Goal: Task Accomplishment & Management: Manage account settings

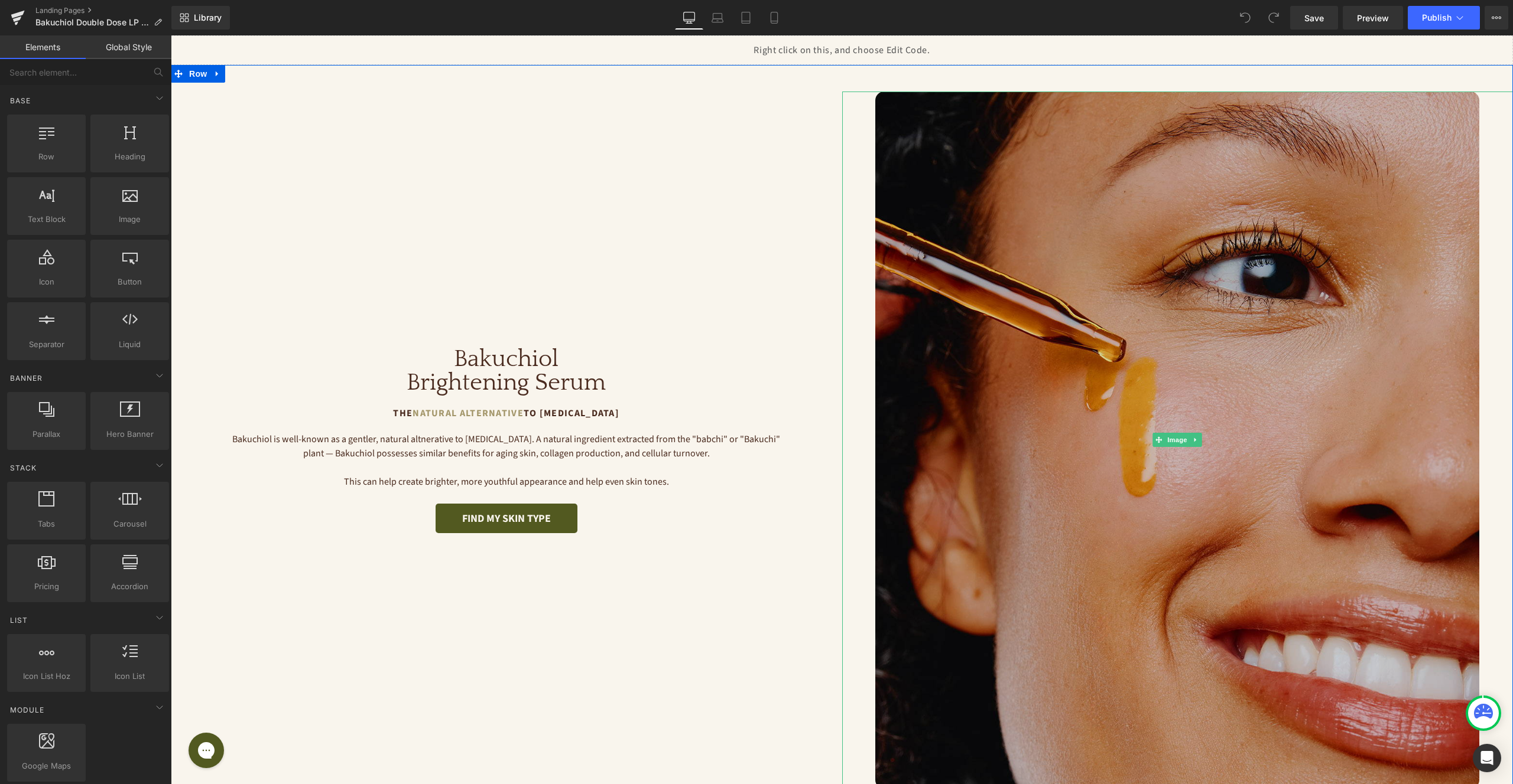
click at [915, 263] on img at bounding box center [1177, 439] width 604 height 697
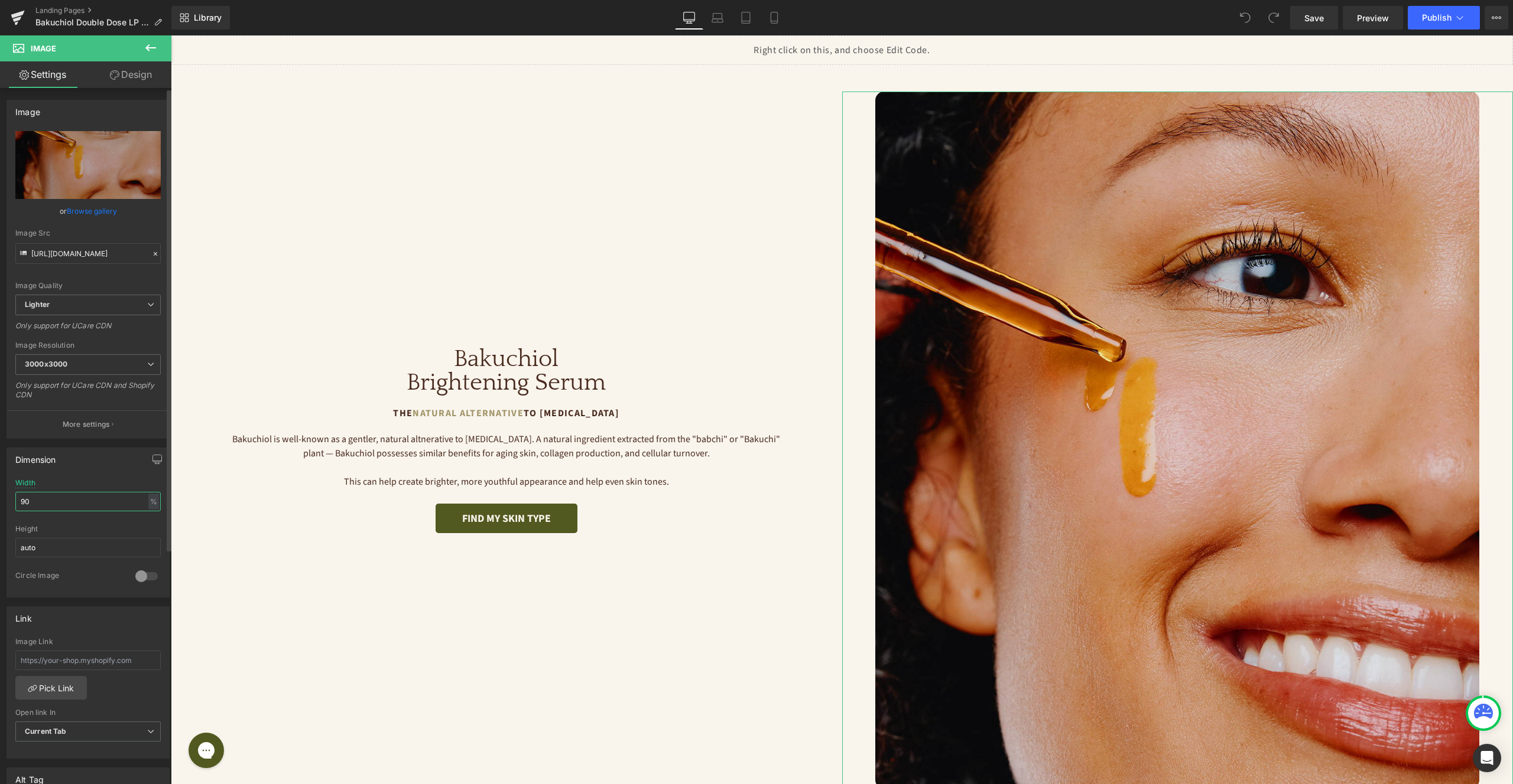
click at [82, 501] on input "90" at bounding box center [87, 502] width 146 height 20
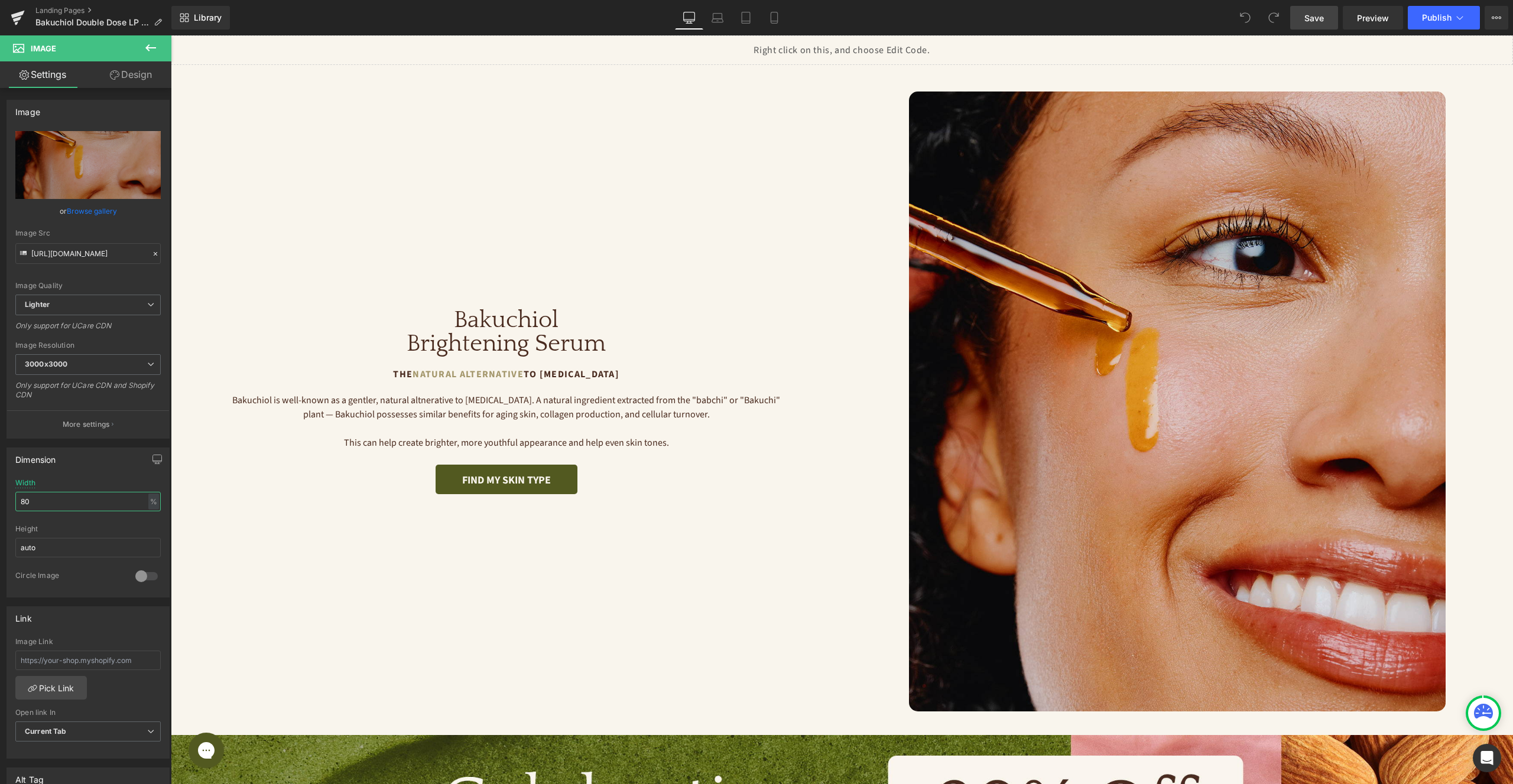
type input "80"
click at [1325, 21] on link "Save" at bounding box center [1313, 17] width 48 height 23
click at [1374, 17] on span "Preview" at bounding box center [1373, 18] width 32 height 12
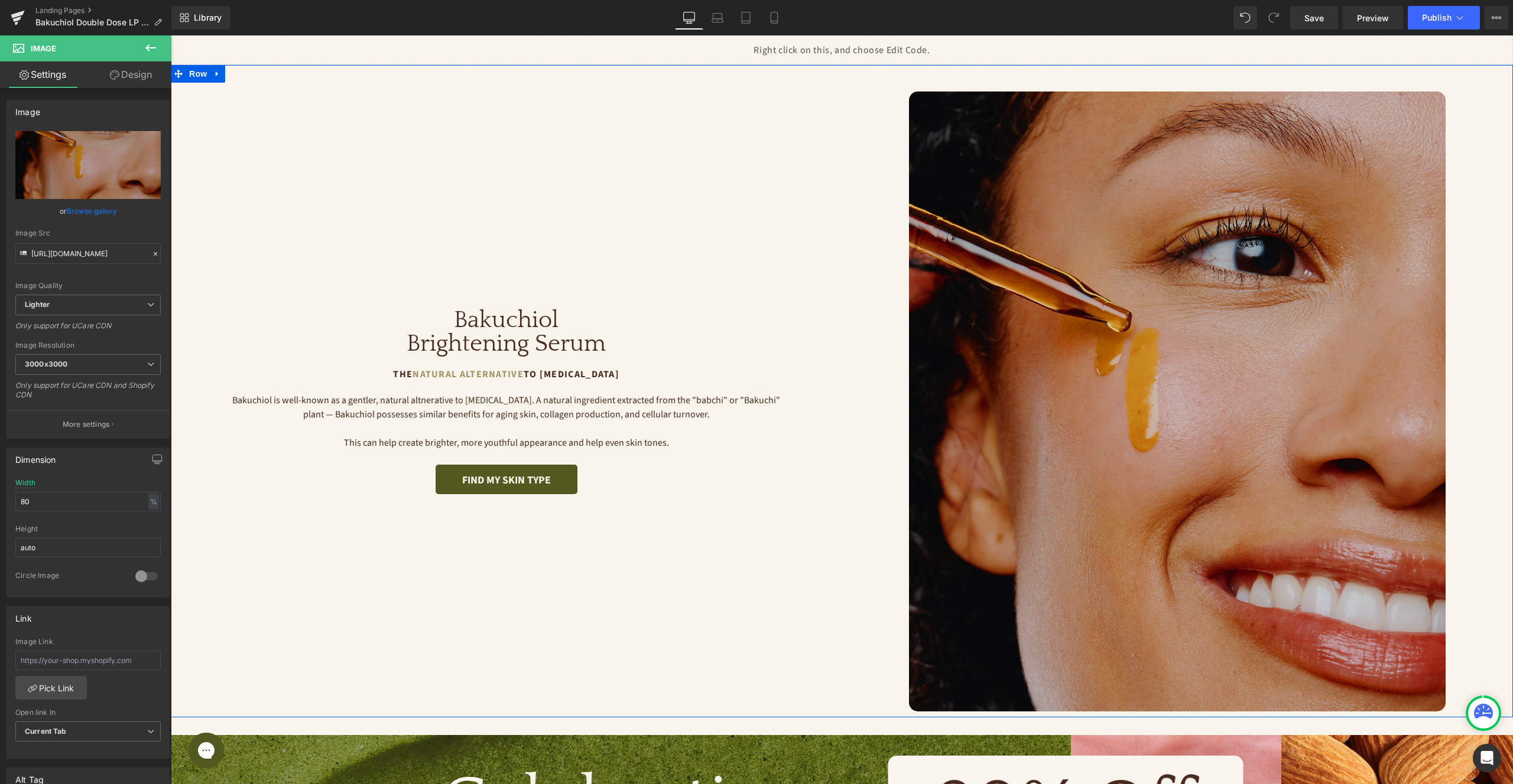
click at [1063, 326] on img at bounding box center [1177, 401] width 536 height 620
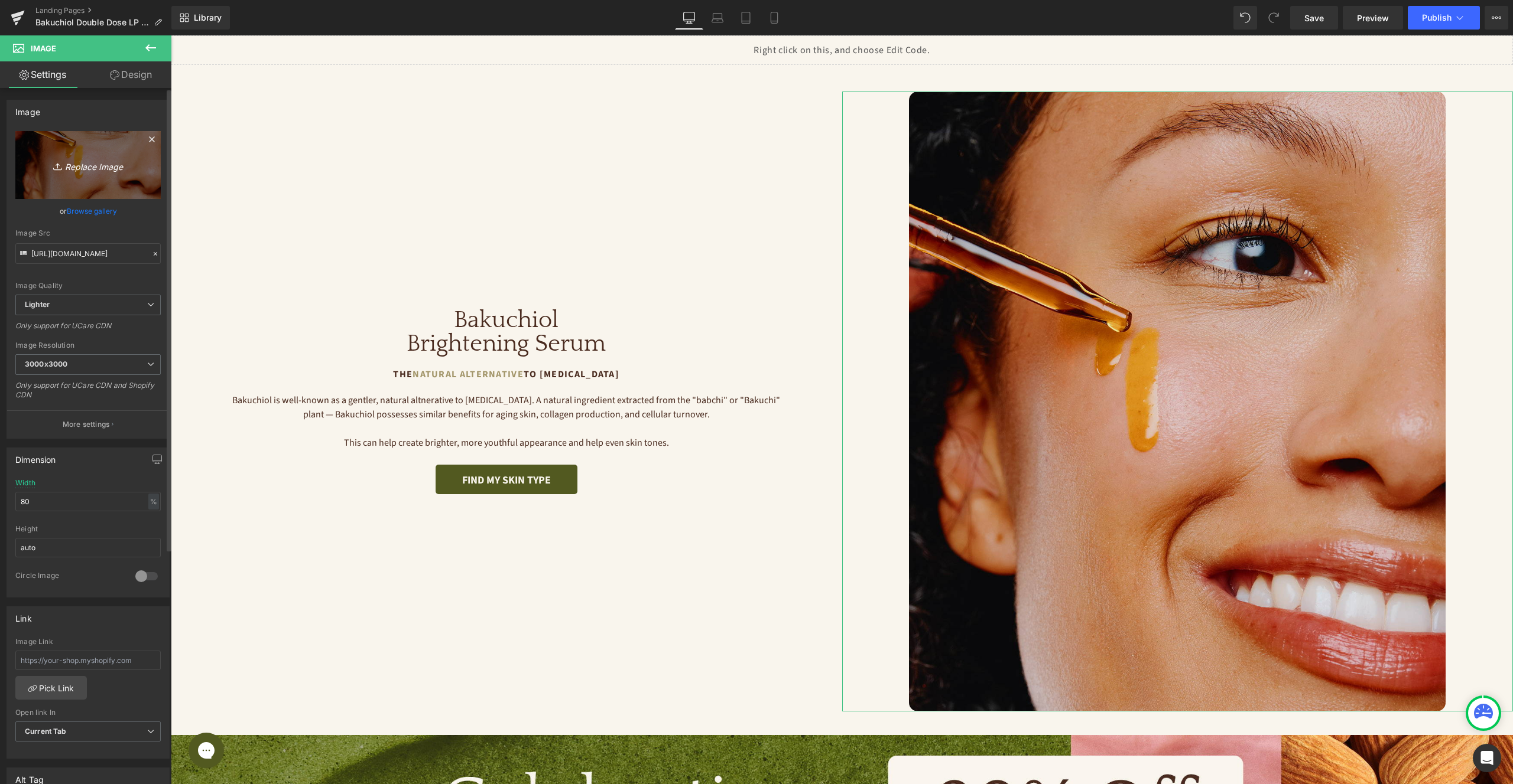
click at [92, 161] on icon "Replace Image" at bounding box center [87, 165] width 94 height 15
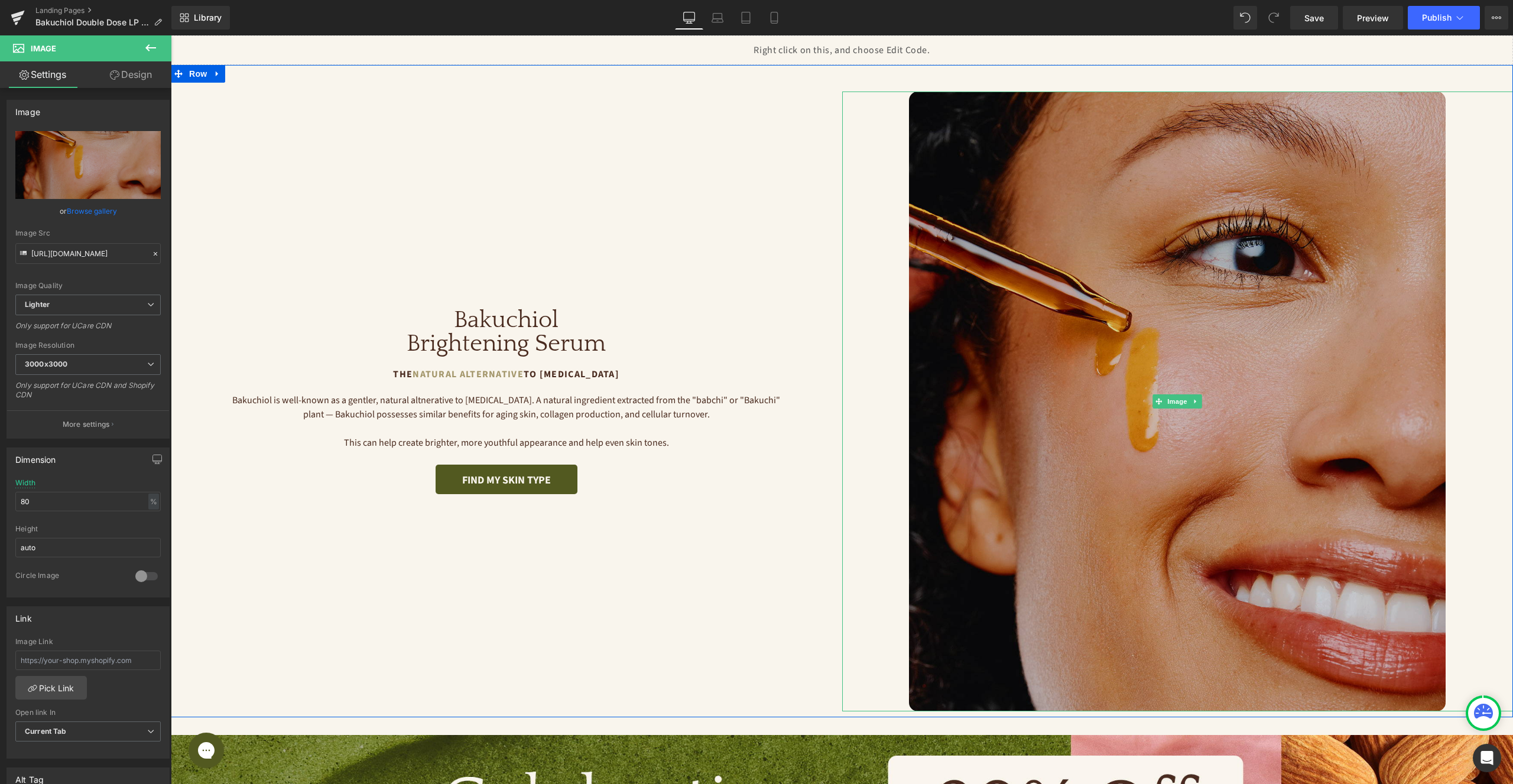
click at [1035, 495] on img at bounding box center [1177, 401] width 536 height 620
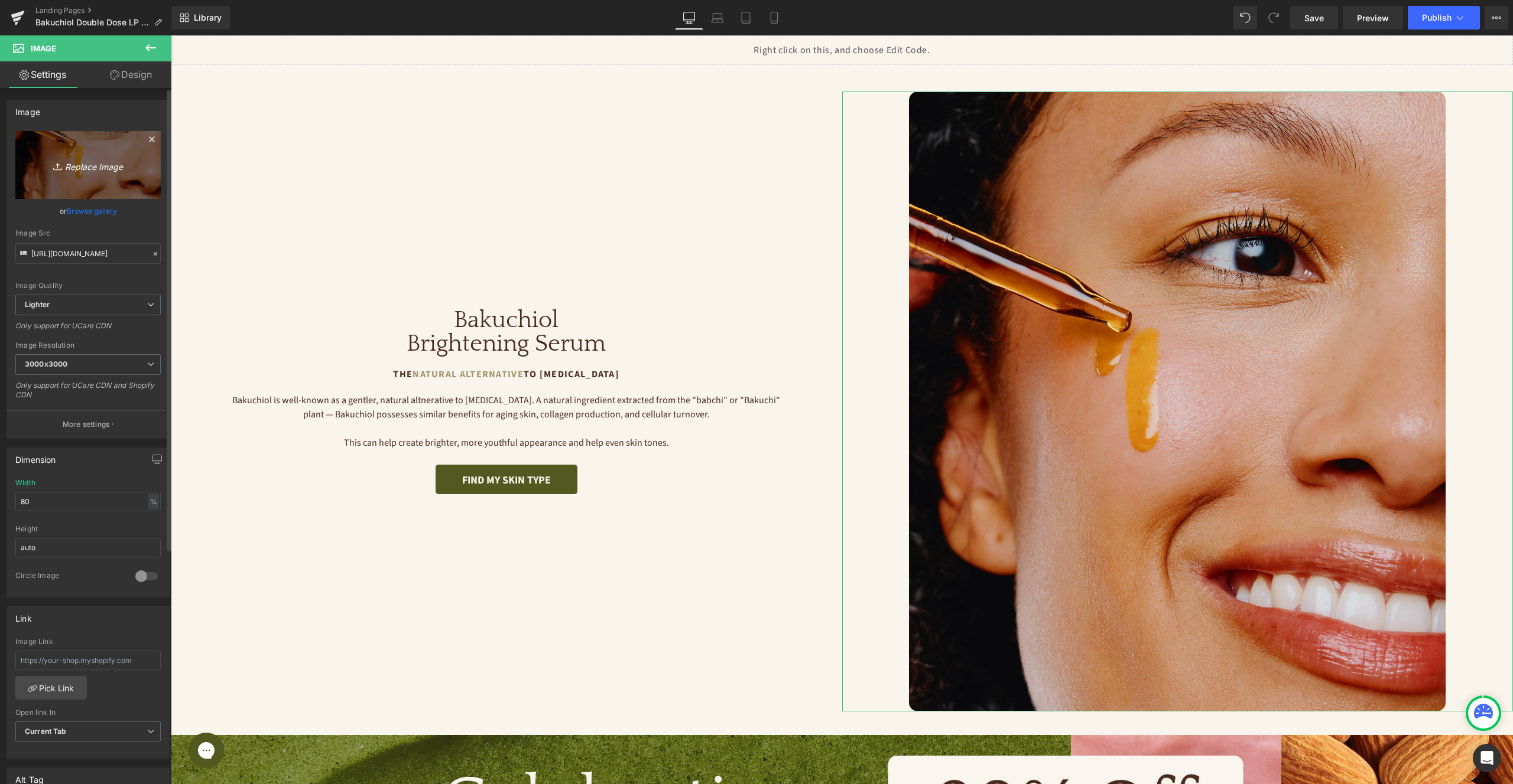
click at [77, 149] on link "Replace Image" at bounding box center [87, 165] width 146 height 68
type input "C:\fakepath\Bambu-Earth-132 Q22025 BAFS RT 1 (1).jpg"
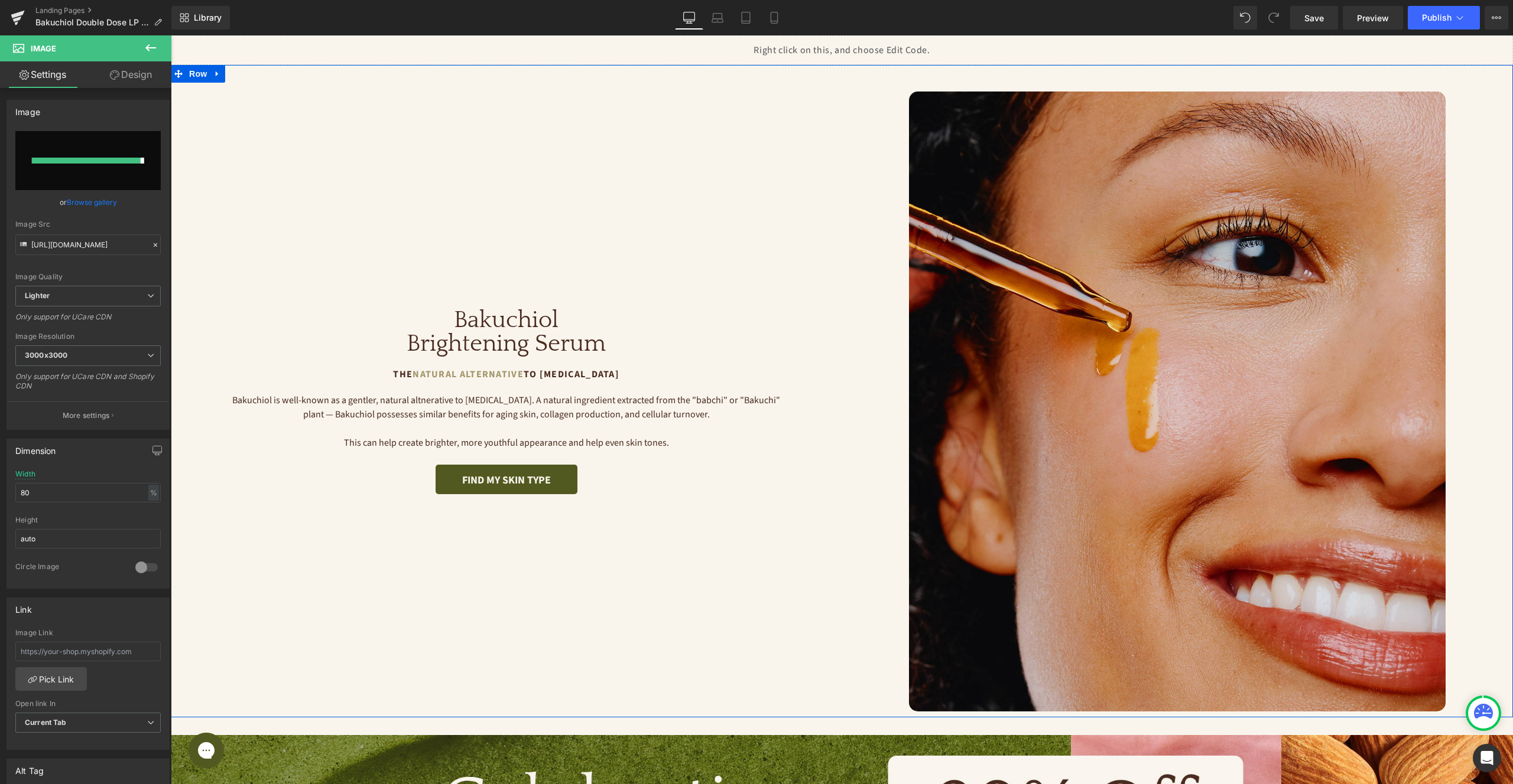
type input "https://ucarecdn.com/6e225111-cd7e-41ae-85a2-4fad74d402e9/-/format/auto/-/previ…"
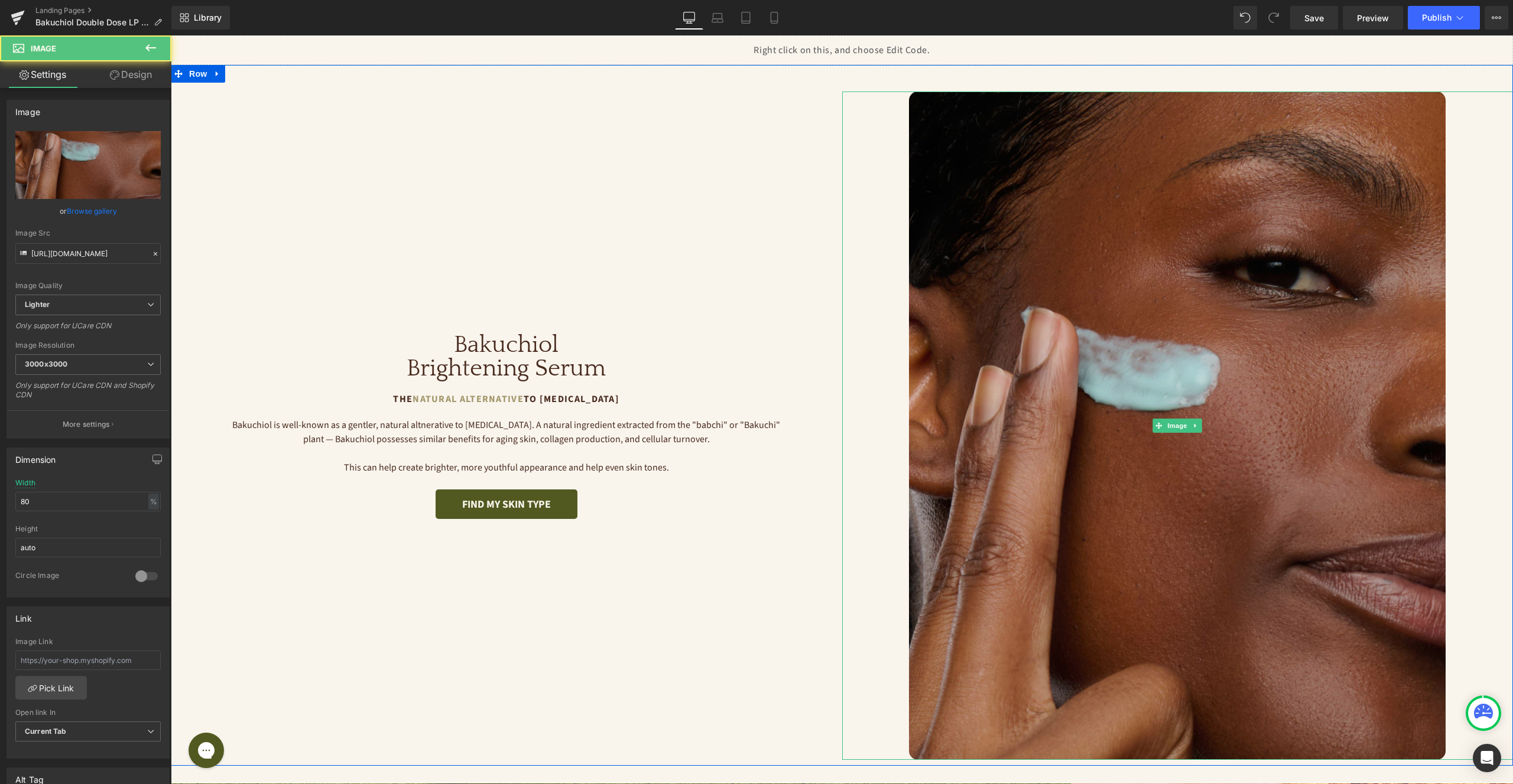
click at [965, 280] on img at bounding box center [1177, 425] width 536 height 669
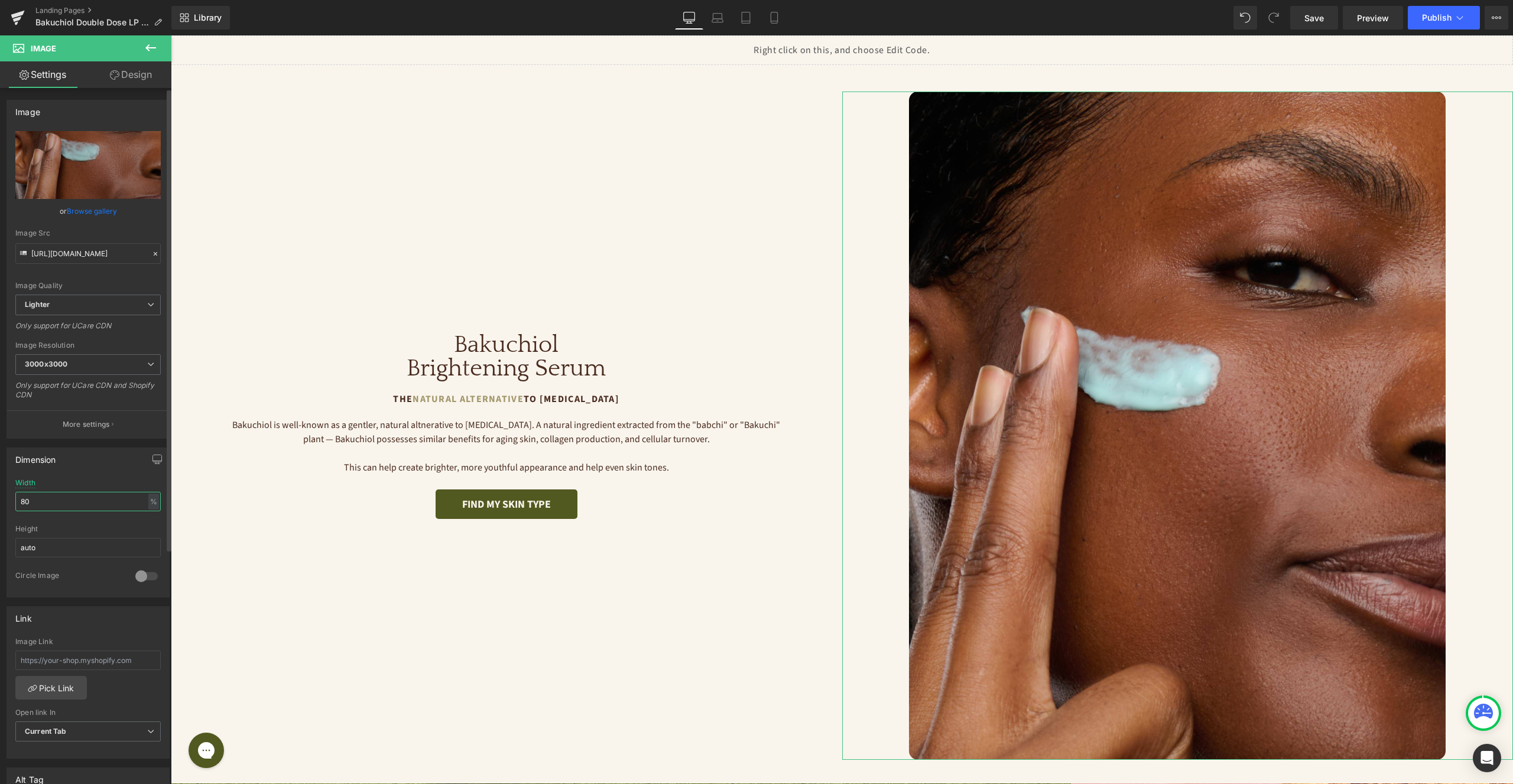
click at [91, 507] on input "80" at bounding box center [87, 502] width 146 height 20
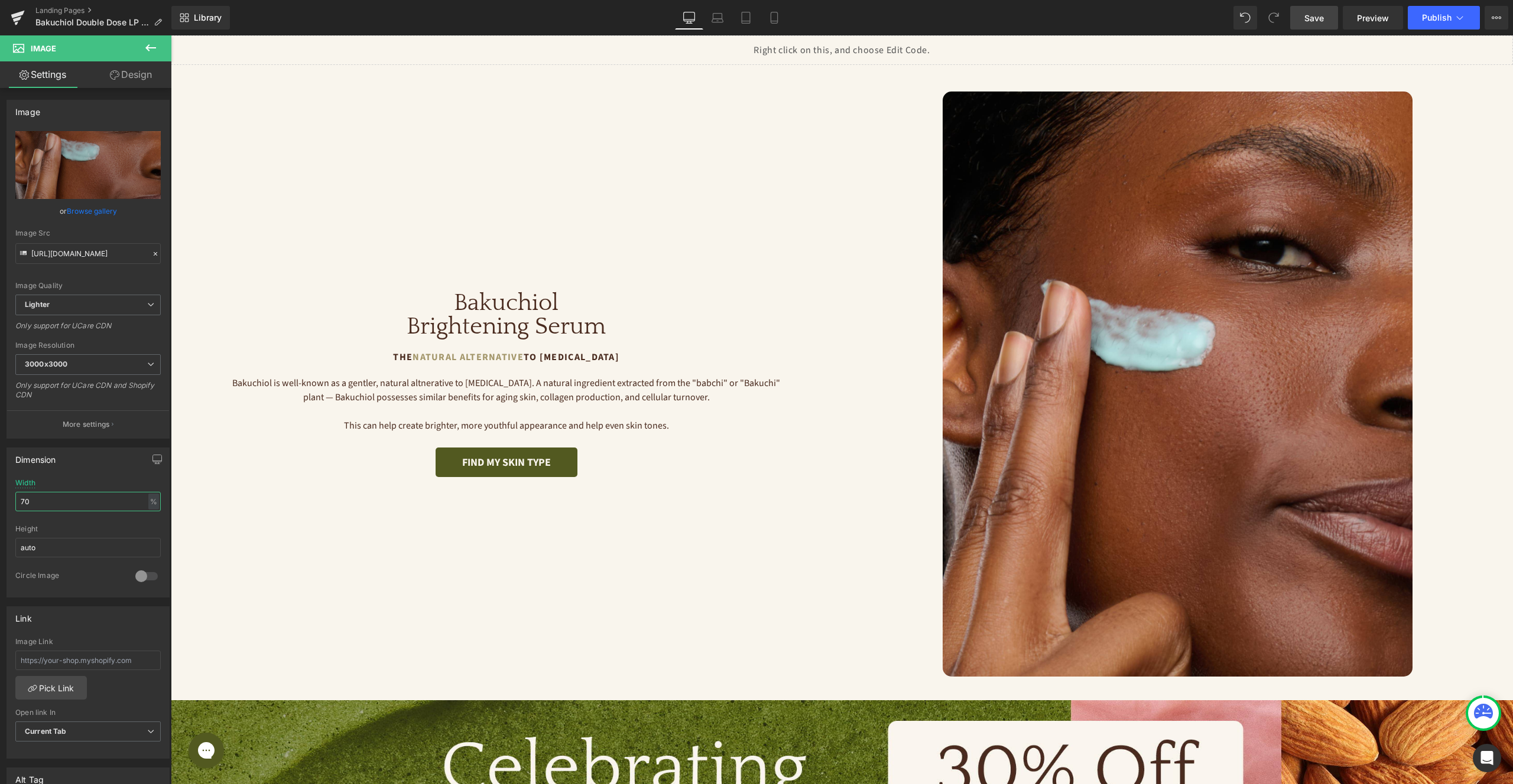
type input "70"
click at [1329, 18] on link "Save" at bounding box center [1313, 17] width 48 height 23
click at [734, 234] on div "Image Bakuchiol Brightening Serum Heading The Natural Alternative to Retinol Te…" at bounding box center [506, 384] width 671 height 585
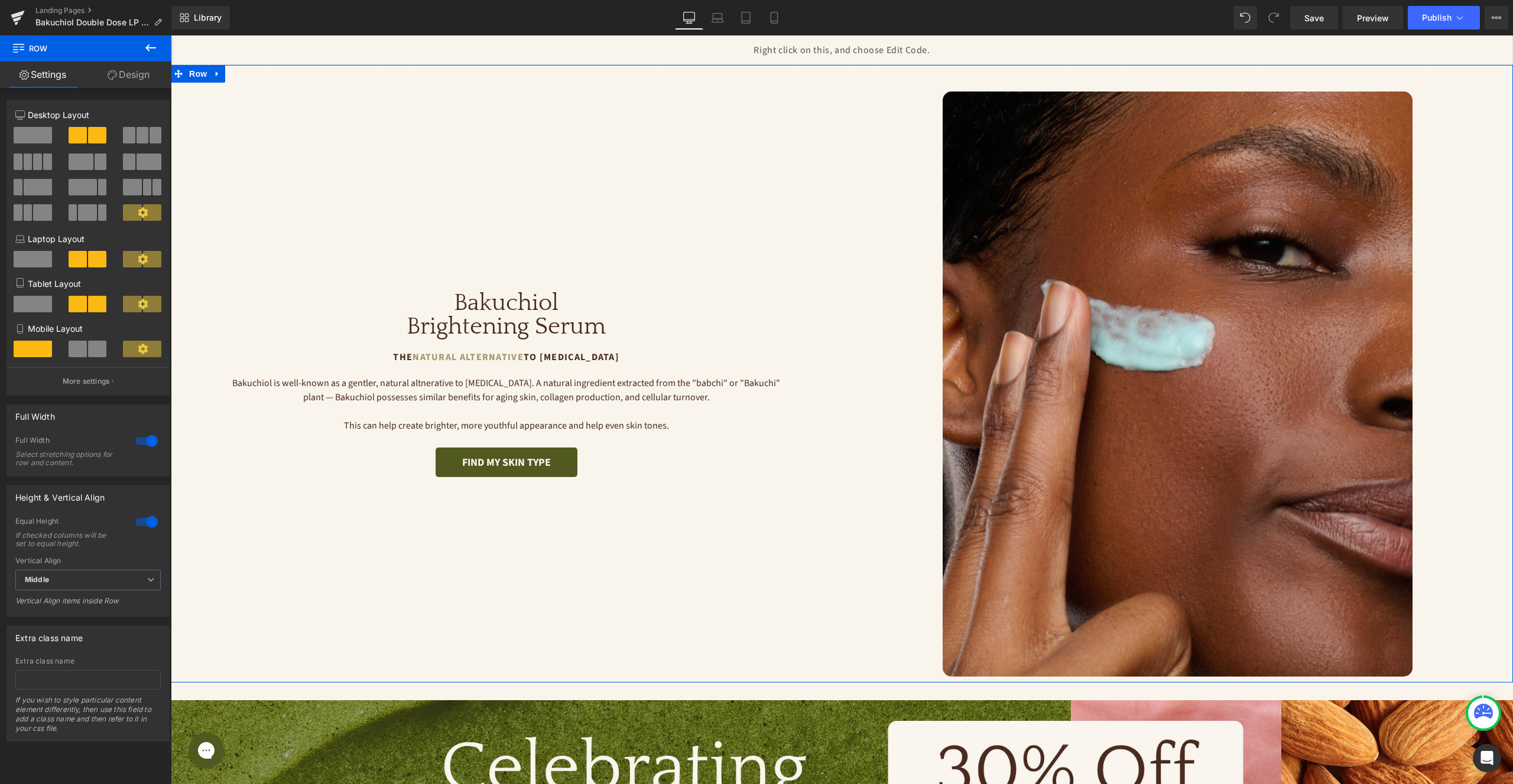
click at [142, 81] on link "Design" at bounding box center [129, 74] width 86 height 26
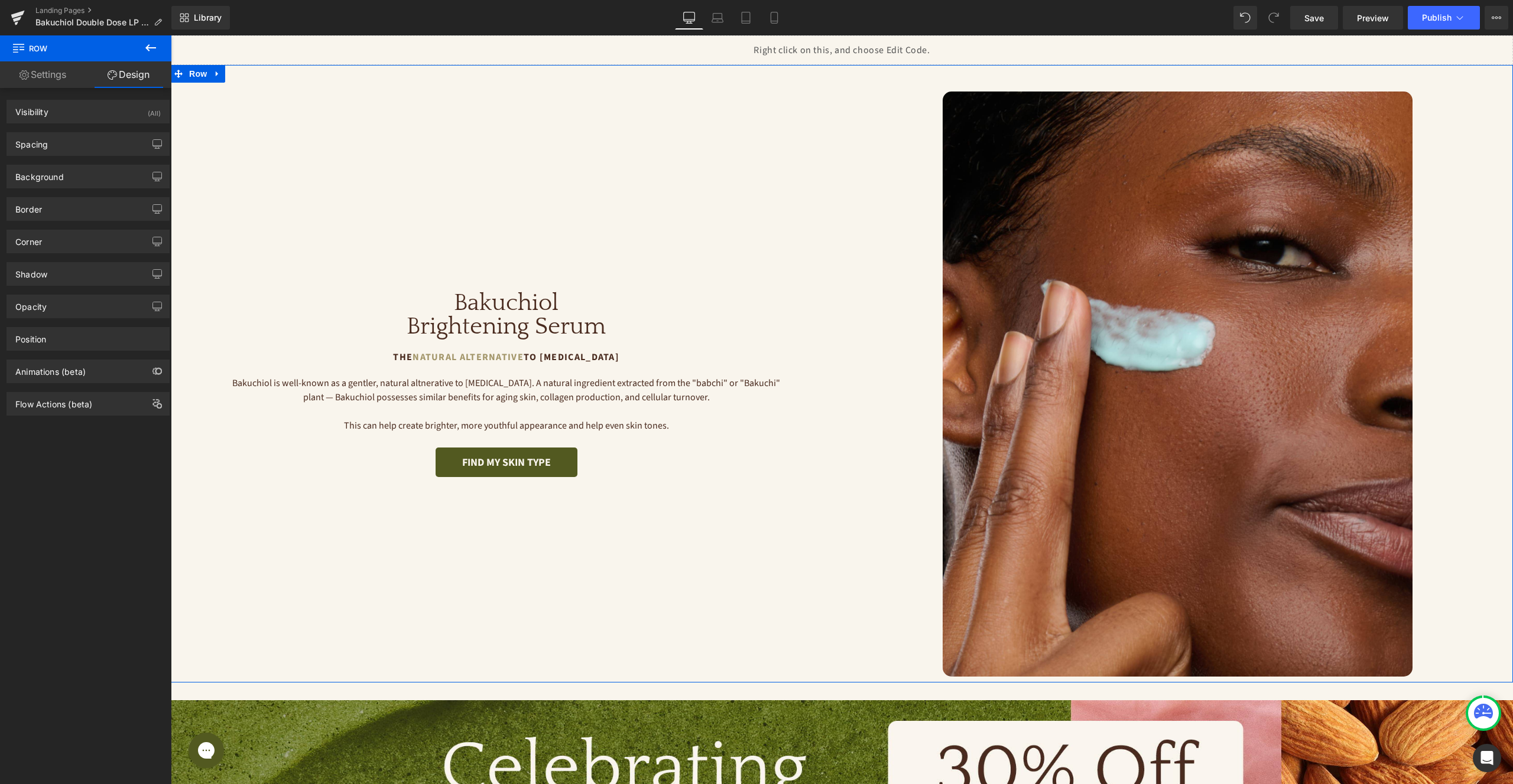
click at [78, 156] on div "Background Color & Image color var(--gf_gs-color1-neutral) Color Color 1 100 % …" at bounding box center [88, 172] width 176 height 32
click at [78, 148] on div "Spacing" at bounding box center [87, 144] width 162 height 23
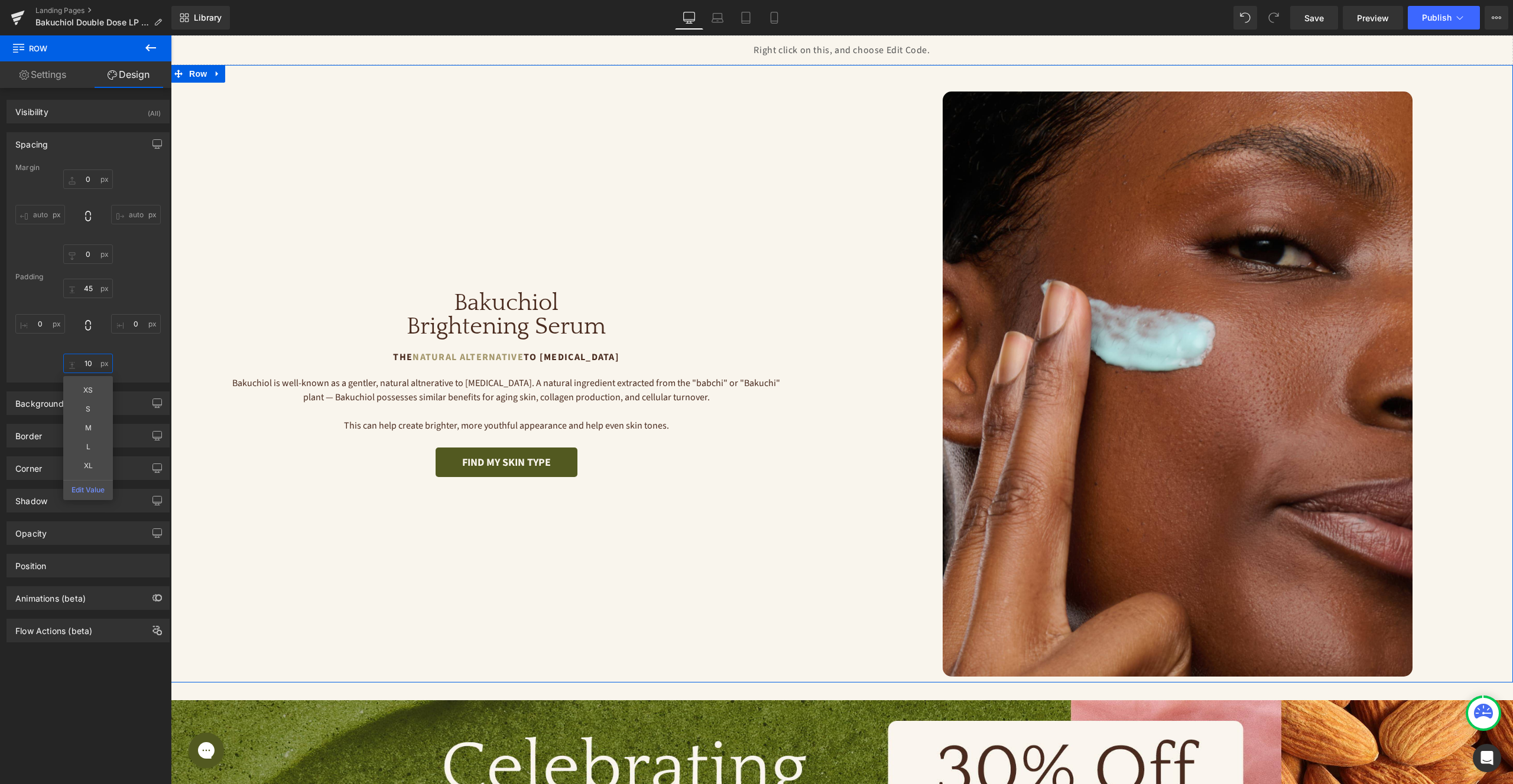
click at [91, 364] on input "10" at bounding box center [88, 363] width 50 height 20
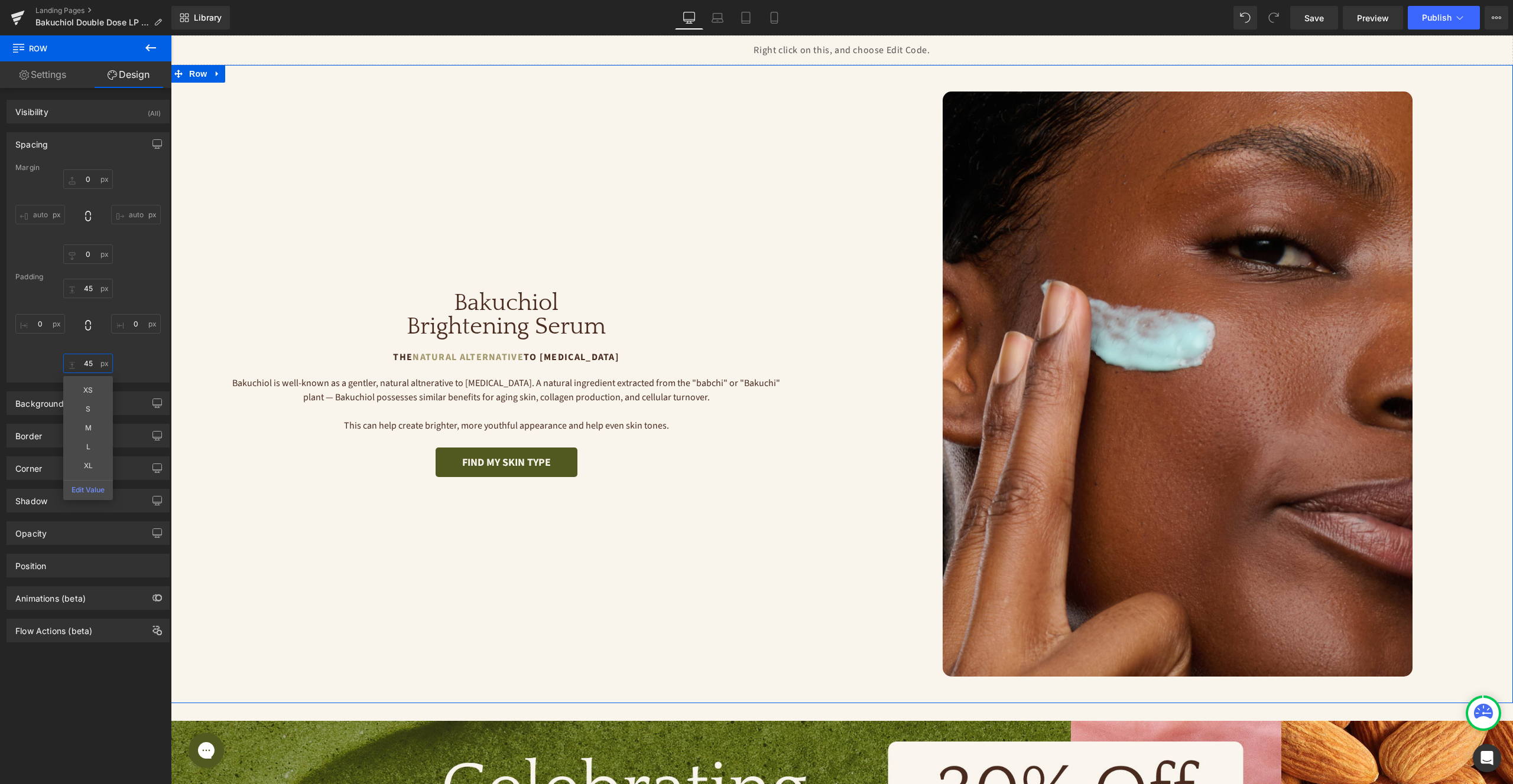
type input "45"
click at [41, 83] on link "Settings" at bounding box center [43, 74] width 86 height 26
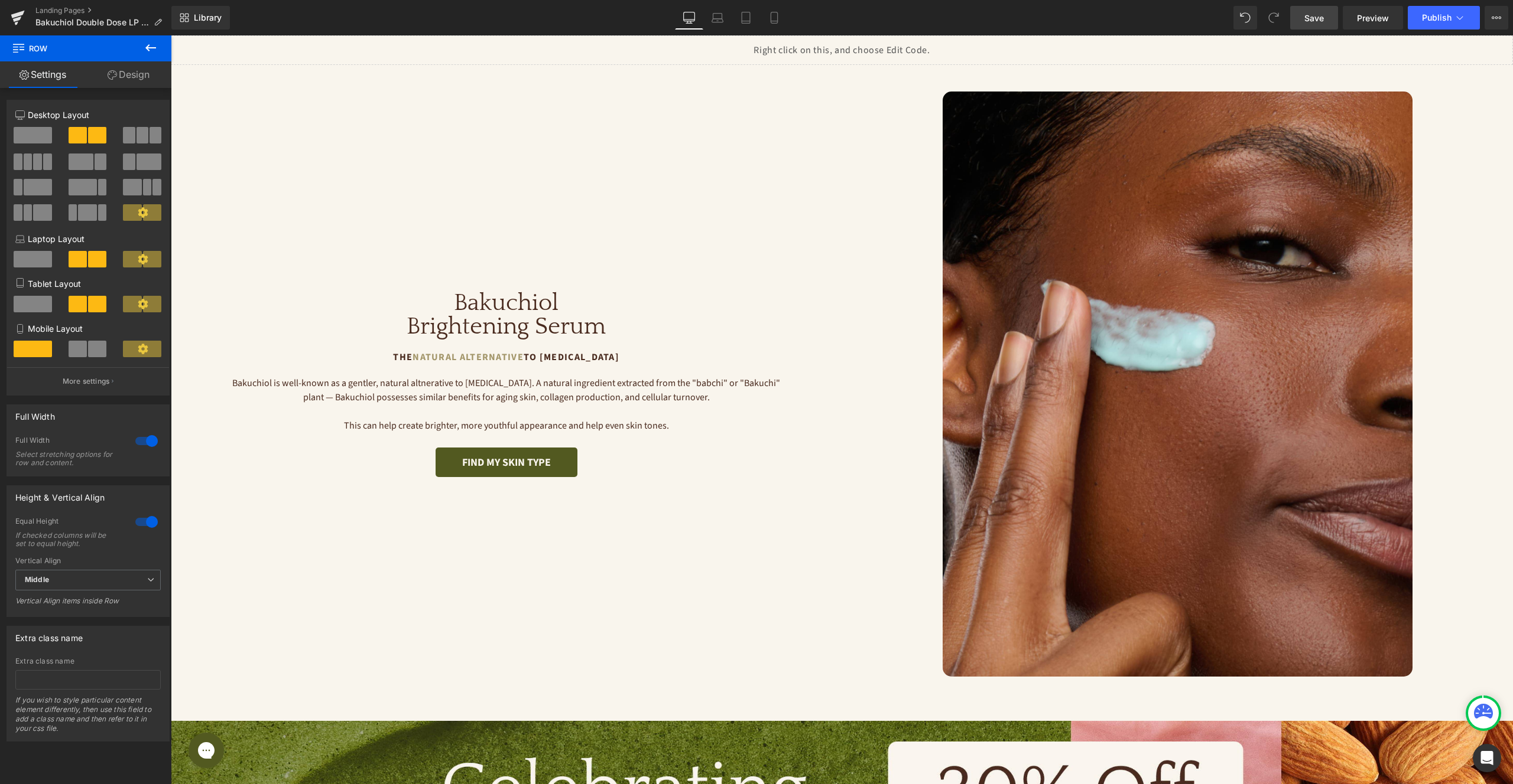
click at [1315, 12] on span "Save" at bounding box center [1314, 18] width 20 height 12
click at [461, 318] on h1 "Brightening Serum" at bounding box center [506, 326] width 671 height 23
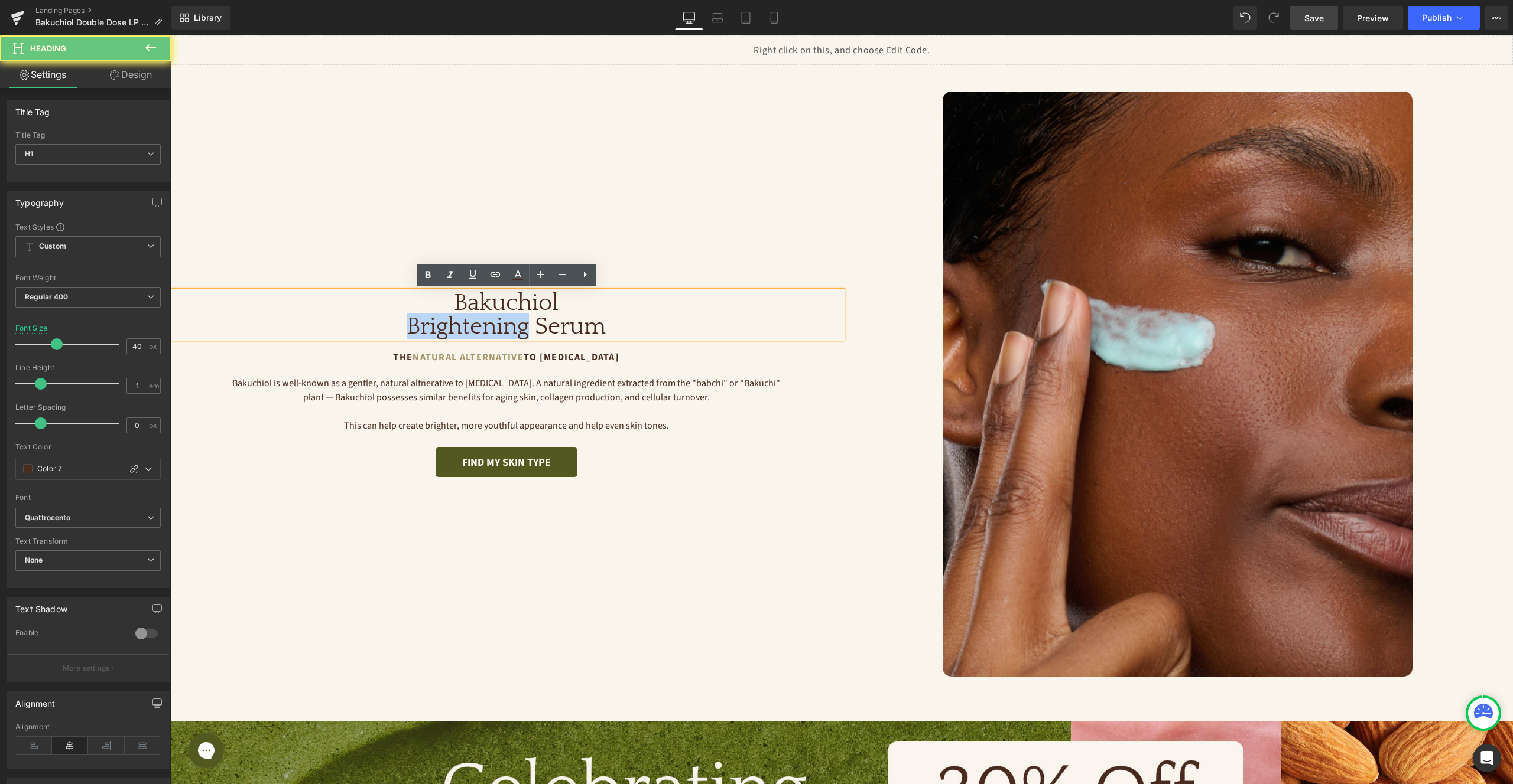
click at [461, 318] on h1 "Brightening Serum" at bounding box center [506, 326] width 671 height 23
click at [477, 307] on h1 "Bakuchiol" at bounding box center [506, 302] width 671 height 23
drag, startPoint x: 453, startPoint y: 303, endPoint x: 640, endPoint y: 334, distance: 189.6
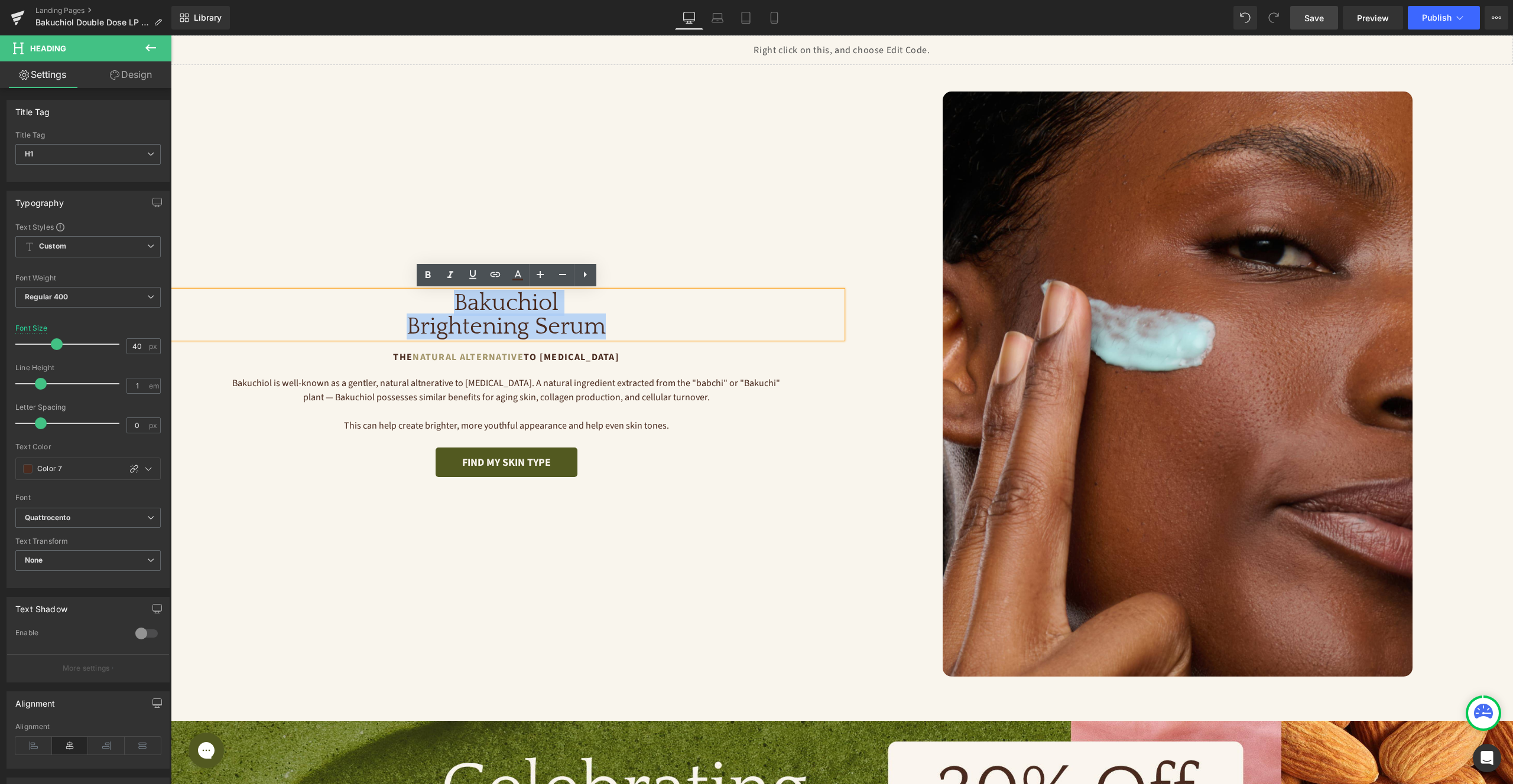
click at [641, 334] on div "Bakuchiol Brightening Serum" at bounding box center [506, 314] width 671 height 47
paste div
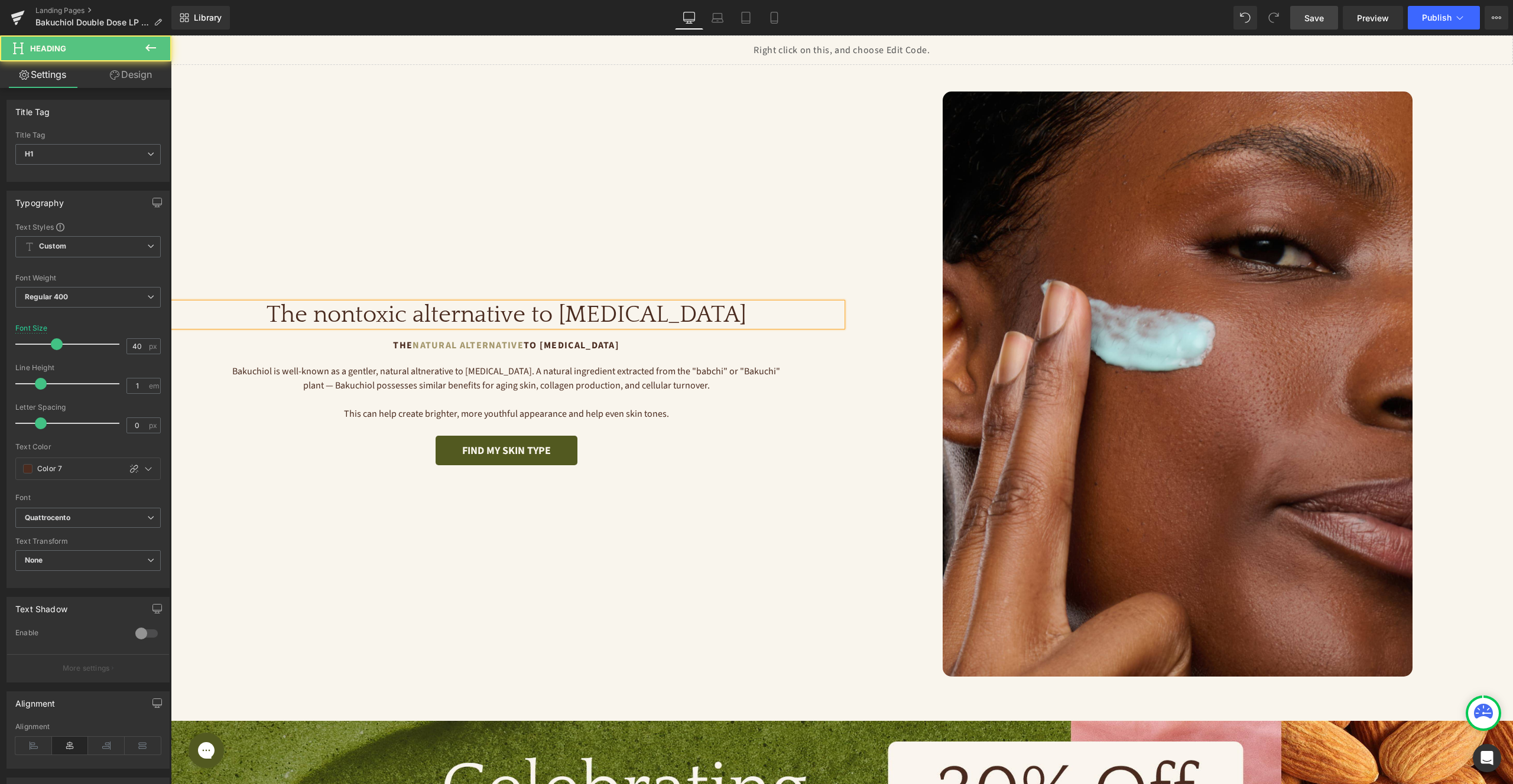
click at [471, 317] on h1 "The nontoxic alternative to retinol" at bounding box center [506, 314] width 671 height 23
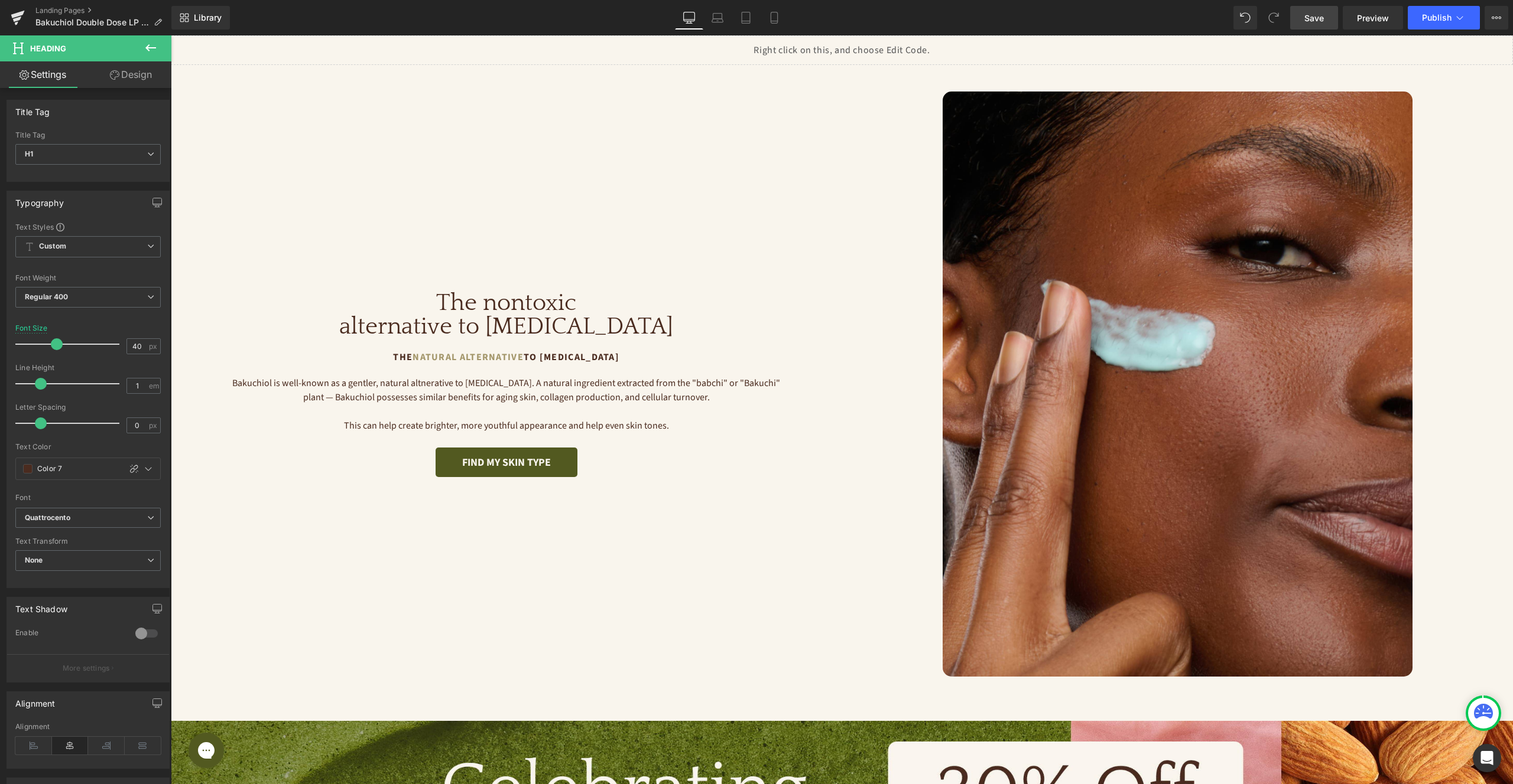
click at [508, 357] on div "The Natural Alternative to Retinol Text Block" at bounding box center [506, 357] width 671 height 14
click at [508, 357] on span "Natural Alternative" at bounding box center [468, 357] width 111 height 13
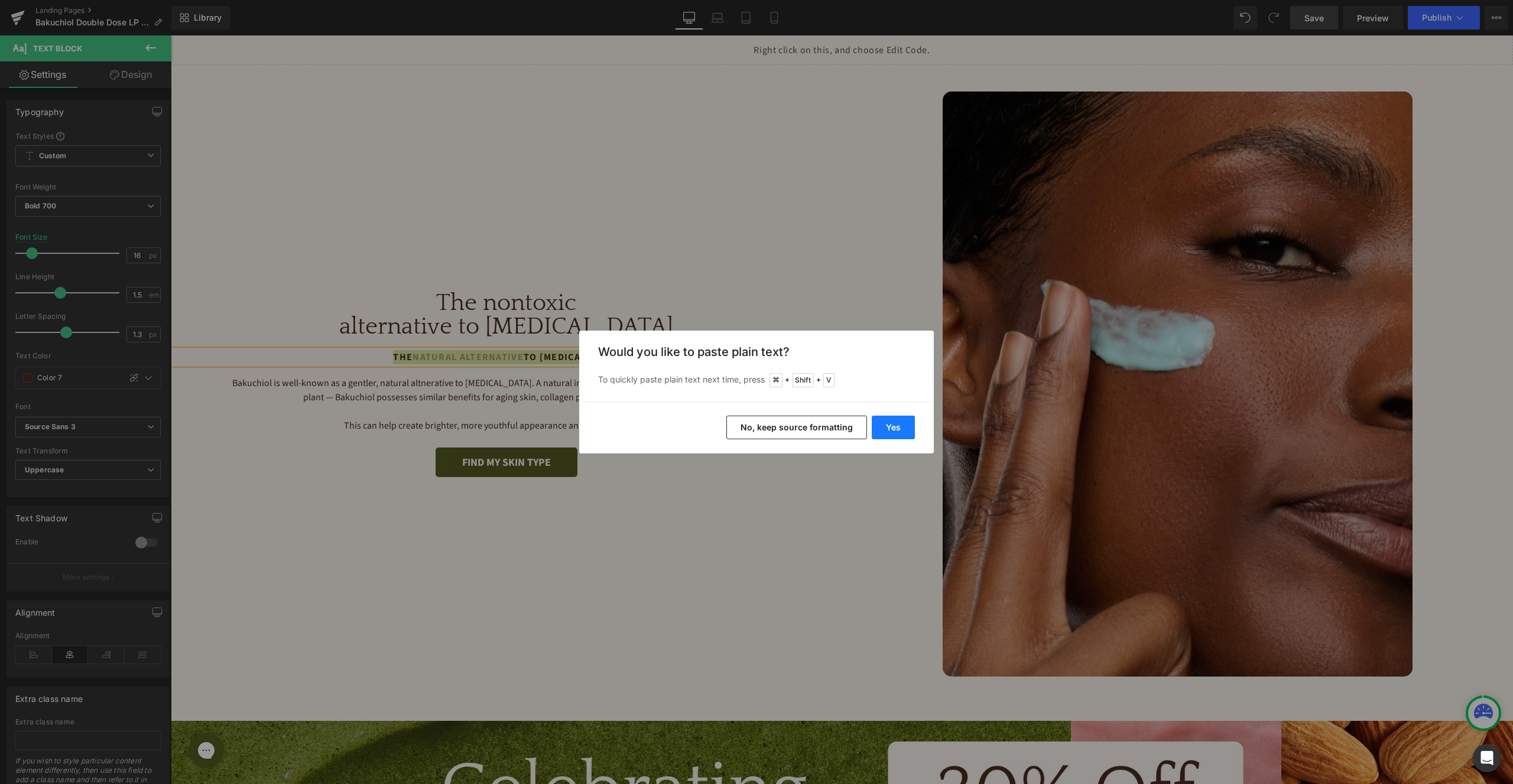
click at [882, 425] on button "Yes" at bounding box center [893, 427] width 43 height 23
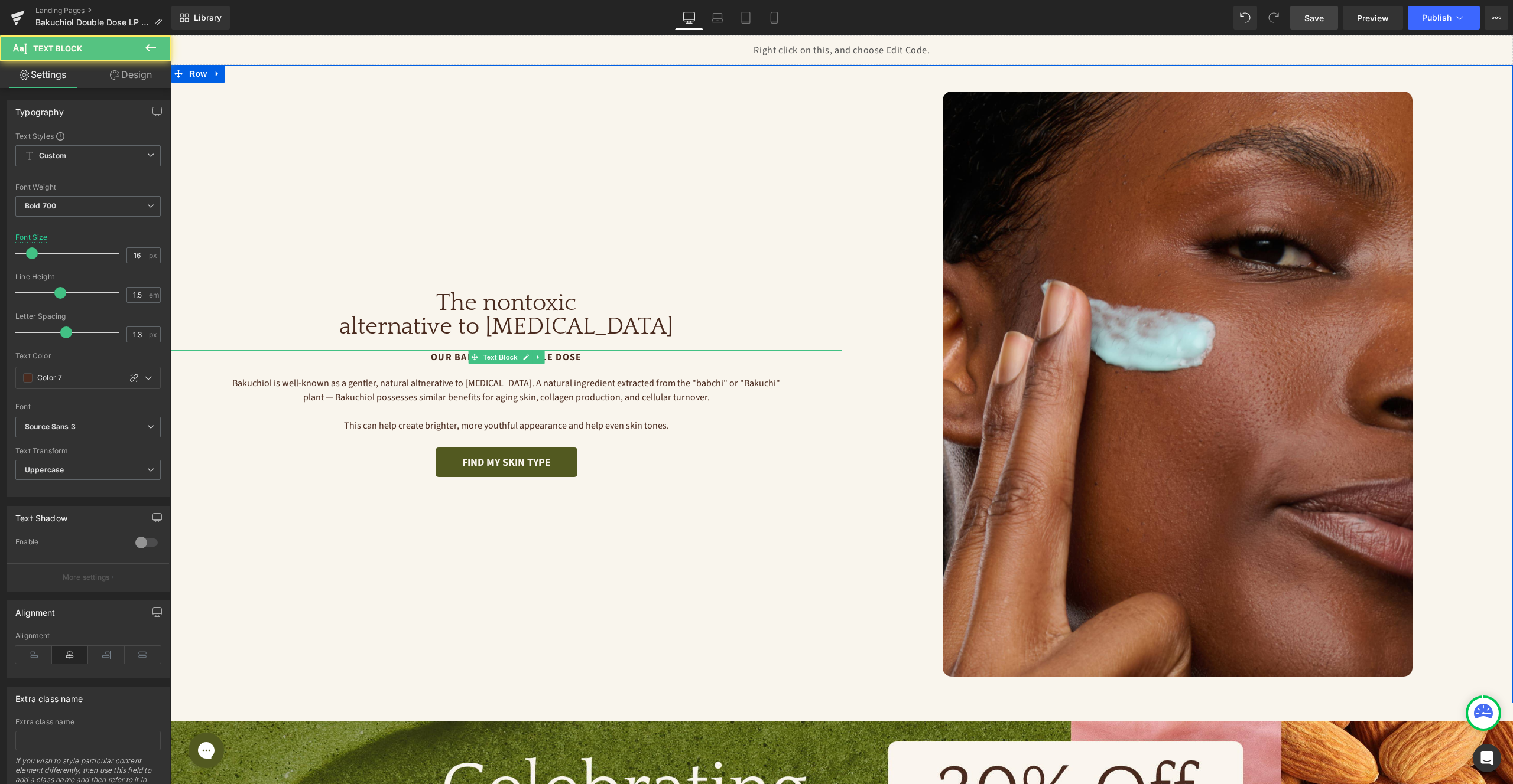
click at [580, 357] on p "Our Bakuchiol Double Dose" at bounding box center [506, 357] width 671 height 14
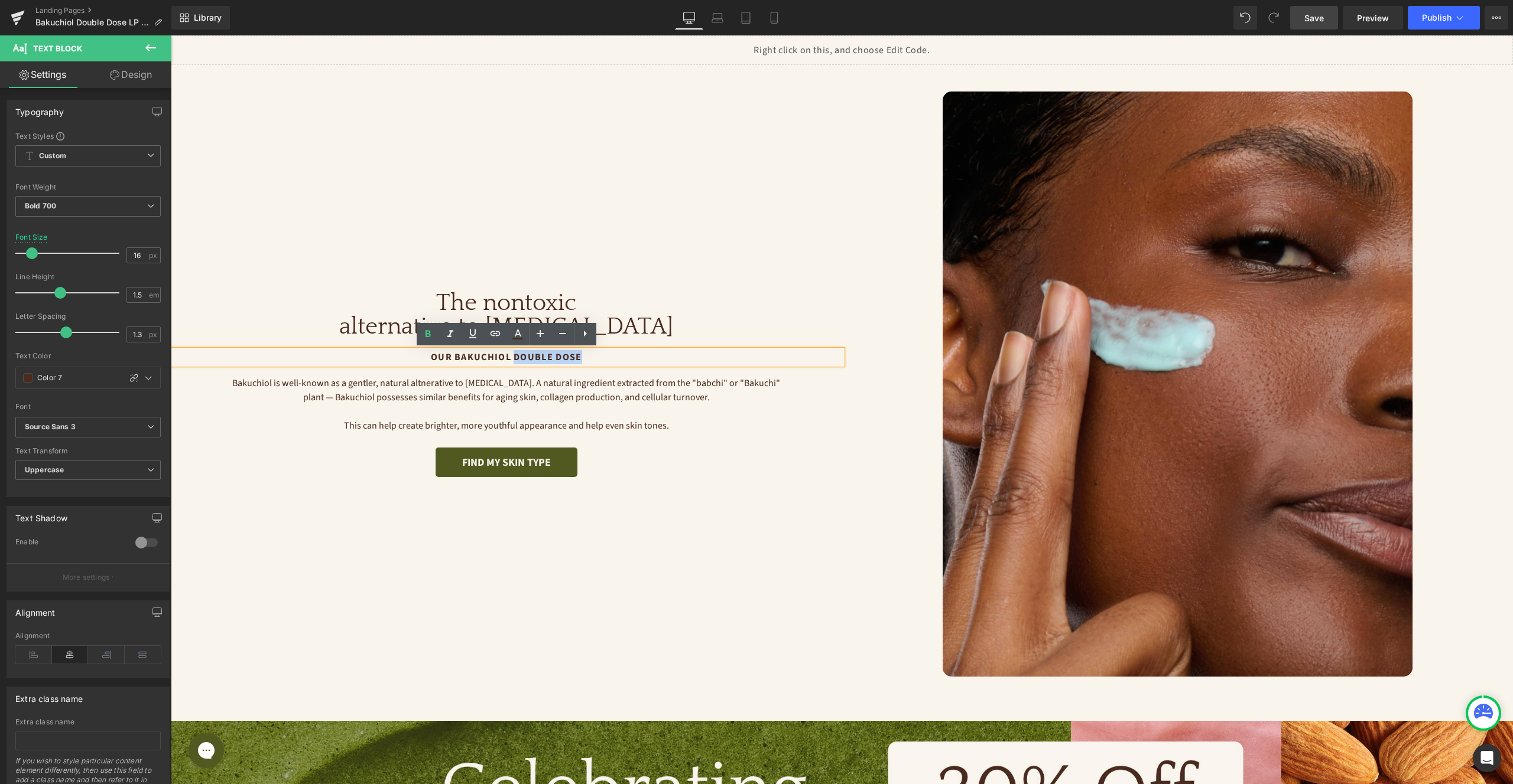
drag, startPoint x: 594, startPoint y: 358, endPoint x: 514, endPoint y: 357, distance: 80.0
click at [514, 357] on p "Our Bakuchiol Double Dose" at bounding box center [506, 357] width 671 height 14
click at [517, 332] on icon at bounding box center [517, 334] width 14 height 14
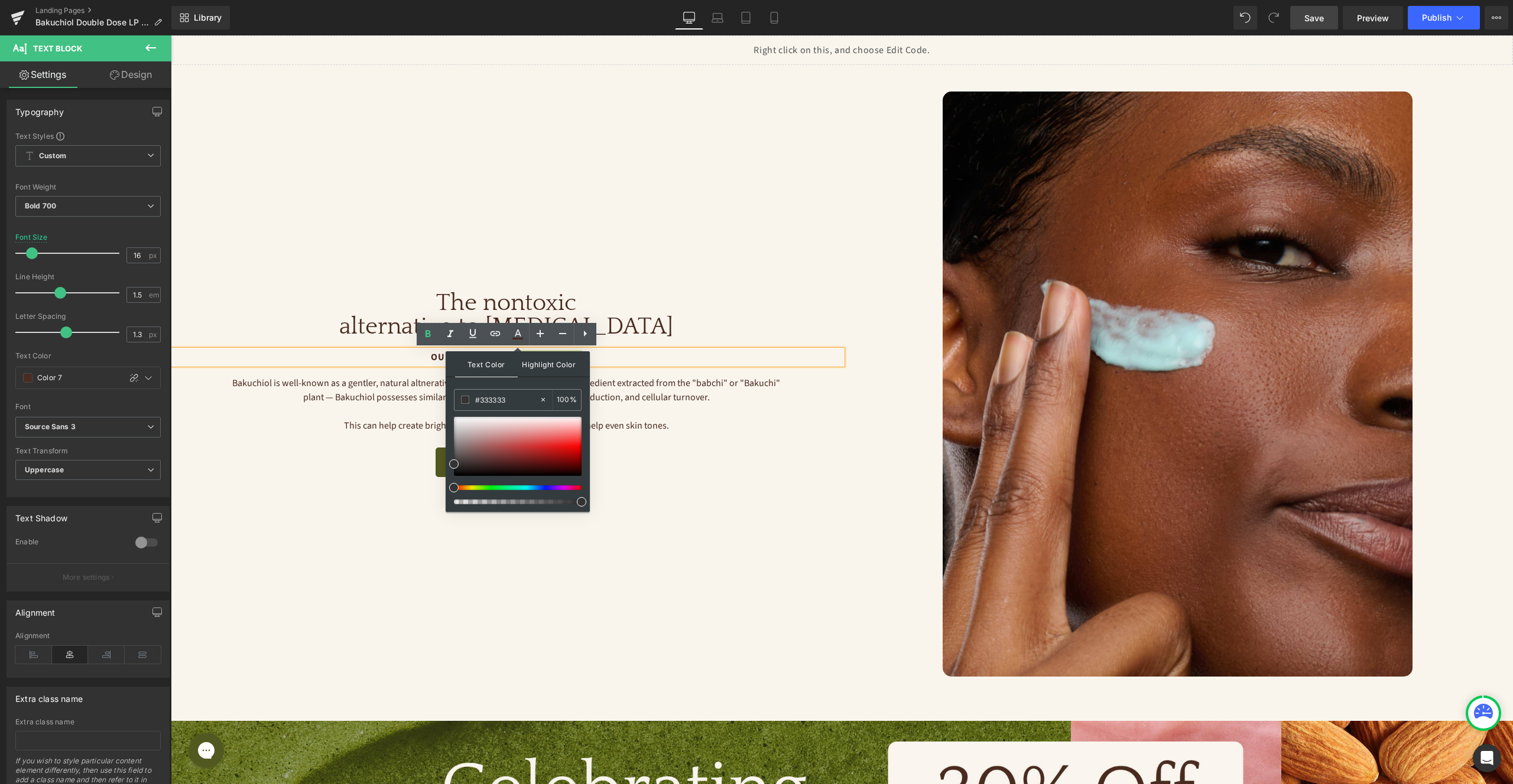
click at [526, 369] on span "Highlight Color" at bounding box center [548, 364] width 63 height 26
click at [501, 366] on span "Text Color" at bounding box center [486, 364] width 63 height 26
click at [463, 400] on span at bounding box center [465, 400] width 8 height 8
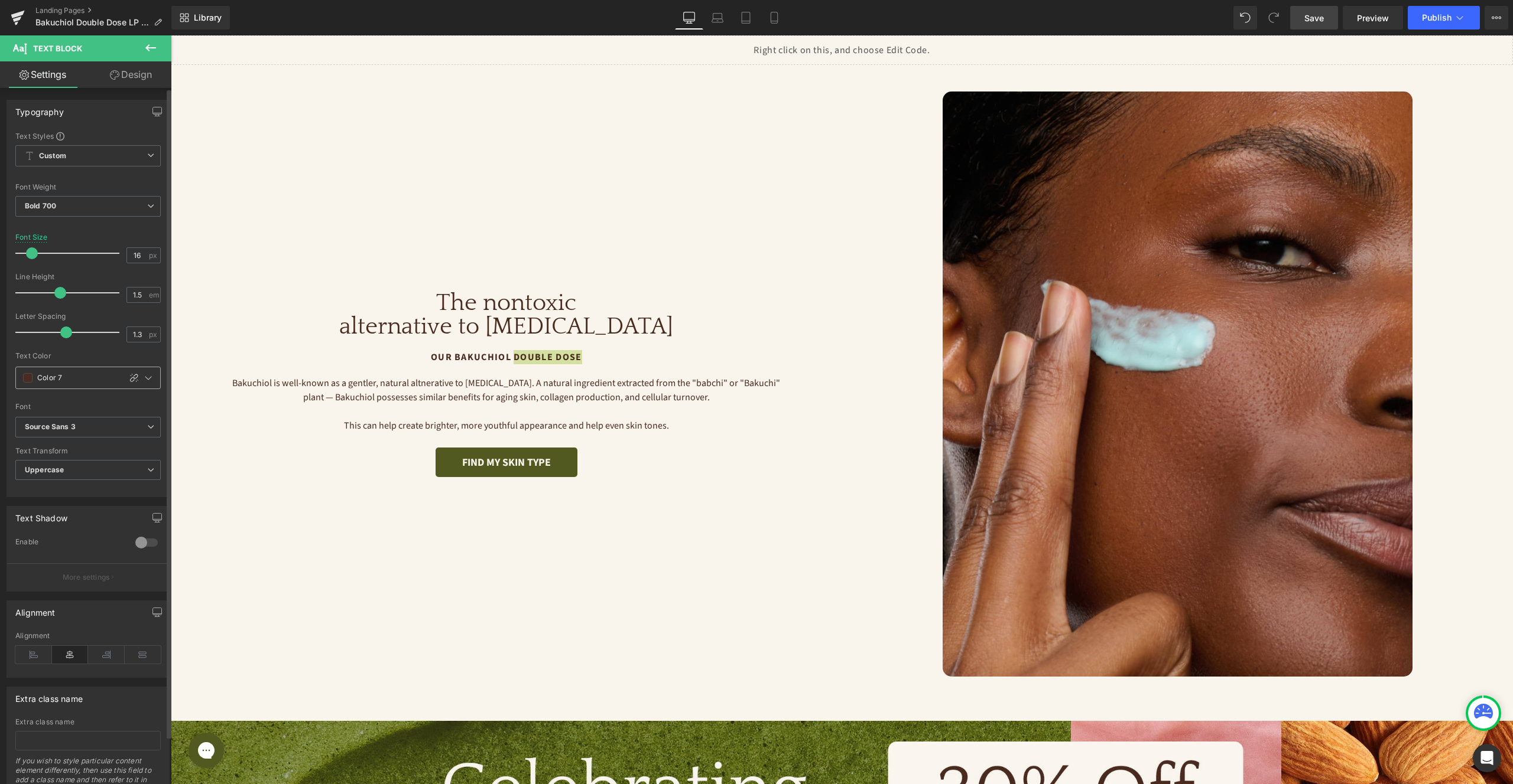
click at [28, 376] on span at bounding box center [28, 378] width 10 height 10
click at [35, 433] on div at bounding box center [33, 433] width 17 height 17
click at [496, 359] on span "Text Block" at bounding box center [500, 357] width 39 height 14
click at [447, 355] on p "Our Bakuchiol Double Dose" at bounding box center [506, 357] width 671 height 14
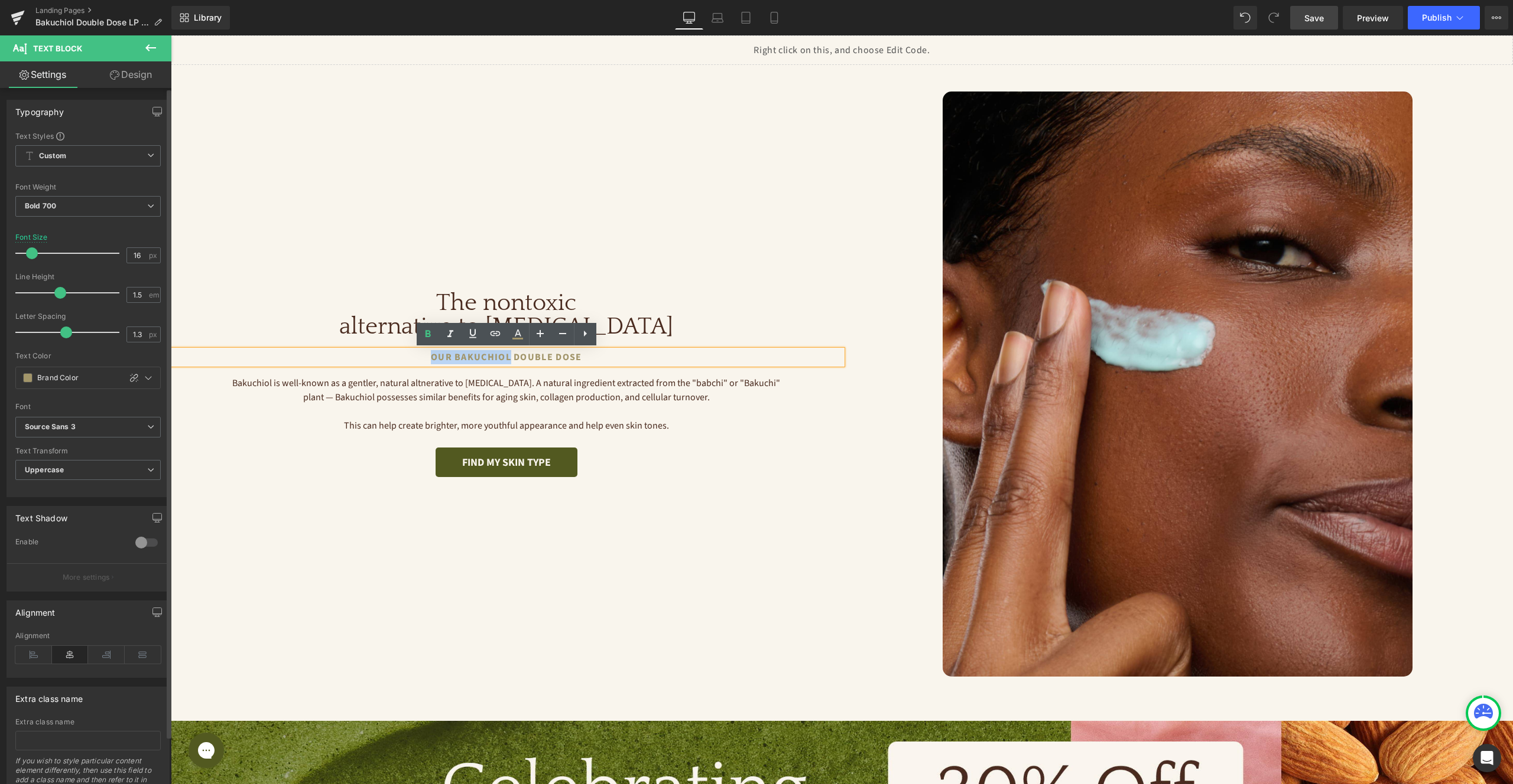
drag, startPoint x: 451, startPoint y: 358, endPoint x: 509, endPoint y: 359, distance: 58.0
click at [509, 359] on p "Our Bakuchiol Double Dose" at bounding box center [506, 357] width 671 height 14
click at [515, 336] on icon at bounding box center [517, 332] width 7 height 7
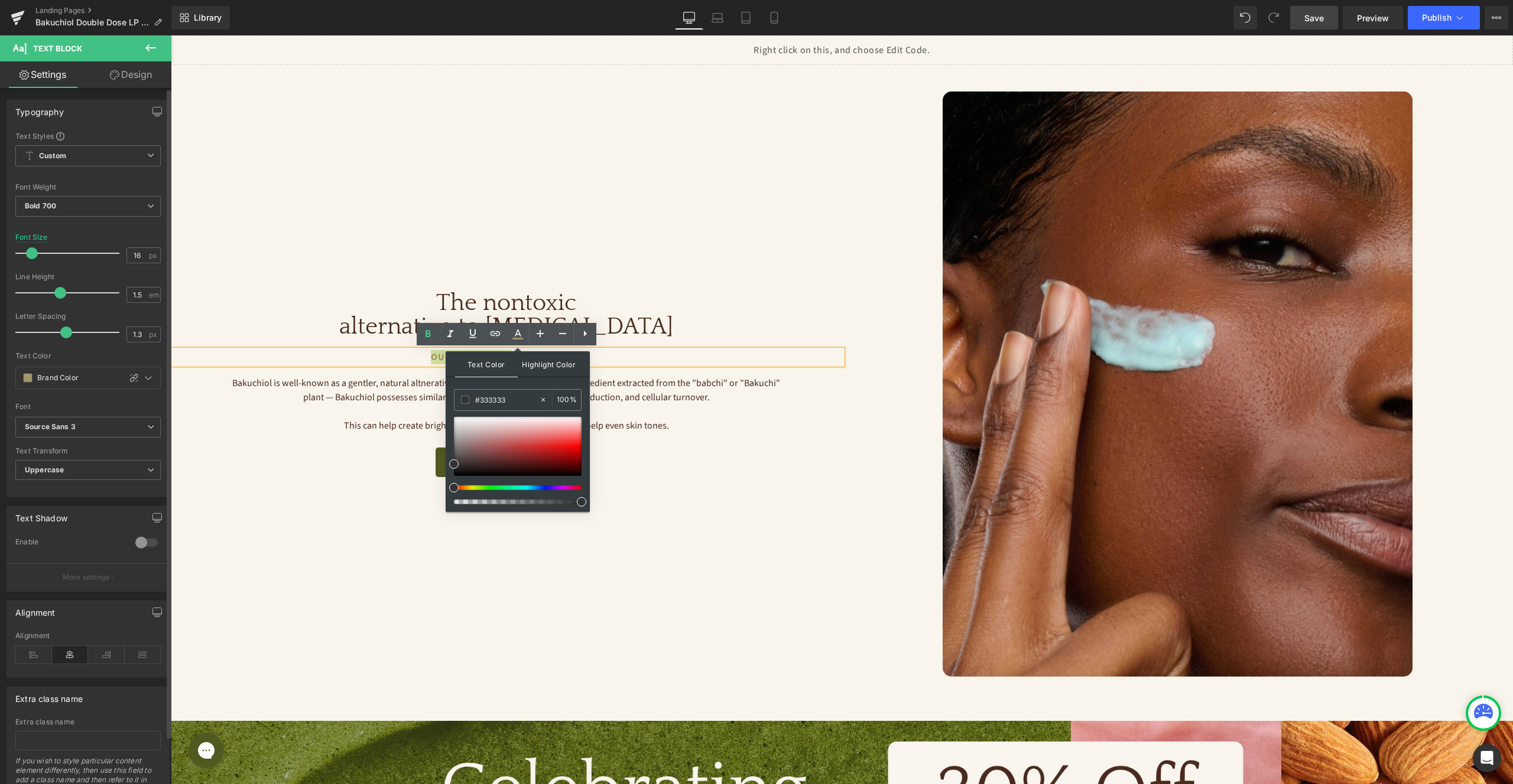
click at [536, 364] on span "Highlight Color" at bounding box center [548, 364] width 63 height 26
click at [485, 369] on span "Text Color" at bounding box center [486, 364] width 63 height 26
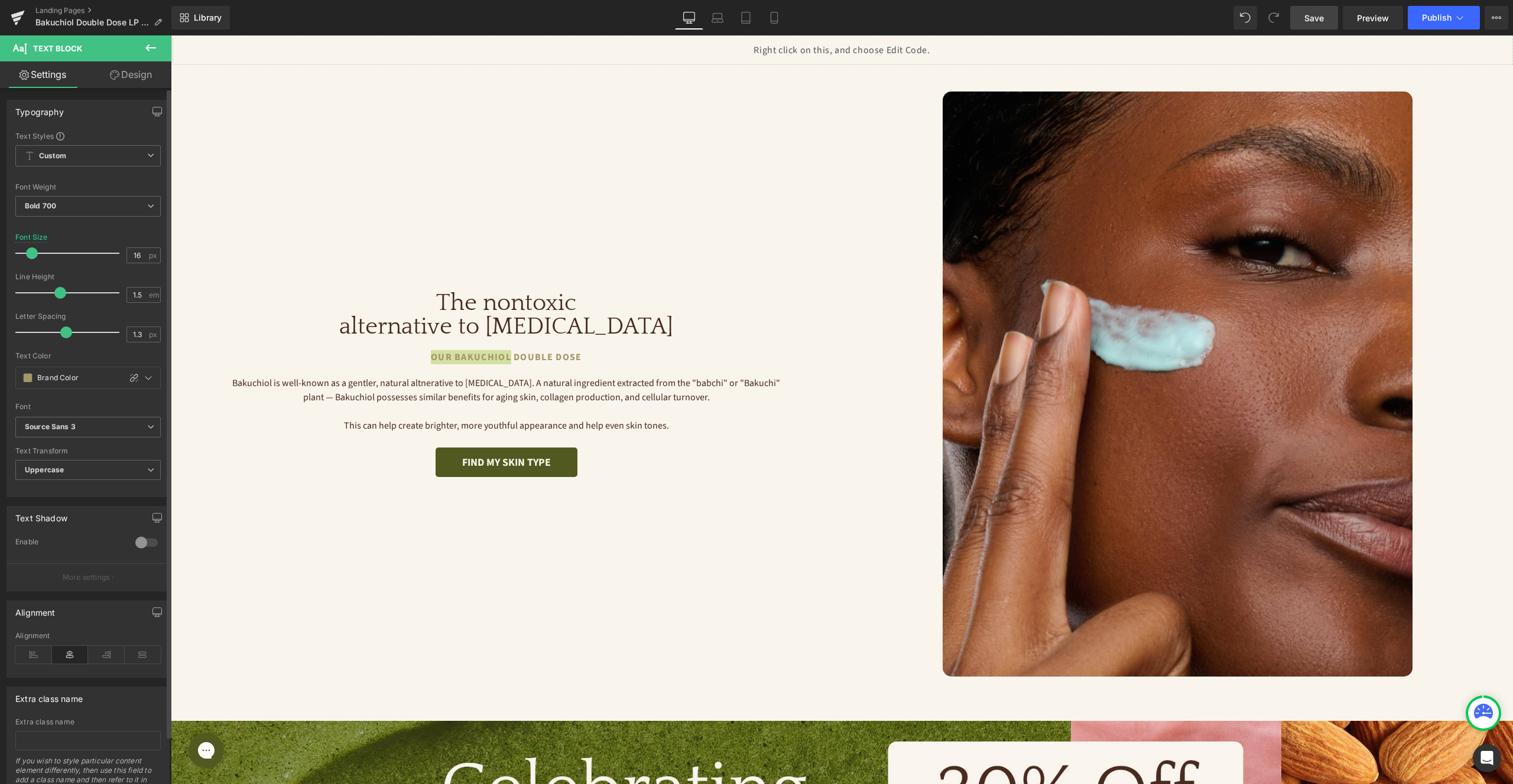
click at [26, 377] on span at bounding box center [28, 378] width 10 height 10
click at [56, 454] on div at bounding box center [54, 455] width 17 height 17
type input "Color 7"
click at [523, 361] on link at bounding box center [526, 357] width 12 height 14
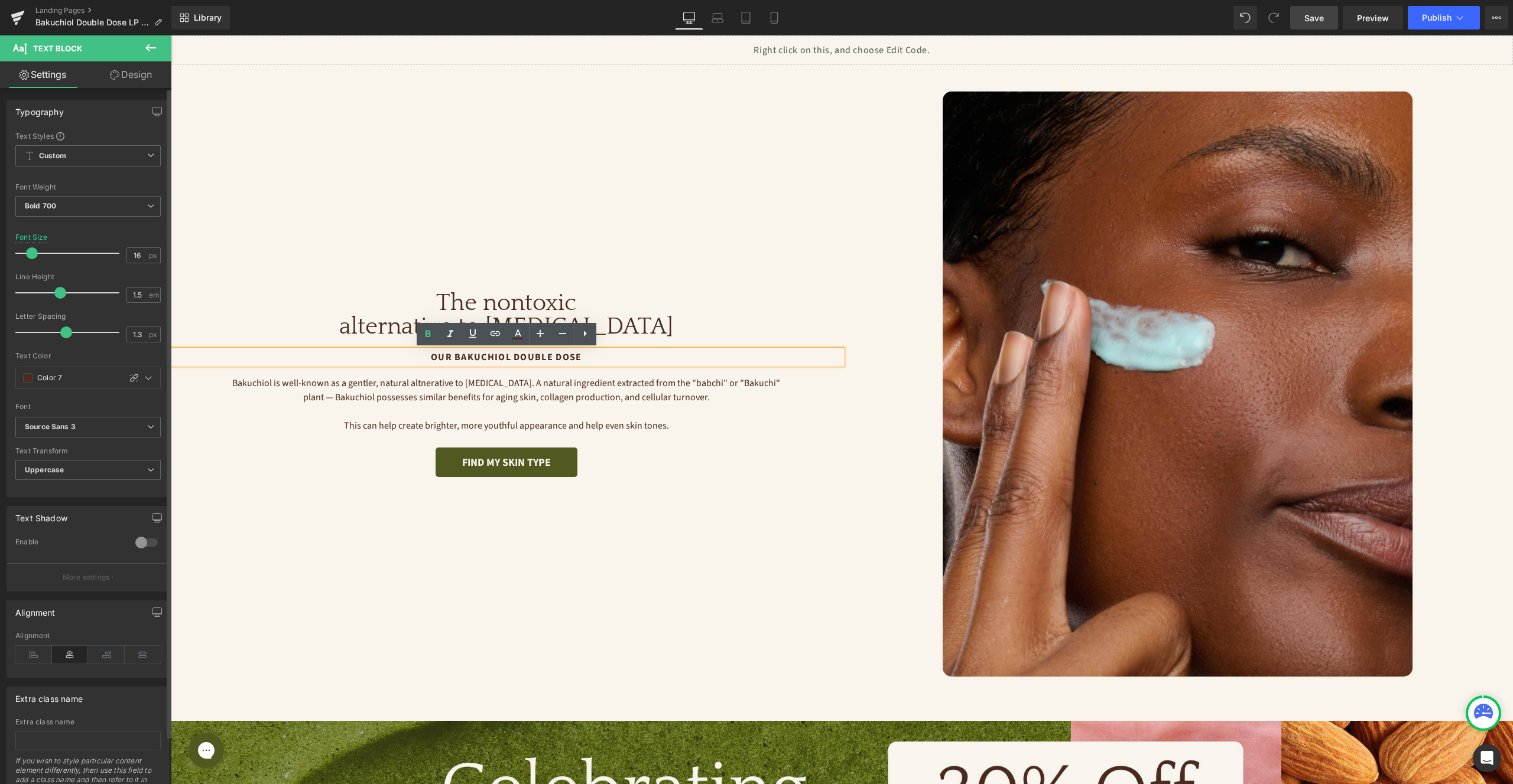
click at [527, 358] on p "Our Bakuchiol Double Dose" at bounding box center [506, 357] width 671 height 14
click at [531, 357] on link at bounding box center [526, 357] width 12 height 14
click at [512, 357] on p "Our Bakuchiol Double Dose" at bounding box center [506, 357] width 671 height 14
drag, startPoint x: 515, startPoint y: 357, endPoint x: 701, endPoint y: 375, distance: 186.9
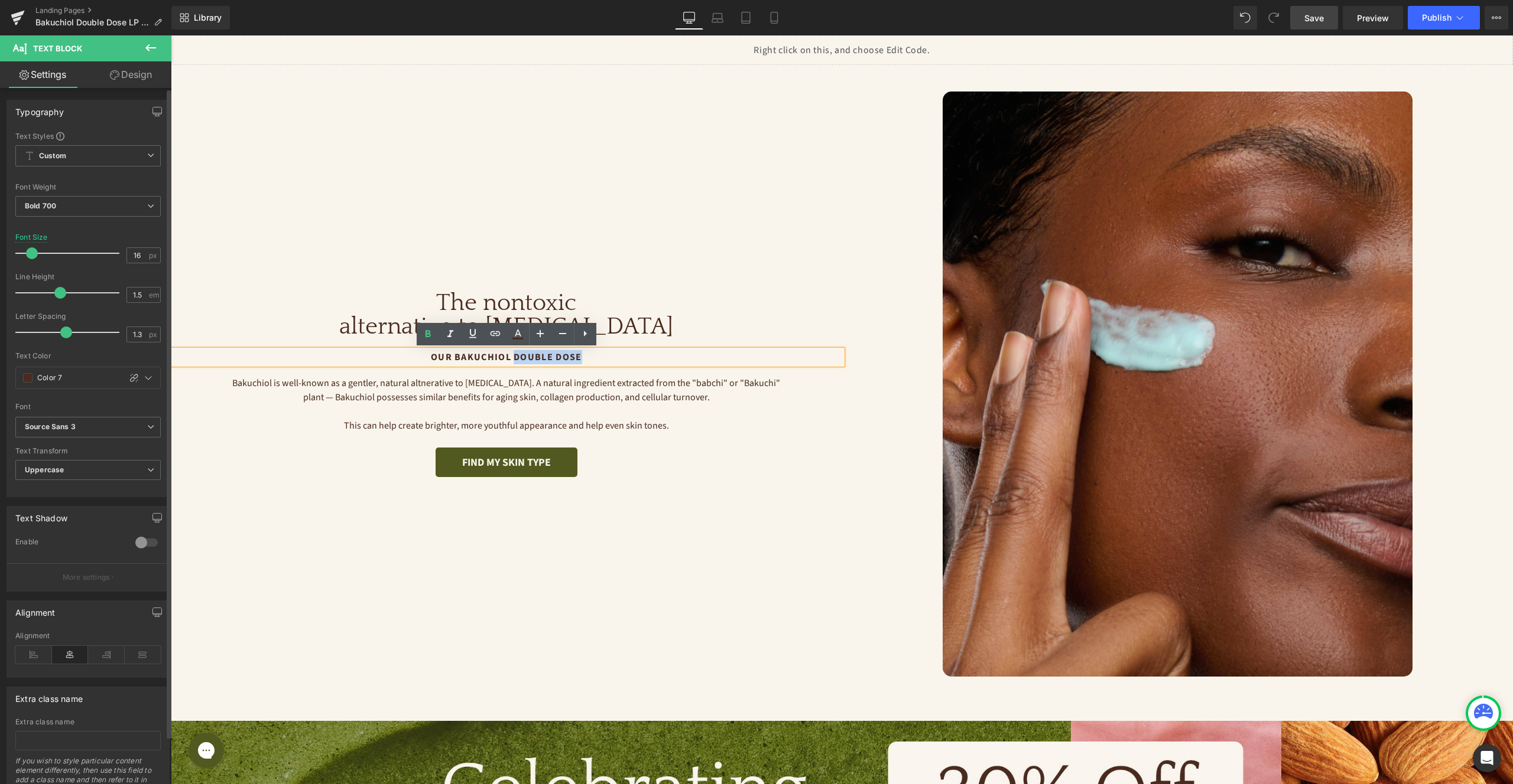
click at [611, 357] on p "Our Bakuchiol Double Dose" at bounding box center [506, 357] width 671 height 14
click at [518, 339] on icon at bounding box center [517, 334] width 14 height 14
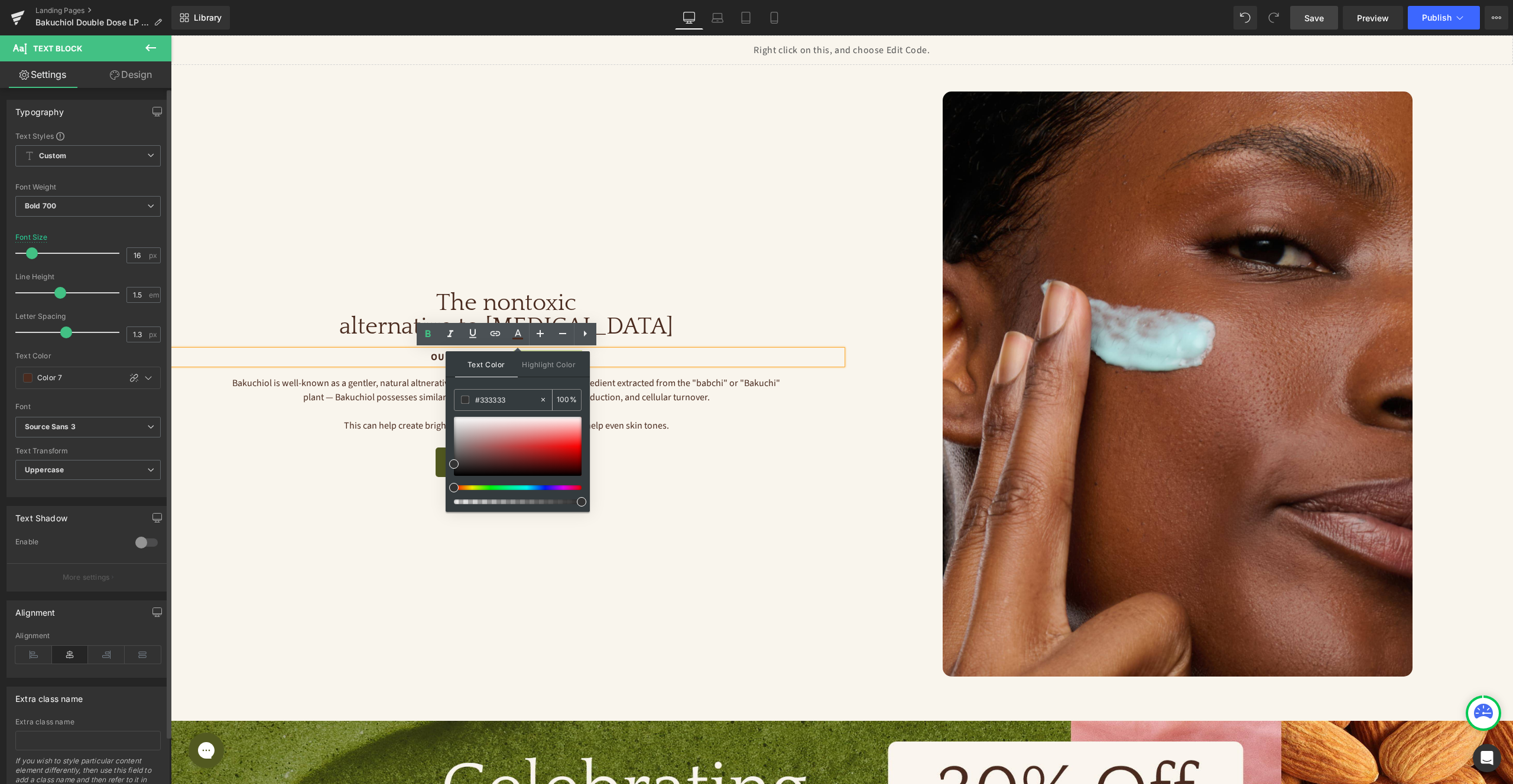
click at [497, 397] on input "#333333" at bounding box center [507, 400] width 64 height 13
paste input "A3966A"
click at [664, 389] on p "Bakuchiol is well-known as a gentler, natural altnerative to Retinol. A natural…" at bounding box center [506, 390] width 553 height 29
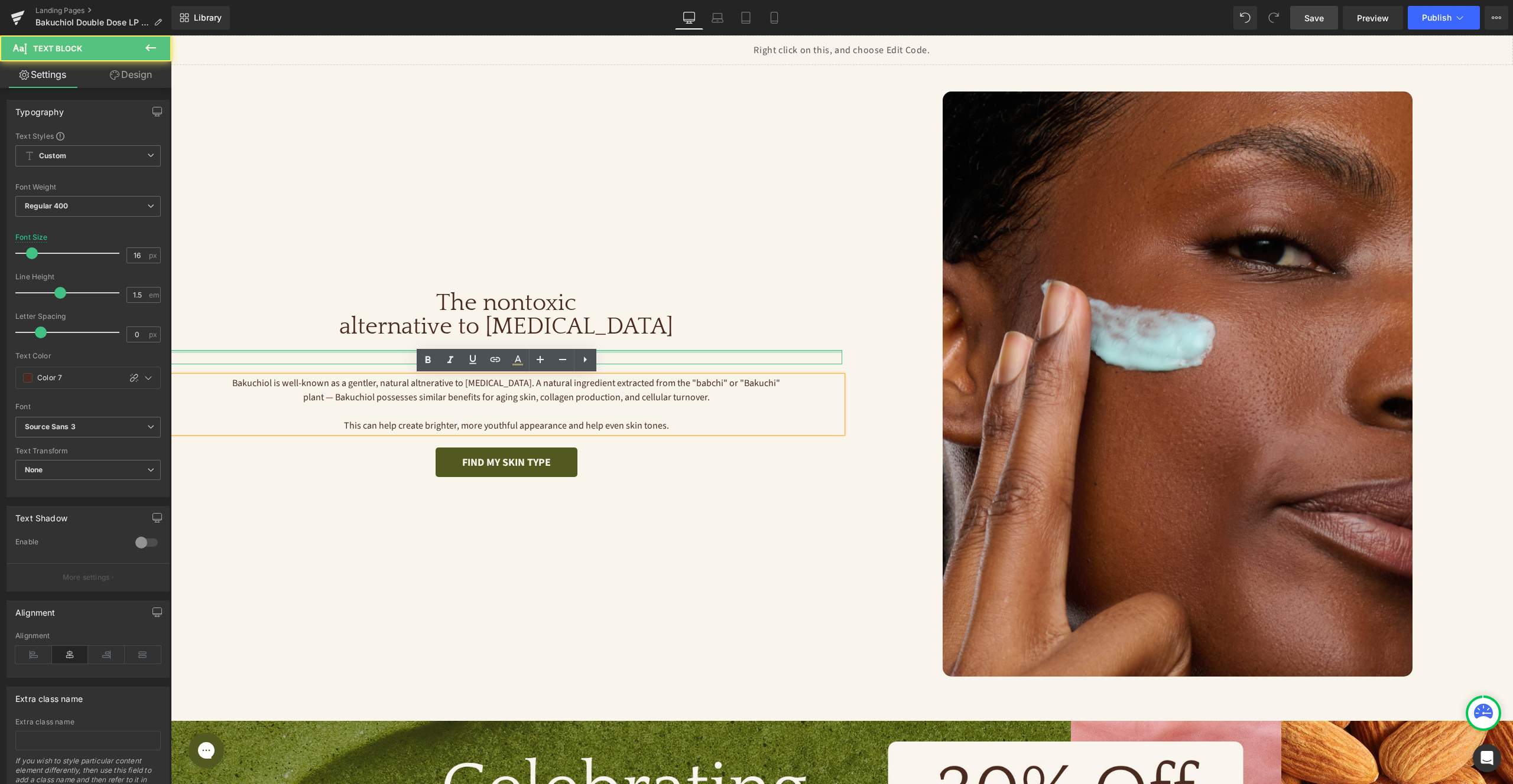
click at [646, 351] on div at bounding box center [506, 352] width 671 height 3
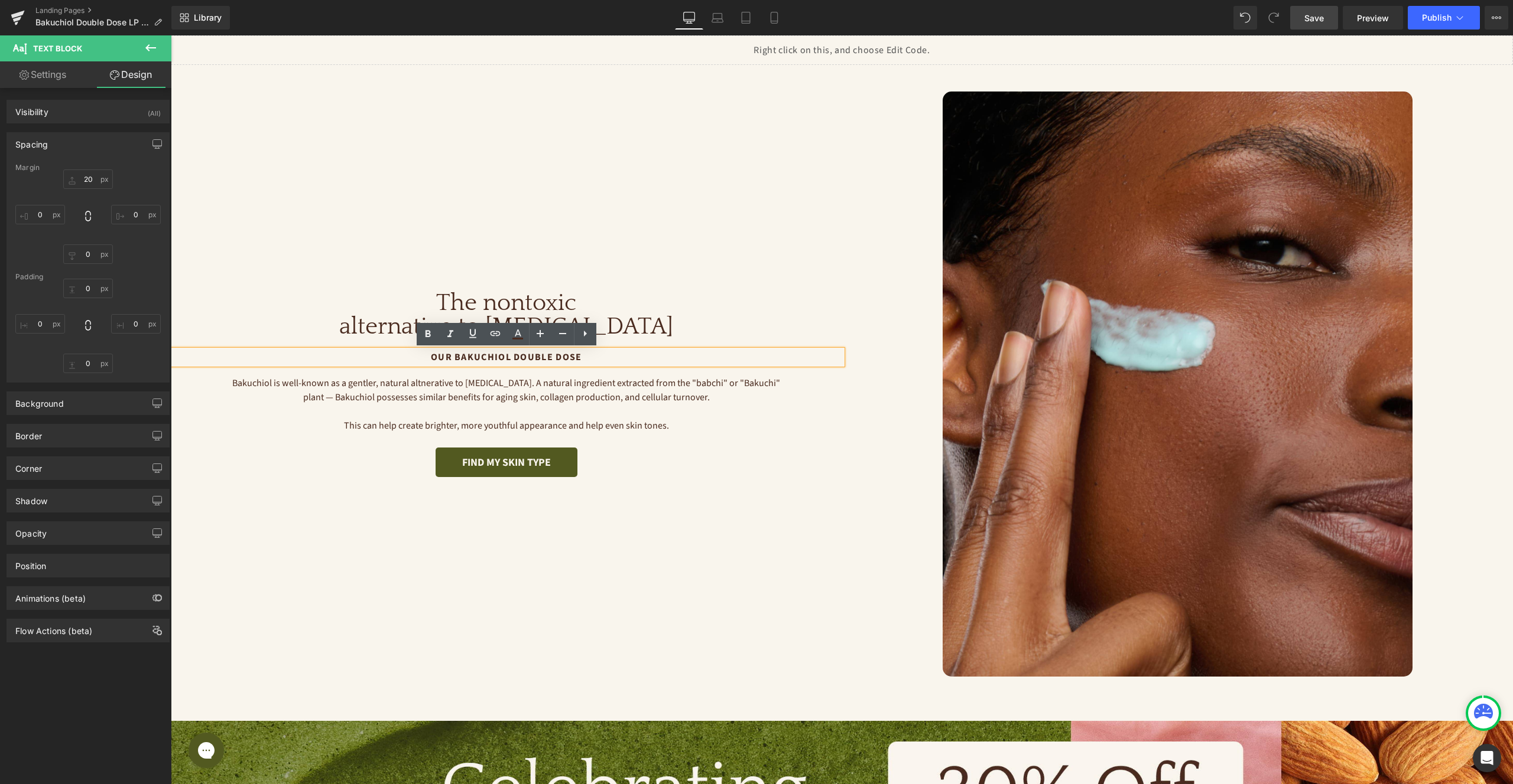
click at [529, 356] on p "Our Bakuchiol Double Dose" at bounding box center [506, 357] width 671 height 14
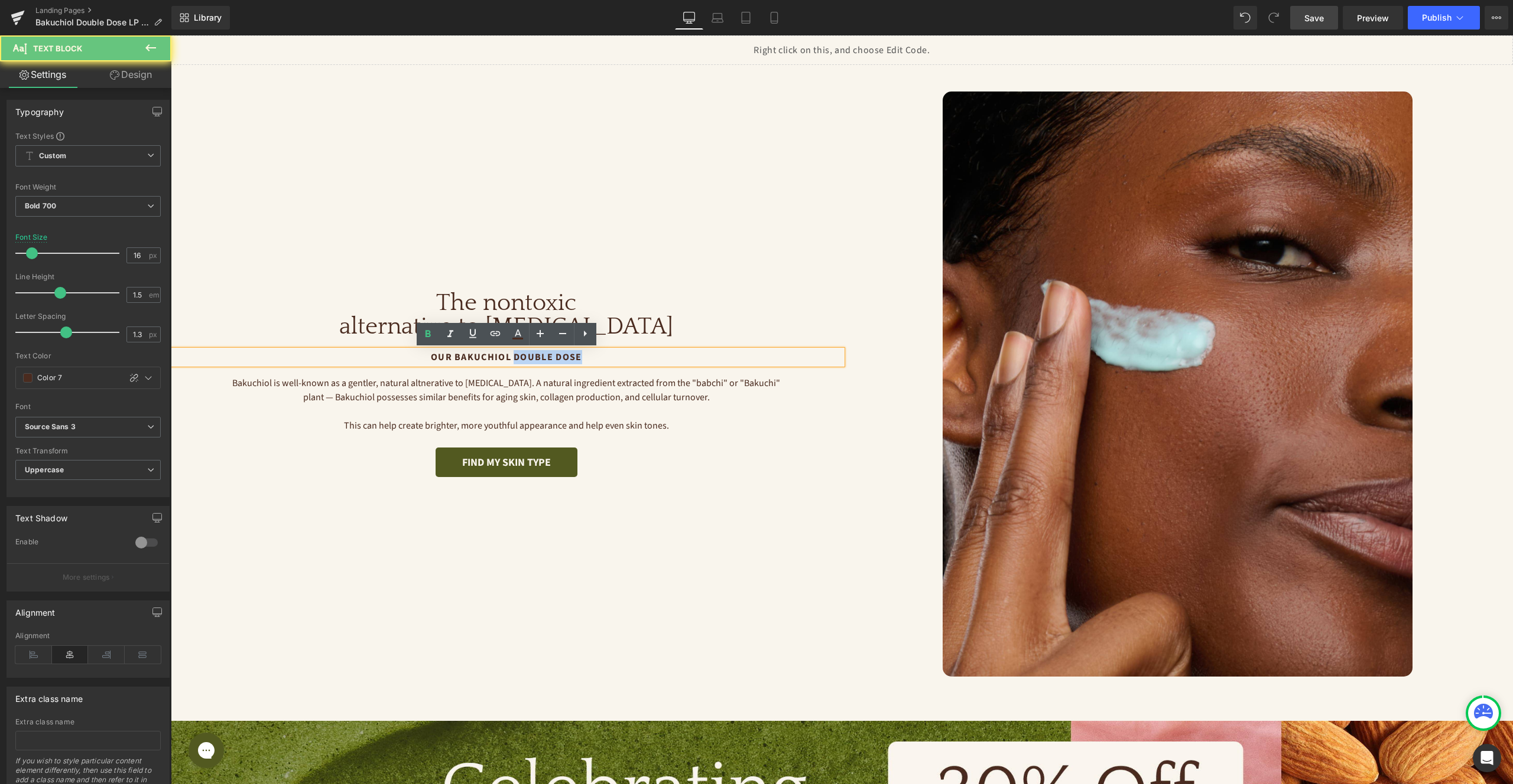
drag, startPoint x: 514, startPoint y: 357, endPoint x: 629, endPoint y: 357, distance: 115.0
click at [629, 357] on p "Our Bakuchiol Double Dose" at bounding box center [506, 357] width 671 height 14
click at [517, 338] on icon at bounding box center [517, 338] width 11 height 2
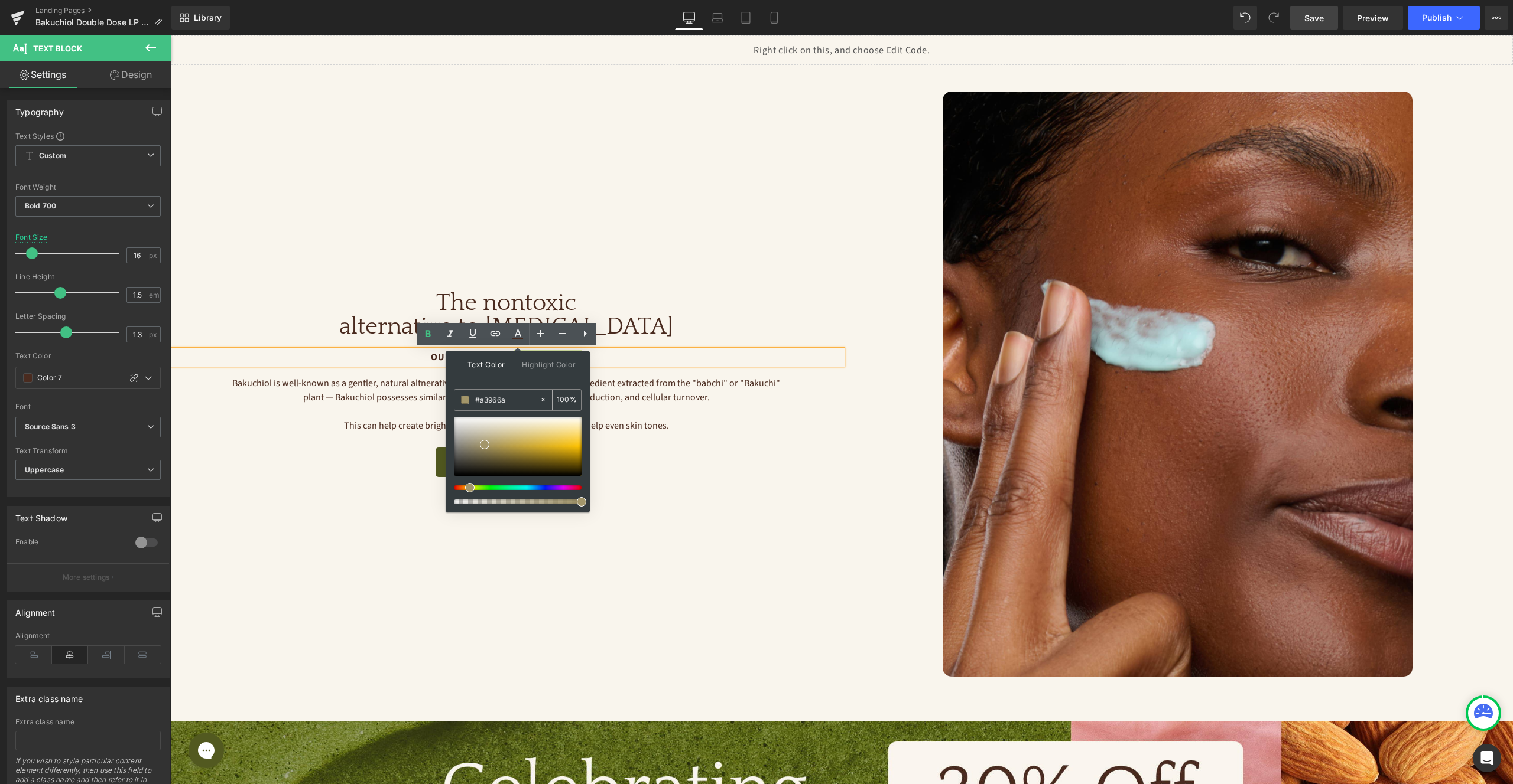
click at [496, 400] on input "#a3966a" at bounding box center [507, 400] width 64 height 13
paste input "A3966A"
click at [658, 400] on p "Bakuchiol is well-known as a gentler, natural altnerative to Retinol. A natural…" at bounding box center [506, 390] width 553 height 29
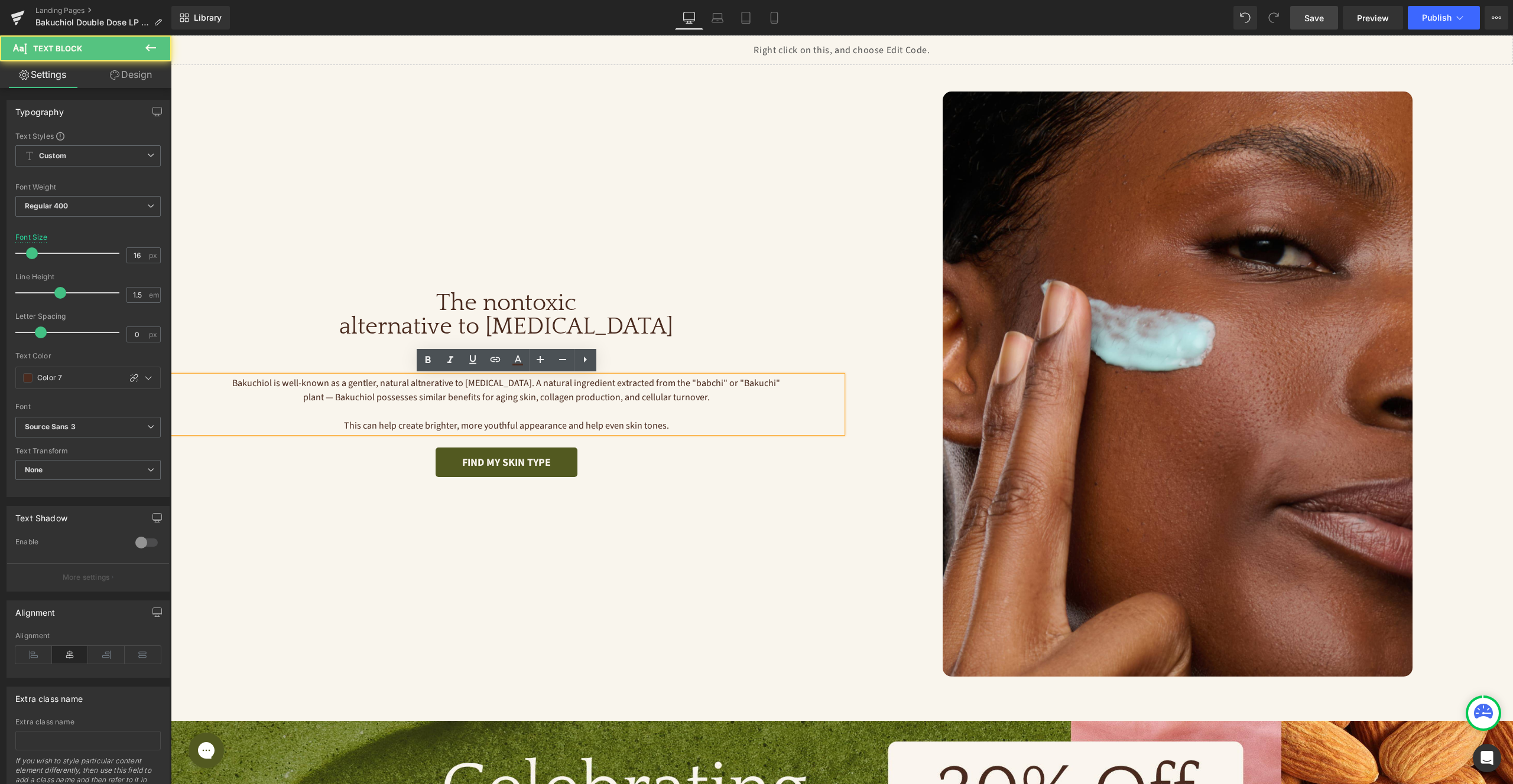
click at [664, 329] on h1 "The nontoxic alternative to retinol" at bounding box center [506, 314] width 671 height 47
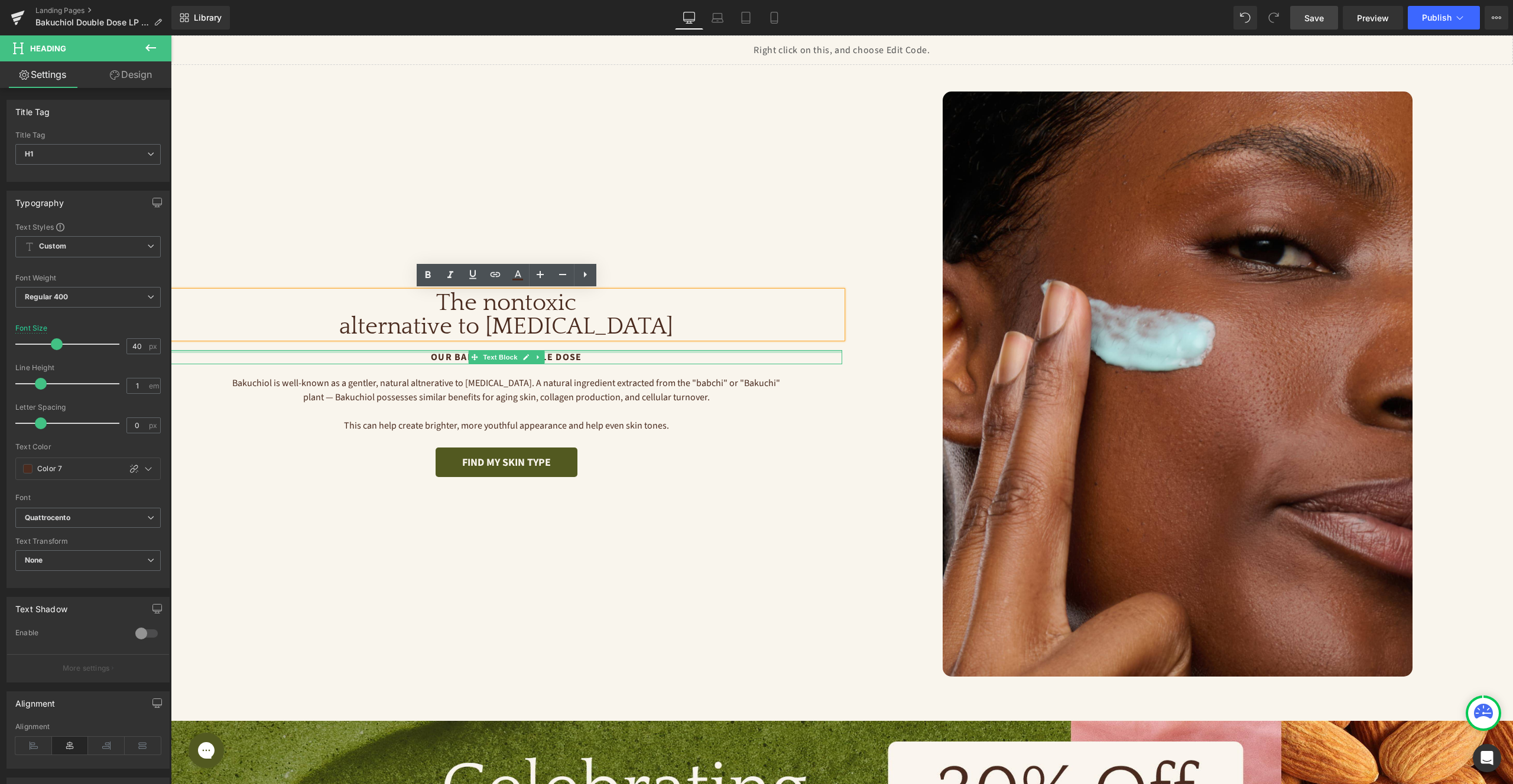
click at [588, 354] on p "Our Bakuchiol Double Dose" at bounding box center [506, 357] width 671 height 14
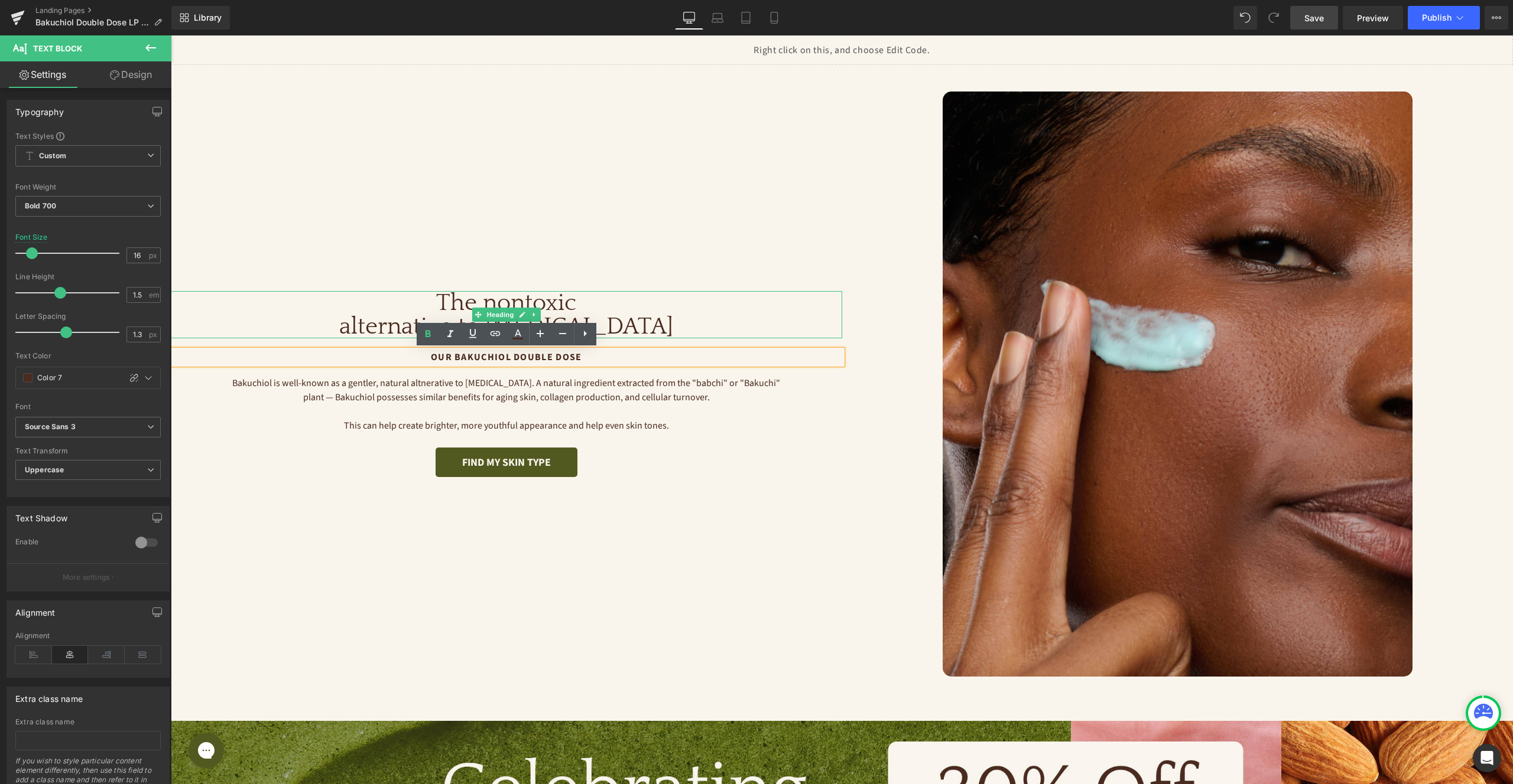
click at [668, 317] on h1 "The nontoxic alternative to retinol" at bounding box center [506, 314] width 671 height 47
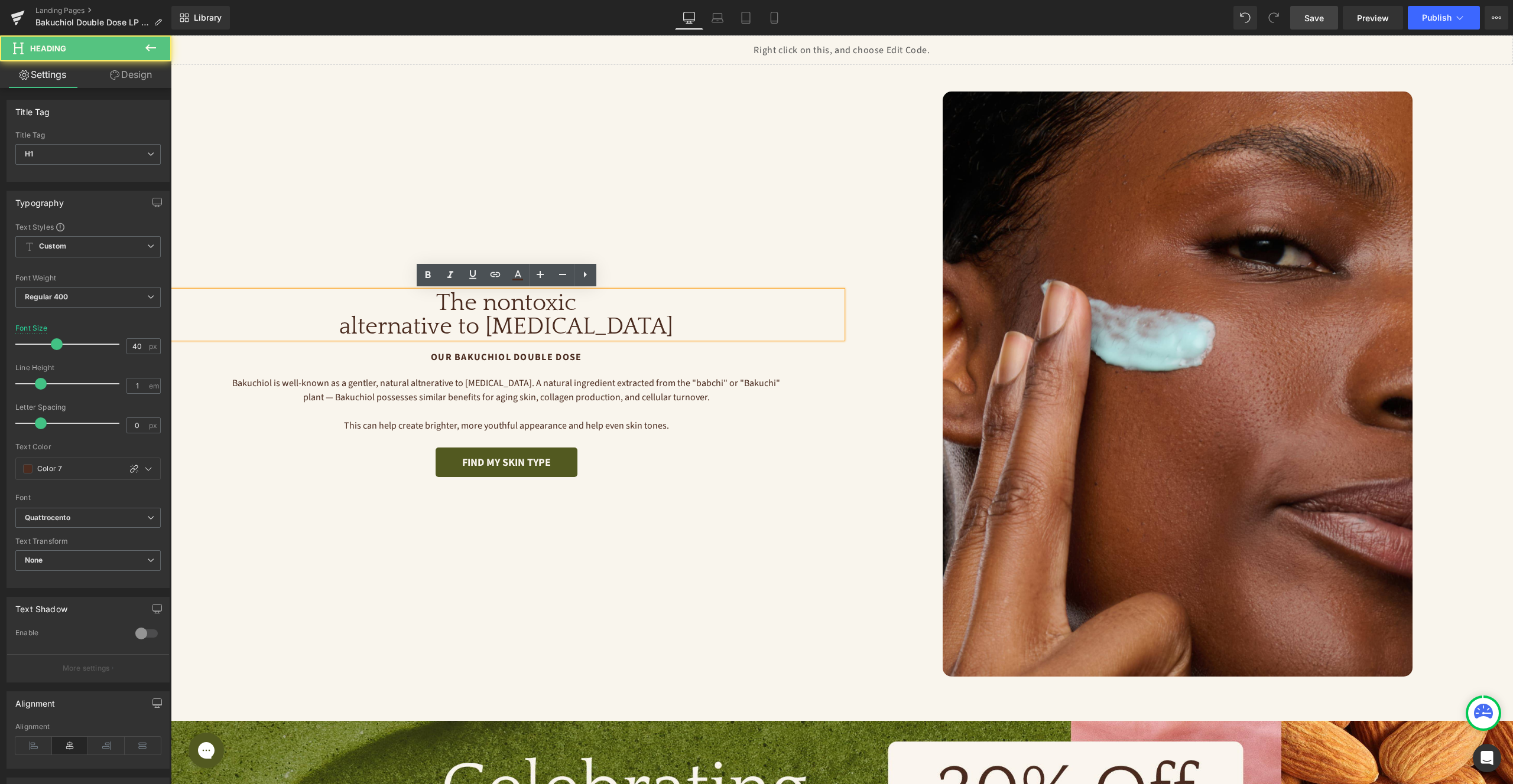
click at [484, 318] on h1 "The nontoxic alternative to retinol" at bounding box center [506, 314] width 671 height 47
click at [513, 300] on h1 "The nontoxic alternative to retinol" at bounding box center [506, 314] width 671 height 47
click at [520, 275] on icon at bounding box center [517, 275] width 14 height 14
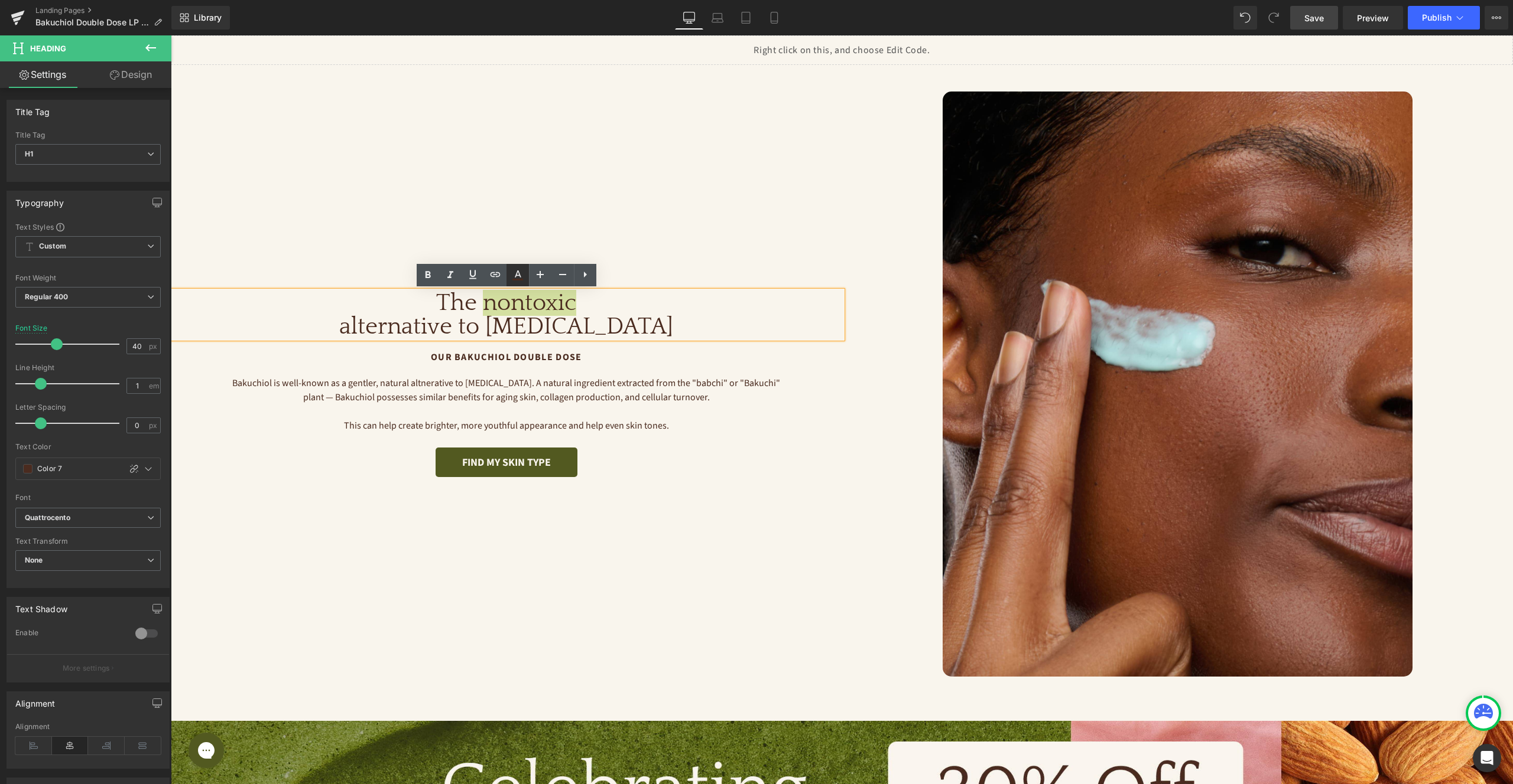
type input "#4a2b1f"
type input "100"
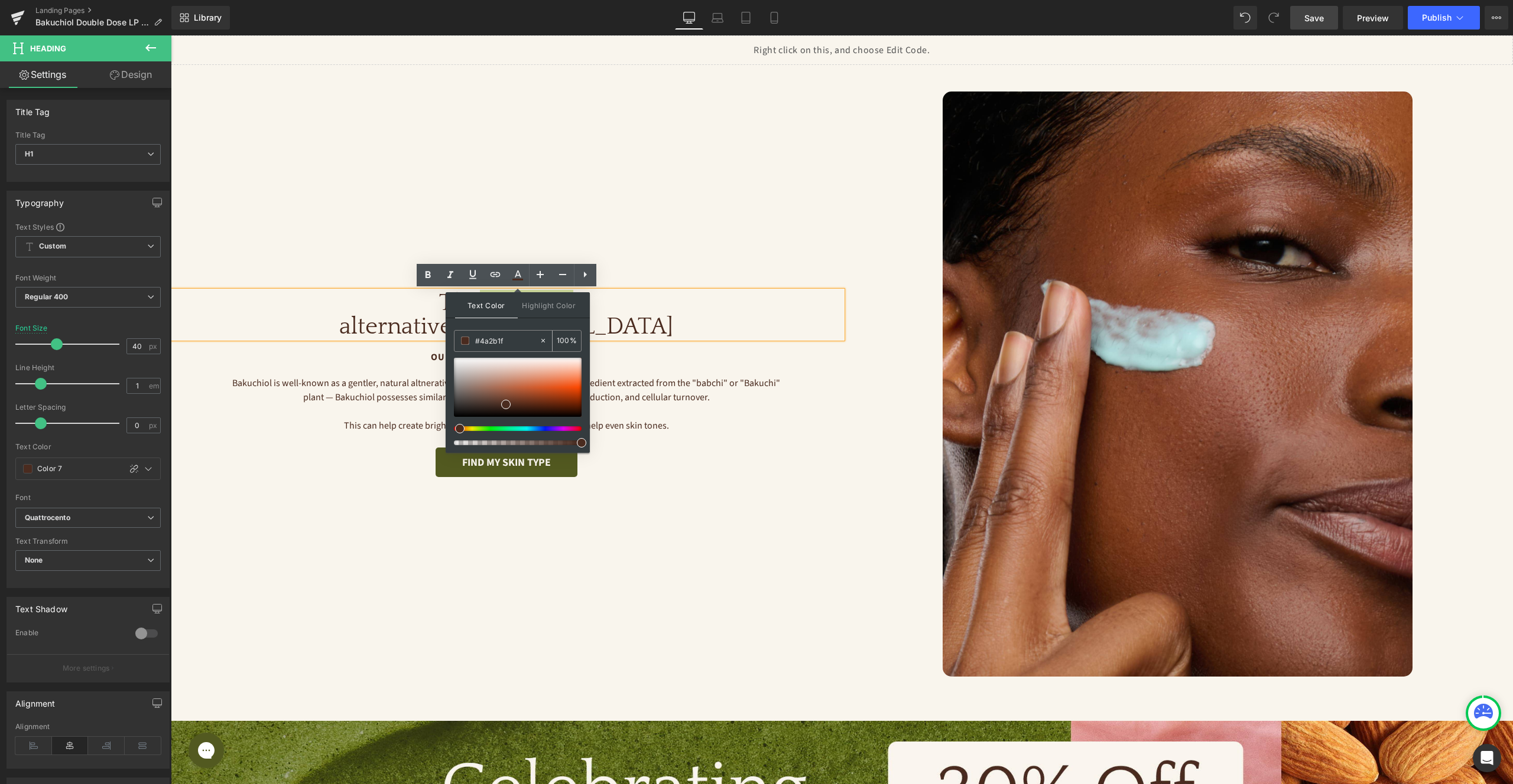
click at [501, 334] on div "#4a2b1f" at bounding box center [497, 341] width 84 height 20
click at [502, 337] on input "#4a2b1f" at bounding box center [507, 340] width 64 height 13
paste input "A3966A"
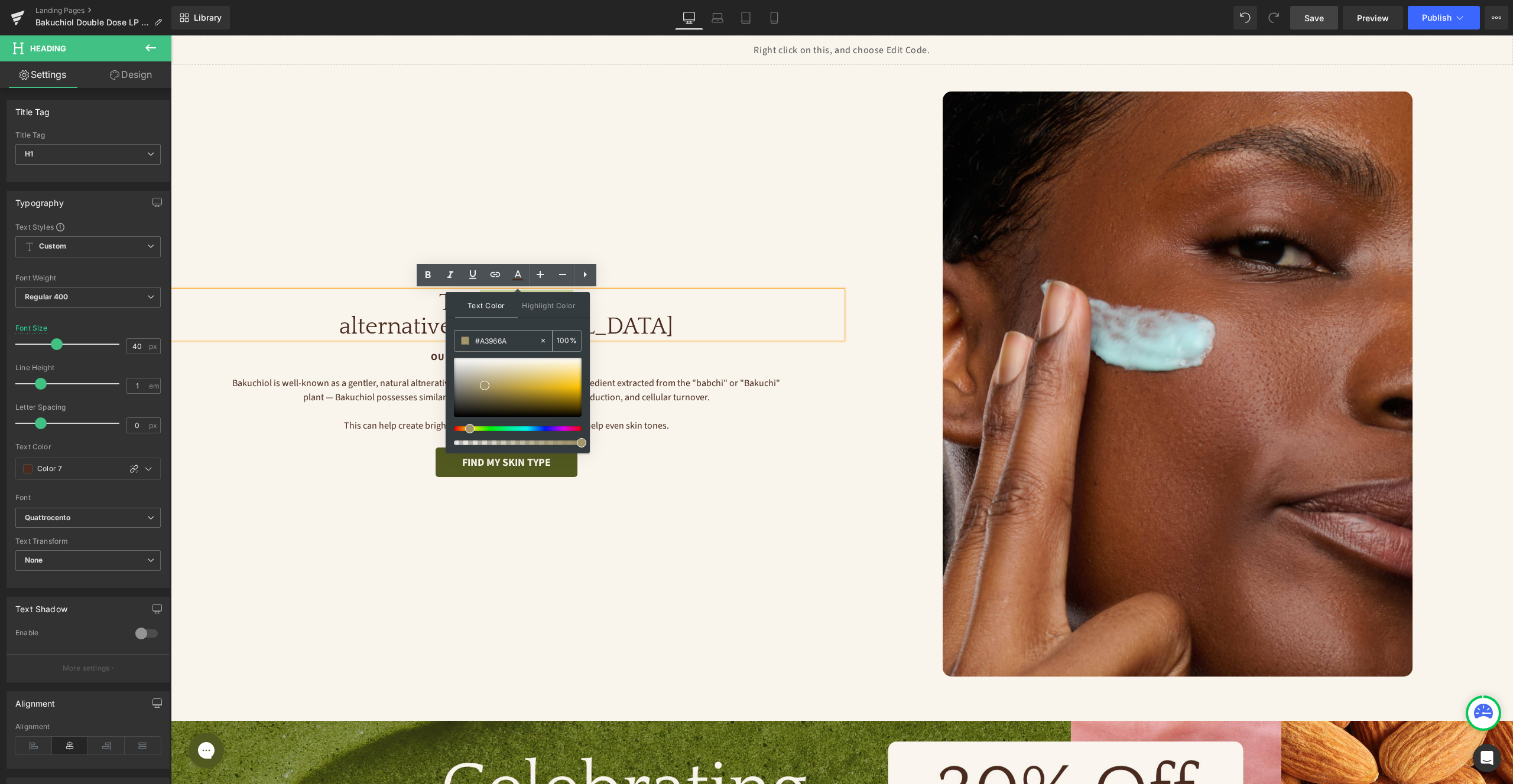
type input "#A3966A"
click at [637, 332] on h1 "The nontoxic alternative to [MEDICAL_DATA]" at bounding box center [506, 314] width 671 height 47
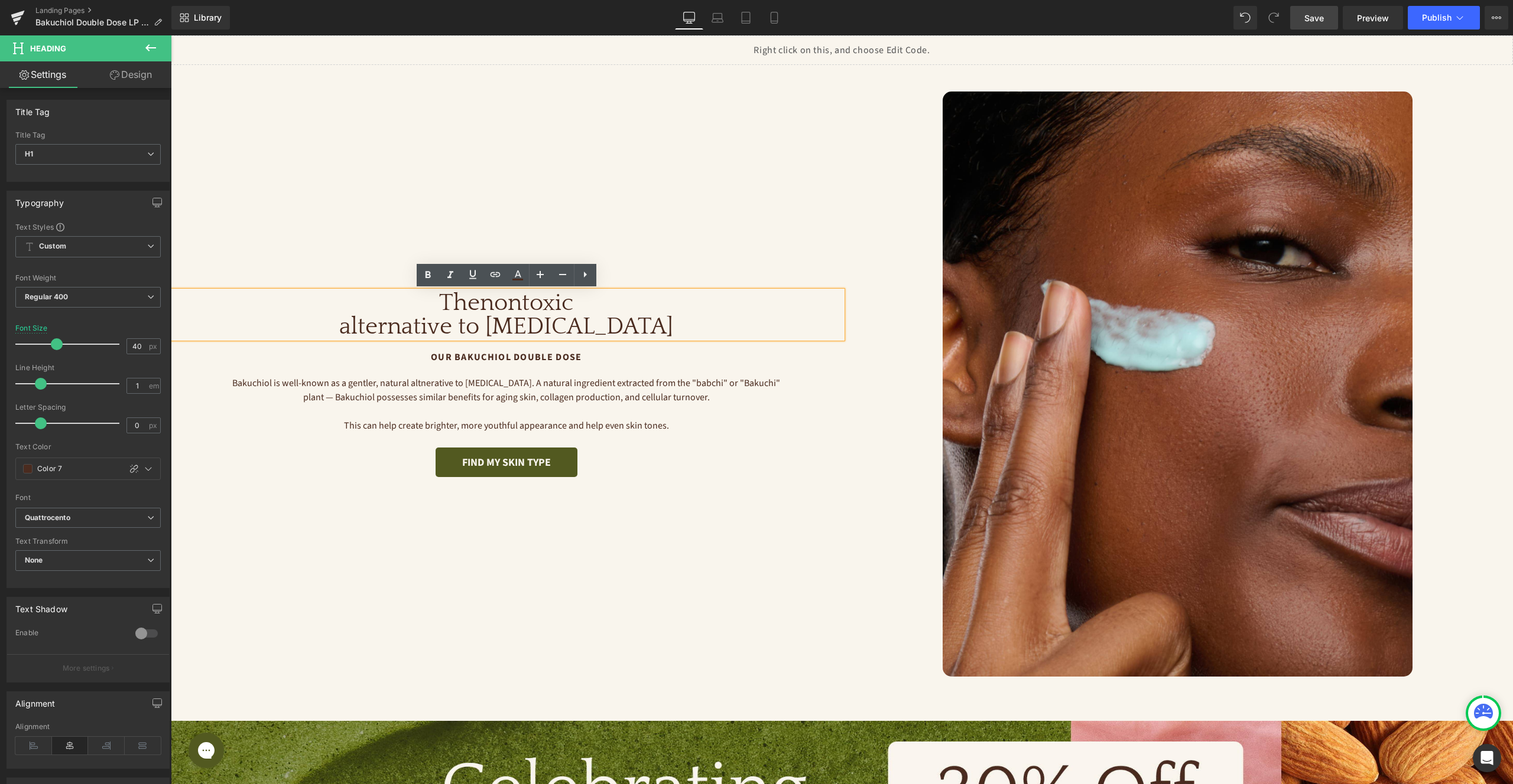
click at [536, 313] on h1 "The nontoxic alternative to [MEDICAL_DATA]" at bounding box center [506, 314] width 671 height 47
click at [536, 312] on h1 "The nontoxic alternative to [MEDICAL_DATA]" at bounding box center [506, 314] width 671 height 47
click at [452, 317] on h1 "The nontoxic alternative to [MEDICAL_DATA]" at bounding box center [506, 314] width 671 height 47
click at [511, 309] on h1 "The nontoxic alternative to [MEDICAL_DATA]" at bounding box center [506, 314] width 671 height 47
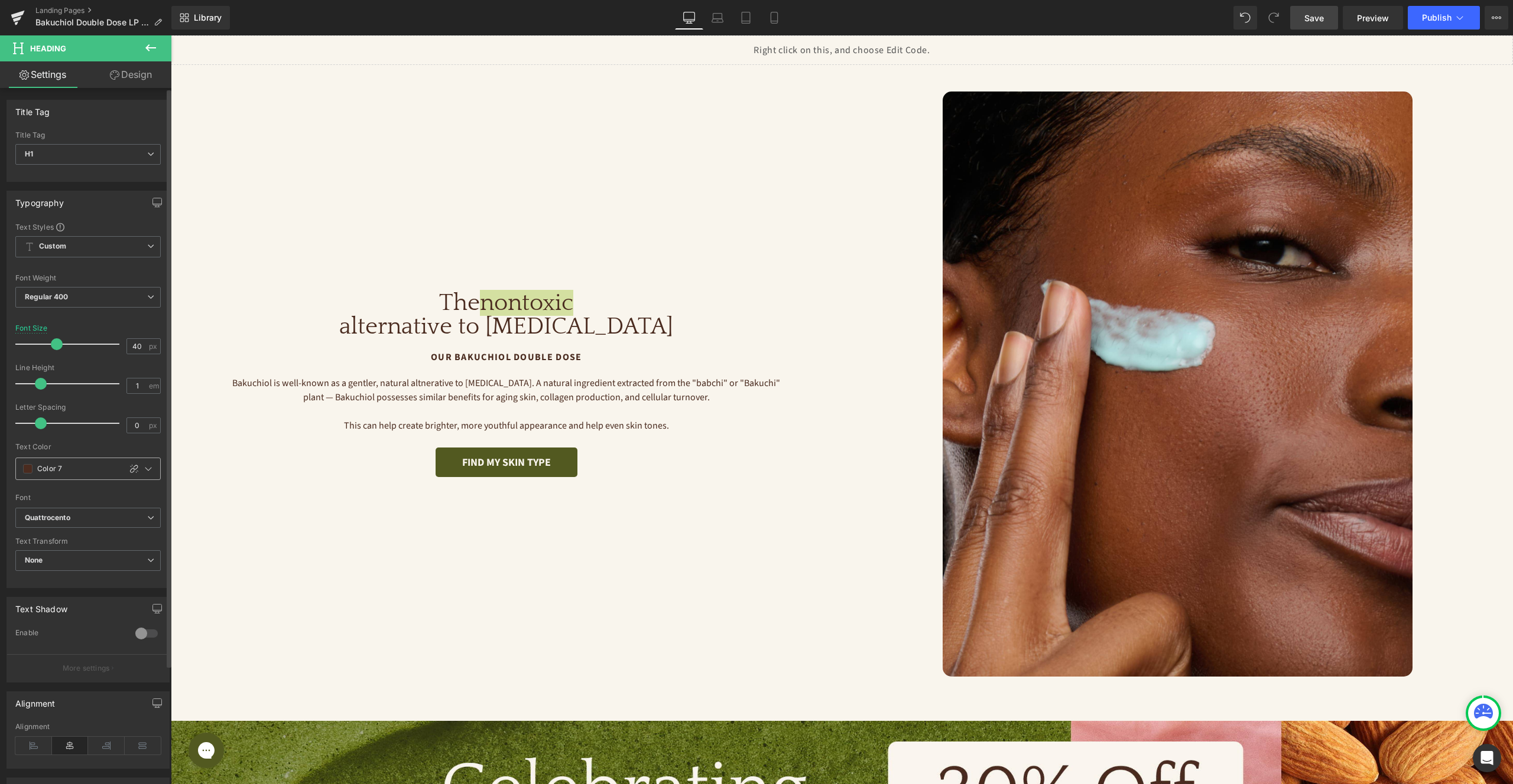
click at [130, 468] on icon at bounding box center [134, 469] width 10 height 10
type input "#4a2b1f"
type input "100"
click at [72, 468] on input "#4a2b1f" at bounding box center [75, 468] width 75 height 13
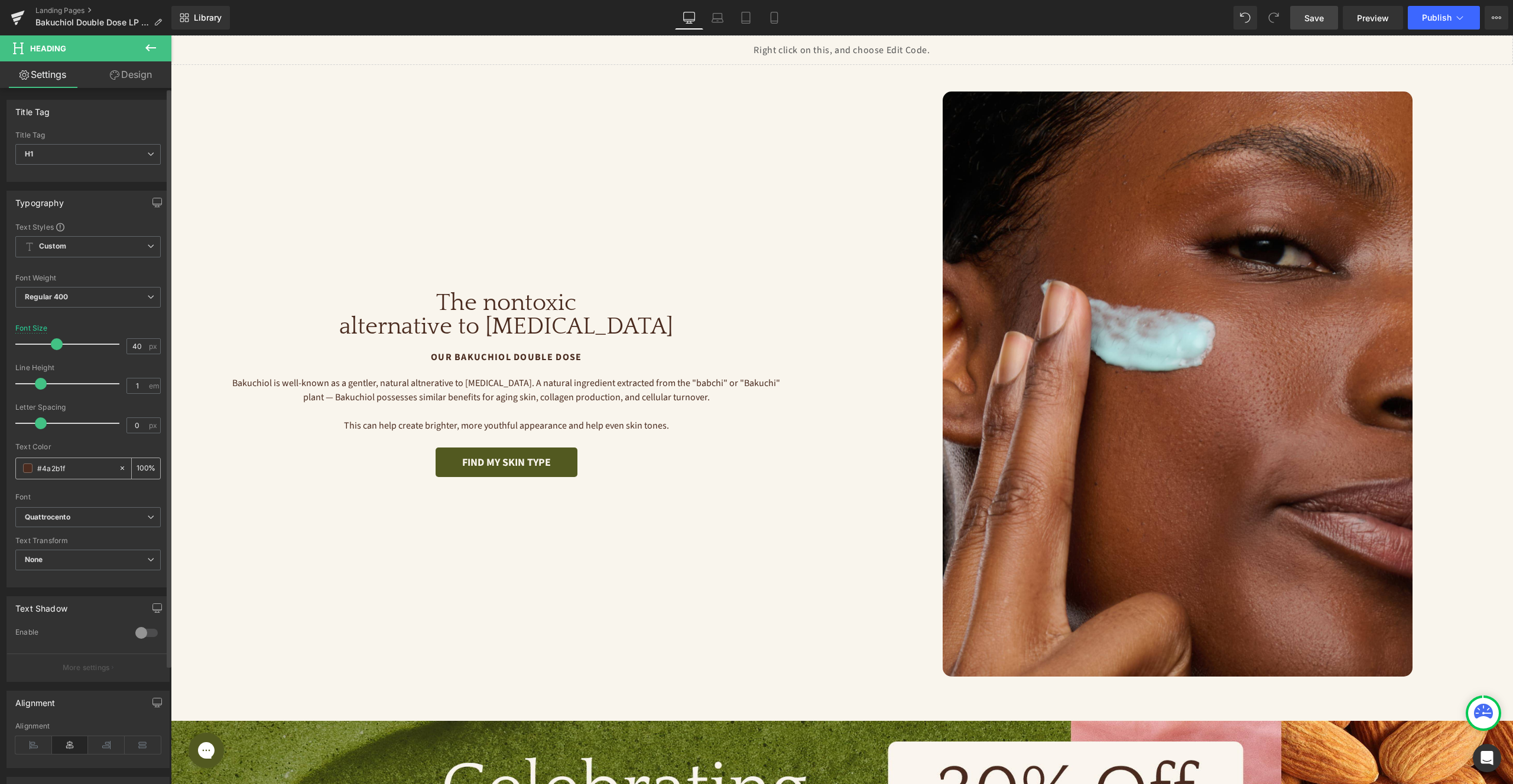
paste input "A3966A"
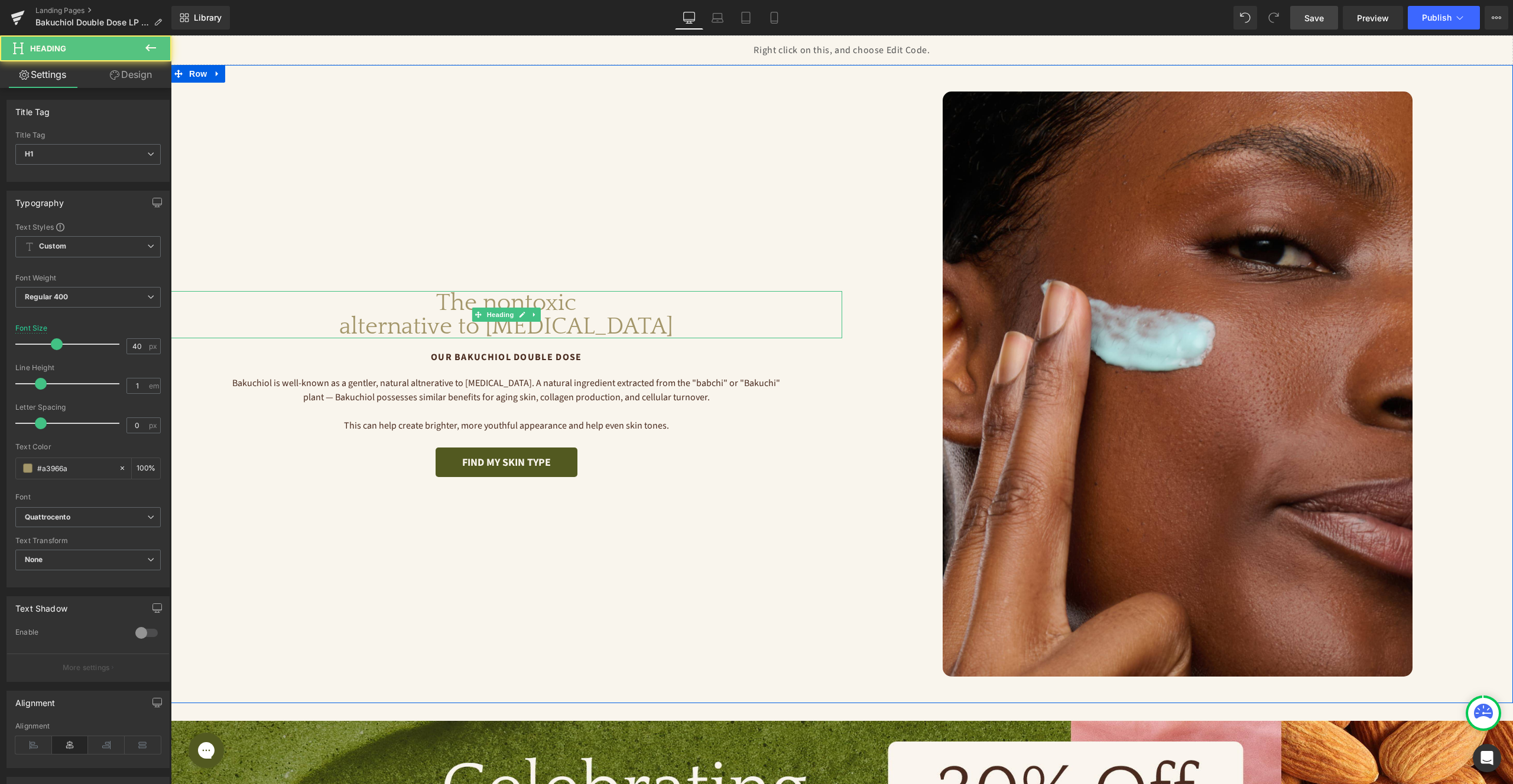
drag, startPoint x: 434, startPoint y: 305, endPoint x: 459, endPoint y: 305, distance: 25.0
click at [71, 475] on div "#a3966a" at bounding box center [67, 468] width 103 height 20
click at [32, 469] on span at bounding box center [28, 468] width 10 height 10
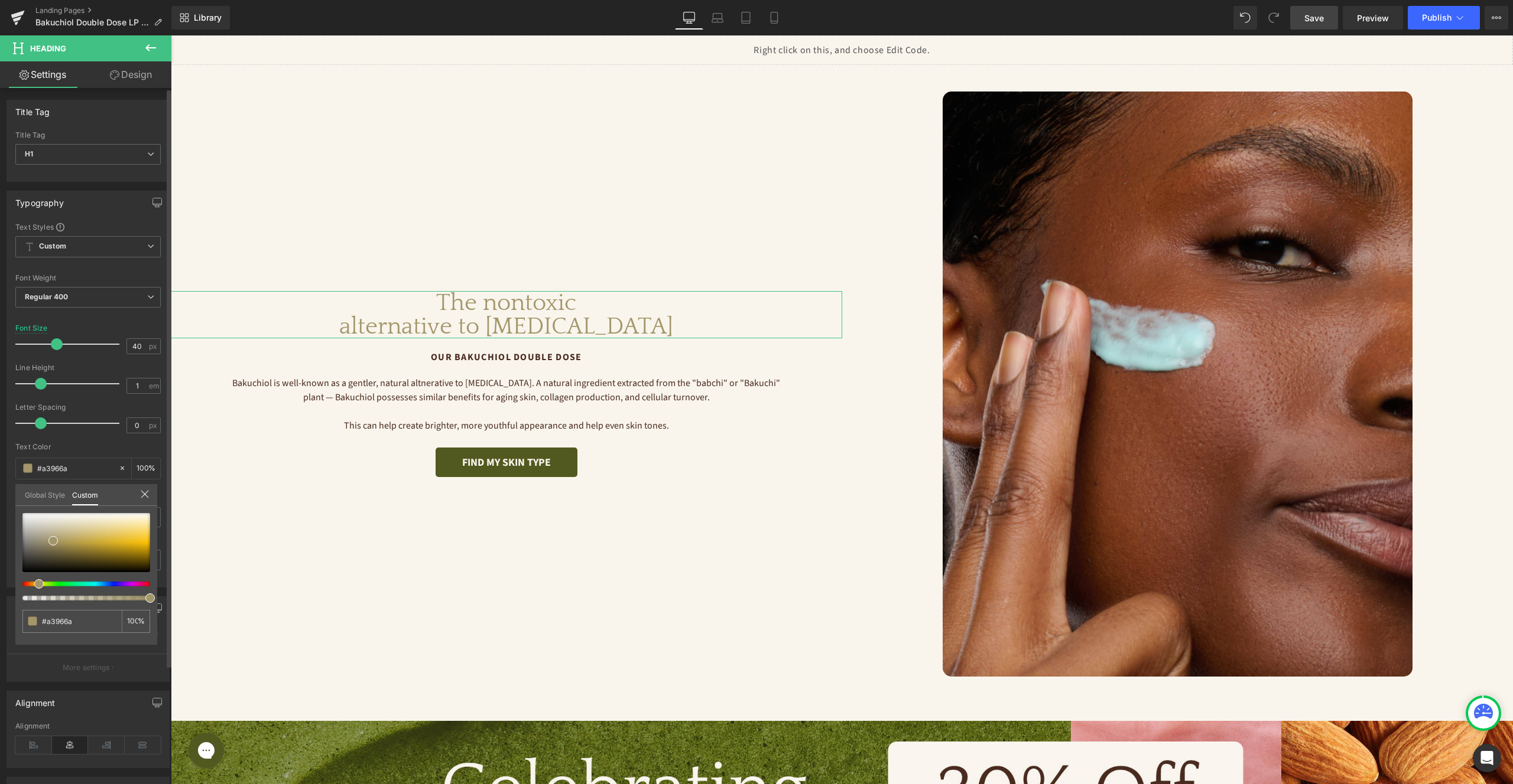
click at [35, 495] on link "Global Style" at bounding box center [44, 494] width 40 height 20
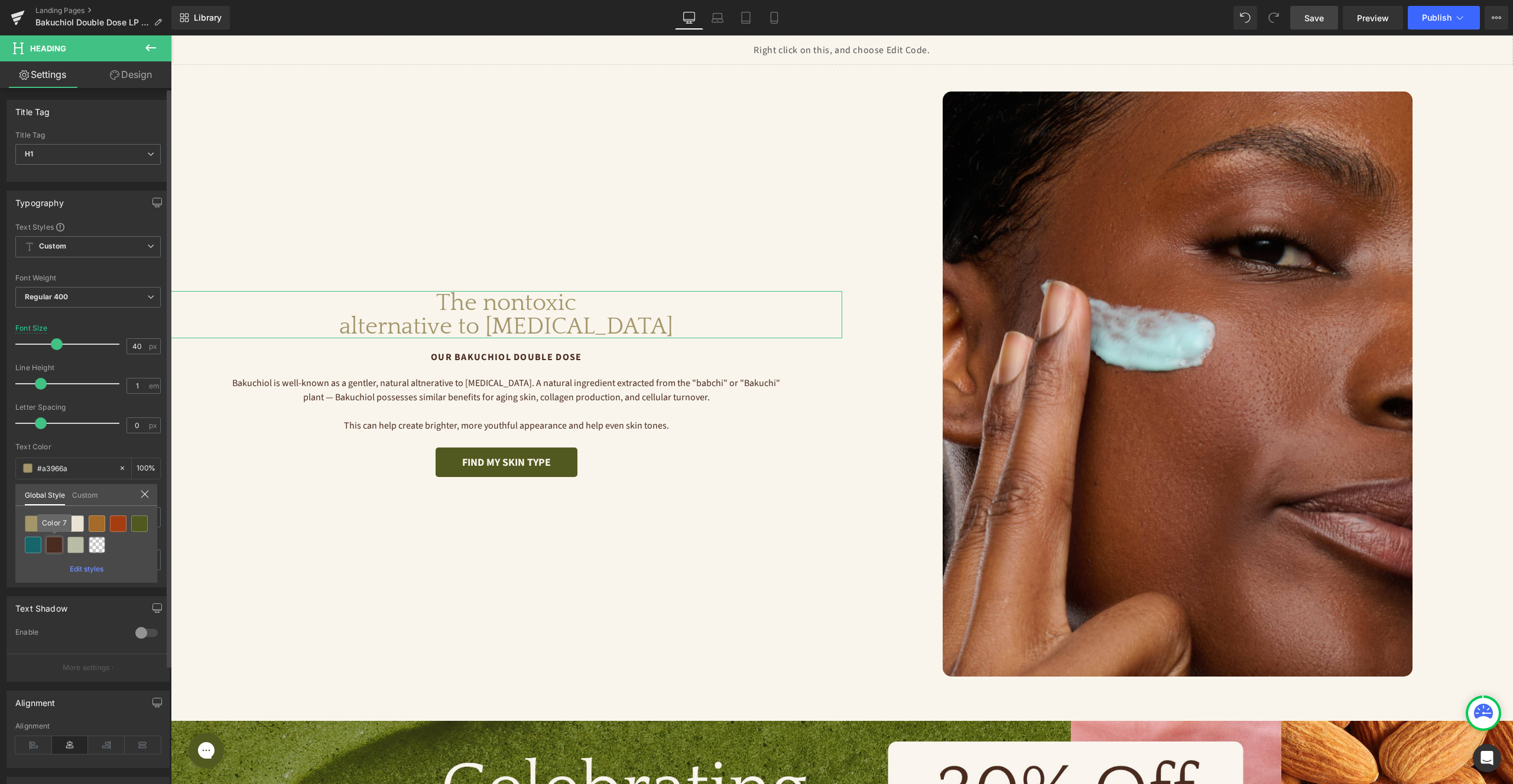
click at [54, 547] on div at bounding box center [54, 545] width 17 height 17
type input "Color 7"
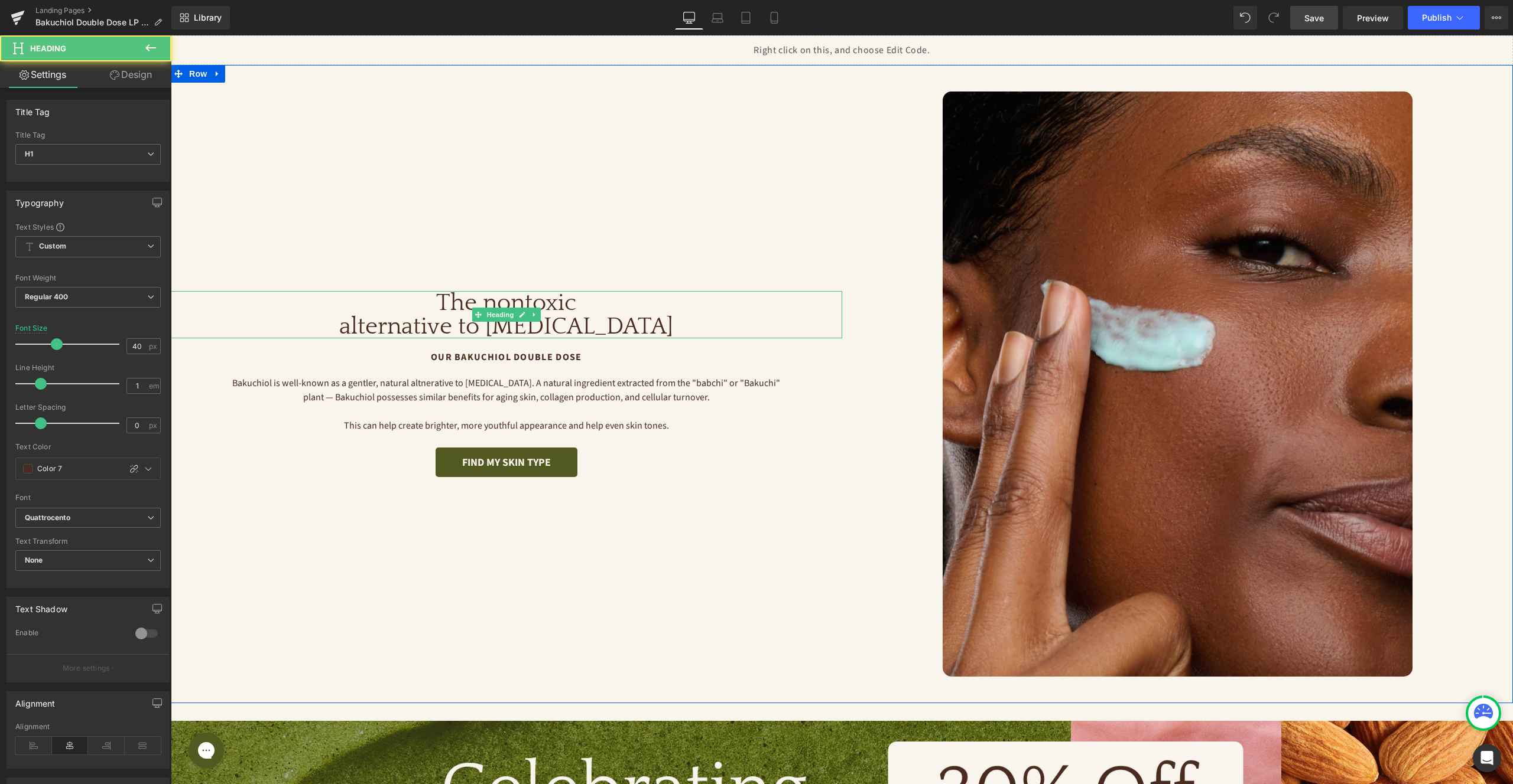
click at [506, 302] on h1 "The nontoxic alternative to retinol" at bounding box center [506, 314] width 671 height 47
click at [628, 394] on p "Bakuchiol is well-known as a gentler, natural altnerative to Retinol. A natural…" at bounding box center [506, 390] width 553 height 29
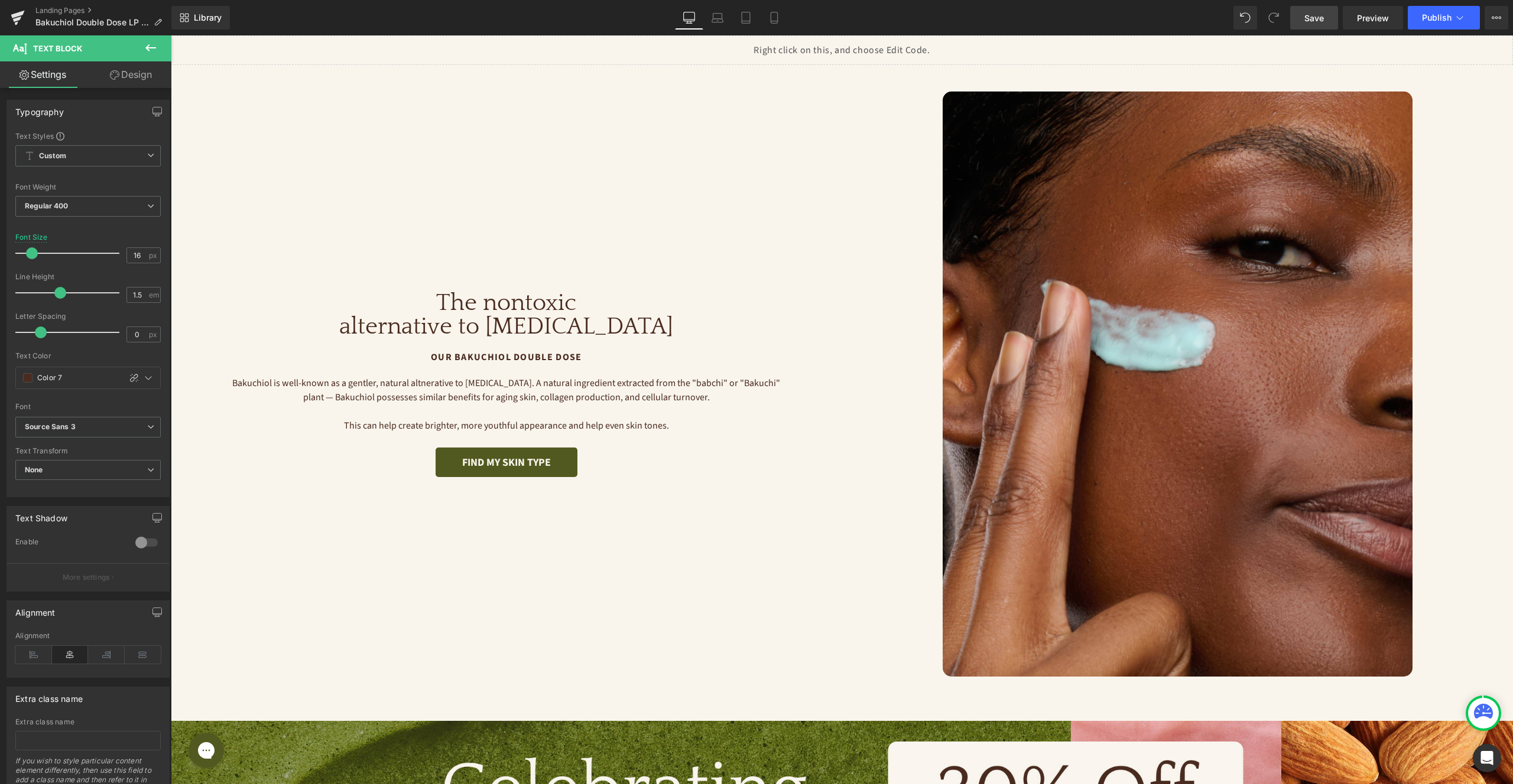
click at [479, 396] on p "Bakuchiol is well-known as a gentler, natural altnerative to Retinol. A natural…" at bounding box center [506, 390] width 553 height 29
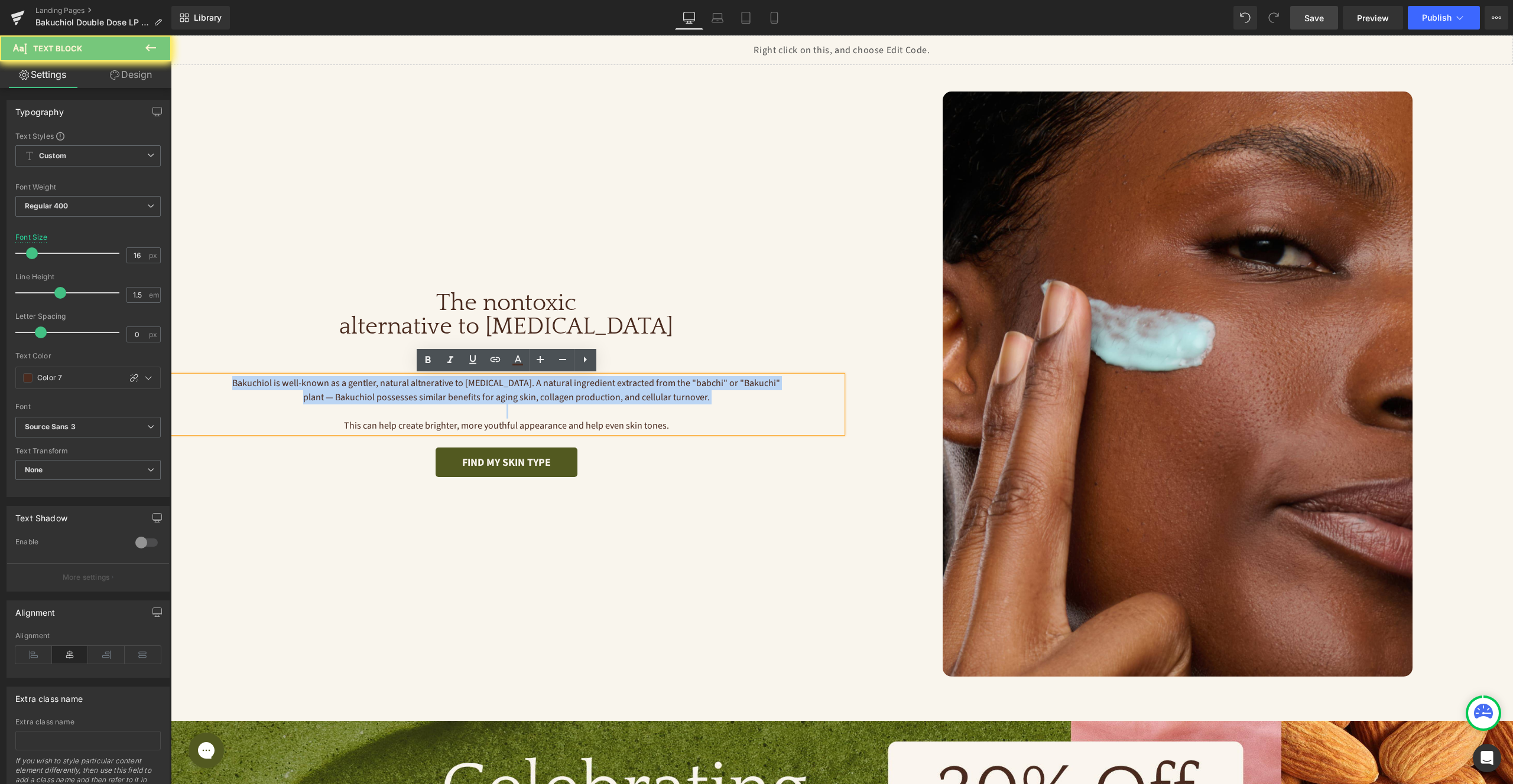
click at [479, 396] on p "Bakuchiol is well-known as a gentler, natural altnerative to Retinol. A natural…" at bounding box center [506, 390] width 553 height 29
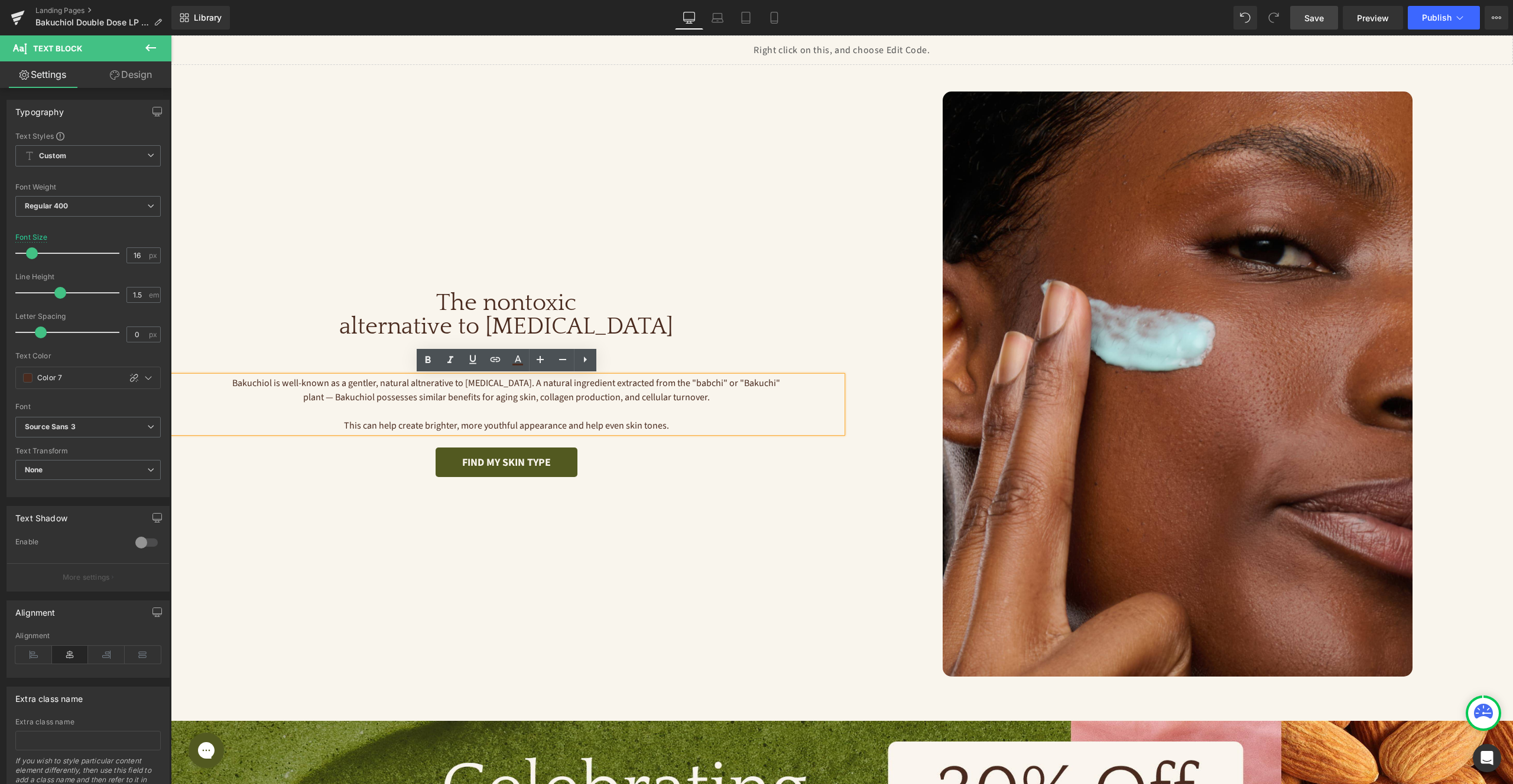
drag, startPoint x: 678, startPoint y: 427, endPoint x: 195, endPoint y: 375, distance: 485.8
click at [195, 376] on div "Bakuchiol is well-known as a gentler, natural altnerative to Retinol. A natural…" at bounding box center [506, 404] width 671 height 57
click at [542, 418] on p at bounding box center [506, 412] width 553 height 14
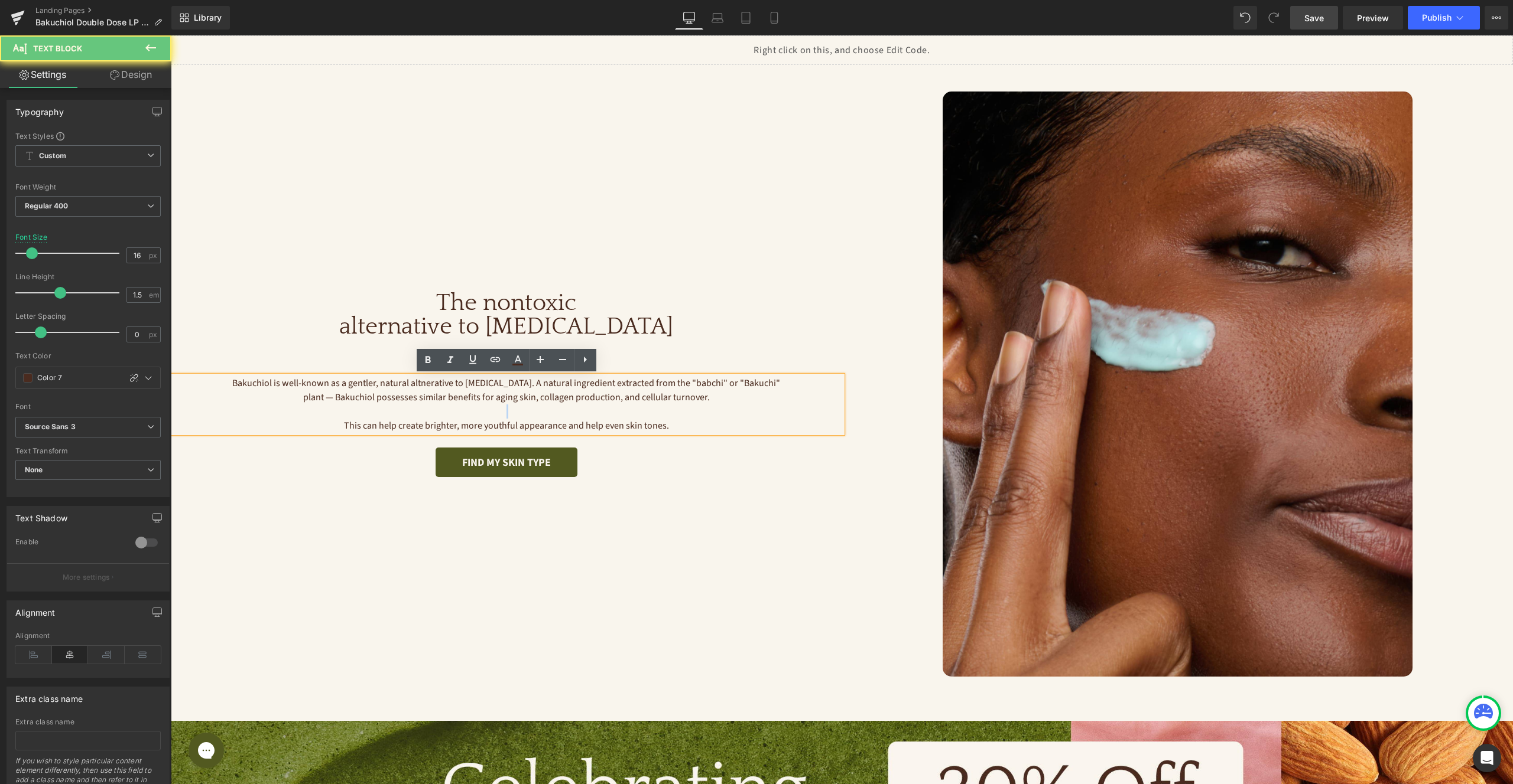
click at [542, 418] on p at bounding box center [506, 412] width 553 height 14
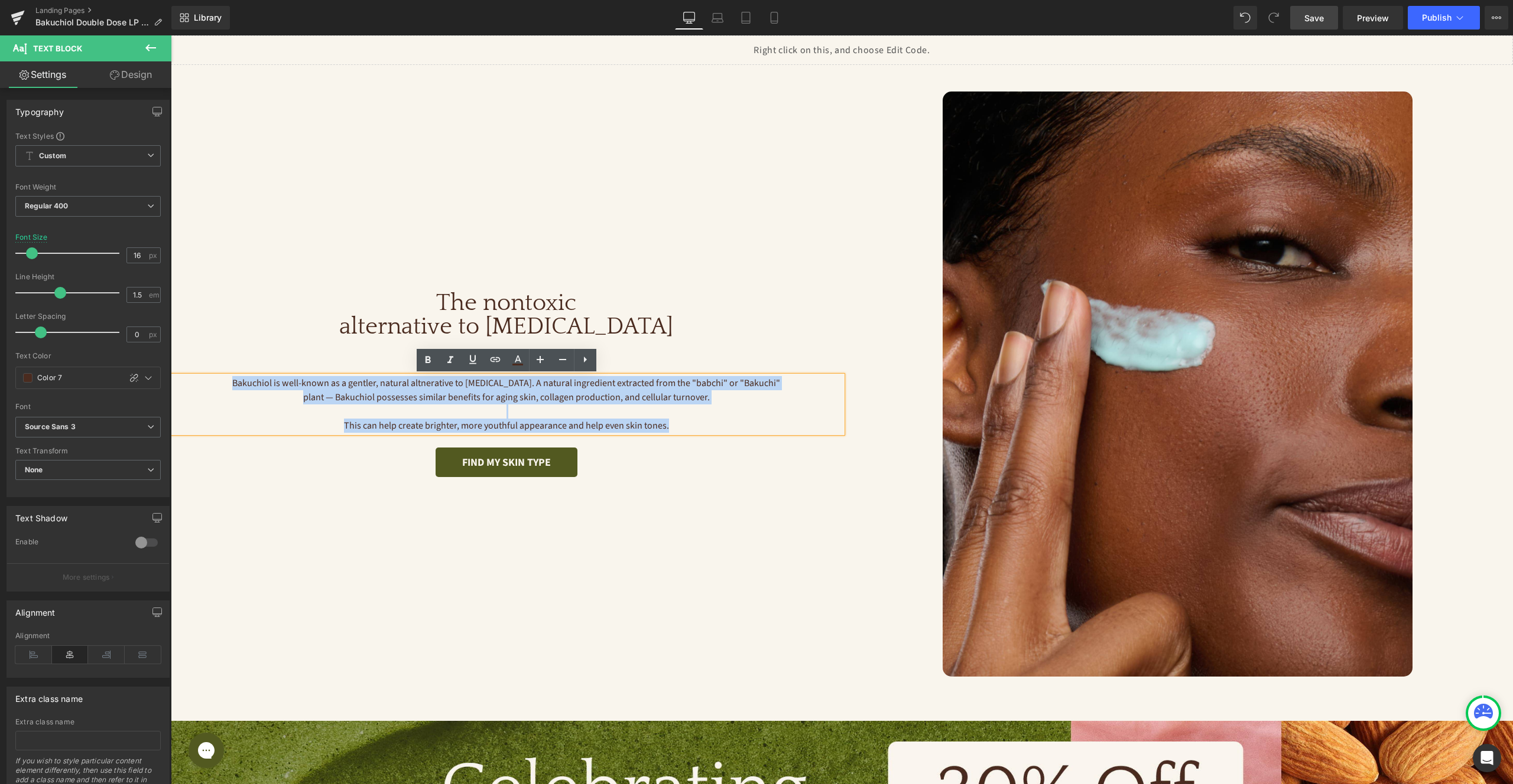
drag, startPoint x: 627, startPoint y: 424, endPoint x: 217, endPoint y: 378, distance: 412.6
click at [217, 378] on div "Bakuchiol is well-known as a gentler, natural altnerative to Retinol. A natural…" at bounding box center [506, 404] width 671 height 57
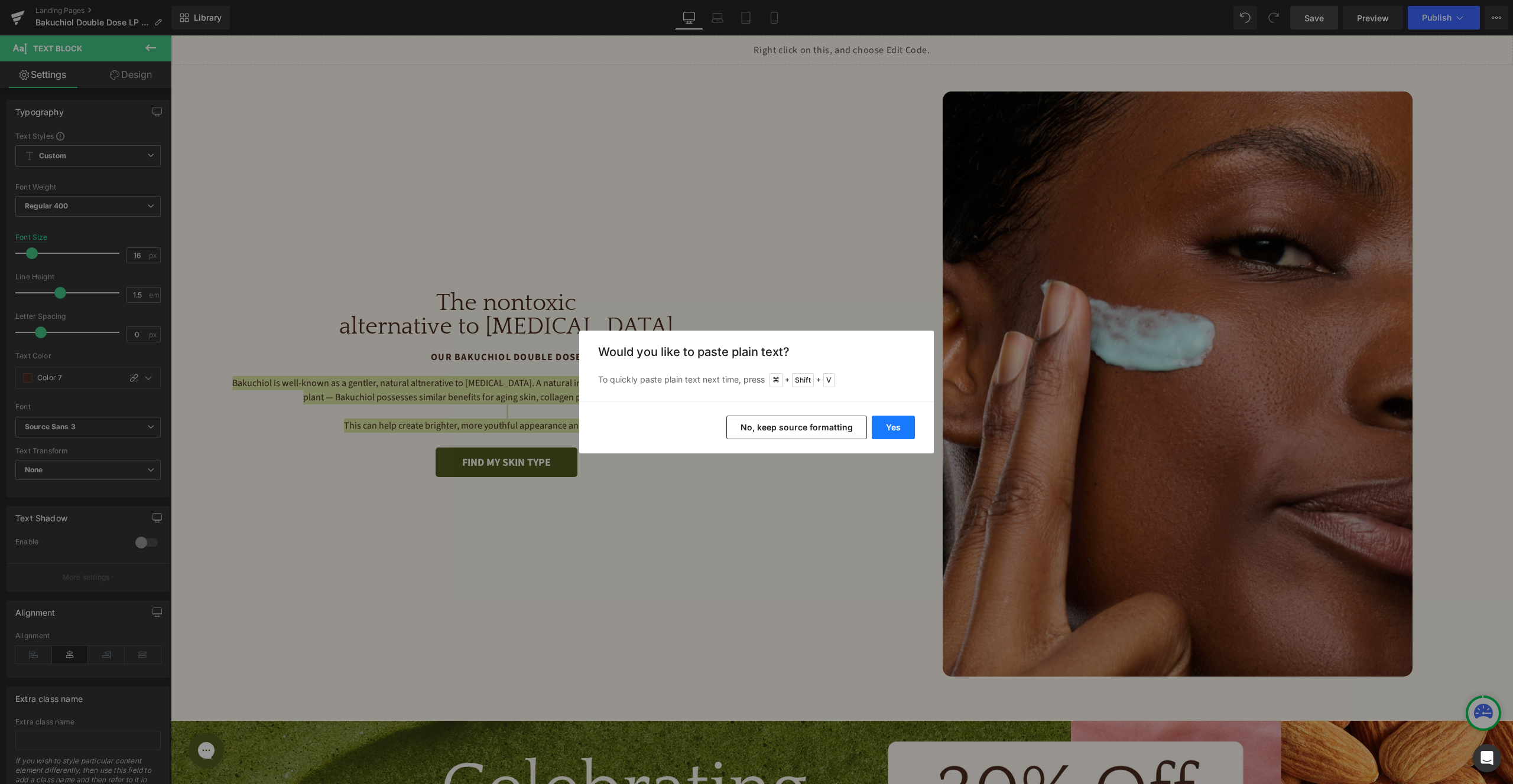
click at [891, 431] on button "Yes" at bounding box center [893, 427] width 43 height 23
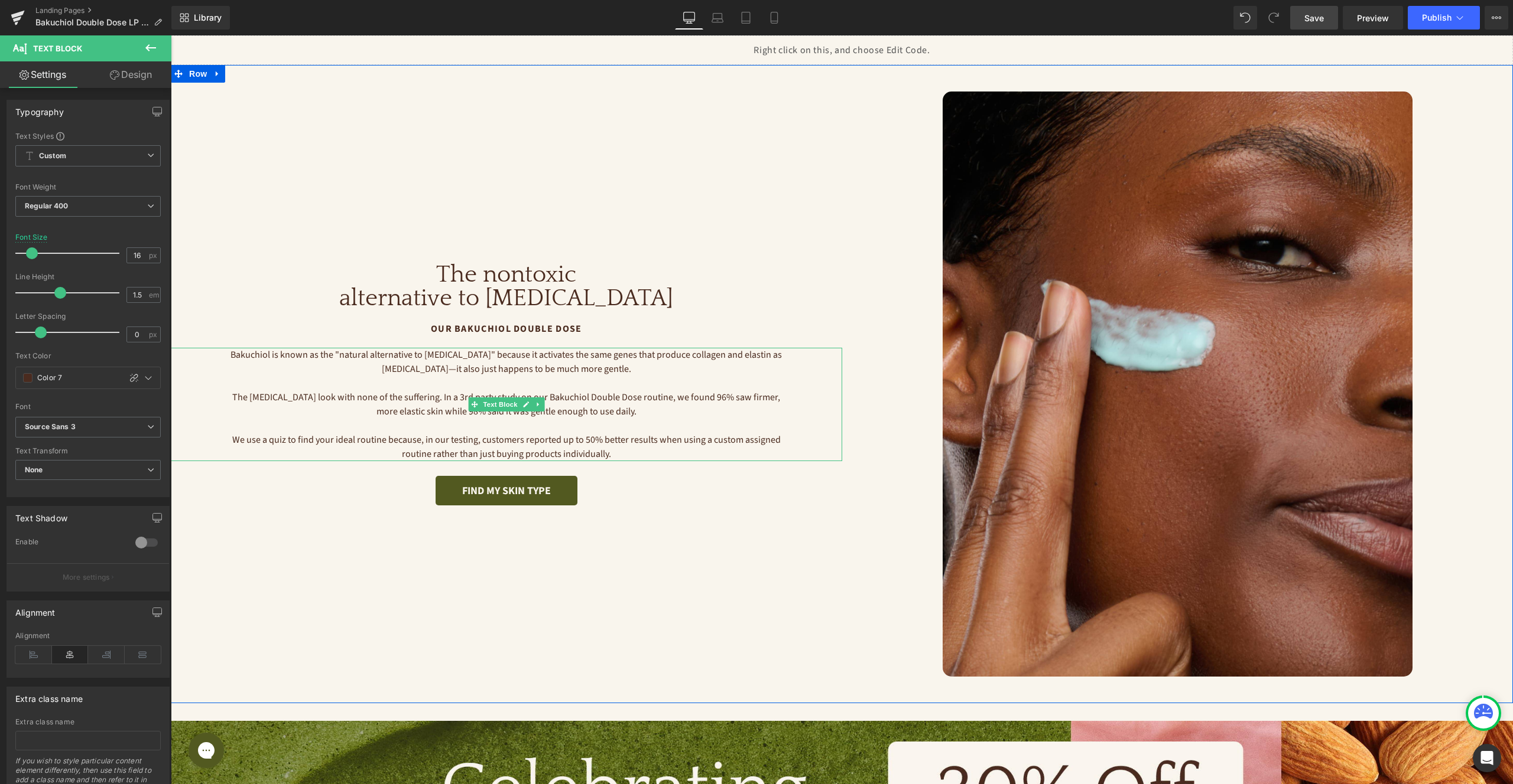
click at [777, 379] on p at bounding box center [506, 383] width 553 height 14
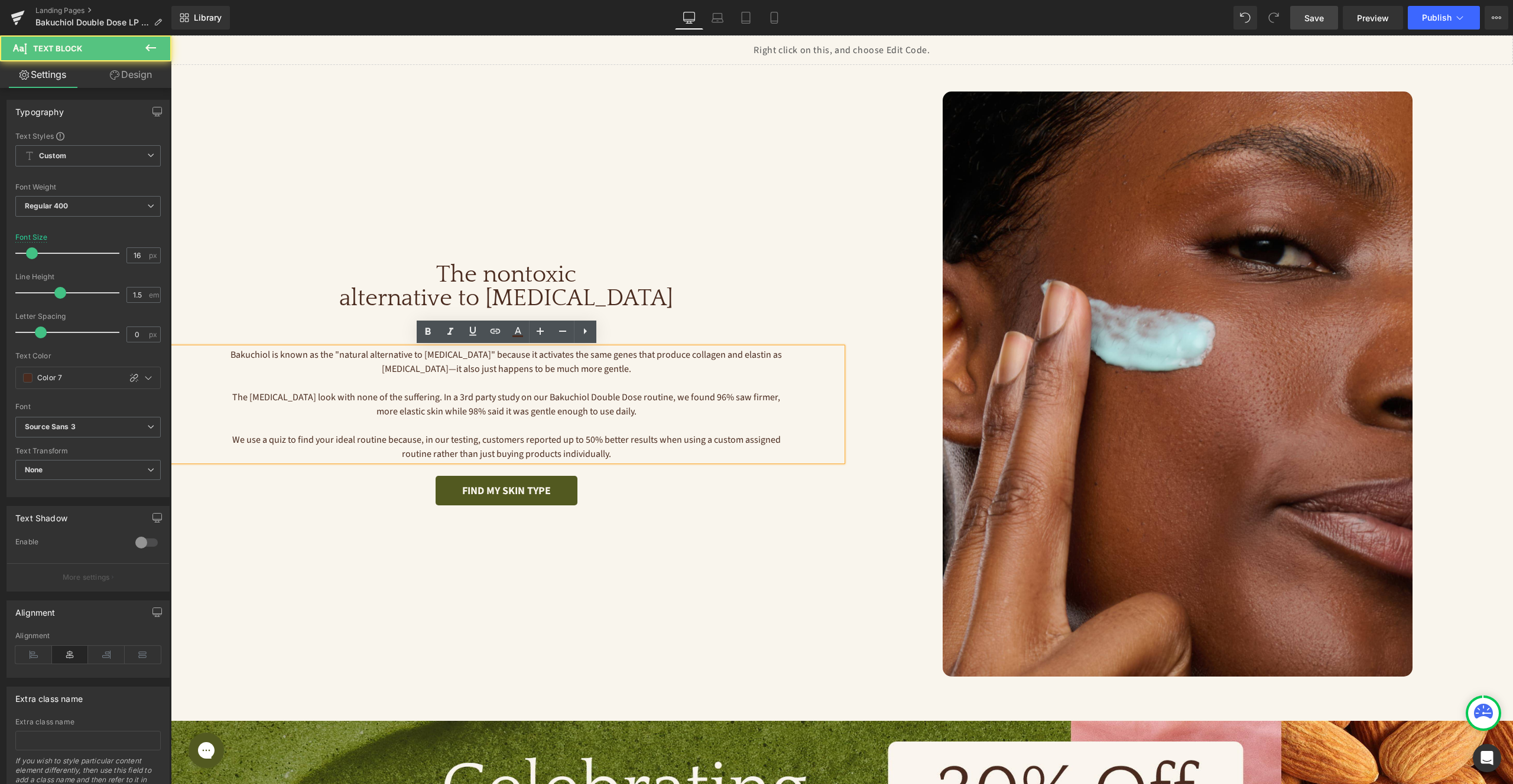
click at [855, 367] on div at bounding box center [1177, 384] width 671 height 585
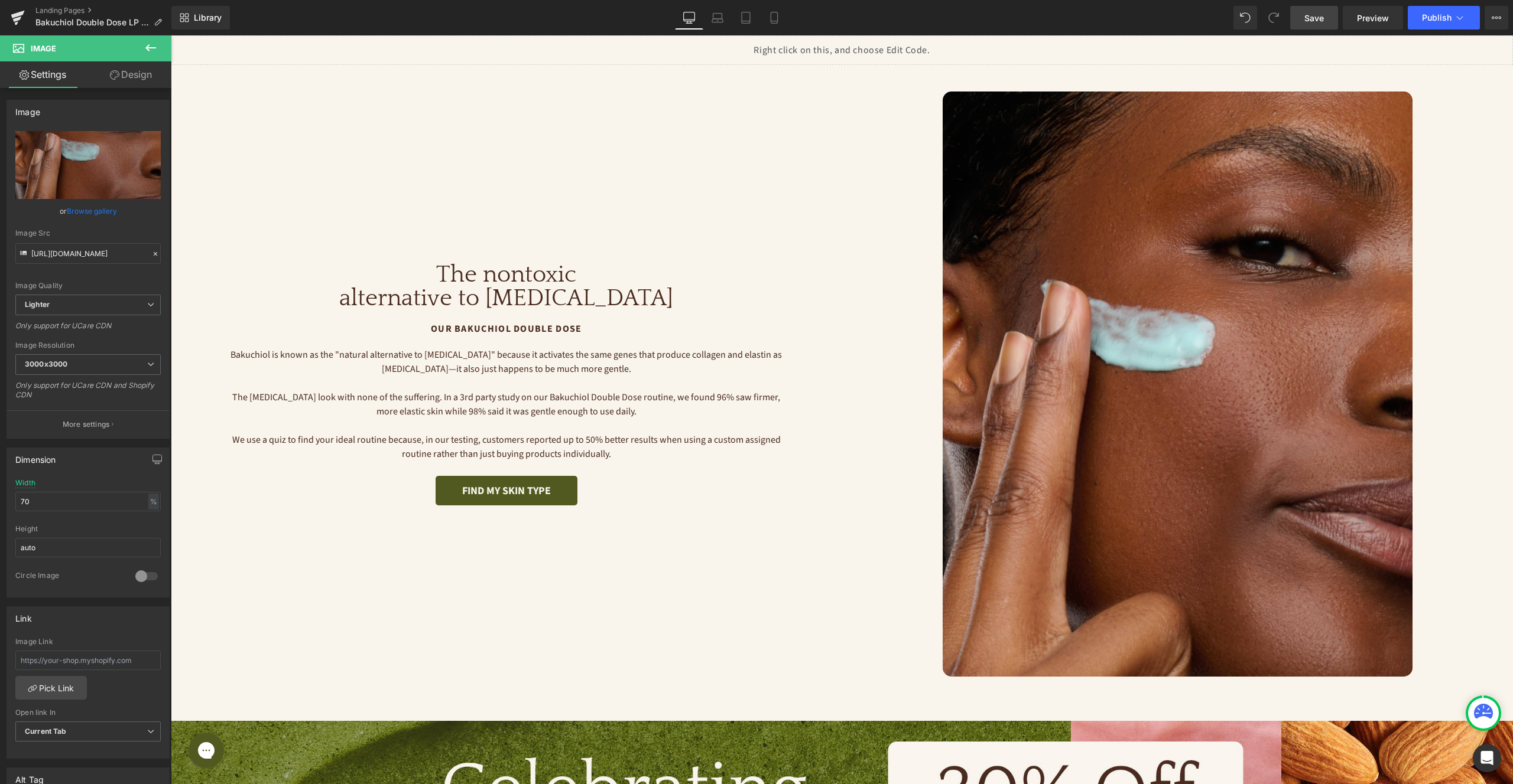
click at [741, 389] on p at bounding box center [506, 383] width 553 height 14
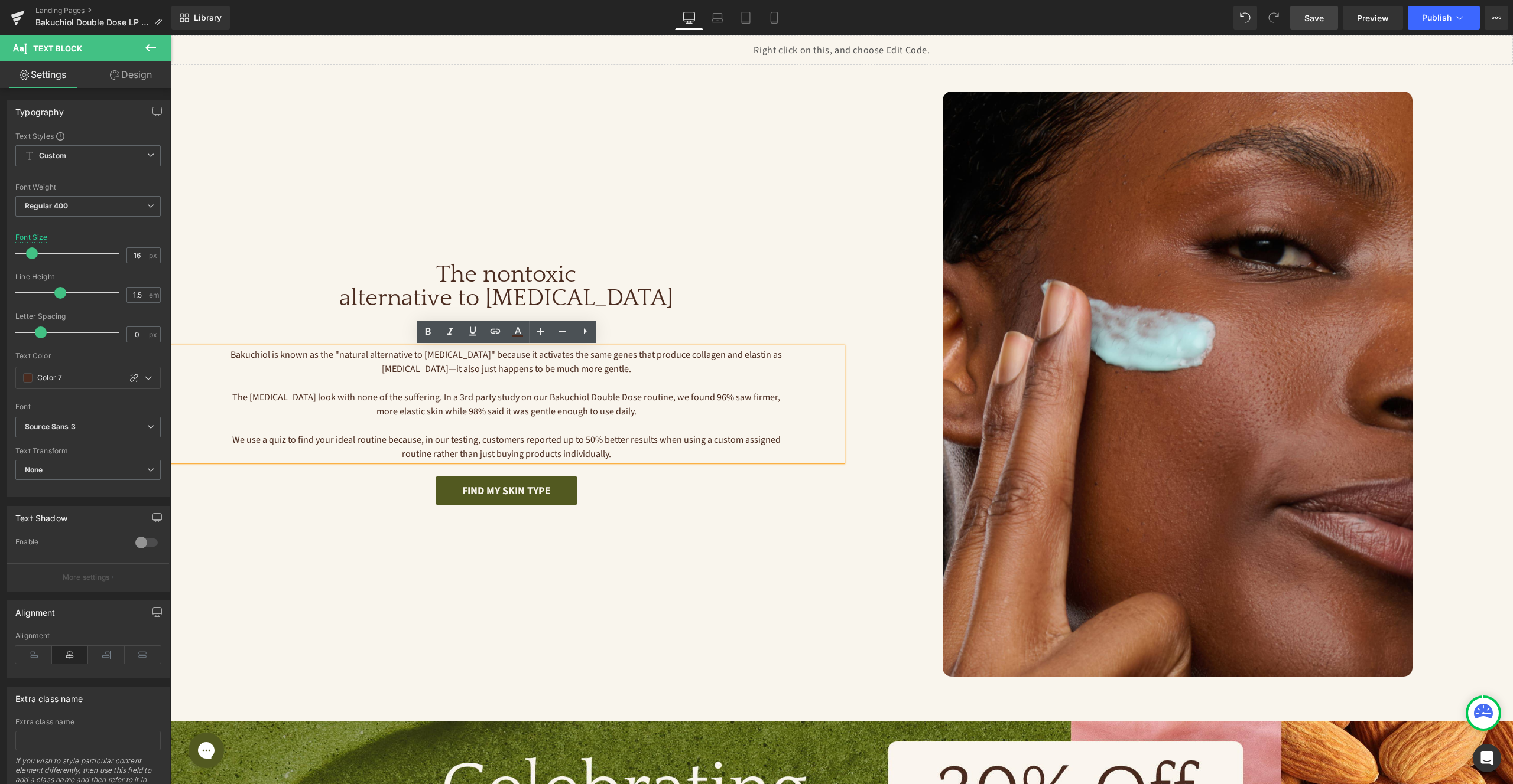
click at [856, 383] on div at bounding box center [1177, 384] width 671 height 585
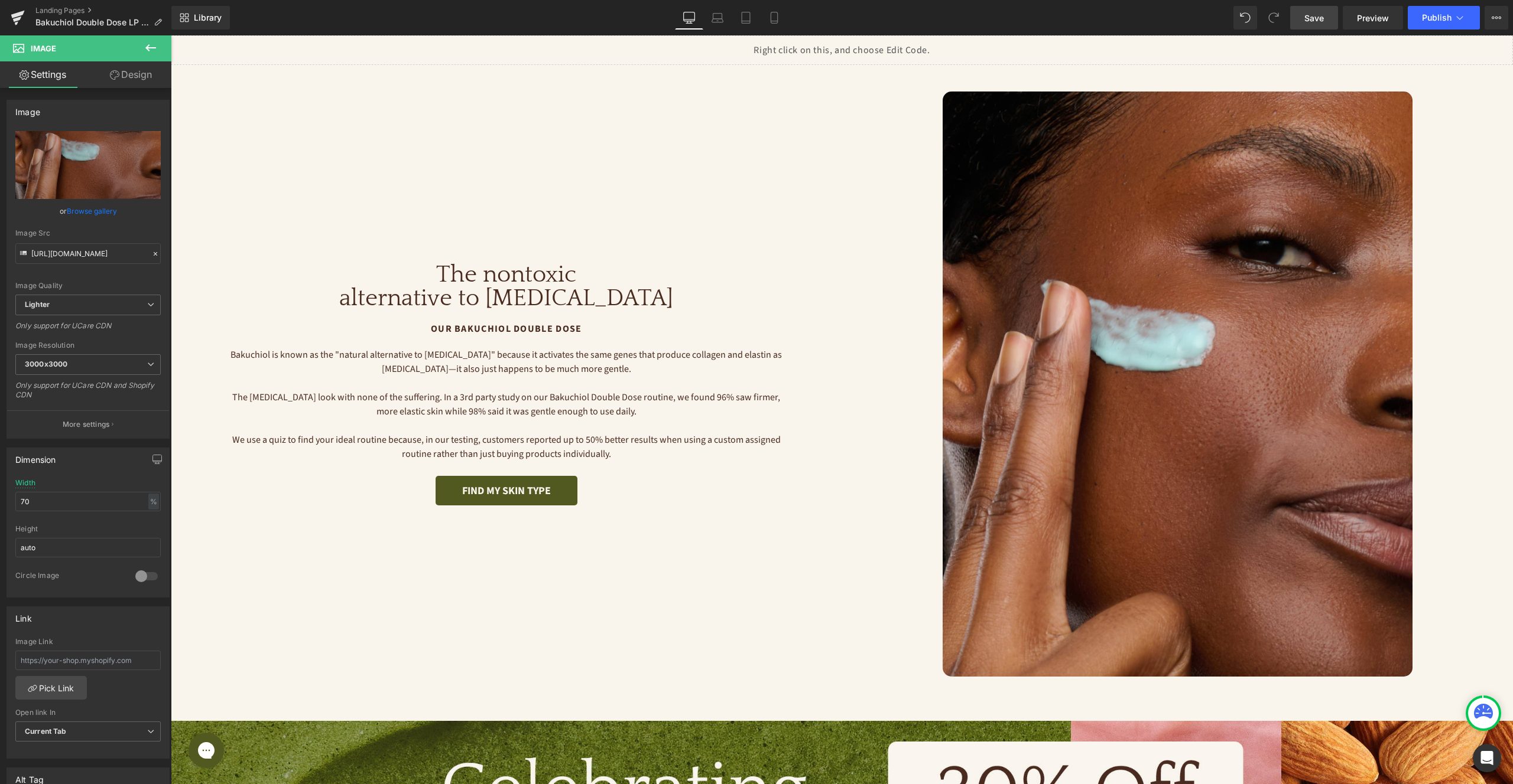
click at [775, 380] on p at bounding box center [506, 383] width 553 height 14
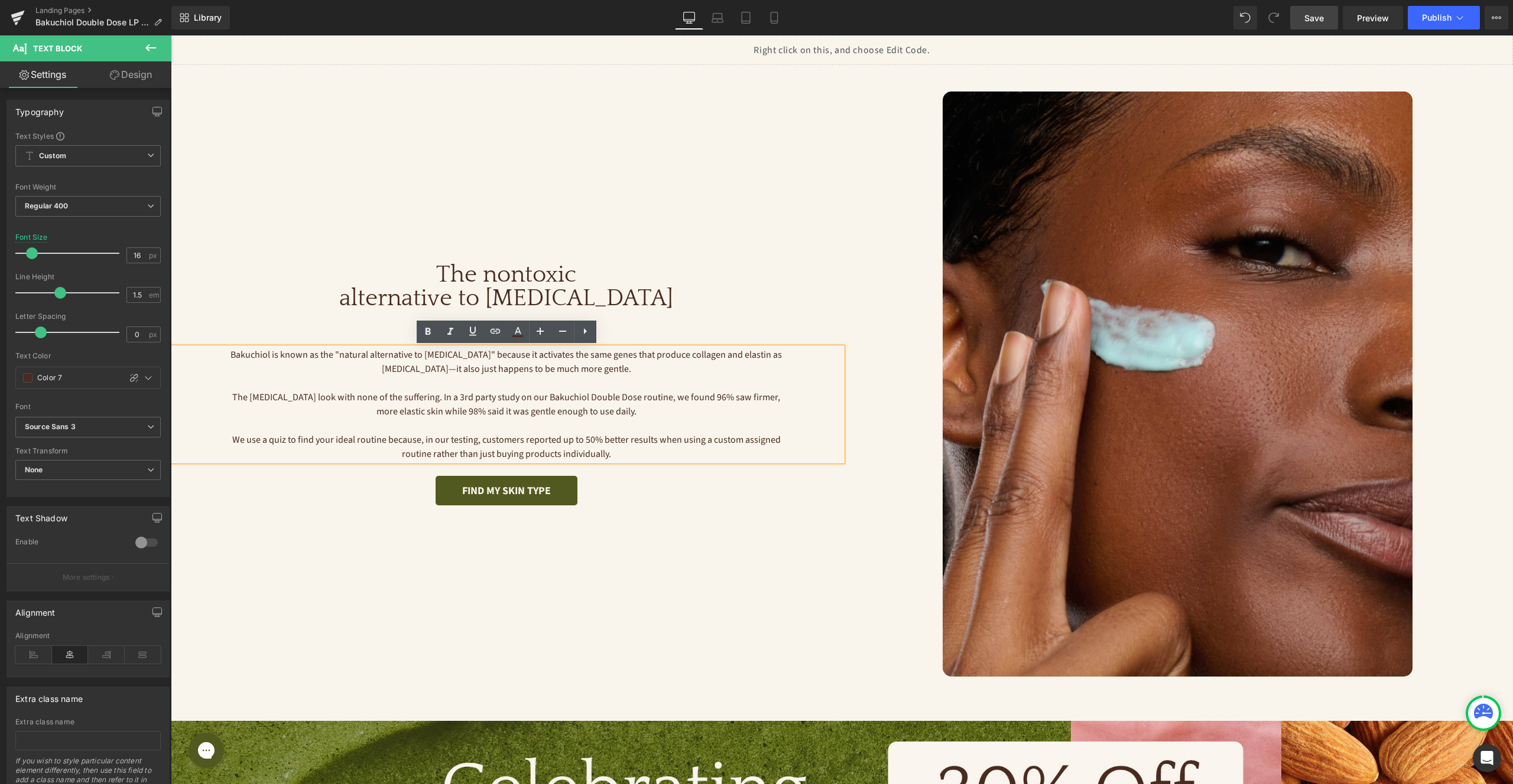
click at [821, 329] on p "Our Bakuchiol Double Dose" at bounding box center [506, 329] width 671 height 14
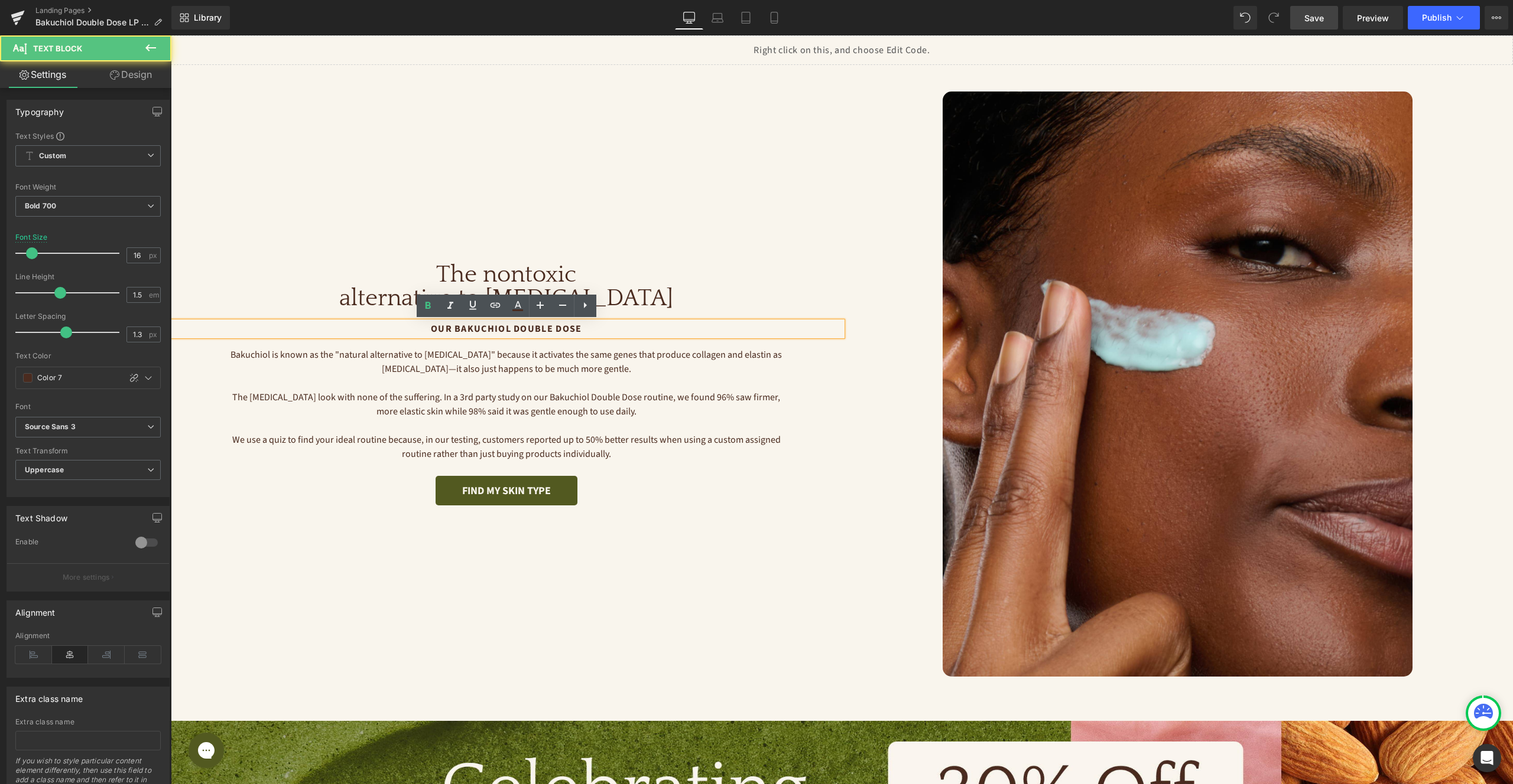
click at [830, 296] on h1 "The nontoxic alternative to retinol" at bounding box center [506, 286] width 671 height 47
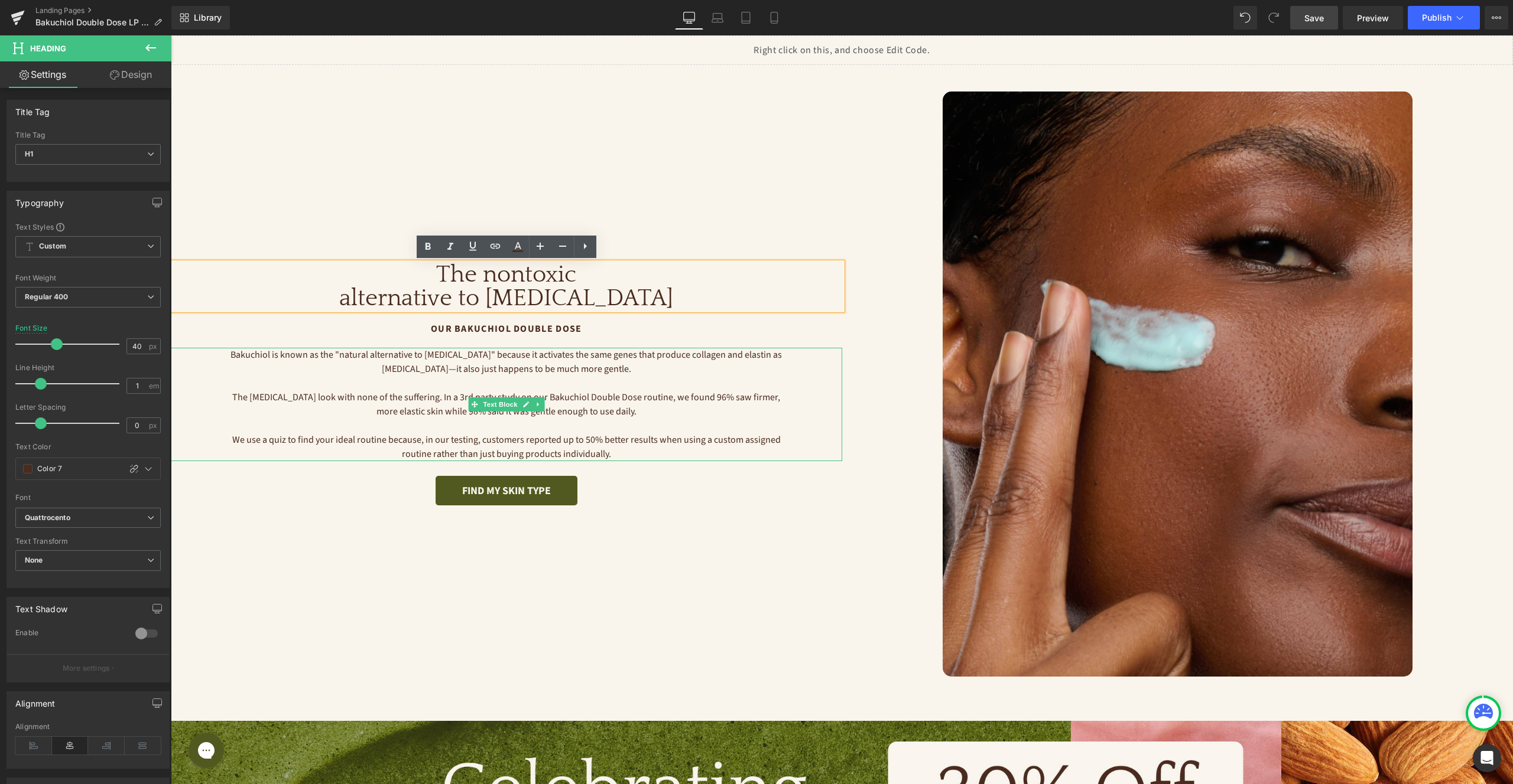
click at [836, 434] on div "Bakuchiol is known as the "natural alternative to retinol" because it activates…" at bounding box center [506, 404] width 671 height 113
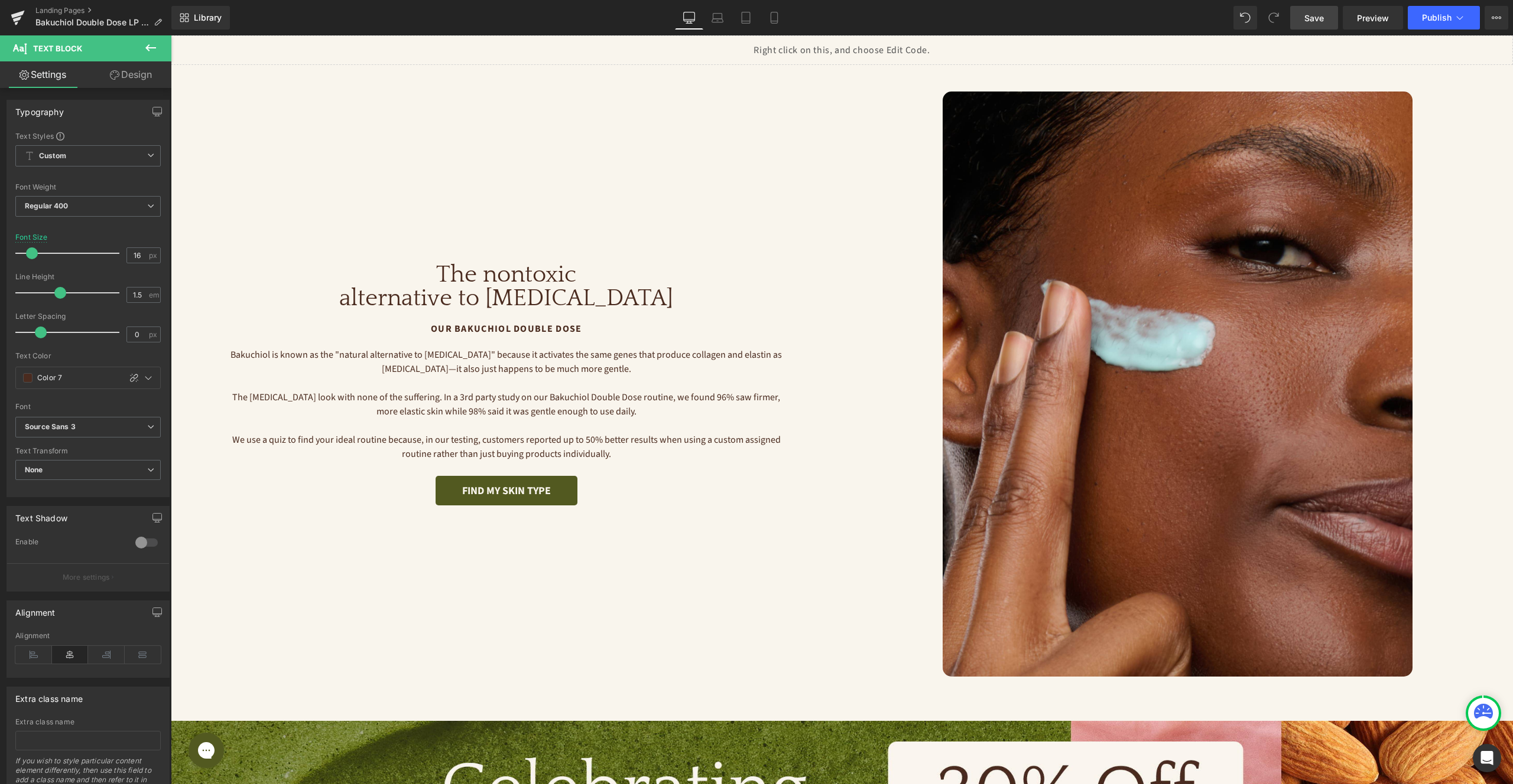
click at [1315, 22] on span "Save" at bounding box center [1314, 18] width 20 height 12
click at [670, 232] on div "Image The nontoxic alternative to retinol Heading Our Bakuchiol Double Dose Tex…" at bounding box center [506, 384] width 671 height 585
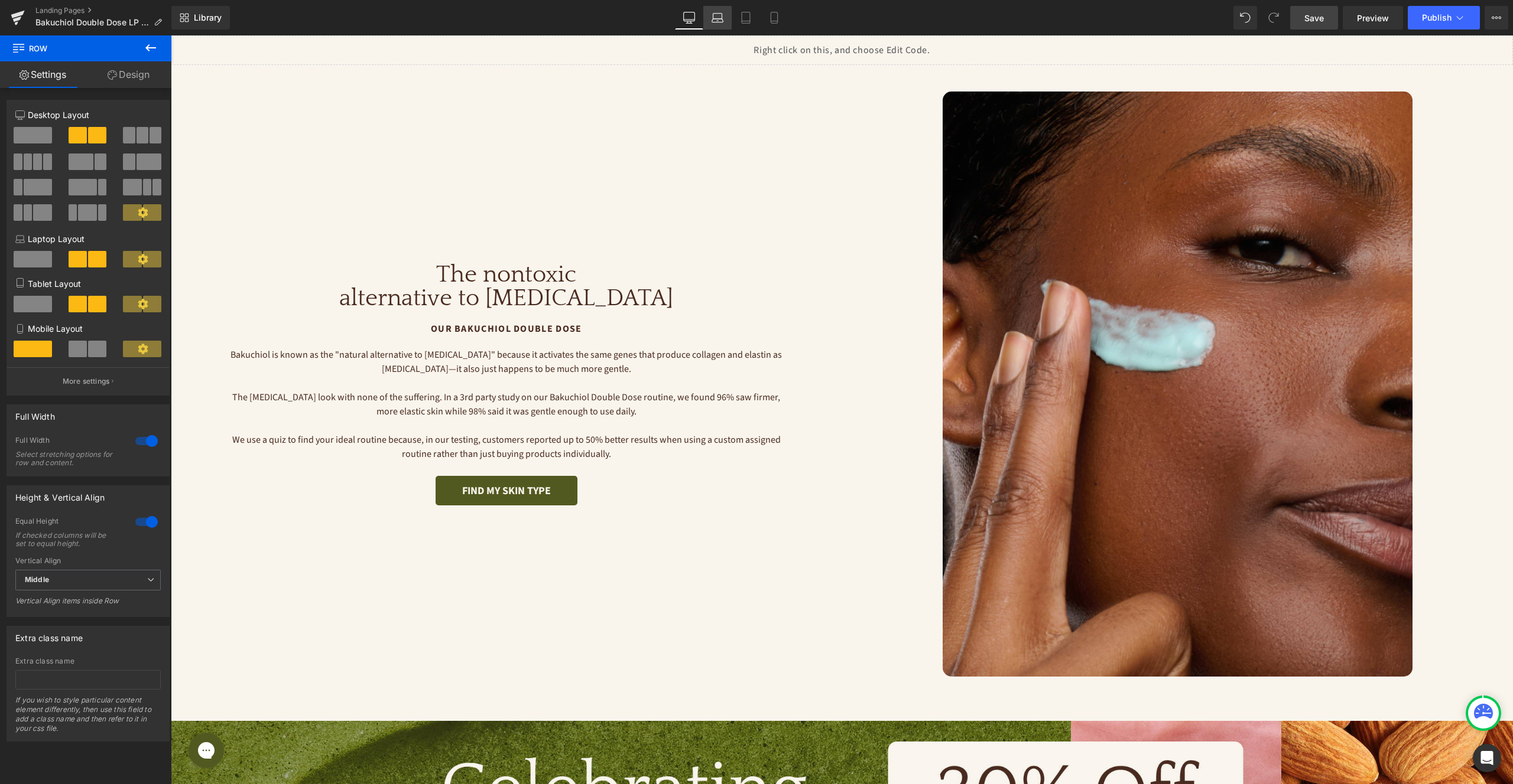
click at [717, 15] on icon at bounding box center [717, 18] width 12 height 12
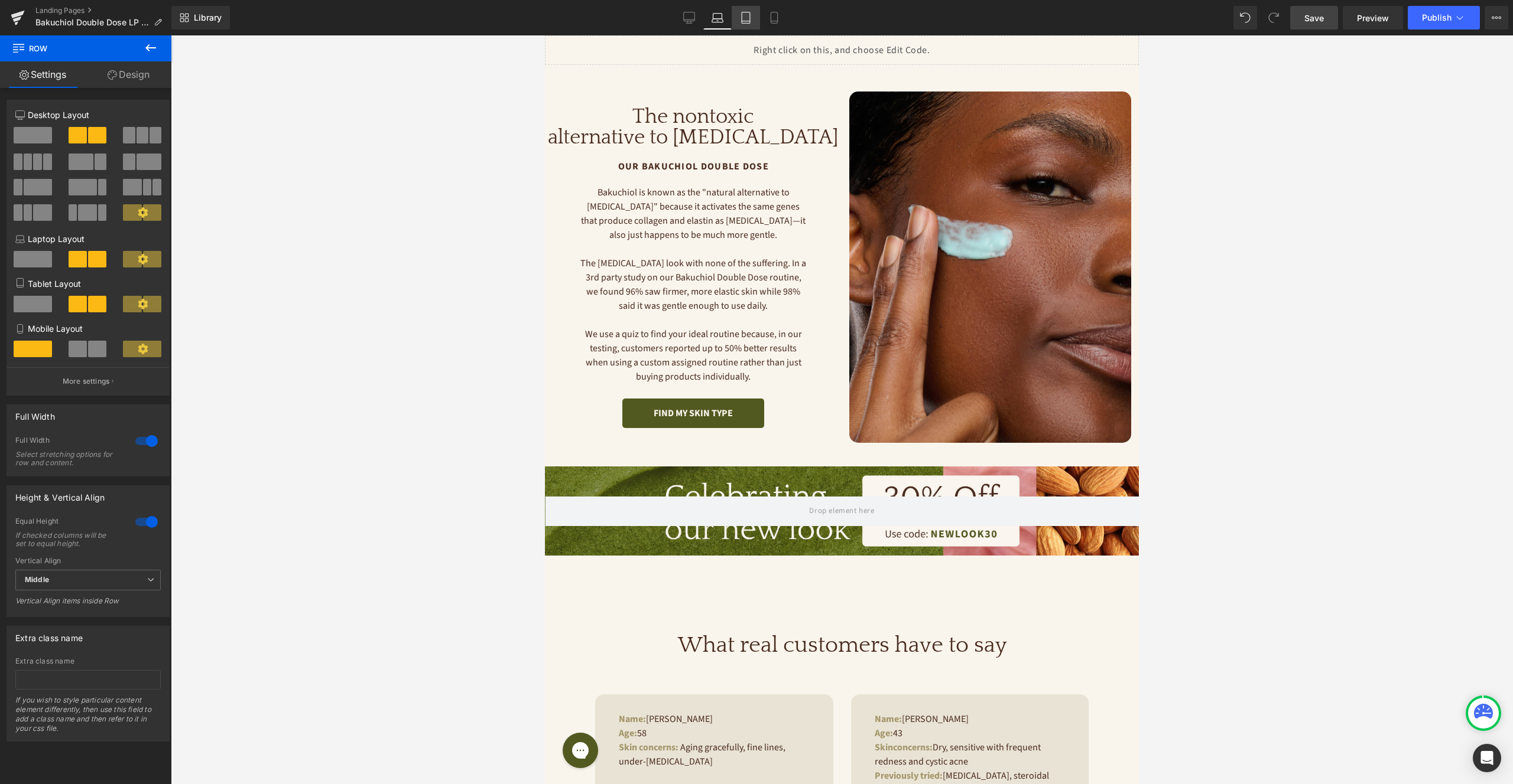
click at [743, 16] on icon at bounding box center [746, 18] width 12 height 12
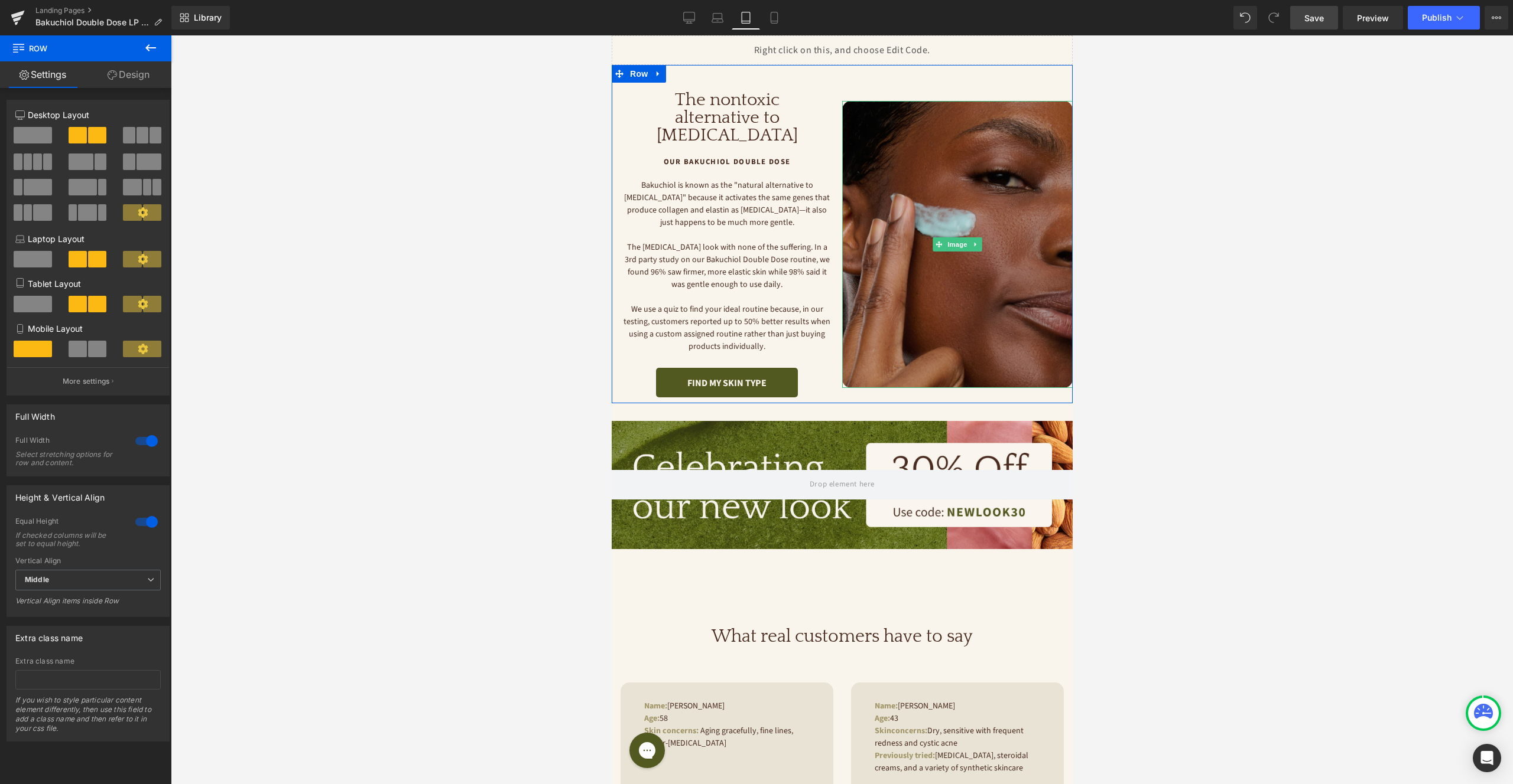
click at [874, 147] on img at bounding box center [957, 244] width 231 height 287
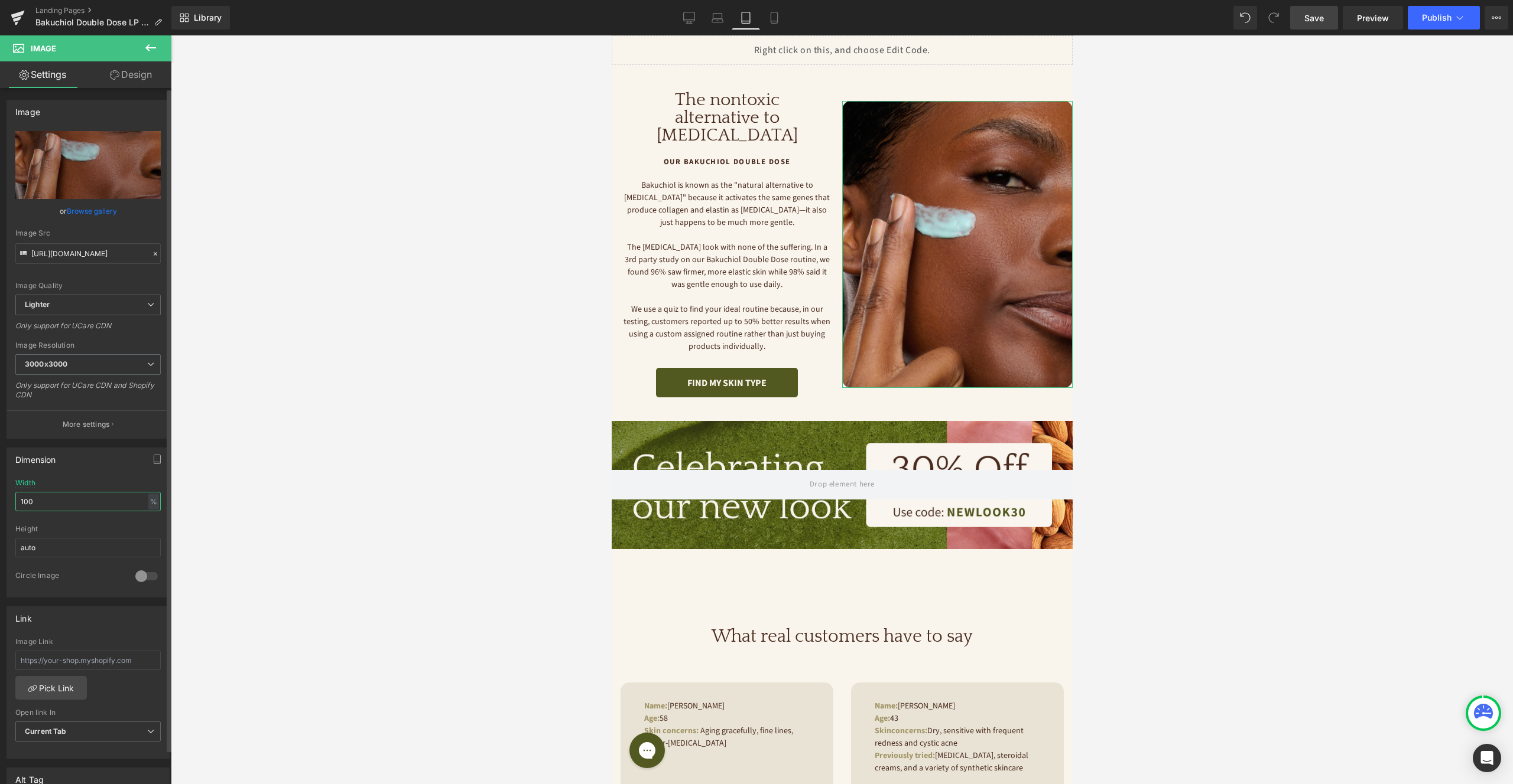
click at [81, 506] on input "100" at bounding box center [87, 502] width 146 height 20
type input "1"
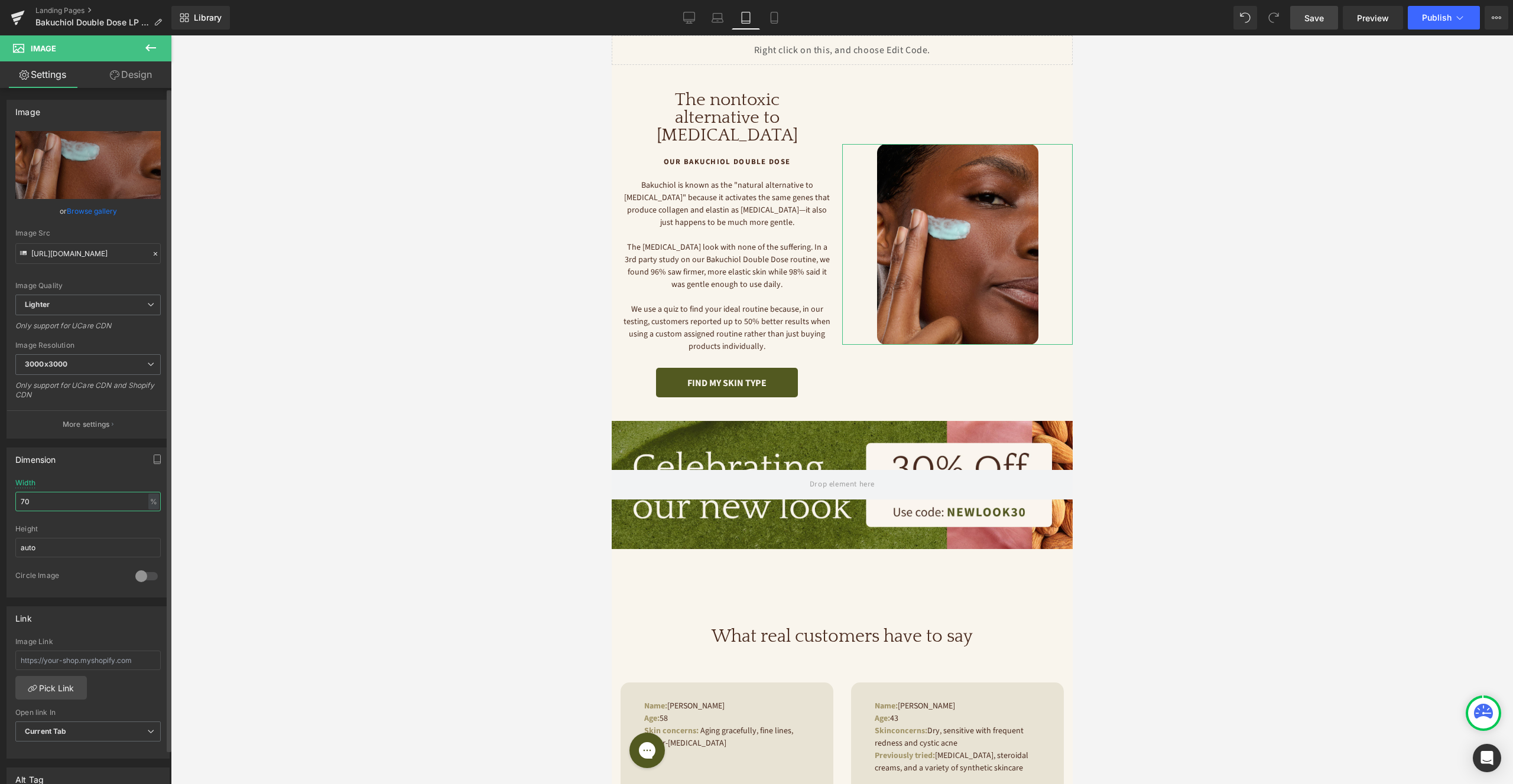
click at [87, 499] on input "70" at bounding box center [87, 502] width 146 height 20
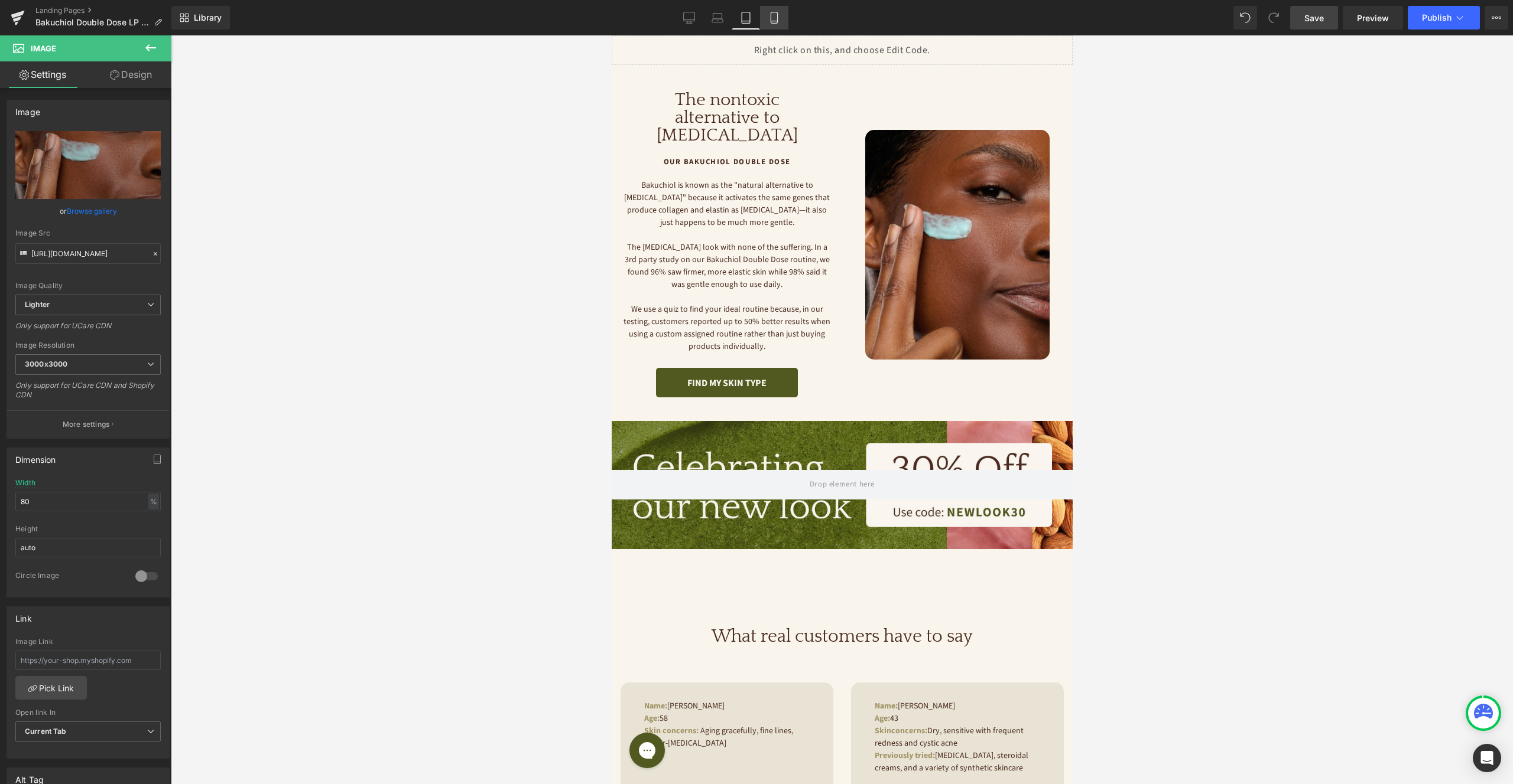
click at [768, 20] on link "Mobile" at bounding box center [775, 17] width 29 height 23
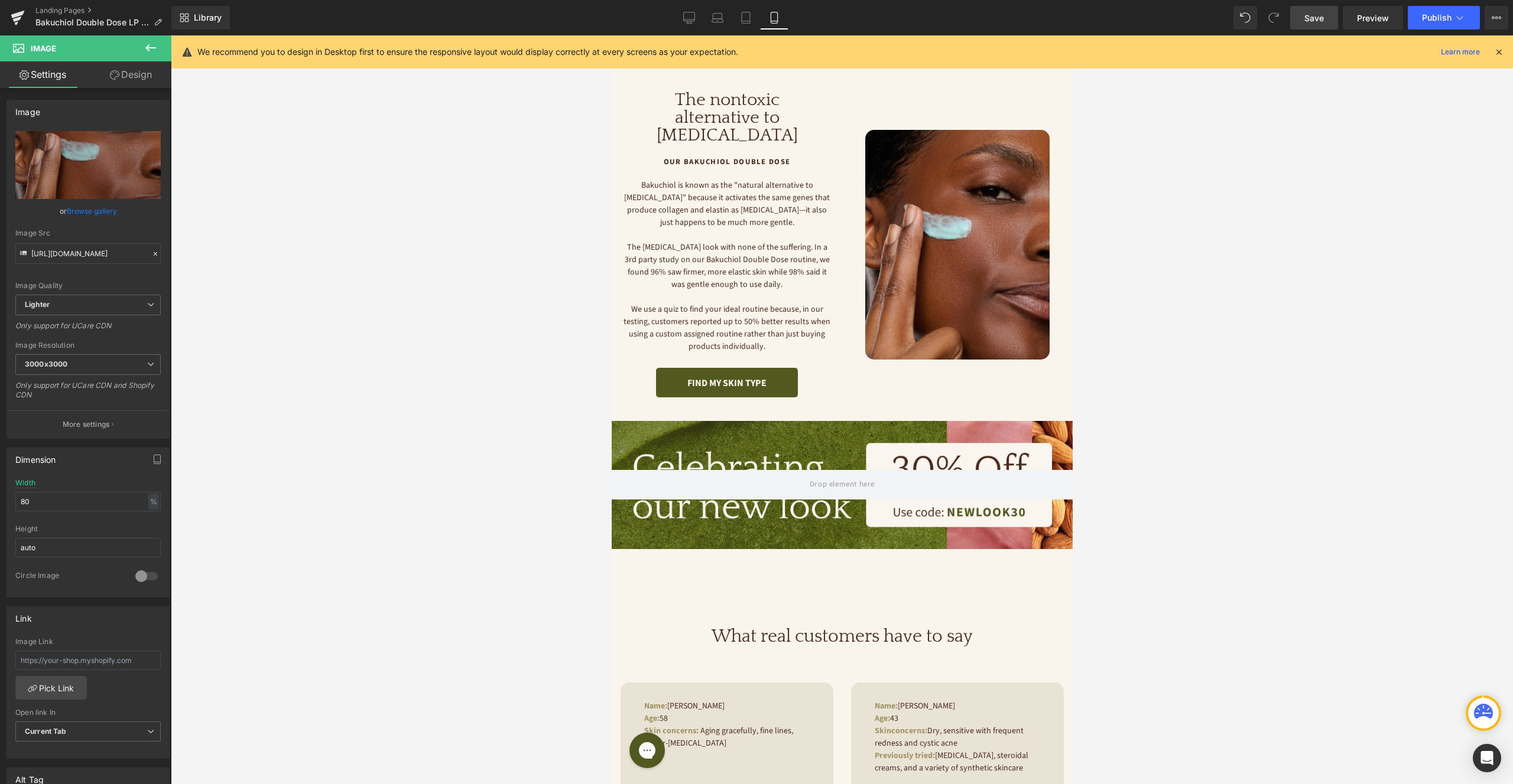
type input "90"
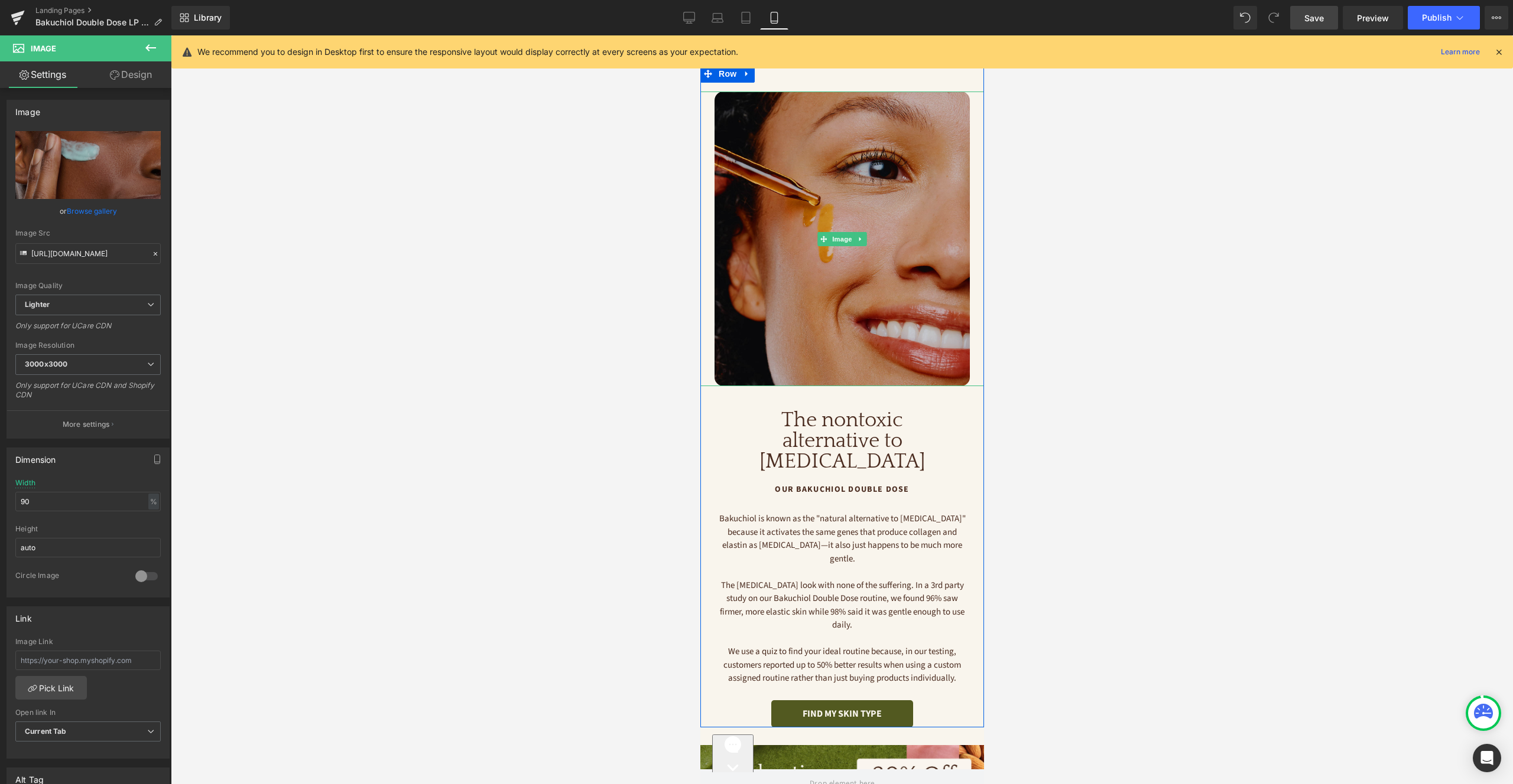
click at [885, 206] on img at bounding box center [841, 238] width 255 height 295
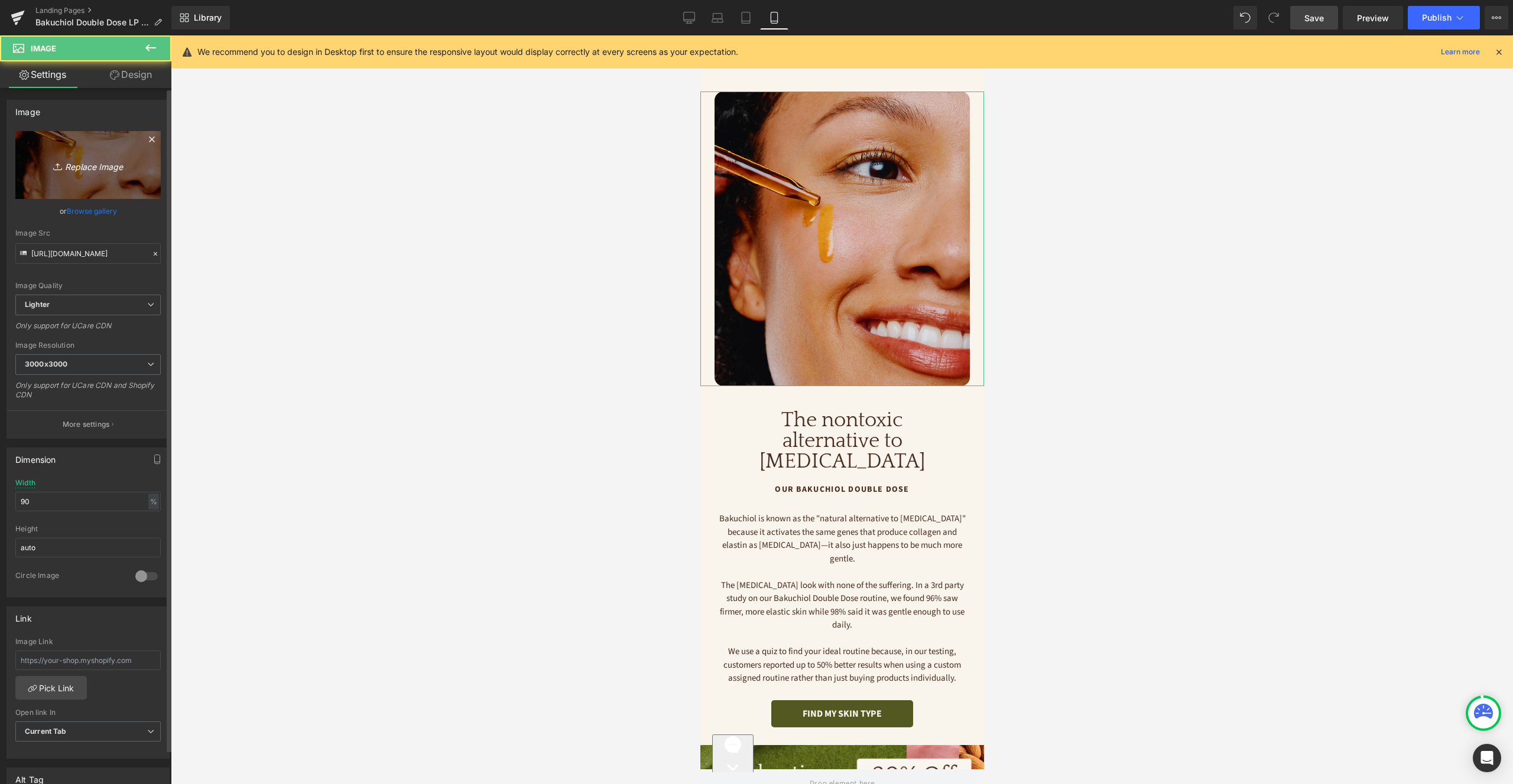
click at [94, 169] on icon "Replace Image" at bounding box center [87, 165] width 94 height 15
type input "C:\fakepath\Bambu-Earth-132 Q22025 BAFS RT 1 (1).jpg"
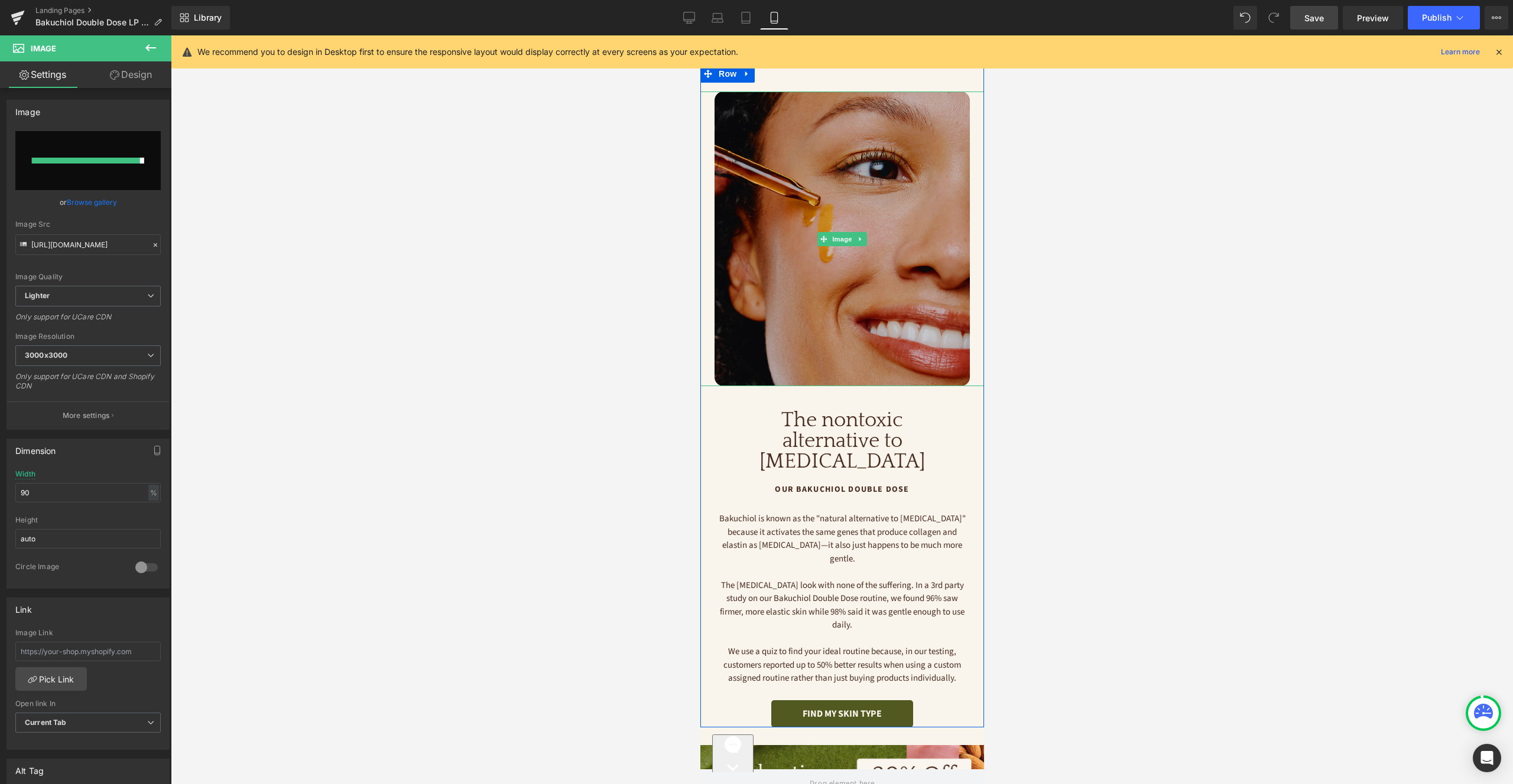
type input "[URL][DOMAIN_NAME]"
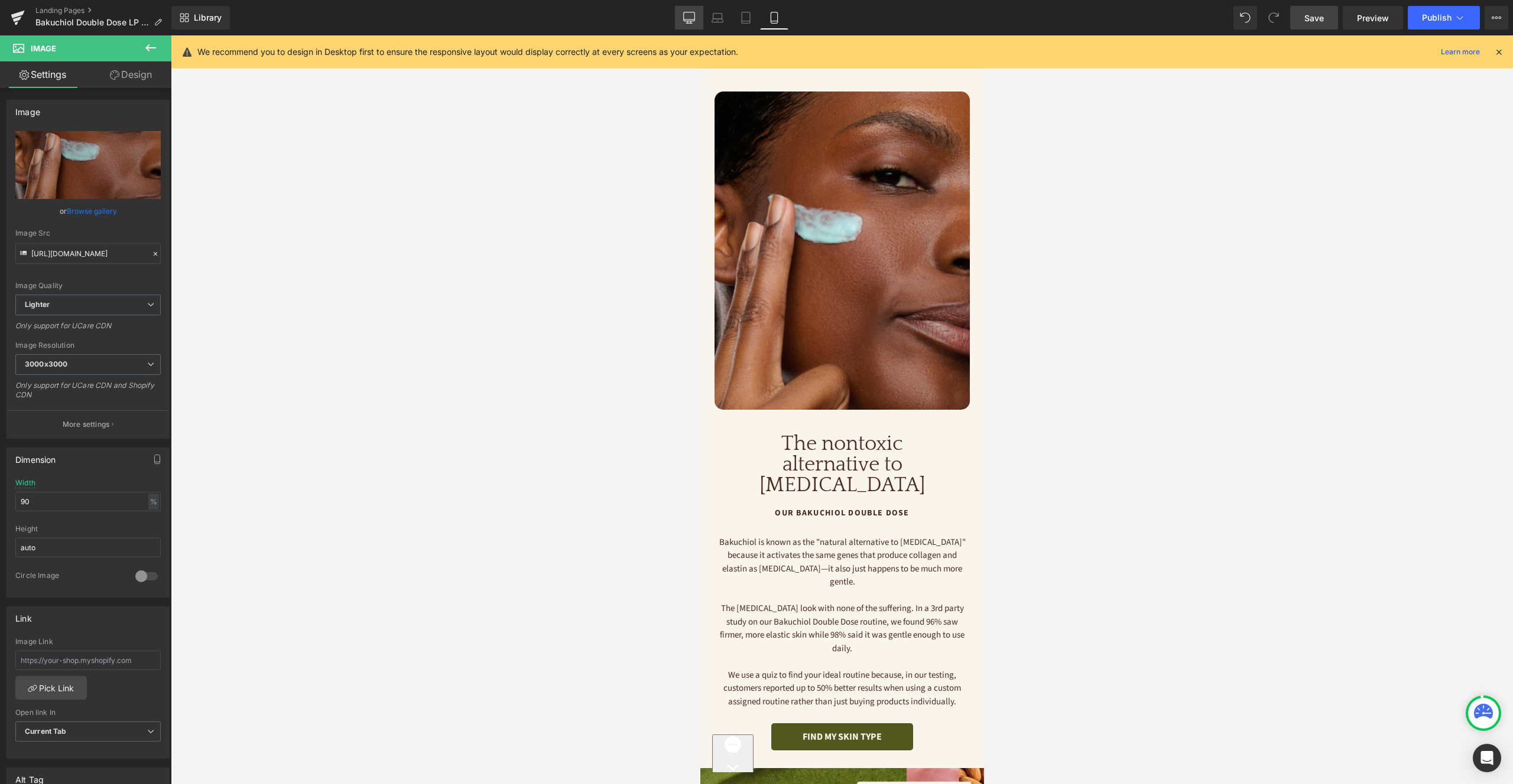
click at [689, 19] on icon at bounding box center [689, 18] width 12 height 12
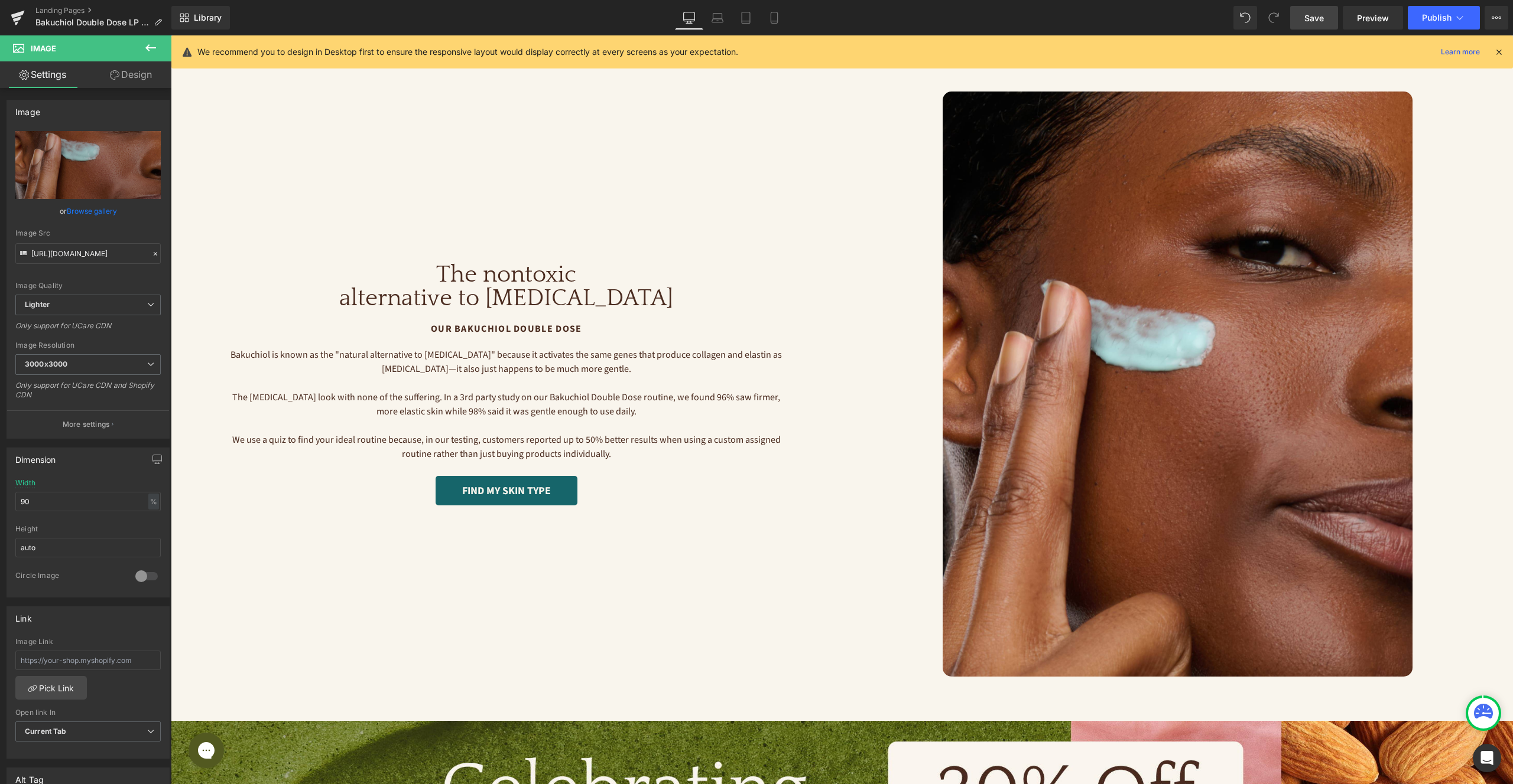
click at [536, 490] on span "Find my skin type" at bounding box center [507, 491] width 89 height 13
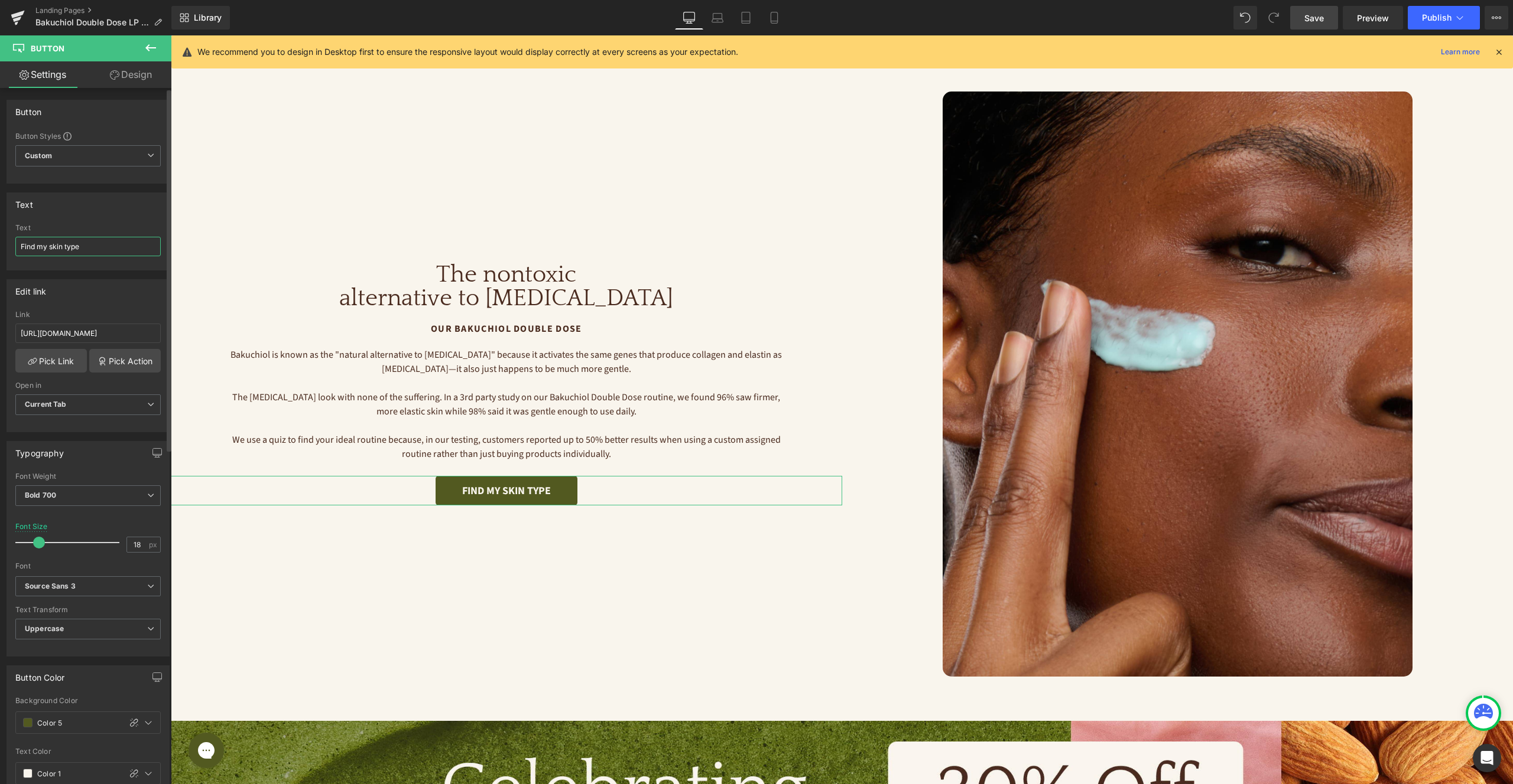
click at [72, 246] on input "Find my skin type" at bounding box center [87, 247] width 146 height 20
type input "FIND MY ROUTINE"
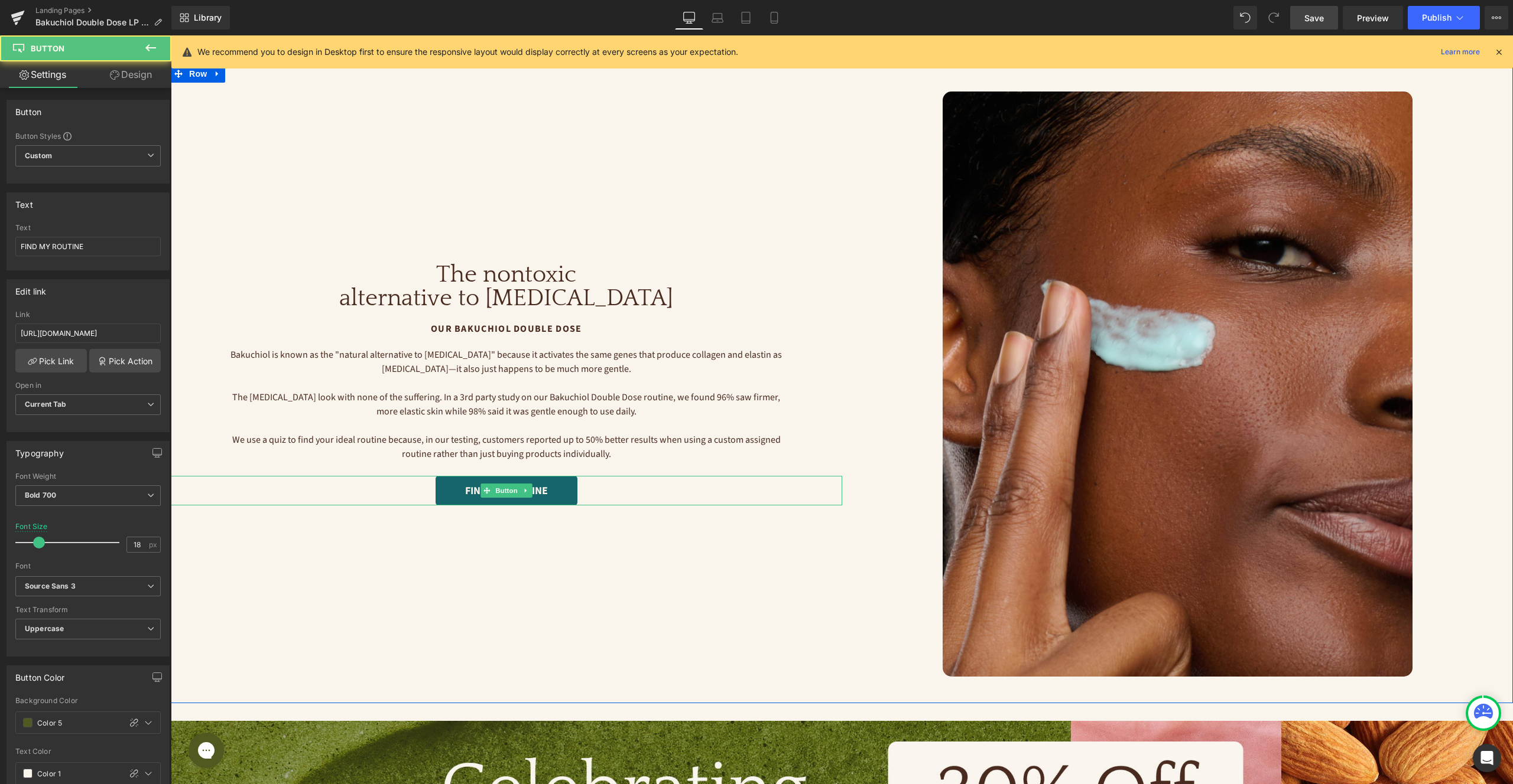
click at [566, 491] on link "FIND MY ROUTINE" at bounding box center [506, 491] width 142 height 29
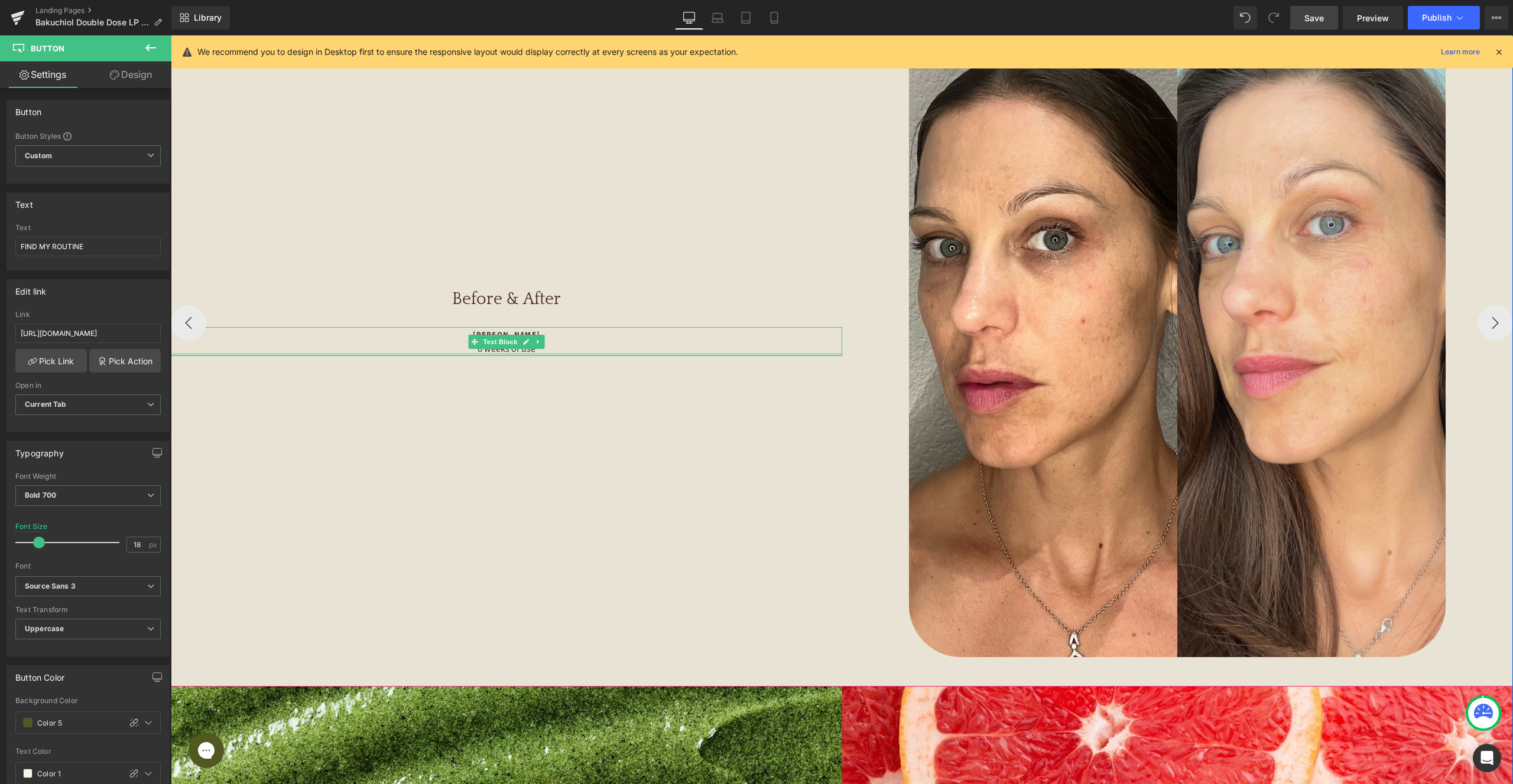
scroll to position [2770, 0]
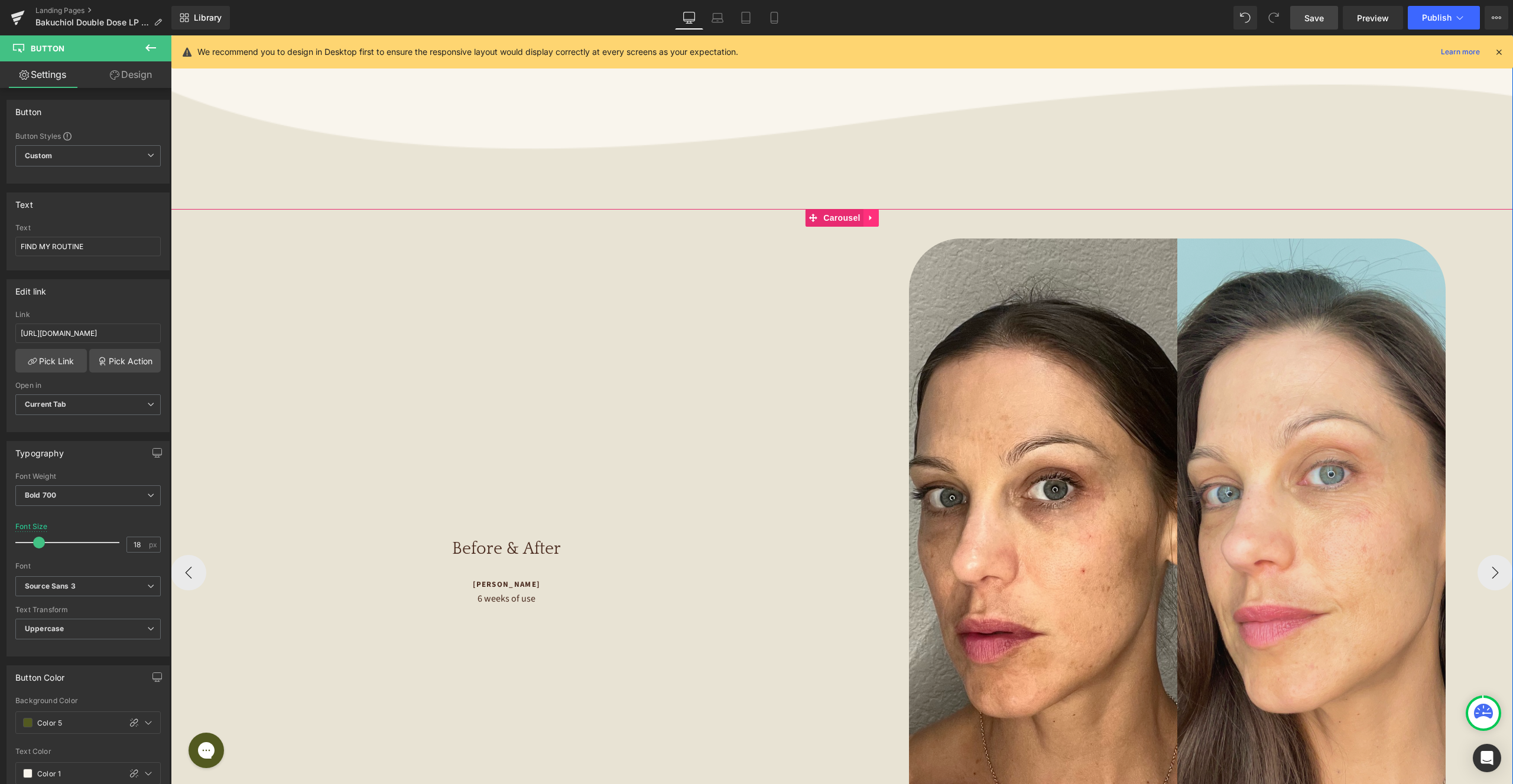
click at [874, 213] on icon at bounding box center [870, 218] width 8 height 9
click at [881, 214] on icon at bounding box center [879, 218] width 8 height 8
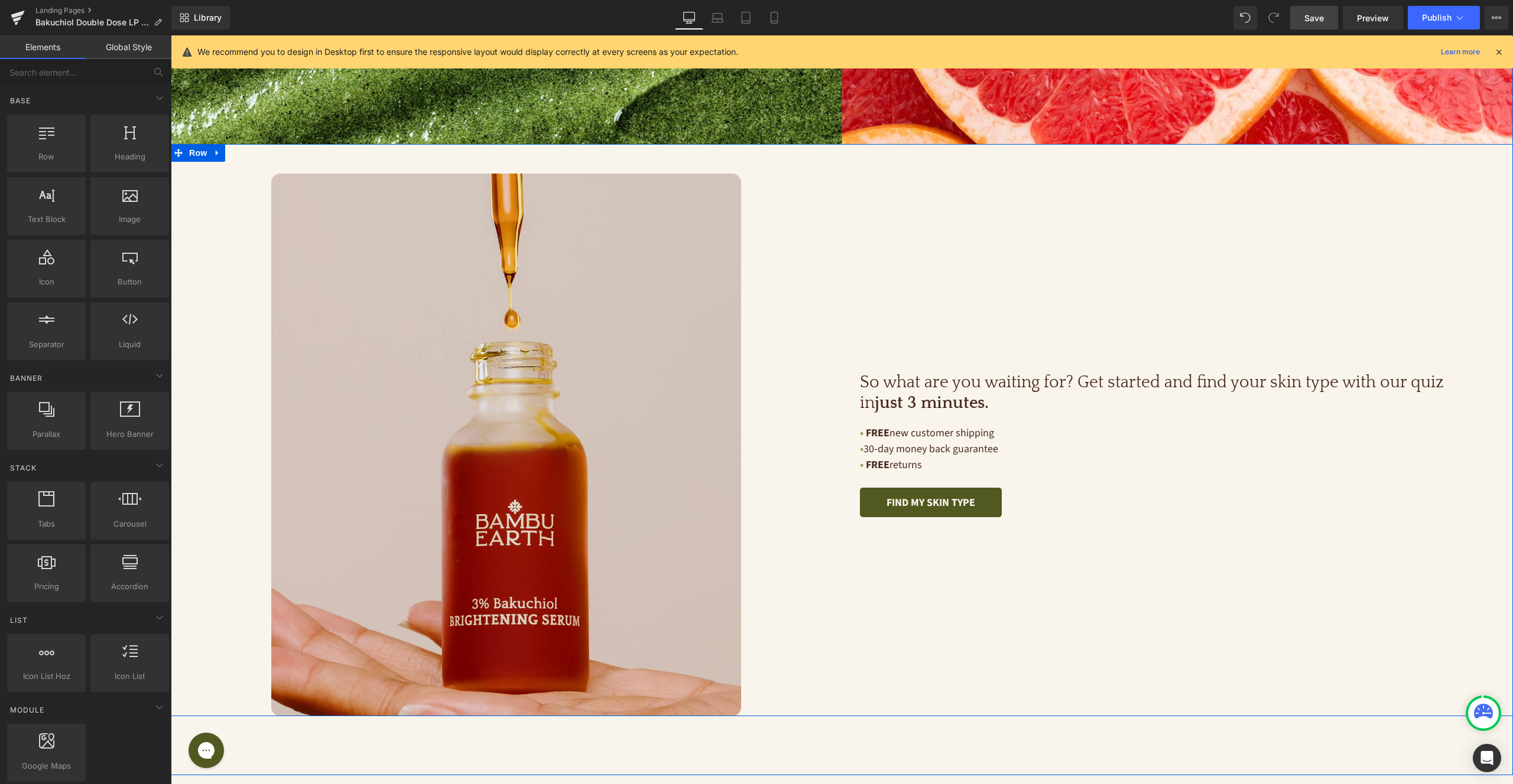
scroll to position [3052, 0]
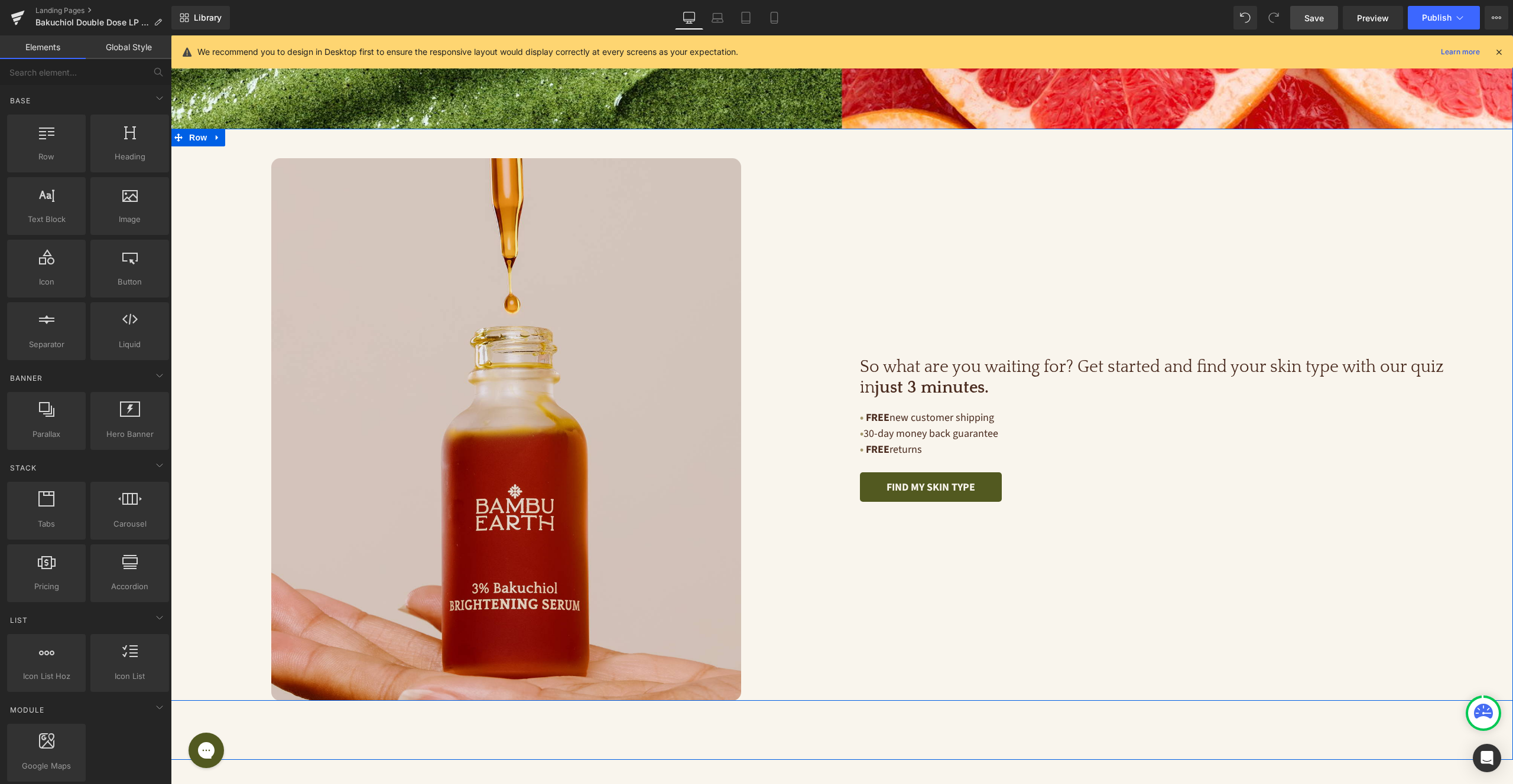
click at [842, 238] on div "So what are you waiting for? Get started and find your skin type with our quiz …" at bounding box center [1177, 430] width 671 height 543
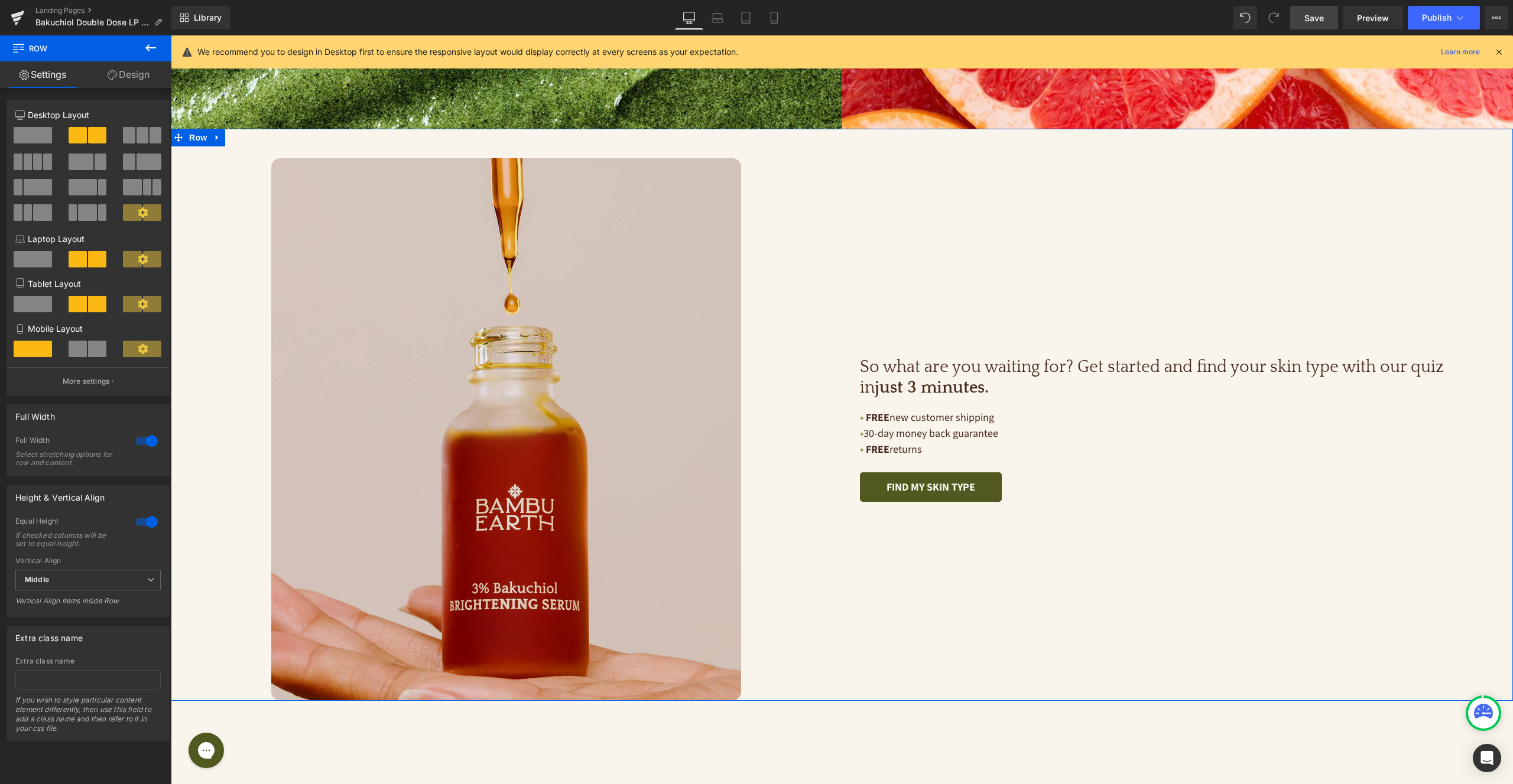
click at [118, 69] on link "Design" at bounding box center [129, 74] width 86 height 26
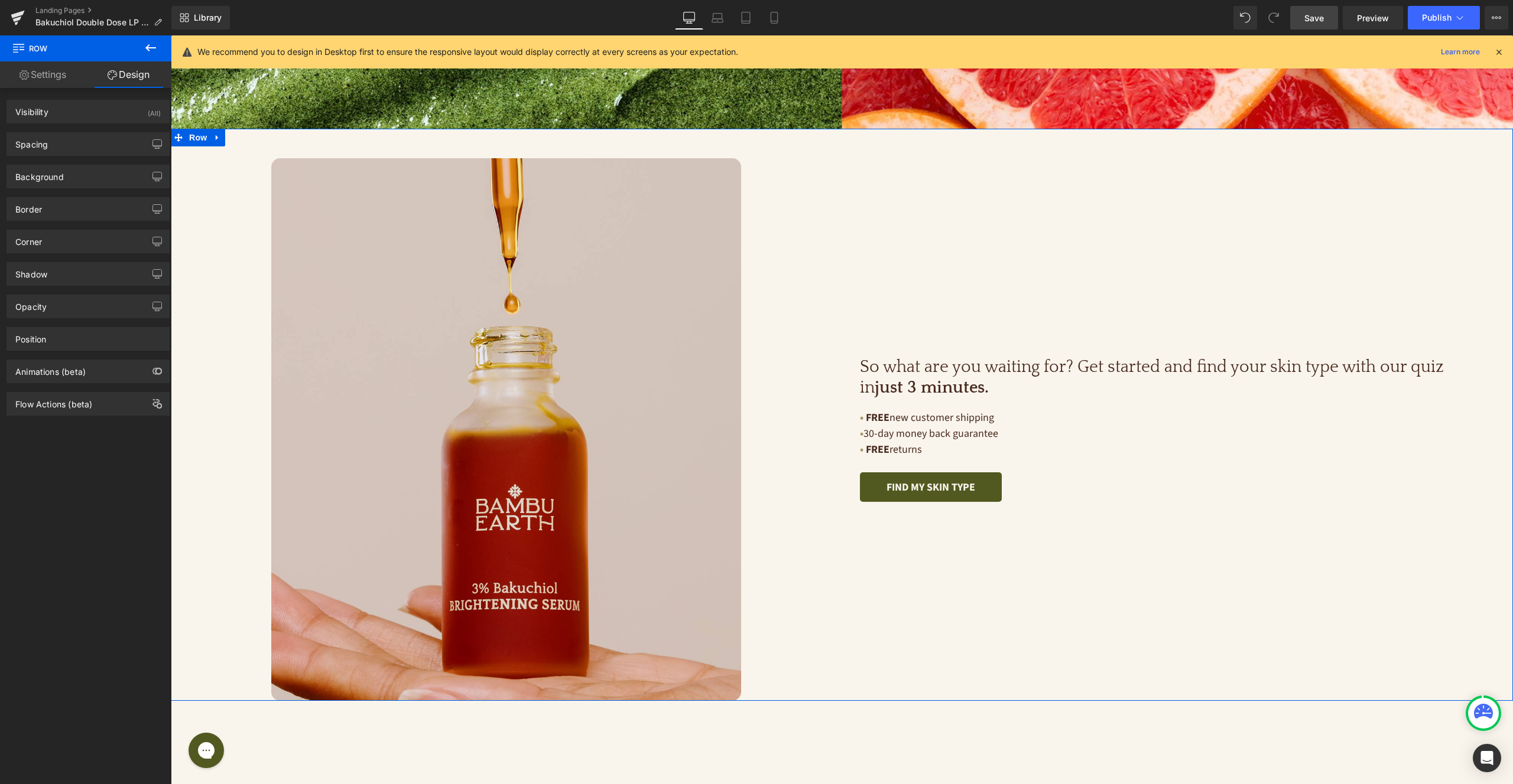
type input "0"
type input "50"
type input "0"
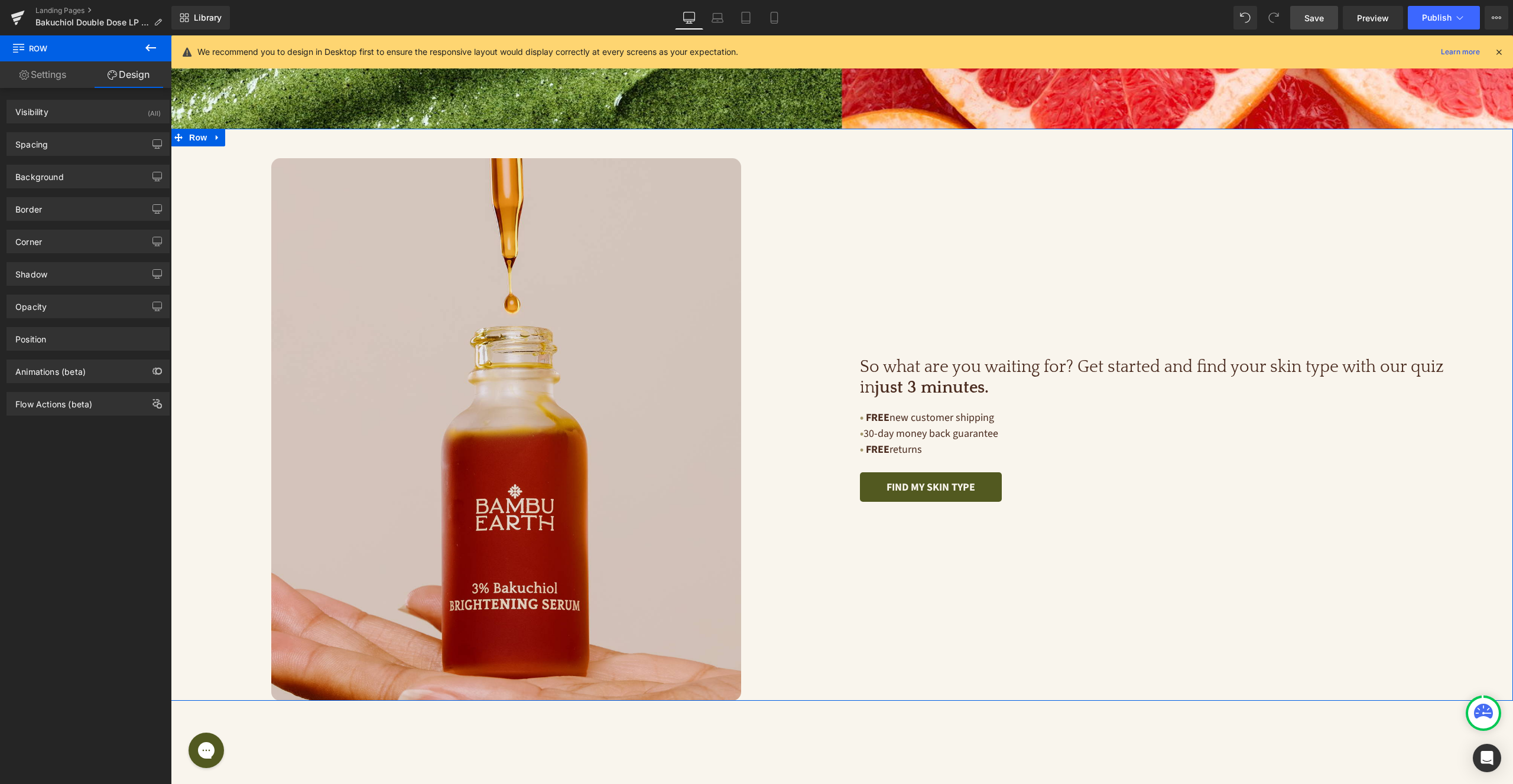
type input "0"
click at [79, 148] on div "Spacing" at bounding box center [87, 144] width 162 height 23
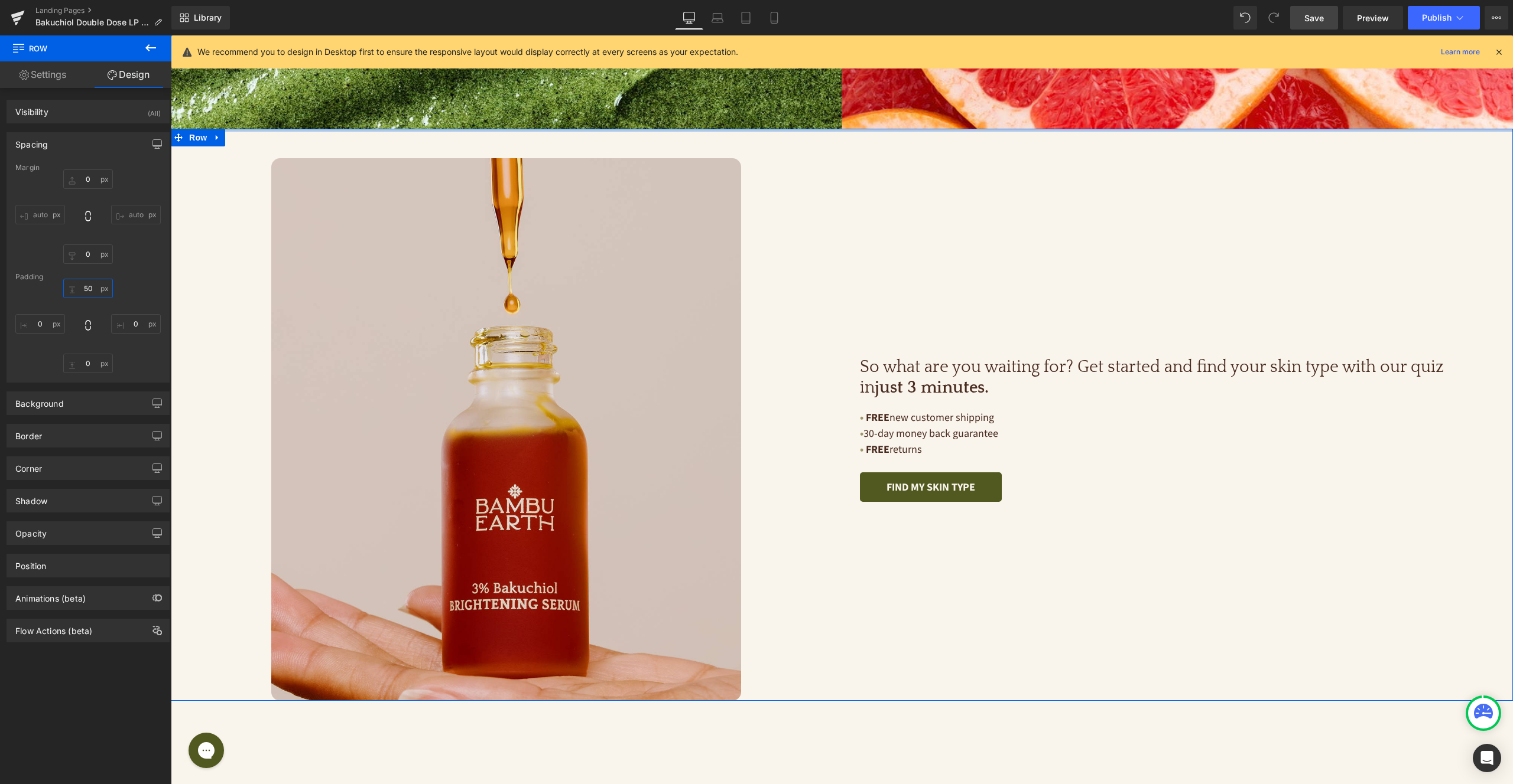
drag, startPoint x: 91, startPoint y: 289, endPoint x: 116, endPoint y: 293, distance: 25.3
click at [91, 289] on input "50" at bounding box center [88, 289] width 50 height 20
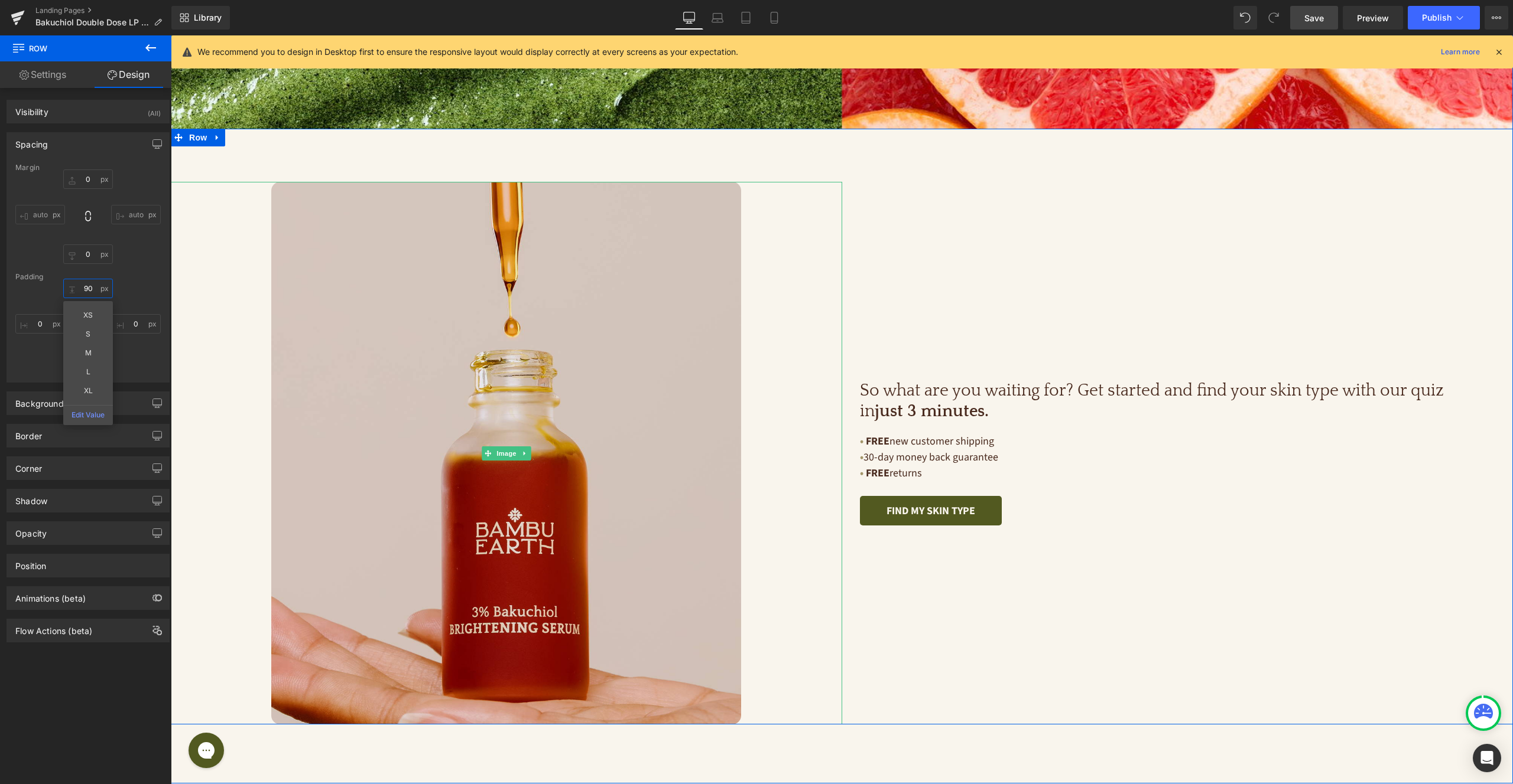
type input "90"
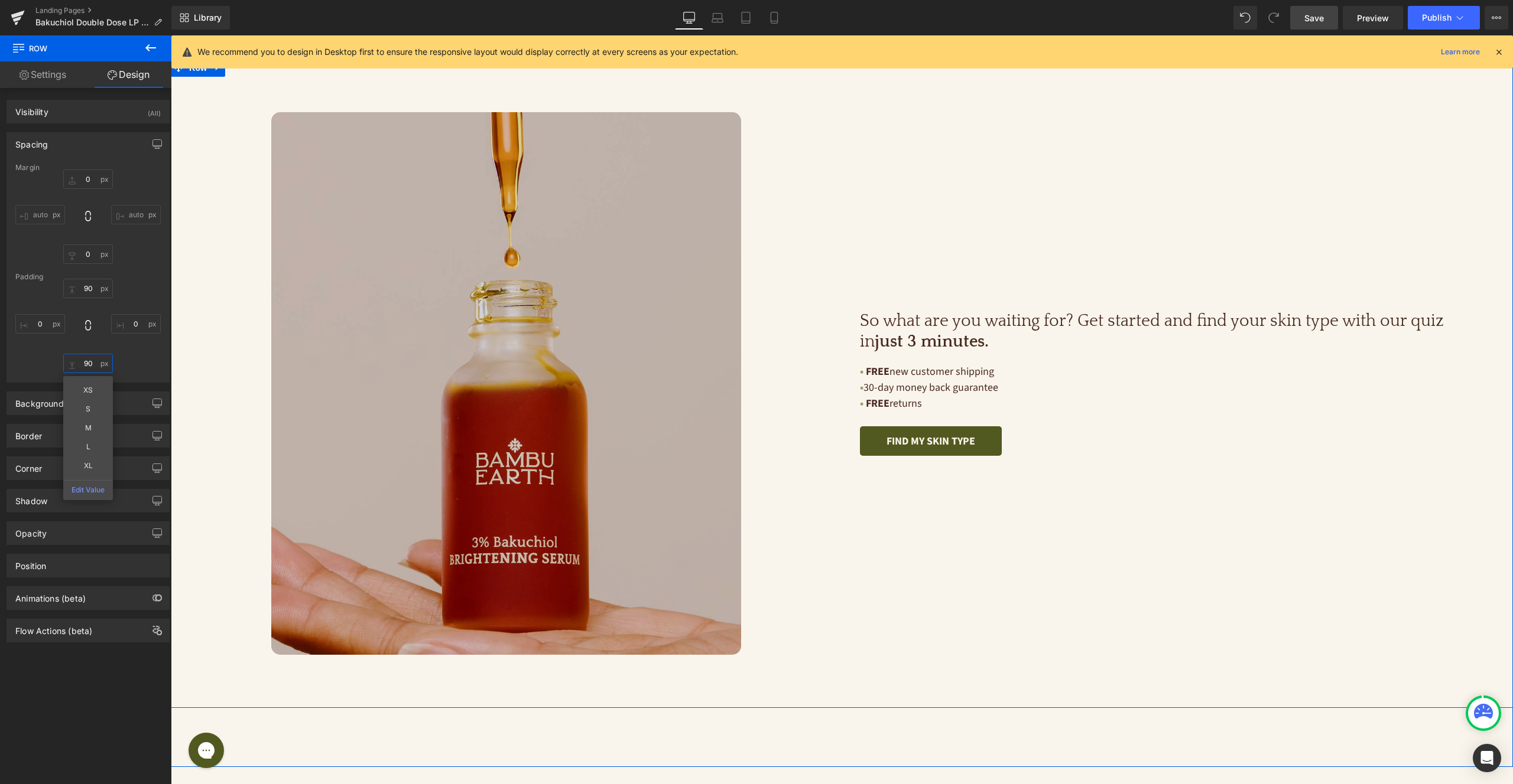
scroll to position [3113, 0]
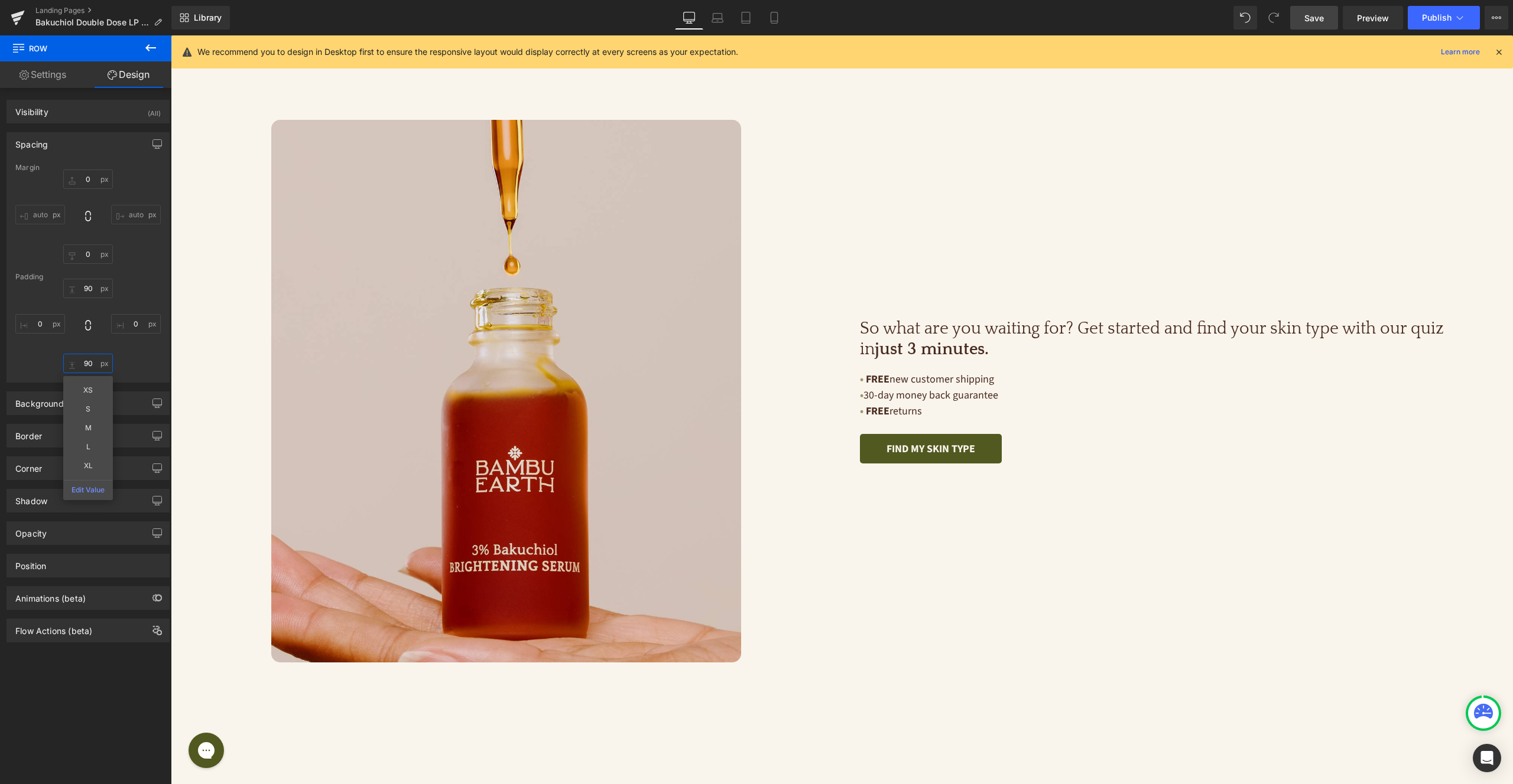
type input "90"
click at [1318, 20] on span "Save" at bounding box center [1314, 18] width 20 height 12
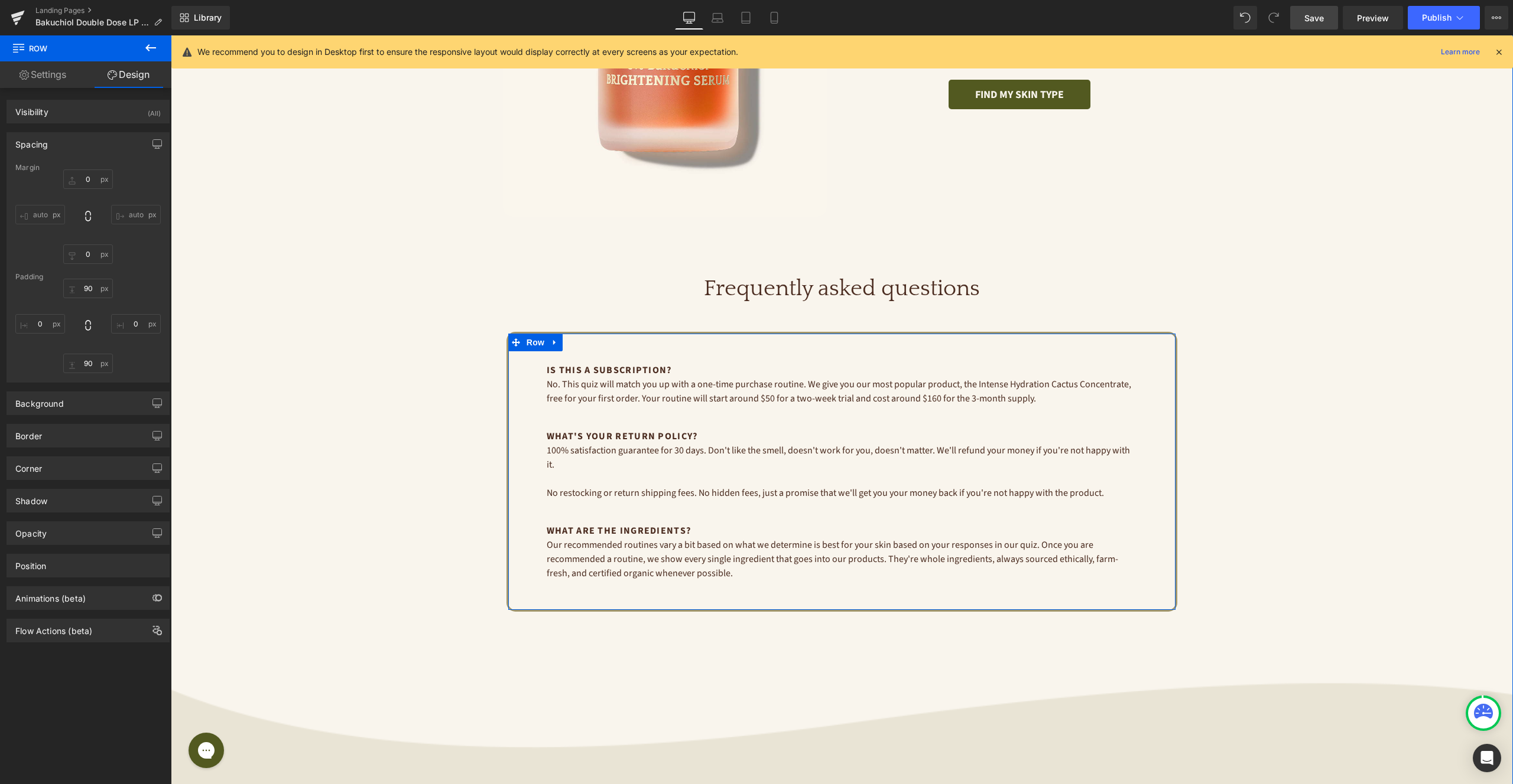
scroll to position [2292, 0]
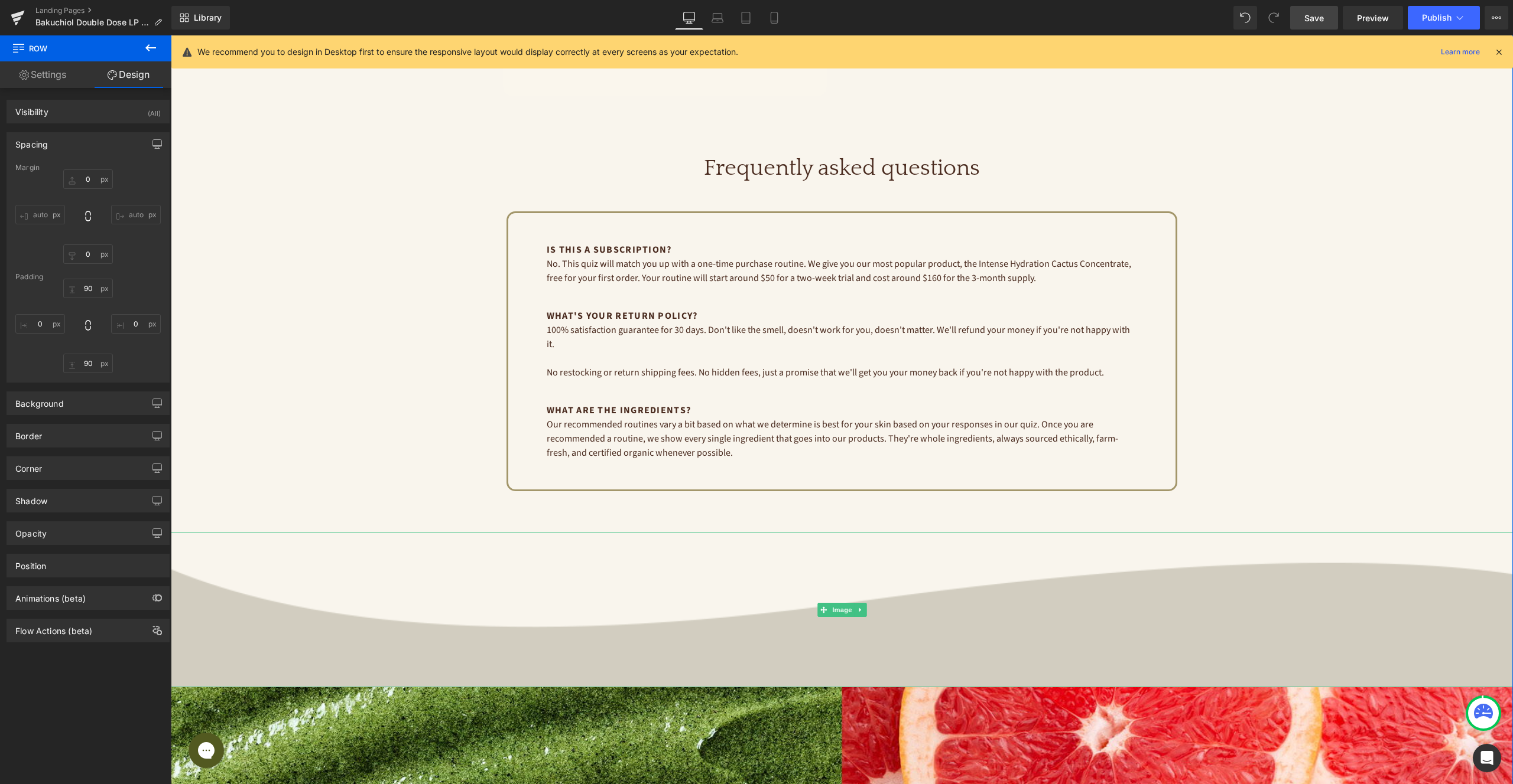
click at [1020, 622] on img at bounding box center [841, 610] width 1342 height 154
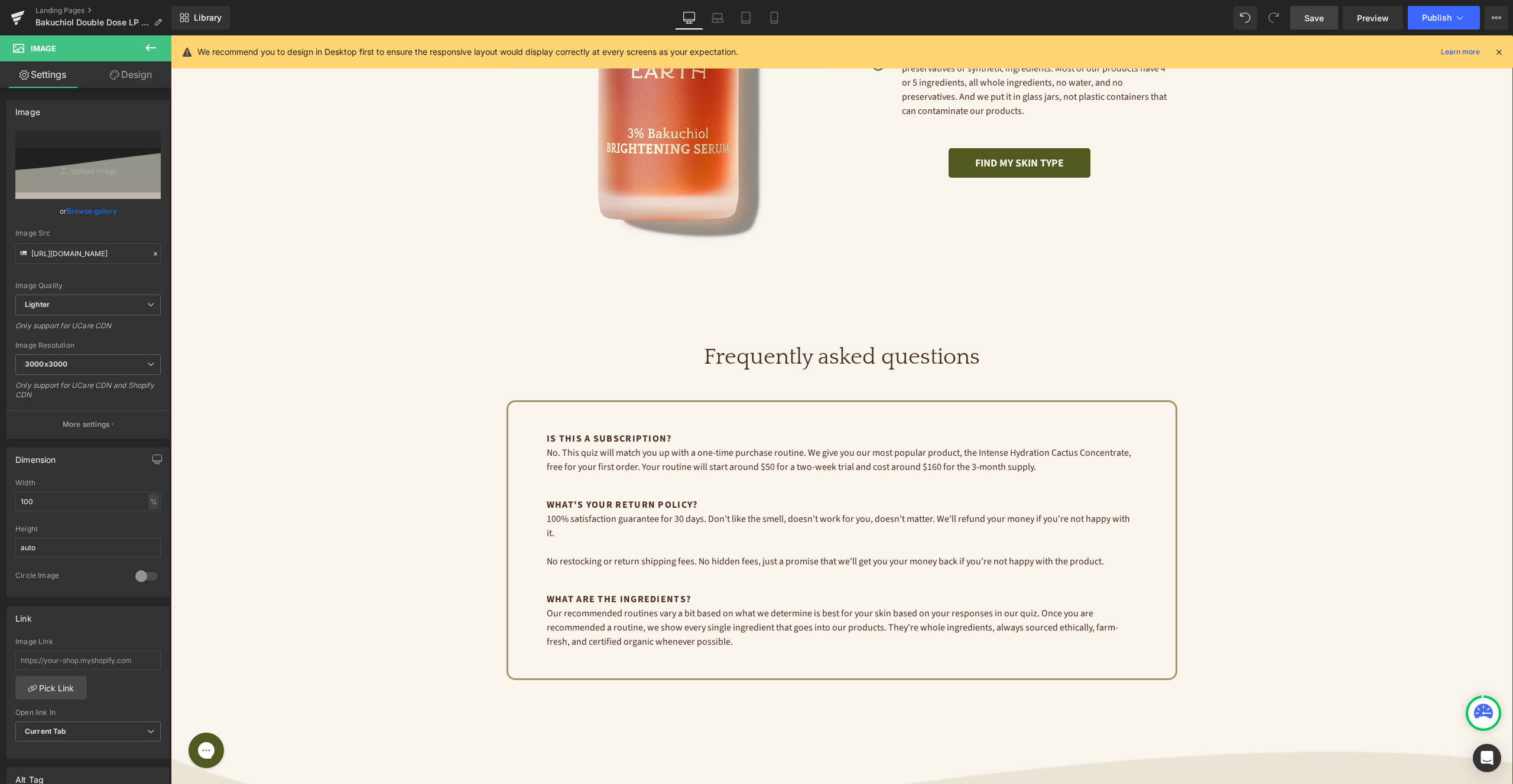
scroll to position [2565, 0]
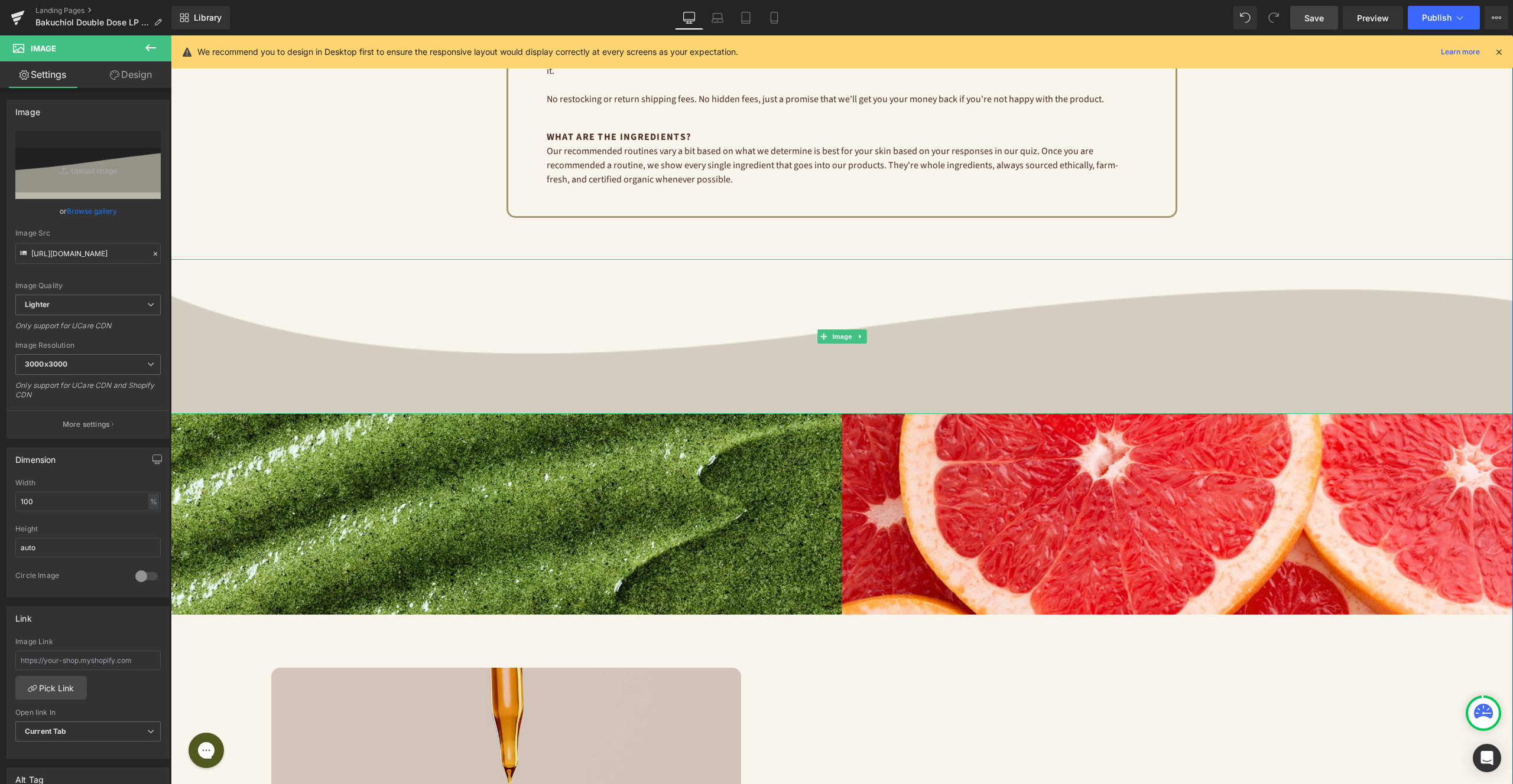
click at [516, 358] on img at bounding box center [841, 336] width 1342 height 154
click at [382, 334] on img at bounding box center [841, 336] width 1342 height 154
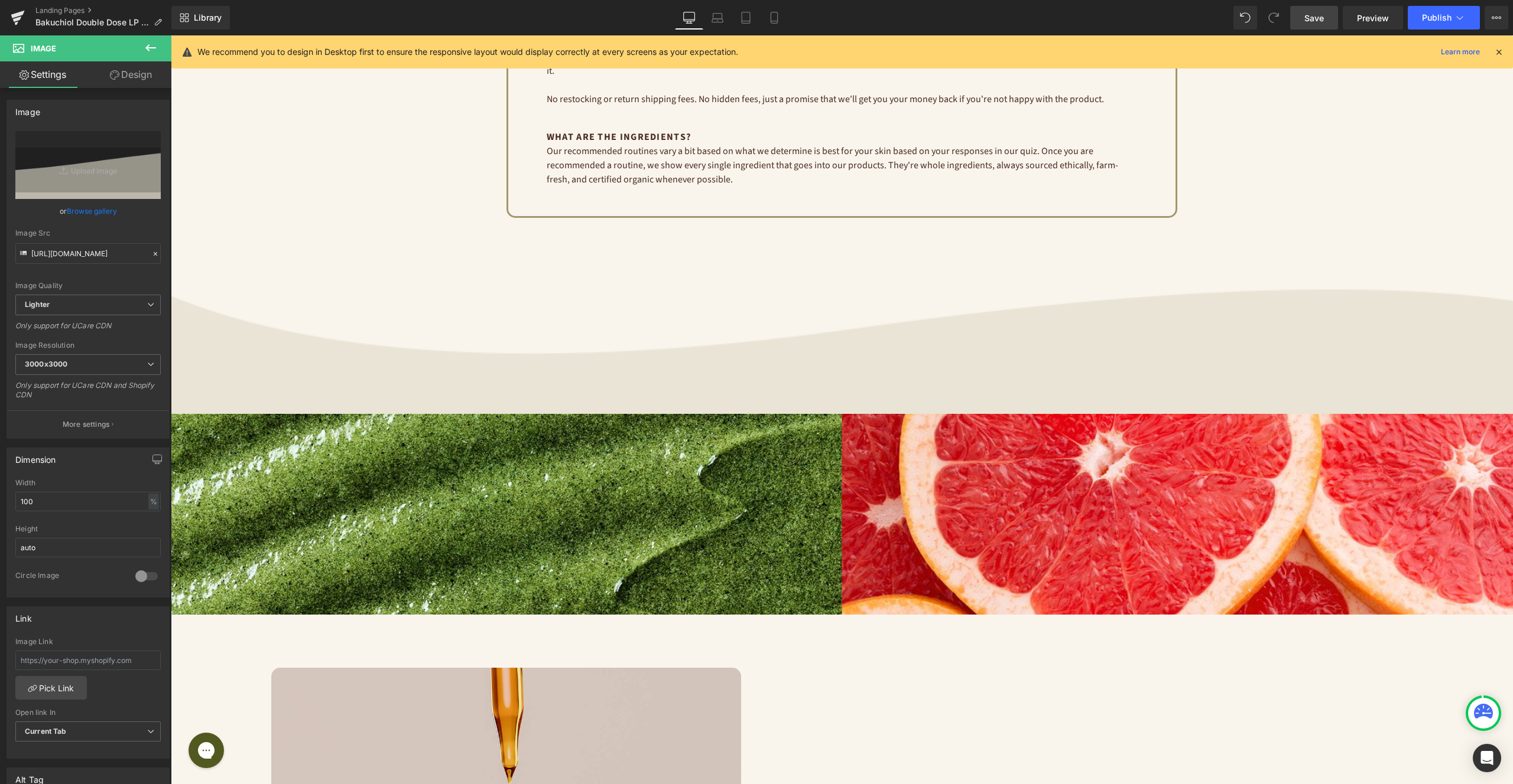
click at [147, 47] on icon at bounding box center [151, 47] width 11 height 7
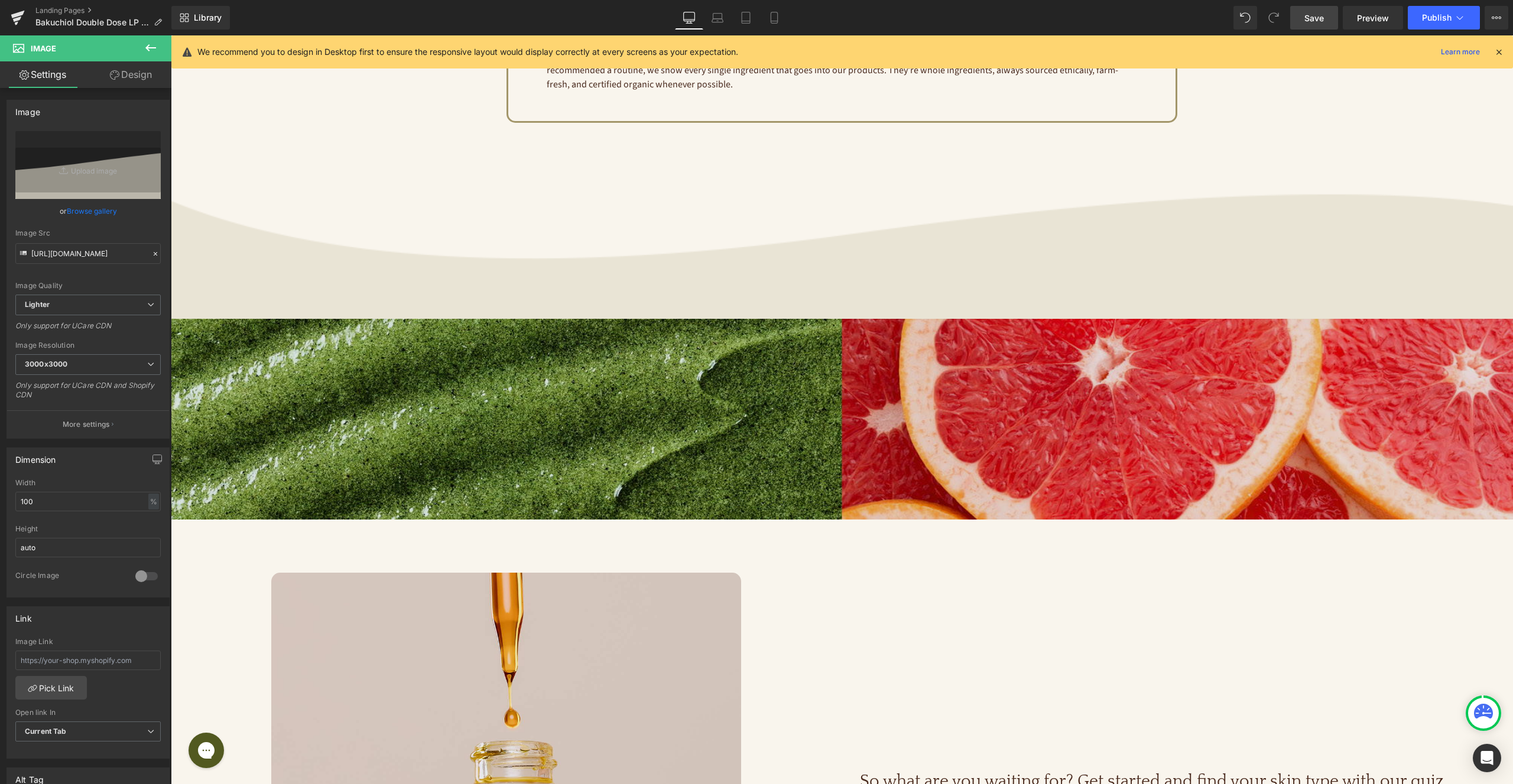
scroll to position [2645, 0]
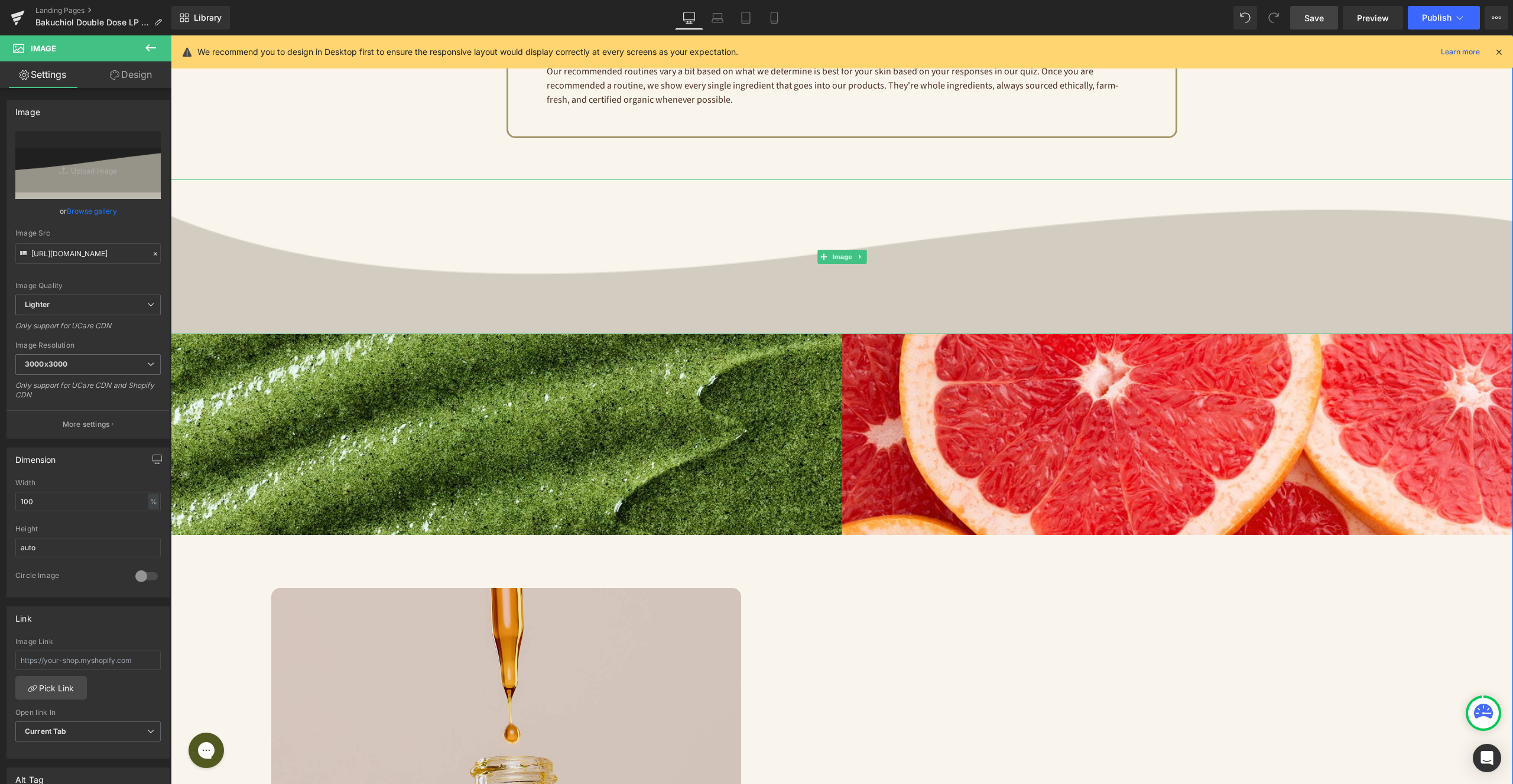
click at [272, 293] on img at bounding box center [841, 256] width 1342 height 154
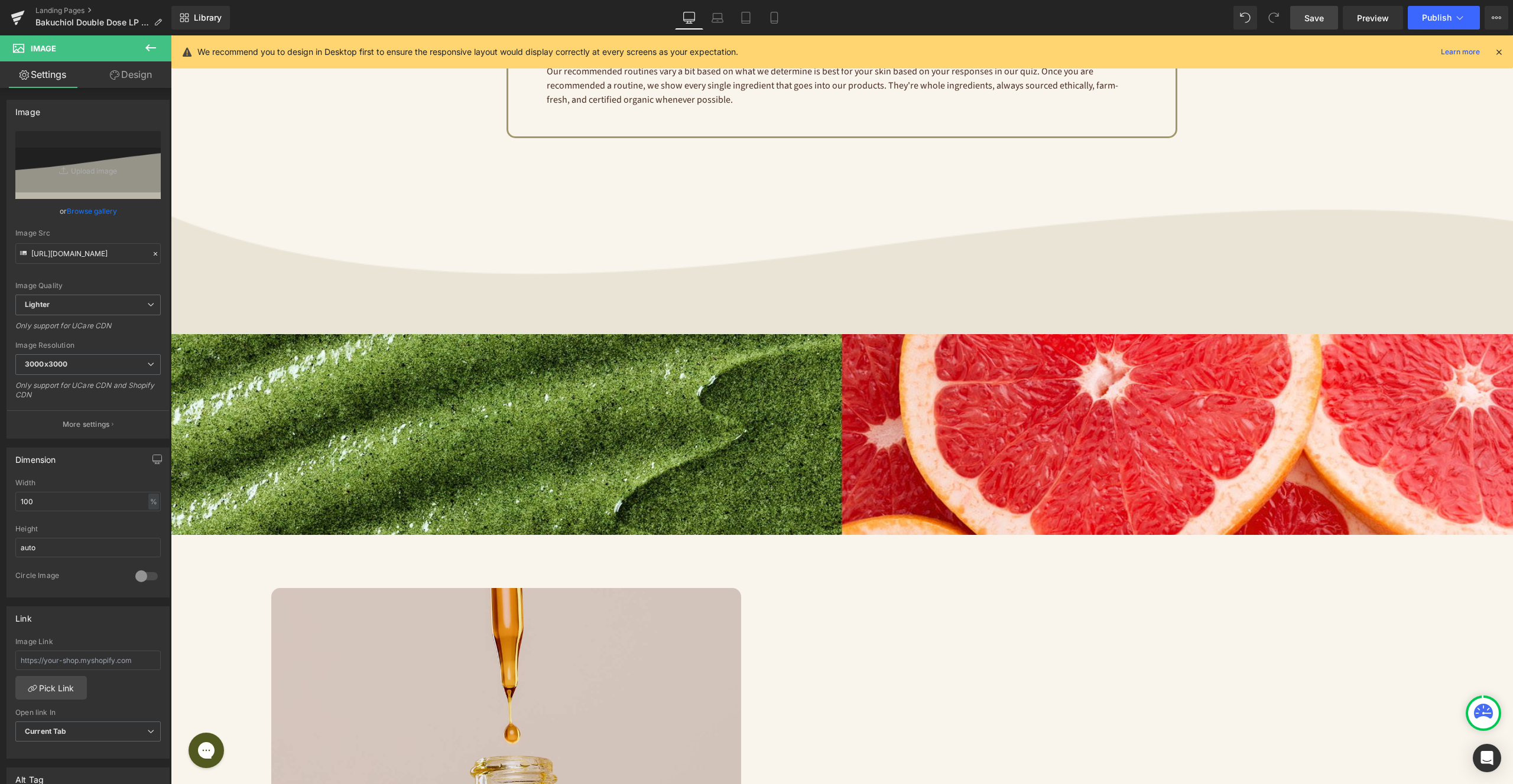
click at [151, 46] on icon at bounding box center [150, 47] width 14 height 14
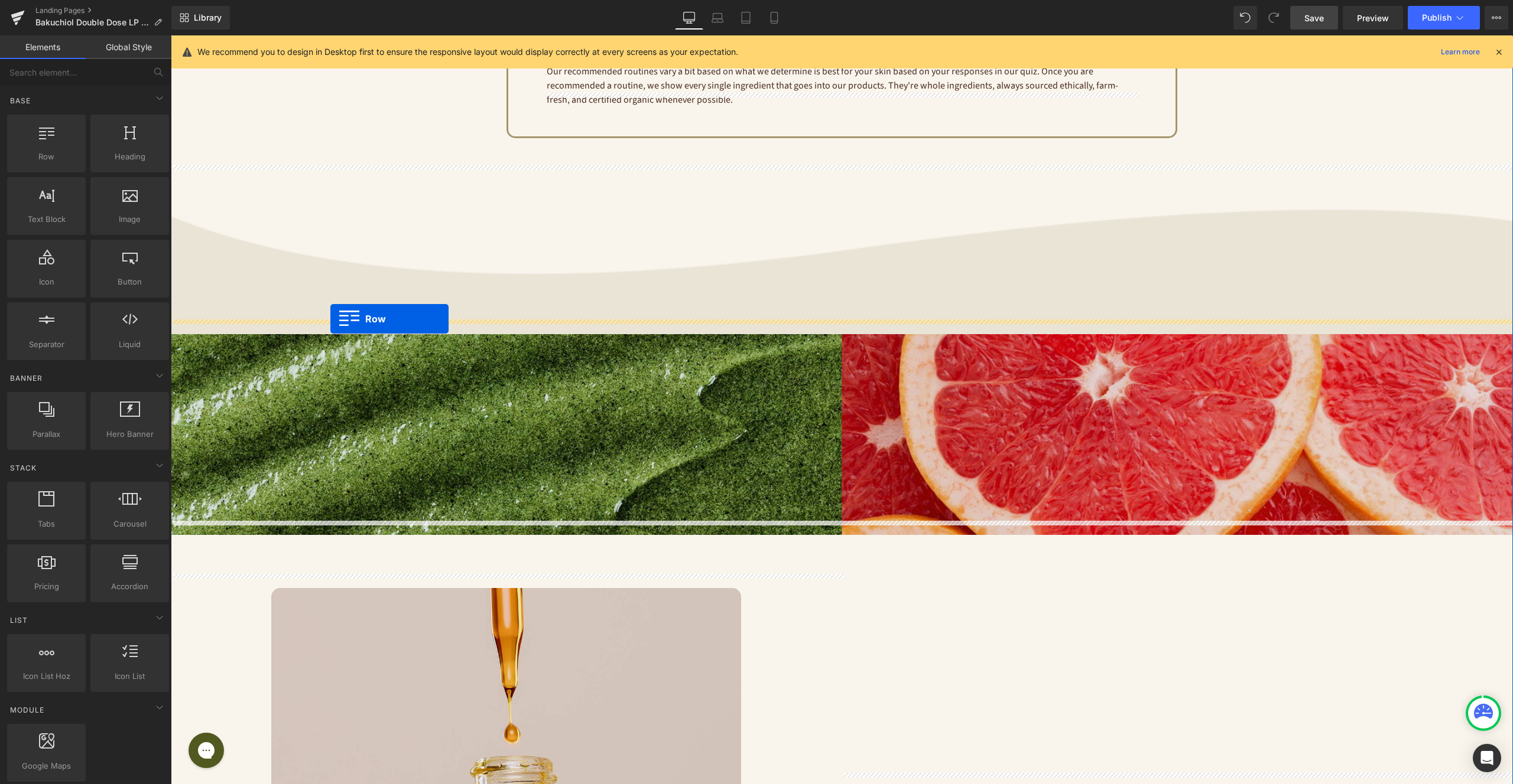
drag, startPoint x: 218, startPoint y: 190, endPoint x: 330, endPoint y: 319, distance: 170.8
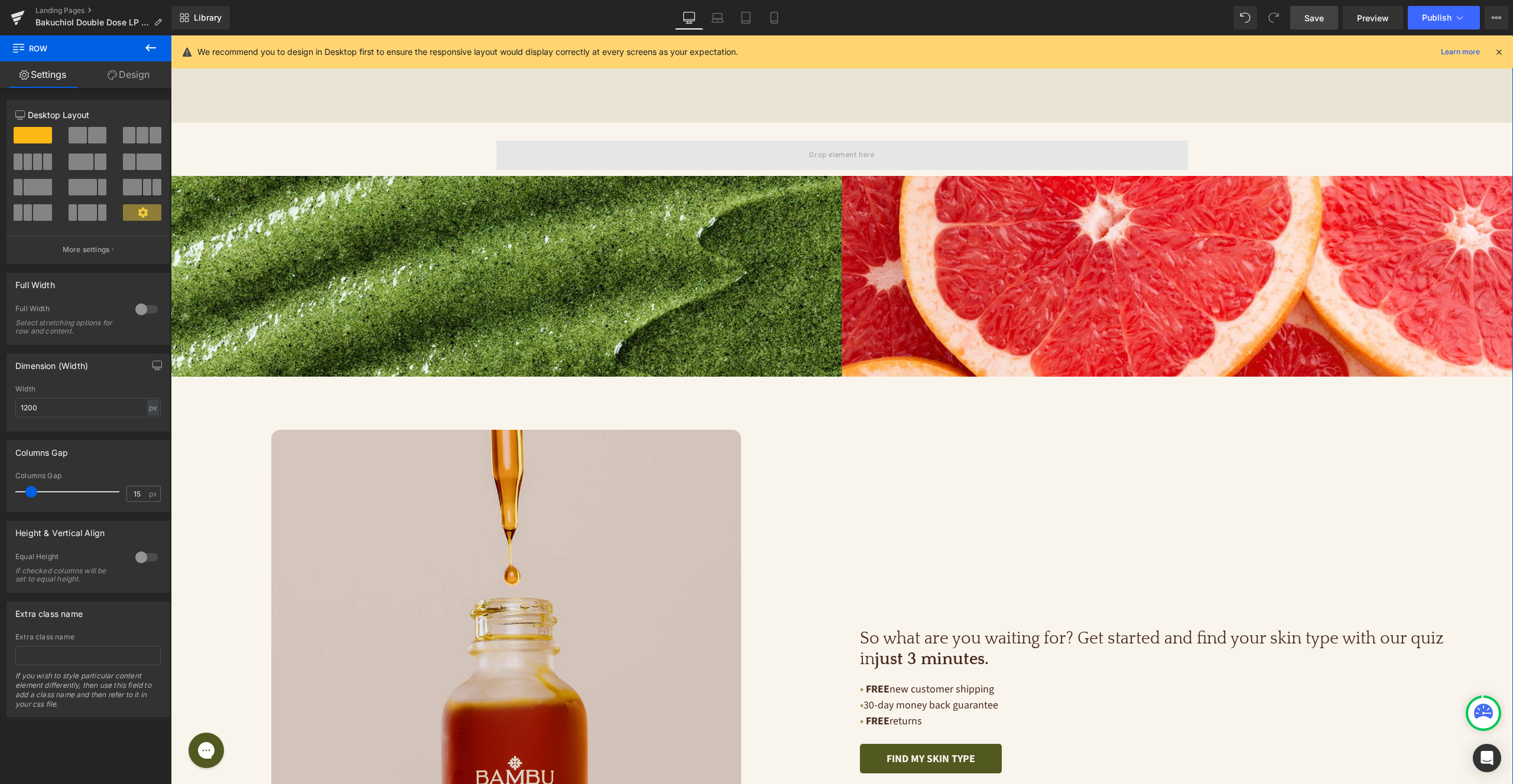
scroll to position [2646, 0]
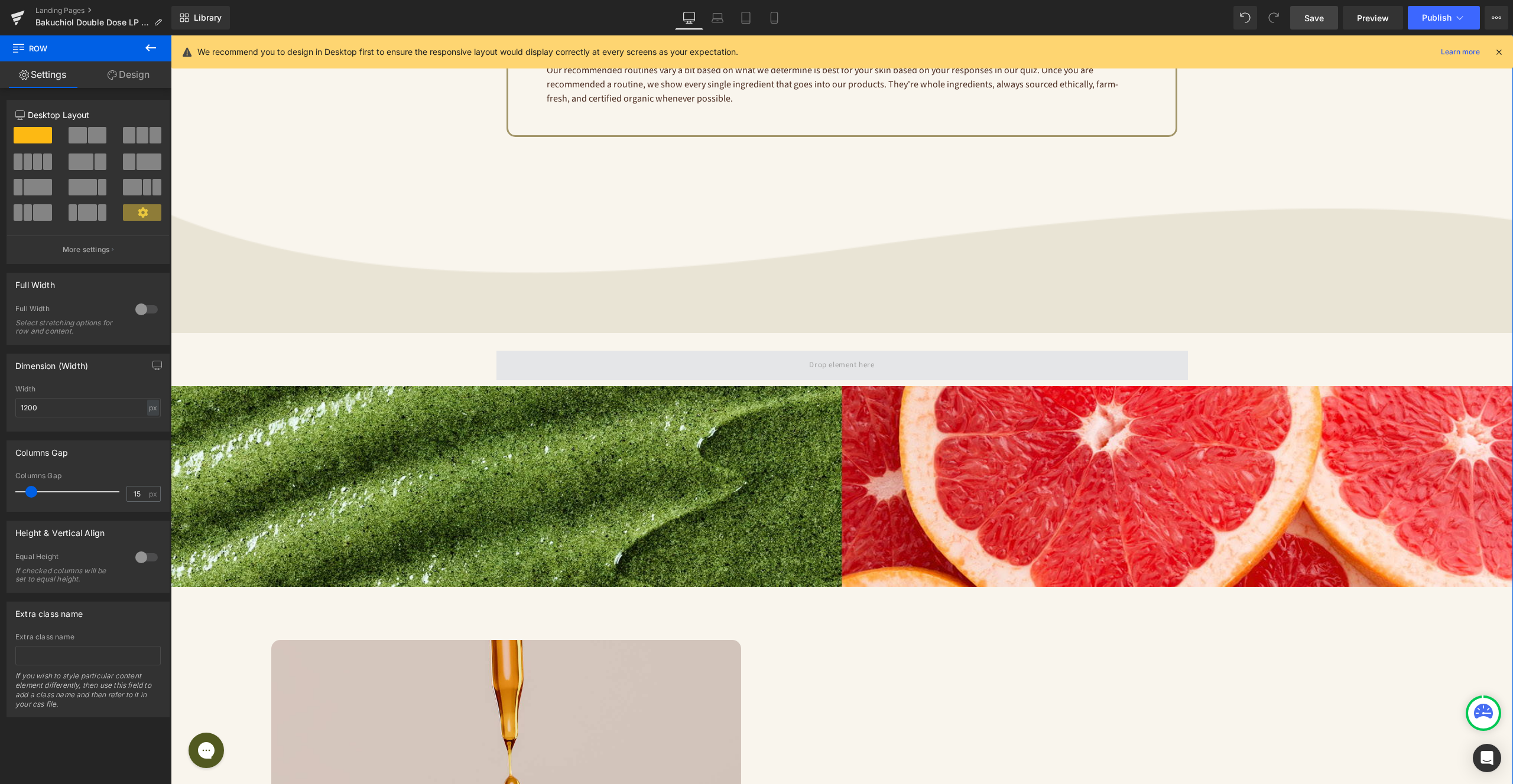
click at [763, 351] on span at bounding box center [842, 365] width 692 height 29
click at [536, 337] on icon at bounding box center [534, 341] width 8 height 9
click at [565, 337] on icon at bounding box center [565, 341] width 8 height 9
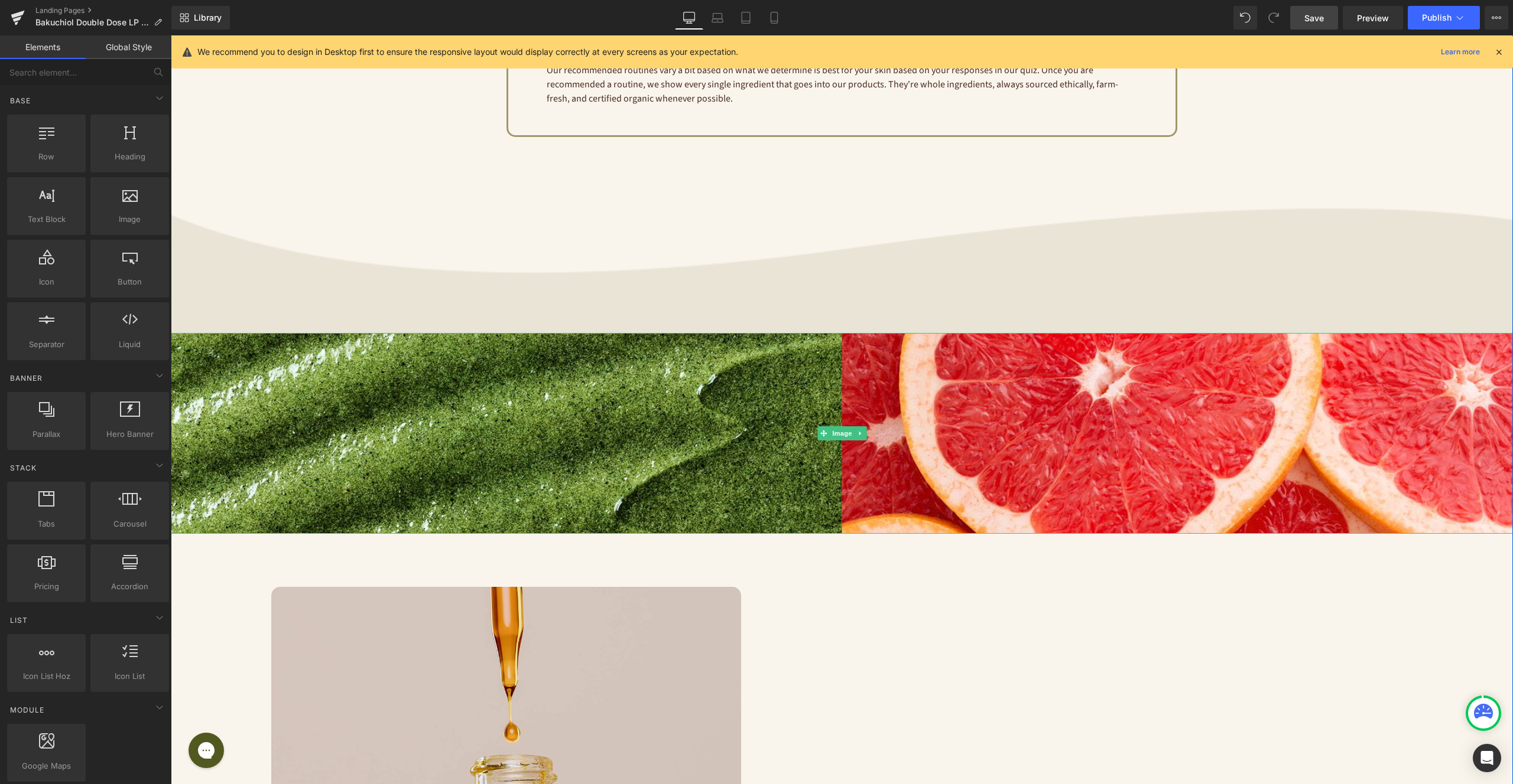
scroll to position [3263, 0]
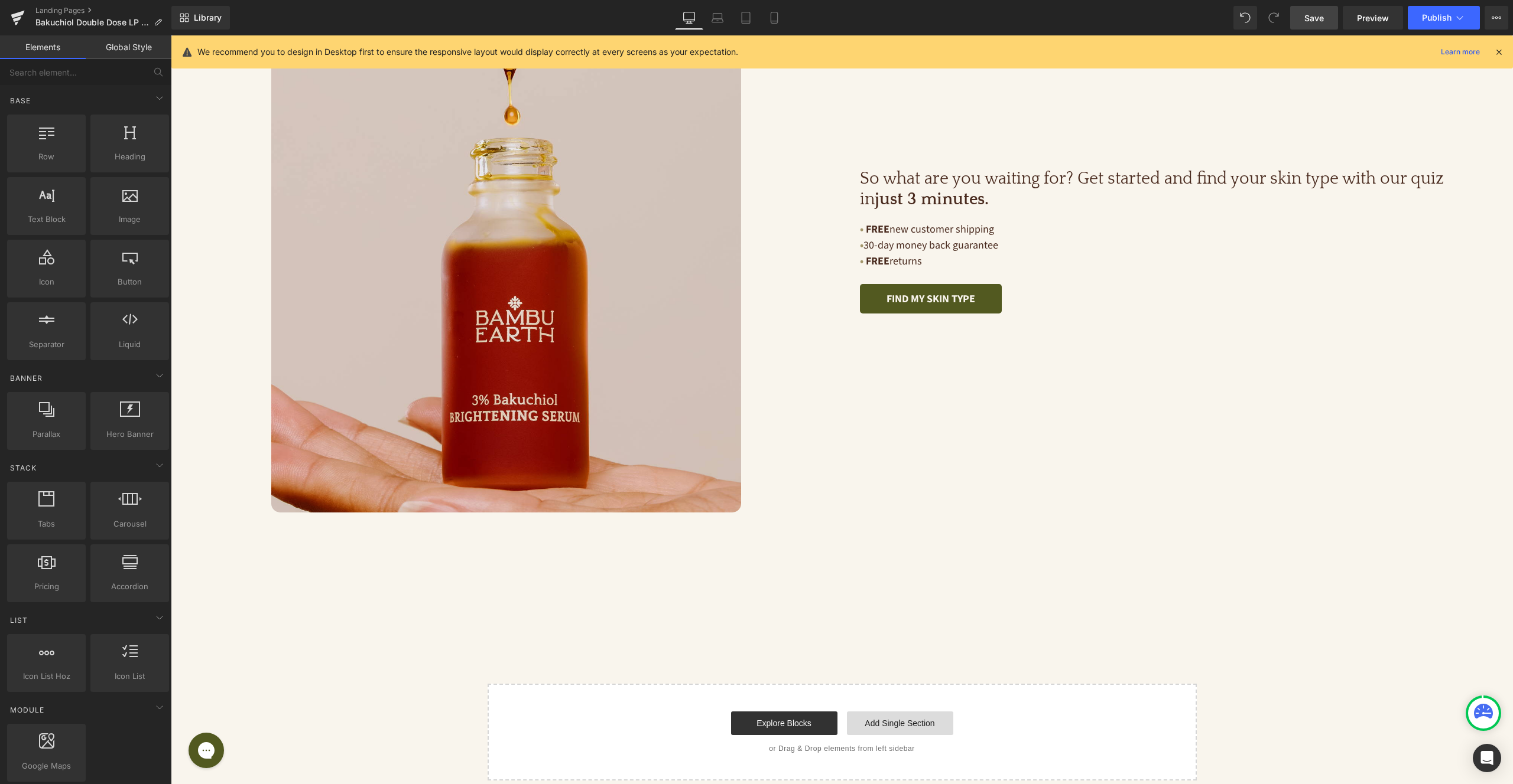
click at [882, 712] on link "Add Single Section" at bounding box center [900, 723] width 106 height 23
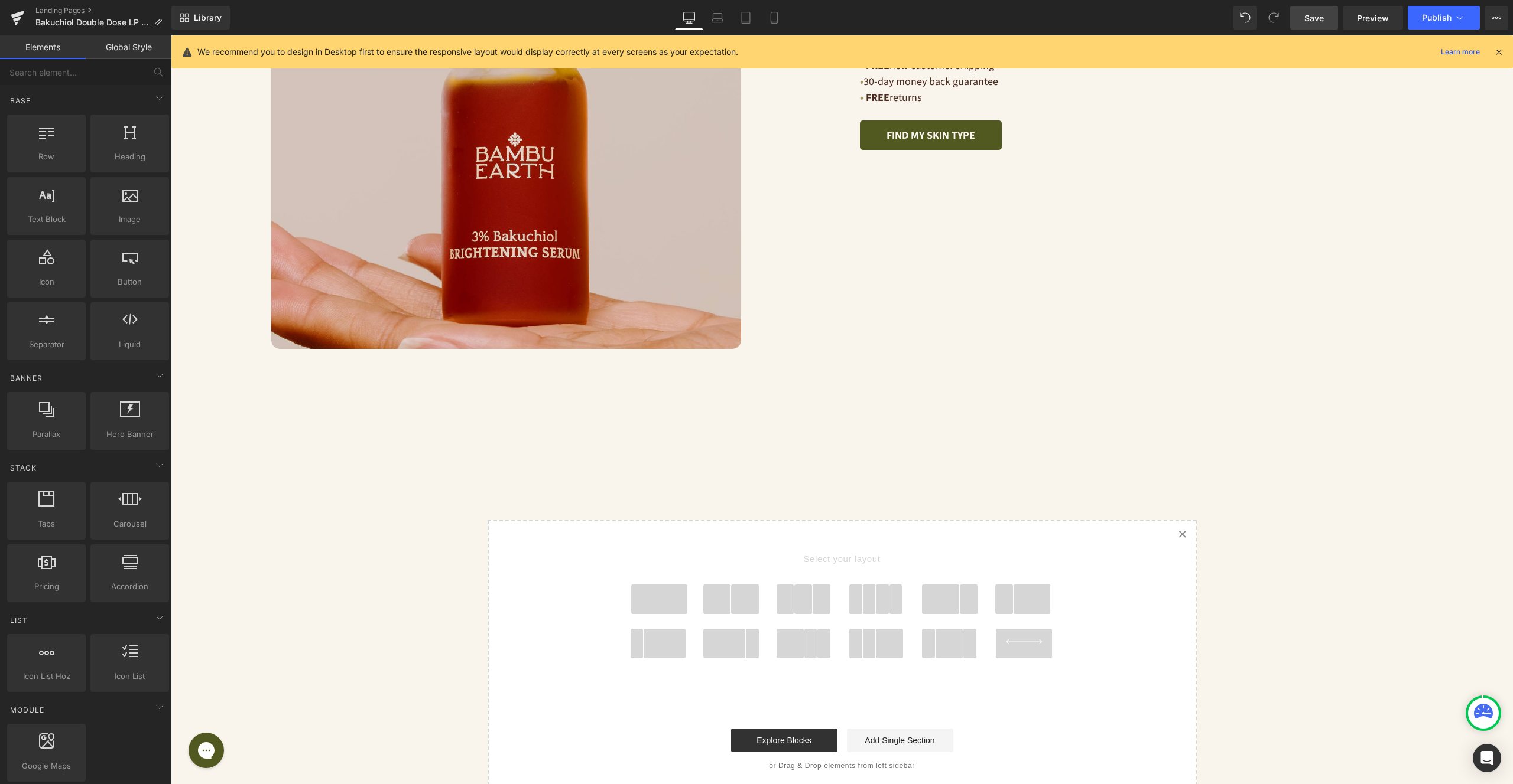
click at [661, 586] on span at bounding box center [659, 599] width 57 height 29
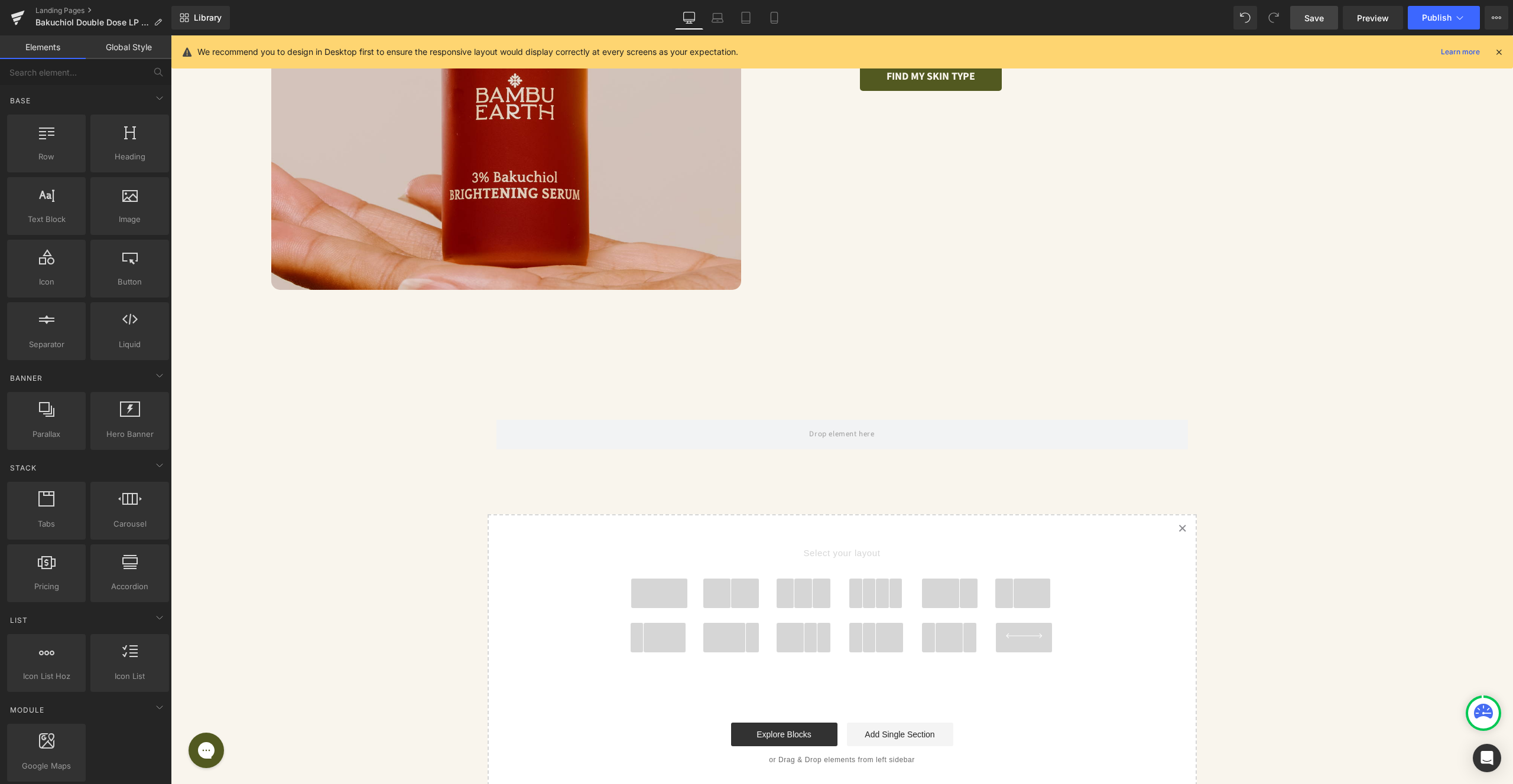
scroll to position [3496, 0]
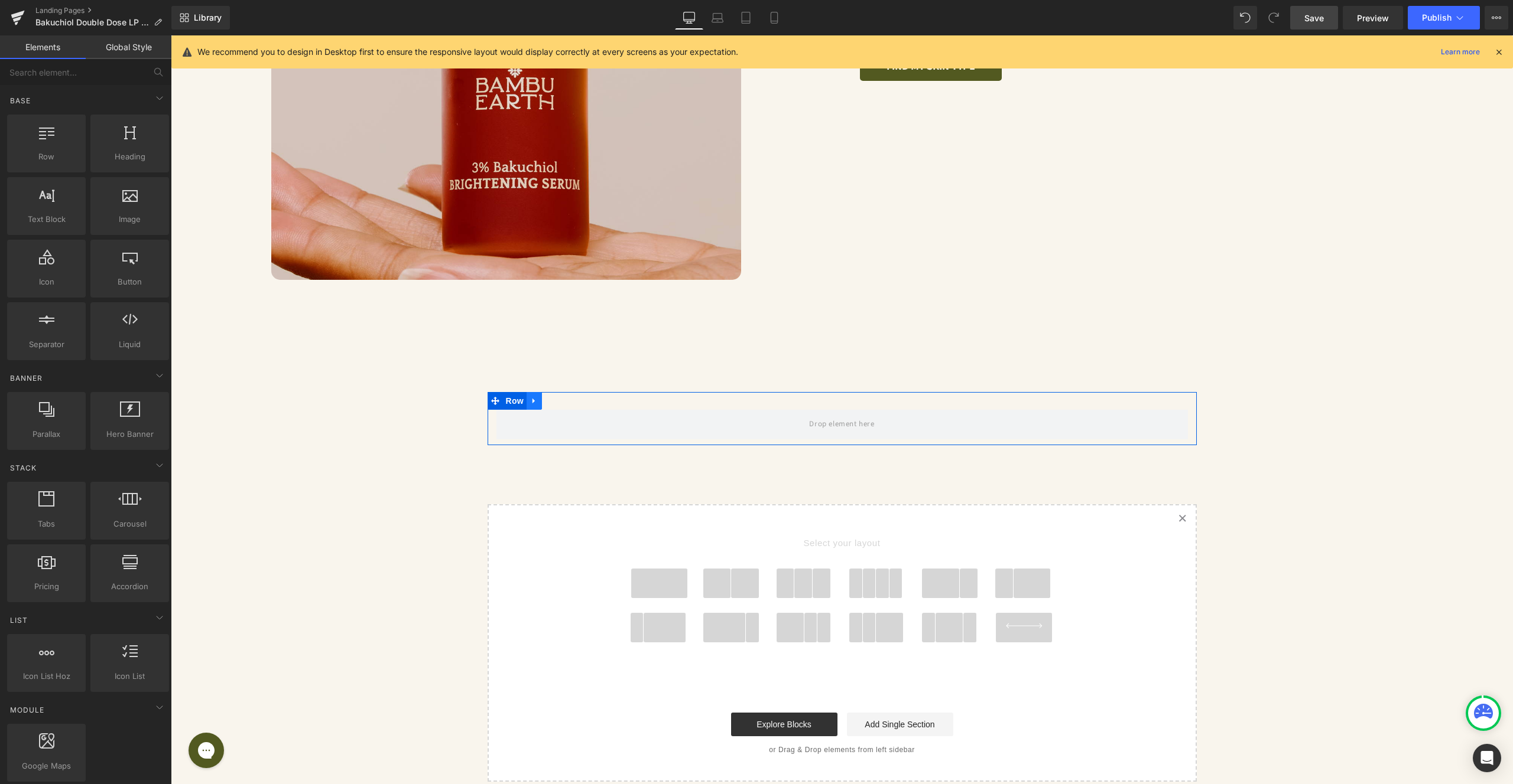
click at [533, 398] on icon at bounding box center [533, 400] width 2 height 5
click at [170, 35] on div "100px" at bounding box center [170, 35] width 0 height 0
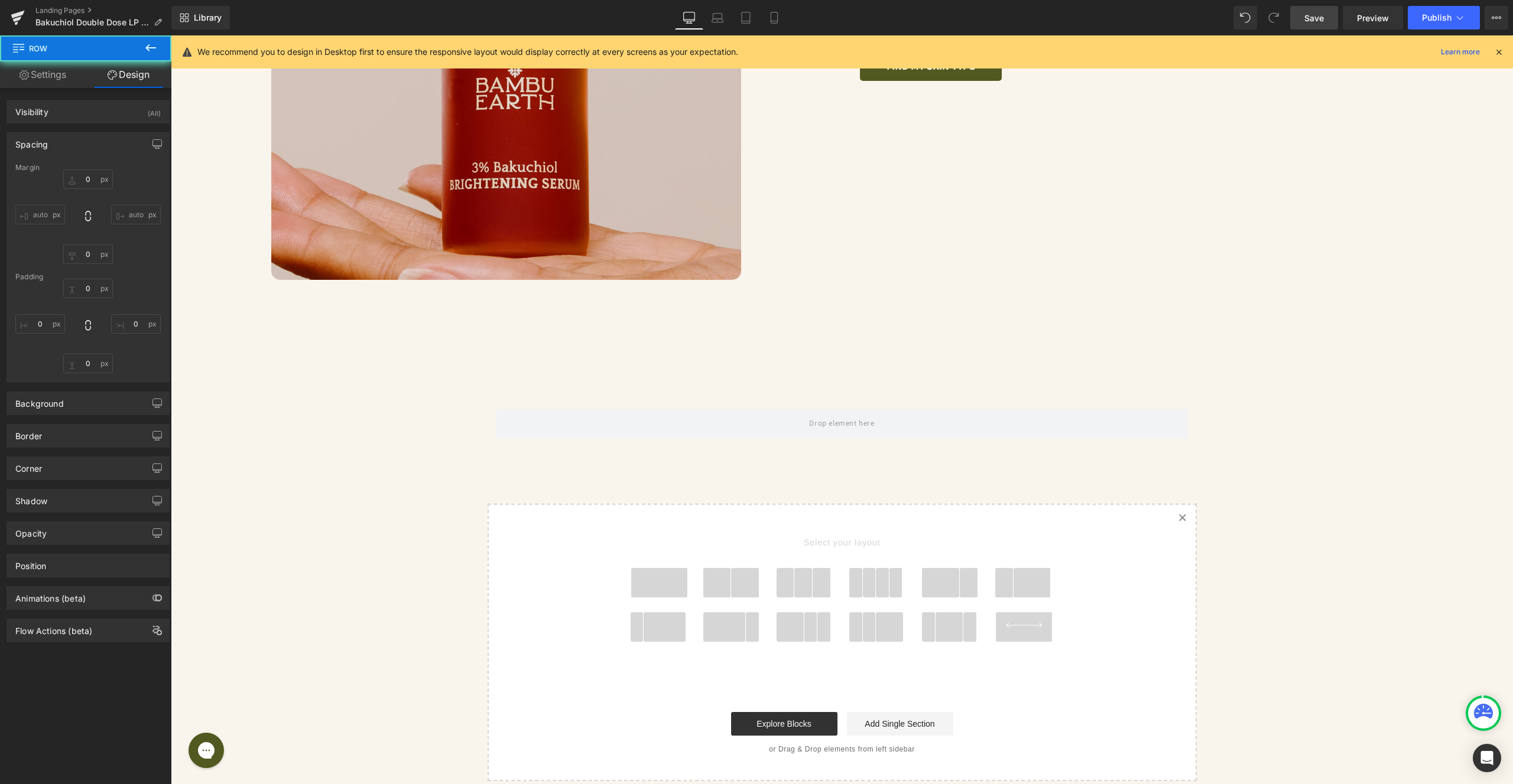
scroll to position [3496, 0]
click at [508, 392] on div "Row" at bounding box center [842, 418] width 709 height 54
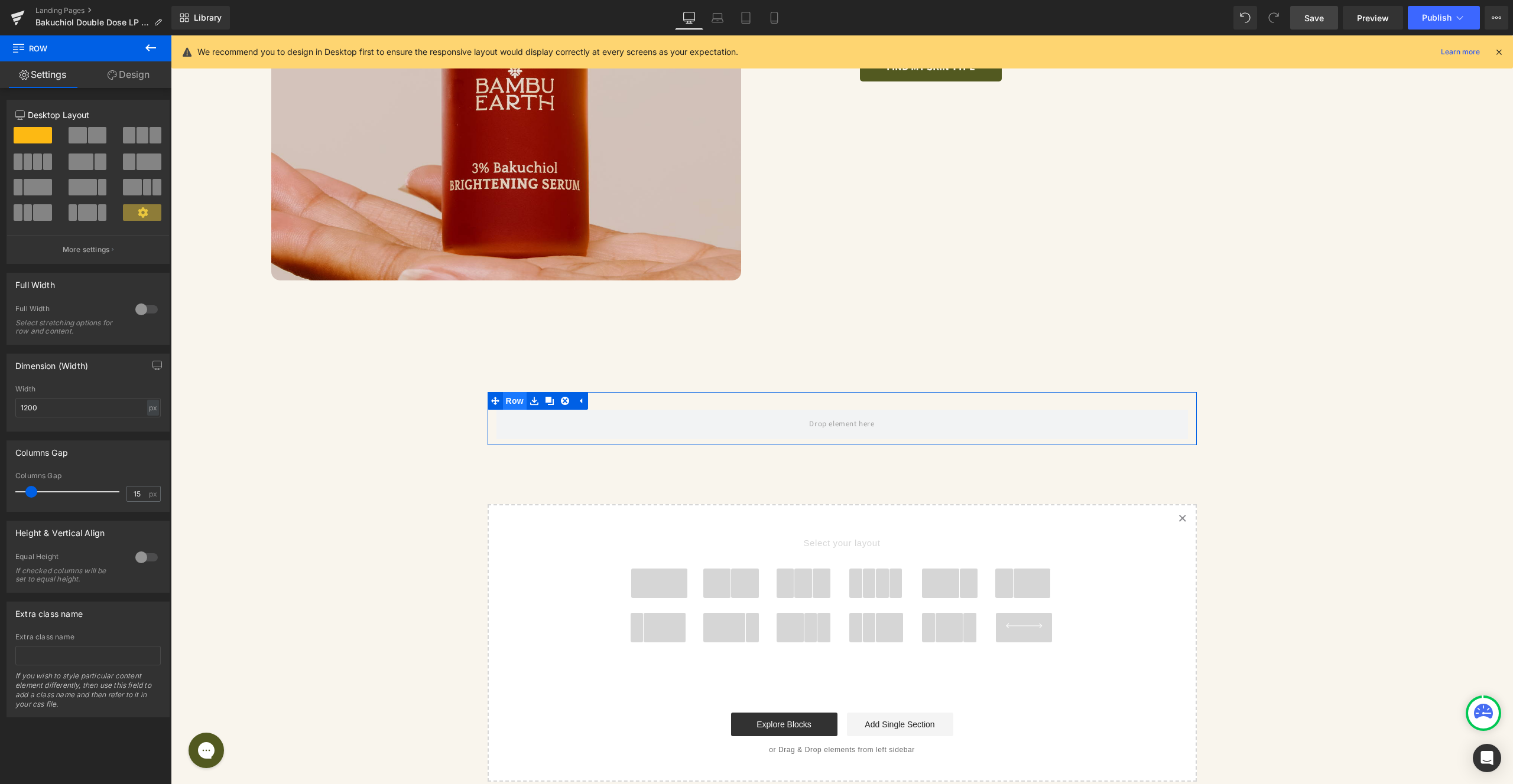
click at [514, 392] on span "Row" at bounding box center [514, 401] width 23 height 18
click at [141, 306] on div at bounding box center [147, 309] width 29 height 19
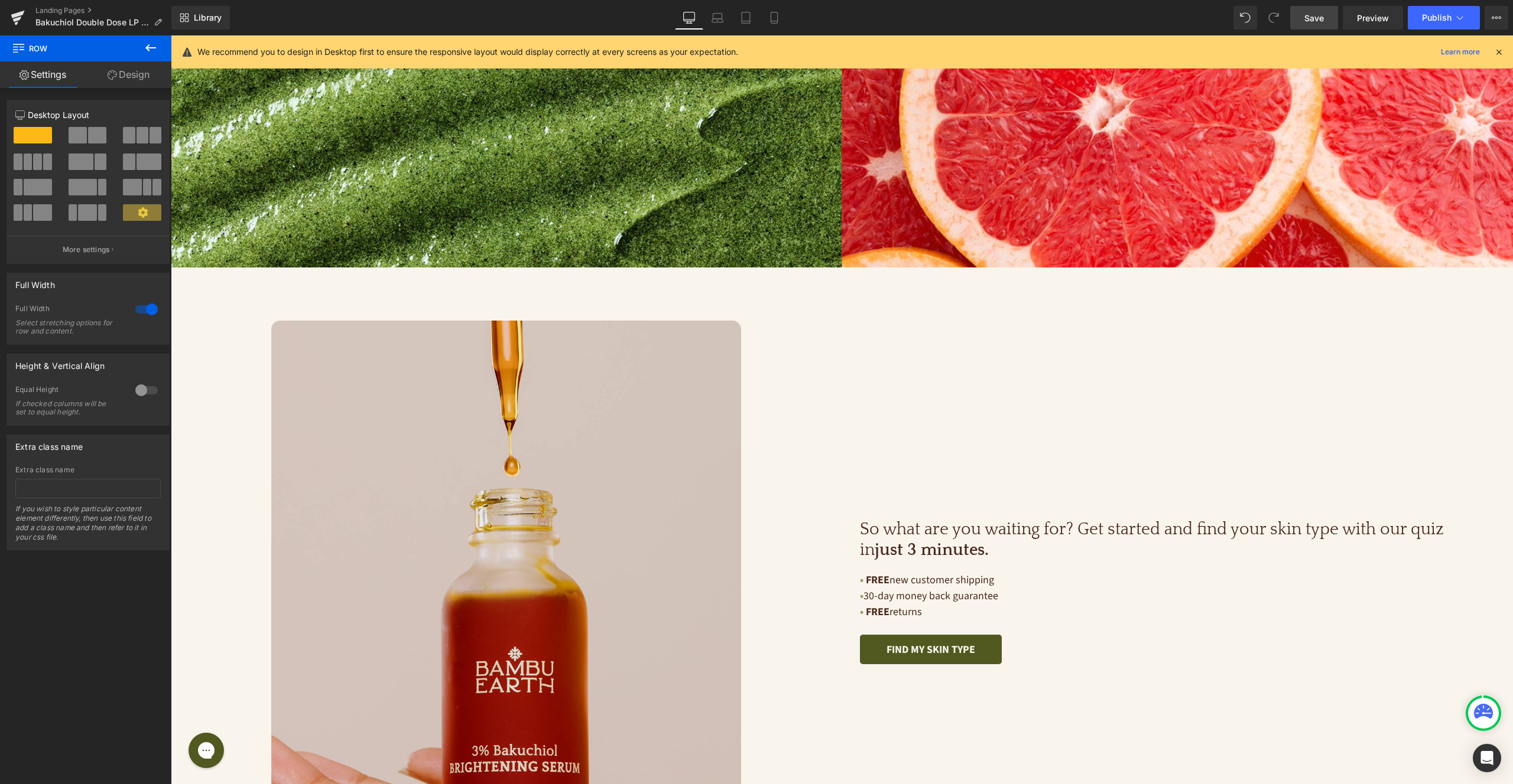
scroll to position [2550, 0]
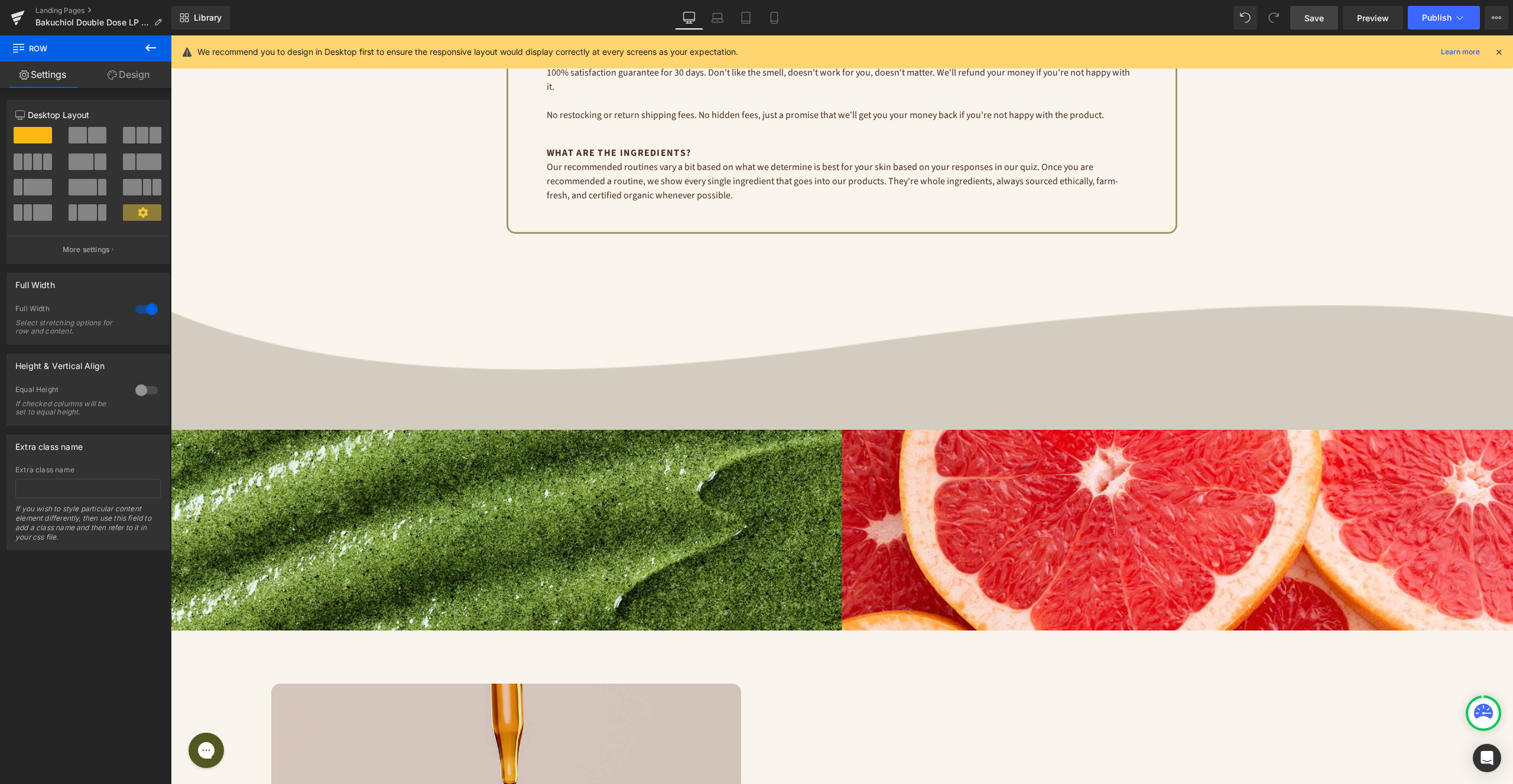
click at [413, 364] on img at bounding box center [841, 352] width 1342 height 154
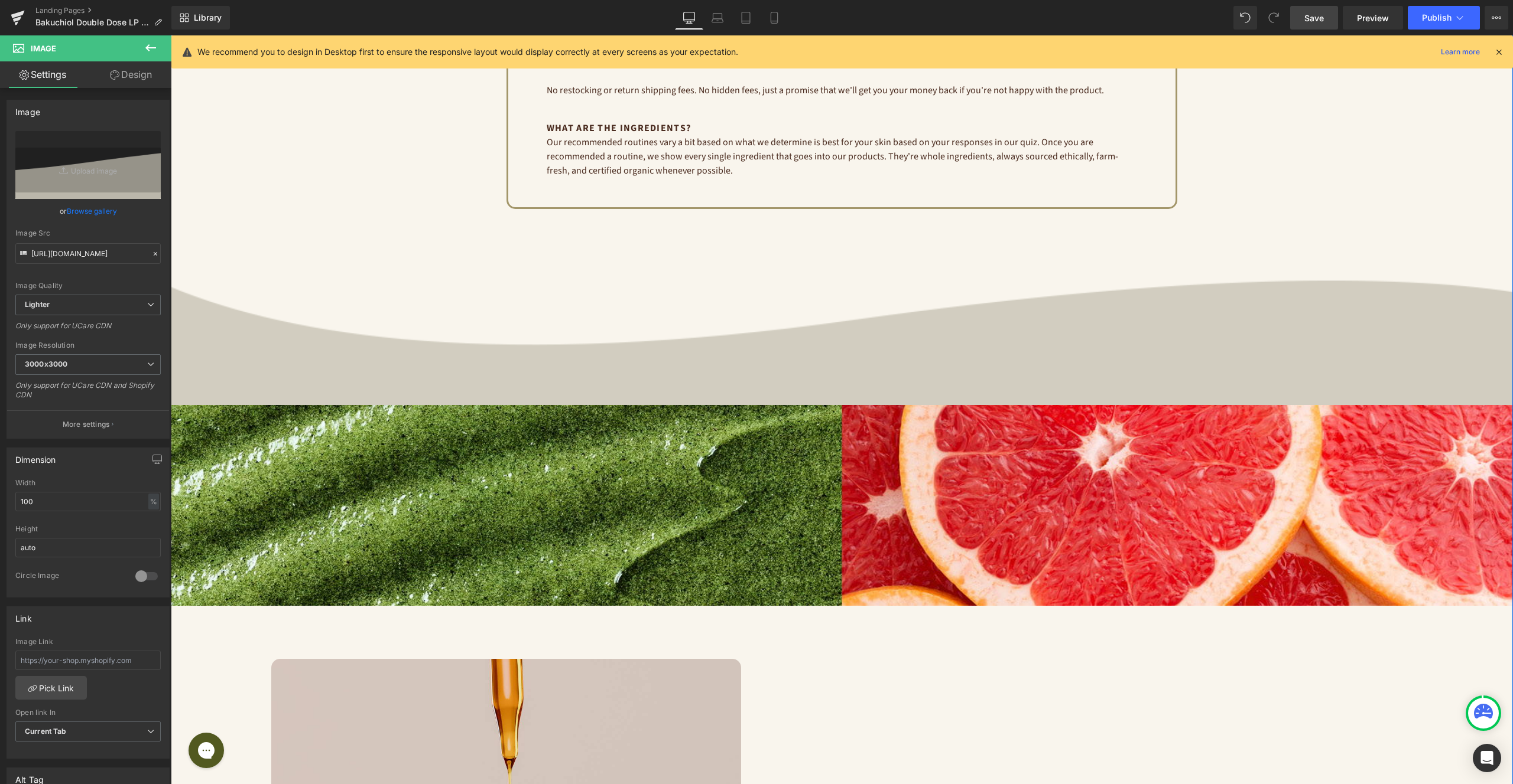
scroll to position [2513, 0]
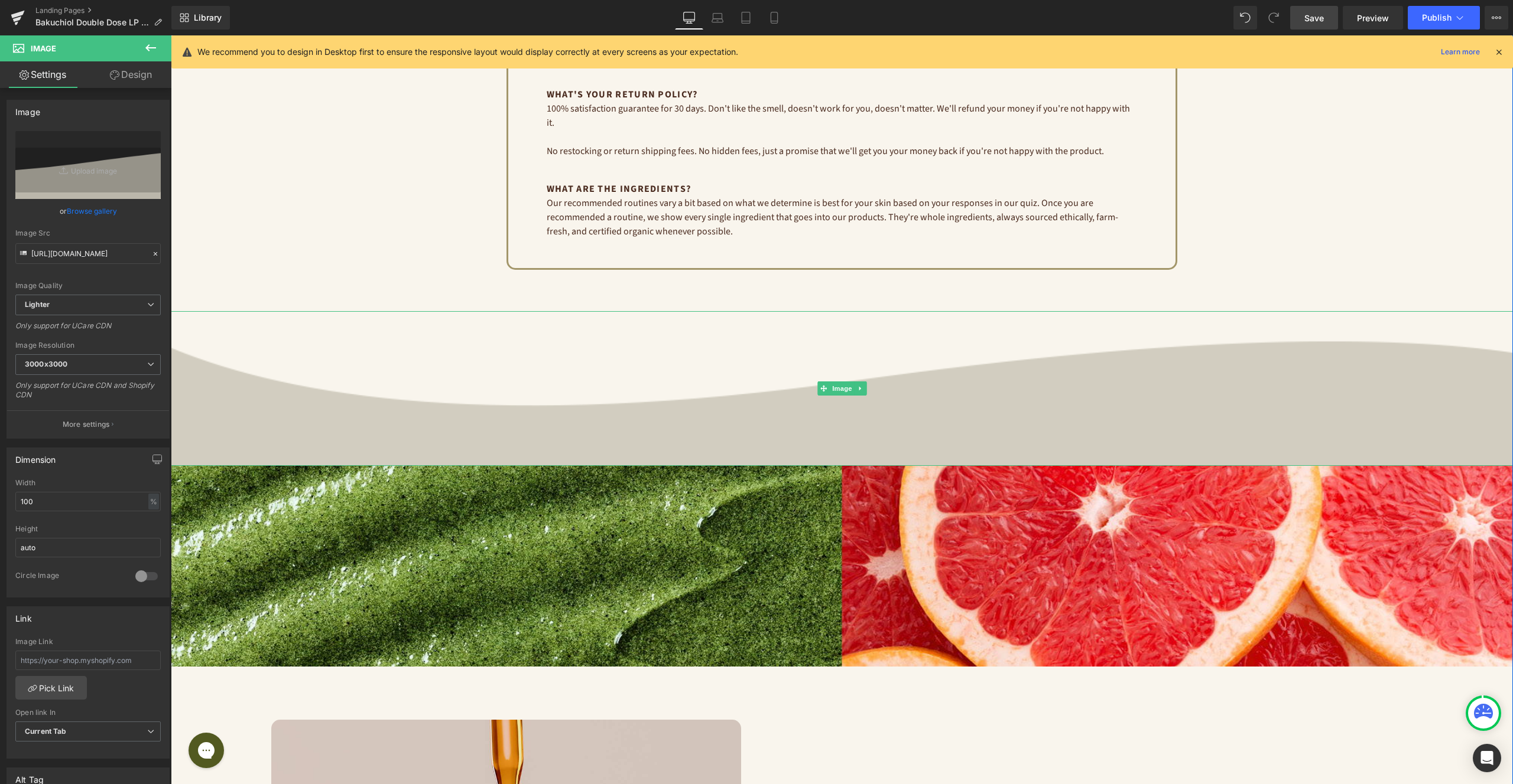
click at [847, 373] on div "Image" at bounding box center [841, 388] width 1342 height 154
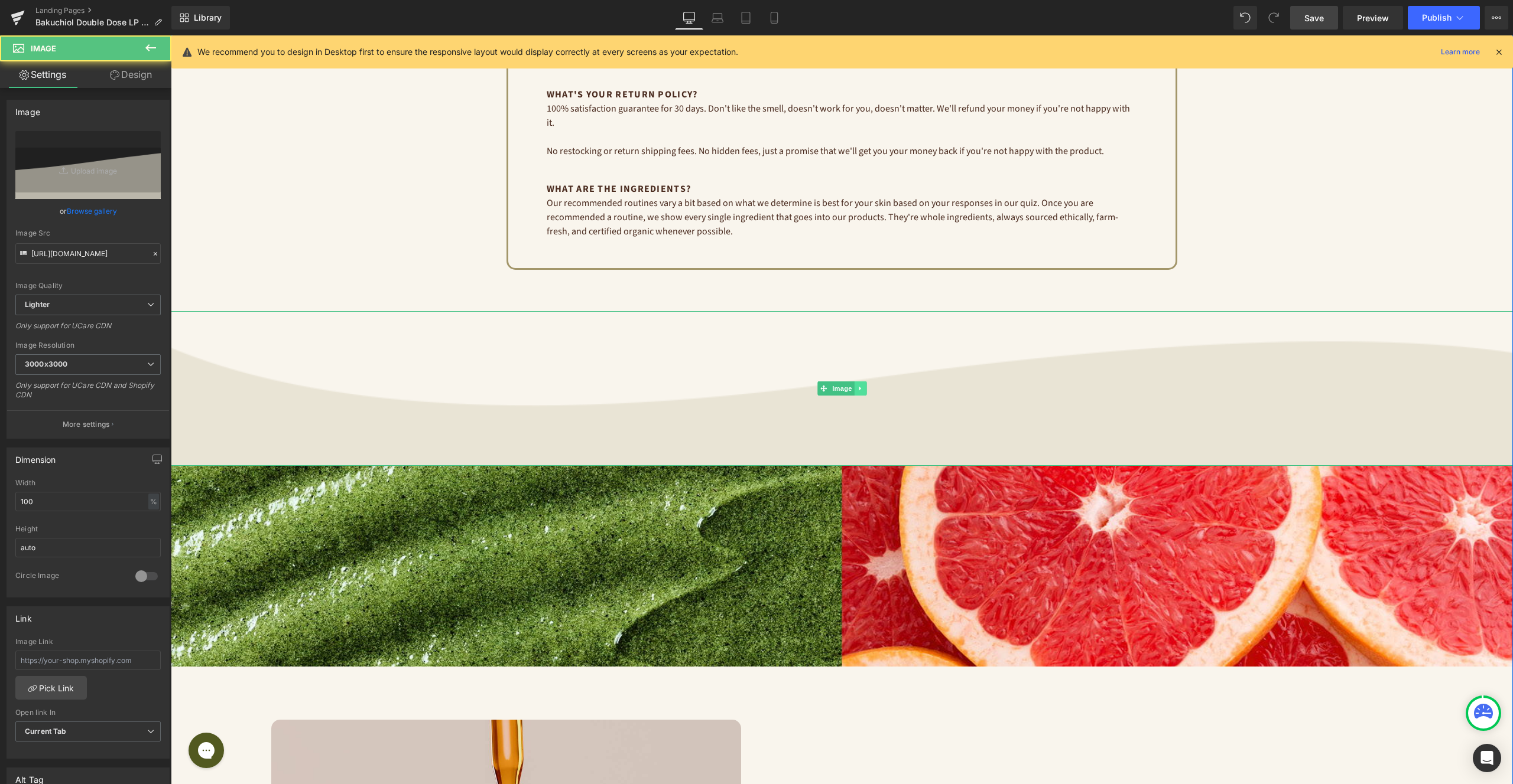
click at [858, 385] on icon at bounding box center [860, 388] width 7 height 7
click at [867, 385] on icon at bounding box center [866, 388] width 7 height 7
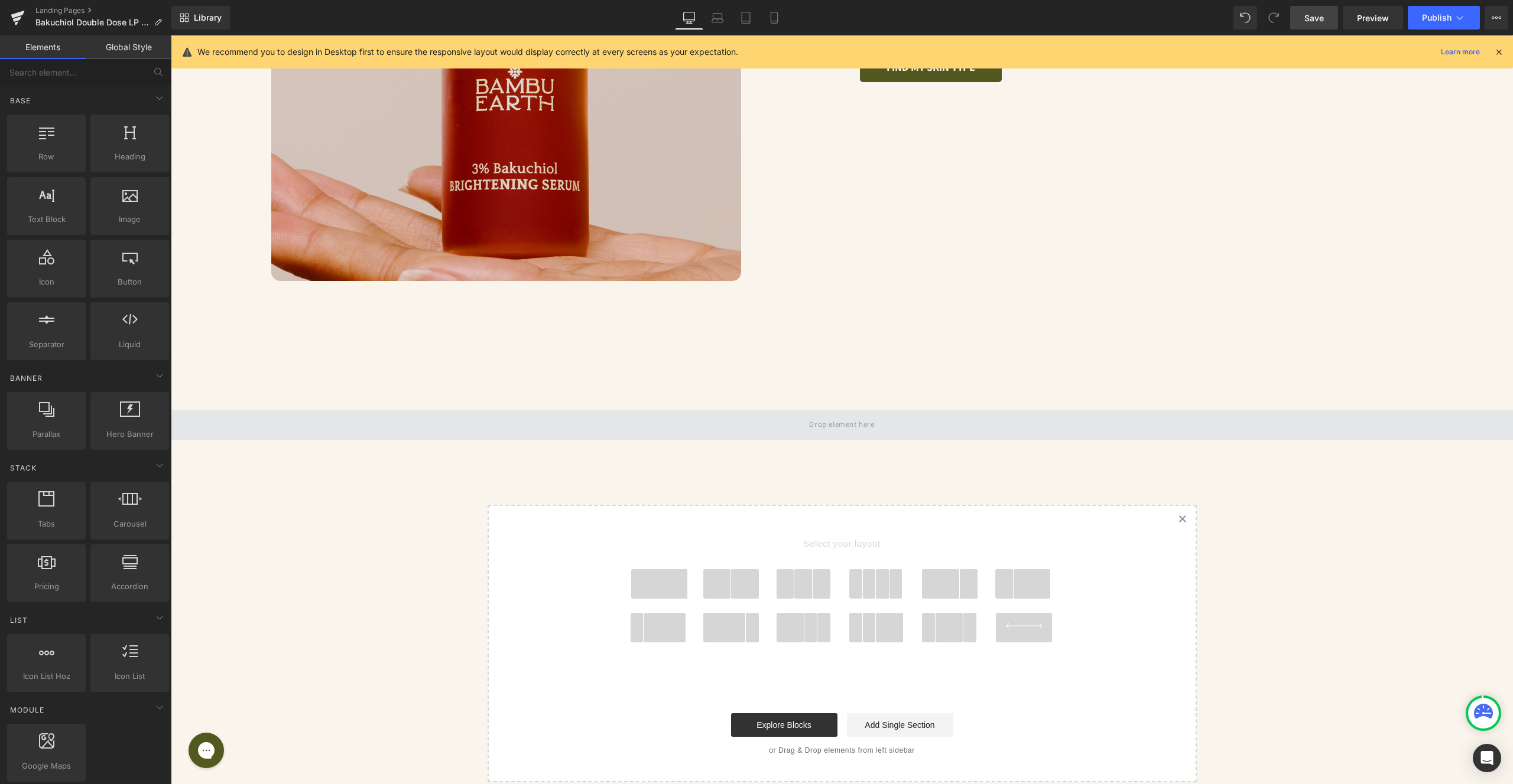
scroll to position [3341, 0]
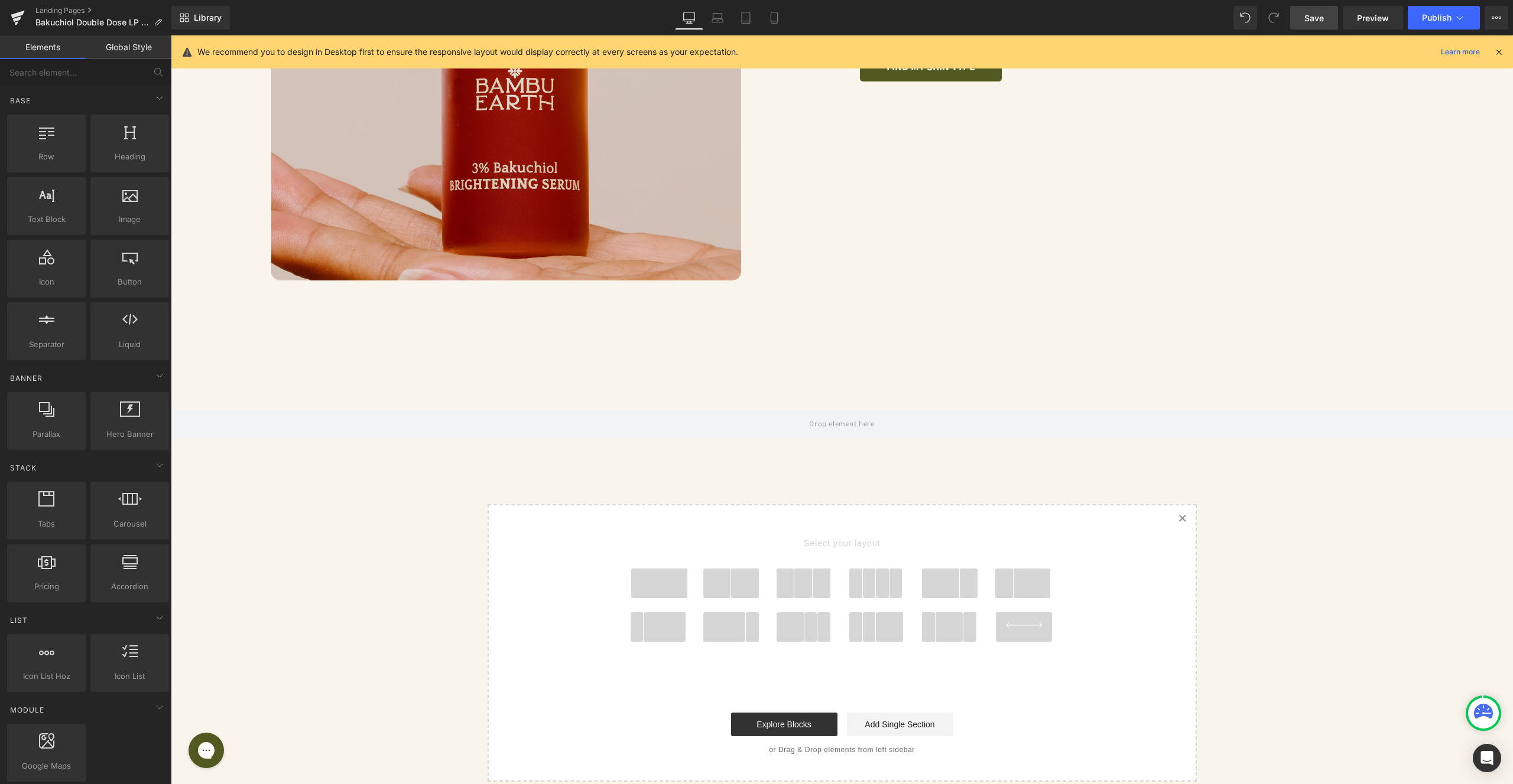
click at [170, 35] on div at bounding box center [170, 35] width 0 height 0
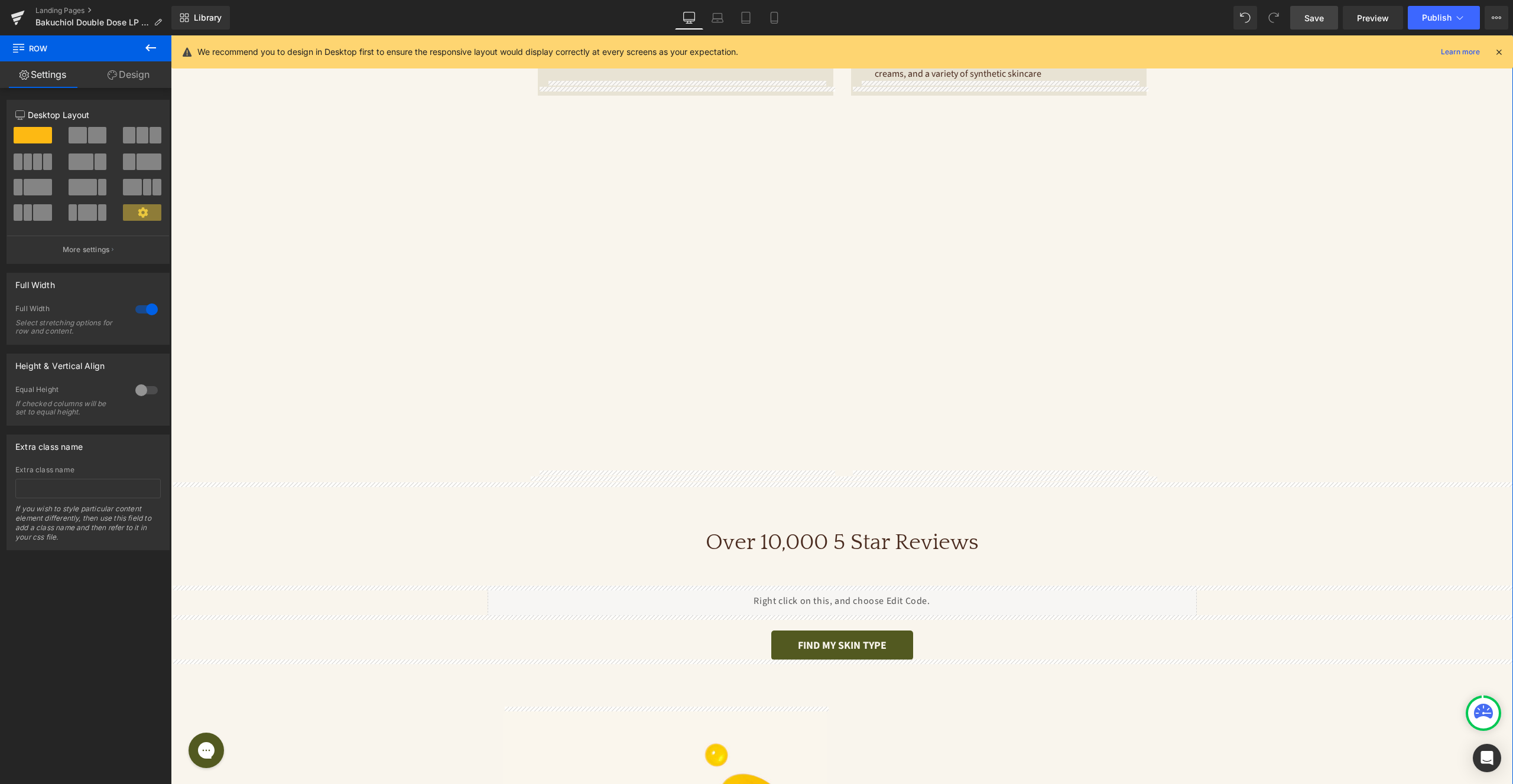
scroll to position [712, 0]
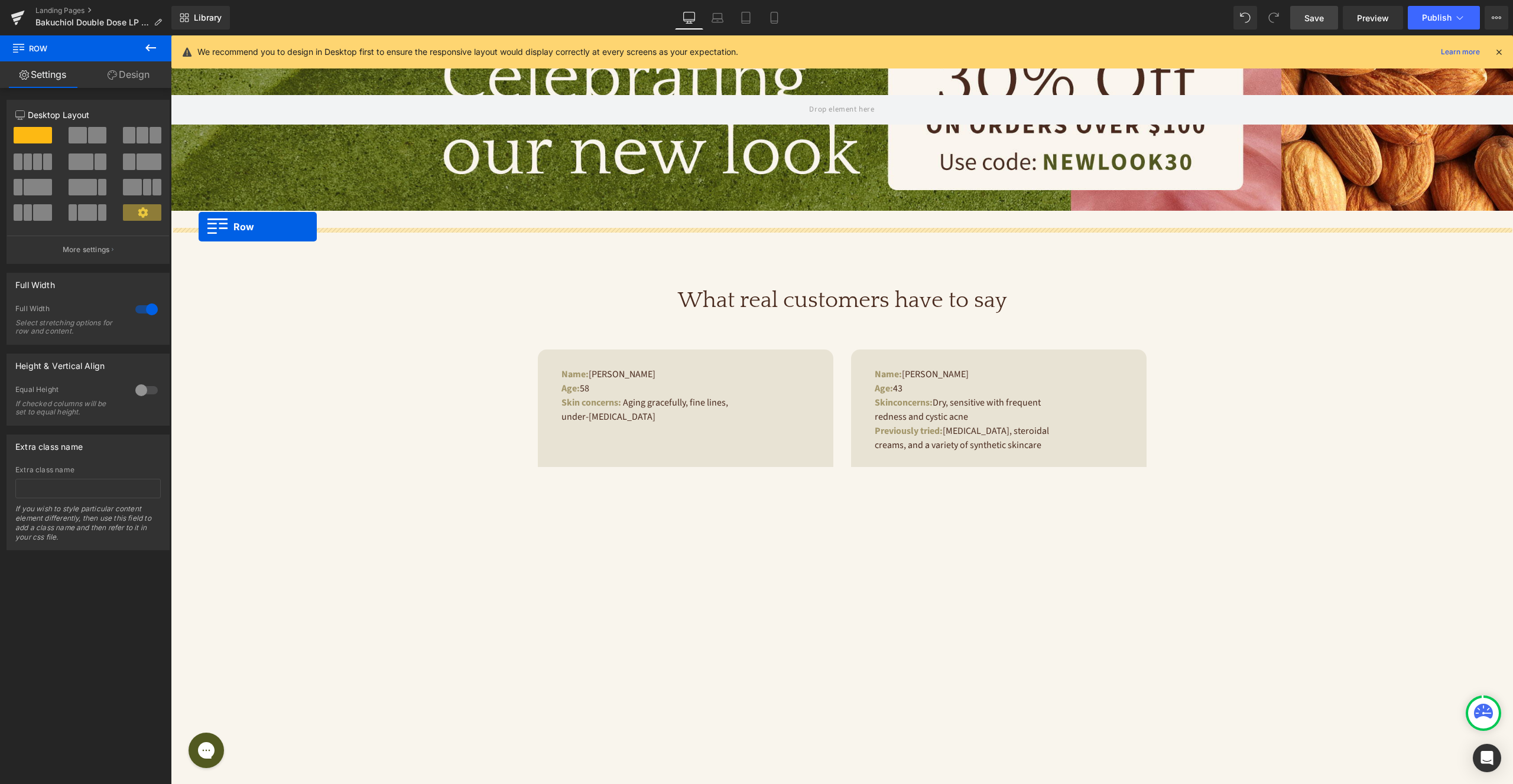
drag, startPoint x: 201, startPoint y: 375, endPoint x: 198, endPoint y: 227, distance: 148.0
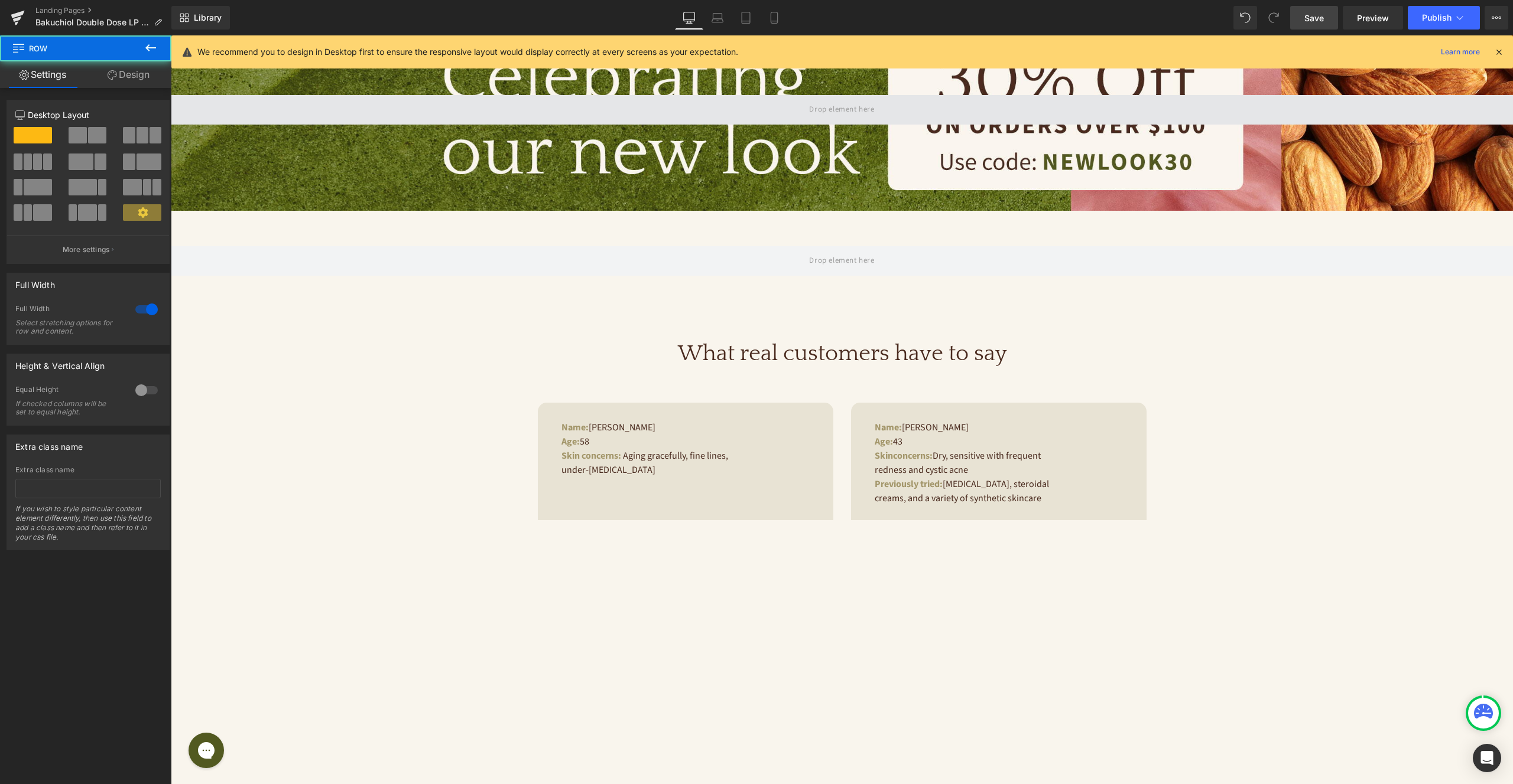
scroll to position [506, 0]
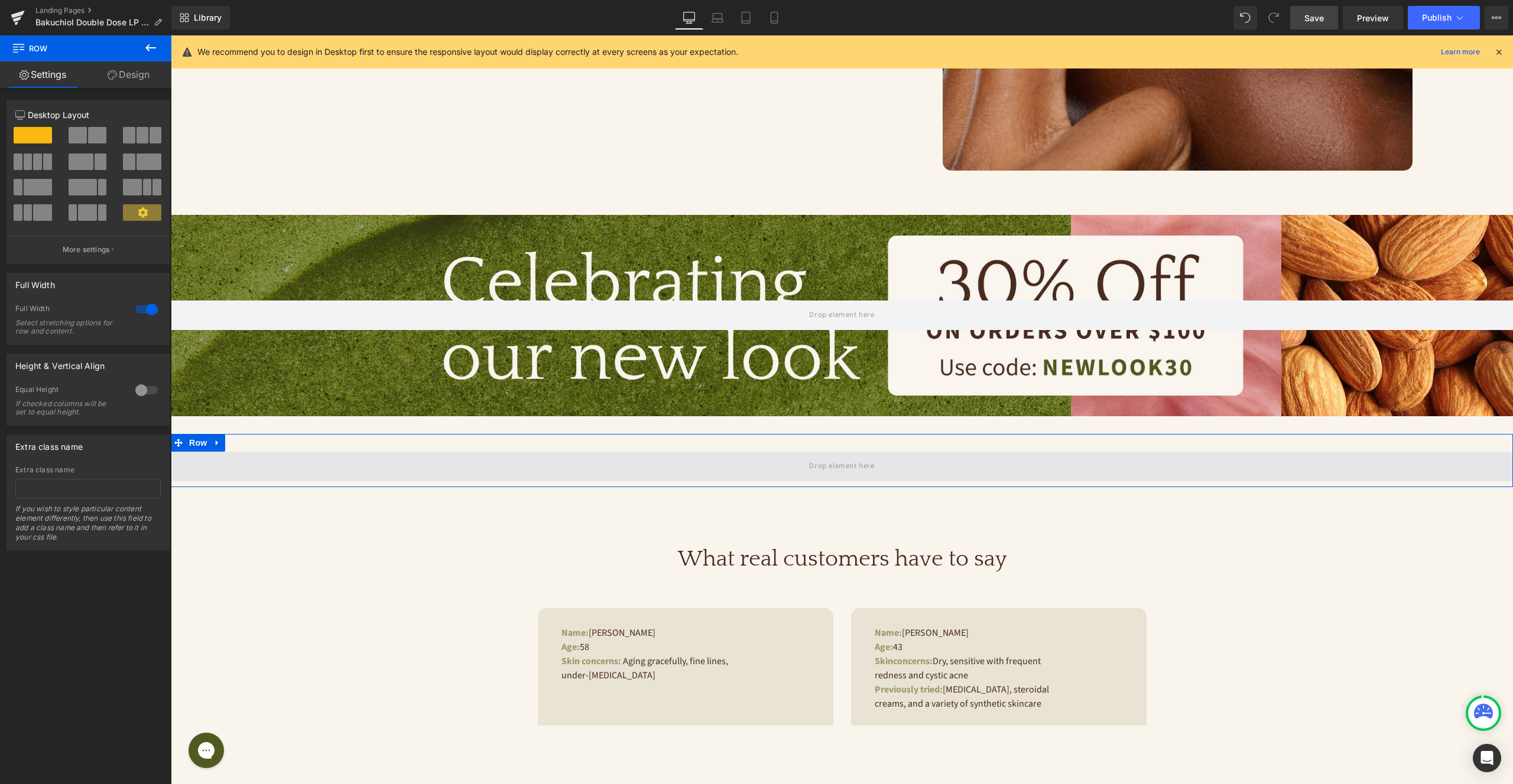
click at [726, 459] on span at bounding box center [841, 466] width 1342 height 29
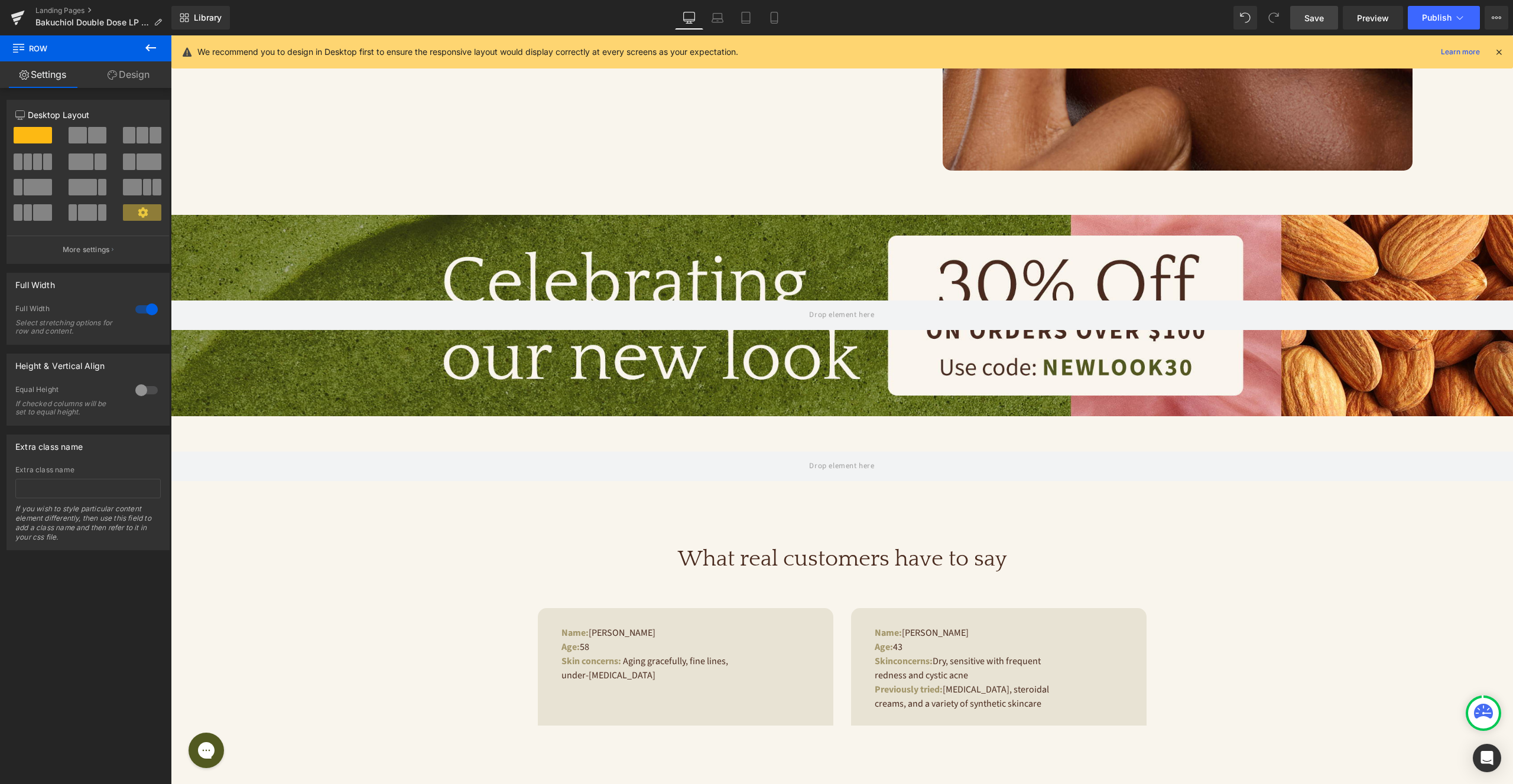
click at [146, 47] on icon at bounding box center [151, 47] width 11 height 7
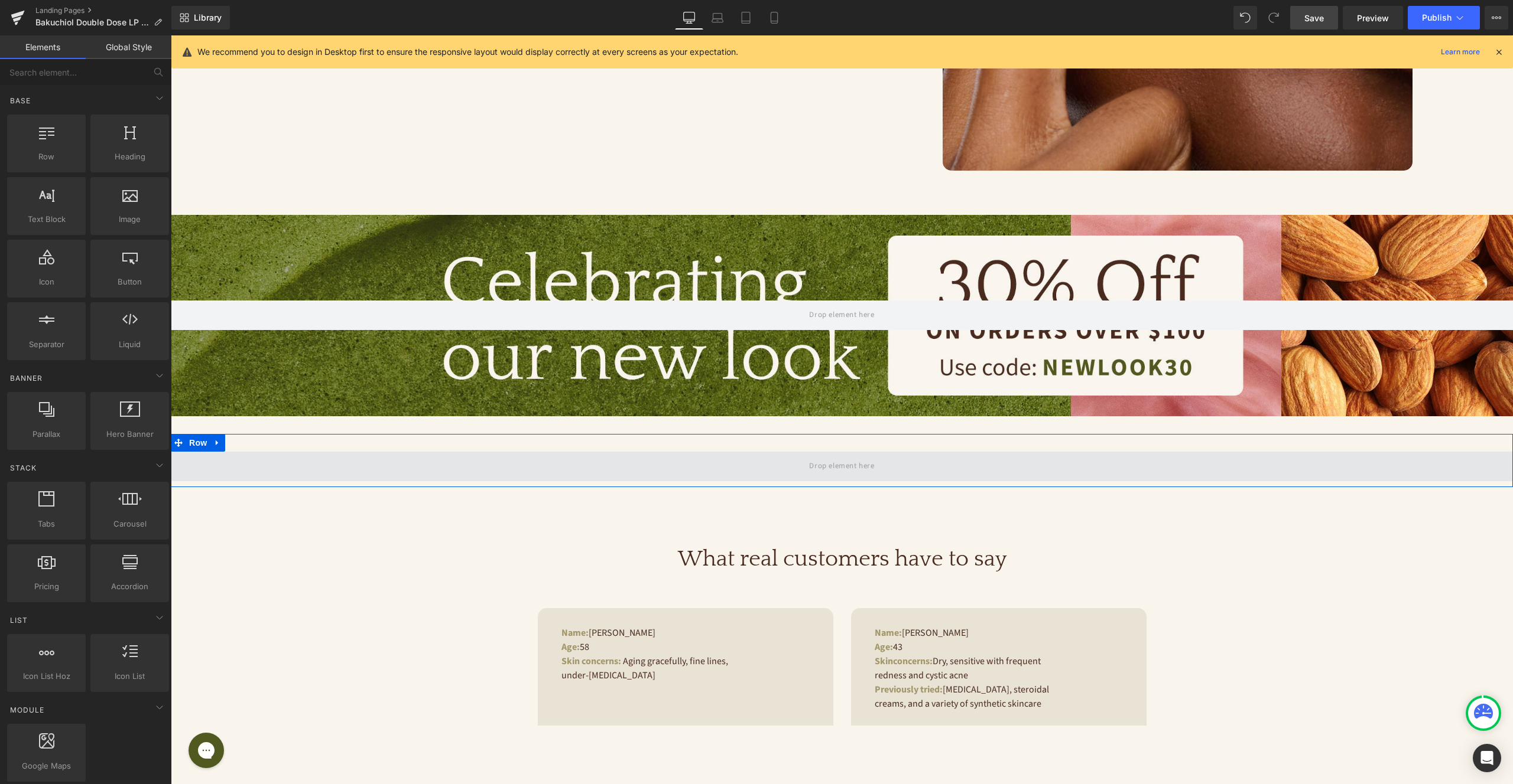
click at [504, 457] on span at bounding box center [841, 466] width 1342 height 29
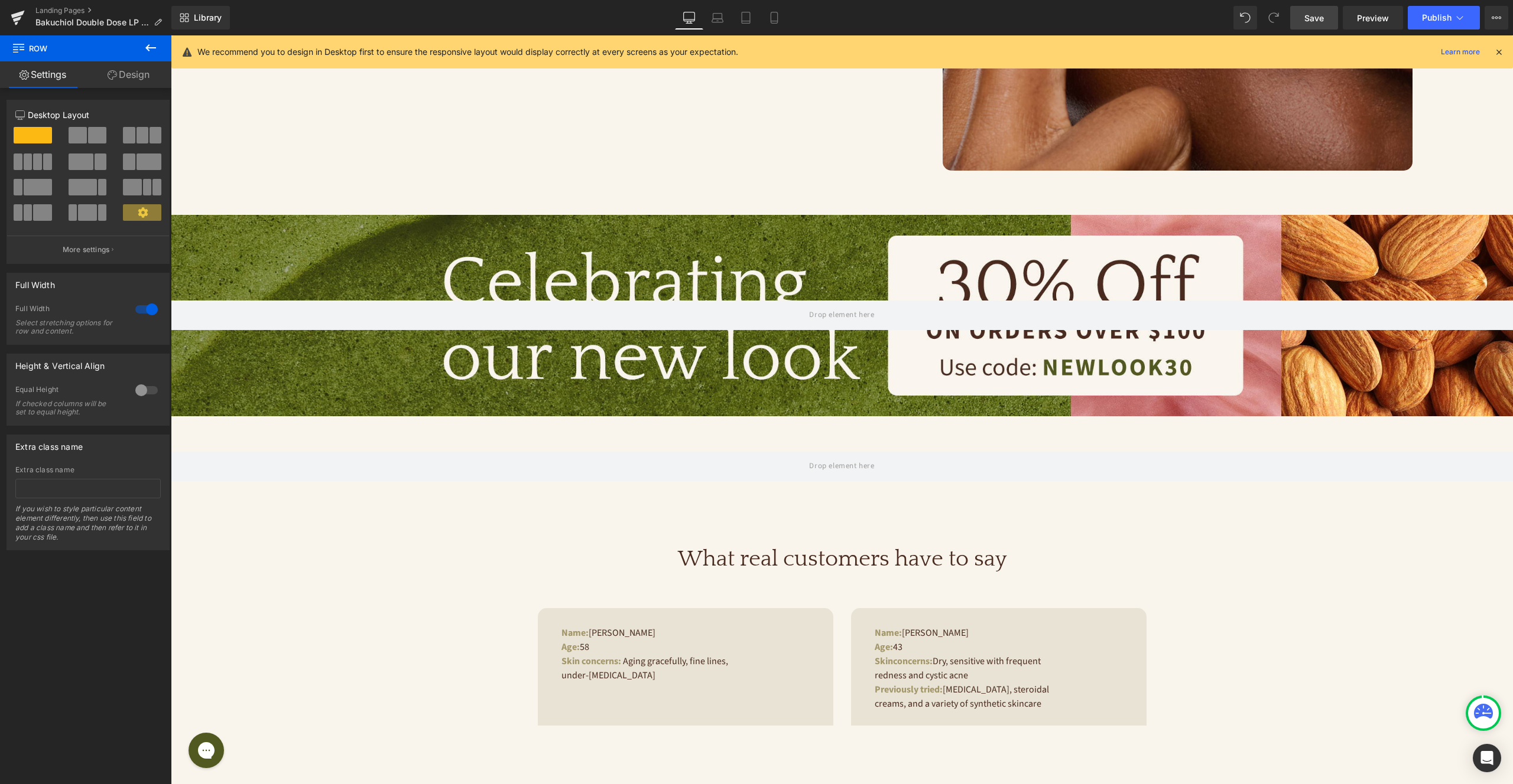
click at [150, 44] on icon at bounding box center [150, 47] width 14 height 14
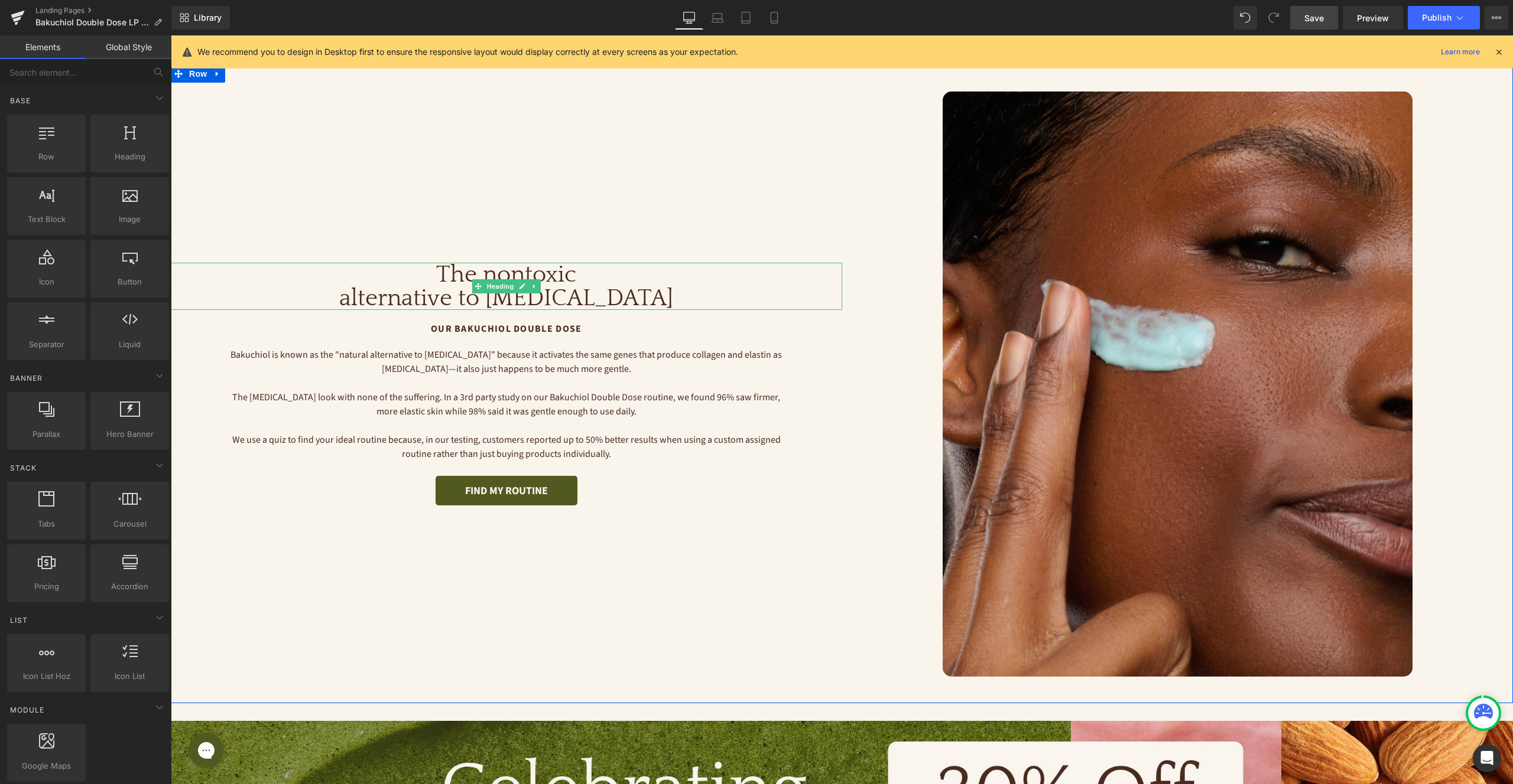
scroll to position [626, 0]
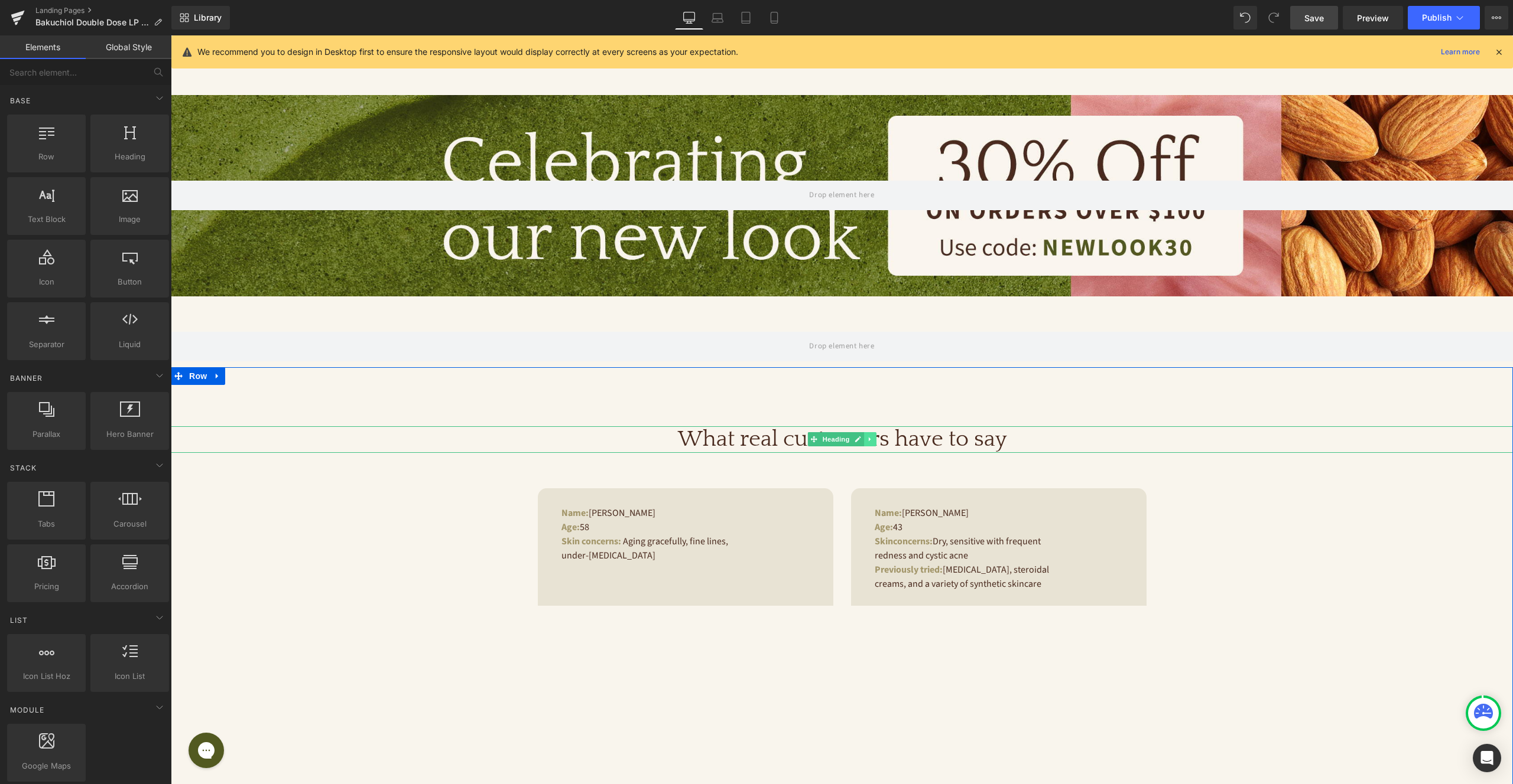
click at [872, 439] on icon at bounding box center [870, 439] width 7 height 7
click at [867, 440] on icon at bounding box center [864, 439] width 7 height 7
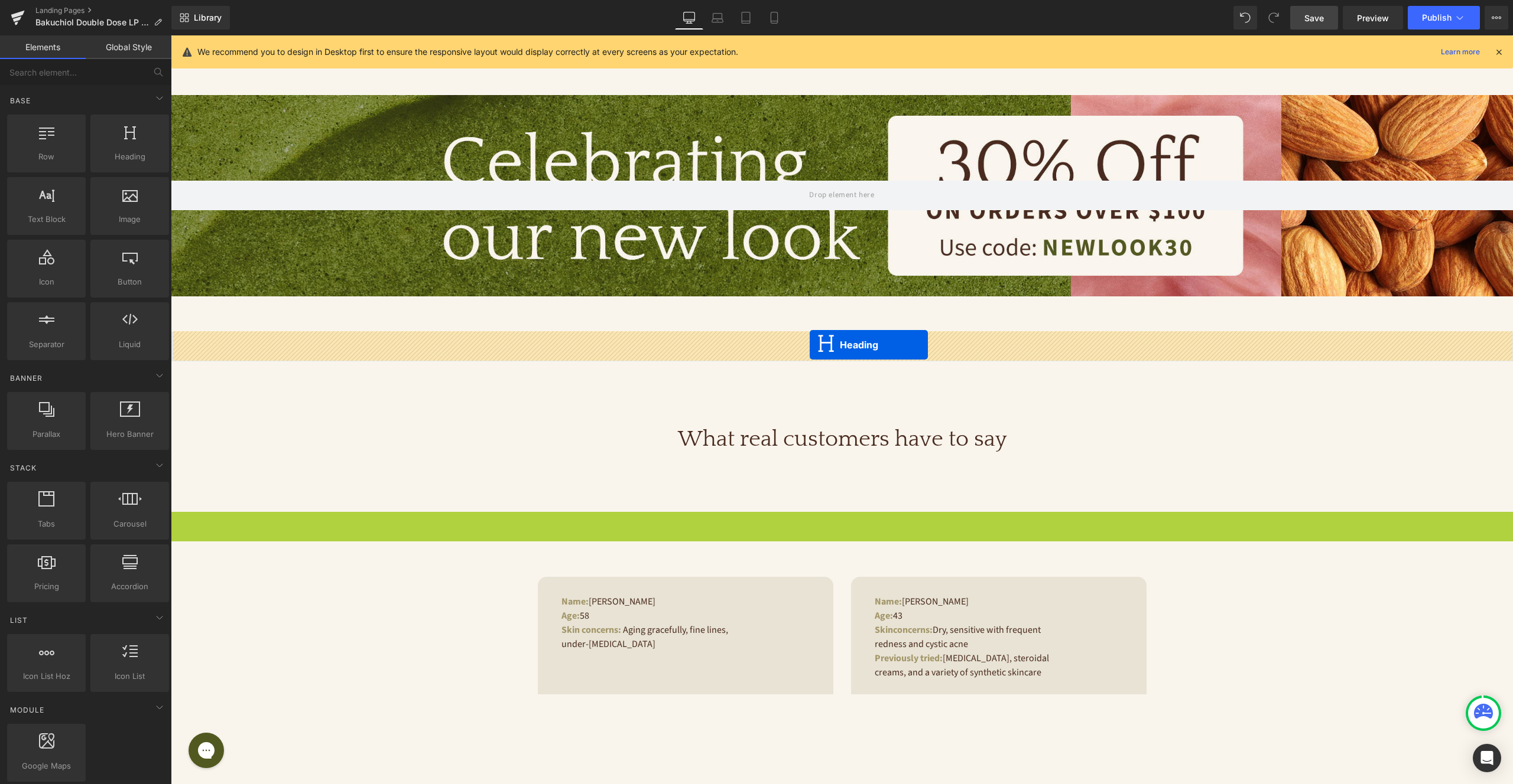
drag, startPoint x: 815, startPoint y: 524, endPoint x: 809, endPoint y: 345, distance: 179.1
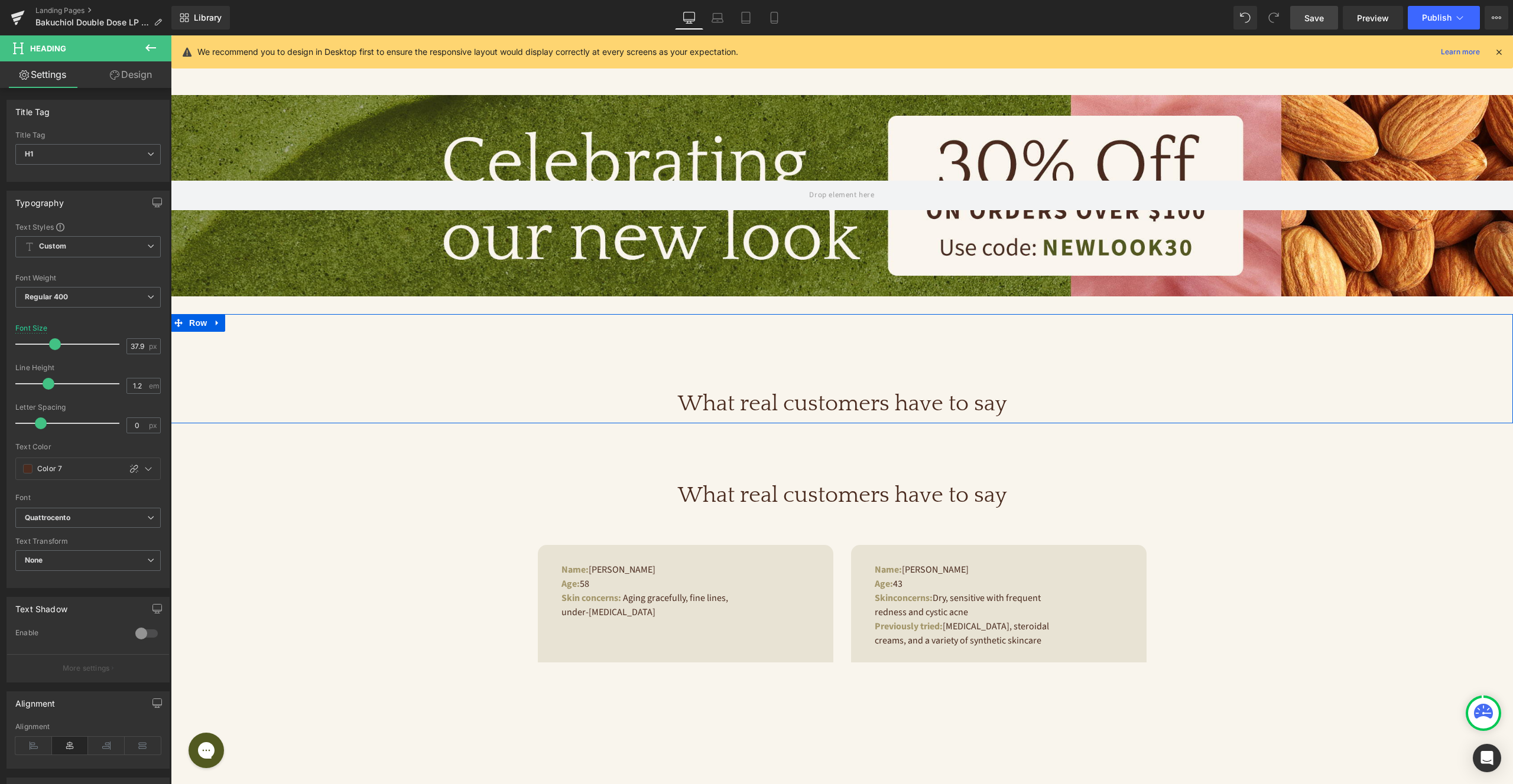
click at [789, 363] on div "What real customers have to say Heading" at bounding box center [841, 375] width 1342 height 86
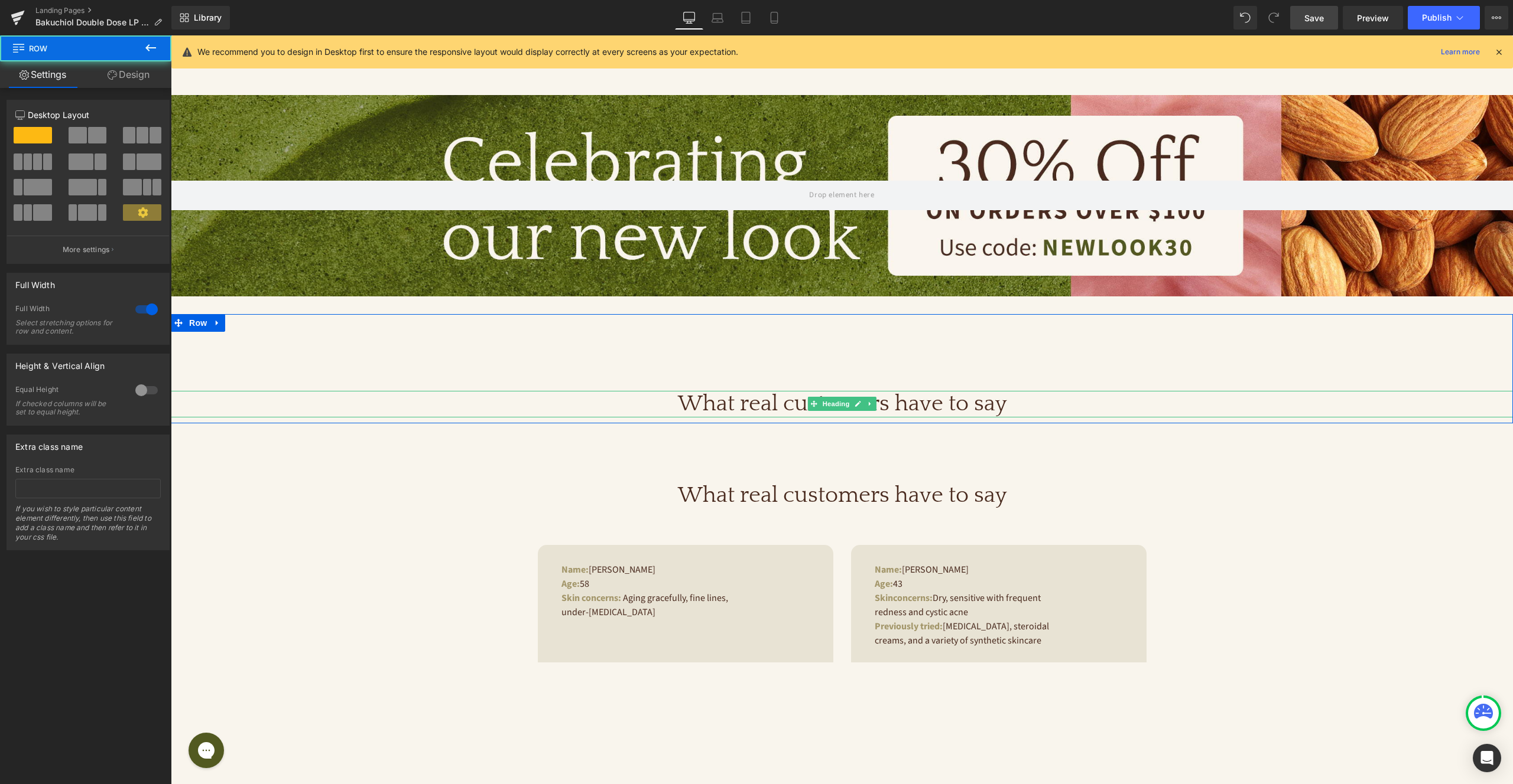
click at [781, 403] on h1 "What real customers have to say" at bounding box center [841, 405] width 1342 height 27
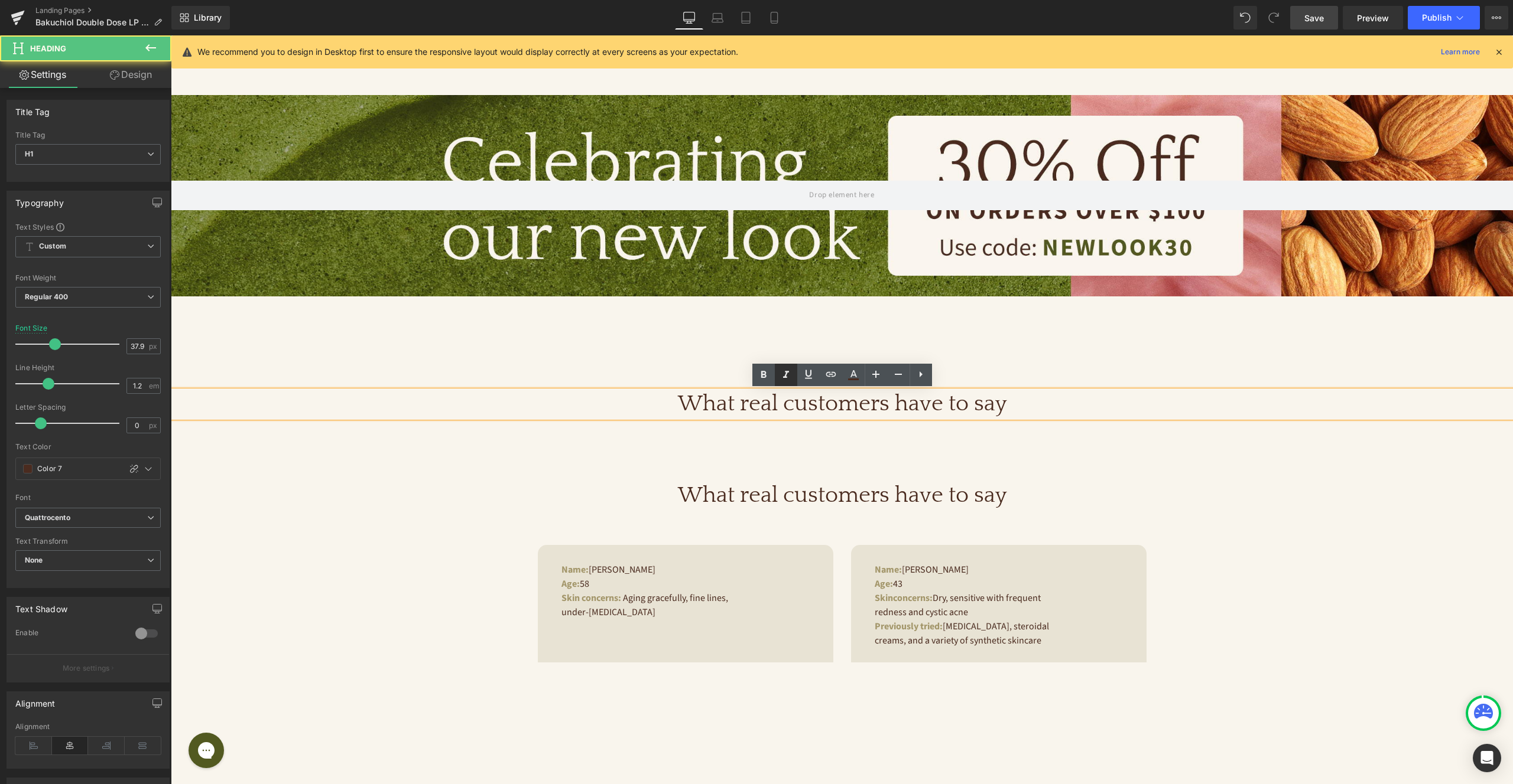
click at [785, 377] on icon at bounding box center [786, 374] width 6 height 7
click at [789, 378] on icon at bounding box center [786, 375] width 14 height 14
click at [737, 312] on div "Hero Banner Row" at bounding box center [841, 196] width 1342 height 237
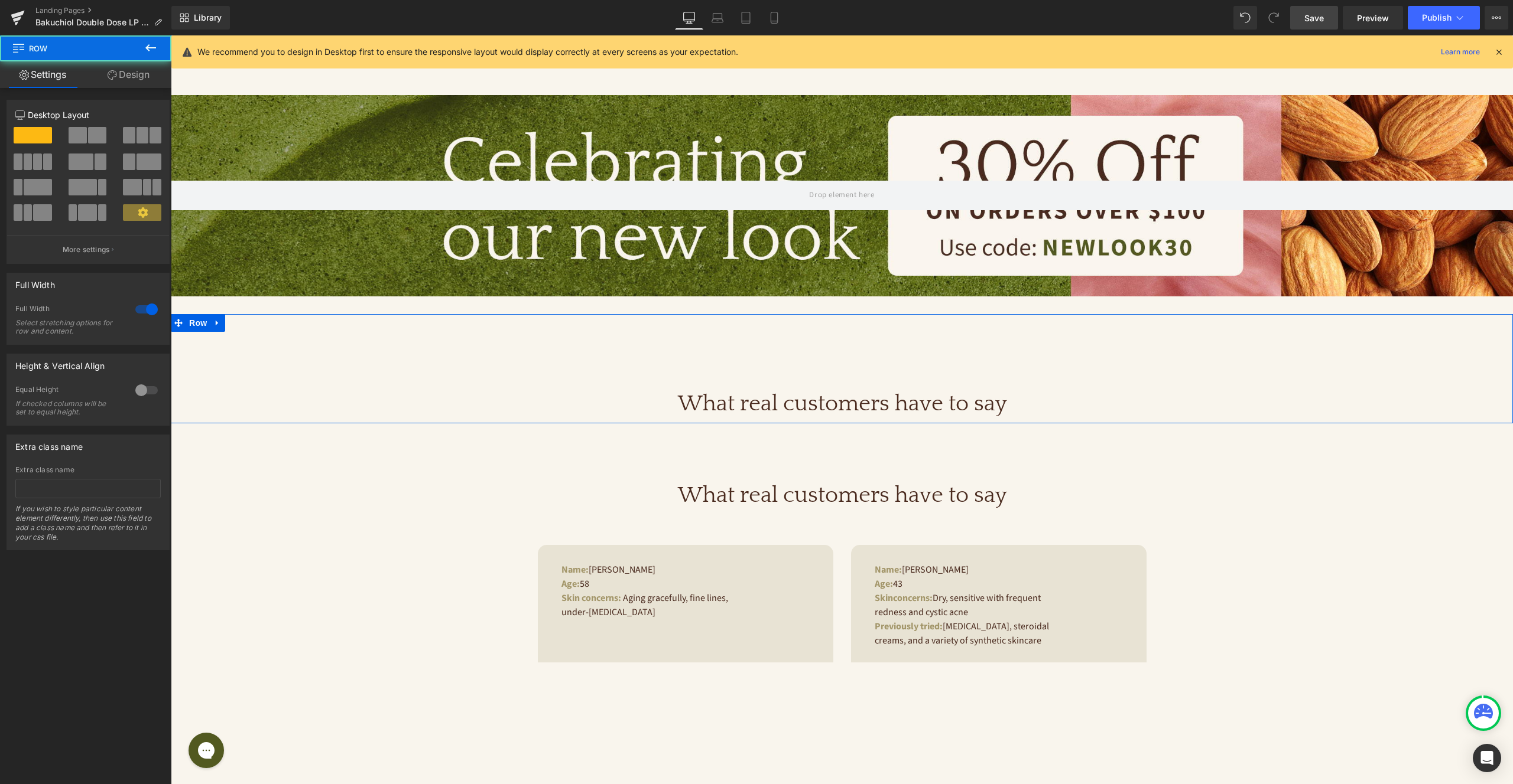
click at [729, 340] on div "What real customers have to say Heading" at bounding box center [841, 375] width 1342 height 86
click at [134, 400] on div at bounding box center [147, 390] width 29 height 19
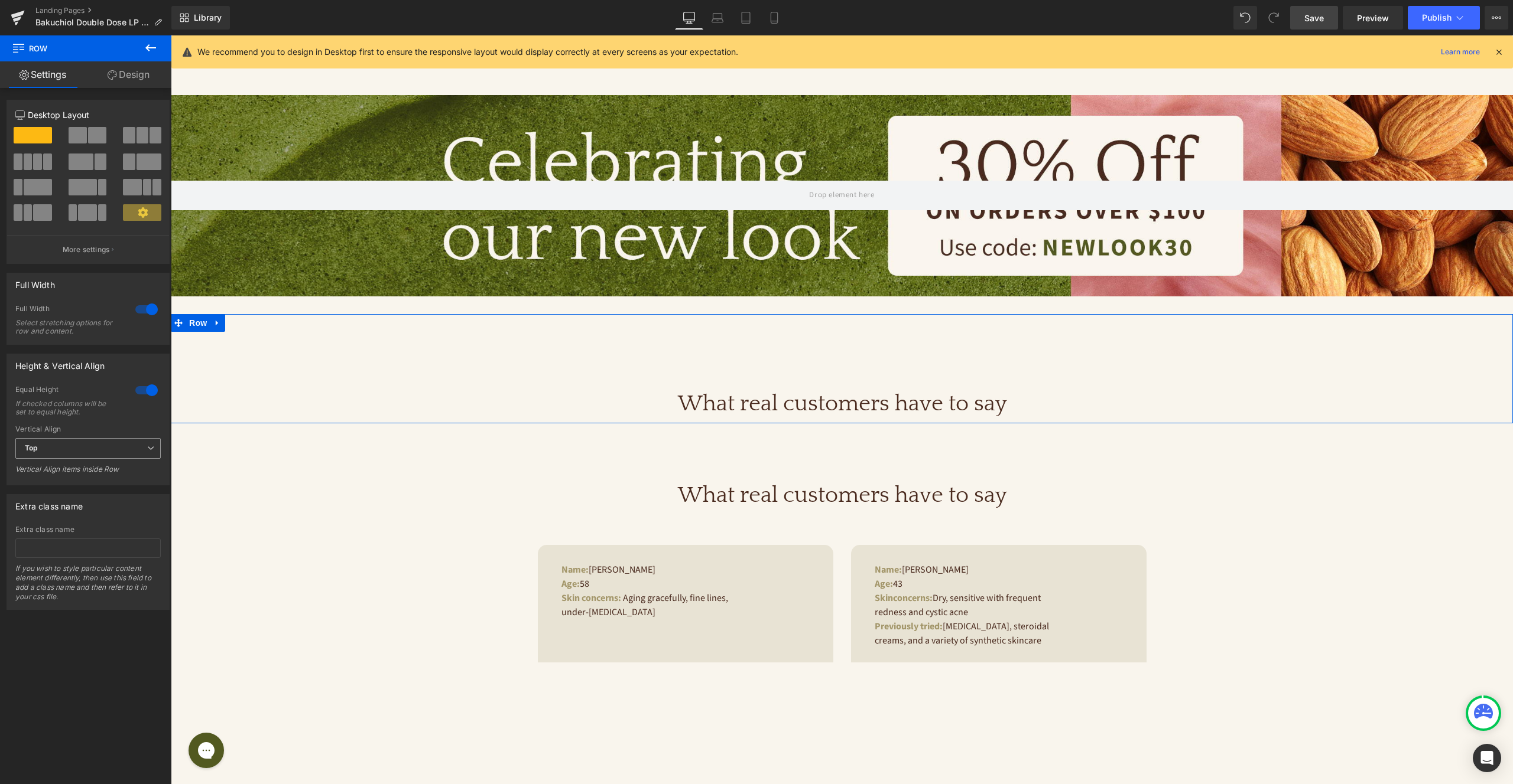
click at [121, 451] on span "Top" at bounding box center [87, 448] width 146 height 20
click at [117, 482] on li "Middle" at bounding box center [85, 488] width 140 height 18
click at [115, 77] on icon at bounding box center [112, 75] width 10 height 10
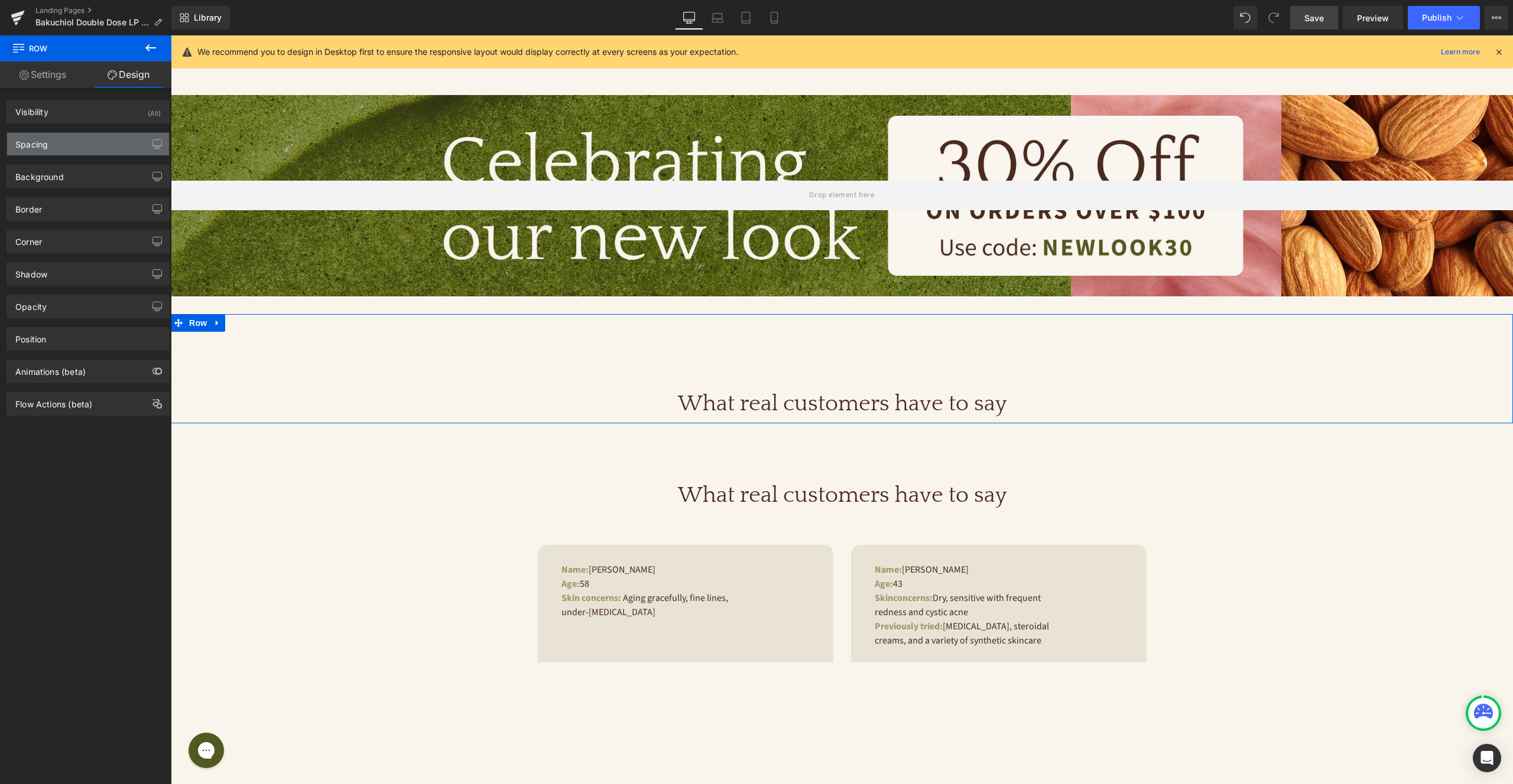
click at [92, 150] on div "Spacing" at bounding box center [87, 144] width 162 height 23
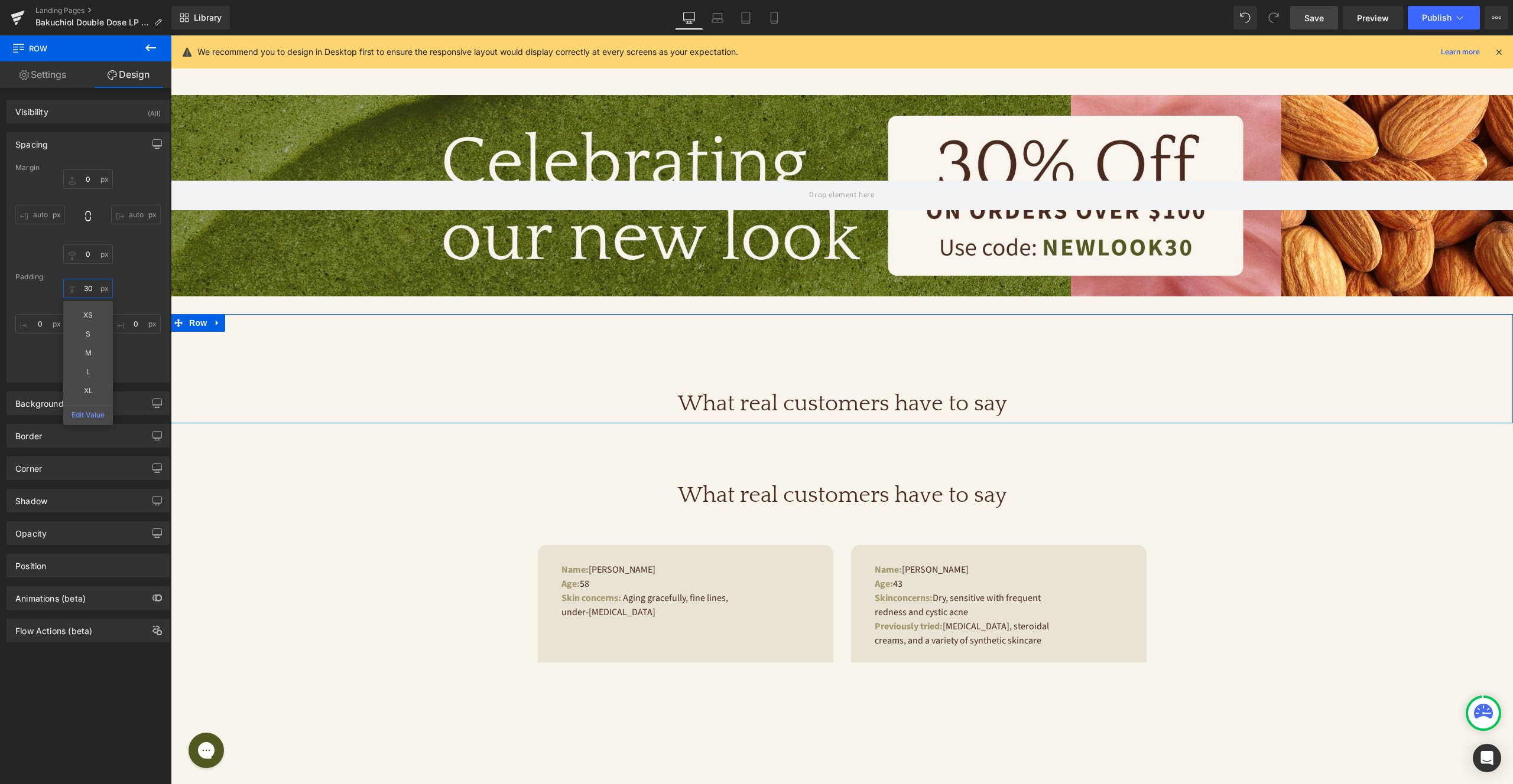
click at [87, 283] on input "30" at bounding box center [88, 289] width 50 height 20
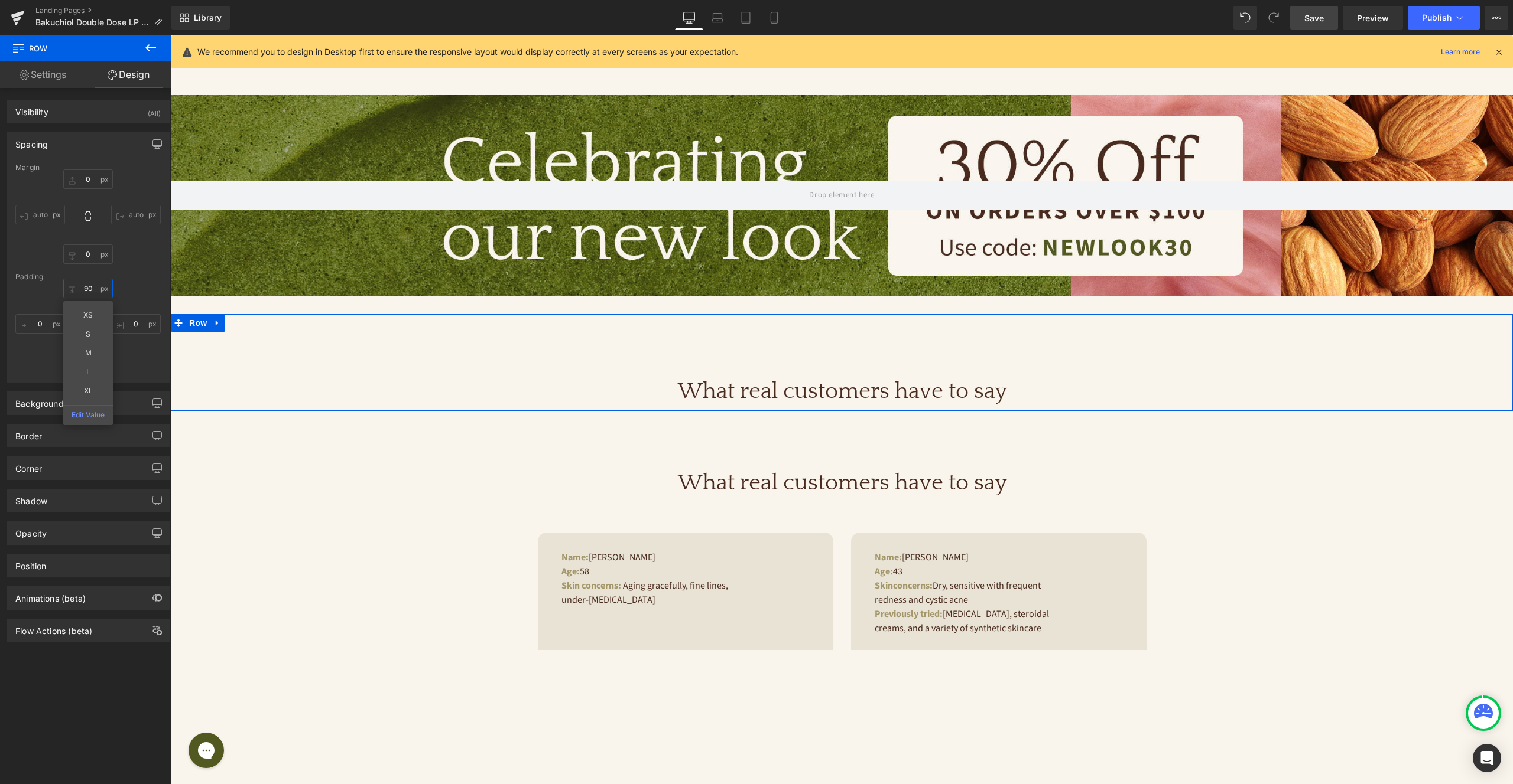
type input "90"
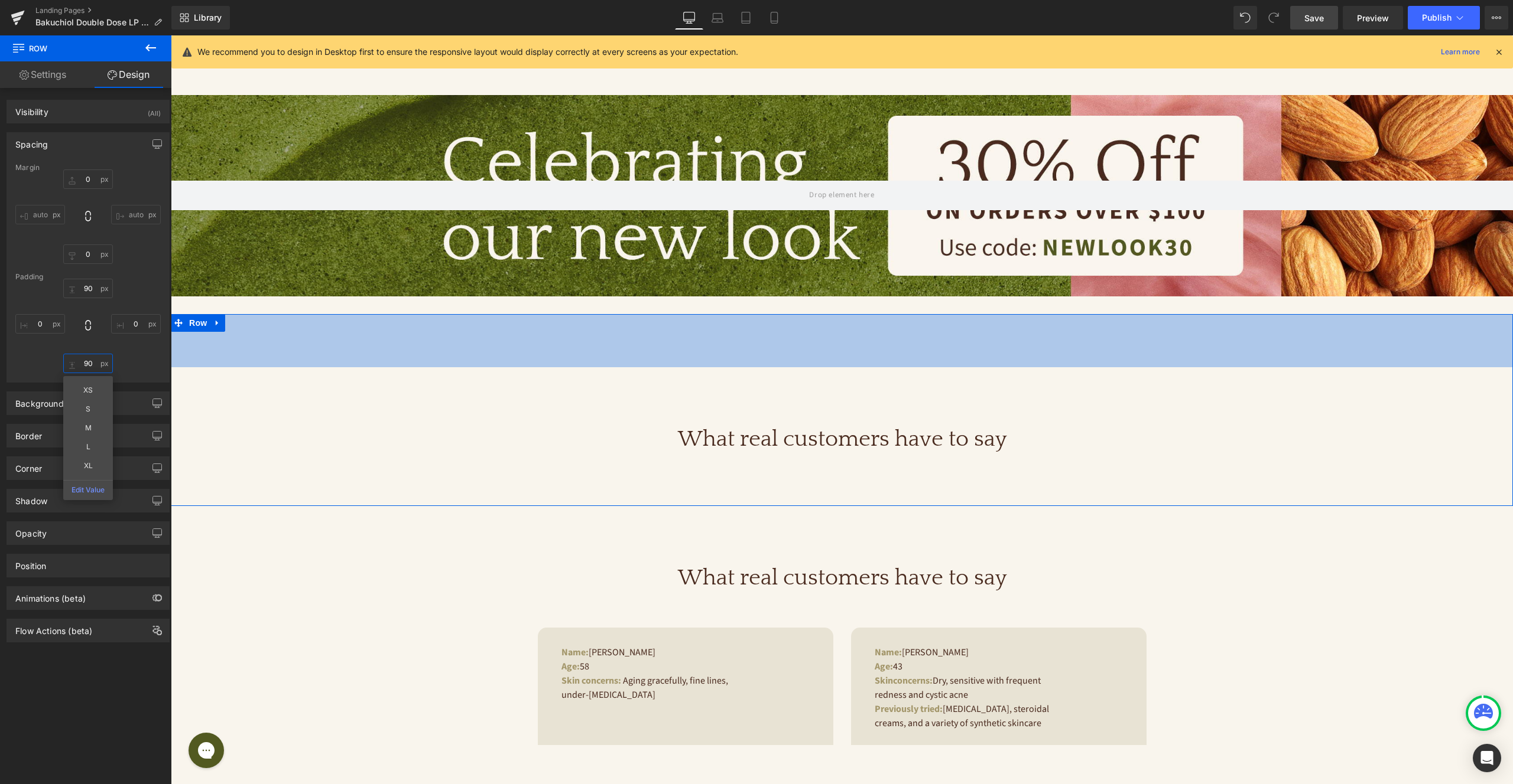
type input "90"
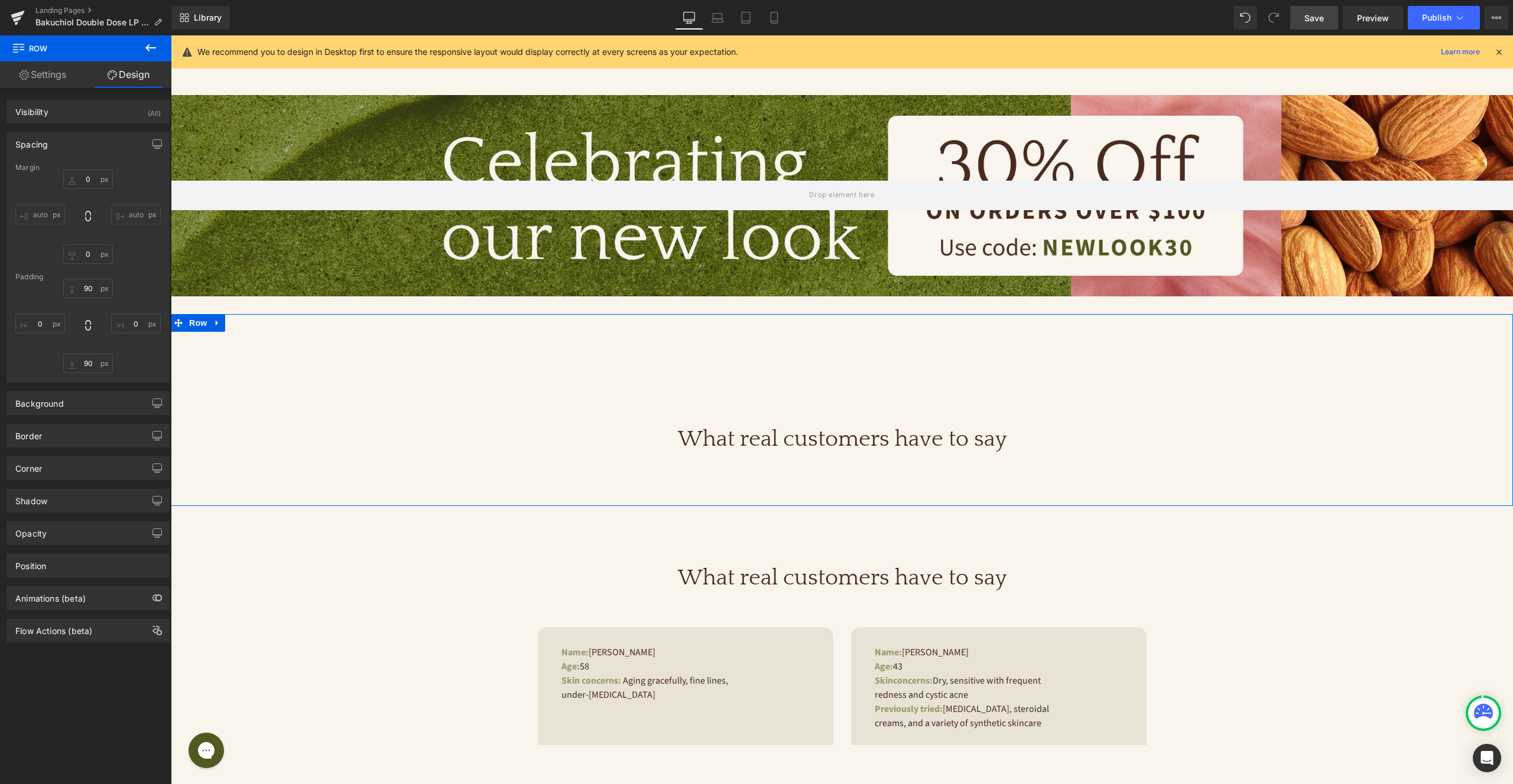
click at [916, 380] on div "What real customers have to say Heading" at bounding box center [841, 410] width 1342 height 86
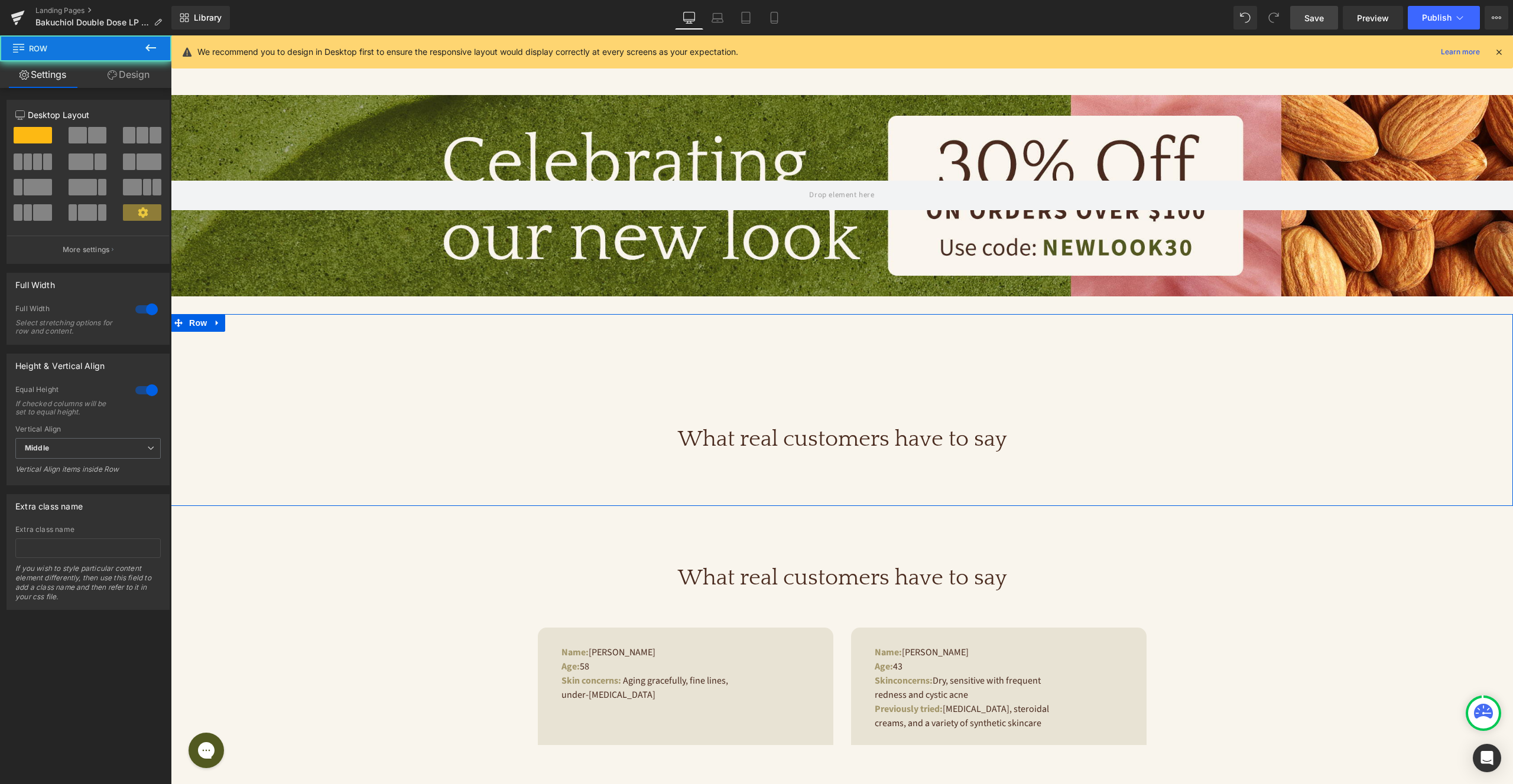
click at [883, 401] on div "What real customers have to say Heading" at bounding box center [841, 410] width 1342 height 86
click at [846, 404] on div "What real customers have to say Heading" at bounding box center [841, 410] width 1342 height 86
click at [764, 422] on div "What real customers have to say Heading" at bounding box center [841, 410] width 1342 height 86
click at [846, 439] on span "Heading" at bounding box center [836, 439] width 32 height 14
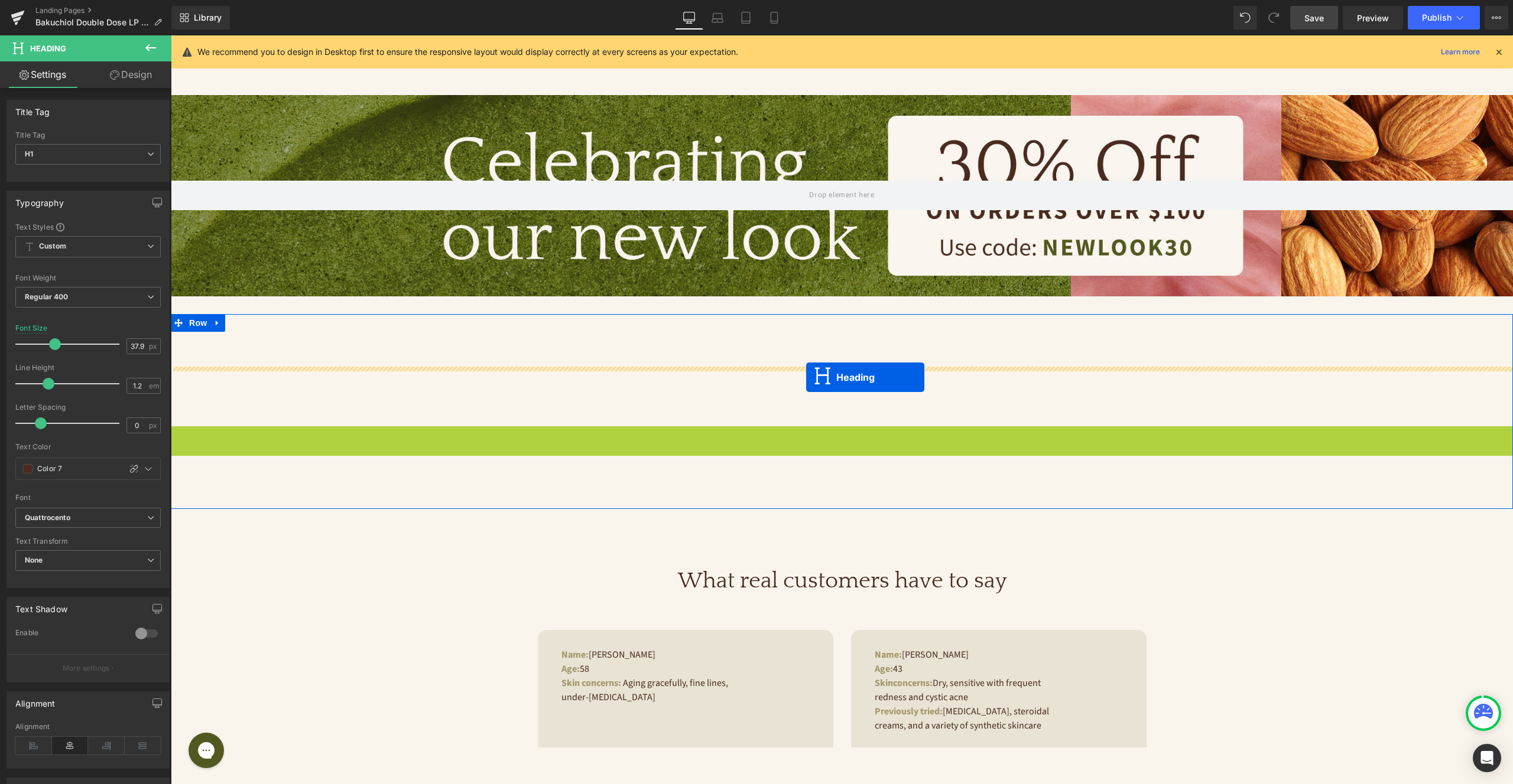
drag, startPoint x: 811, startPoint y: 438, endPoint x: 806, endPoint y: 378, distance: 60.2
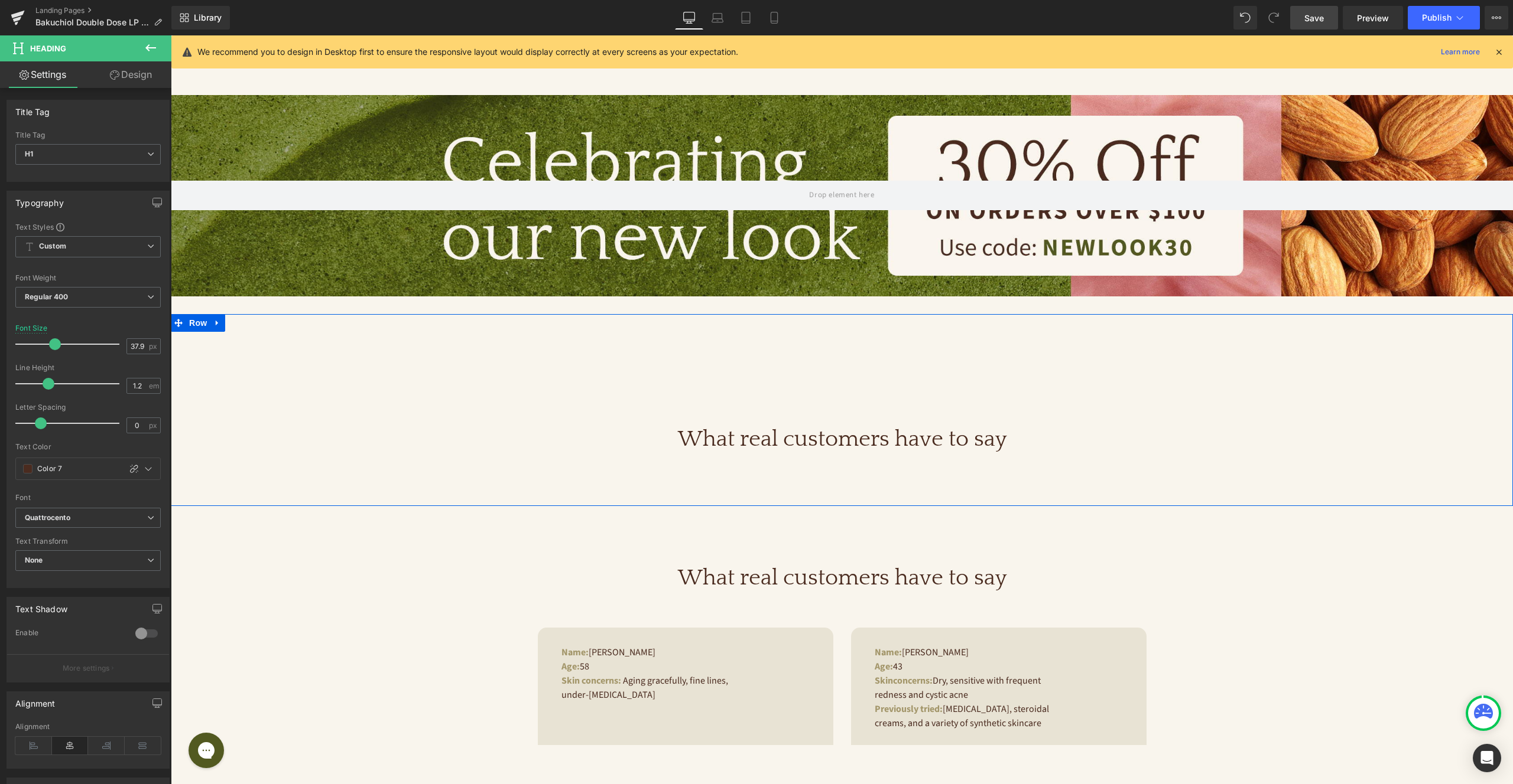
click at [812, 392] on div "What real customers have to say Heading" at bounding box center [841, 410] width 1342 height 86
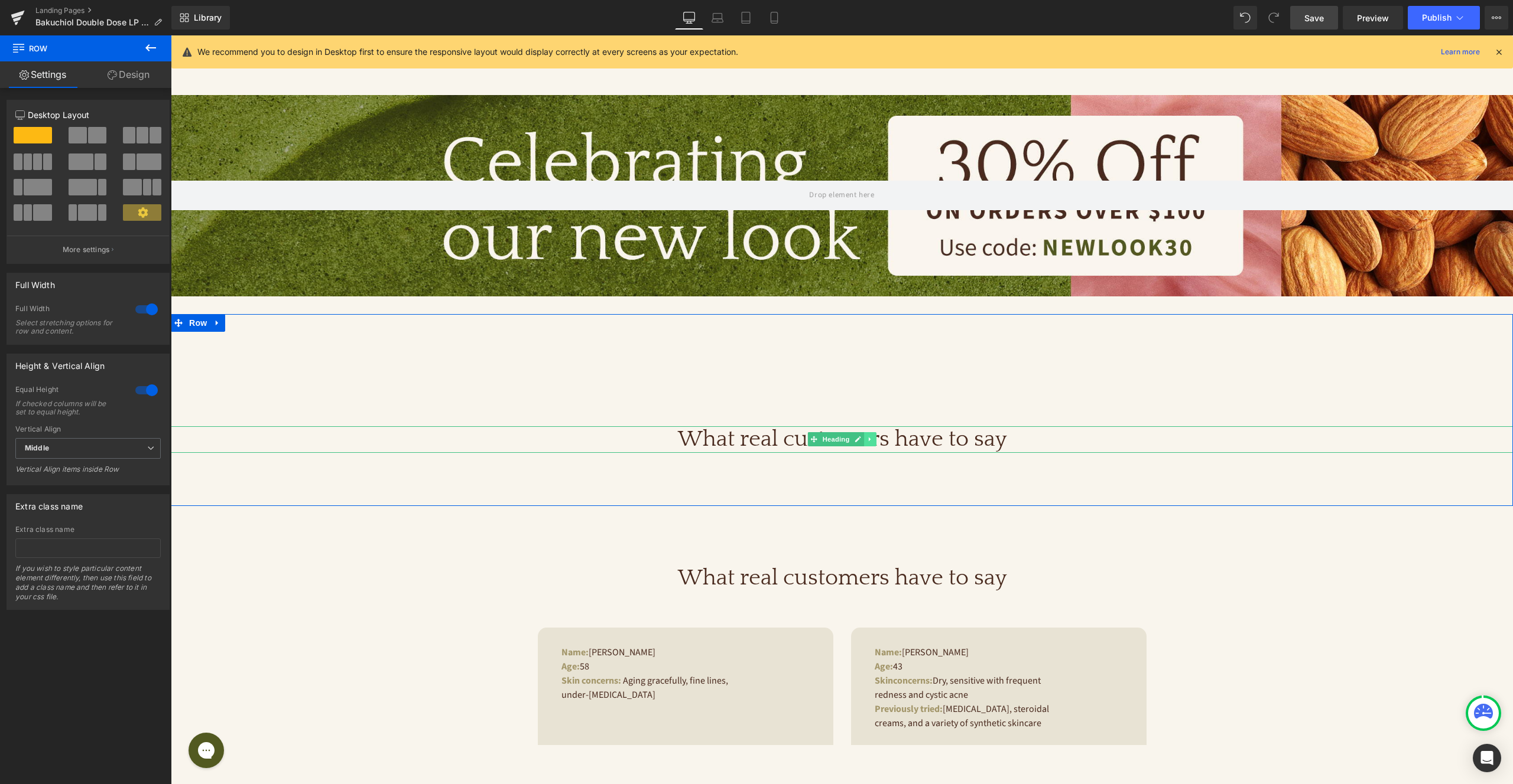
click at [874, 440] on link at bounding box center [870, 439] width 12 height 14
click at [878, 438] on icon at bounding box center [876, 439] width 7 height 7
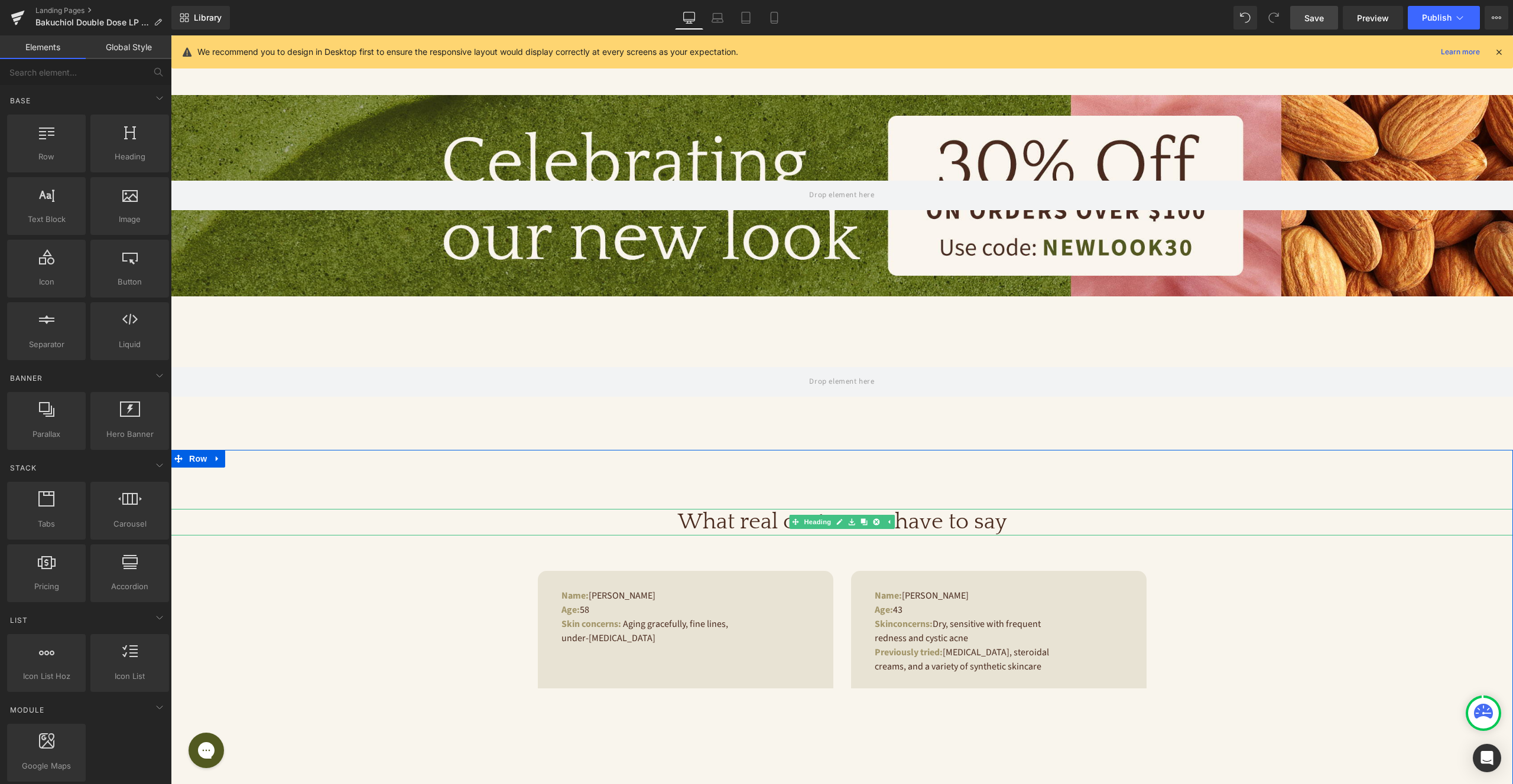
click at [835, 531] on h1 "What real customers have to say" at bounding box center [841, 522] width 1342 height 27
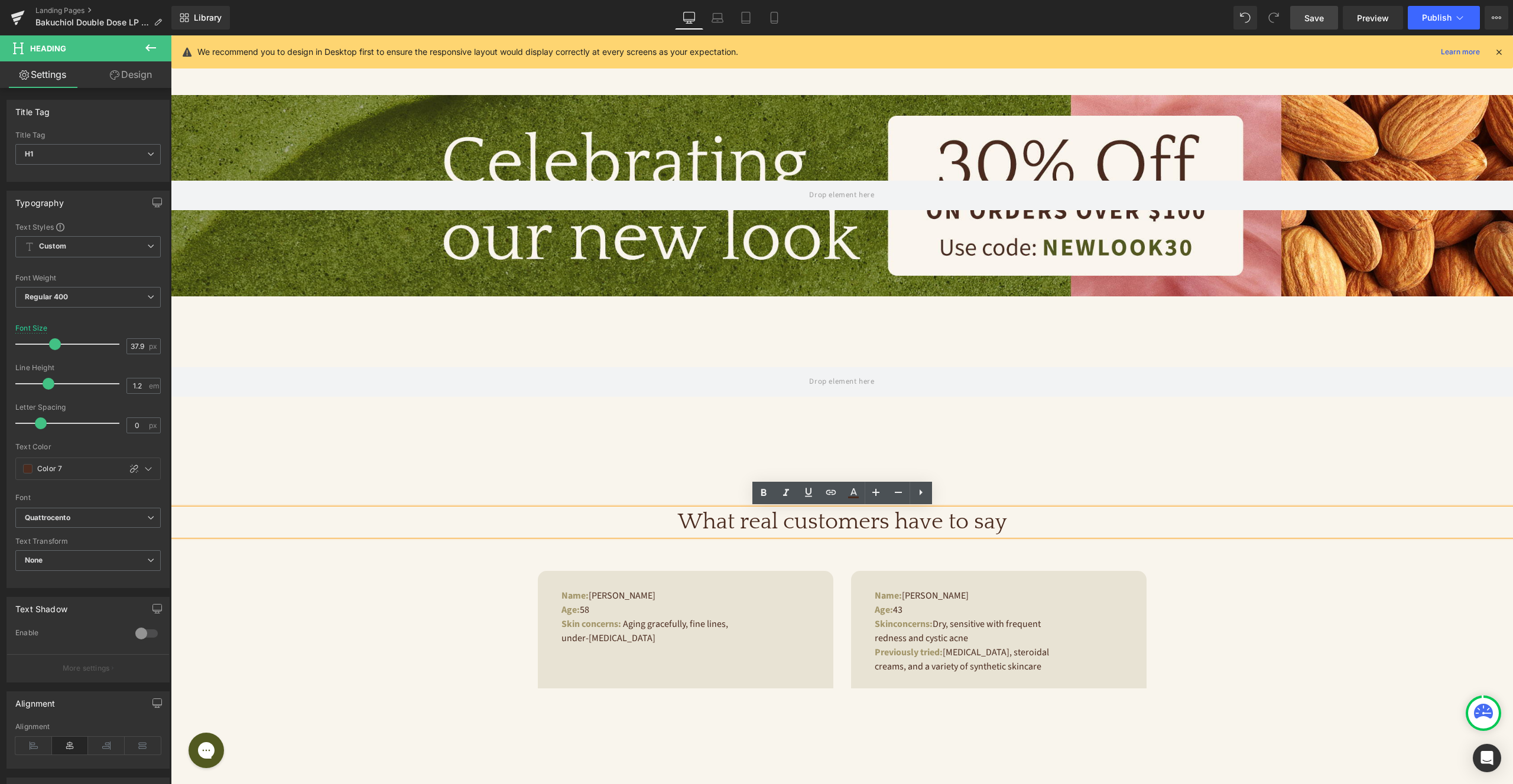
click at [906, 525] on h1 "What real customers have to say" at bounding box center [841, 522] width 1342 height 27
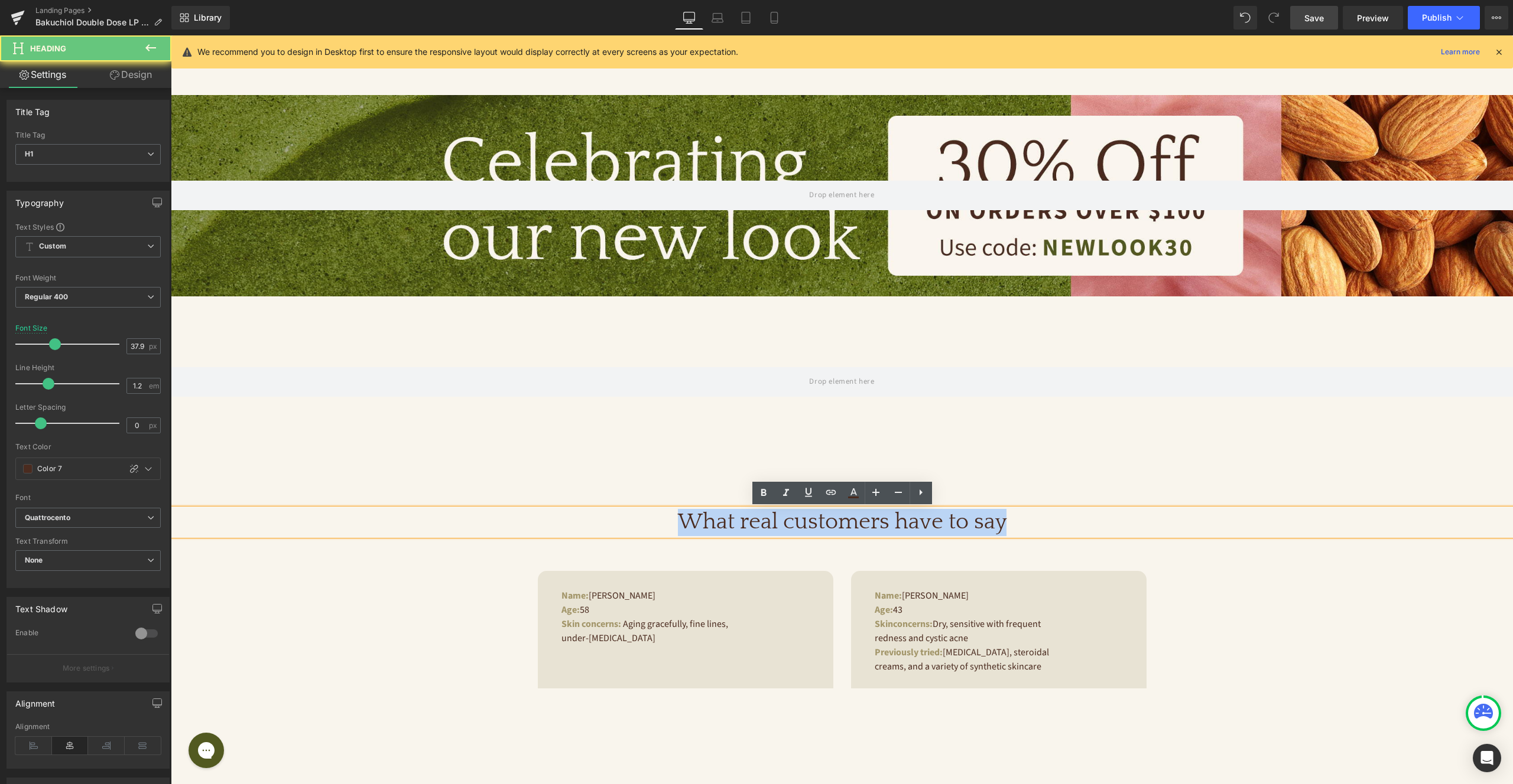
click at [906, 525] on h1 "What real customers have to say" at bounding box center [841, 522] width 1342 height 27
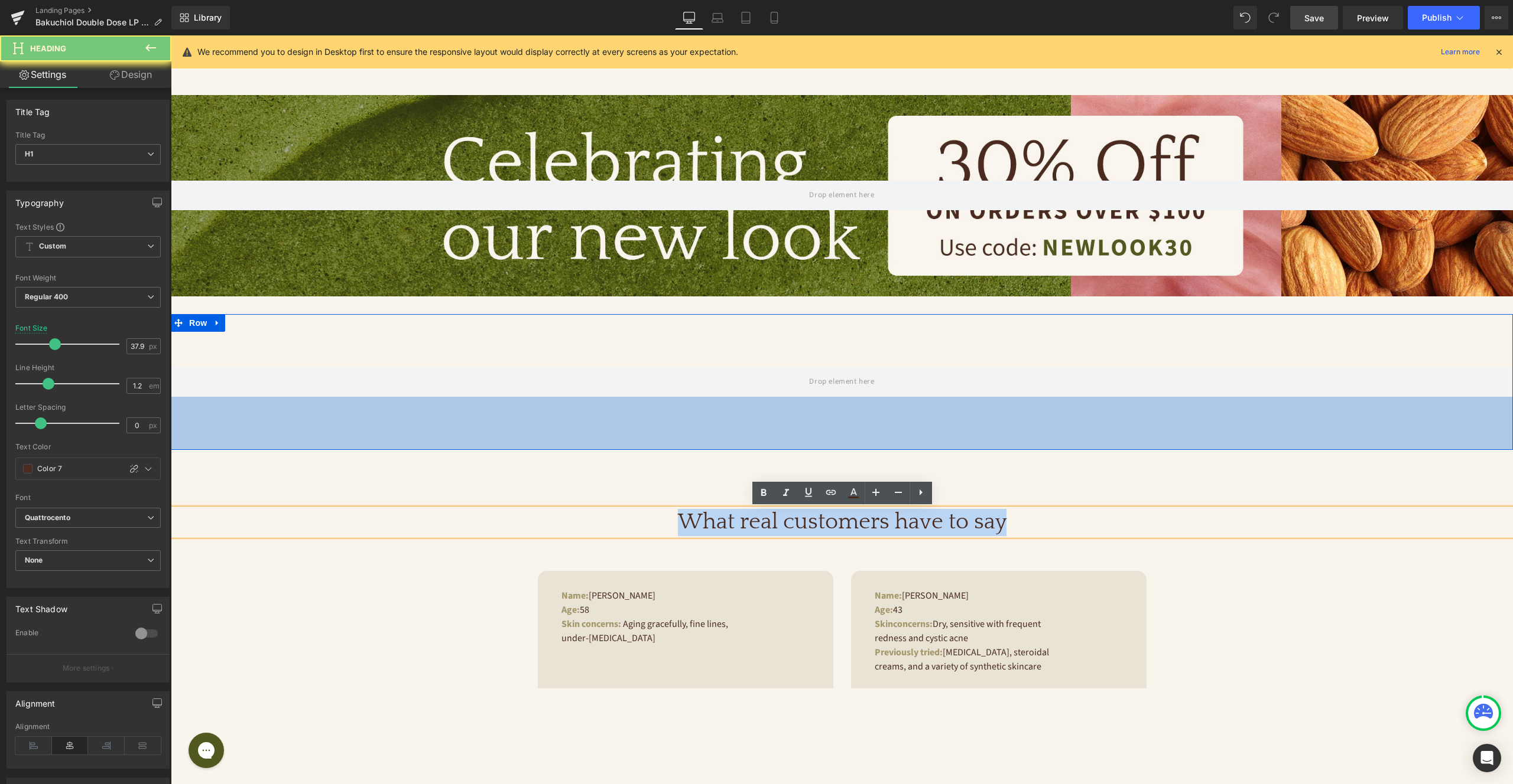
click at [673, 446] on div "90px" at bounding box center [841, 424] width 1342 height 54
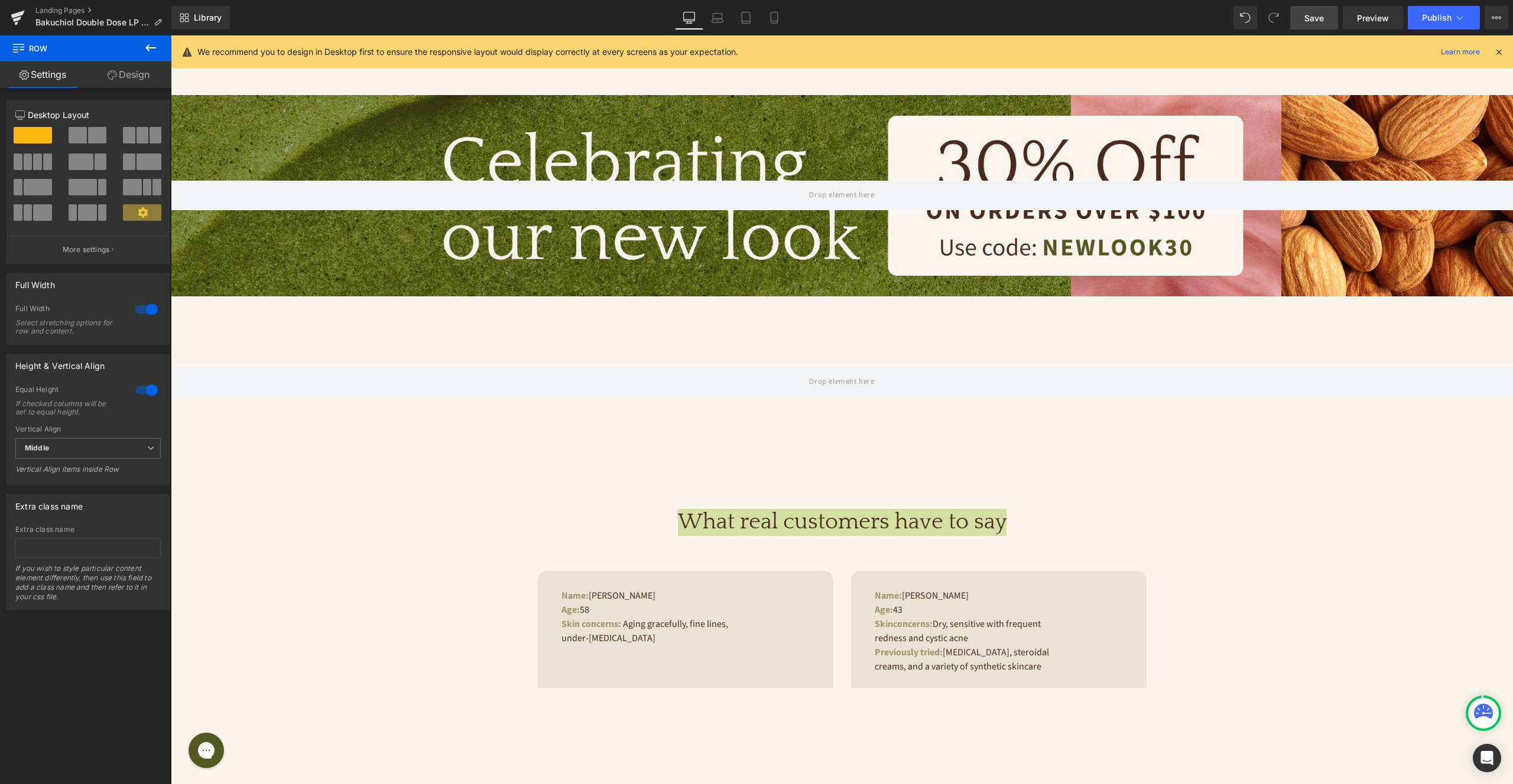
click at [143, 45] on button at bounding box center [150, 48] width 41 height 26
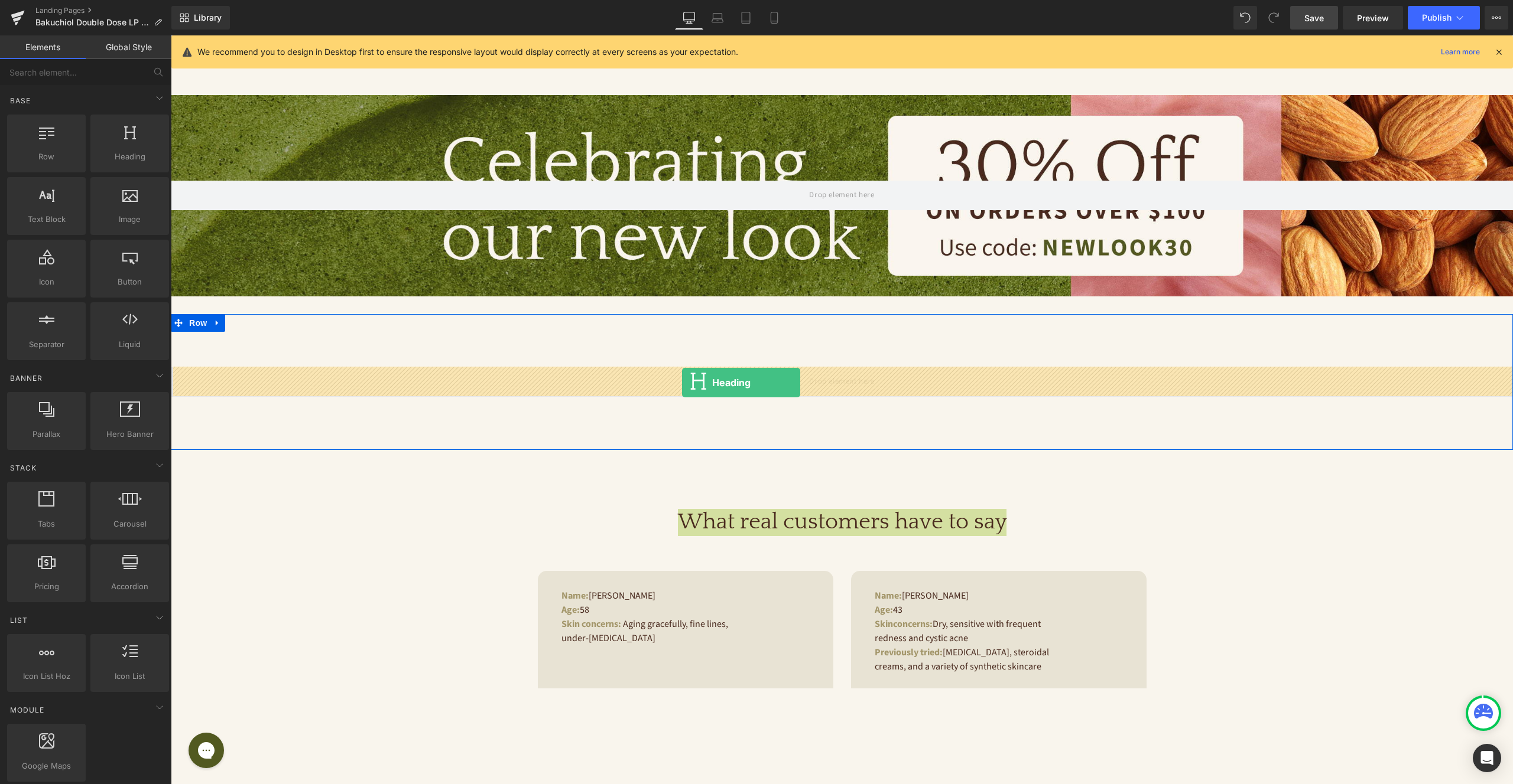
drag, startPoint x: 293, startPoint y: 170, endPoint x: 683, endPoint y: 383, distance: 444.4
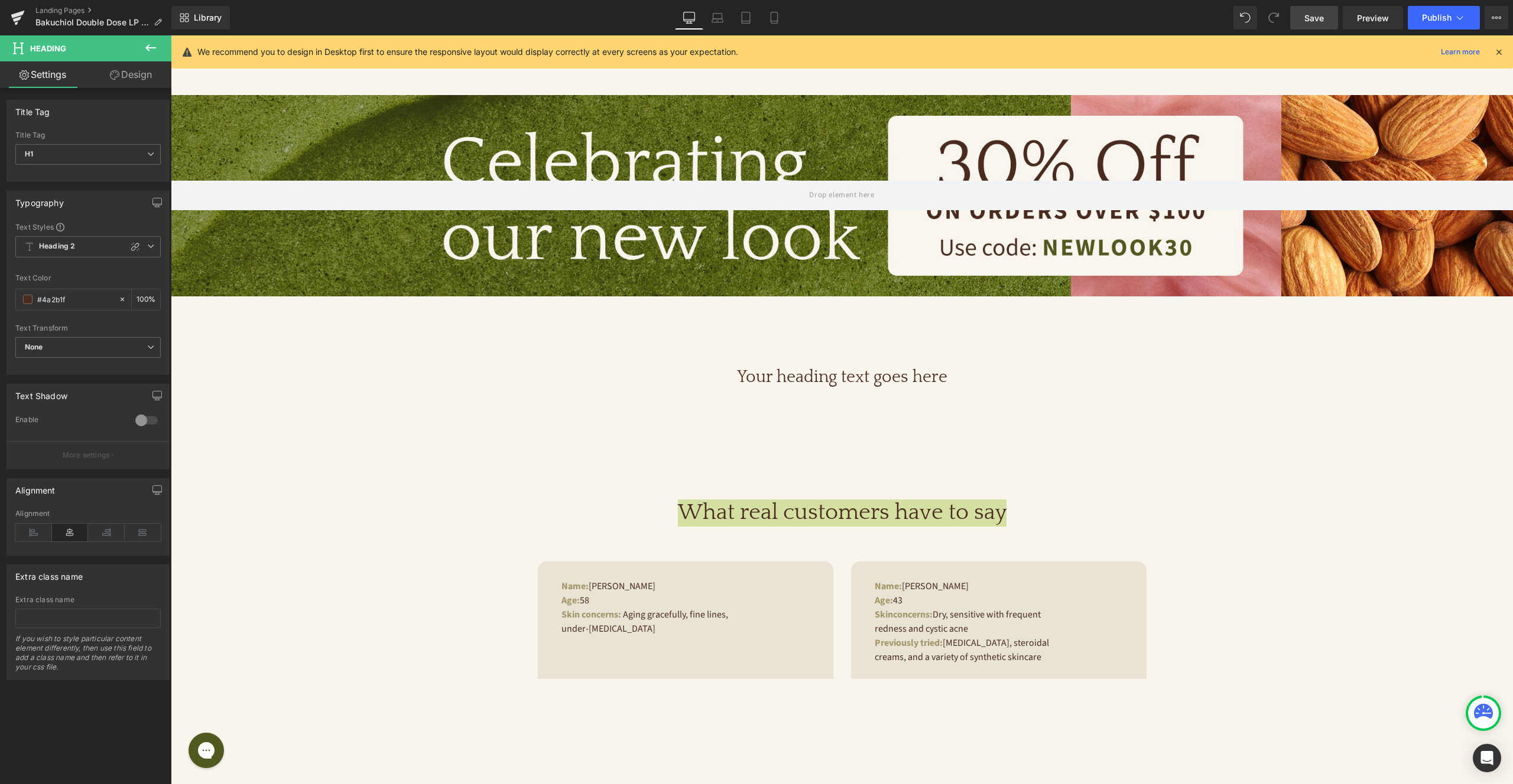
click at [155, 45] on icon at bounding box center [150, 47] width 14 height 14
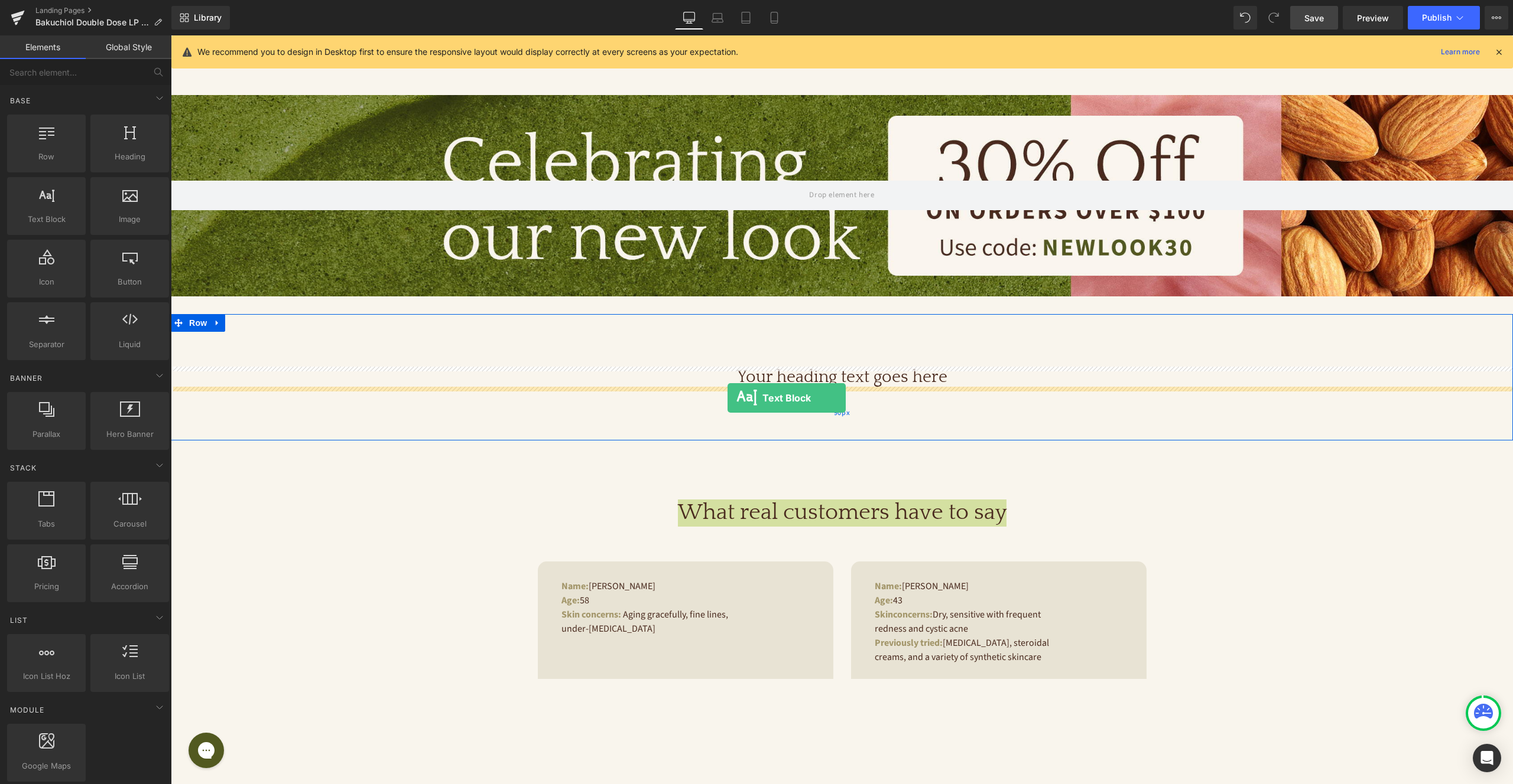
drag, startPoint x: 228, startPoint y: 244, endPoint x: 727, endPoint y: 398, distance: 522.2
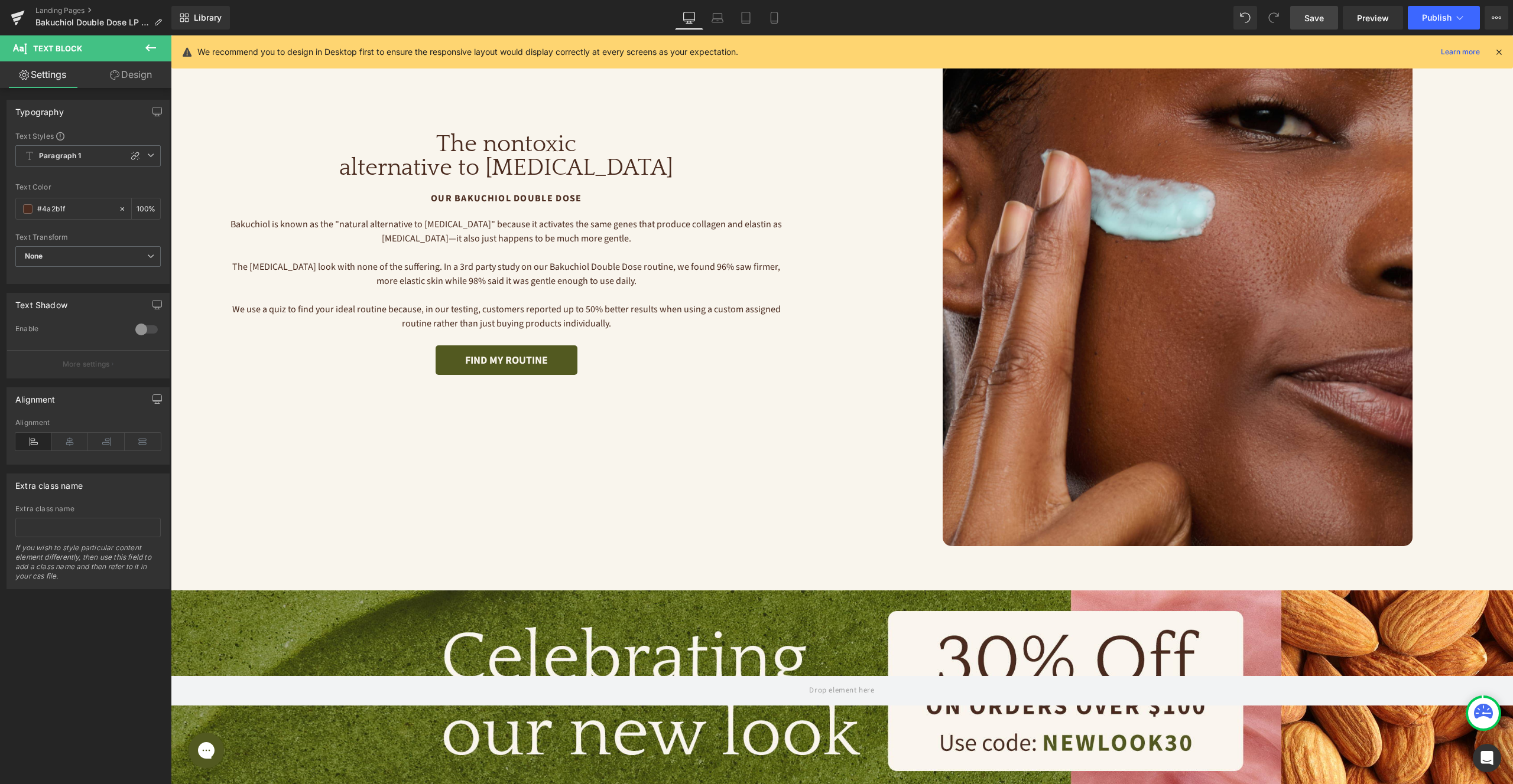
scroll to position [106, 0]
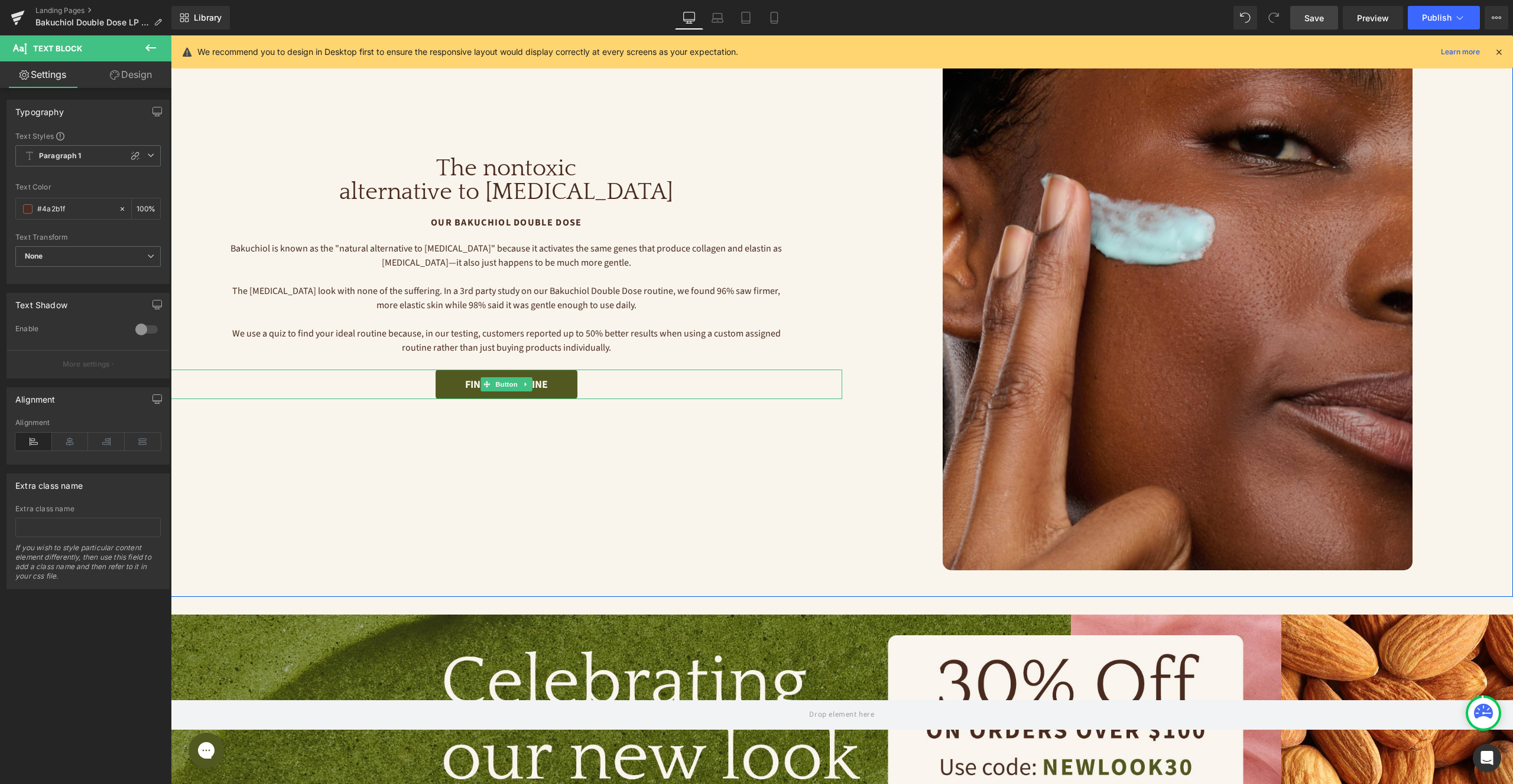
drag, startPoint x: 594, startPoint y: 384, endPoint x: 569, endPoint y: 372, distance: 27.7
click at [594, 384] on div "FIND MY ROUTINE" at bounding box center [506, 384] width 671 height 29
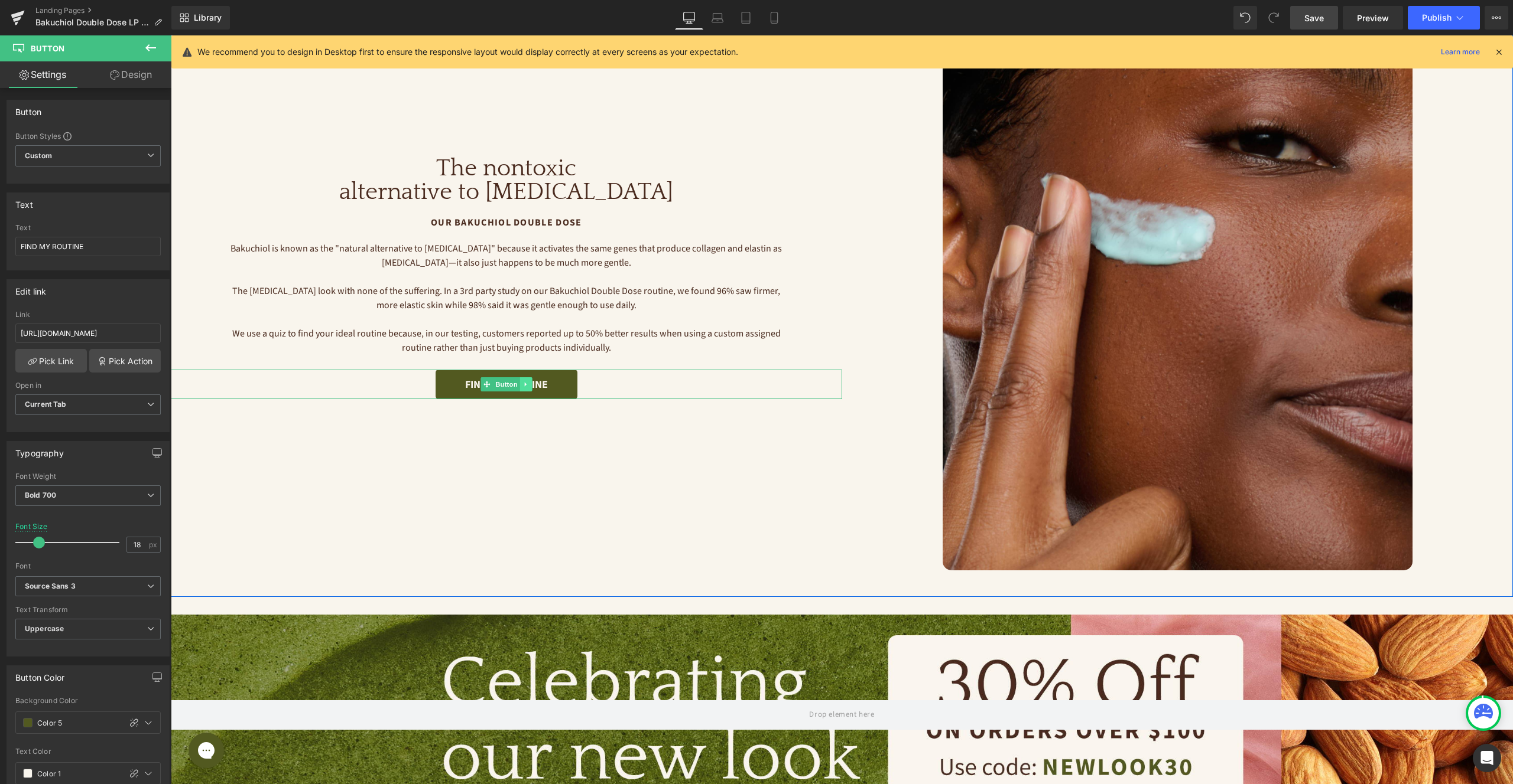
click at [528, 384] on icon at bounding box center [526, 384] width 7 height 7
click at [522, 384] on icon at bounding box center [520, 384] width 7 height 7
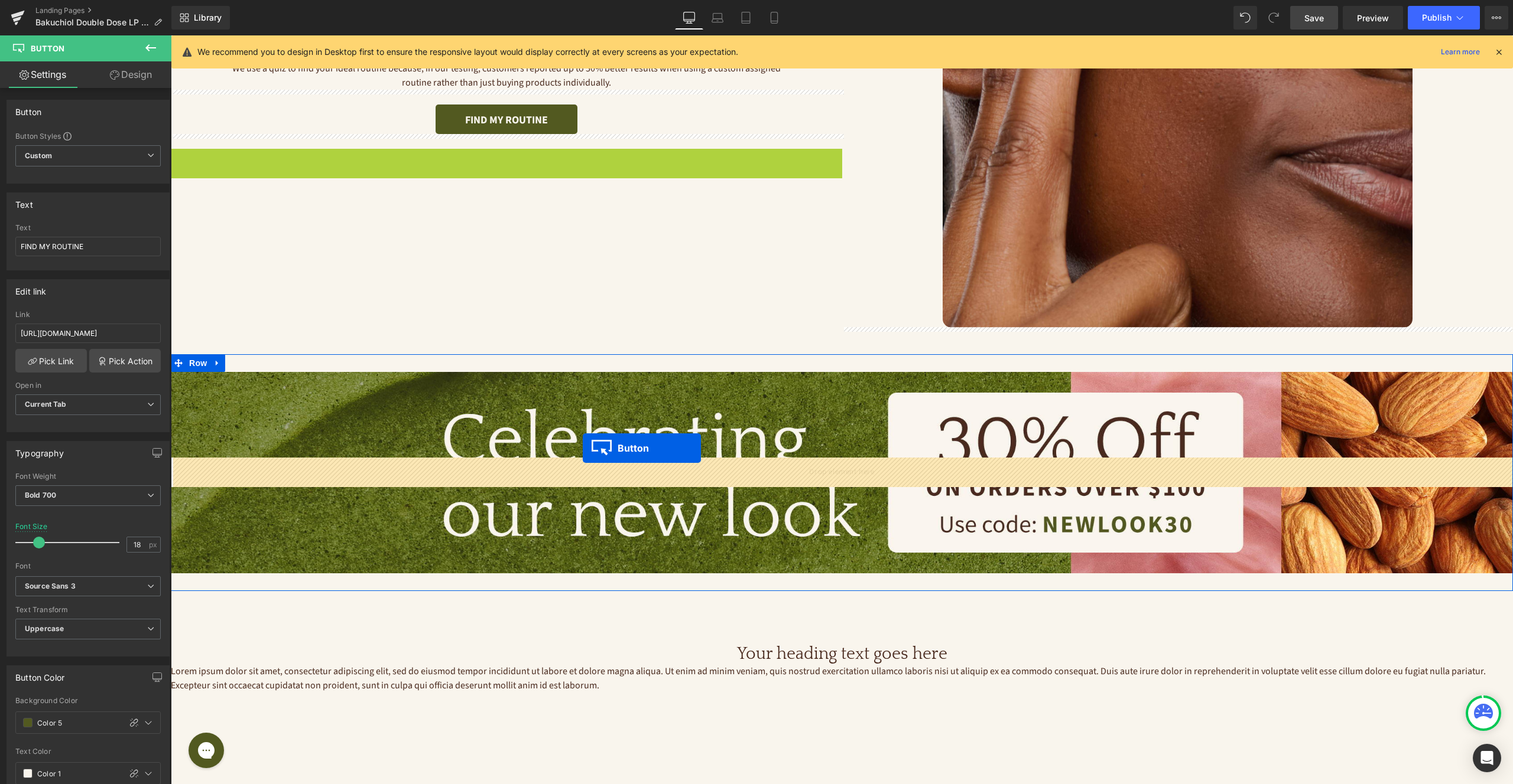
scroll to position [705, 0]
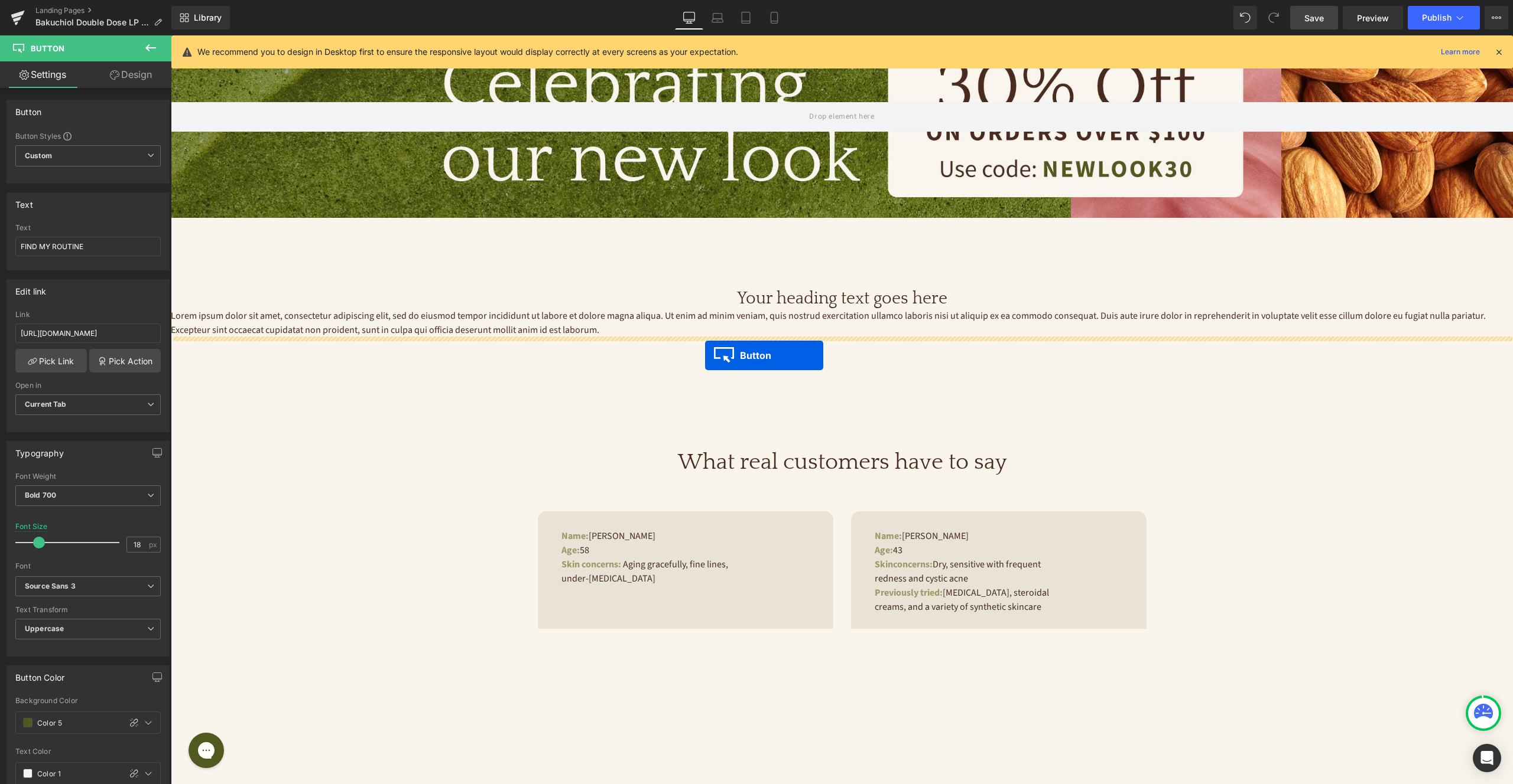
drag, startPoint x: 486, startPoint y: 406, endPoint x: 705, endPoint y: 356, distance: 224.6
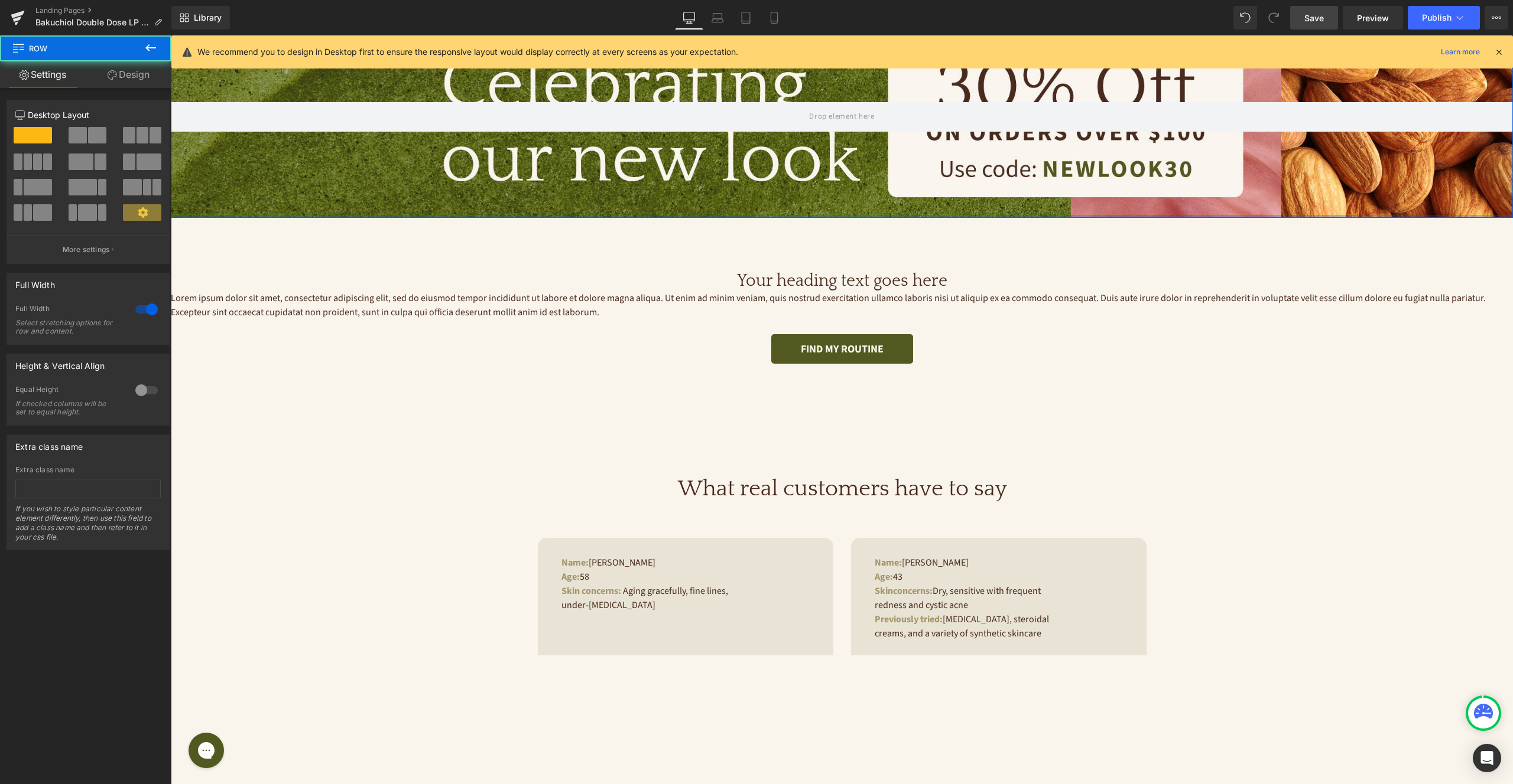
drag, startPoint x: 809, startPoint y: 225, endPoint x: 825, endPoint y: 244, distance: 24.8
click at [812, 201] on div "Hero Banner Row" at bounding box center [841, 108] width 1342 height 219
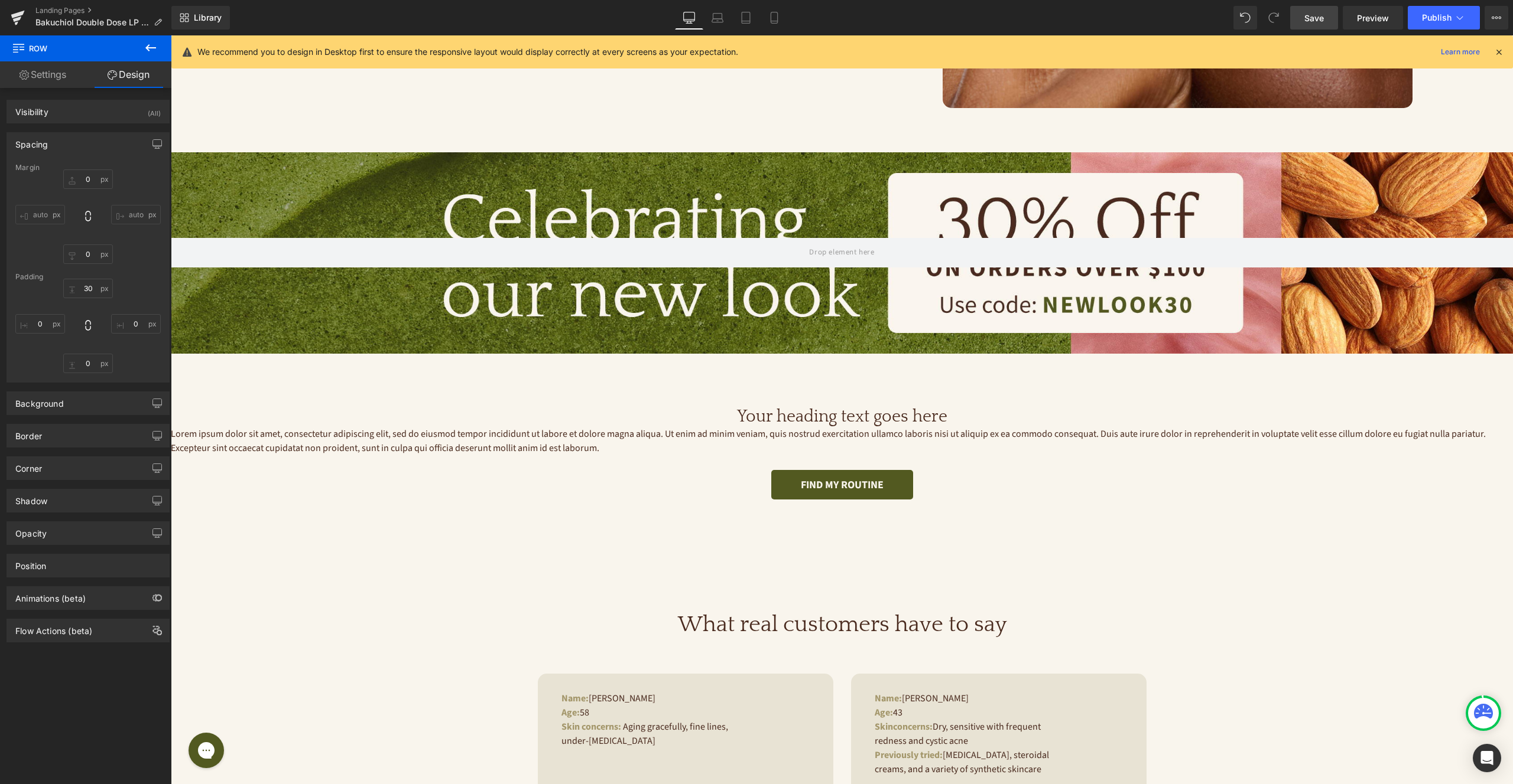
scroll to position [448, 0]
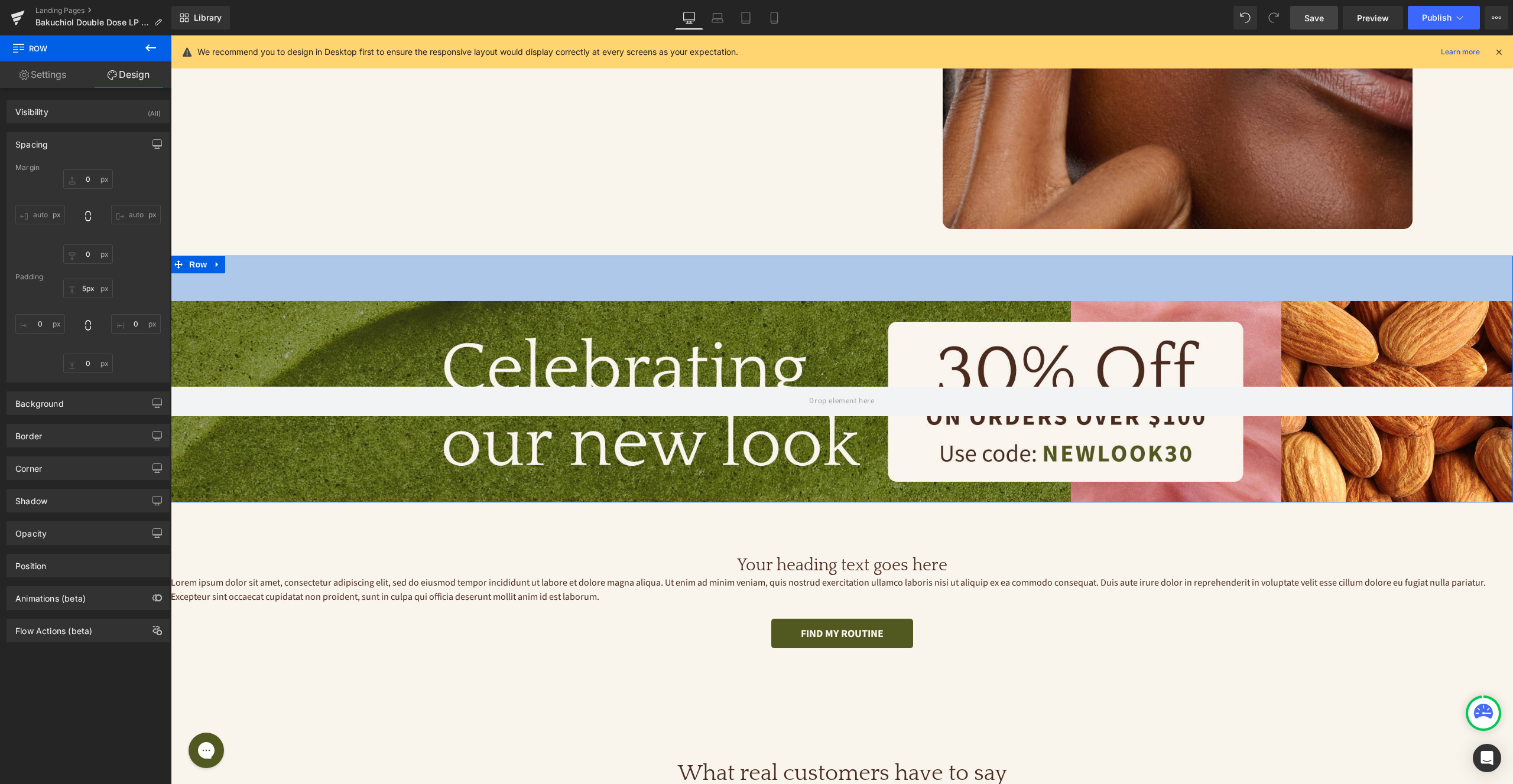
type input "0px"
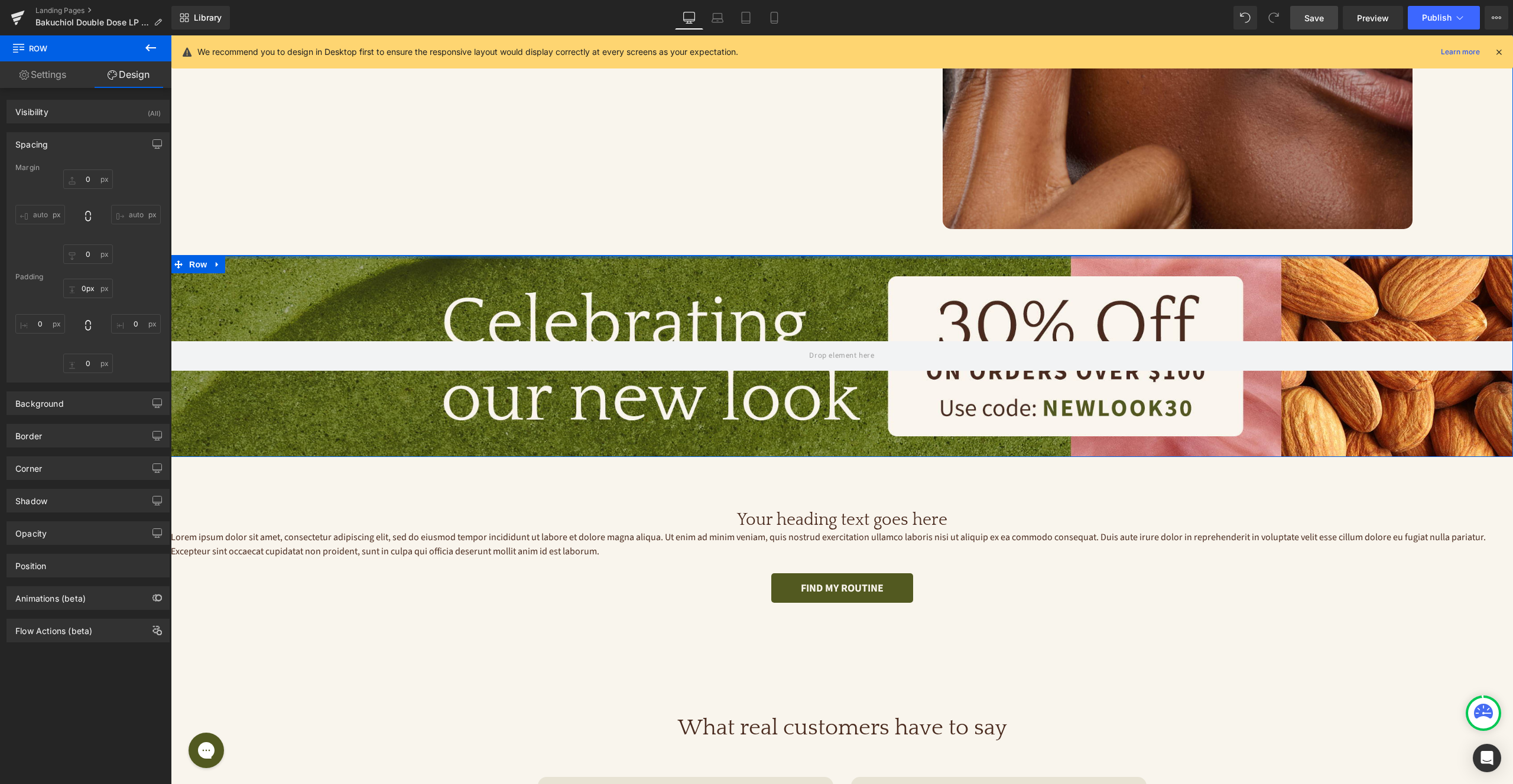
drag, startPoint x: 821, startPoint y: 259, endPoint x: 823, endPoint y: 209, distance: 50.0
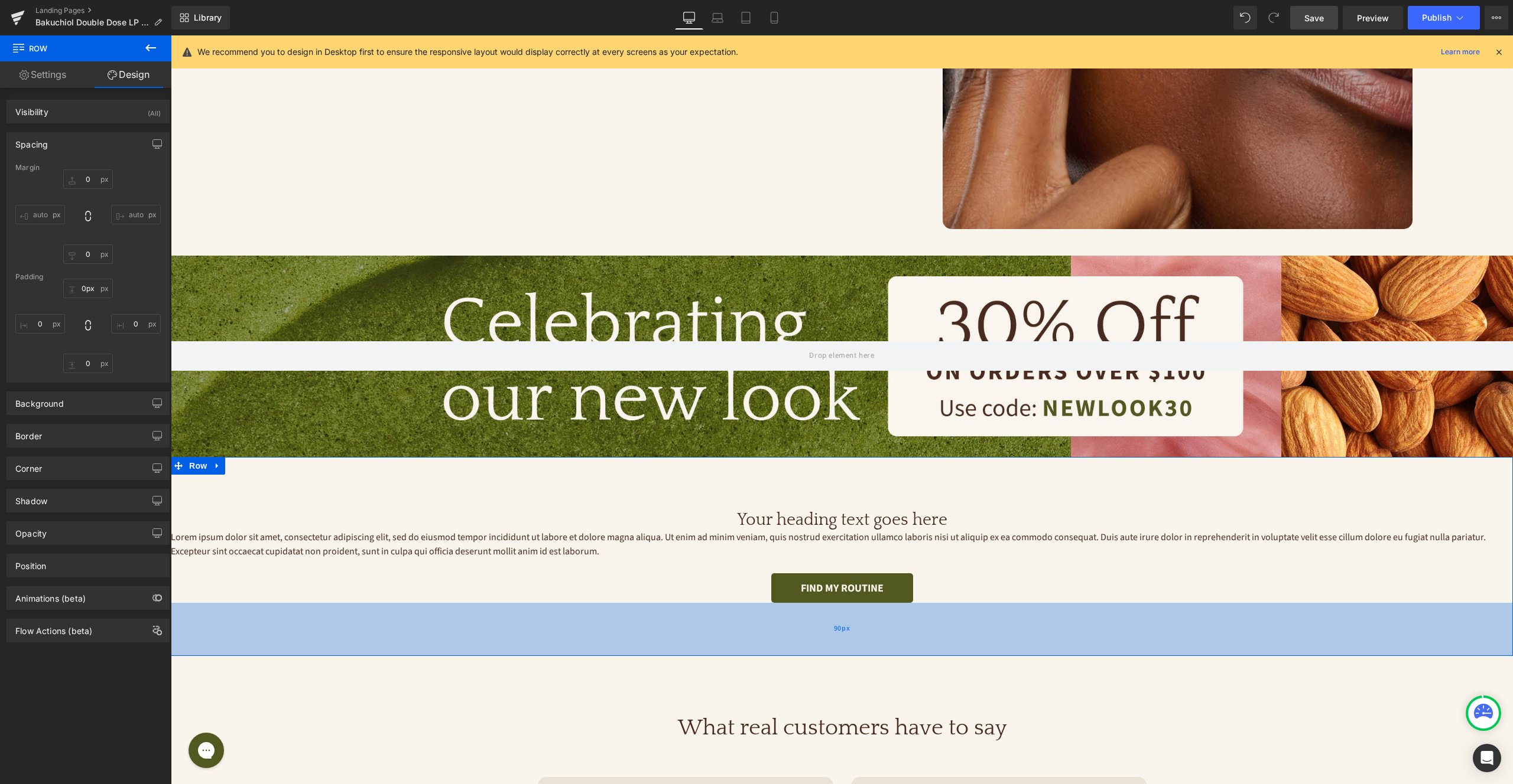
click at [1054, 628] on div "90px" at bounding box center [841, 629] width 1342 height 54
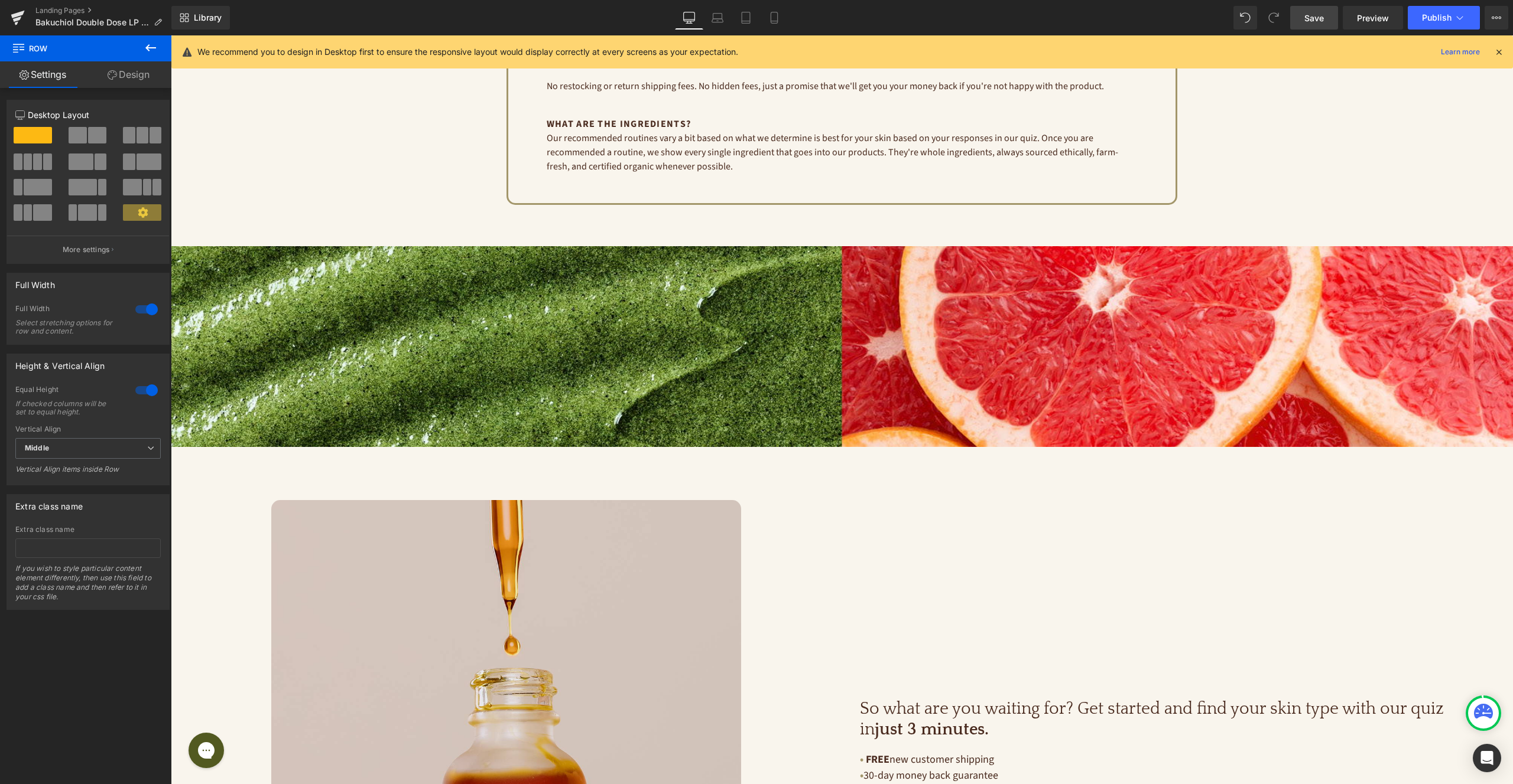
scroll to position [3452, 0]
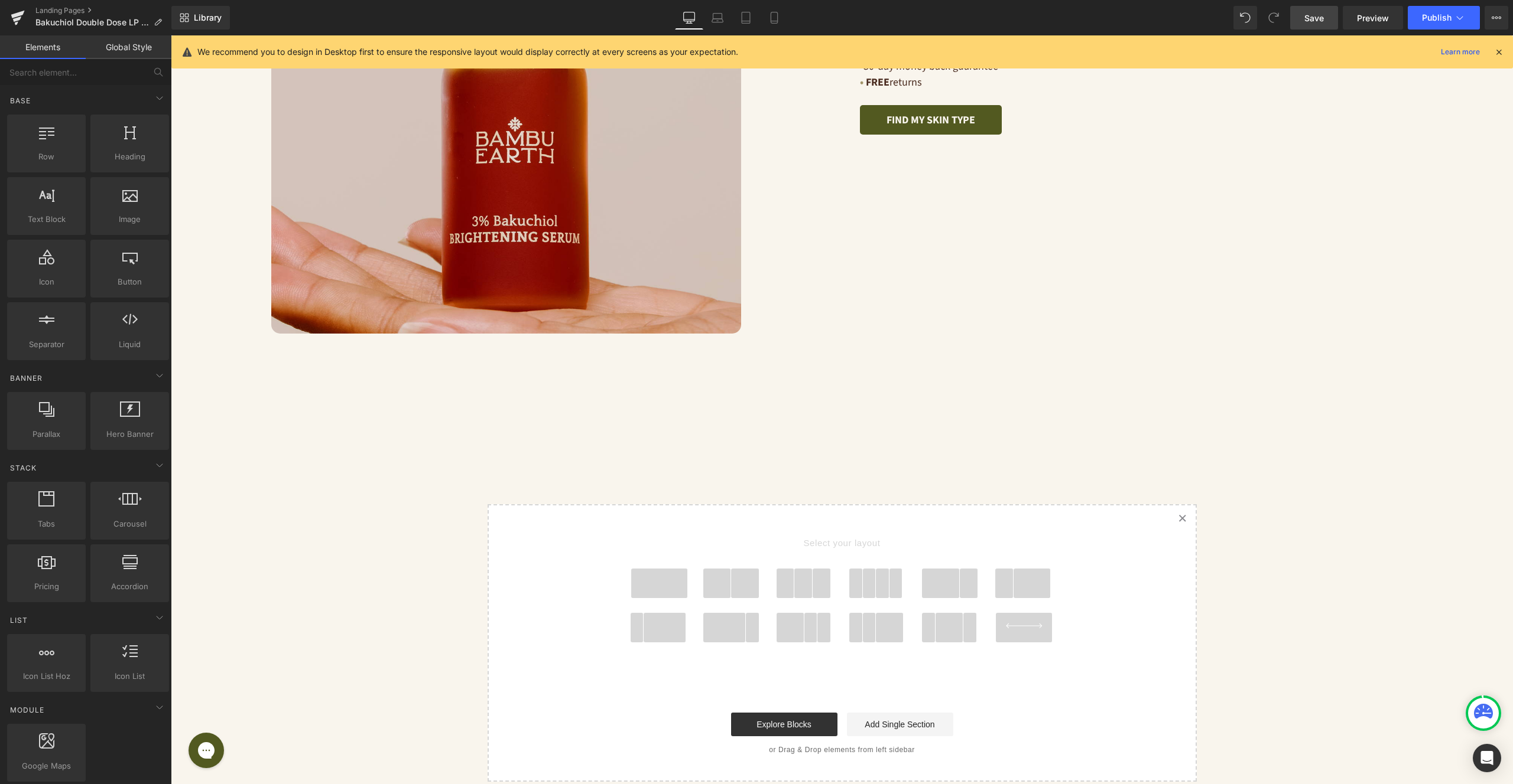
click at [895, 713] on link "Add Single Section" at bounding box center [900, 724] width 106 height 23
click at [739, 569] on span at bounding box center [744, 583] width 28 height 29
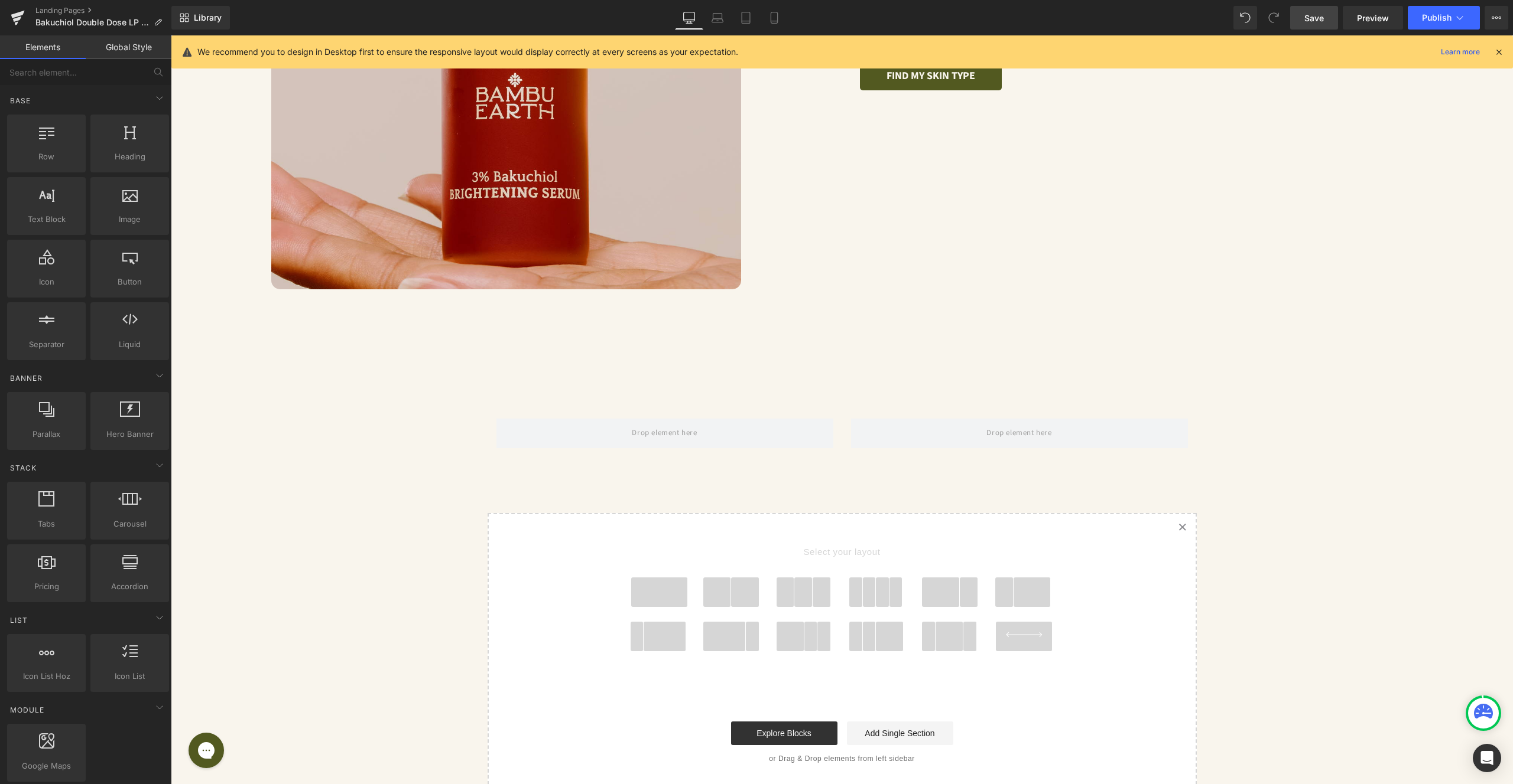
scroll to position [3505, 0]
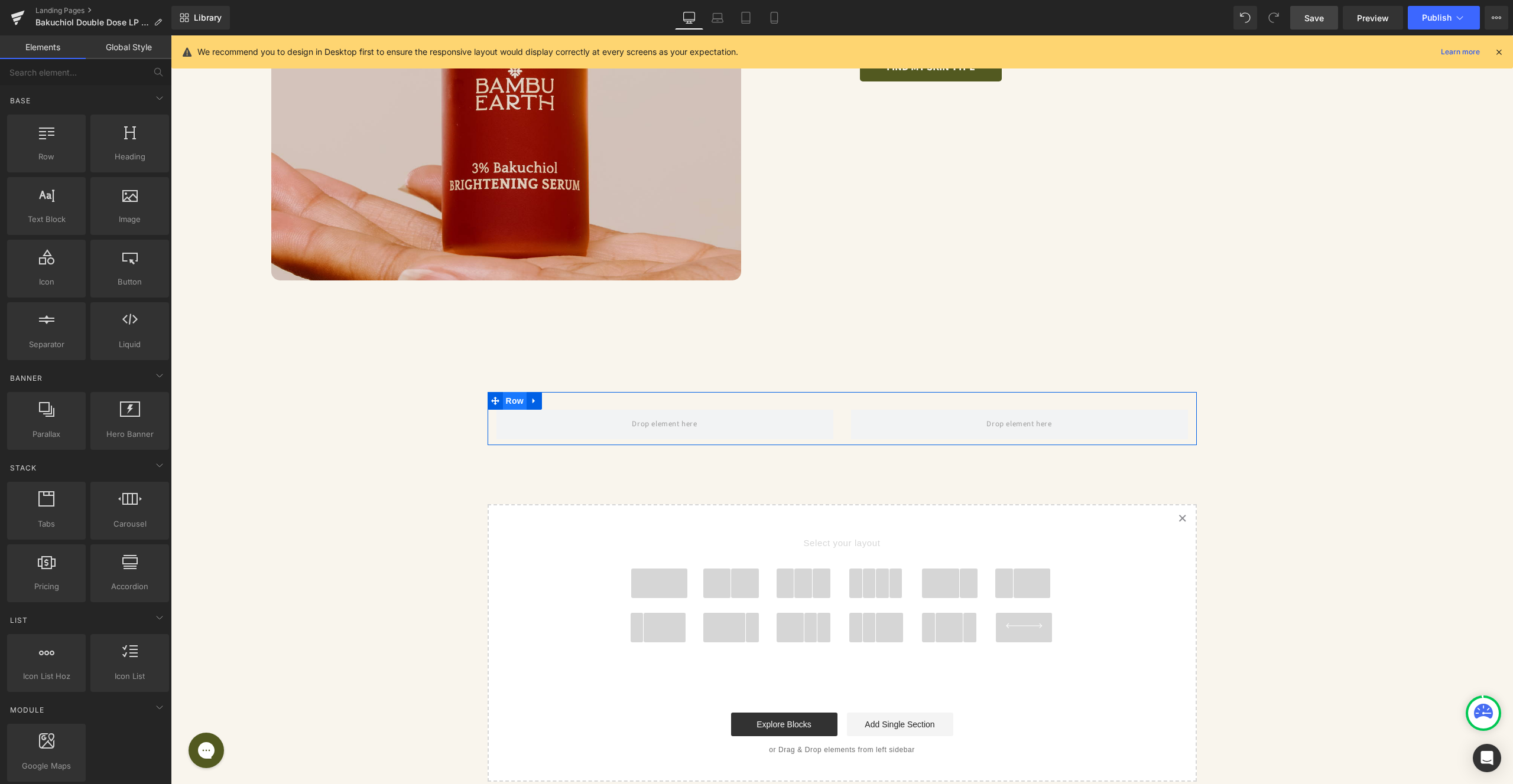
click at [517, 392] on span "Row" at bounding box center [514, 401] width 23 height 18
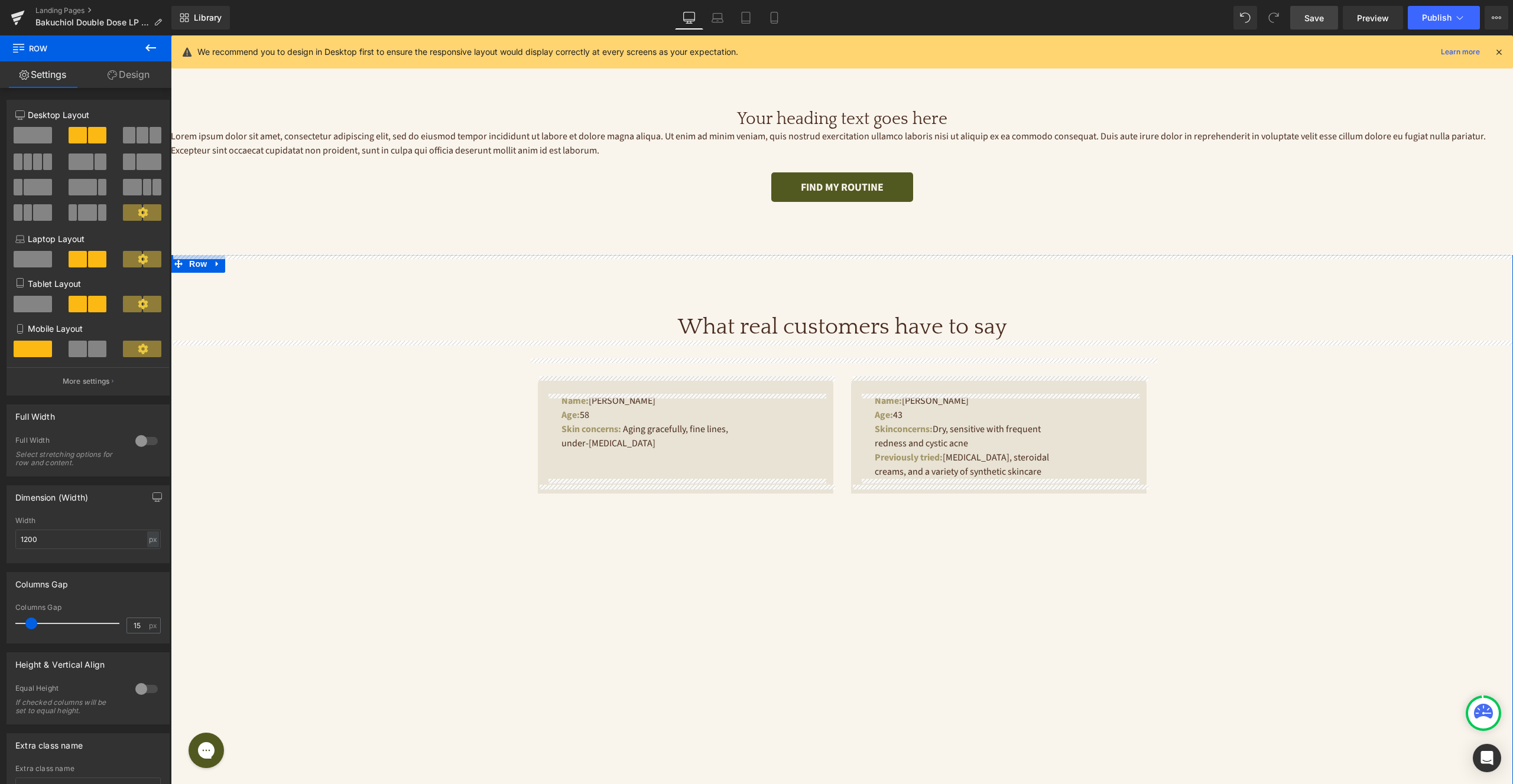
scroll to position [645, 0]
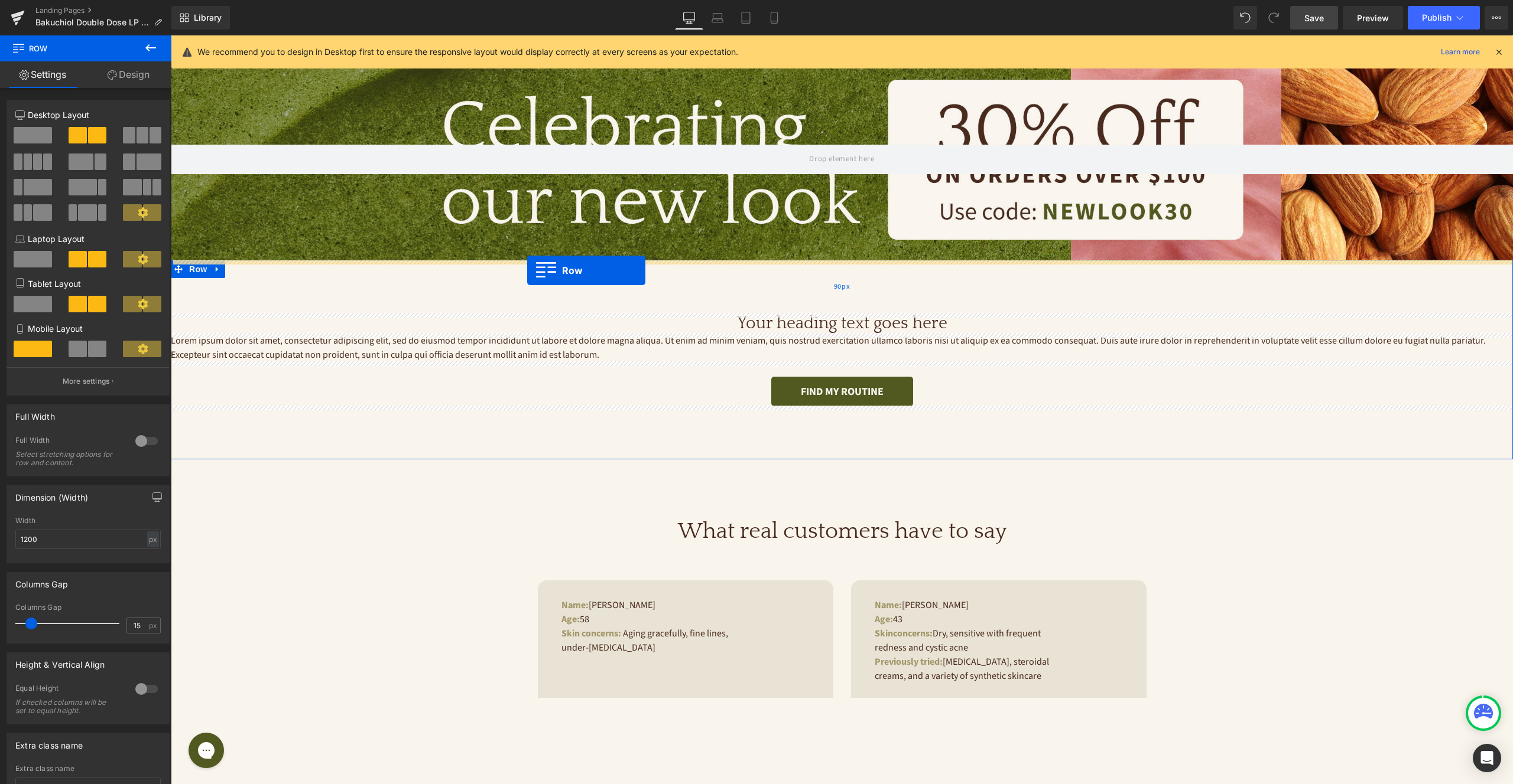
drag, startPoint x: 496, startPoint y: 384, endPoint x: 527, endPoint y: 270, distance: 118.1
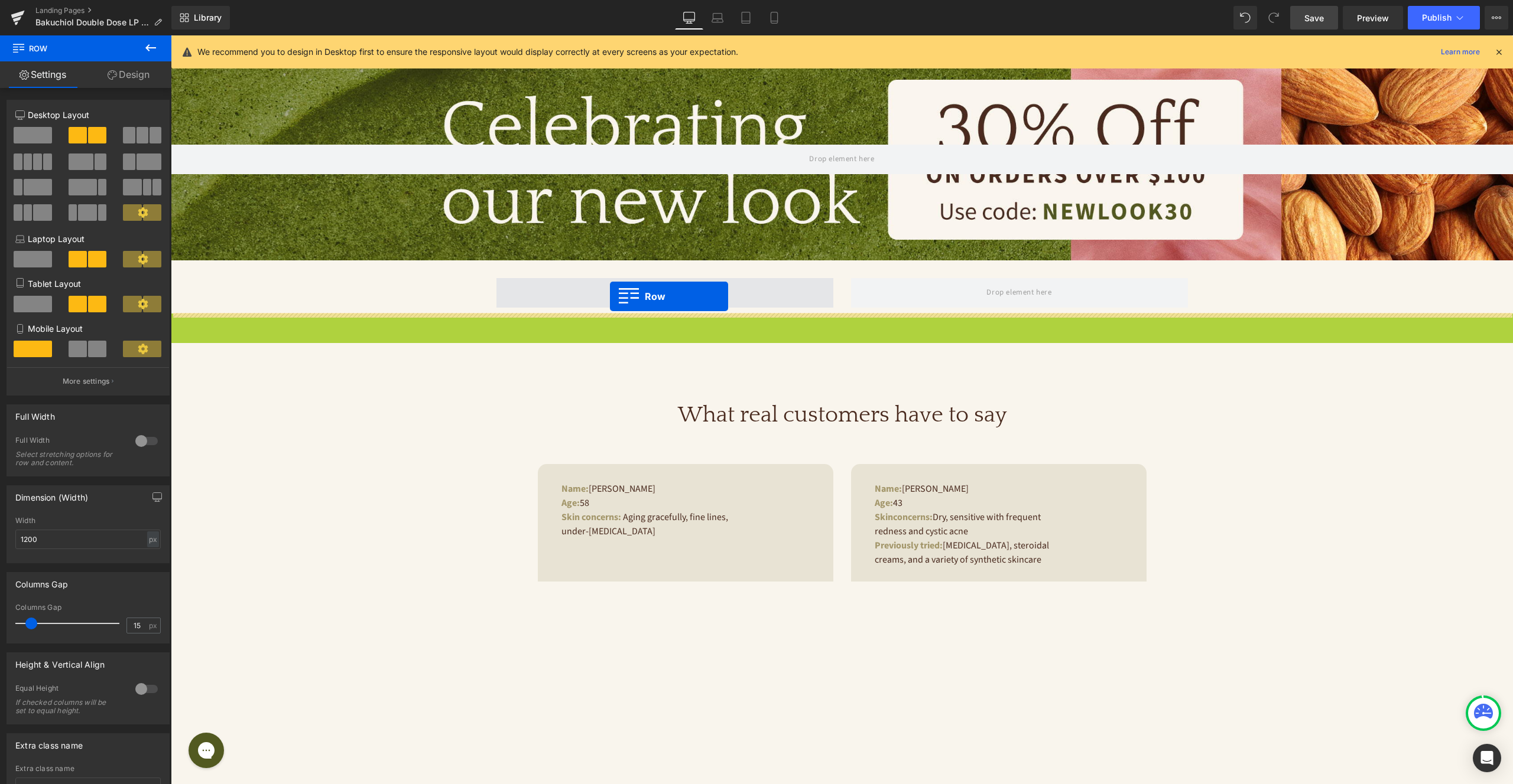
drag, startPoint x: 193, startPoint y: 322, endPoint x: 610, endPoint y: 296, distance: 417.8
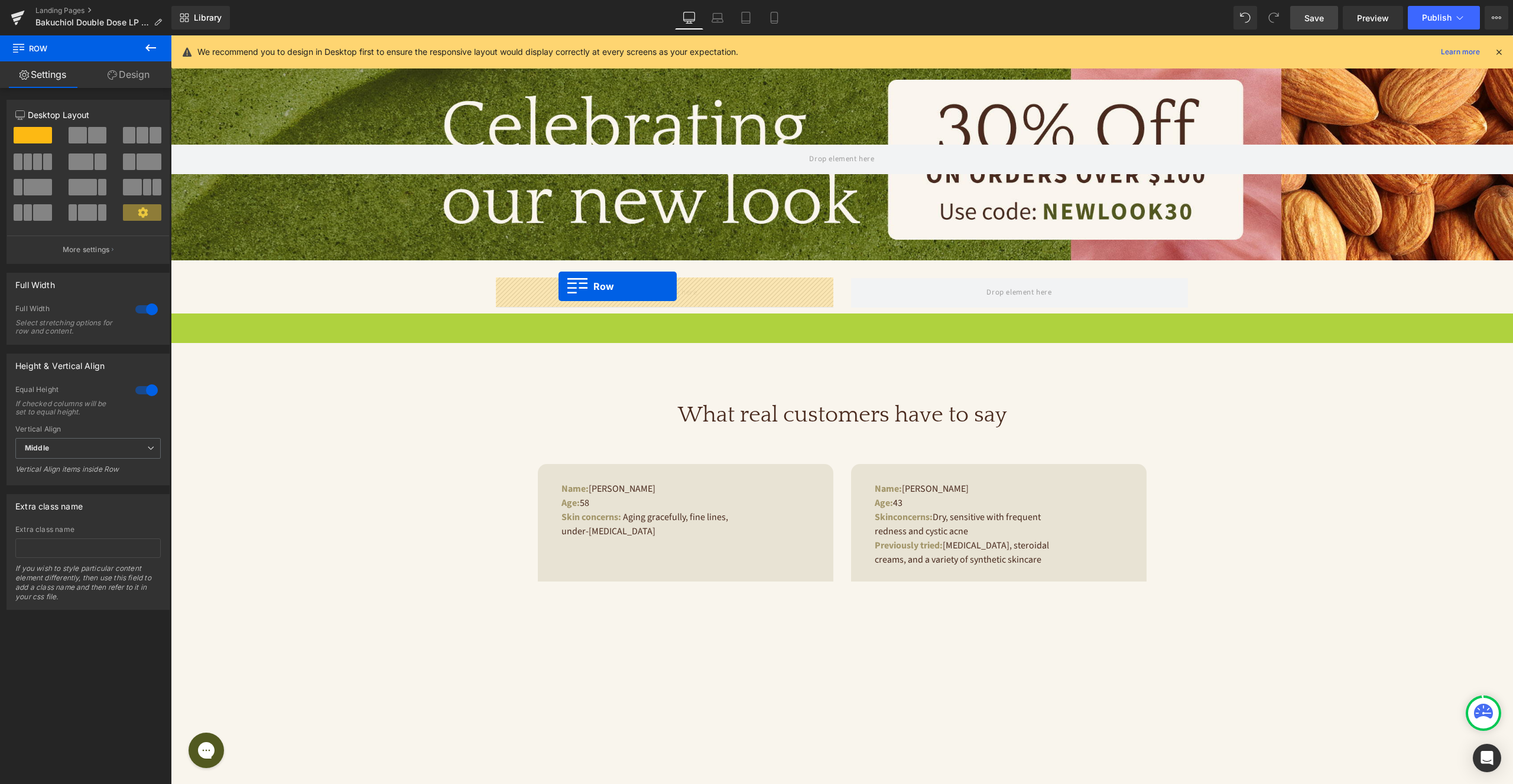
drag, startPoint x: 186, startPoint y: 318, endPoint x: 558, endPoint y: 286, distance: 373.4
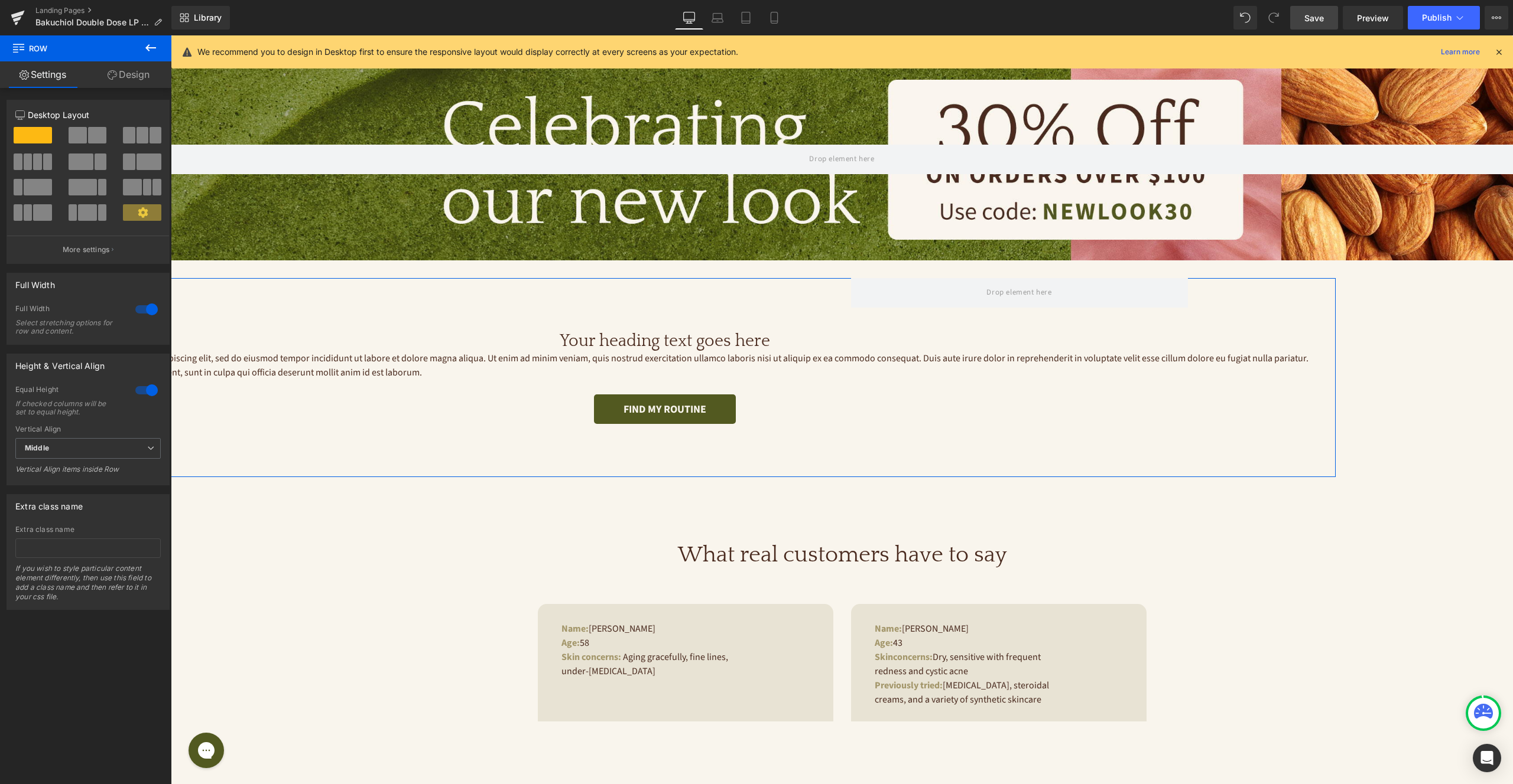
click at [146, 306] on div at bounding box center [147, 309] width 29 height 19
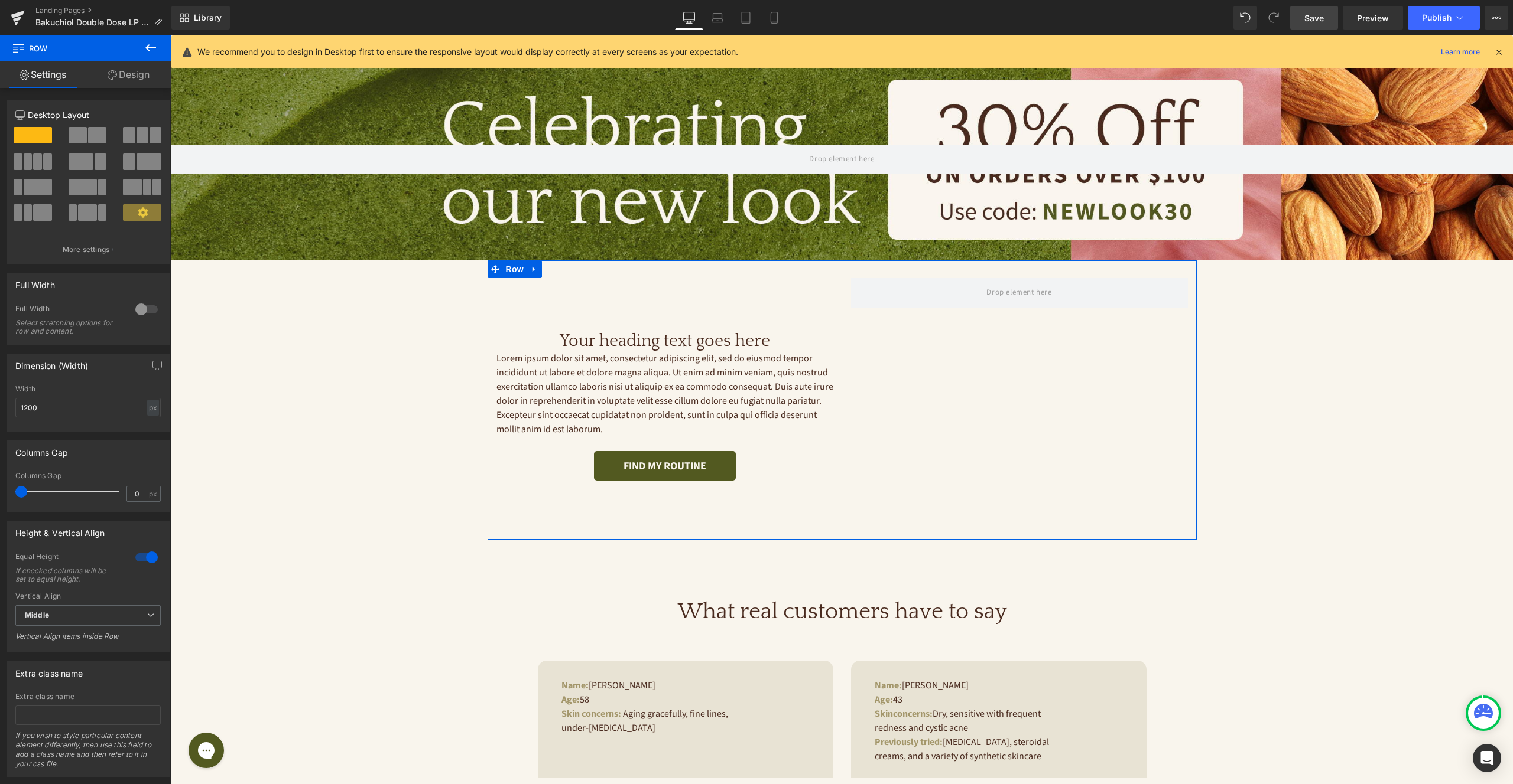
click at [941, 381] on div "Your heading text goes here Heading Lorem ipsum dolor sit amet, consectetur adi…" at bounding box center [842, 400] width 709 height 280
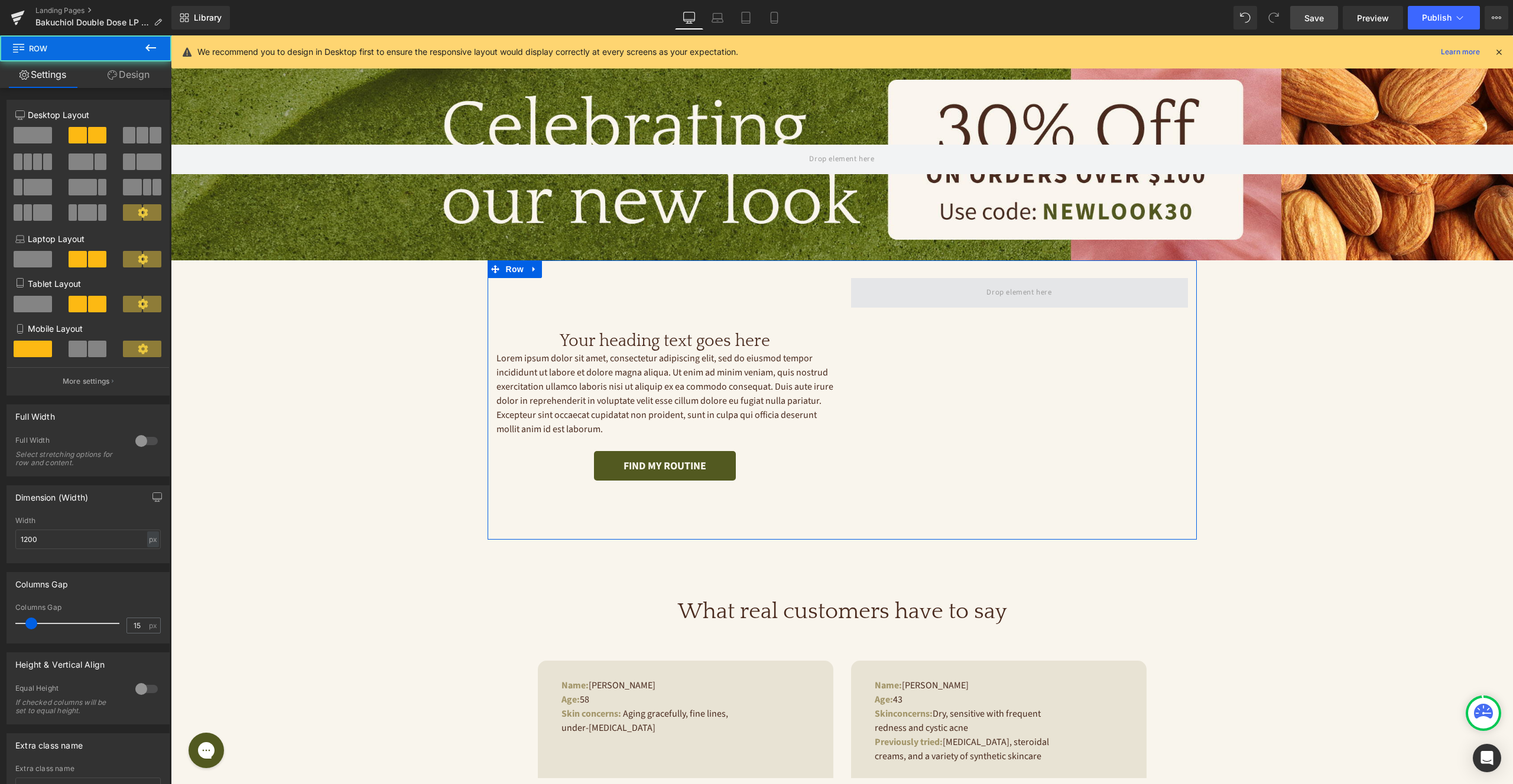
click at [907, 296] on span at bounding box center [1019, 292] width 337 height 29
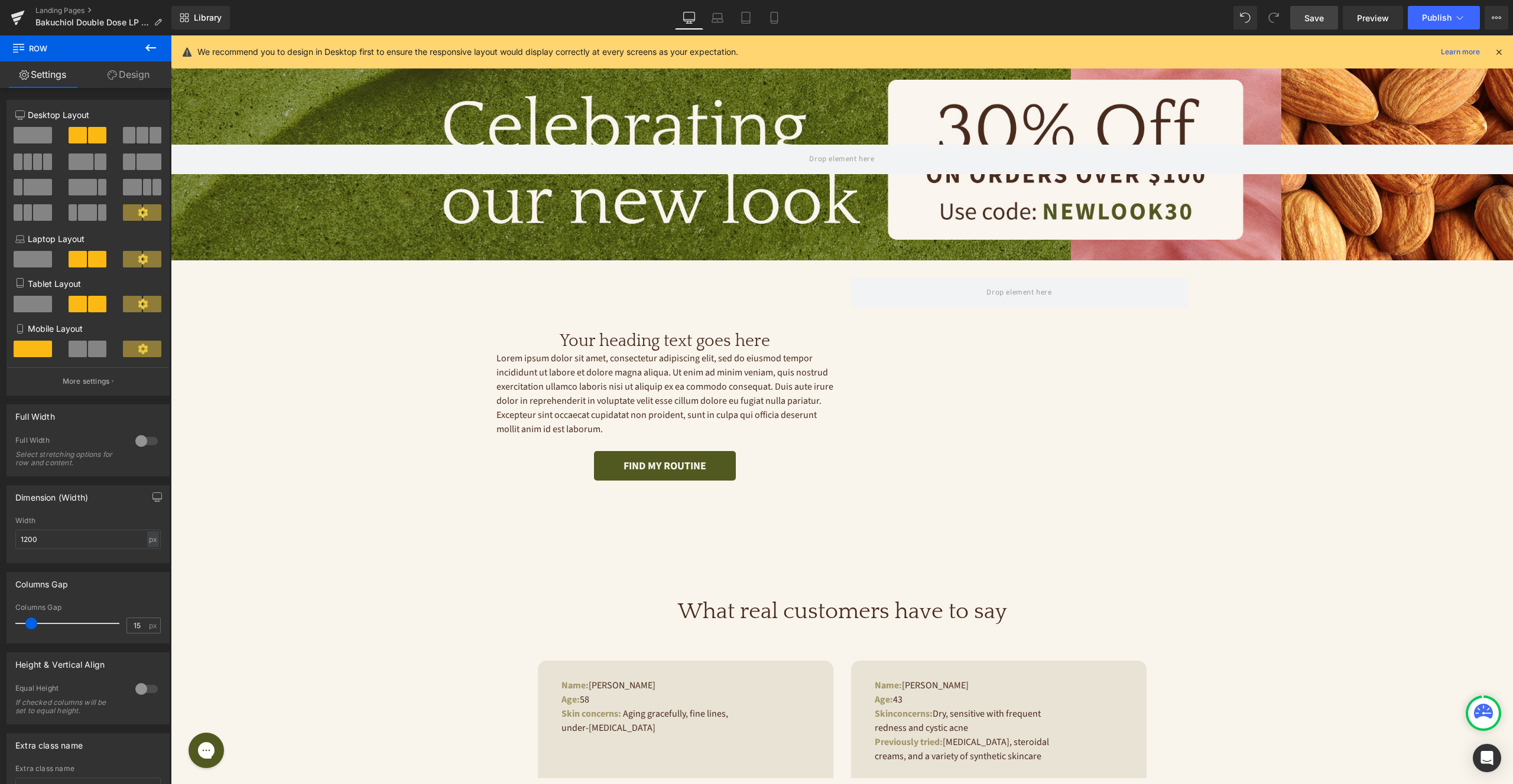
click at [148, 44] on icon at bounding box center [150, 47] width 14 height 14
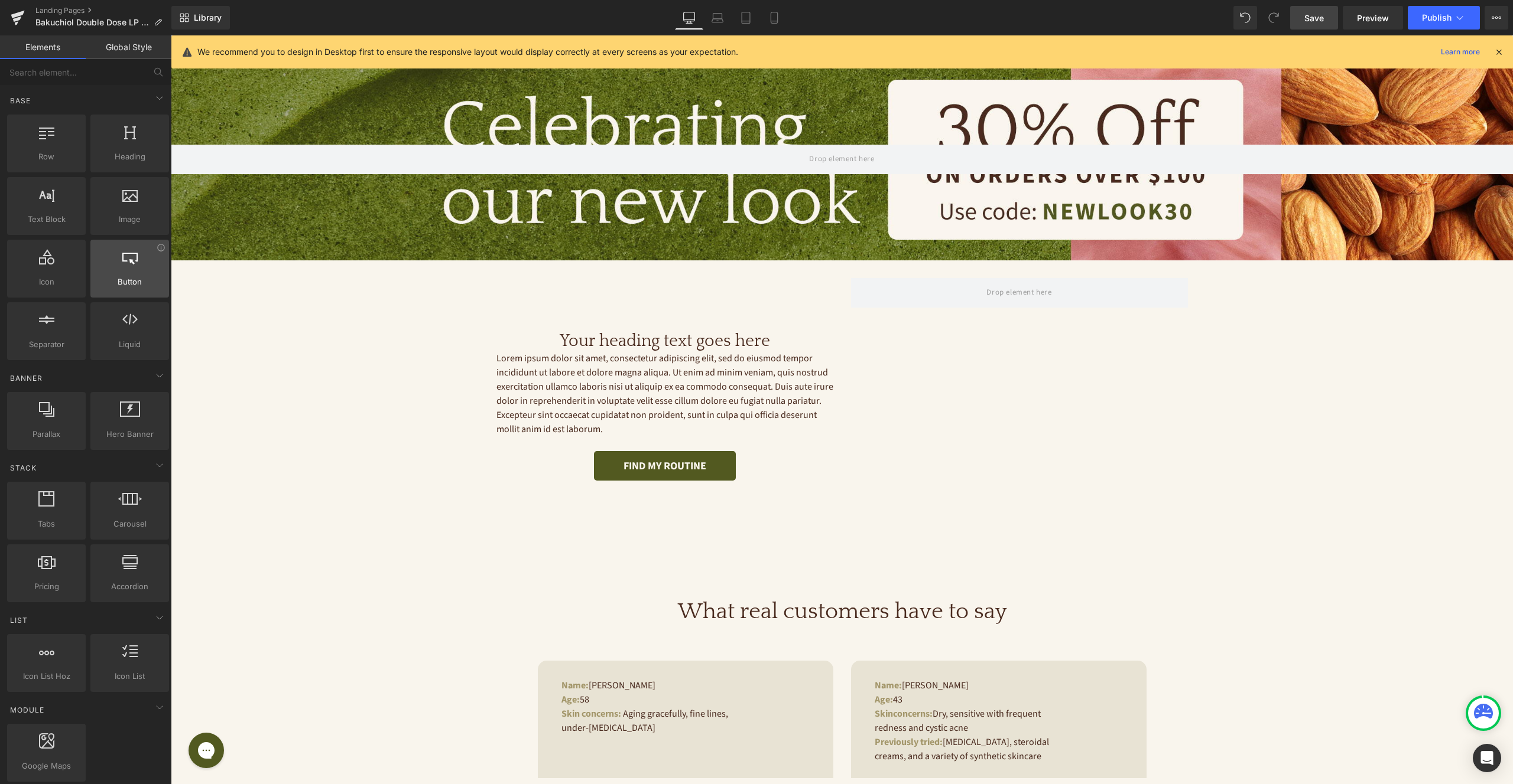
scroll to position [15, 0]
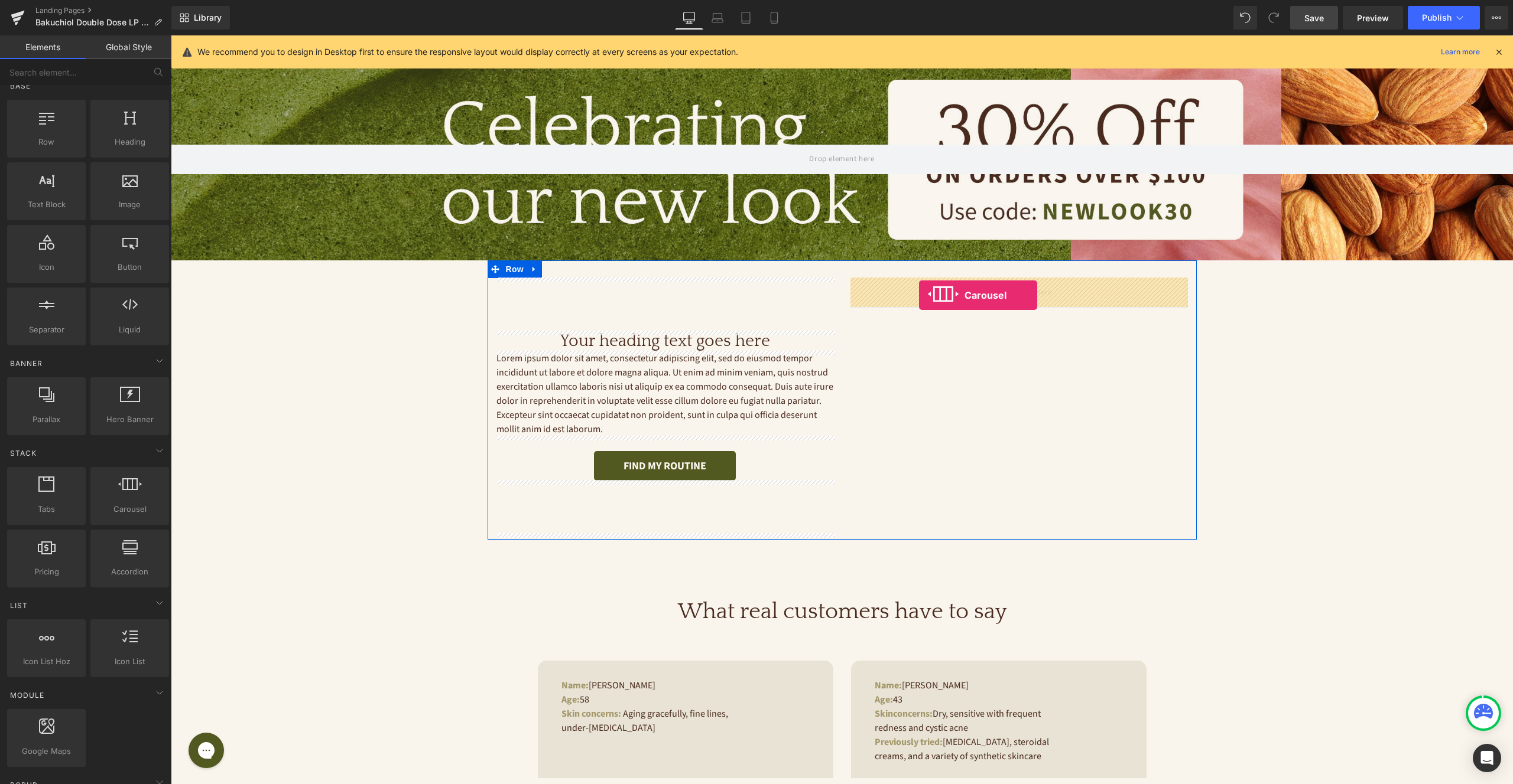
drag, startPoint x: 289, startPoint y: 531, endPoint x: 919, endPoint y: 296, distance: 672.4
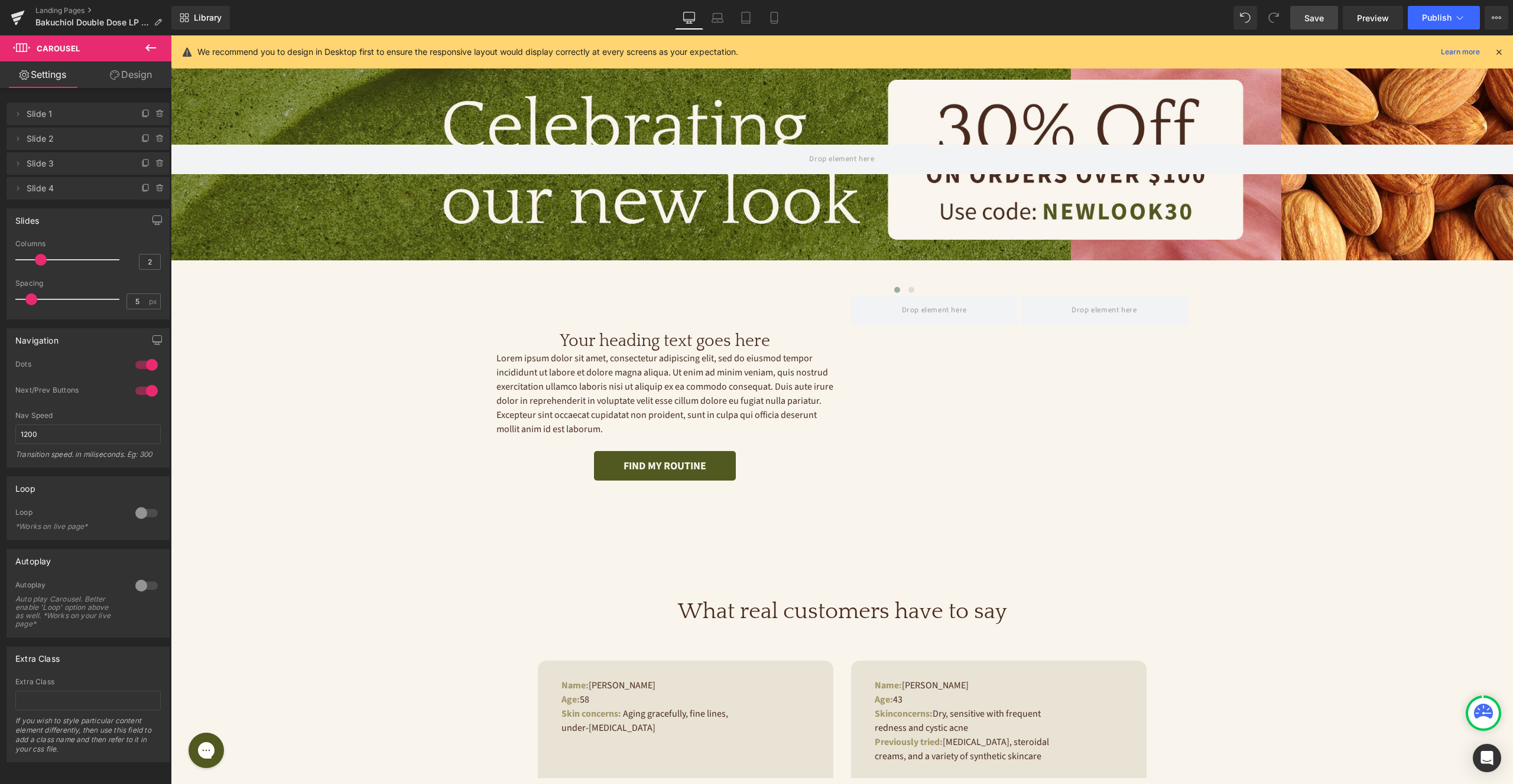
type input "1"
drag, startPoint x: 61, startPoint y: 259, endPoint x: 20, endPoint y: 264, distance: 41.3
click at [20, 264] on span at bounding box center [21, 260] width 12 height 12
click at [149, 45] on icon at bounding box center [150, 47] width 14 height 14
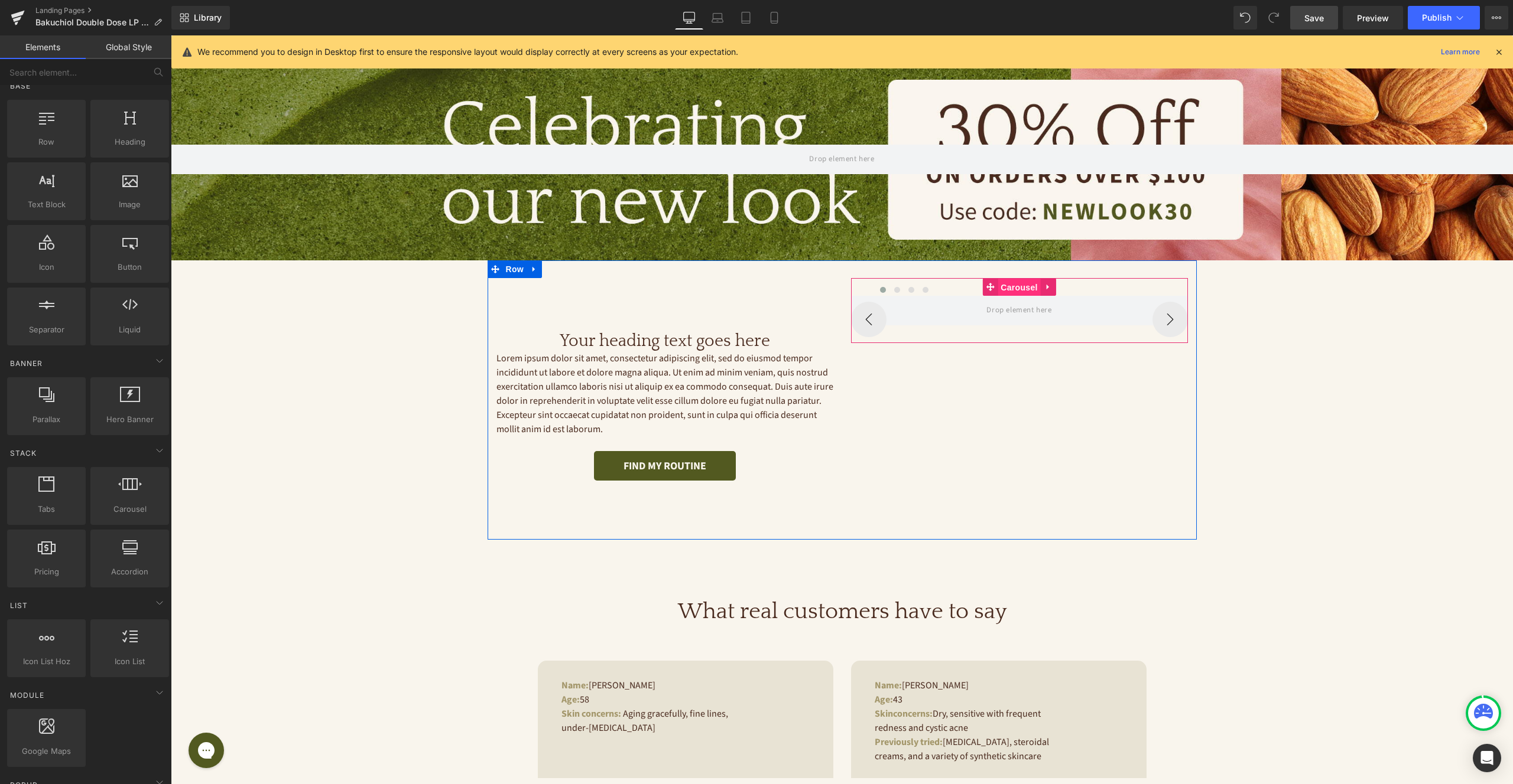
click at [1018, 283] on span "Carousel" at bounding box center [1019, 288] width 42 height 18
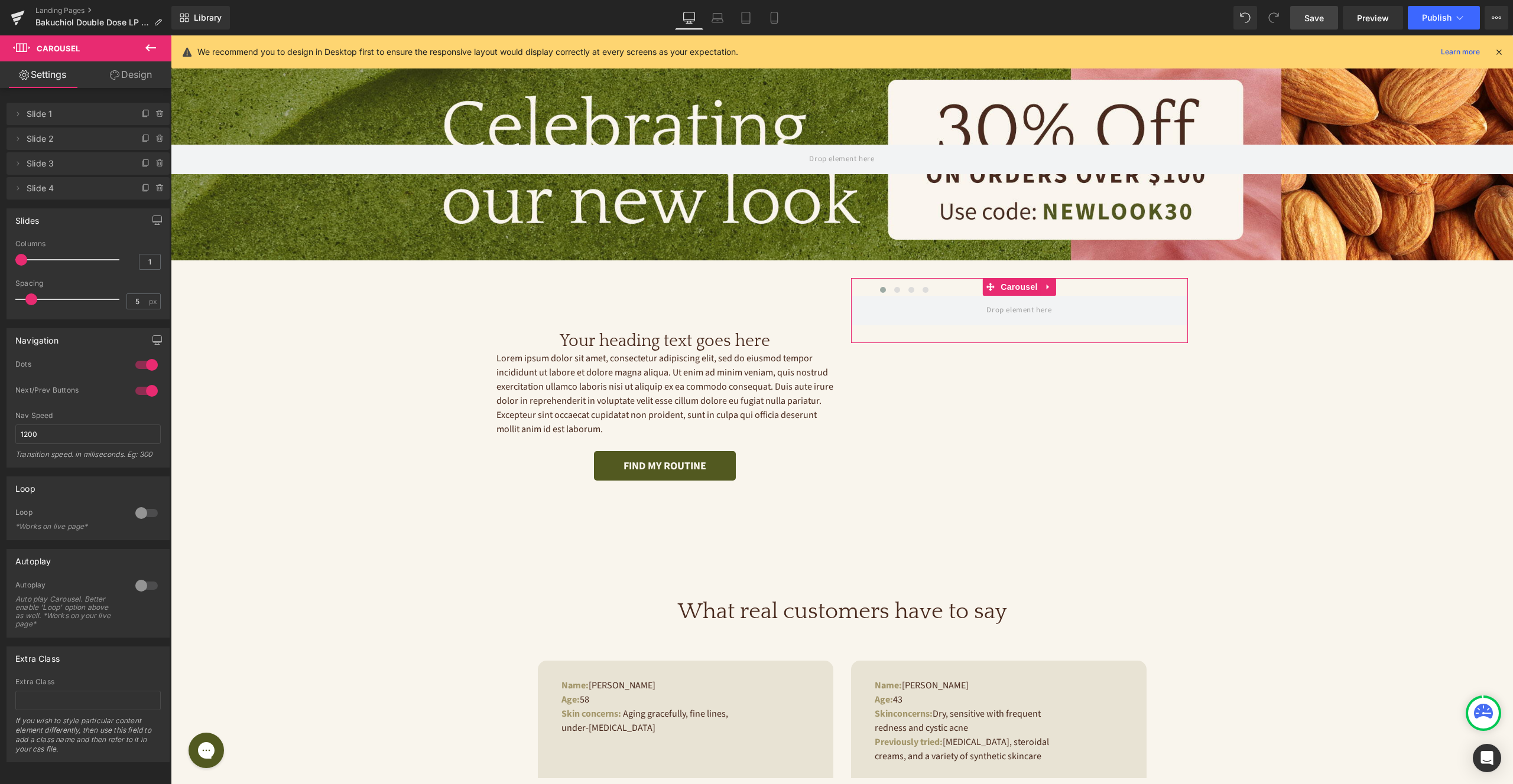
click at [145, 364] on div at bounding box center [147, 365] width 29 height 19
click at [143, 366] on div at bounding box center [147, 365] width 29 height 19
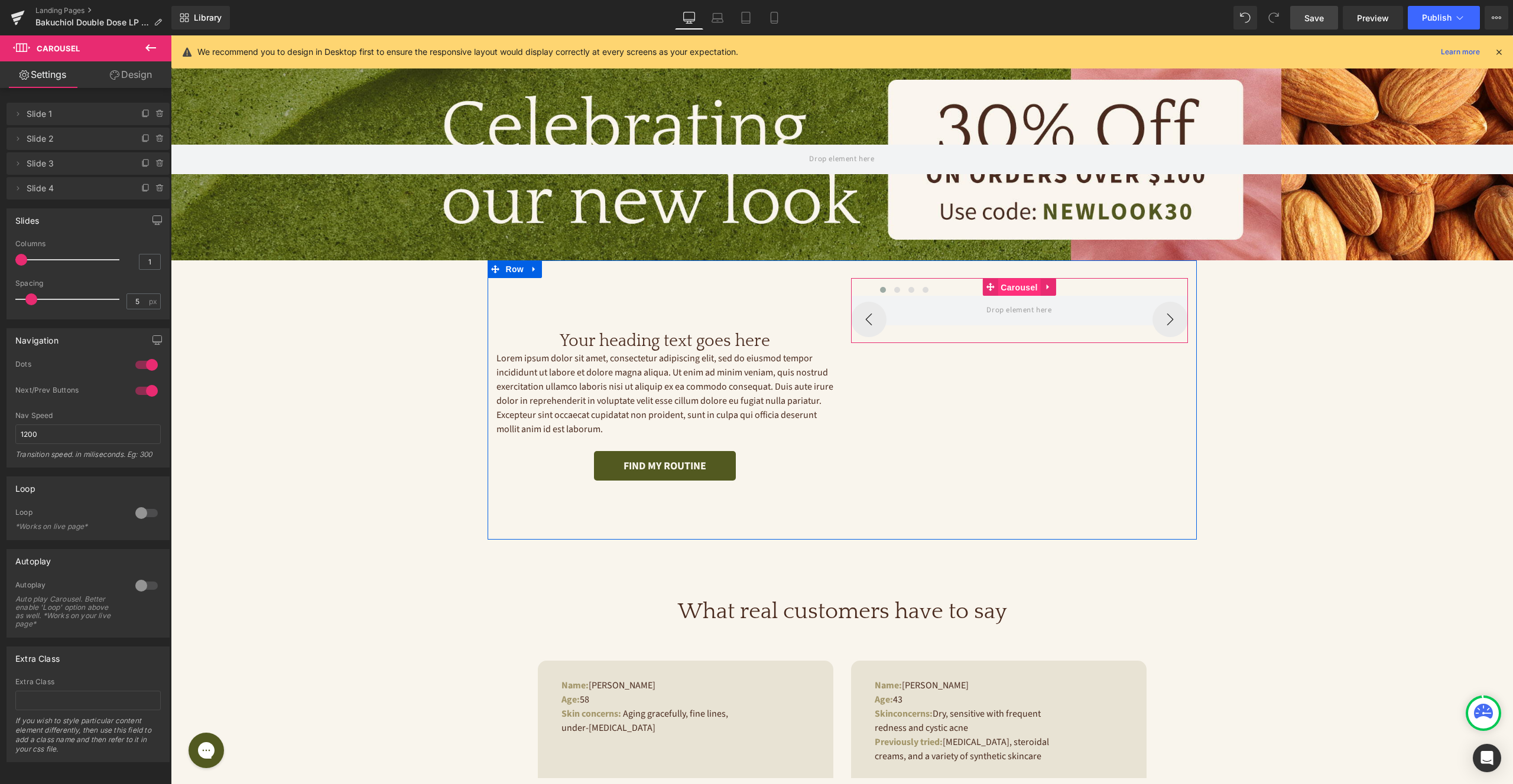
click at [1028, 288] on span "Carousel" at bounding box center [1019, 288] width 42 height 18
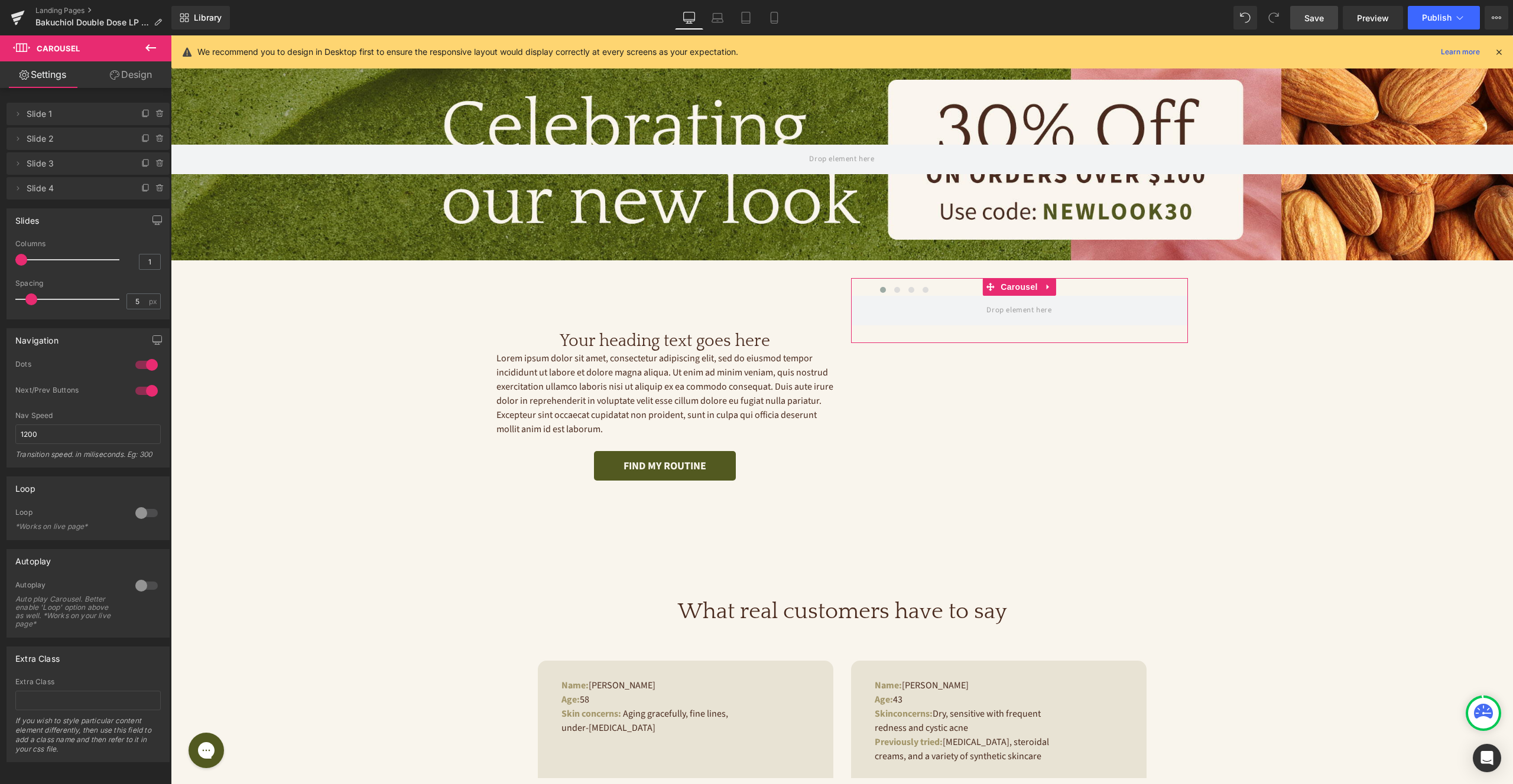
click at [142, 365] on div at bounding box center [147, 365] width 29 height 19
click at [149, 388] on div at bounding box center [147, 390] width 29 height 19
click at [137, 360] on div at bounding box center [147, 365] width 29 height 19
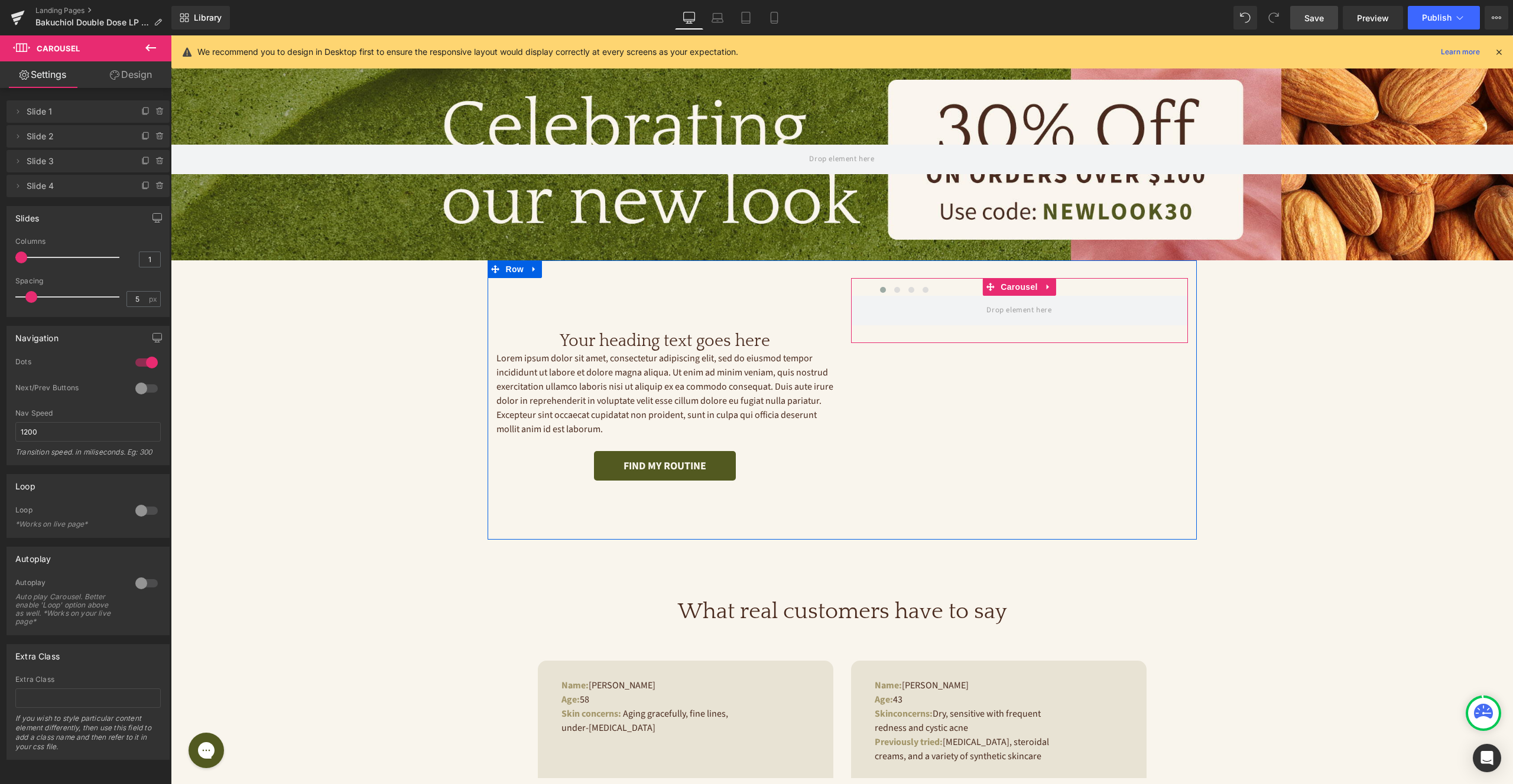
click at [938, 287] on div at bounding box center [904, 293] width 567 height 18
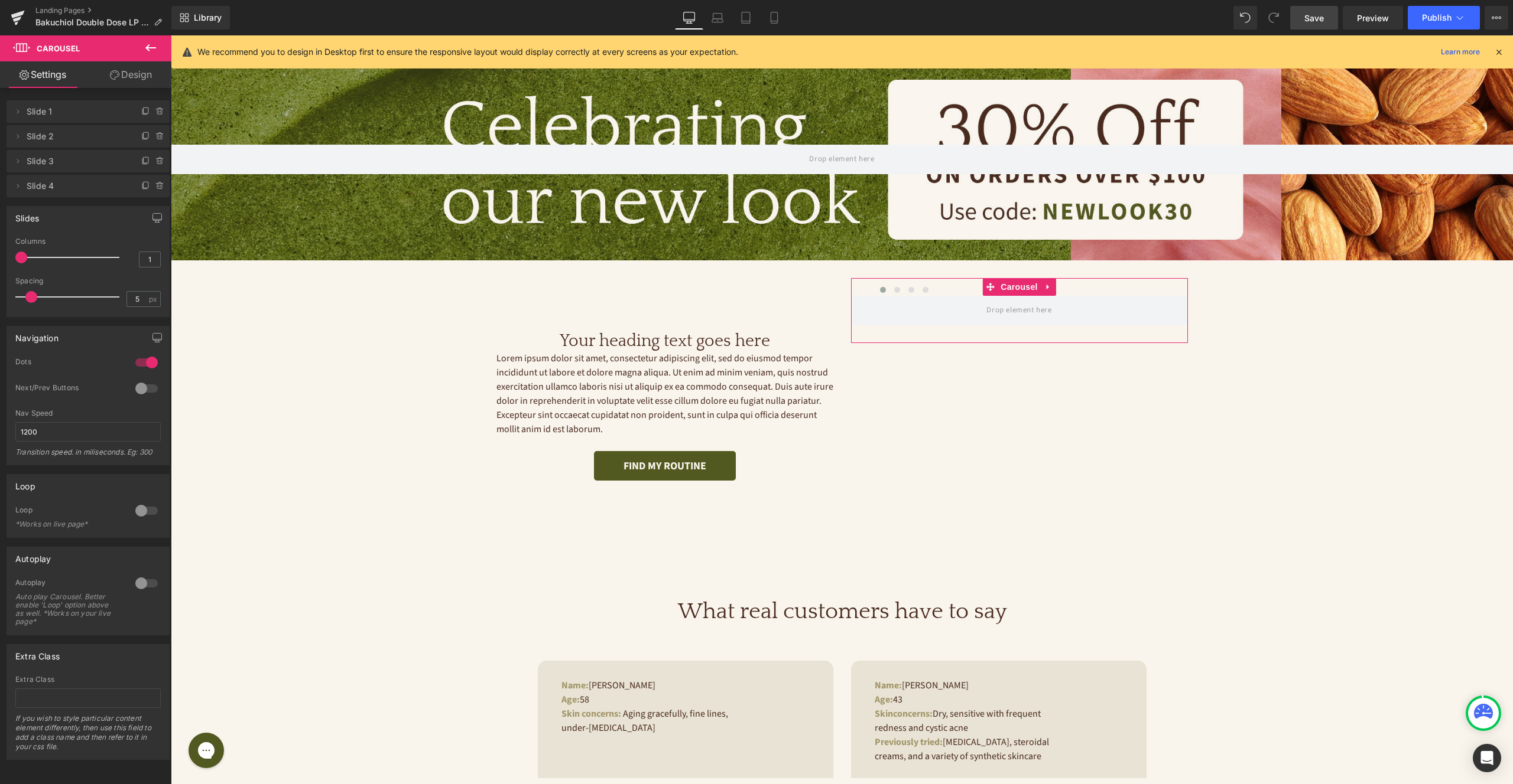
click at [133, 77] on link "Design" at bounding box center [131, 74] width 86 height 26
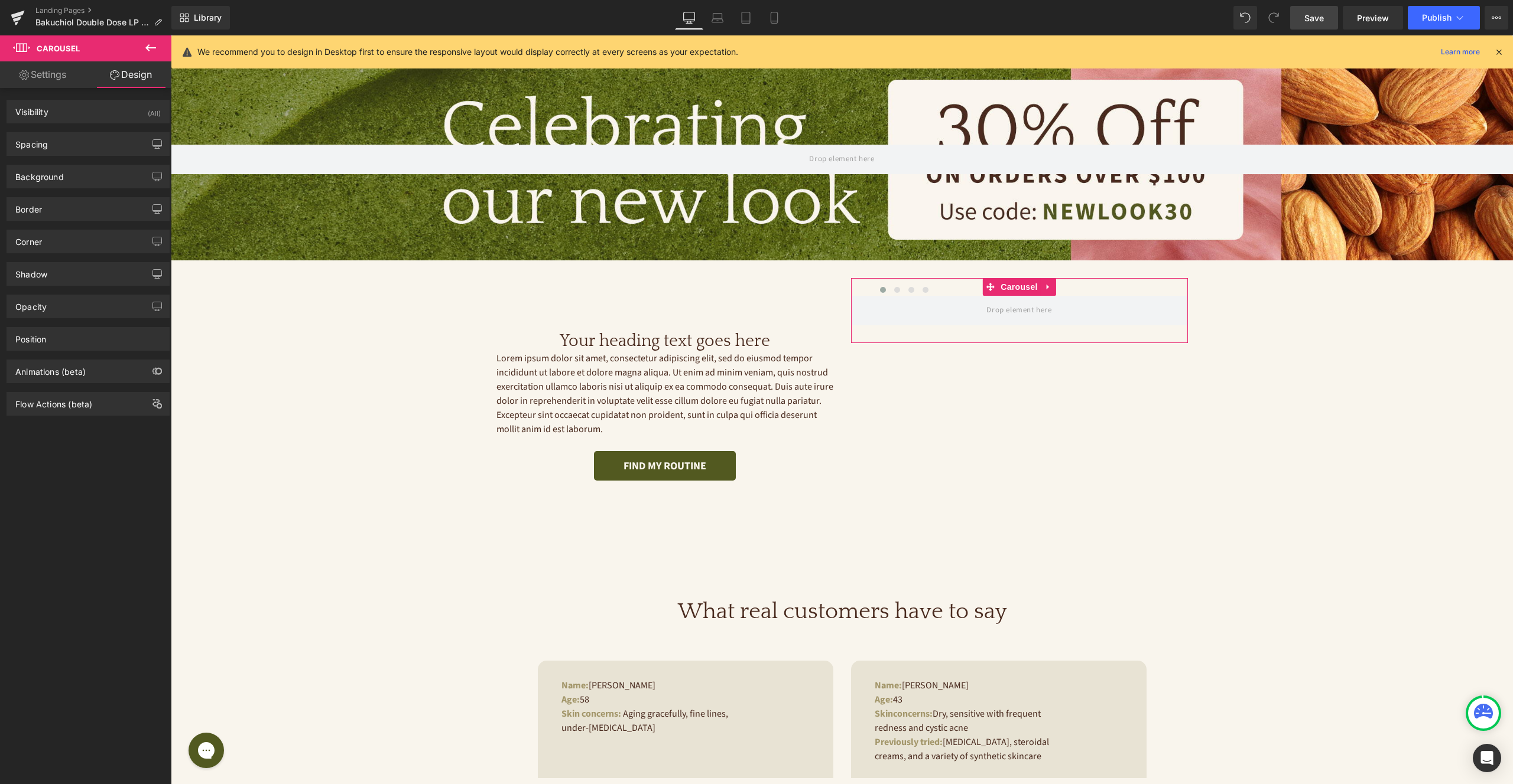
click at [40, 81] on link "Settings" at bounding box center [43, 74] width 86 height 26
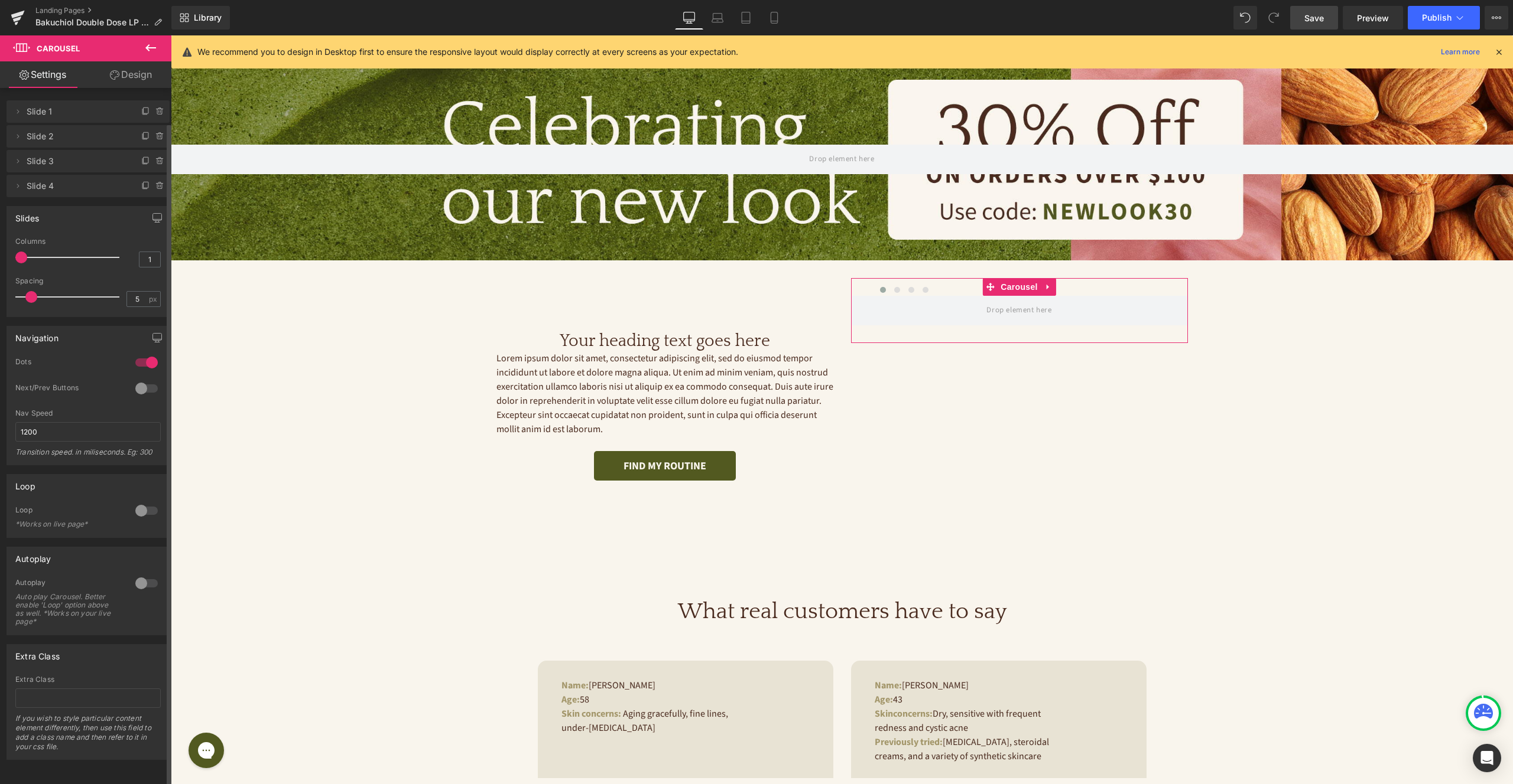
scroll to position [0, 0]
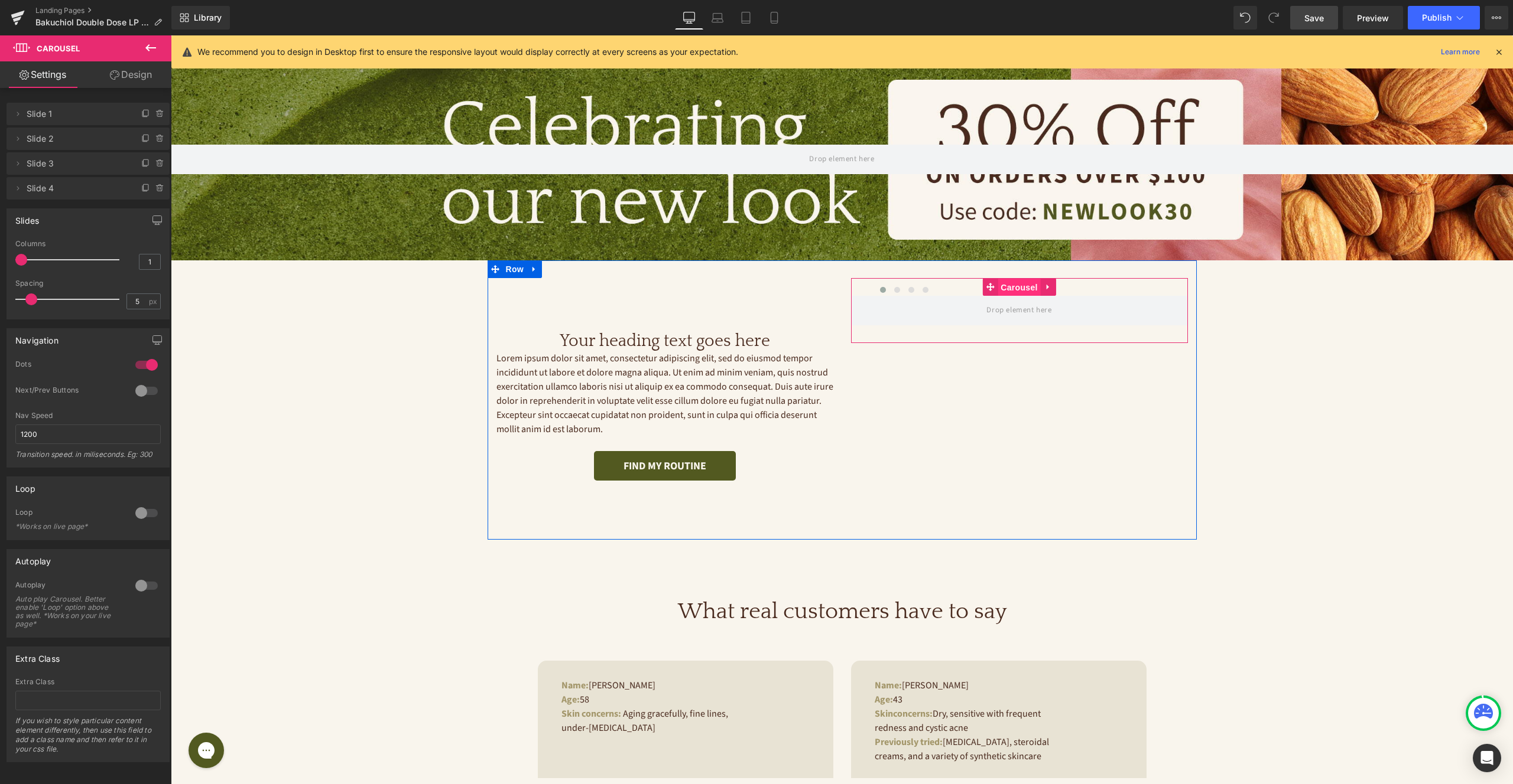
click at [1014, 285] on span "Carousel" at bounding box center [1019, 288] width 42 height 18
click at [929, 405] on div "Your heading text goes here Heading Lorem ipsum dolor sit amet, consectetur adi…" at bounding box center [842, 400] width 709 height 280
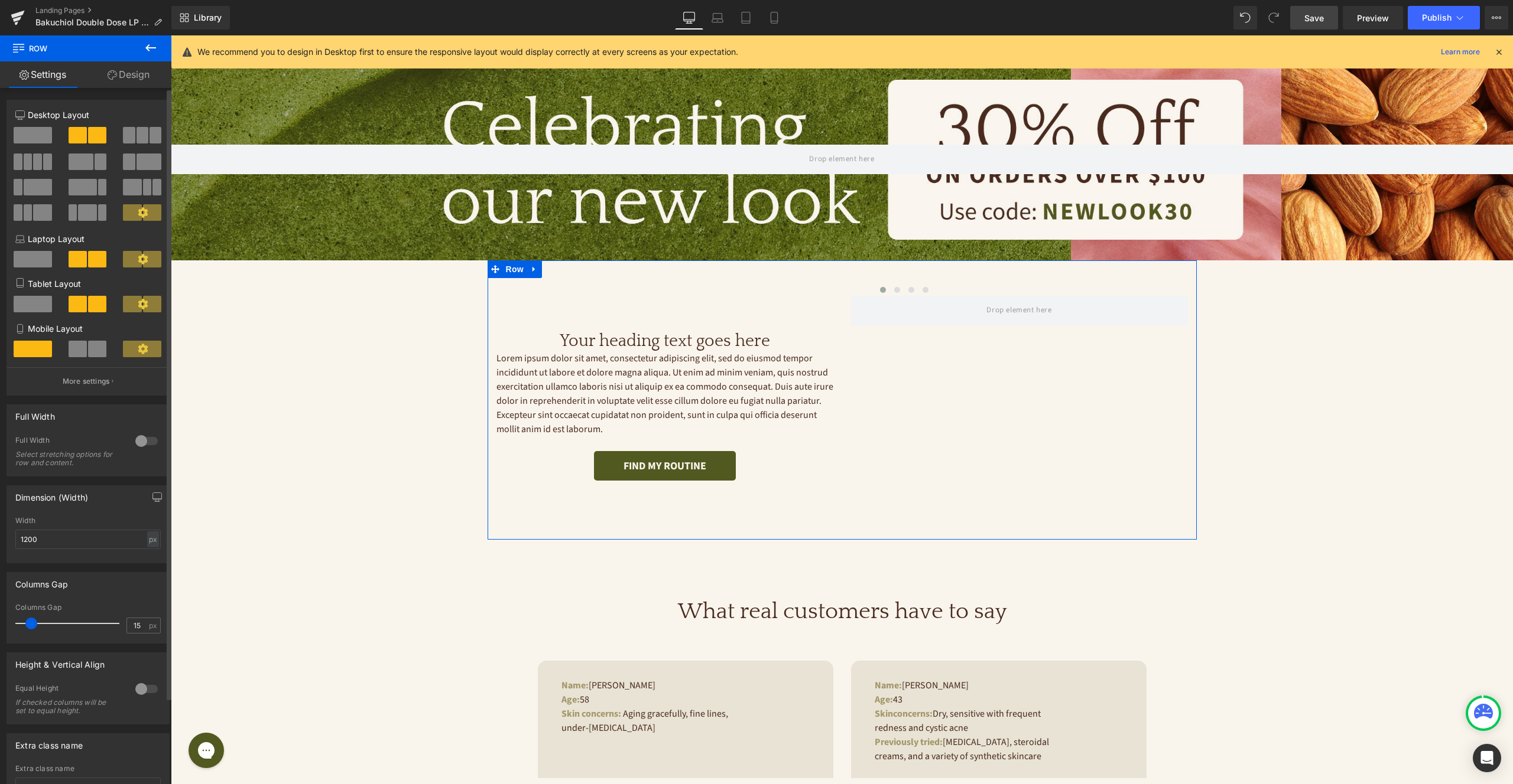
click at [143, 691] on div at bounding box center [147, 689] width 29 height 19
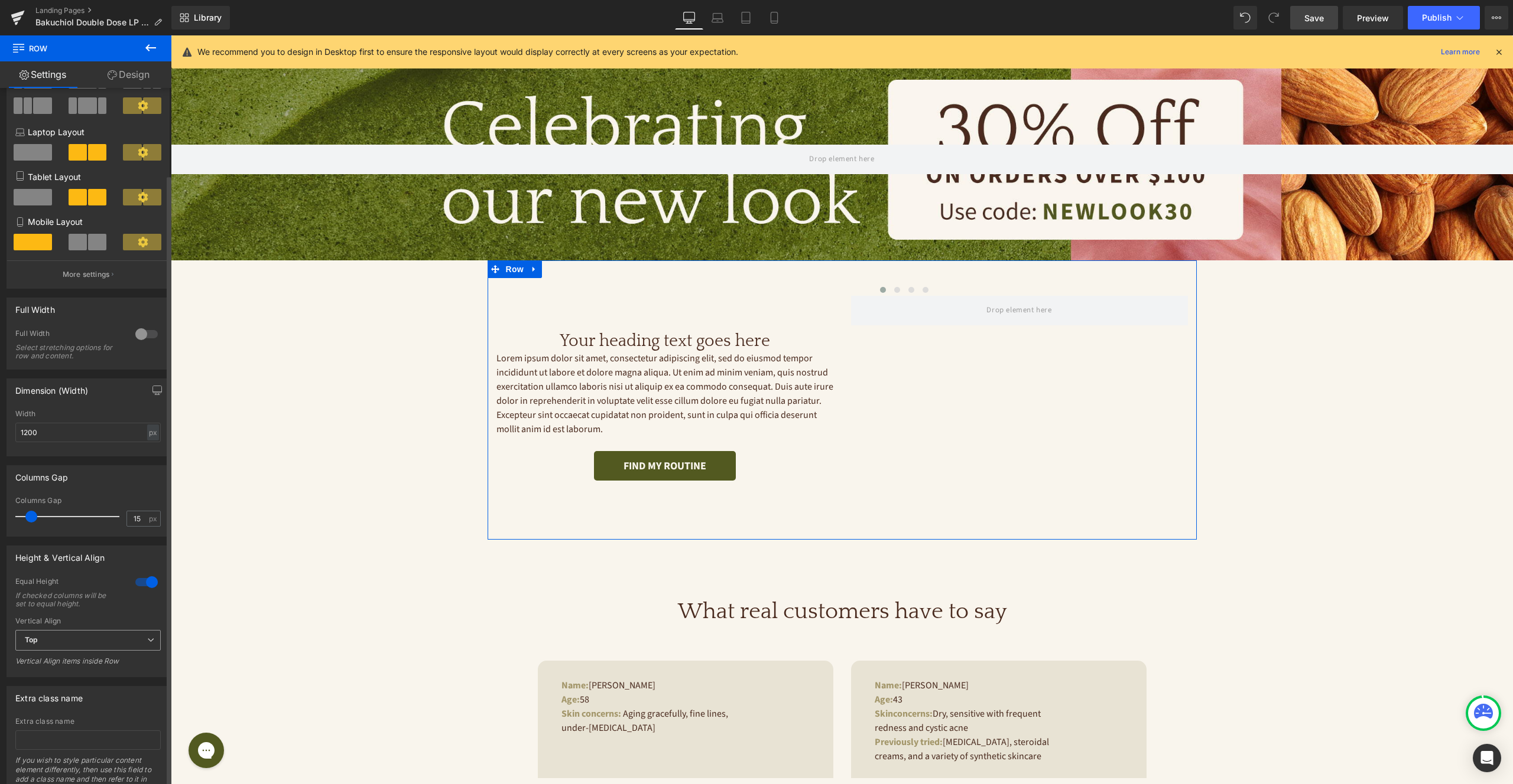
click at [100, 647] on span "Top" at bounding box center [87, 640] width 146 height 20
click at [98, 678] on li "Middle" at bounding box center [85, 679] width 140 height 18
click at [1014, 383] on span "Carousel" at bounding box center [1019, 382] width 42 height 18
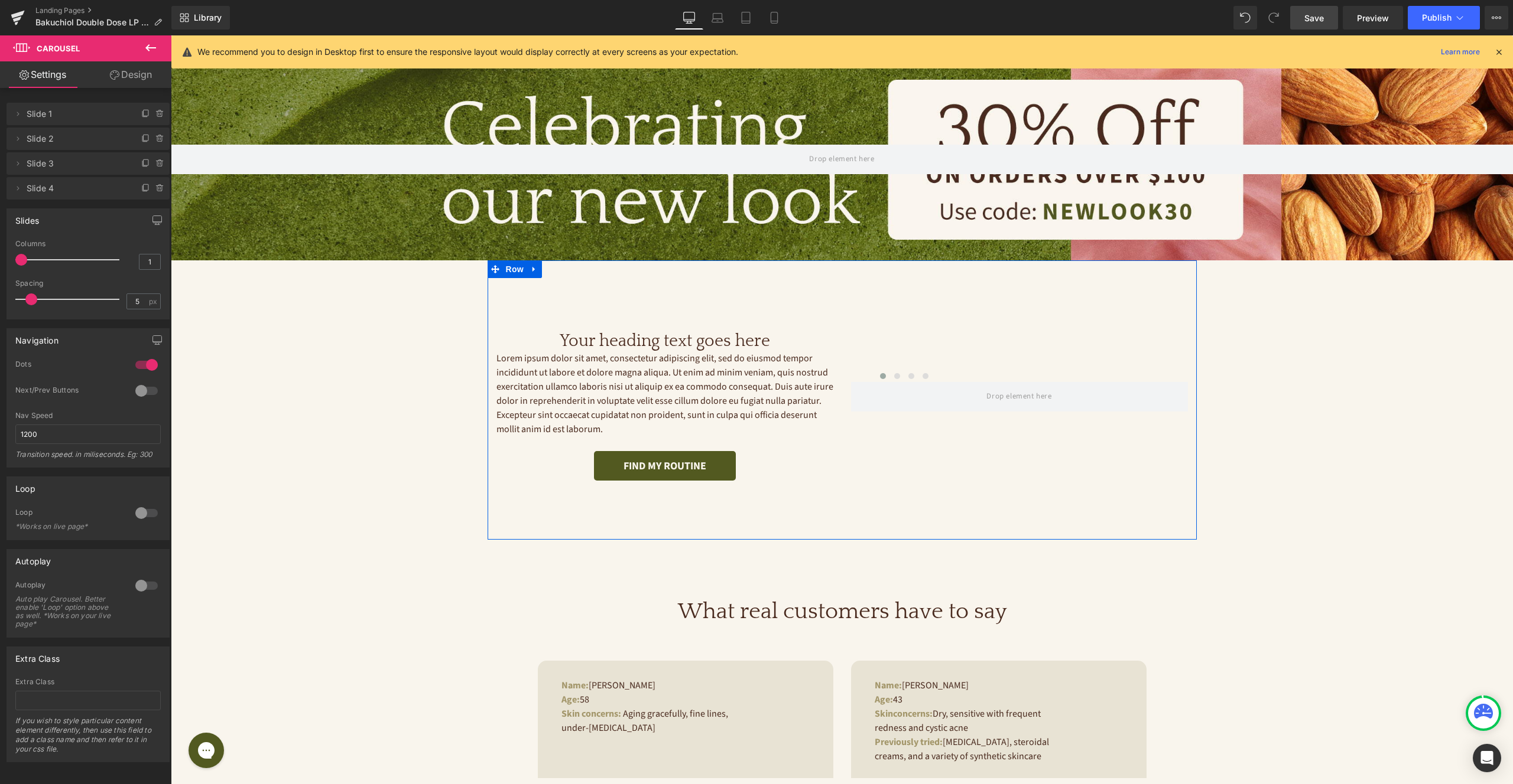
drag, startPoint x: 952, startPoint y: 378, endPoint x: 959, endPoint y: 434, distance: 56.4
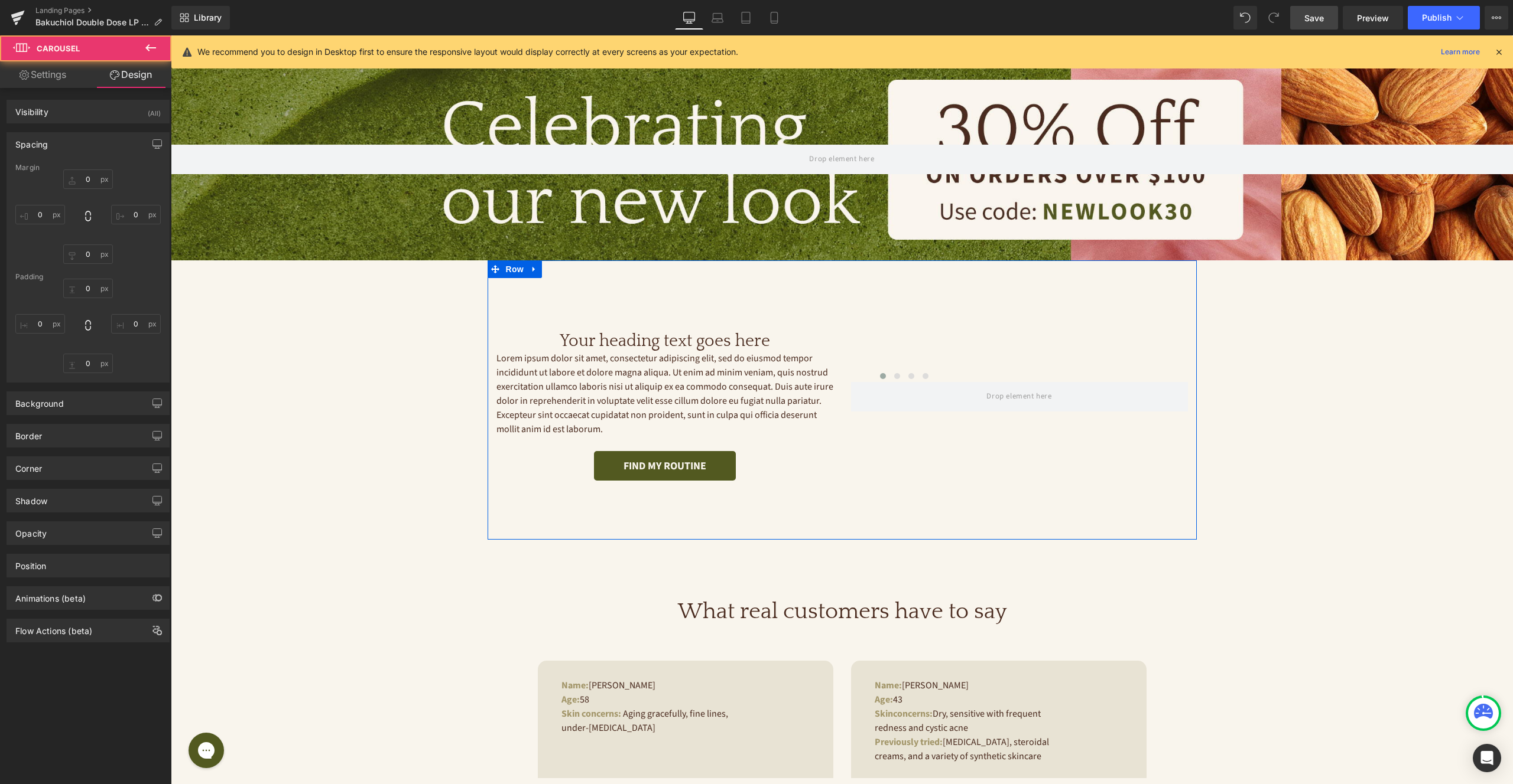
click at [951, 378] on div at bounding box center [904, 379] width 567 height 18
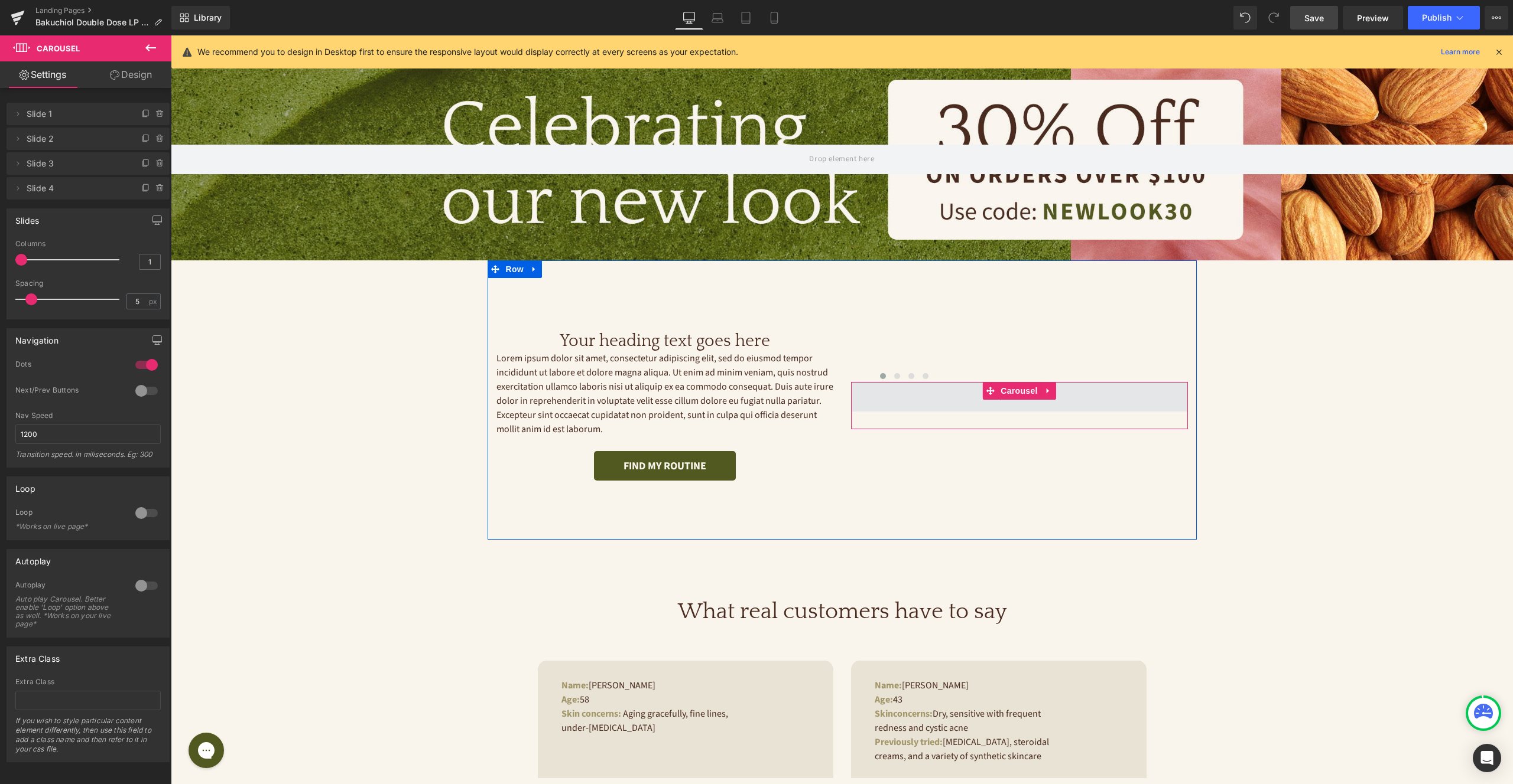
drag, startPoint x: 951, startPoint y: 383, endPoint x: 954, endPoint y: 408, distance: 25.2
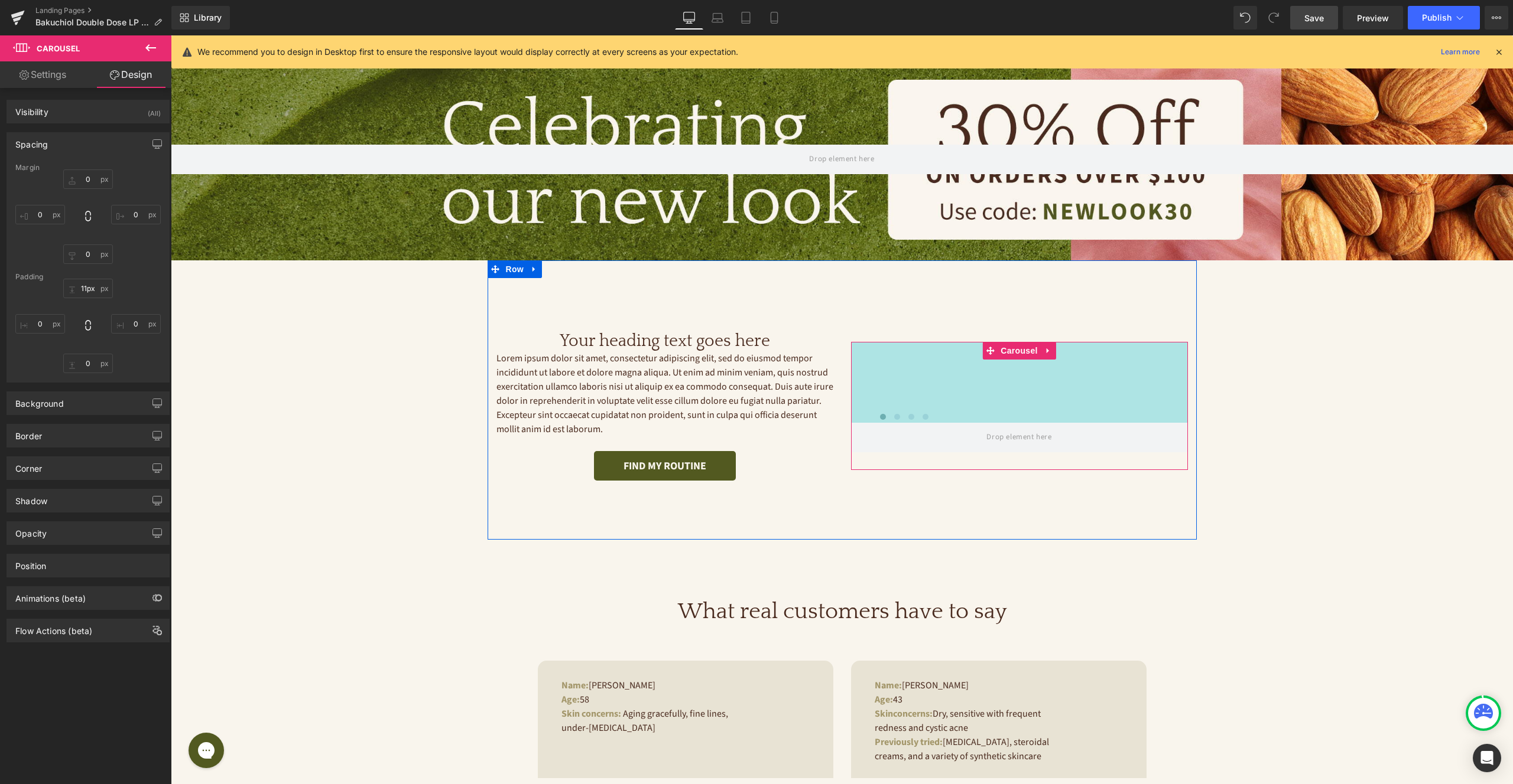
type input "0px"
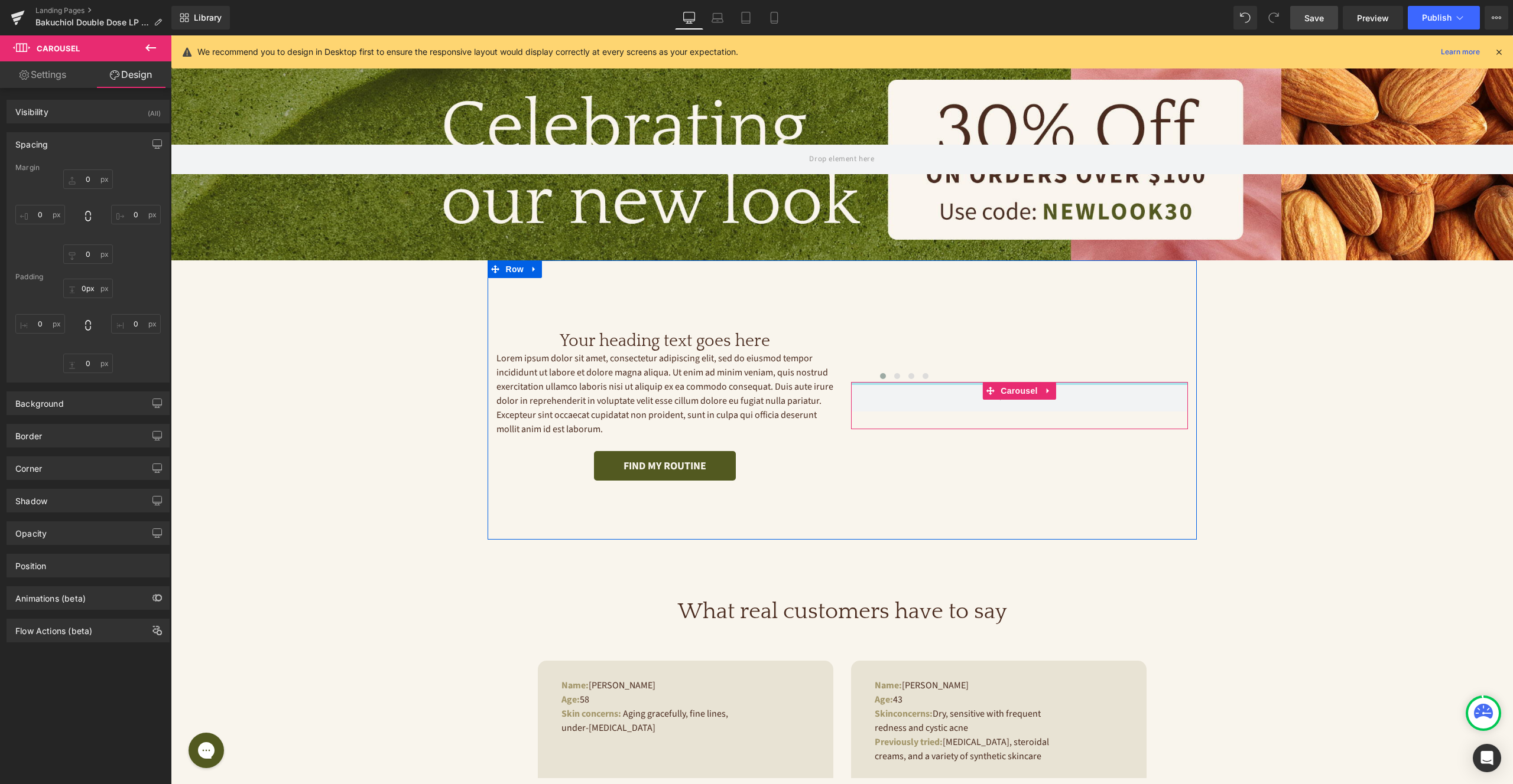
drag, startPoint x: 946, startPoint y: 382, endPoint x: 927, endPoint y: 427, distance: 48.8
type input "0"
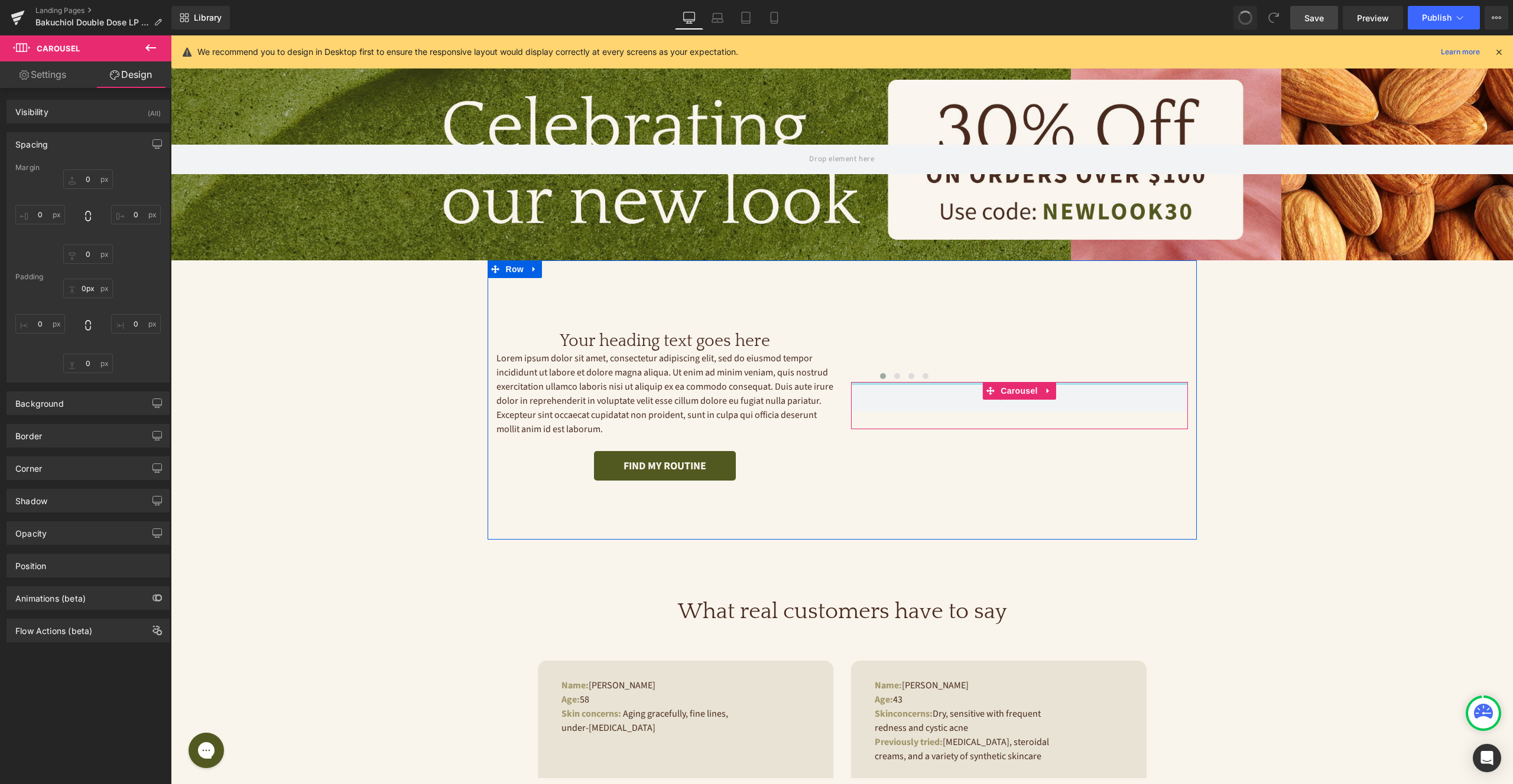
type input "0"
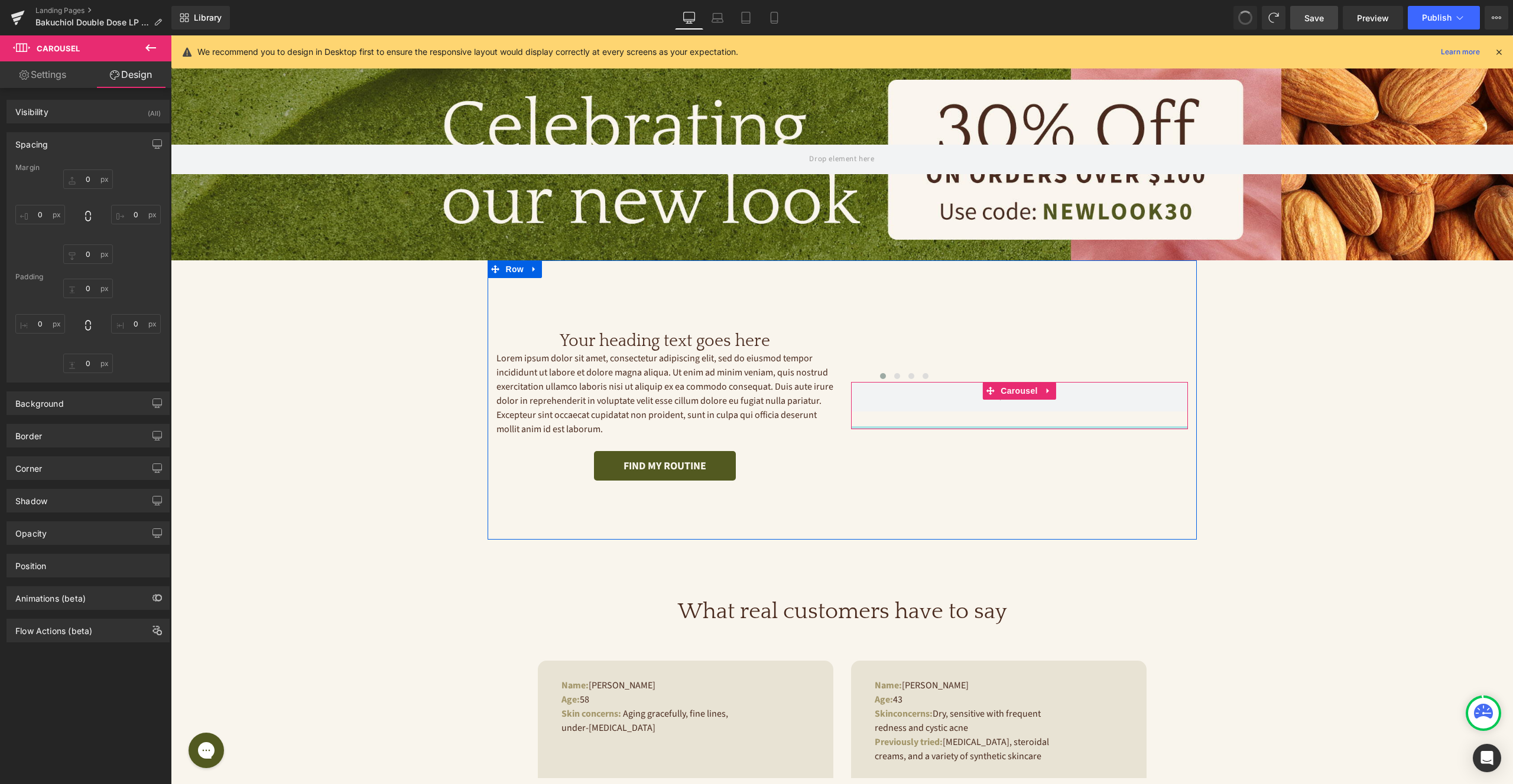
type input "0"
type input "4.58224"
type input "0"
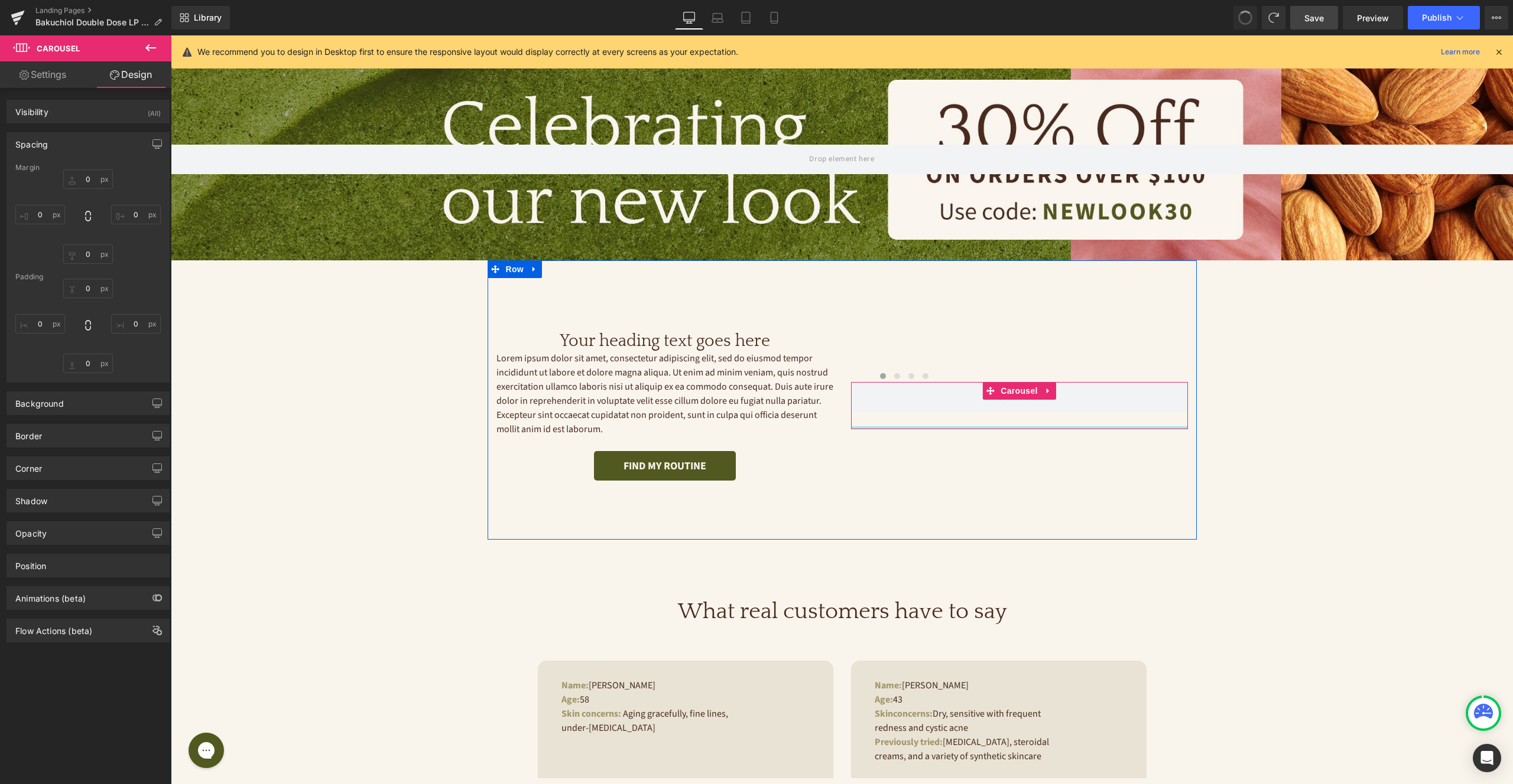
type input "0"
click at [1045, 381] on icon at bounding box center [1048, 382] width 8 height 9
click at [1058, 382] on icon at bounding box center [1056, 381] width 8 height 8
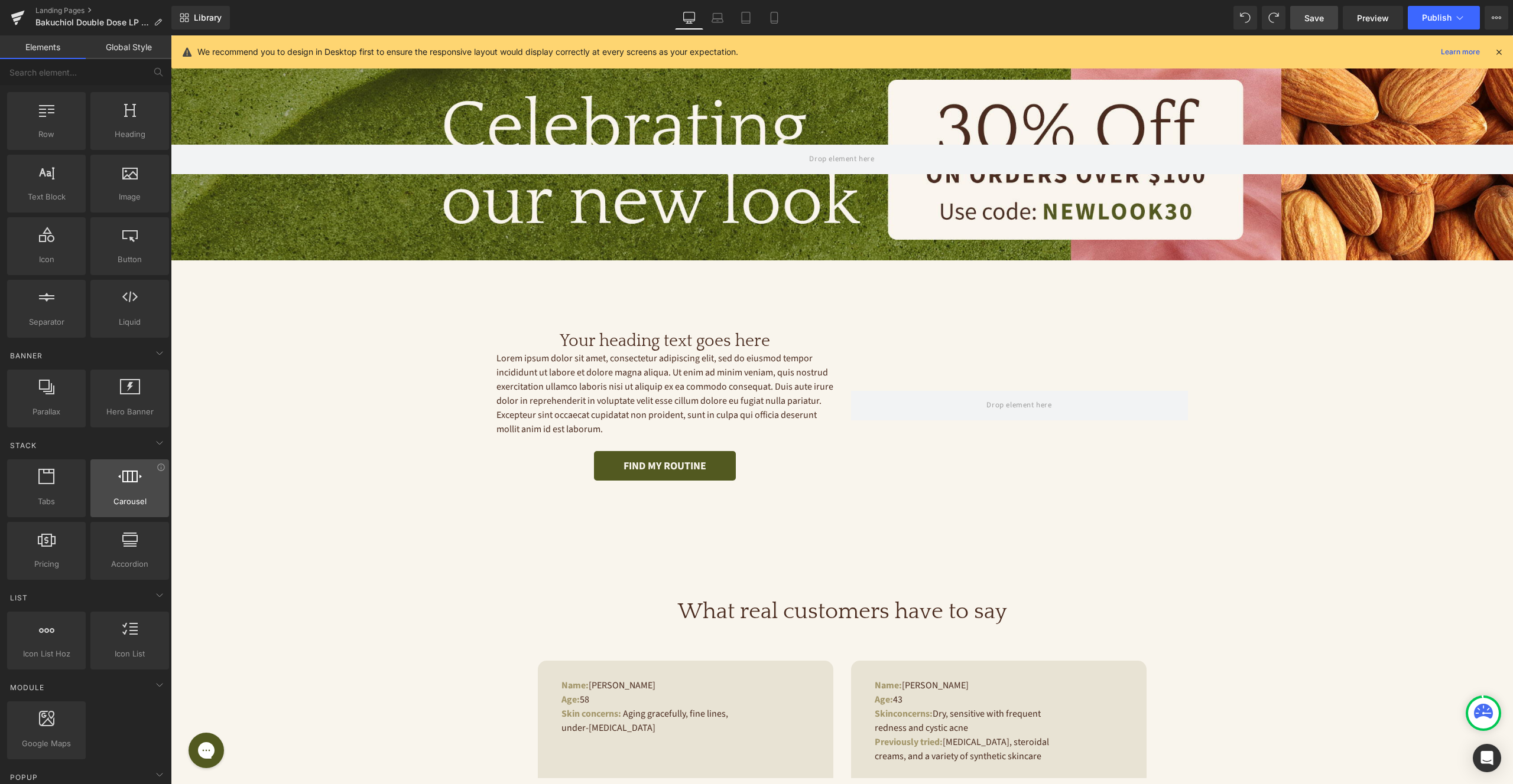
scroll to position [80, 0]
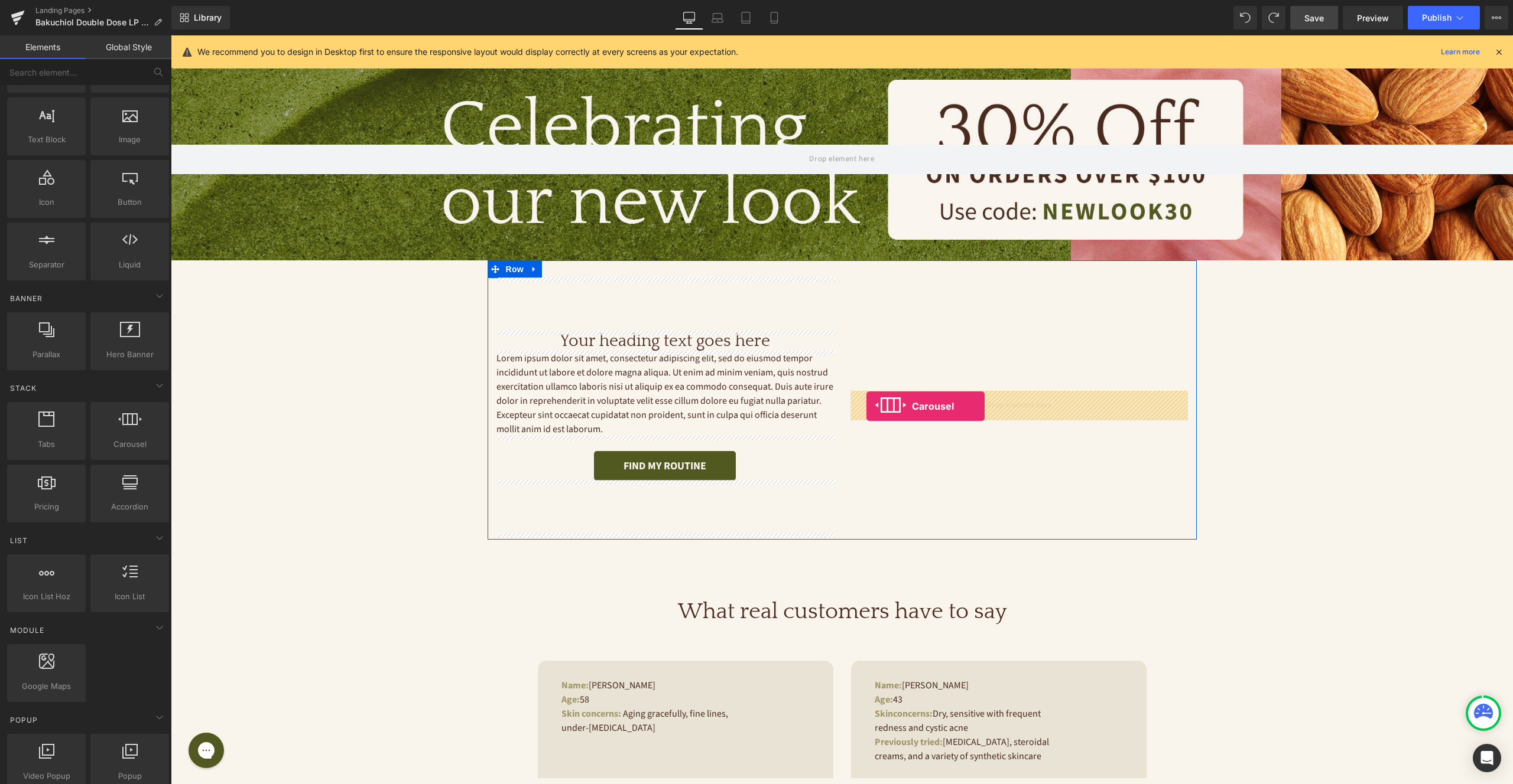
drag, startPoint x: 292, startPoint y: 468, endPoint x: 867, endPoint y: 406, distance: 578.3
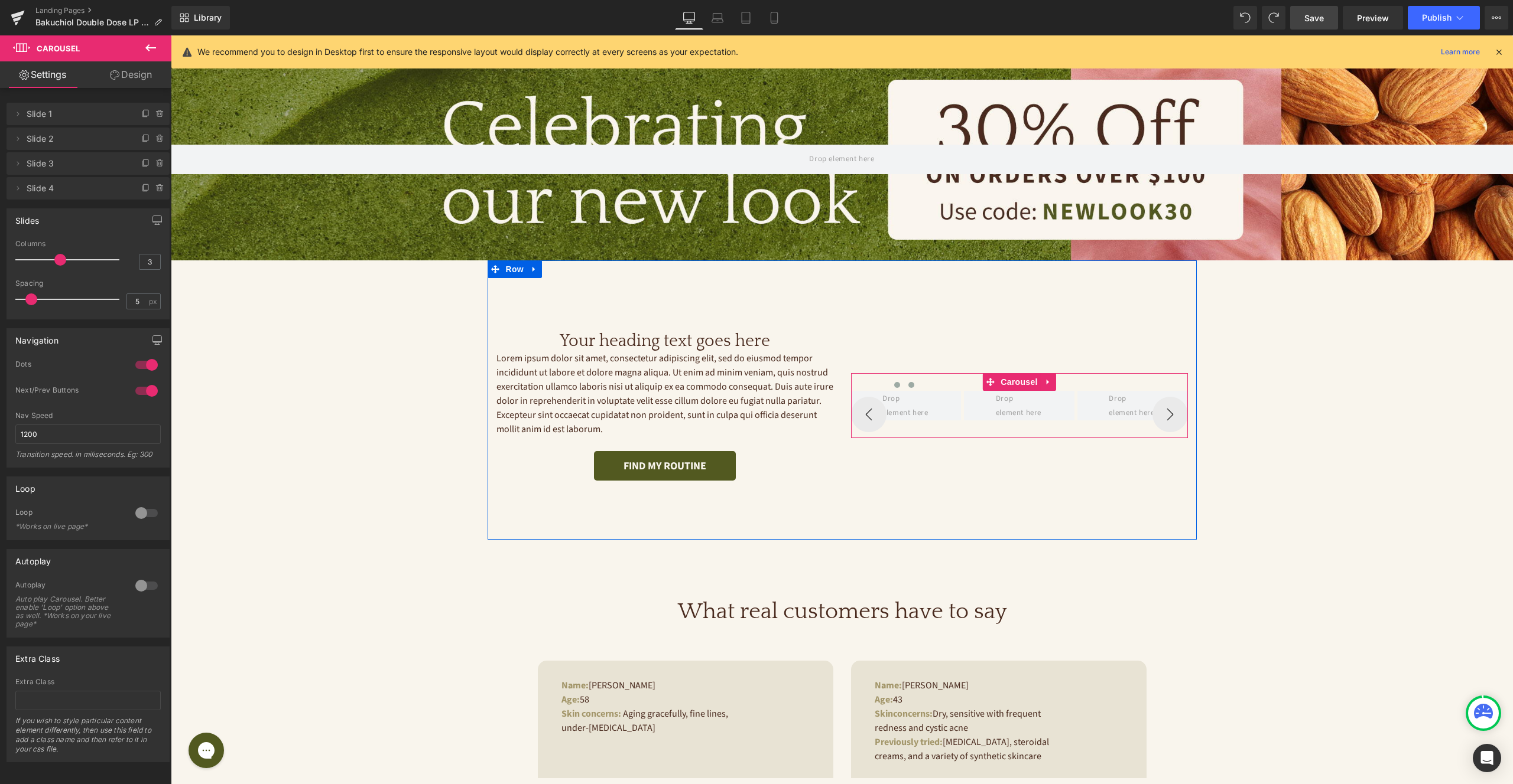
click at [916, 386] on button at bounding box center [911, 385] width 14 height 12
click at [895, 384] on span at bounding box center [897, 385] width 6 height 6
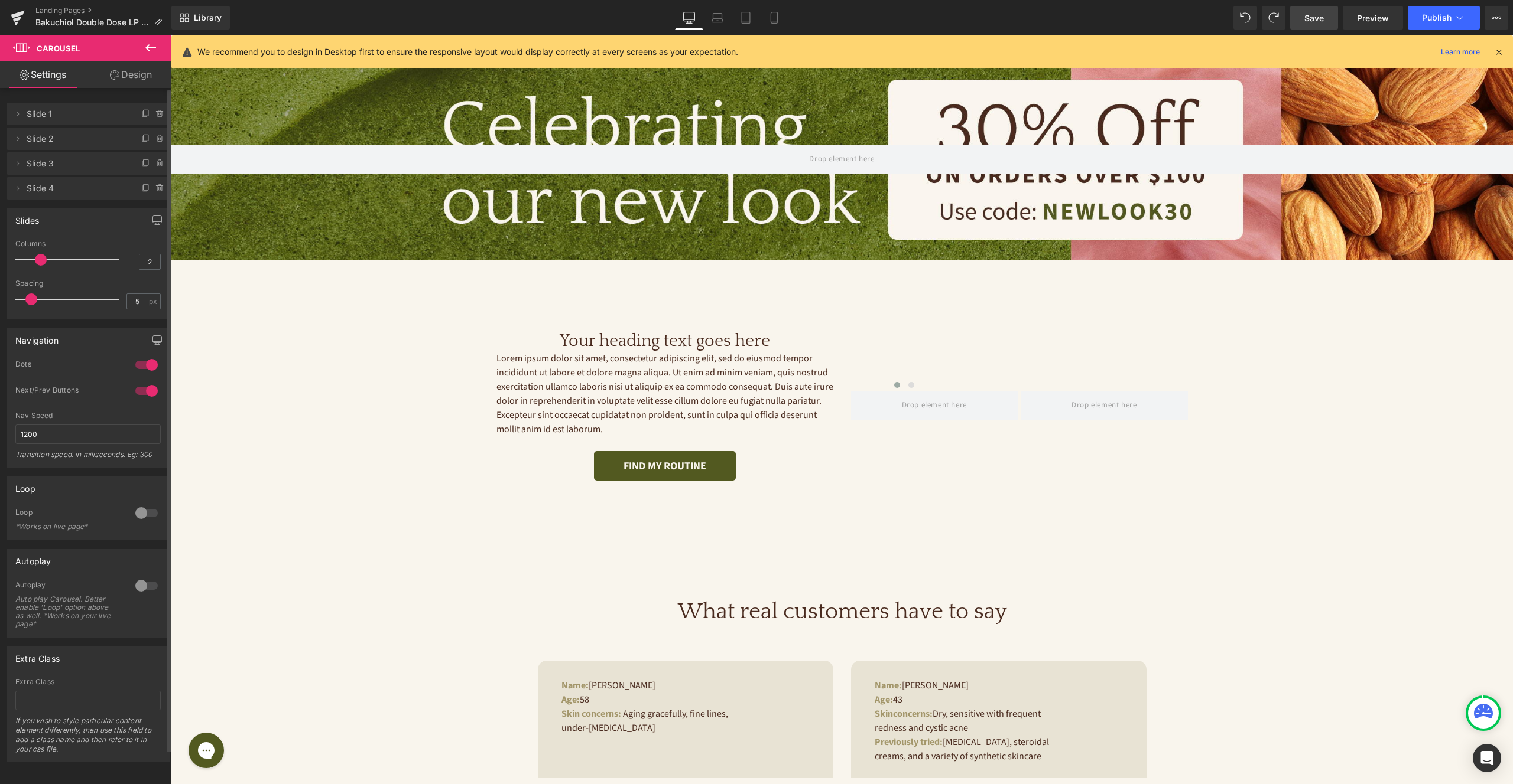
type input "1"
drag, startPoint x: 56, startPoint y: 260, endPoint x: 24, endPoint y: 262, distance: 32.1
click at [24, 262] on span at bounding box center [21, 260] width 12 height 12
click at [141, 366] on div at bounding box center [147, 365] width 29 height 19
click at [715, 372] on p "Lorem ipsum dolor sit amet, consectetur adipiscing elit, sed do eiusmod tempor …" at bounding box center [664, 394] width 337 height 85
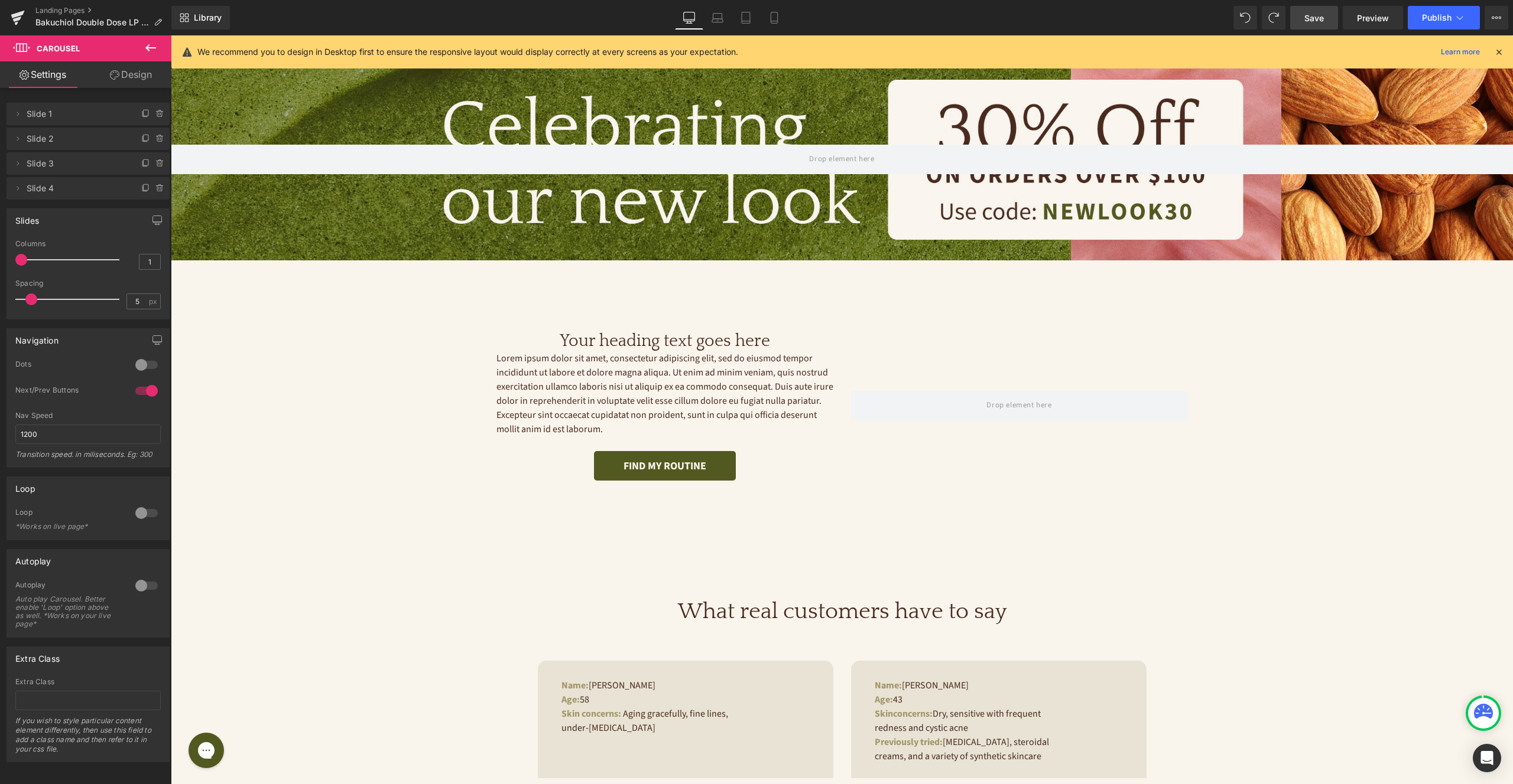
click at [715, 372] on p "Lorem ipsum dolor sit amet, consectetur adipiscing elit, sed do eiusmod tempor …" at bounding box center [664, 394] width 337 height 85
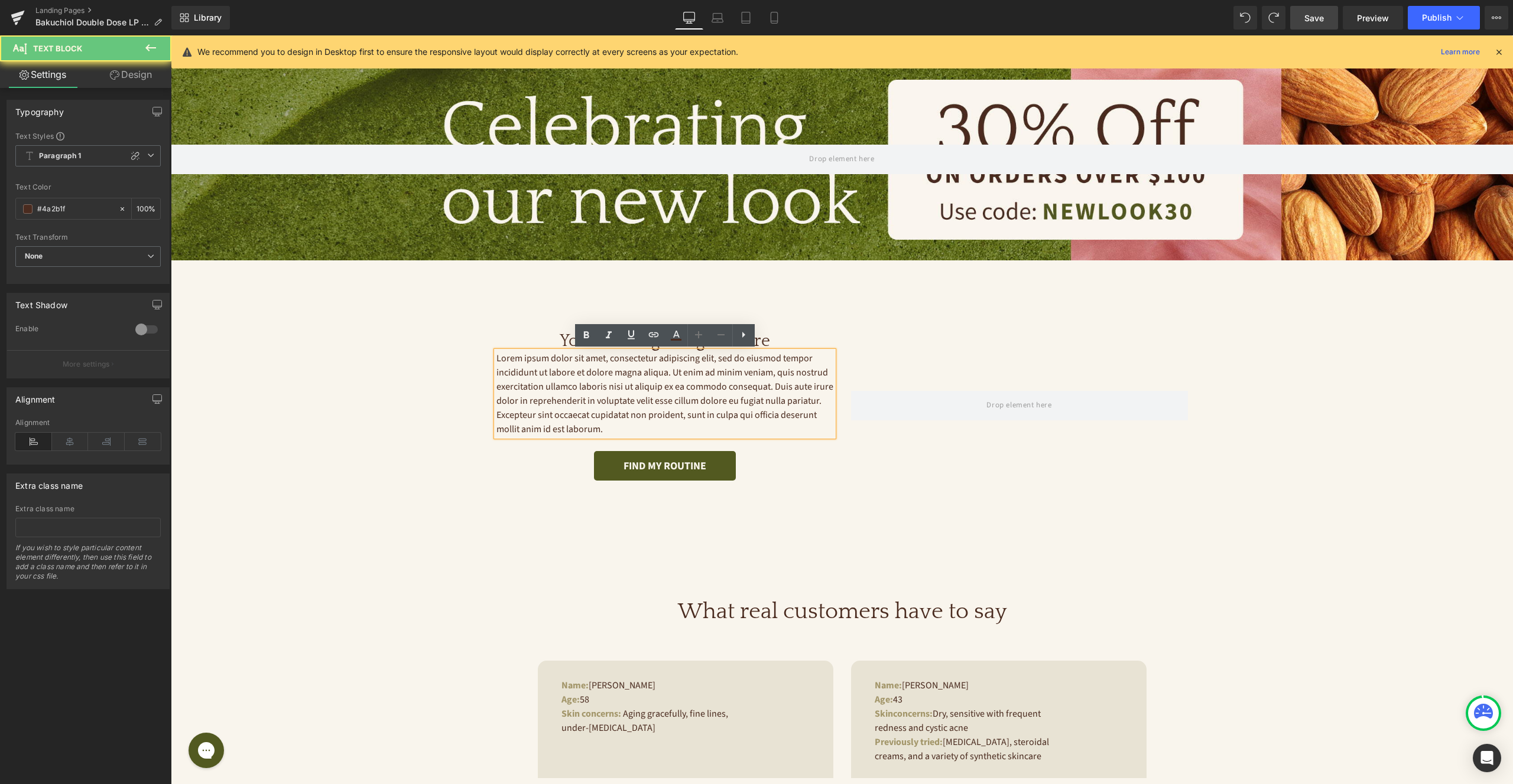
click at [664, 383] on p "Lorem ipsum dolor sit amet, consectetur adipiscing elit, sed do eiusmod tempor …" at bounding box center [664, 394] width 337 height 85
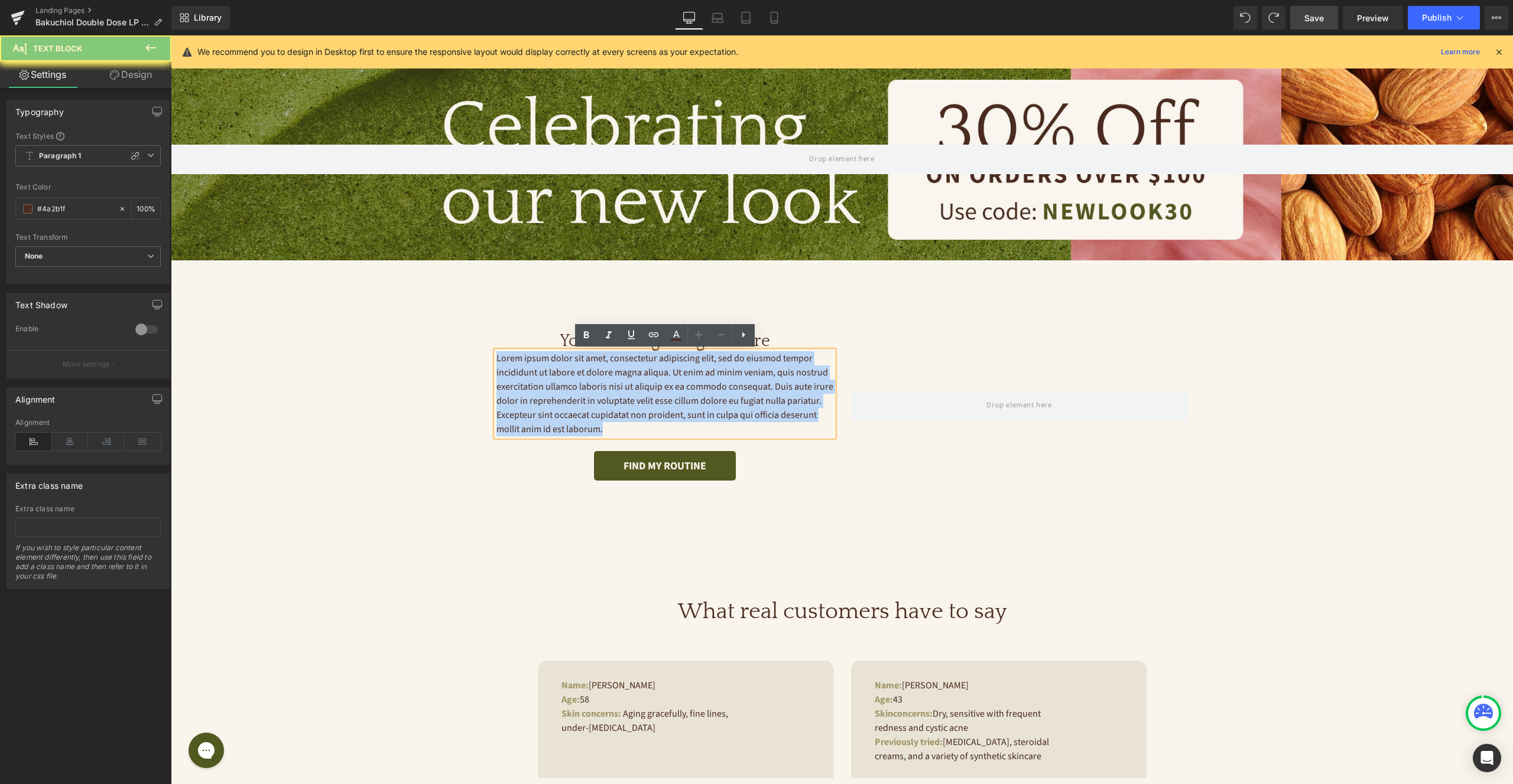
click at [664, 383] on p "Lorem ipsum dolor sit amet, consectetur adipiscing elit, sed do eiusmod tempor …" at bounding box center [664, 394] width 337 height 85
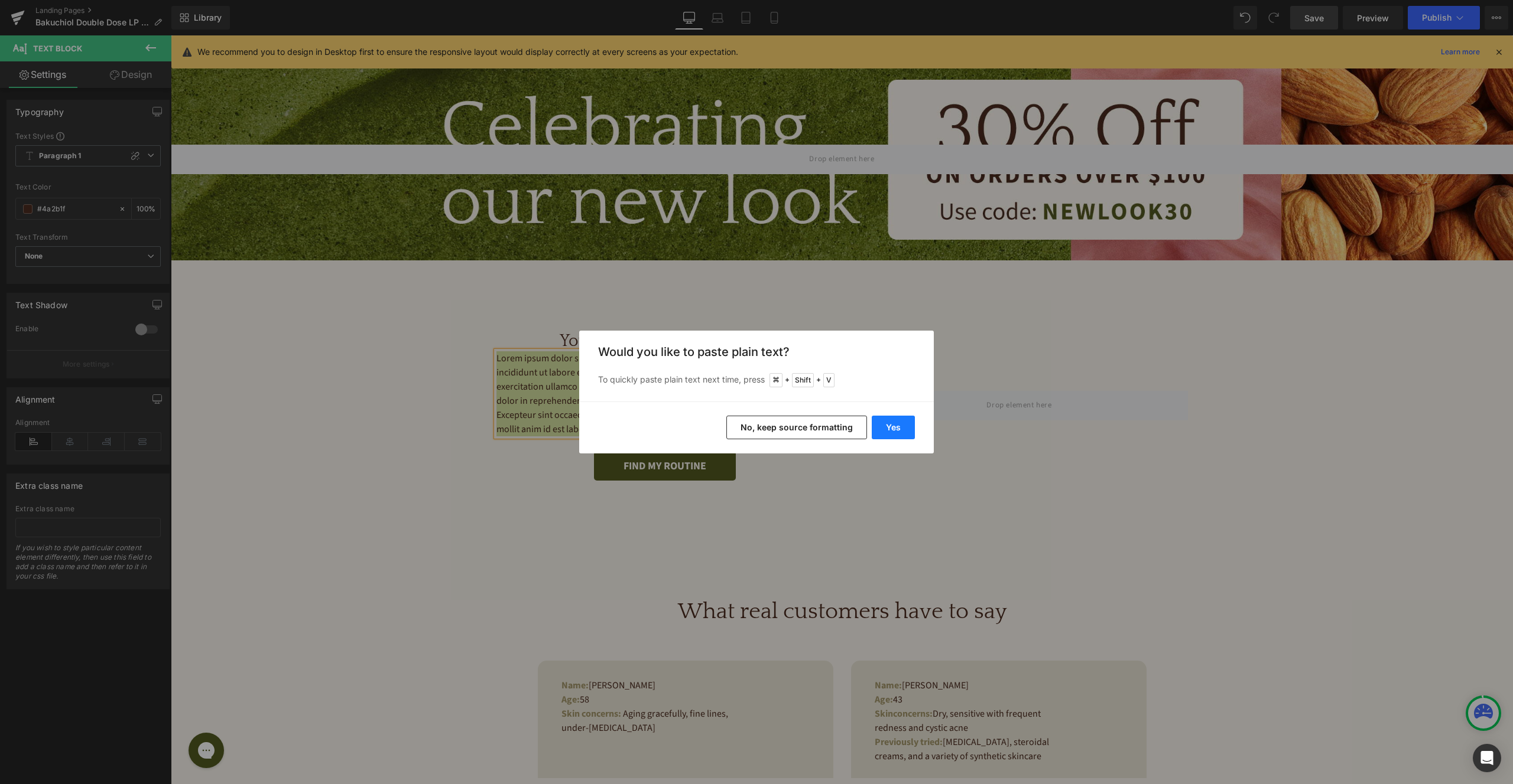
click at [904, 429] on button "Yes" at bounding box center [893, 427] width 43 height 23
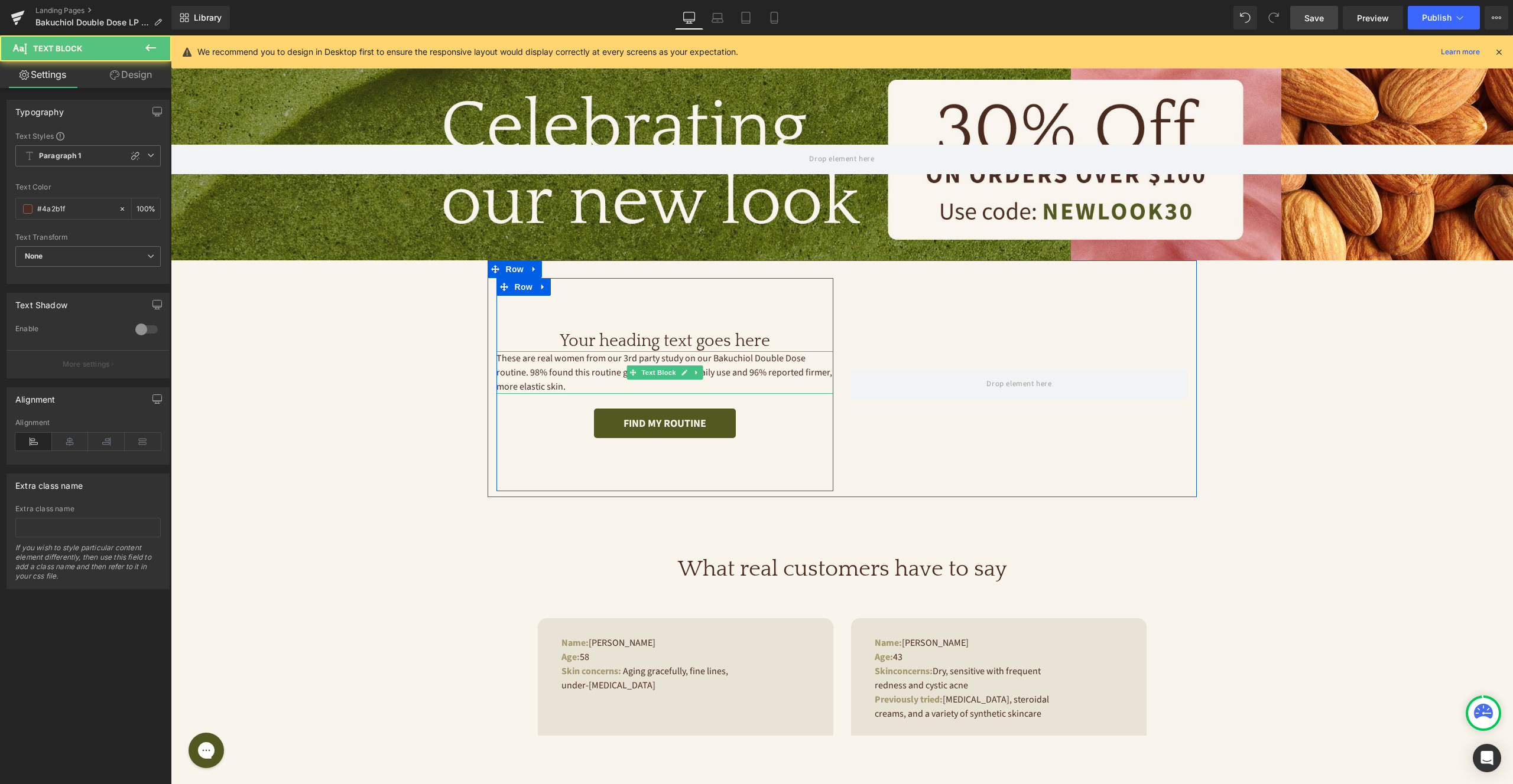
click at [736, 374] on p "These are real women from our 3rd party study on our Bakuchiol Double Dose rout…" at bounding box center [664, 372] width 337 height 42
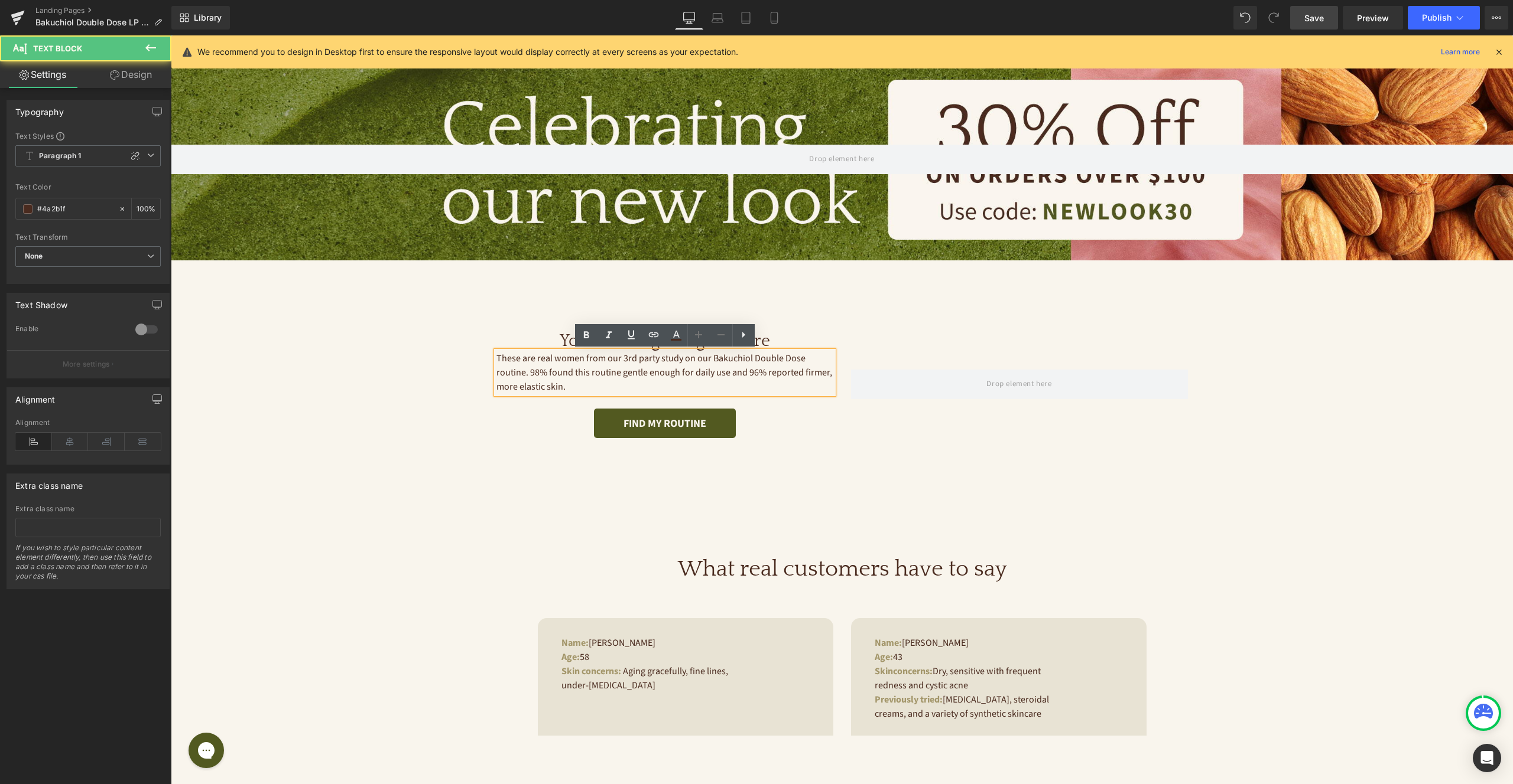
click at [529, 369] on p "These are real women from our 3rd party study on our Bakuchiol Double Dose rout…" at bounding box center [664, 372] width 337 height 42
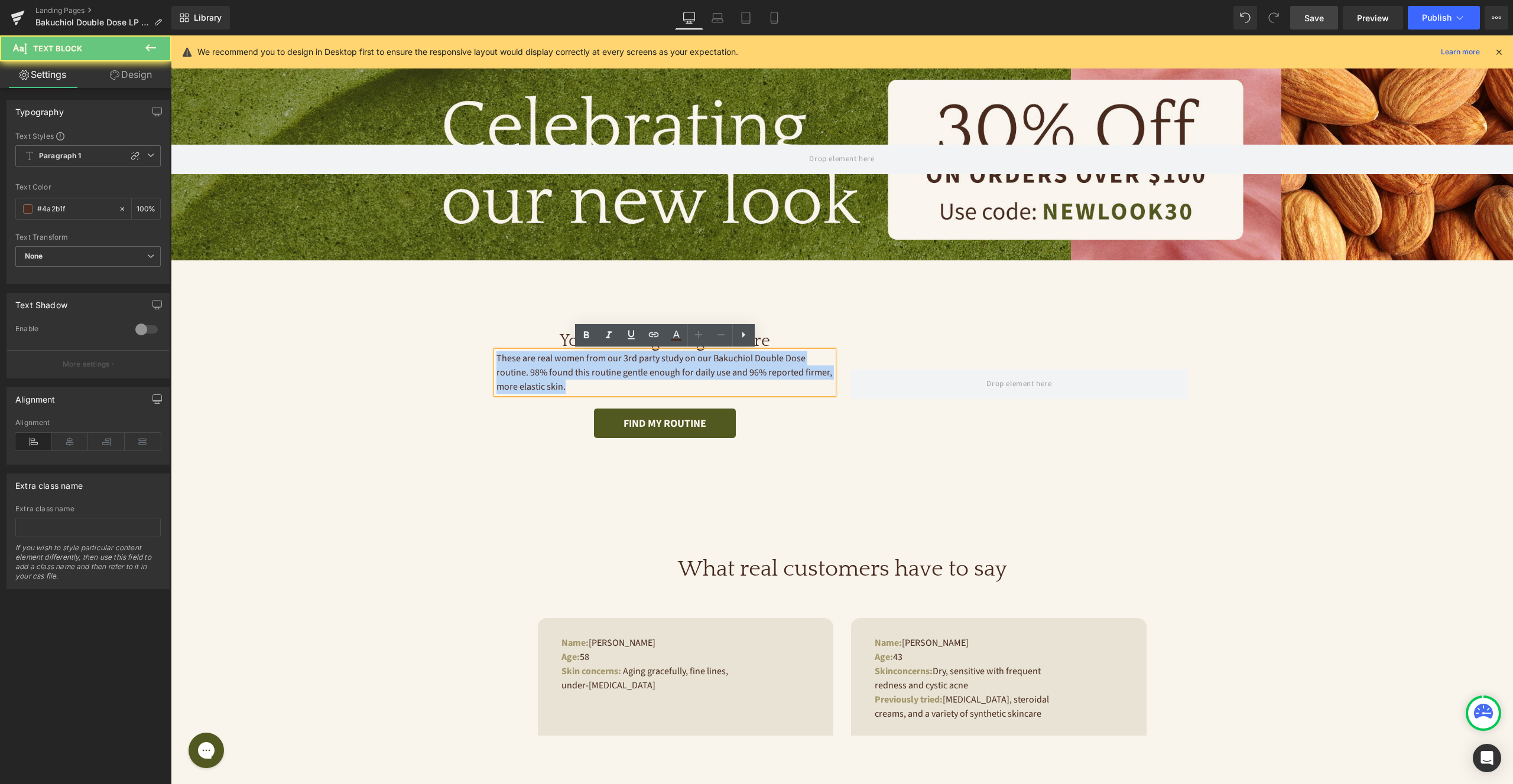
click at [529, 369] on p "These are real women from our 3rd party study on our Bakuchiol Double Dose rout…" at bounding box center [664, 372] width 337 height 42
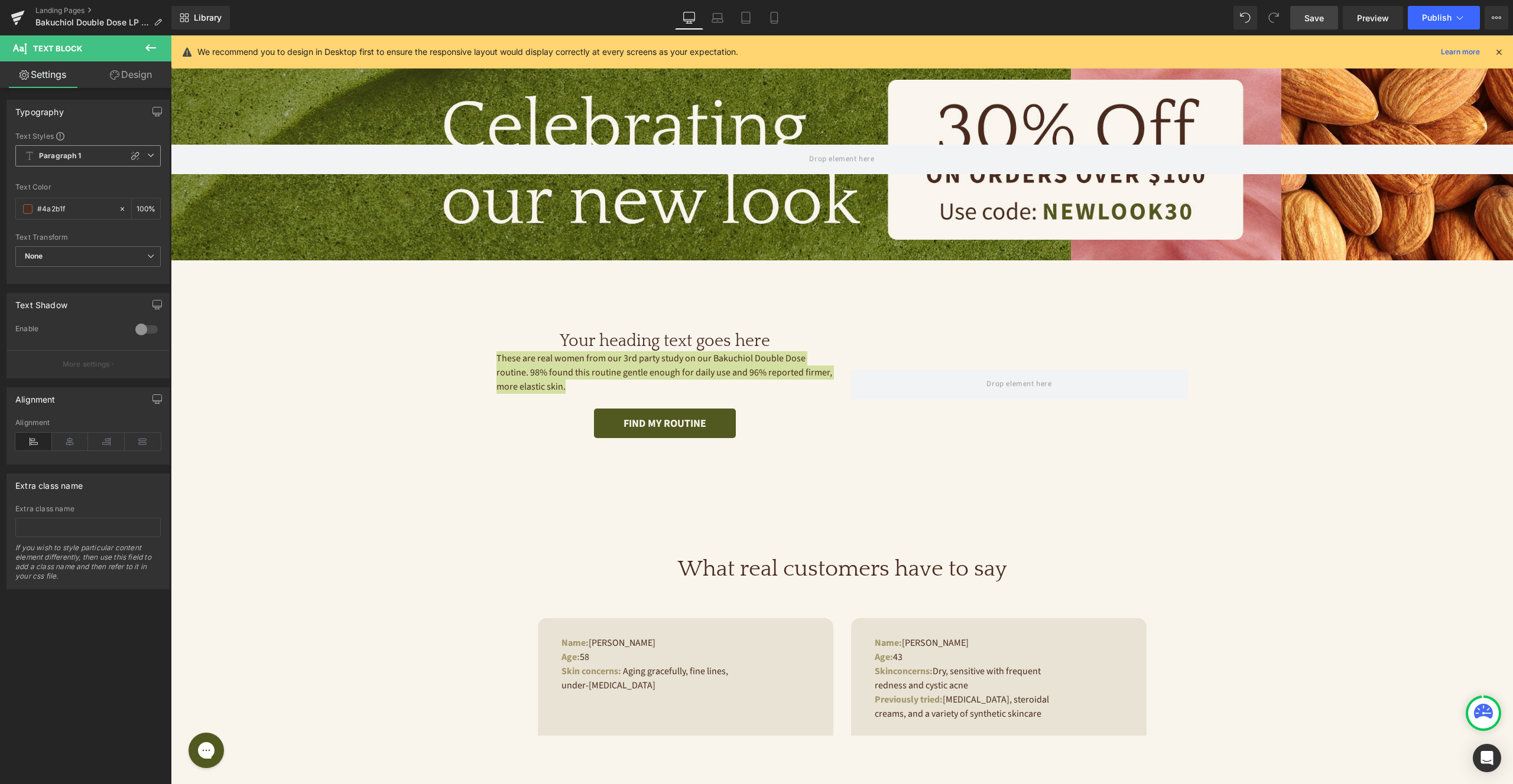
click at [69, 161] on span "Paragraph 1" at bounding box center [87, 156] width 146 height 21
click at [70, 157] on b "Paragraph 1" at bounding box center [60, 156] width 42 height 10
click at [56, 256] on span "None" at bounding box center [87, 256] width 146 height 20
click at [56, 256] on span "None" at bounding box center [85, 256] width 140 height 20
click at [134, 154] on icon at bounding box center [135, 155] width 8 height 8
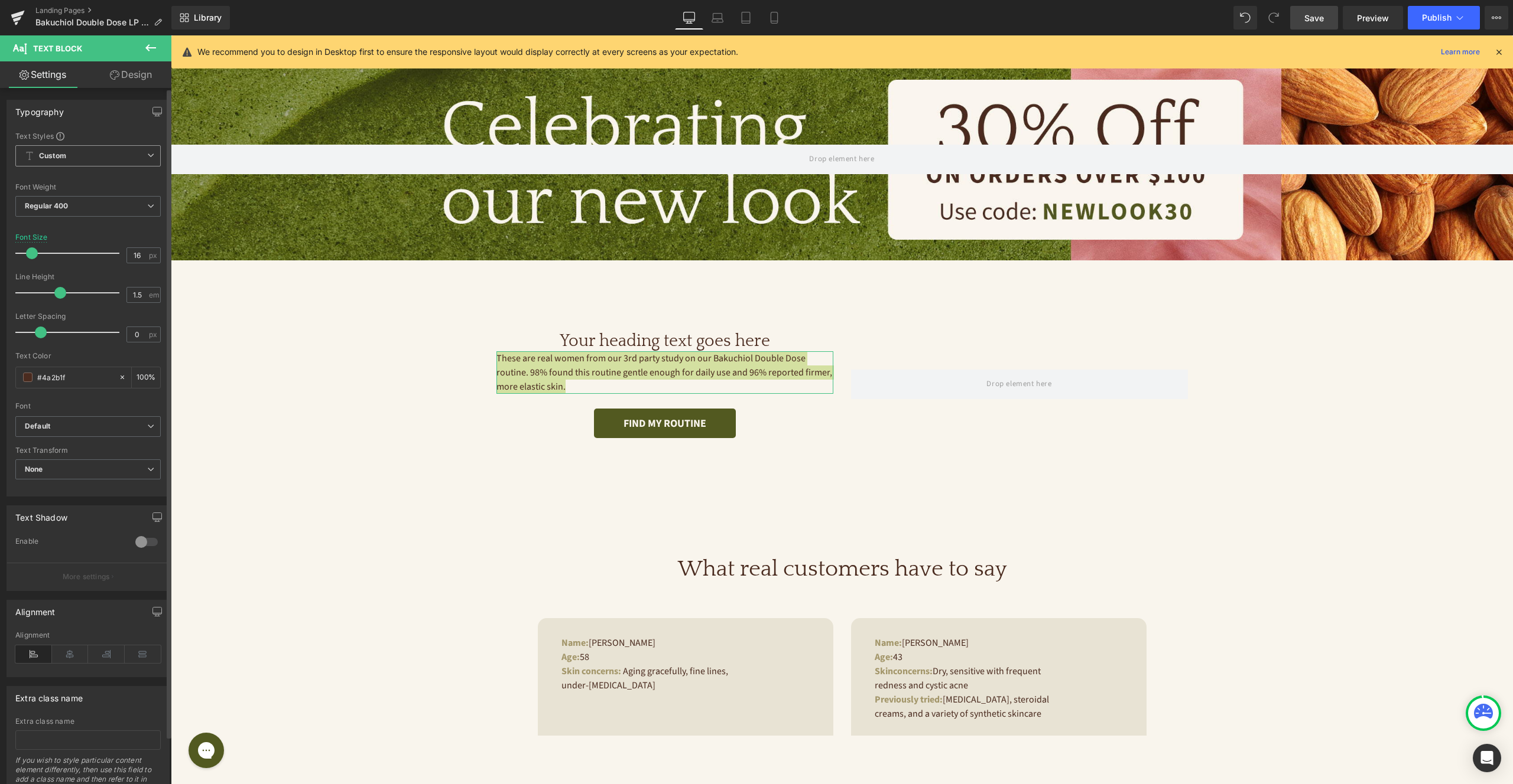
click at [84, 157] on span "Custom" at bounding box center [87, 156] width 146 height 21
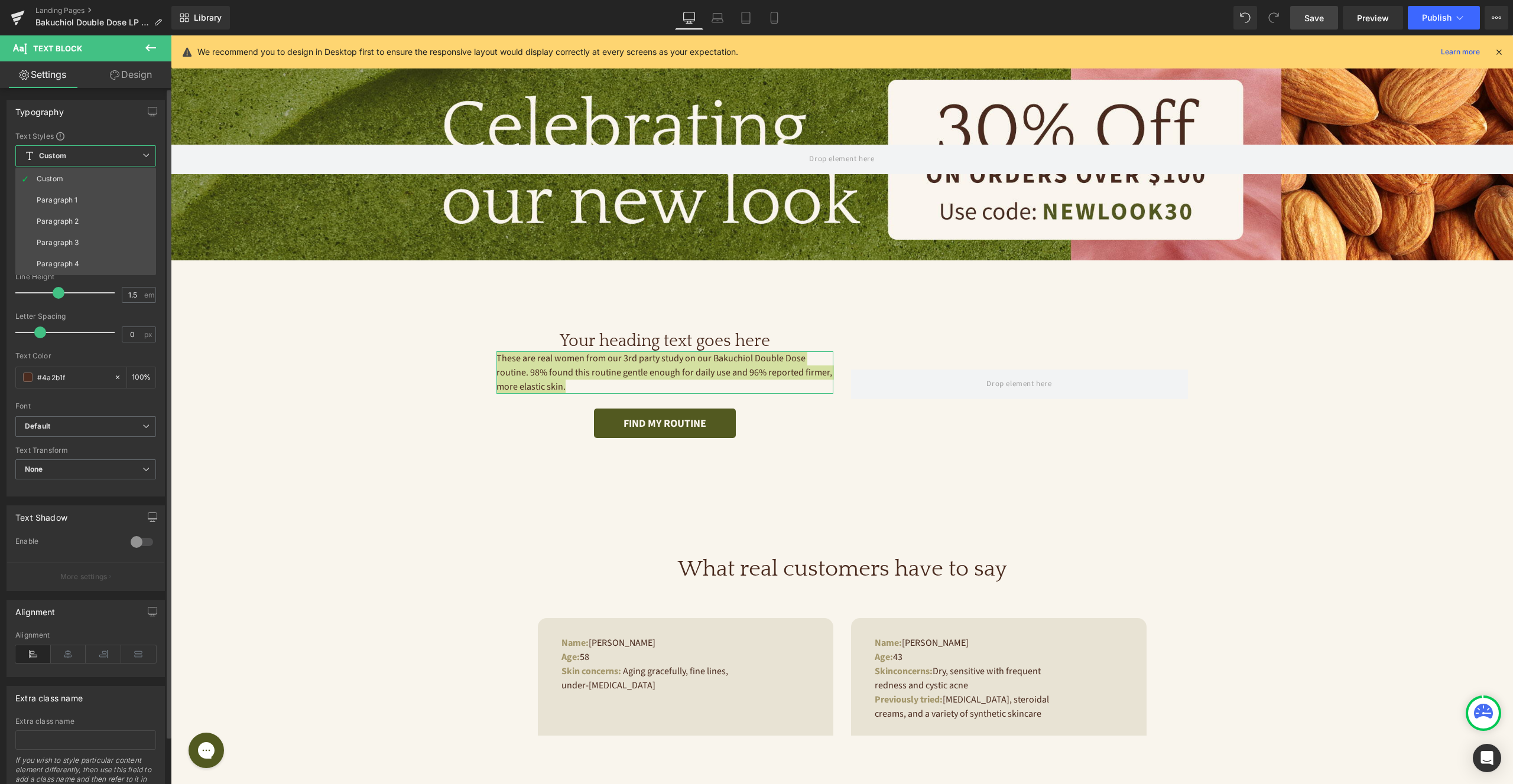
click at [84, 157] on span "Custom" at bounding box center [85, 156] width 140 height 21
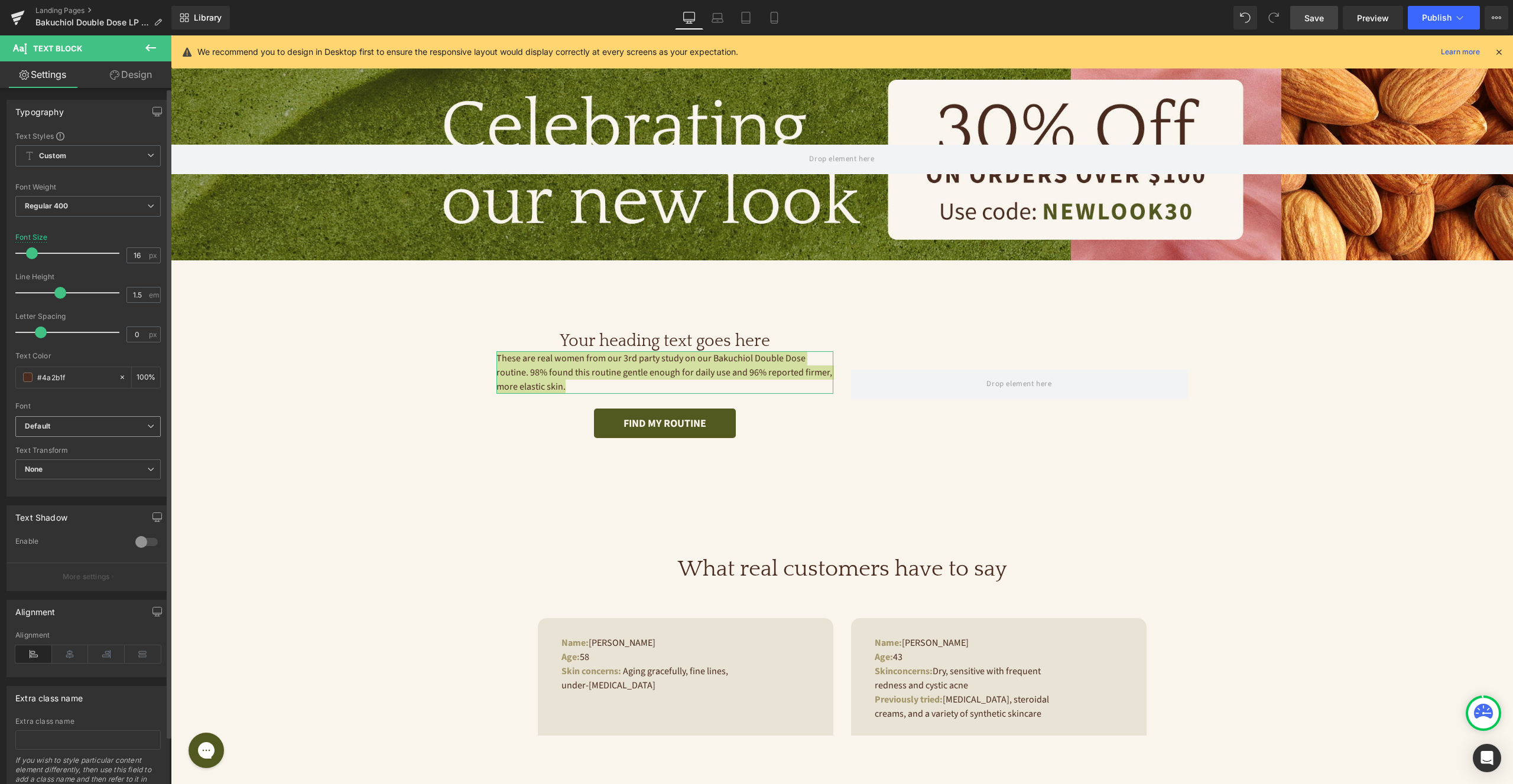
click at [74, 433] on span "Default" at bounding box center [87, 426] width 146 height 20
click at [100, 443] on li "Source Sans 3" at bounding box center [88, 439] width 146 height 19
click at [97, 469] on span "None" at bounding box center [87, 470] width 146 height 20
click at [97, 468] on span "None" at bounding box center [85, 470] width 140 height 20
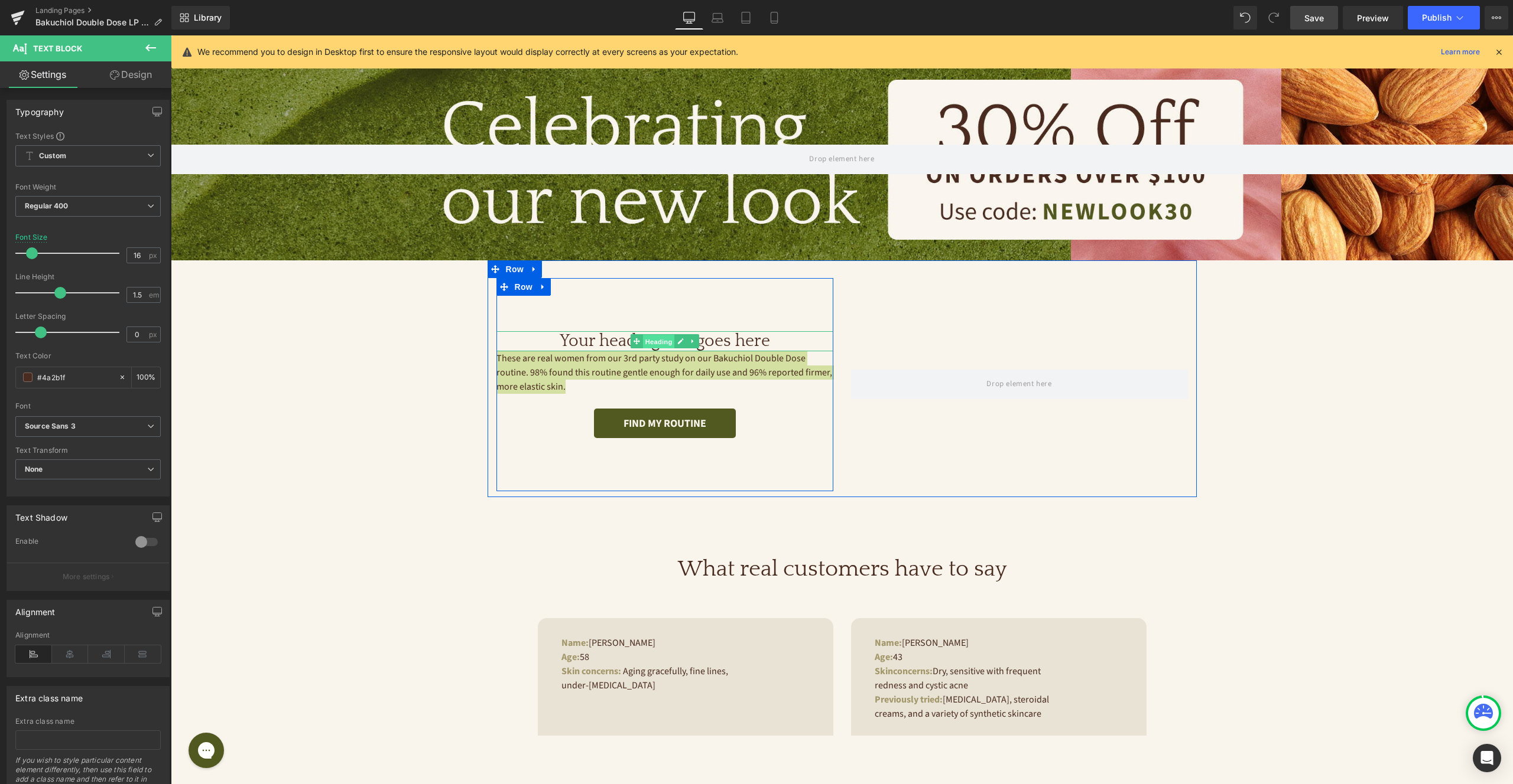
click at [662, 339] on span "Heading" at bounding box center [658, 341] width 32 height 14
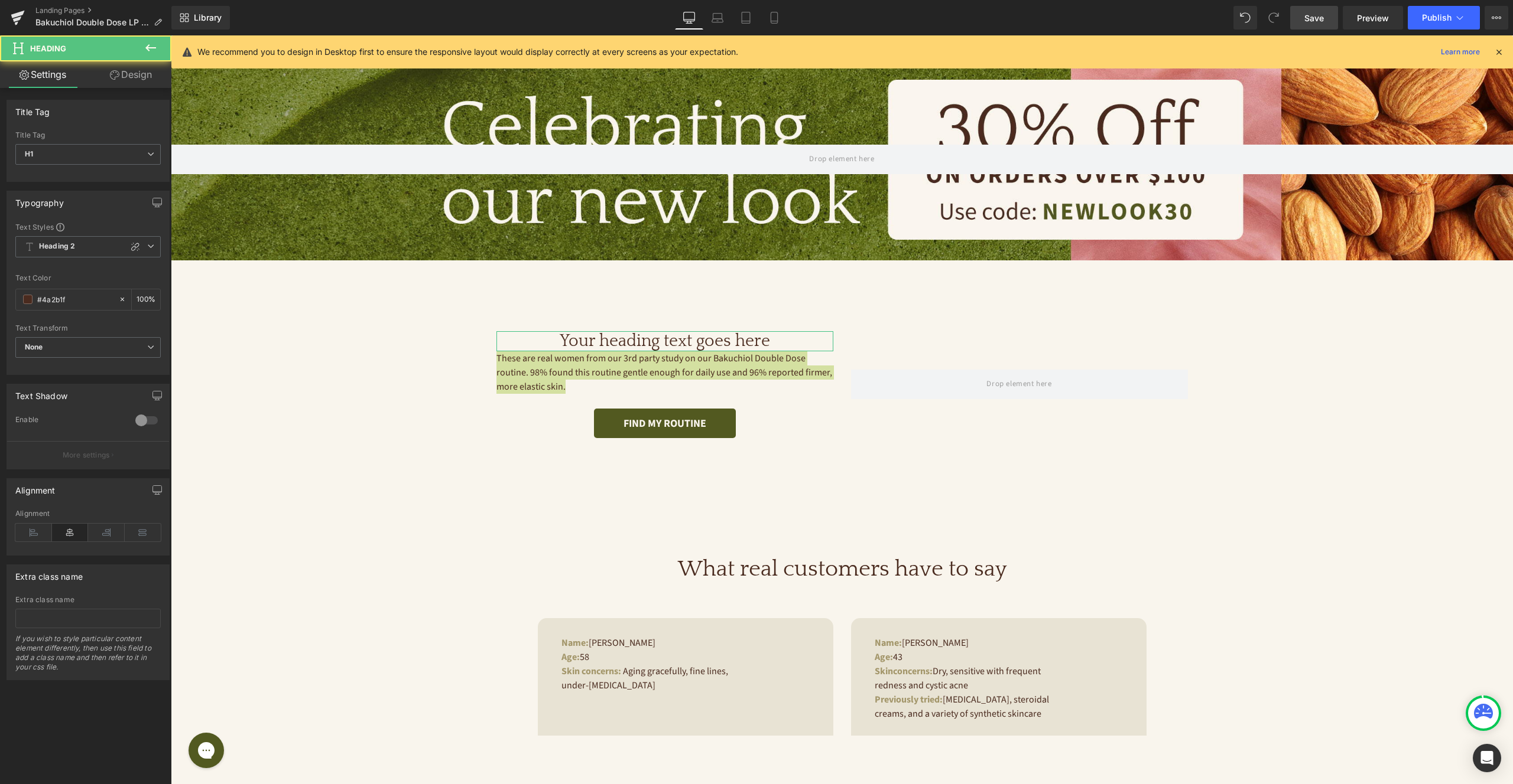
click at [152, 72] on link "Design" at bounding box center [131, 74] width 86 height 26
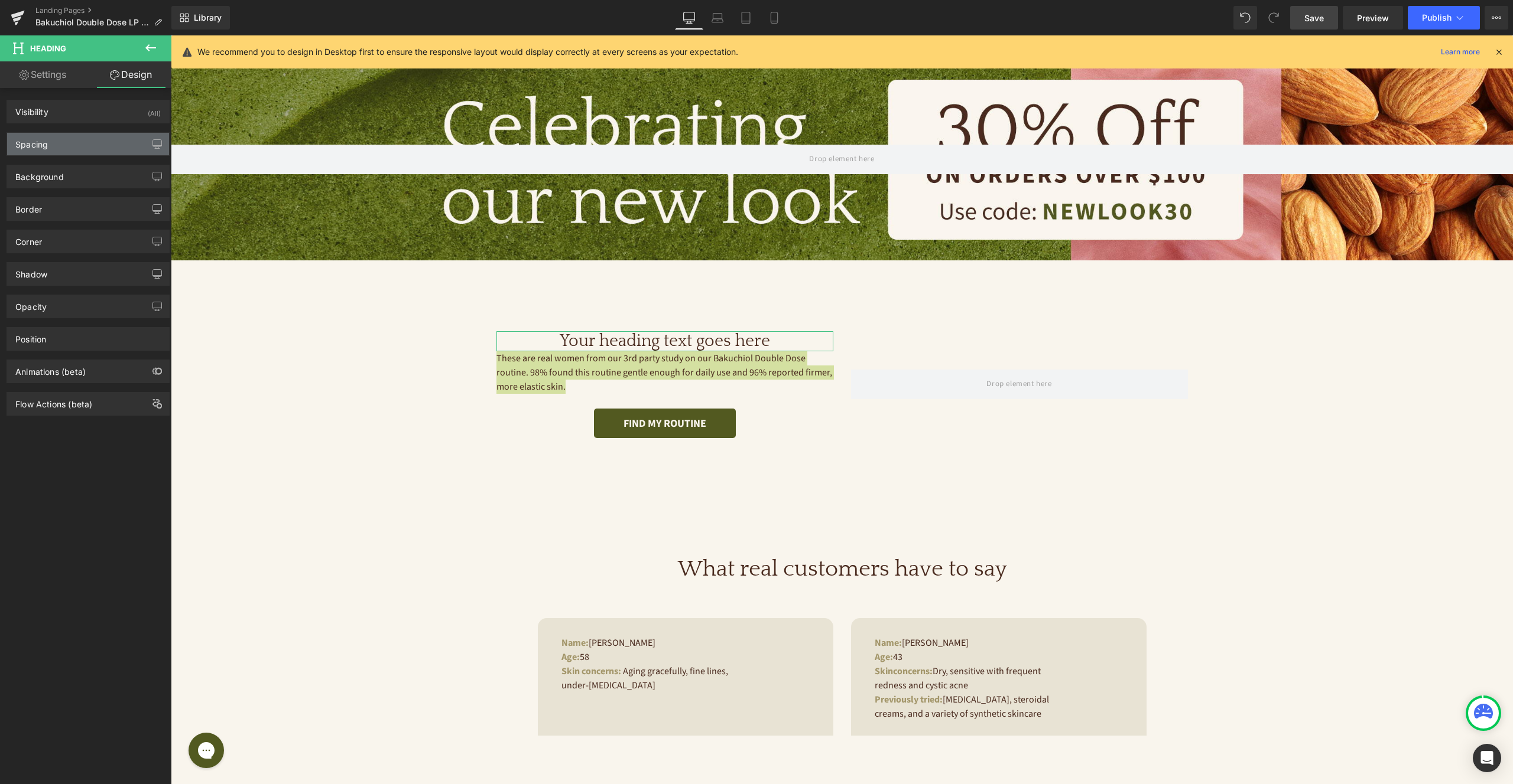
click at [61, 146] on div "Spacing" at bounding box center [87, 144] width 162 height 23
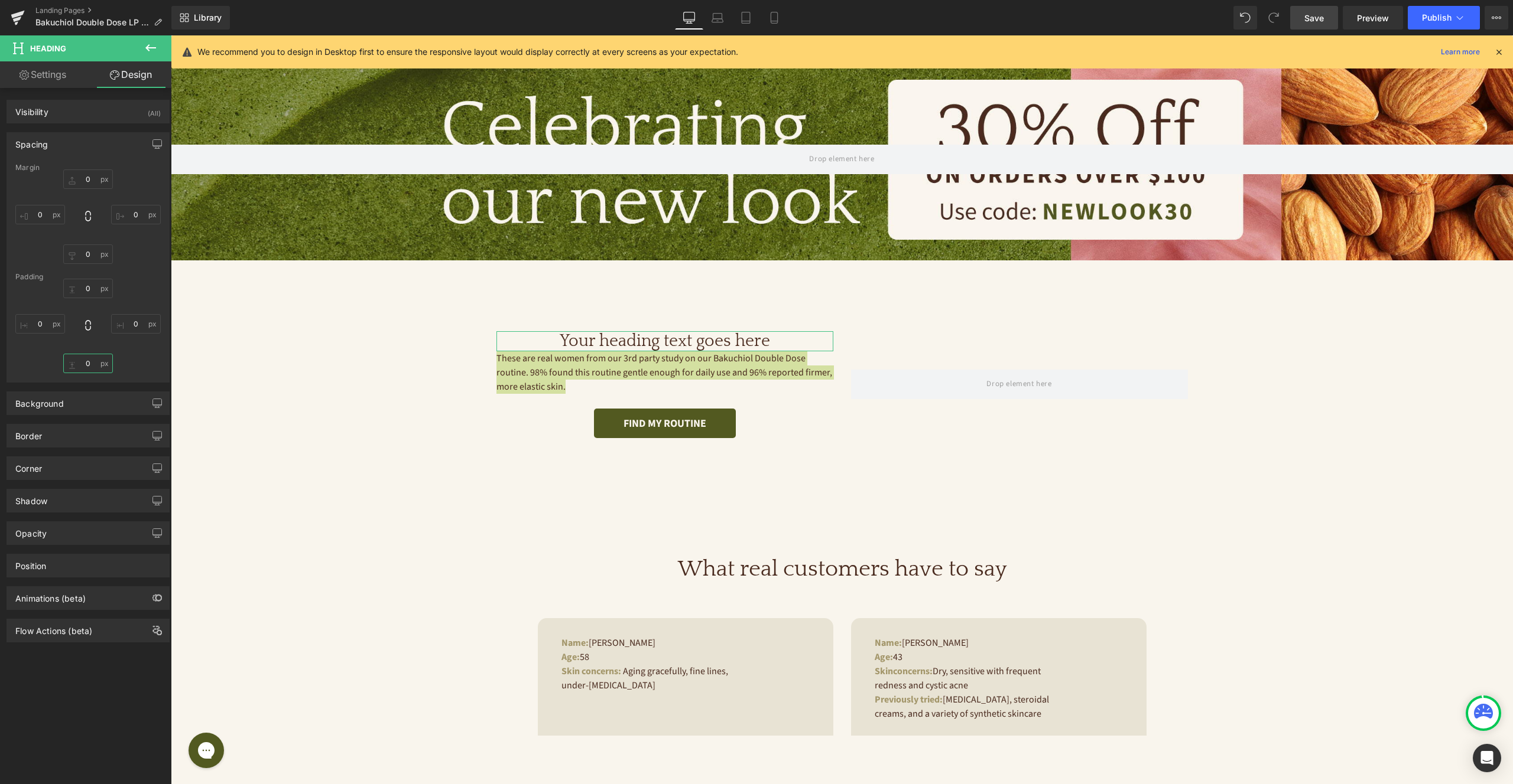
click at [85, 357] on input "text" at bounding box center [88, 363] width 50 height 20
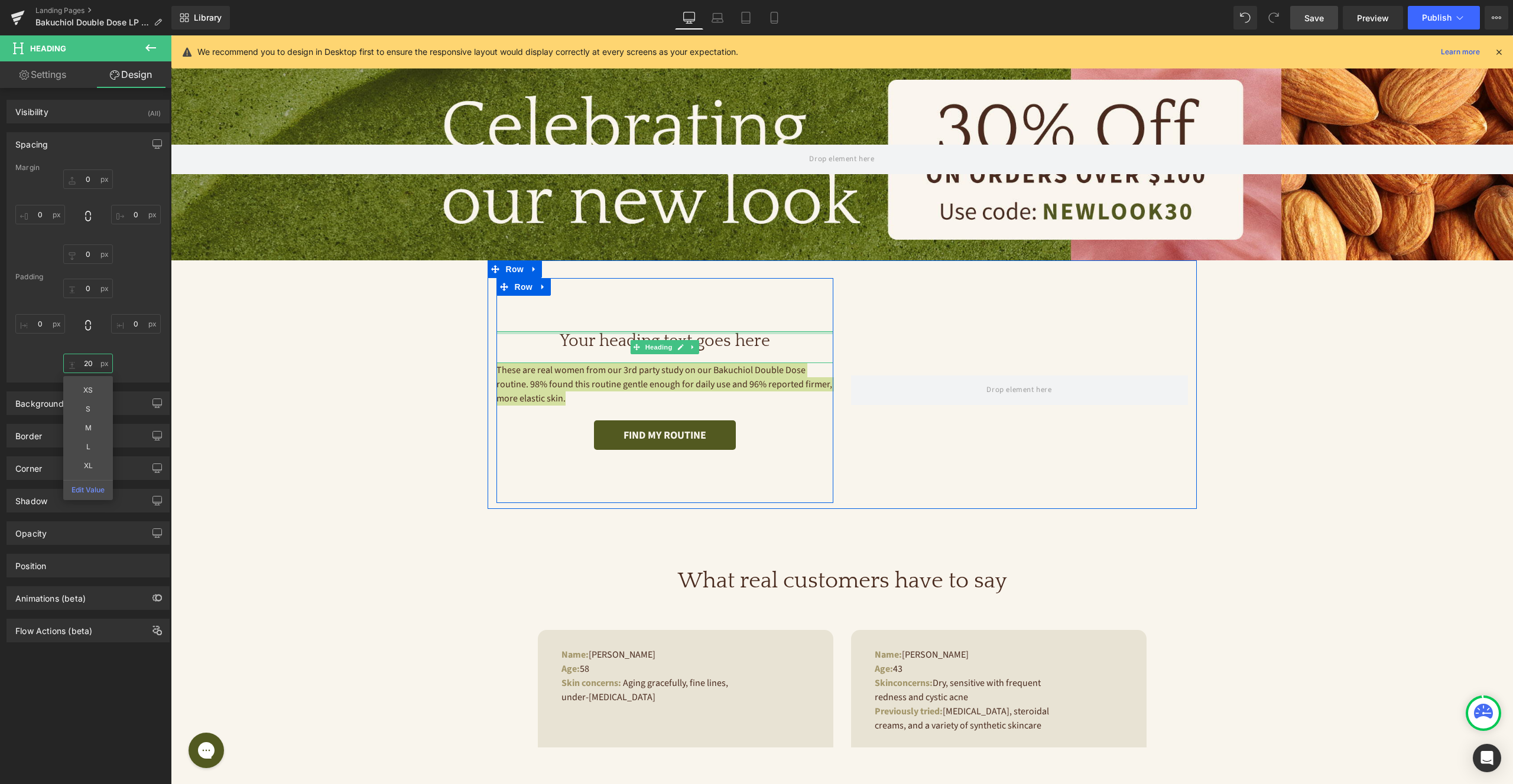
click at [668, 334] on div at bounding box center [664, 333] width 337 height 3
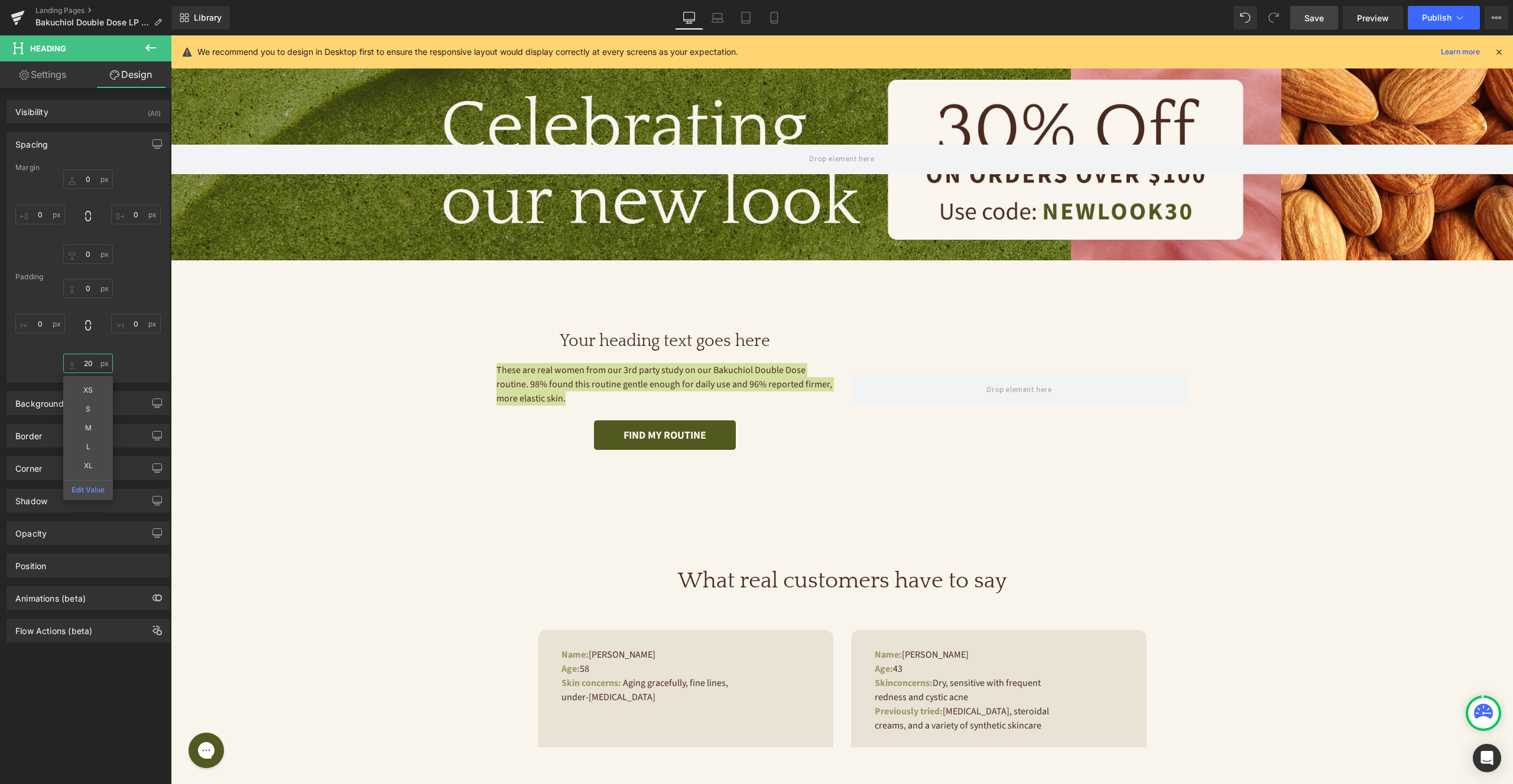
type input "20"
click at [668, 340] on div "Your heading text goes here Heading" at bounding box center [664, 348] width 337 height 32
click at [668, 340] on h1 "Your heading text goes here" at bounding box center [664, 341] width 337 height 20
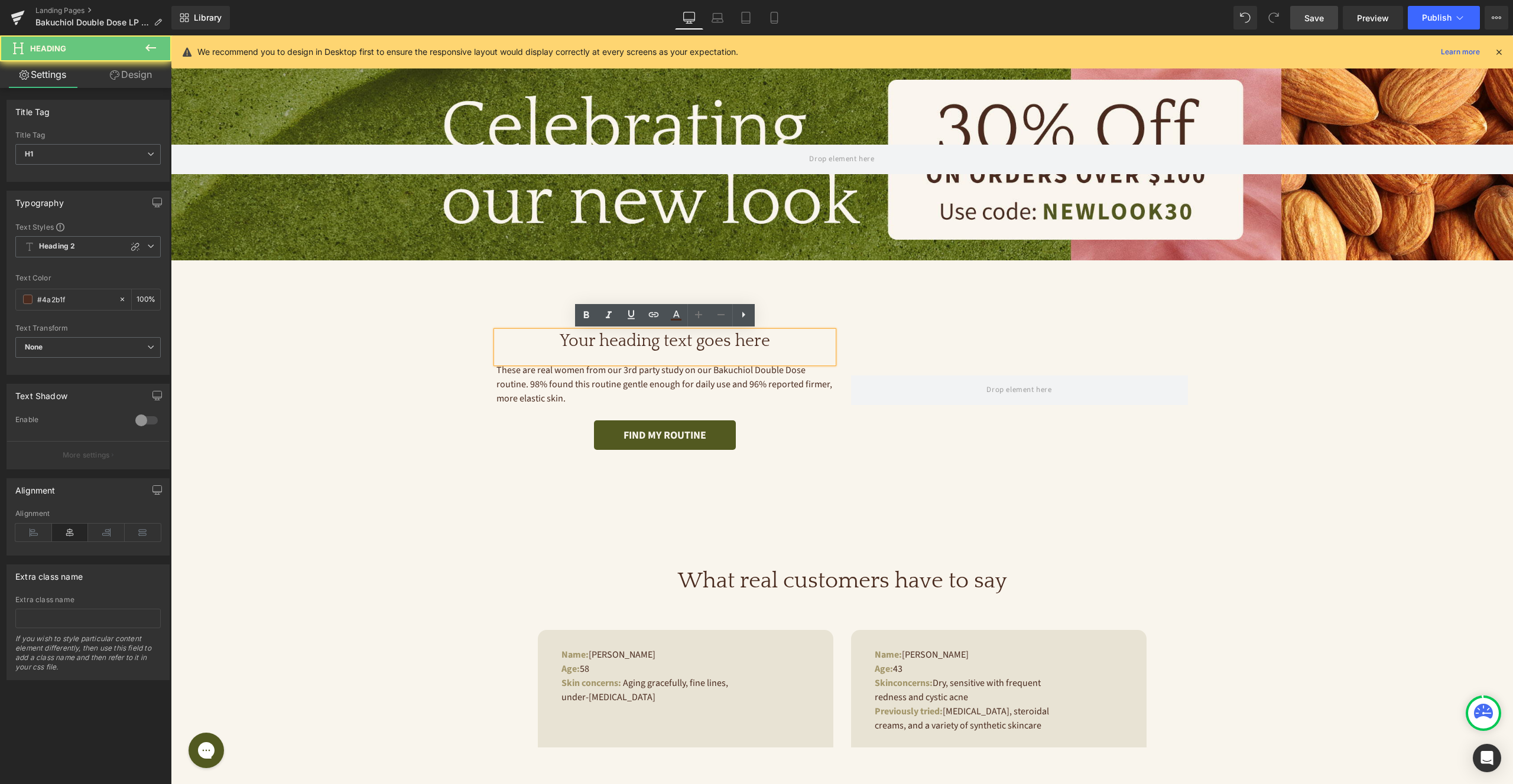
click at [660, 342] on h1 "Your heading text goes here" at bounding box center [664, 341] width 337 height 20
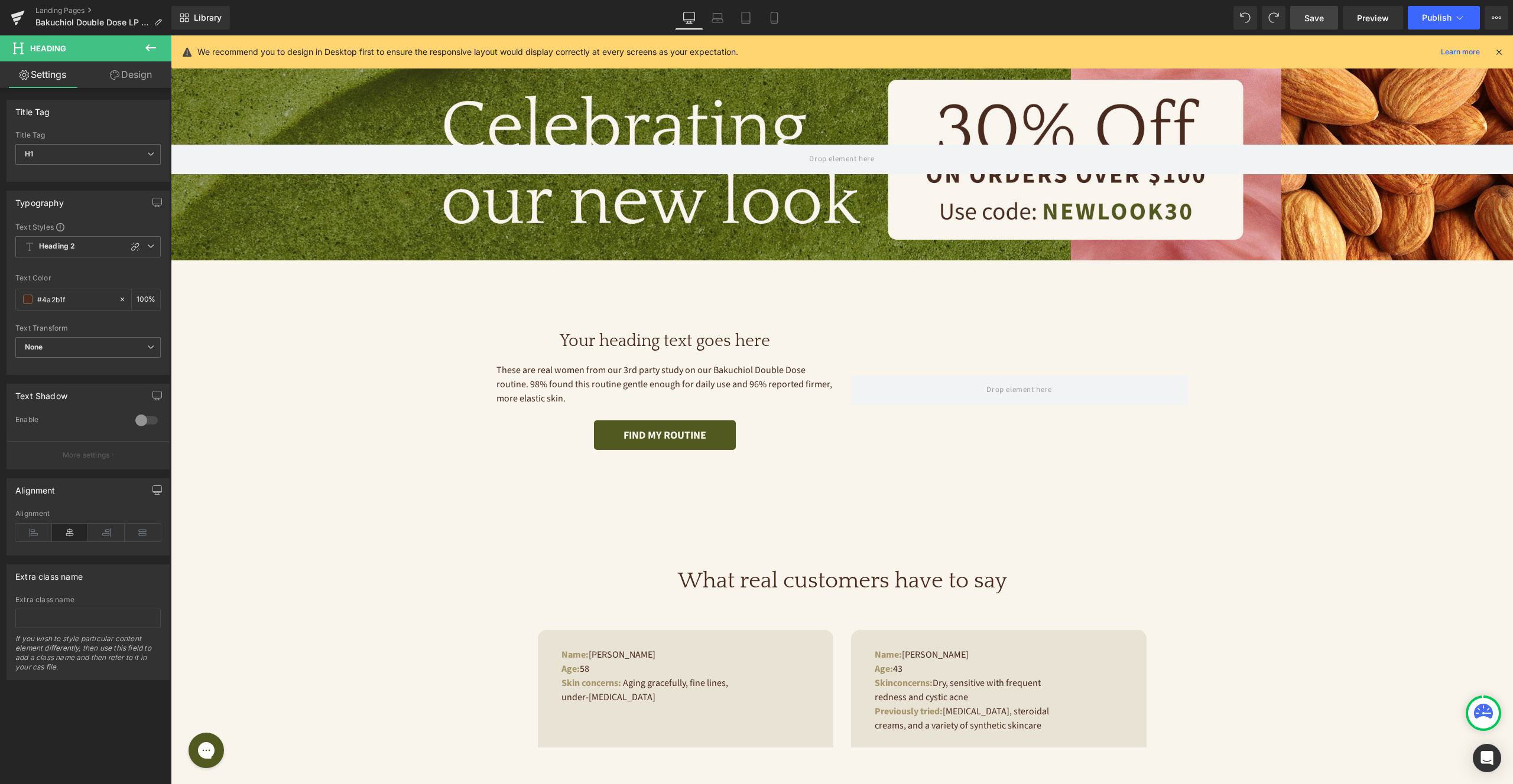
click at [624, 338] on h1 "Your heading text goes here" at bounding box center [664, 341] width 337 height 20
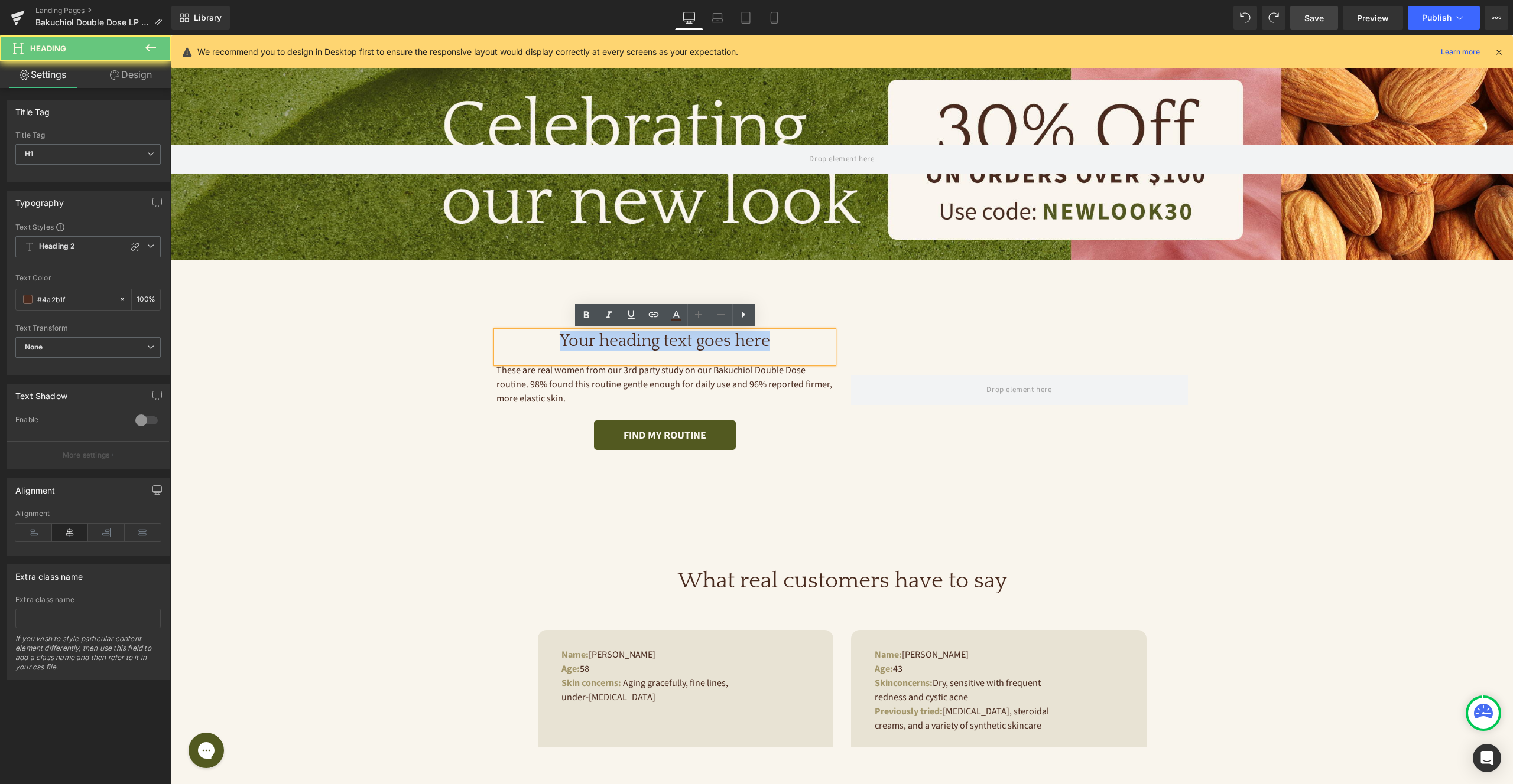
click at [624, 338] on h1 "Your heading text goes here" at bounding box center [664, 341] width 337 height 20
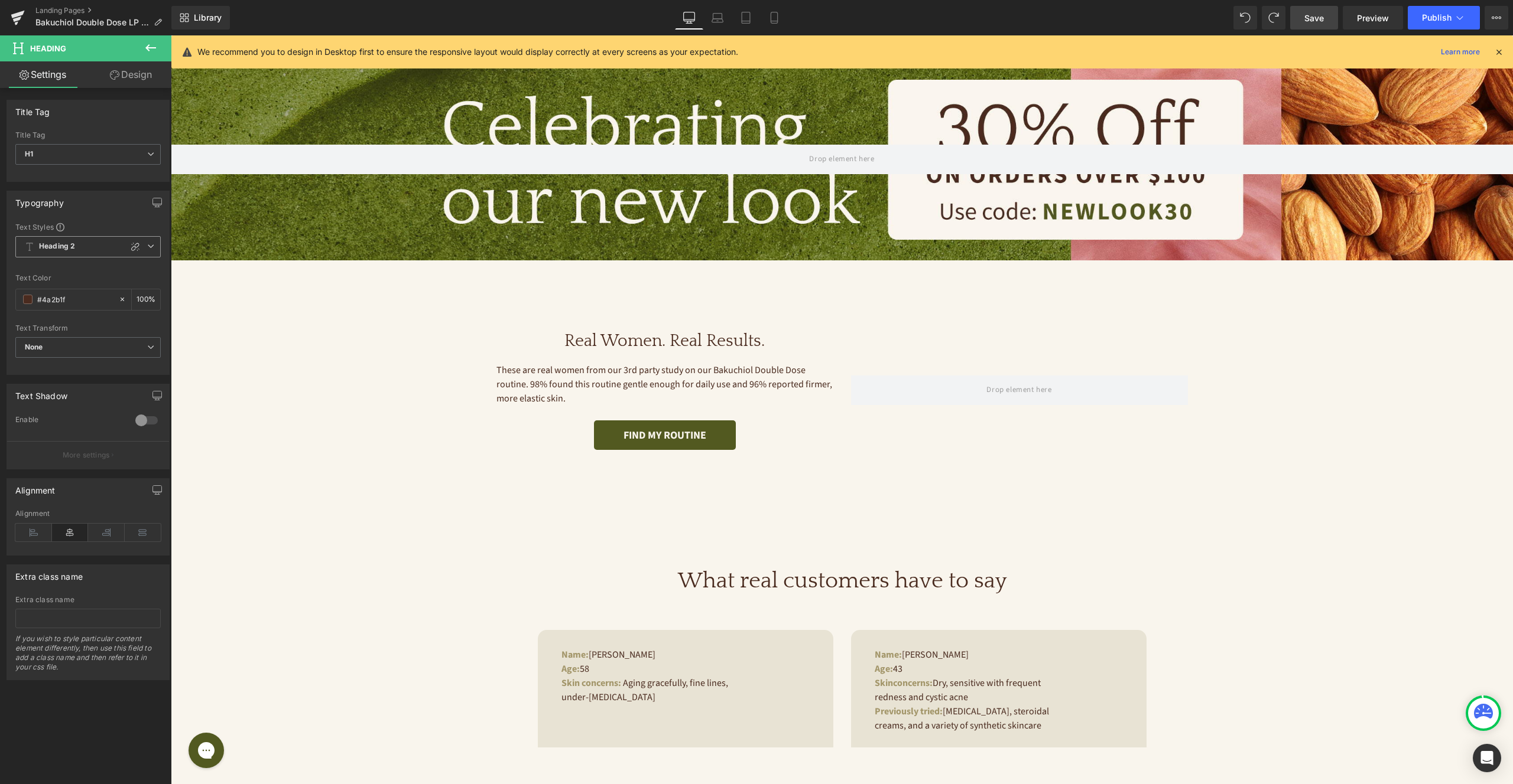
click at [63, 244] on b "Heading 2" at bounding box center [57, 246] width 36 height 10
click at [92, 287] on li "Heading 1" at bounding box center [88, 290] width 146 height 21
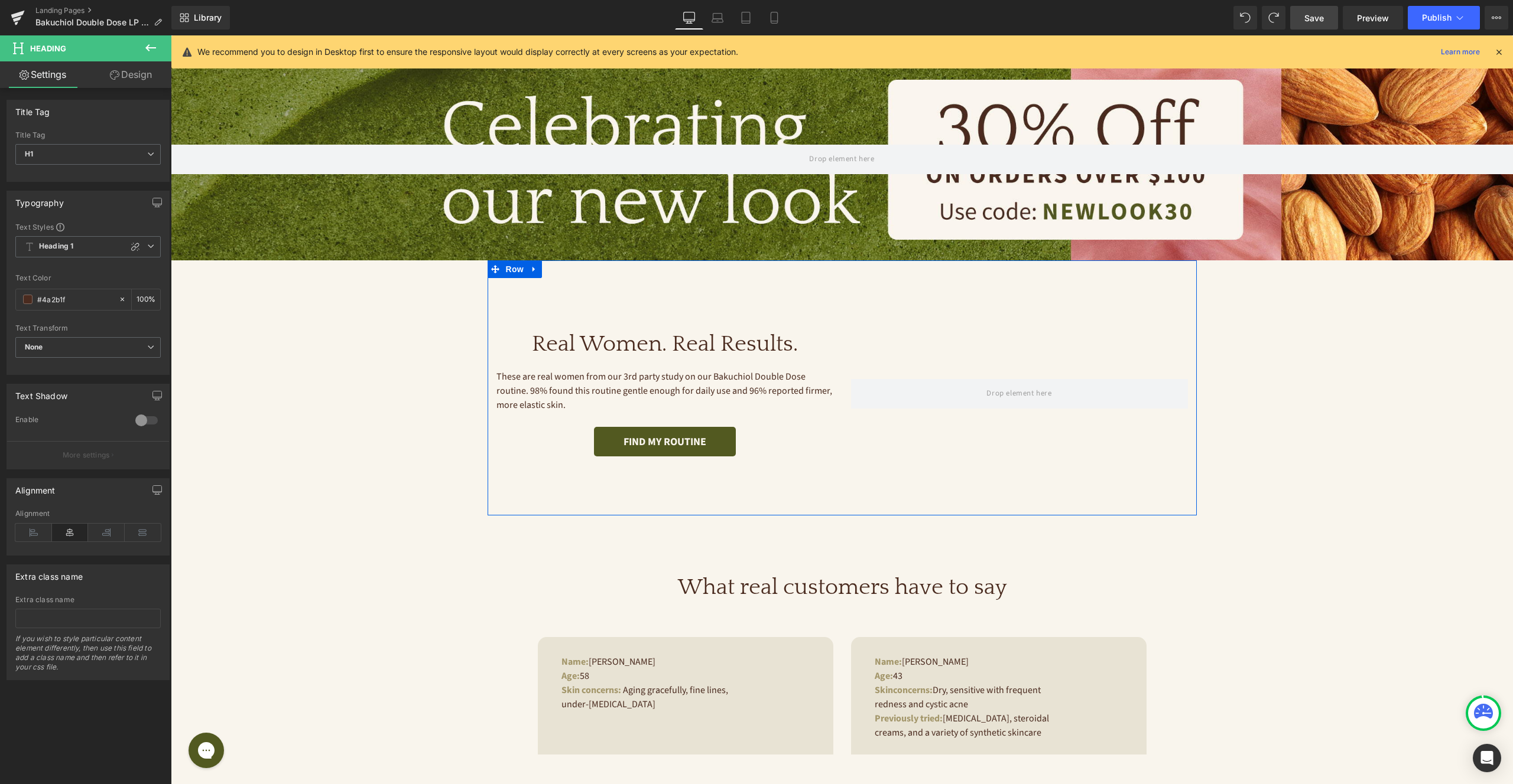
click at [804, 413] on div "Real Women. Real Results. Heading These are real women from our 3rd party study…" at bounding box center [664, 394] width 337 height 126
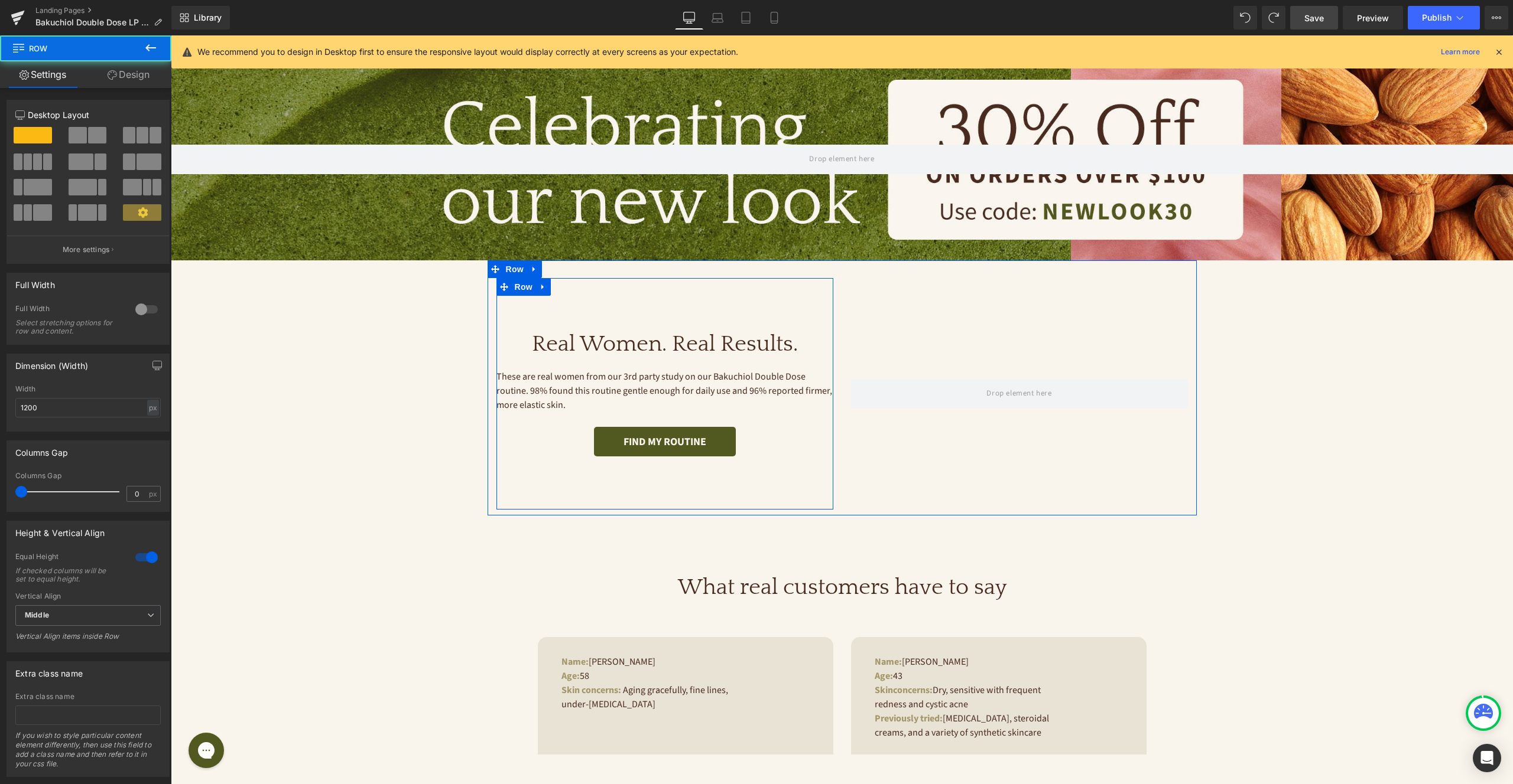
click at [767, 390] on p "These are real women from our 3rd party study on our Bakuchiol Double Dose rout…" at bounding box center [664, 390] width 337 height 42
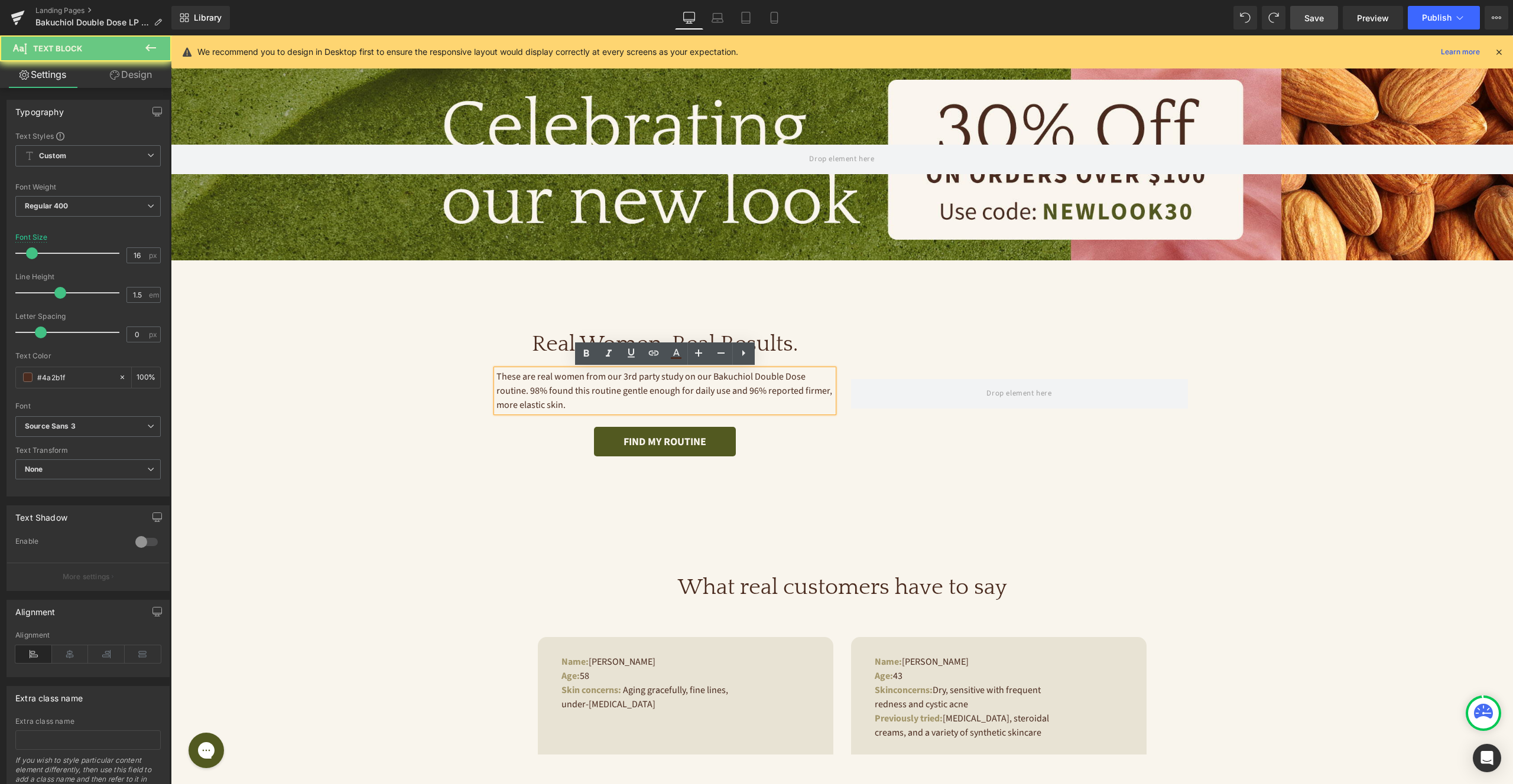
click at [767, 390] on p "These are real women from our 3rd party study on our Bakuchiol Double Dose rout…" at bounding box center [664, 390] width 337 height 42
click at [695, 399] on p "These are real women from our 3rd party study on our Bakuchiol Double Dose rout…" at bounding box center [664, 390] width 337 height 42
drag, startPoint x: 529, startPoint y: 393, endPoint x: 675, endPoint y: 390, distance: 146.0
click at [677, 390] on p "These are real women from our 3rd party study on our Bakuchiol Double Dose rout…" at bounding box center [664, 390] width 337 height 42
click at [591, 355] on icon at bounding box center [586, 354] width 14 height 14
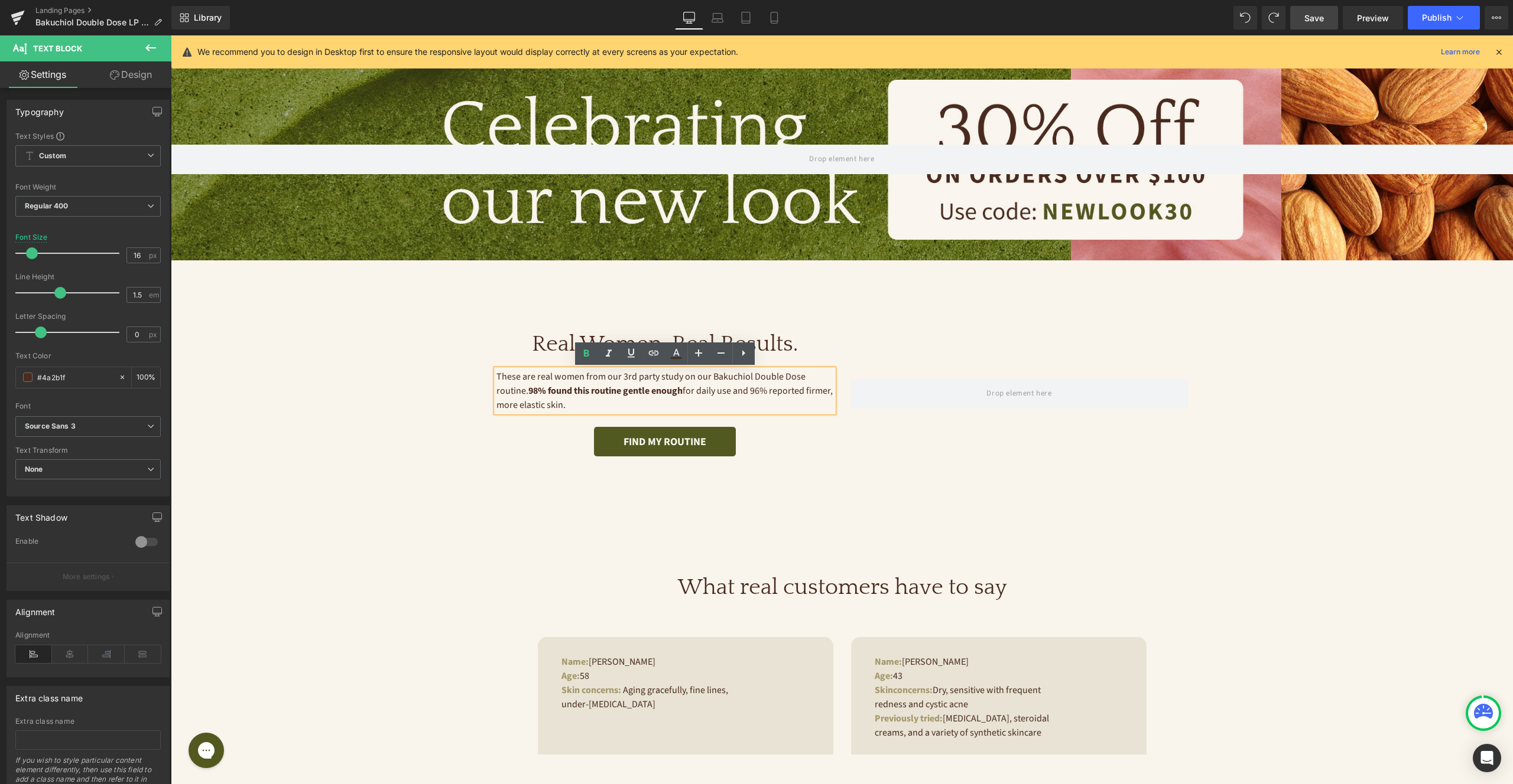
drag, startPoint x: 756, startPoint y: 390, endPoint x: 760, endPoint y: 400, distance: 10.8
click at [760, 400] on p "These are real women from our 3rd party study on our Bakuchiol Double Dose rout…" at bounding box center [664, 390] width 337 height 42
click at [584, 354] on icon at bounding box center [585, 353] width 5 height 7
click at [782, 433] on div "FIND MY ROUTINE" at bounding box center [664, 441] width 337 height 29
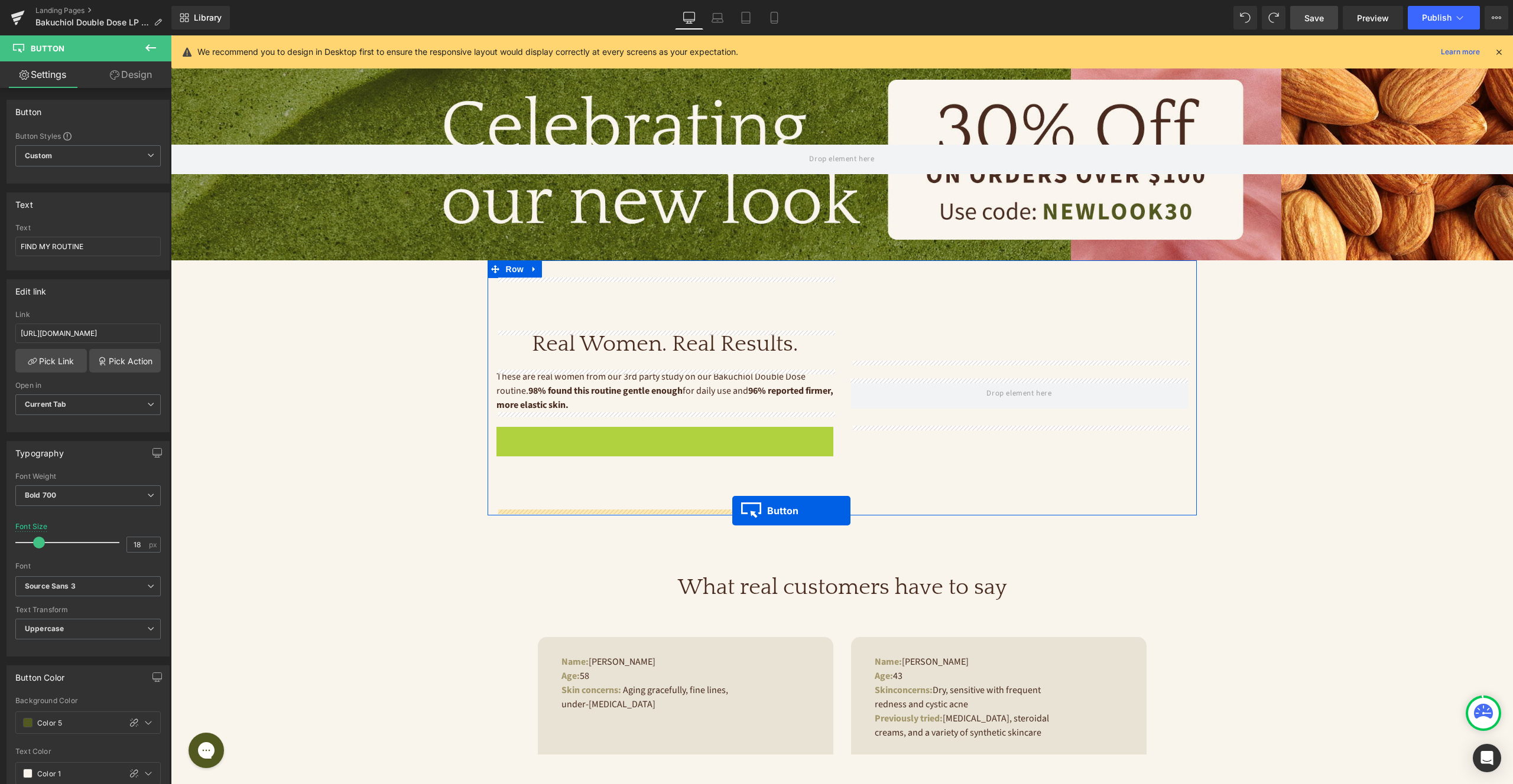
drag, startPoint x: 646, startPoint y: 440, endPoint x: 732, endPoint y: 512, distance: 112.2
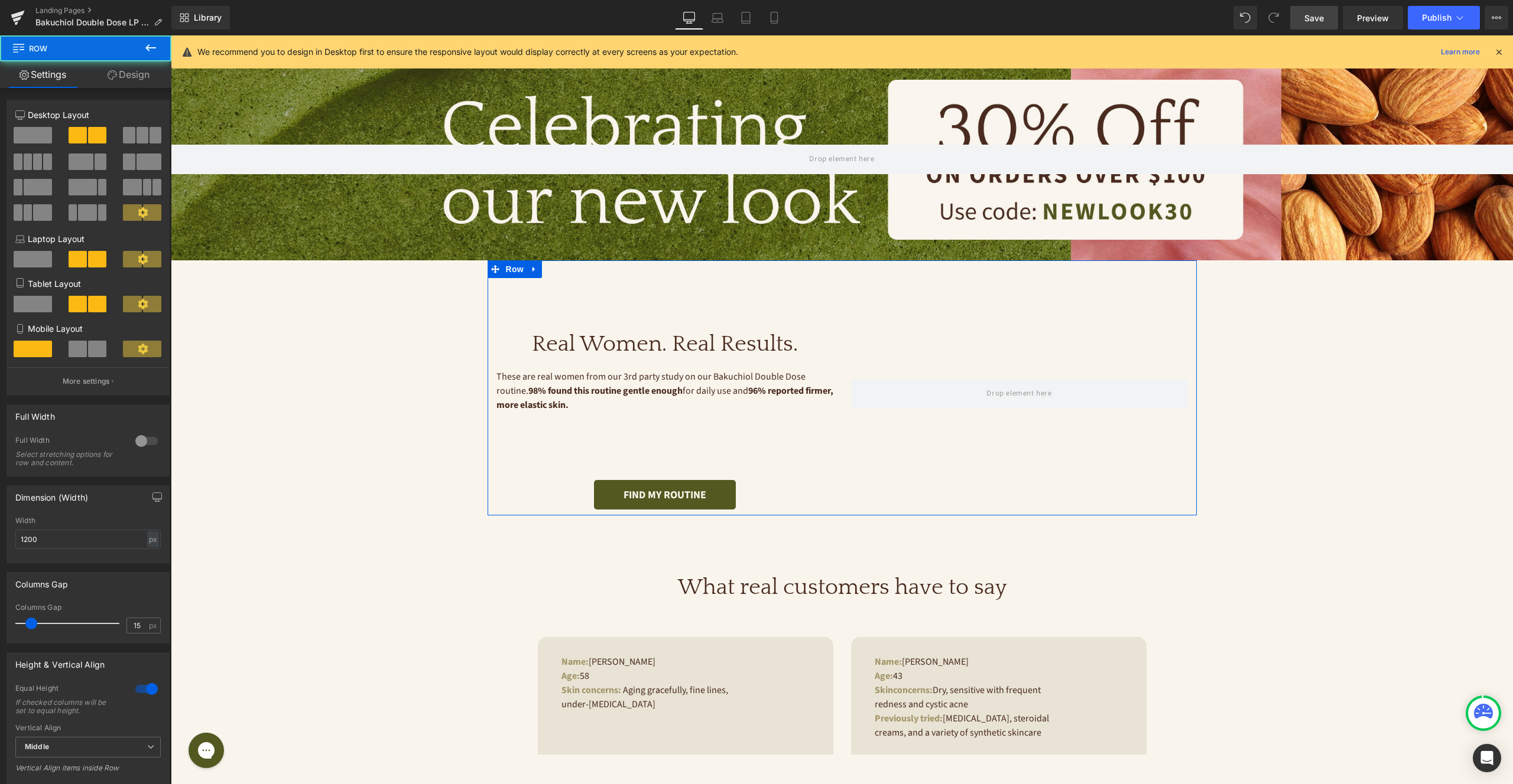
click at [912, 492] on div "‹ › Carousel" at bounding box center [1019, 394] width 354 height 232
click at [965, 332] on div "‹ › Carousel" at bounding box center [1019, 394] width 354 height 232
click at [43, 136] on span at bounding box center [32, 135] width 38 height 17
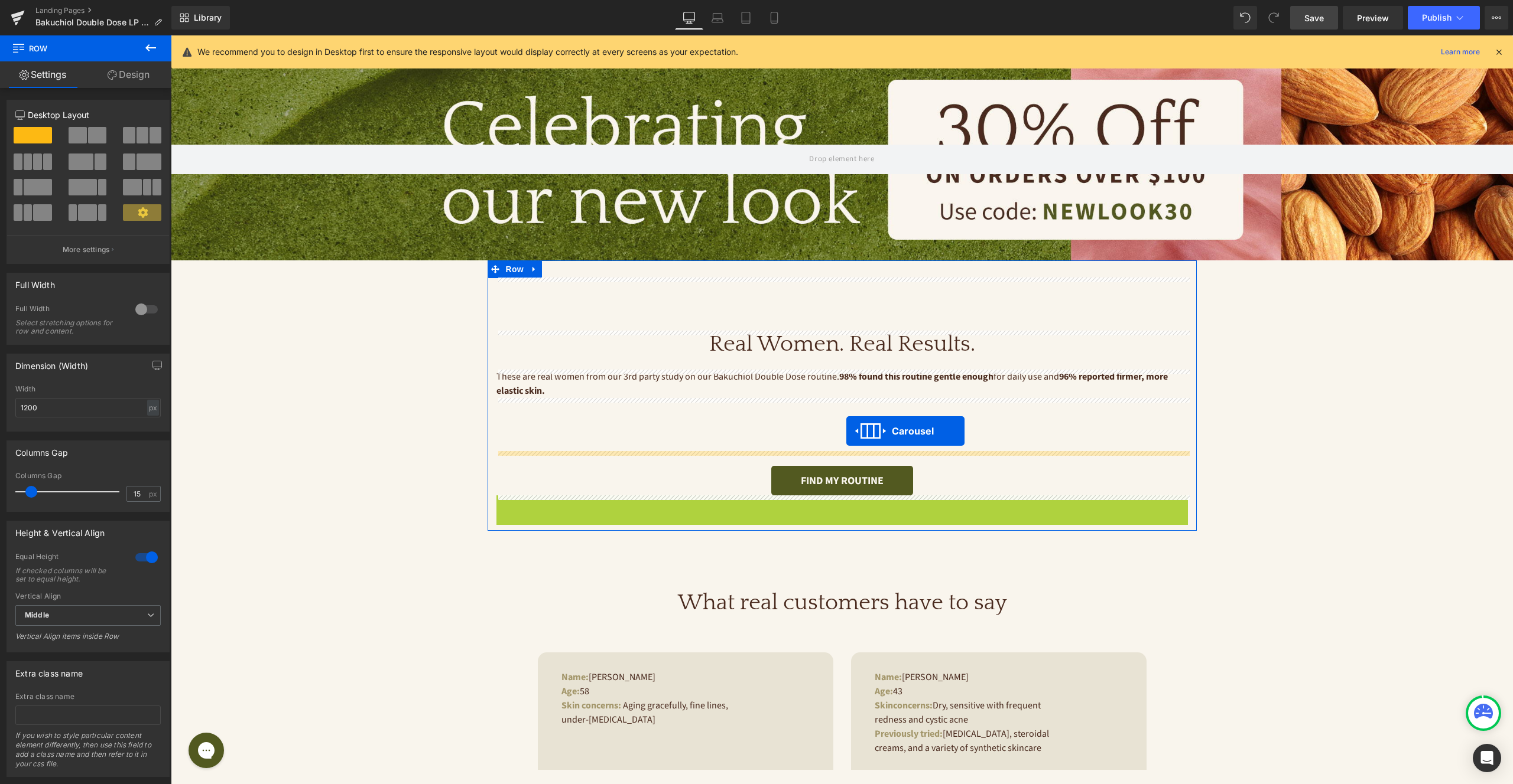
drag, startPoint x: 842, startPoint y: 506, endPoint x: 846, endPoint y: 431, distance: 75.1
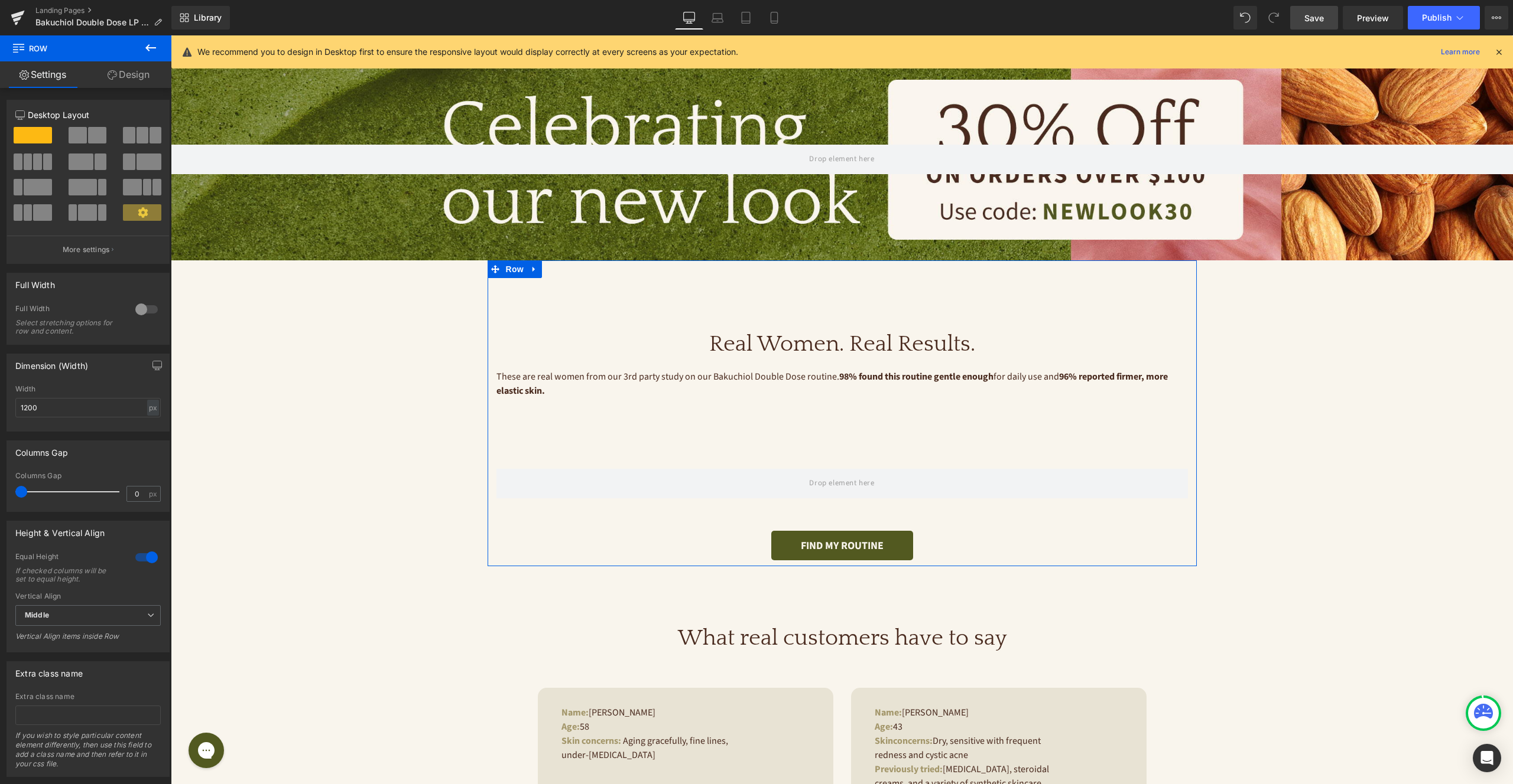
click at [777, 427] on div "Real Women. Real Results. Heading These are real women from our 3rd party study…" at bounding box center [842, 365] width 692 height 173
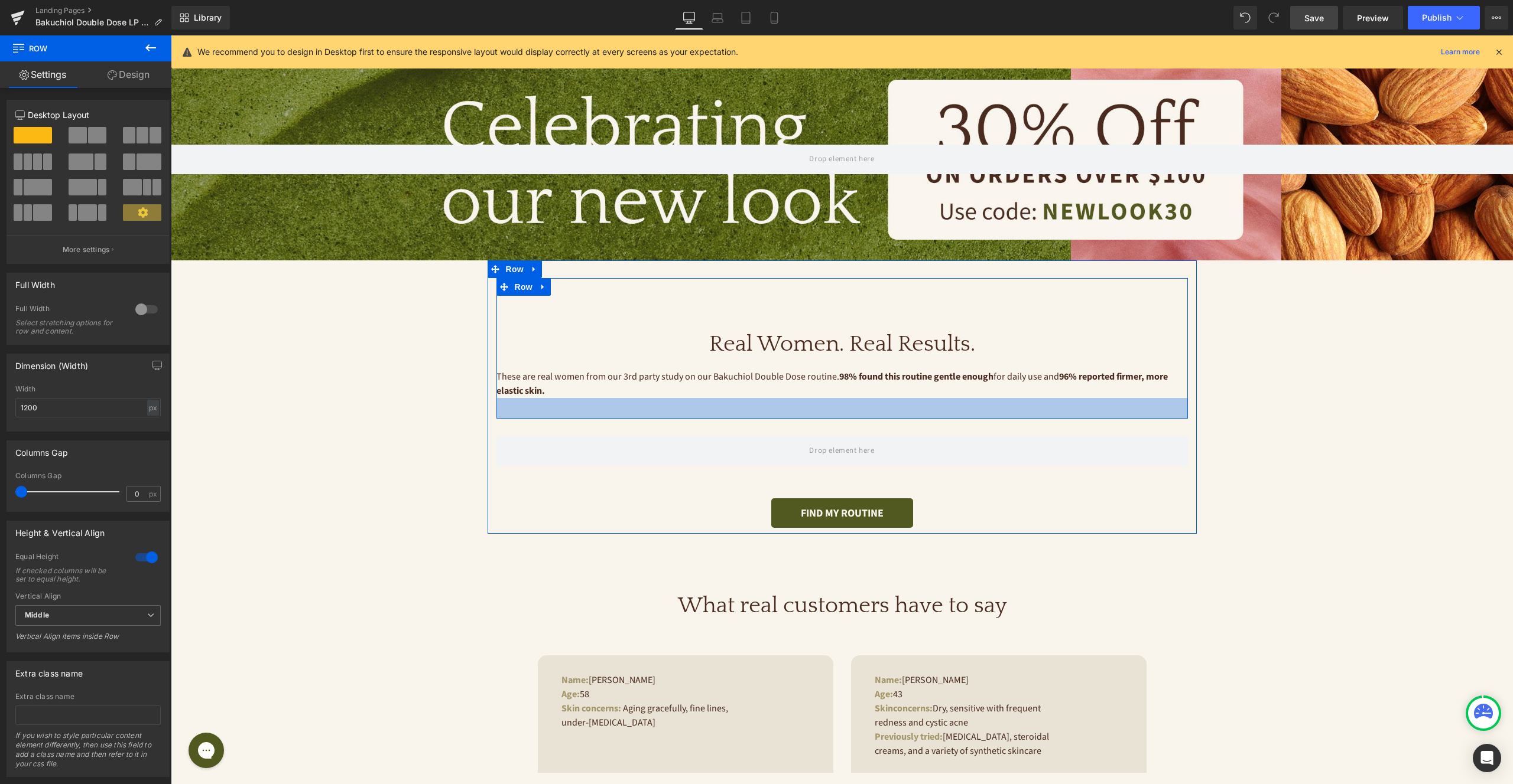
drag, startPoint x: 809, startPoint y: 416, endPoint x: 818, endPoint y: 386, distance: 31.3
click at [818, 386] on div "Real Women. Real Results. Heading These are real women from our 3rd party study…" at bounding box center [842, 348] width 692 height 141
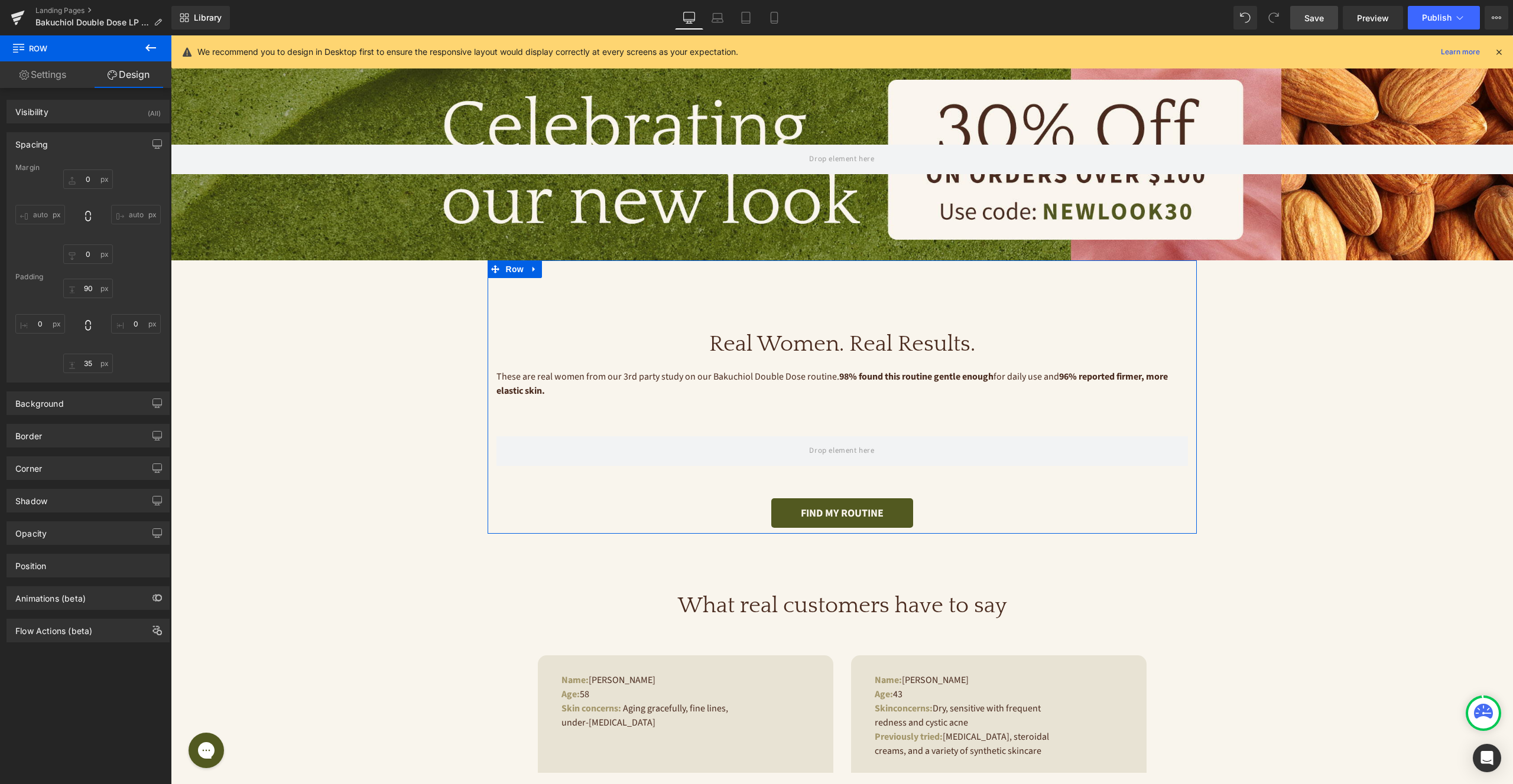
click at [567, 271] on div "Real Women. Real Results. Heading These are real women from our 3rd party study…" at bounding box center [842, 398] width 709 height 274
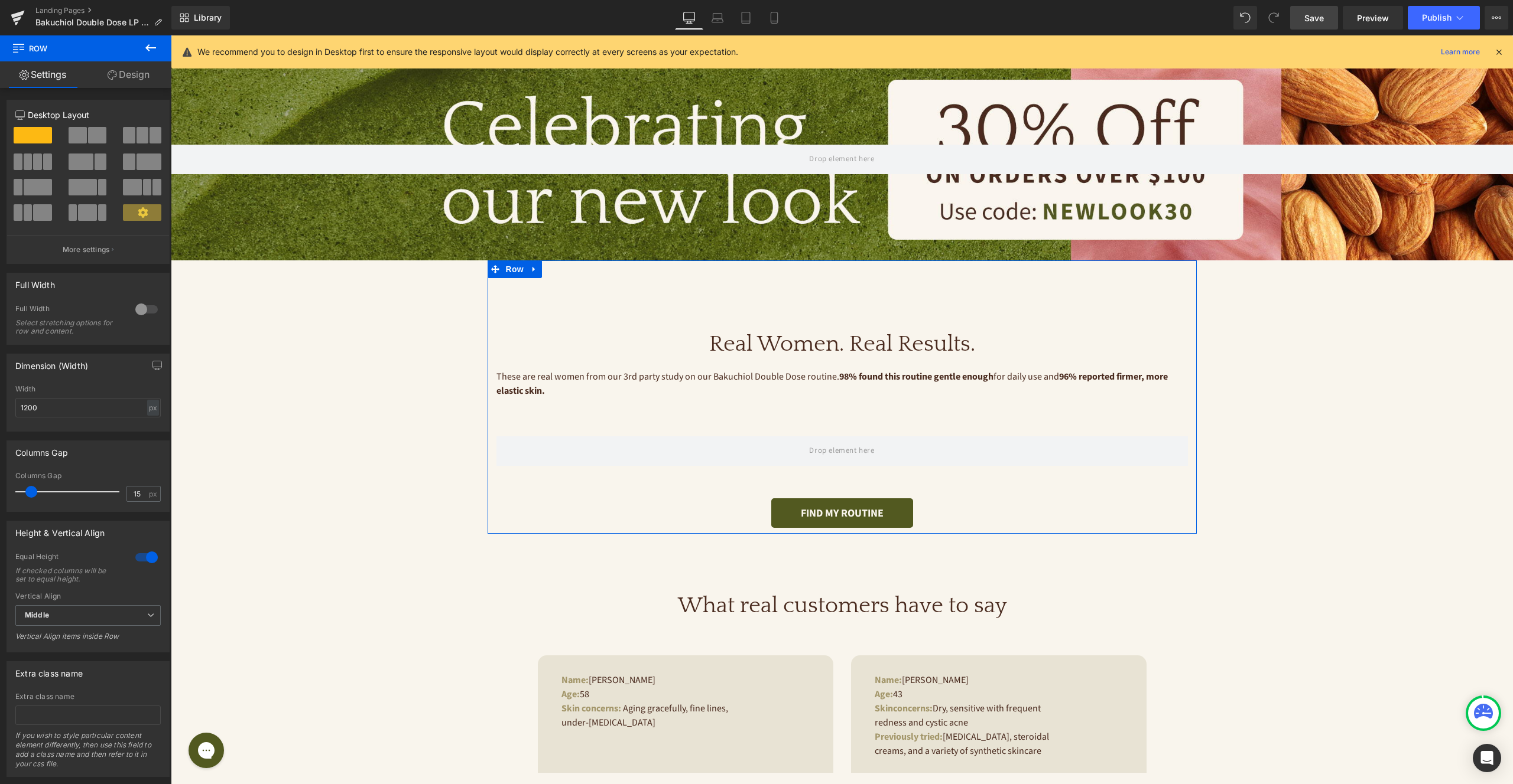
click at [139, 74] on link "Design" at bounding box center [129, 74] width 86 height 26
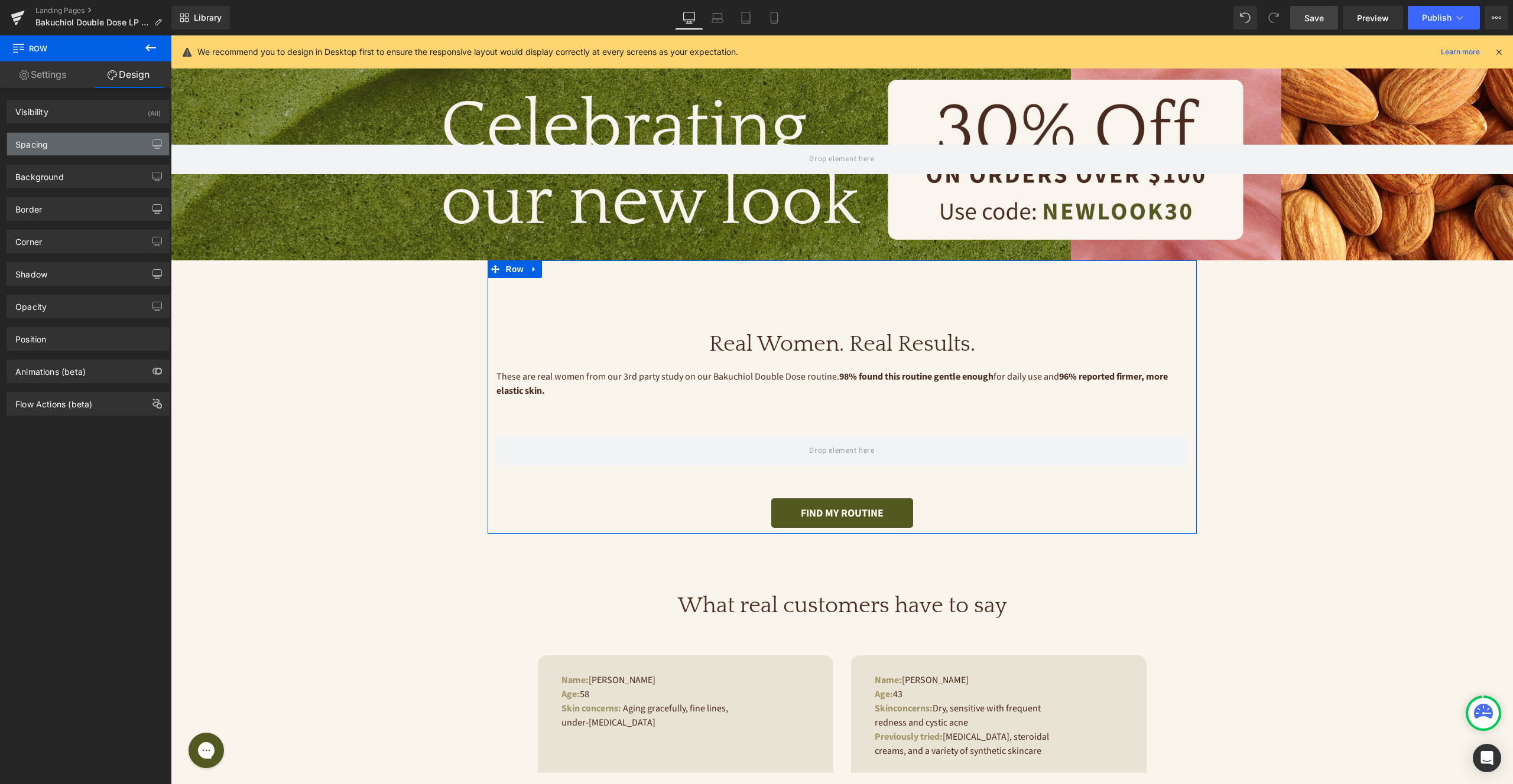
click at [95, 140] on div "Spacing" at bounding box center [87, 144] width 162 height 23
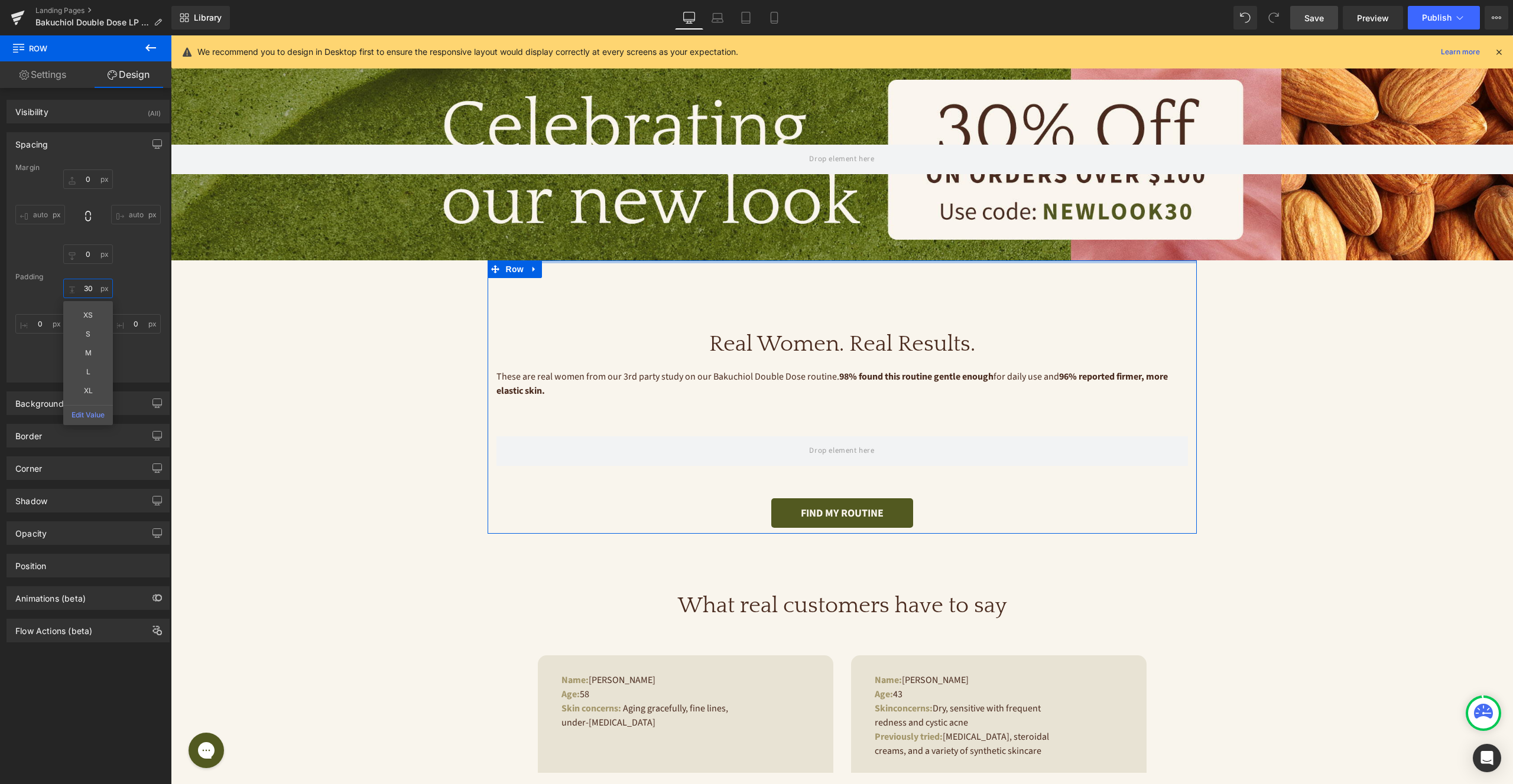
click at [83, 288] on input "30" at bounding box center [88, 289] width 50 height 20
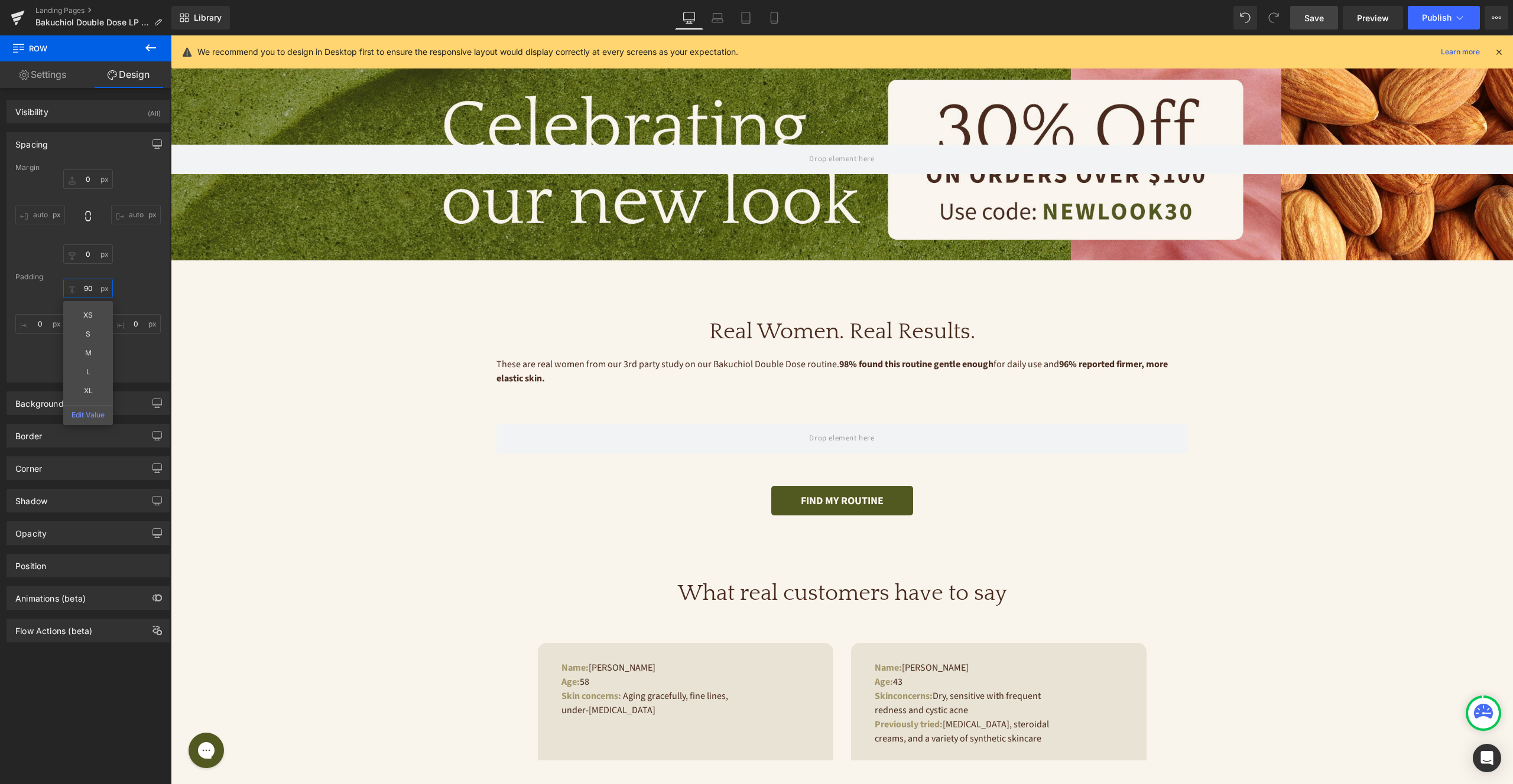
type input "90"
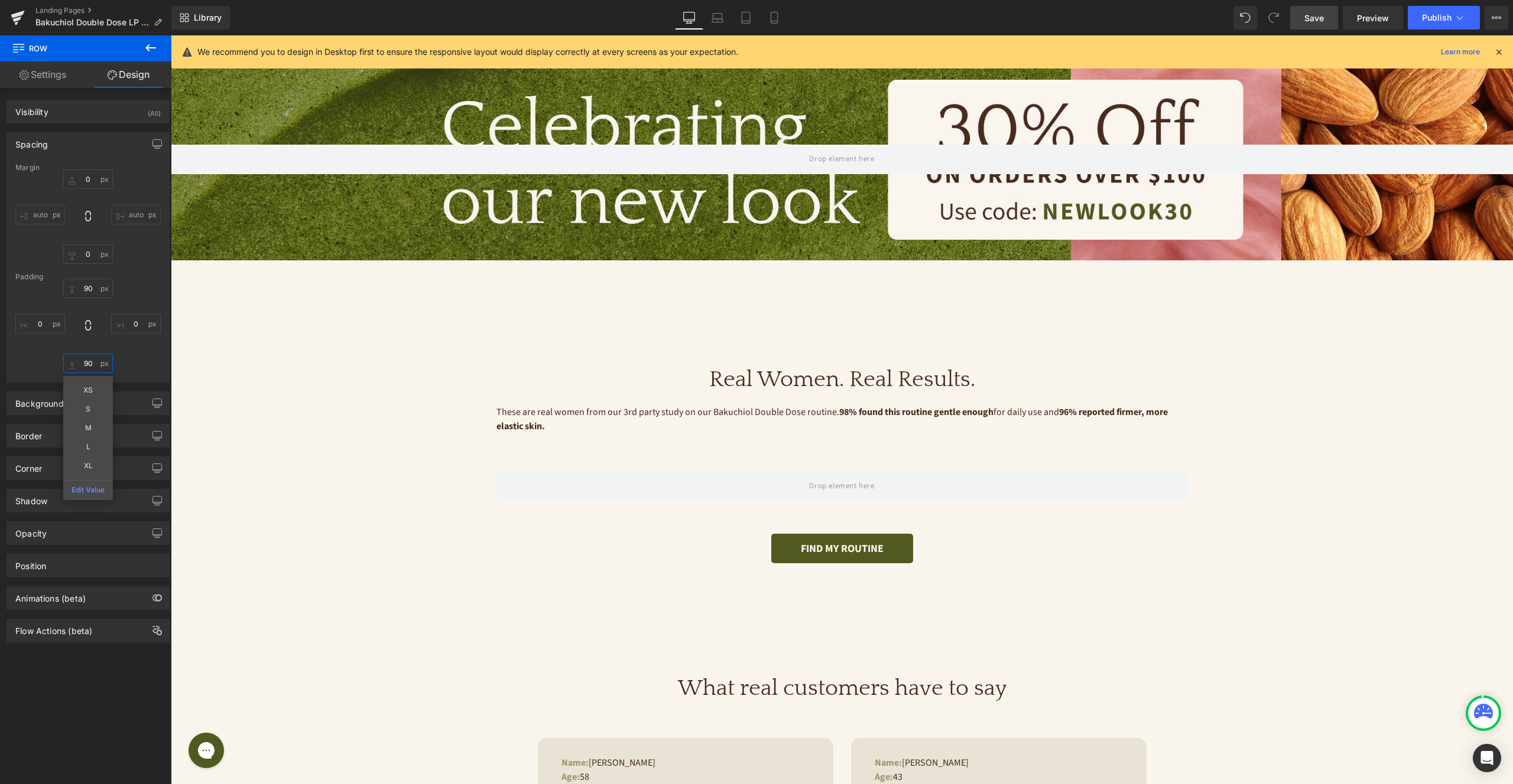
type input "90"
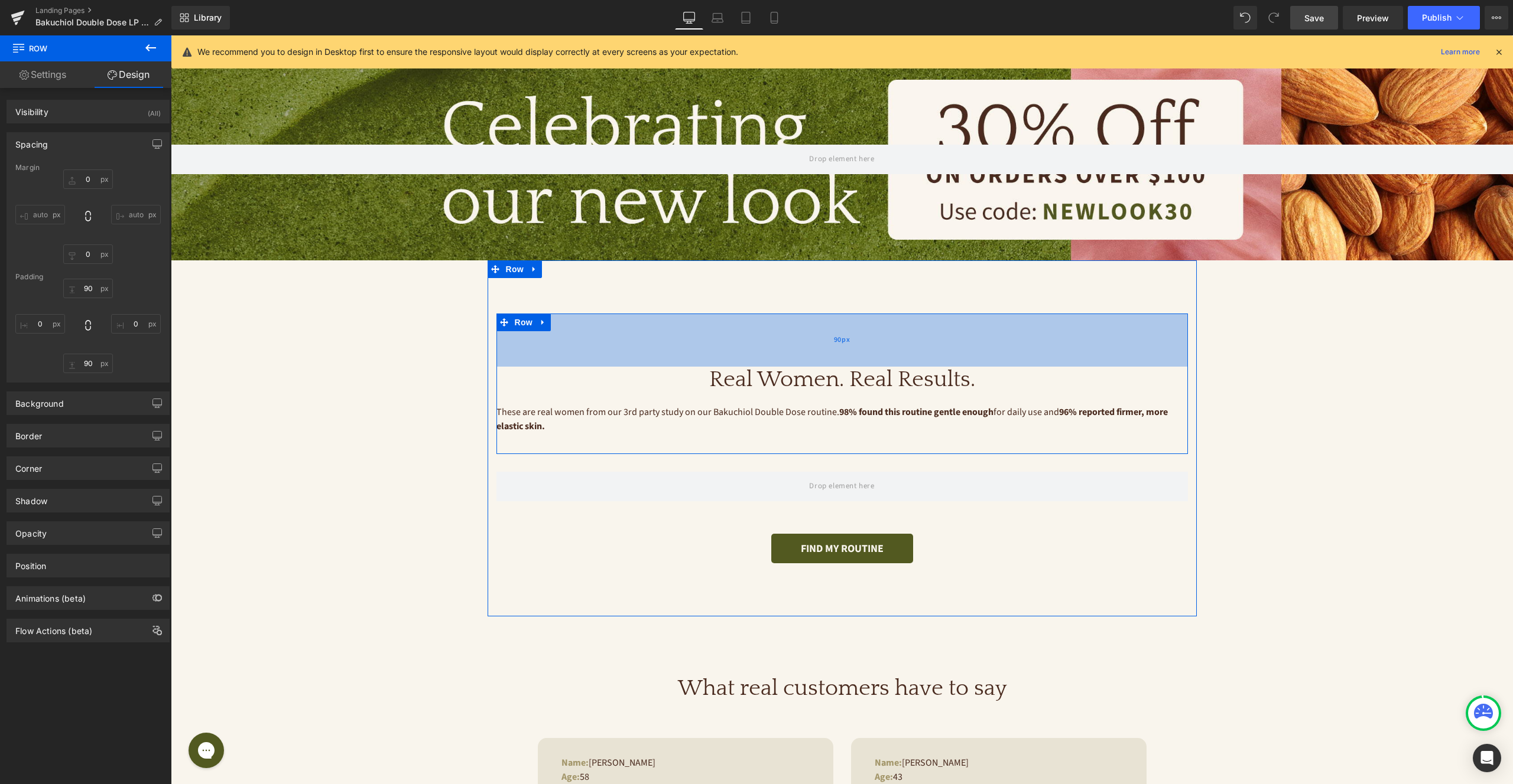
click at [841, 340] on span "90px" at bounding box center [842, 340] width 16 height 13
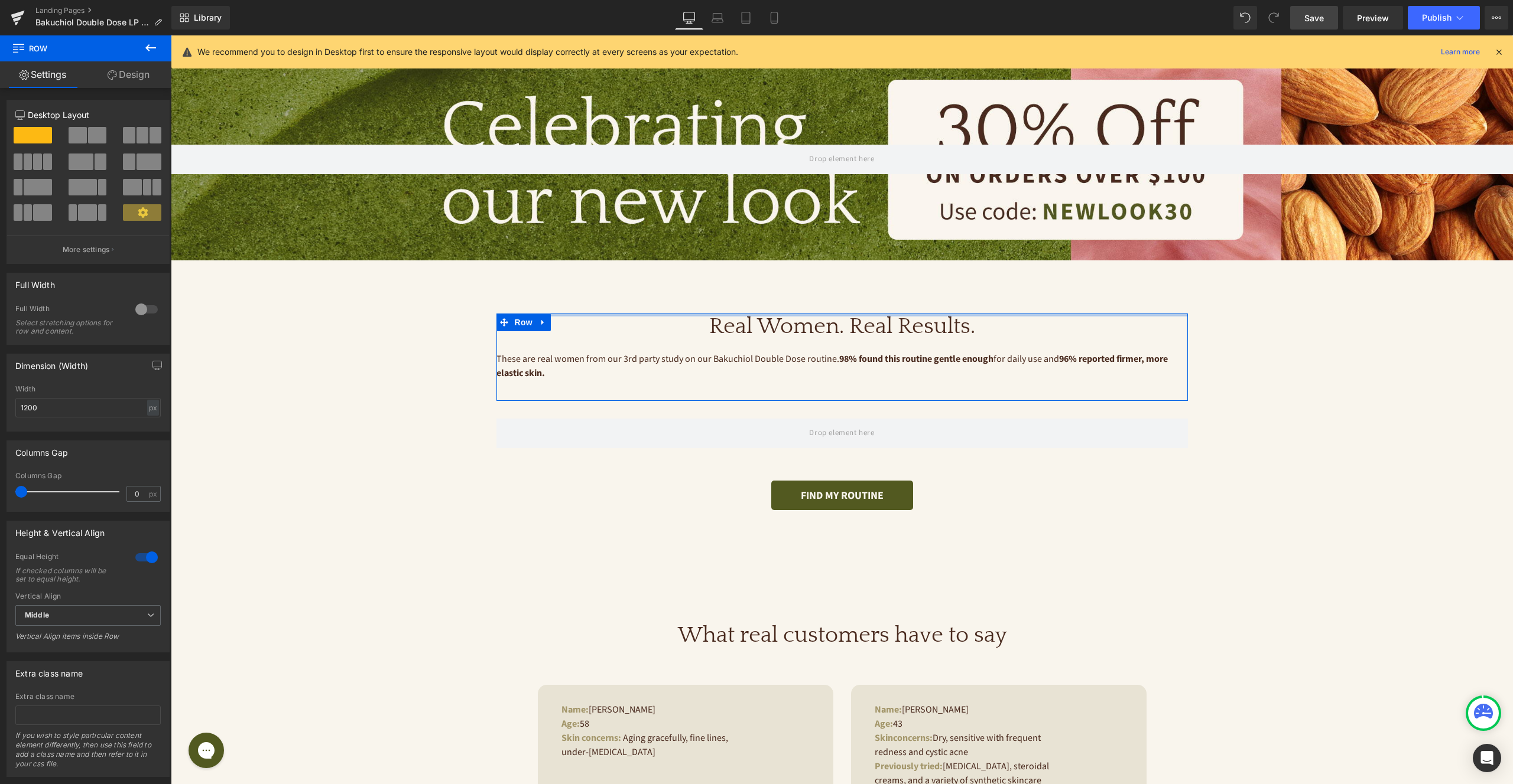
drag, startPoint x: 841, startPoint y: 340, endPoint x: 831, endPoint y: 240, distance: 100.5
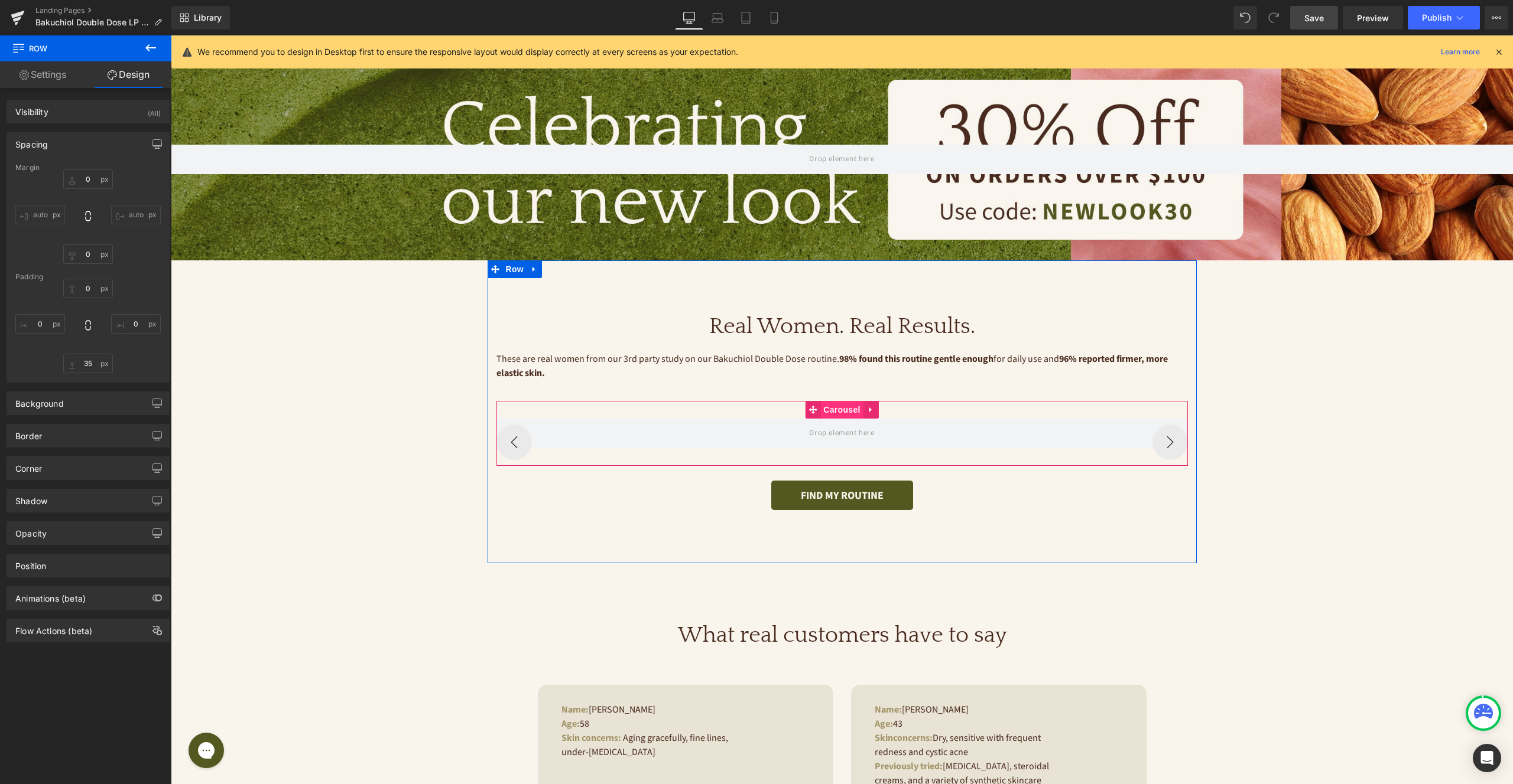
click at [847, 412] on span "Carousel" at bounding box center [842, 410] width 42 height 18
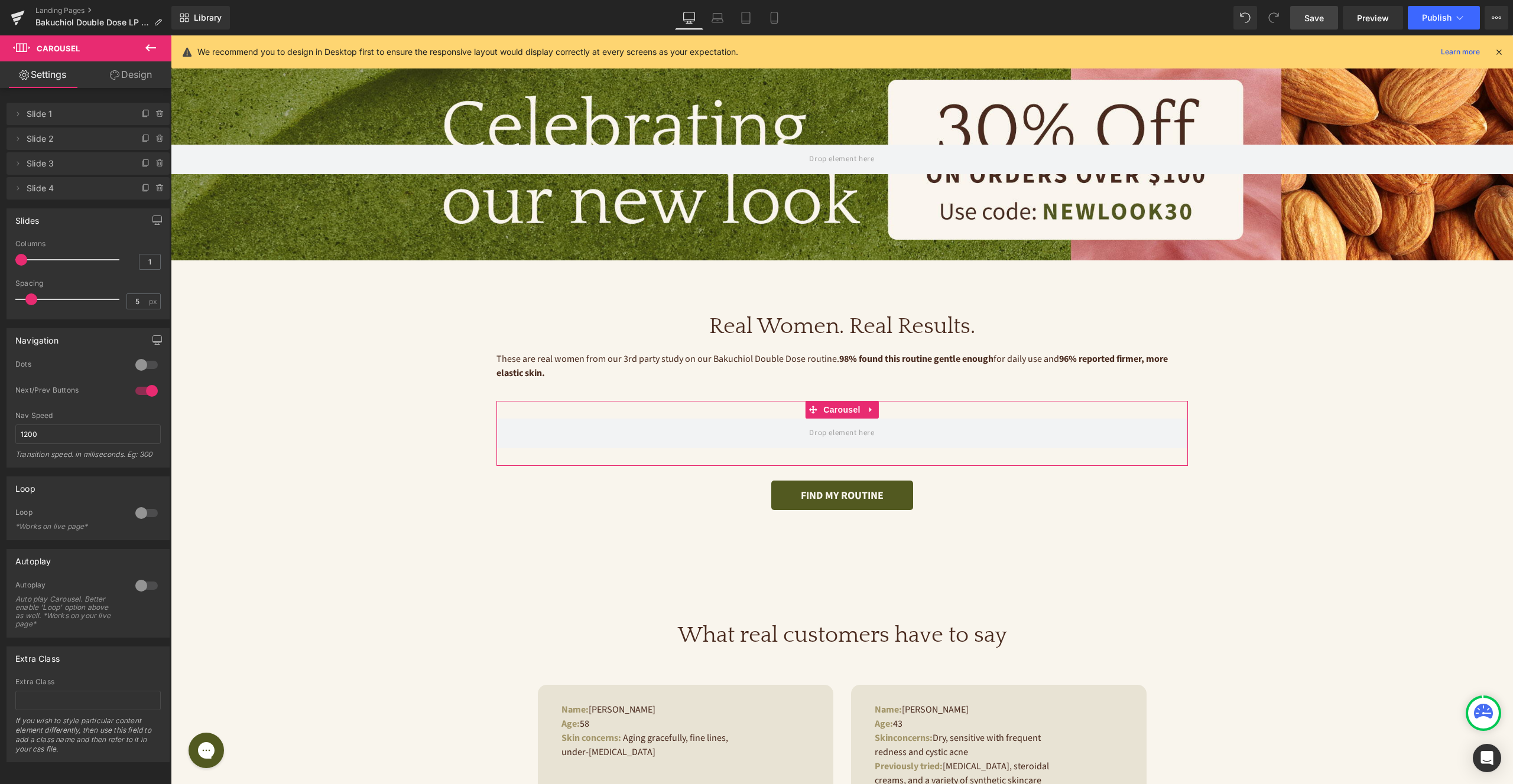
drag, startPoint x: 22, startPoint y: 259, endPoint x: 32, endPoint y: 260, distance: 10.0
click at [32, 260] on div at bounding box center [70, 259] width 98 height 23
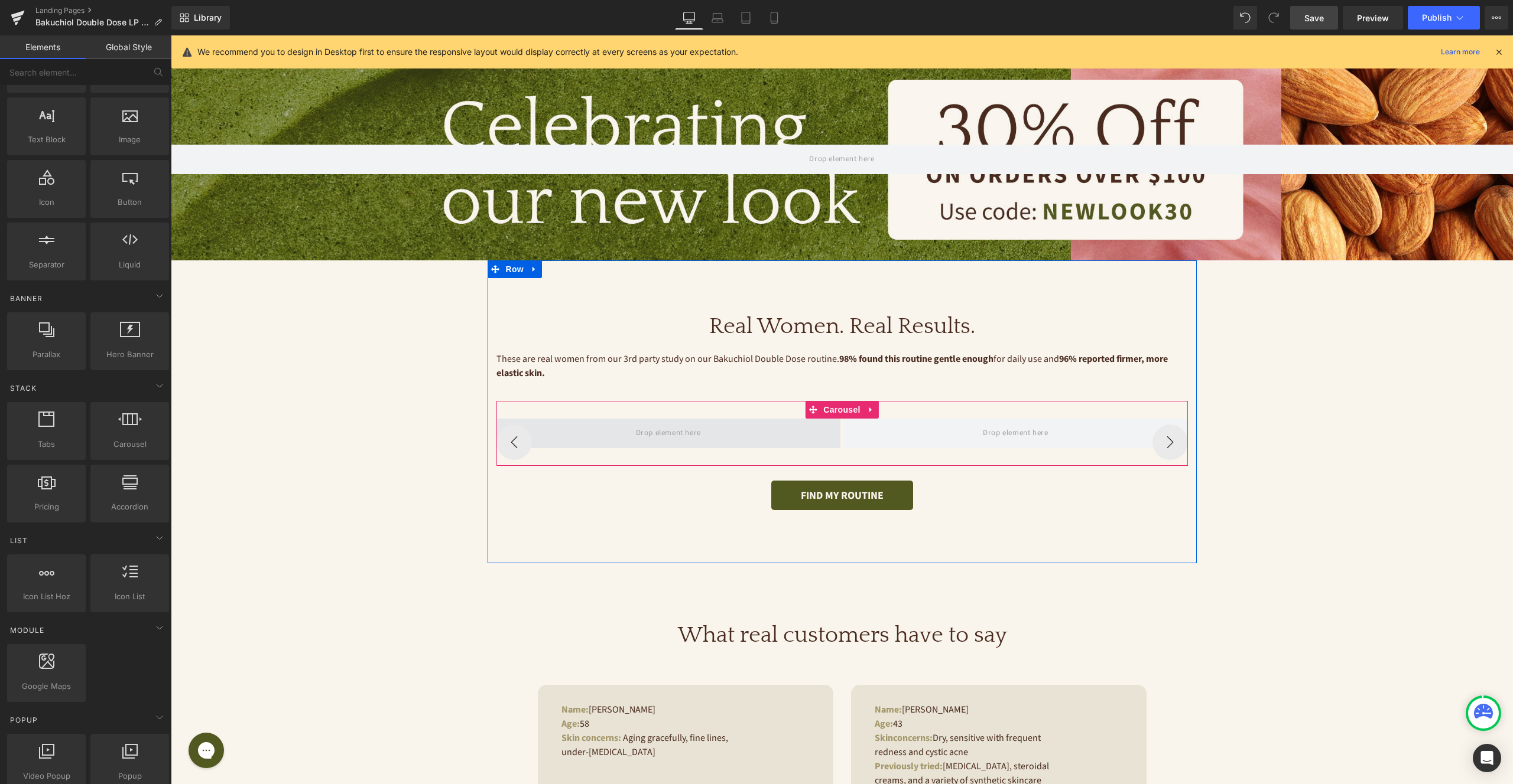
click at [689, 430] on span at bounding box center [668, 433] width 73 height 20
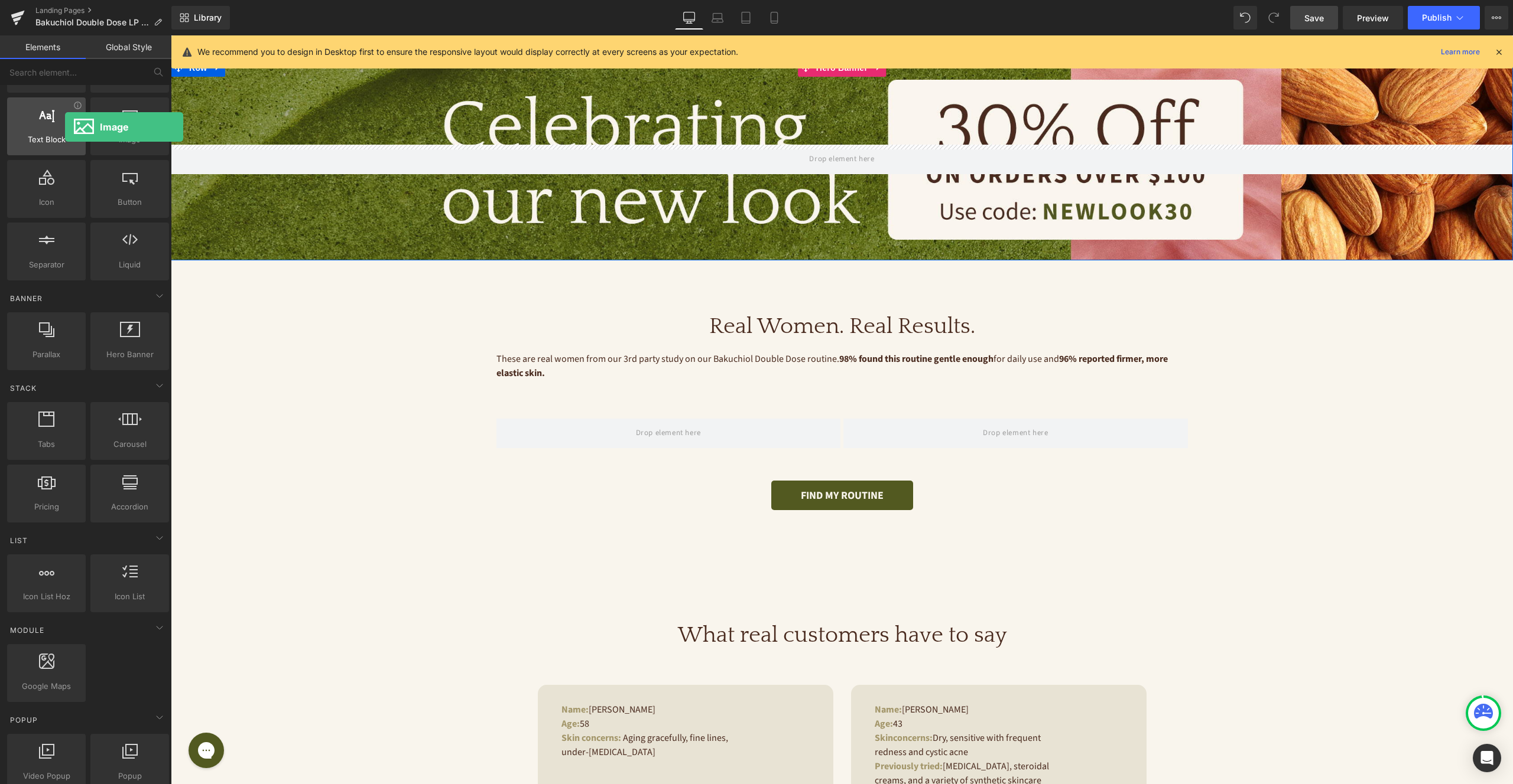
drag, startPoint x: 133, startPoint y: 126, endPoint x: 65, endPoint y: 127, distance: 68.0
click at [65, 127] on div "Row rows, columns, layouts, div Heading headings, titles, h1,h2,h3,h4,h5,h6 Tex…" at bounding box center [87, 158] width 167 height 250
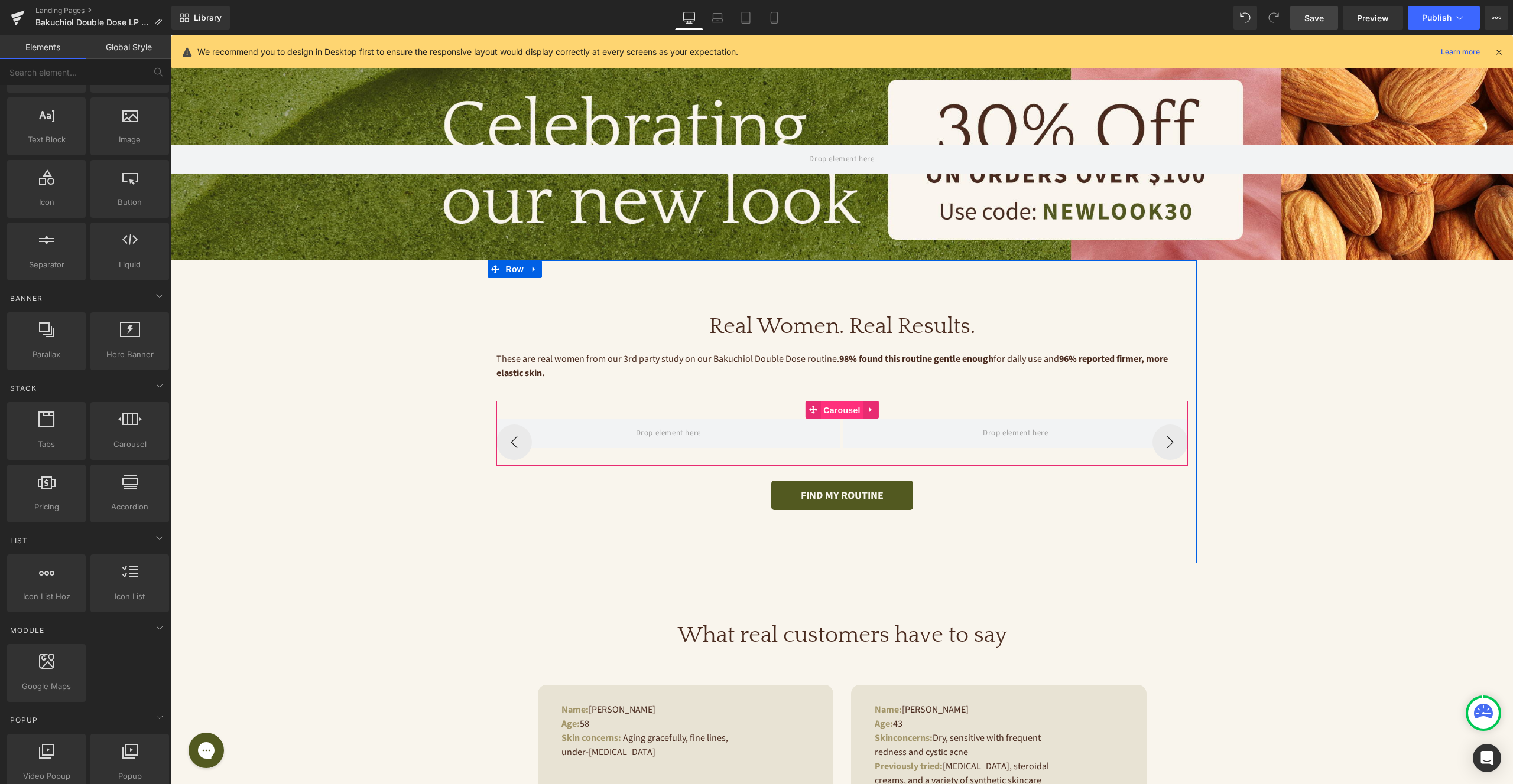
click at [835, 411] on span "Carousel" at bounding box center [842, 411] width 42 height 18
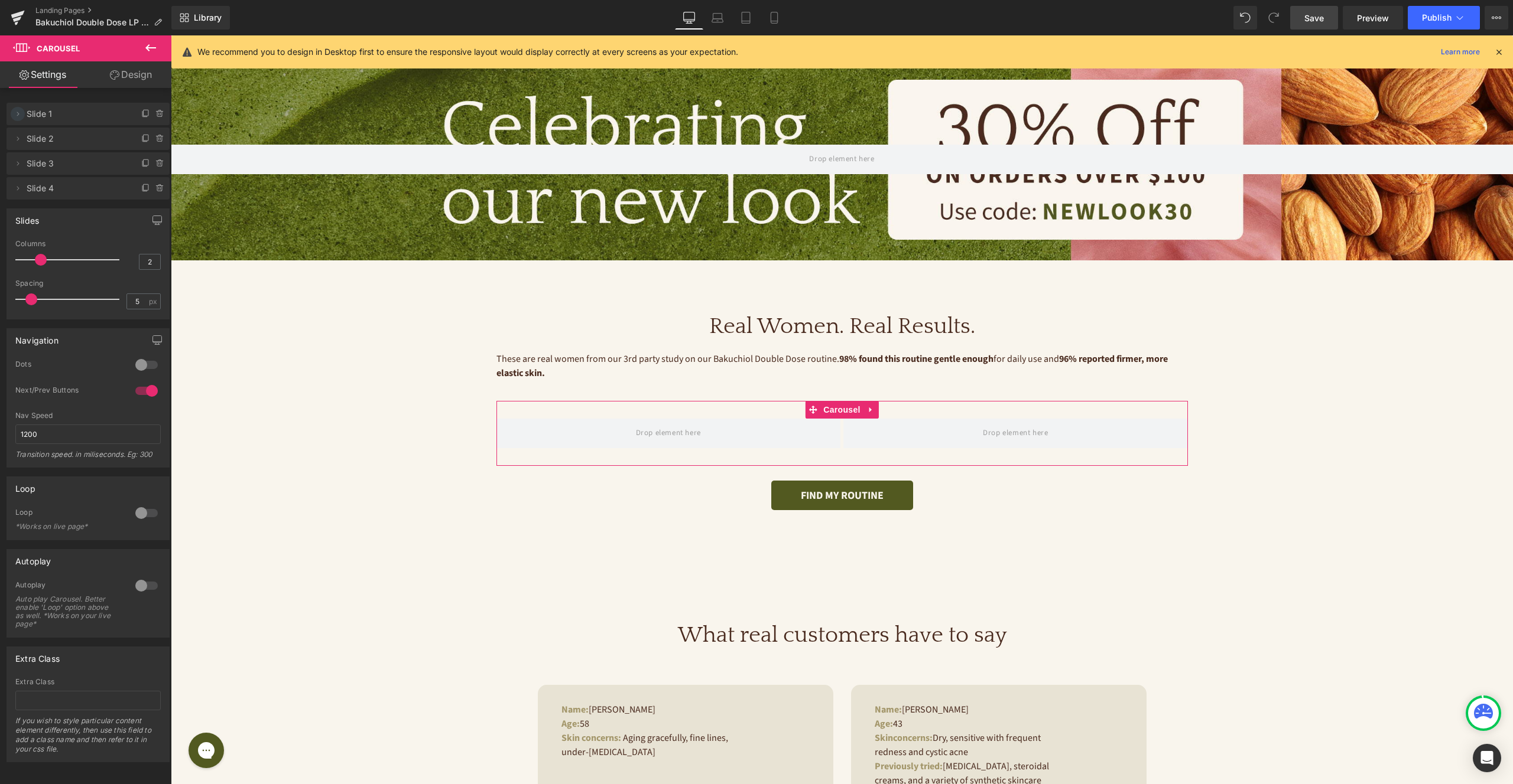
click at [17, 118] on icon at bounding box center [17, 114] width 10 height 10
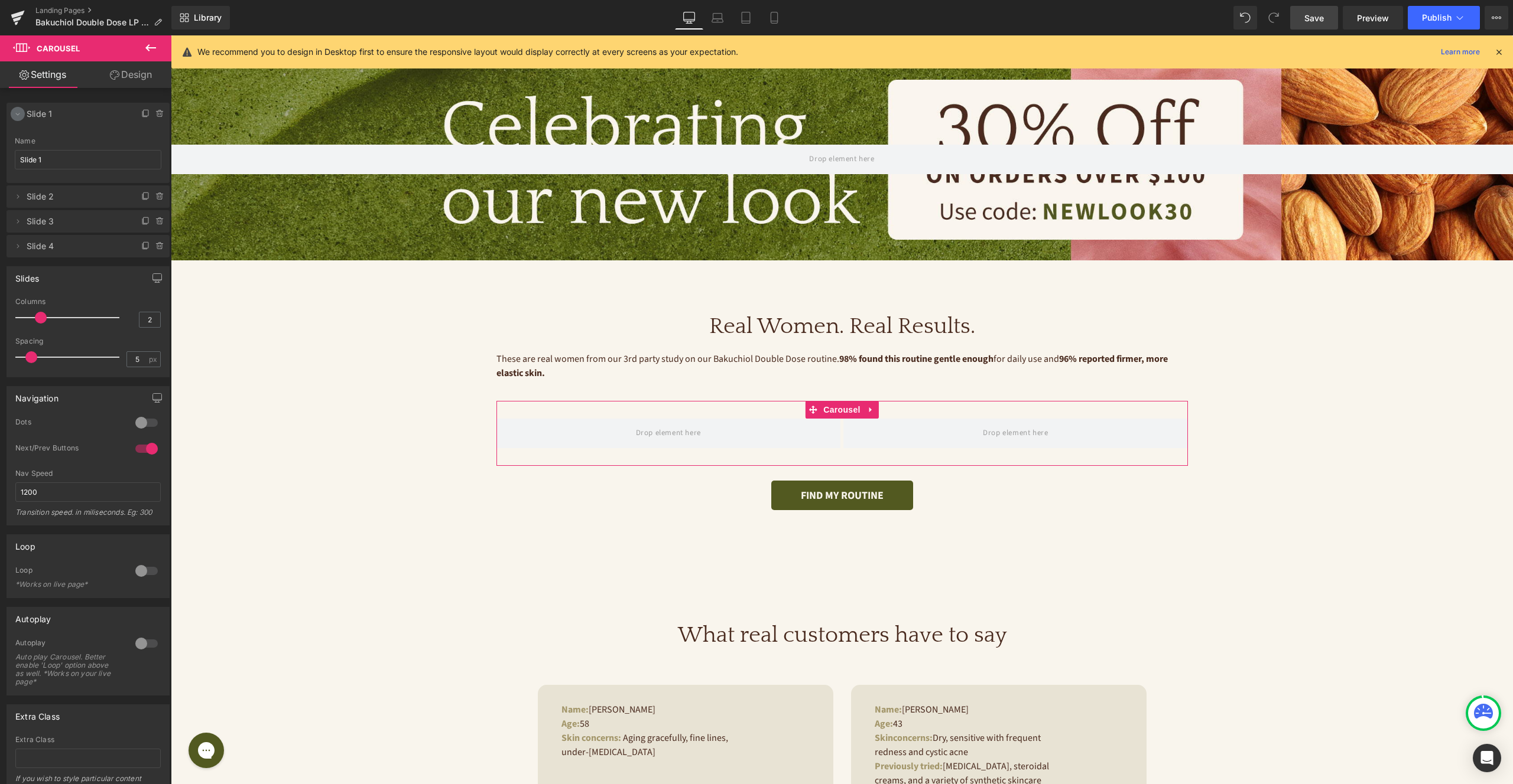
click at [17, 115] on icon at bounding box center [17, 114] width 10 height 10
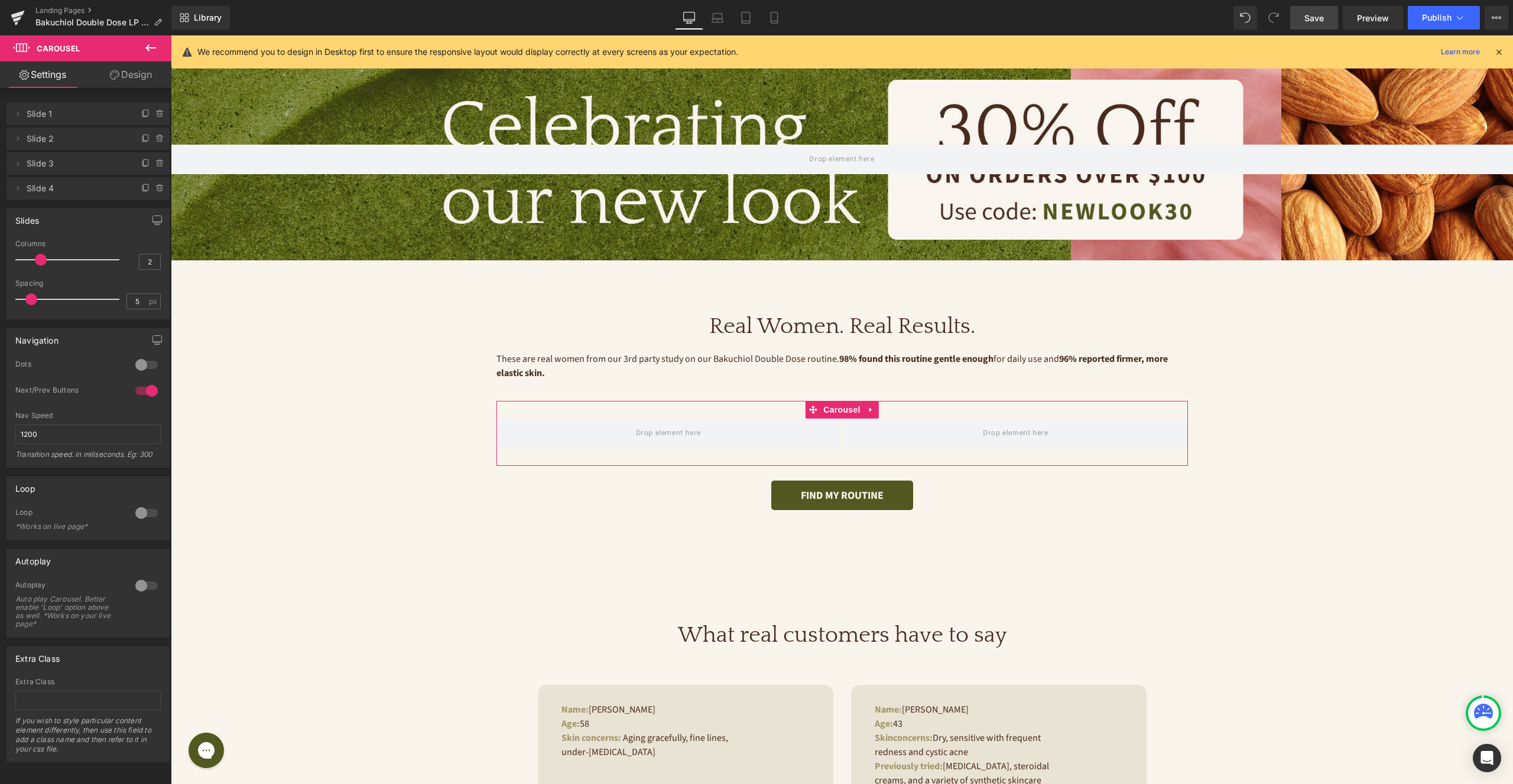
click at [144, 362] on div at bounding box center [147, 365] width 29 height 19
click at [145, 362] on div at bounding box center [147, 365] width 29 height 19
click at [694, 443] on span at bounding box center [668, 433] width 73 height 20
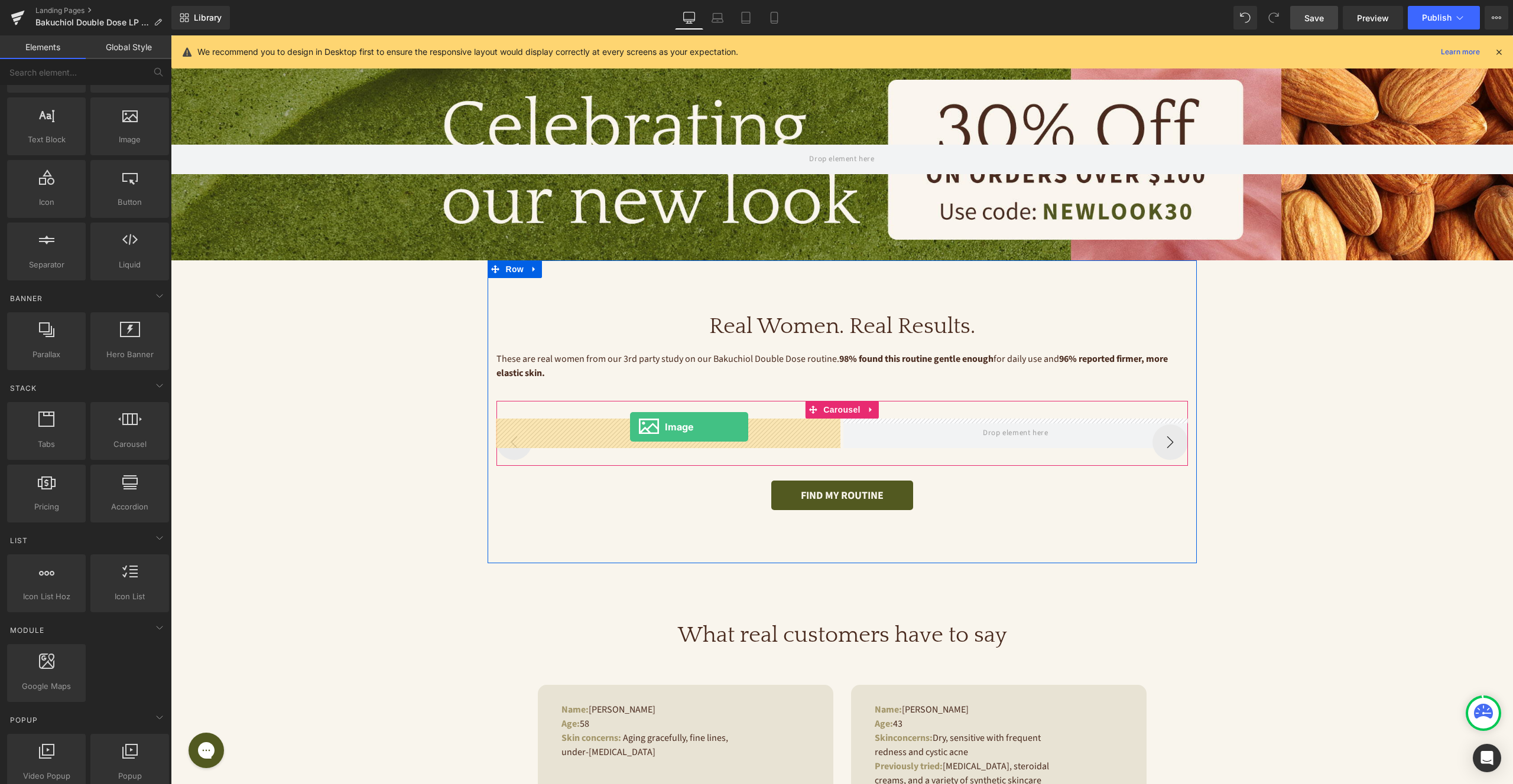
drag, startPoint x: 313, startPoint y: 176, endPoint x: 630, endPoint y: 427, distance: 404.3
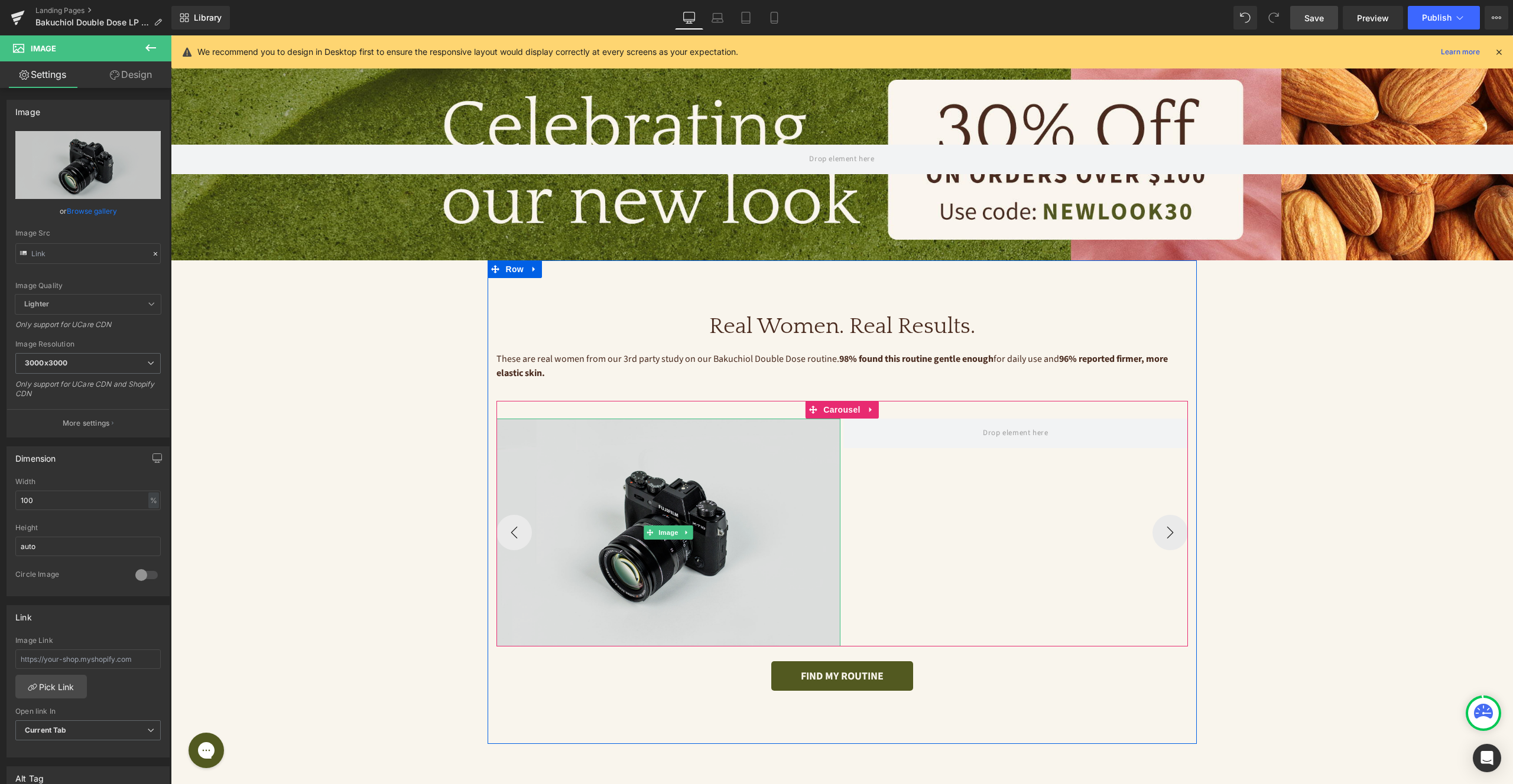
click at [653, 487] on img at bounding box center [668, 533] width 345 height 228
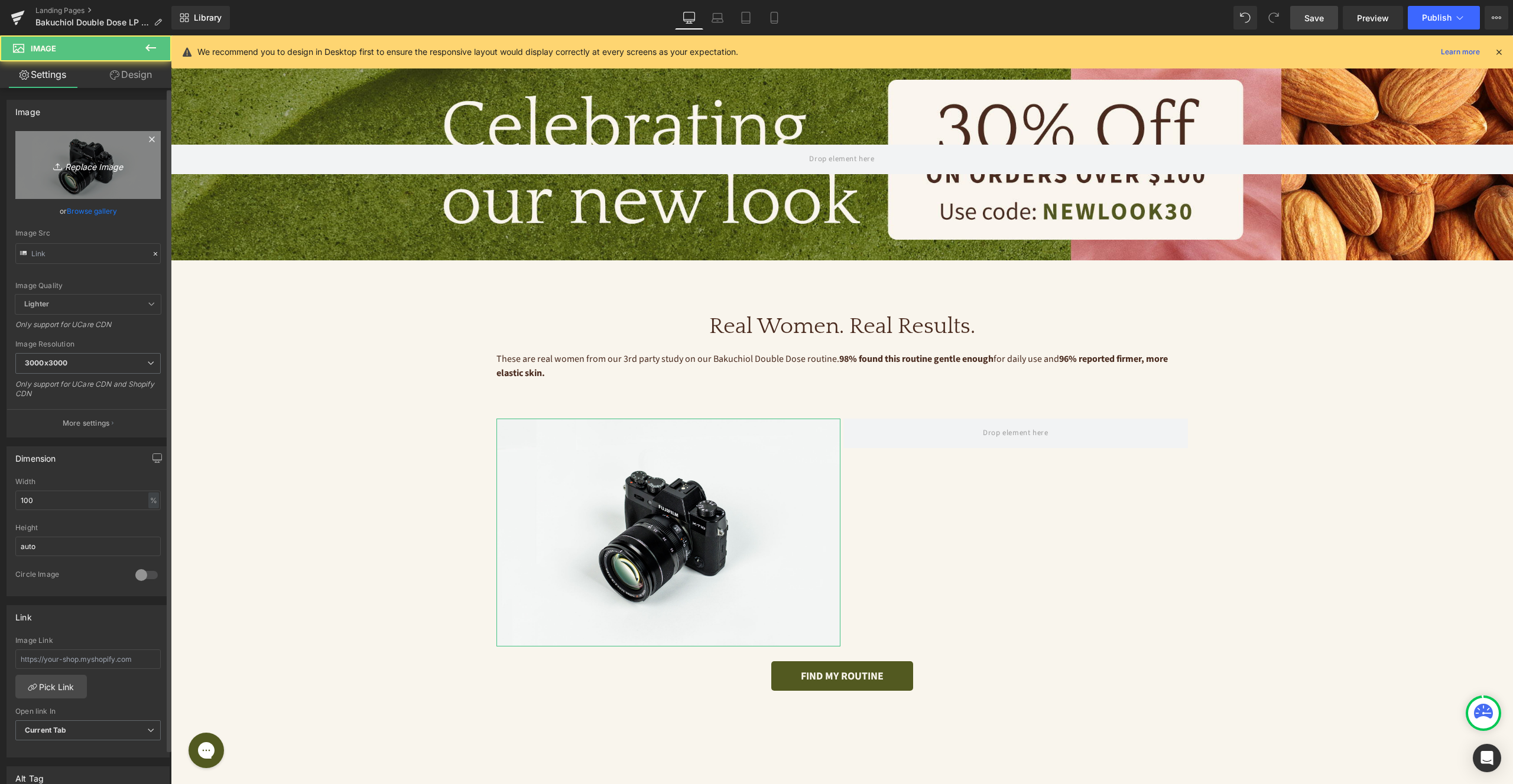
click at [78, 154] on link "Replace Image" at bounding box center [87, 165] width 146 height 68
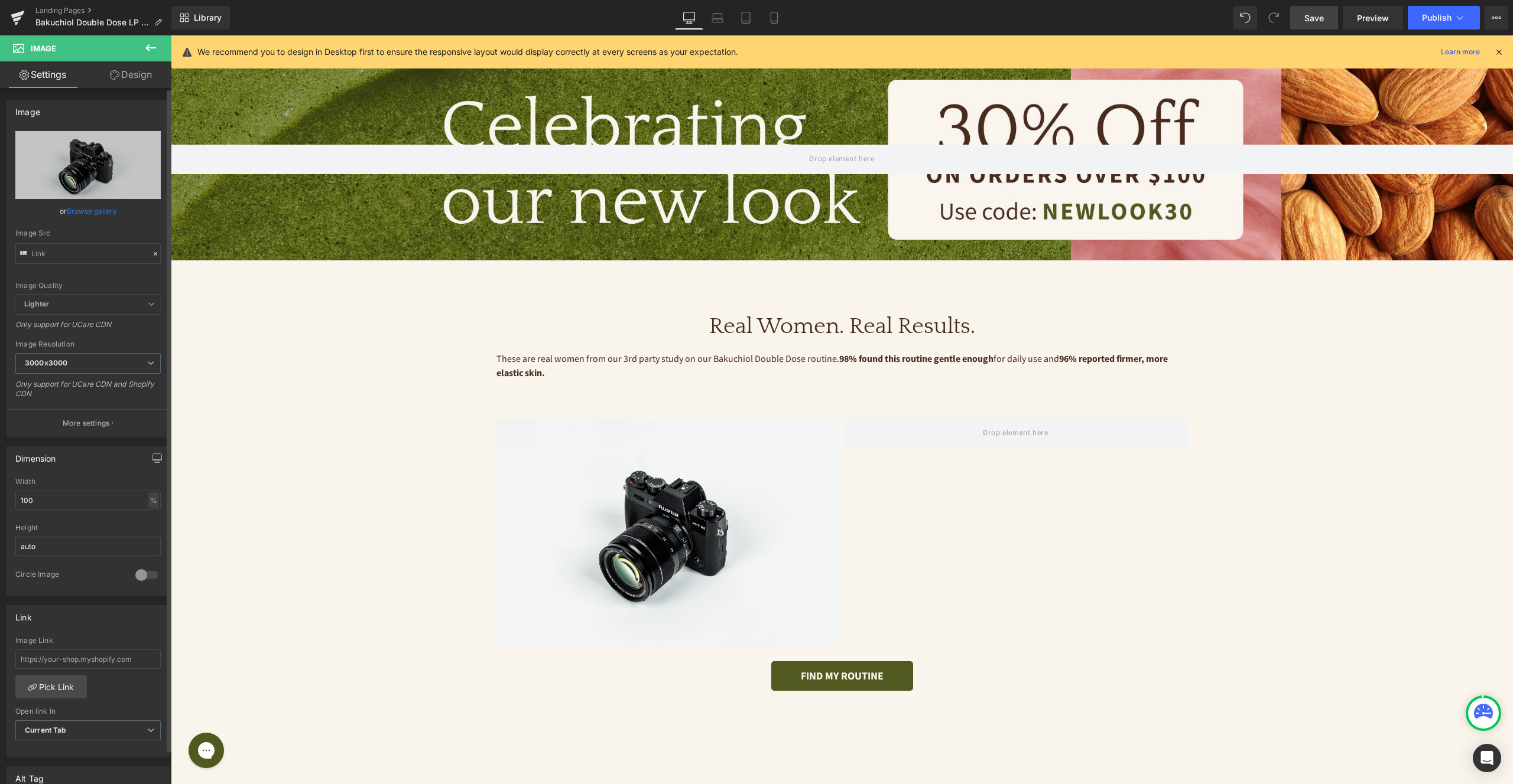
type input "C:\fakepath\TSR Aging Concerns with Mask Mini - 7 (1).jpg"
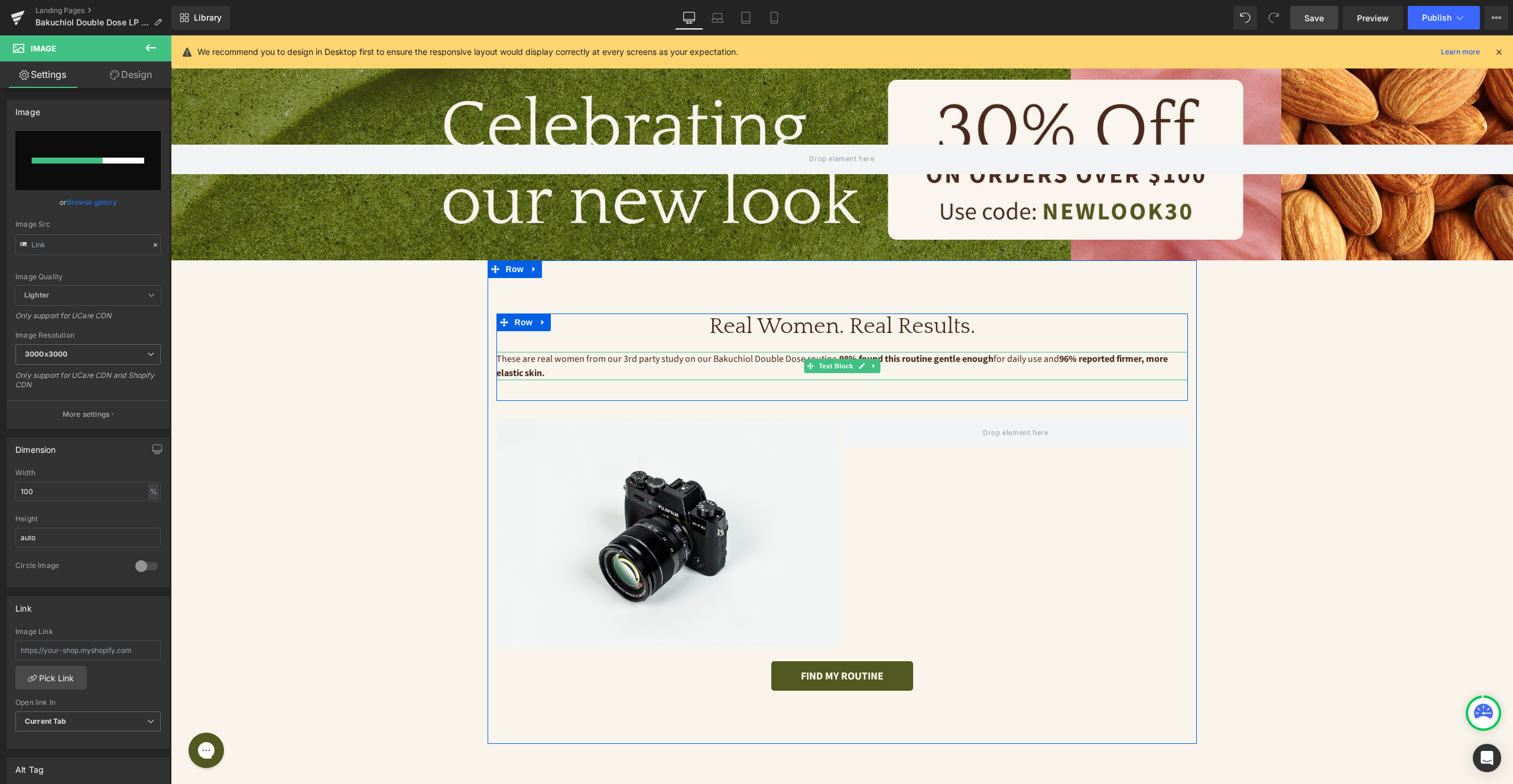
click at [763, 361] on p "These are real women from our 3rd party study on our Bakuchiol Double Dose rout…" at bounding box center [842, 366] width 692 height 29
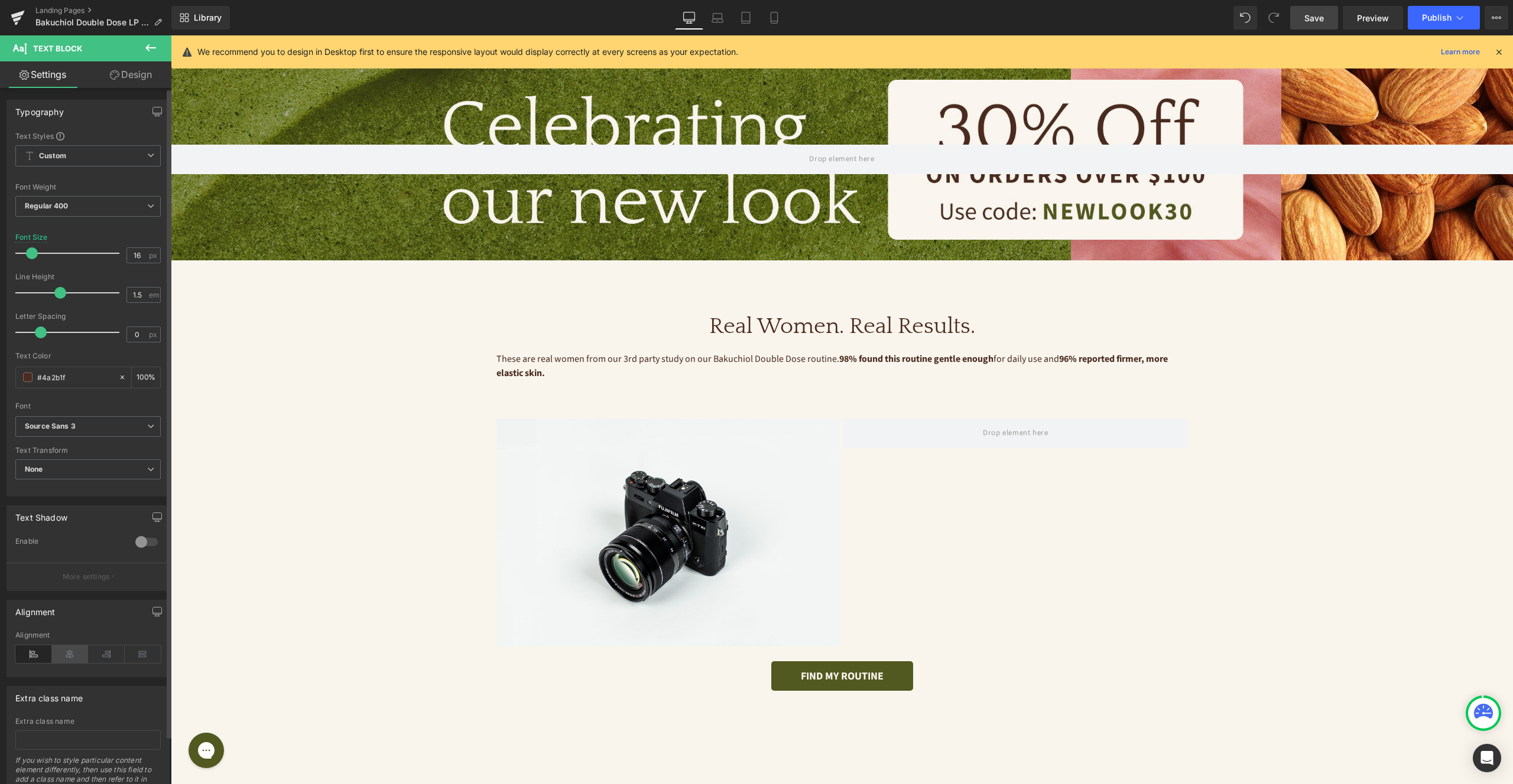
click at [69, 651] on icon at bounding box center [70, 654] width 37 height 18
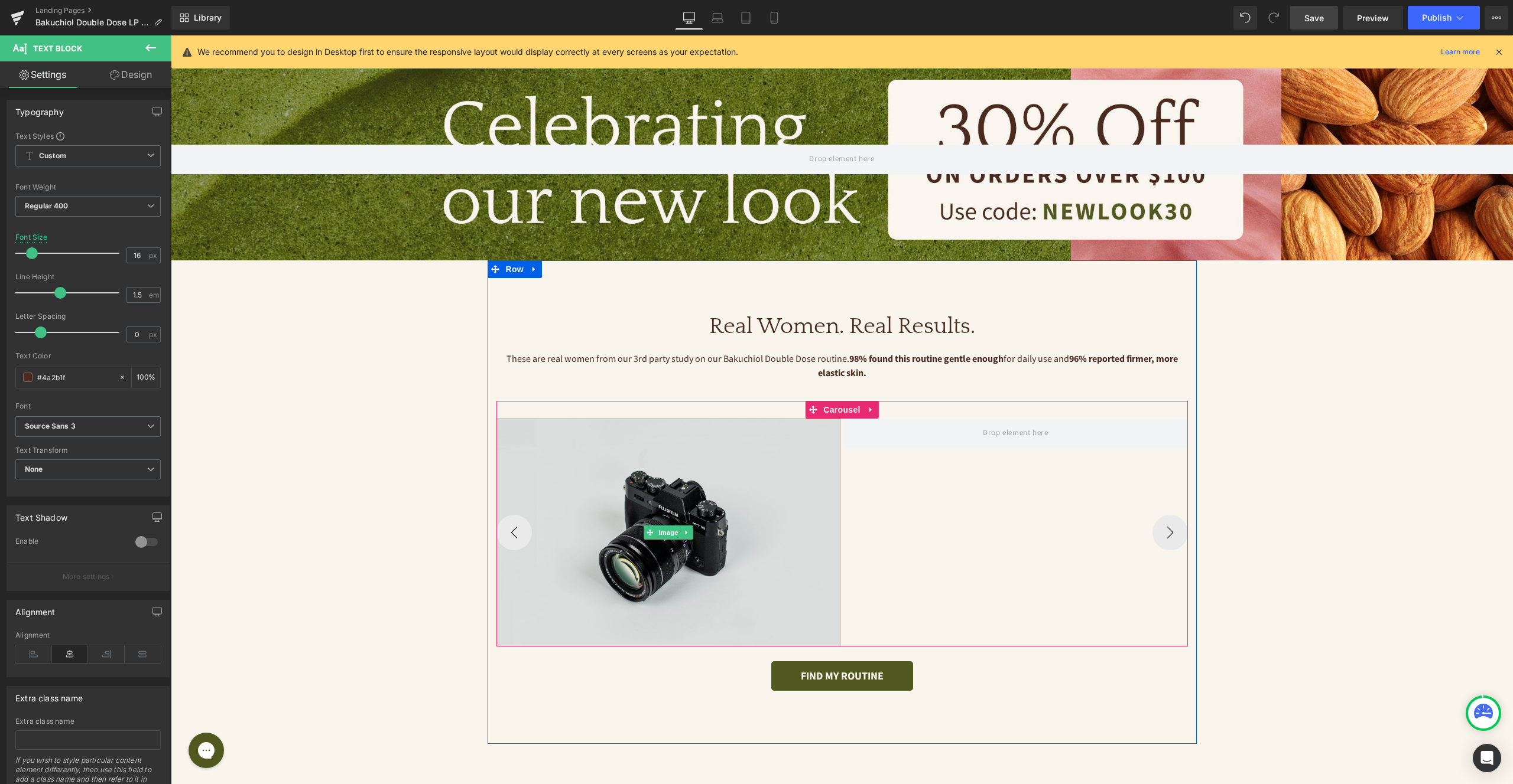
click at [757, 505] on img at bounding box center [668, 533] width 345 height 228
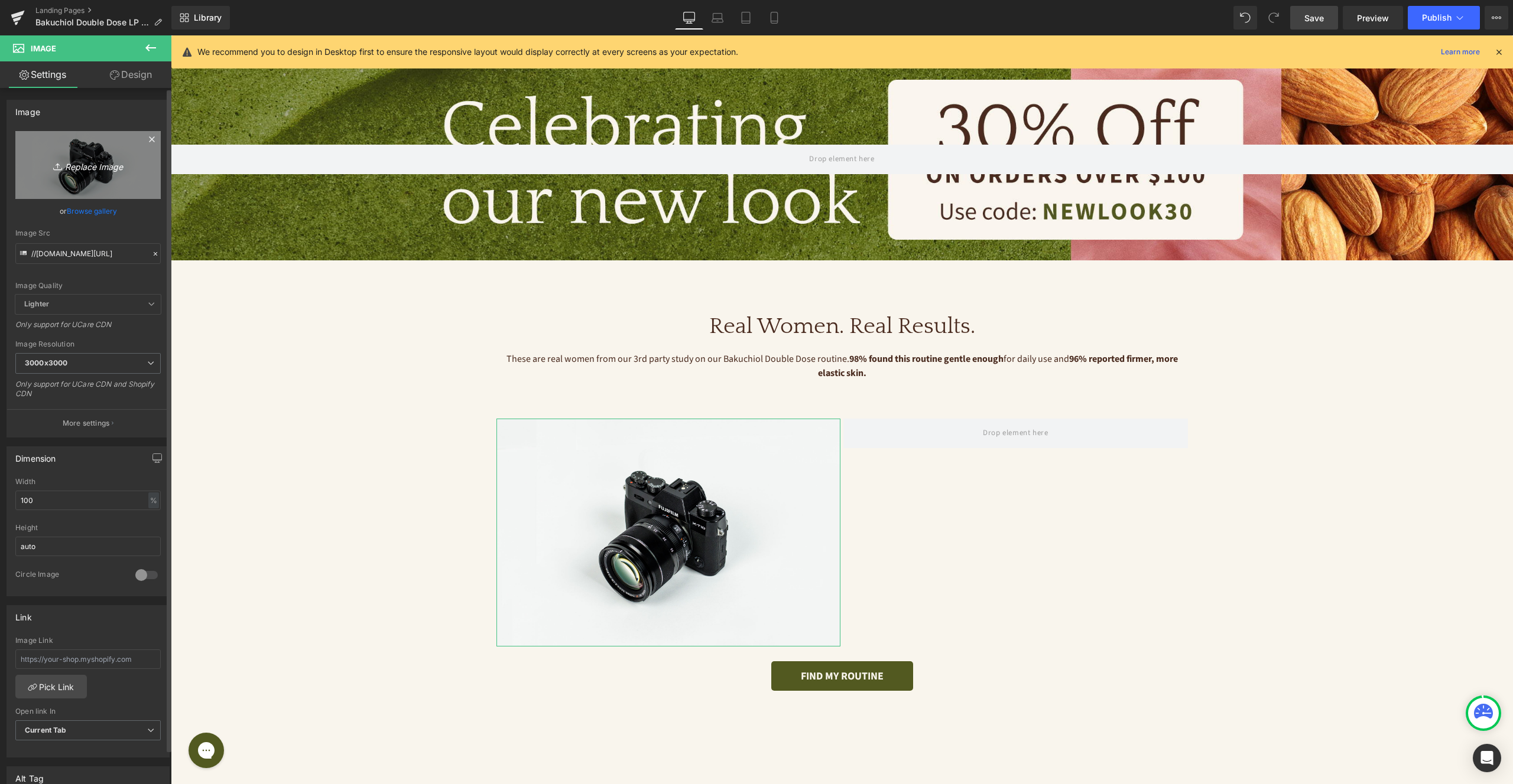
click at [66, 179] on link "Replace Image" at bounding box center [87, 165] width 146 height 68
type input "C:\fakepath\TSR Aging Concerns with Mask Mini - 7 (1).jpg"
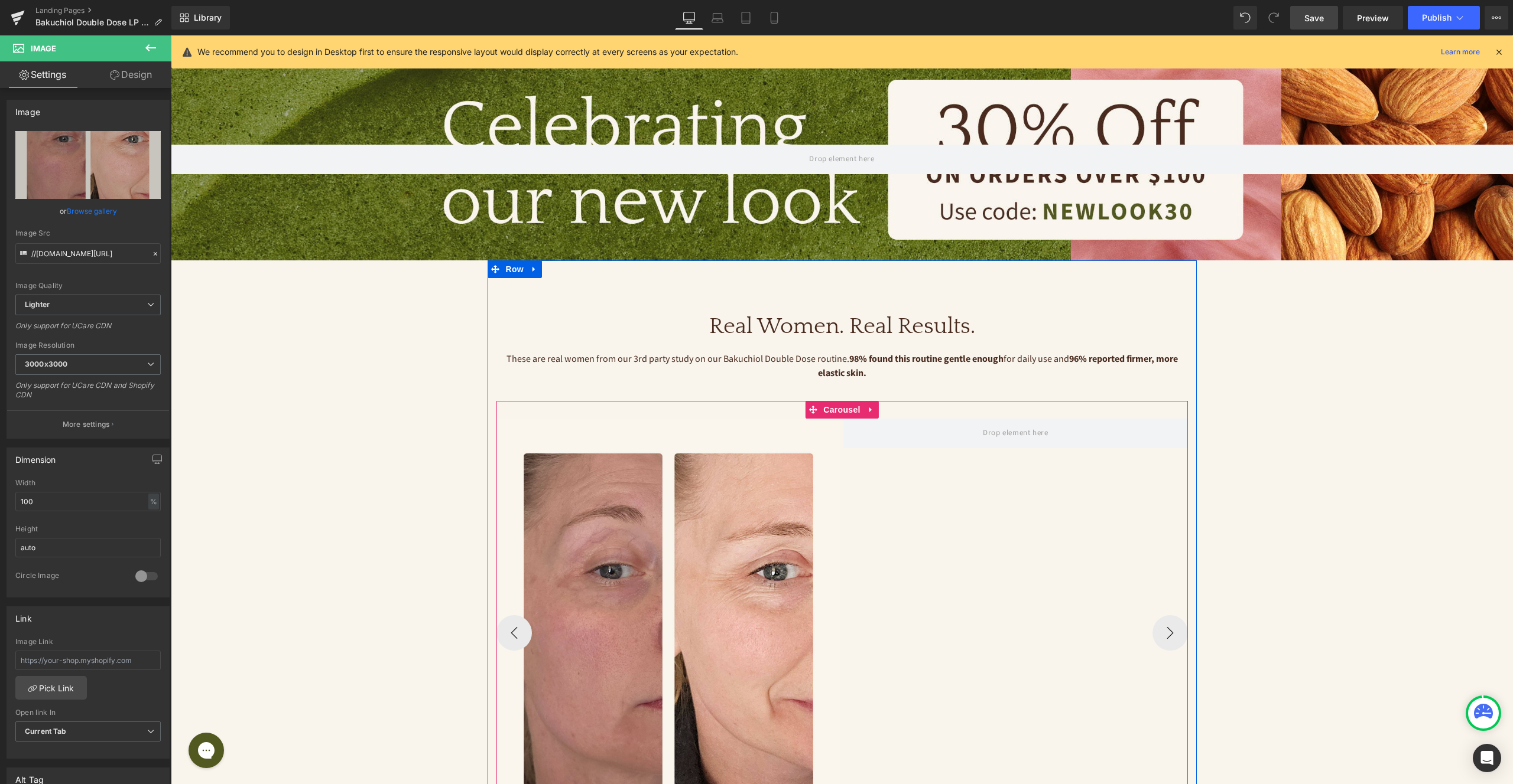
scroll to position [672, 0]
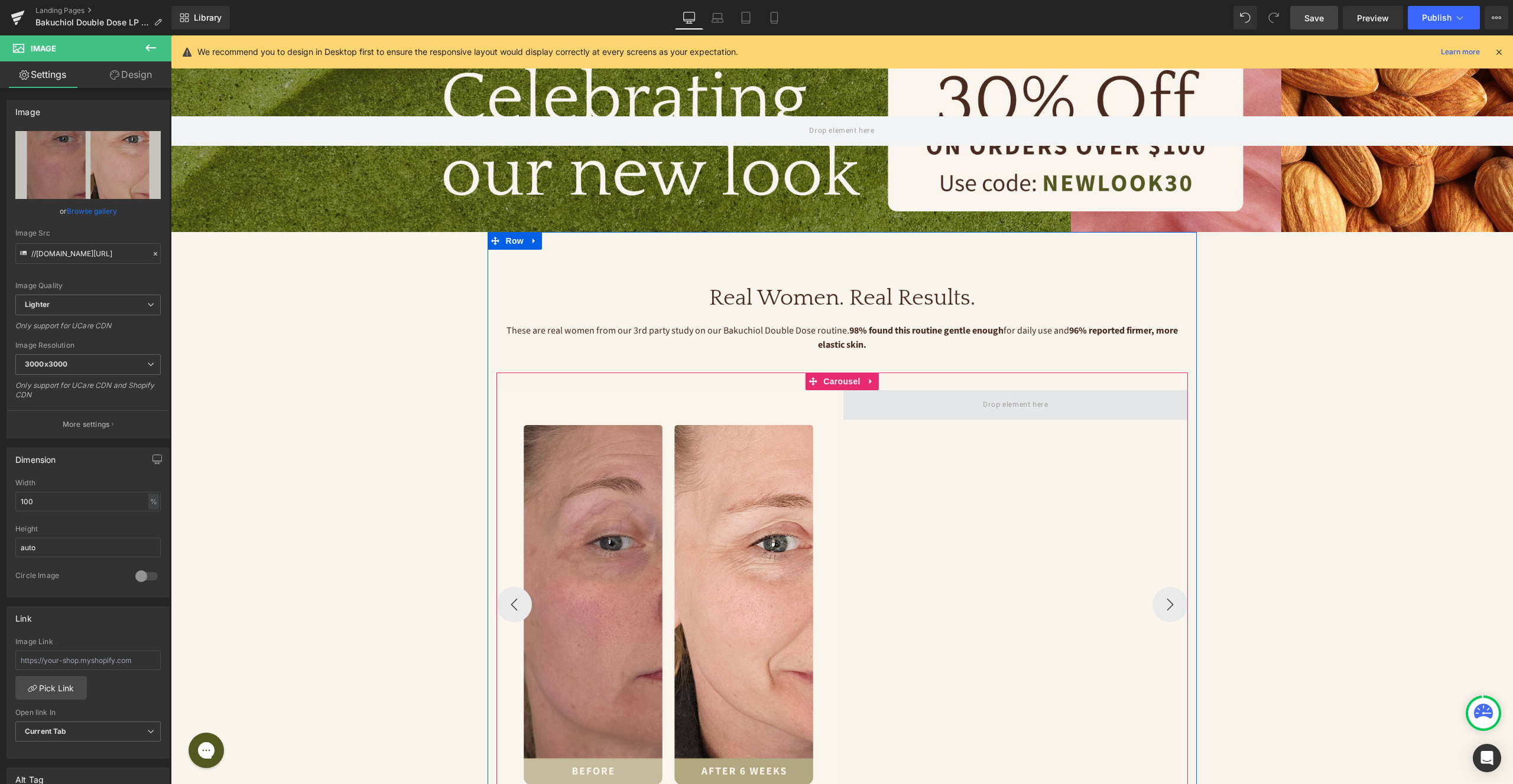
click at [928, 412] on span at bounding box center [1015, 405] width 345 height 29
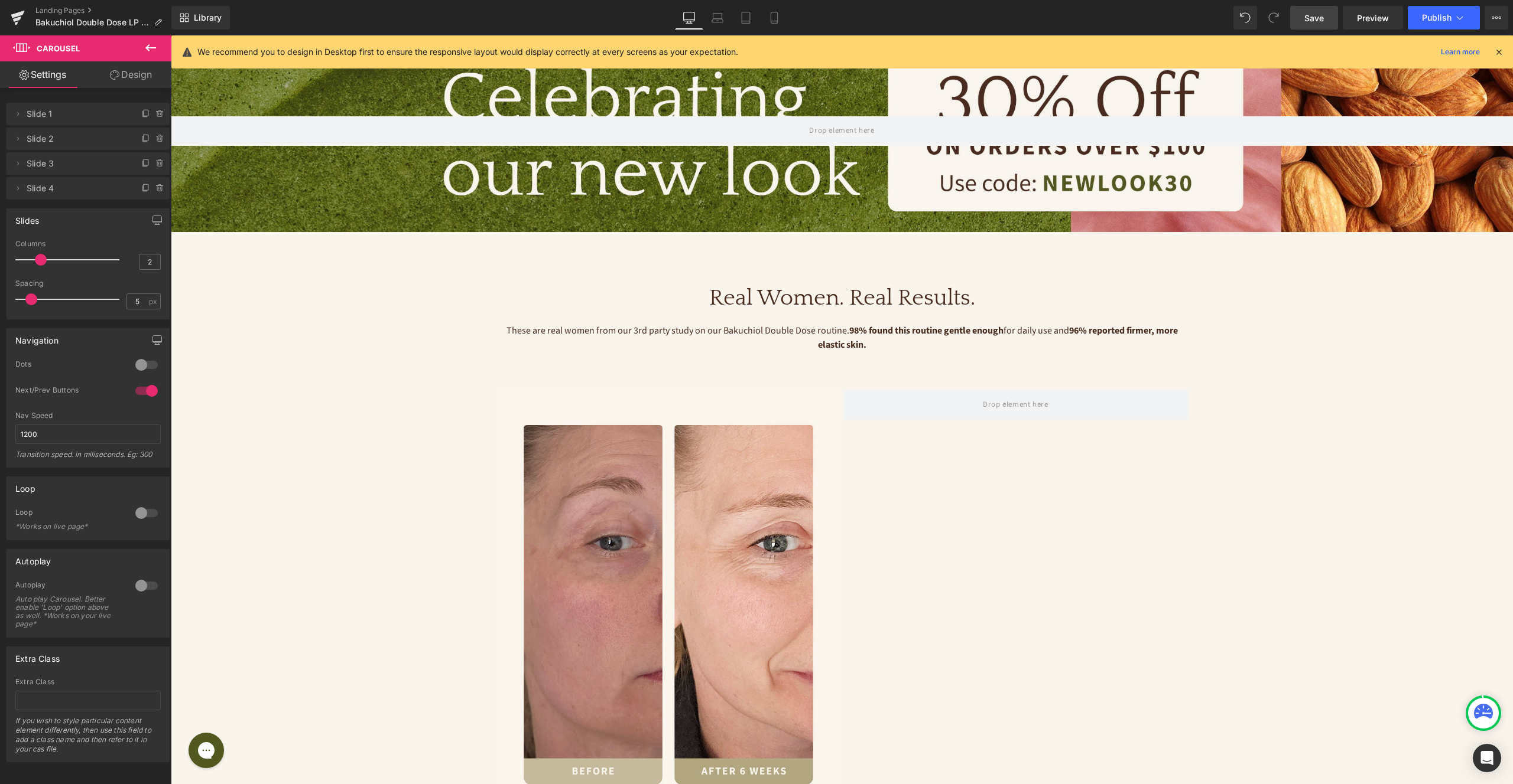
click at [146, 52] on icon at bounding box center [150, 47] width 14 height 14
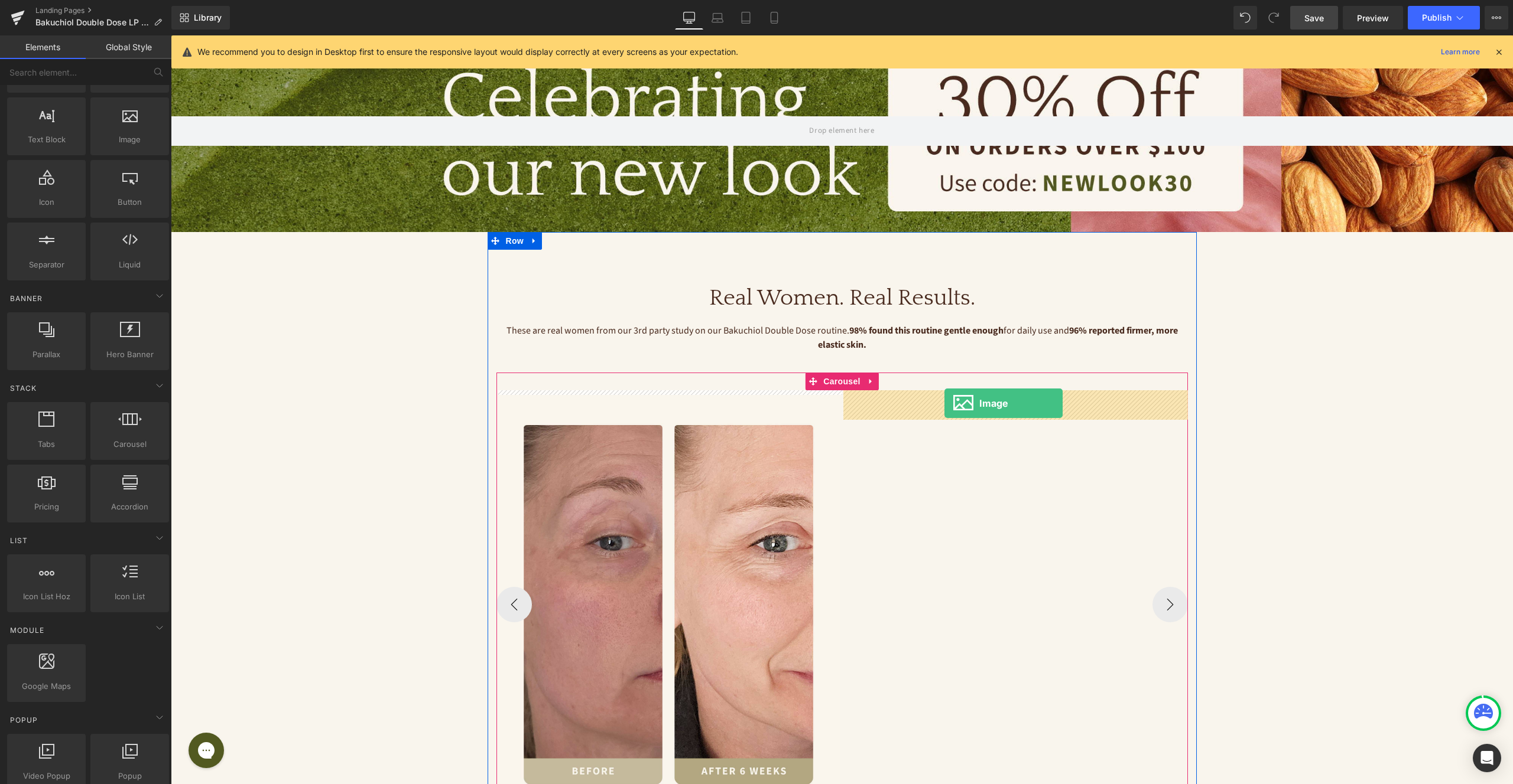
drag, startPoint x: 290, startPoint y: 157, endPoint x: 944, endPoint y: 403, distance: 698.7
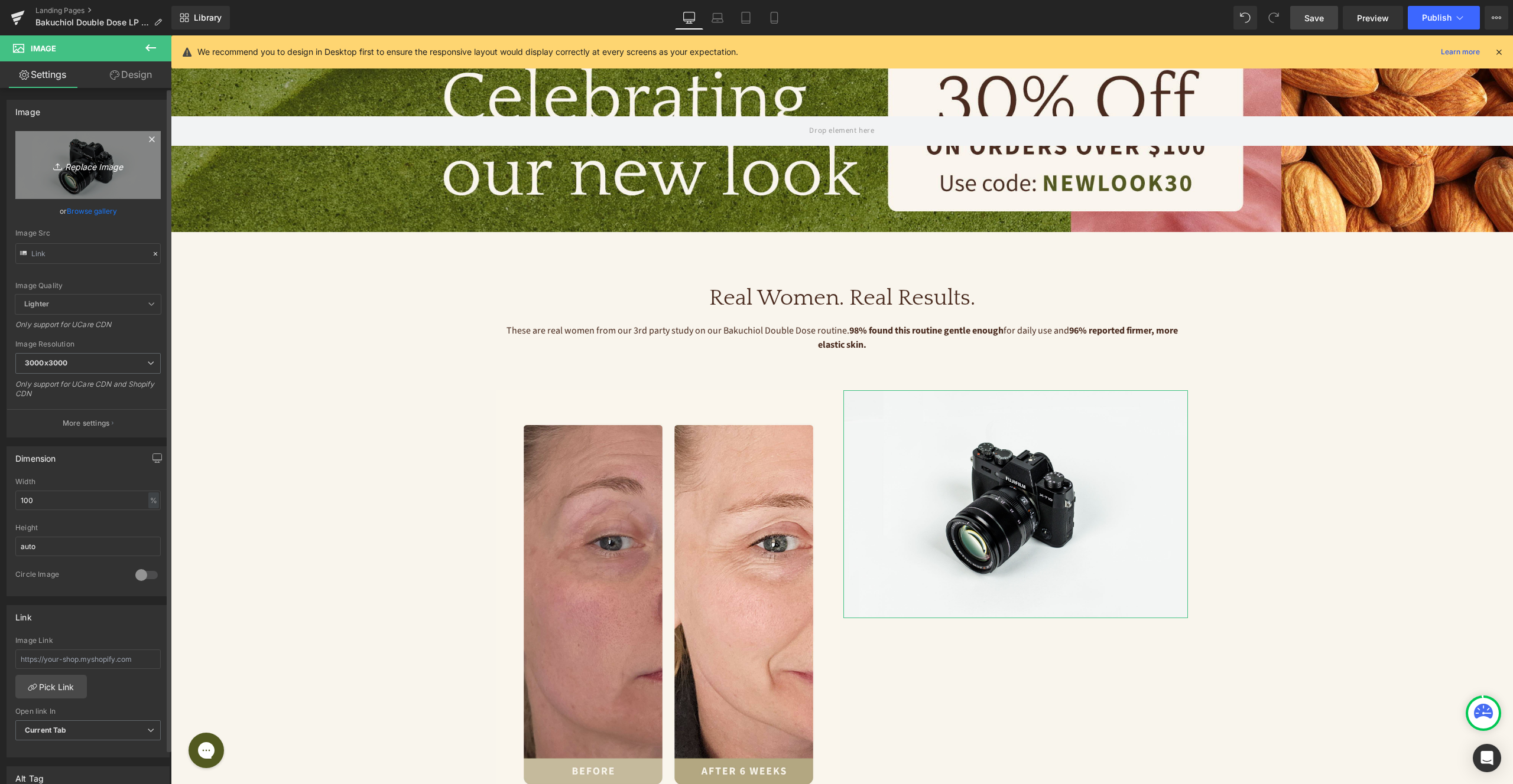
click at [96, 182] on link "Replace Image" at bounding box center [87, 165] width 146 height 68
type input "C:\fakepath\TSR Aging Concerns - 7 (1).jpg"
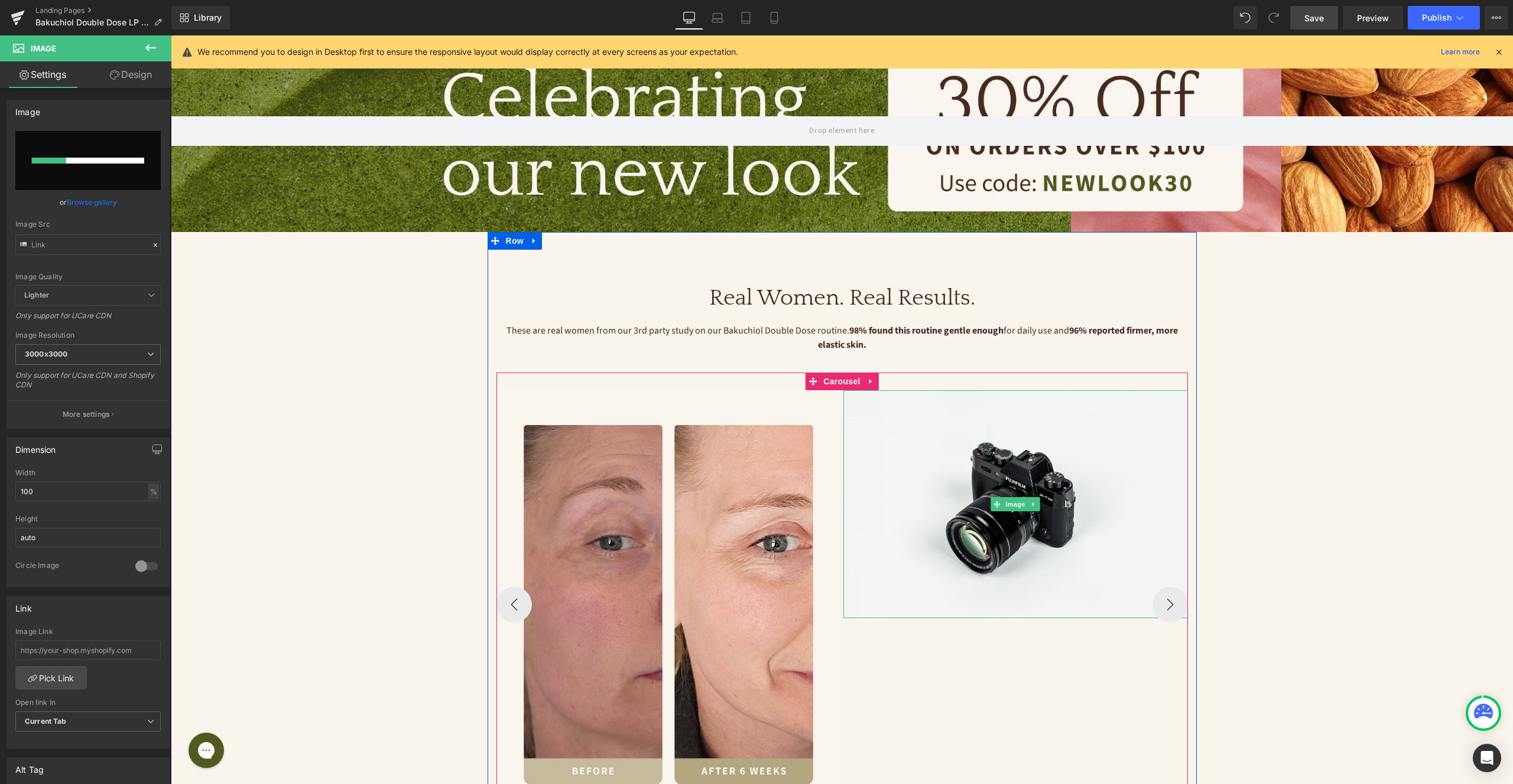
scroll to position [846, 0]
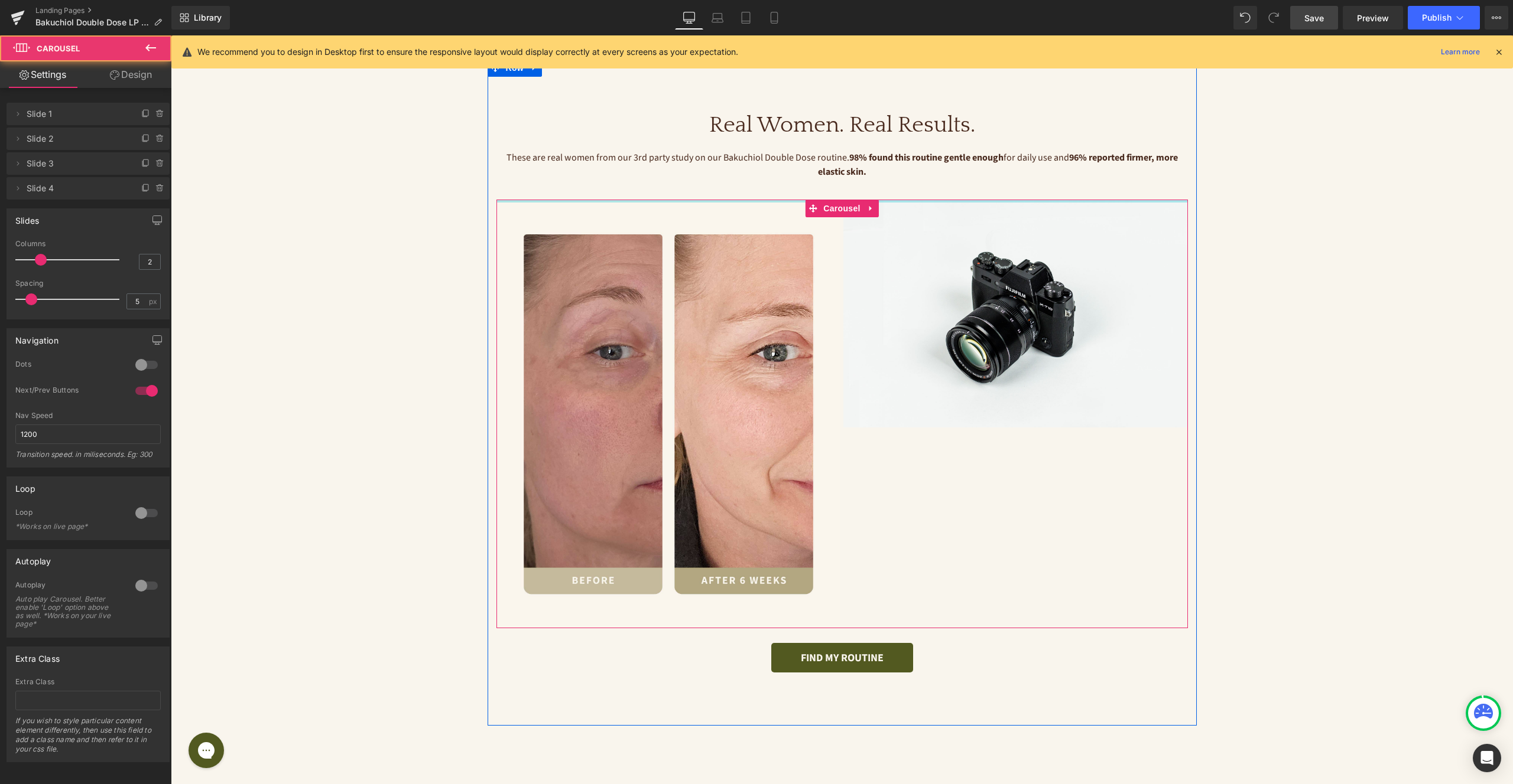
drag, startPoint x: 775, startPoint y: 211, endPoint x: 777, endPoint y: 185, distance: 26.1
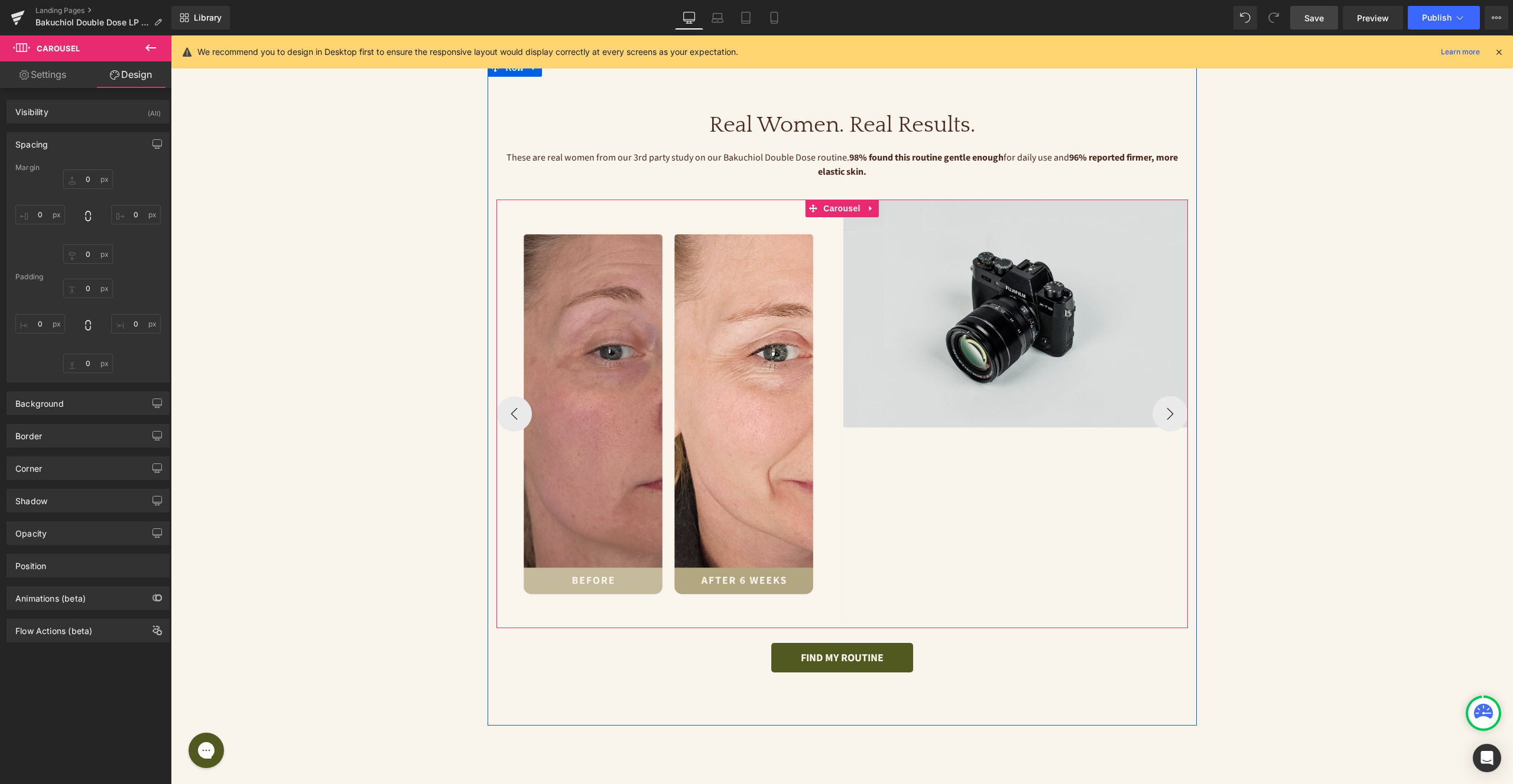
click at [969, 378] on img at bounding box center [1015, 314] width 345 height 228
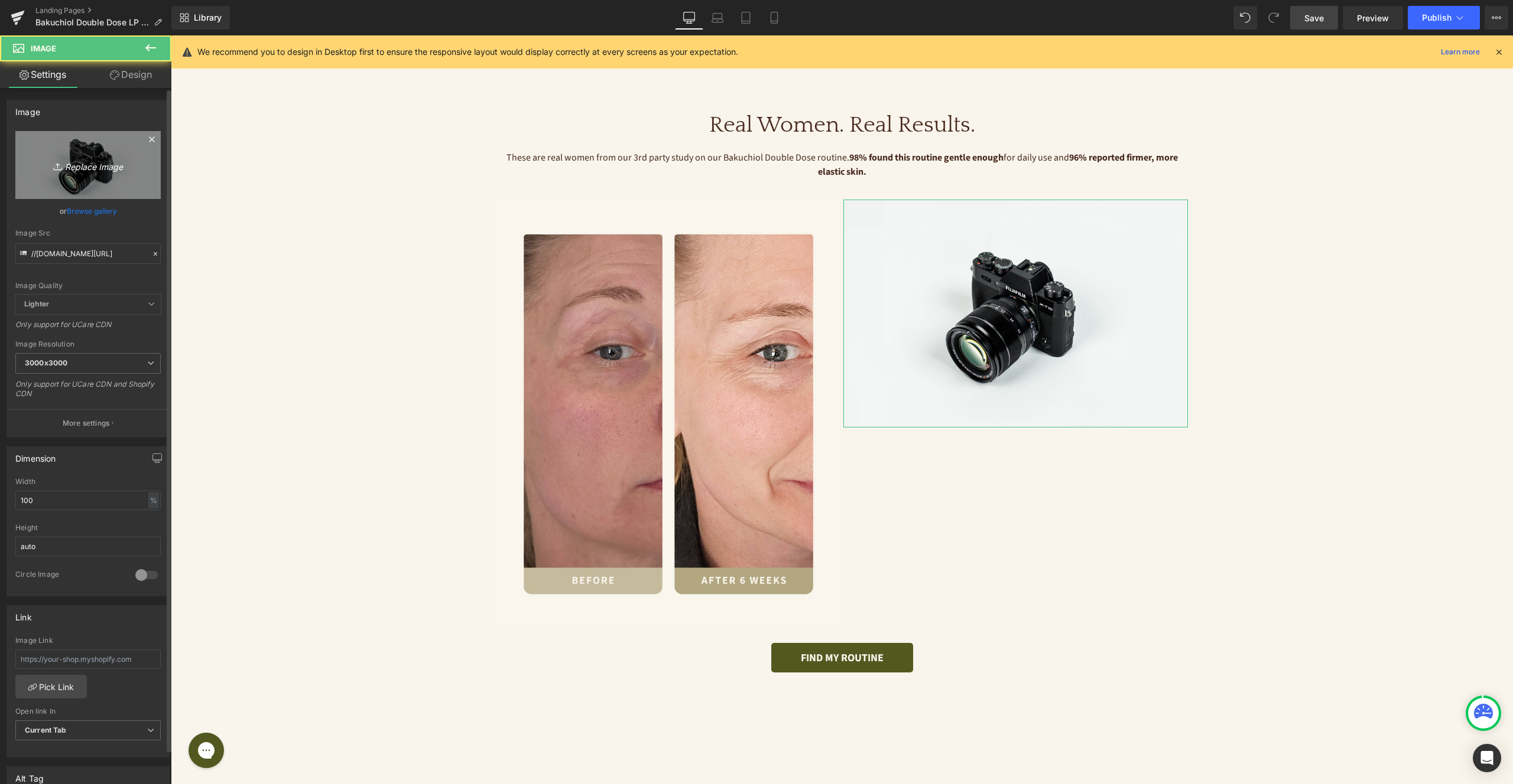
click at [100, 161] on icon "Replace Image" at bounding box center [87, 165] width 94 height 15
type input "C:\fakepath\TSR Aging Concerns - 7 (1).jpg"
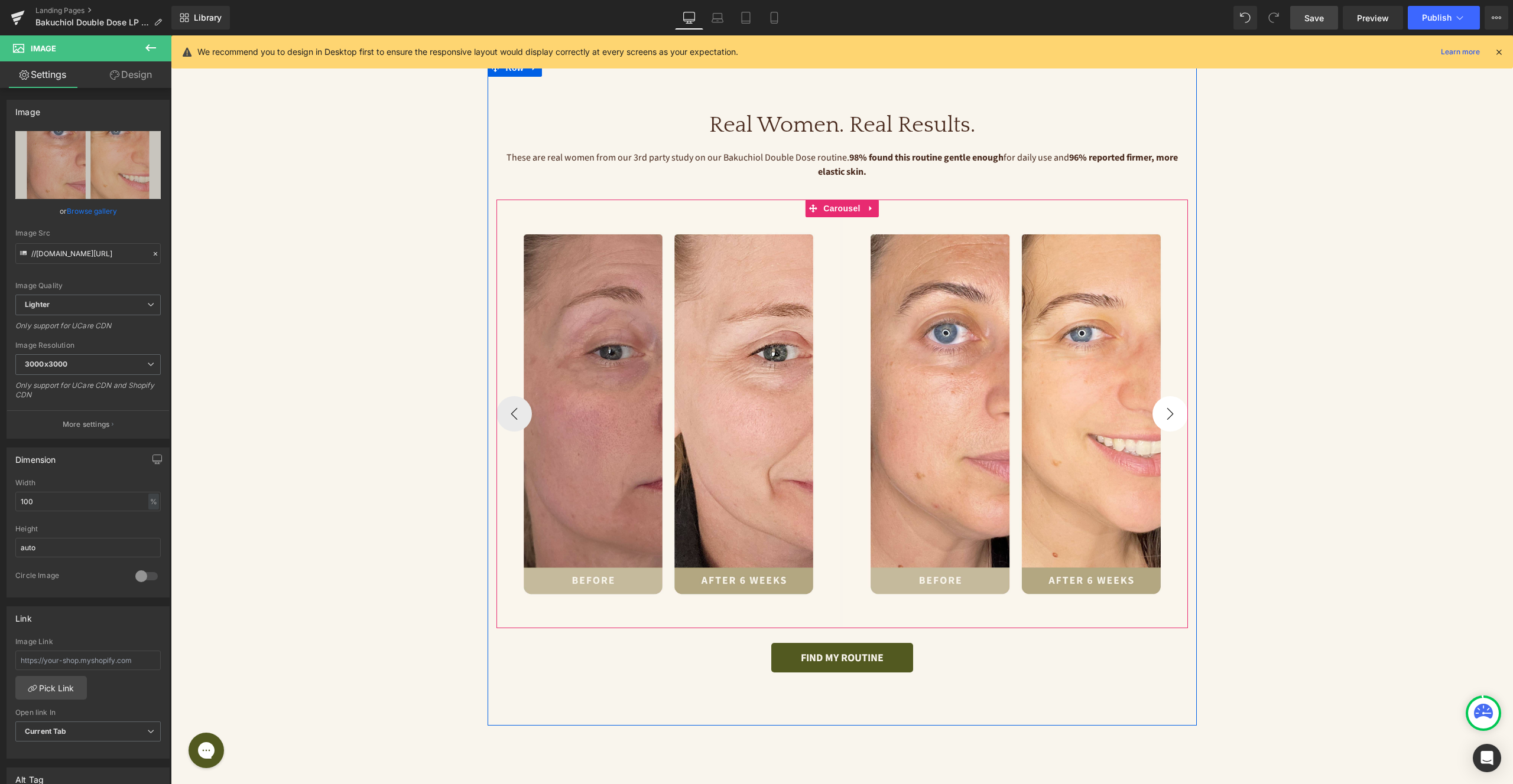
click at [1174, 412] on button "›" at bounding box center [1170, 414] width 35 height 35
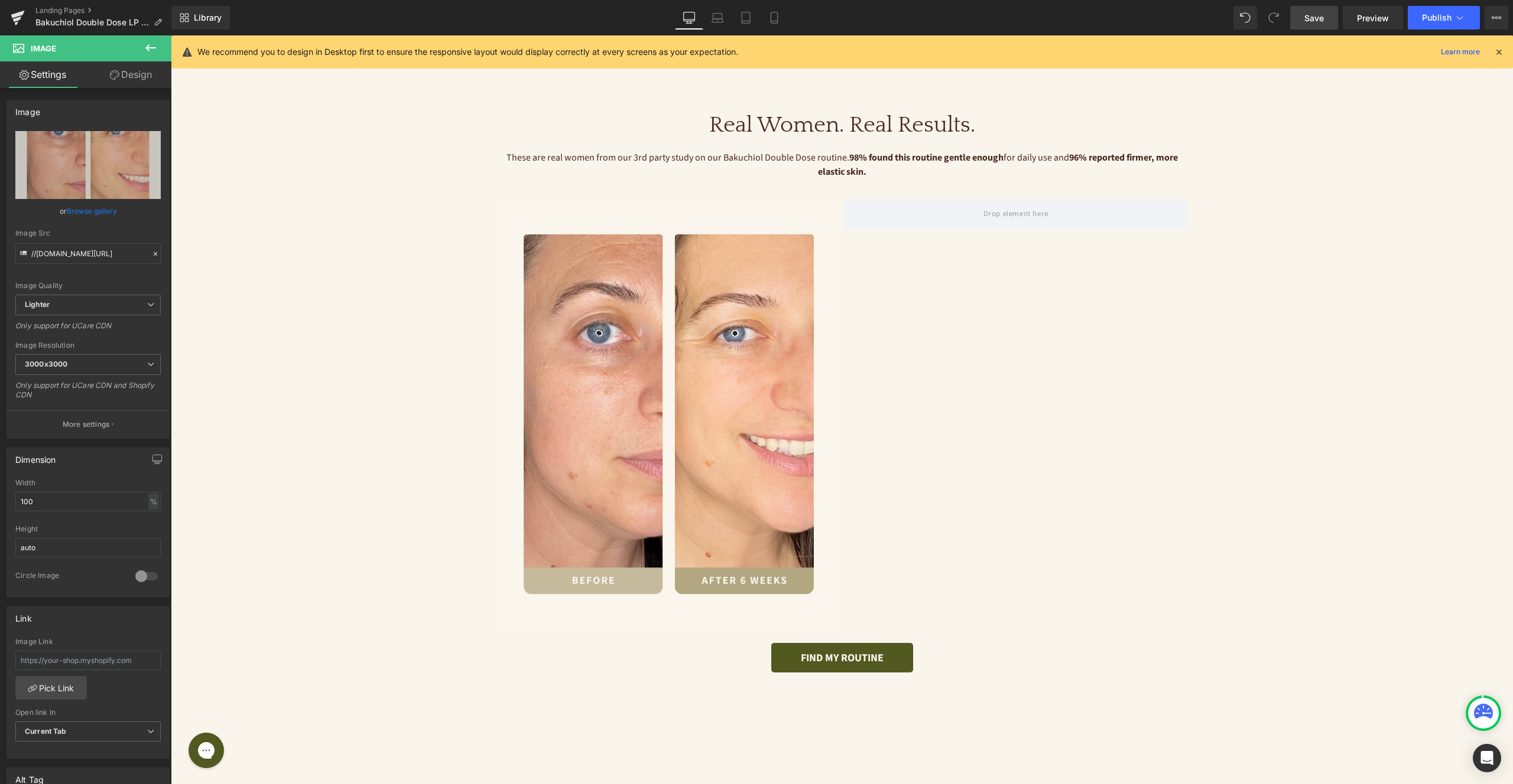
click at [146, 52] on icon at bounding box center [150, 47] width 14 height 14
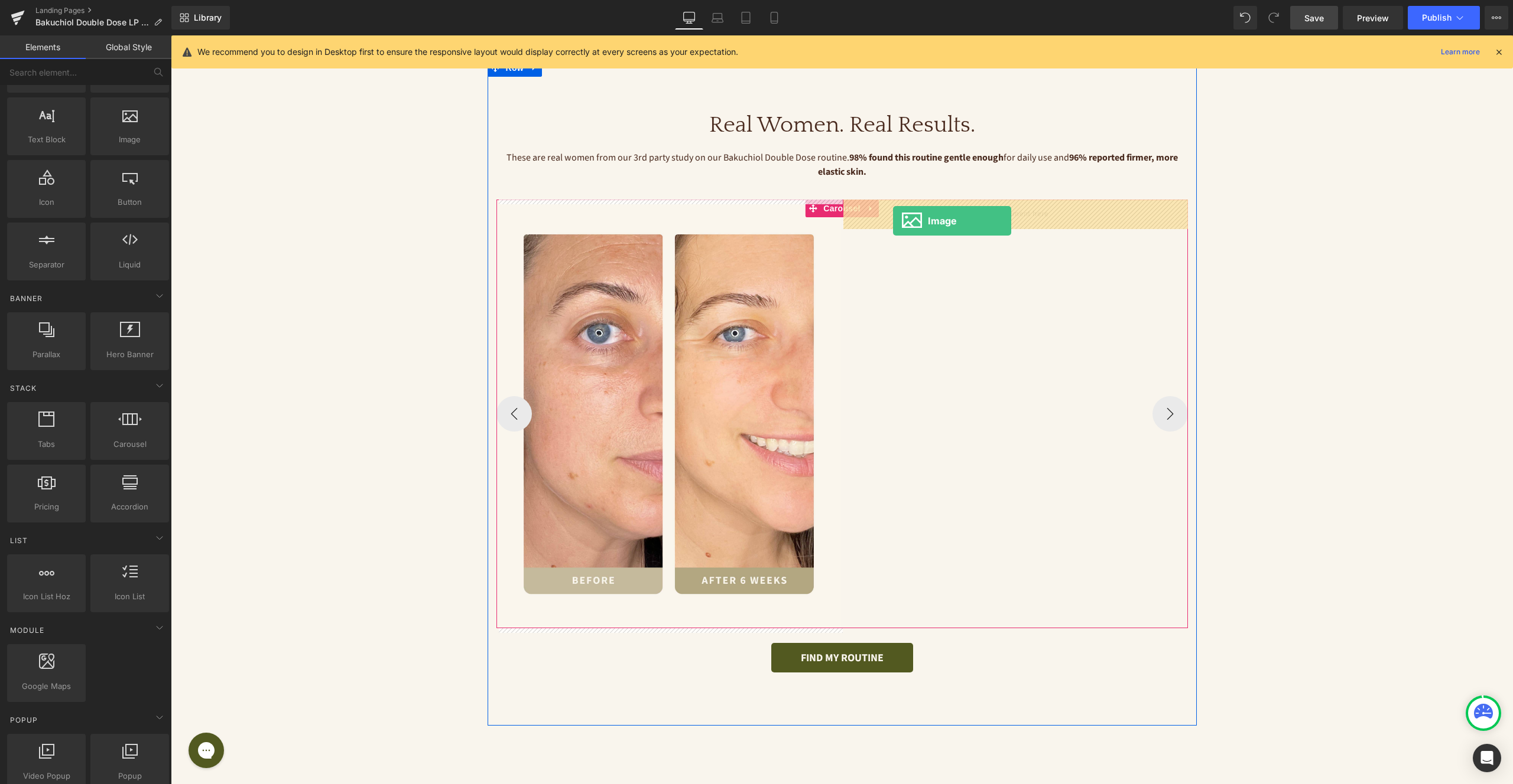
drag, startPoint x: 302, startPoint y: 167, endPoint x: 893, endPoint y: 221, distance: 593.5
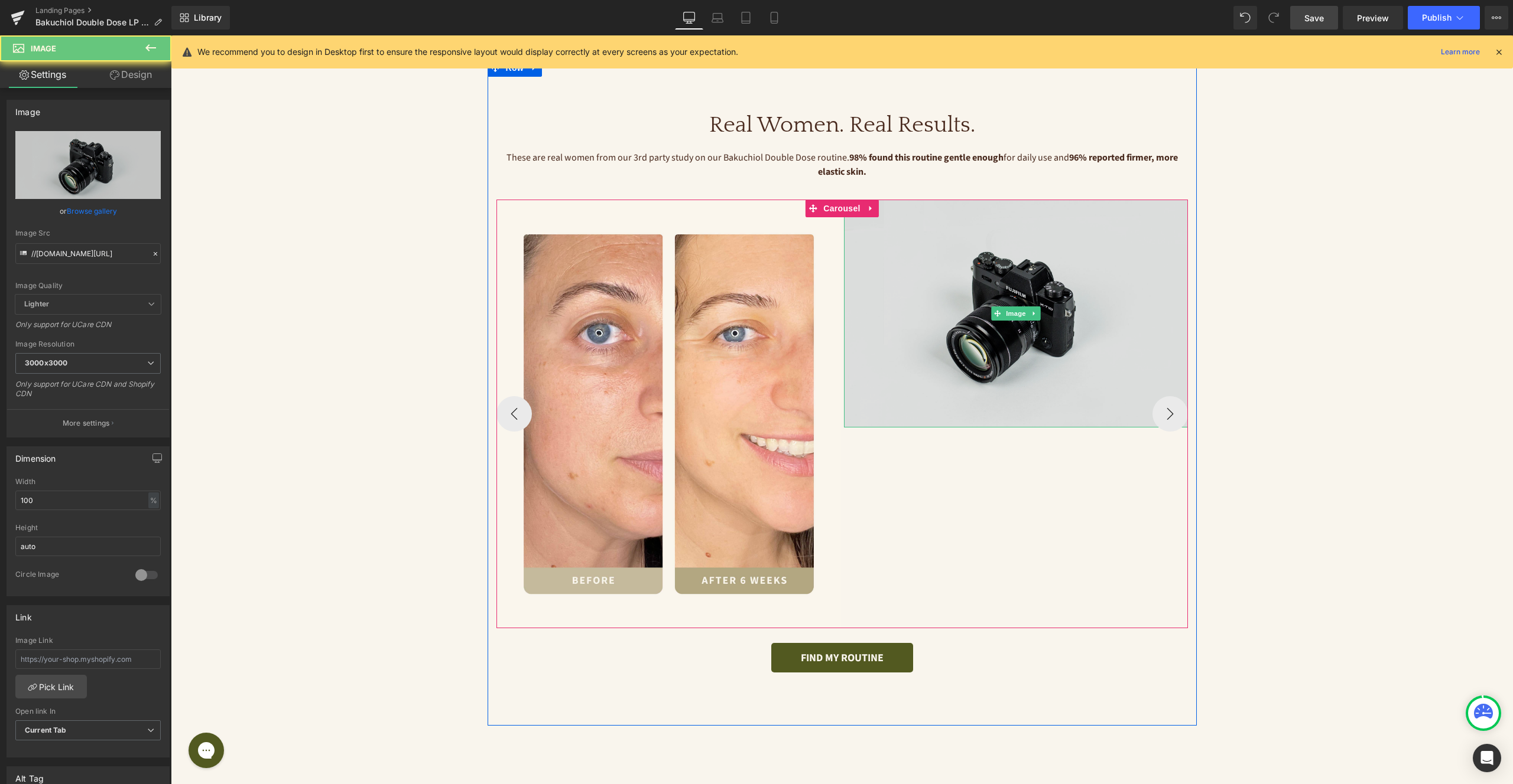
click at [893, 256] on img at bounding box center [1016, 314] width 345 height 228
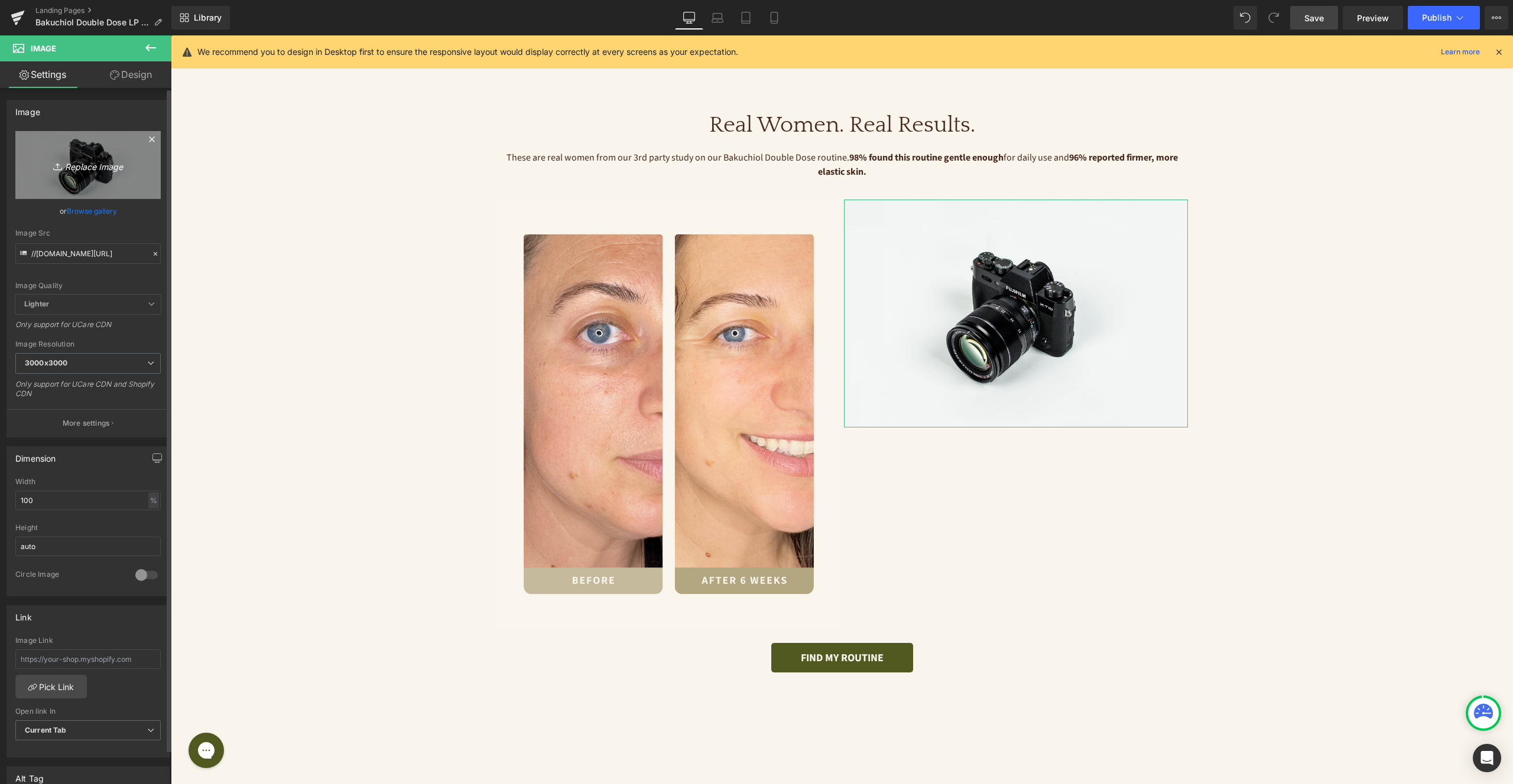
click at [100, 170] on icon "Replace Image" at bounding box center [87, 165] width 94 height 15
type input "C:\fakepath\Kit Skin Brightening Papaya - 7 (2).jpg"
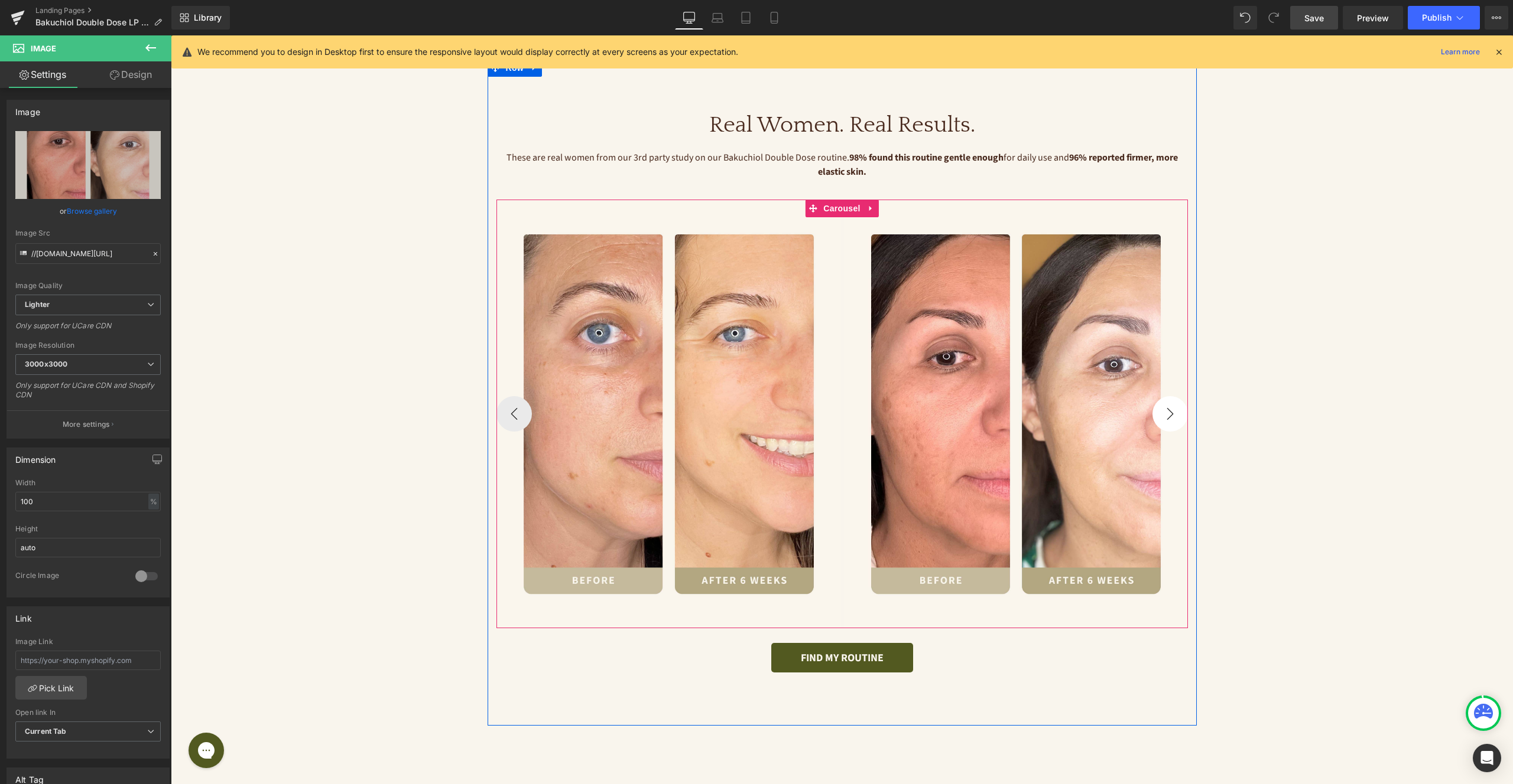
click at [1167, 413] on button "›" at bounding box center [1170, 414] width 35 height 35
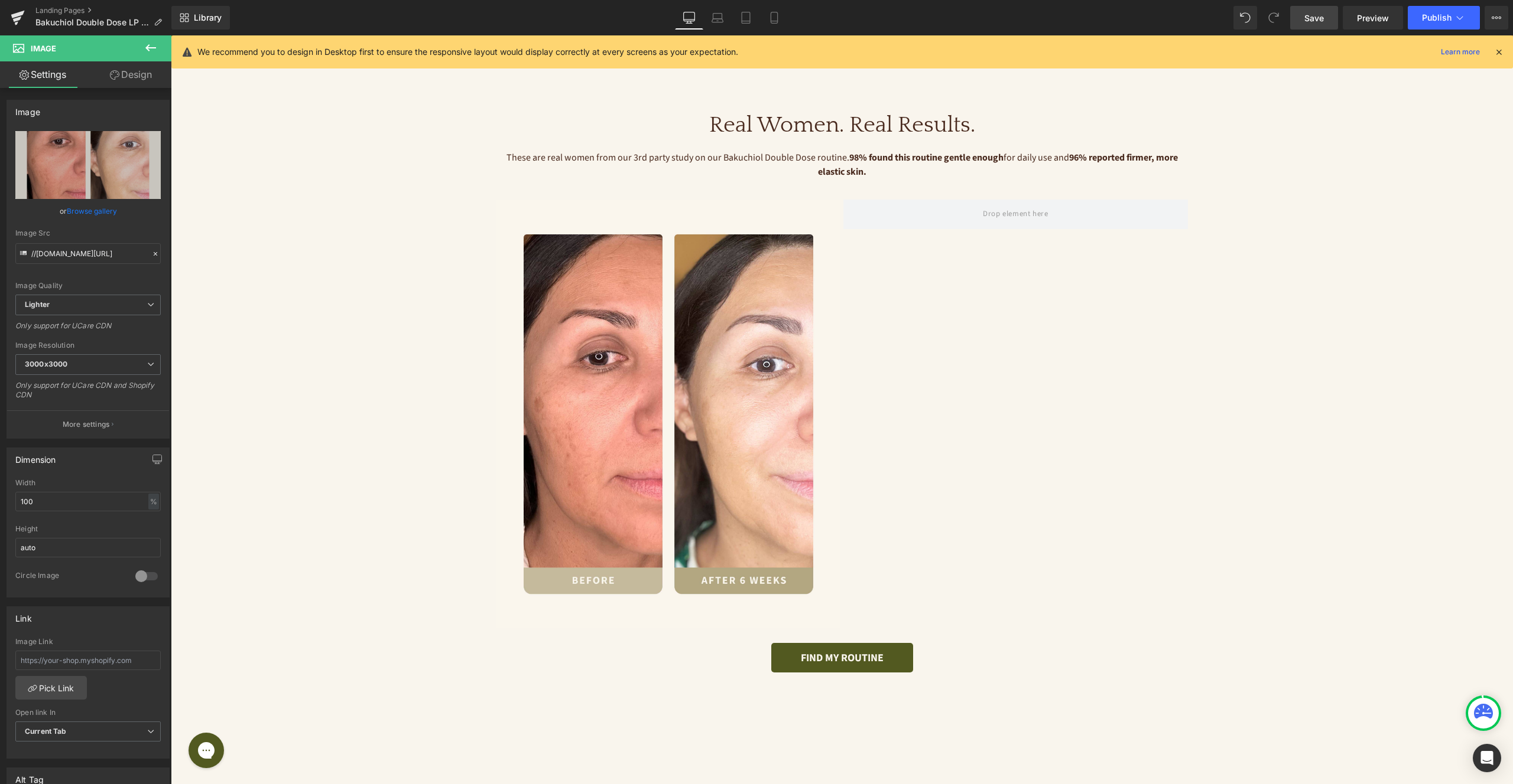
click at [150, 47] on icon at bounding box center [150, 47] width 14 height 14
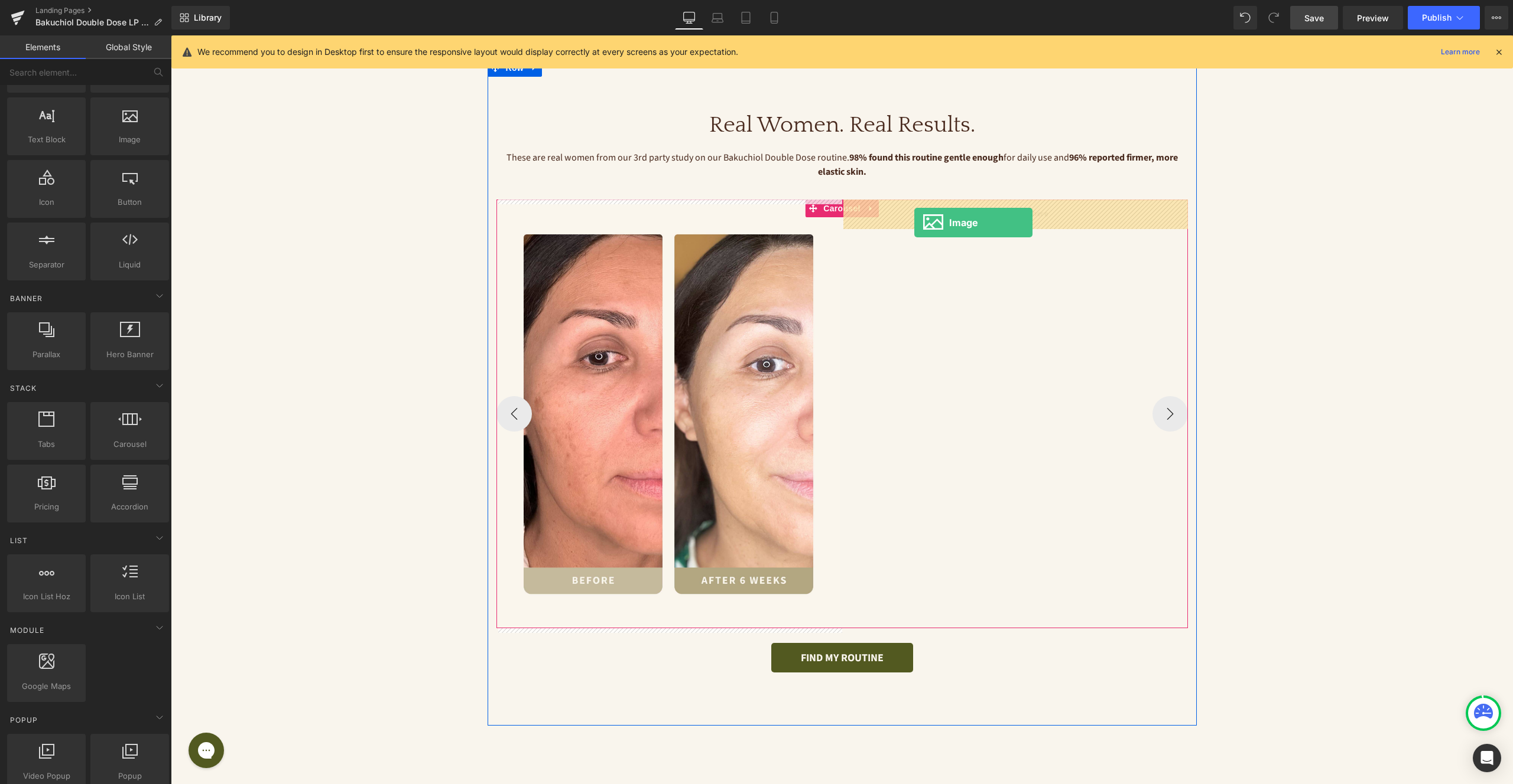
drag, startPoint x: 302, startPoint y: 159, endPoint x: 914, endPoint y: 222, distance: 615.2
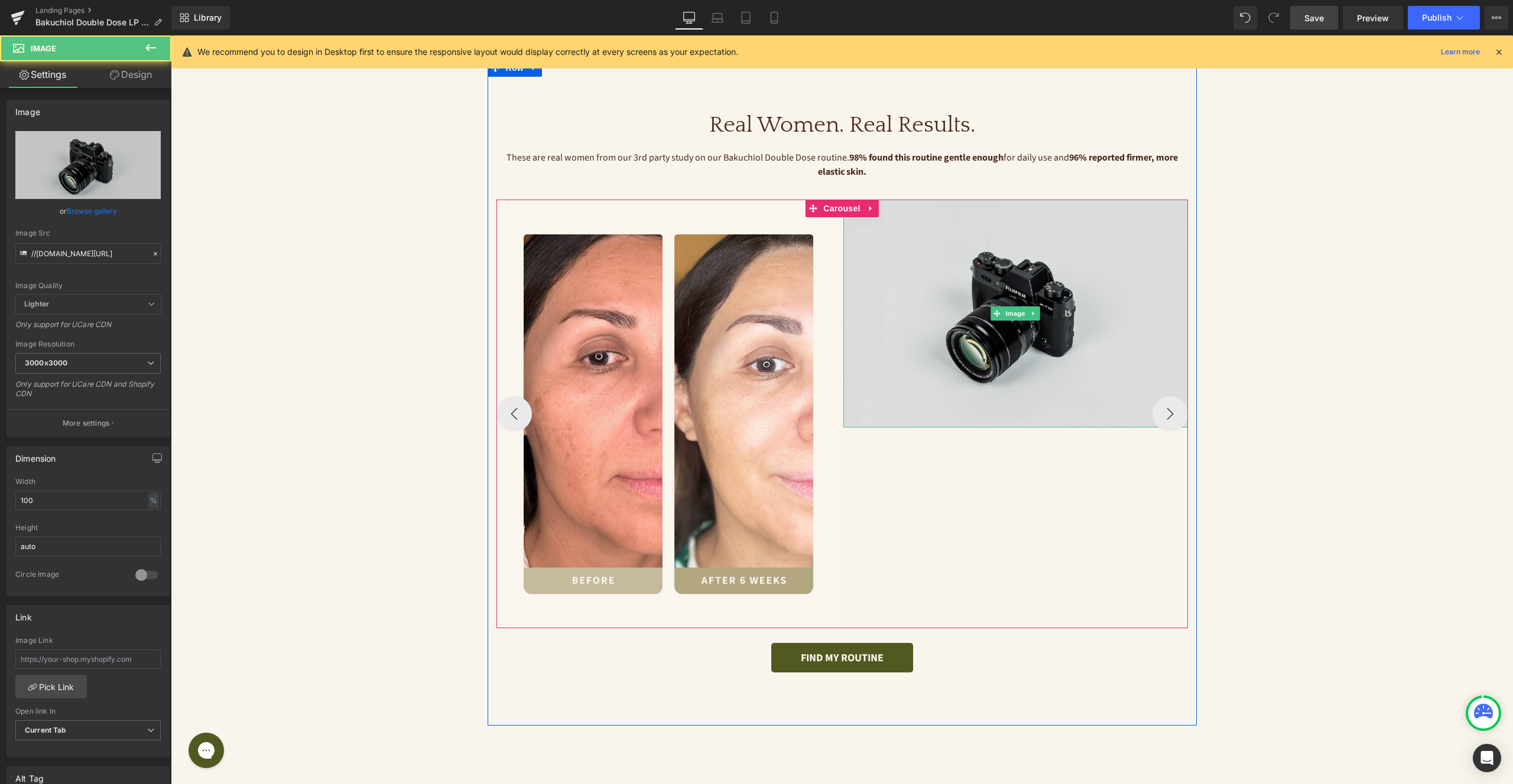
click at [938, 307] on img at bounding box center [1015, 314] width 345 height 228
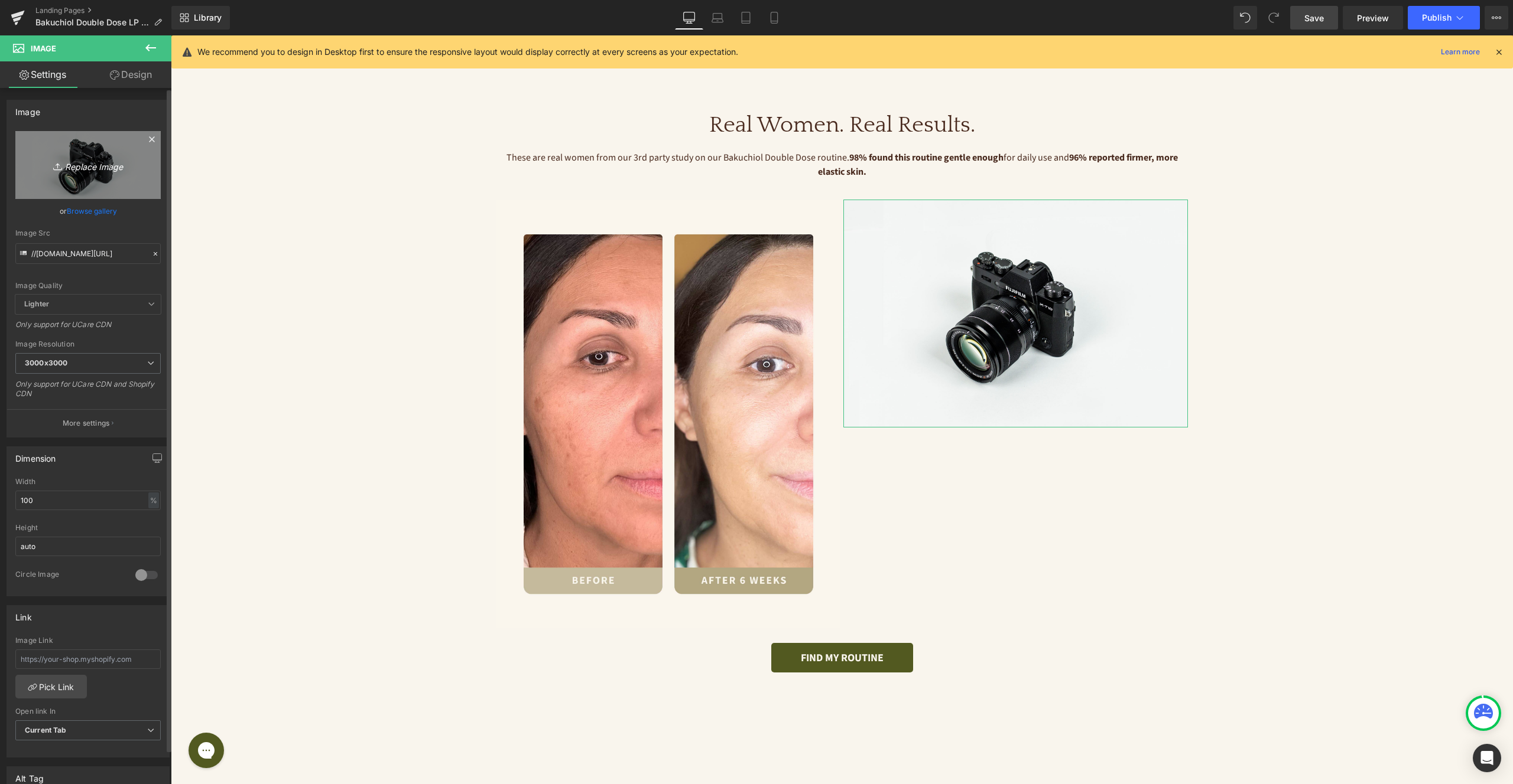
click at [98, 167] on icon "Replace Image" at bounding box center [87, 165] width 94 height 15
type input "C:\fakepath\Kit Skin Brightening Bambu Willow - 7 (1).jpg"
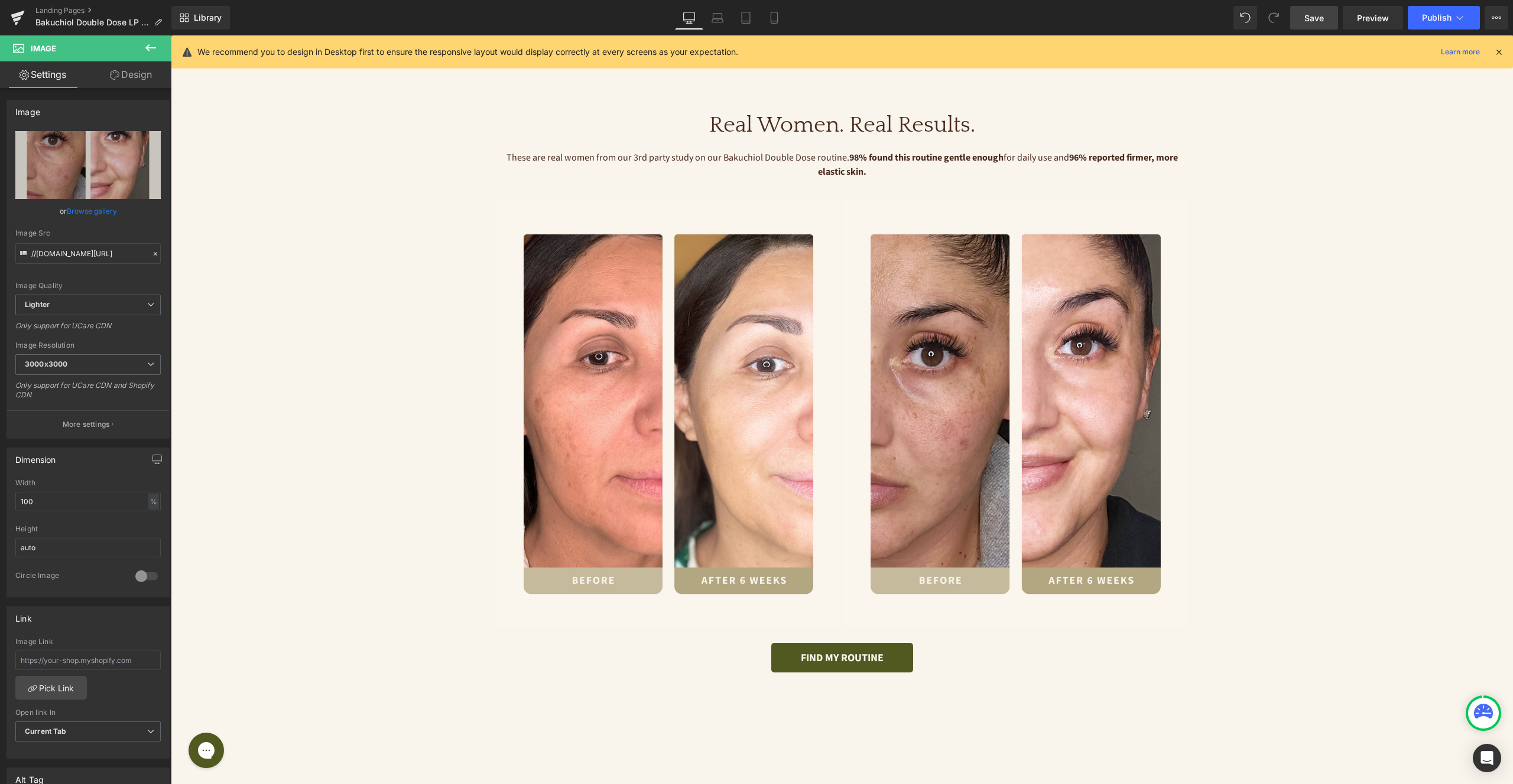
click at [1319, 25] on link "Save" at bounding box center [1313, 17] width 48 height 23
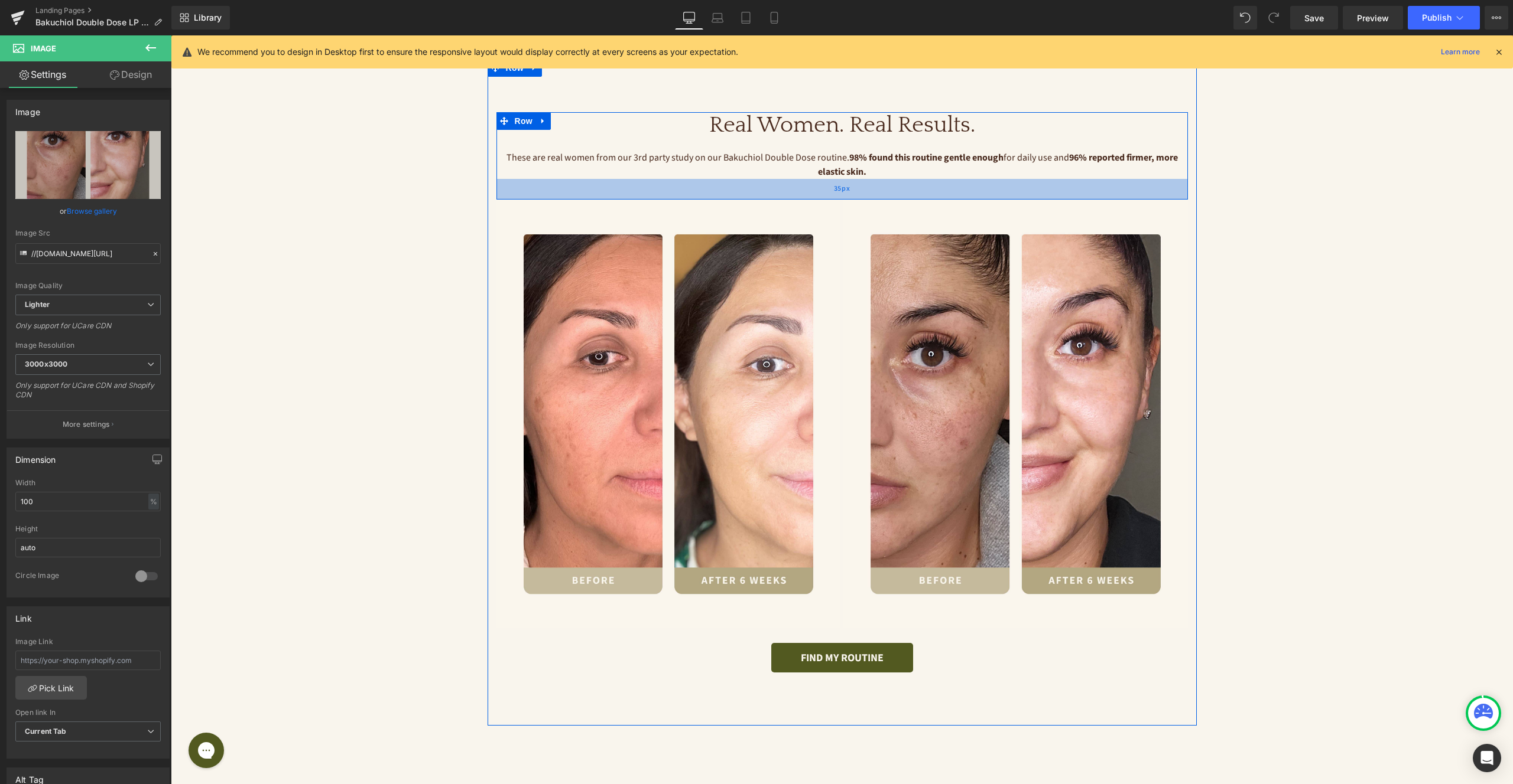
click at [914, 185] on div "35px" at bounding box center [842, 188] width 692 height 20
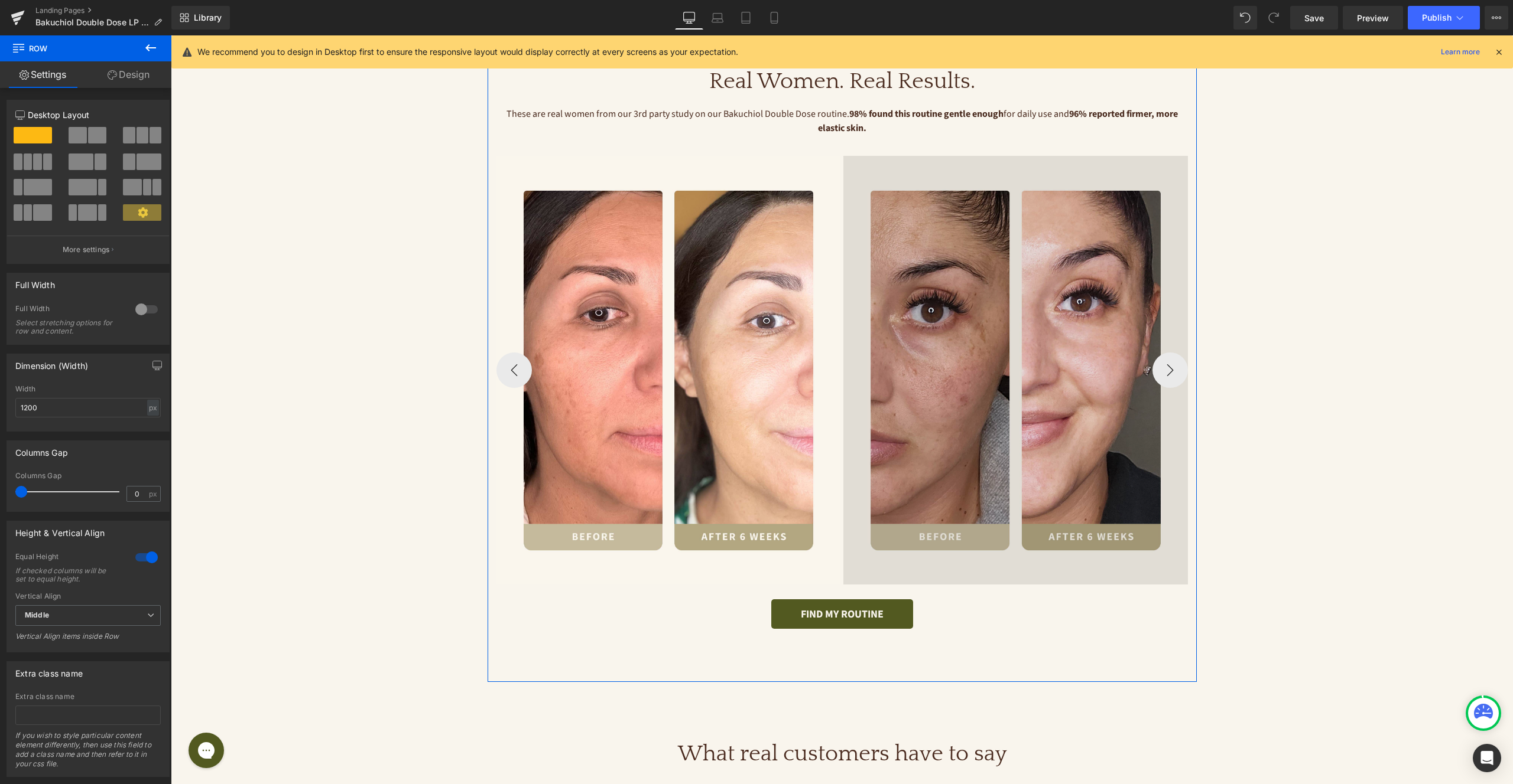
scroll to position [708, 0]
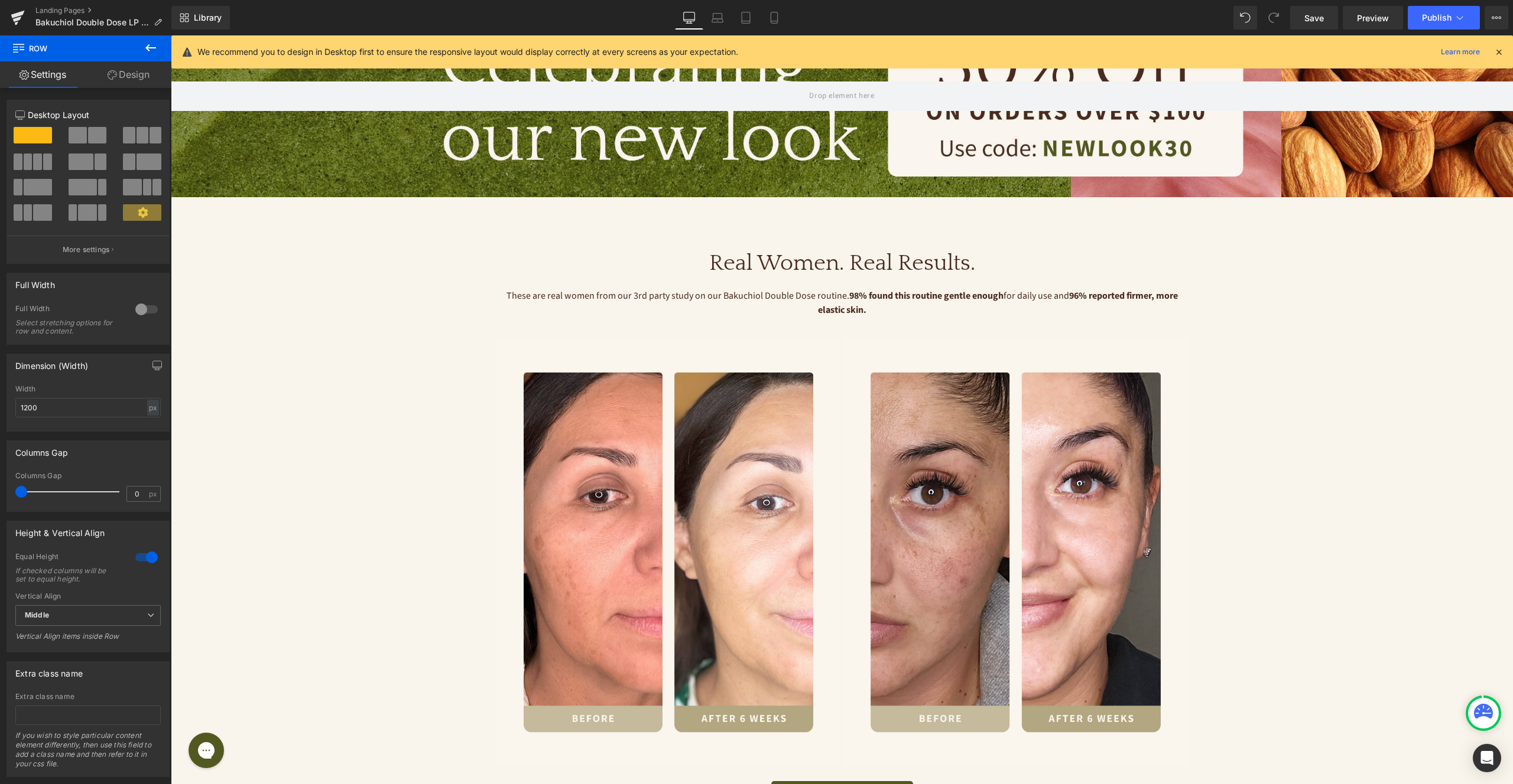
click at [148, 47] on icon at bounding box center [151, 47] width 11 height 7
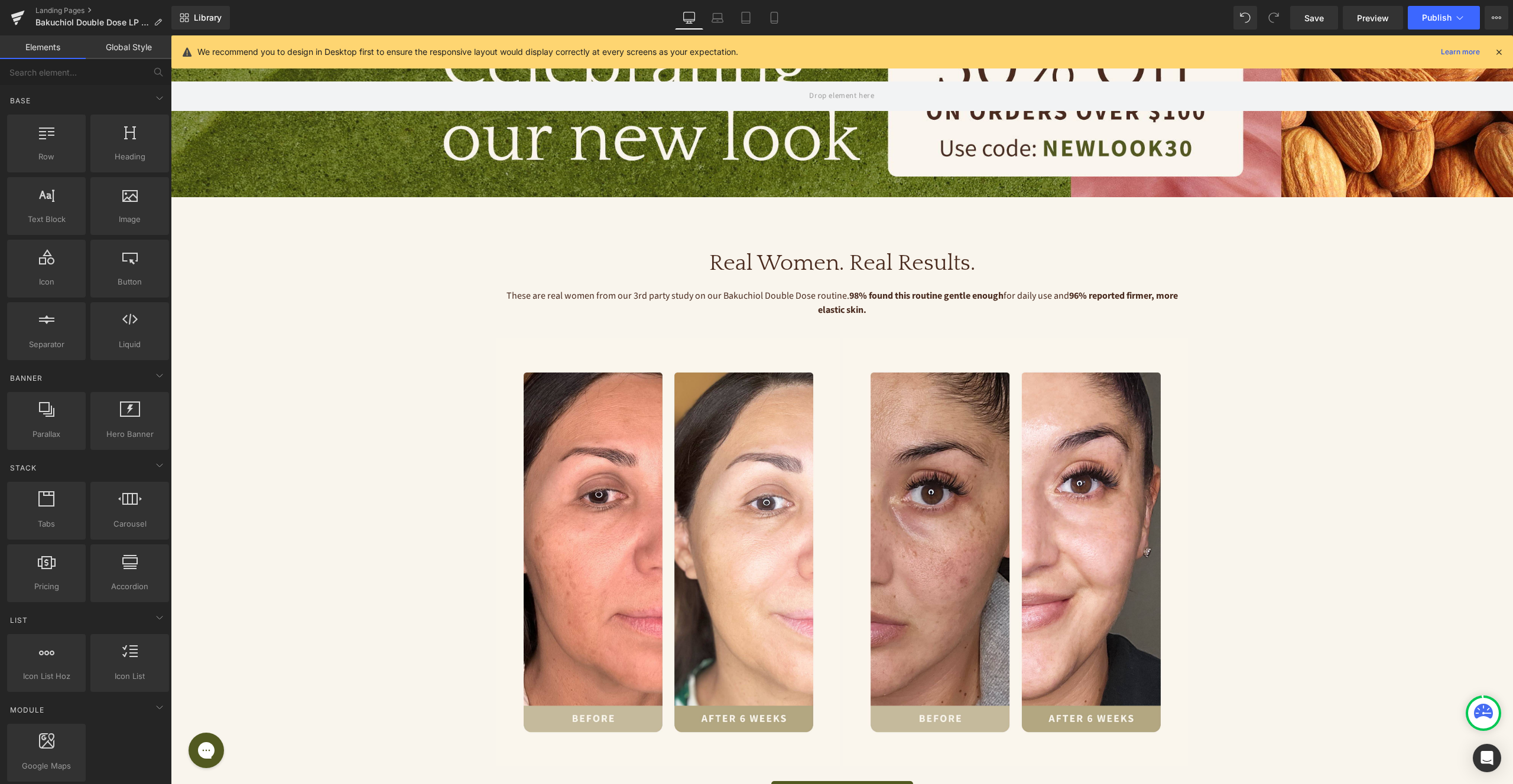
scroll to position [531, 0]
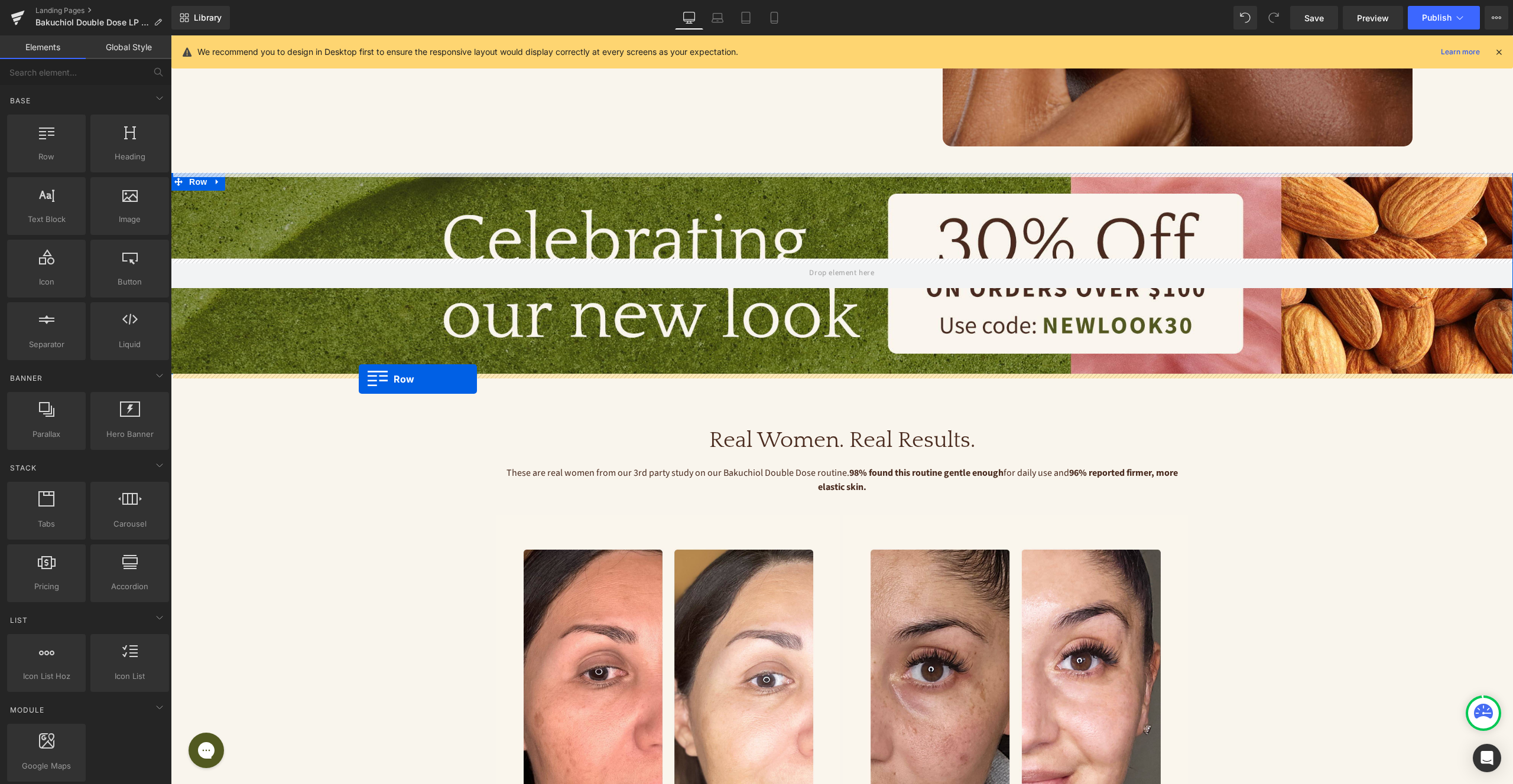
drag, startPoint x: 215, startPoint y: 187, endPoint x: 359, endPoint y: 379, distance: 240.0
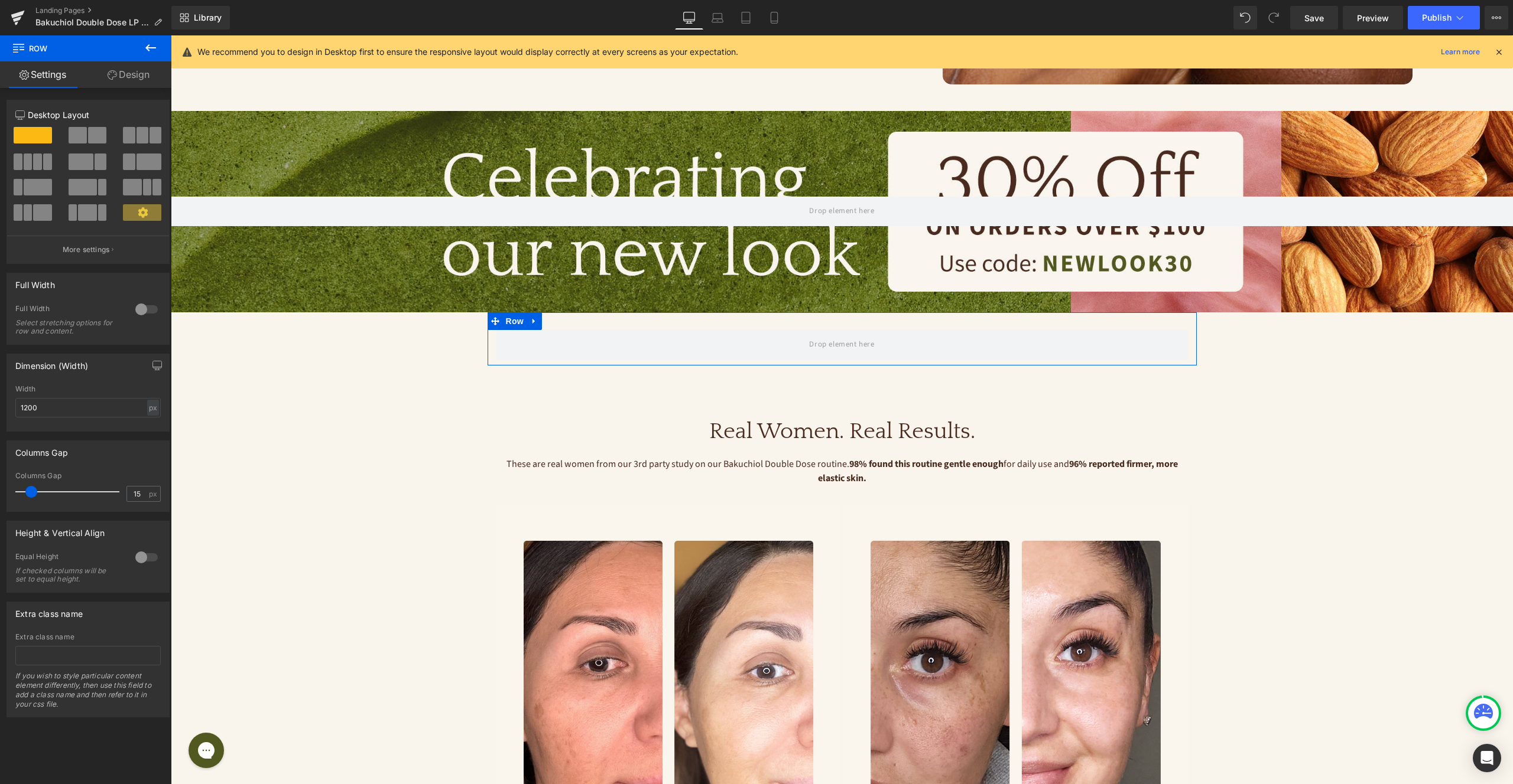
scroll to position [620, 0]
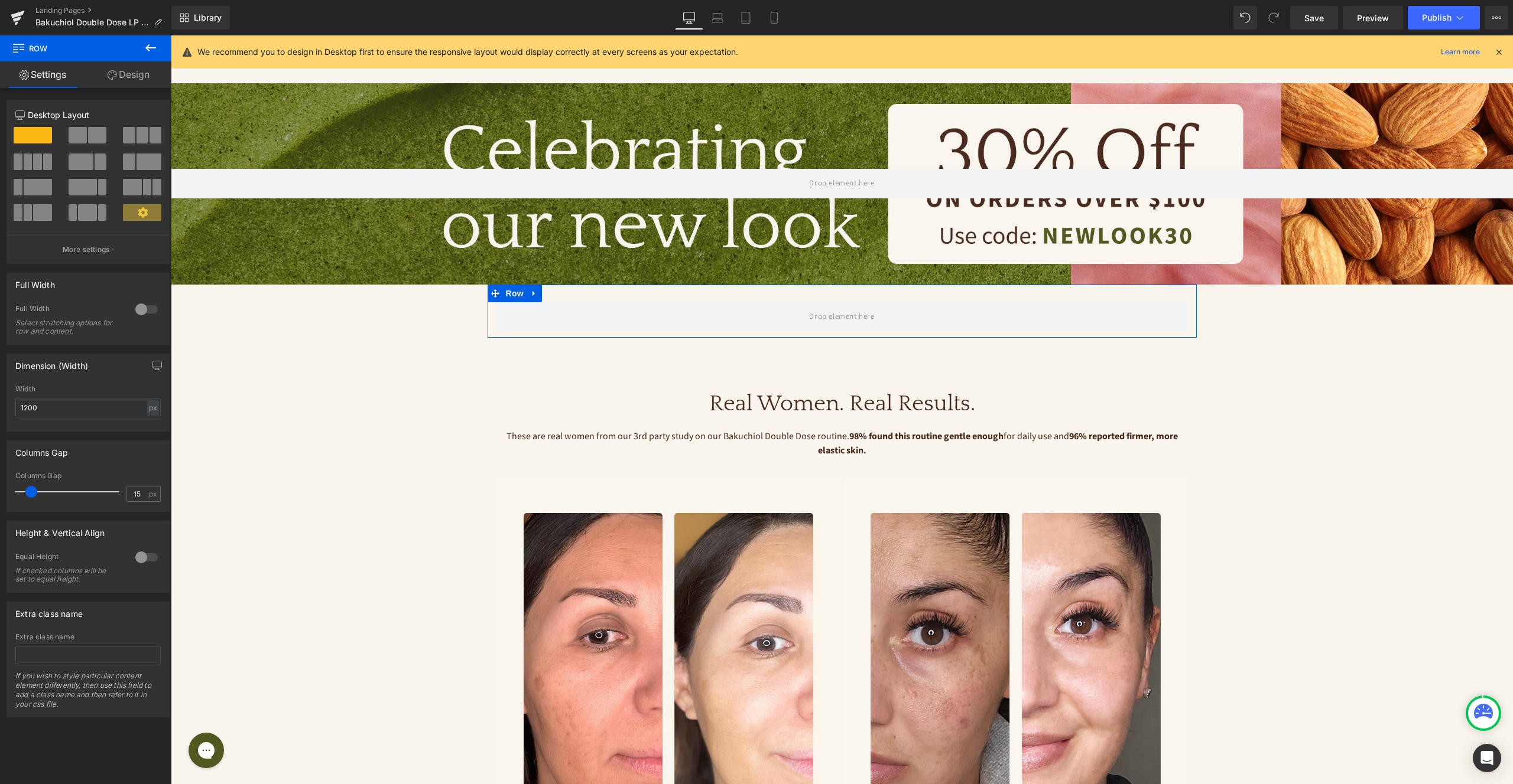
click at [557, 292] on div "Row" at bounding box center [842, 311] width 709 height 54
click at [91, 135] on span at bounding box center [97, 135] width 18 height 17
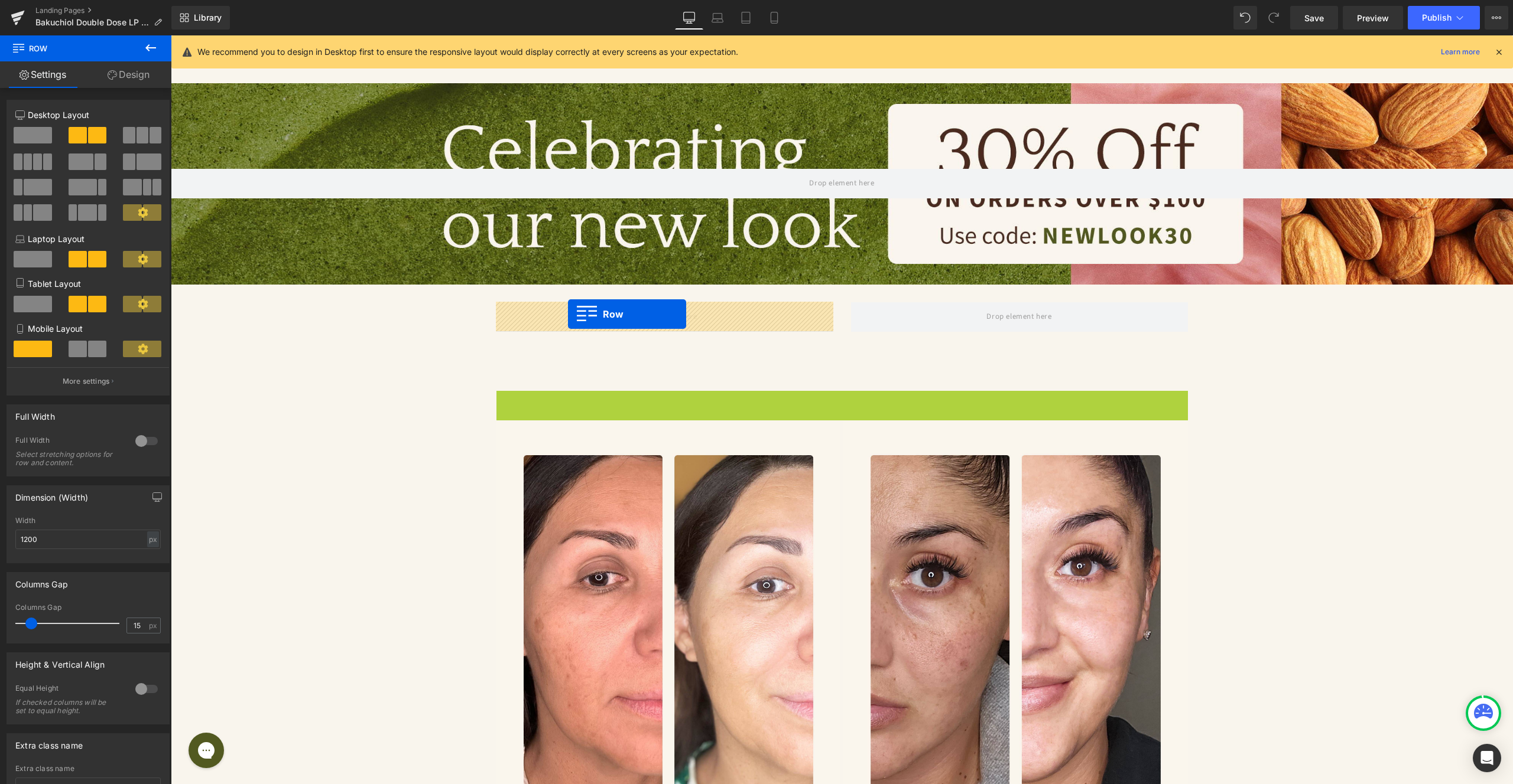
drag, startPoint x: 523, startPoint y: 402, endPoint x: 568, endPoint y: 314, distance: 98.8
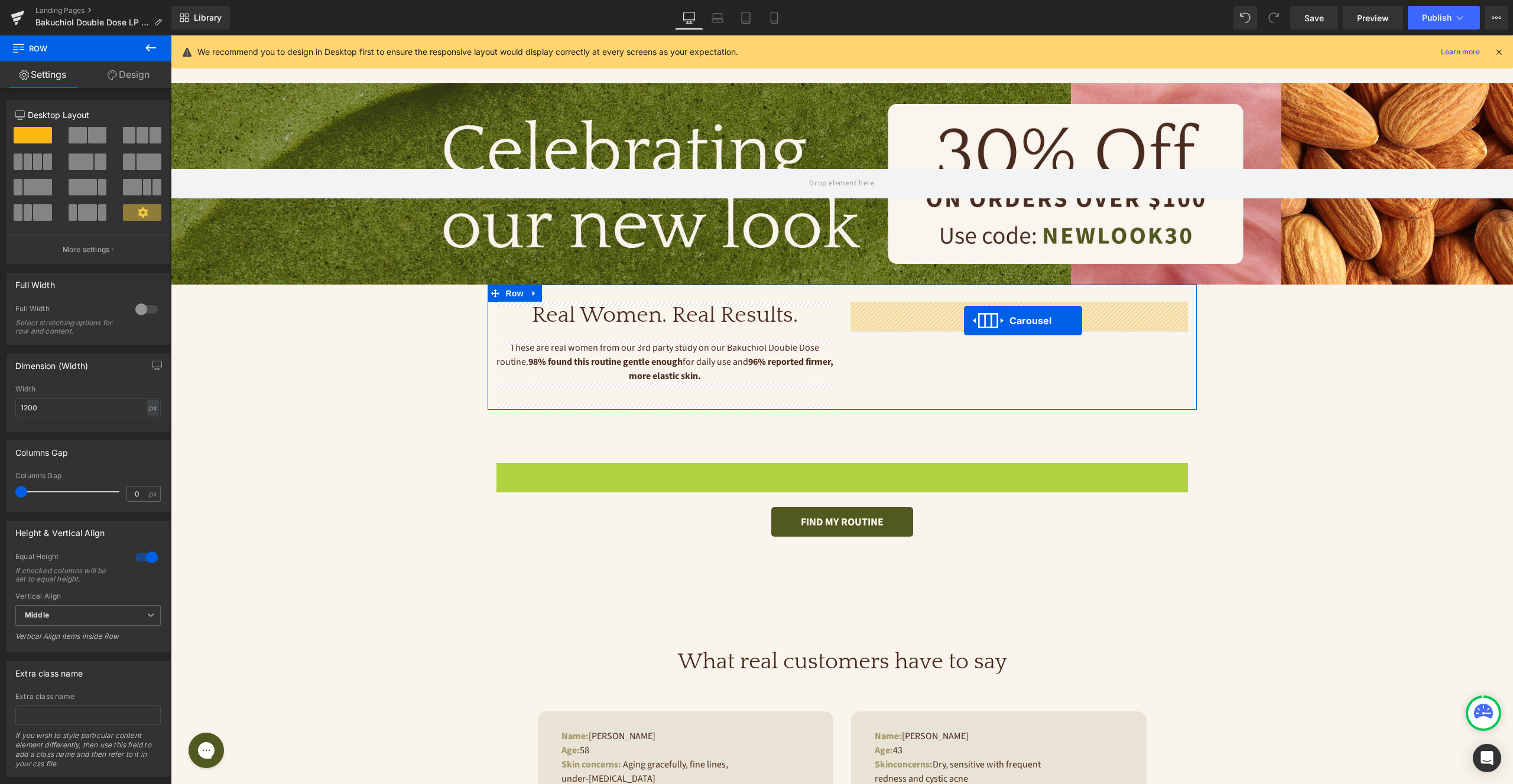
drag, startPoint x: 835, startPoint y: 470, endPoint x: 964, endPoint y: 320, distance: 197.8
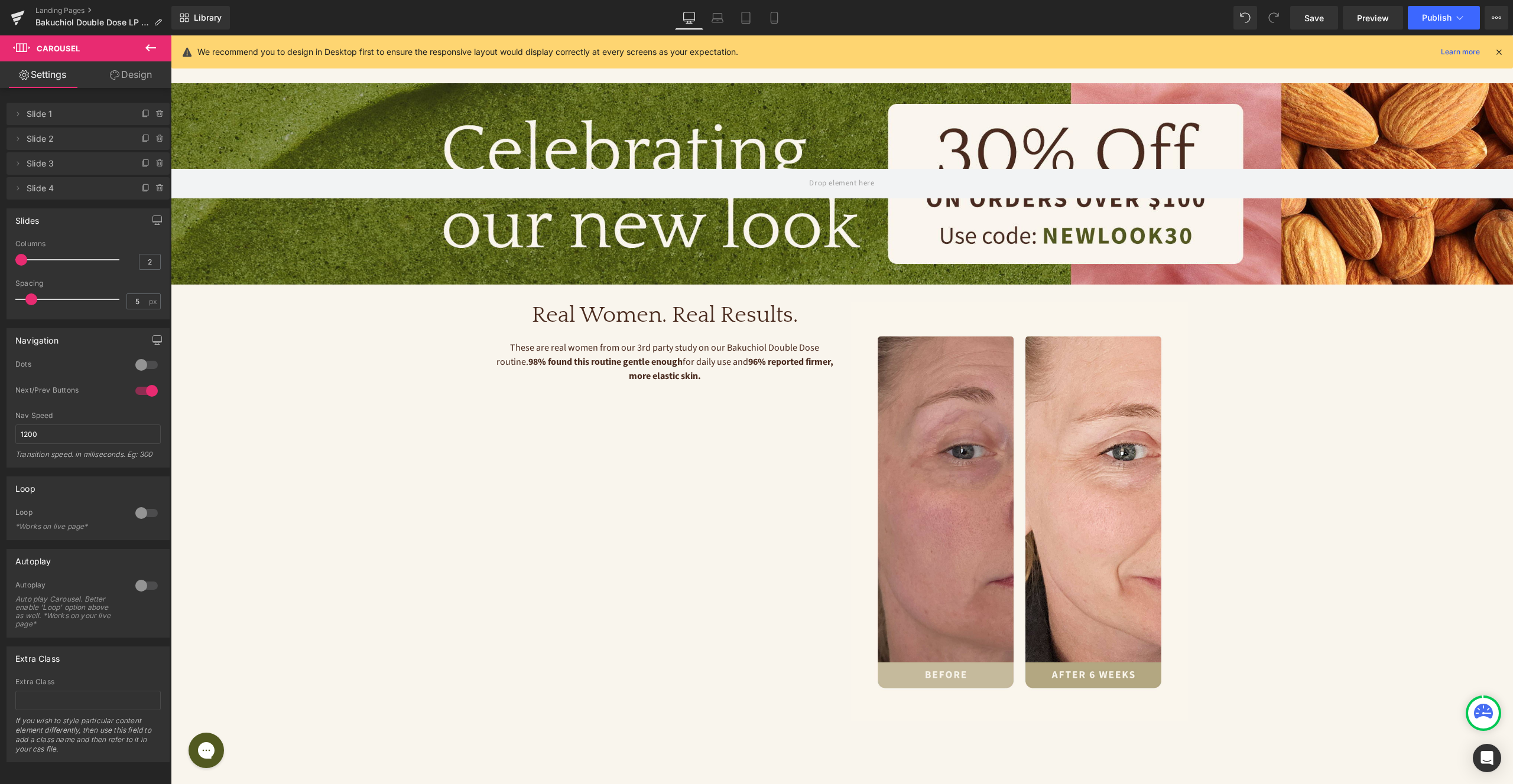
drag, startPoint x: 38, startPoint y: 258, endPoint x: 26, endPoint y: 258, distance: 12.0
click at [26, 258] on span at bounding box center [21, 260] width 12 height 12
click at [786, 424] on div "Real Women. Real Results. Heading These are real women from our 3rd party study…" at bounding box center [842, 507] width 709 height 443
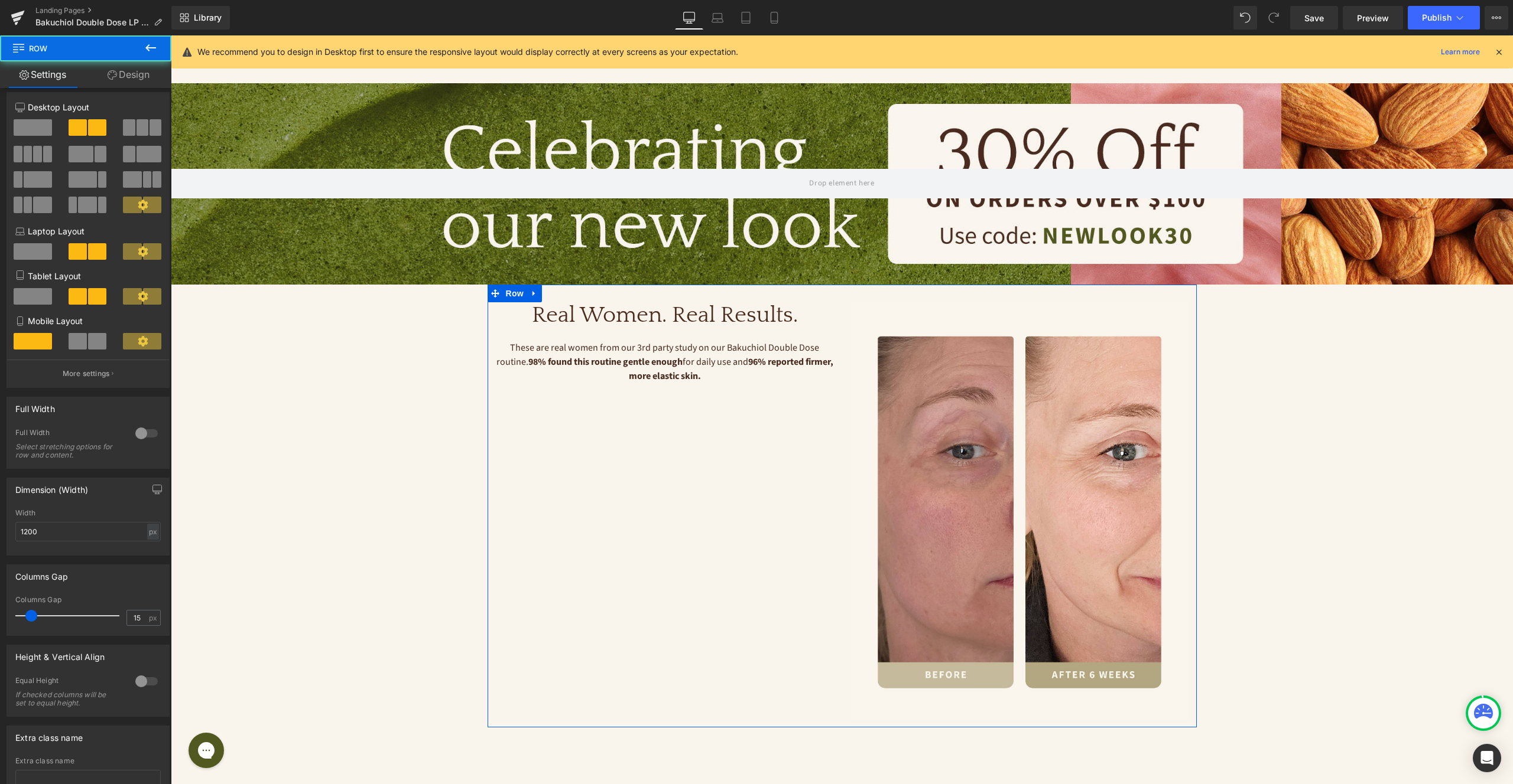
scroll to position [31, 0]
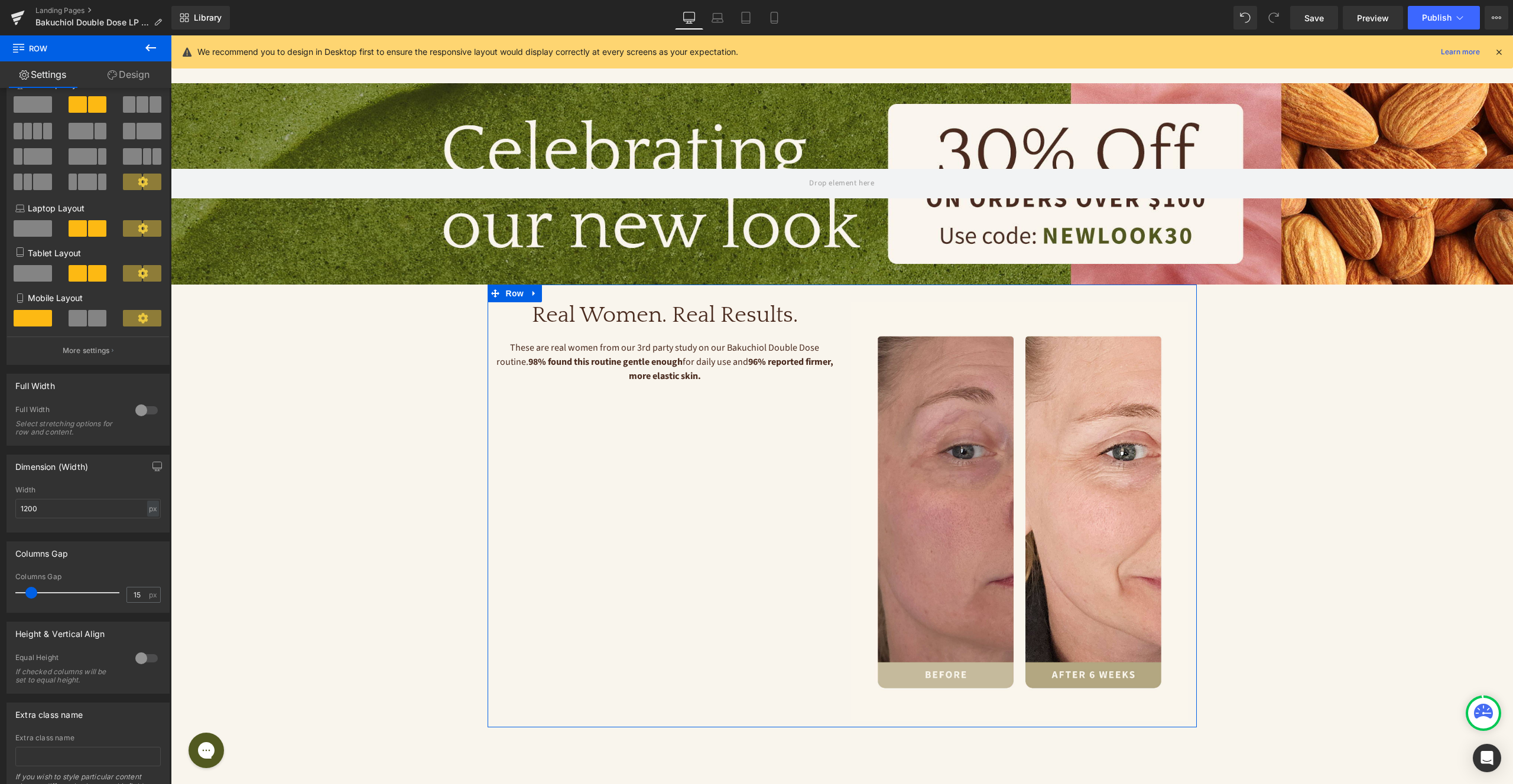
click at [133, 658] on div at bounding box center [147, 658] width 29 height 19
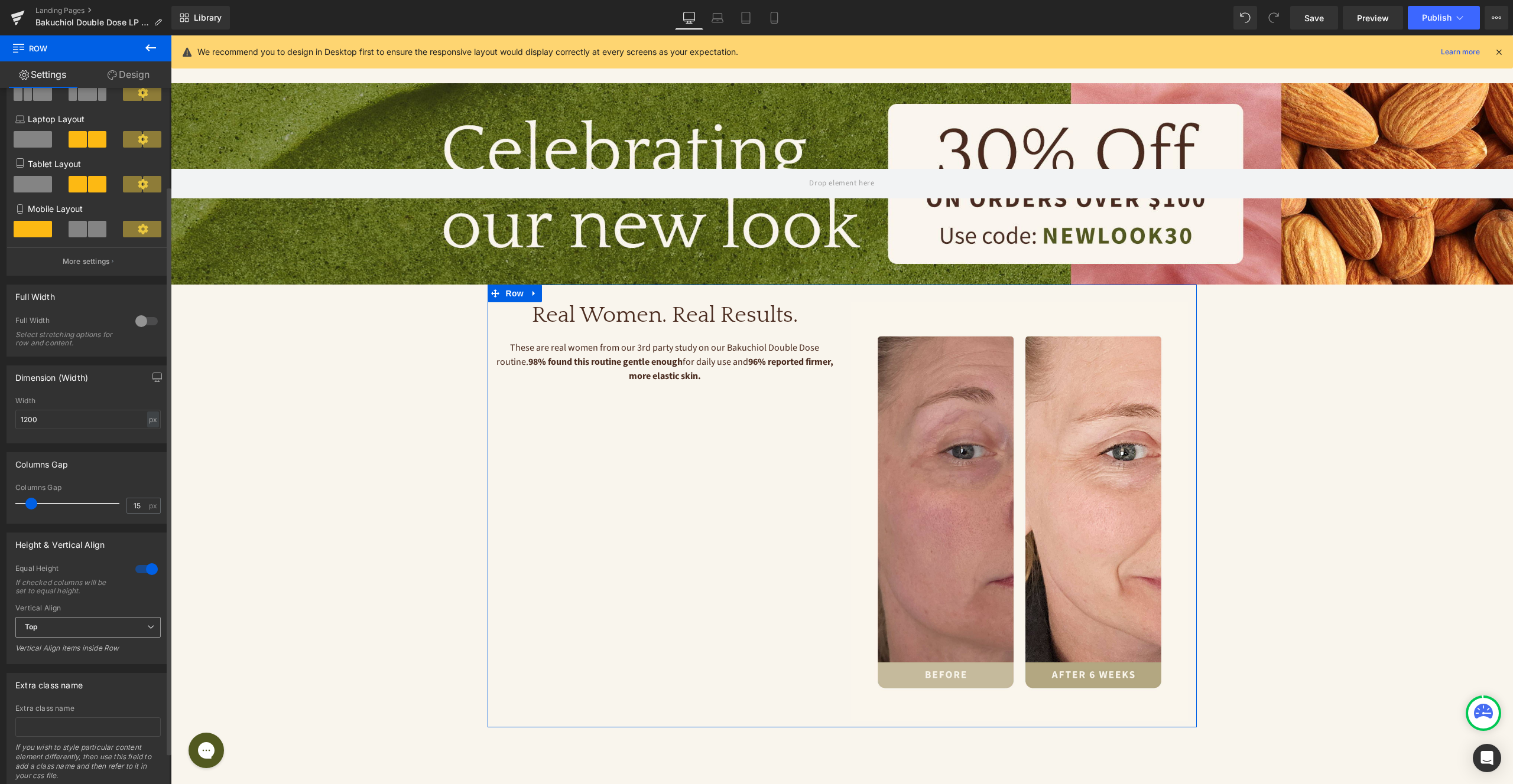
click at [126, 631] on span "Top" at bounding box center [87, 627] width 146 height 20
click at [118, 664] on li "Middle" at bounding box center [85, 666] width 140 height 18
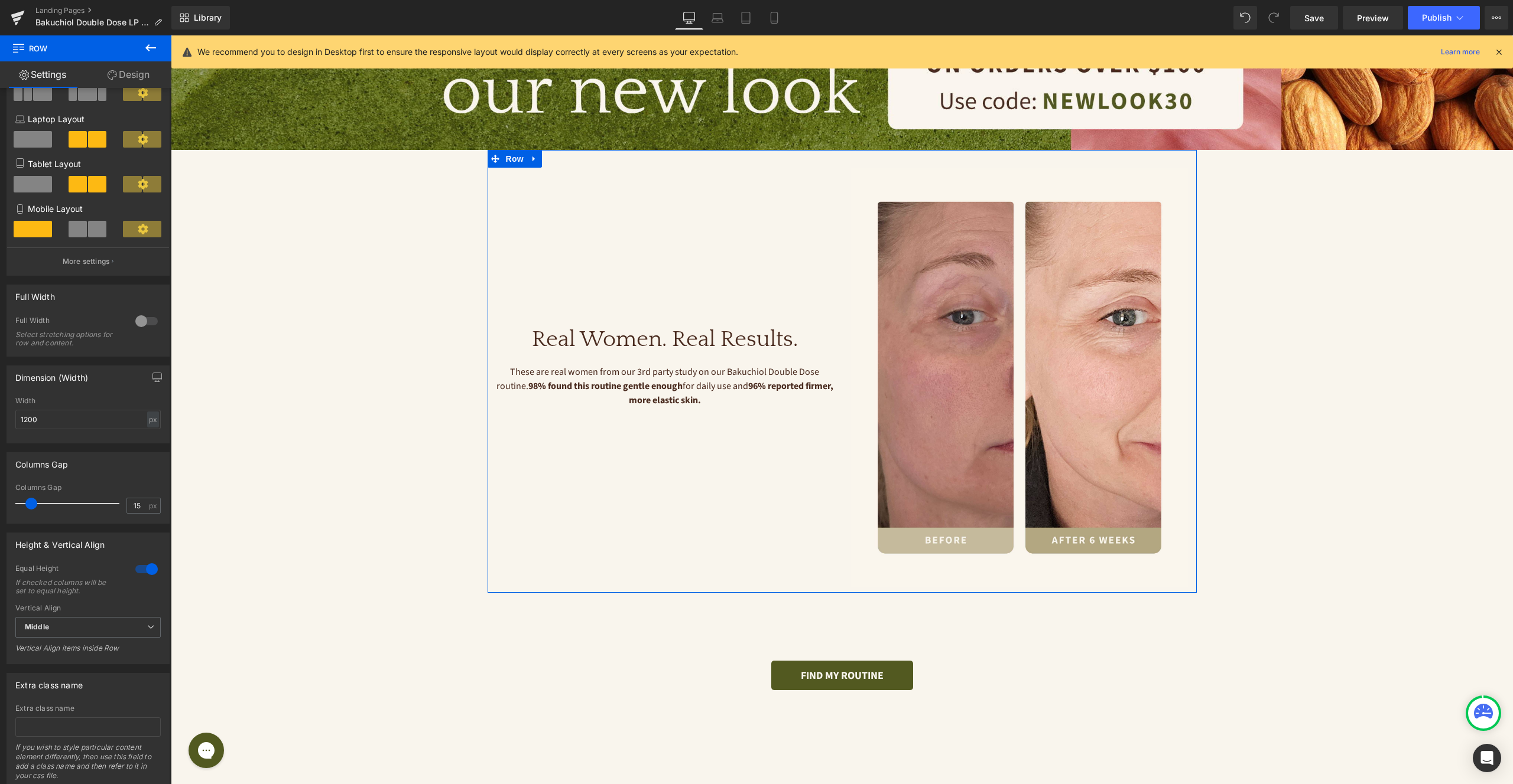
scroll to position [838, 0]
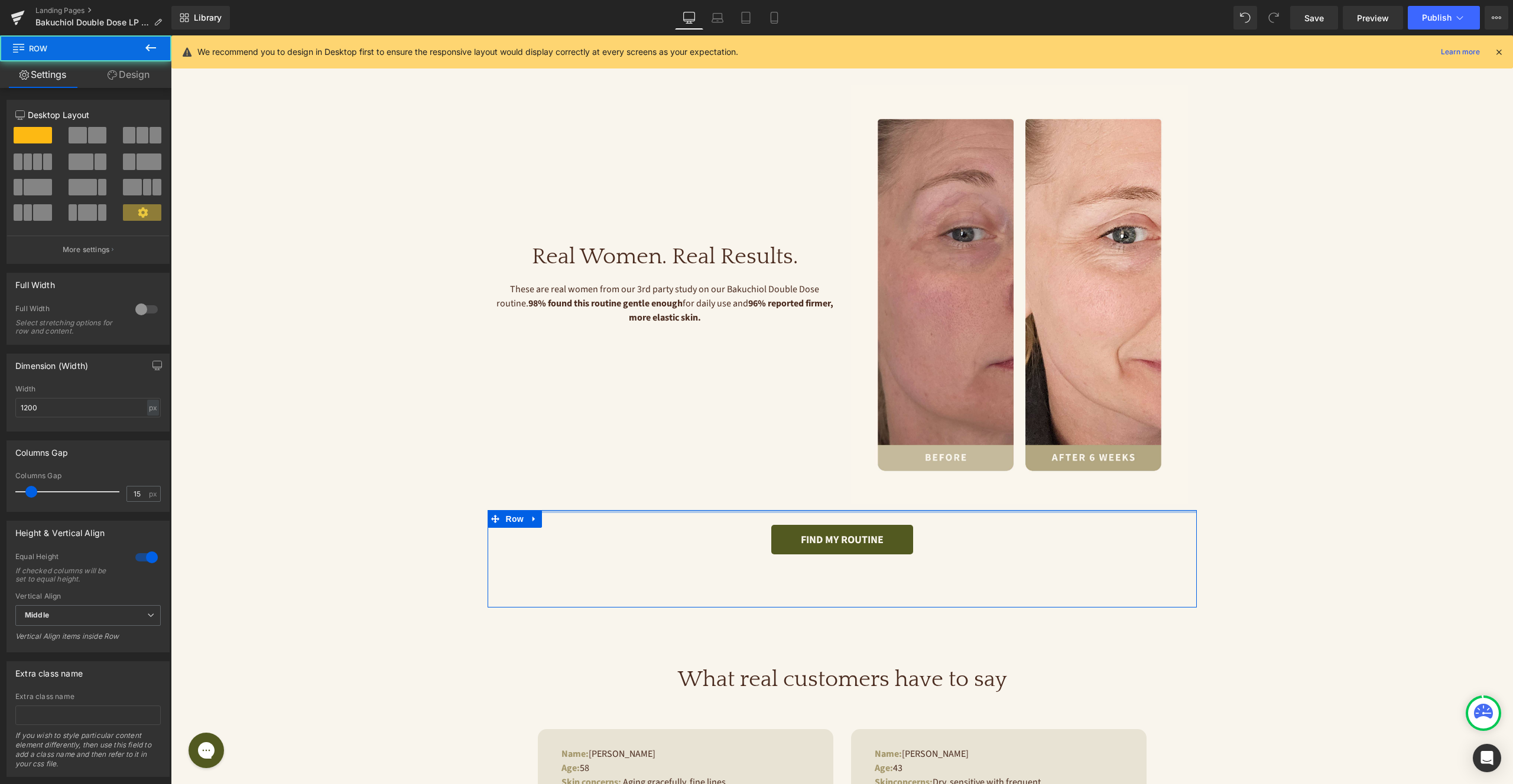
drag, startPoint x: 818, startPoint y: 519, endPoint x: 821, endPoint y: 456, distance: 63.1
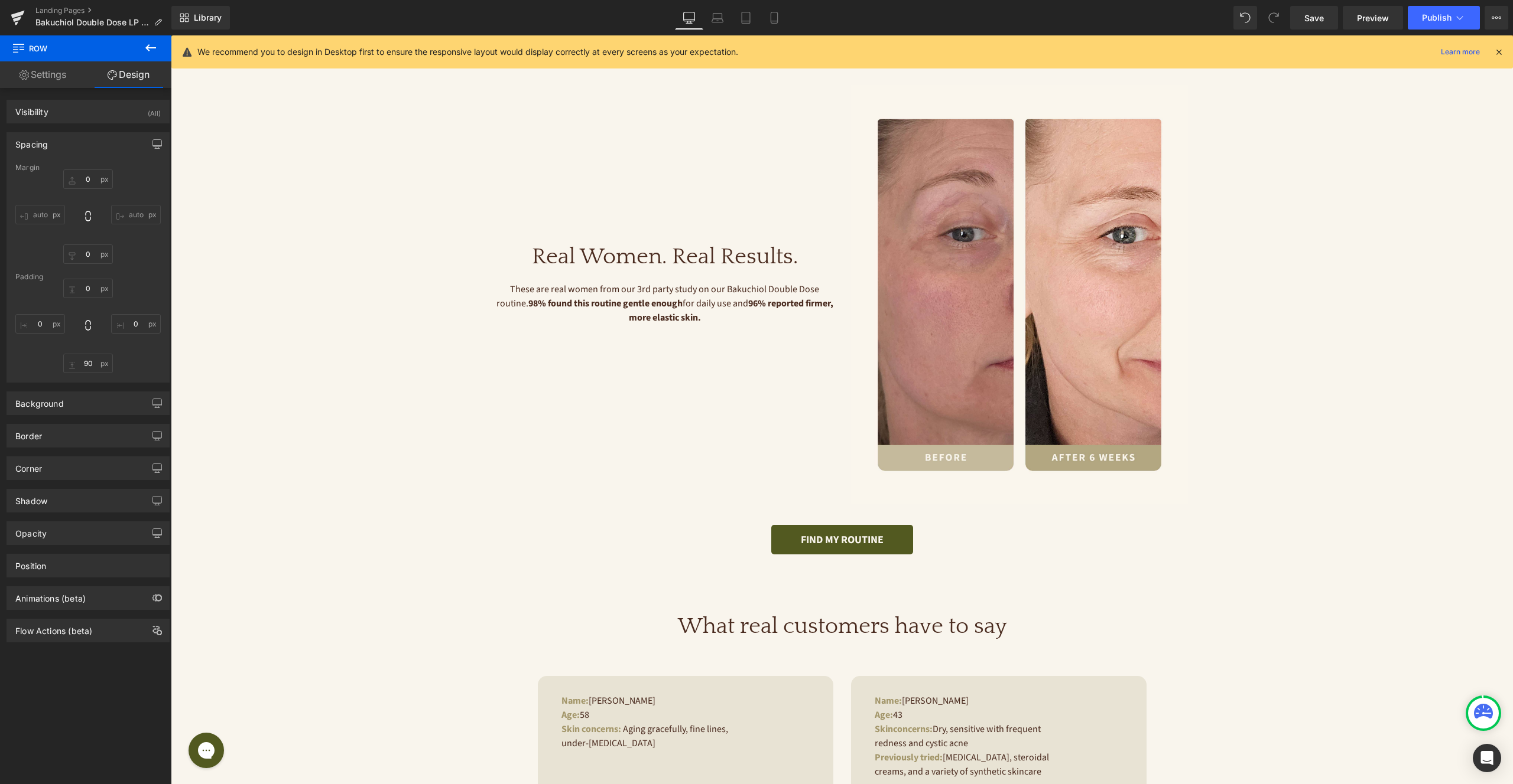
drag, startPoint x: 812, startPoint y: 580, endPoint x: 821, endPoint y: 479, distance: 101.4
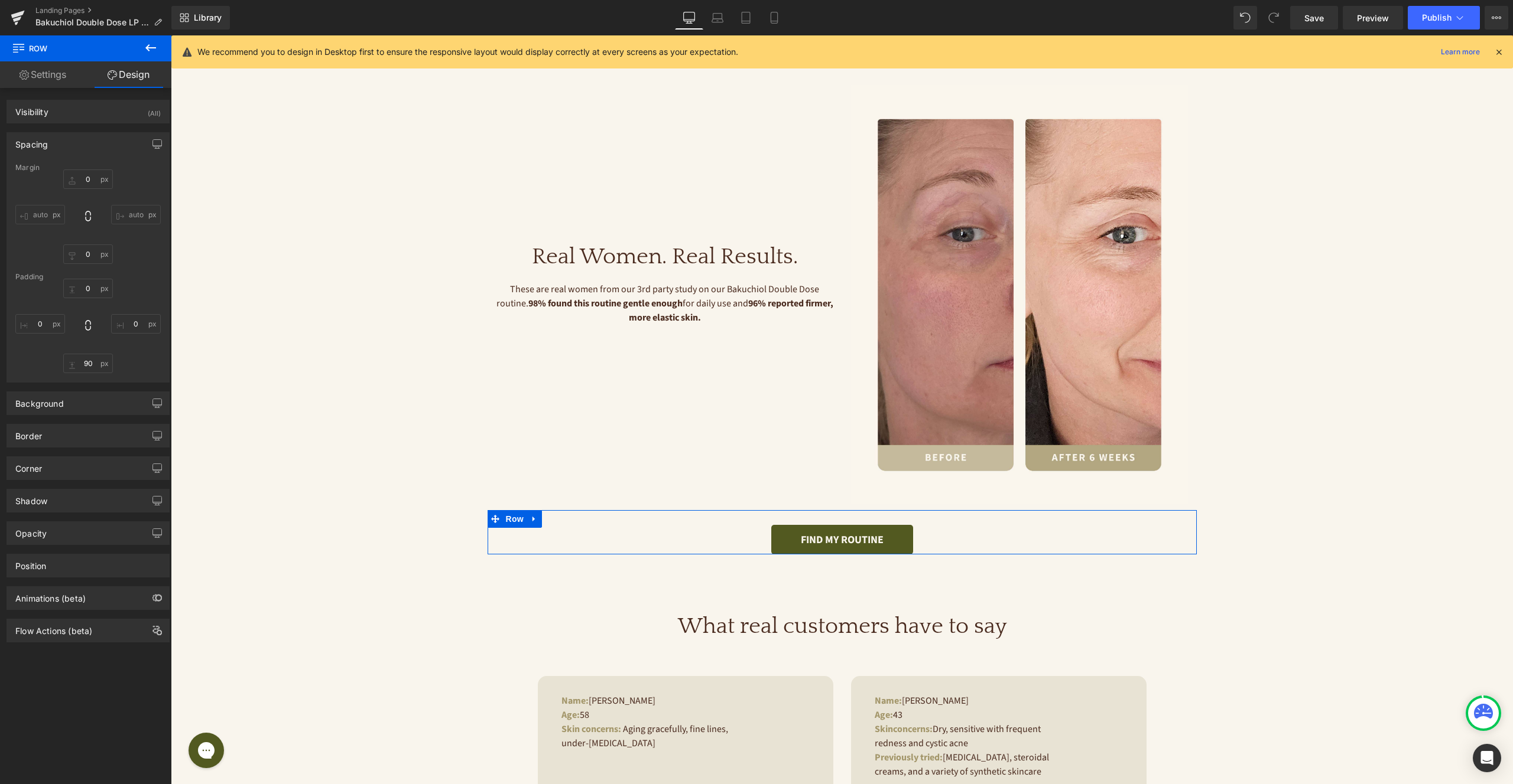
click at [730, 519] on div "FIND MY ROUTINE Button" at bounding box center [842, 532] width 709 height 44
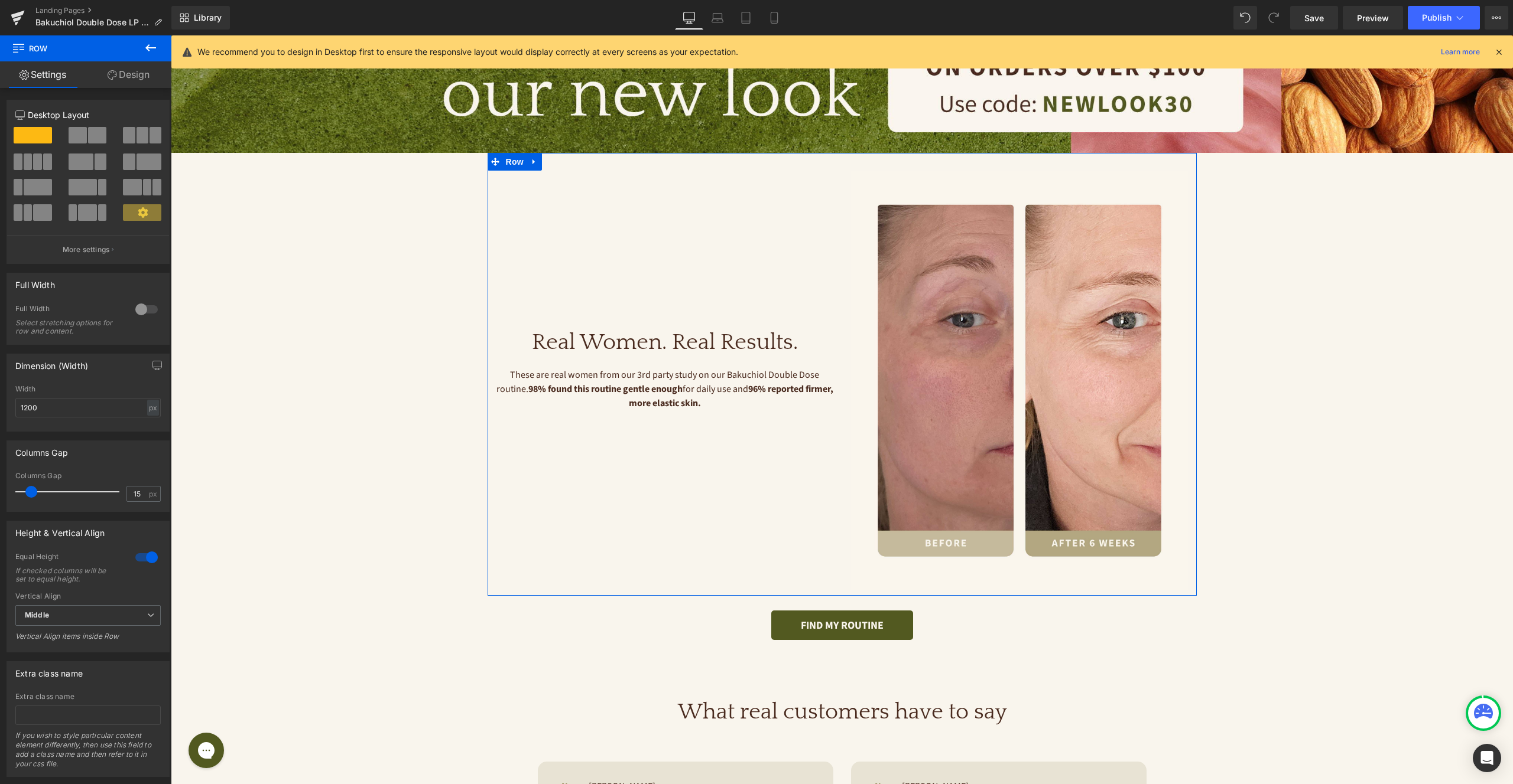
scroll to position [744, 0]
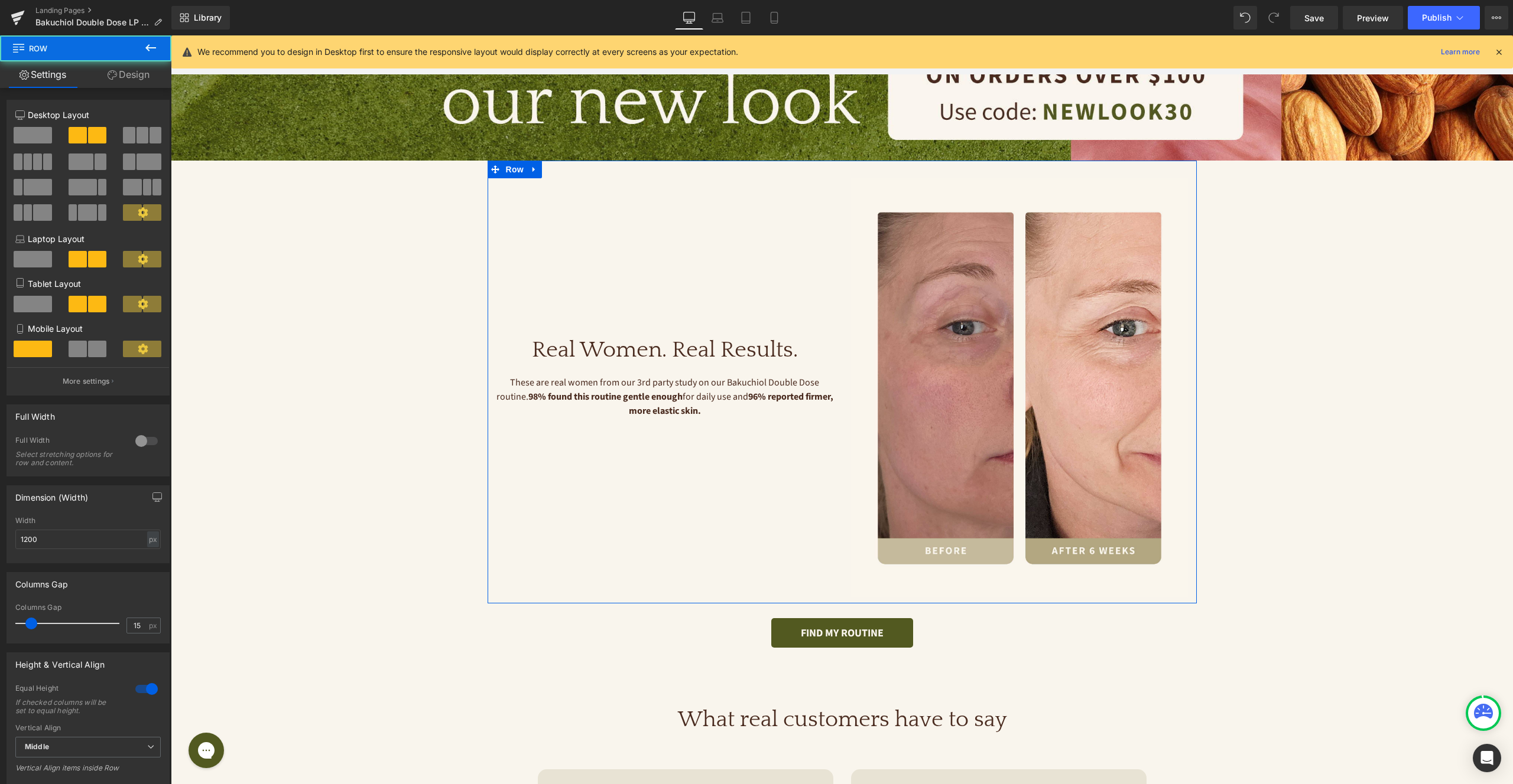
click at [726, 516] on div "Real Women. Real Results. Heading These are real women from our 3rd party study…" at bounding box center [664, 388] width 354 height 420
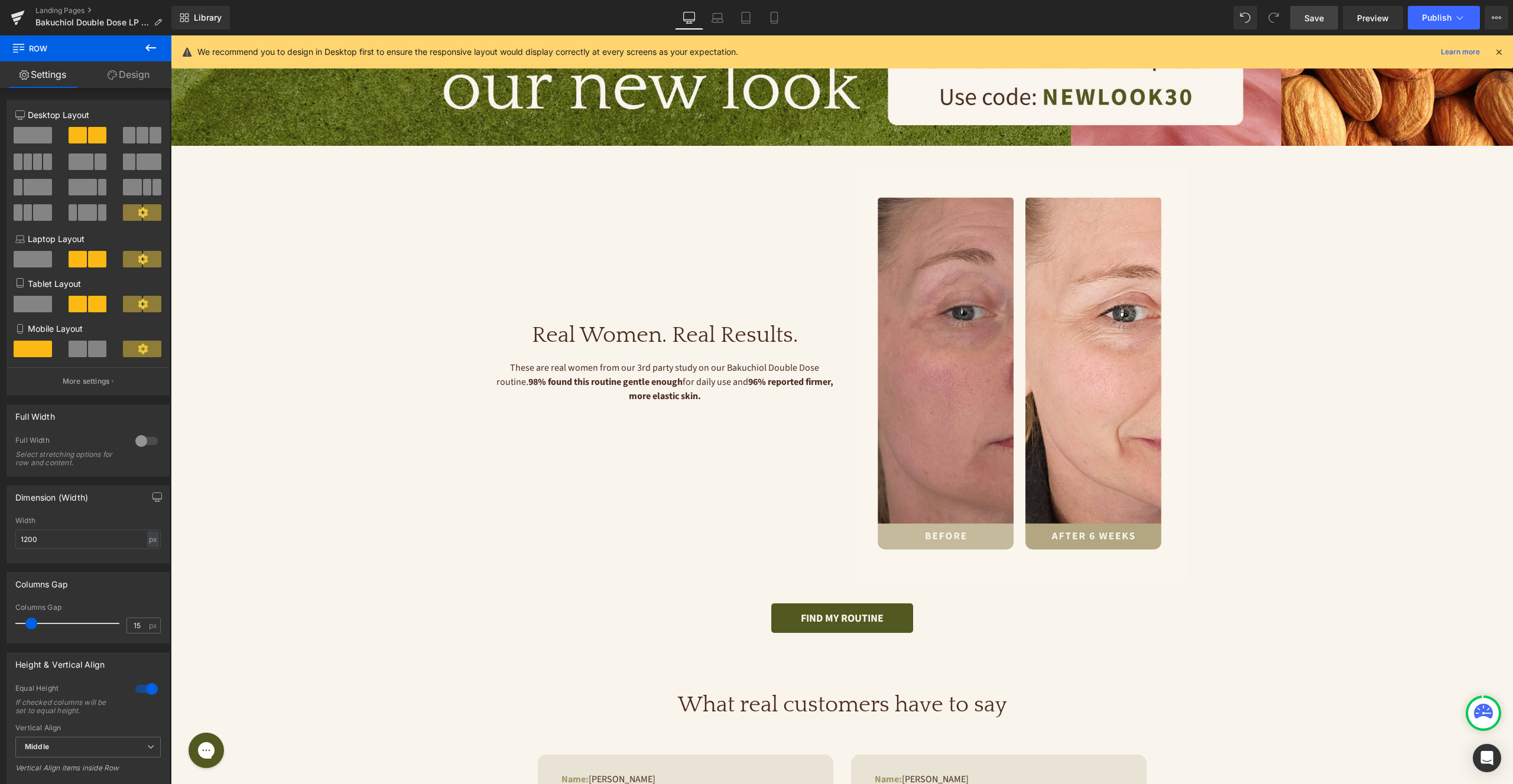
click at [1318, 23] on span "Save" at bounding box center [1314, 18] width 20 height 12
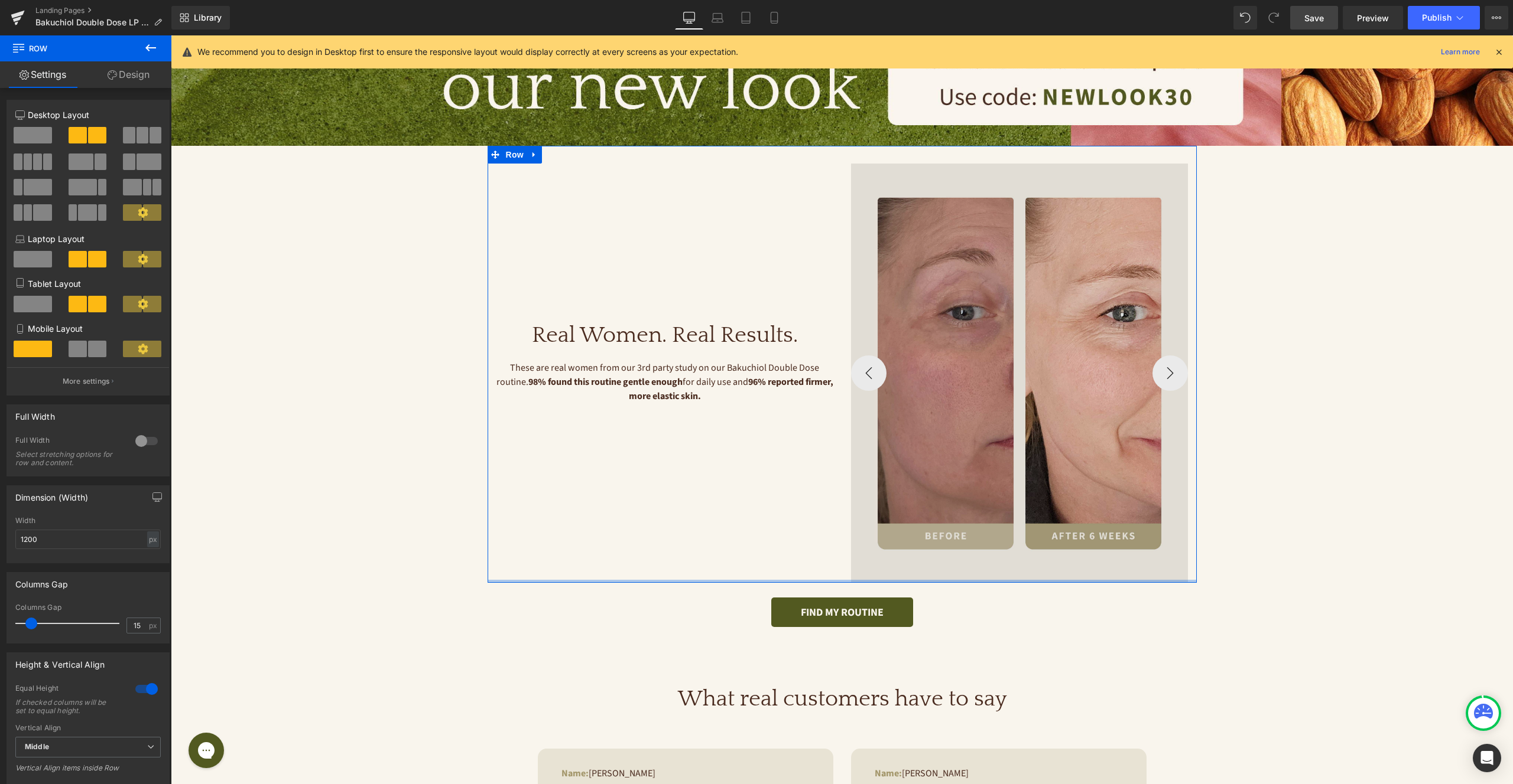
drag, startPoint x: 859, startPoint y: 585, endPoint x: 862, endPoint y: 569, distance: 16.3
click at [862, 564] on div "Real Women. Real Results. Heading These are real women from our 3rd party study…" at bounding box center [842, 365] width 709 height 438
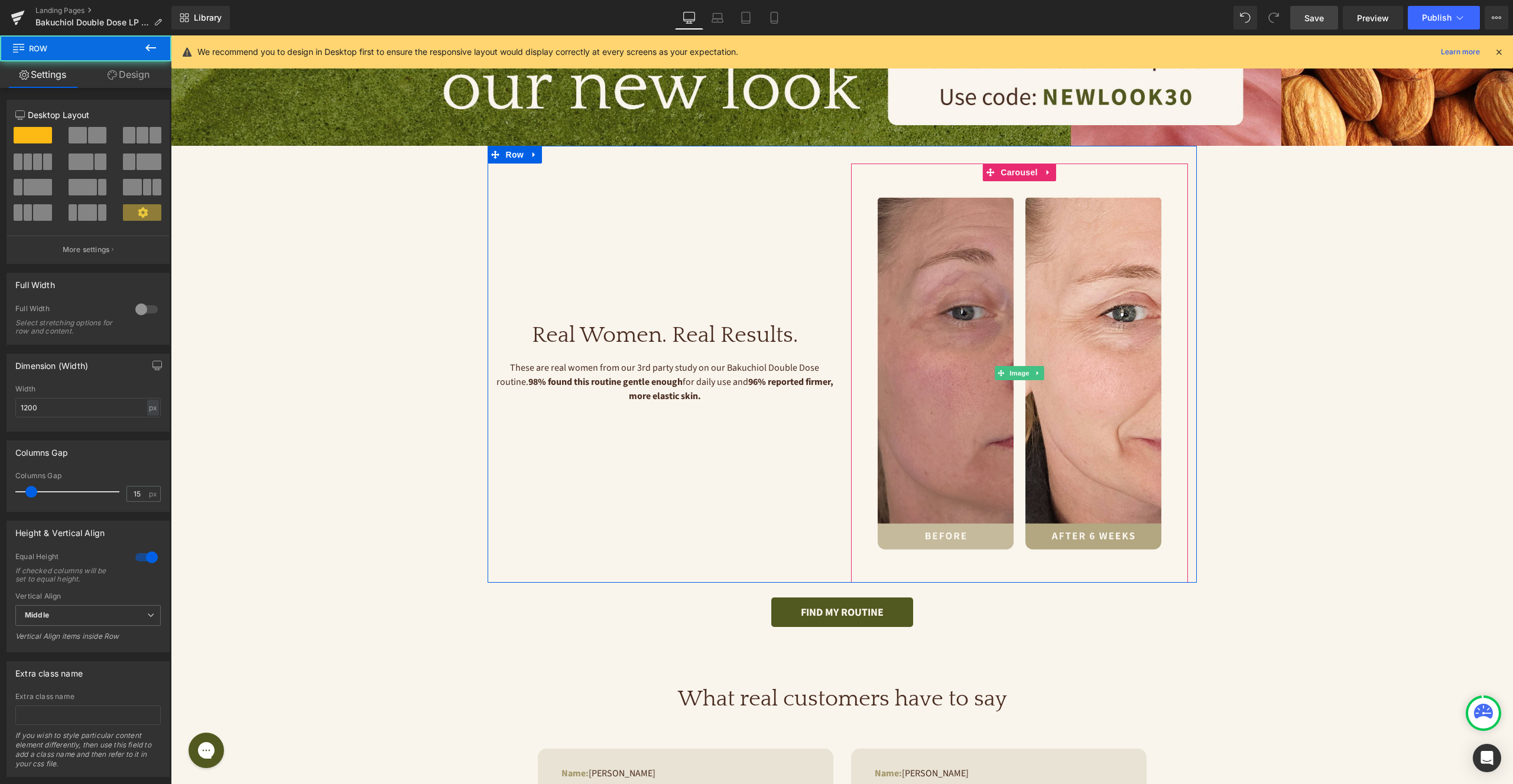
click at [861, 583] on div "FIND MY ROUTINE Button Row" at bounding box center [842, 605] width 709 height 44
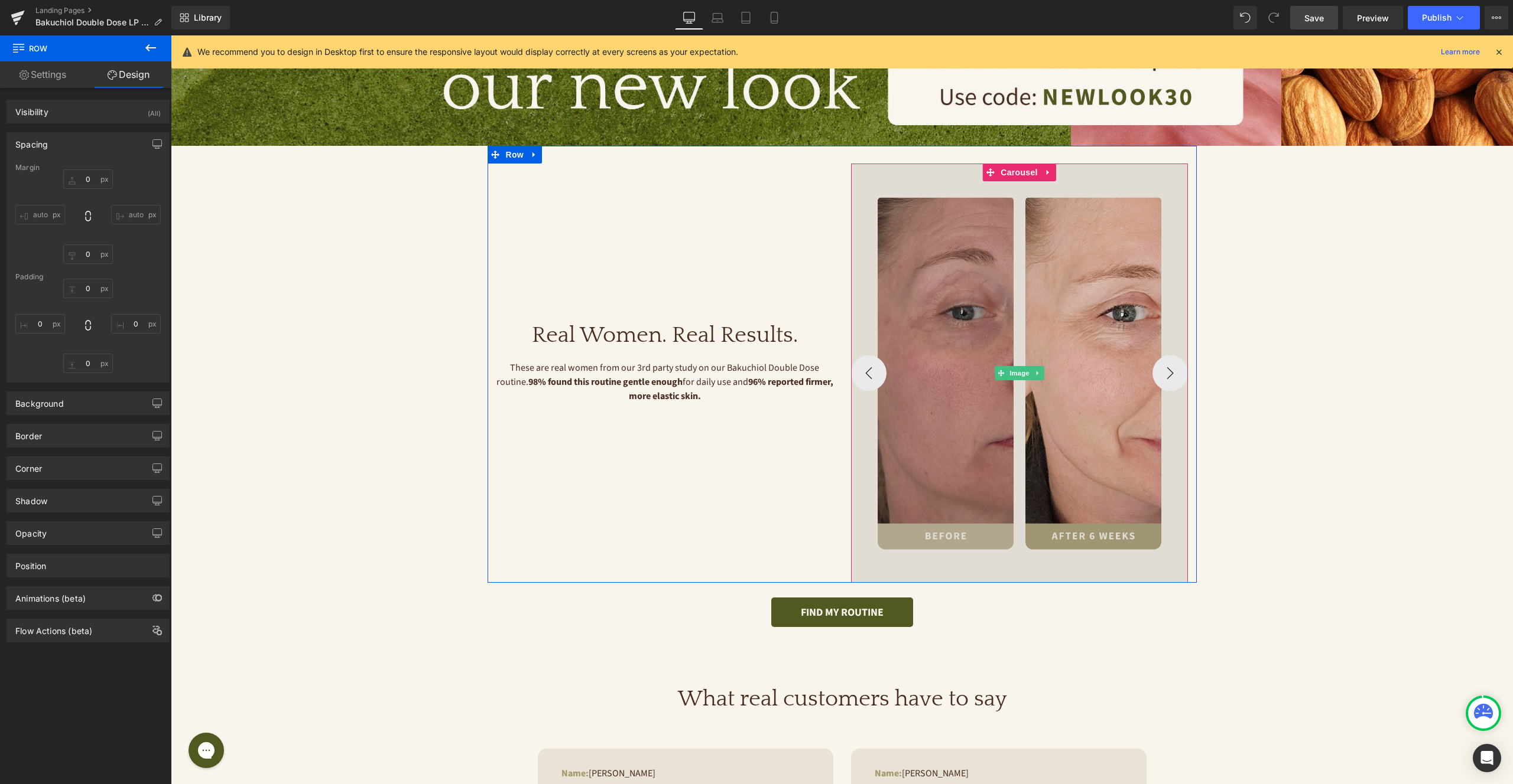
drag, startPoint x: 858, startPoint y: 585, endPoint x: 859, endPoint y: 573, distance: 12.0
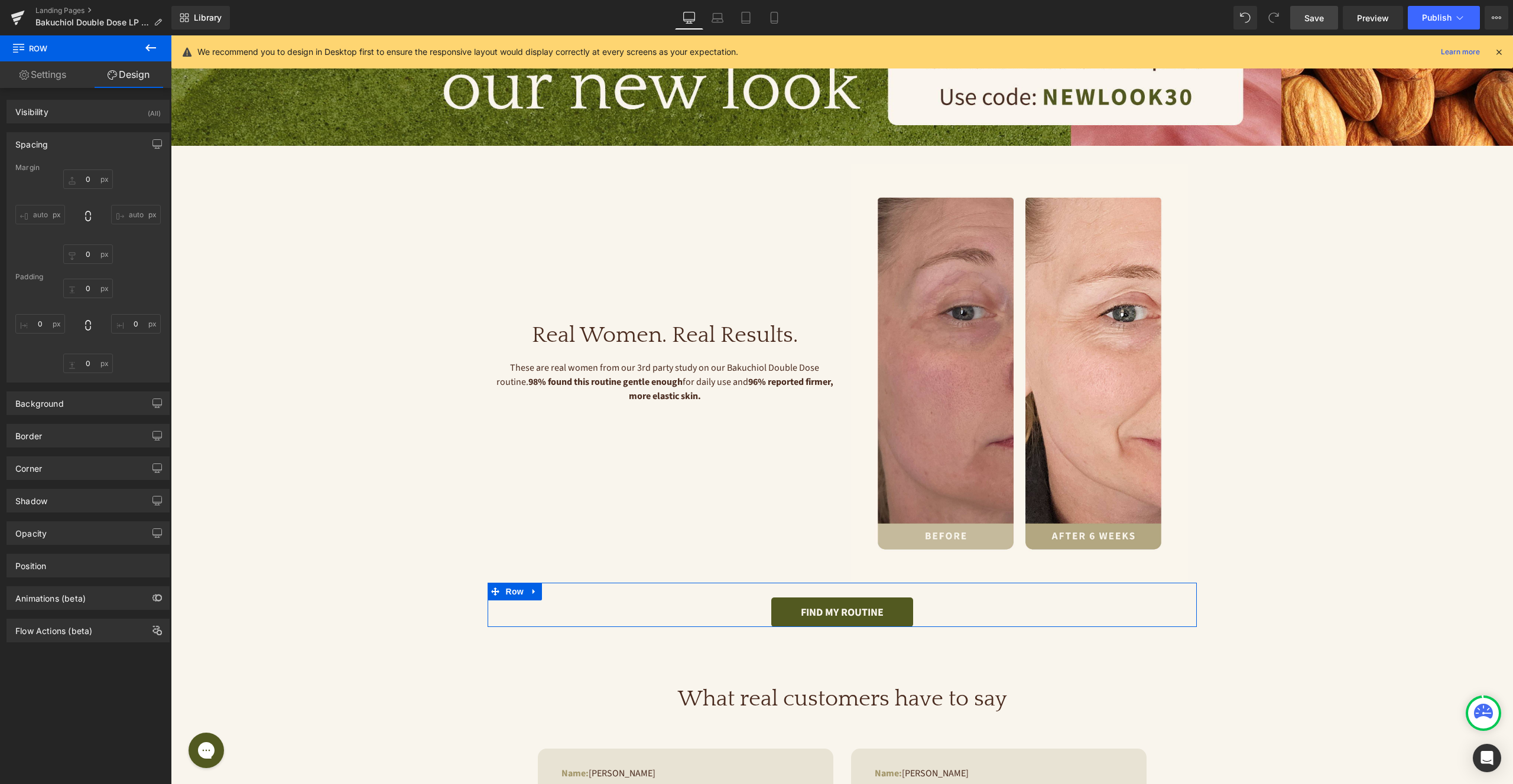
click at [943, 597] on div "FIND MY ROUTINE Button" at bounding box center [842, 605] width 709 height 44
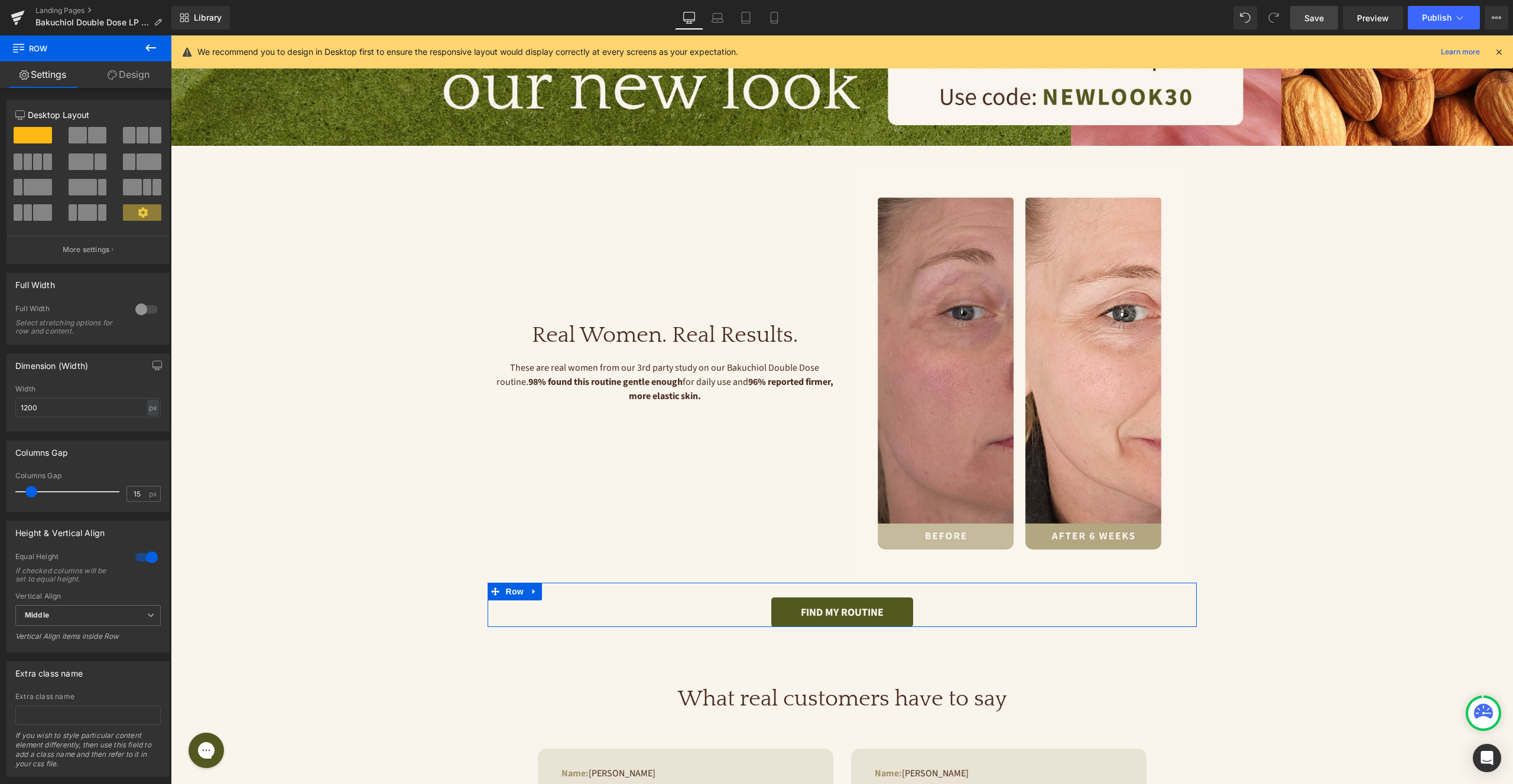
click at [132, 72] on link "Design" at bounding box center [129, 74] width 86 height 26
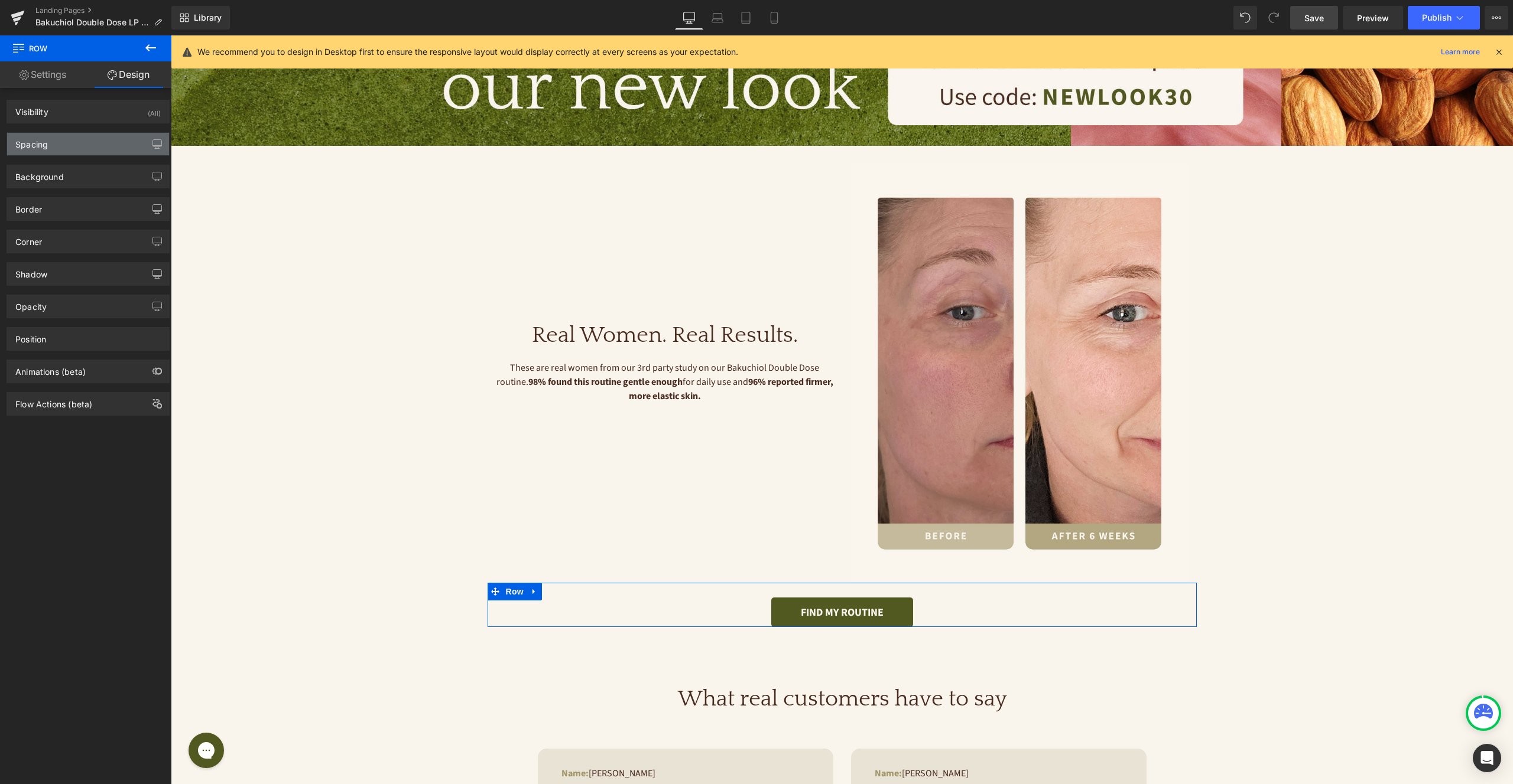
click at [74, 147] on div "Spacing" at bounding box center [87, 144] width 162 height 23
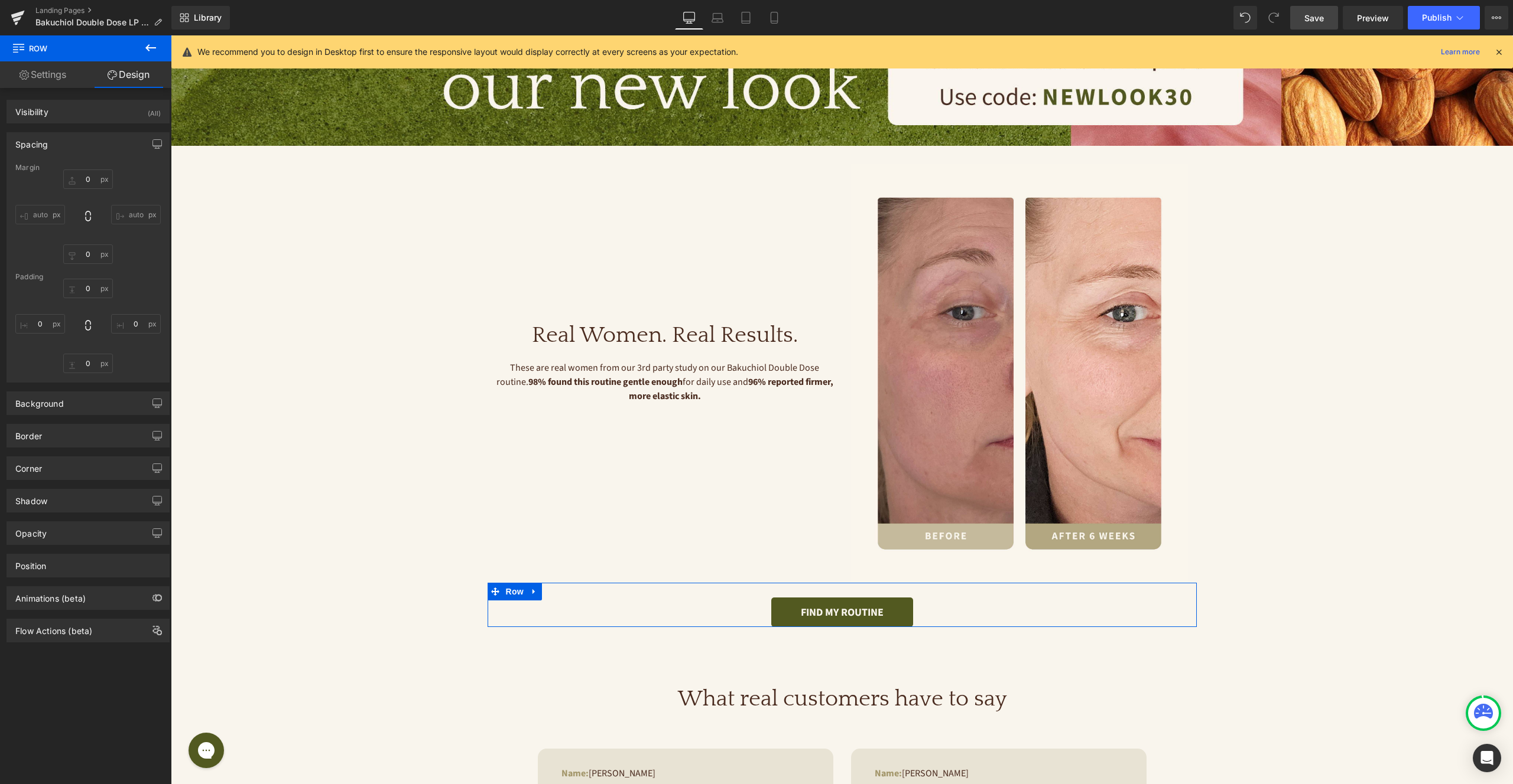
click at [33, 70] on link "Settings" at bounding box center [43, 74] width 86 height 26
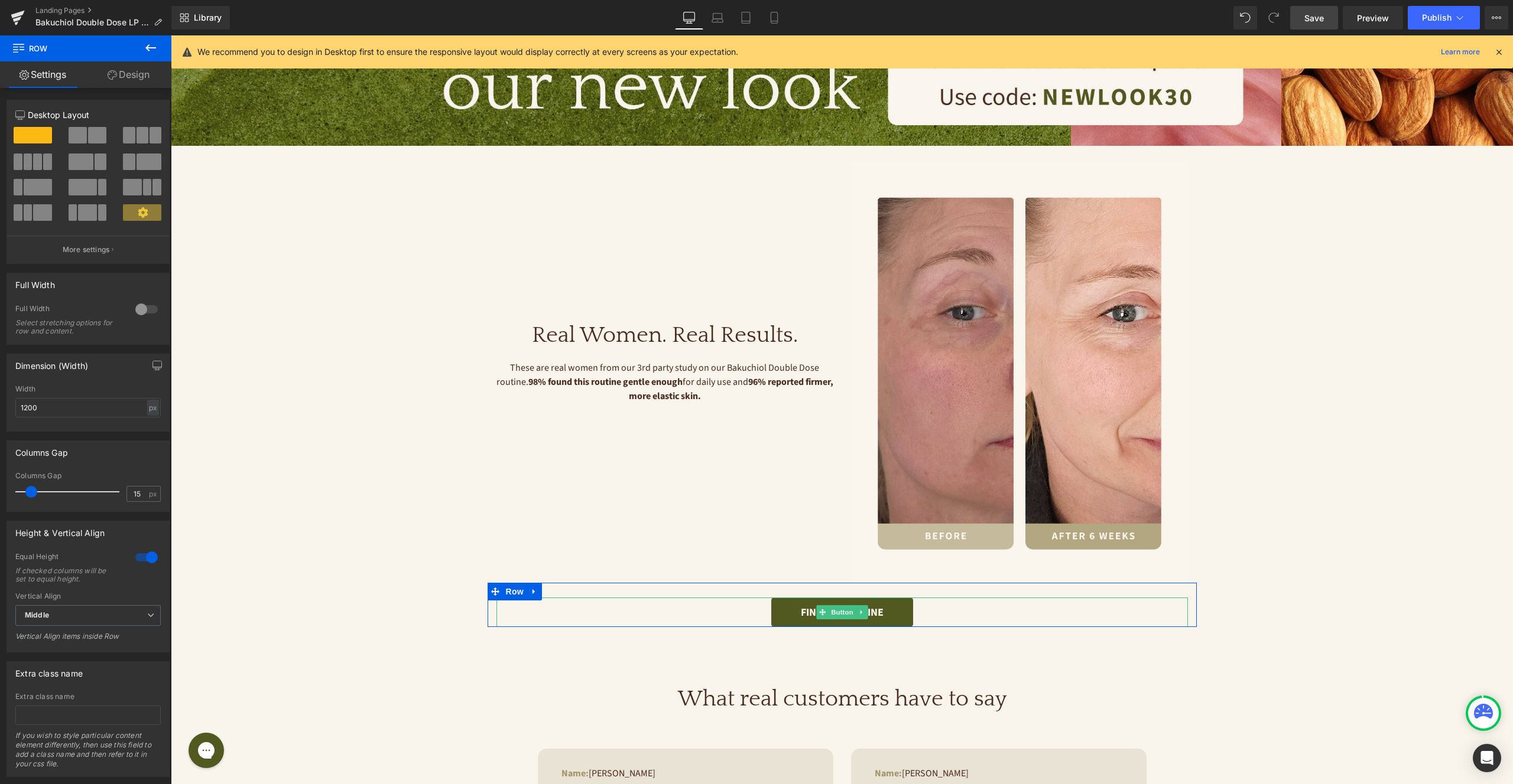
click at [756, 603] on div "FIND MY ROUTINE" at bounding box center [842, 612] width 692 height 29
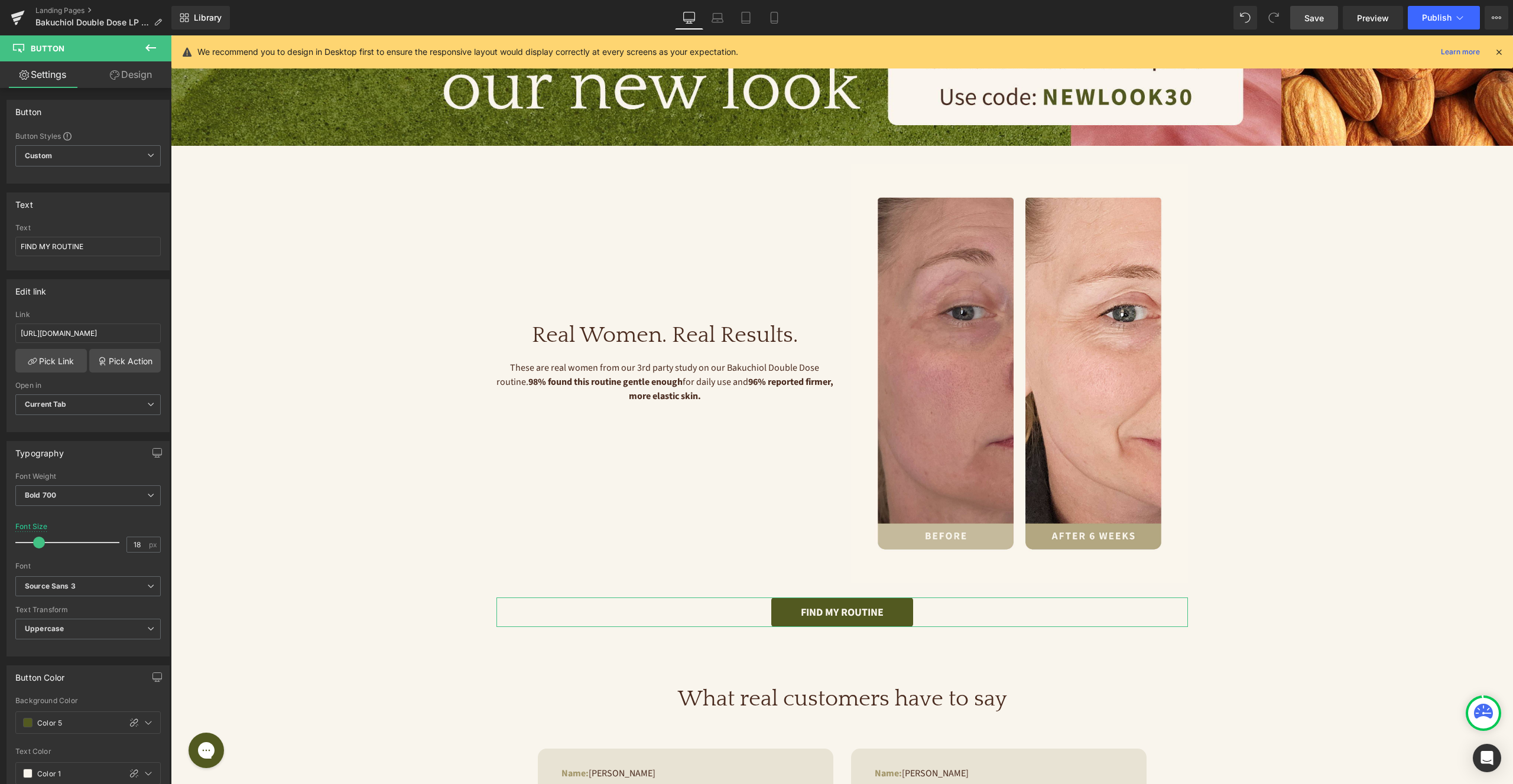
click at [124, 69] on link "Design" at bounding box center [131, 74] width 86 height 26
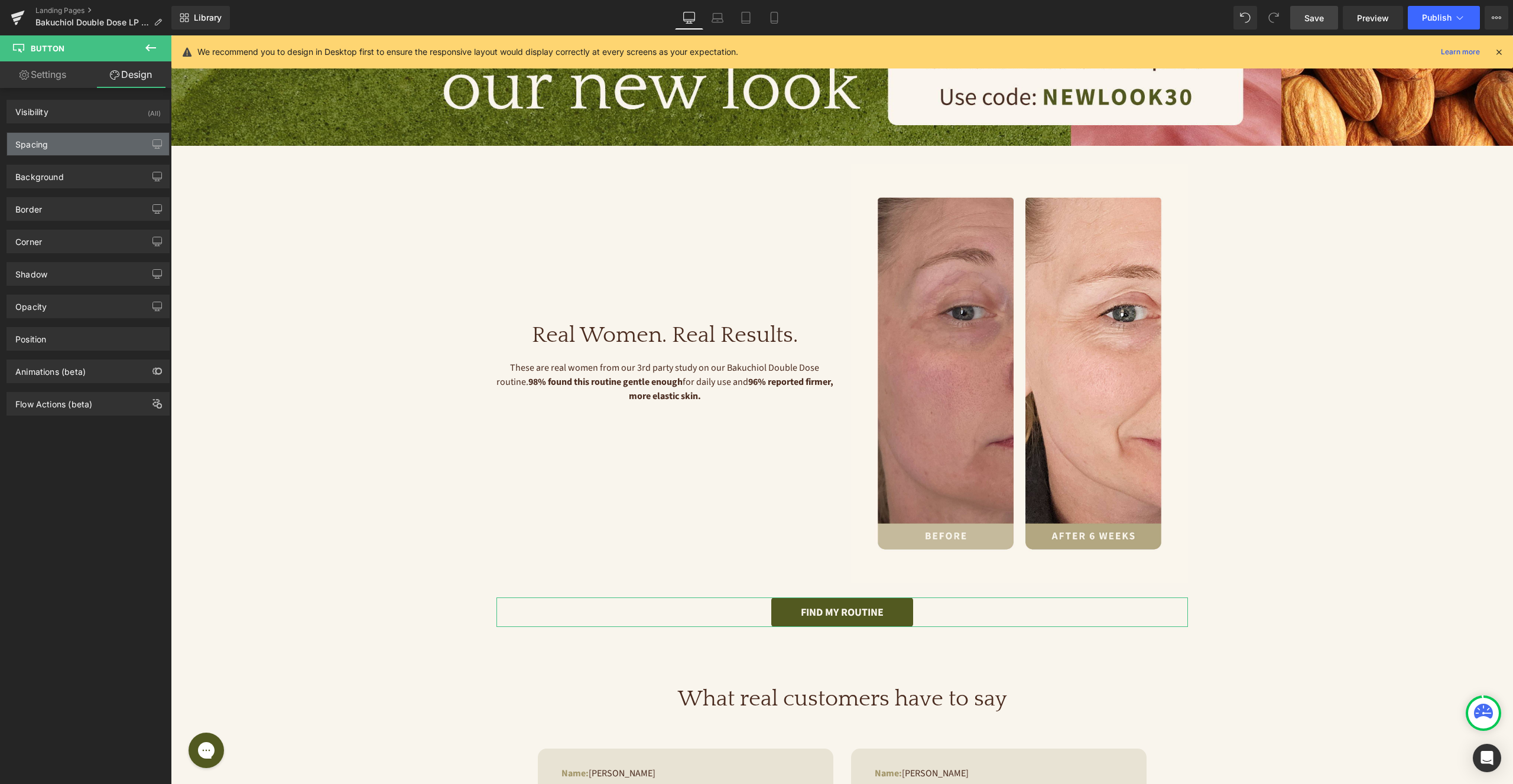
click at [83, 144] on div "Spacing" at bounding box center [87, 144] width 162 height 23
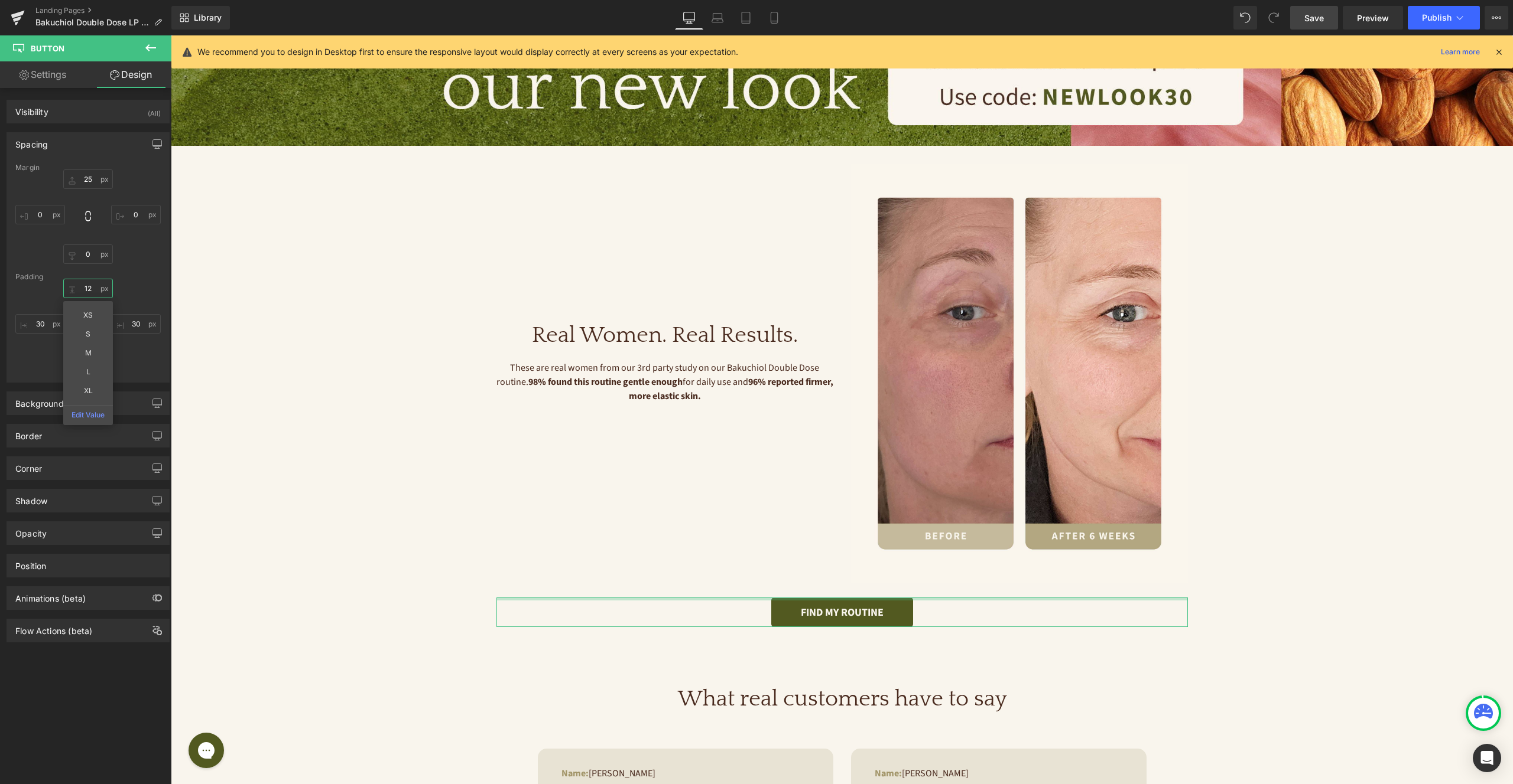
click at [88, 286] on input "12" at bounding box center [88, 289] width 50 height 20
type input "12"
click at [144, 287] on div "12 XS S M L XL Edit Value 30 10 30" at bounding box center [87, 326] width 146 height 94
click at [92, 359] on input "10" at bounding box center [88, 363] width 50 height 20
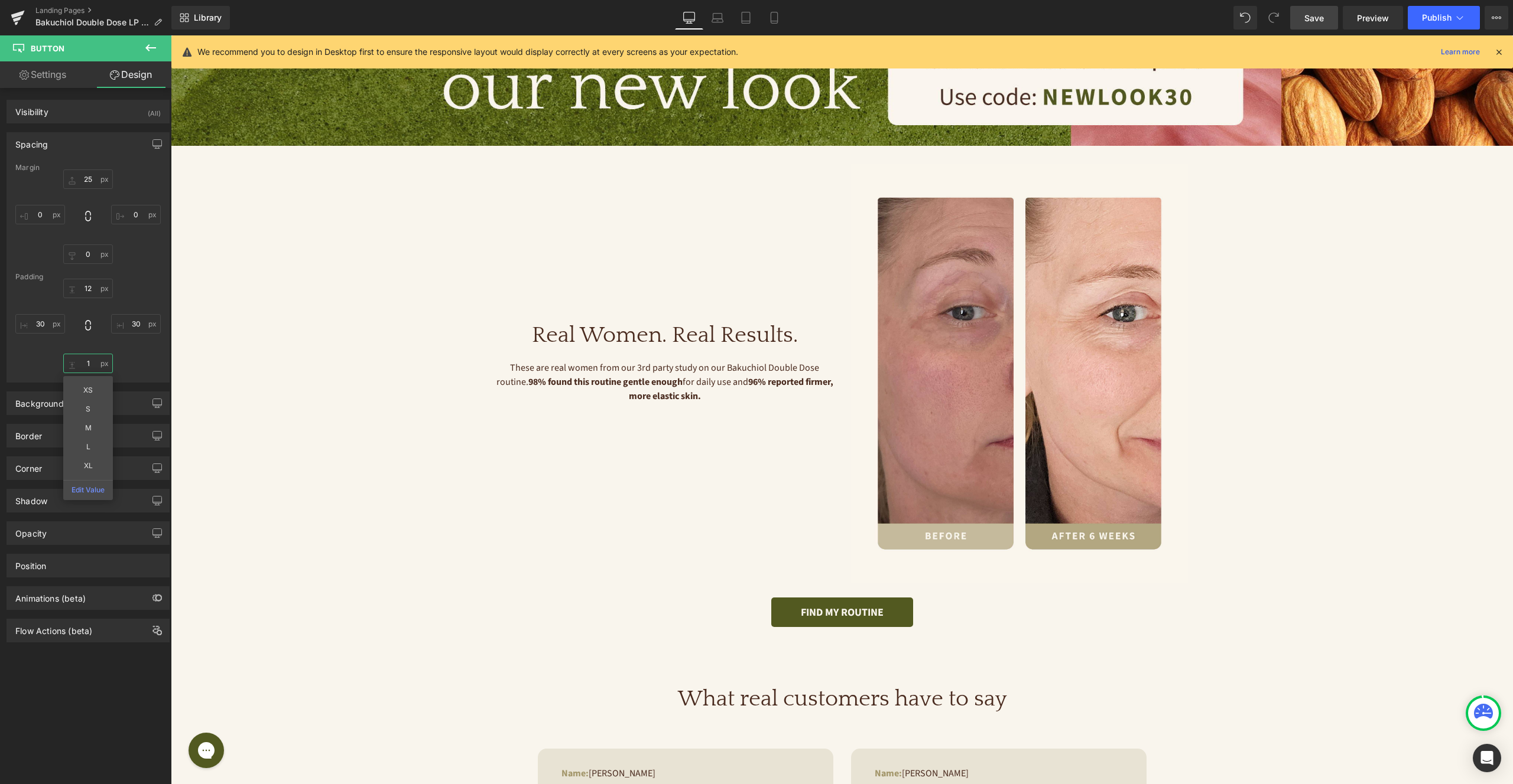
type input "12"
click at [943, 594] on div "FIND MY ROUTINE Button" at bounding box center [842, 605] width 709 height 44
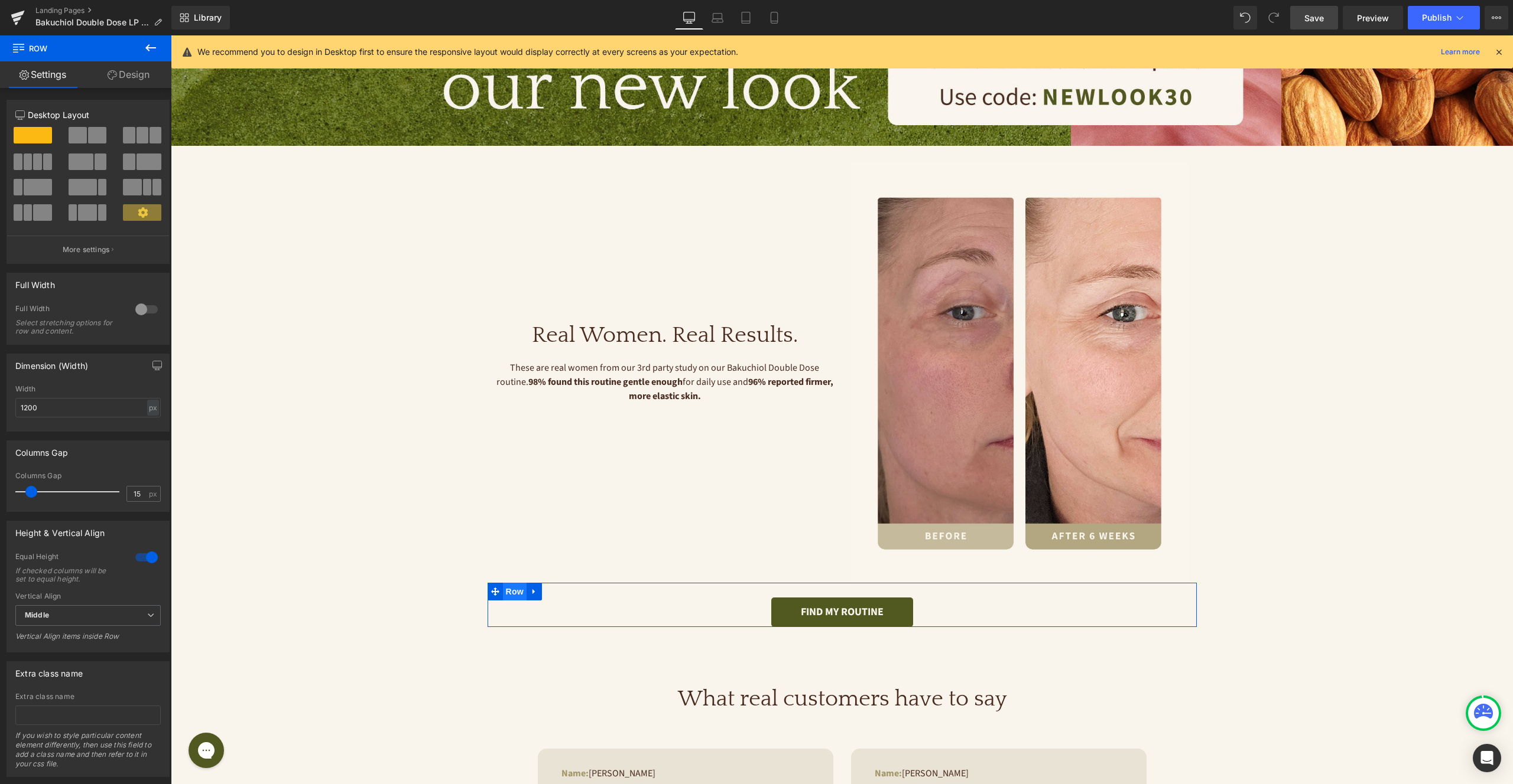
click at [517, 594] on span "Row" at bounding box center [514, 592] width 23 height 18
drag, startPoint x: 127, startPoint y: 75, endPoint x: 313, endPoint y: 519, distance: 481.4
click at [127, 75] on link "Design" at bounding box center [129, 74] width 86 height 26
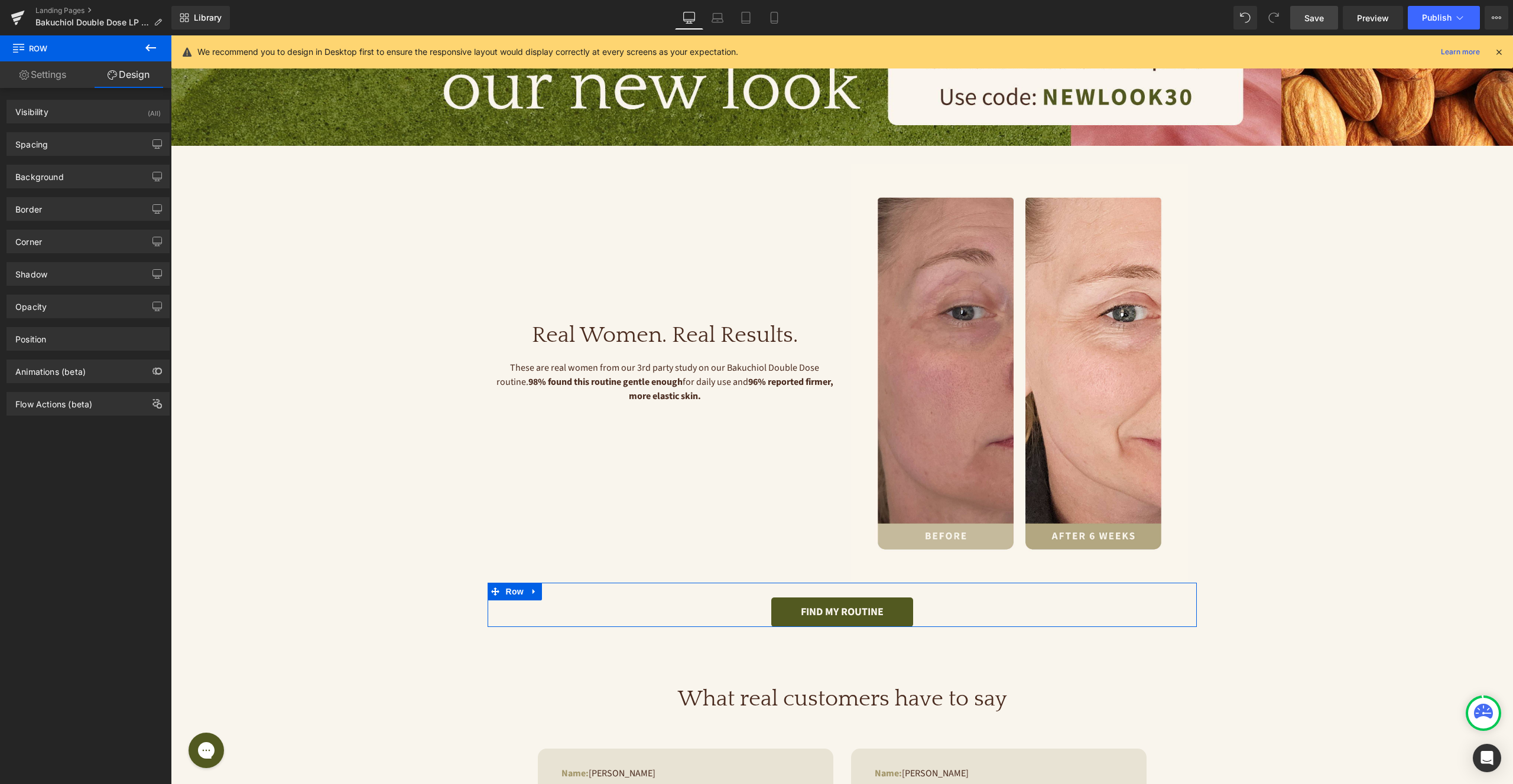
click at [38, 75] on link "Settings" at bounding box center [43, 74] width 86 height 26
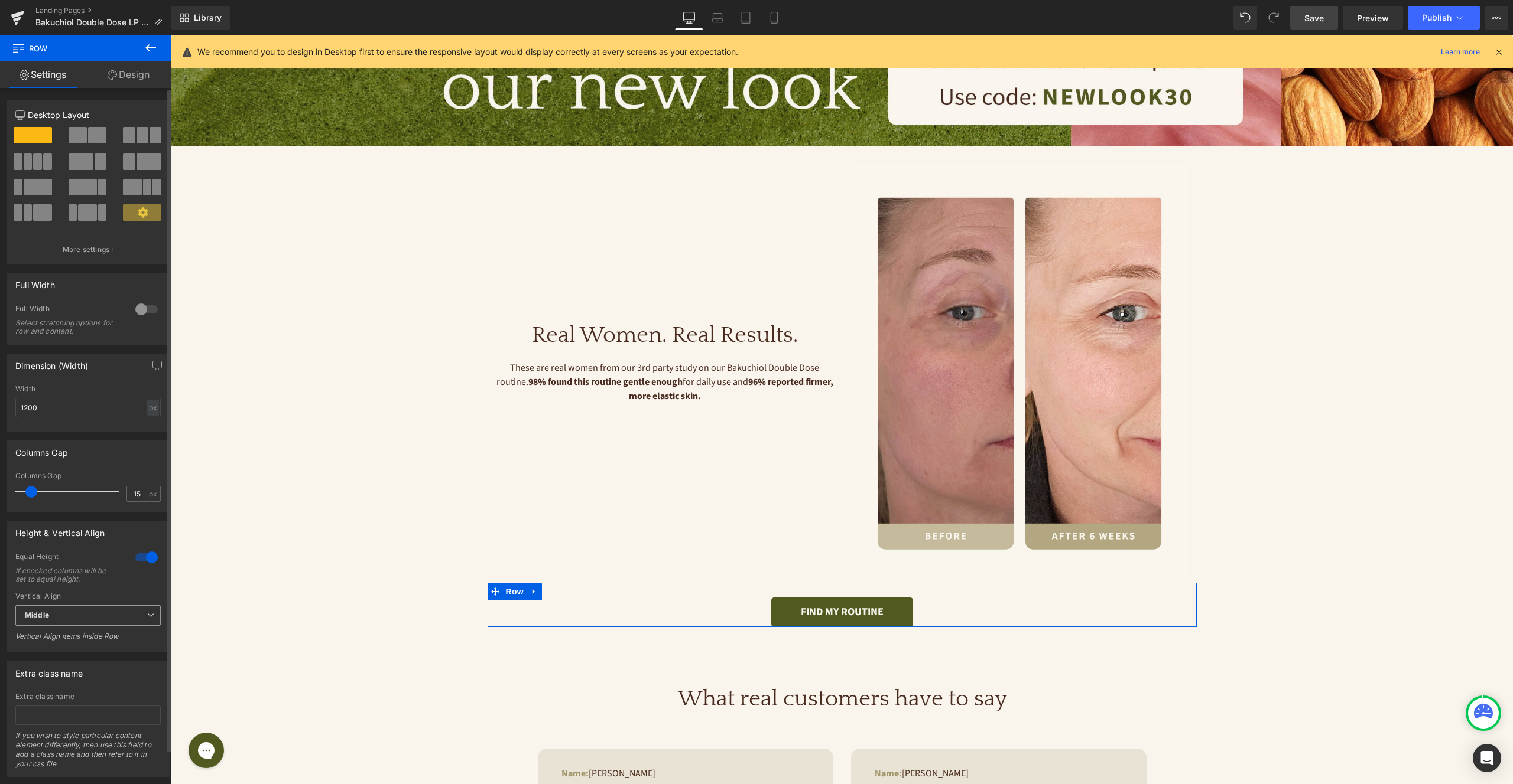
click at [94, 620] on span "Middle" at bounding box center [87, 615] width 146 height 20
click at [91, 642] on li "Top" at bounding box center [85, 637] width 140 height 18
click at [137, 620] on span "Top" at bounding box center [87, 615] width 146 height 20
click at [121, 650] on li "Middle" at bounding box center [85, 654] width 140 height 18
drag, startPoint x: 28, startPoint y: 491, endPoint x: 0, endPoint y: 490, distance: 28.0
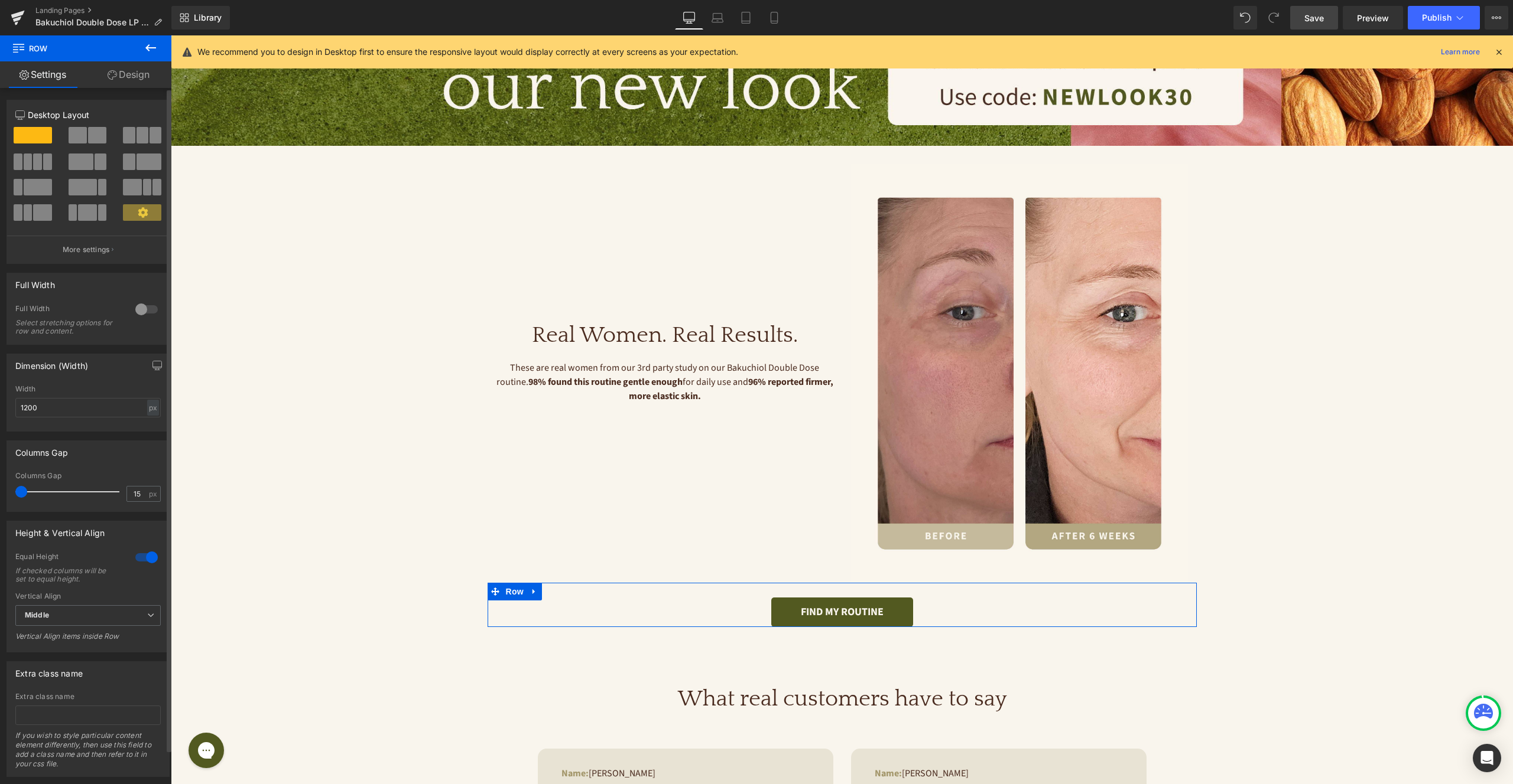
click at [0, 490] on div "Columns Gap 15px Columns Gap 15 px" at bounding box center [88, 472] width 176 height 81
click at [33, 492] on div at bounding box center [70, 492] width 98 height 23
click at [31, 492] on span at bounding box center [32, 492] width 12 height 12
click at [712, 611] on div "FIND MY ROUTINE" at bounding box center [842, 612] width 692 height 29
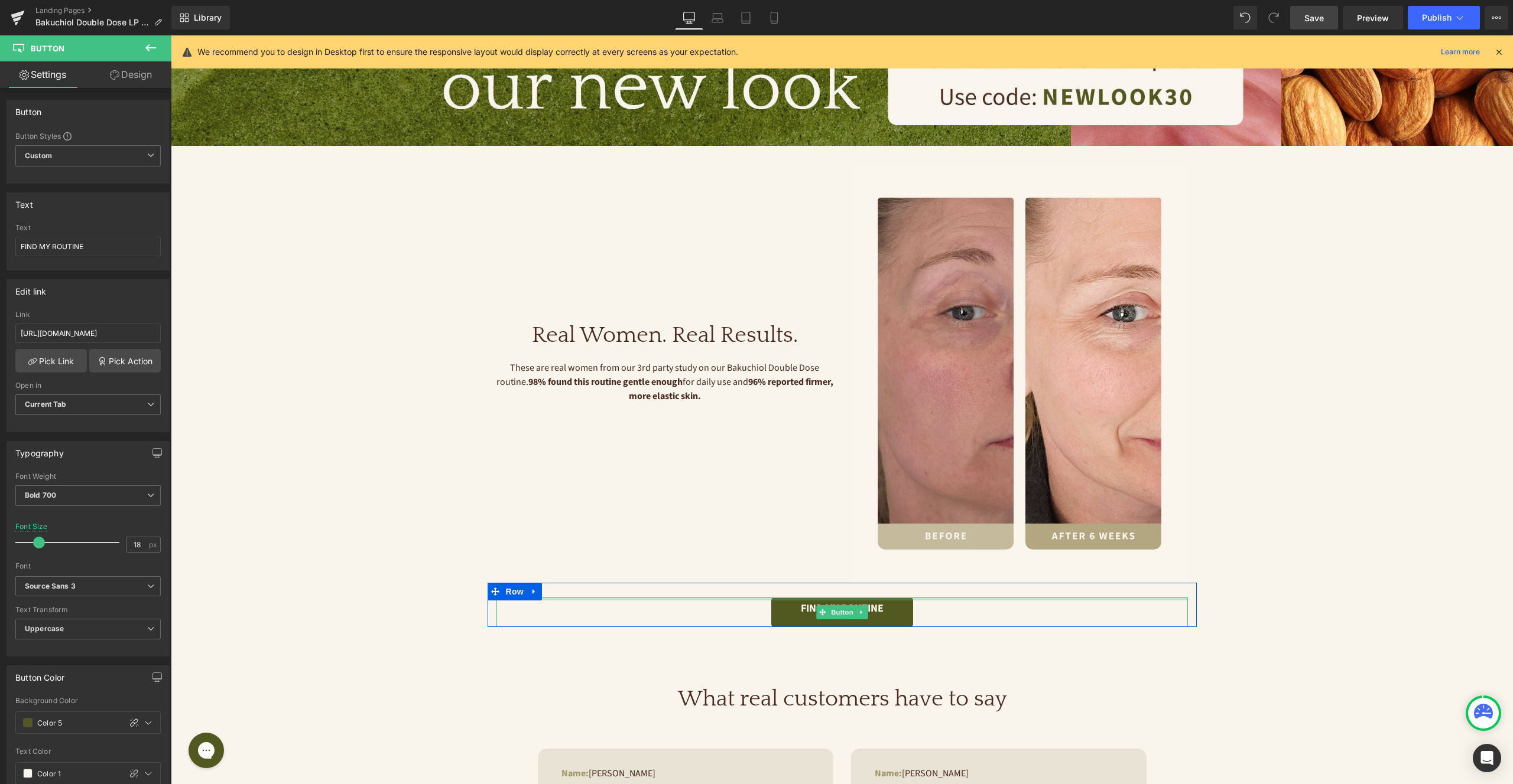
drag, startPoint x: 726, startPoint y: 596, endPoint x: 727, endPoint y: 587, distance: 9.1
click at [727, 587] on div "FIND MY ROUTINE Button" at bounding box center [842, 605] width 709 height 44
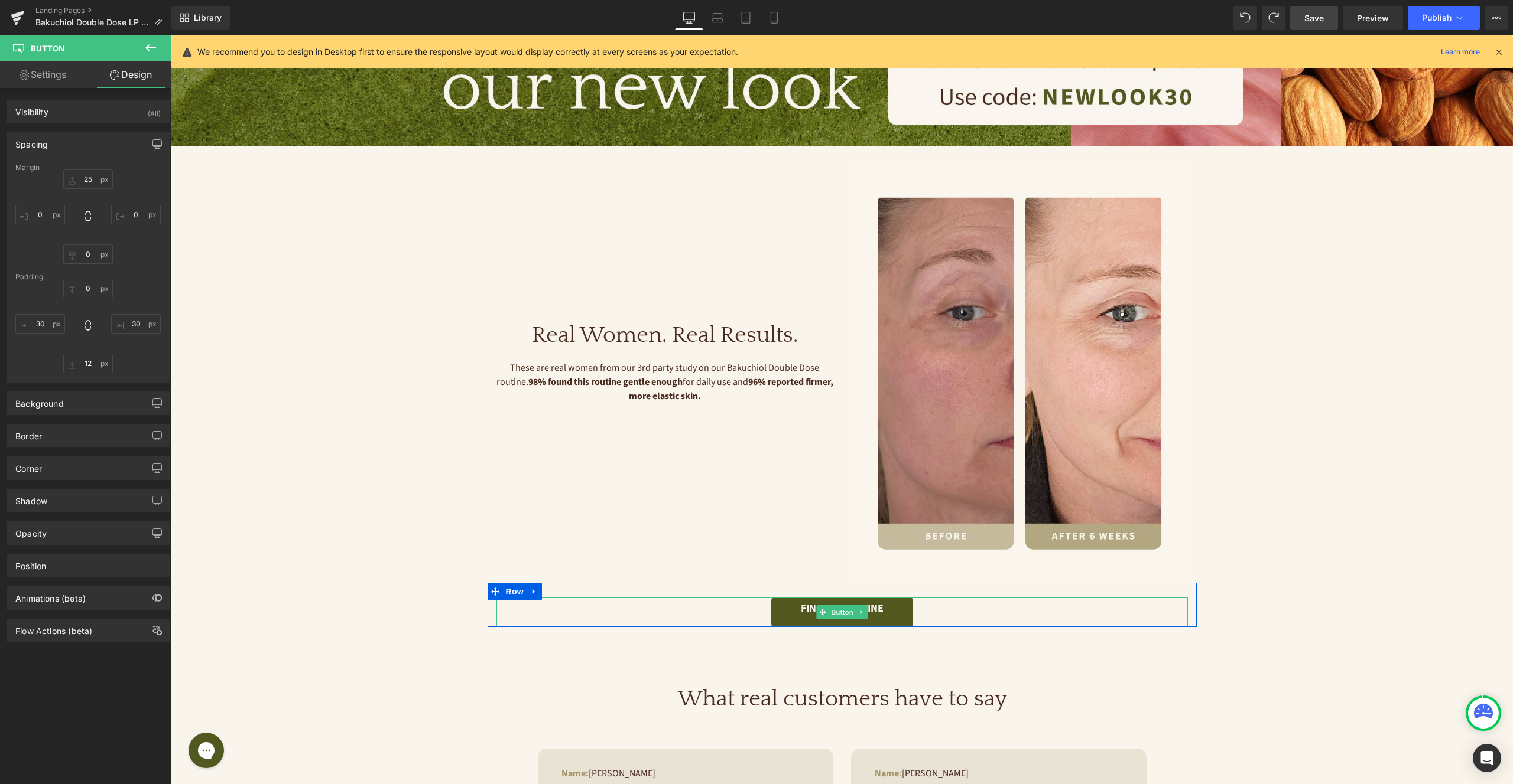
click at [738, 586] on div "FIND MY ROUTINE Button Row" at bounding box center [842, 605] width 709 height 44
click at [987, 599] on div at bounding box center [842, 600] width 692 height 3
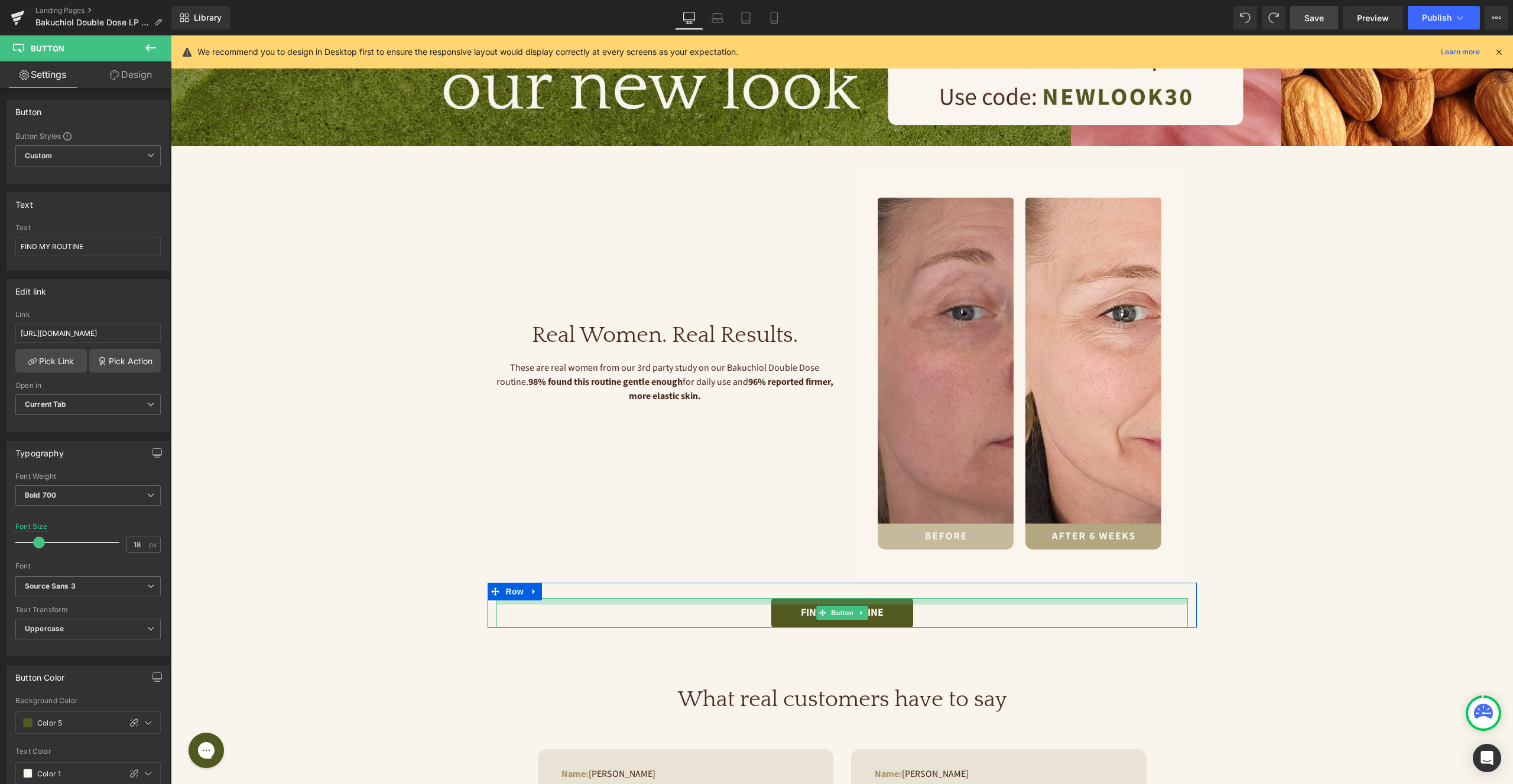
drag, startPoint x: 959, startPoint y: 599, endPoint x: 958, endPoint y: 605, distance: 6.1
click at [958, 605] on div "FIND MY ROUTINE Button" at bounding box center [842, 613] width 692 height 29
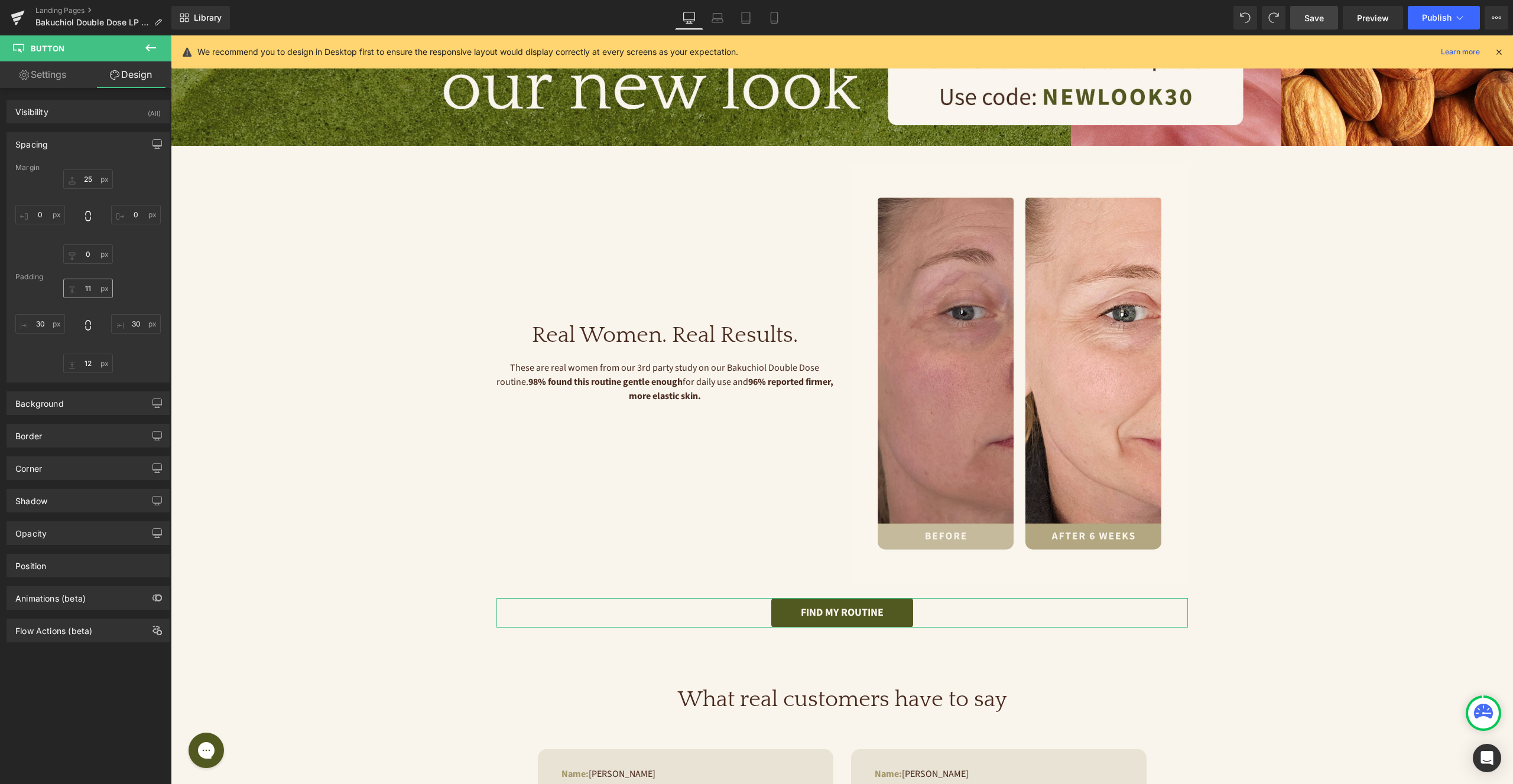
click at [89, 286] on input "11" at bounding box center [88, 289] width 50 height 20
type input "12"
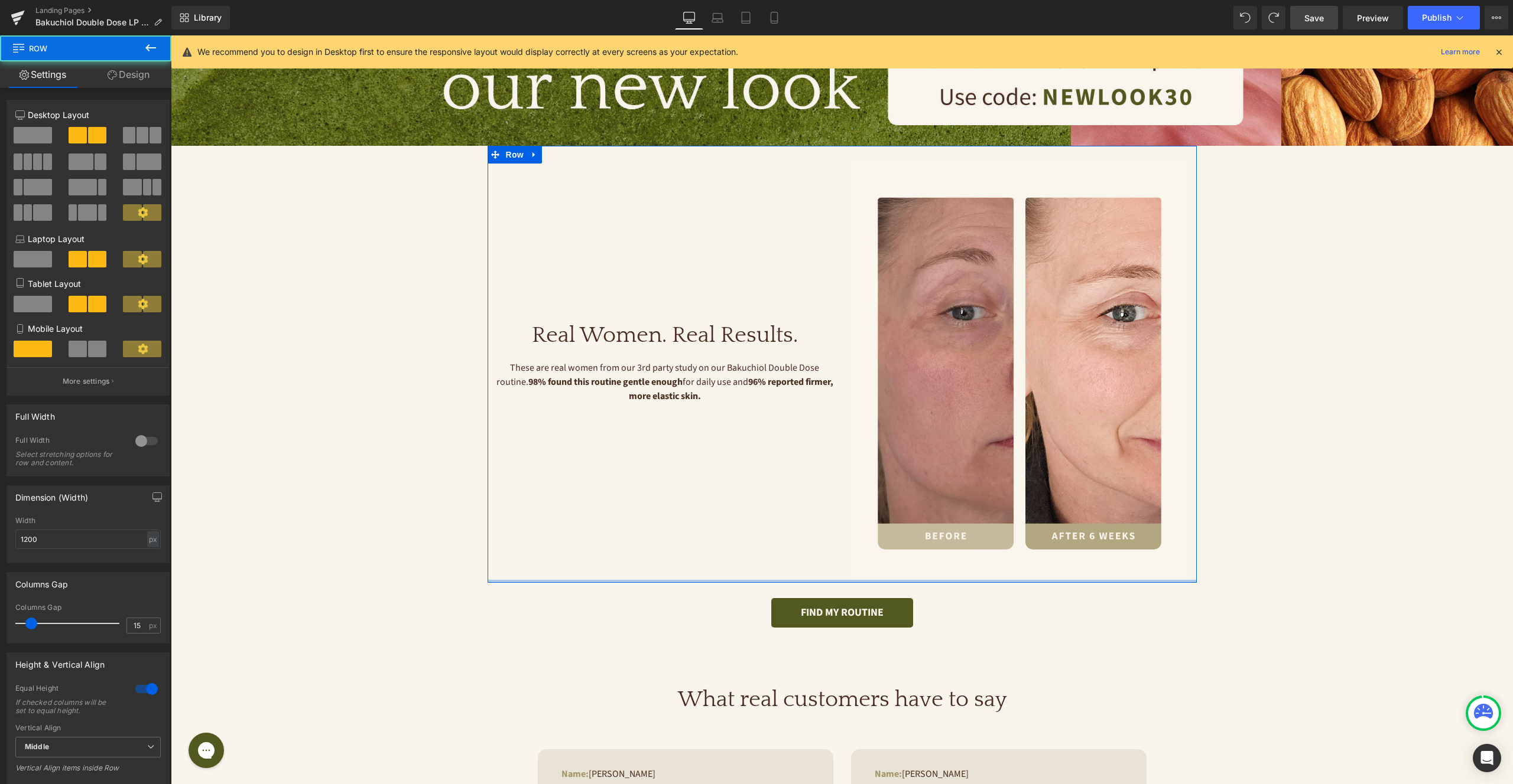
click at [824, 582] on div at bounding box center [842, 581] width 709 height 3
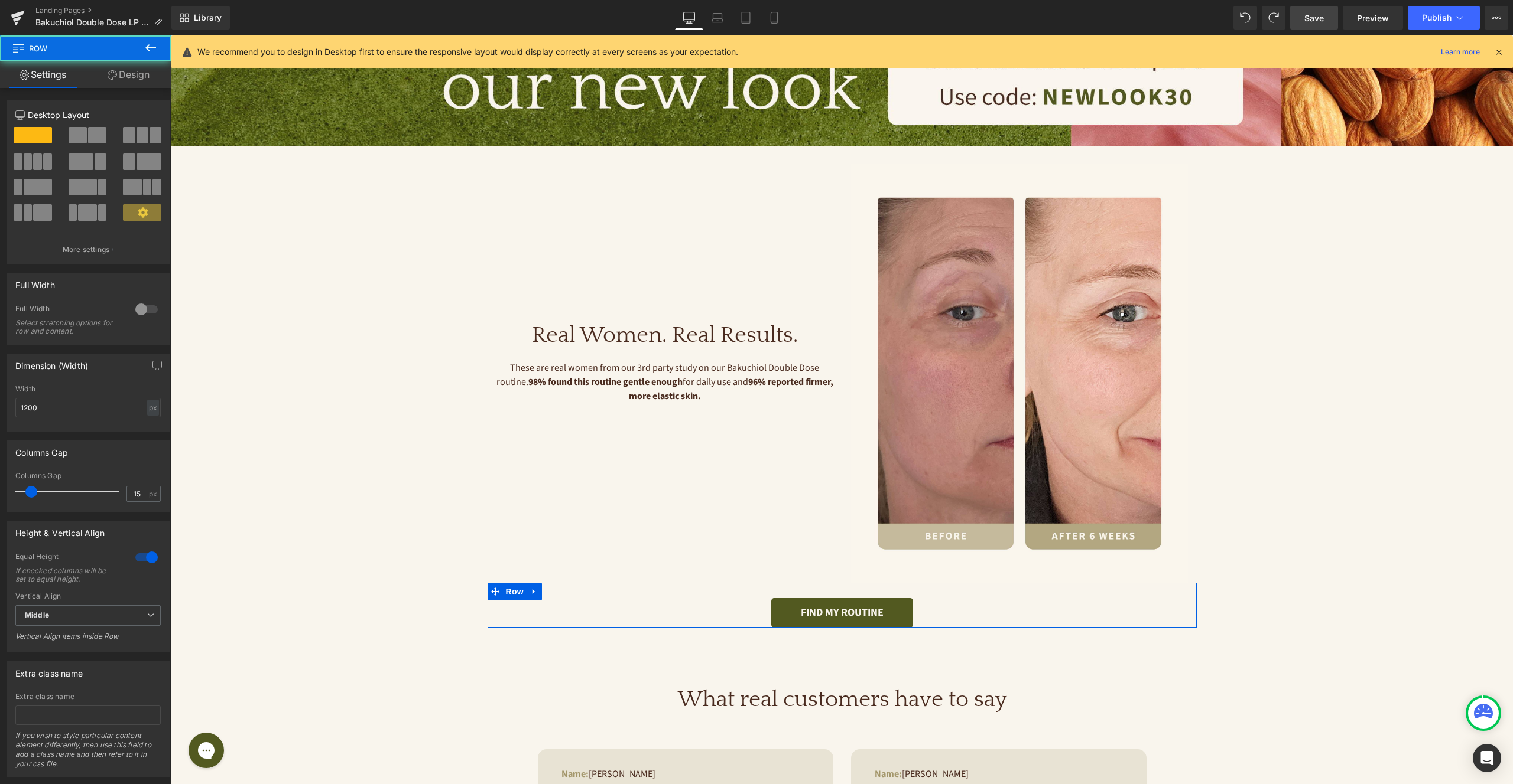
click at [816, 585] on div "FIND MY ROUTINE Button" at bounding box center [842, 605] width 709 height 44
click at [136, 79] on link "Design" at bounding box center [129, 74] width 86 height 26
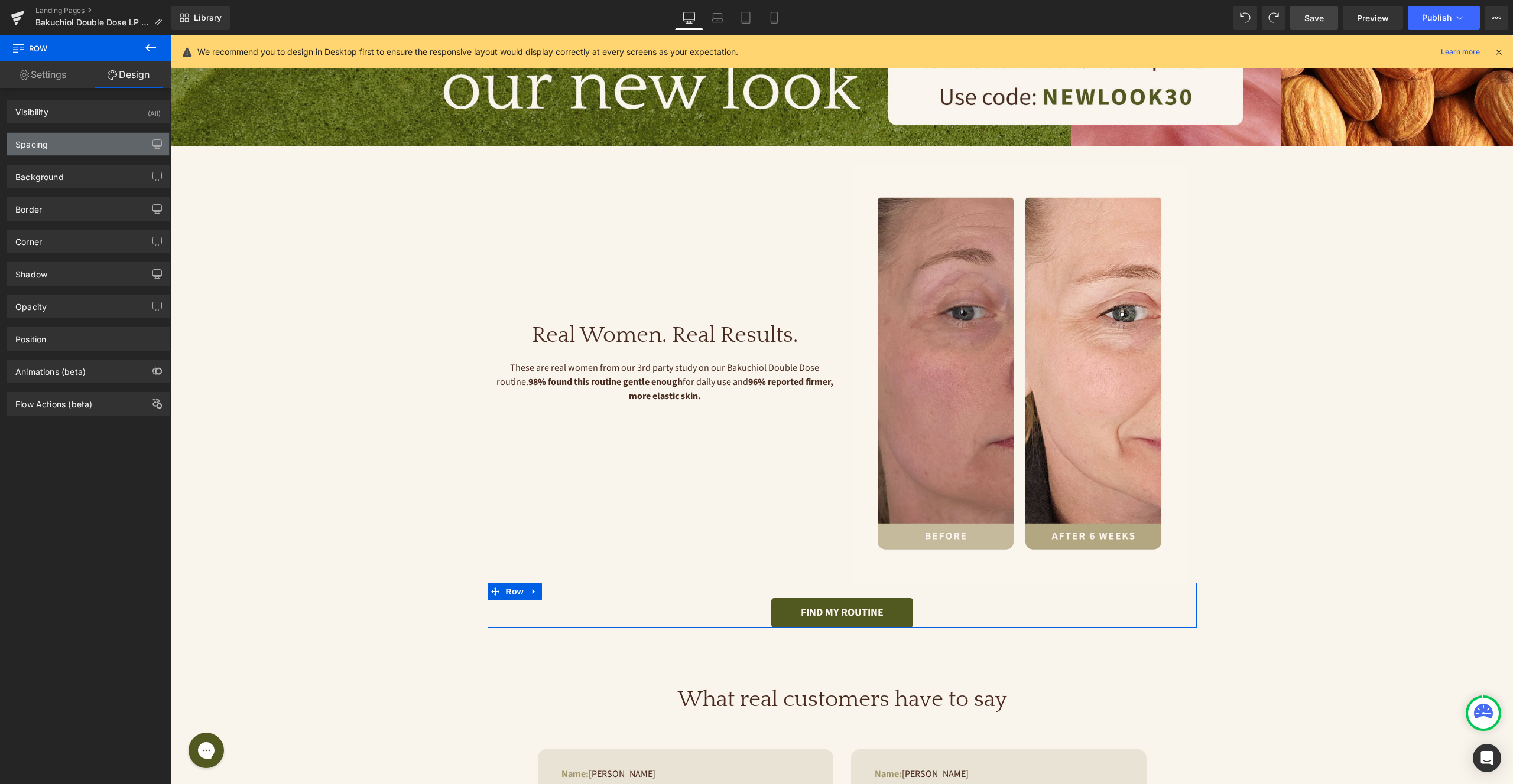
click at [112, 152] on div "Spacing" at bounding box center [87, 144] width 162 height 23
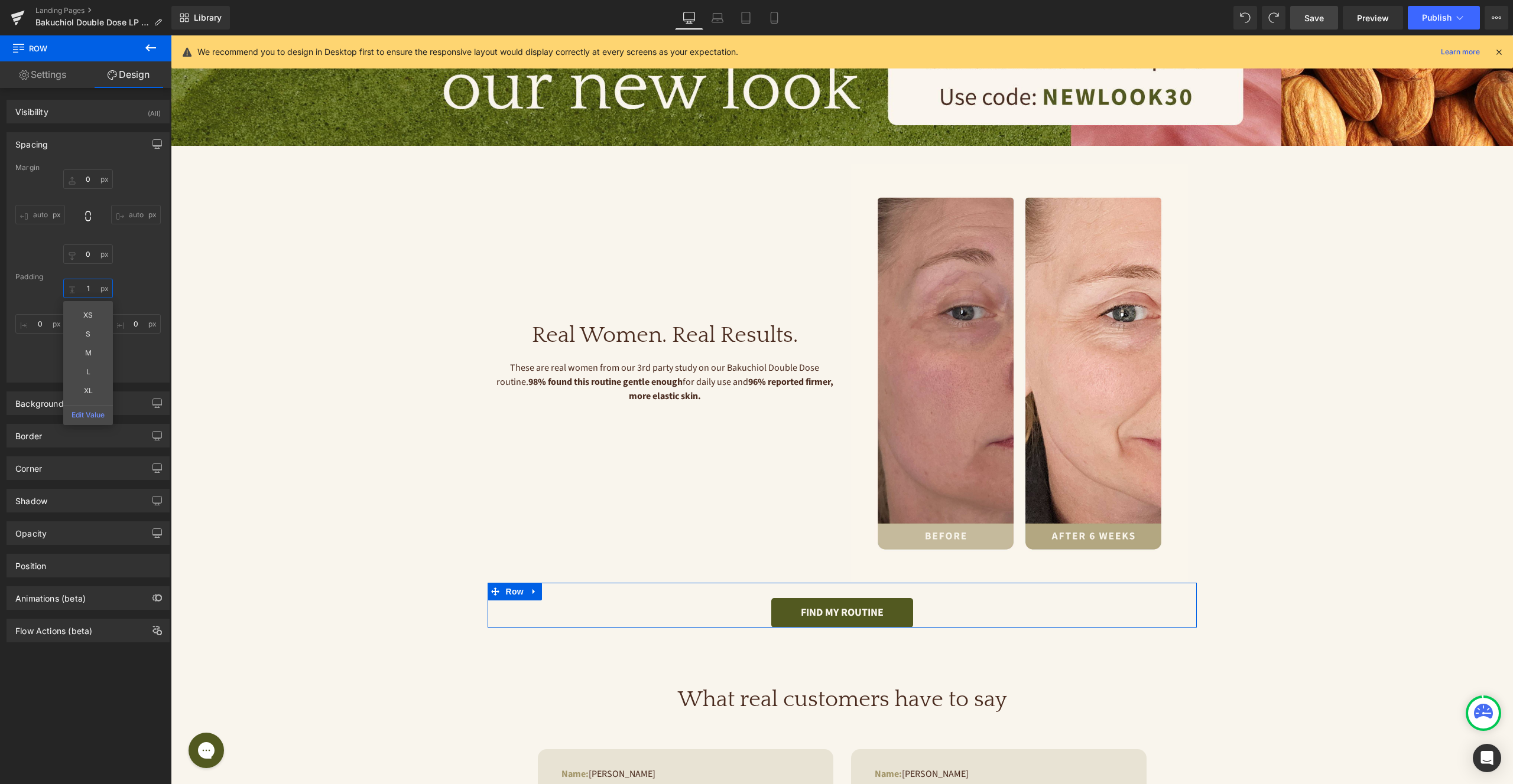
click at [87, 285] on input "1" at bounding box center [88, 289] width 50 height 20
type input "00"
click at [845, 569] on div "Image Image Image Image ‹ › Carousel" at bounding box center [1019, 373] width 354 height 420
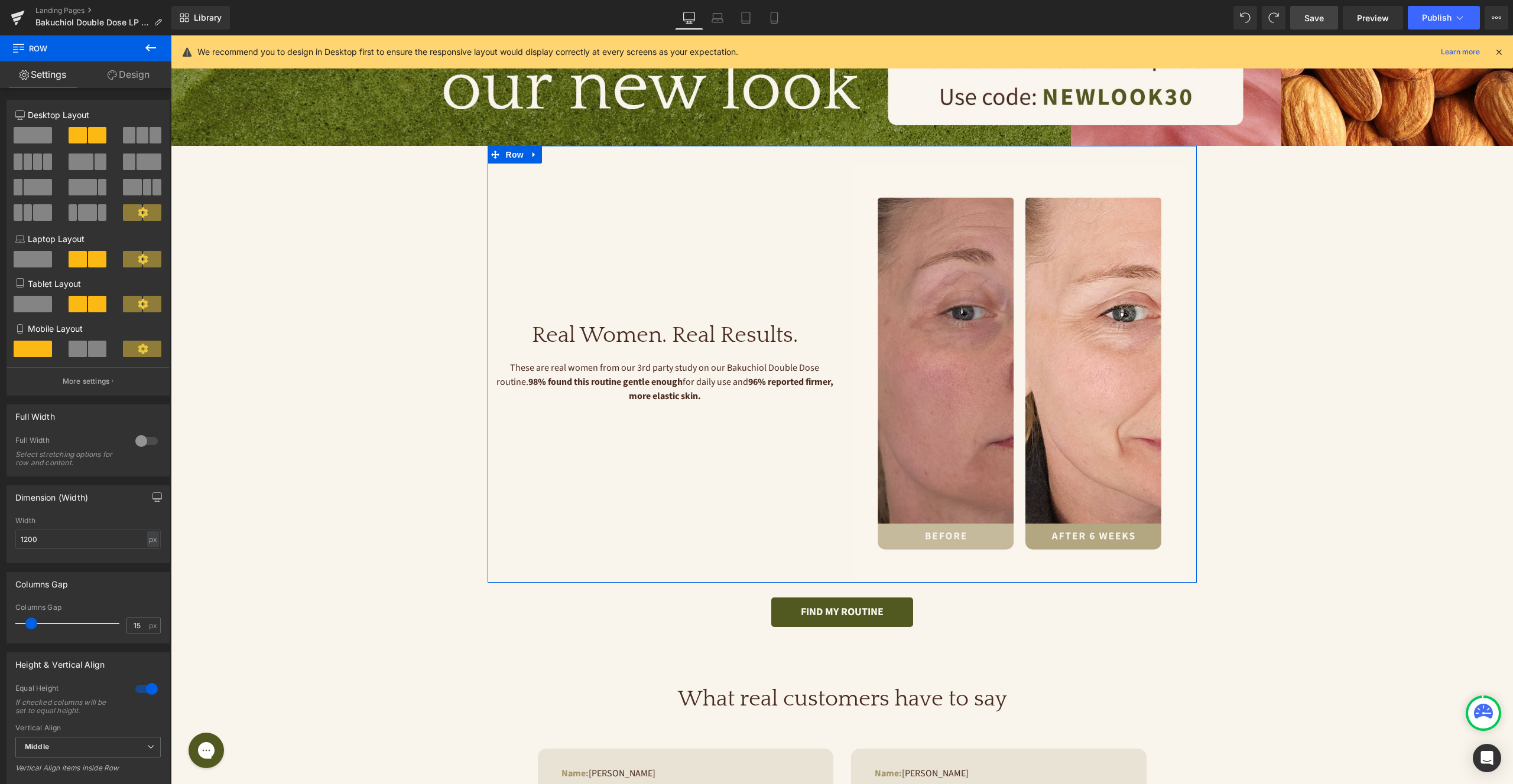
click at [142, 74] on link "Design" at bounding box center [129, 74] width 86 height 26
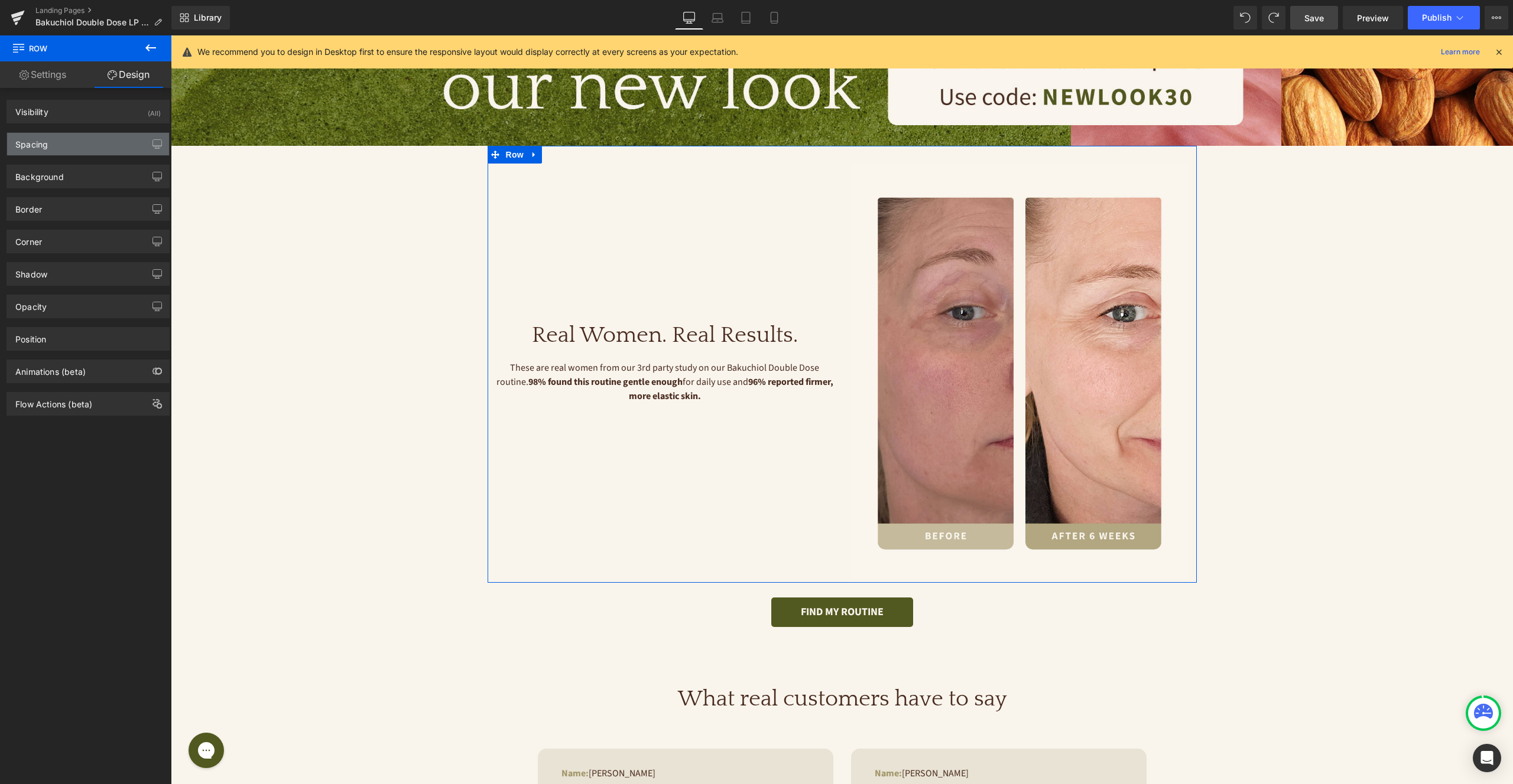
click at [103, 136] on div "Spacing" at bounding box center [87, 144] width 162 height 23
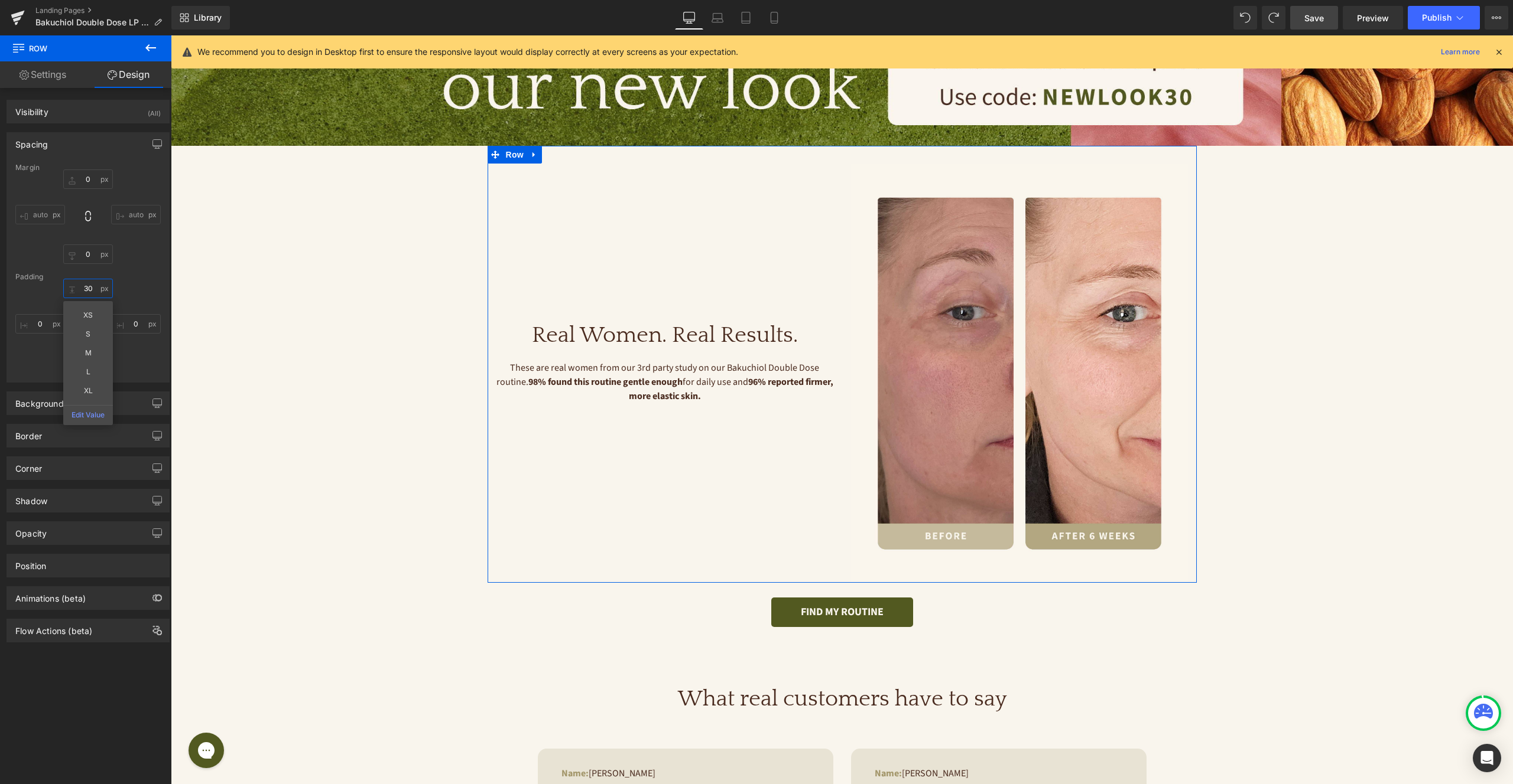
click at [89, 288] on input "30" at bounding box center [88, 289] width 50 height 20
type input "0"
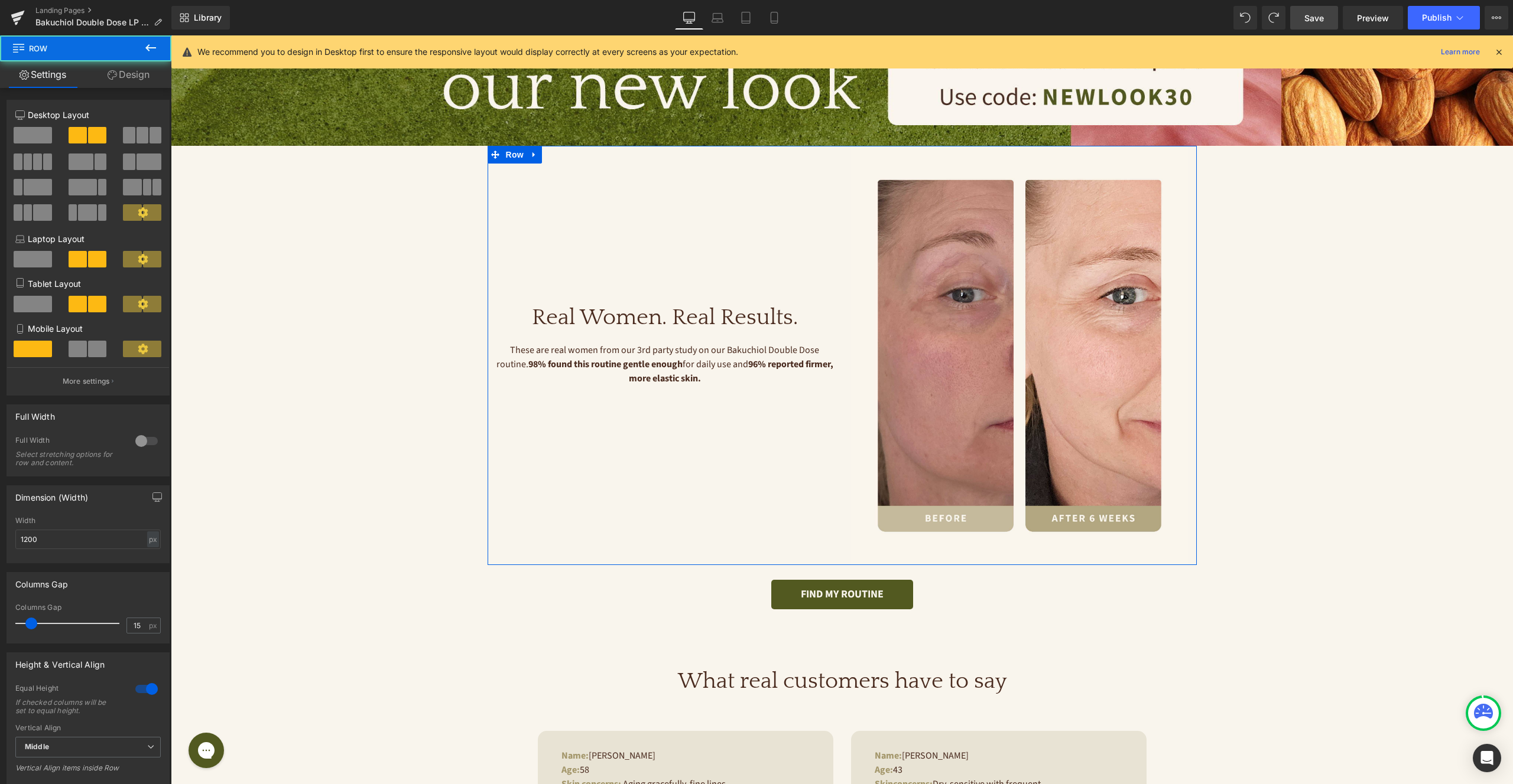
click at [839, 154] on div "Real Women. Real Results. Heading These are real women from our 3rd party study…" at bounding box center [664, 356] width 354 height 420
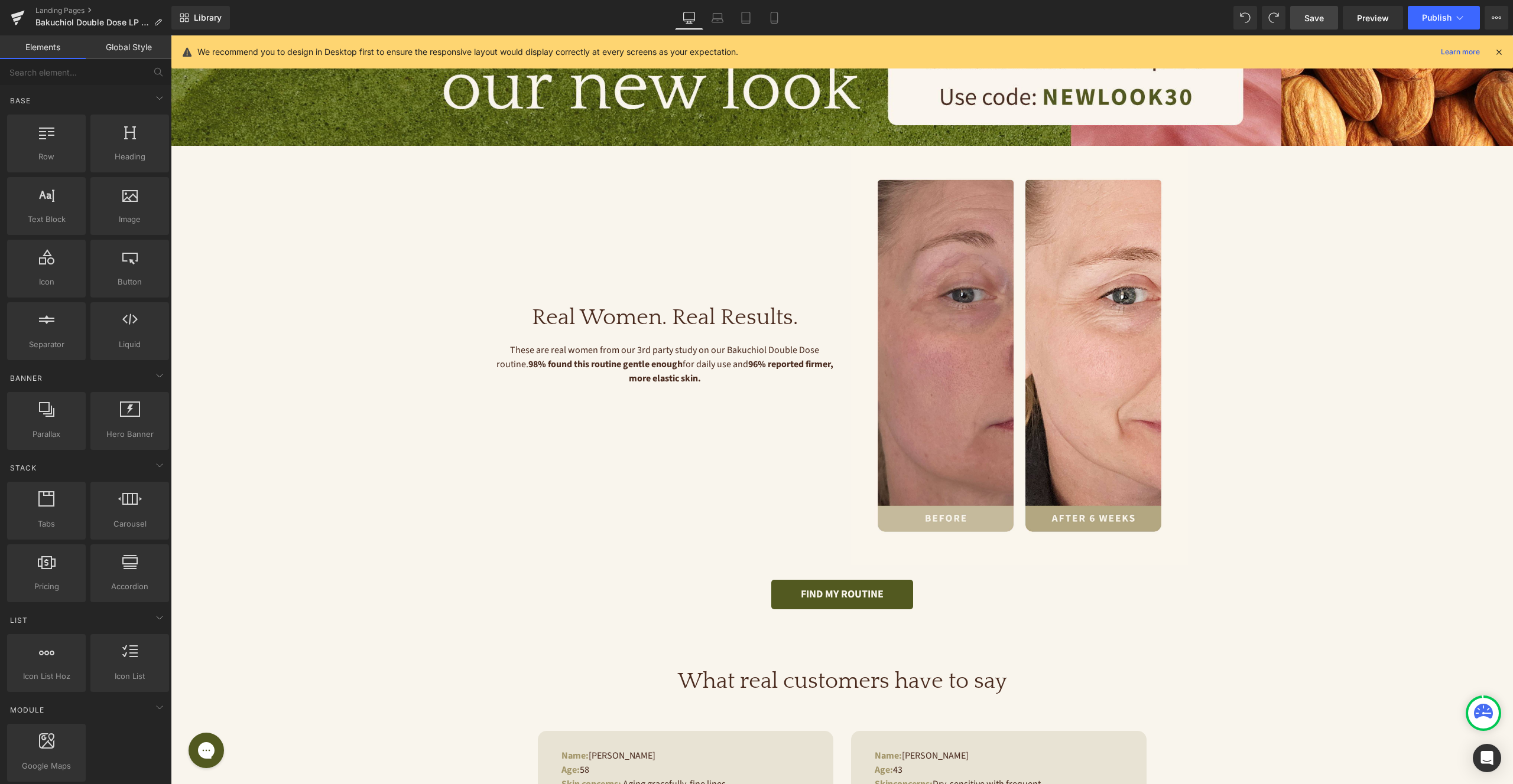
click at [511, 154] on span "Row" at bounding box center [514, 155] width 23 height 18
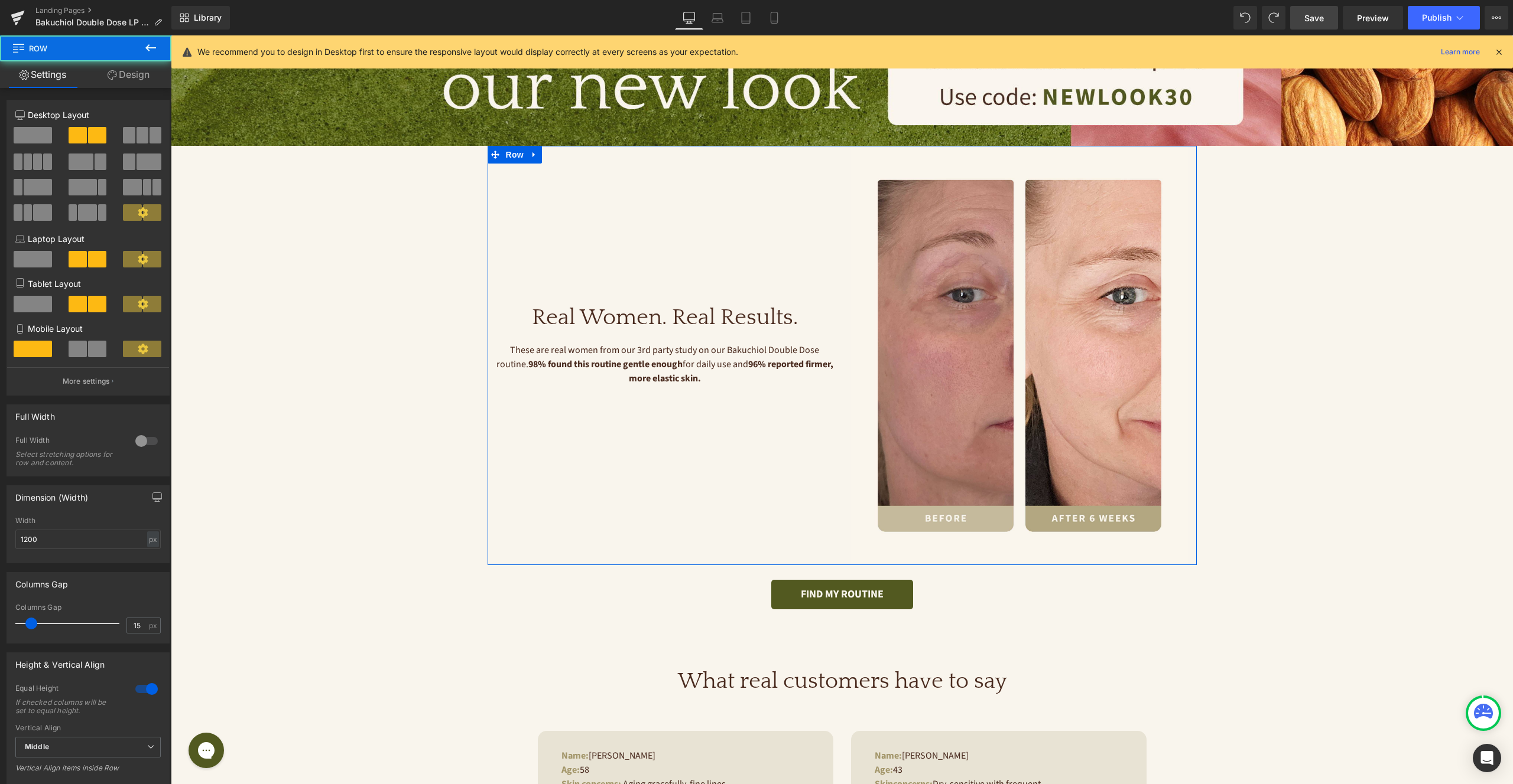
click at [118, 75] on link "Design" at bounding box center [129, 74] width 86 height 26
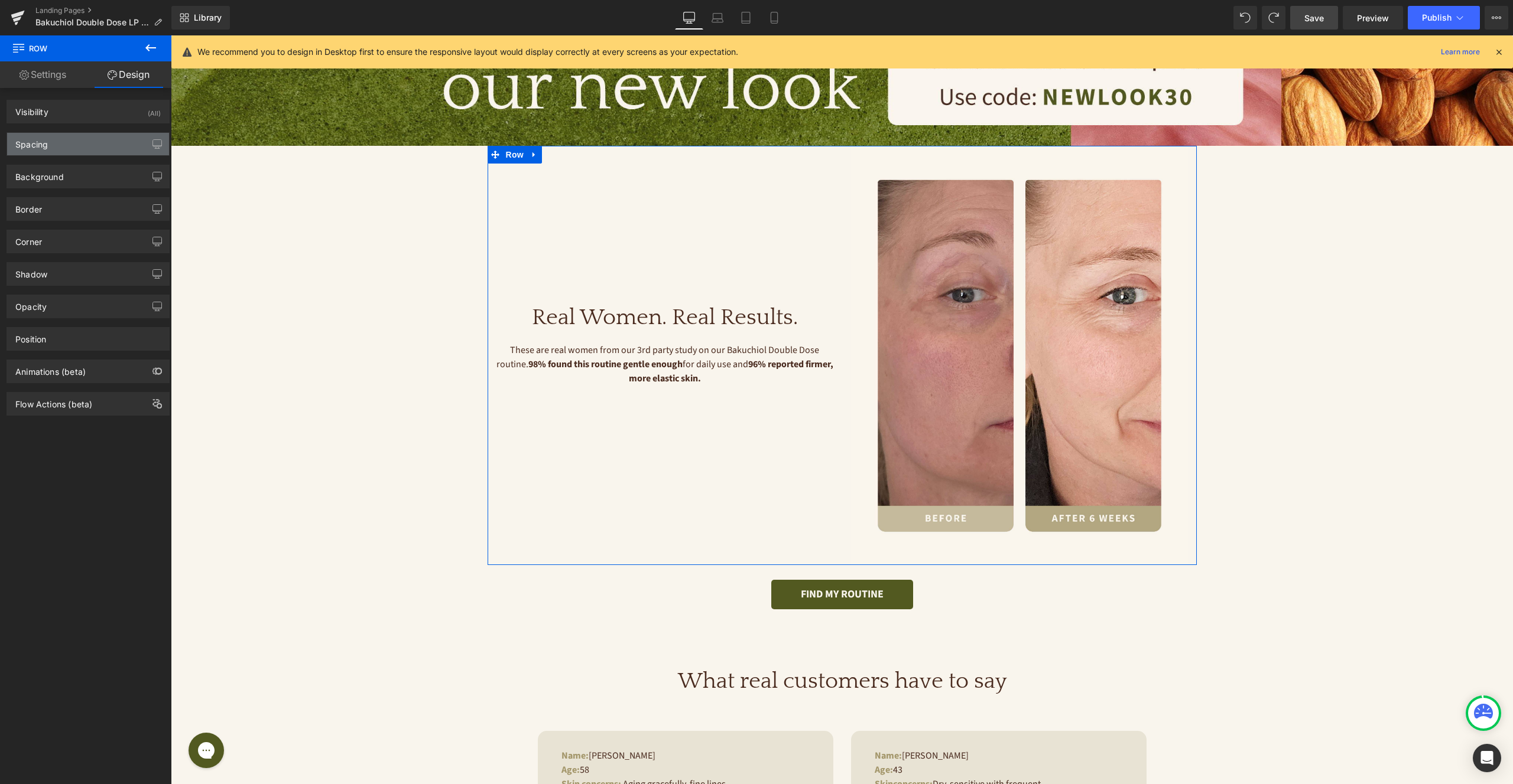
click at [85, 145] on div "Spacing" at bounding box center [87, 144] width 162 height 23
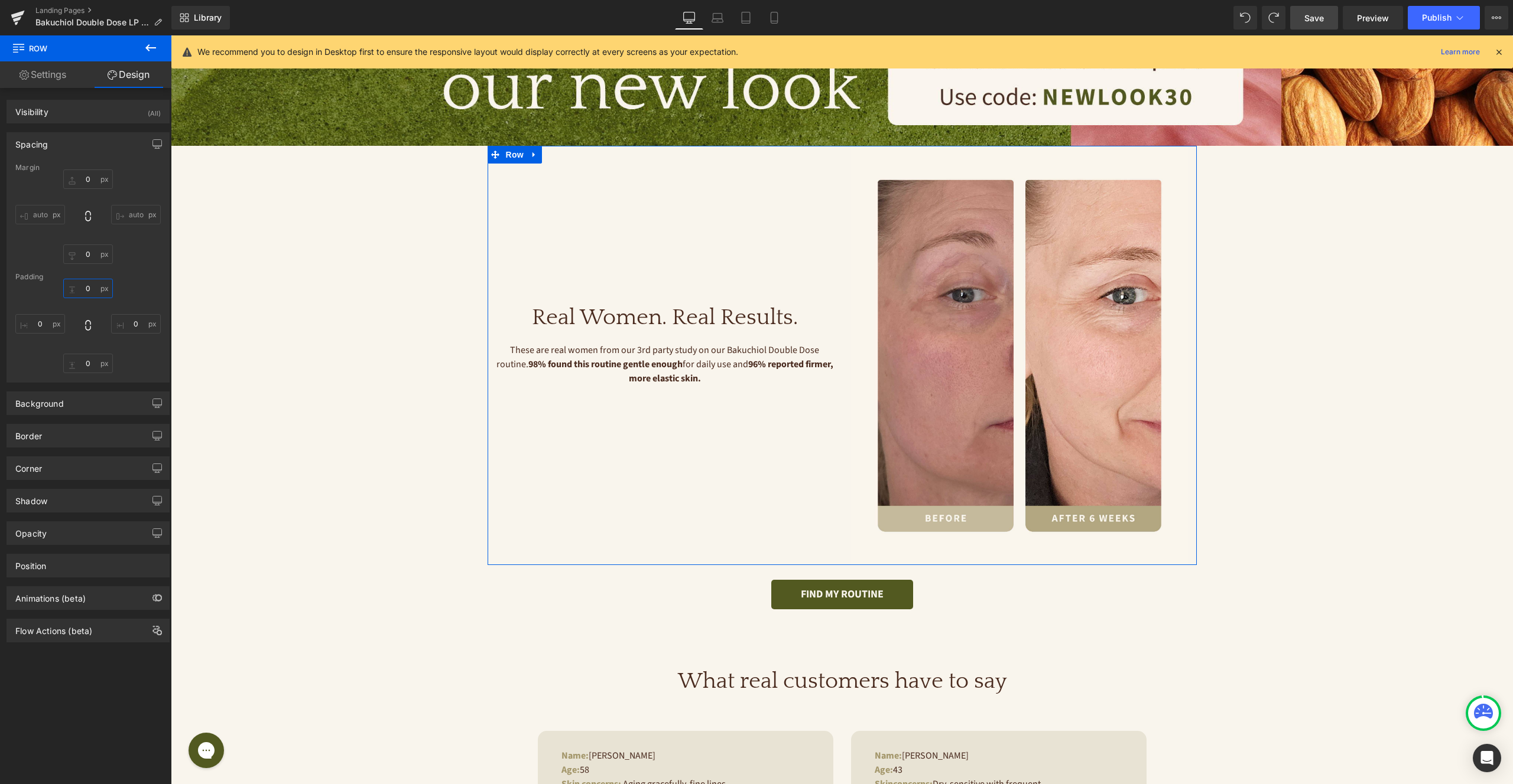
click at [86, 296] on input "0" at bounding box center [88, 289] width 50 height 20
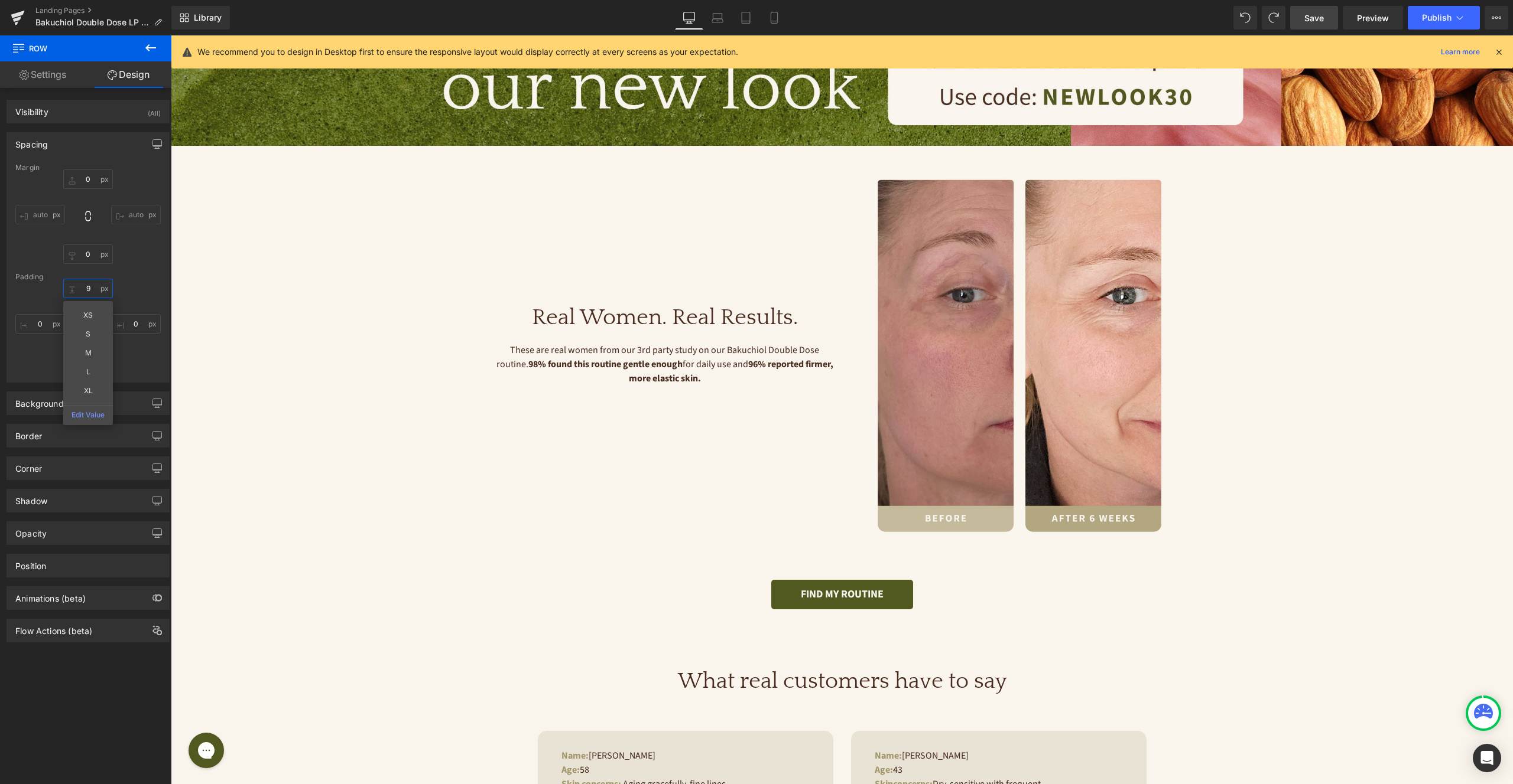
type input "90"
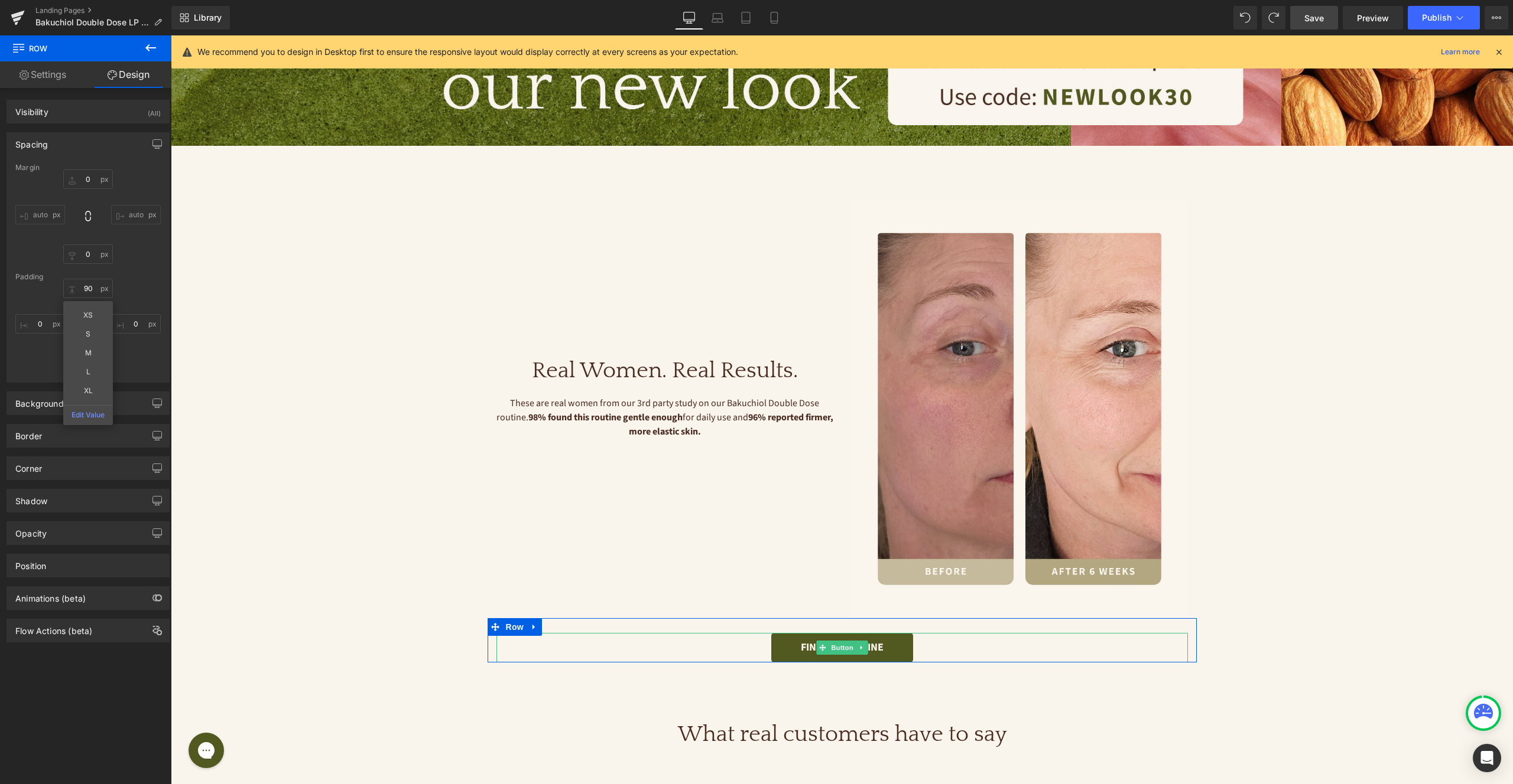
click at [996, 653] on div "FIND MY ROUTINE" at bounding box center [842, 648] width 692 height 29
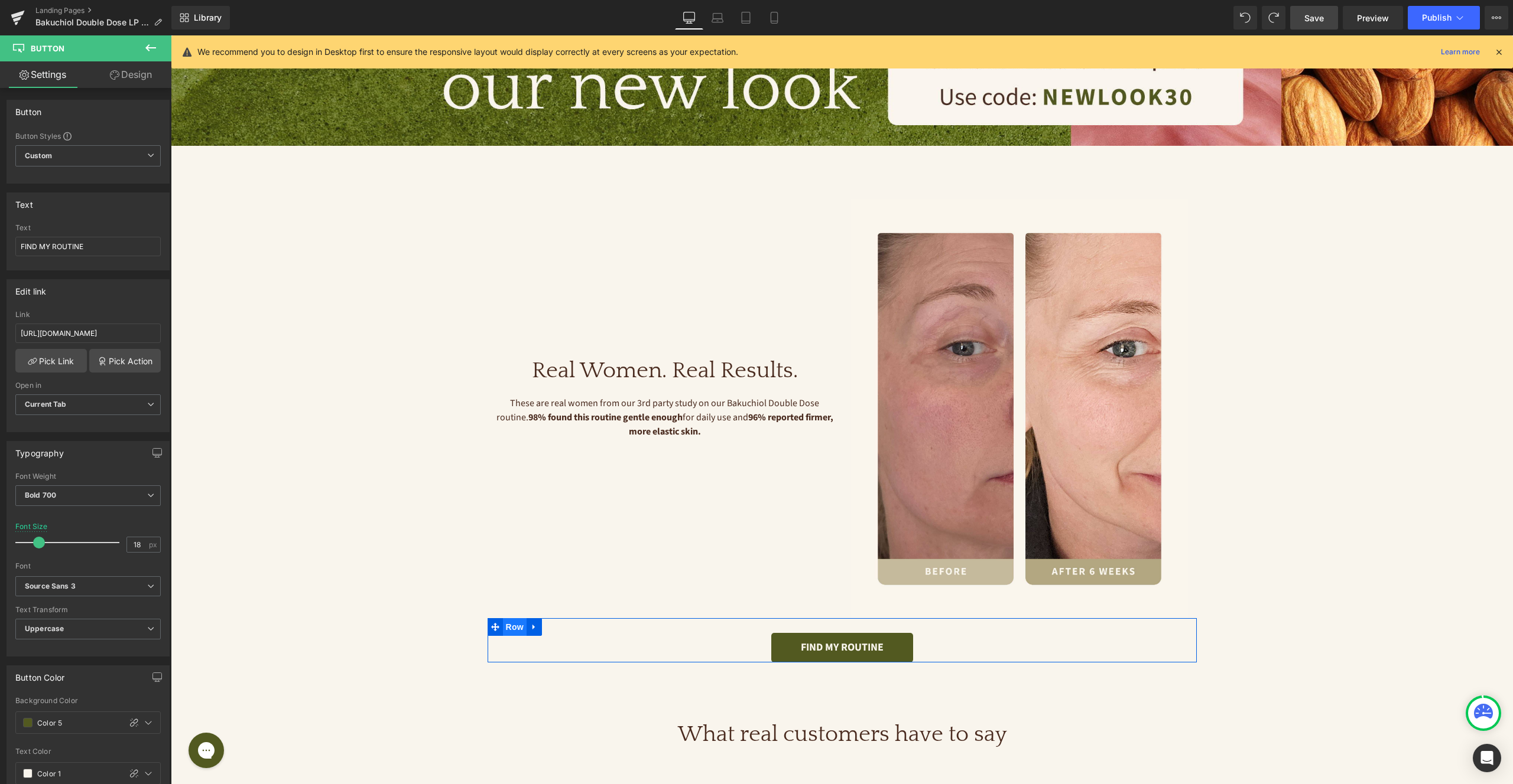
click at [520, 625] on span "Row" at bounding box center [514, 627] width 23 height 18
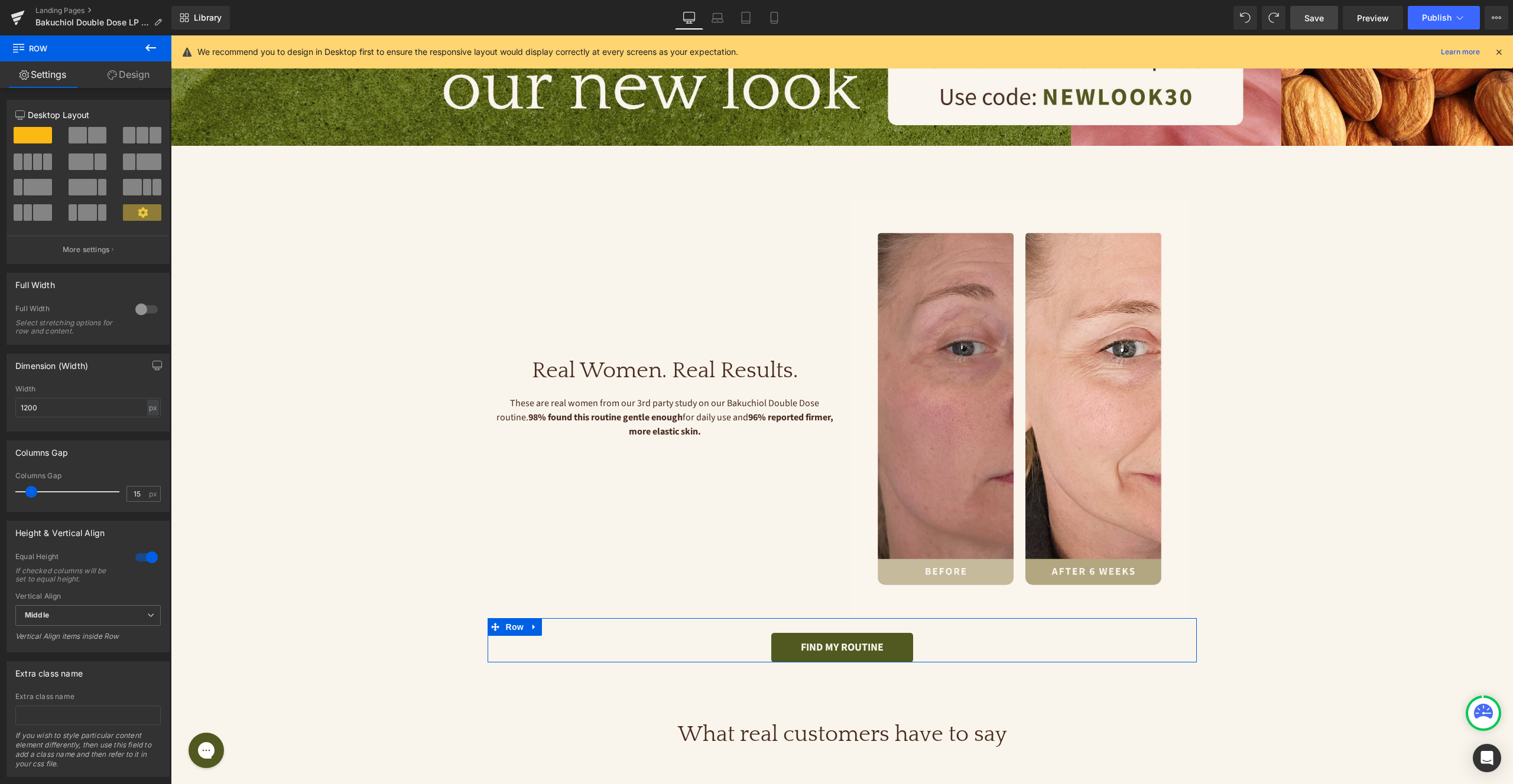
drag, startPoint x: 135, startPoint y: 81, endPoint x: 63, endPoint y: 172, distance: 116.0
click at [135, 81] on link "Design" at bounding box center [129, 74] width 86 height 26
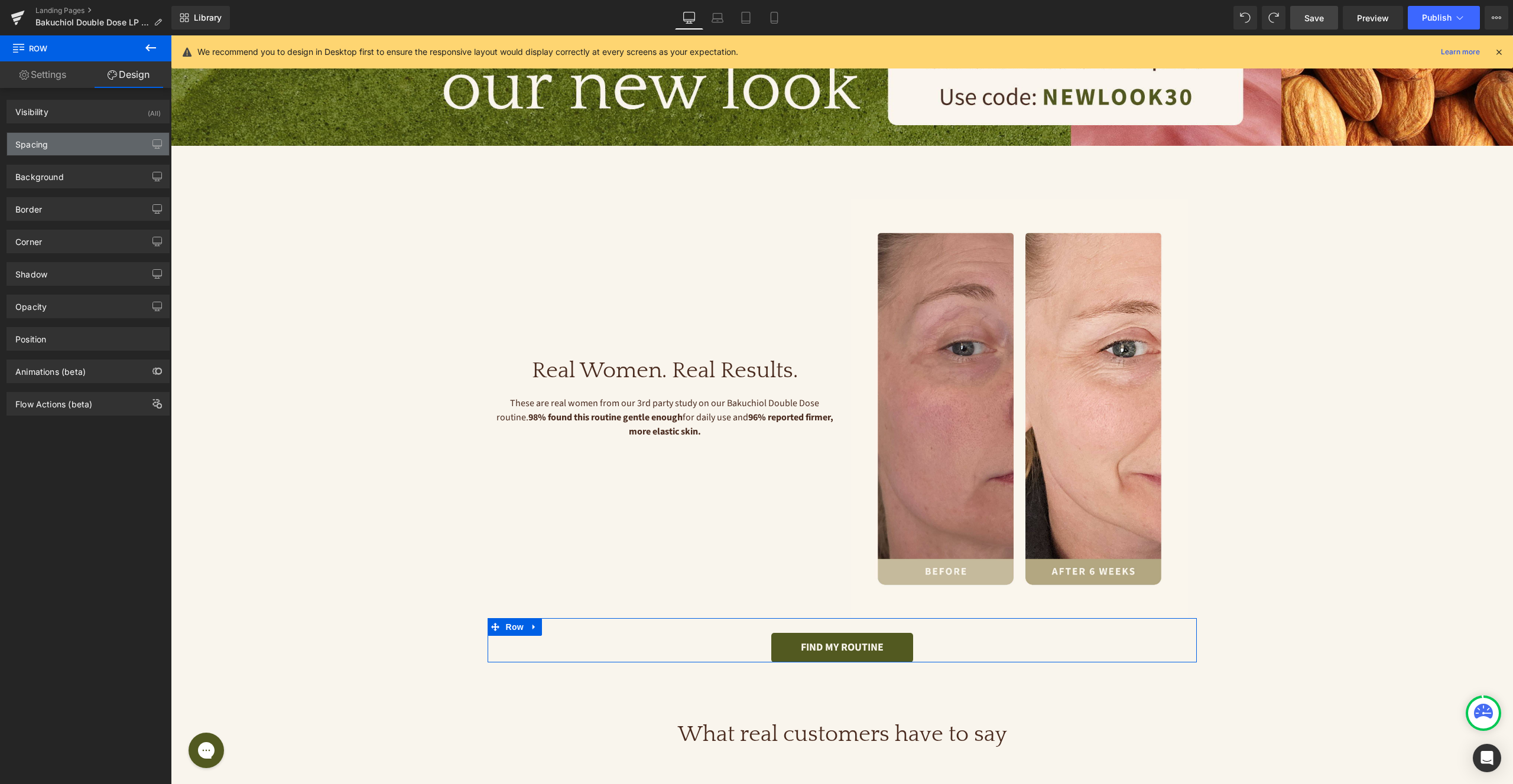
click at [57, 147] on div "Spacing" at bounding box center [87, 144] width 162 height 23
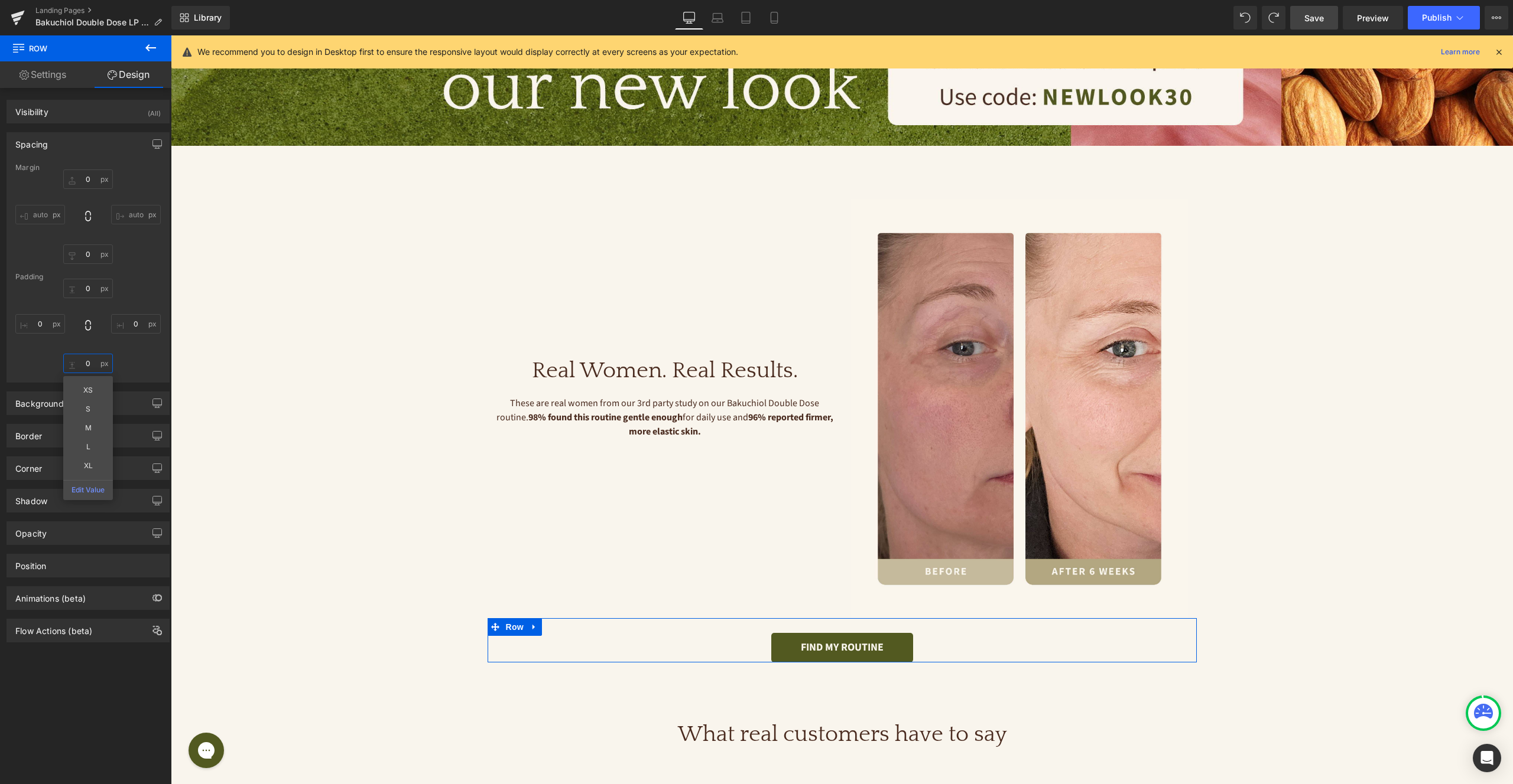
click at [90, 367] on input "text" at bounding box center [88, 363] width 50 height 20
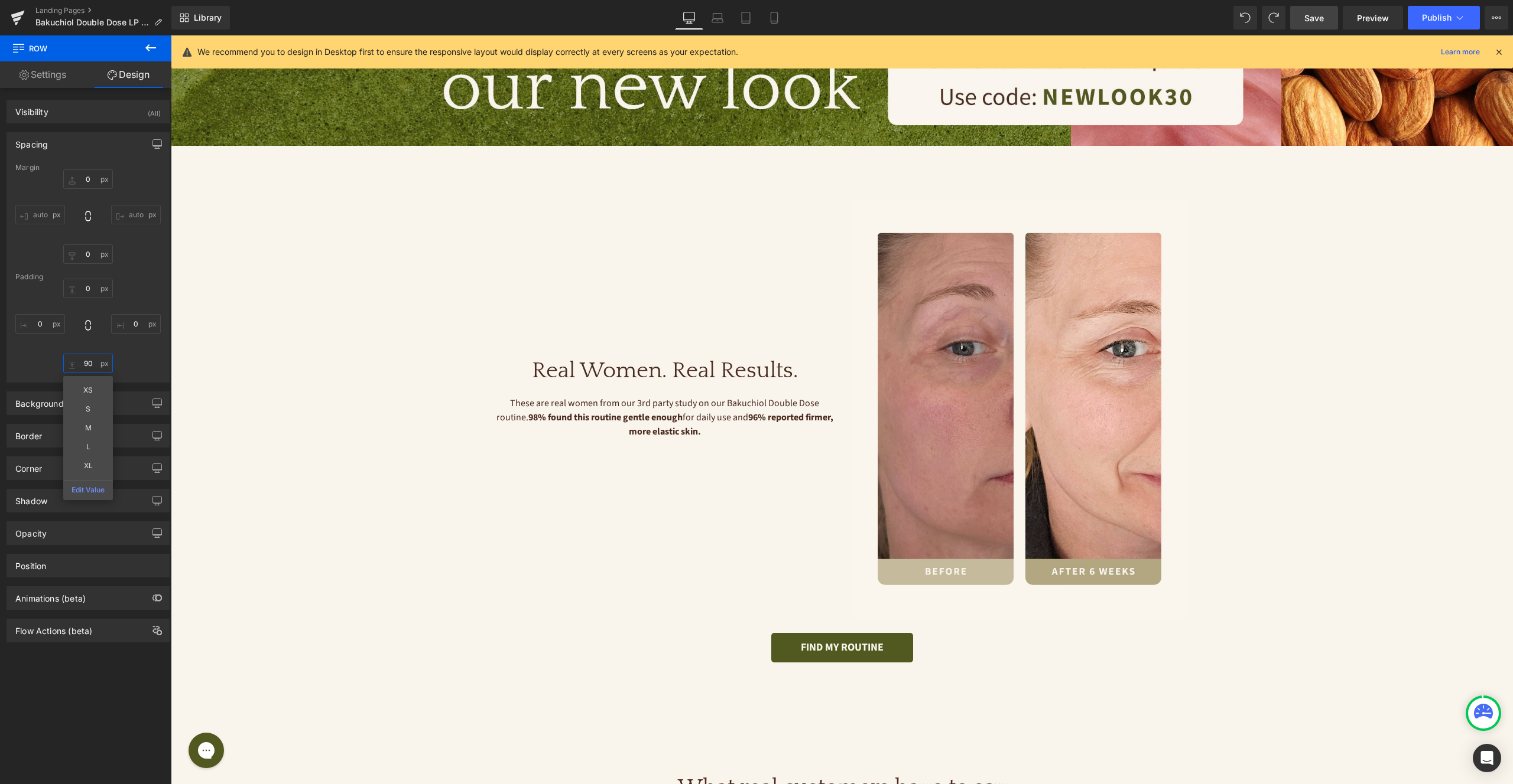
type input "90"
click at [1314, 20] on span "Save" at bounding box center [1314, 18] width 20 height 12
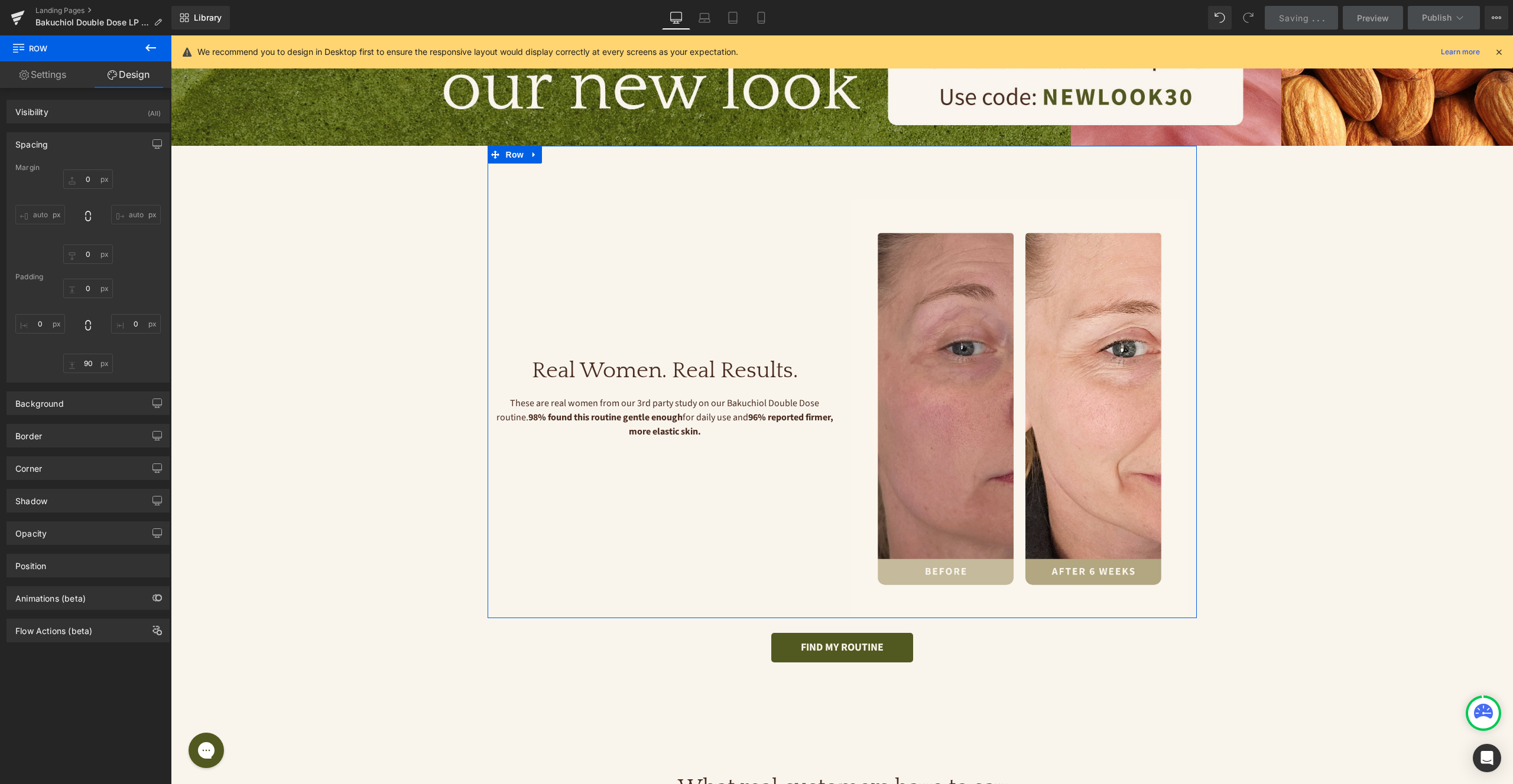
click at [829, 626] on div "FIND MY ROUTINE Button" at bounding box center [842, 640] width 709 height 44
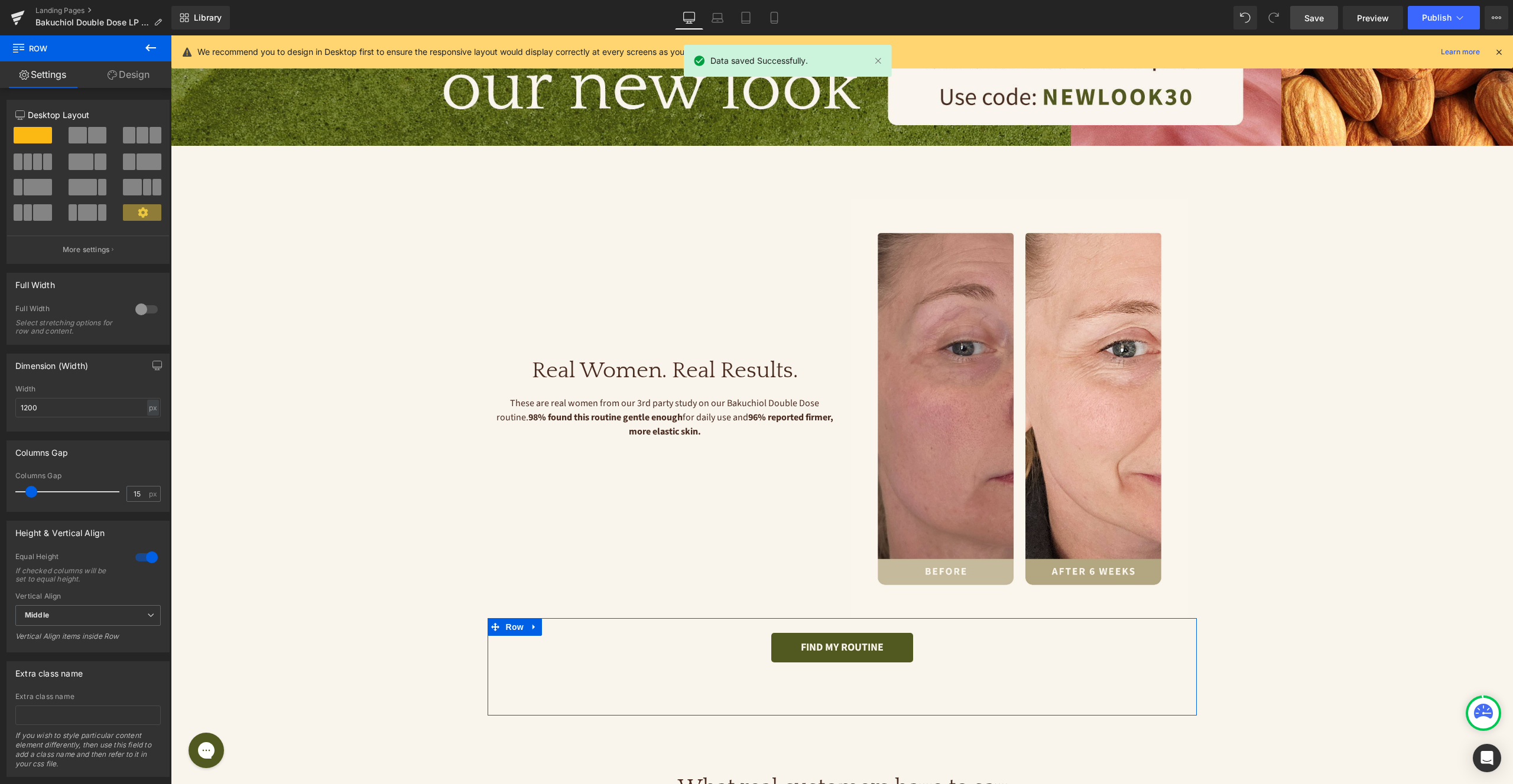
click at [142, 74] on link "Design" at bounding box center [129, 74] width 86 height 26
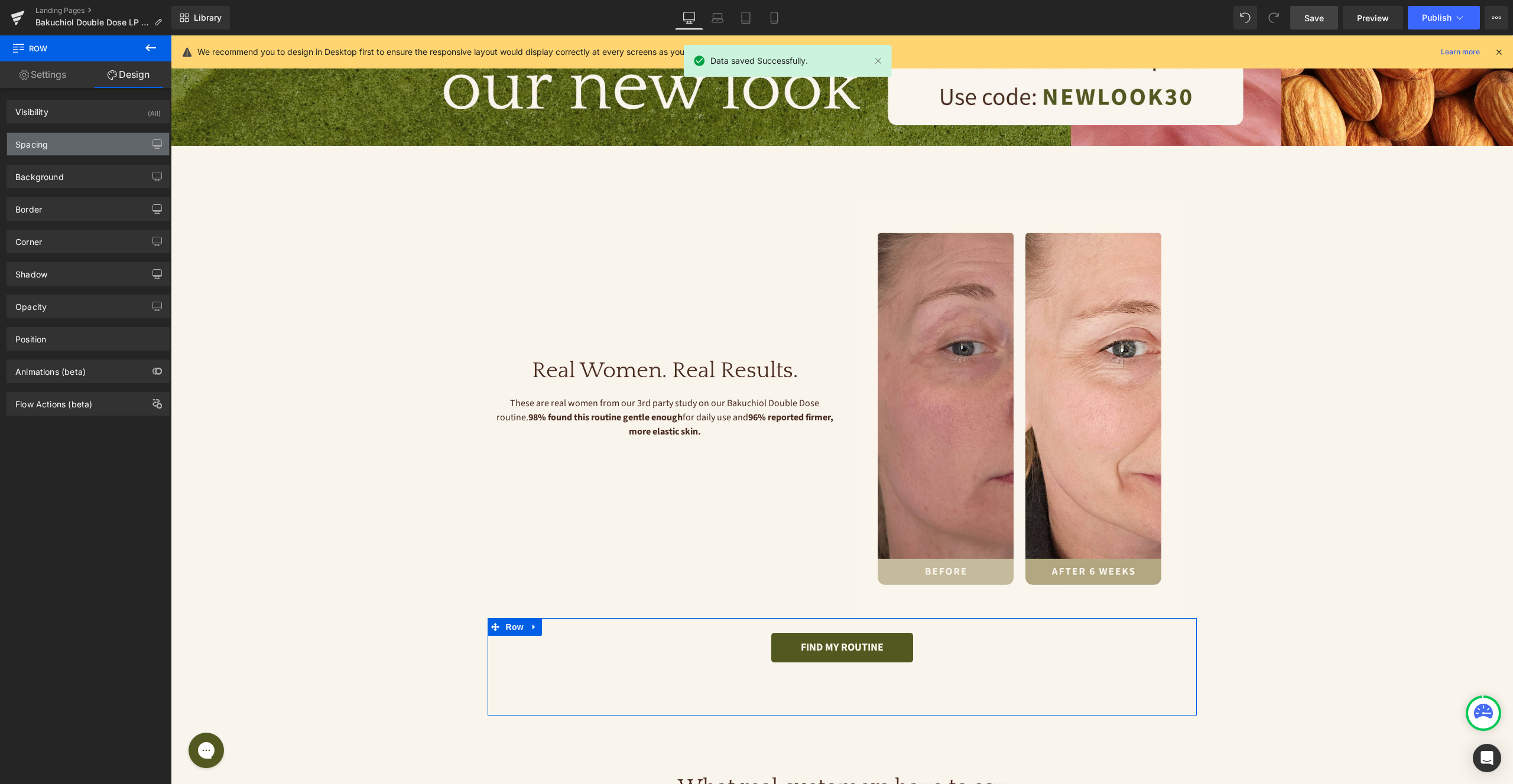
click at [103, 143] on div "Spacing" at bounding box center [87, 144] width 162 height 23
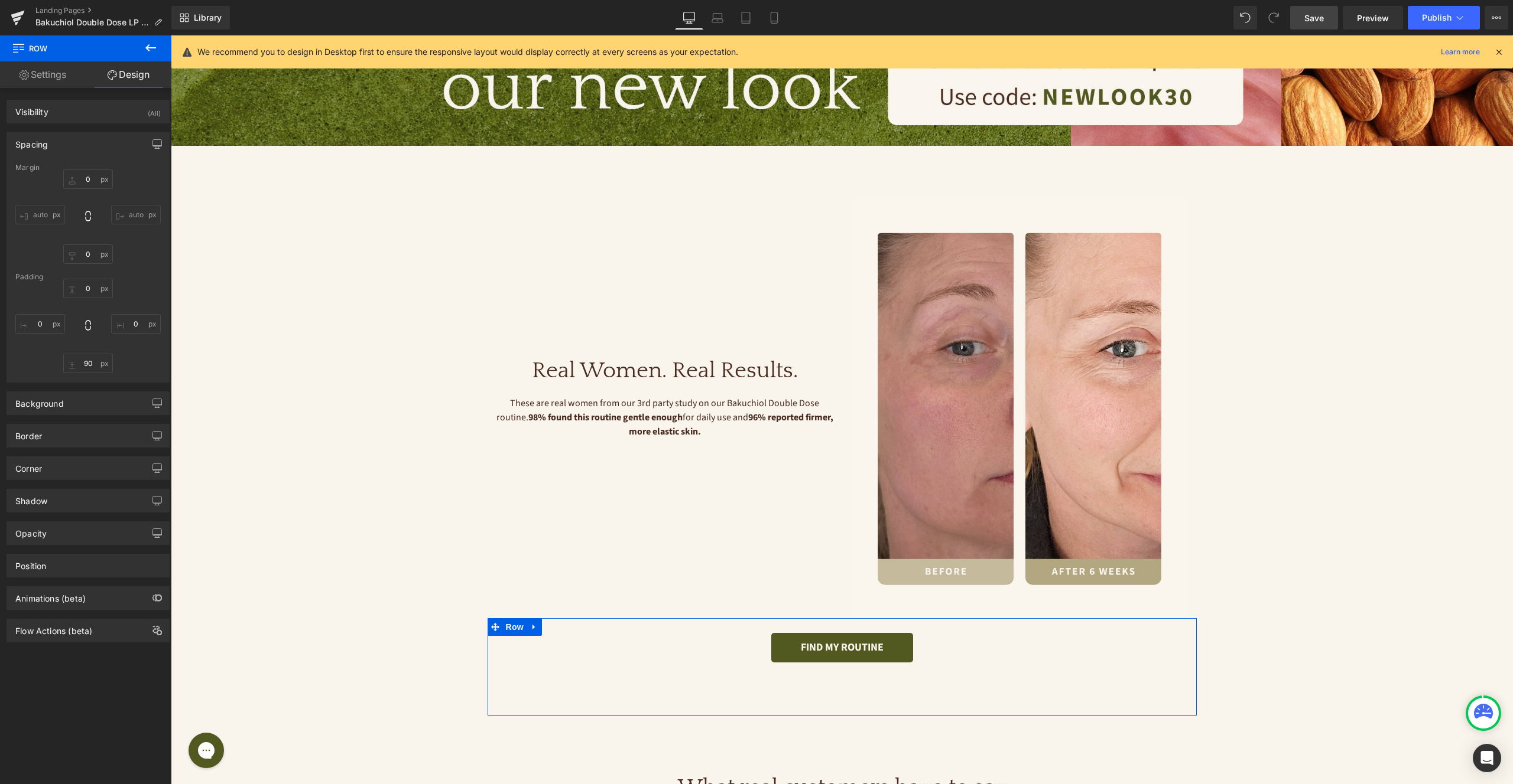
click at [876, 629] on div "FIND MY ROUTINE Button" at bounding box center [842, 640] width 709 height 44
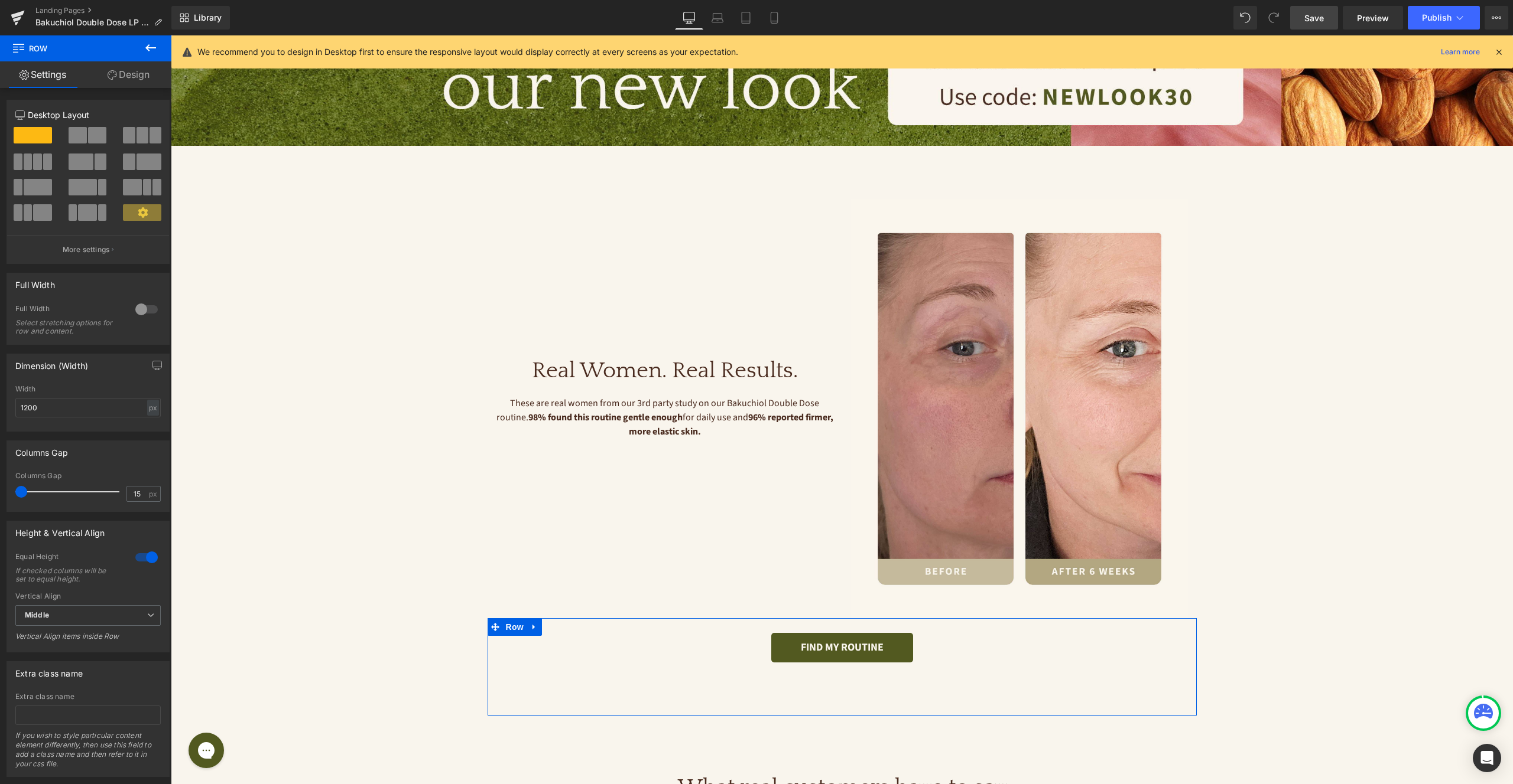
drag, startPoint x: 29, startPoint y: 493, endPoint x: 0, endPoint y: 487, distance: 29.6
click at [0, 488] on div "Columns Gap 15px Columns Gap 15 px" at bounding box center [88, 472] width 176 height 81
click at [122, 619] on span "Middle" at bounding box center [87, 615] width 146 height 20
click at [107, 669] on li "Bottom" at bounding box center [85, 672] width 140 height 18
click at [105, 629] on div "Bottom Top Middle Bottom" at bounding box center [87, 618] width 146 height 26
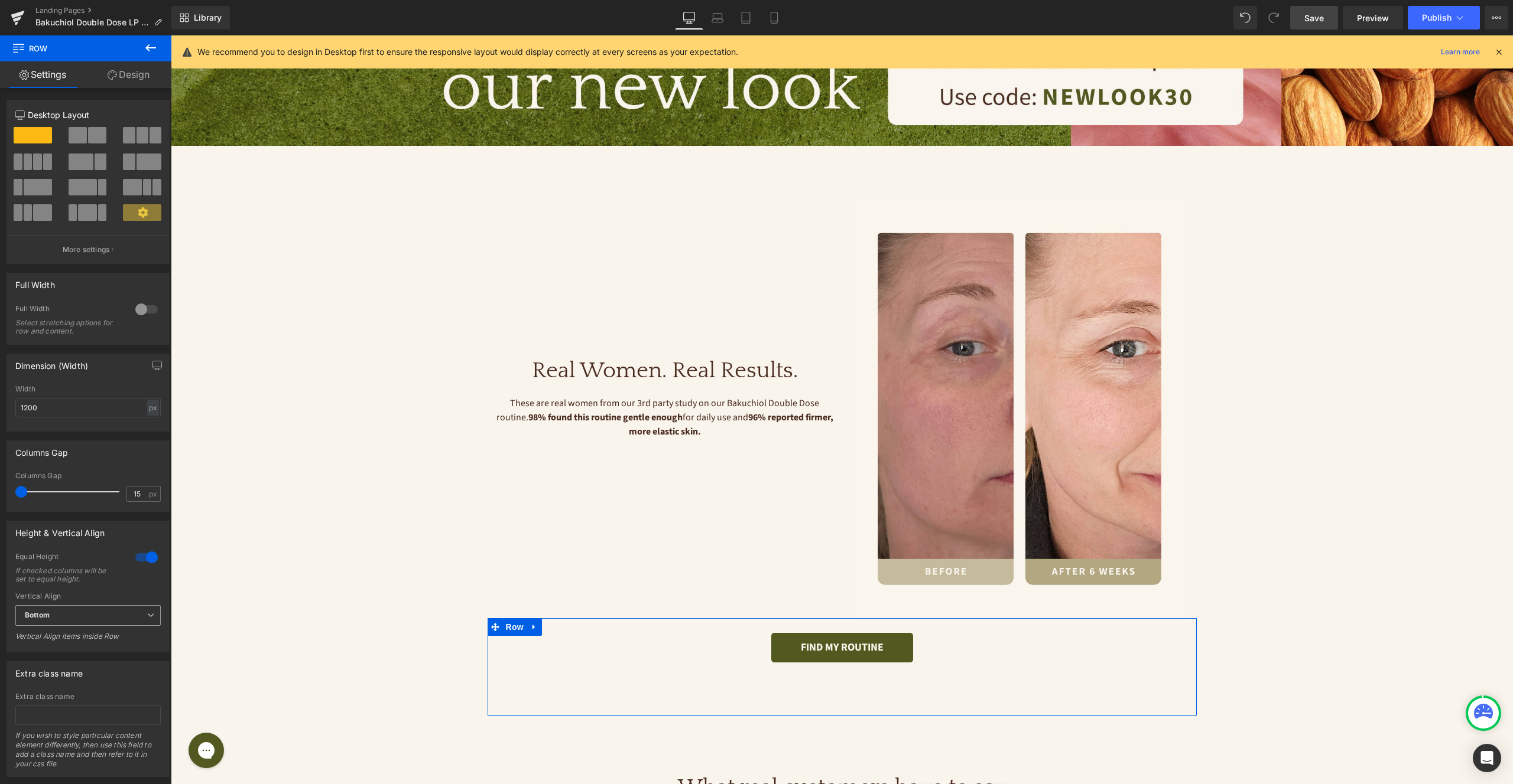
click at [103, 619] on span "Bottom" at bounding box center [87, 615] width 146 height 20
click at [97, 636] on li "Top" at bounding box center [85, 637] width 140 height 18
click at [100, 615] on span "Top" at bounding box center [87, 615] width 146 height 20
click at [97, 650] on li "Middle" at bounding box center [85, 654] width 140 height 18
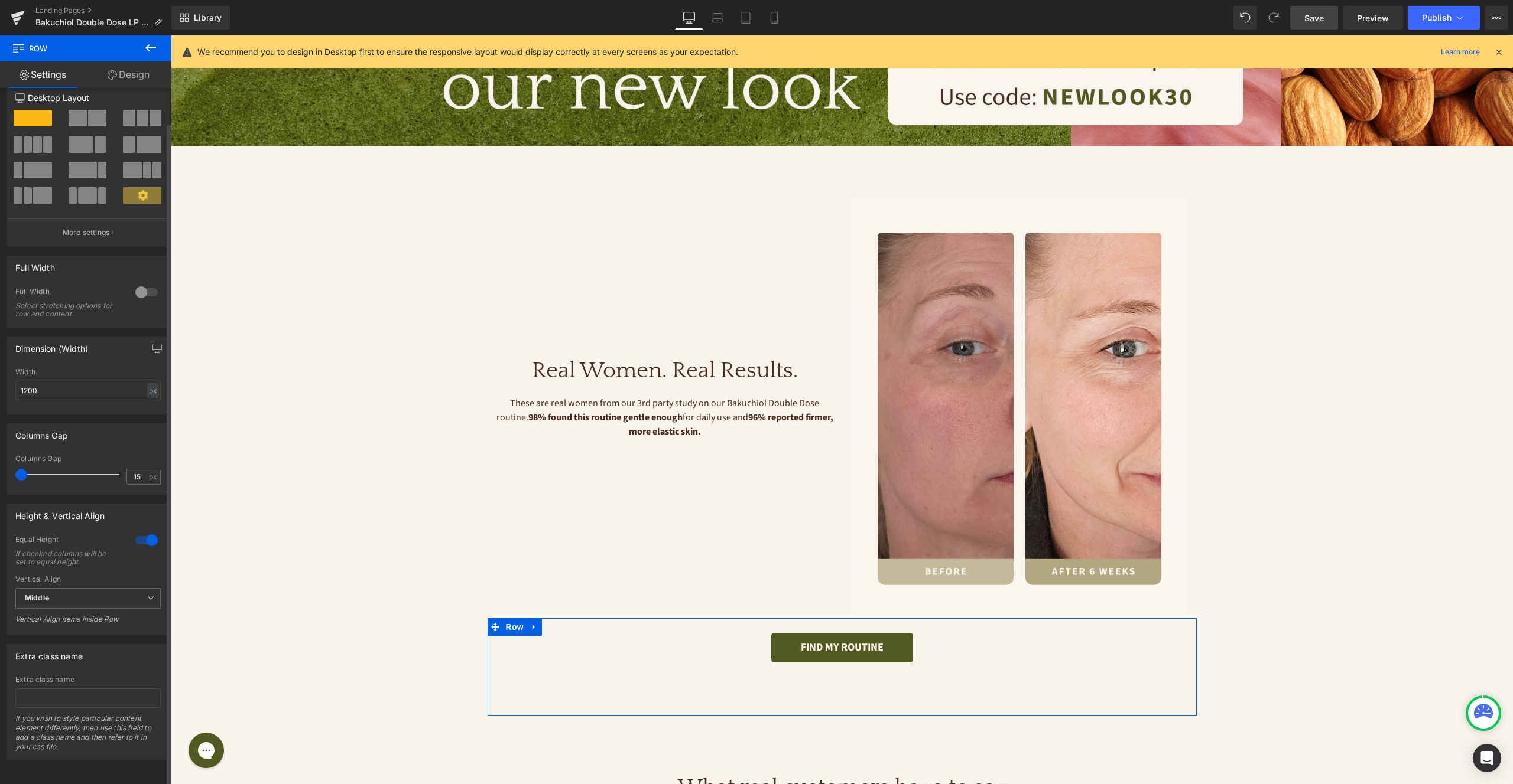
click at [144, 283] on div at bounding box center [147, 292] width 29 height 19
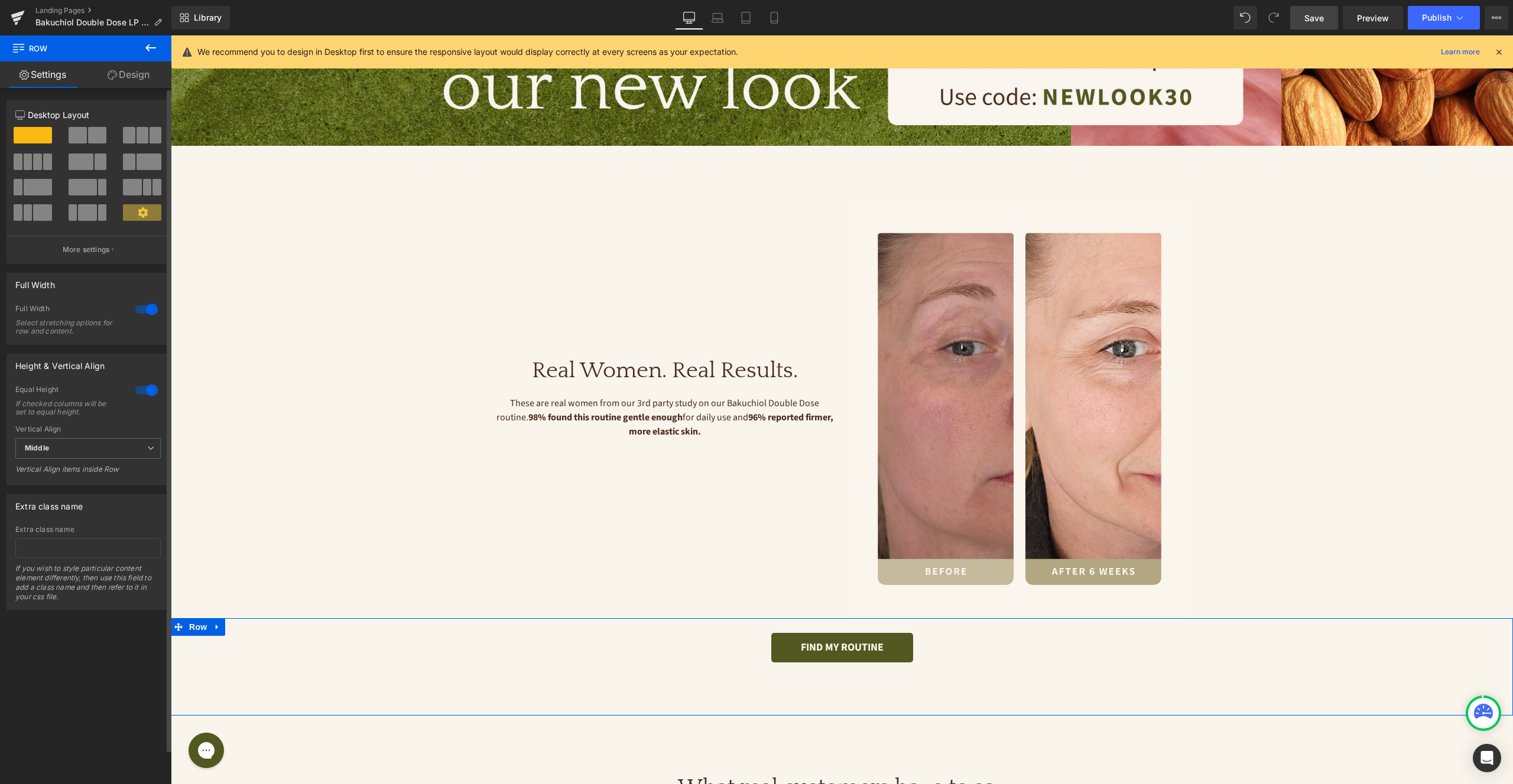
click at [144, 277] on div "Full Width" at bounding box center [87, 285] width 162 height 23
click at [145, 311] on div at bounding box center [147, 309] width 29 height 19
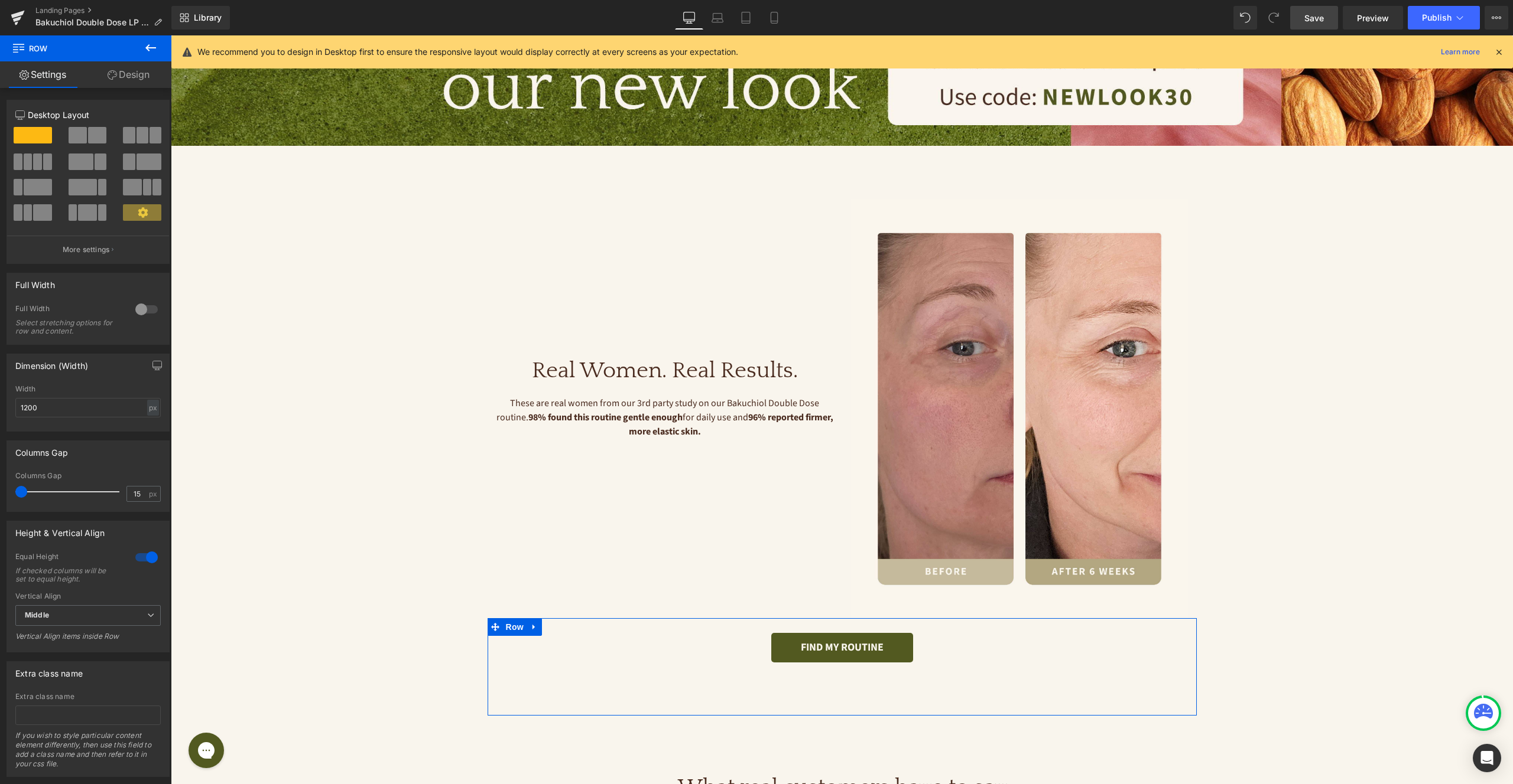
click at [127, 73] on link "Design" at bounding box center [129, 74] width 86 height 26
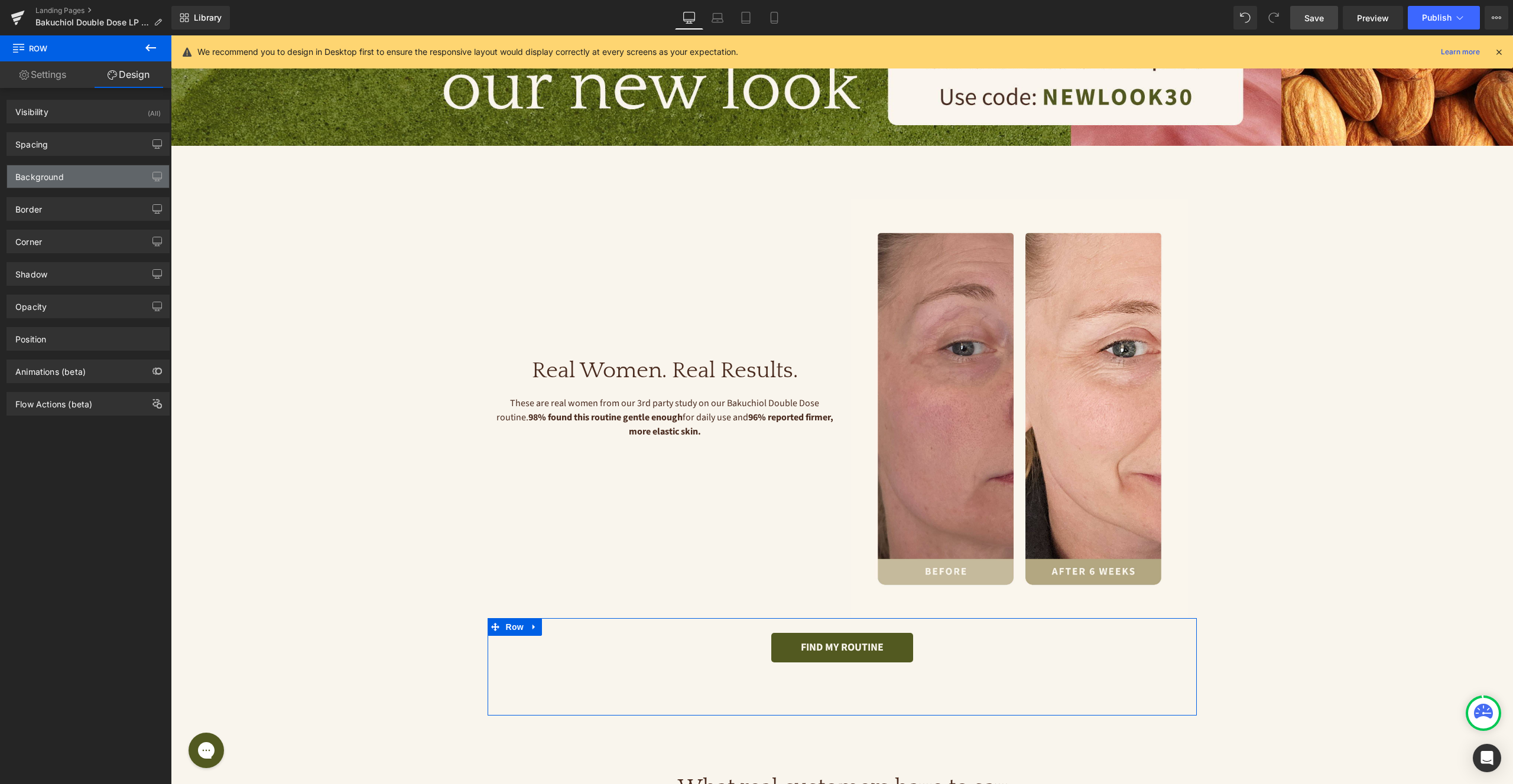
click at [102, 167] on div "Background" at bounding box center [87, 176] width 162 height 23
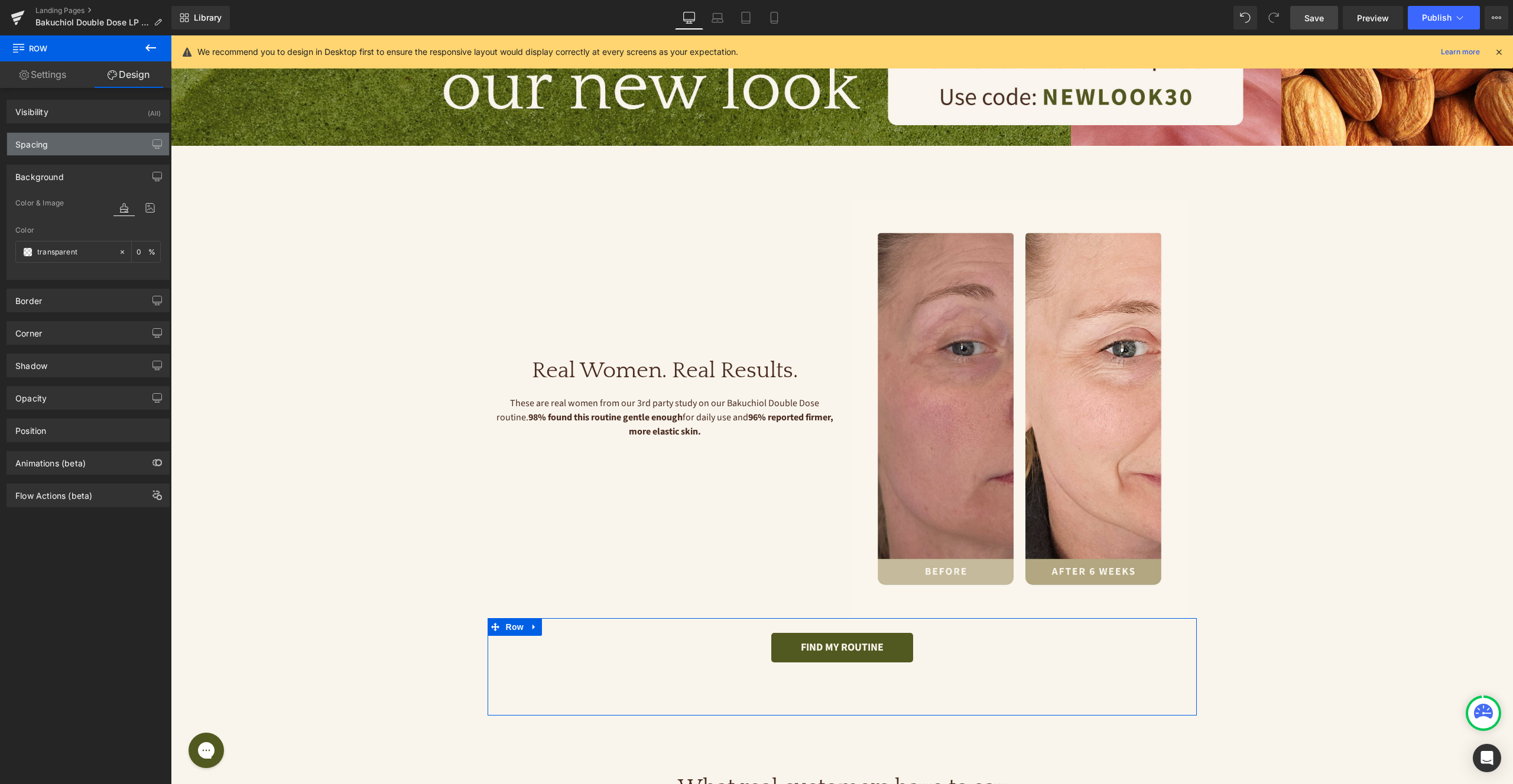
click at [97, 152] on div "Spacing" at bounding box center [87, 144] width 162 height 23
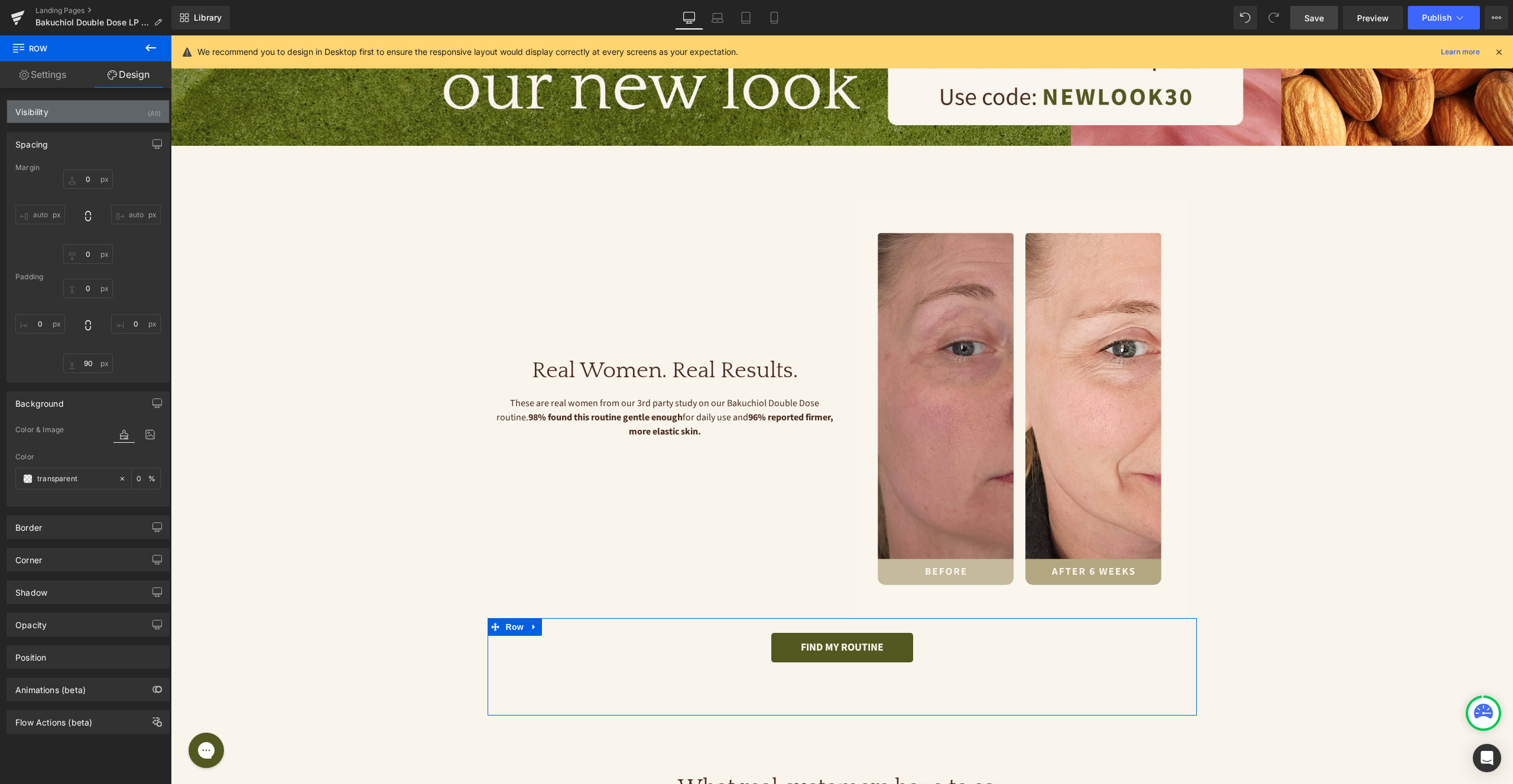
click at [99, 112] on div "Visibility (All)" at bounding box center [87, 112] width 162 height 23
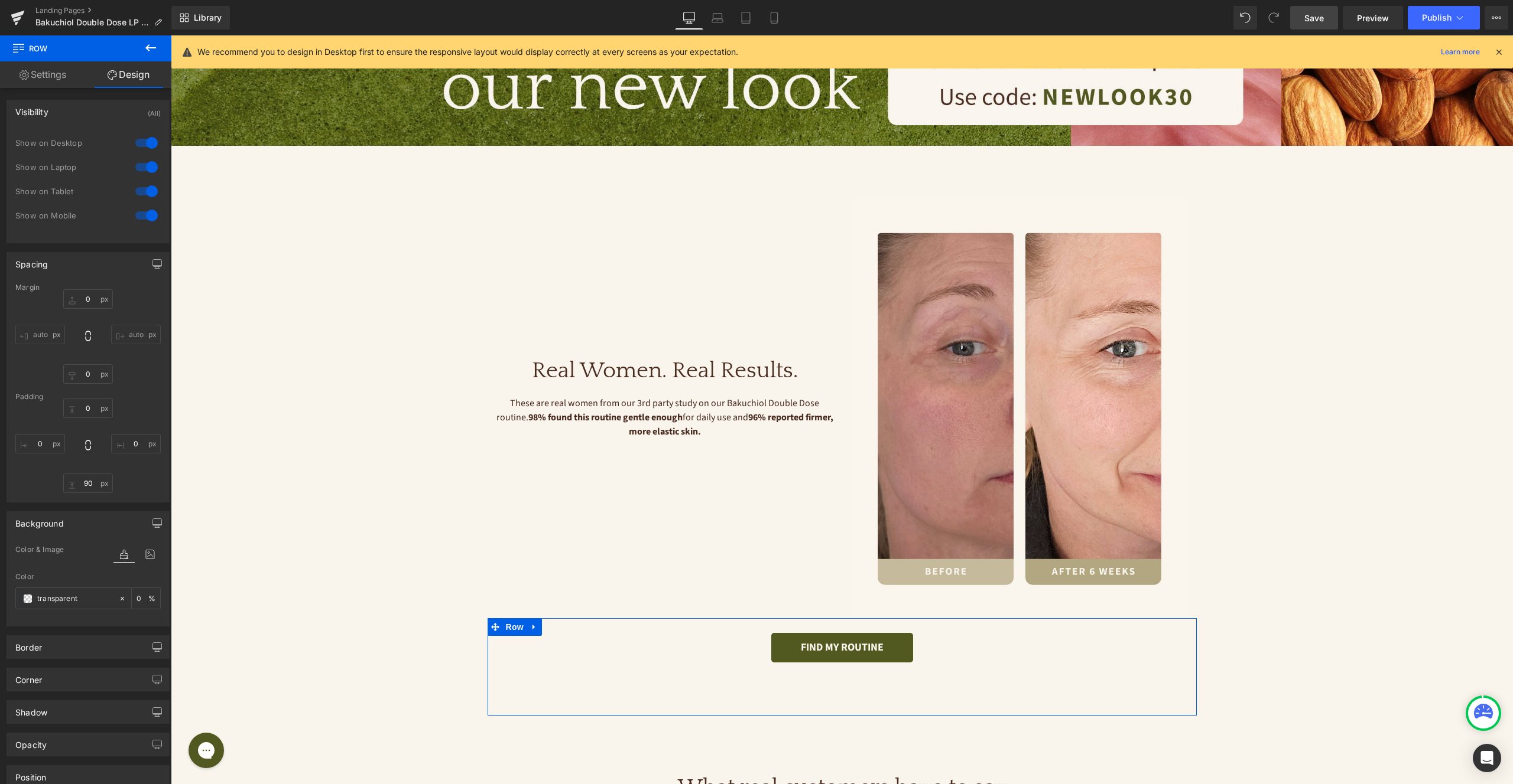
click at [99, 112] on div "Visibility (All)" at bounding box center [87, 112] width 162 height 23
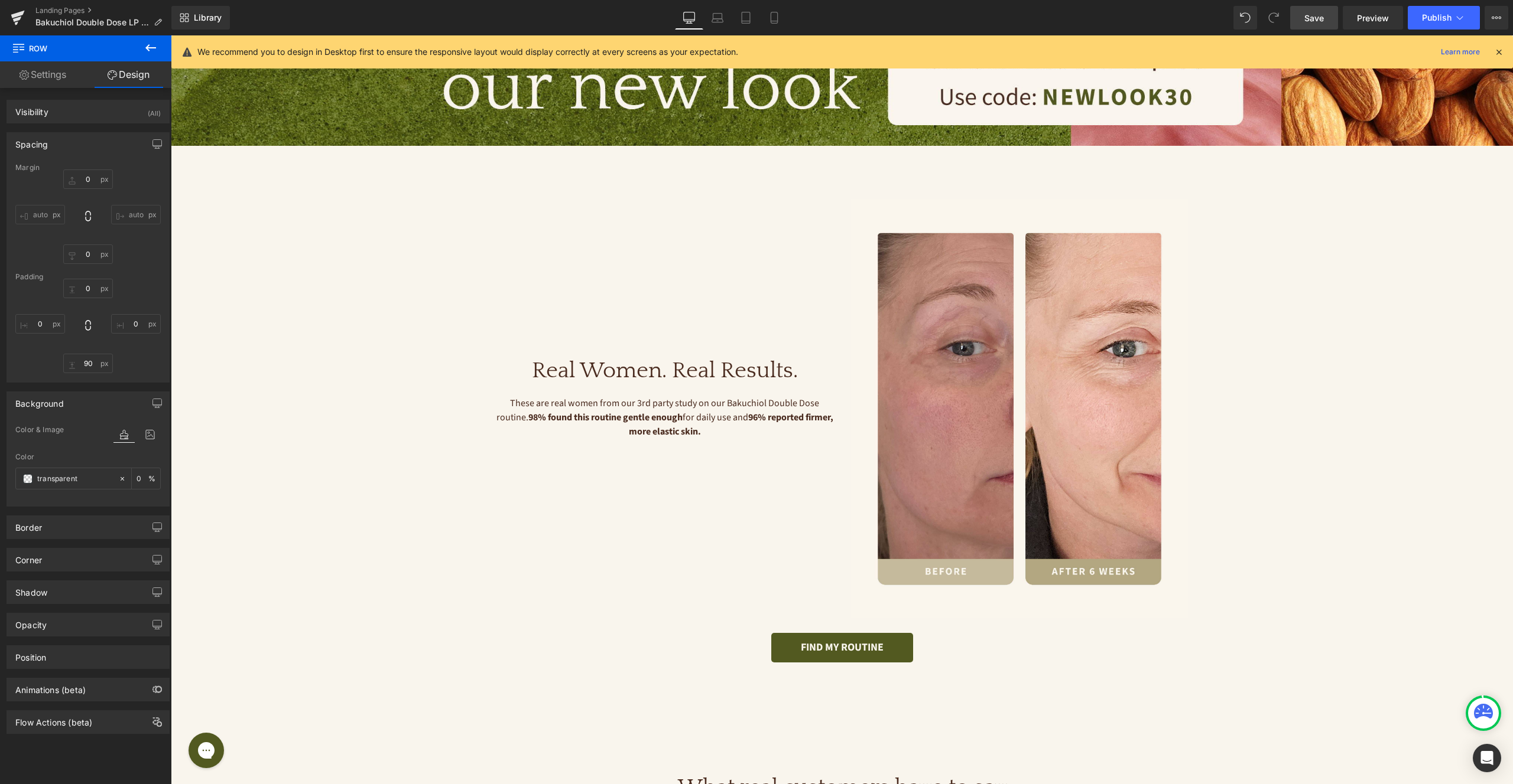
click at [1327, 14] on link "Save" at bounding box center [1313, 17] width 48 height 23
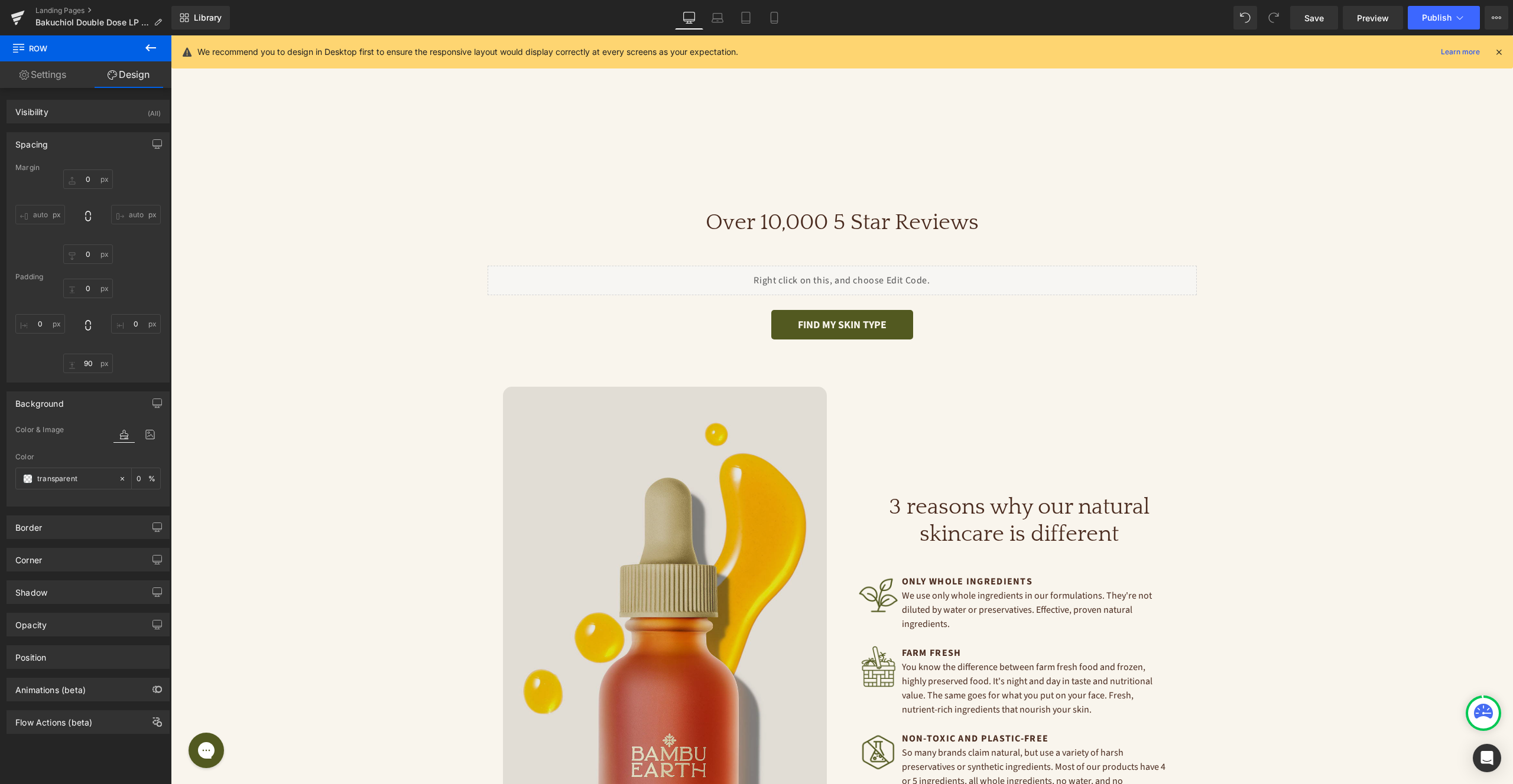
scroll to position [2075, 0]
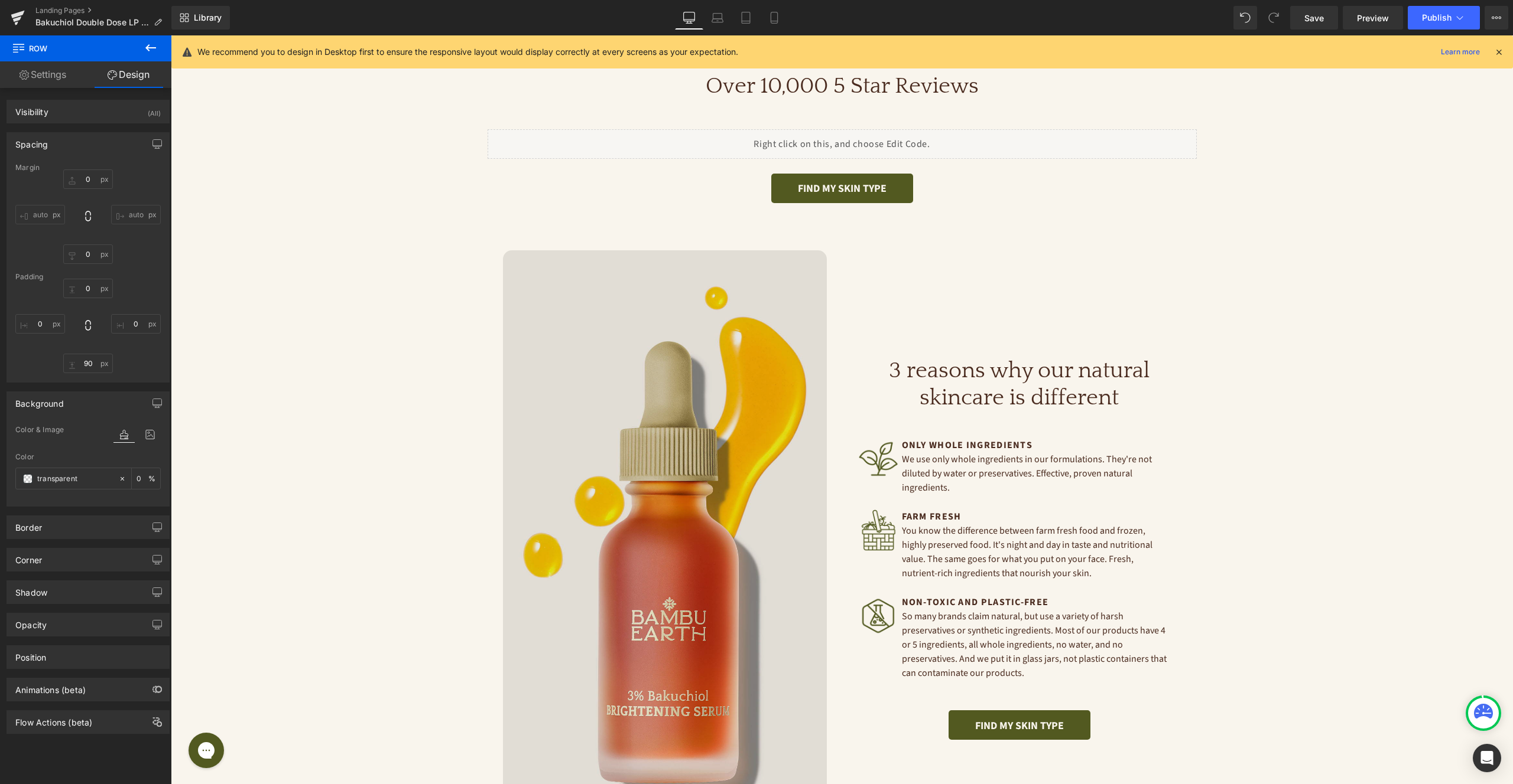
click at [710, 424] on img at bounding box center [664, 549] width 324 height 597
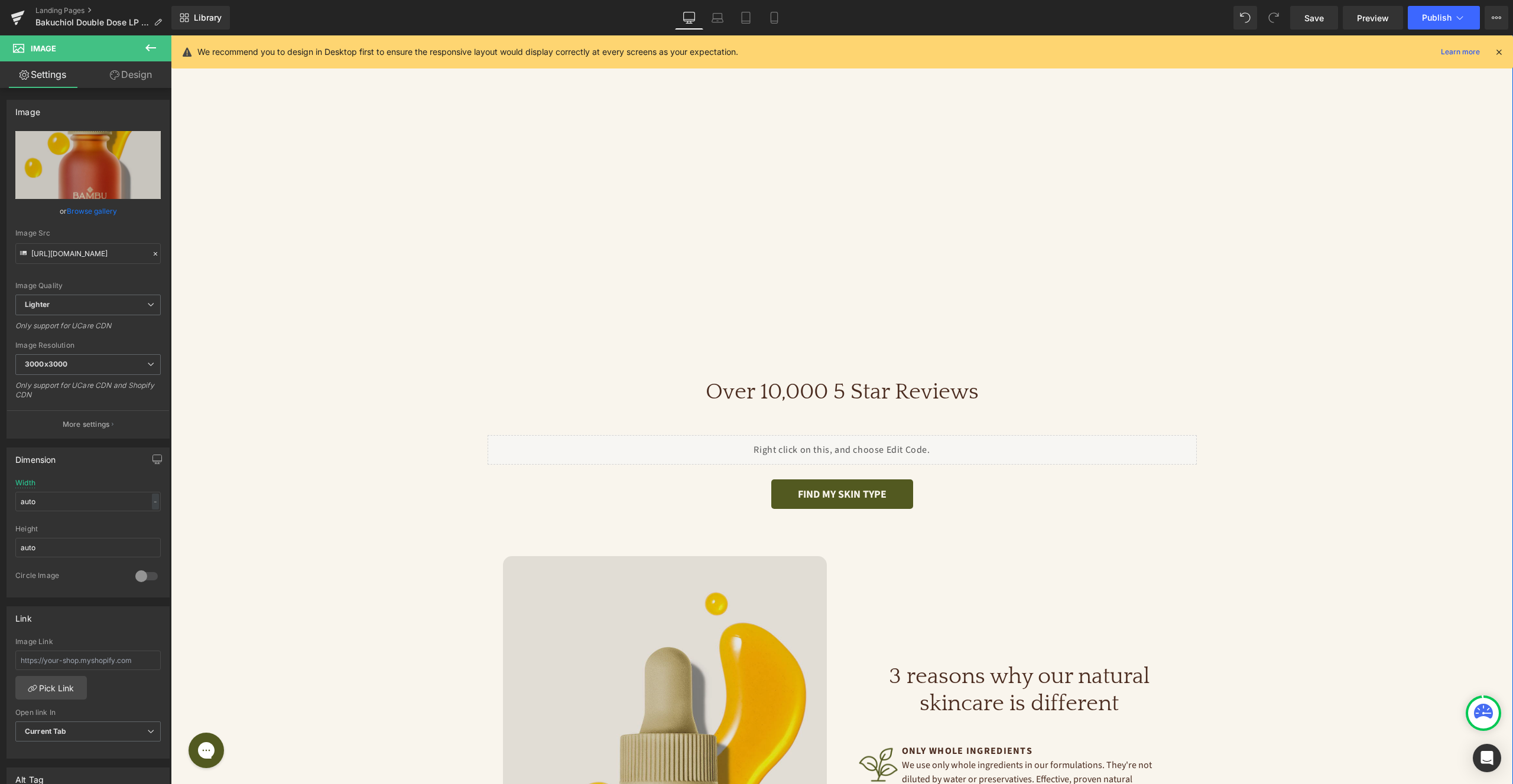
scroll to position [2012, 0]
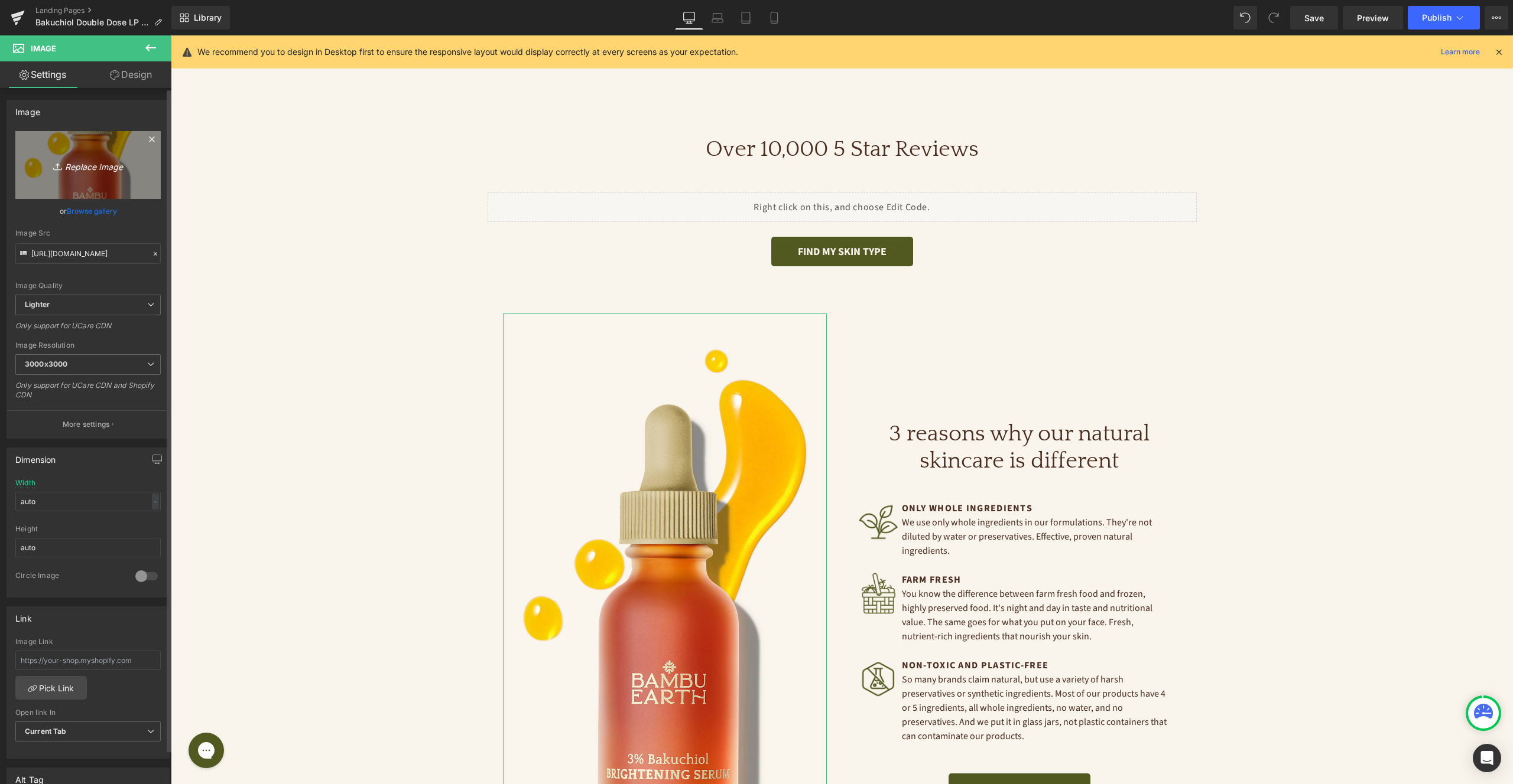
click at [72, 166] on icon "Replace Image" at bounding box center [87, 165] width 94 height 15
type input "C:\fakepath\Bakuchiol PEPTIDE MOISTURIZER 2 oz_Spill.png"
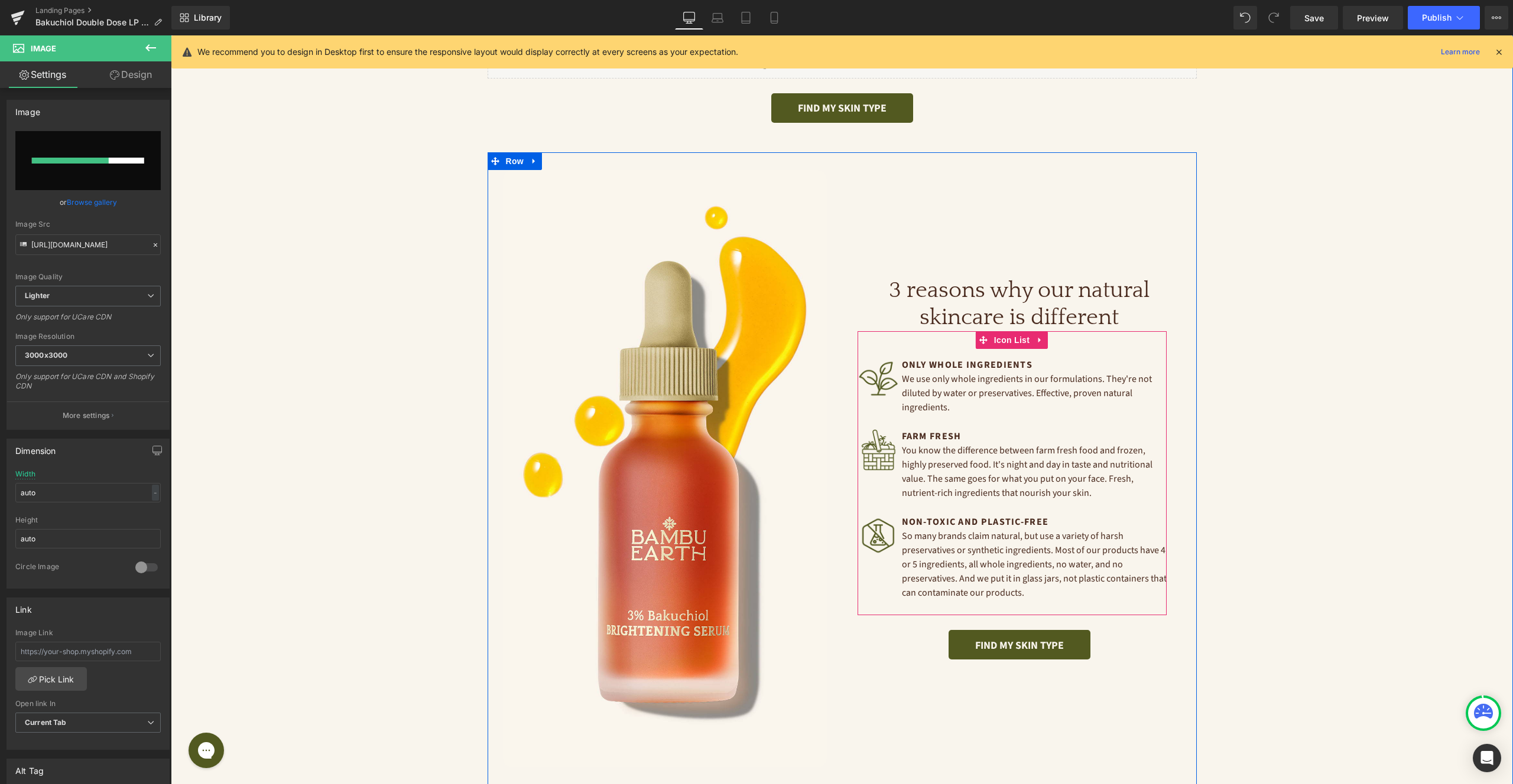
scroll to position [2197, 0]
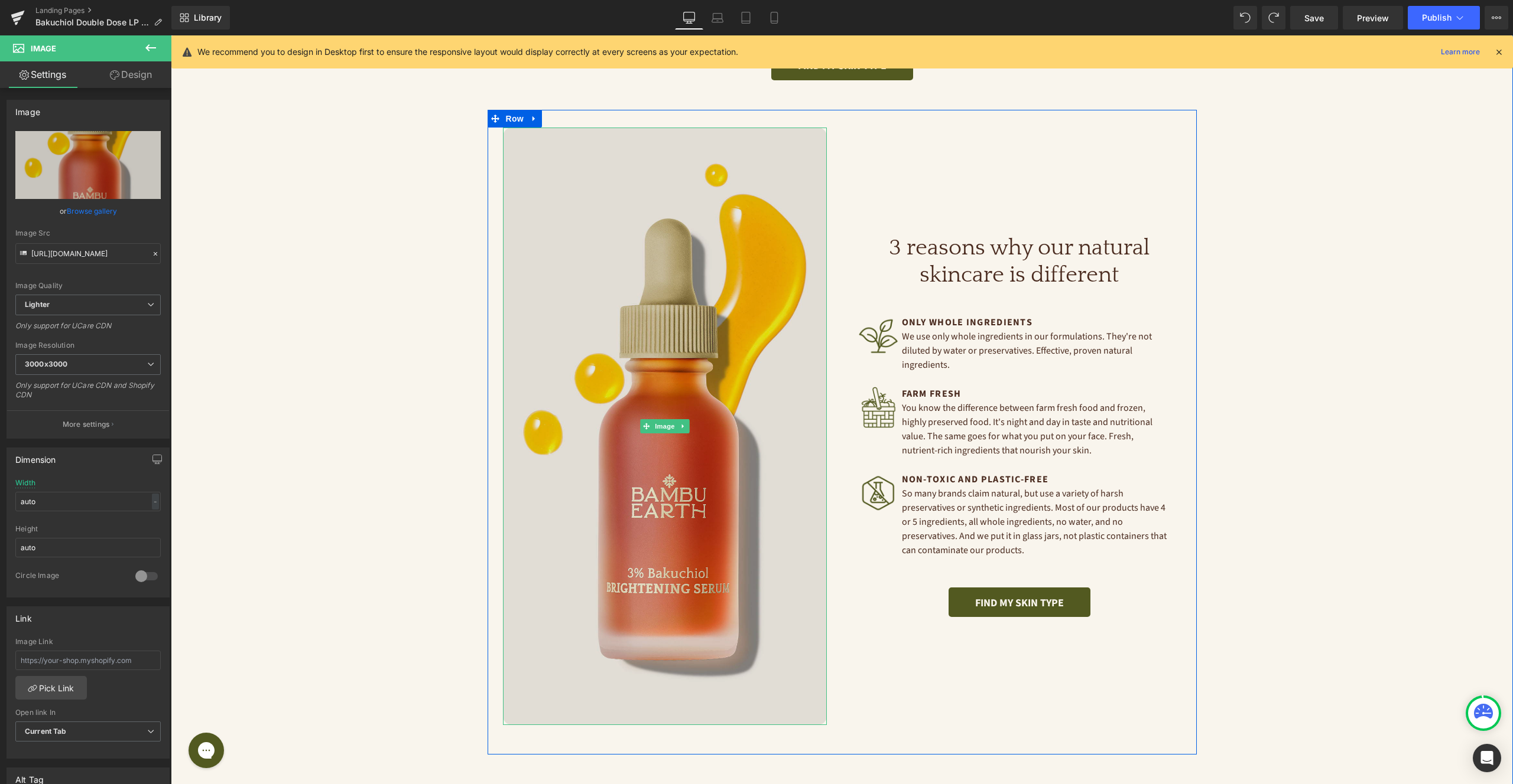
click at [760, 375] on img at bounding box center [664, 426] width 324 height 597
click at [677, 355] on img at bounding box center [664, 426] width 324 height 597
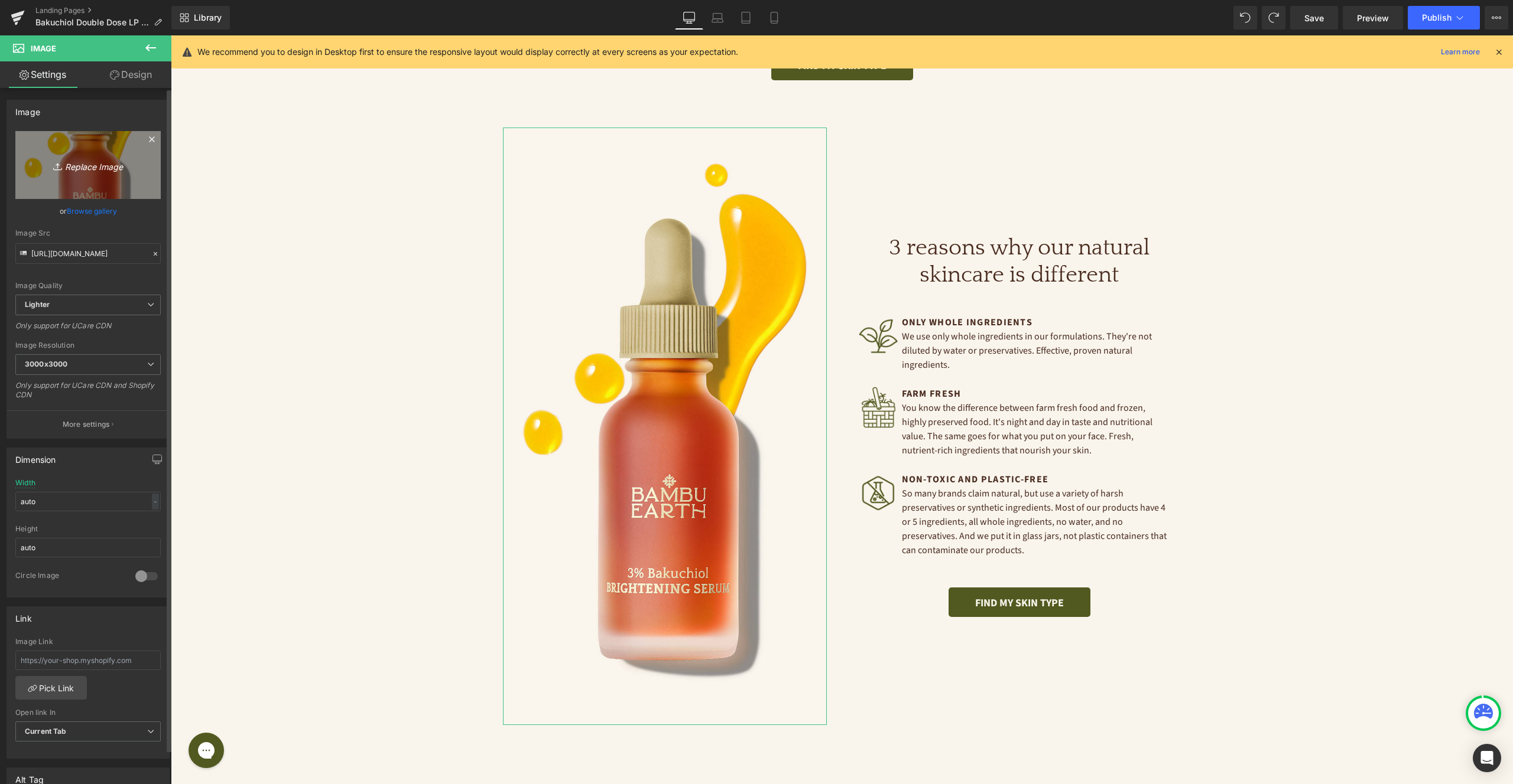
click at [81, 168] on icon "Replace Image" at bounding box center [87, 165] width 94 height 15
type input "C:\fakepath\Ingredients-Desktop-peptide.jpg"
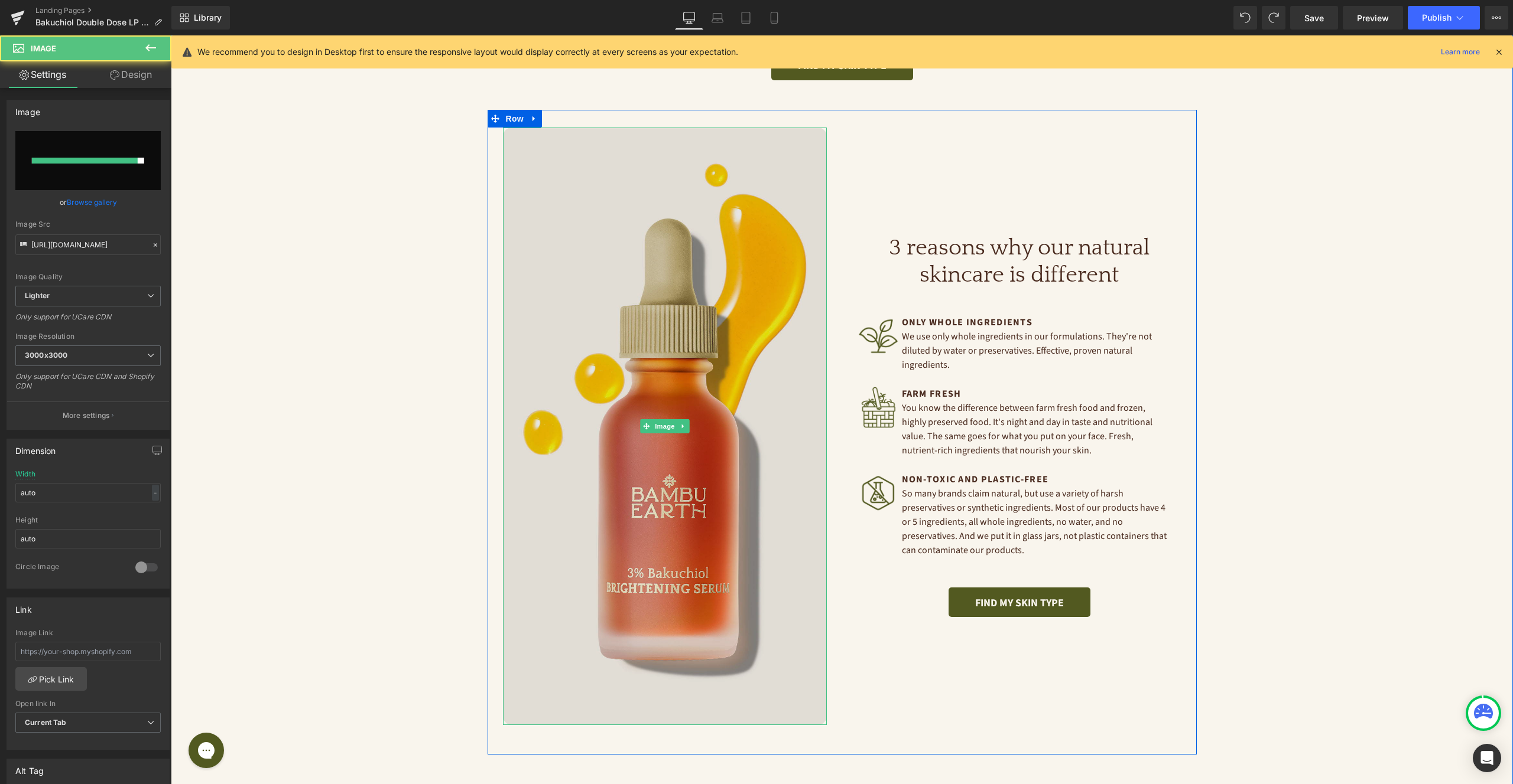
click at [648, 354] on img at bounding box center [664, 426] width 324 height 597
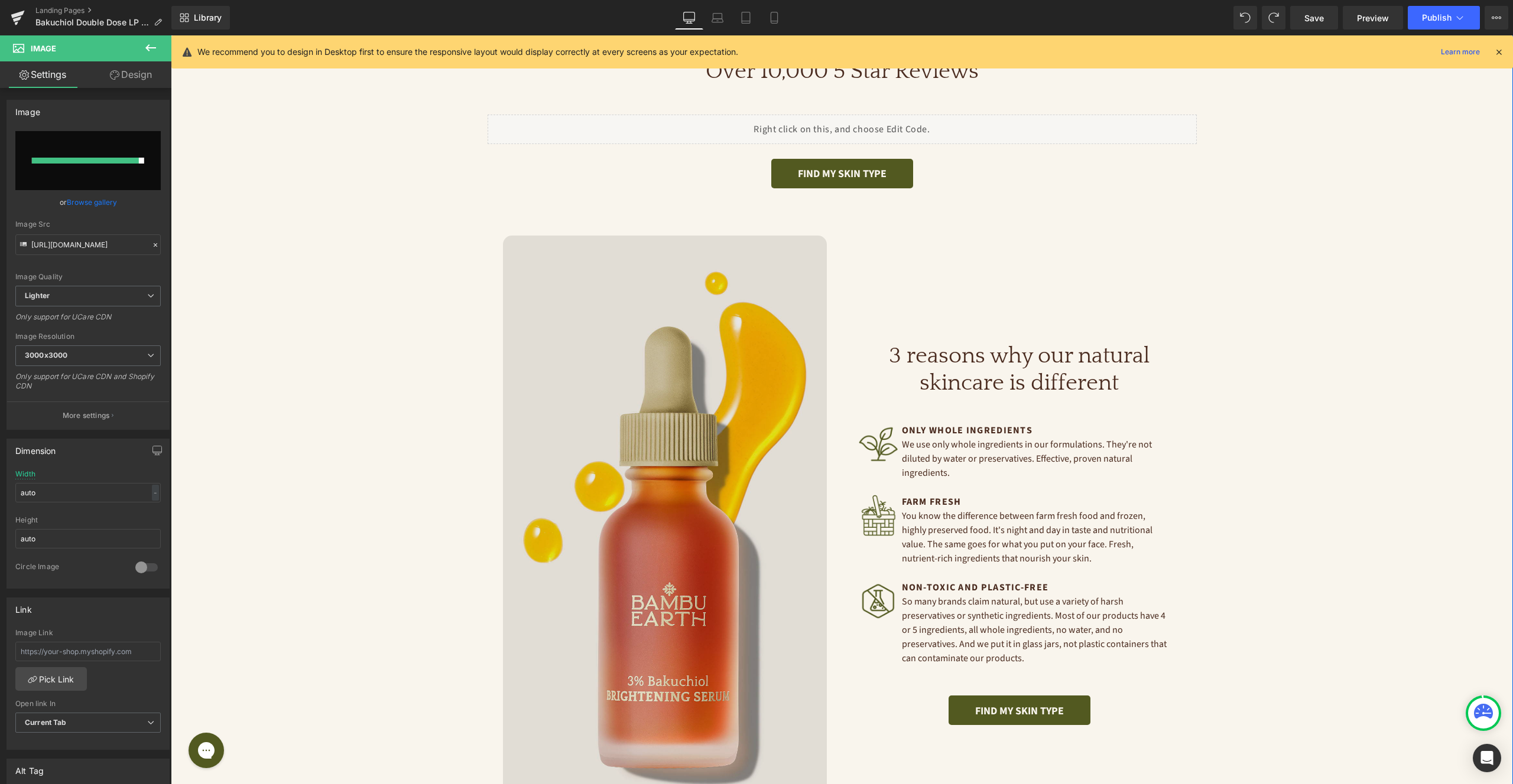
scroll to position [2298, 0]
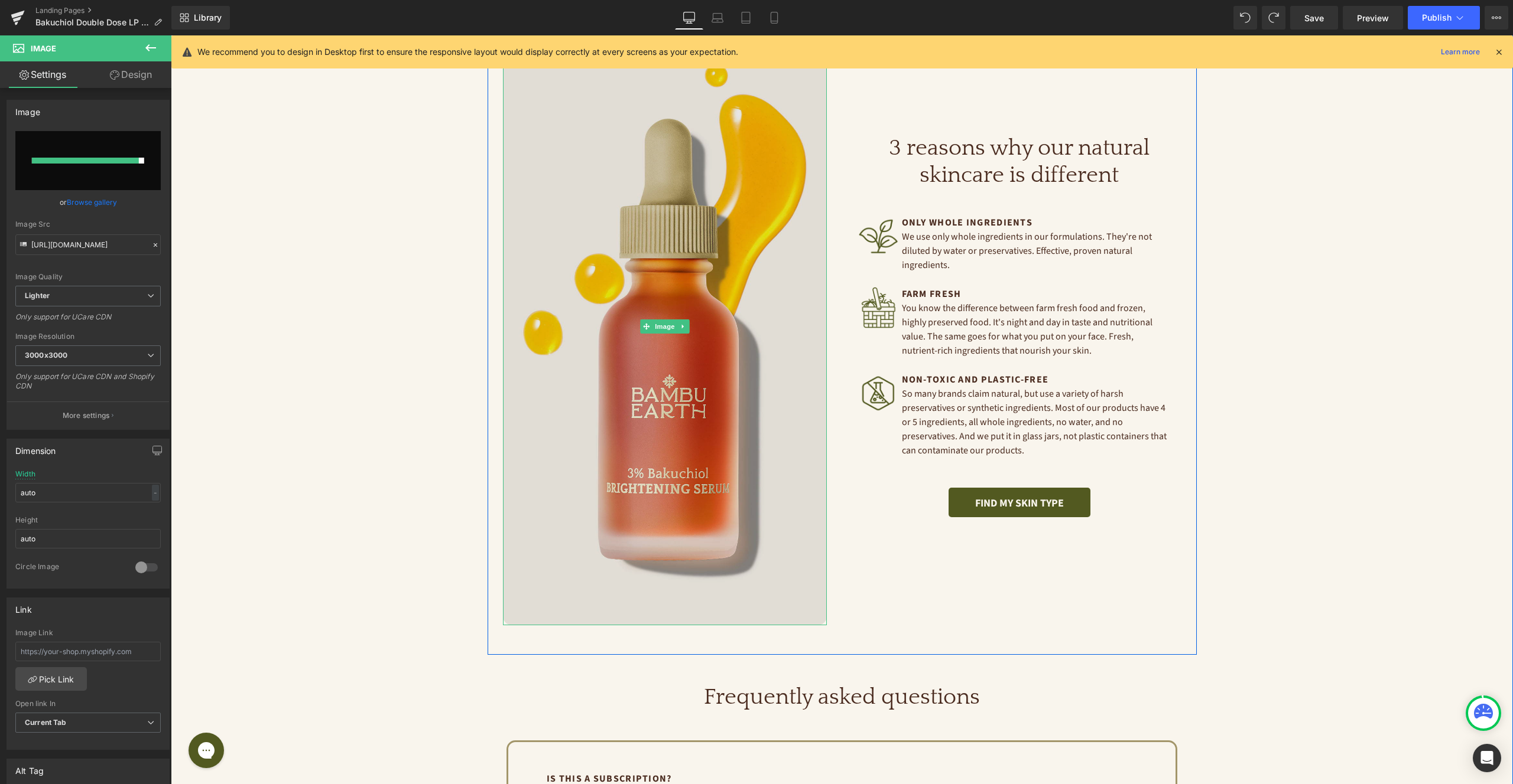
click at [735, 322] on img at bounding box center [664, 326] width 324 height 597
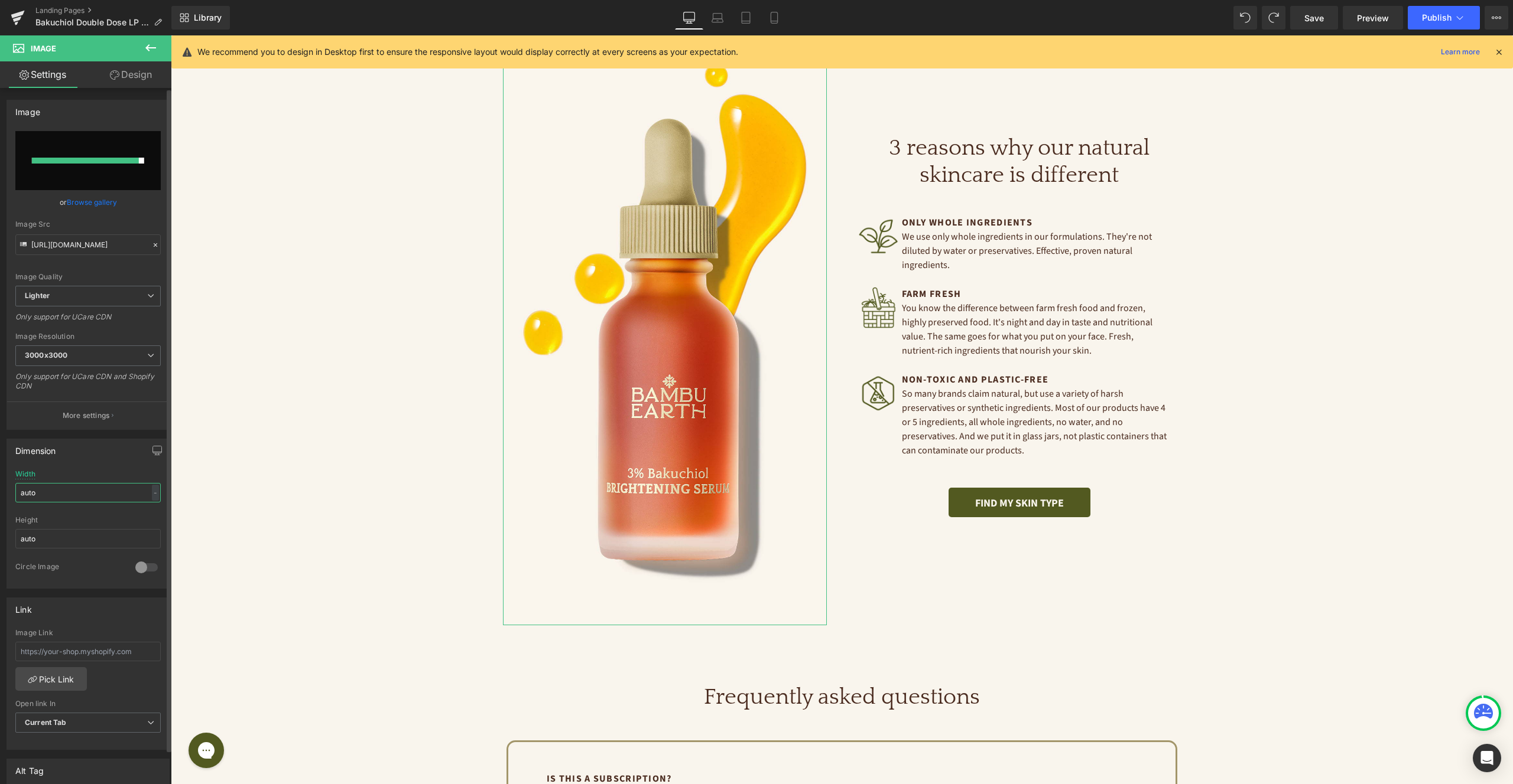
click at [87, 492] on input "auto" at bounding box center [87, 493] width 146 height 20
click at [152, 492] on div "-" at bounding box center [155, 492] width 7 height 16
click at [149, 509] on li "%" at bounding box center [153, 511] width 15 height 17
click at [74, 493] on input "auto" at bounding box center [87, 493] width 146 height 20
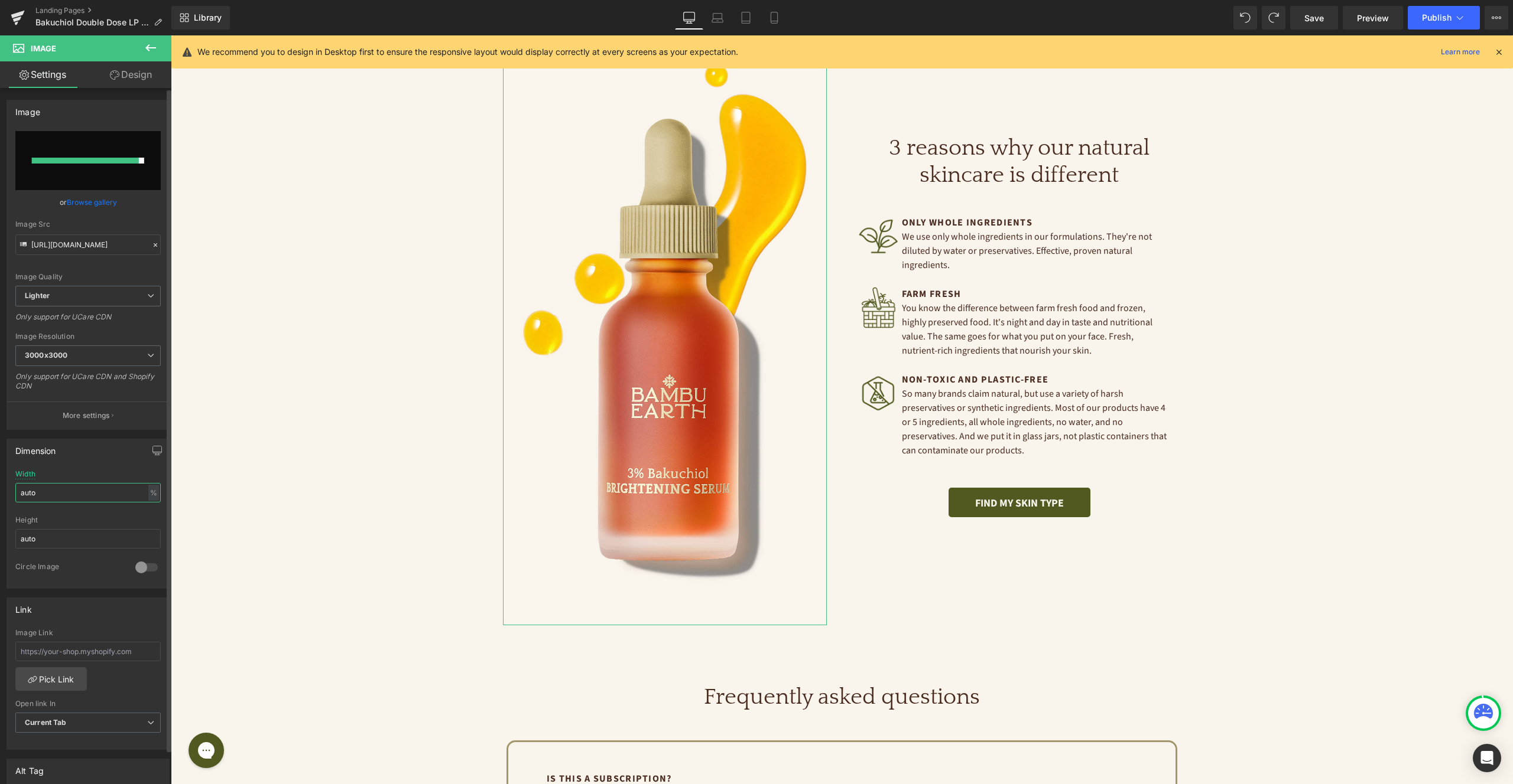
click at [74, 493] on input "auto" at bounding box center [87, 493] width 146 height 20
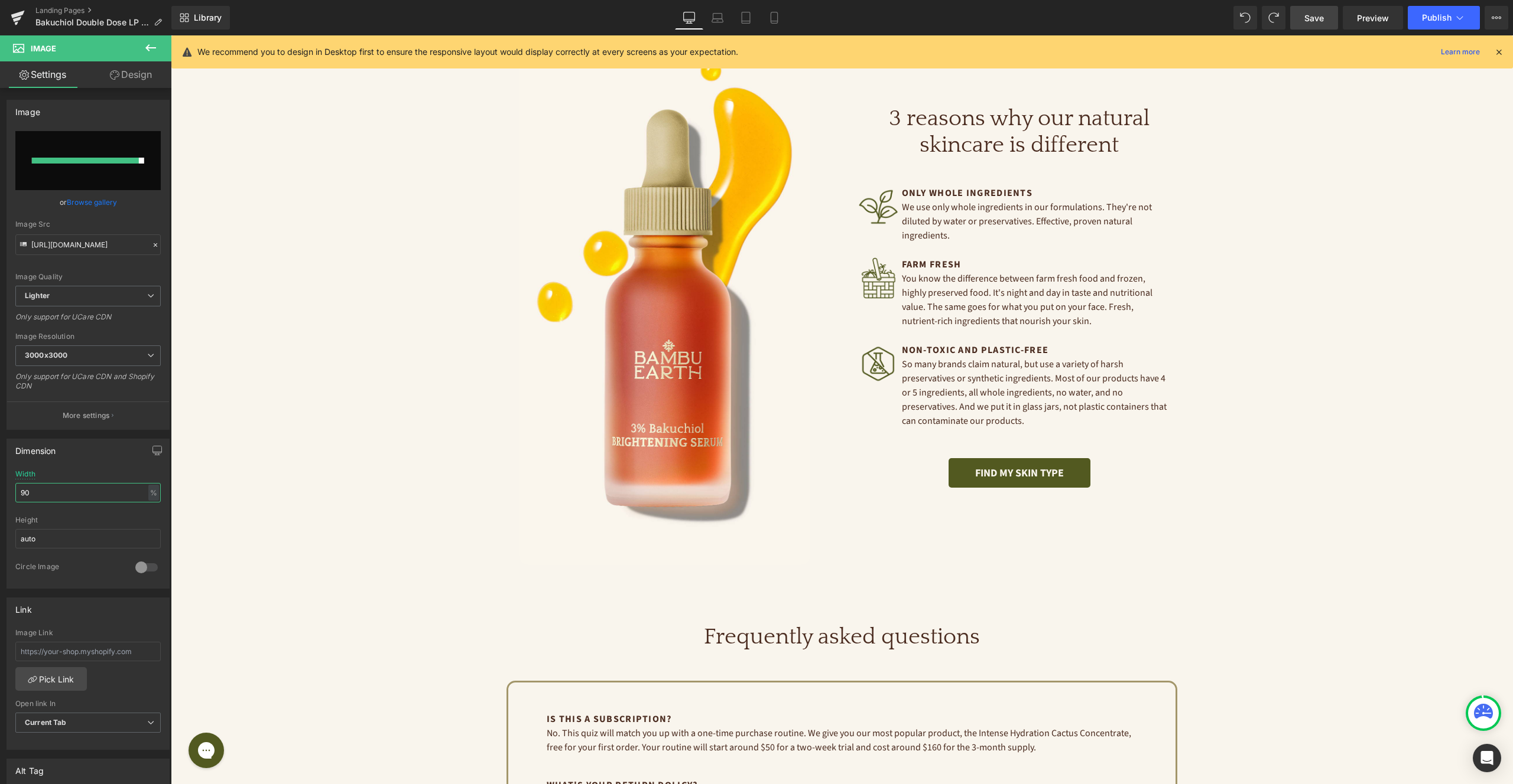
type input "90"
click at [1312, 22] on span "Save" at bounding box center [1314, 18] width 20 height 12
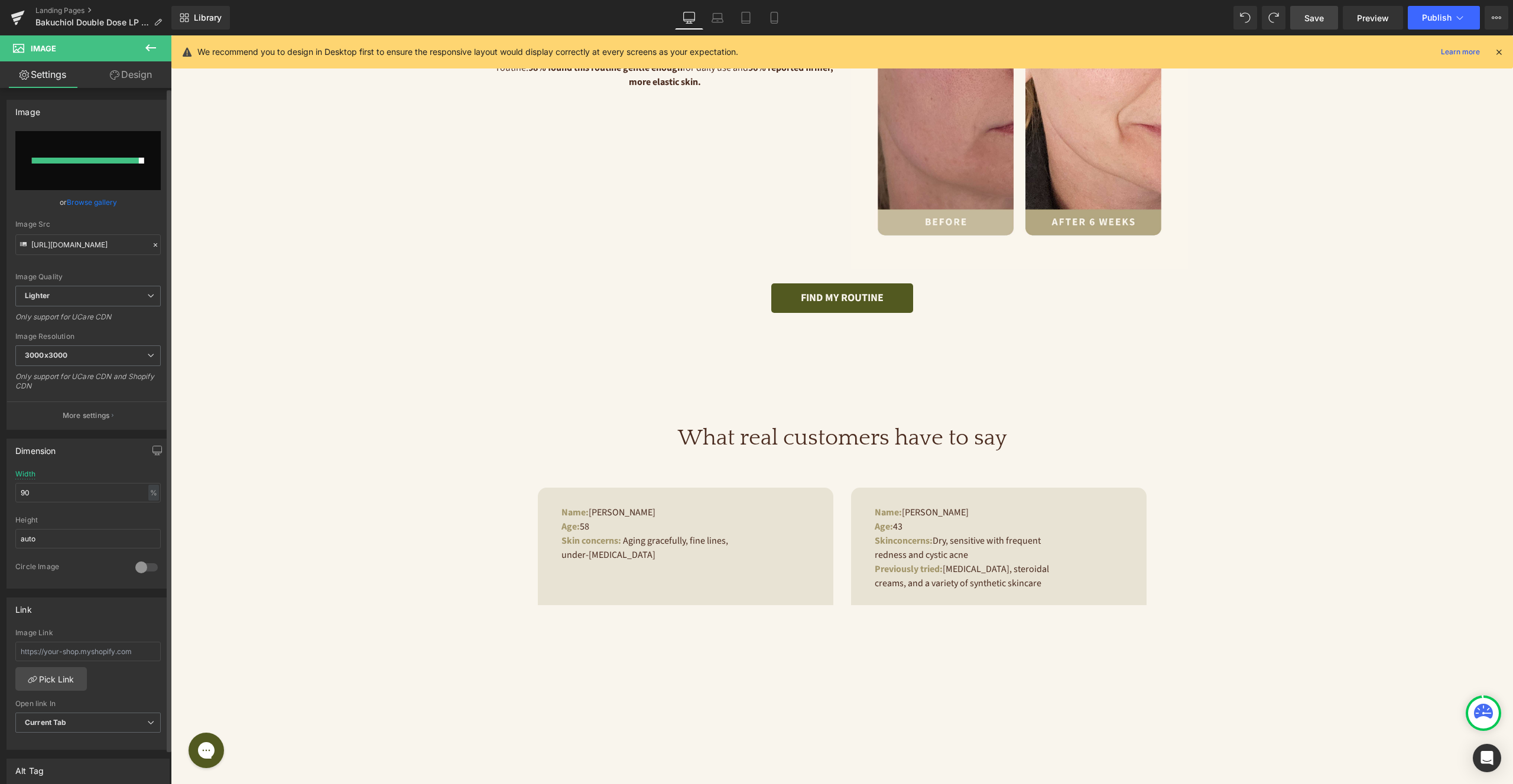
scroll to position [737, 0]
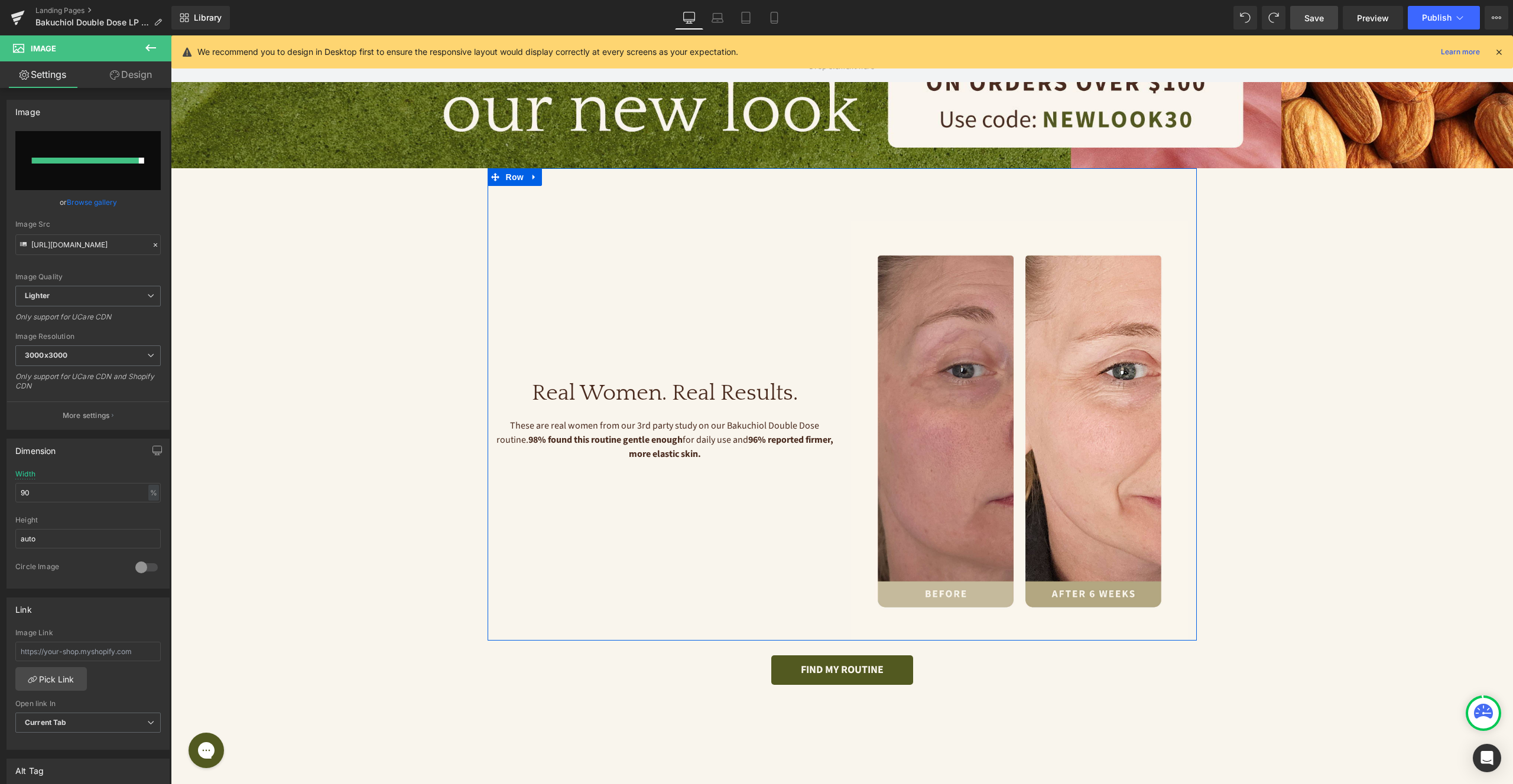
click at [839, 309] on div "Real Women. Real Results. Heading These are real women from our 3rd party study…" at bounding box center [664, 431] width 354 height 420
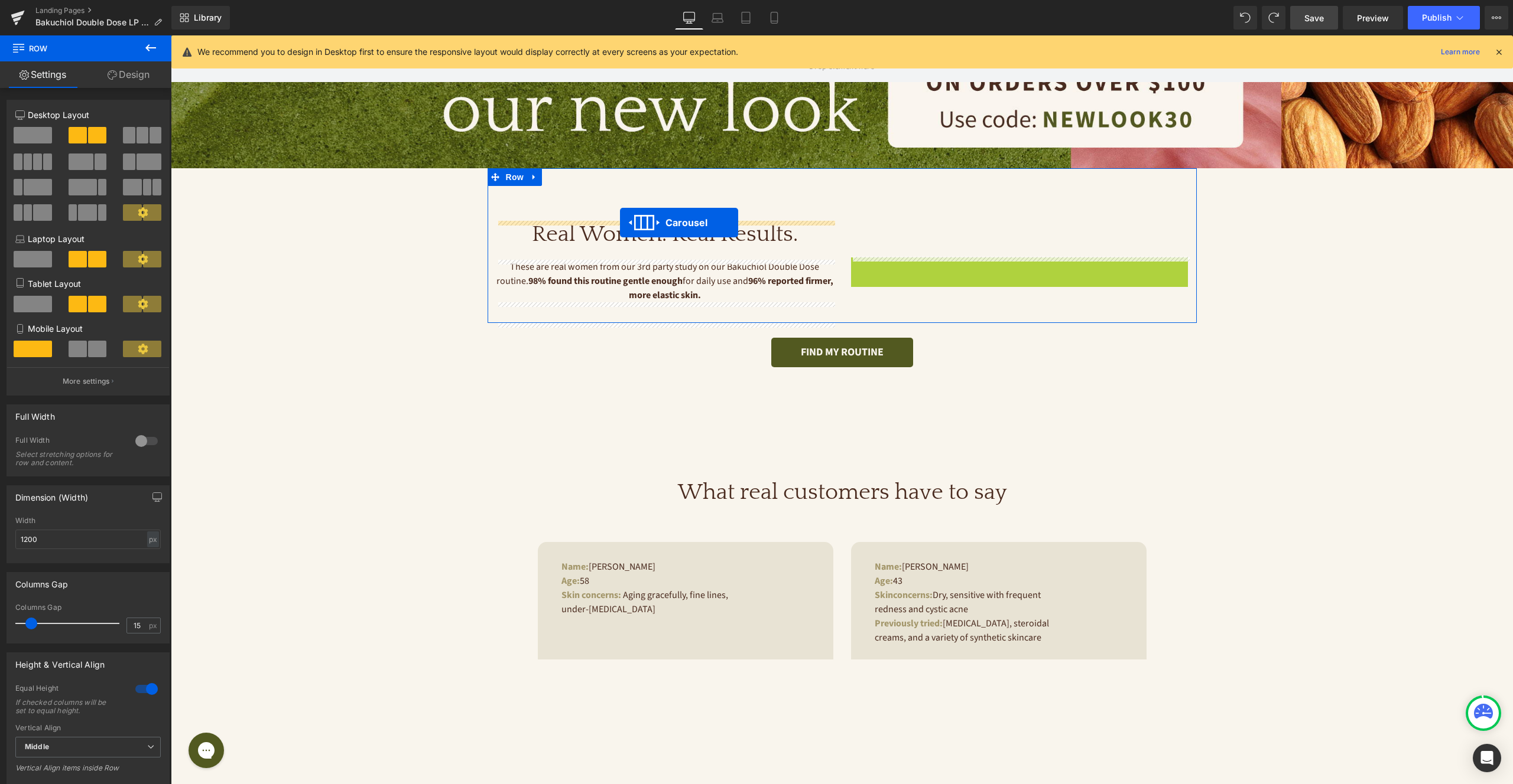
drag, startPoint x: 1024, startPoint y: 228, endPoint x: 620, endPoint y: 222, distance: 404.0
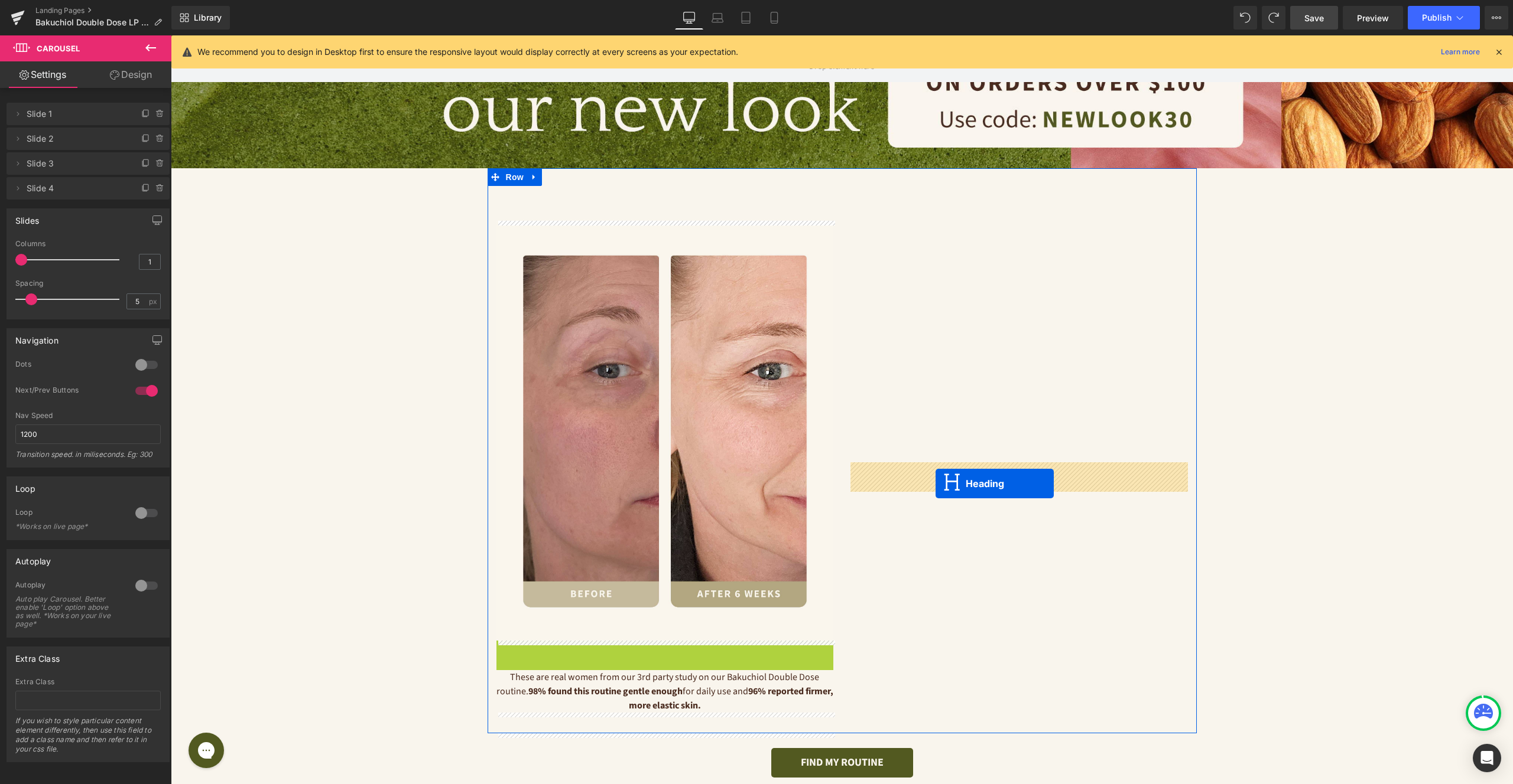
drag, startPoint x: 662, startPoint y: 659, endPoint x: 935, endPoint y: 484, distance: 324.3
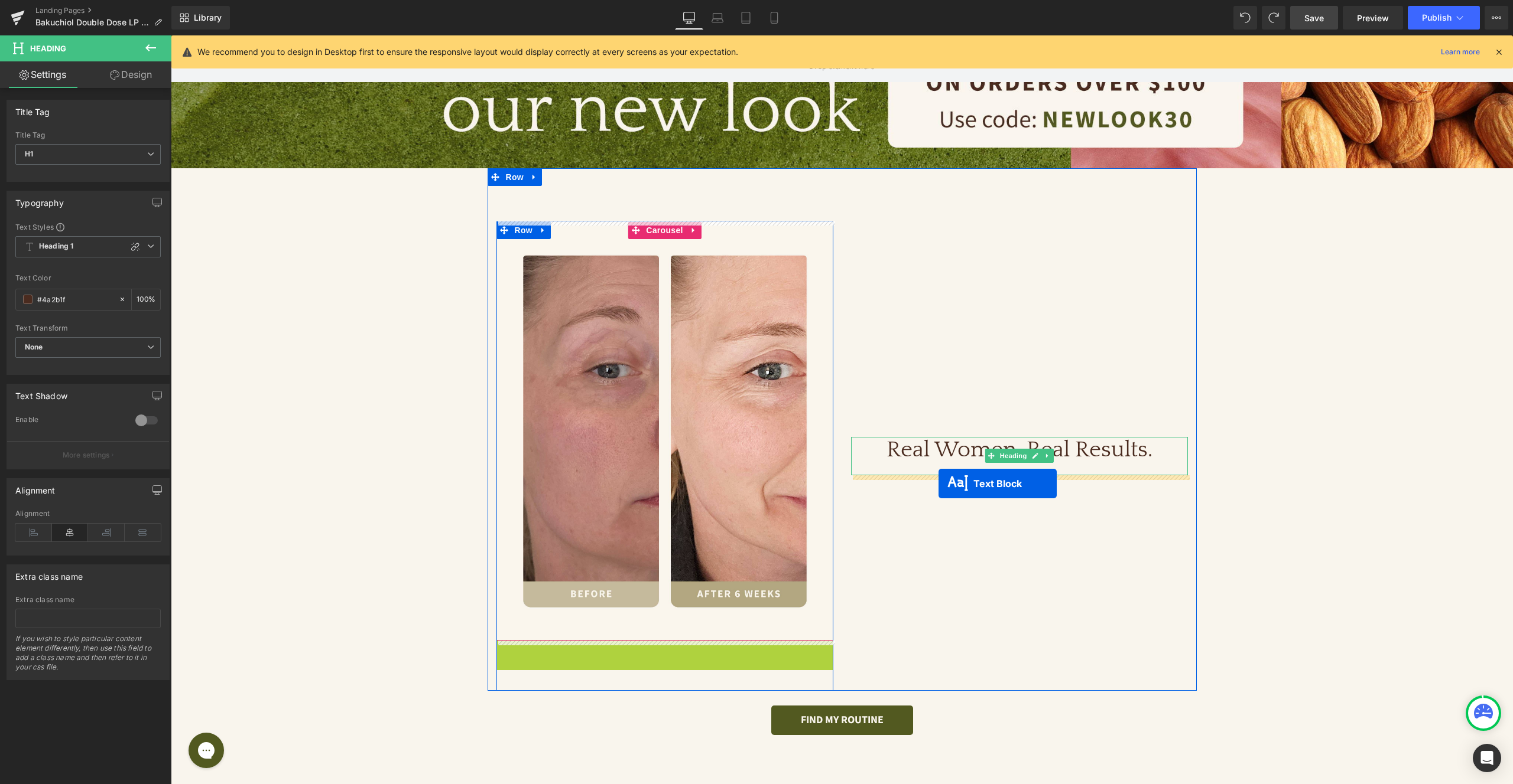
drag, startPoint x: 658, startPoint y: 662, endPoint x: 938, endPoint y: 484, distance: 331.8
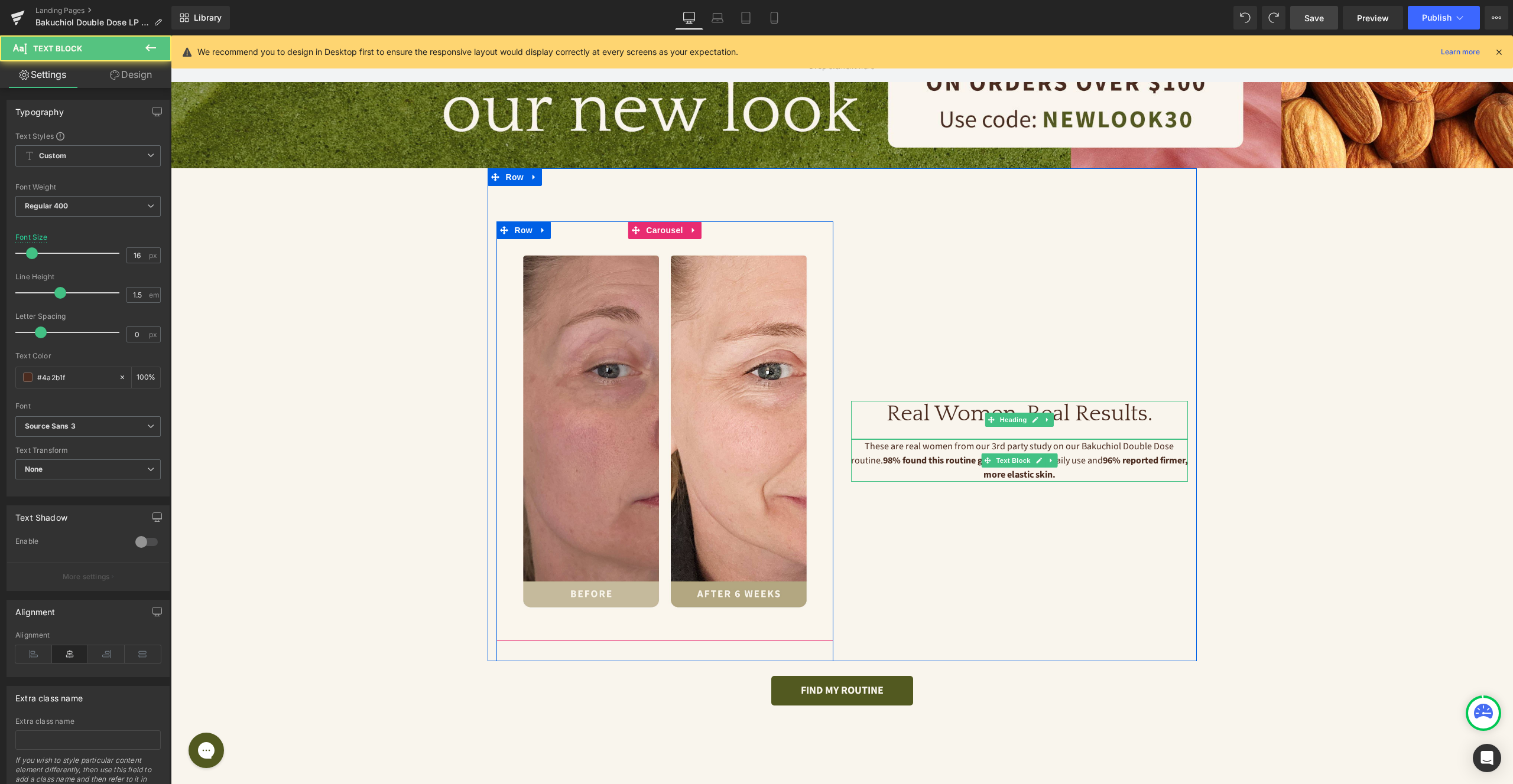
click at [898, 550] on div "Real Women. Real Results. Heading These are real women from our 3rd party study…" at bounding box center [1019, 442] width 354 height 440
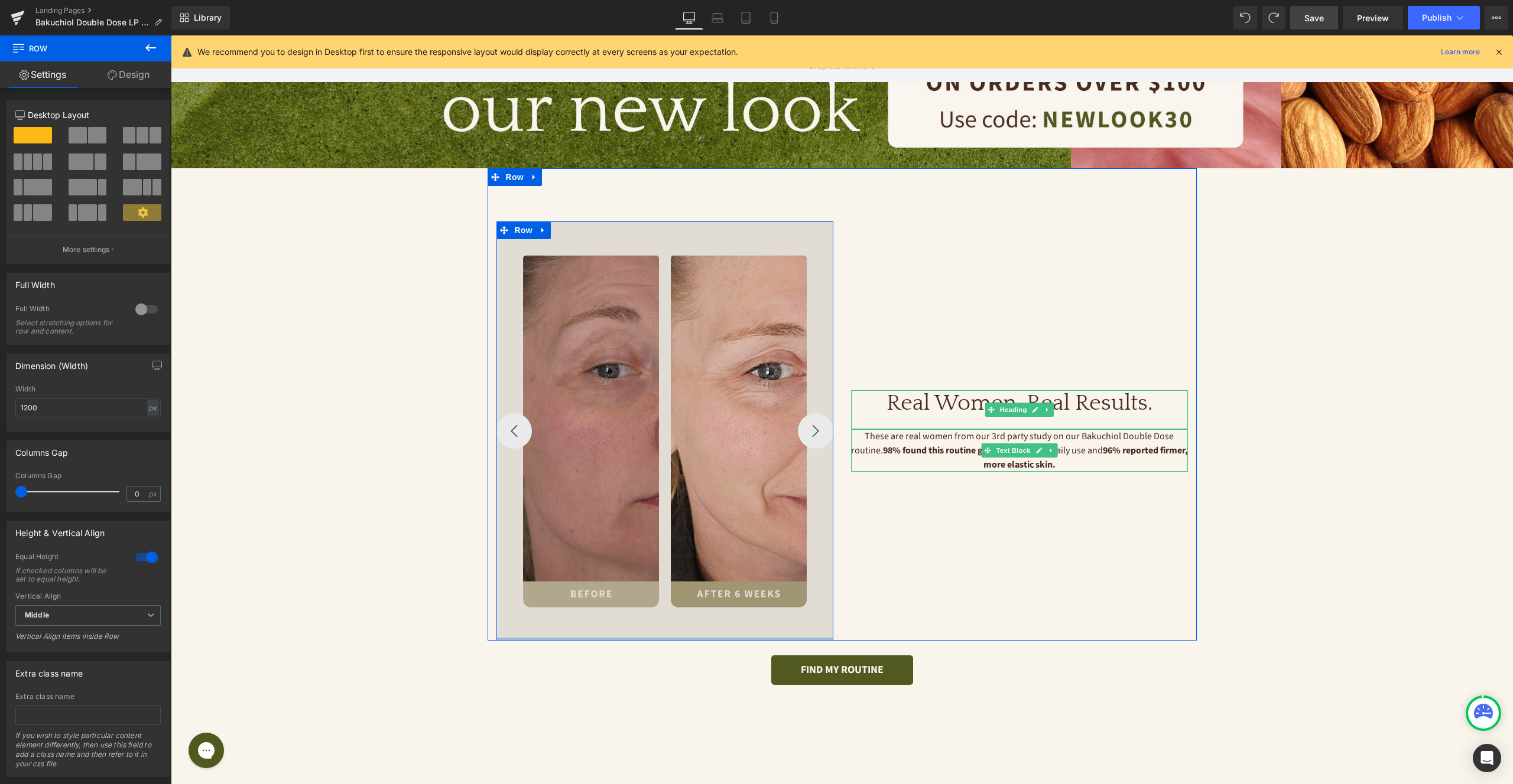
drag, startPoint x: 788, startPoint y: 648, endPoint x: 790, endPoint y: 596, distance: 52.0
click at [790, 596] on div "Image Image Image Image ‹ › Carousel Row" at bounding box center [664, 431] width 337 height 420
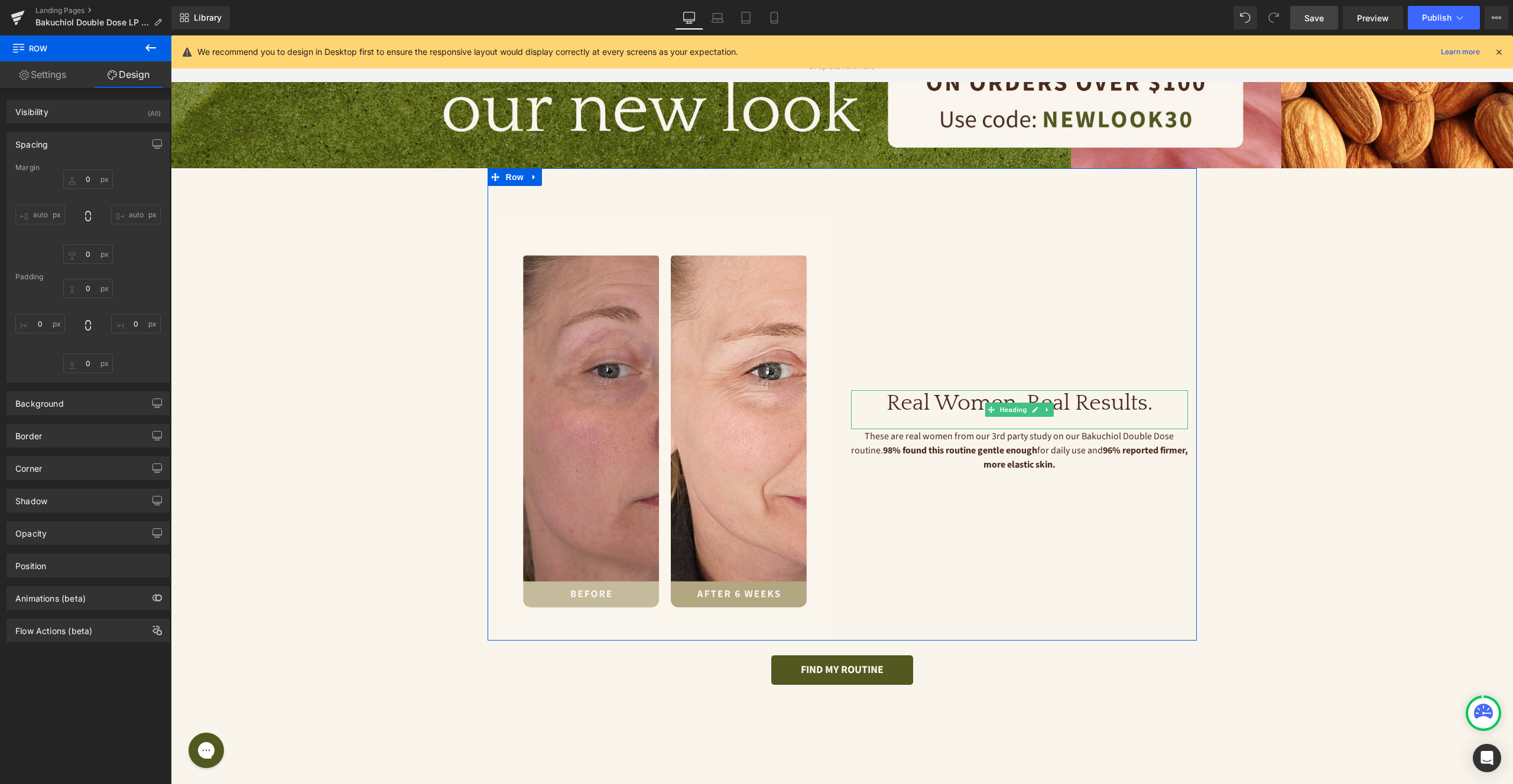
click at [968, 510] on div "Real Women. Real Results. Heading These are real women from our 3rd party study…" at bounding box center [1019, 431] width 354 height 420
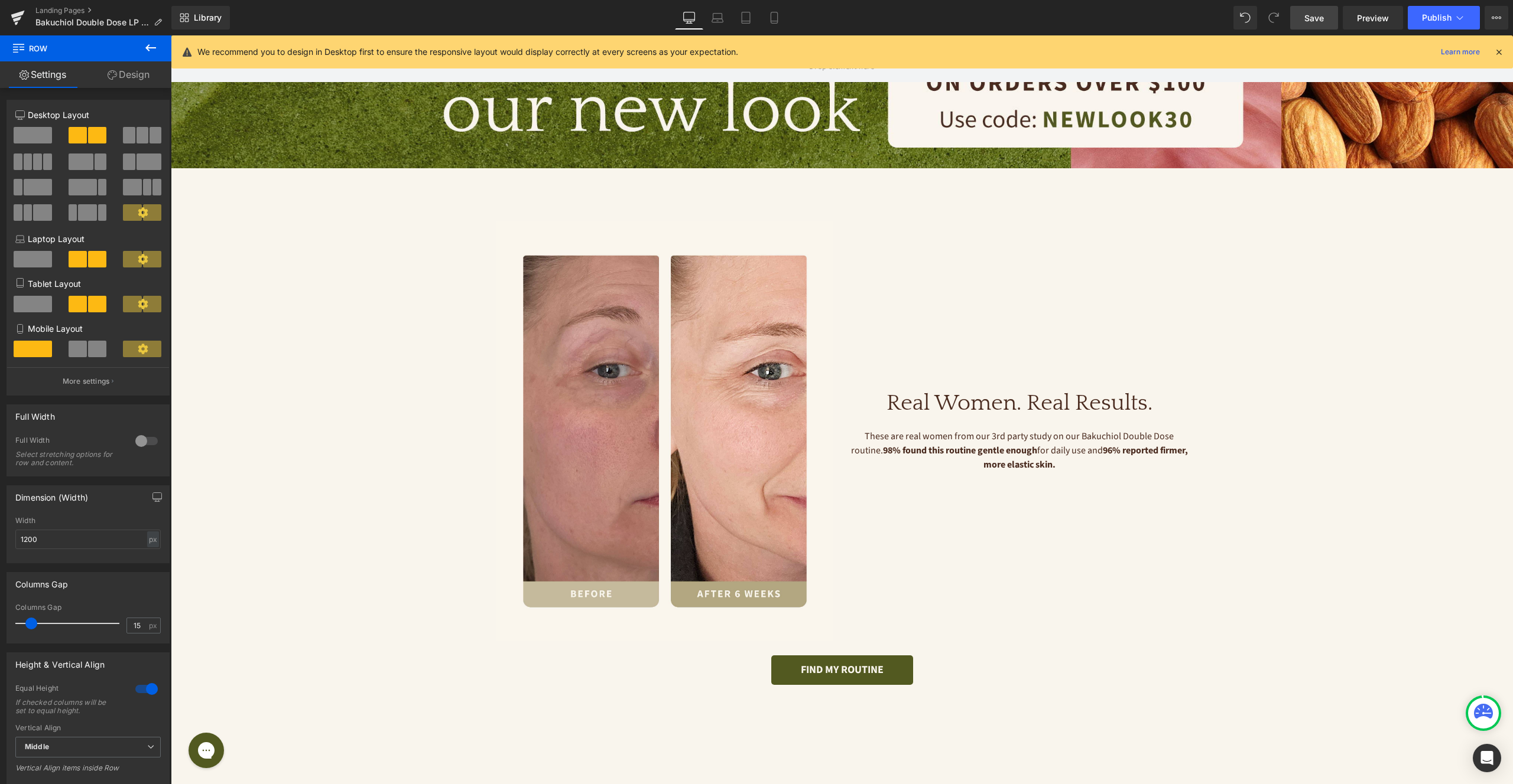
click at [1315, 20] on span "Save" at bounding box center [1314, 18] width 20 height 12
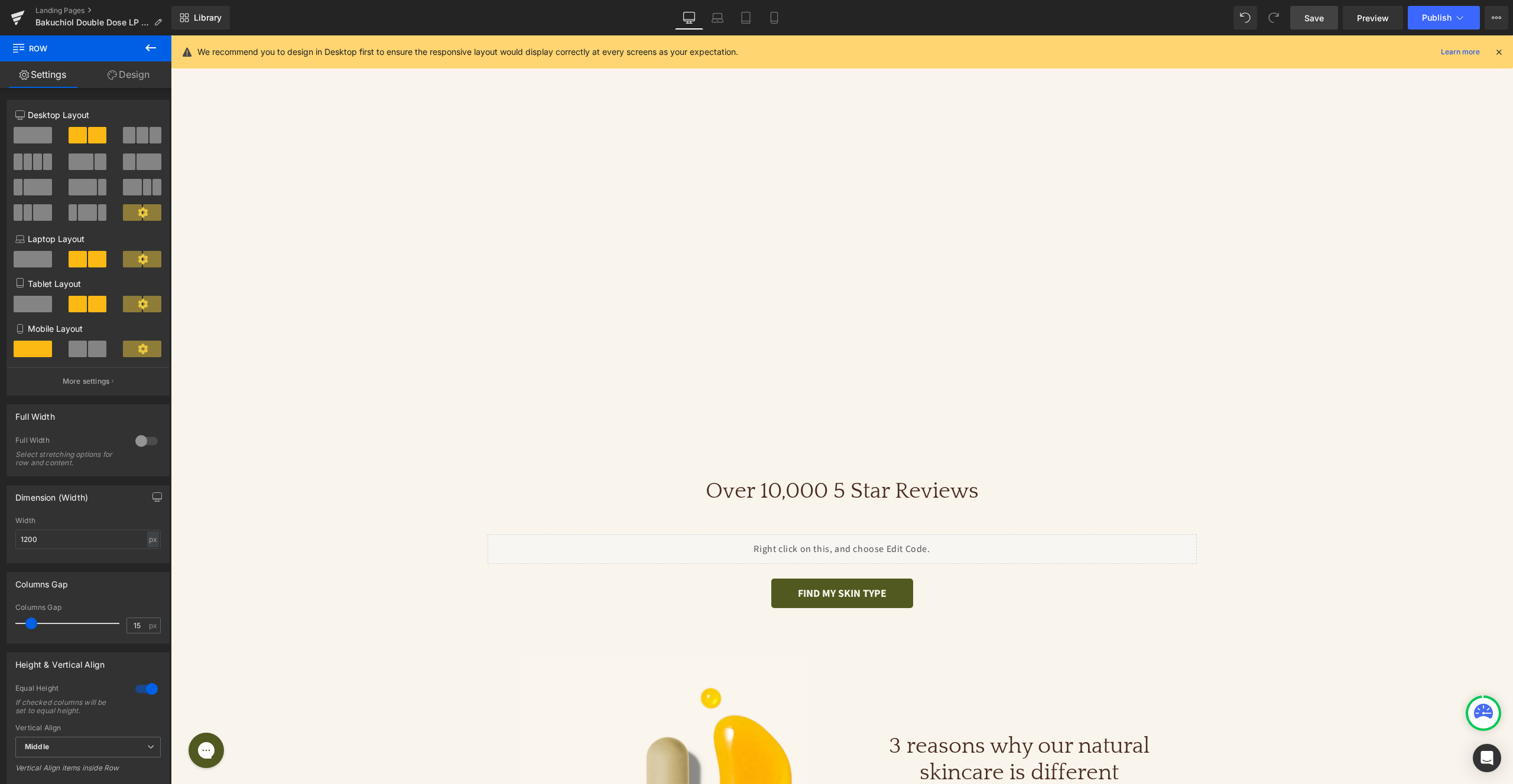
scroll to position [2102, 0]
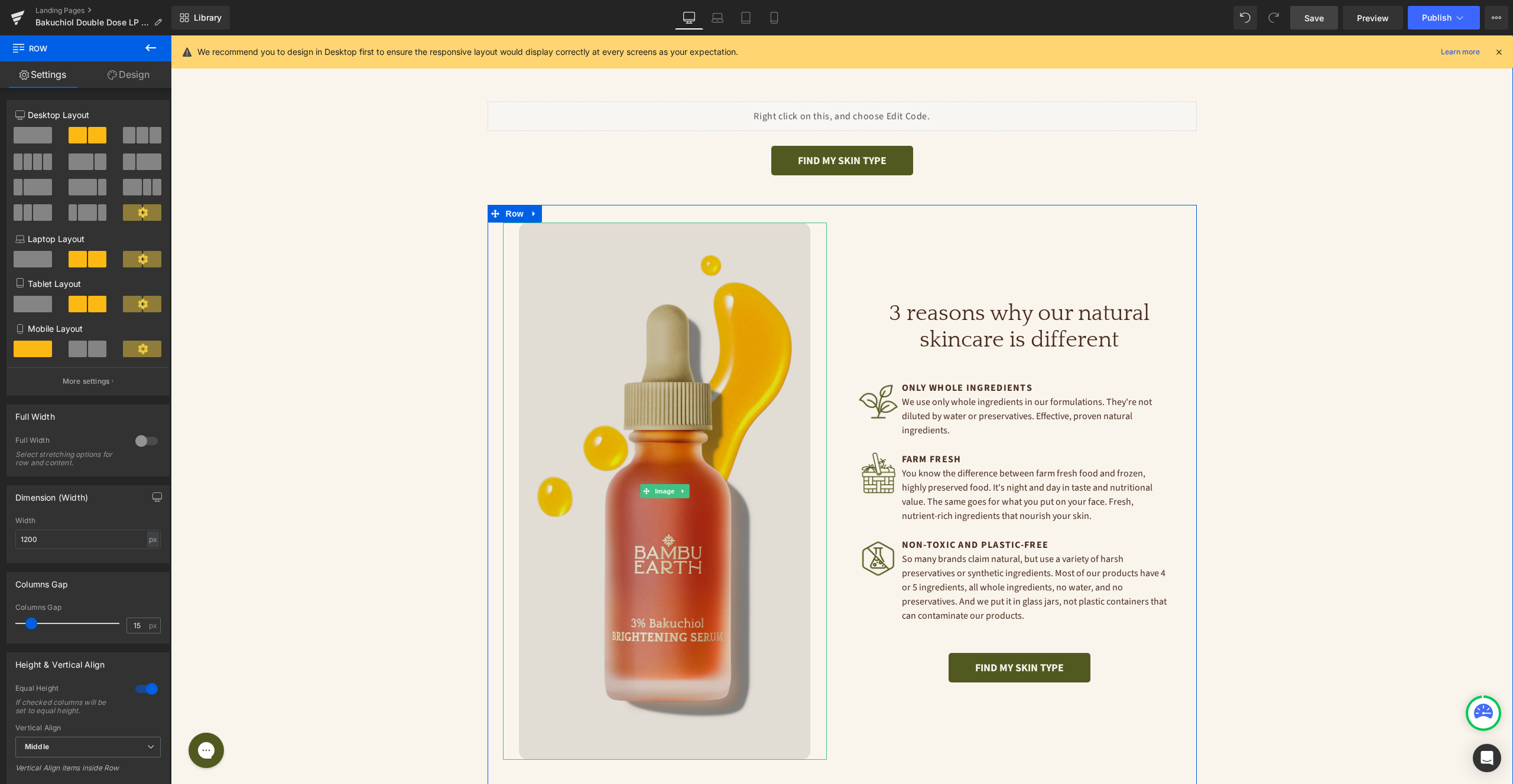
click at [684, 429] on img at bounding box center [664, 491] width 291 height 537
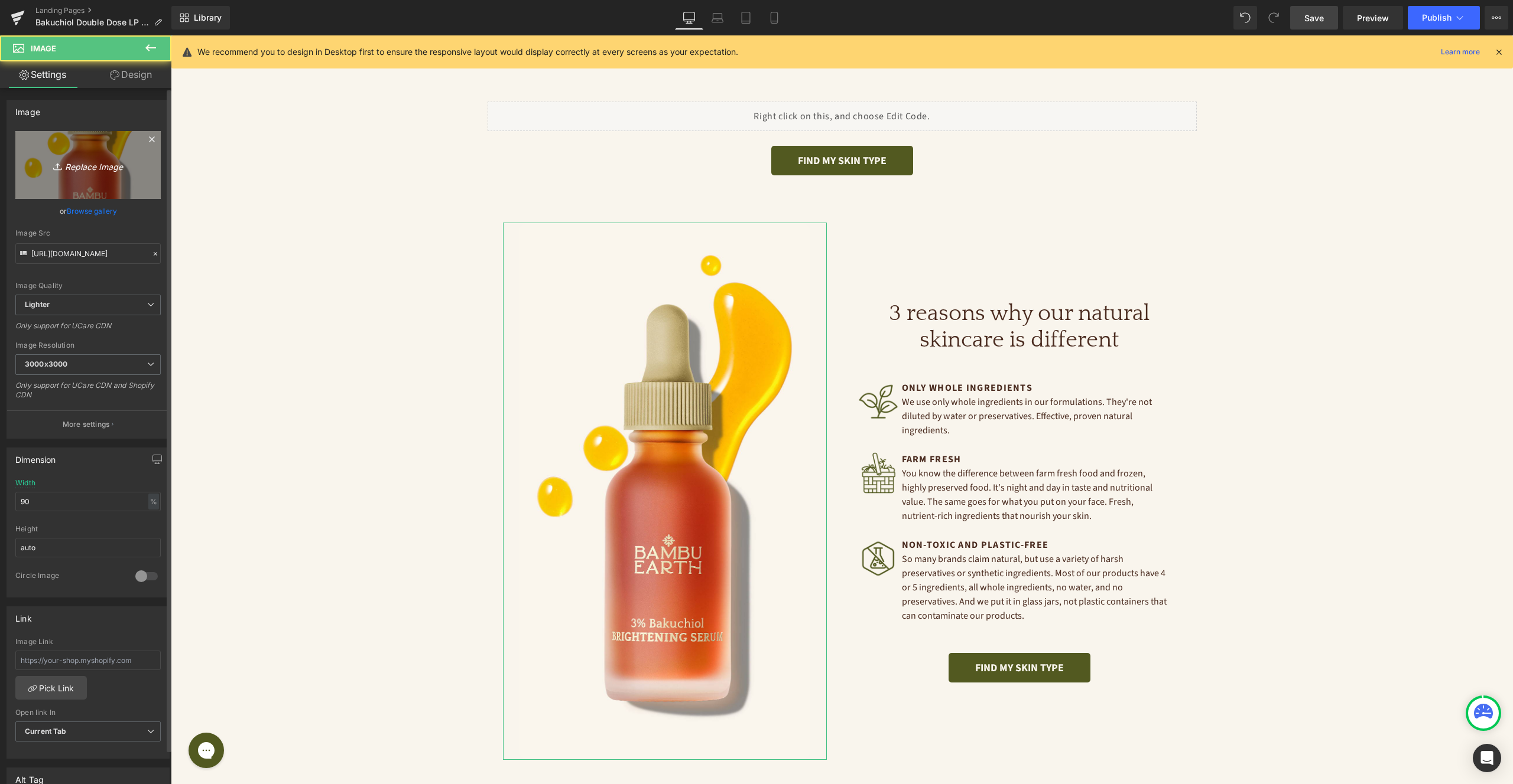
click at [89, 167] on icon "Replace Image" at bounding box center [87, 165] width 94 height 15
type input "C:\fakepath\Ingredients-Desktop-peptide.jpg"
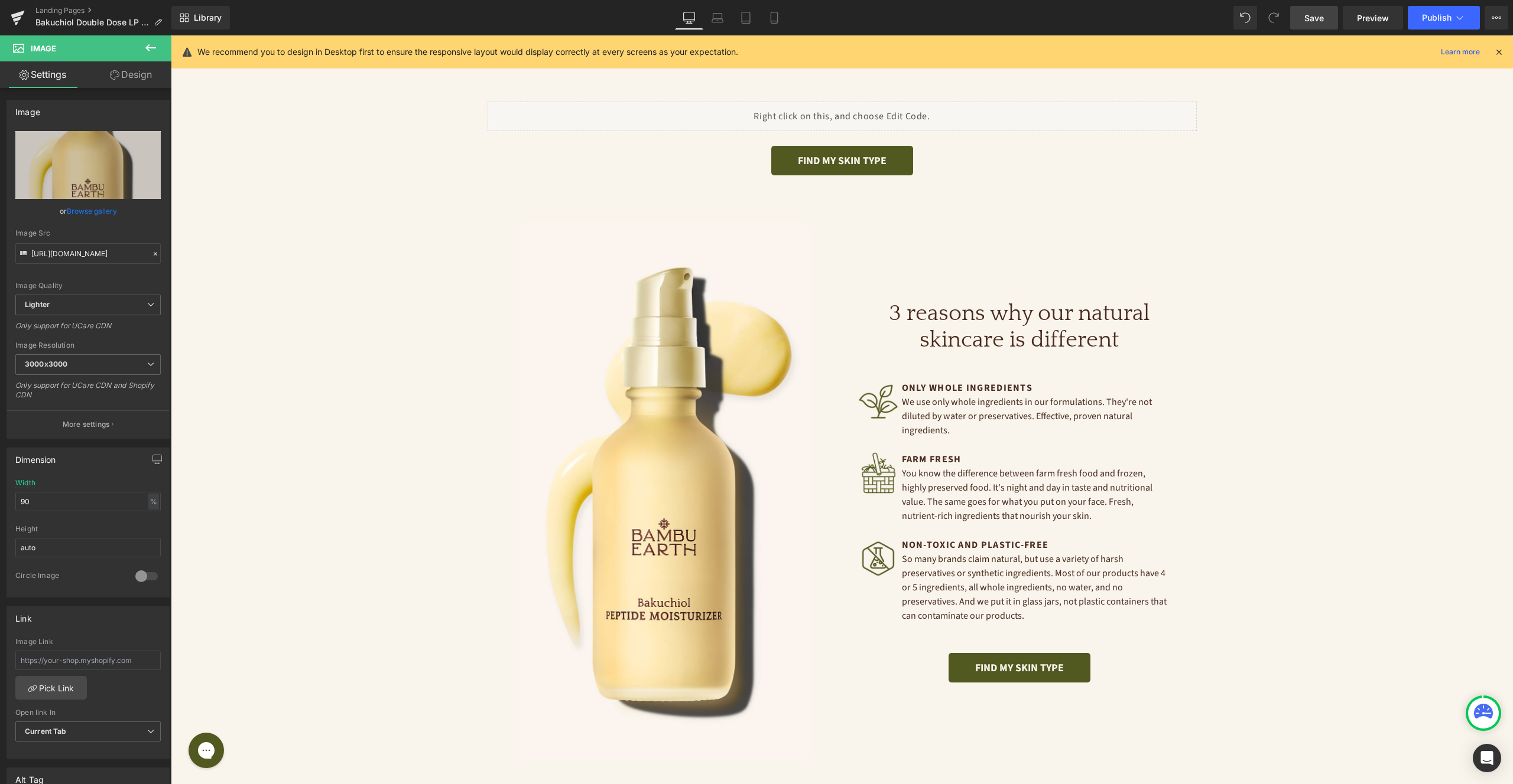
click at [1322, 20] on span "Save" at bounding box center [1314, 18] width 20 height 12
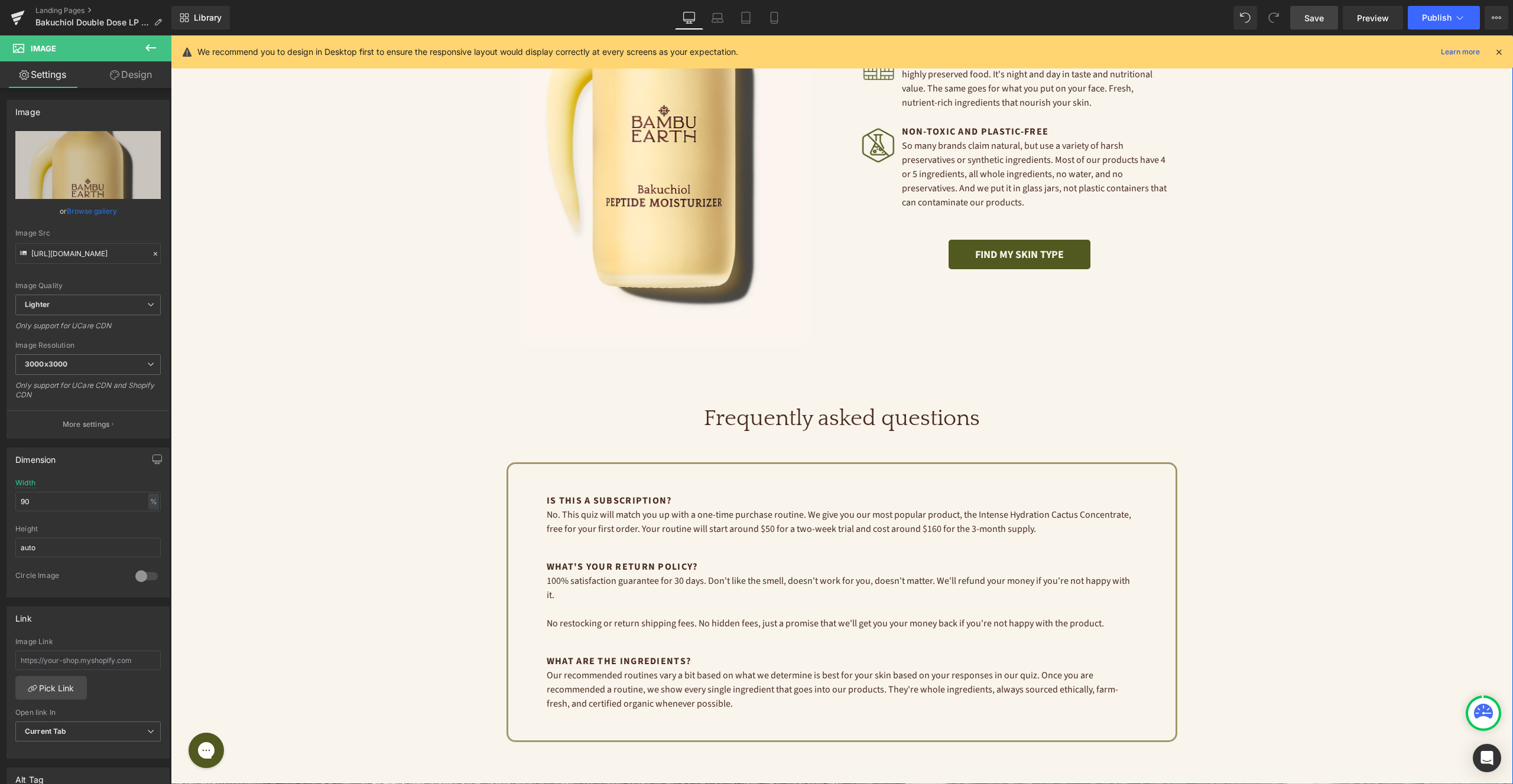
scroll to position [3207, 0]
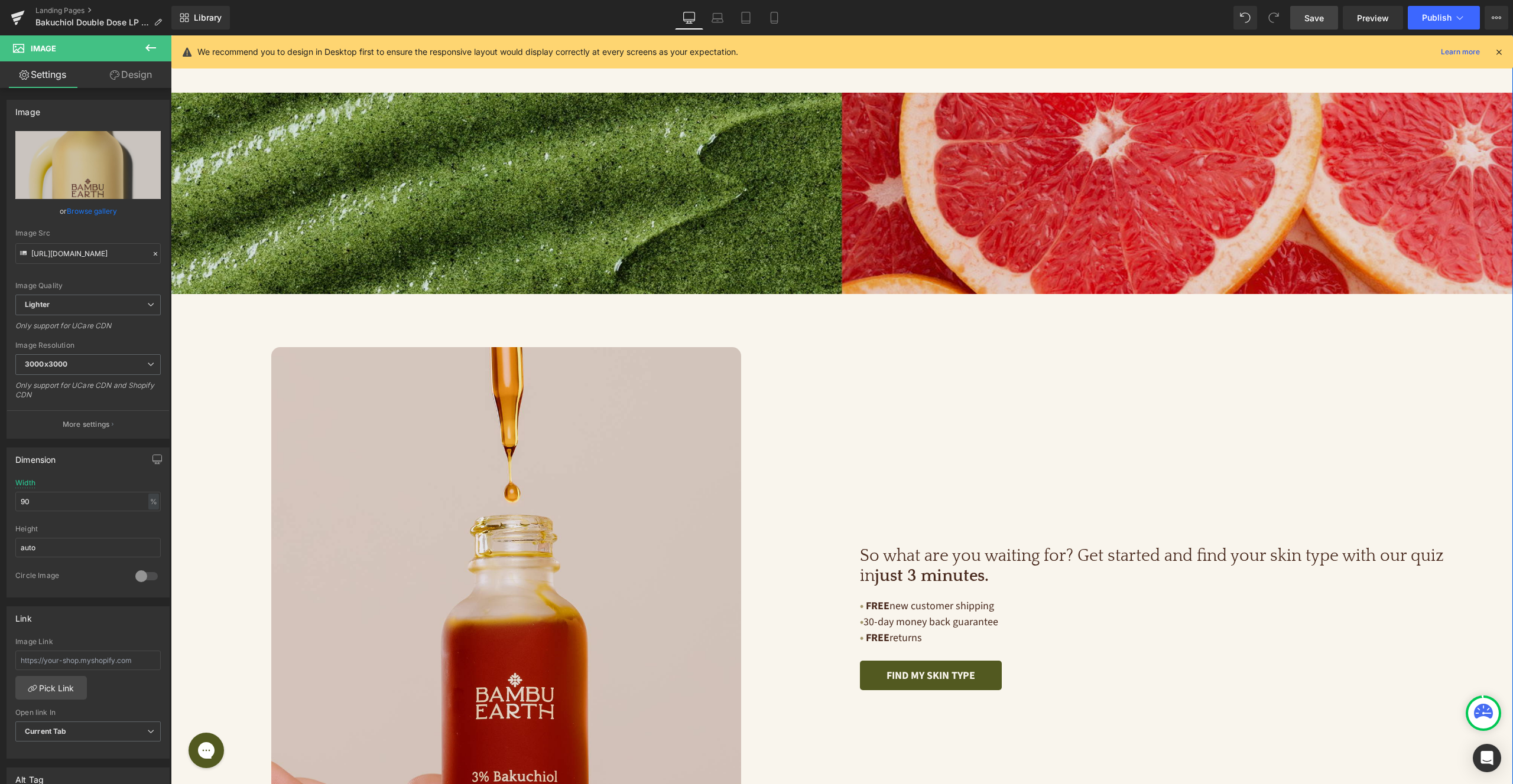
click at [637, 160] on img at bounding box center [841, 193] width 1342 height 201
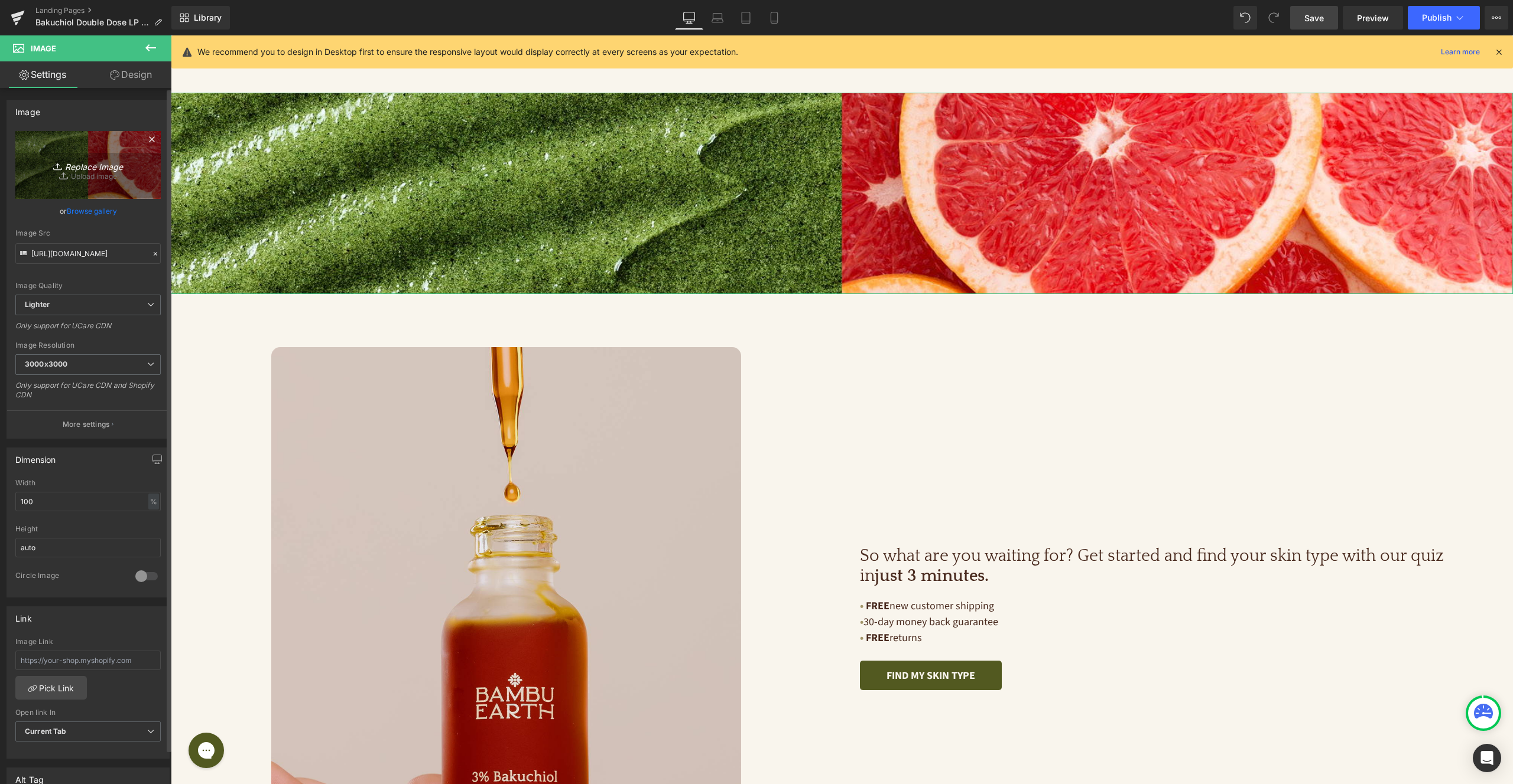
click at [97, 182] on link "Replace Image" at bounding box center [87, 165] width 146 height 68
type input "C:\fakepath\texture-bakuchiolDD.jpg"
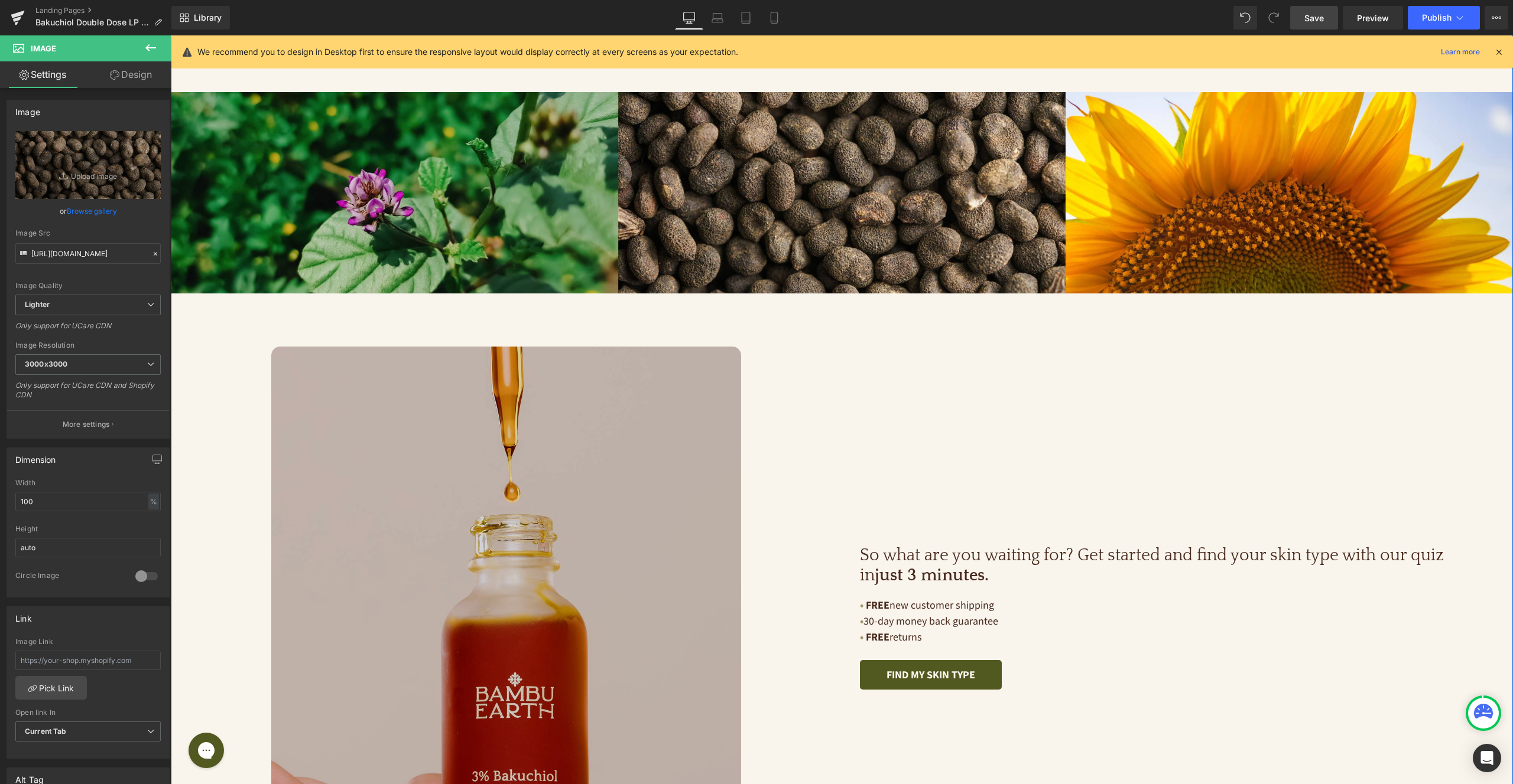
scroll to position [3329, 0]
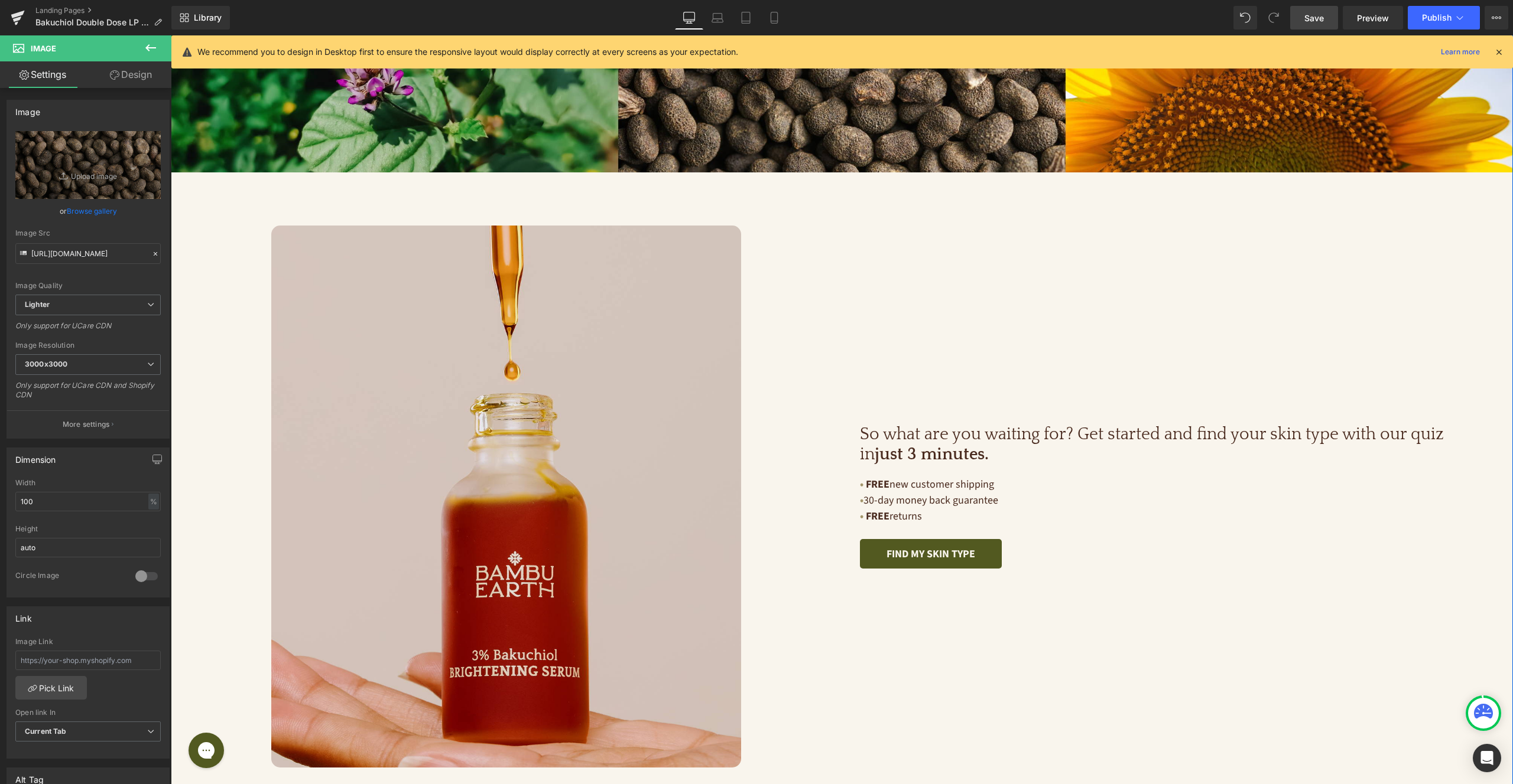
click at [885, 233] on div "So what are you waiting for? Get started and find your skin type with our quiz …" at bounding box center [1177, 497] width 671 height 543
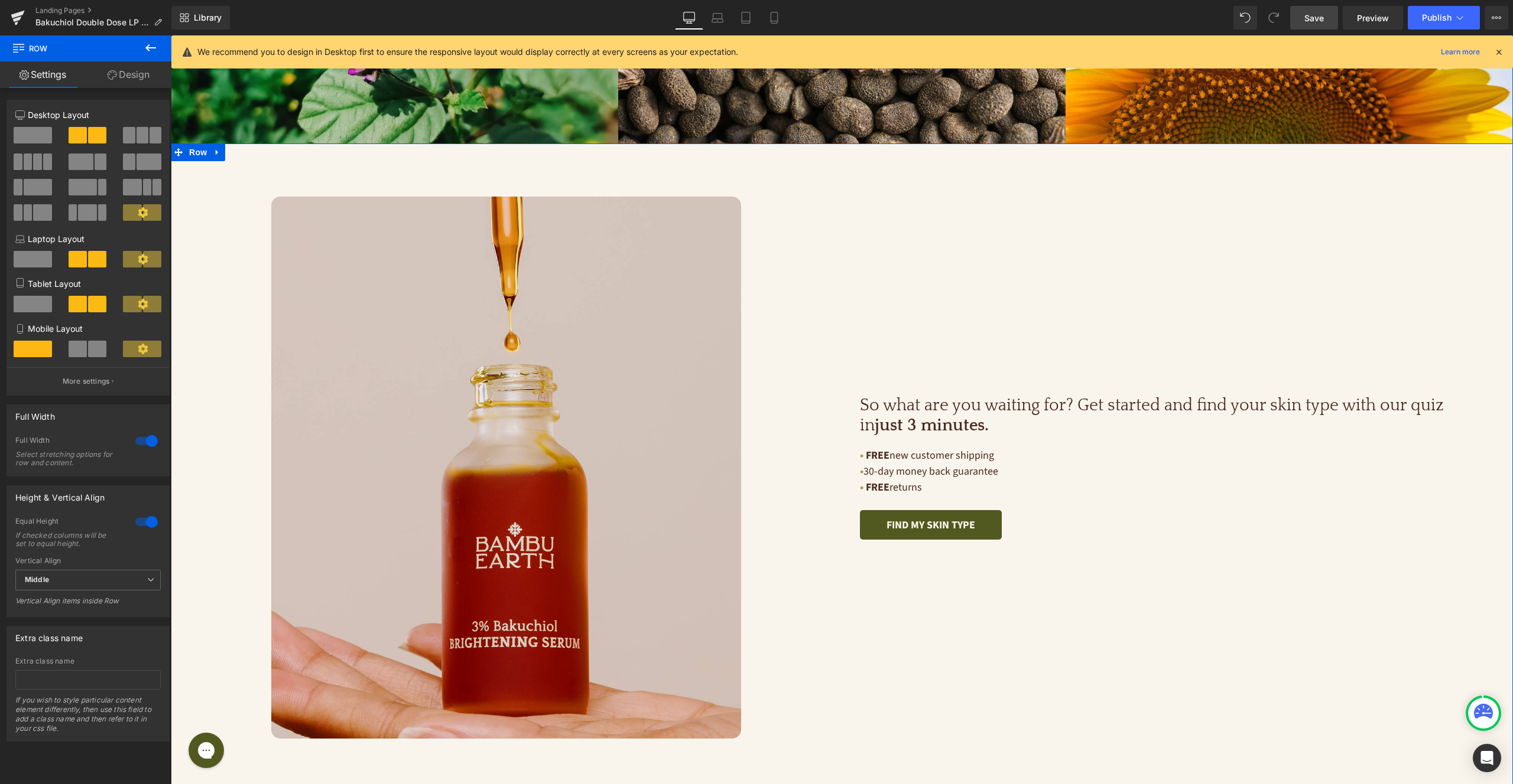
scroll to position [3383, 0]
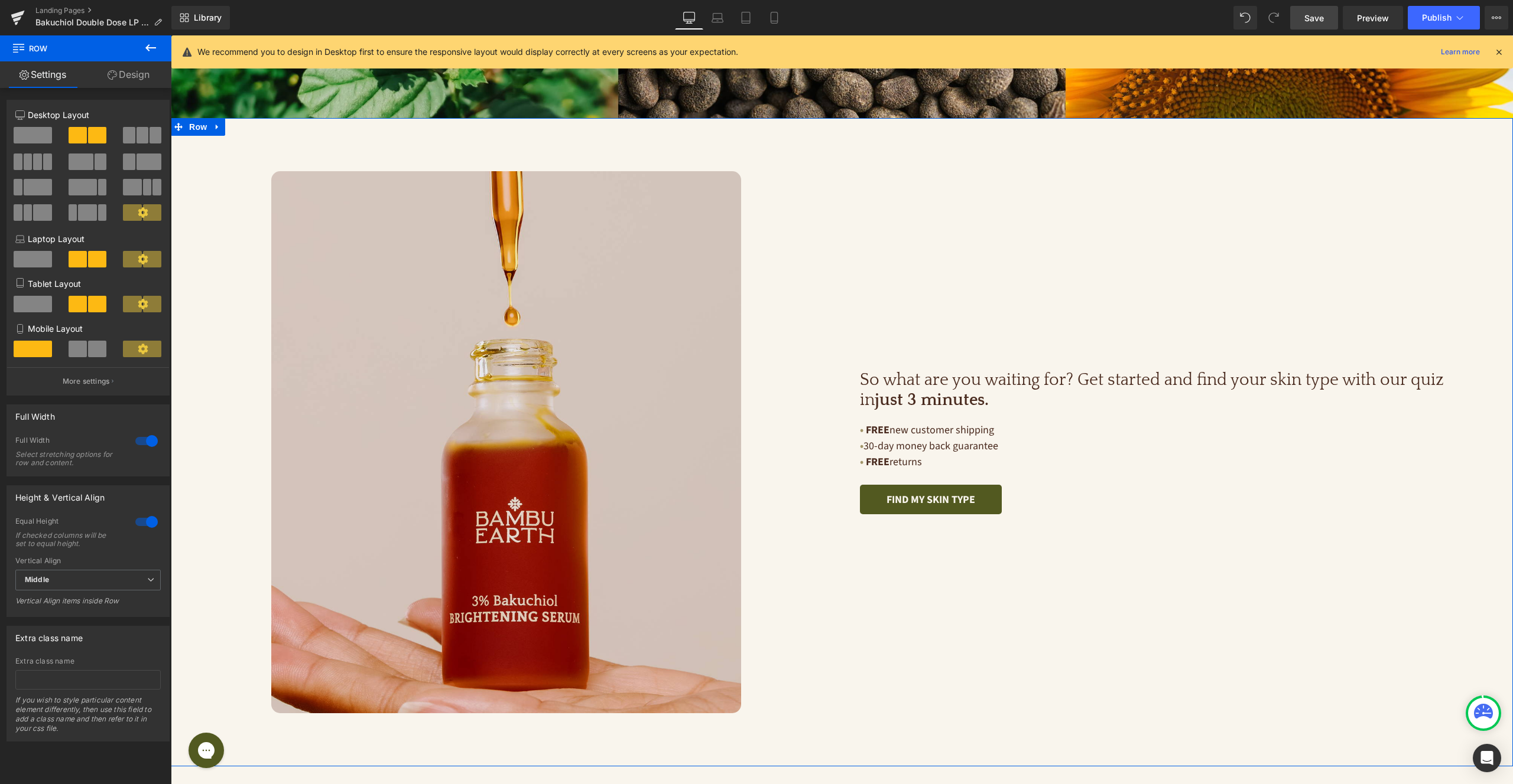
click at [122, 69] on link "Design" at bounding box center [129, 74] width 86 height 26
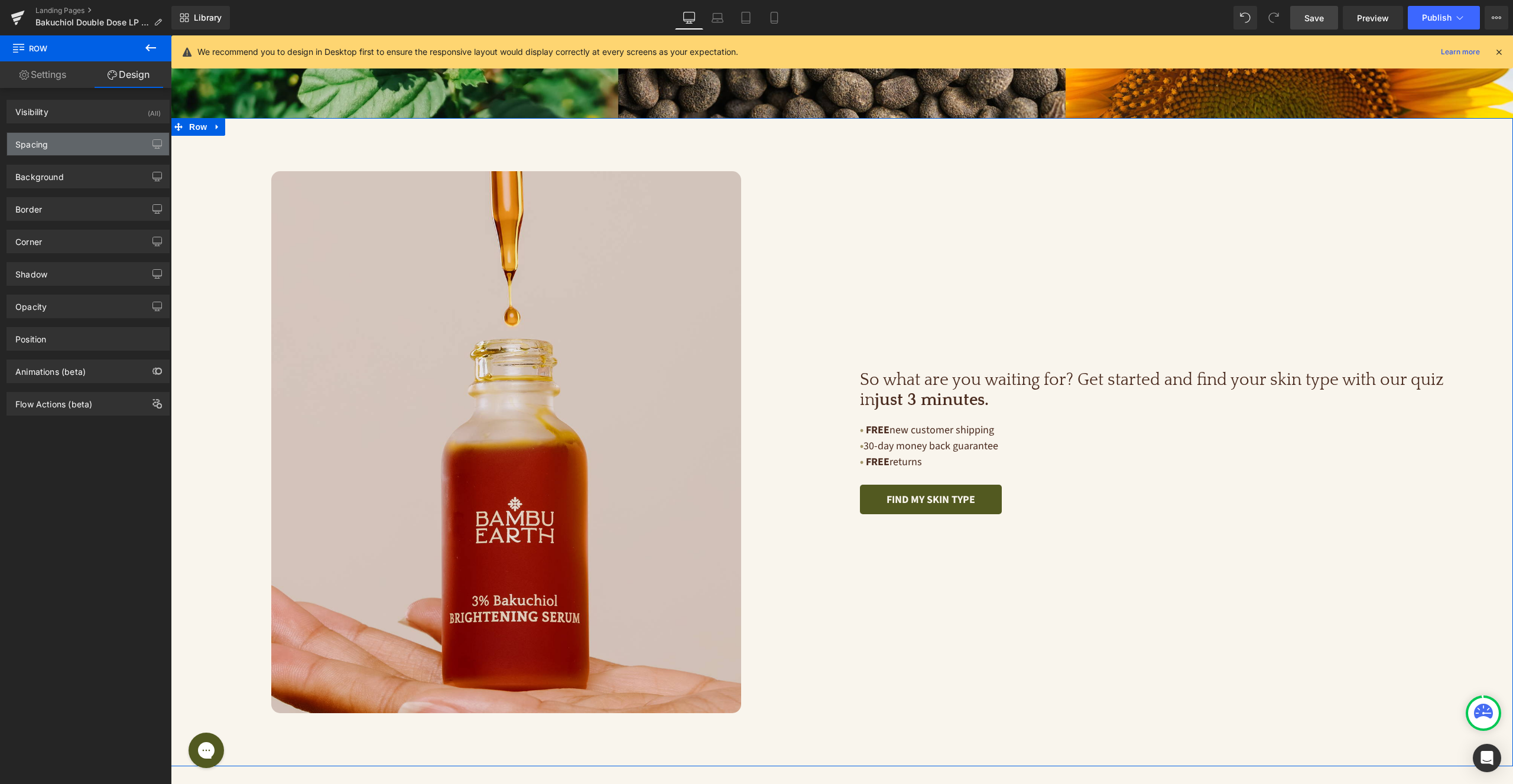
click at [89, 149] on div "Spacing" at bounding box center [87, 144] width 162 height 23
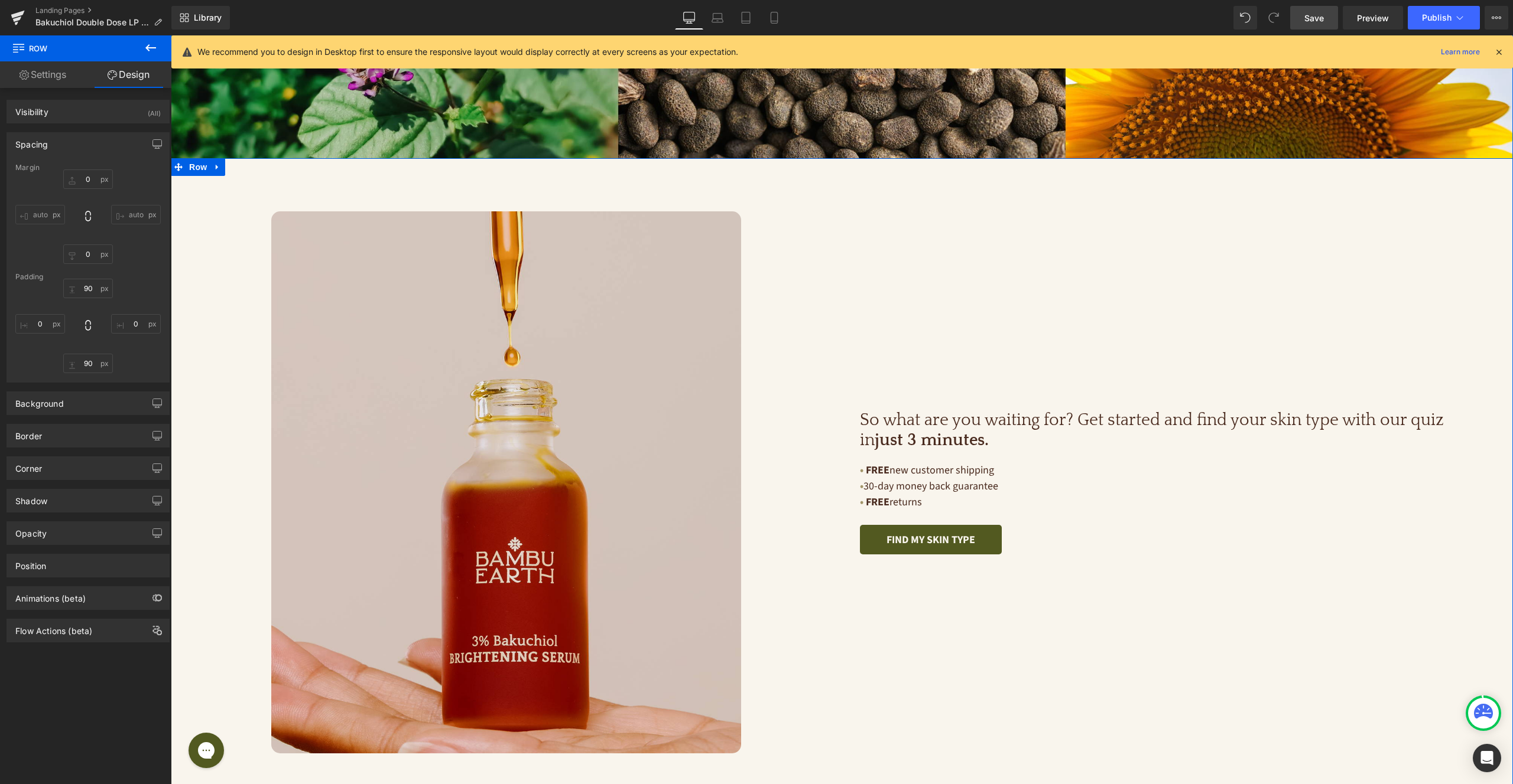
scroll to position [3763, 0]
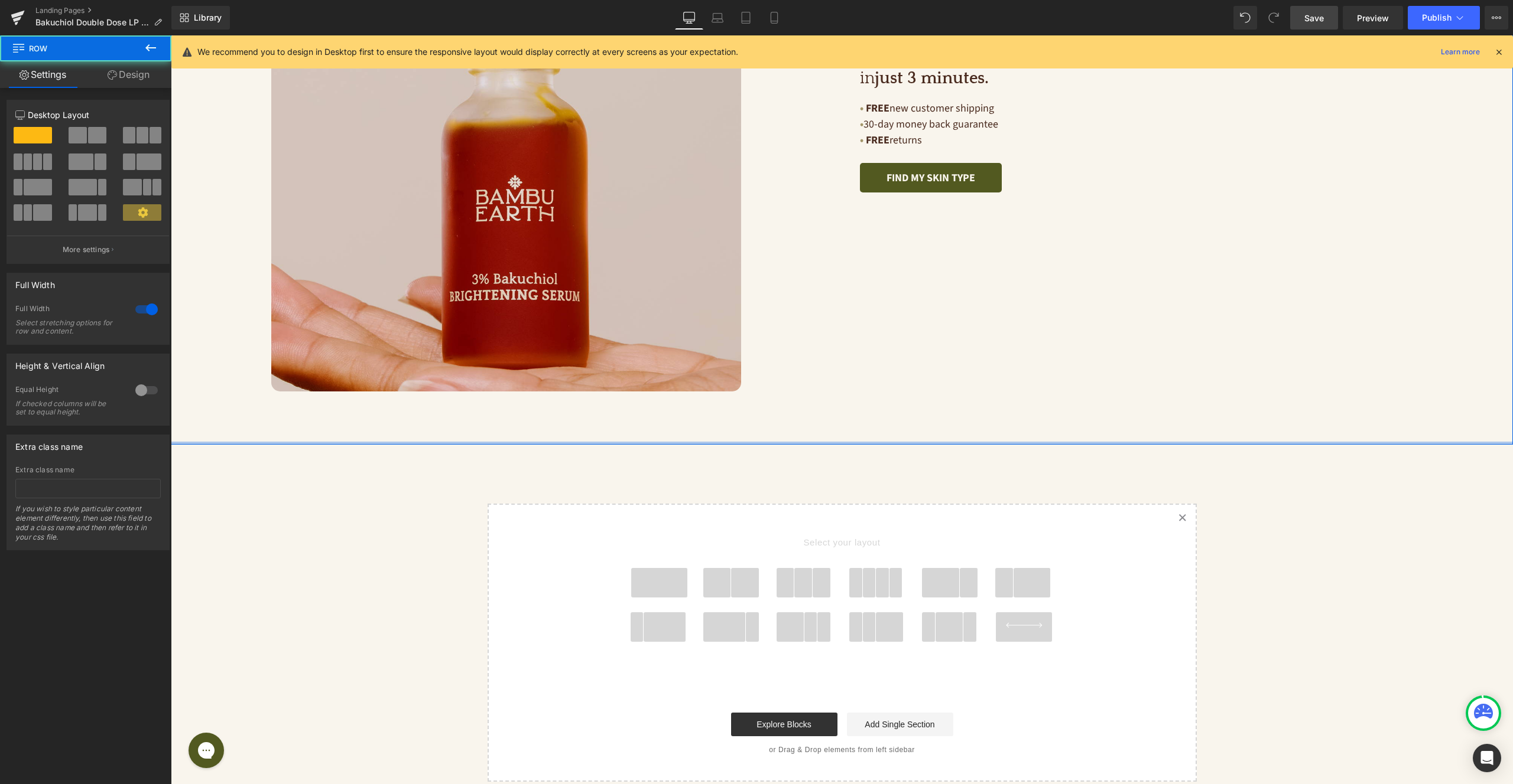
drag, startPoint x: 848, startPoint y: 409, endPoint x: 861, endPoint y: 333, distance: 77.1
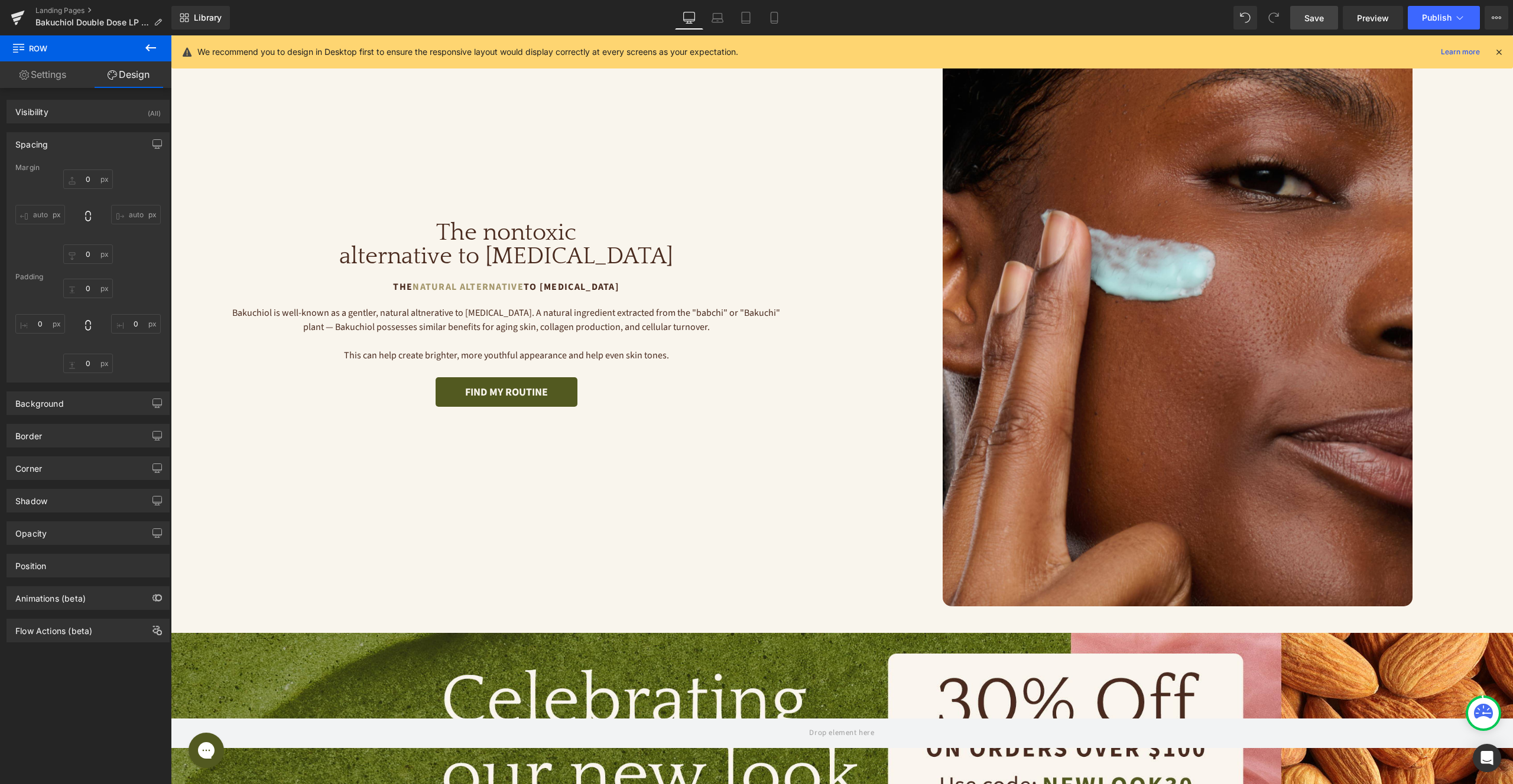
scroll to position [0, 0]
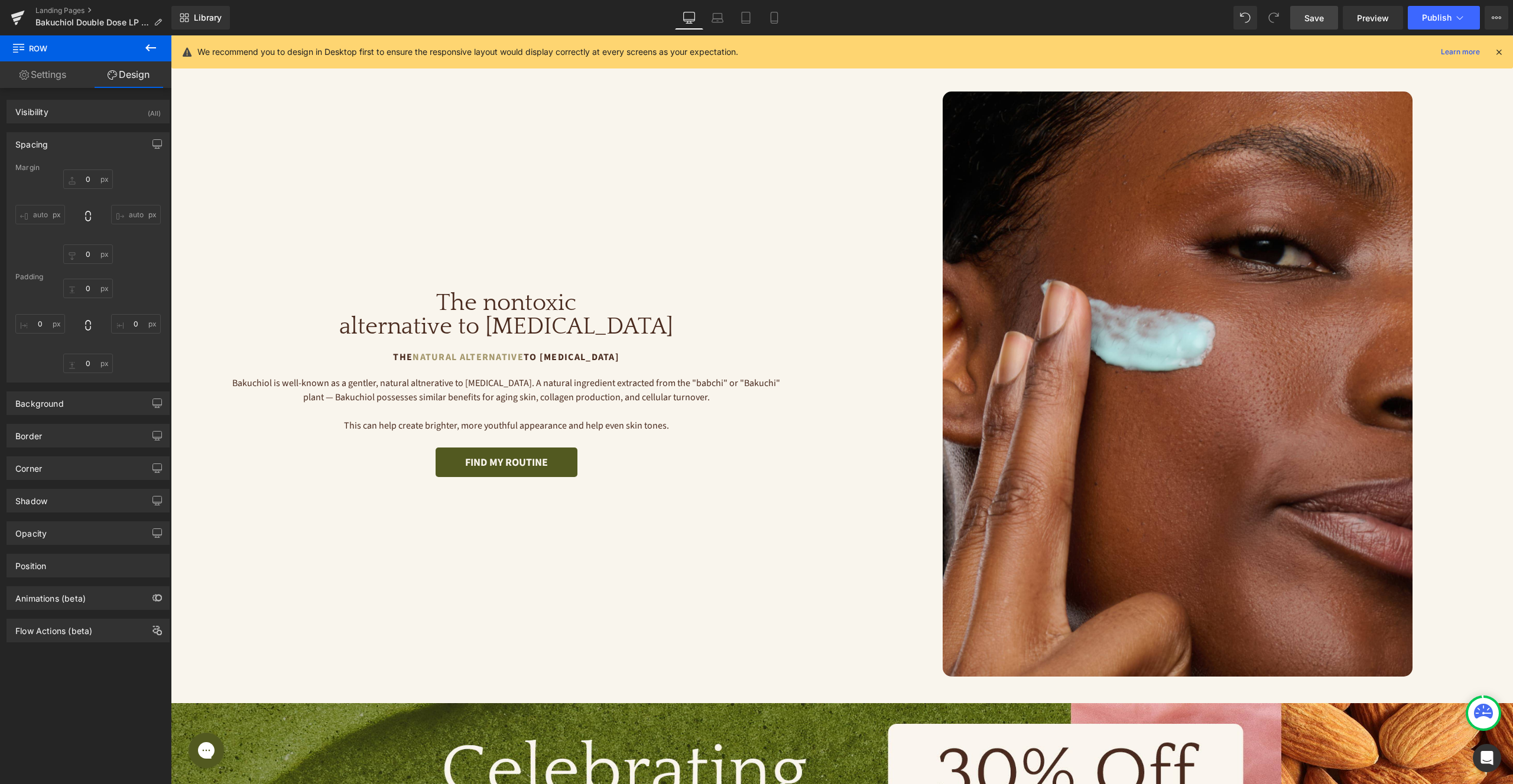
drag, startPoint x: 1309, startPoint y: 21, endPoint x: 1275, endPoint y: 23, distance: 34.1
click at [1309, 21] on span "Save" at bounding box center [1314, 18] width 20 height 12
click at [483, 394] on p "Bakuchiol is well-known as a gentler, natural altnerative to Retinol. A natural…" at bounding box center [506, 390] width 553 height 29
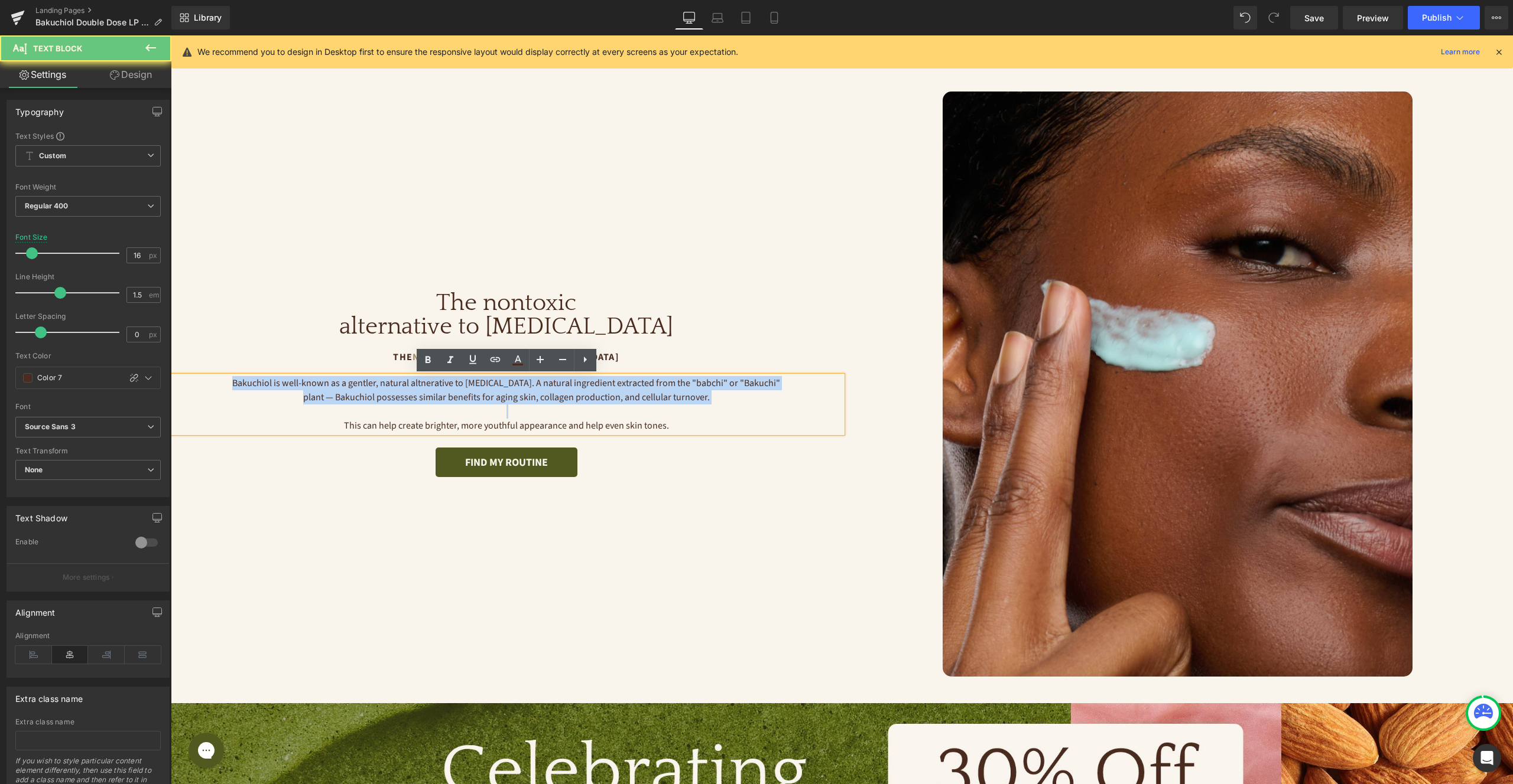
click at [483, 394] on p "Bakuchiol is well-known as a gentler, natural altnerative to Retinol. A natural…" at bounding box center [506, 390] width 553 height 29
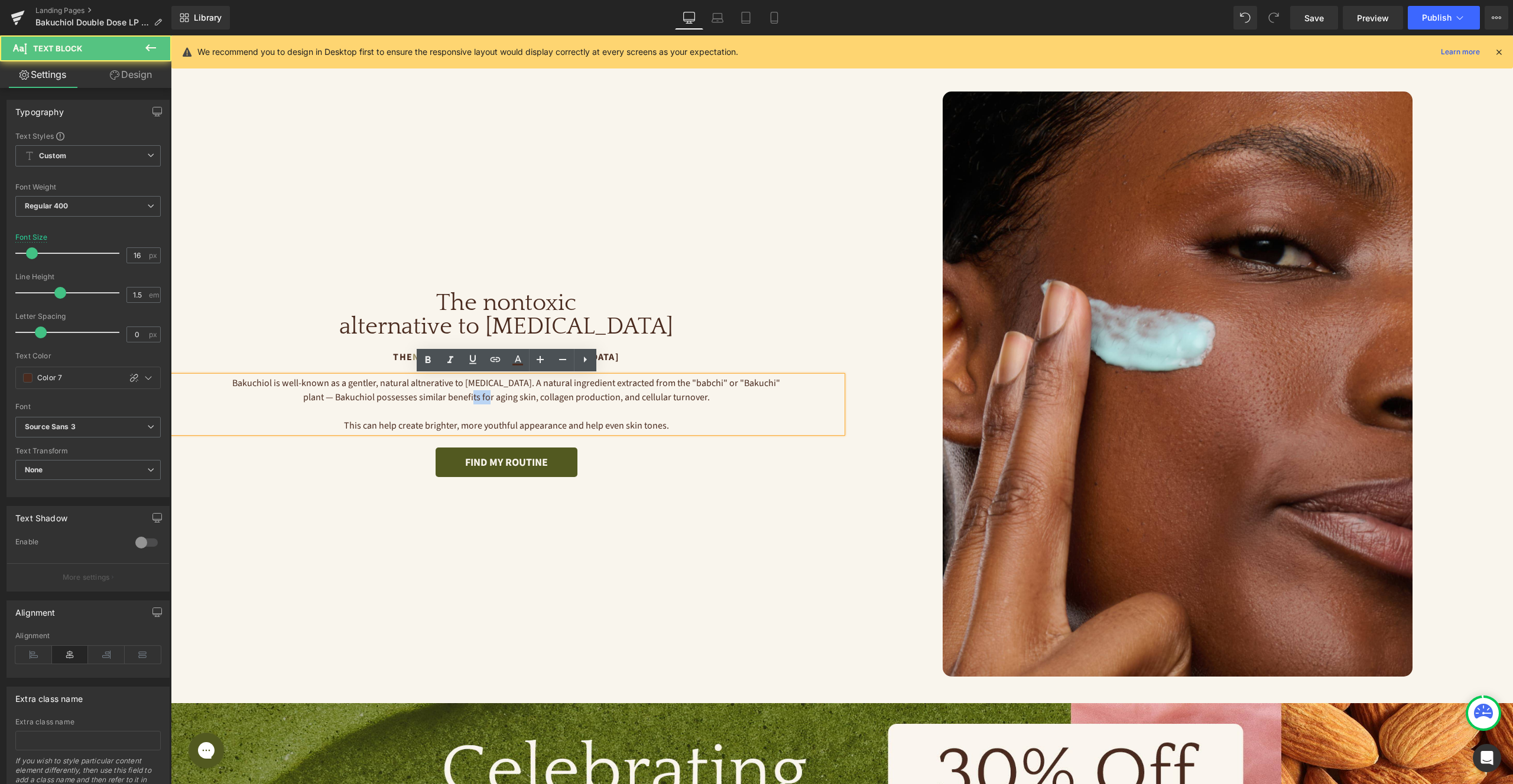
click at [483, 394] on p "Bakuchiol is well-known as a gentler, natural altnerative to Retinol. A natural…" at bounding box center [506, 390] width 553 height 29
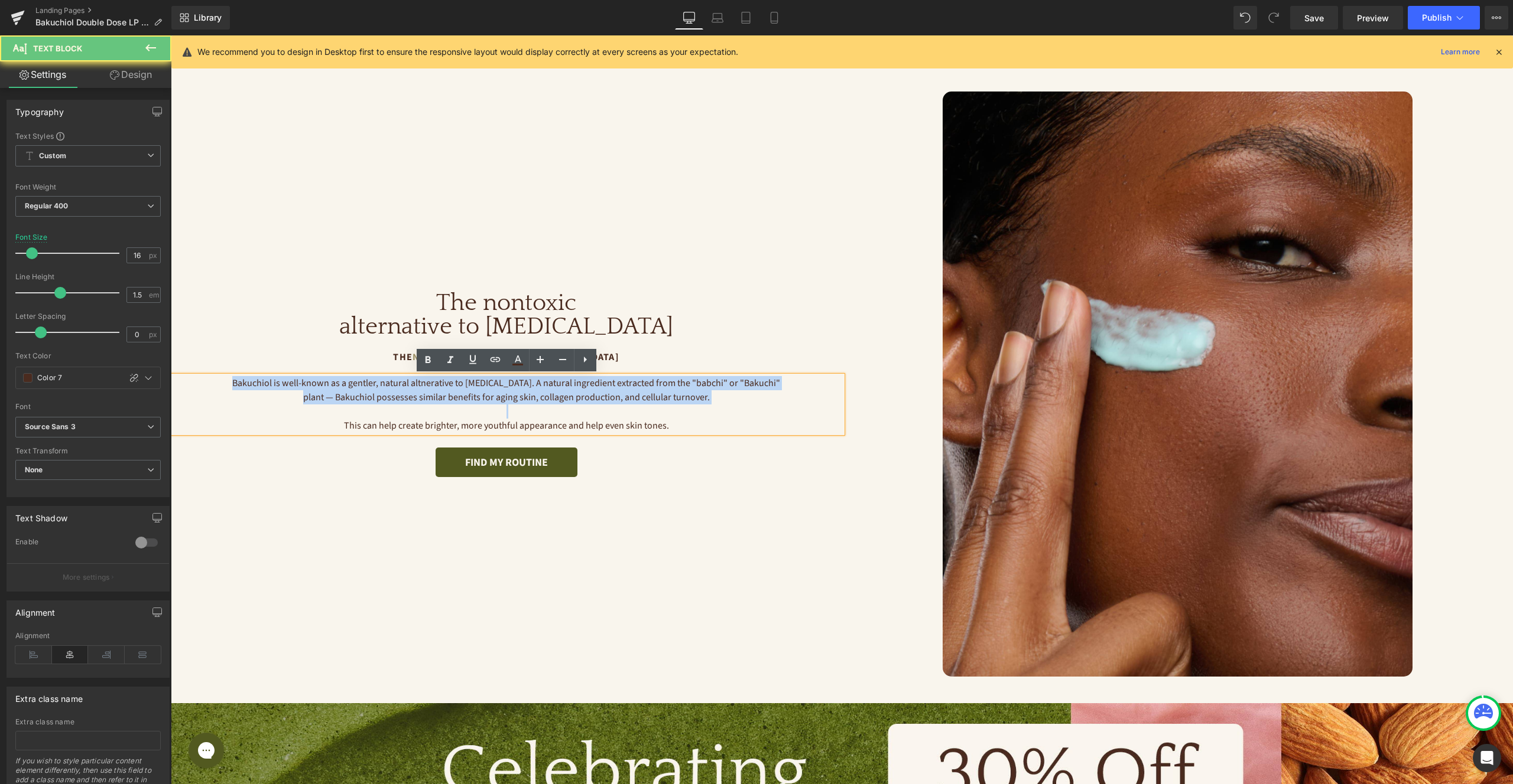
click at [483, 394] on p "Bakuchiol is well-known as a gentler, natural altnerative to Retinol. A natural…" at bounding box center [506, 390] width 553 height 29
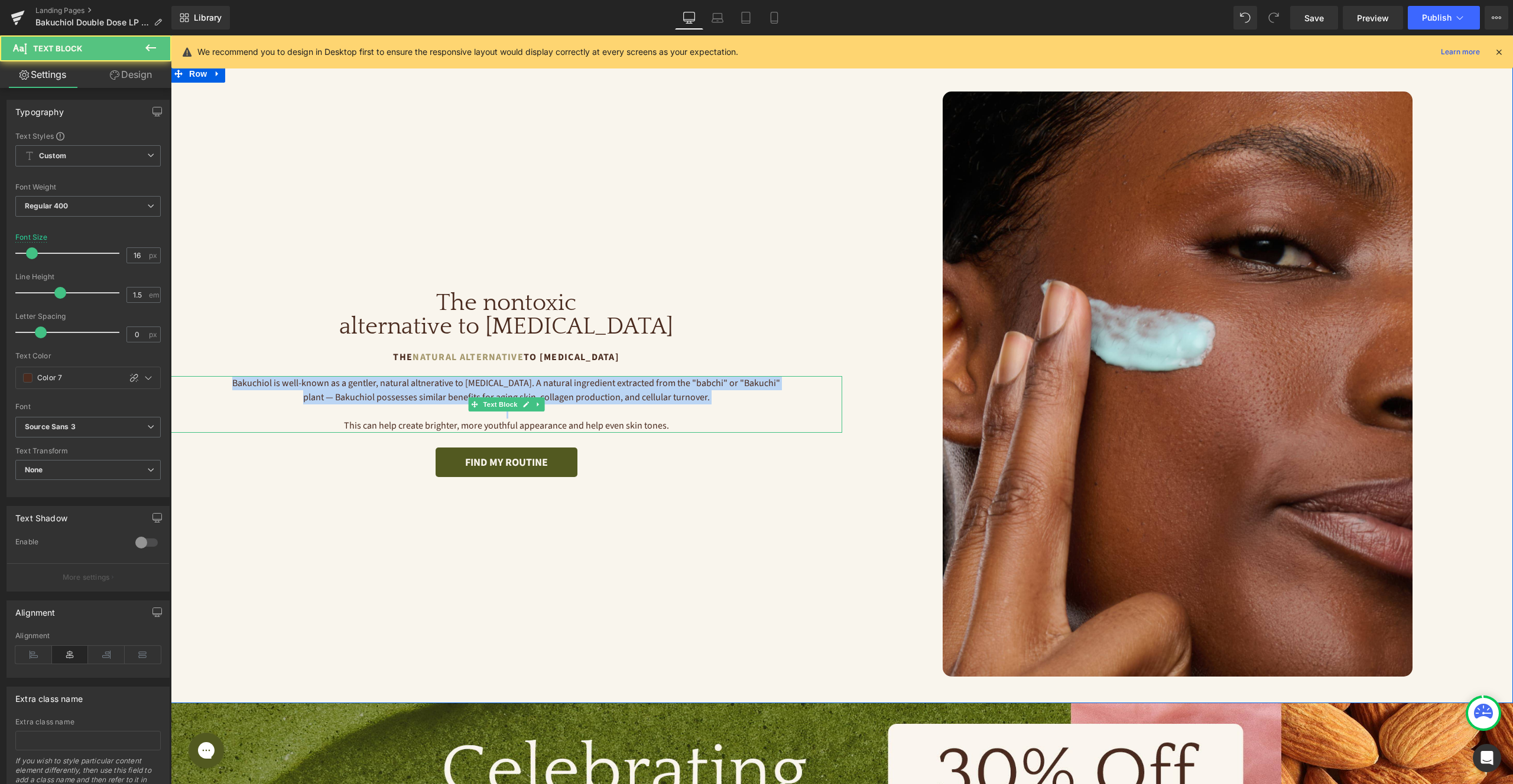
click at [413, 400] on p "Bakuchiol is well-known as a gentler, natural altnerative to Retinol. A natural…" at bounding box center [506, 390] width 553 height 29
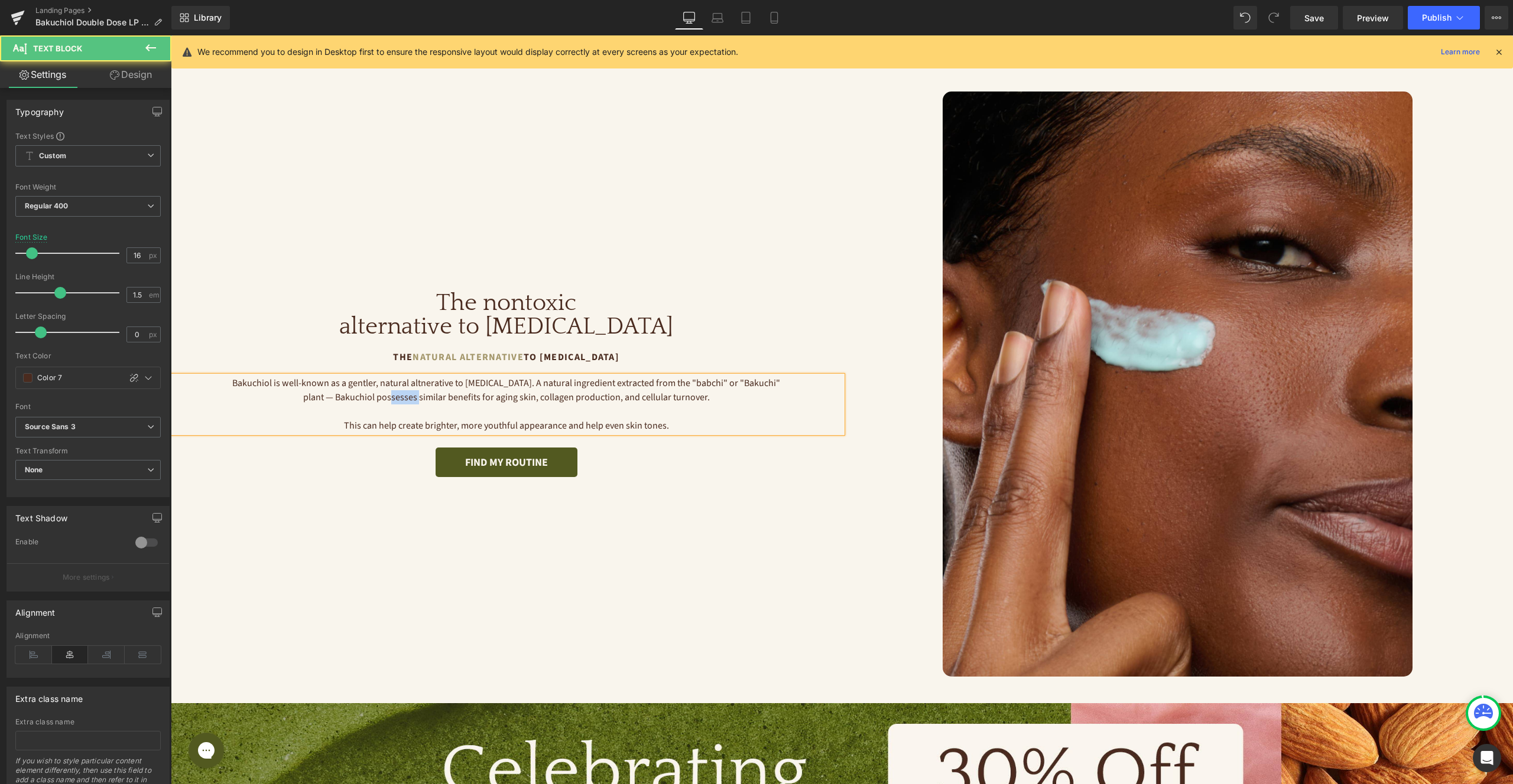
click at [413, 400] on p "Bakuchiol is well-known as a gentler, natural altnerative to Retinol. A natural…" at bounding box center [506, 390] width 553 height 29
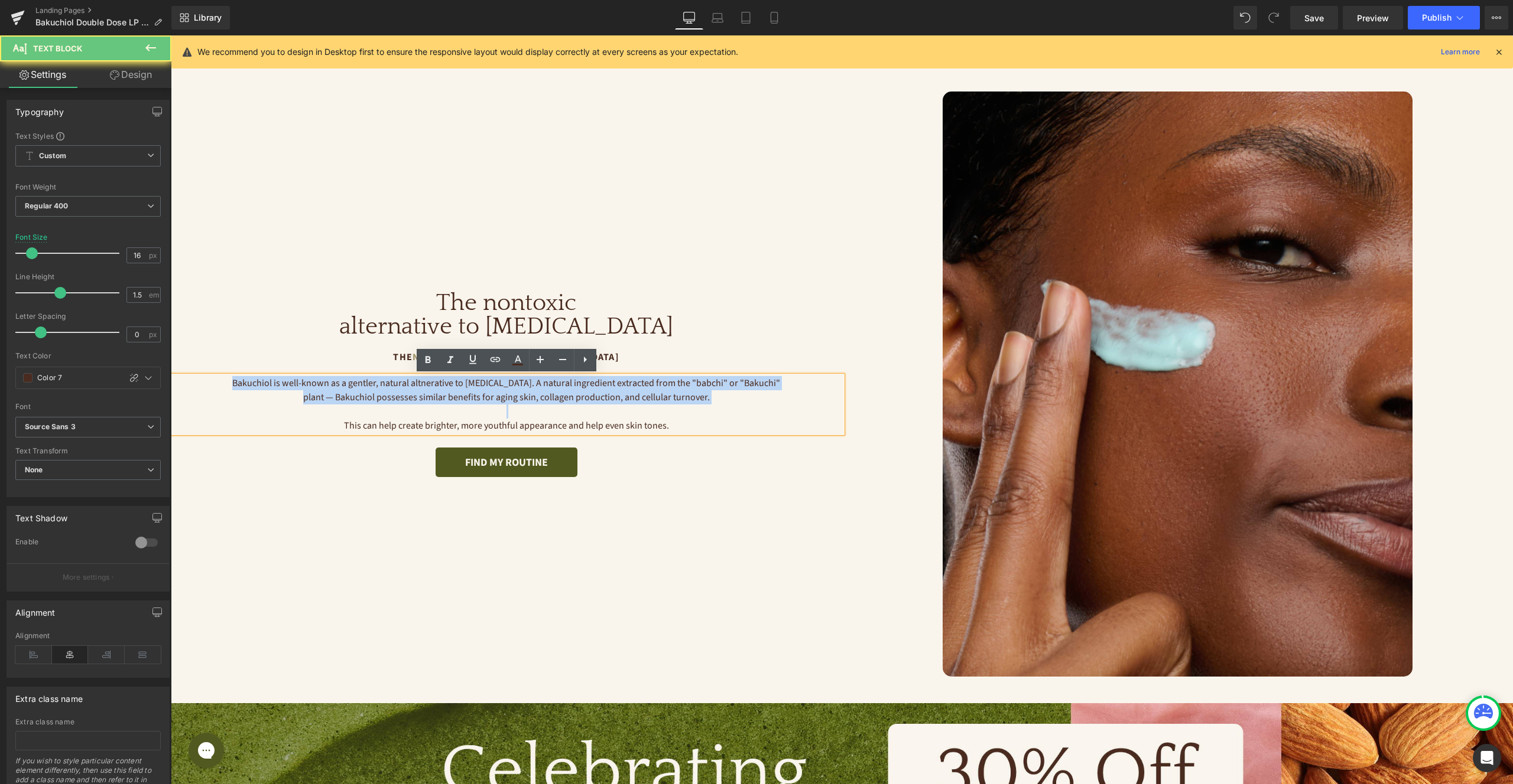
click at [413, 400] on p "Bakuchiol is well-known as a gentler, natural altnerative to Retinol. A natural…" at bounding box center [506, 390] width 553 height 29
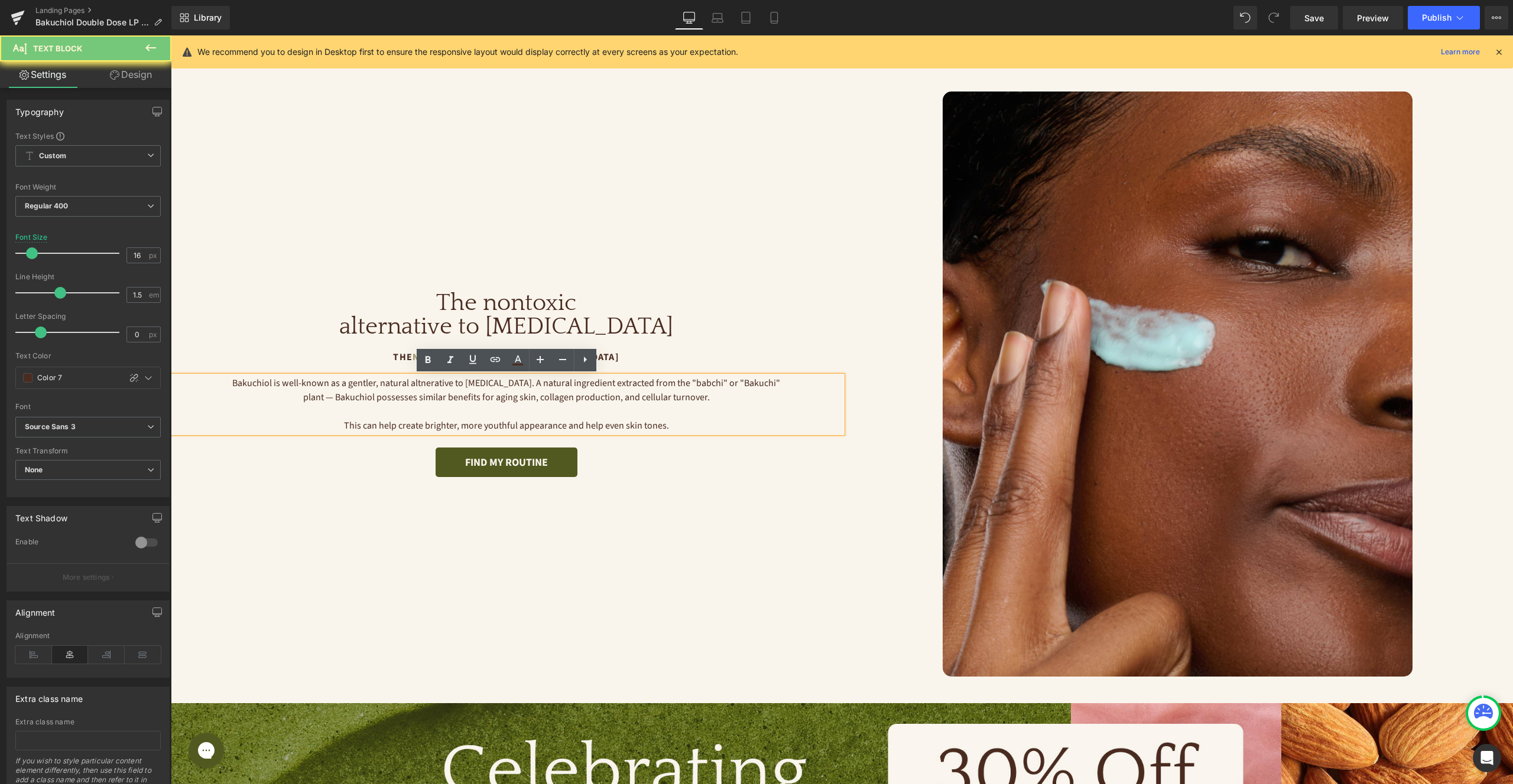
click at [670, 432] on p "This can help create brighter, more youthful appearance and help even skin tone…" at bounding box center [506, 426] width 553 height 14
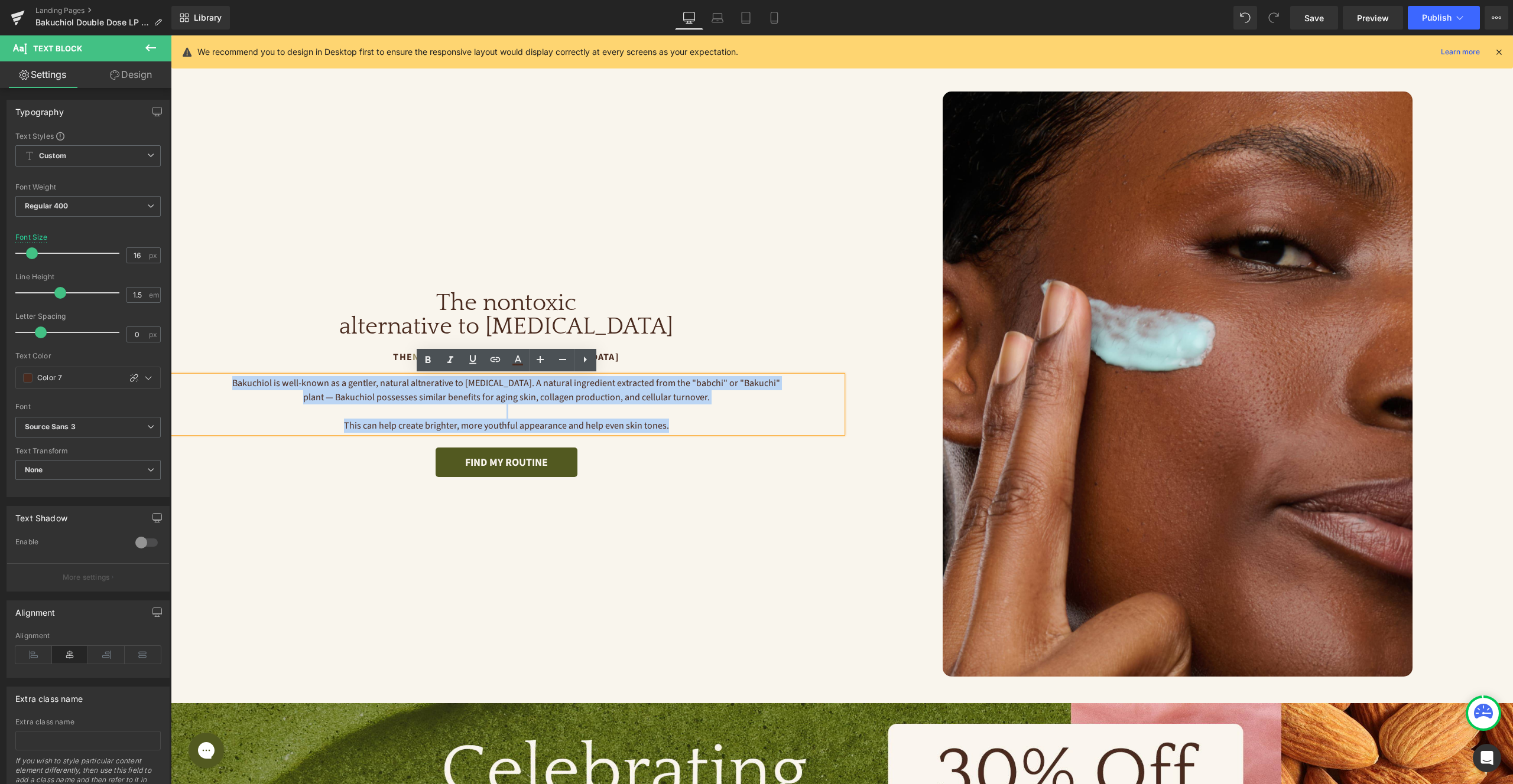
drag, startPoint x: 658, startPoint y: 421, endPoint x: 219, endPoint y: 380, distance: 440.9
click at [219, 380] on div "Bakuchiol is well-known as a gentler, natural altnerative to Retinol. A natural…" at bounding box center [506, 404] width 671 height 57
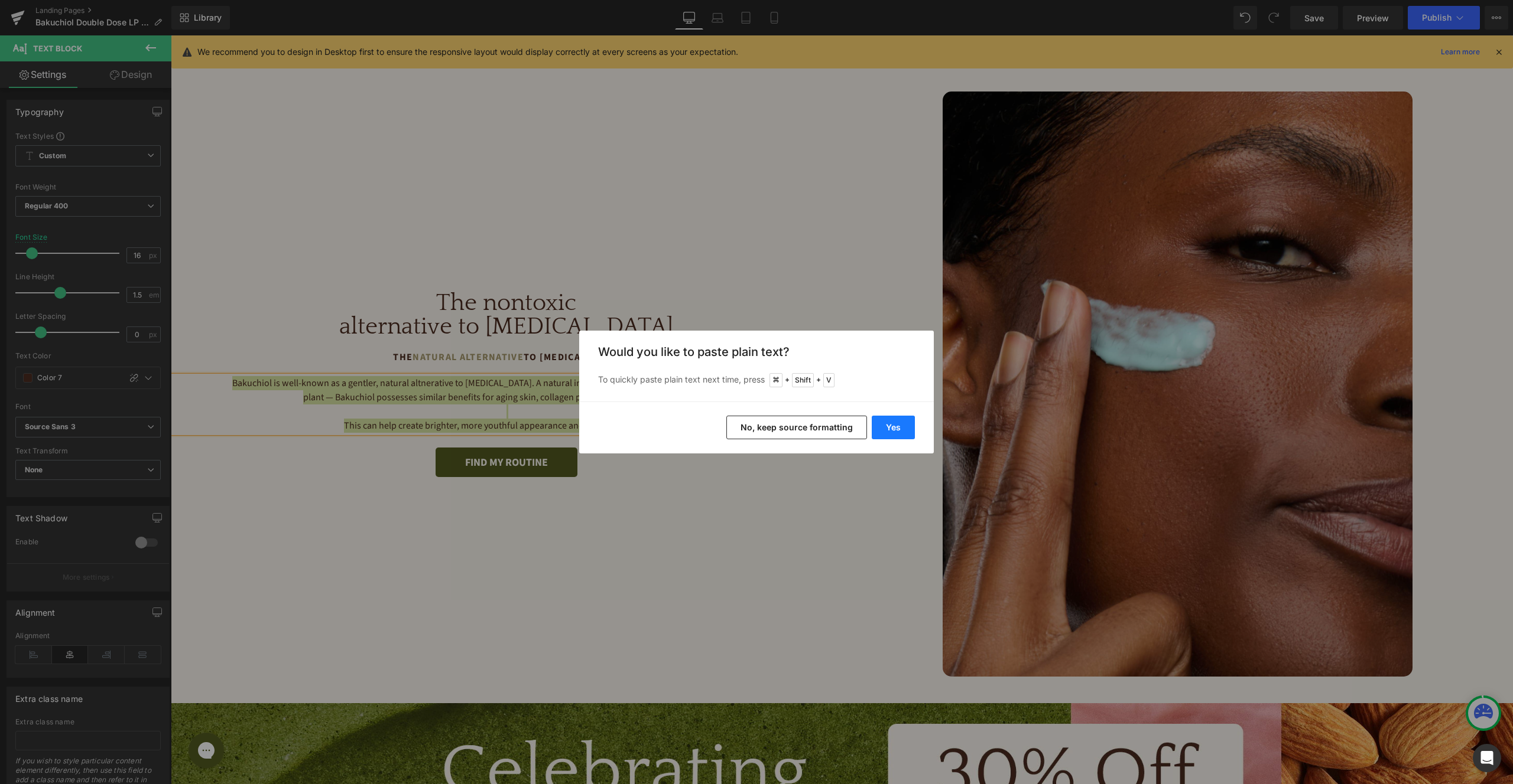
drag, startPoint x: 895, startPoint y: 424, endPoint x: 724, endPoint y: 389, distance: 174.5
click at [895, 424] on button "Yes" at bounding box center [893, 427] width 43 height 23
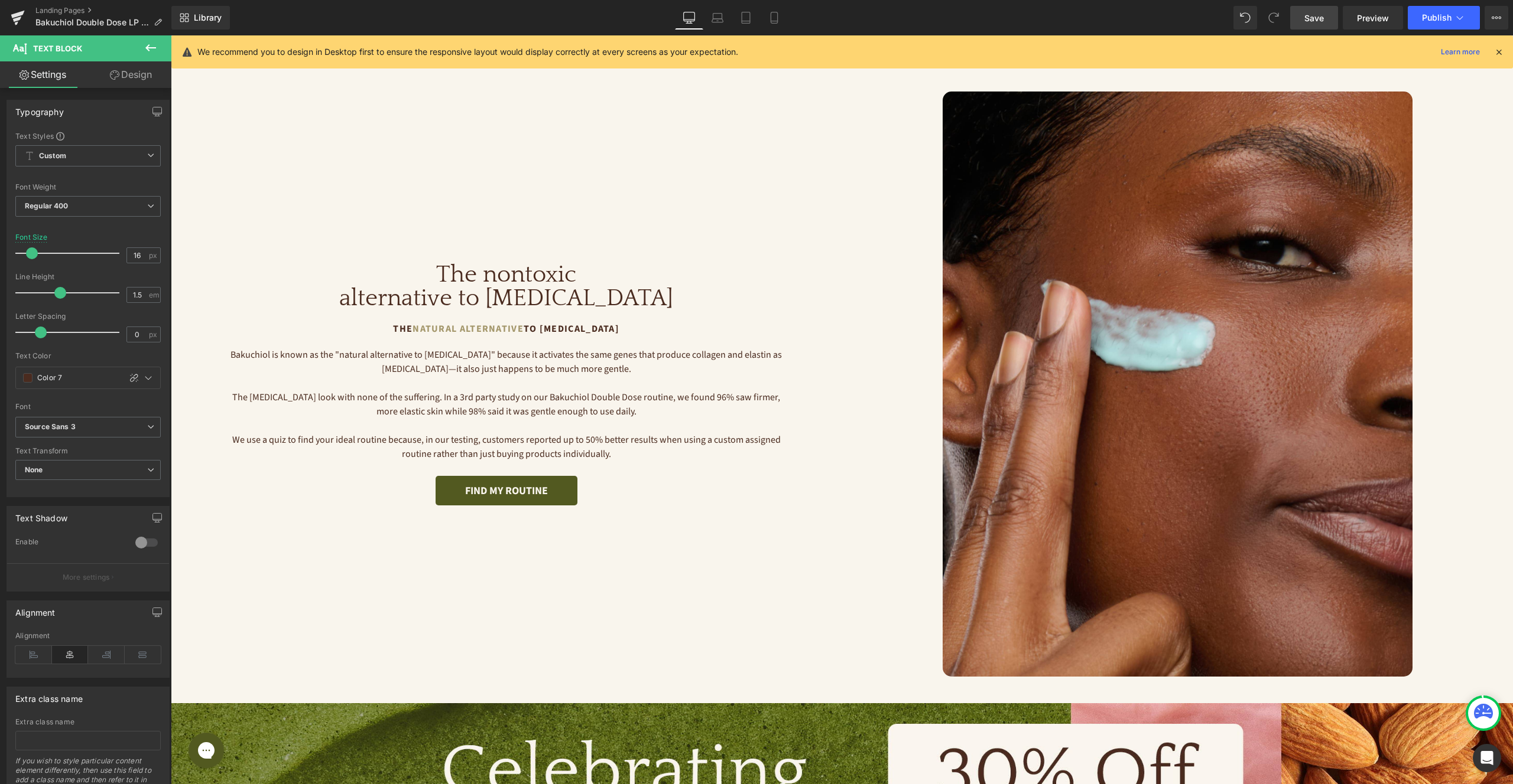
click at [1318, 23] on span "Save" at bounding box center [1314, 18] width 20 height 12
click at [336, 380] on p at bounding box center [506, 383] width 553 height 14
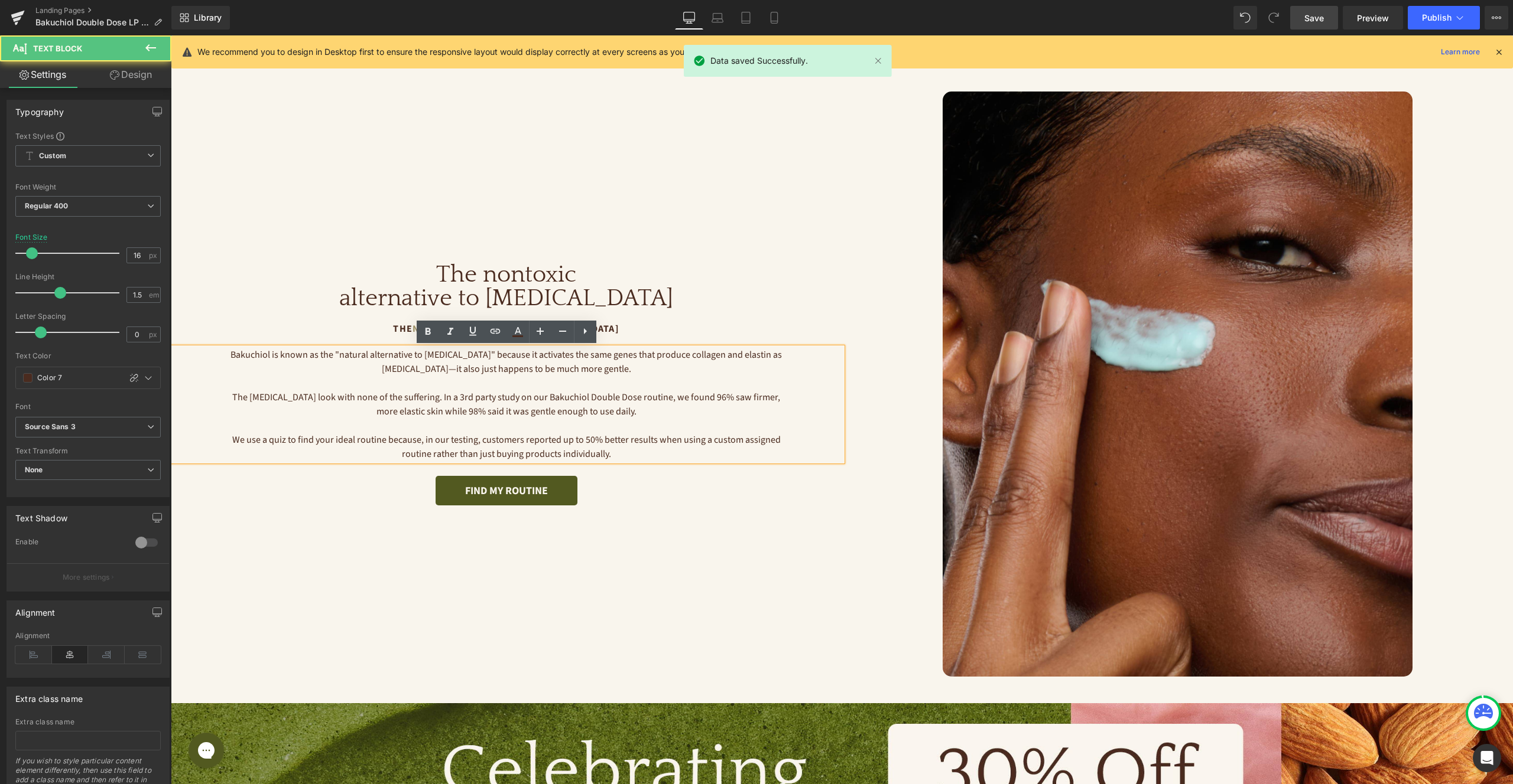
click at [399, 394] on p "The retinol look with none of the suffering. In a 3rd party study on our Bakuch…" at bounding box center [506, 405] width 553 height 29
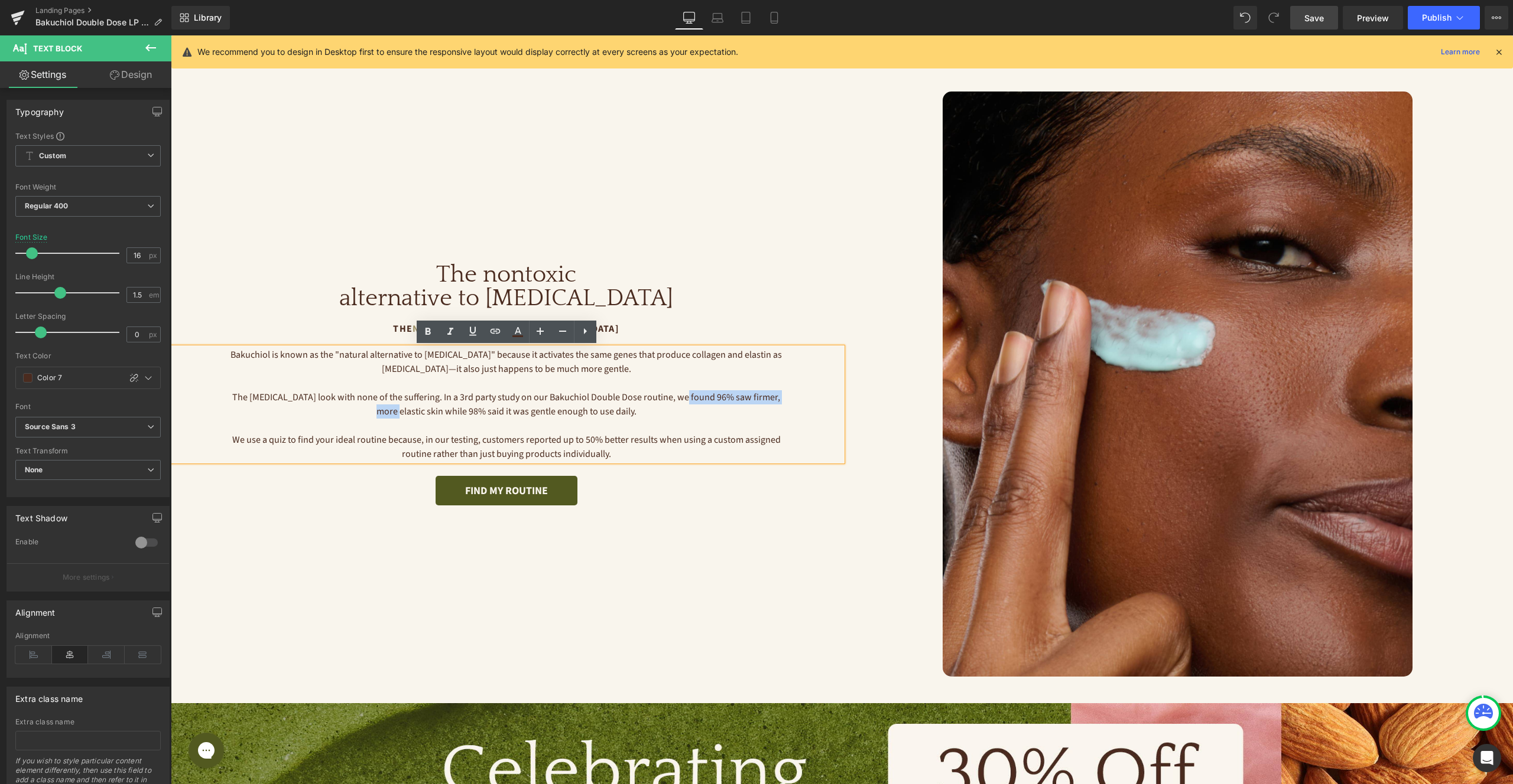
drag, startPoint x: 670, startPoint y: 397, endPoint x: 787, endPoint y: 399, distance: 117.0
click at [787, 399] on div "Bakuchiol is known as the "natural alternative to retinol" because it activates…" at bounding box center [506, 404] width 671 height 113
click at [428, 332] on icon at bounding box center [428, 332] width 14 height 14
drag, startPoint x: 459, startPoint y: 413, endPoint x: 575, endPoint y: 411, distance: 116.0
click at [575, 411] on p "The retinol look with none of the suffering. In a 3rd party study on our Bakuch…" at bounding box center [506, 405] width 553 height 29
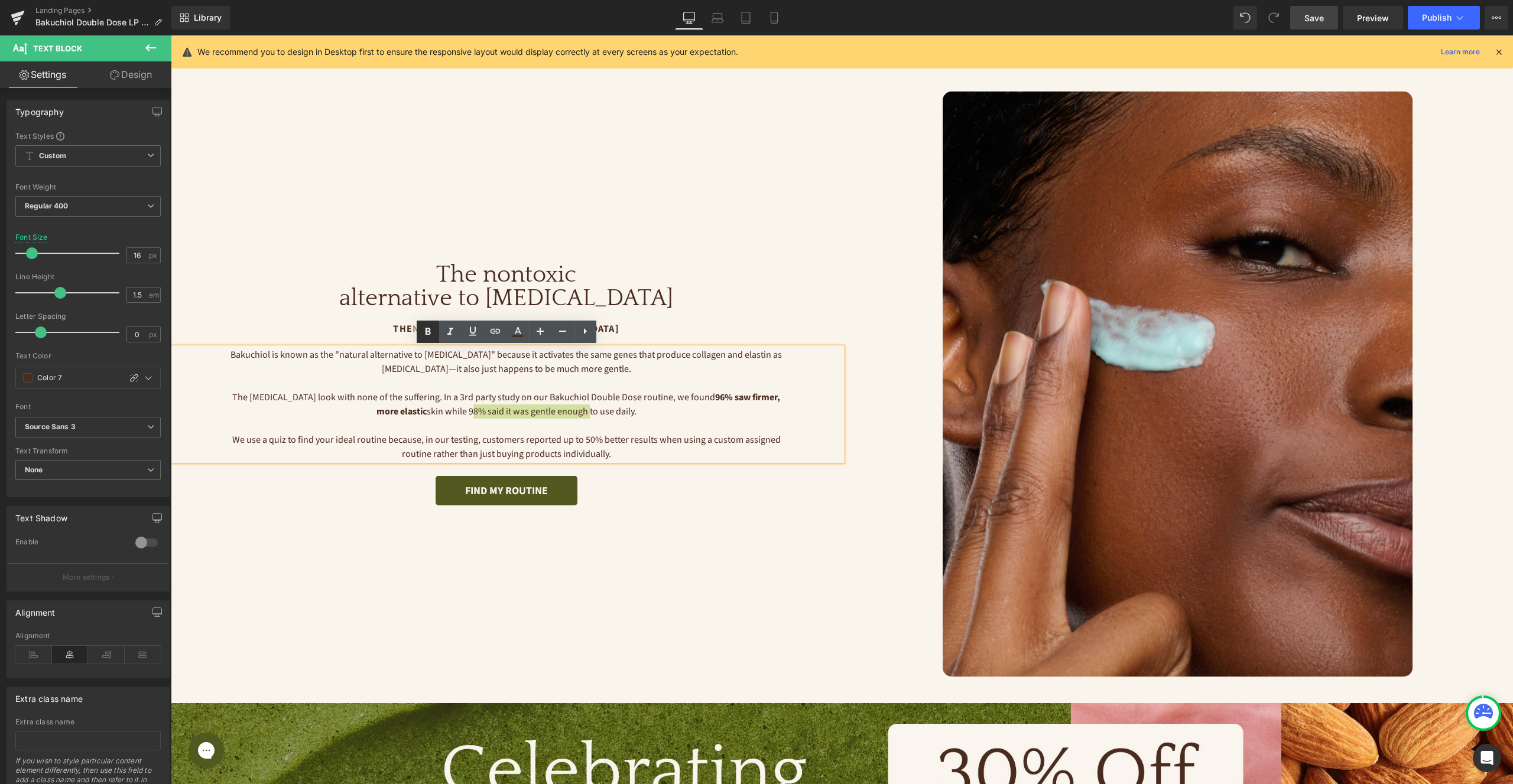
click at [430, 340] on link at bounding box center [428, 332] width 23 height 23
click at [616, 487] on div "FIND MY ROUTINE" at bounding box center [506, 491] width 671 height 29
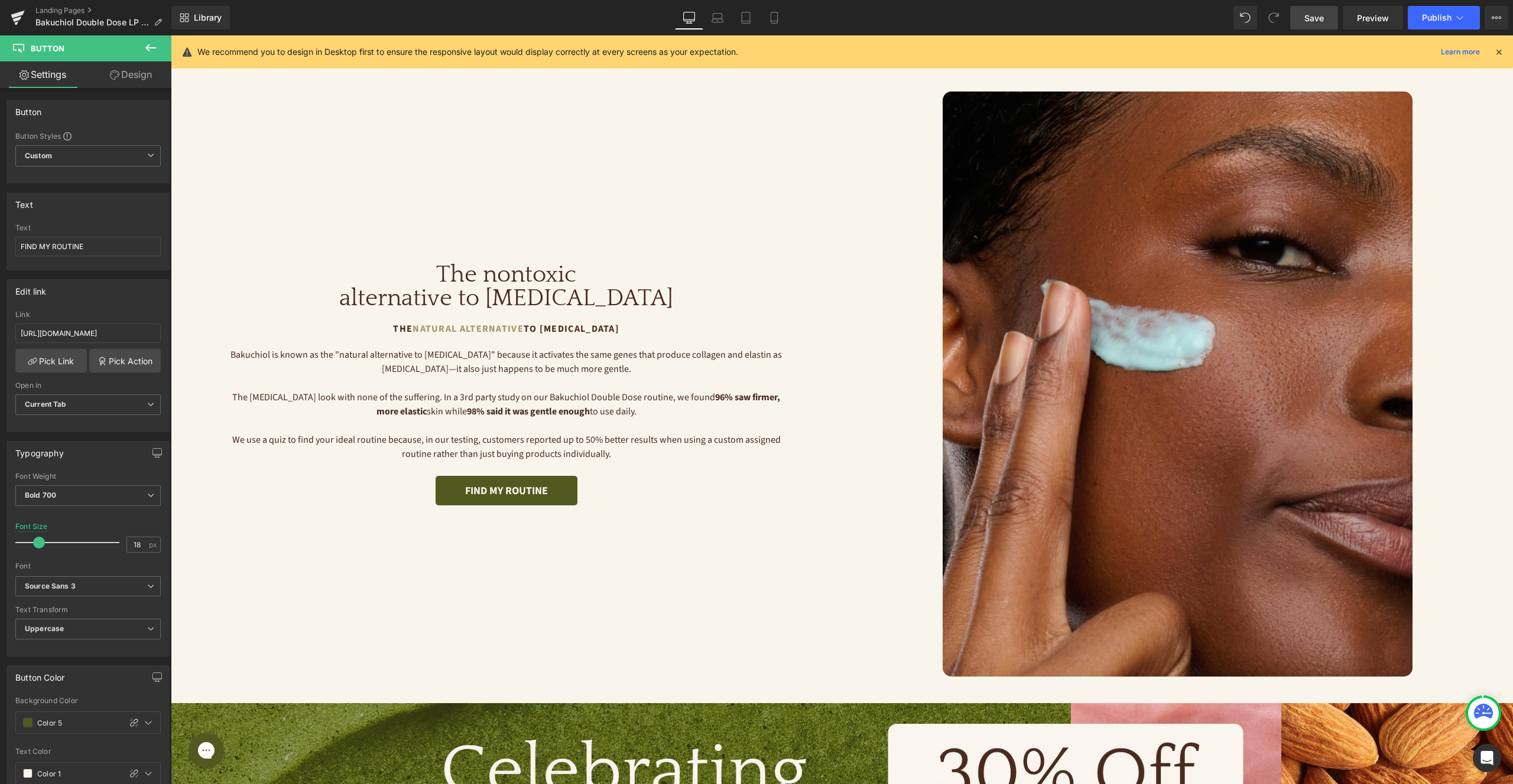
click at [1303, 26] on link "Save" at bounding box center [1313, 17] width 48 height 23
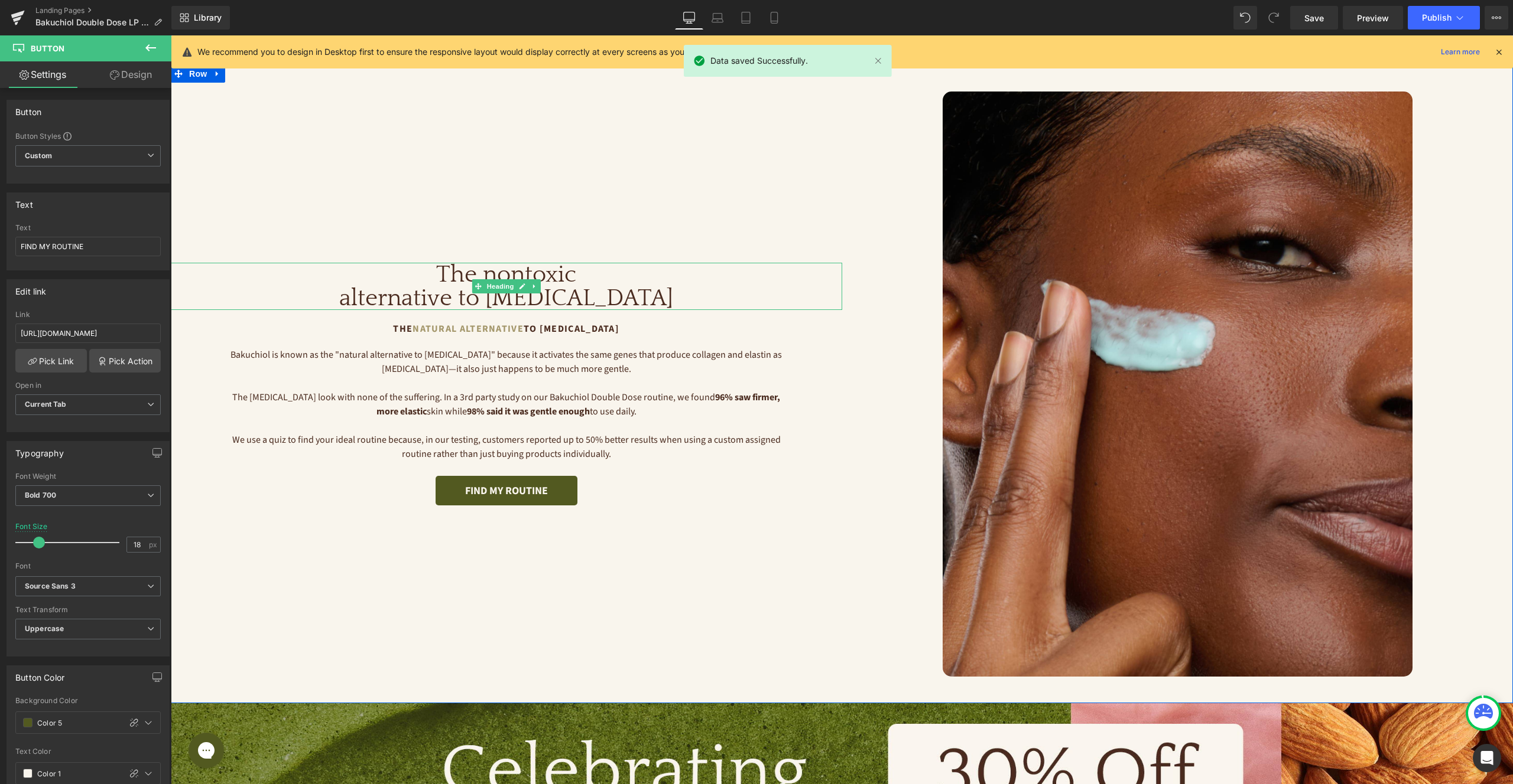
click at [546, 276] on h1 "The nontoxic alternative to retinol" at bounding box center [506, 286] width 671 height 47
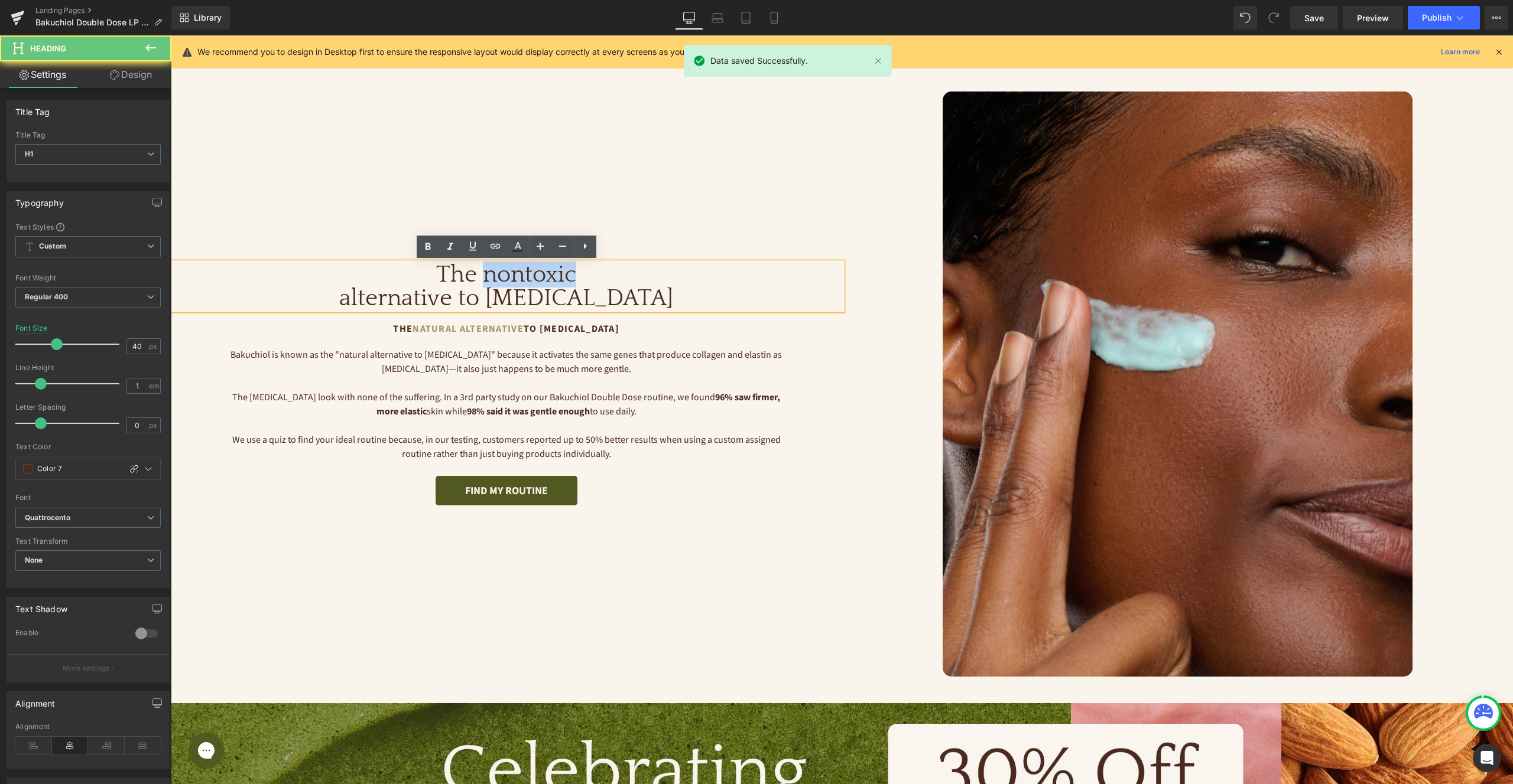
click at [546, 276] on h1 "The nontoxic alternative to retinol" at bounding box center [506, 286] width 671 height 47
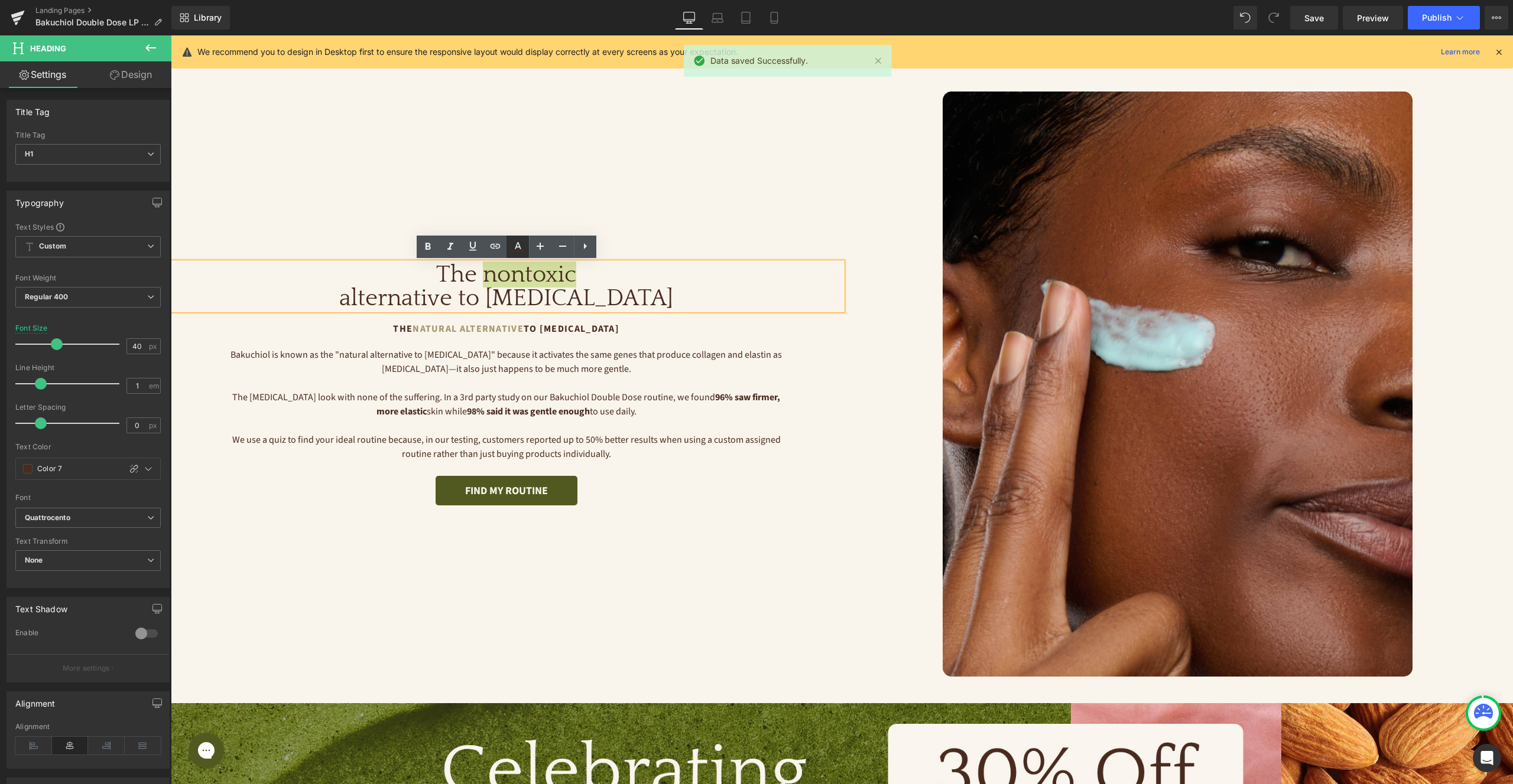
click at [514, 248] on icon at bounding box center [517, 247] width 14 height 14
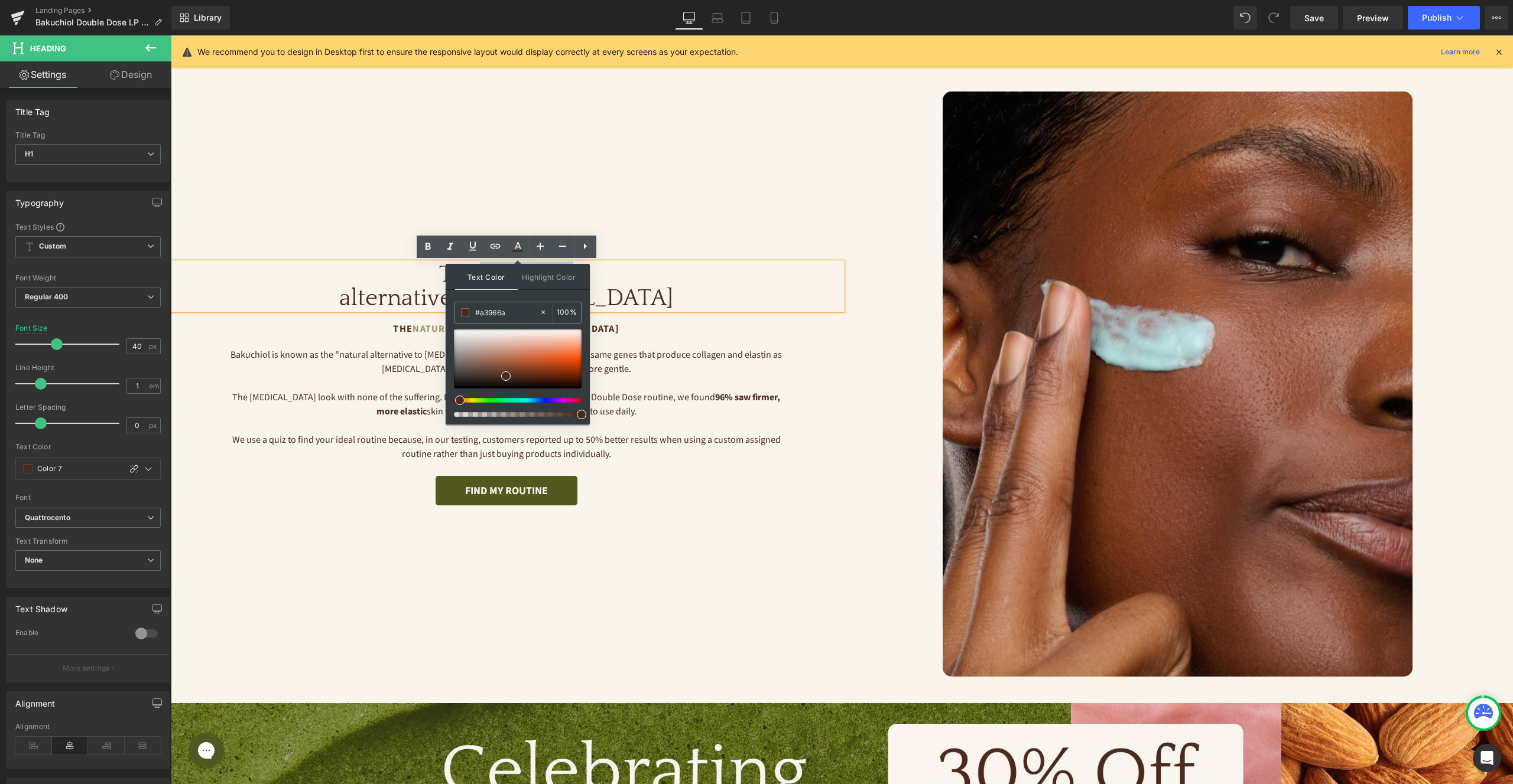
click at [607, 206] on div "Image The nontoxic alternative to [MEDICAL_DATA] Heading The Natural Alternativ…" at bounding box center [506, 384] width 671 height 585
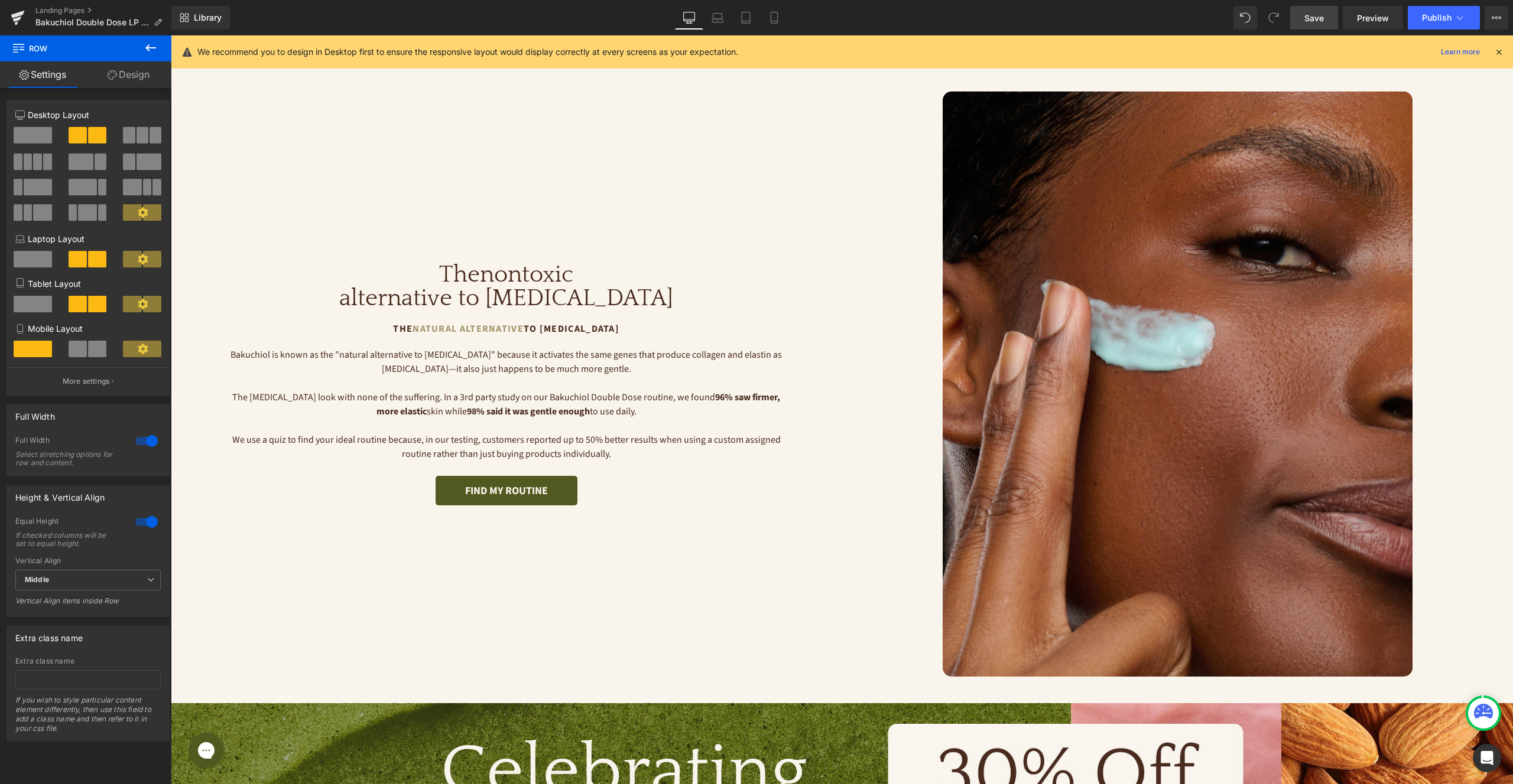
click at [1328, 17] on link "Save" at bounding box center [1313, 17] width 48 height 23
click at [931, 124] on div at bounding box center [1177, 384] width 671 height 585
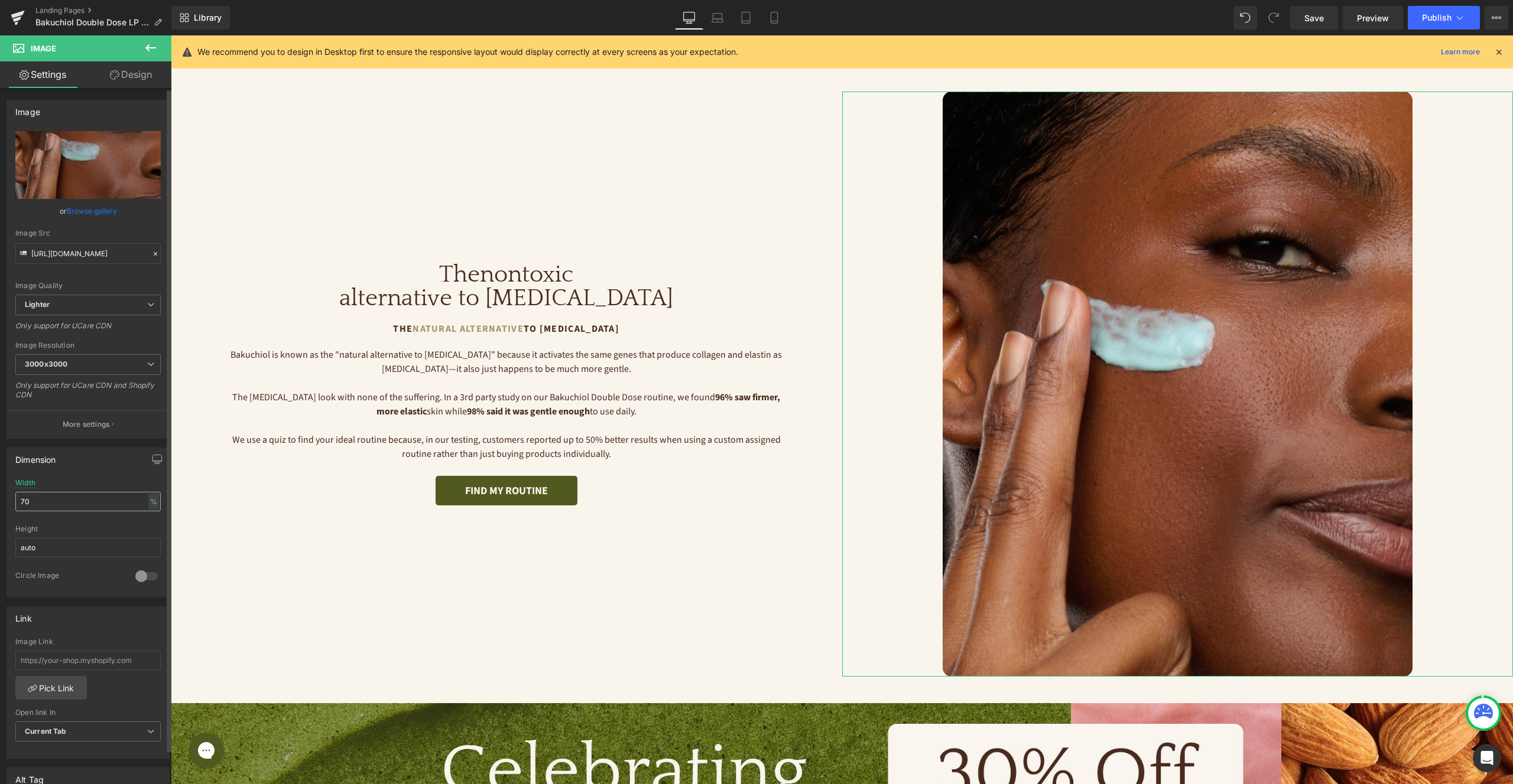
click at [81, 501] on input "70" at bounding box center [87, 502] width 146 height 20
click at [143, 508] on input "70" at bounding box center [87, 502] width 146 height 20
type input "60"
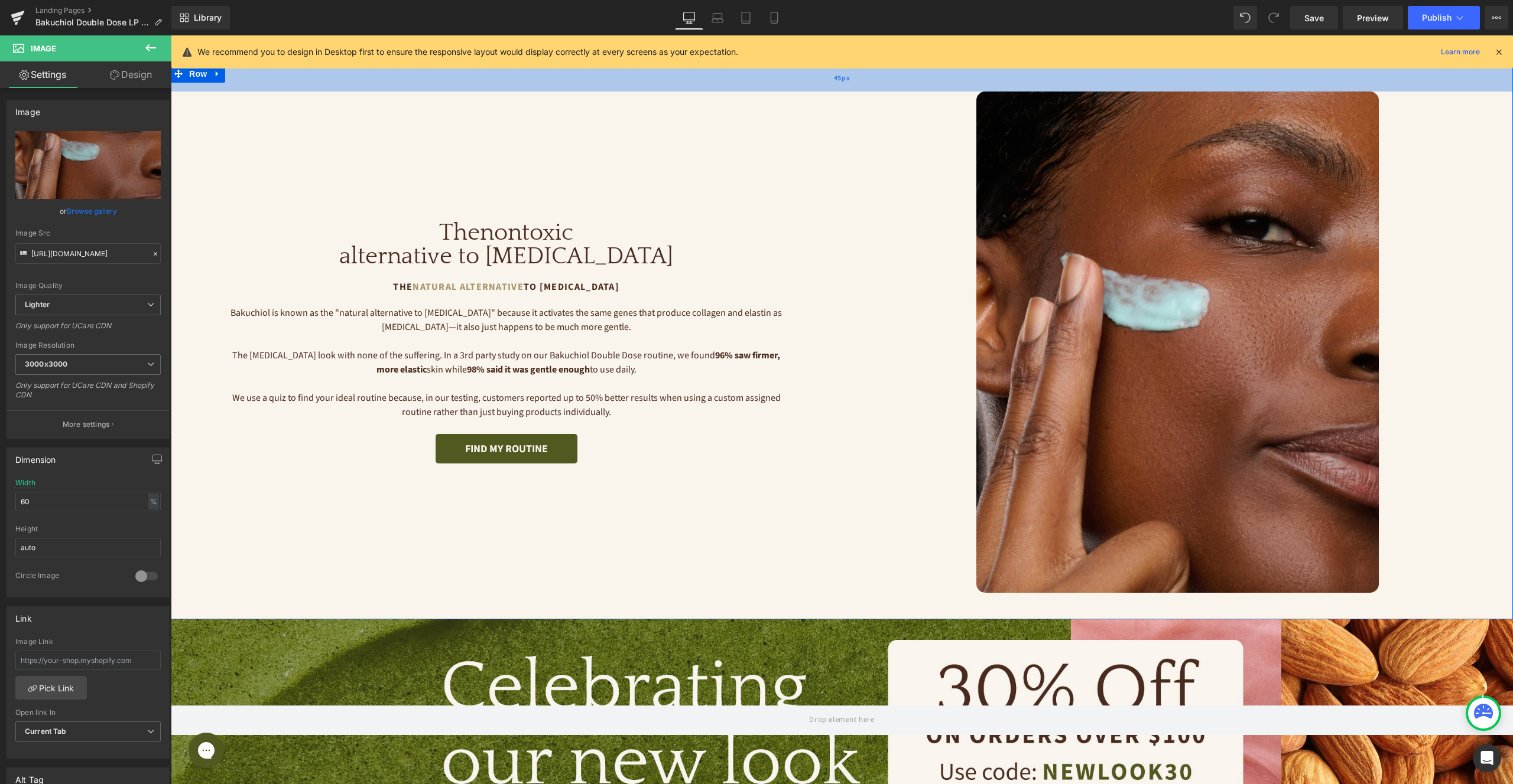
click at [776, 84] on div "45px" at bounding box center [841, 78] width 1342 height 26
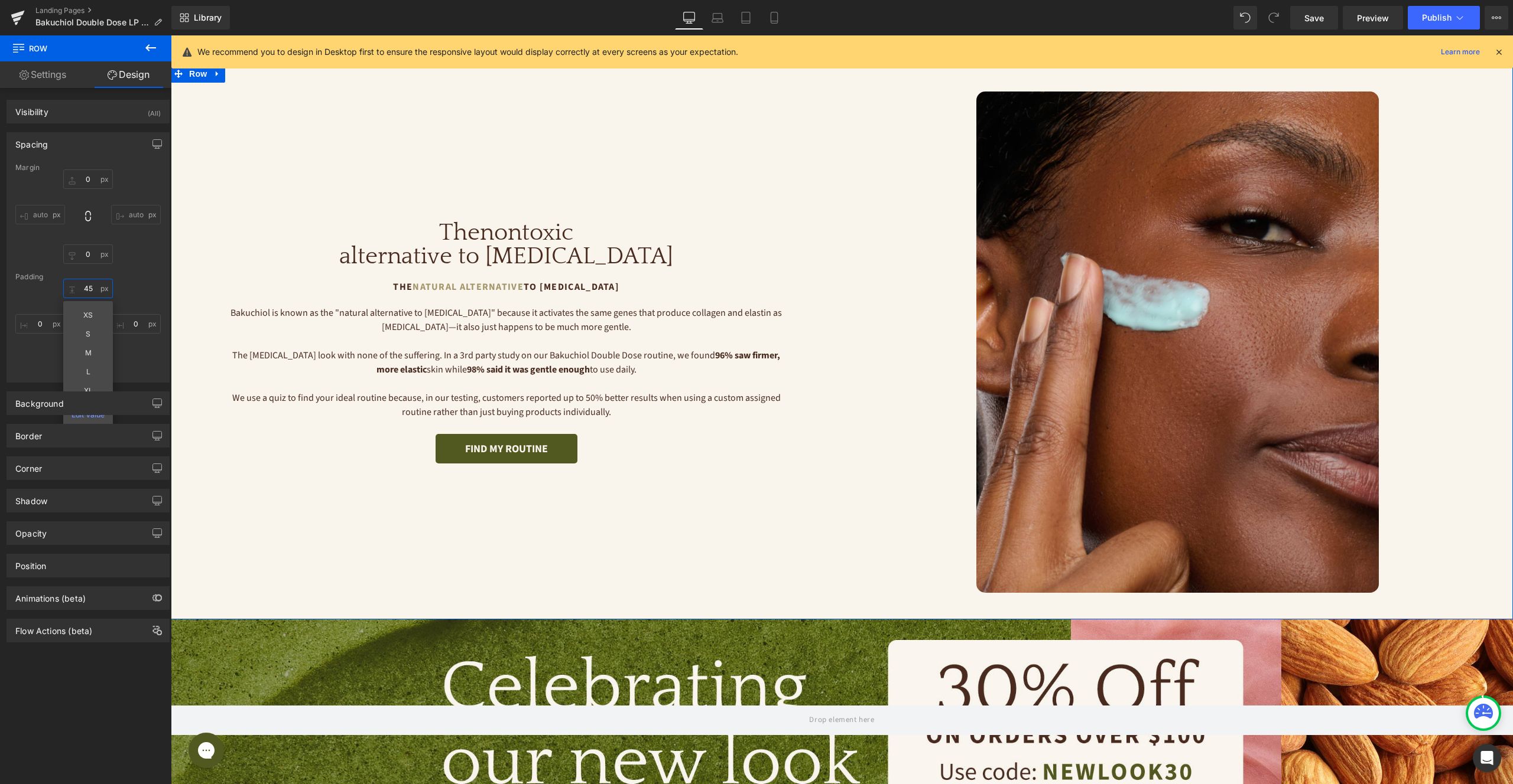
click at [87, 287] on input "45" at bounding box center [88, 289] width 50 height 20
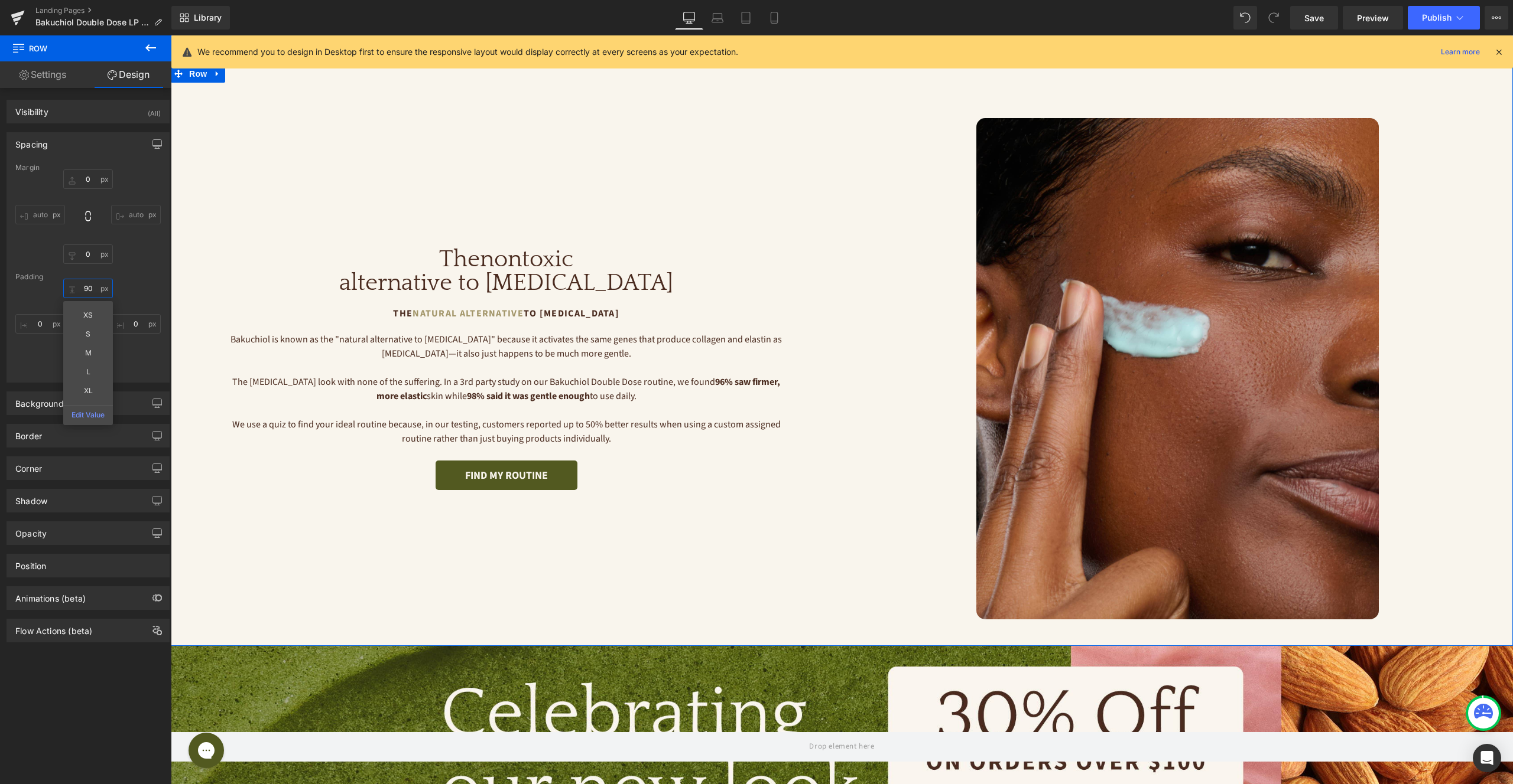
type input "90"
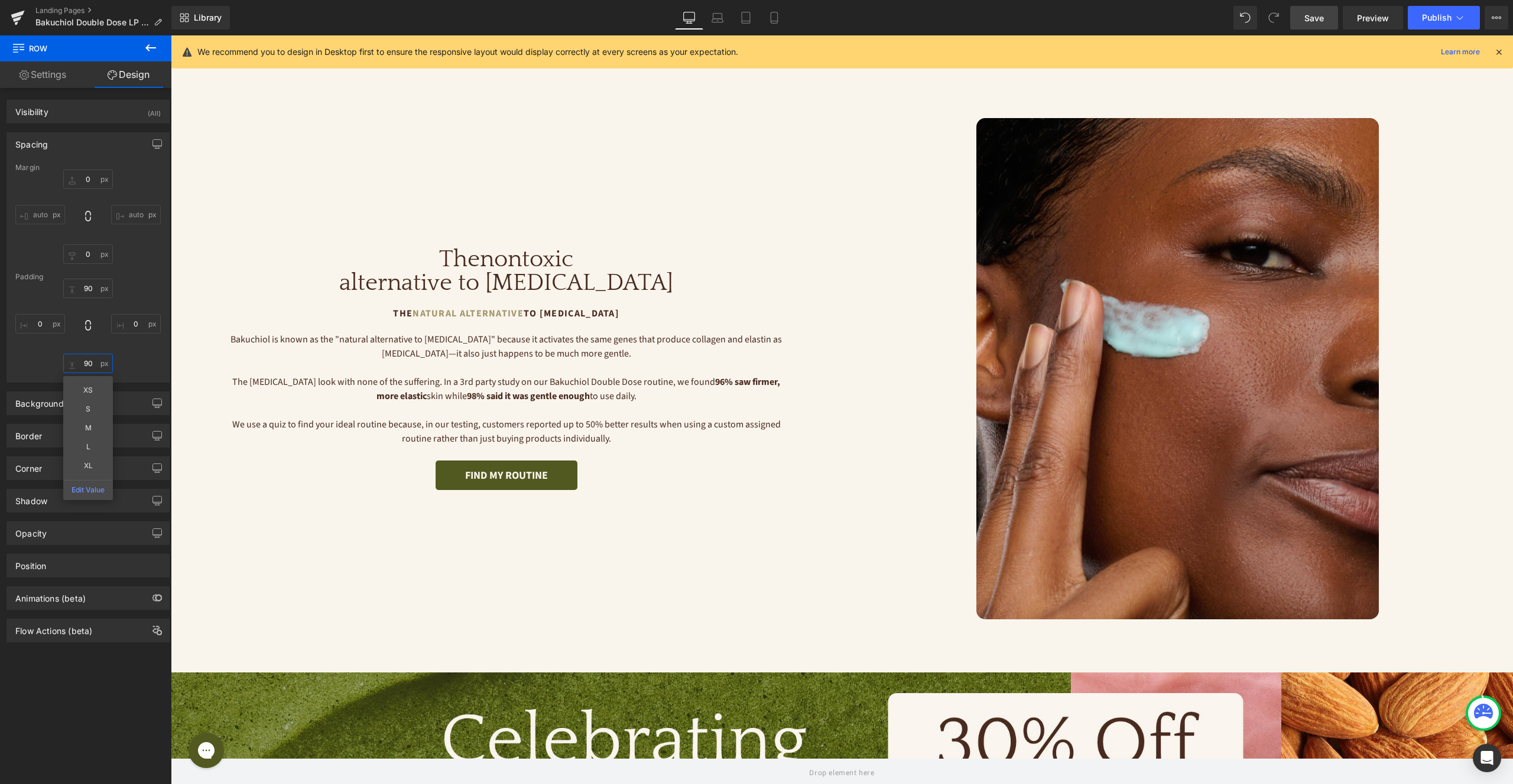
type input "90"
click at [1324, 16] on span "Save" at bounding box center [1314, 18] width 20 height 12
click at [912, 299] on div at bounding box center [1177, 369] width 671 height 501
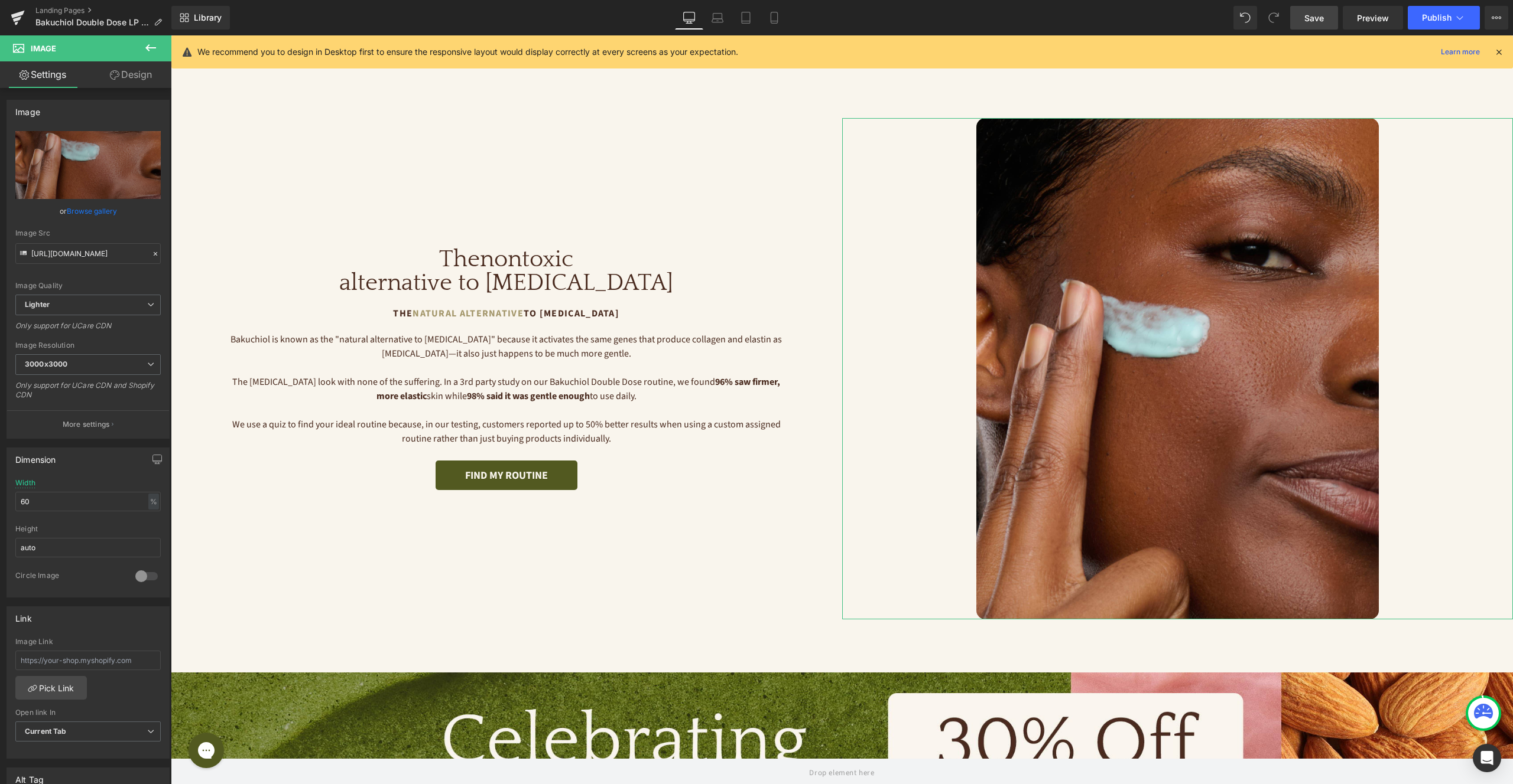
click at [135, 73] on link "Design" at bounding box center [131, 74] width 86 height 26
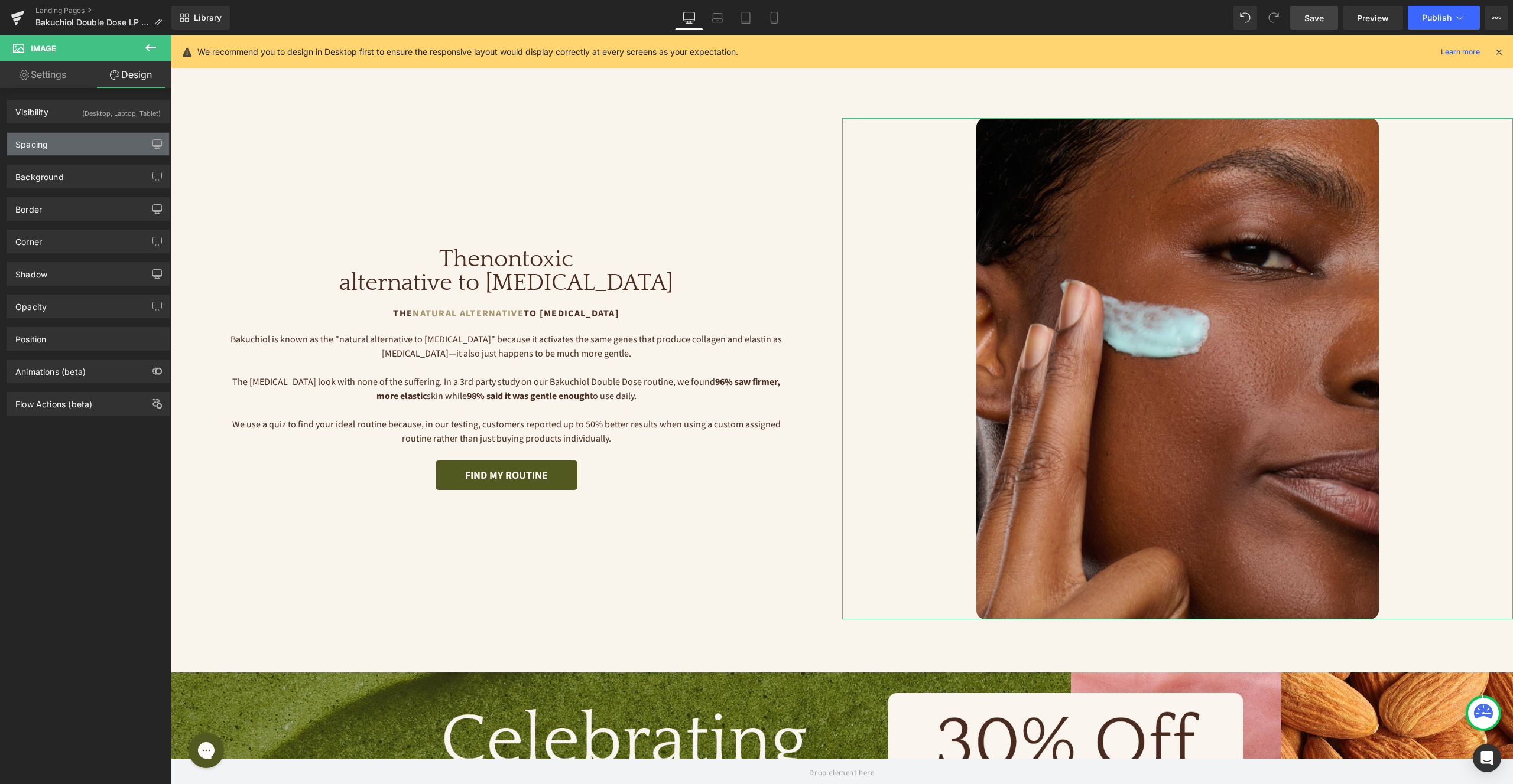
click at [71, 139] on div "Spacing" at bounding box center [87, 144] width 162 height 23
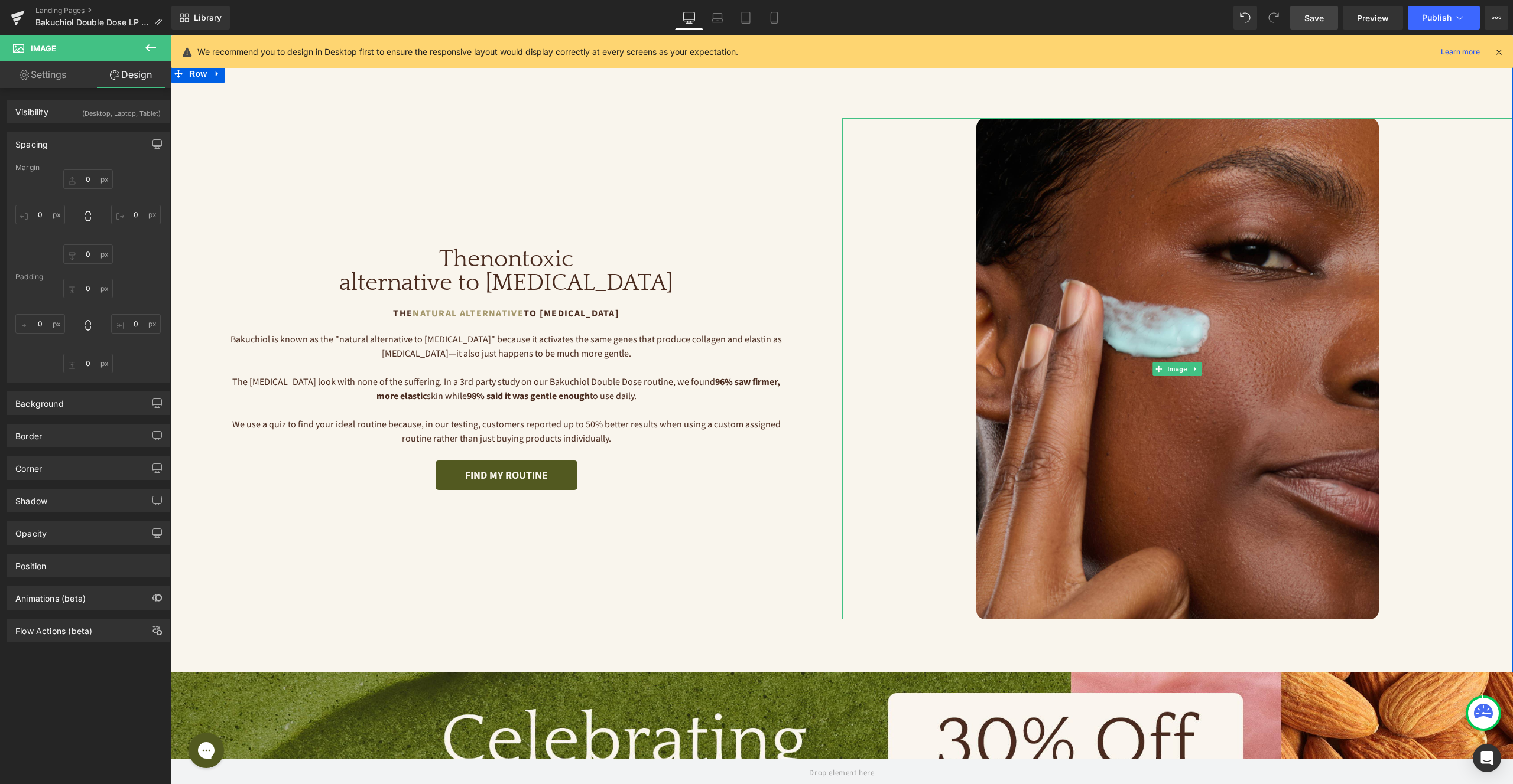
click at [966, 280] on div at bounding box center [1177, 369] width 671 height 501
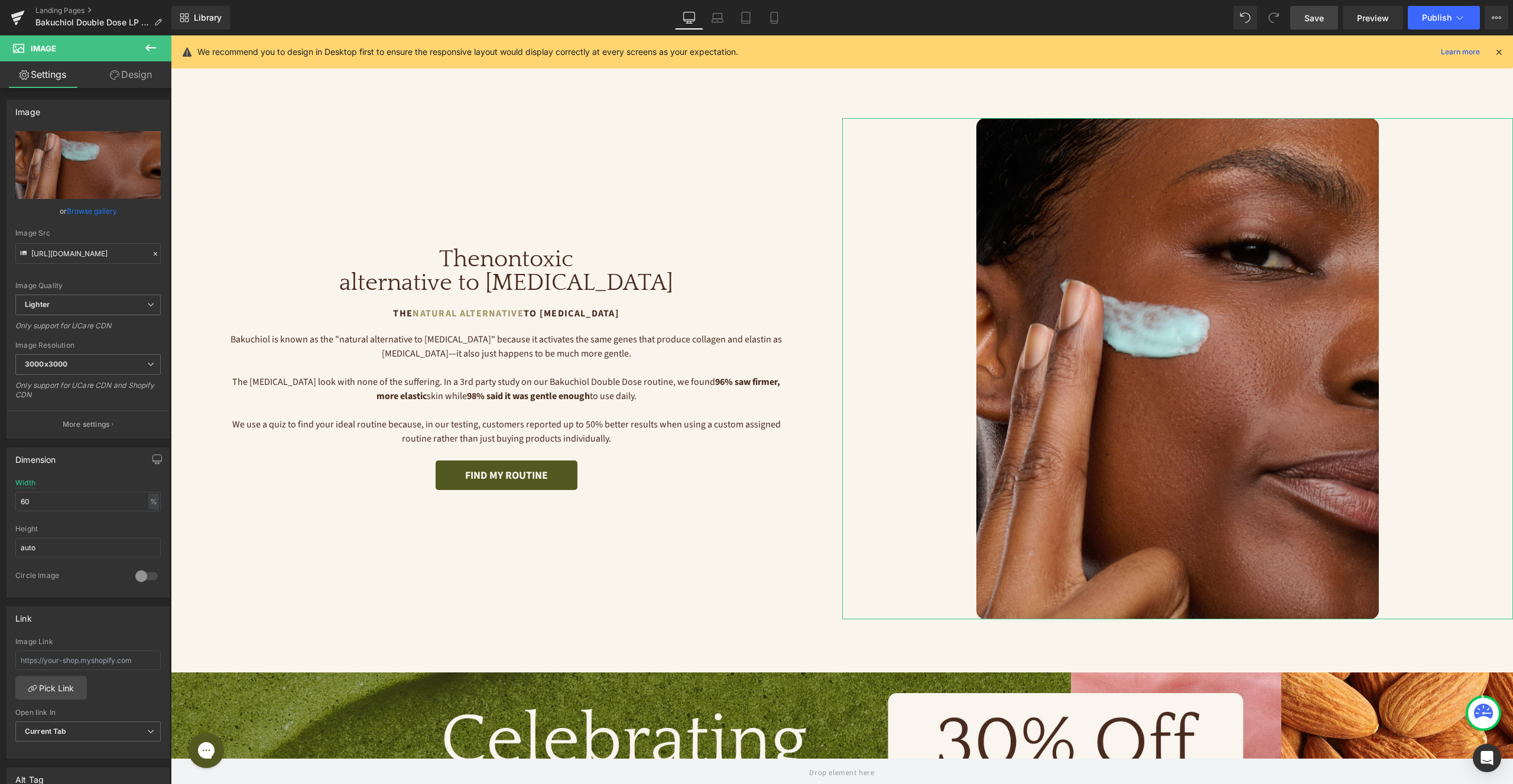
click at [135, 80] on link "Design" at bounding box center [131, 74] width 86 height 26
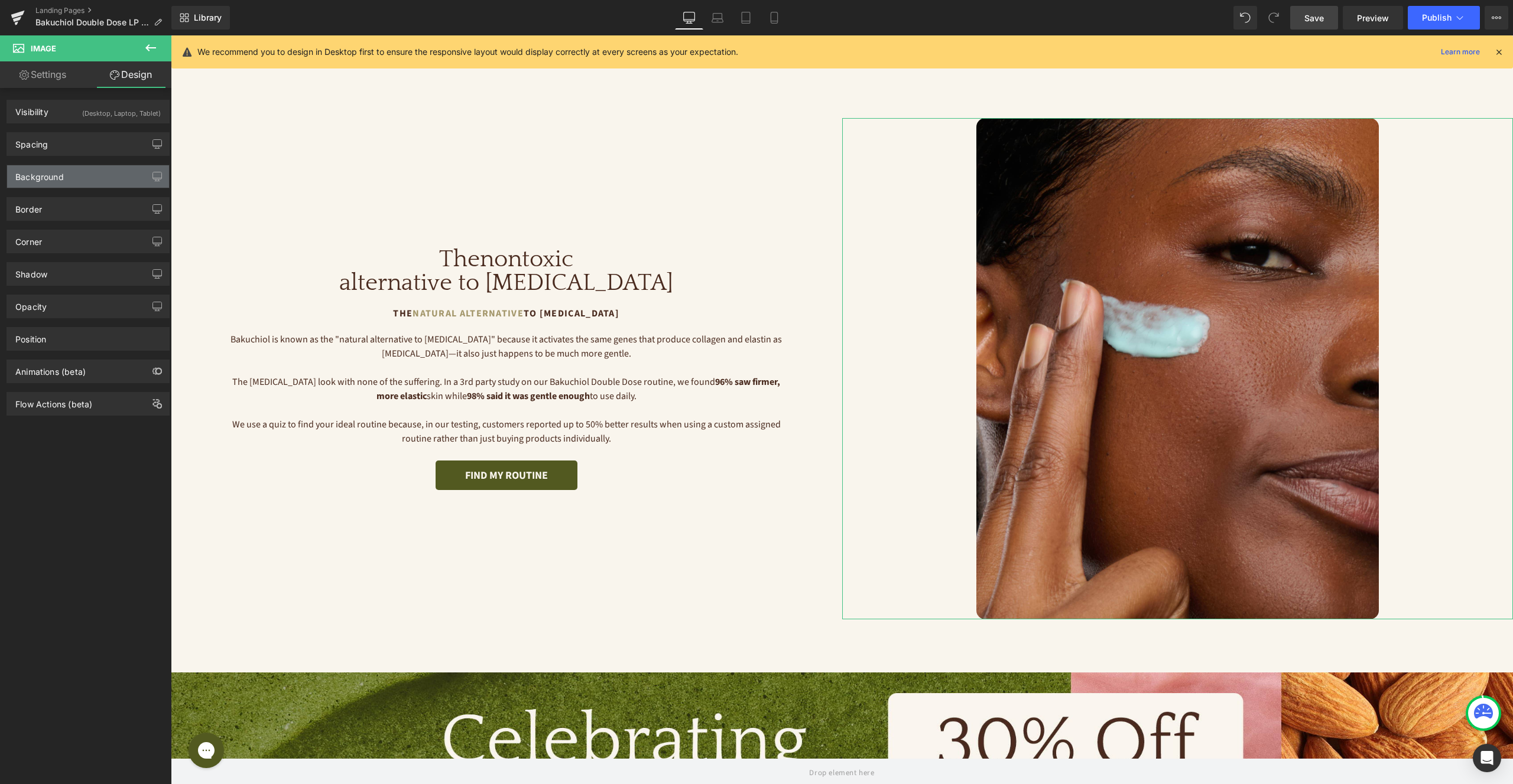
click at [84, 177] on div "Background" at bounding box center [87, 176] width 162 height 23
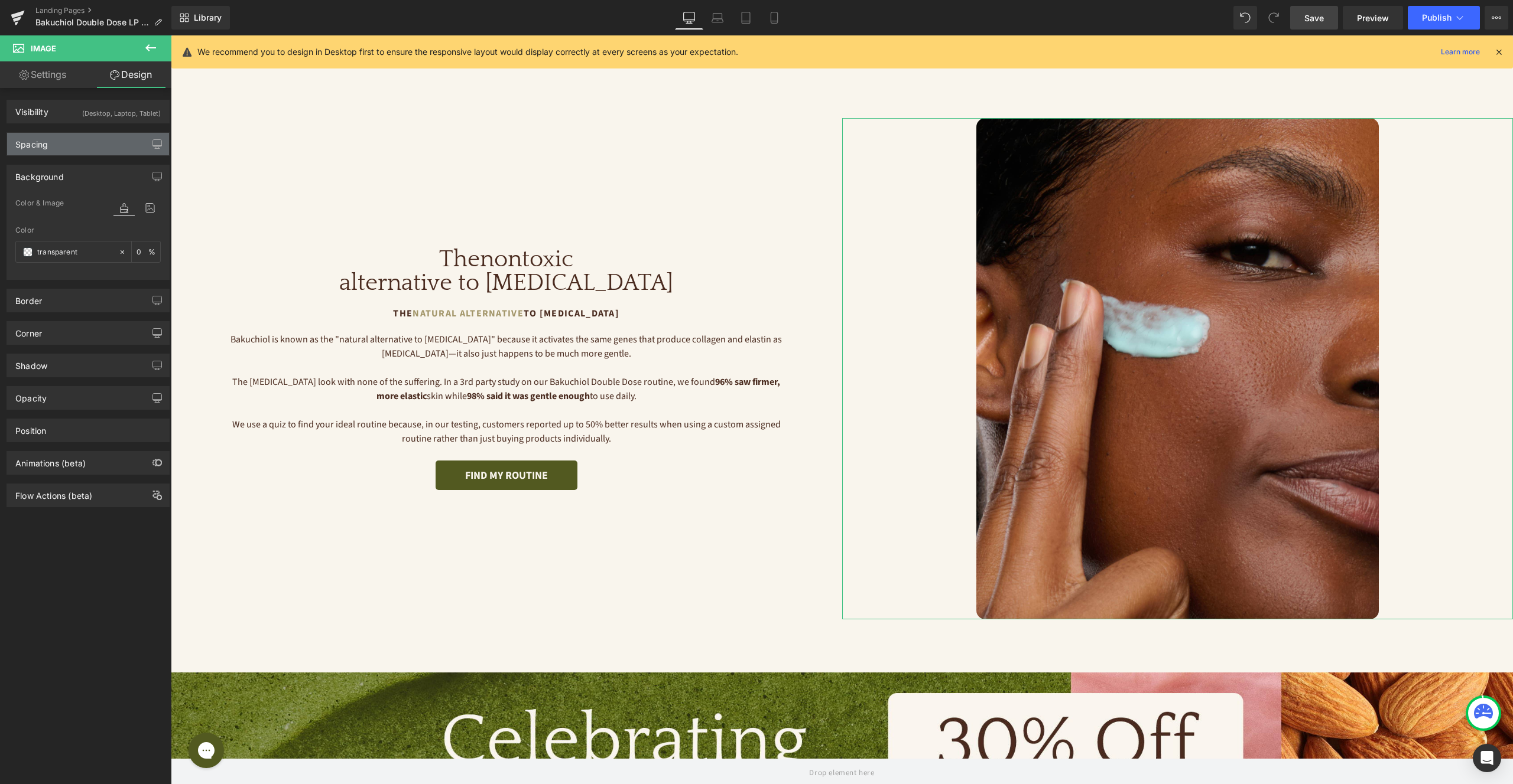
click at [77, 149] on div "Spacing" at bounding box center [87, 144] width 162 height 23
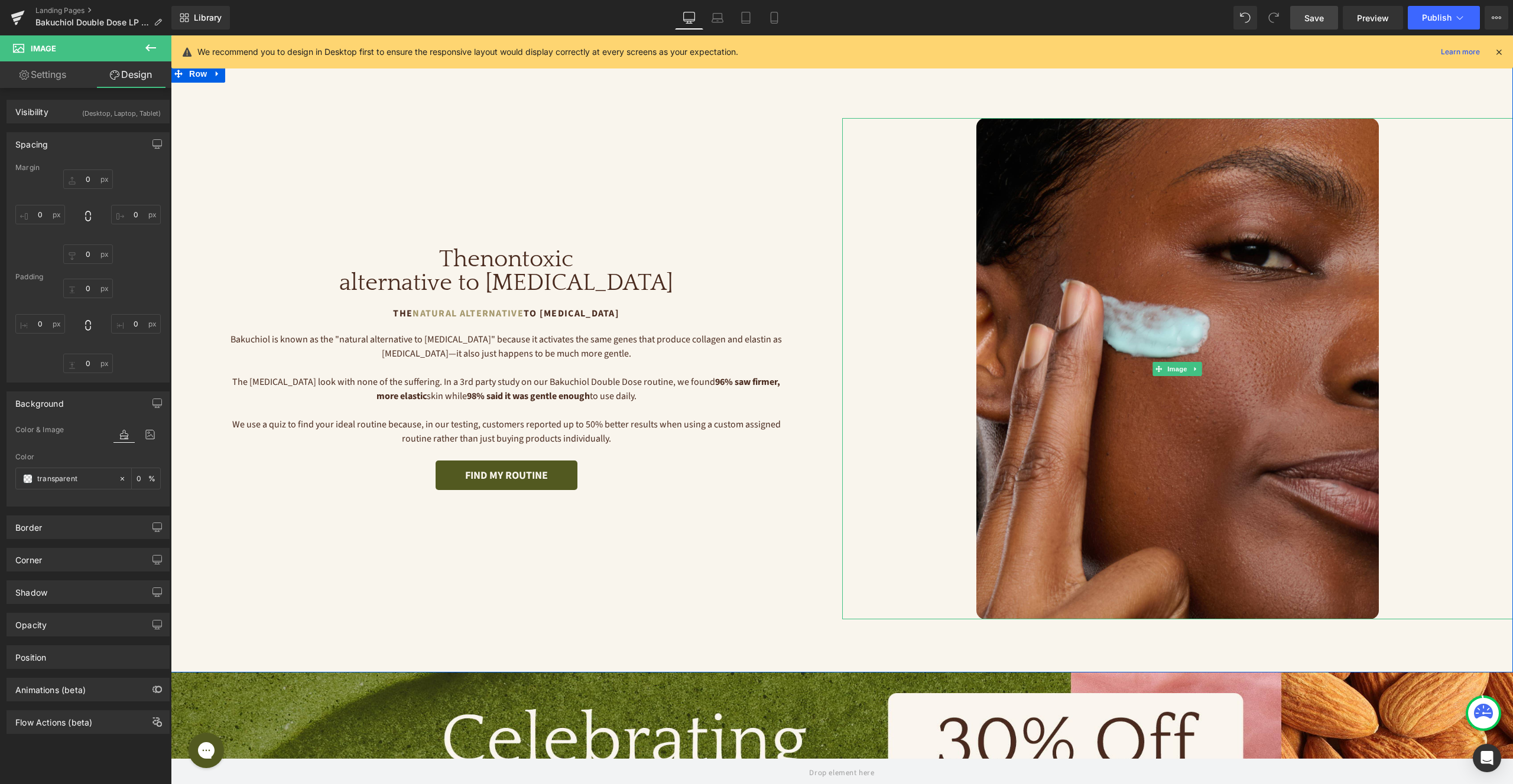
click at [925, 286] on div at bounding box center [1177, 369] width 671 height 501
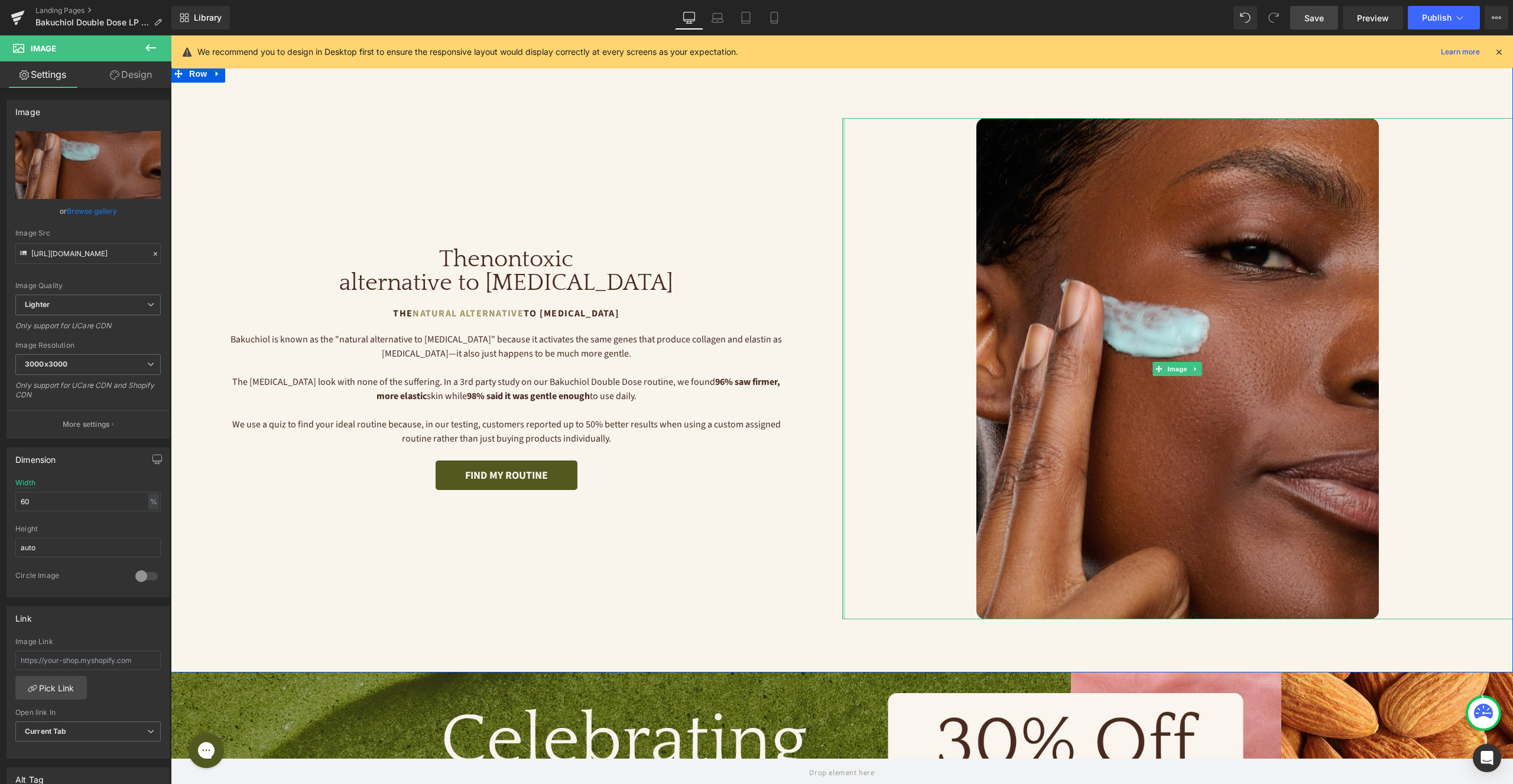
drag, startPoint x: 842, startPoint y: 381, endPoint x: 647, endPoint y: 377, distance: 195.0
click at [654, 377] on div "Image The nontoxic alternative to retinol Heading The Natural Alternative to Re…" at bounding box center [841, 369] width 1342 height 608
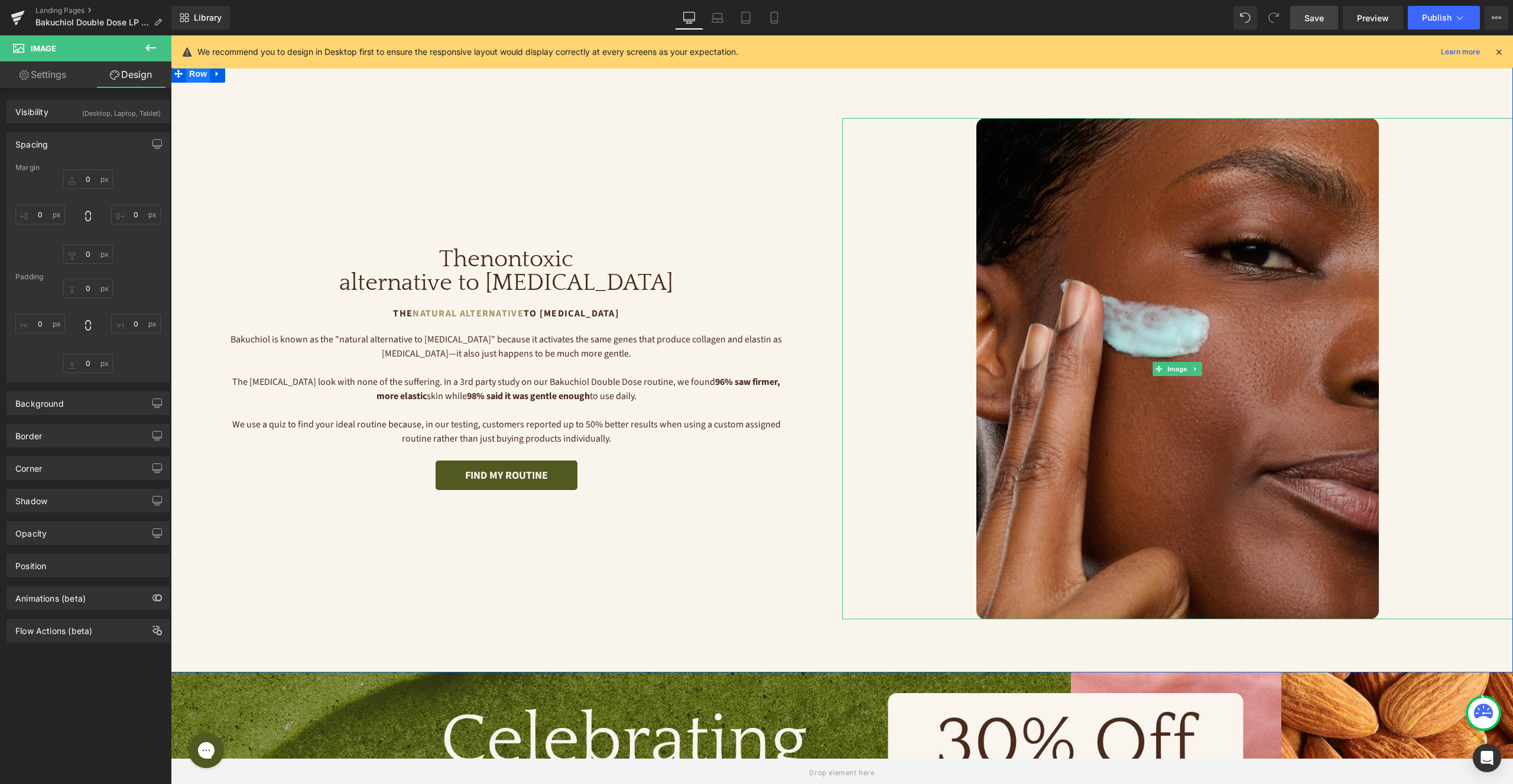
click at [204, 78] on span "Row" at bounding box center [198, 74] width 23 height 18
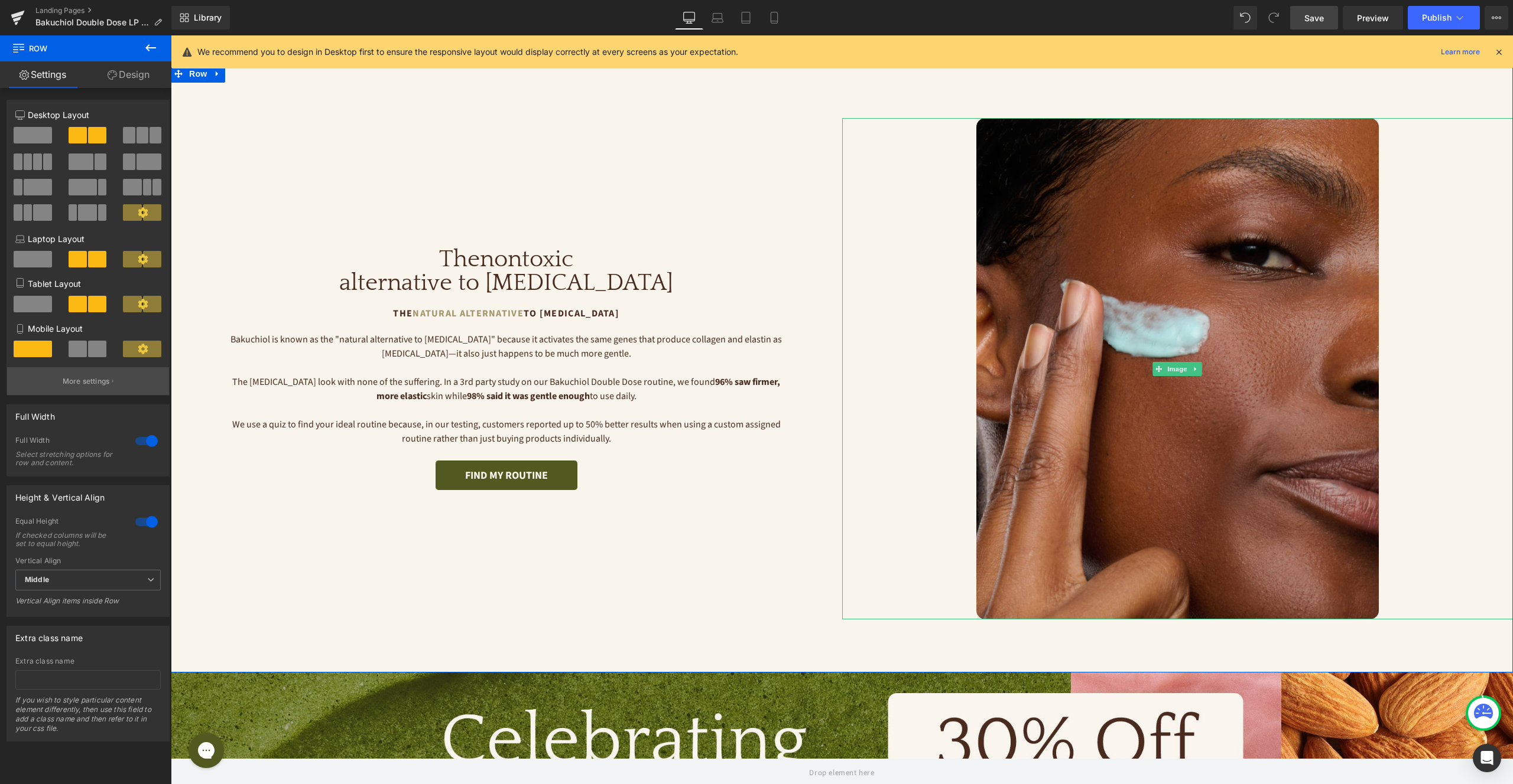
click at [112, 378] on icon "button" at bounding box center [112, 381] width 2 height 6
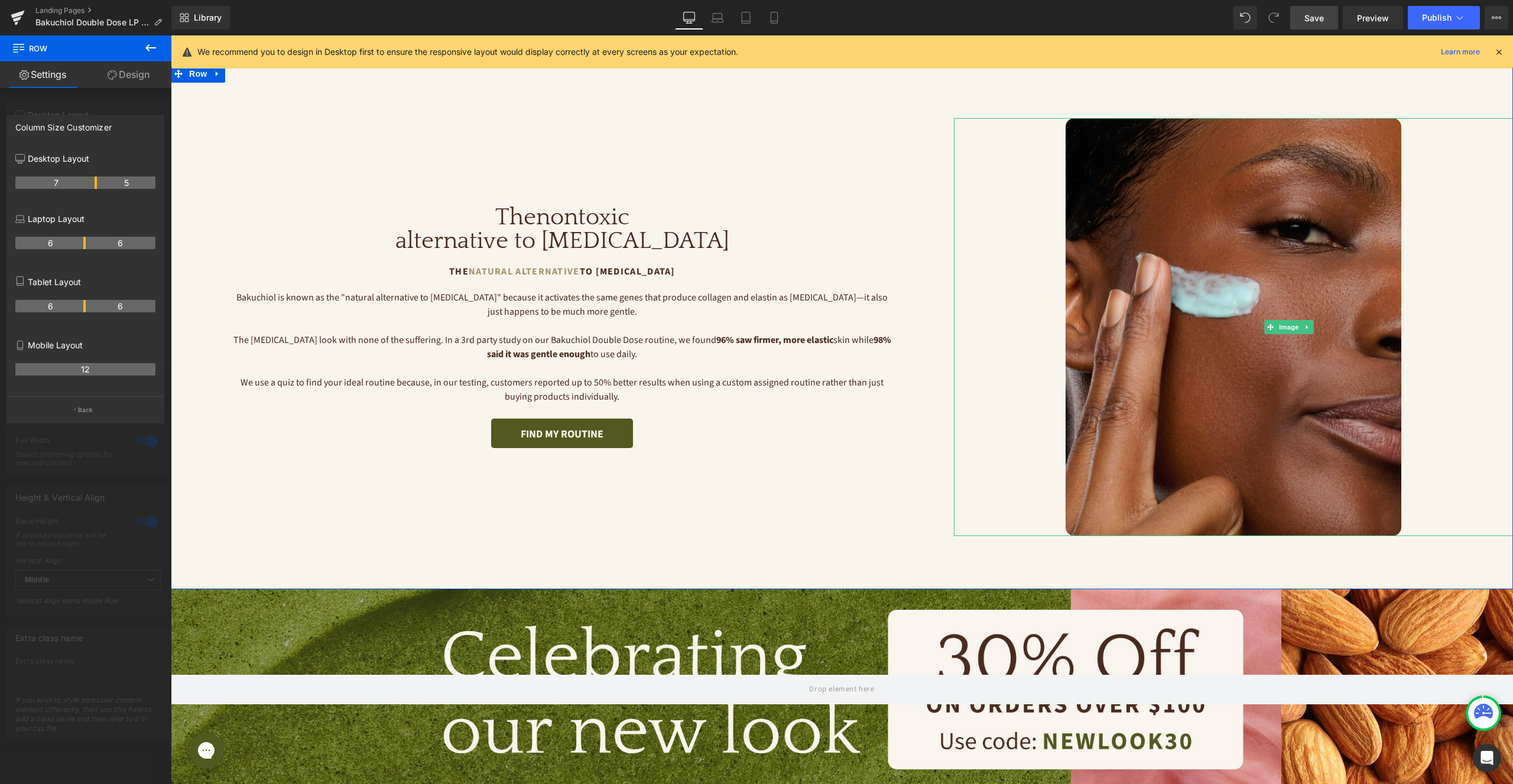
drag, startPoint x: 84, startPoint y: 182, endPoint x: 94, endPoint y: 182, distance: 10.0
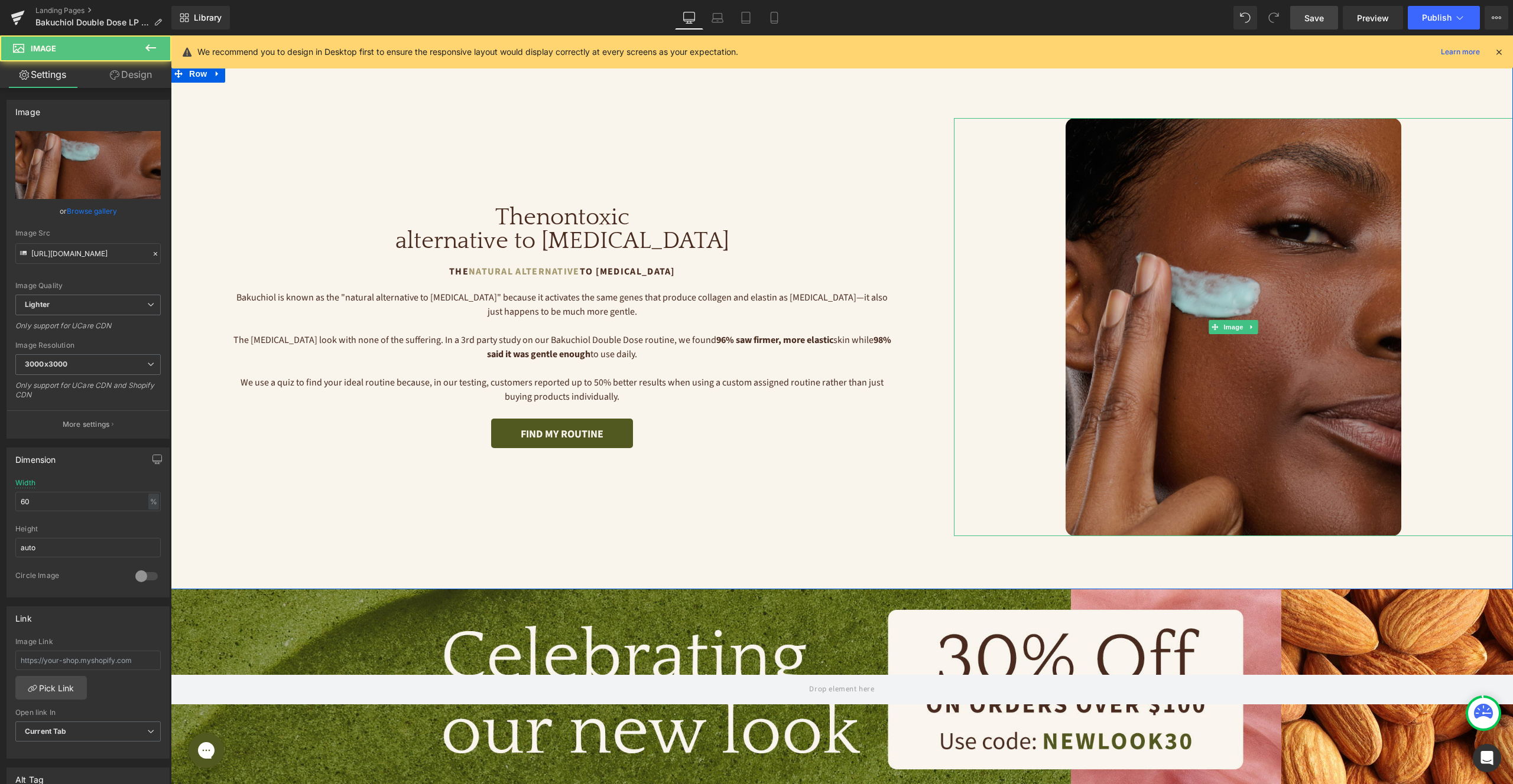
click at [1177, 263] on img at bounding box center [1233, 327] width 336 height 418
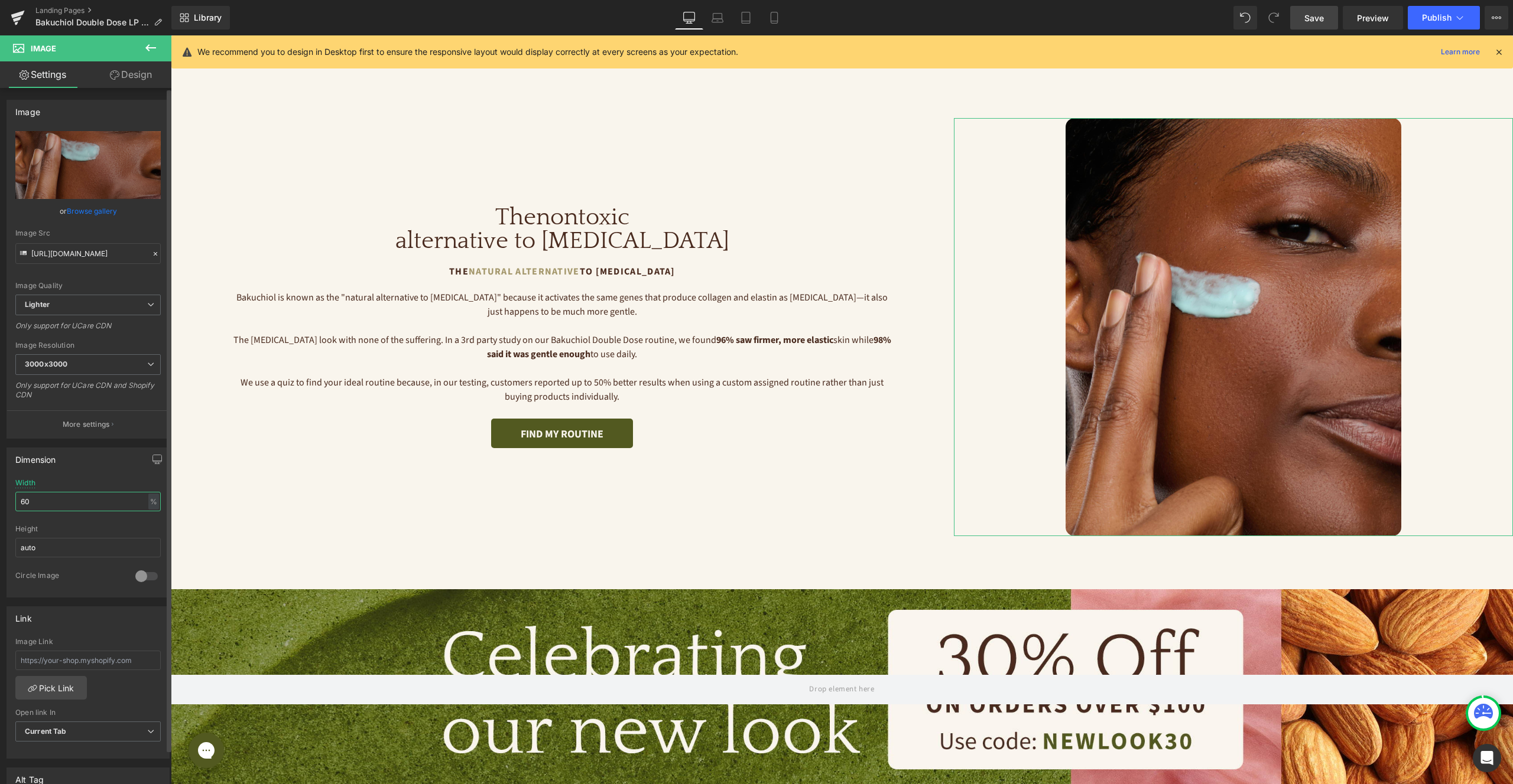
click at [81, 509] on input "60" at bounding box center [87, 502] width 146 height 20
type input "100"
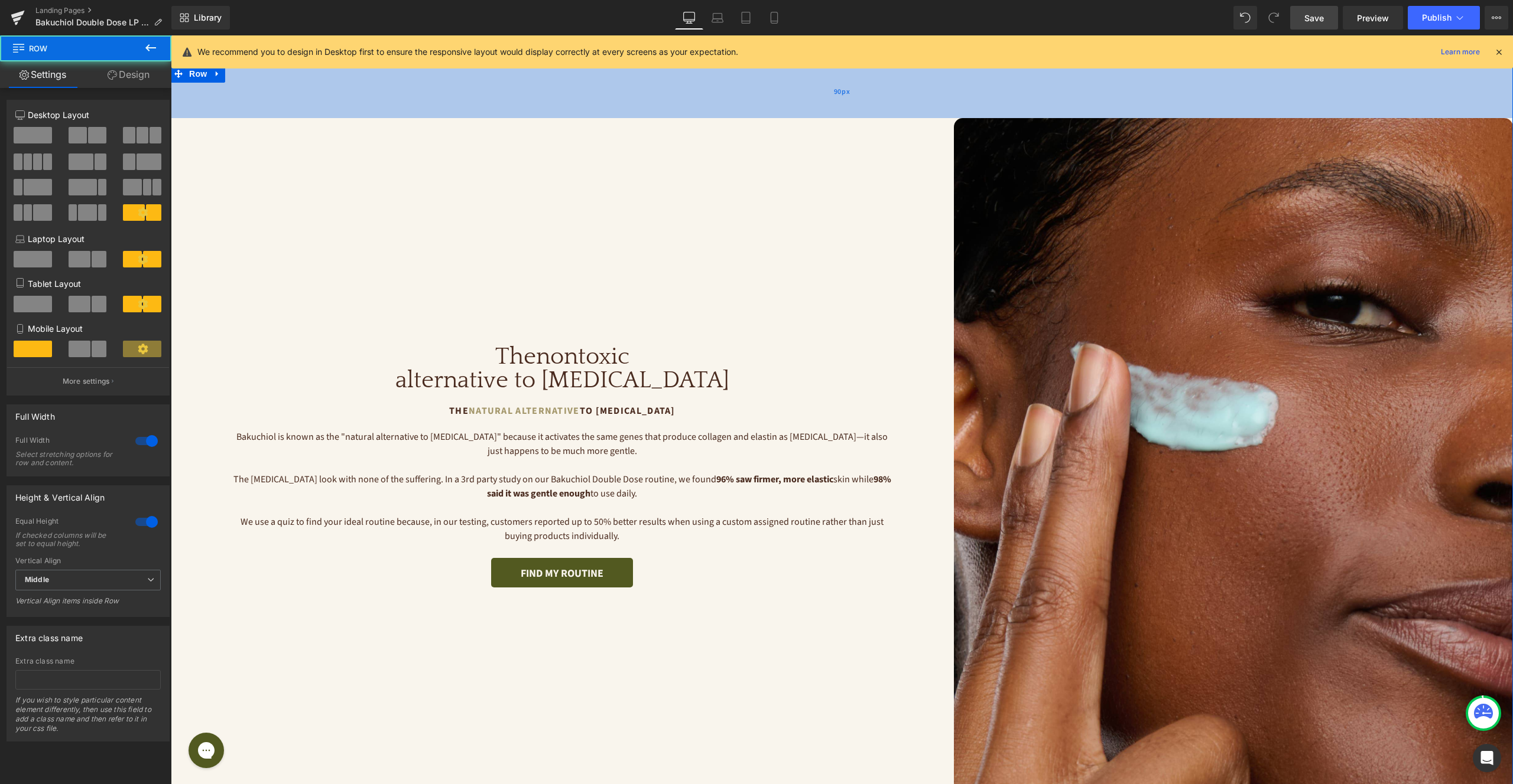
click at [754, 89] on div "90px" at bounding box center [841, 91] width 1342 height 54
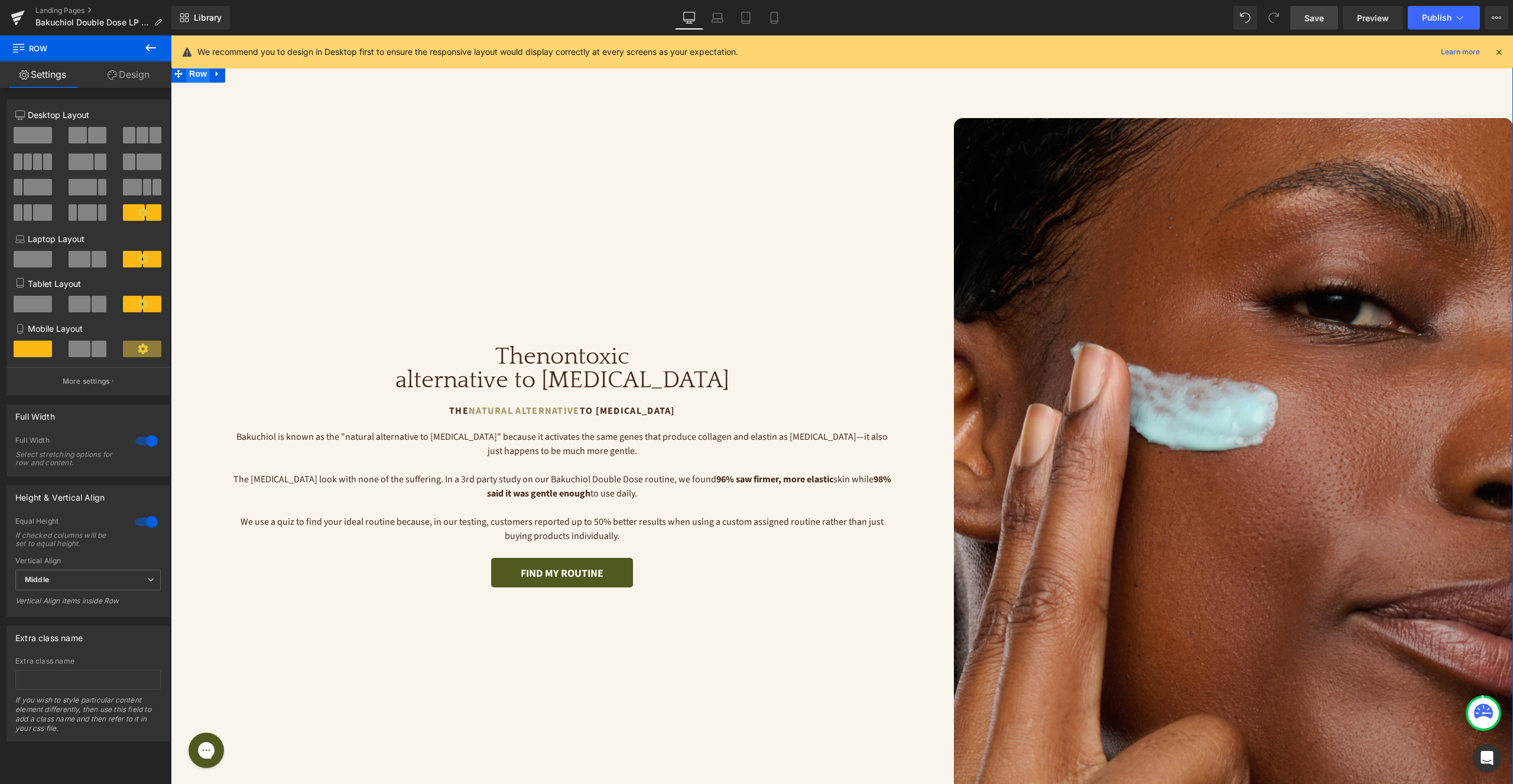
click at [203, 79] on span "Row" at bounding box center [198, 74] width 23 height 18
click at [138, 81] on link "Design" at bounding box center [129, 74] width 86 height 26
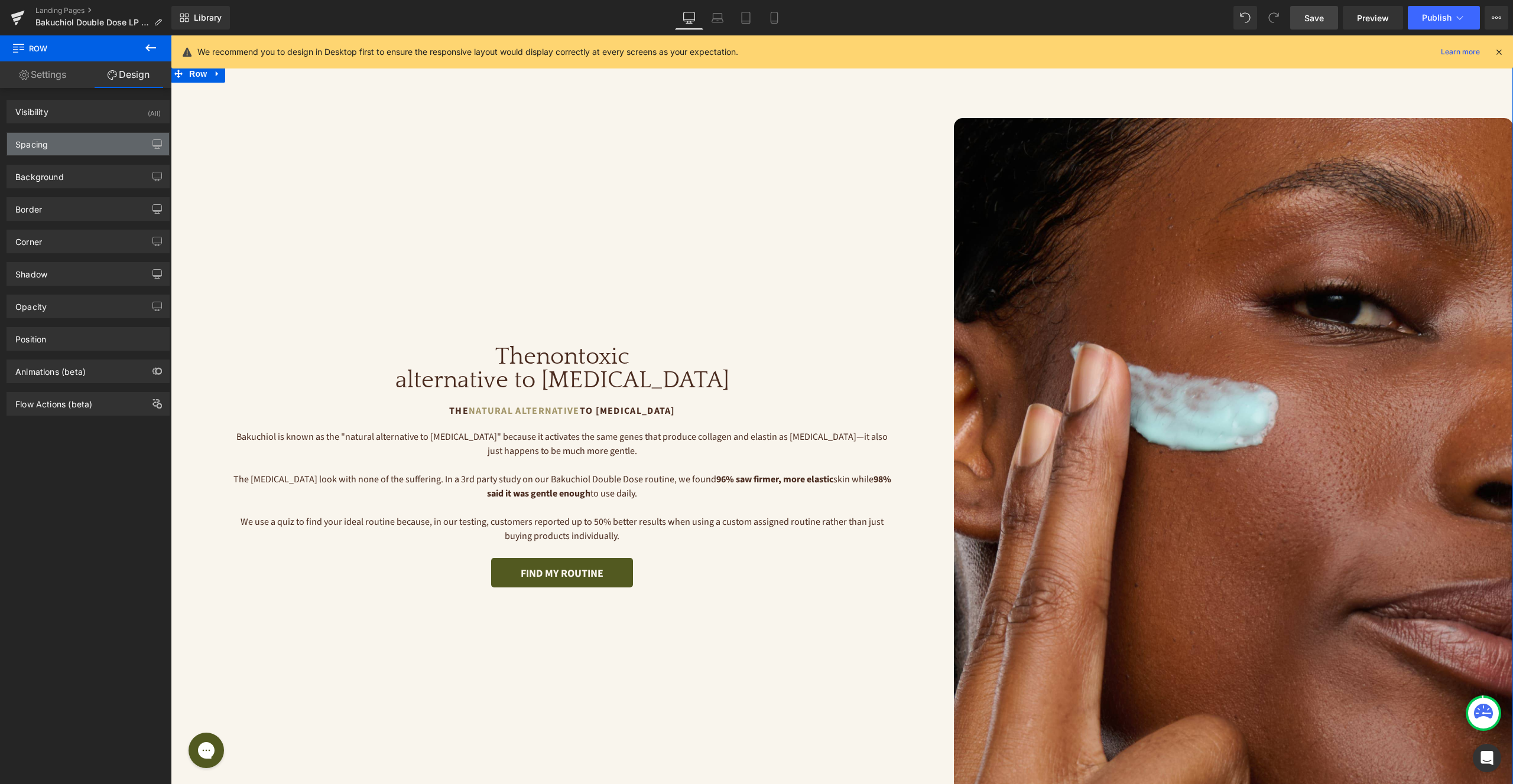
click at [72, 146] on div "Spacing" at bounding box center [87, 144] width 162 height 23
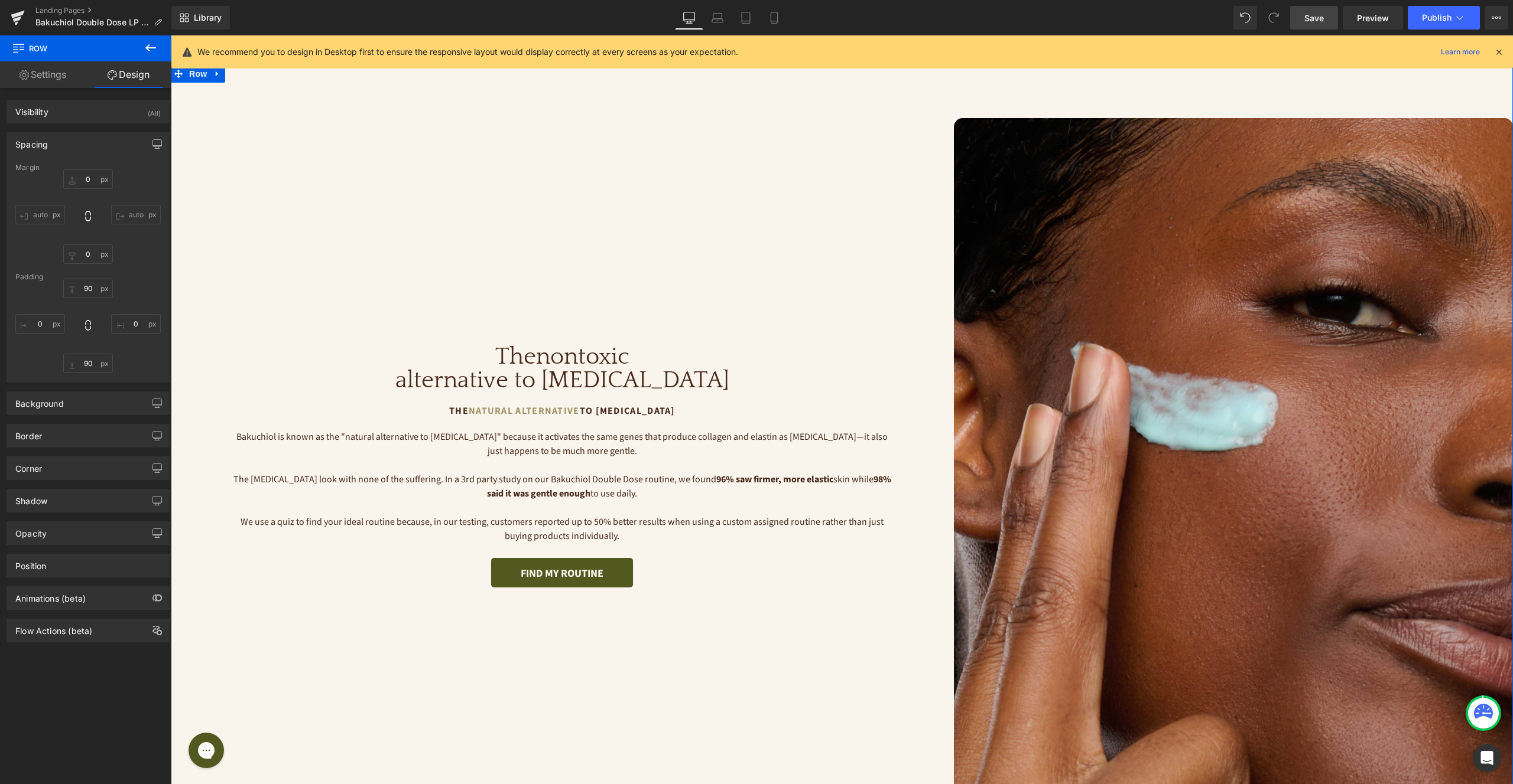
click at [20, 68] on link "Settings" at bounding box center [43, 74] width 86 height 26
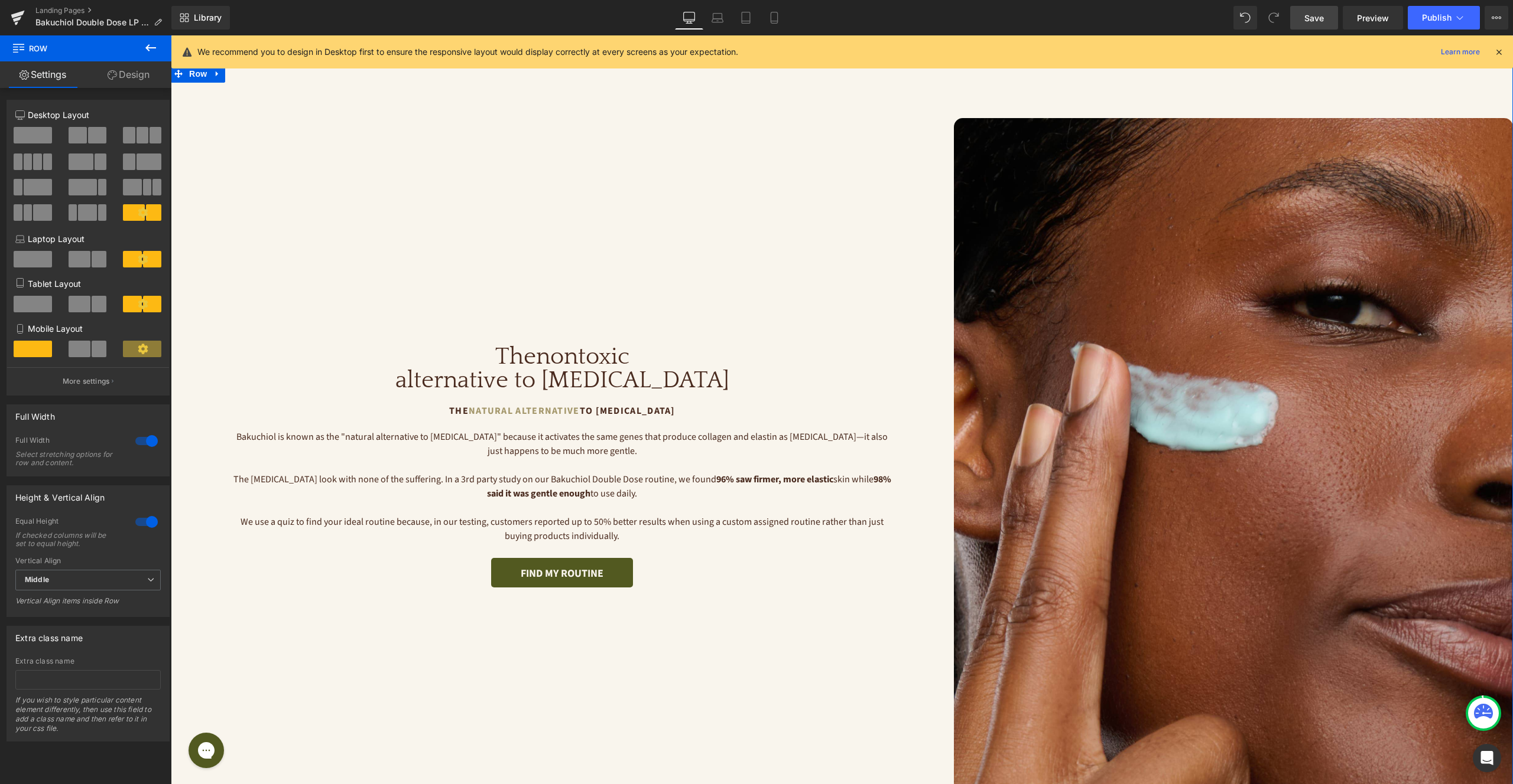
click at [148, 436] on div at bounding box center [147, 441] width 29 height 19
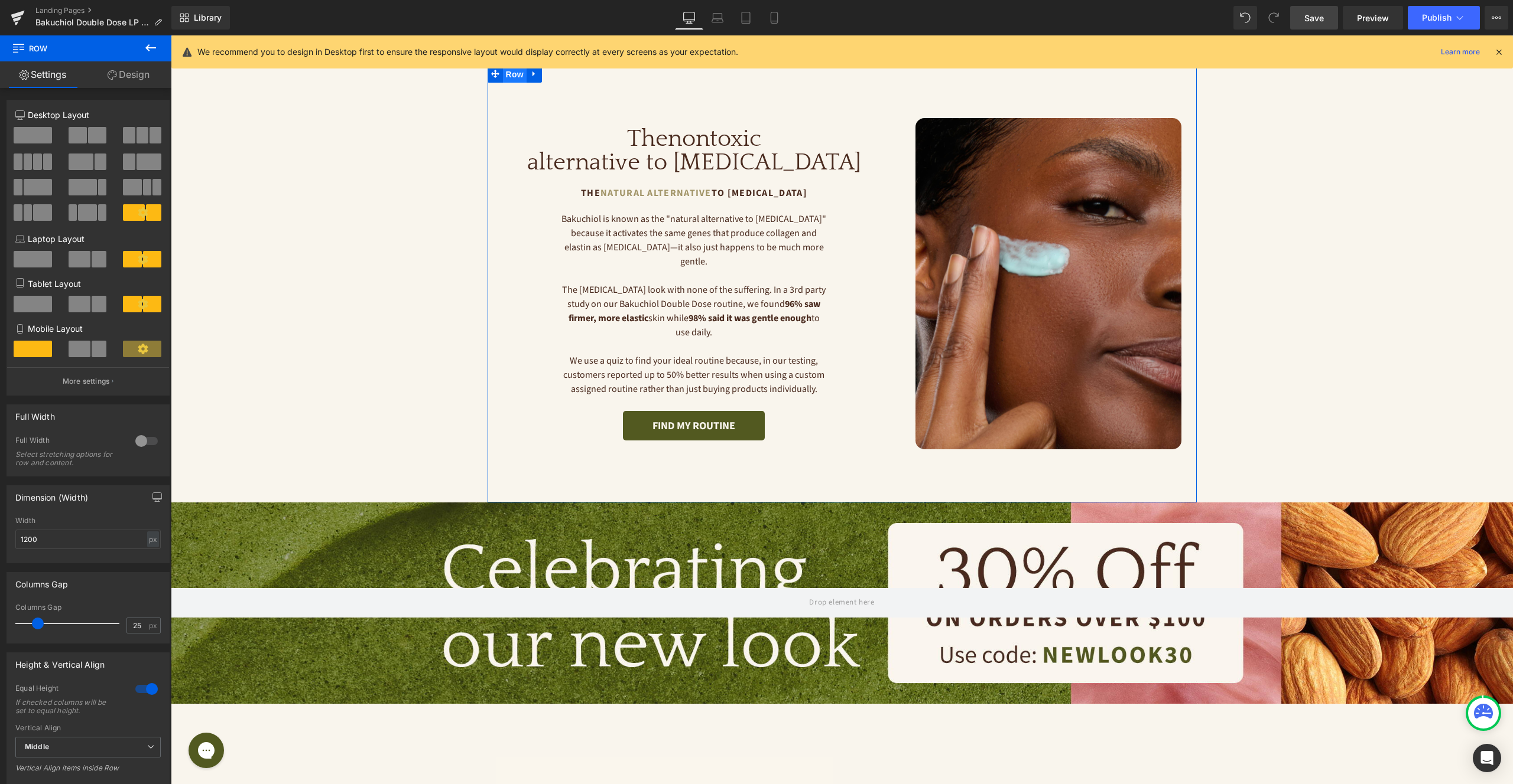
click at [520, 75] on span "Row" at bounding box center [514, 75] width 23 height 18
click at [124, 72] on link "Design" at bounding box center [129, 74] width 86 height 26
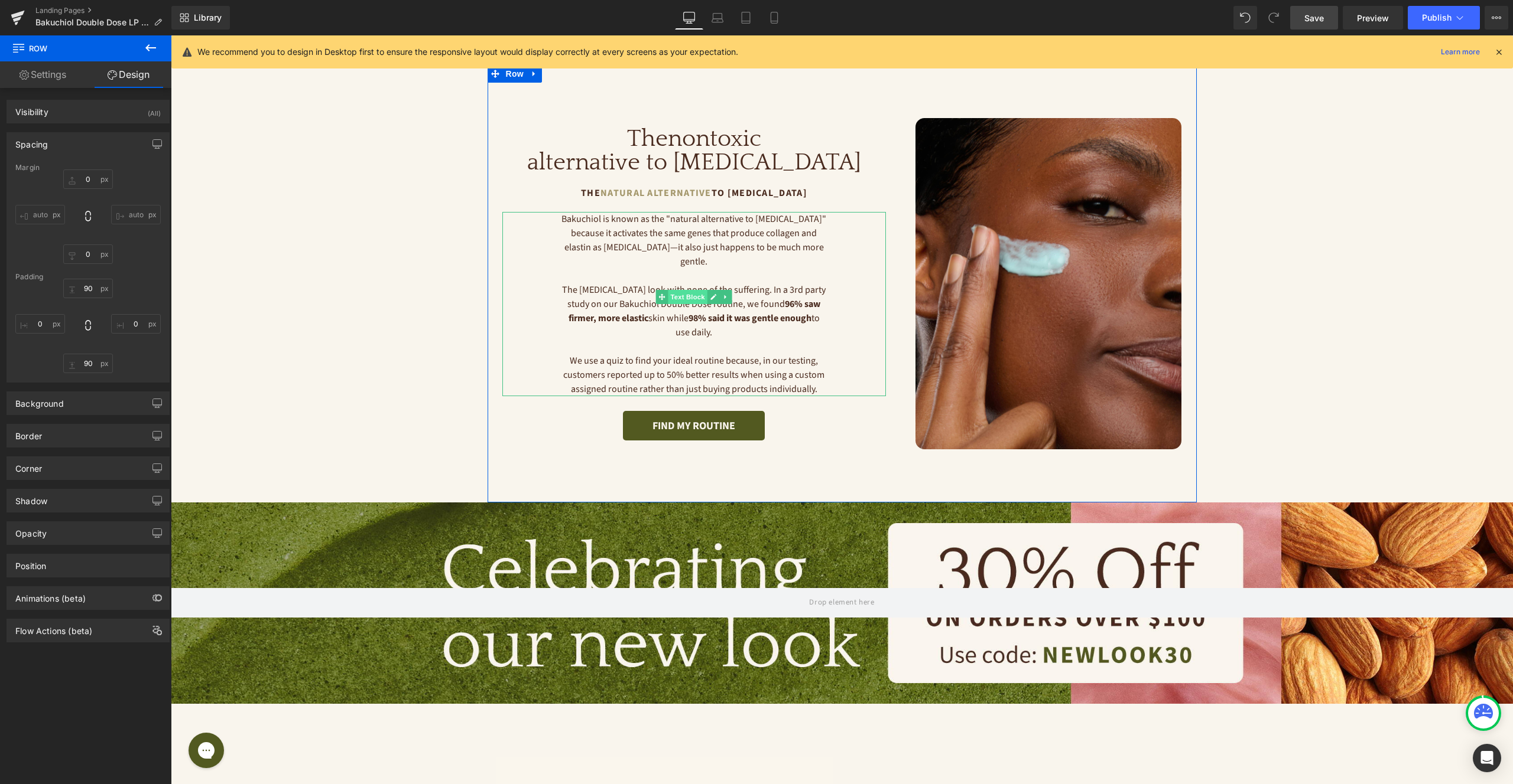
click at [689, 305] on span "Text Block" at bounding box center [688, 297] width 39 height 14
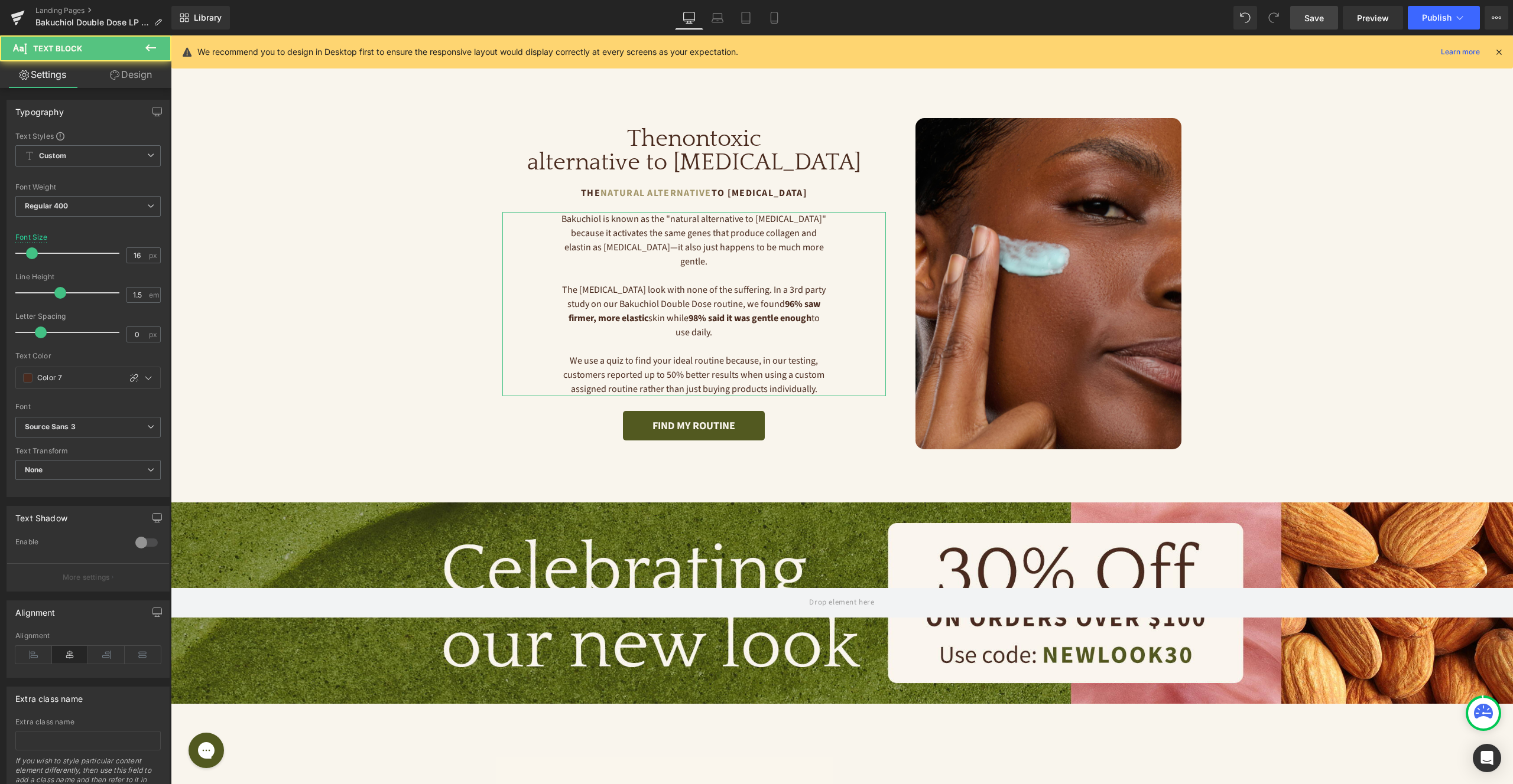
click at [140, 64] on link "Design" at bounding box center [131, 74] width 86 height 26
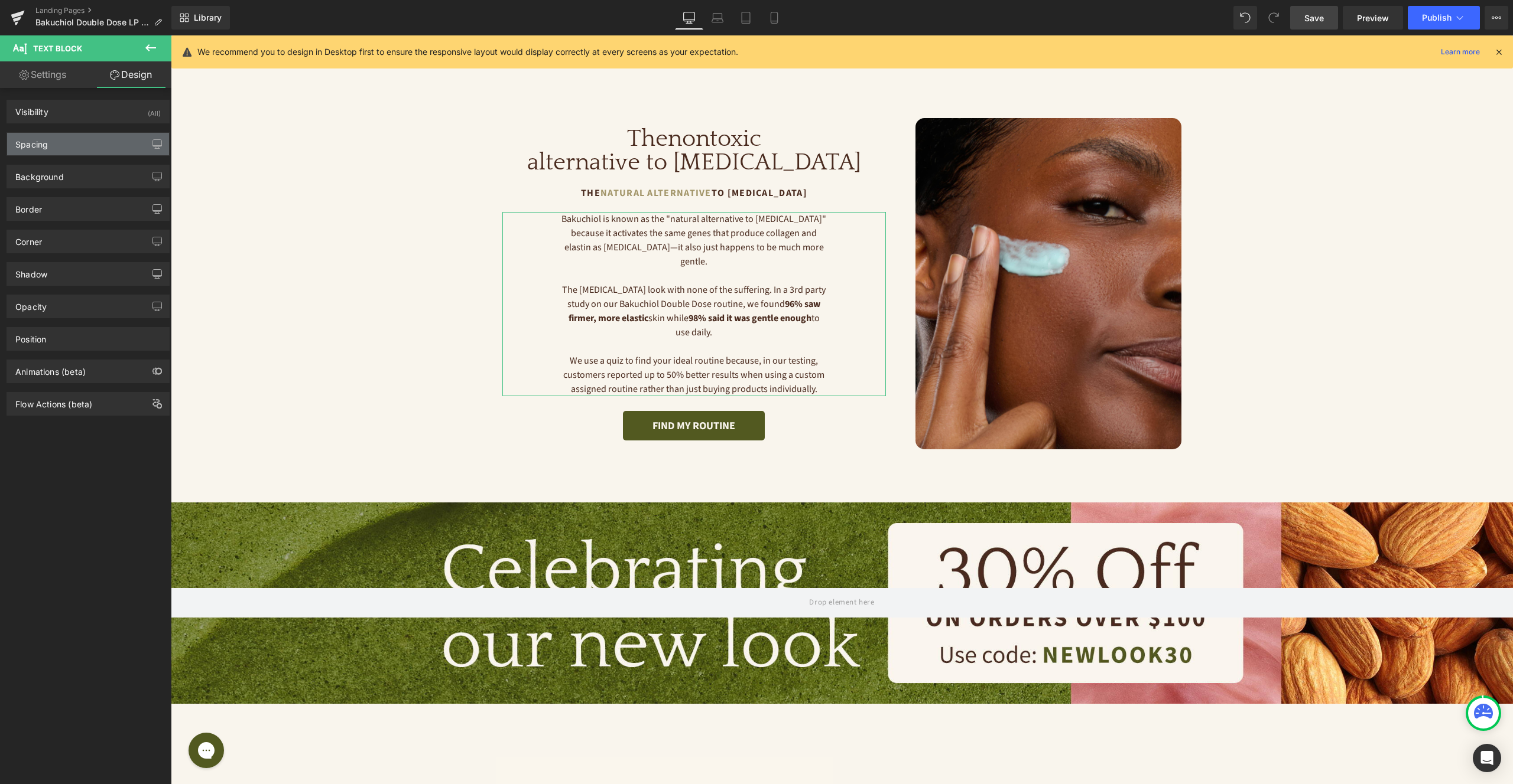
click at [84, 142] on div "Spacing" at bounding box center [87, 144] width 162 height 23
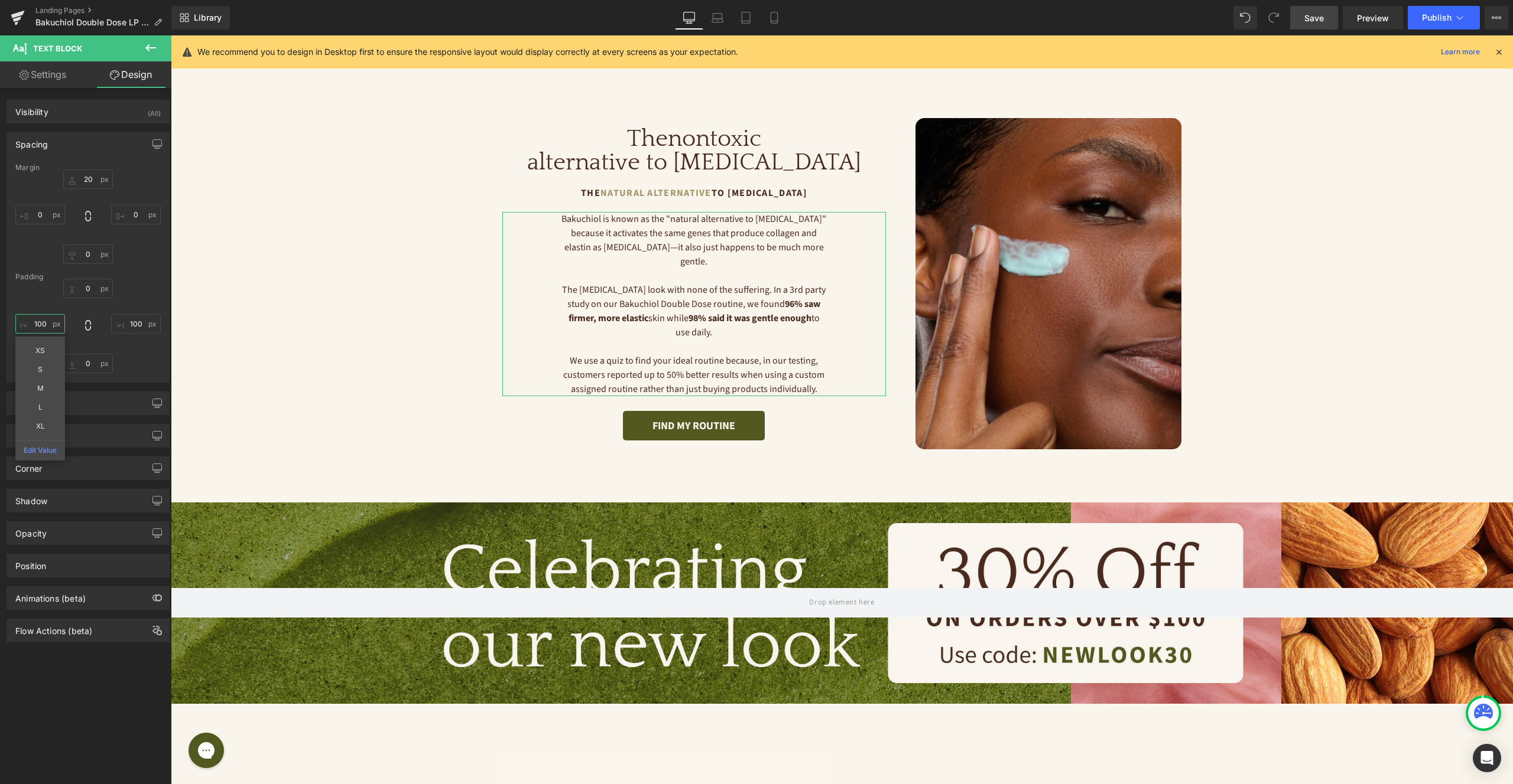
click at [48, 321] on input "100" at bounding box center [40, 324] width 50 height 20
type input "0"
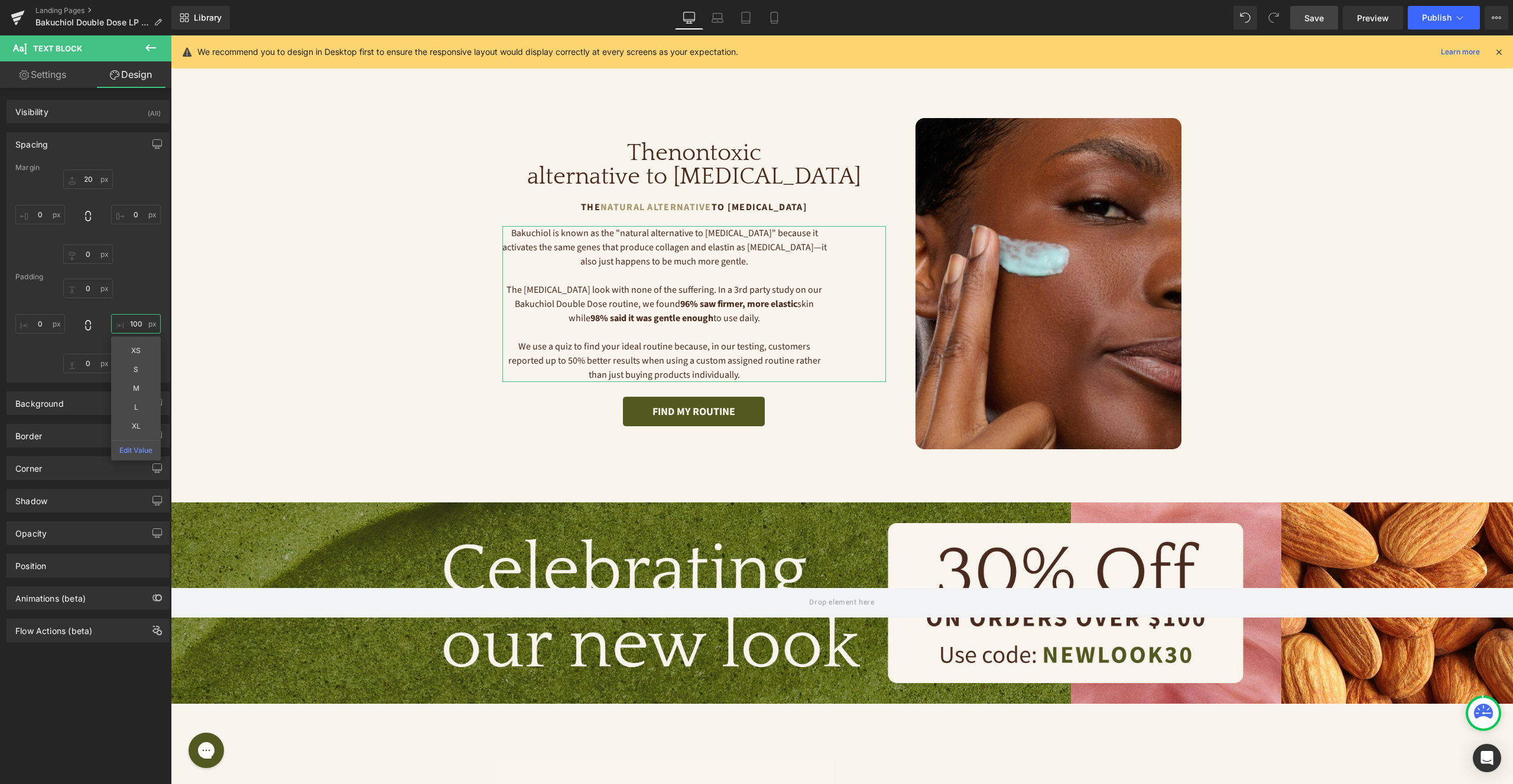
click at [140, 326] on input "100" at bounding box center [136, 324] width 50 height 20
type input "0"
click at [853, 124] on div "Image The nontoxic alternative to [MEDICAL_DATA] Heading The Natural Alternativ…" at bounding box center [694, 284] width 413 height 332
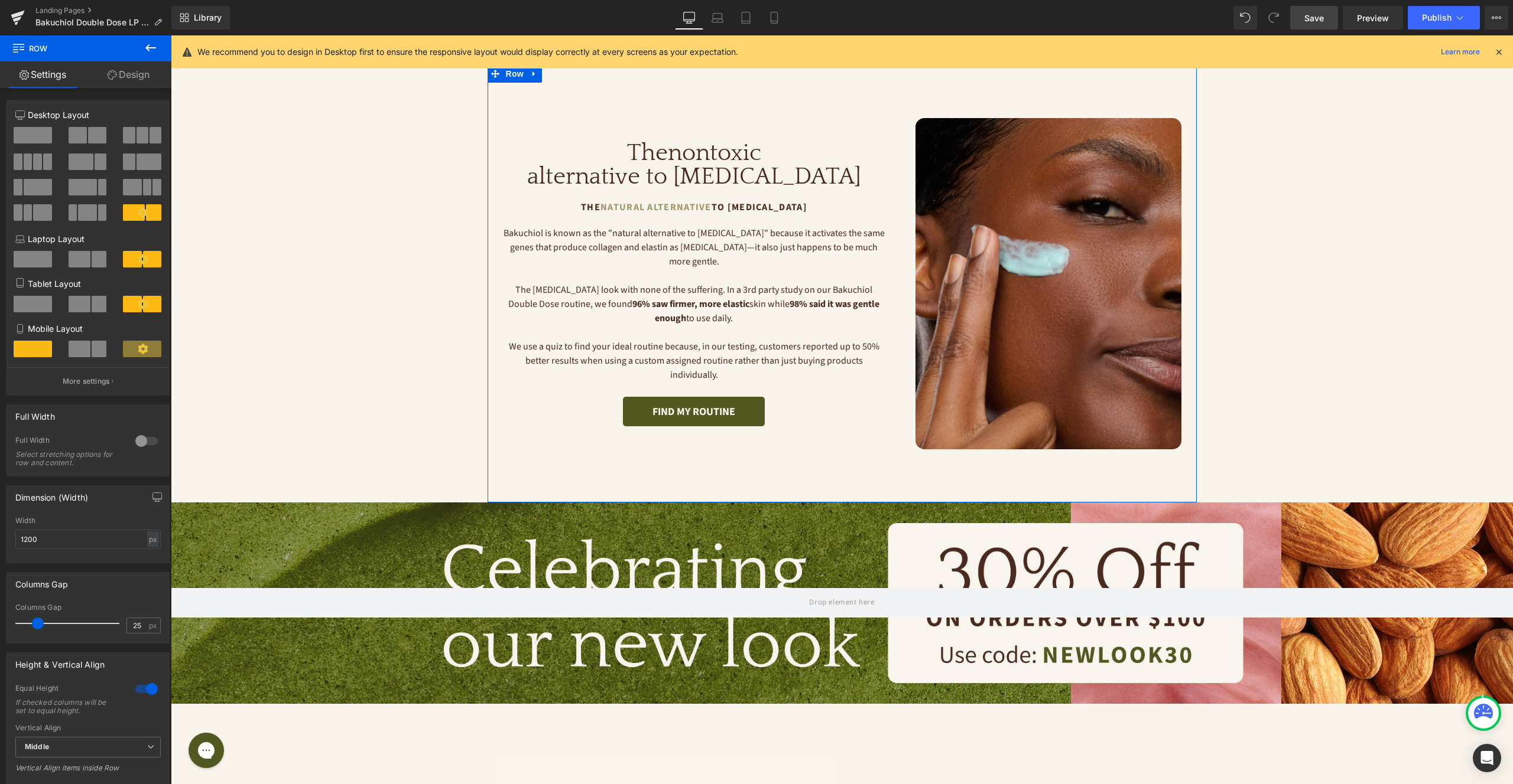
click at [870, 135] on div "Image The nontoxic alternative to [MEDICAL_DATA] Heading The Natural Alternativ…" at bounding box center [694, 284] width 413 height 332
click at [512, 75] on span "Row" at bounding box center [514, 74] width 23 height 18
click at [1324, 26] on link "Save" at bounding box center [1313, 17] width 48 height 23
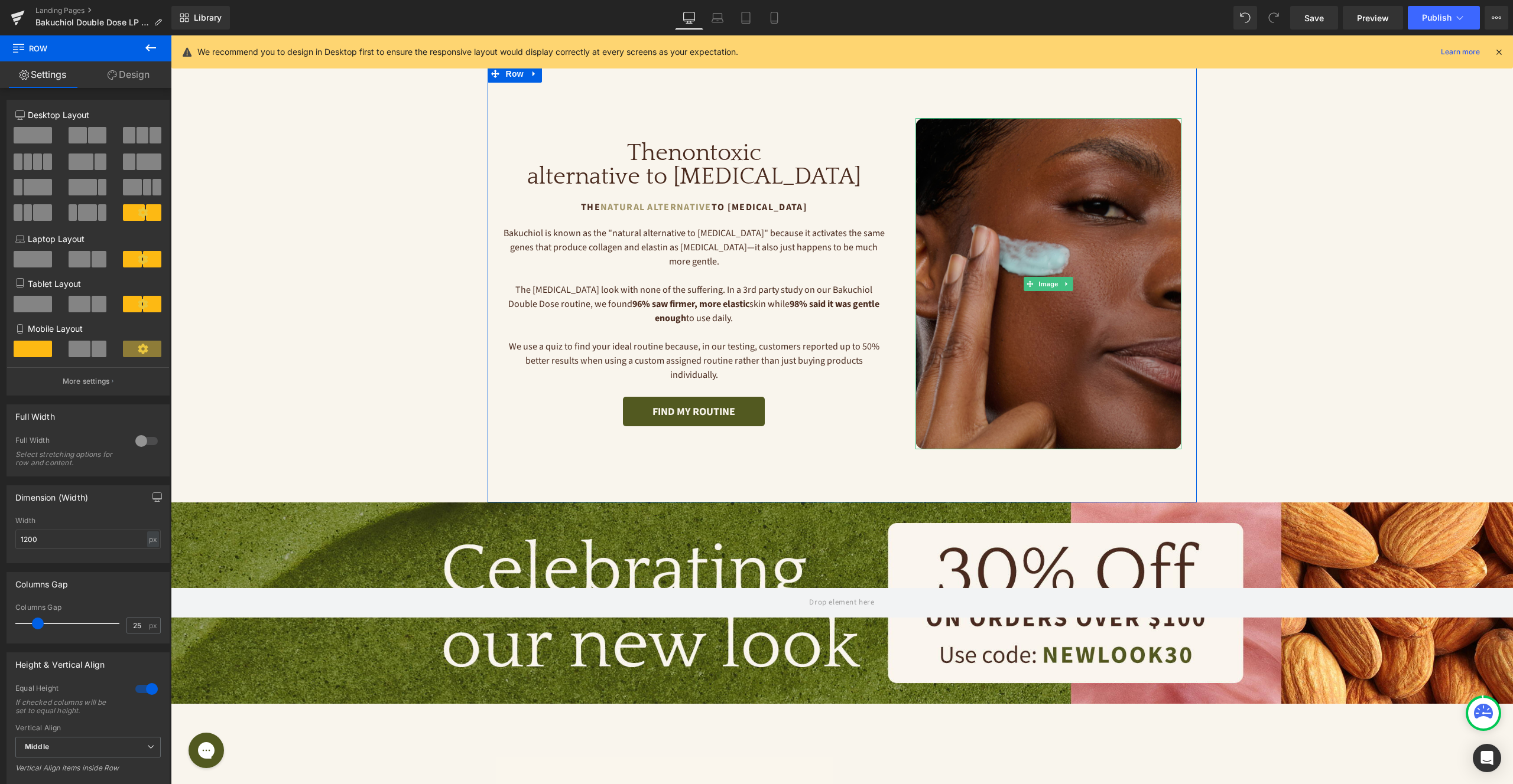
click at [929, 217] on img at bounding box center [1048, 284] width 266 height 332
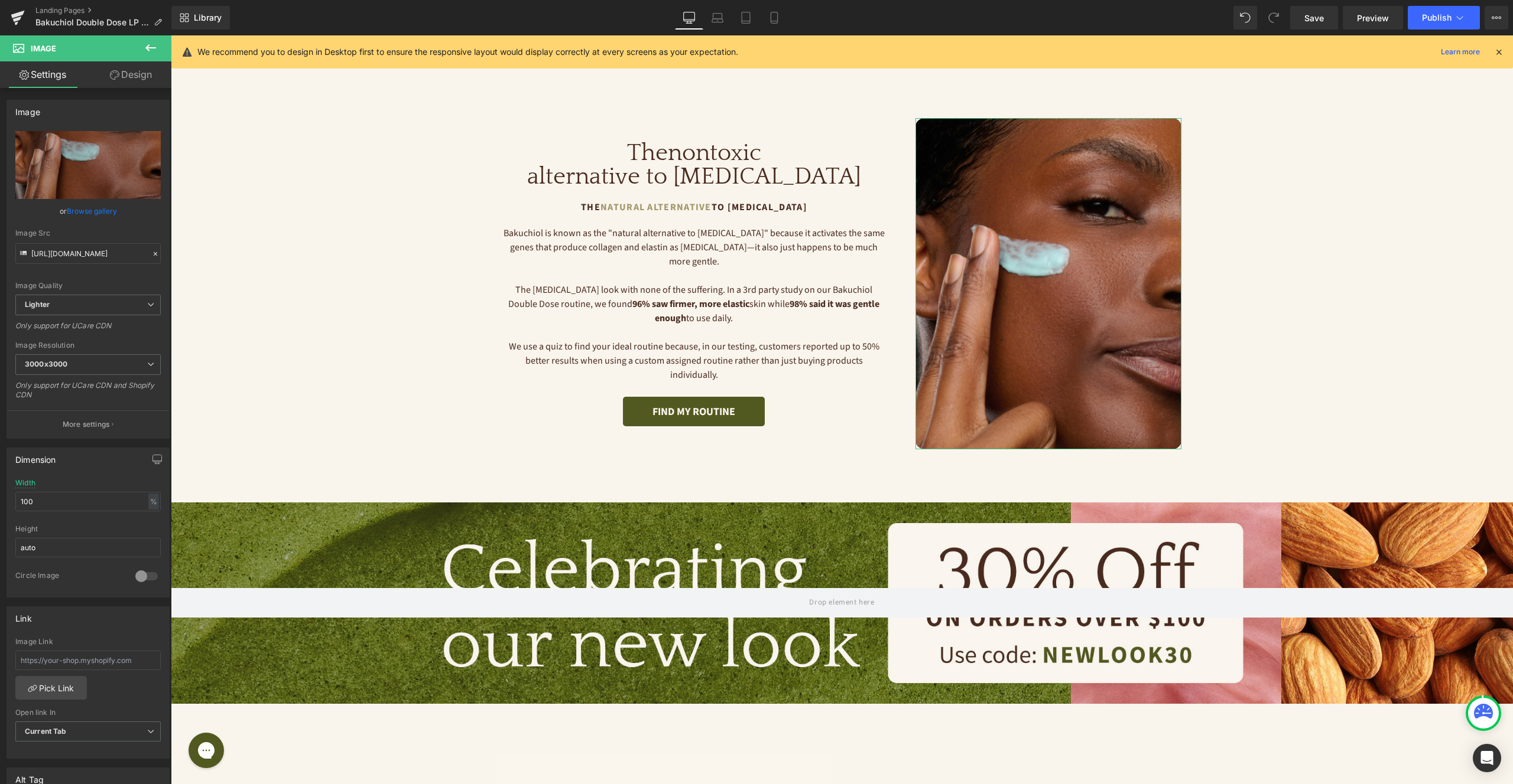
click at [121, 72] on link "Design" at bounding box center [131, 74] width 86 height 26
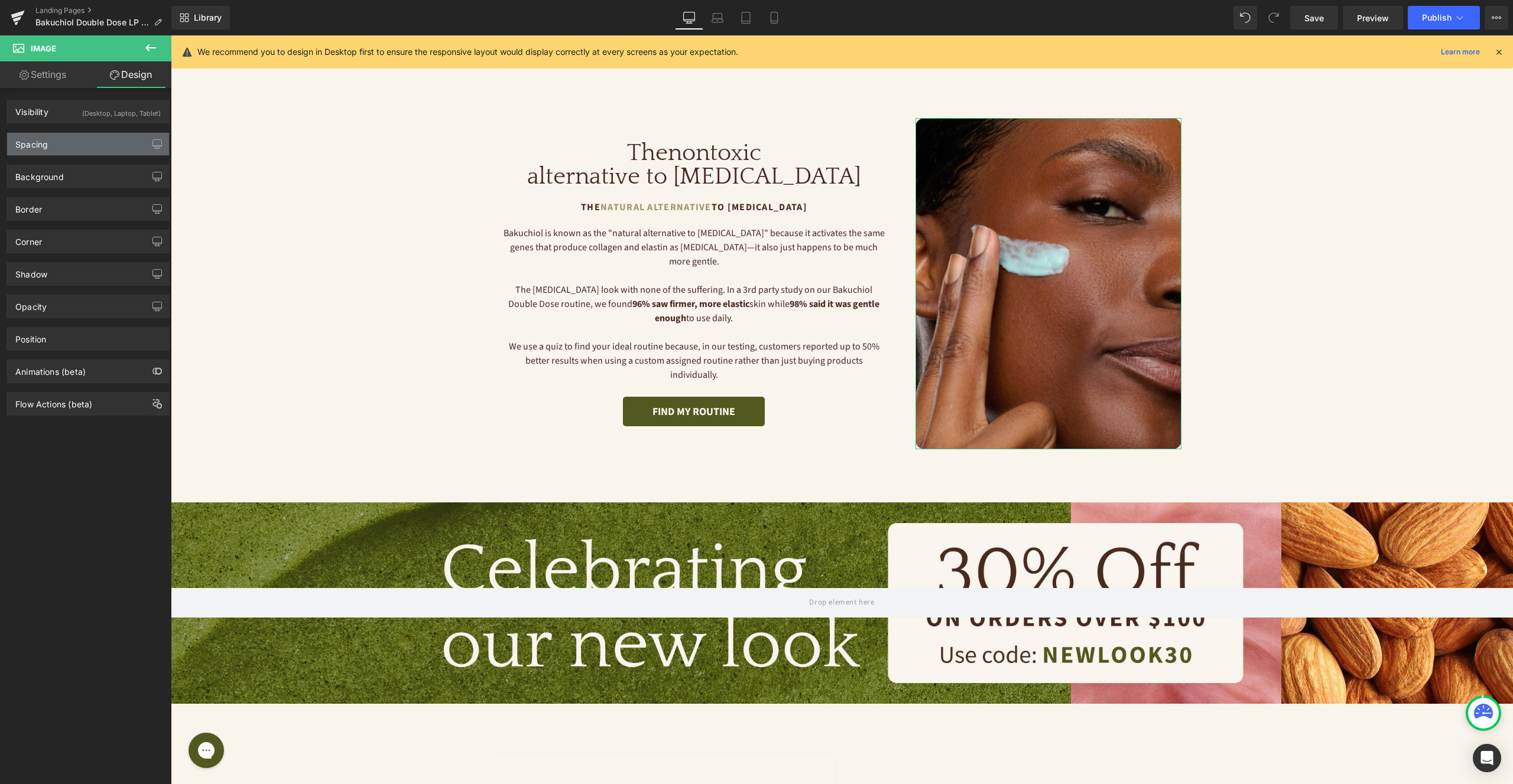
click at [83, 152] on div "Spacing" at bounding box center [87, 144] width 162 height 23
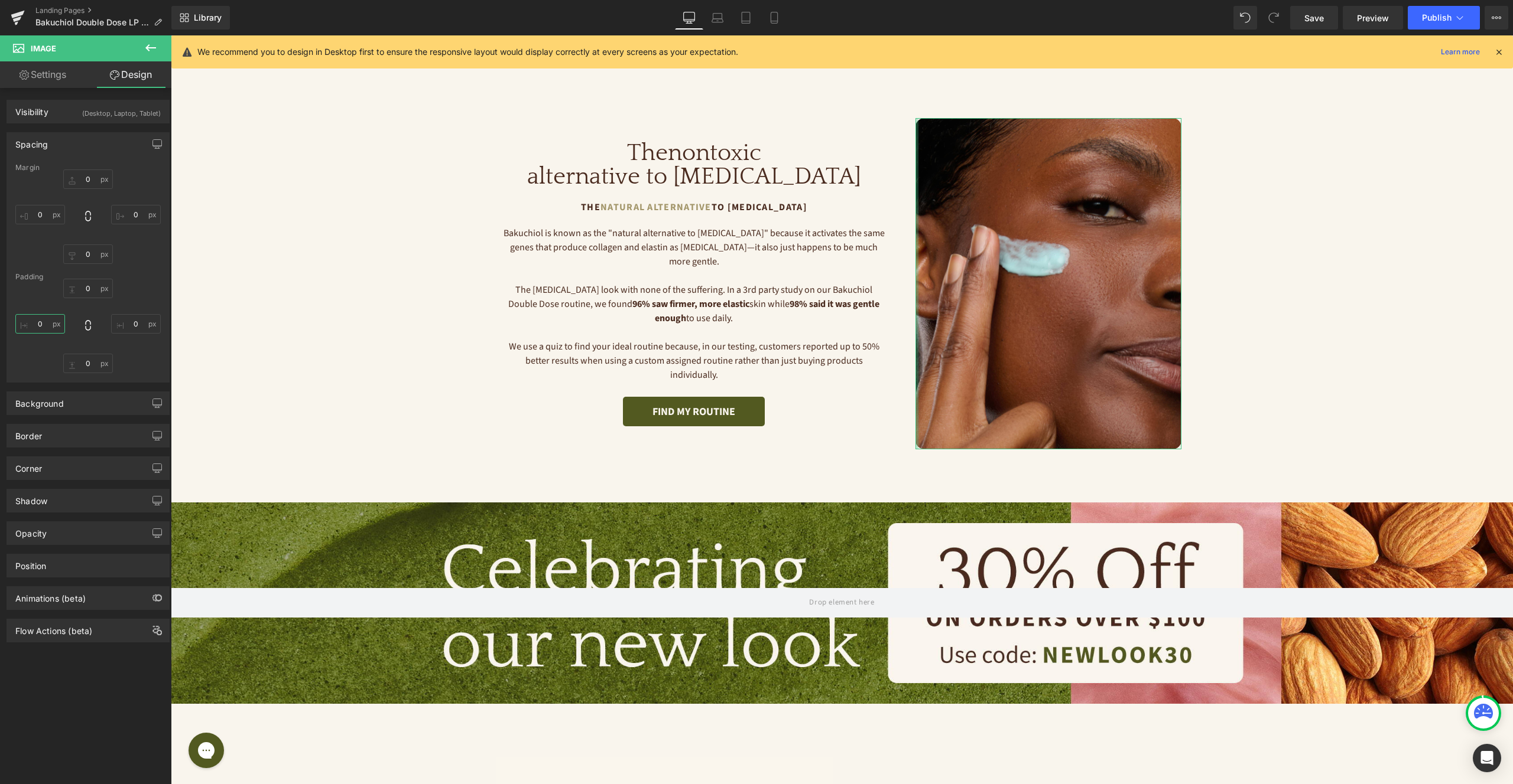
click at [44, 318] on input "0" at bounding box center [40, 324] width 50 height 20
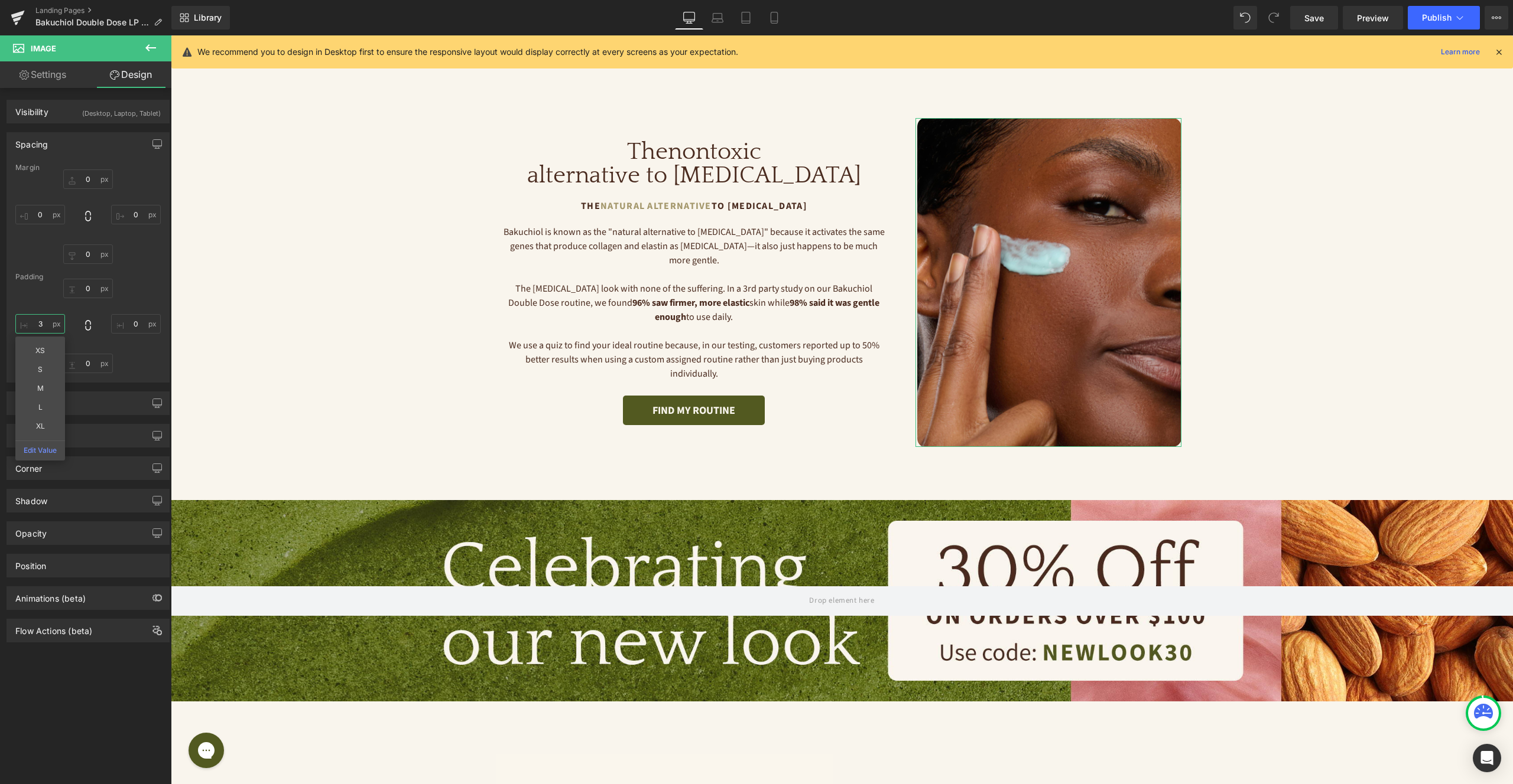
type input "30"
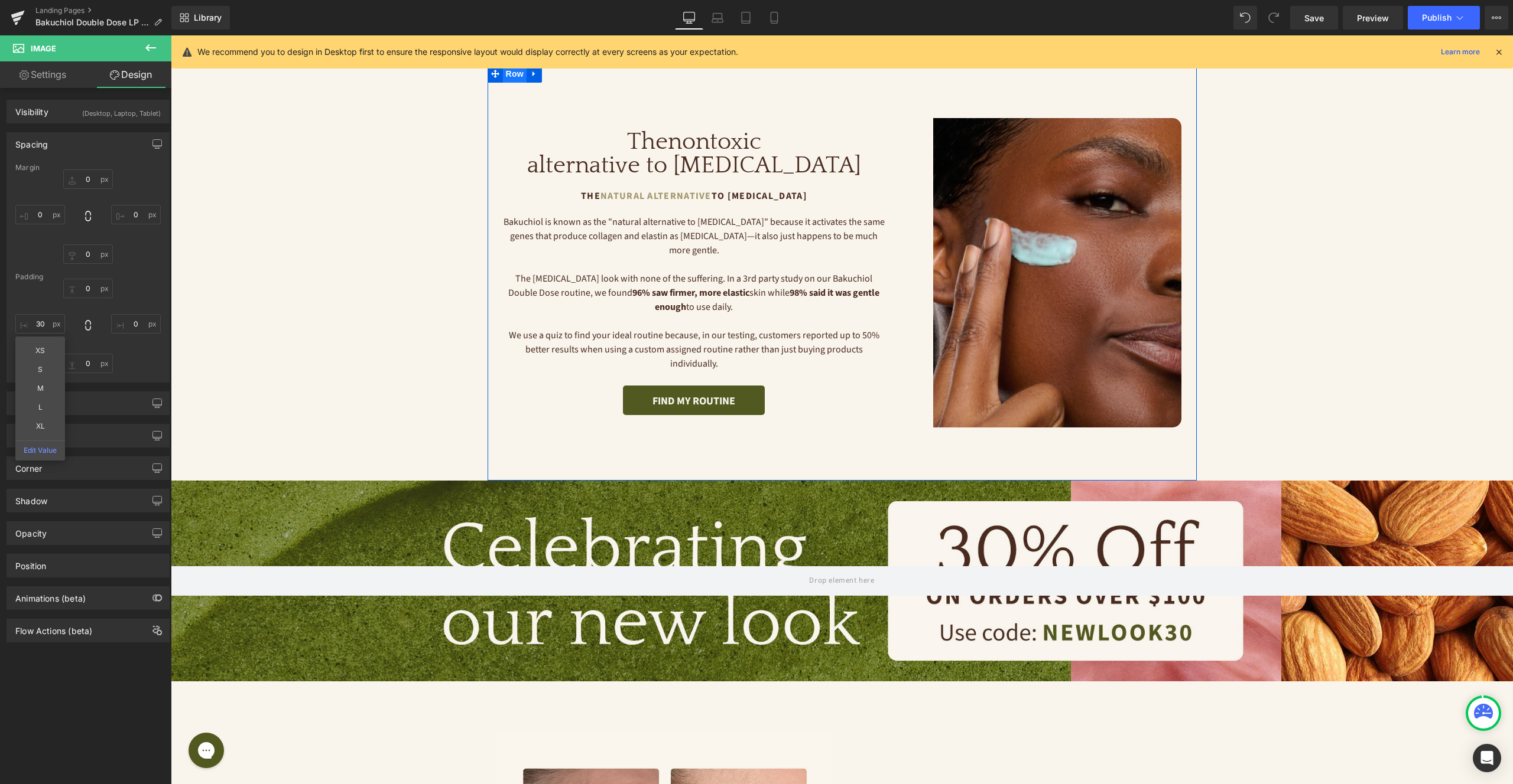
click at [509, 76] on span "Row" at bounding box center [514, 74] width 23 height 18
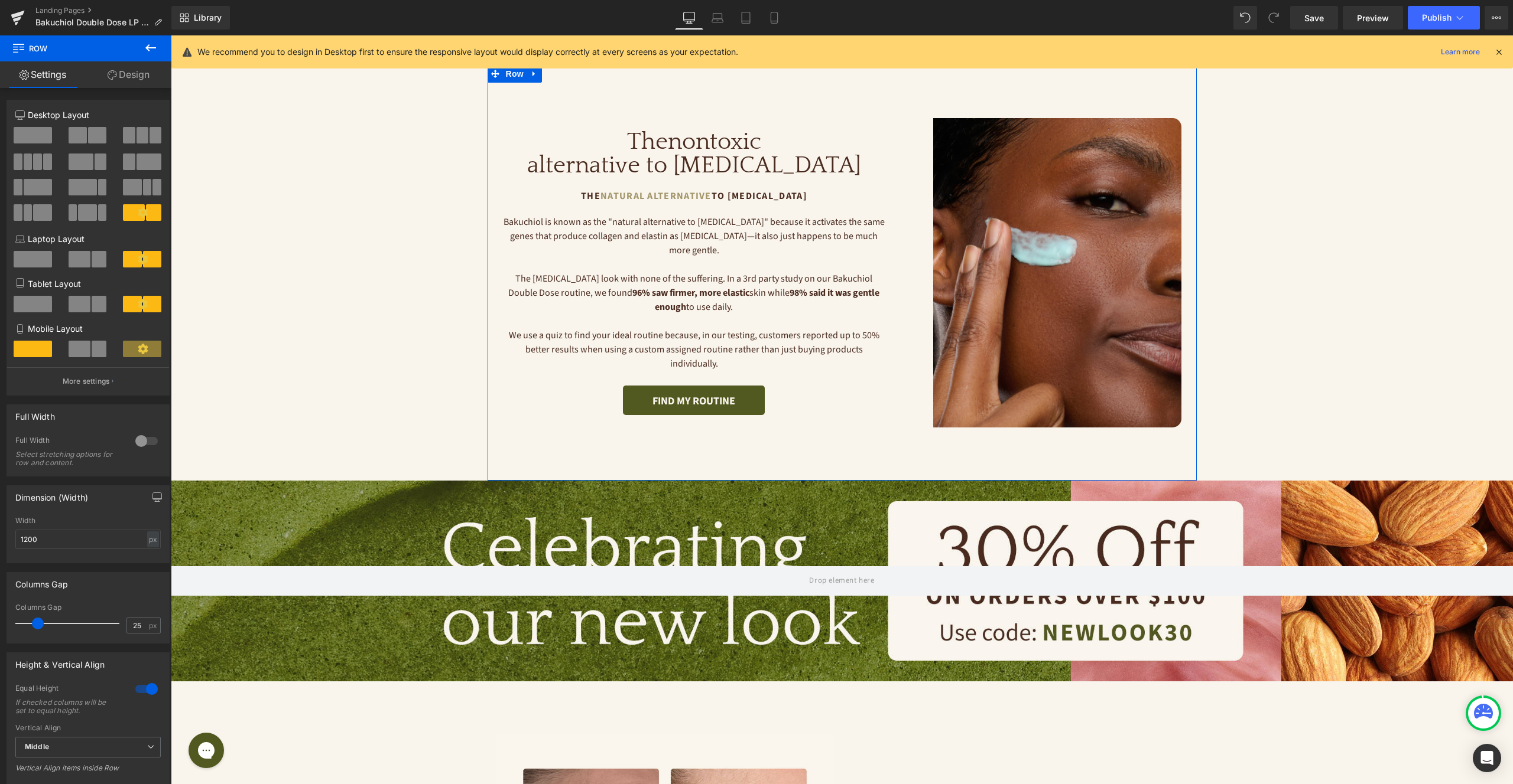
drag, startPoint x: 96, startPoint y: 378, endPoint x: 108, endPoint y: 358, distance: 23.3
click at [96, 378] on p "More settings" at bounding box center [86, 381] width 48 height 11
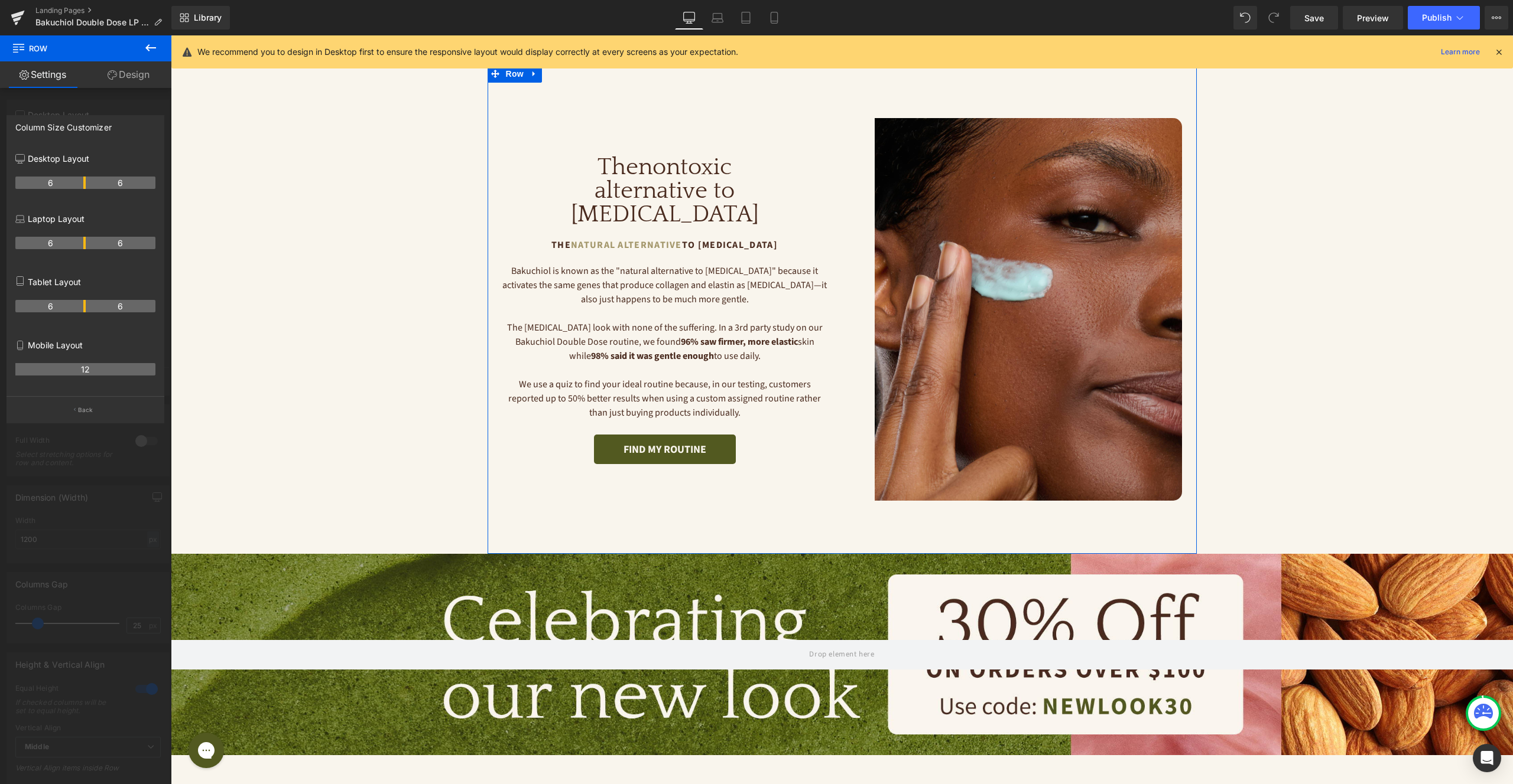
drag, startPoint x: 95, startPoint y: 184, endPoint x: 89, endPoint y: 184, distance: 6.0
click at [1318, 17] on span "Save" at bounding box center [1314, 18] width 20 height 12
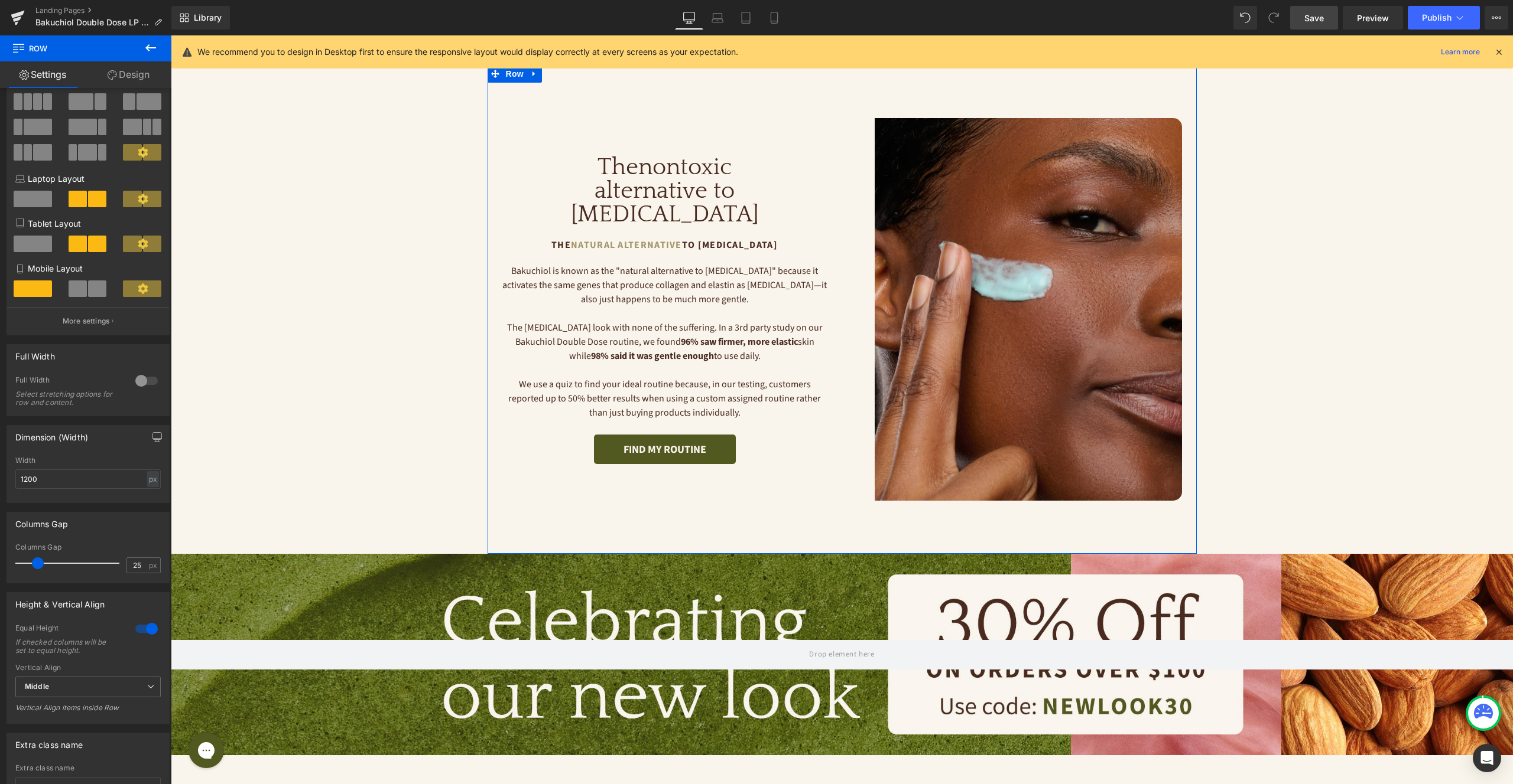
scroll to position [158, 0]
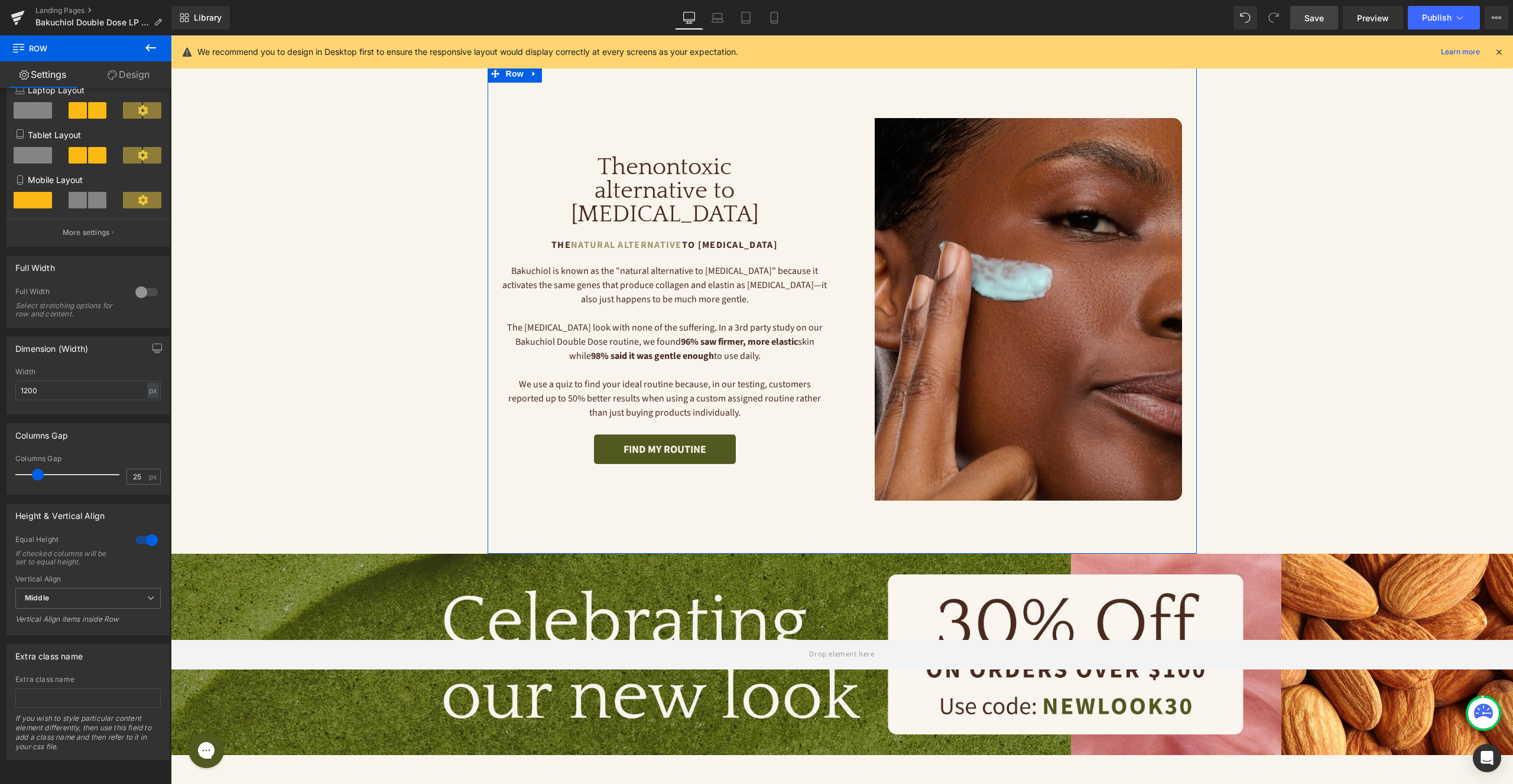
drag, startPoint x: 140, startPoint y: 75, endPoint x: 134, endPoint y: 114, distance: 39.5
click at [140, 75] on link "Design" at bounding box center [129, 74] width 86 height 26
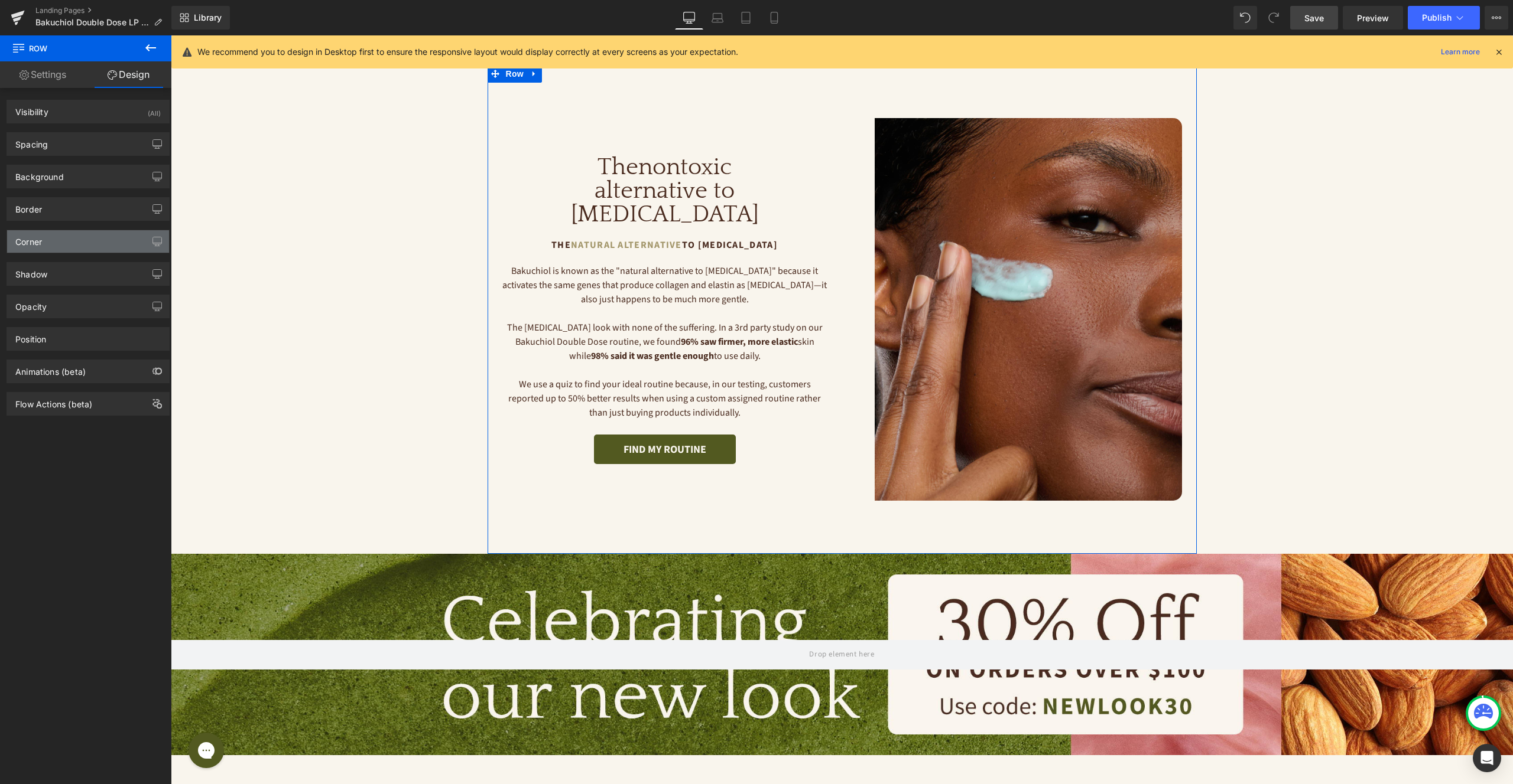
click at [67, 243] on div "Corner" at bounding box center [87, 242] width 162 height 23
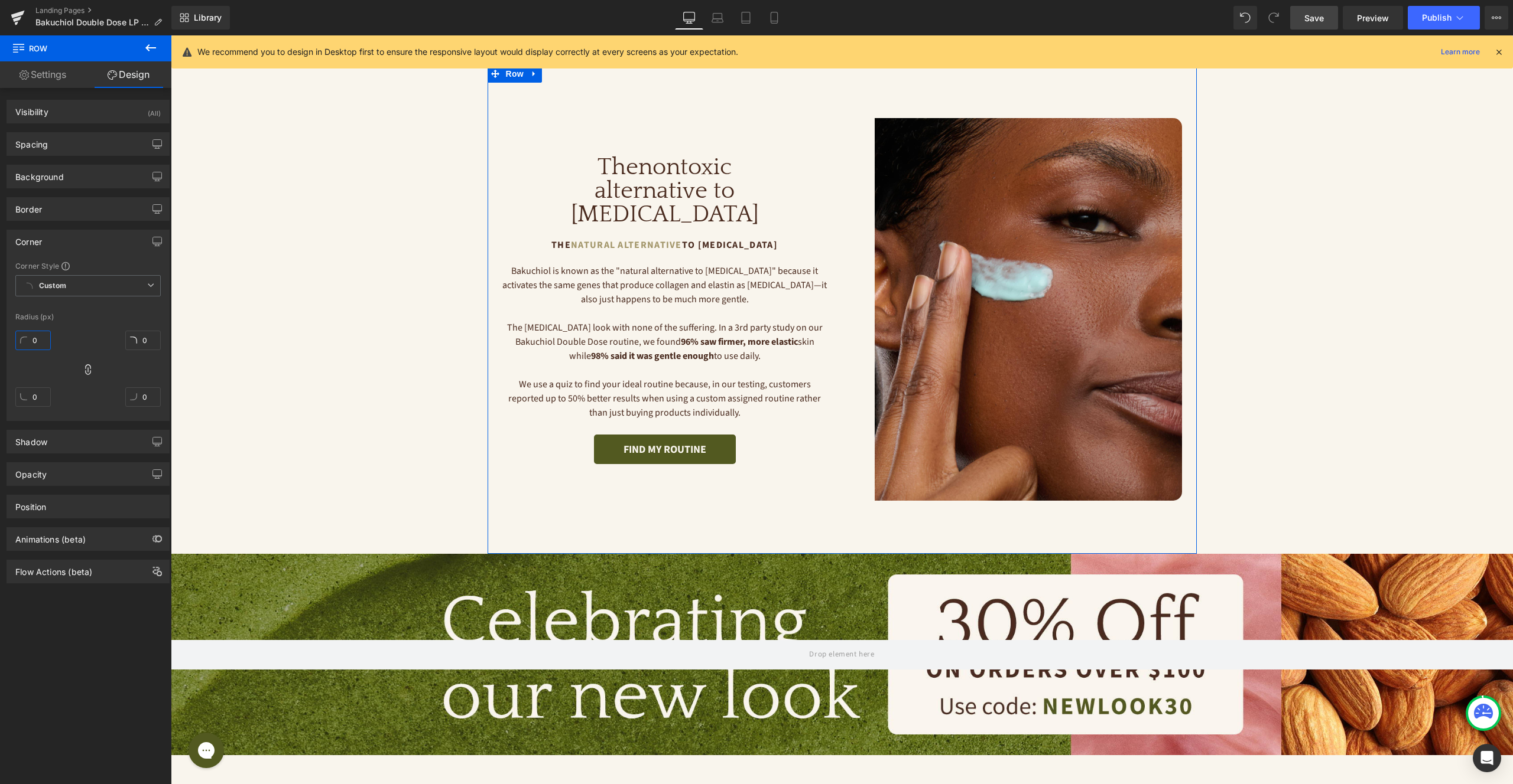
click at [41, 338] on input "0" at bounding box center [32, 341] width 35 height 20
type input "10"
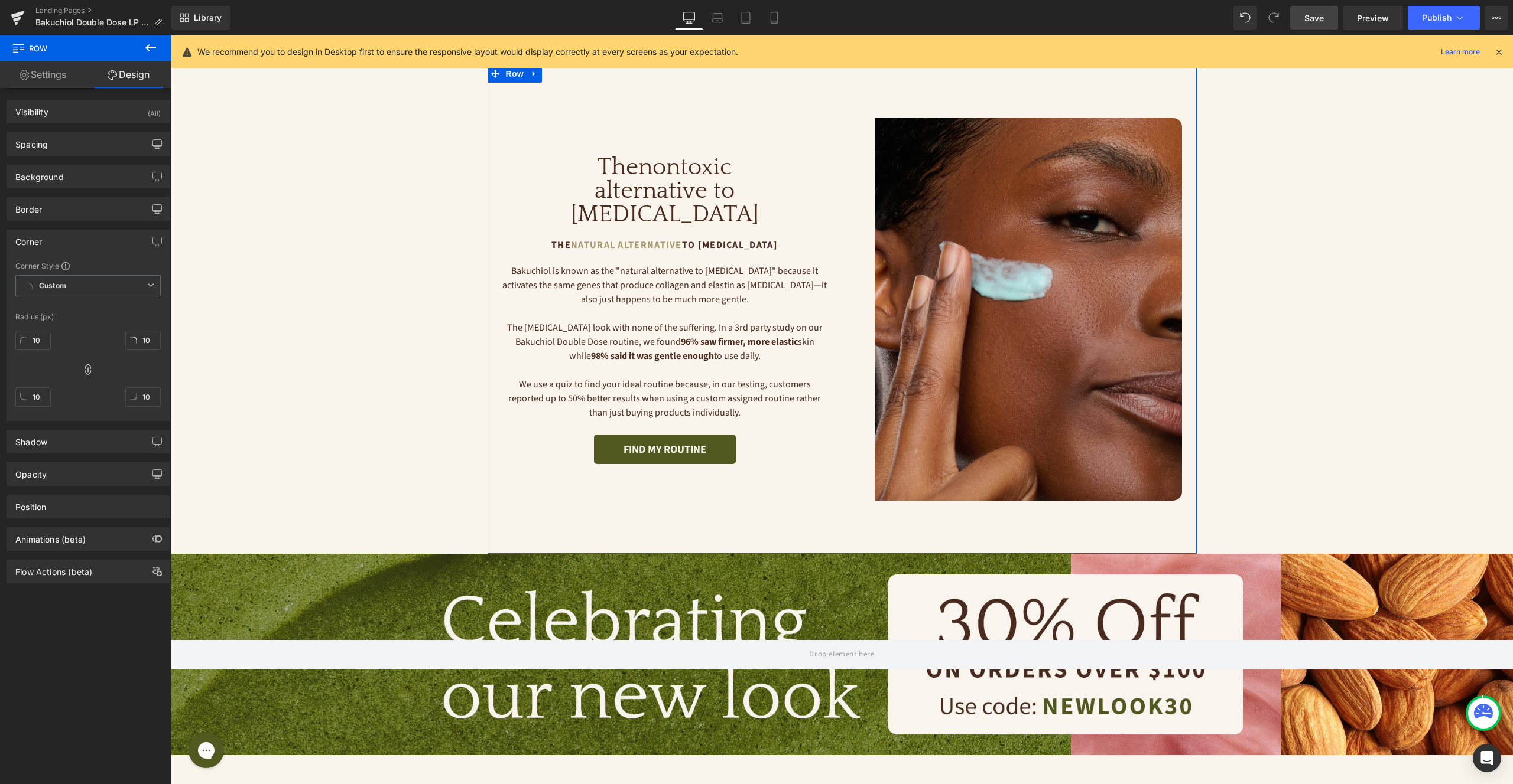
click at [81, 330] on div "10 10 10 10" at bounding box center [87, 372] width 146 height 94
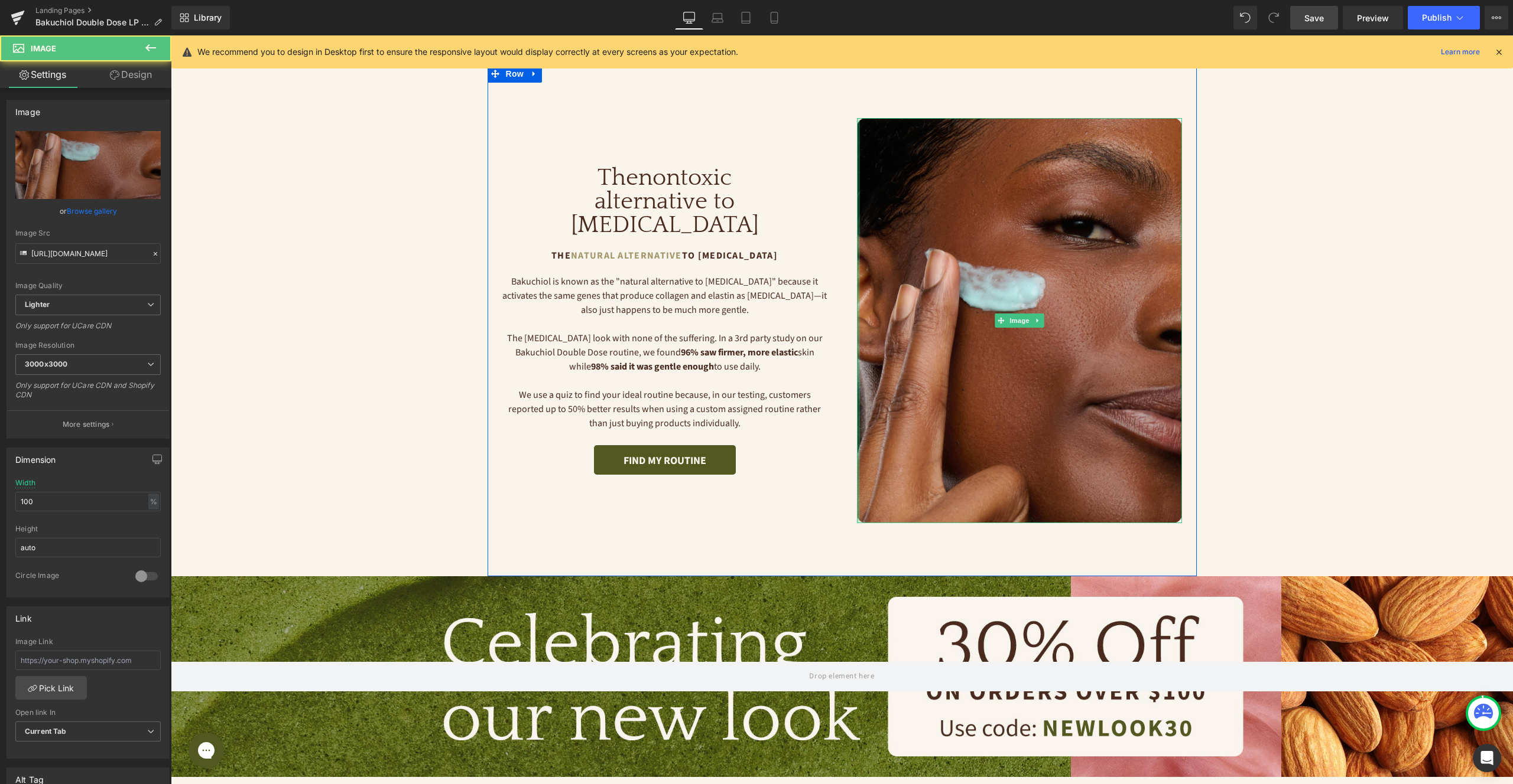
drag, startPoint x: 867, startPoint y: 180, endPoint x: 792, endPoint y: 185, distance: 75.2
click at [798, 185] on div "Image The nontoxic alternative to retinol Heading The Natural Alternative to Re…" at bounding box center [842, 320] width 709 height 512
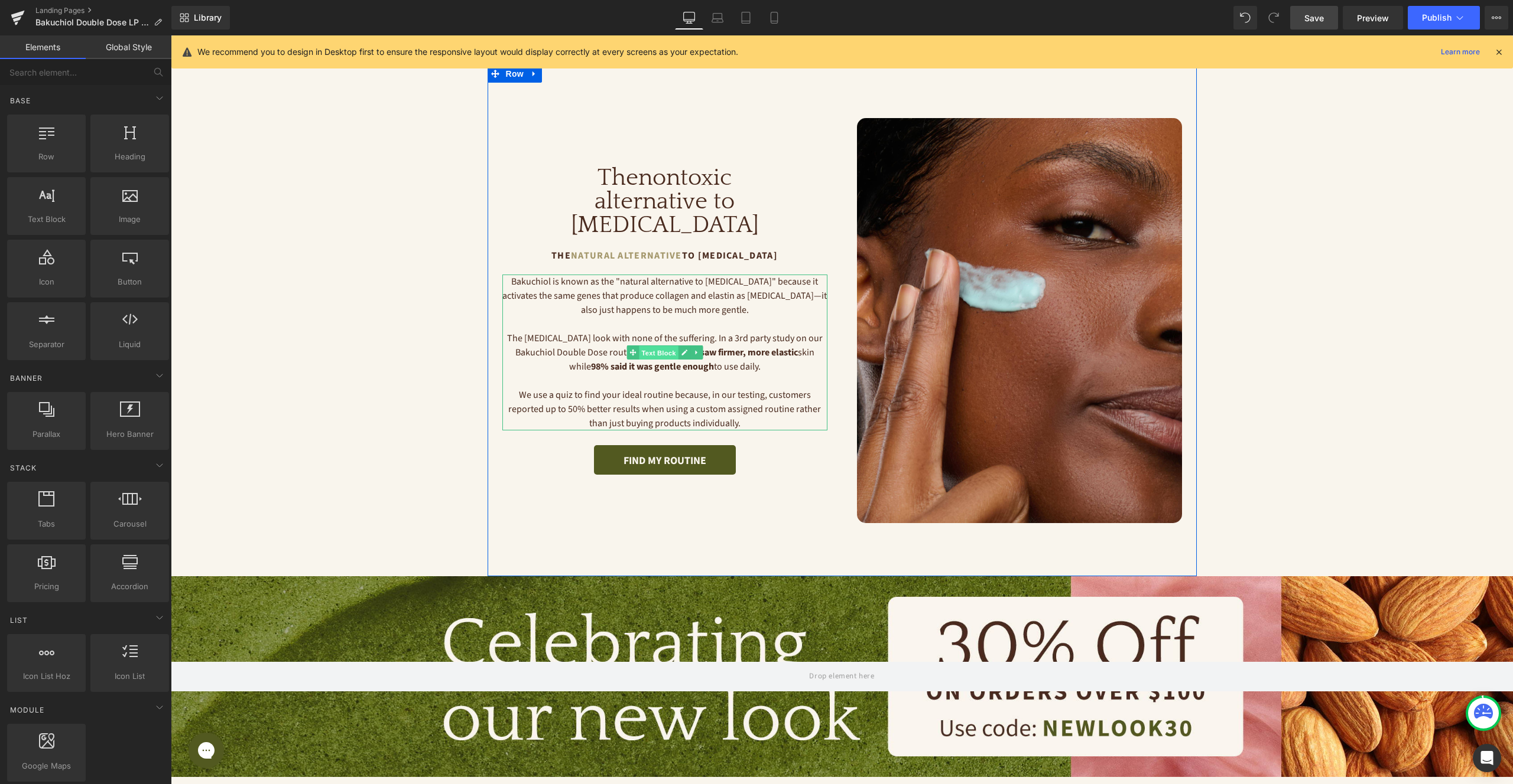
click at [660, 346] on span "Text Block" at bounding box center [658, 353] width 39 height 14
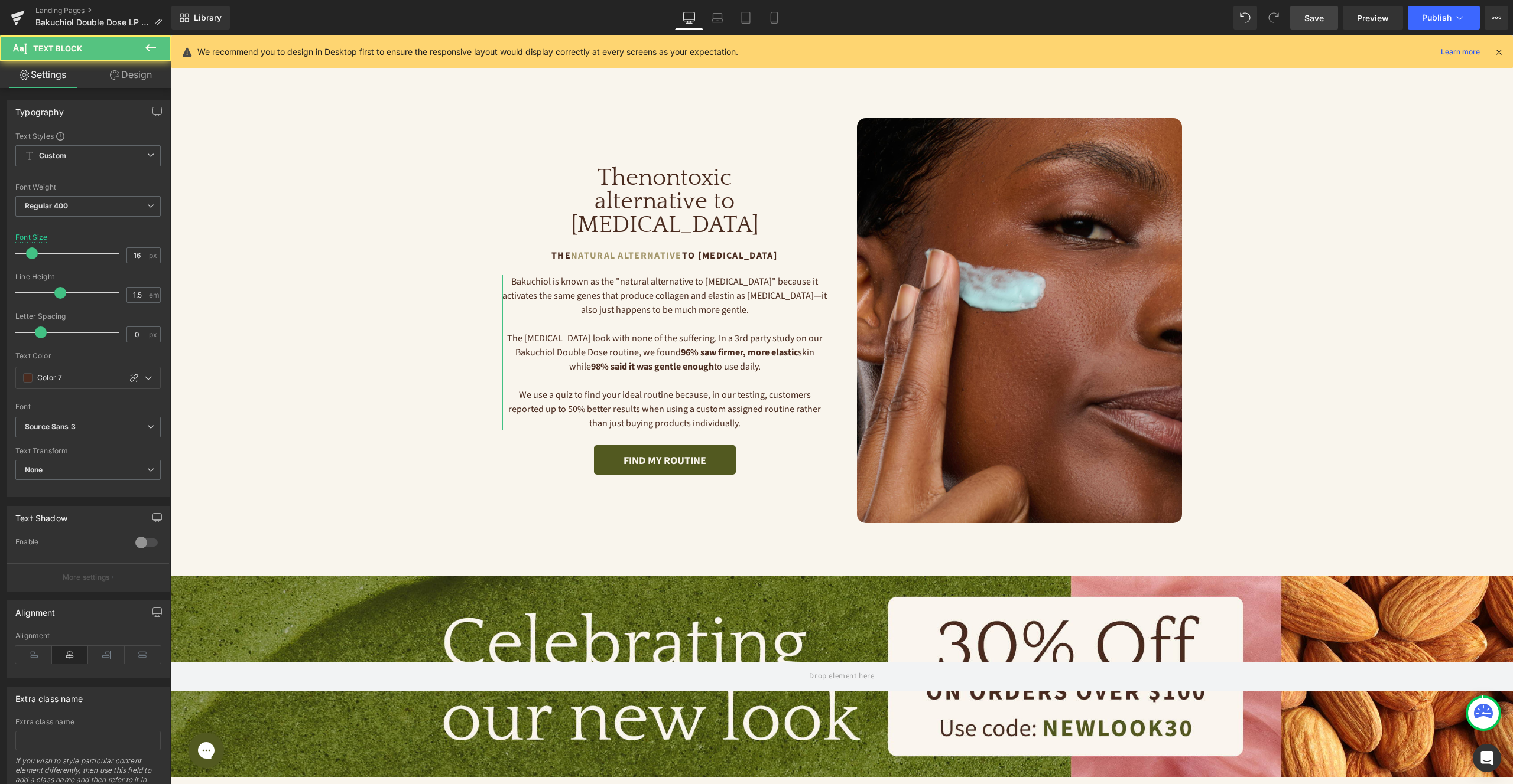
drag, startPoint x: 141, startPoint y: 78, endPoint x: 138, endPoint y: 141, distance: 63.1
click at [141, 78] on link "Design" at bounding box center [131, 74] width 86 height 26
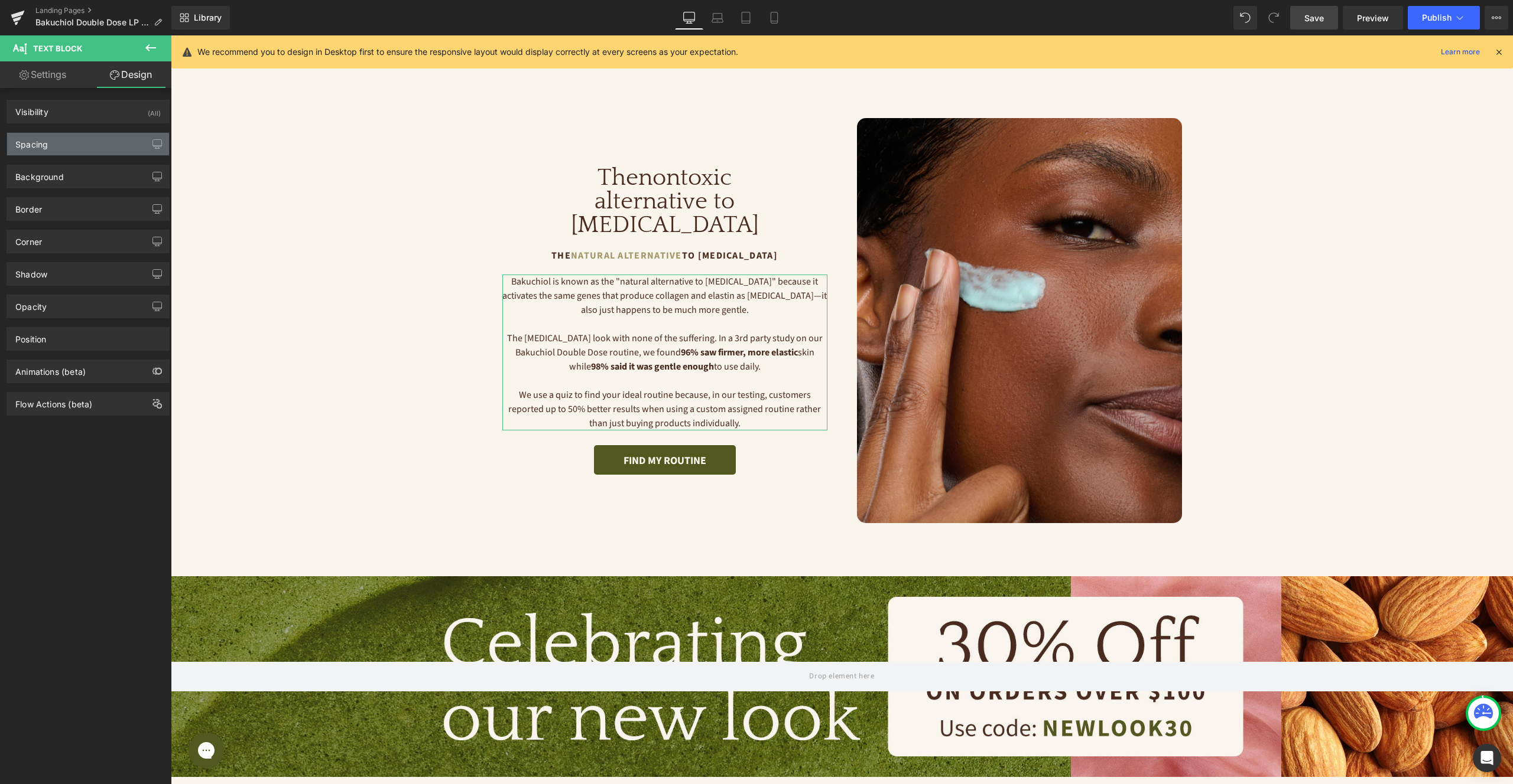
click at [57, 150] on div "Spacing" at bounding box center [87, 144] width 162 height 23
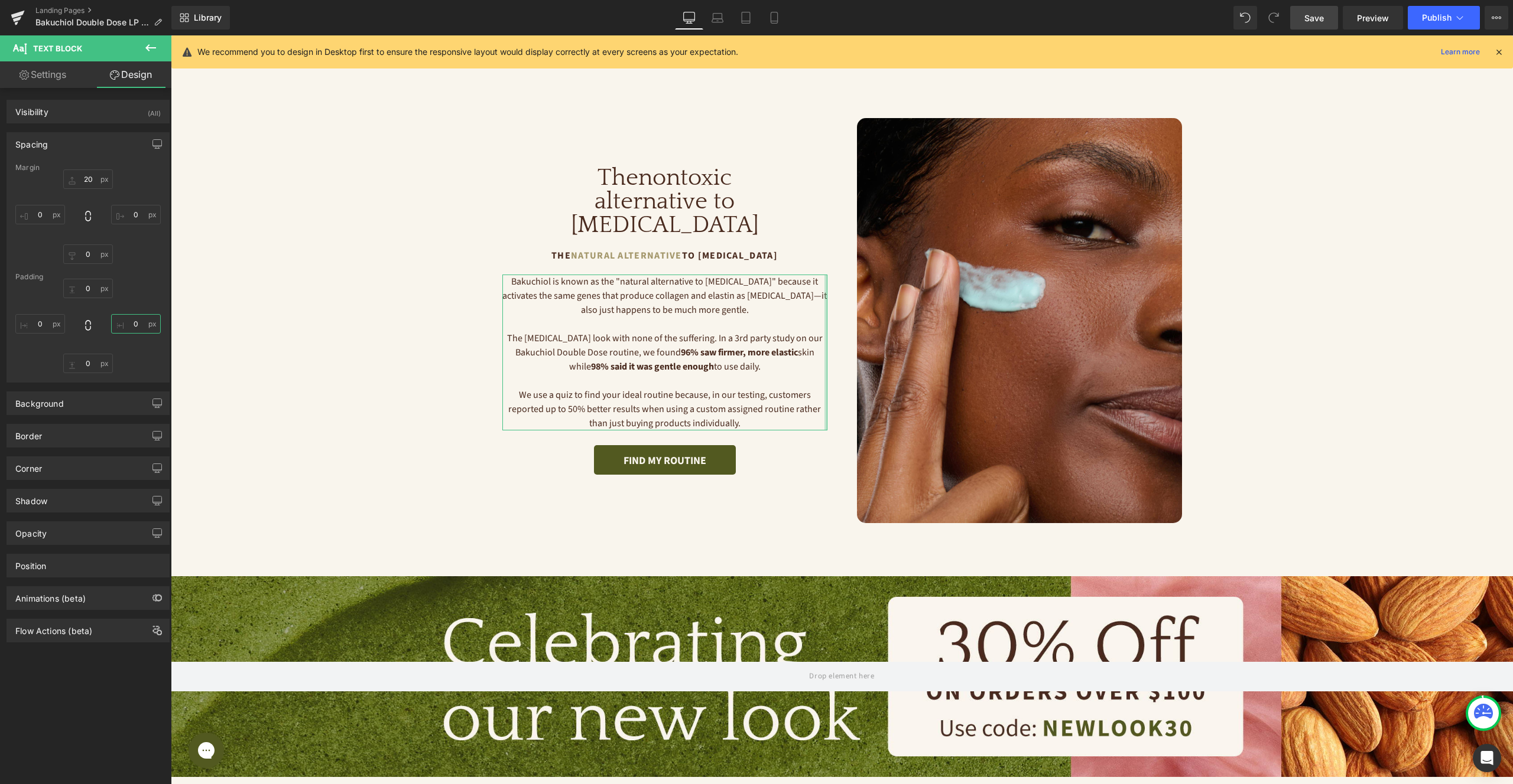
drag, startPoint x: 130, startPoint y: 323, endPoint x: 160, endPoint y: 328, distance: 30.4
click at [130, 323] on input "0" at bounding box center [136, 324] width 50 height 20
type input "30"
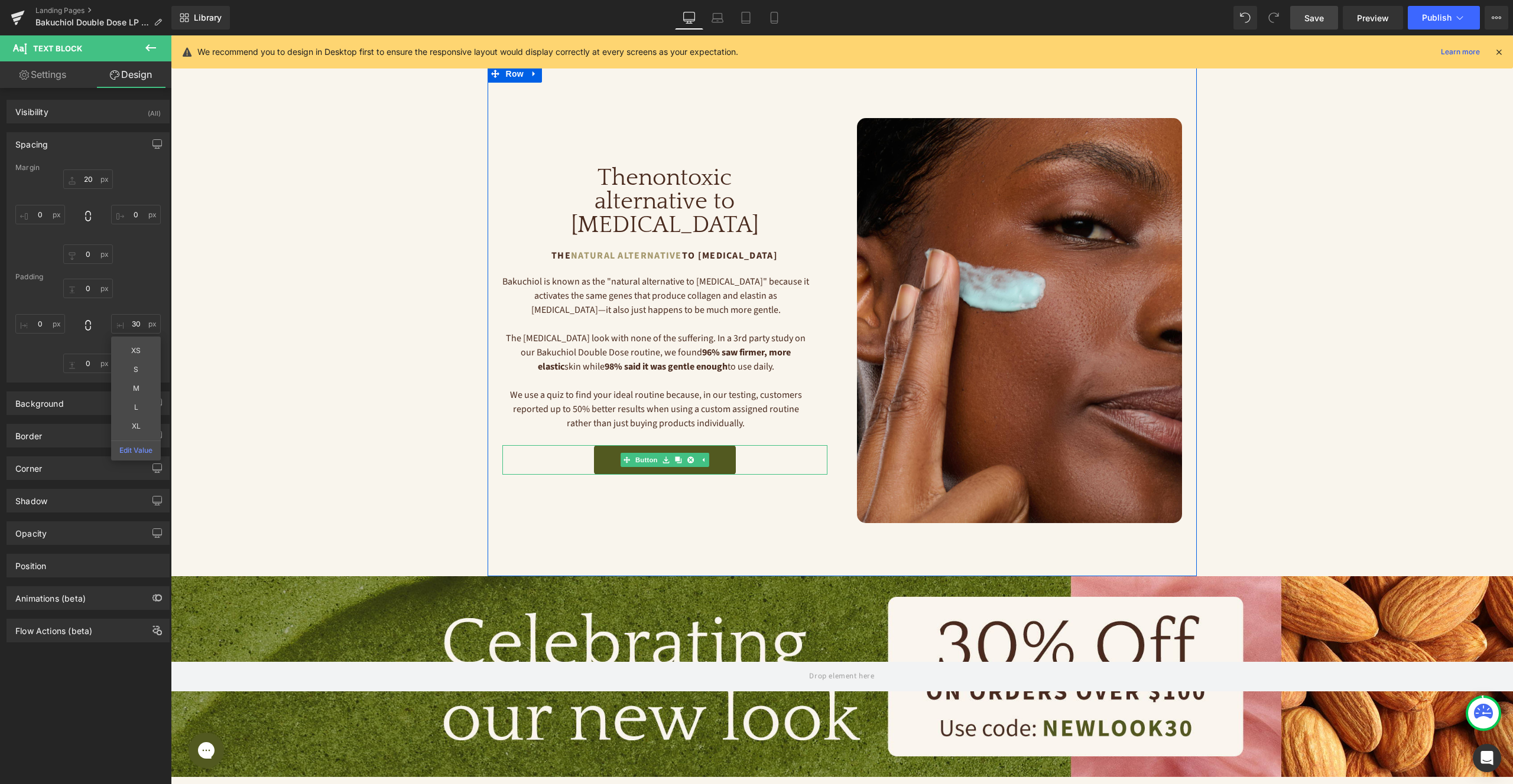
click at [775, 449] on div "FIND MY ROUTINE" at bounding box center [664, 460] width 325 height 29
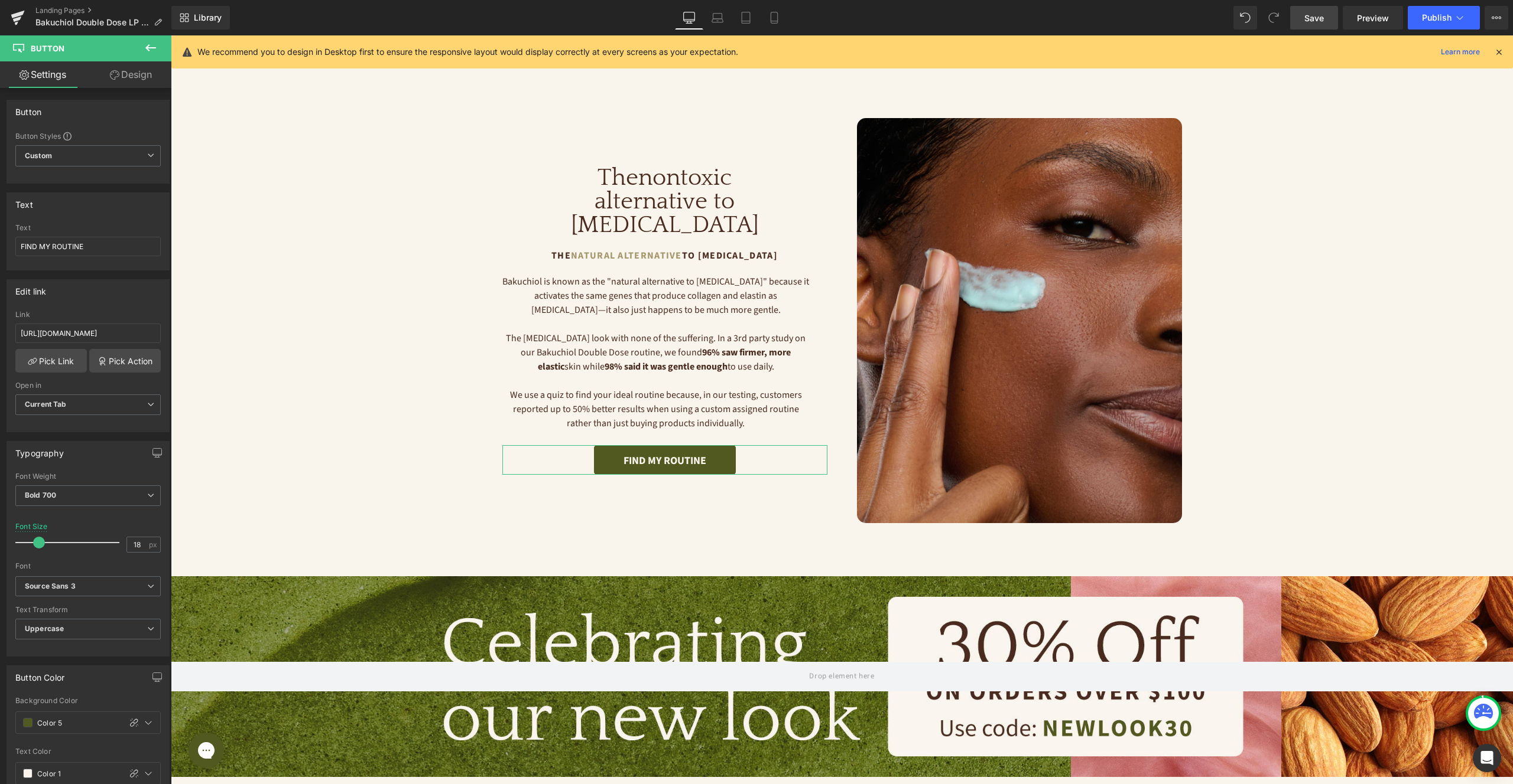
click at [130, 63] on link "Design" at bounding box center [131, 74] width 86 height 26
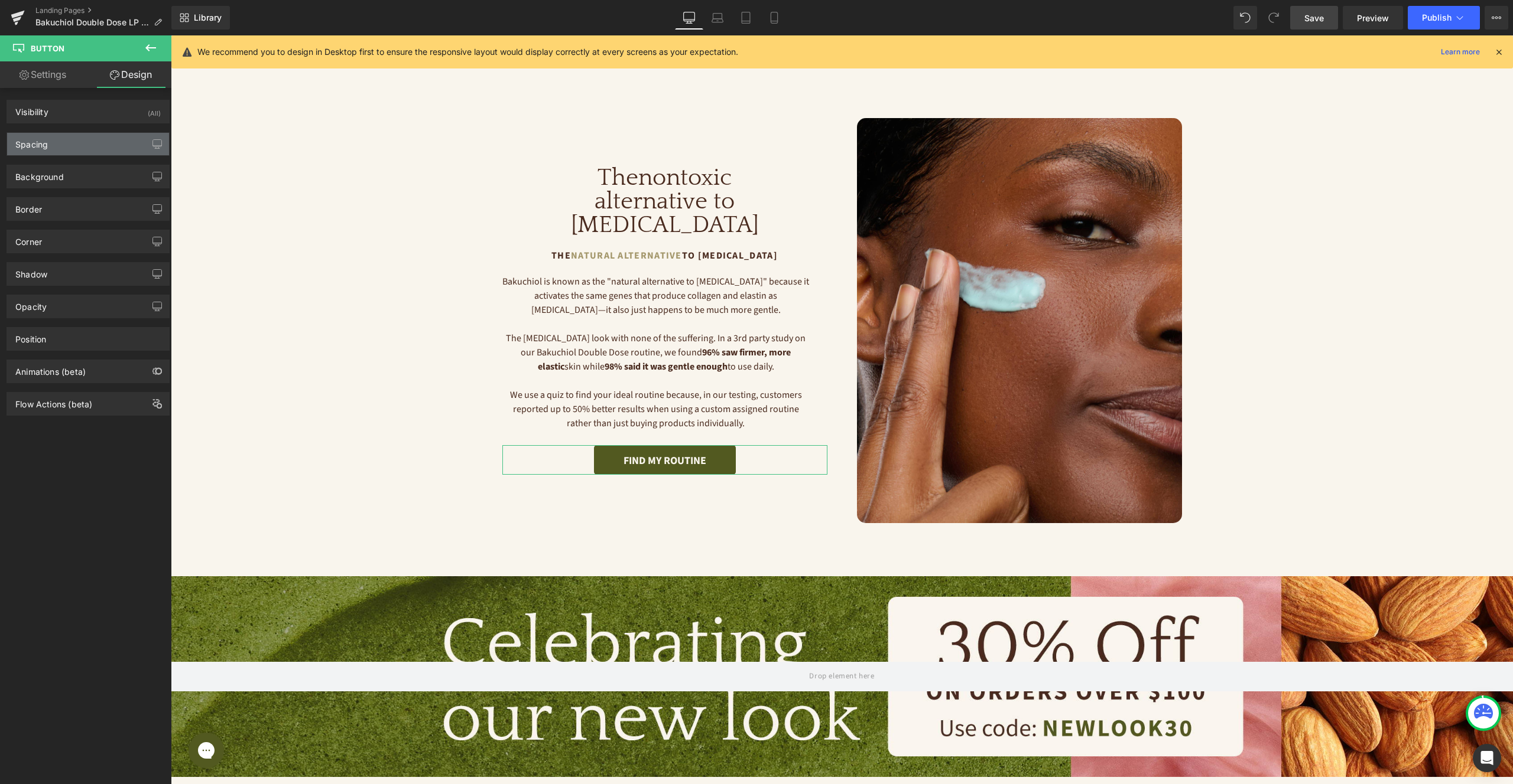
click at [103, 139] on div "Spacing" at bounding box center [87, 144] width 162 height 23
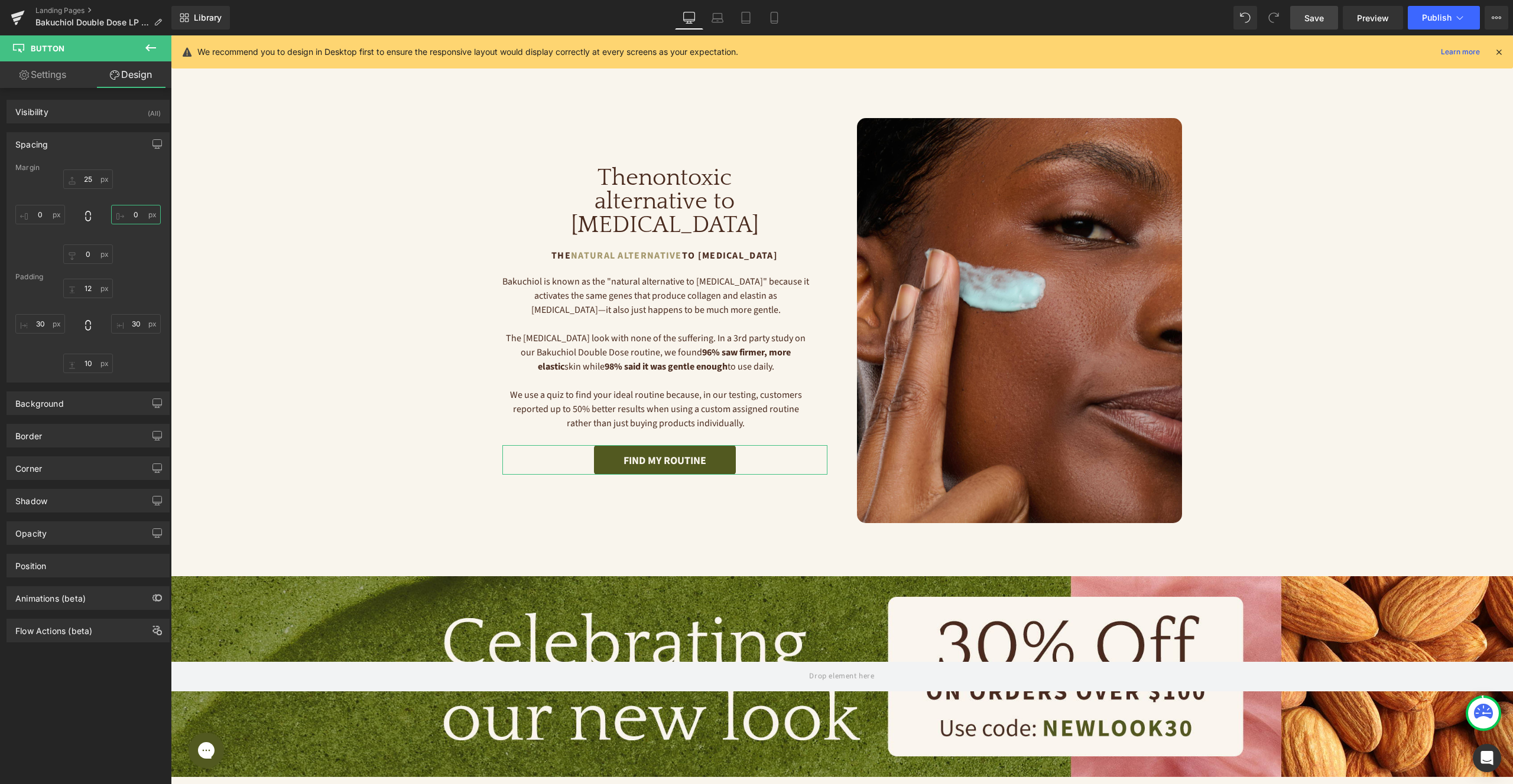
click at [134, 212] on input "0" at bounding box center [136, 215] width 50 height 20
type input "30"
click at [790, 205] on h1 "The nontoxic alternative to [MEDICAL_DATA]" at bounding box center [664, 201] width 325 height 71
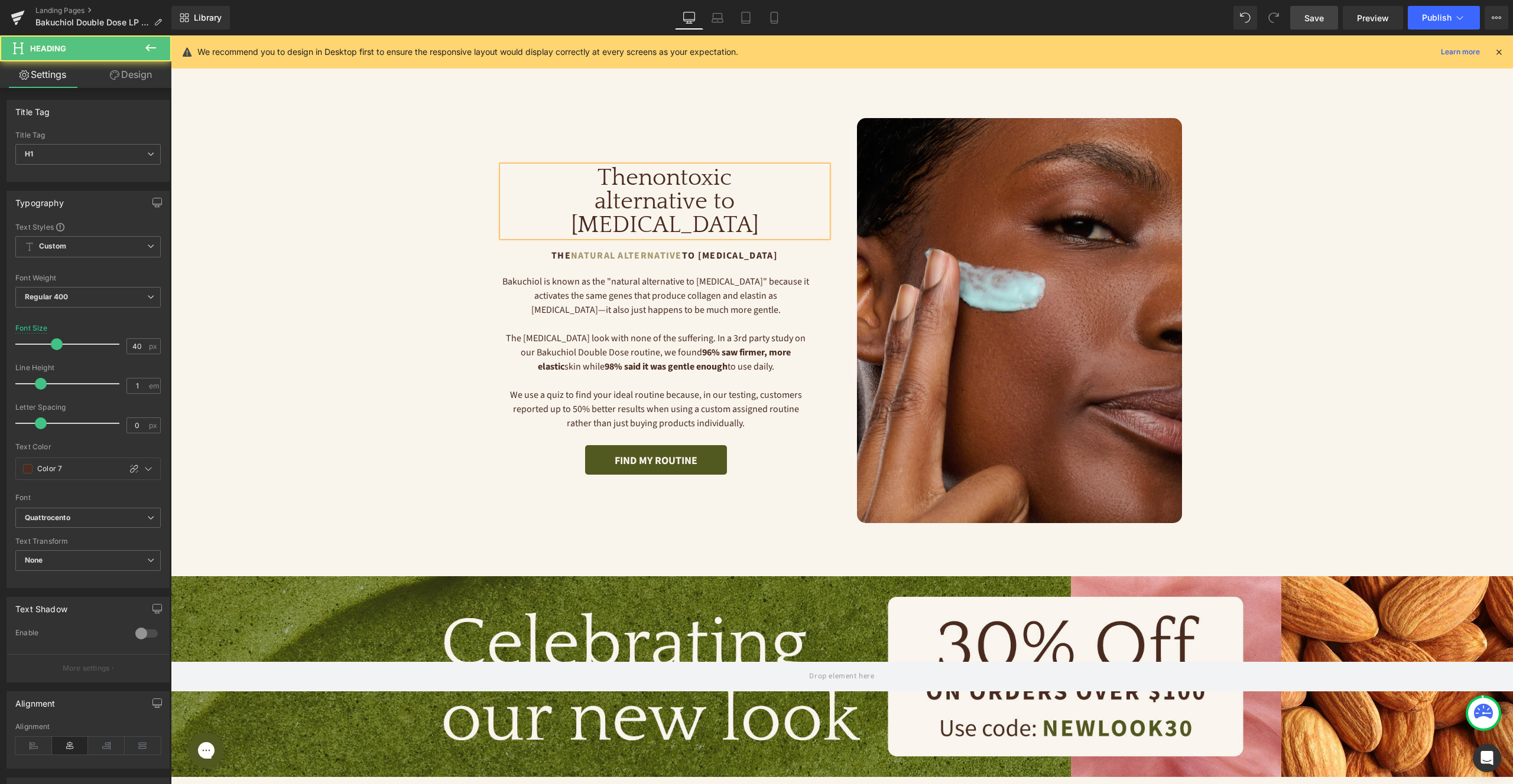
drag, startPoint x: 137, startPoint y: 75, endPoint x: 125, endPoint y: 129, distance: 55.3
click at [136, 75] on link "Design" at bounding box center [131, 74] width 86 height 26
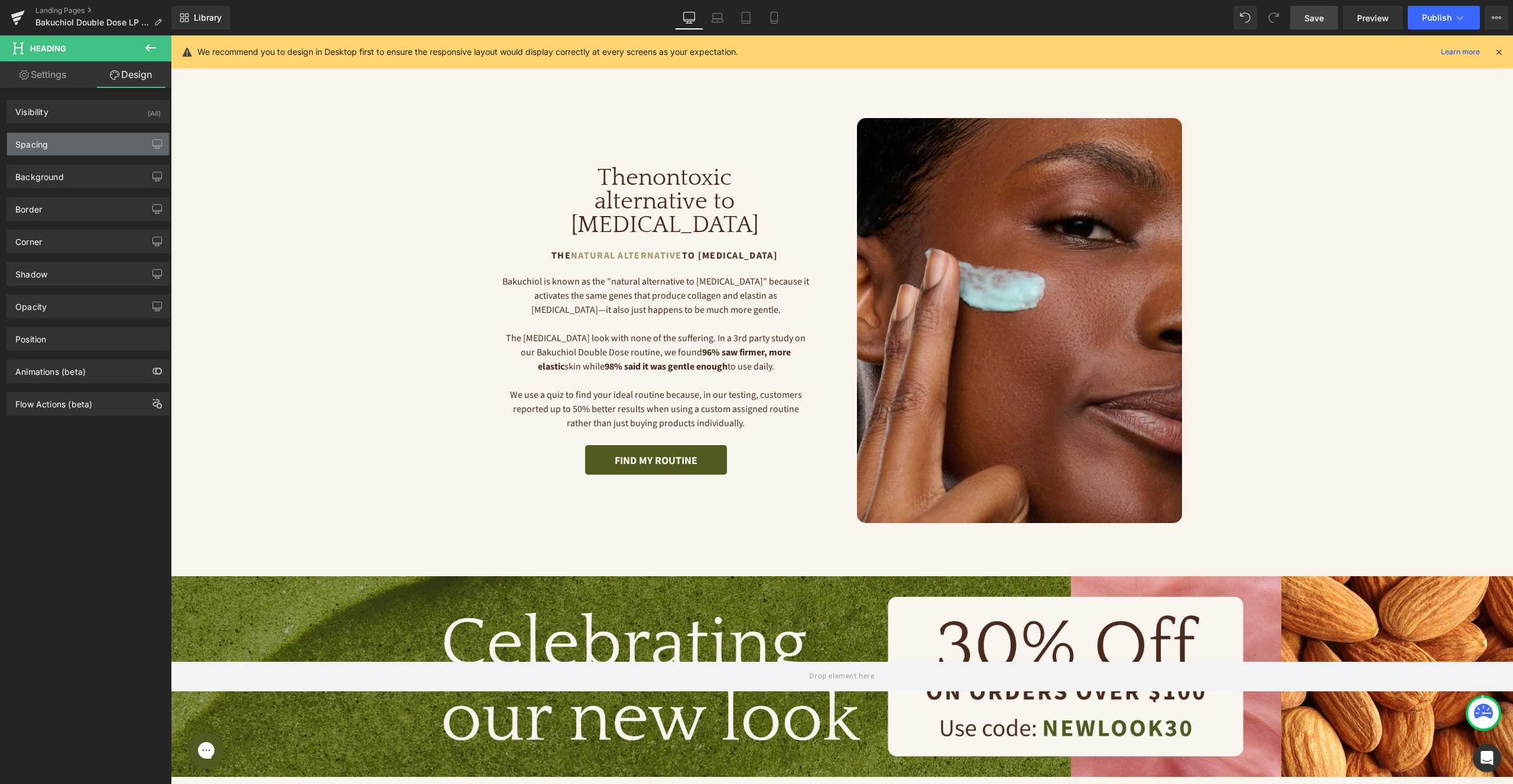
click at [108, 138] on div "Spacing" at bounding box center [87, 144] width 162 height 23
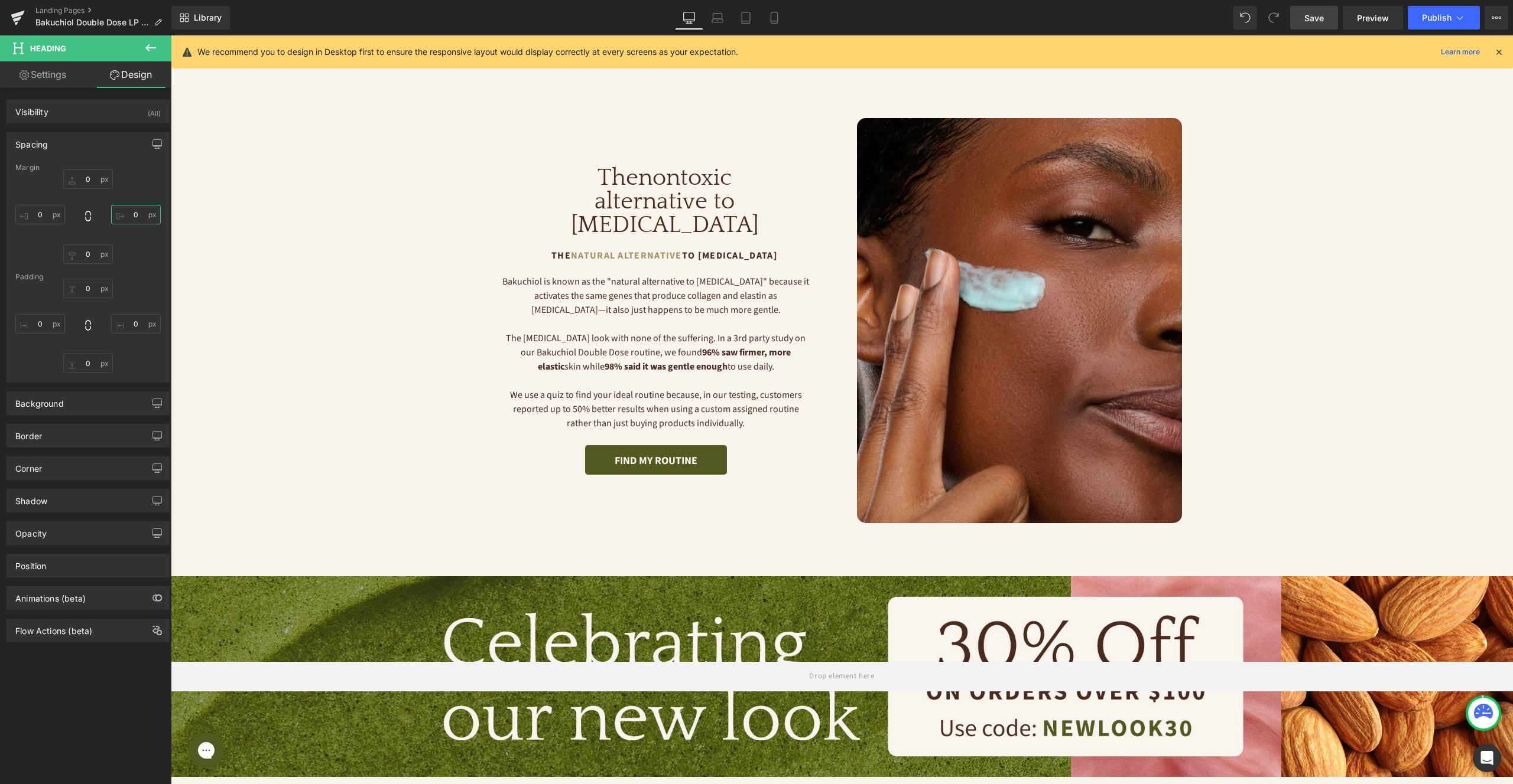
click at [127, 210] on input "0" at bounding box center [136, 215] width 50 height 20
type input "30"
click at [806, 249] on p "The Natural Alternative to [MEDICAL_DATA]" at bounding box center [664, 256] width 325 height 14
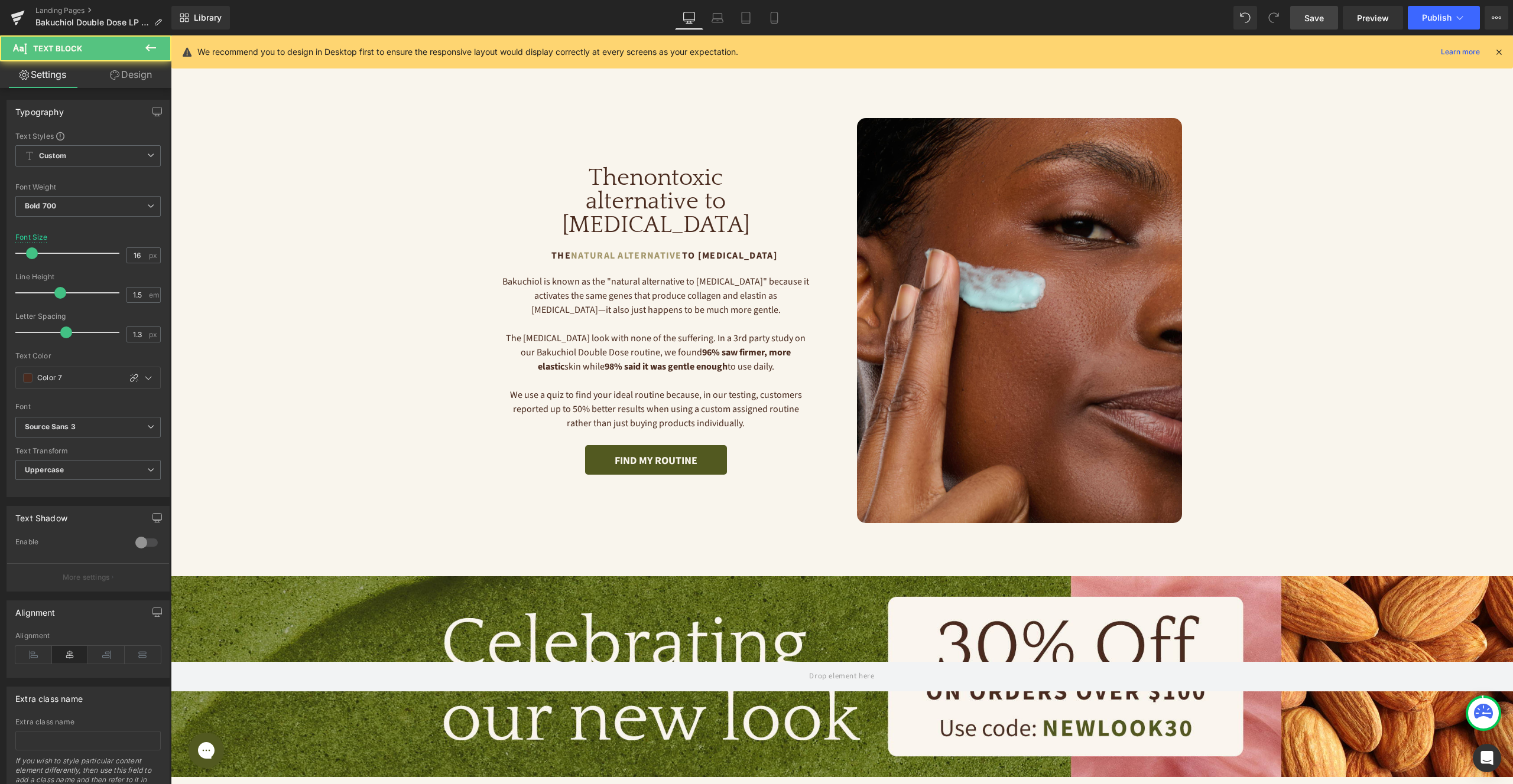
click at [149, 80] on link "Design" at bounding box center [131, 74] width 86 height 26
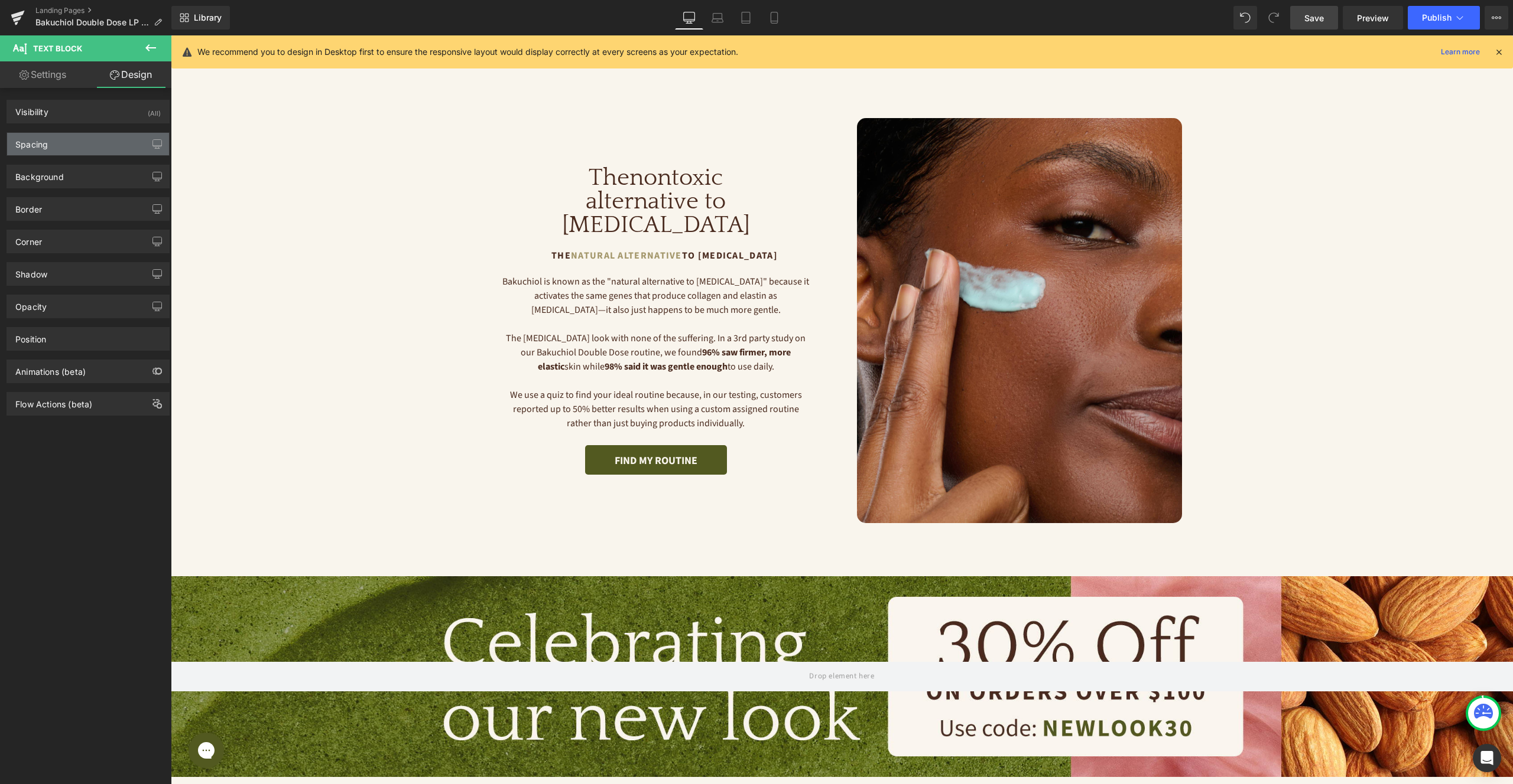
click at [98, 147] on div "Spacing" at bounding box center [87, 144] width 162 height 23
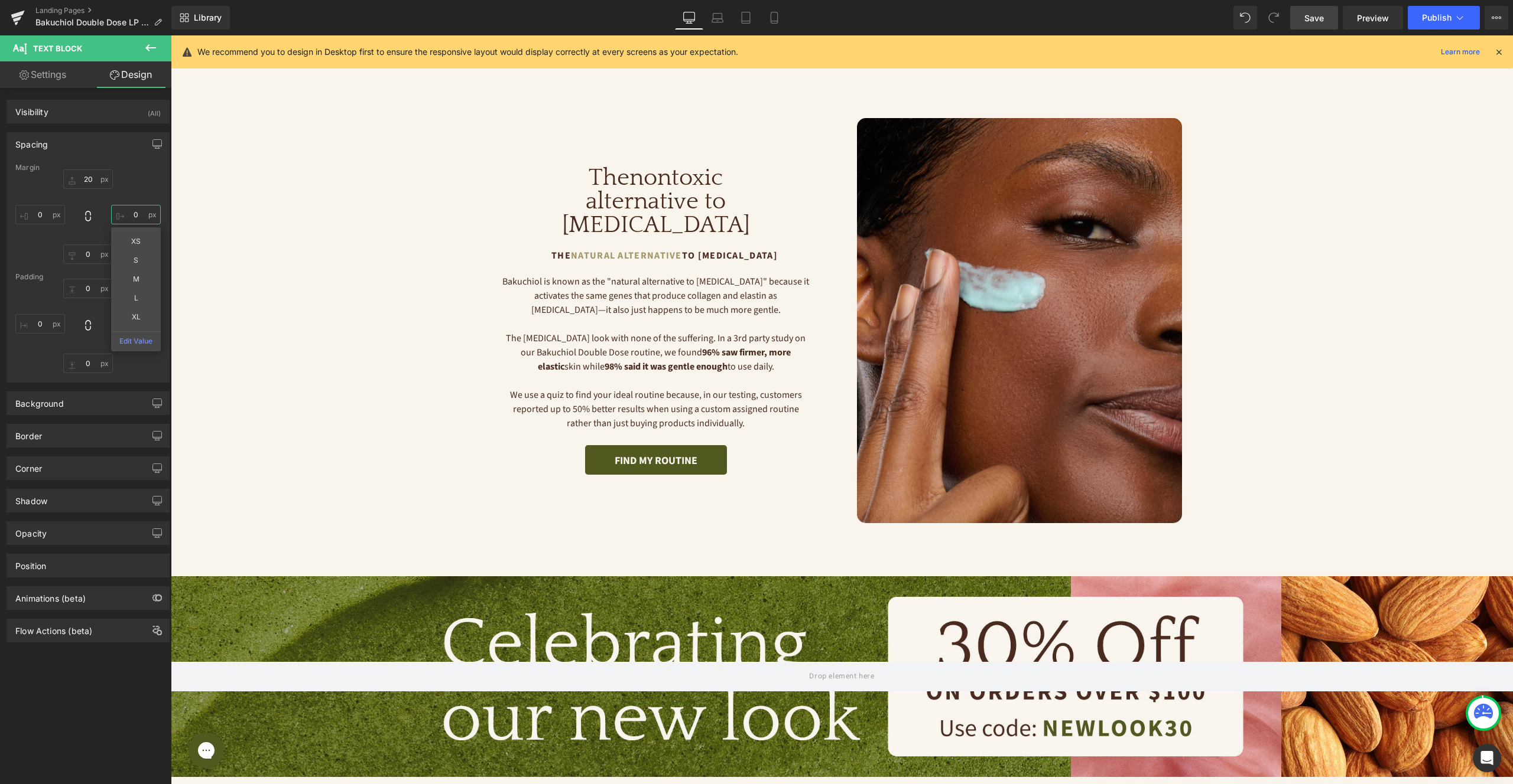
click at [133, 211] on input "0" at bounding box center [136, 215] width 50 height 20
type input "30"
click at [813, 312] on div at bounding box center [818, 352] width 18 height 156
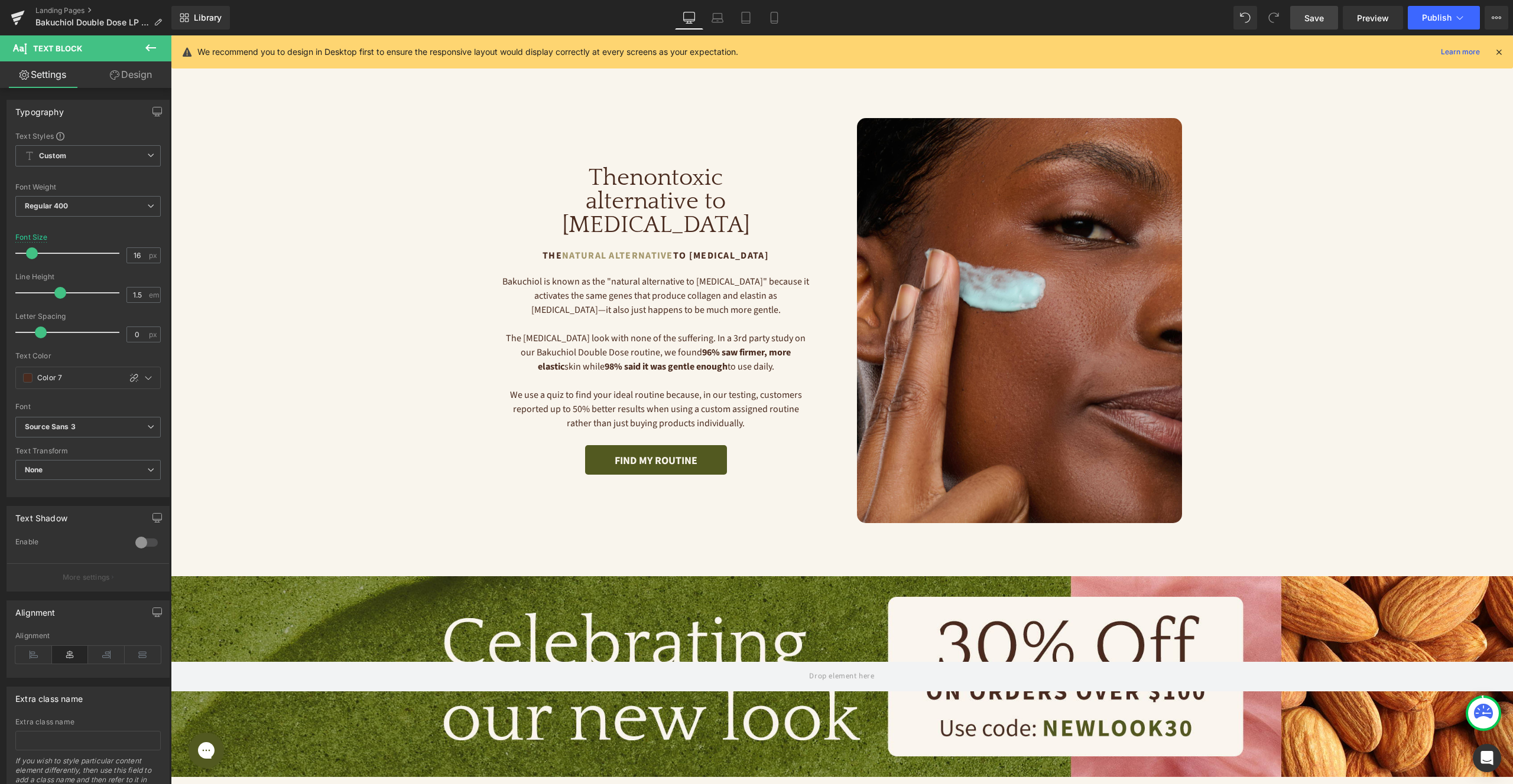
click at [138, 73] on link "Design" at bounding box center [131, 74] width 86 height 26
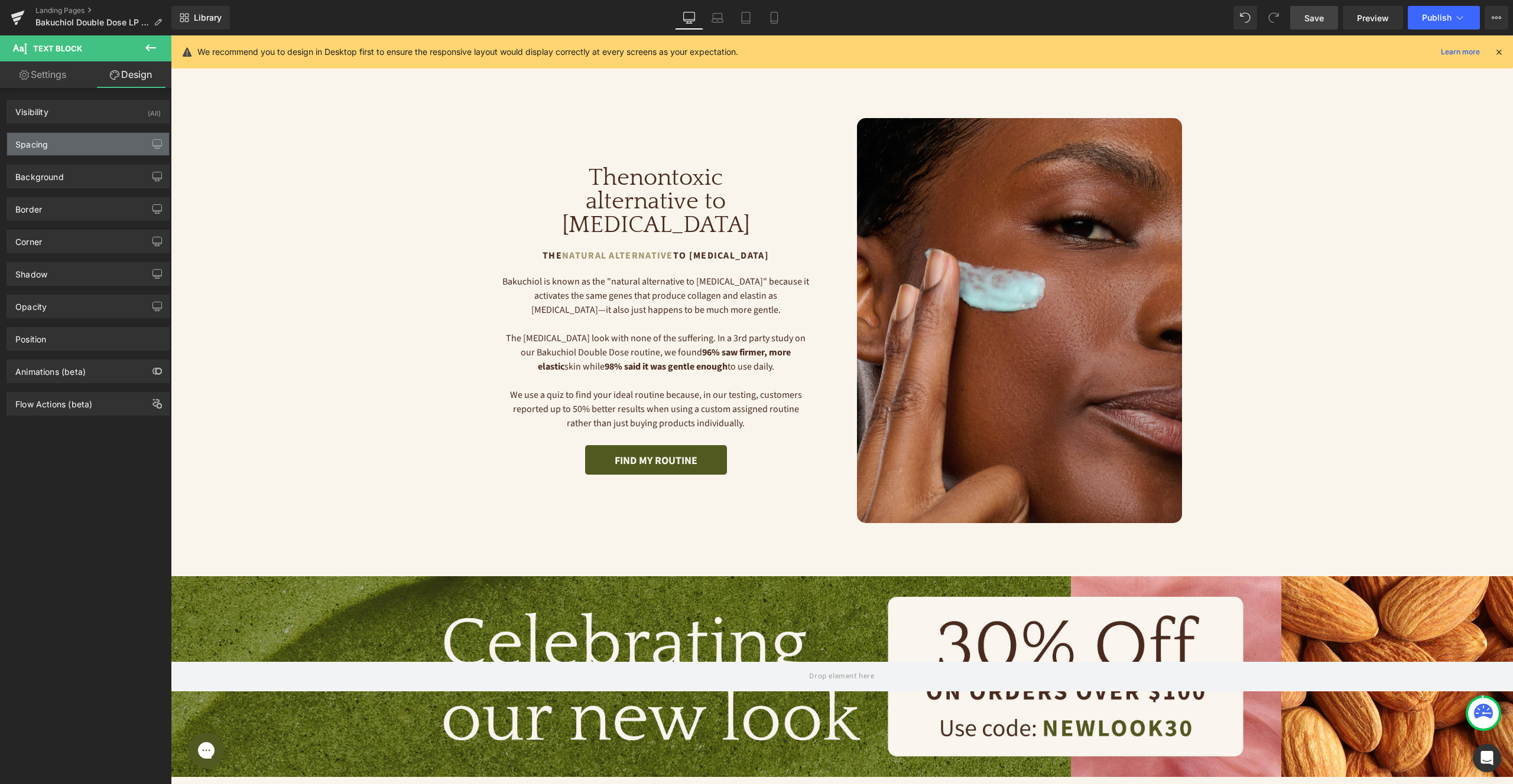
click at [118, 145] on div "Spacing" at bounding box center [87, 144] width 162 height 23
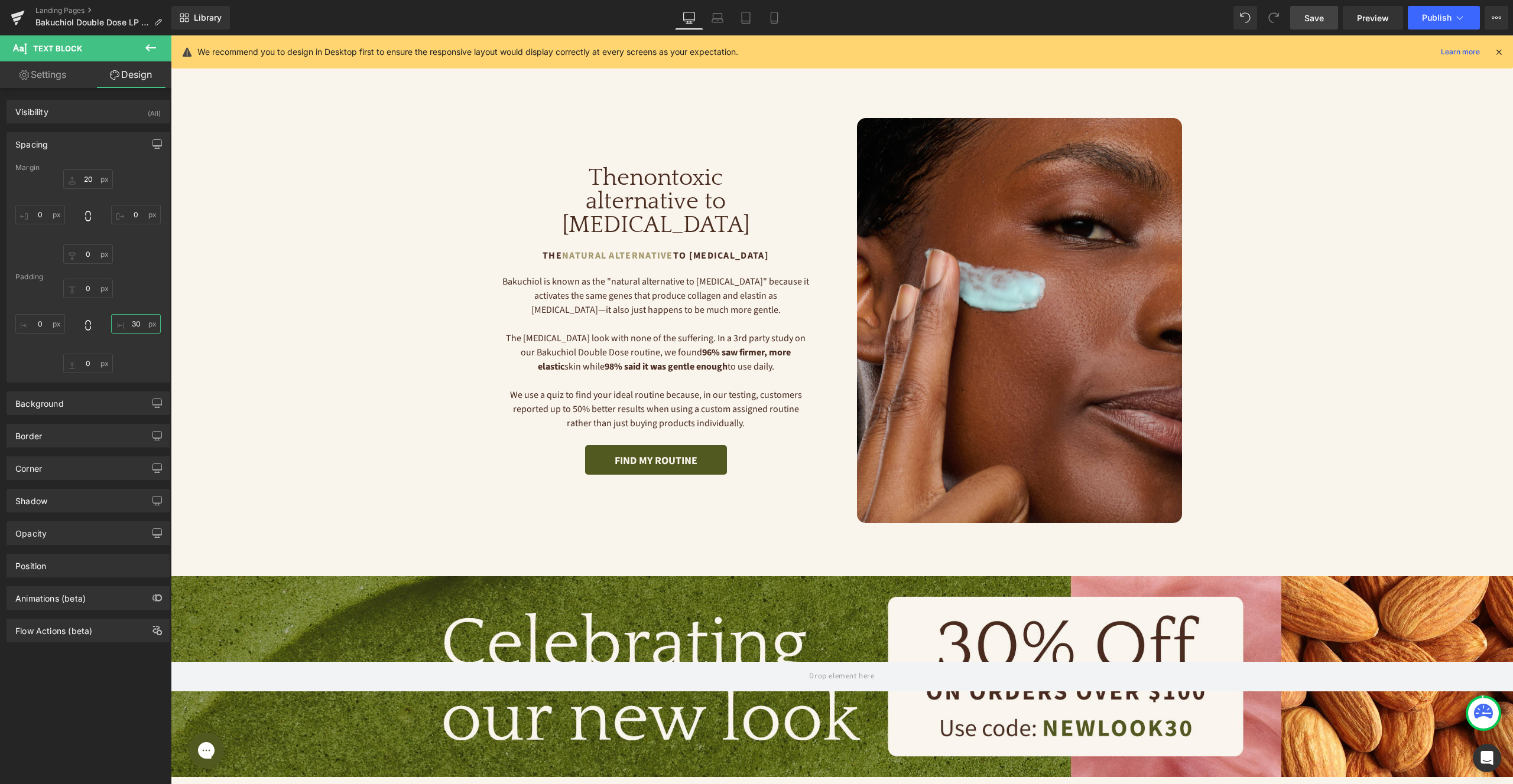
click at [132, 321] on input "text" at bounding box center [136, 324] width 50 height 20
type input "0"
click at [132, 216] on input "text" at bounding box center [136, 215] width 50 height 20
type input "30"
click at [1324, 22] on link "Save" at bounding box center [1313, 17] width 48 height 23
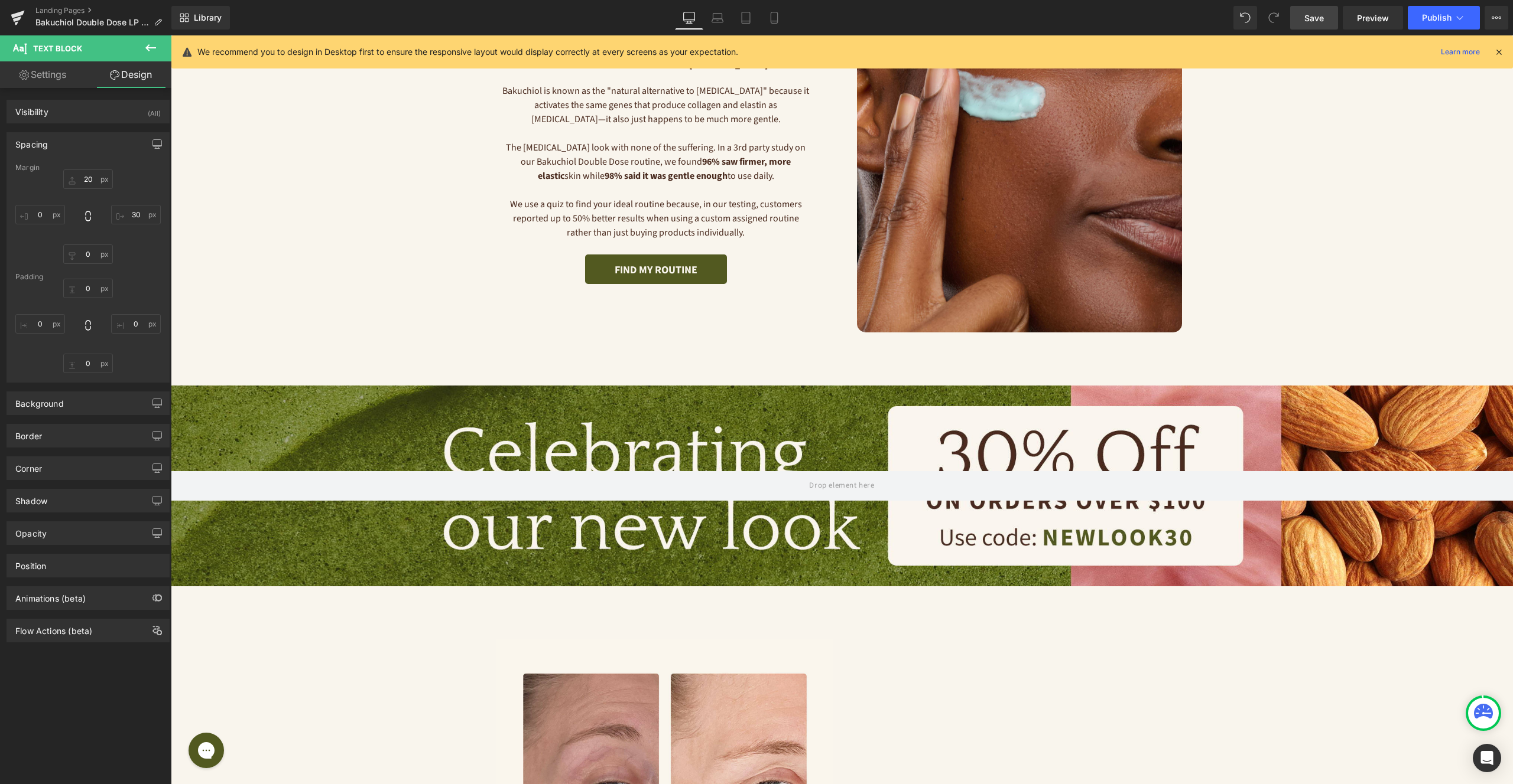
scroll to position [198, 0]
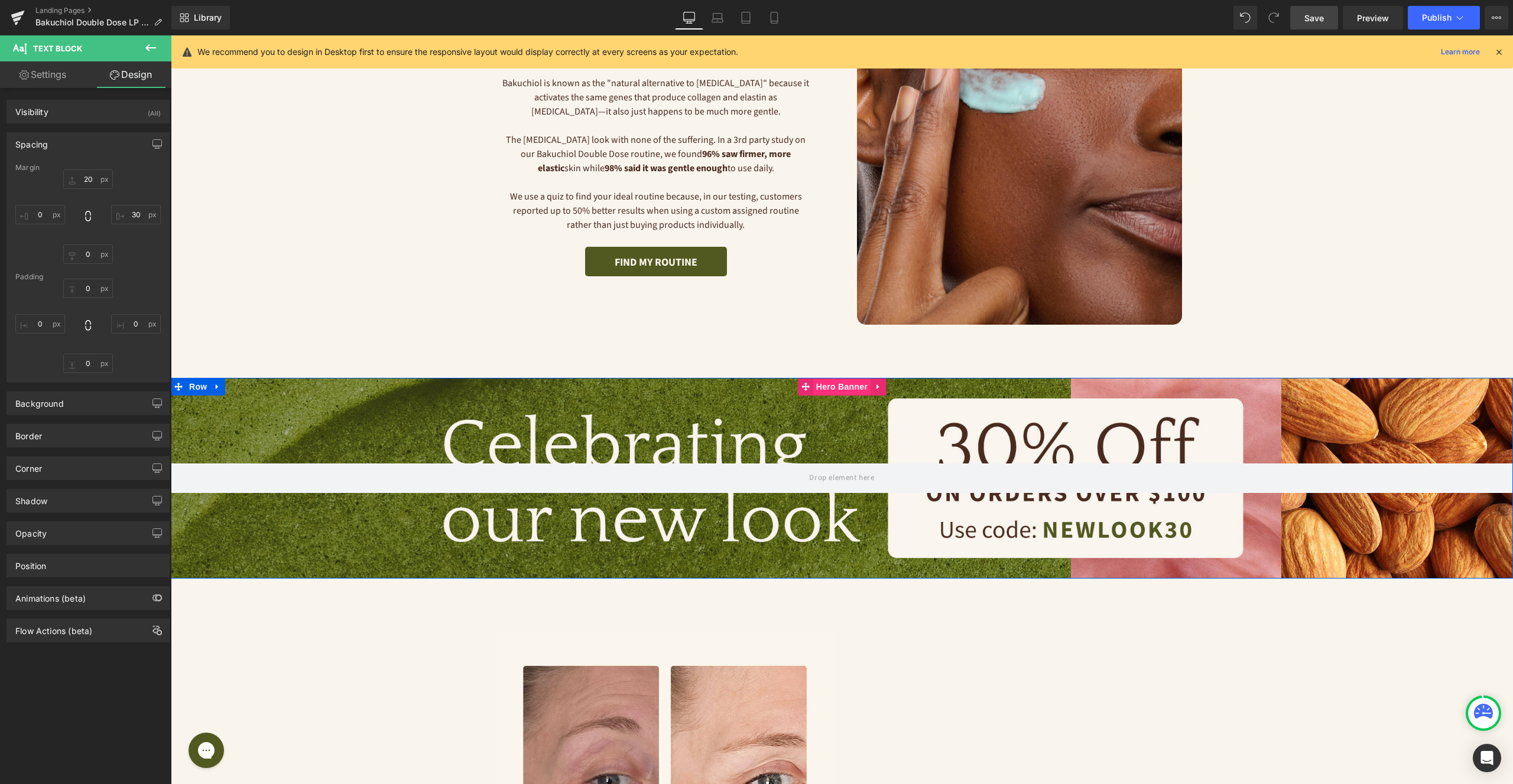
click at [840, 387] on span "Hero Banner" at bounding box center [842, 387] width 57 height 18
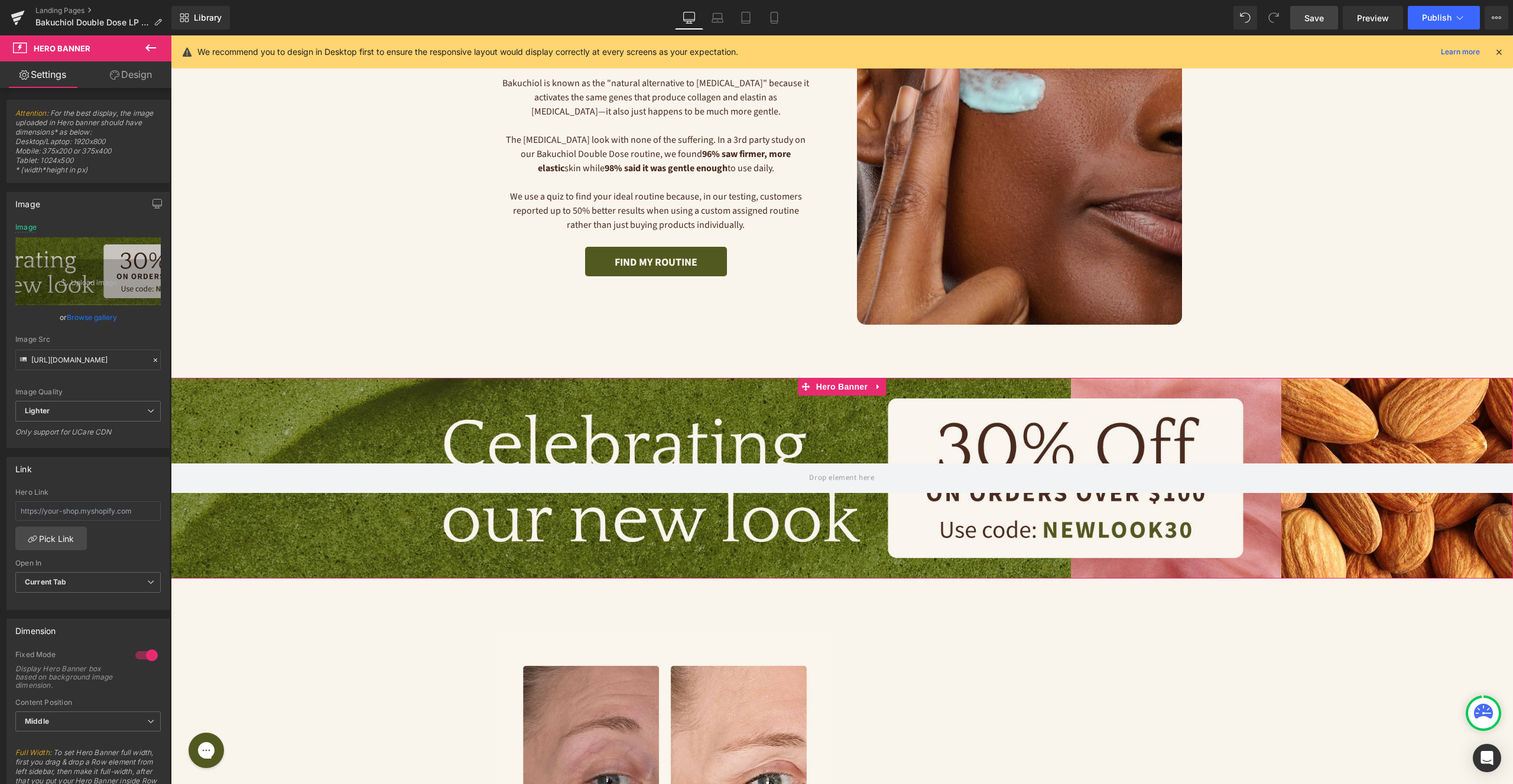
click at [133, 75] on link "Design" at bounding box center [131, 74] width 86 height 26
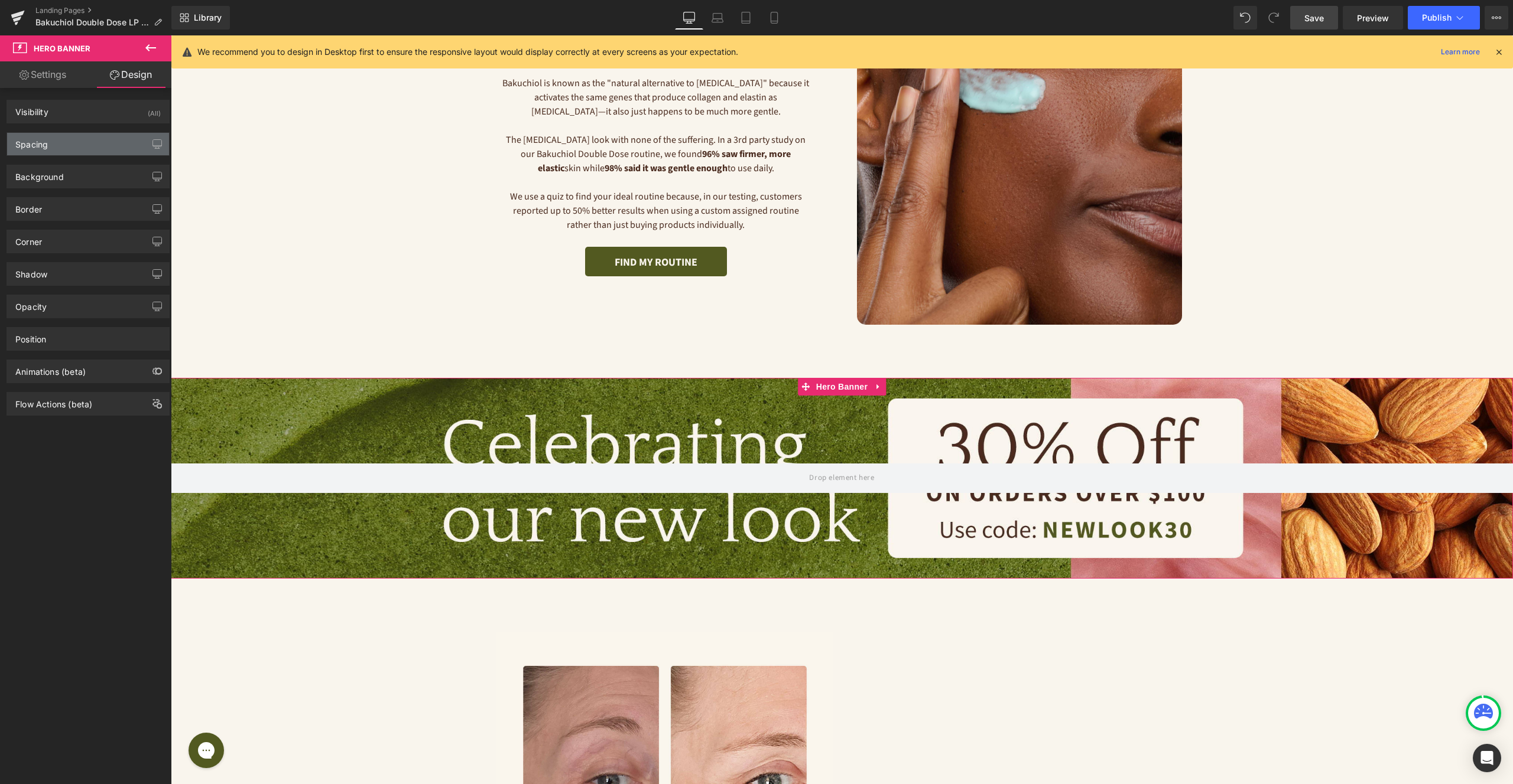
click at [81, 146] on div "Spacing" at bounding box center [87, 144] width 162 height 23
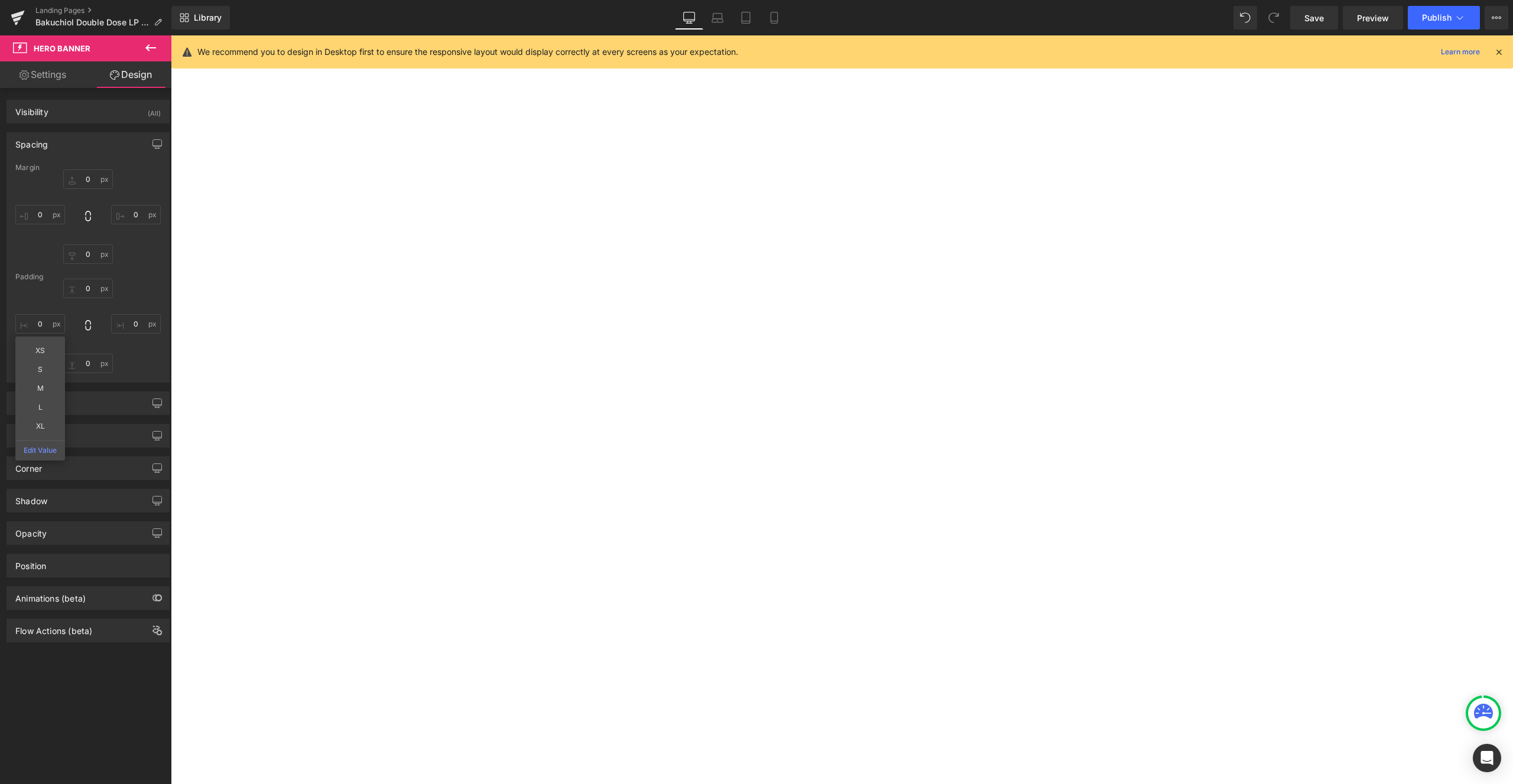
click at [45, 326] on input "0" at bounding box center [40, 324] width 50 height 20
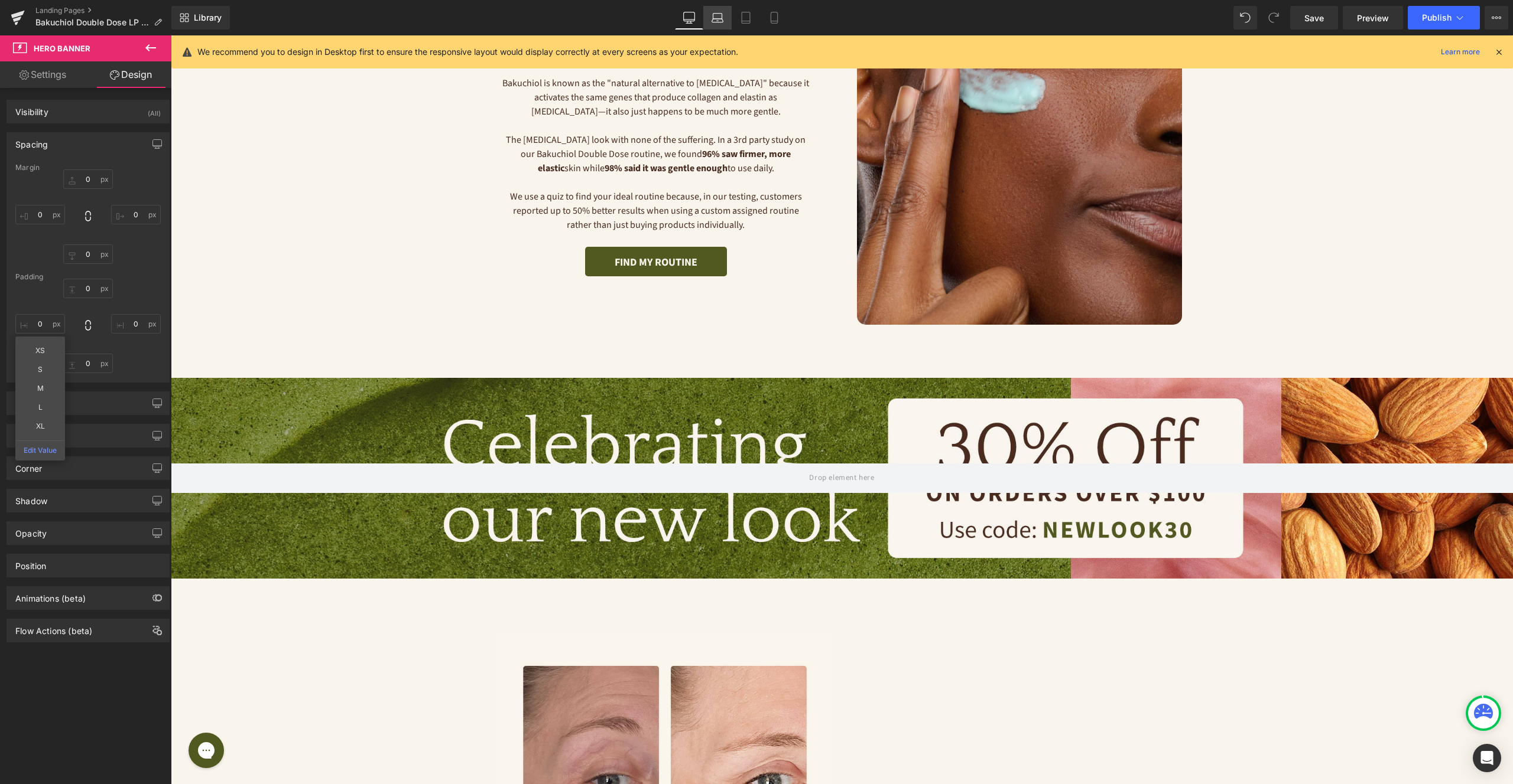
click at [720, 18] on icon at bounding box center [717, 18] width 12 height 12
type input "0"
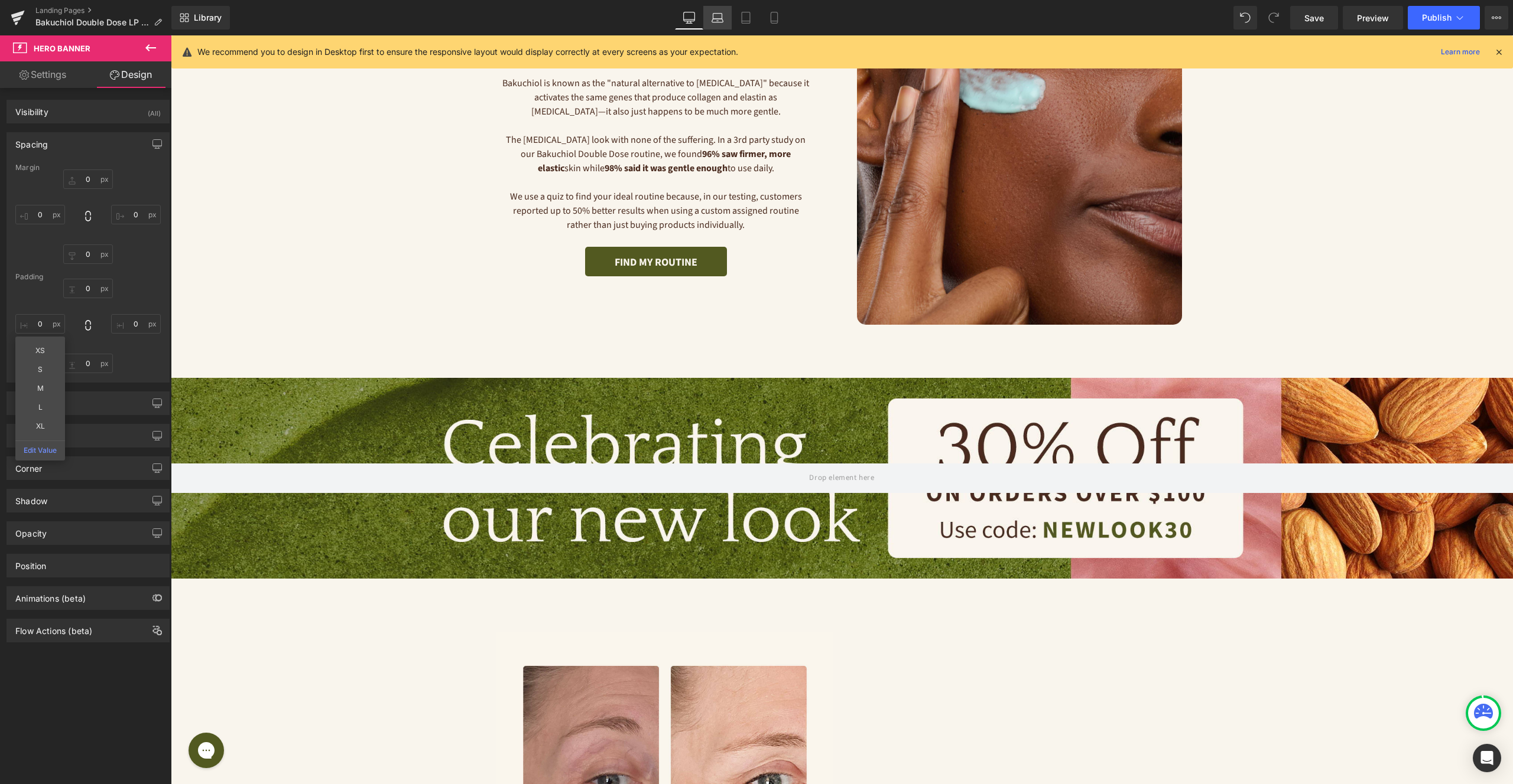
type input "0"
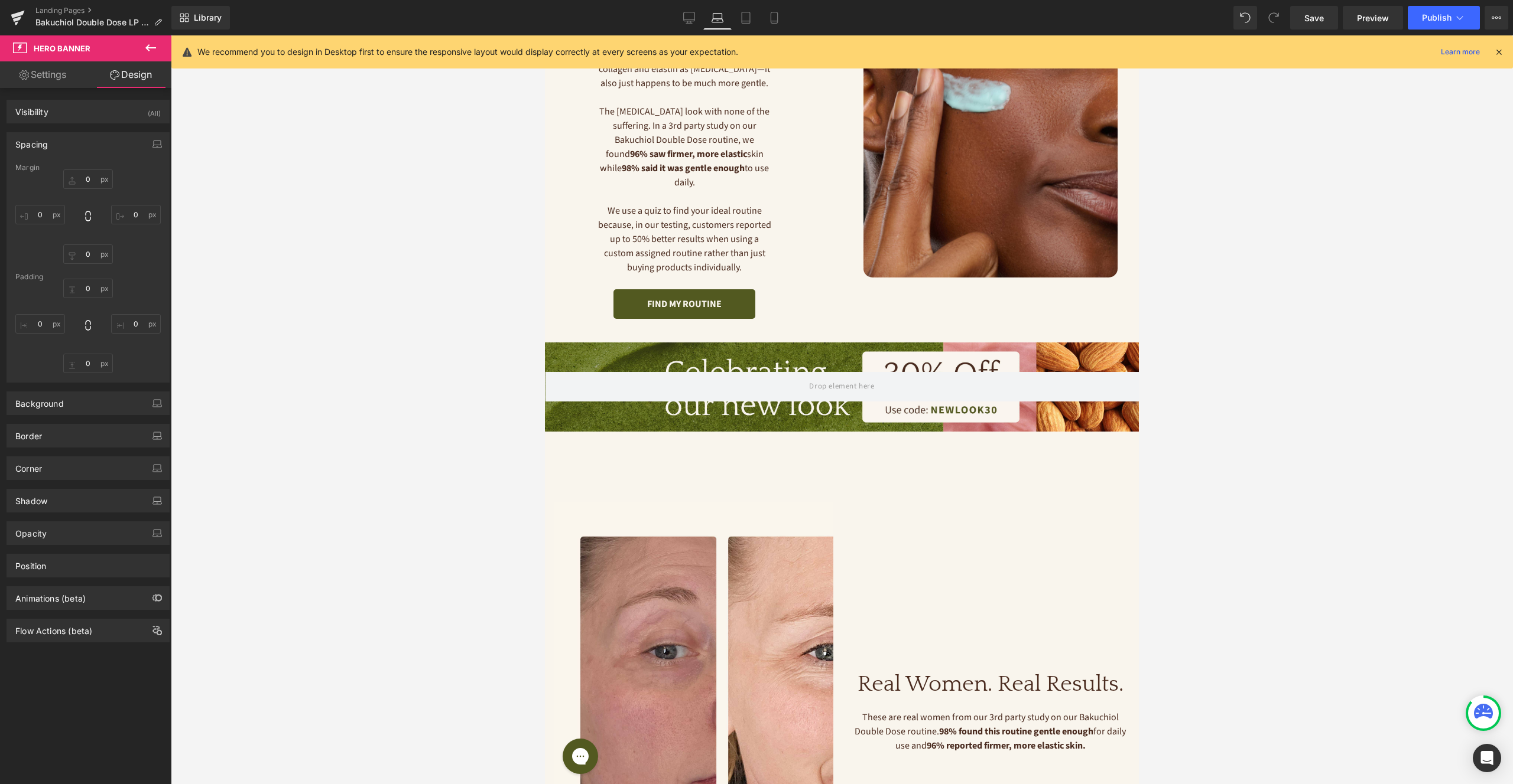
scroll to position [128, 0]
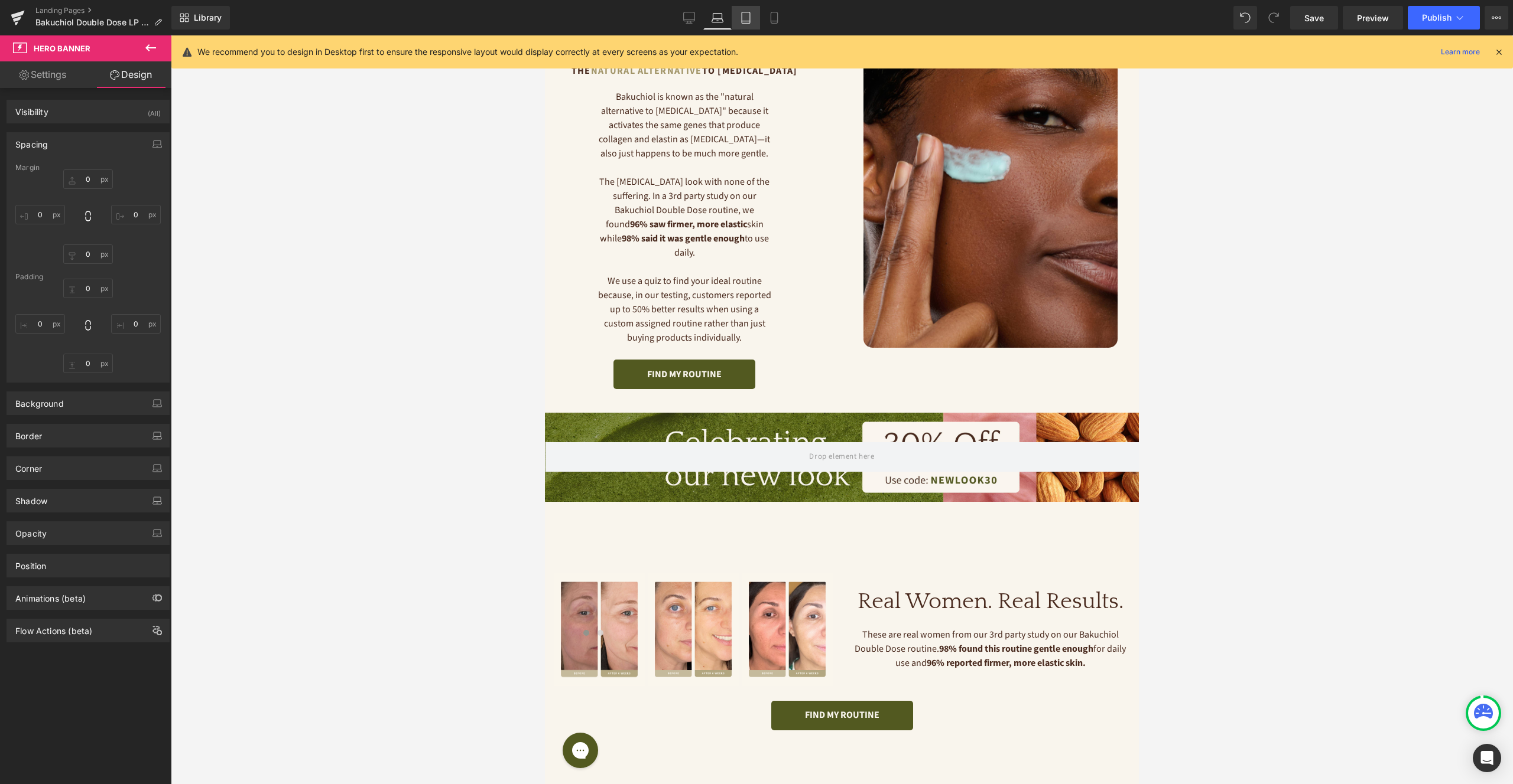
click at [732, 19] on link "Tablet" at bounding box center [746, 17] width 29 height 23
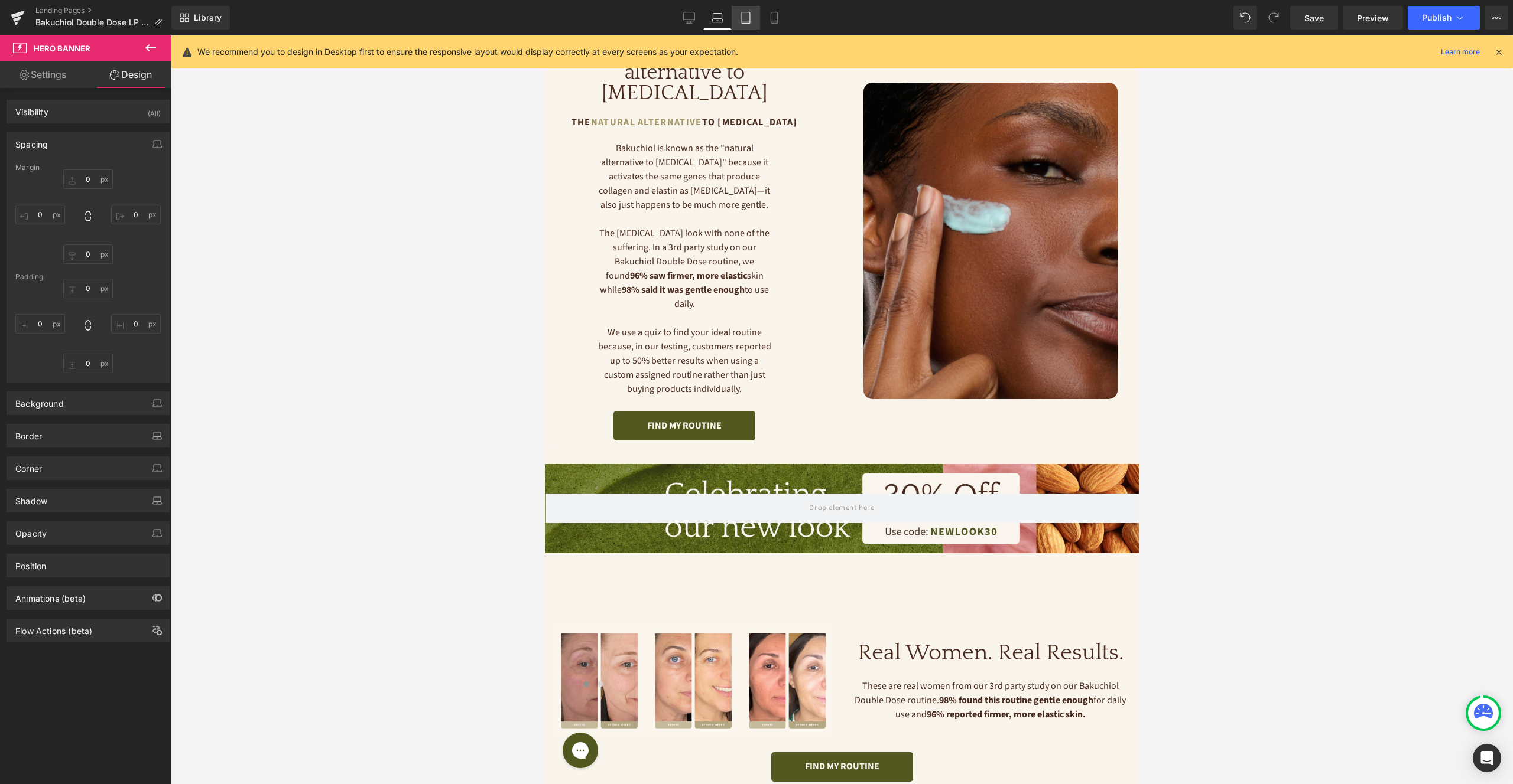
type input "0"
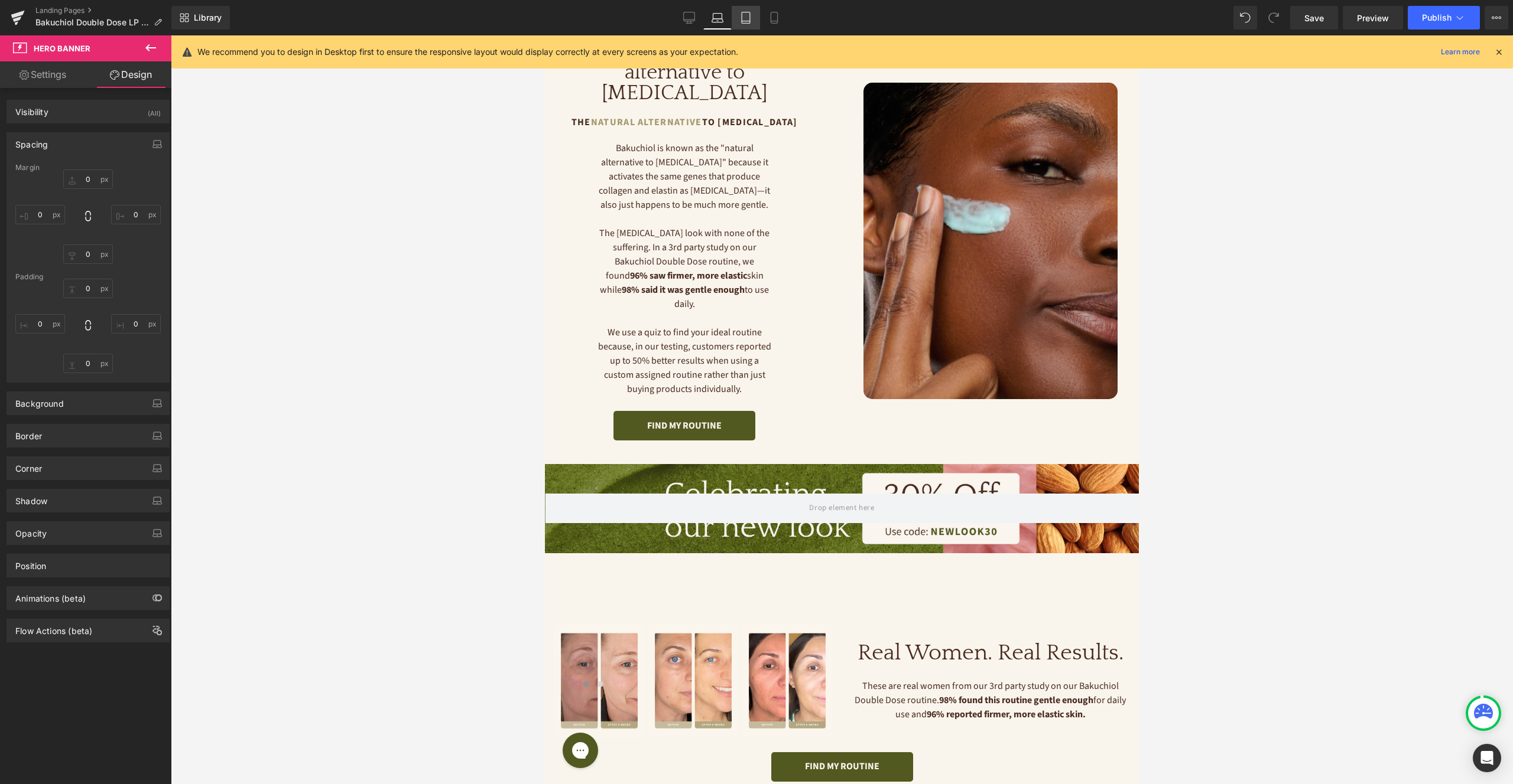
type input "0"
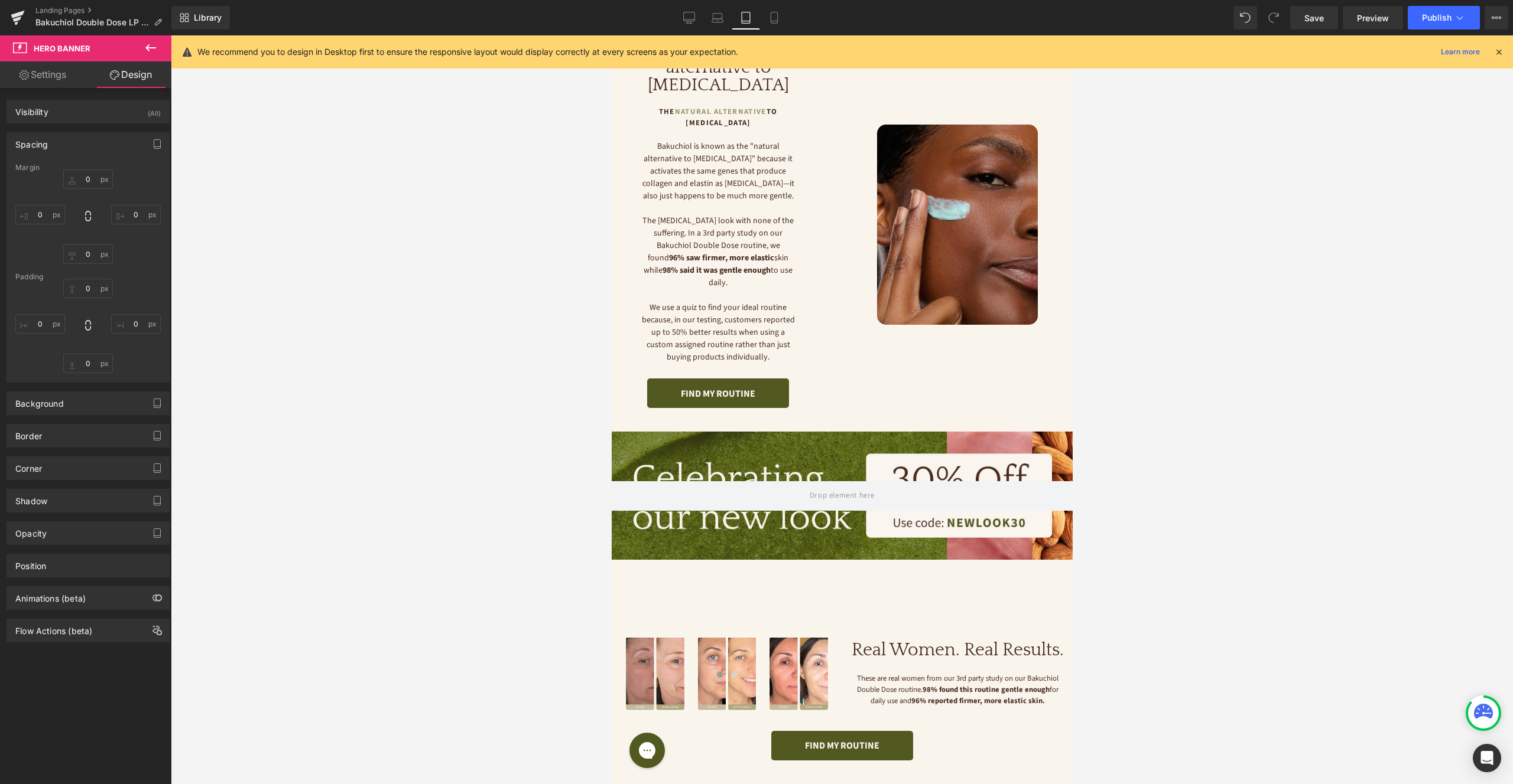
click at [756, 16] on link "Tablet" at bounding box center [746, 17] width 29 height 23
click at [769, 18] on icon at bounding box center [775, 18] width 12 height 12
type input "0"
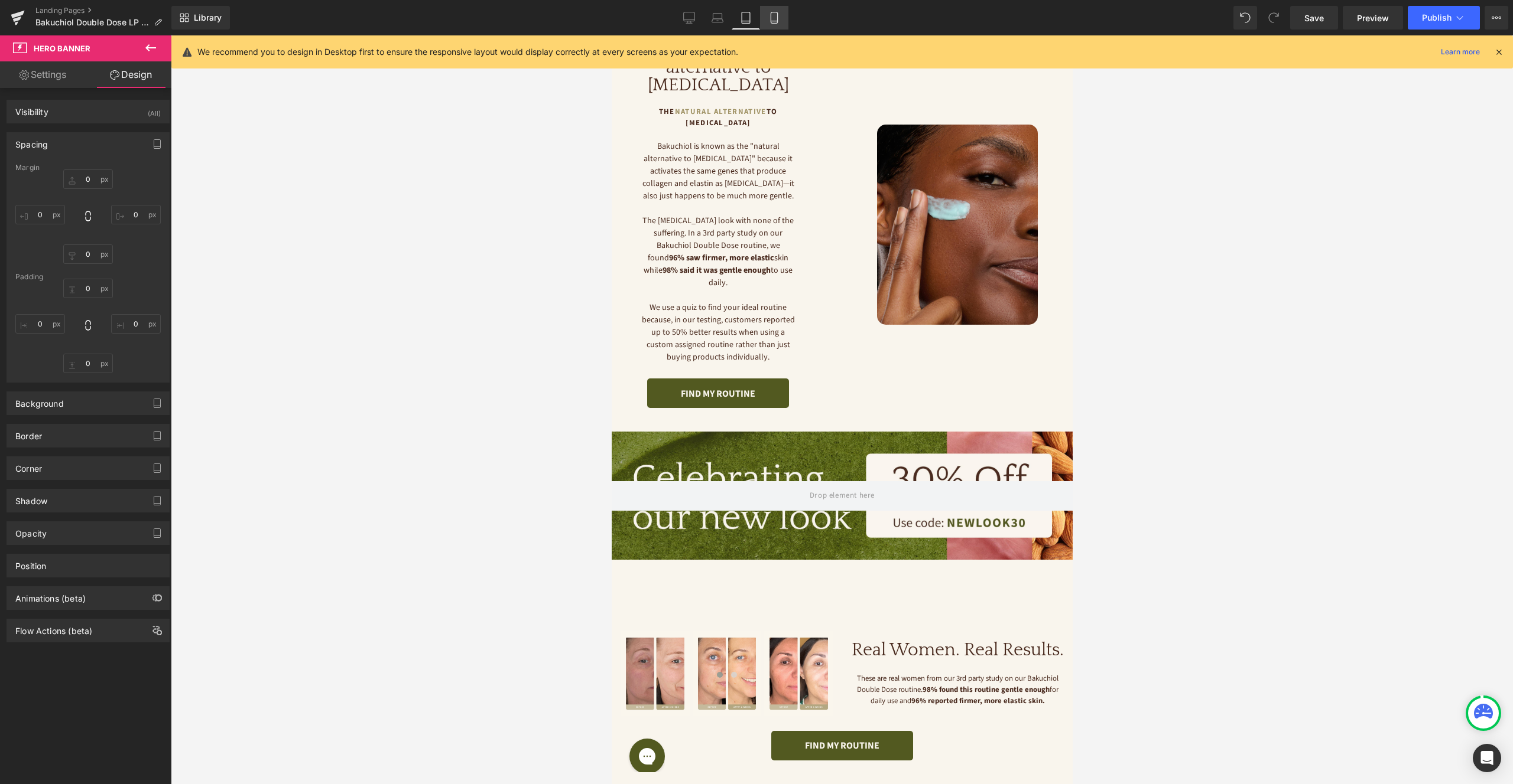
type input "0"
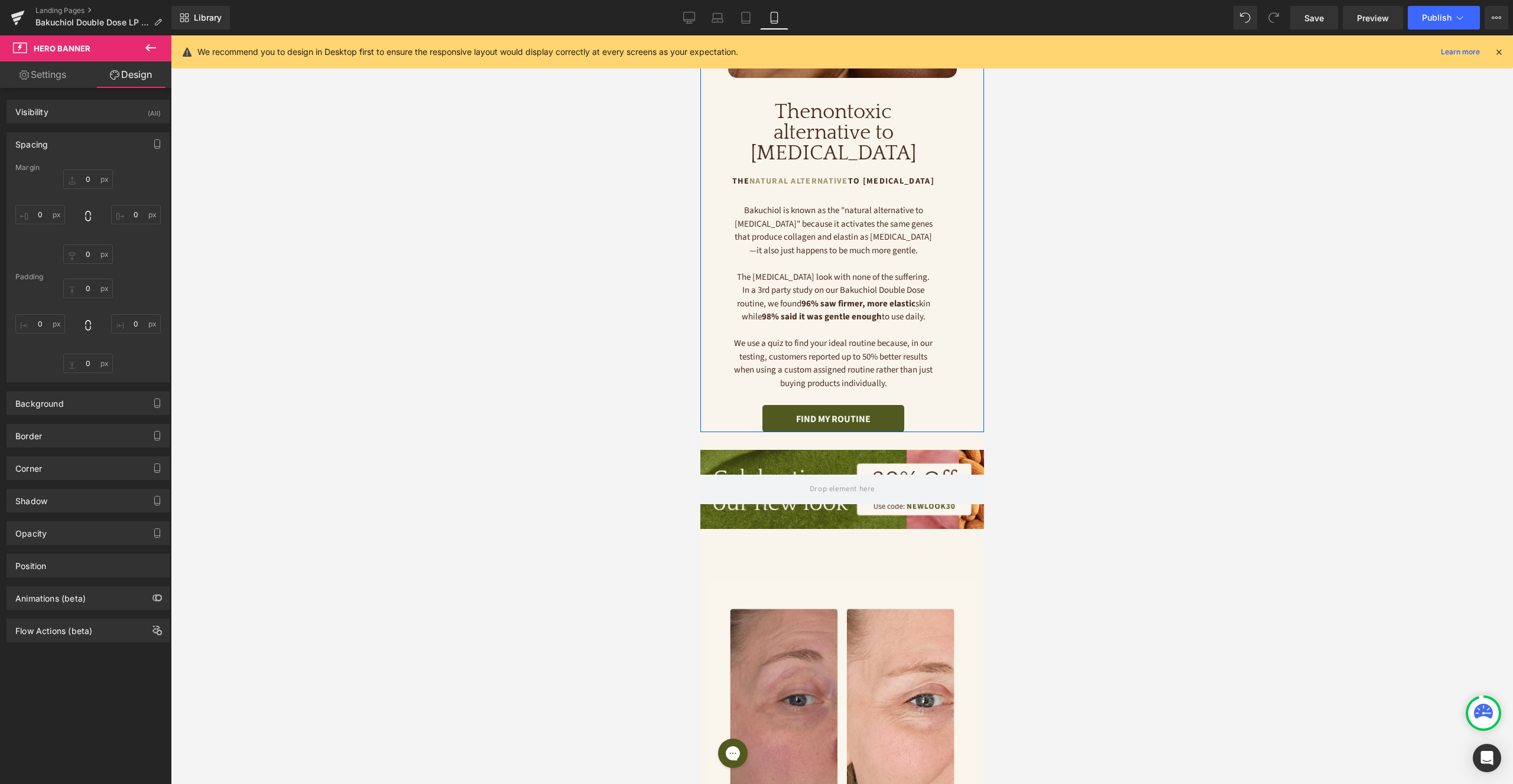
scroll to position [0, 0]
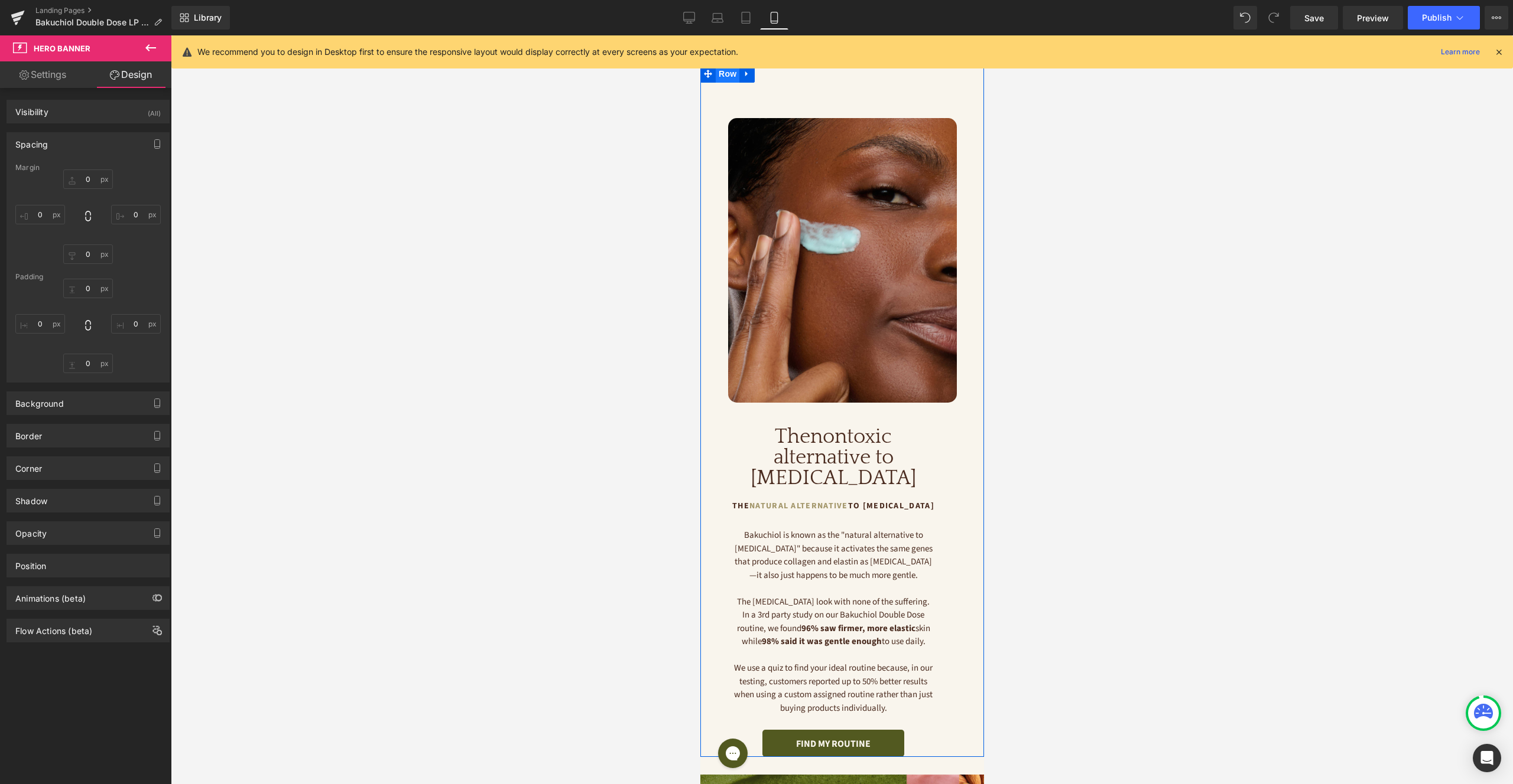
click at [726, 78] on span "Row" at bounding box center [726, 74] width 23 height 18
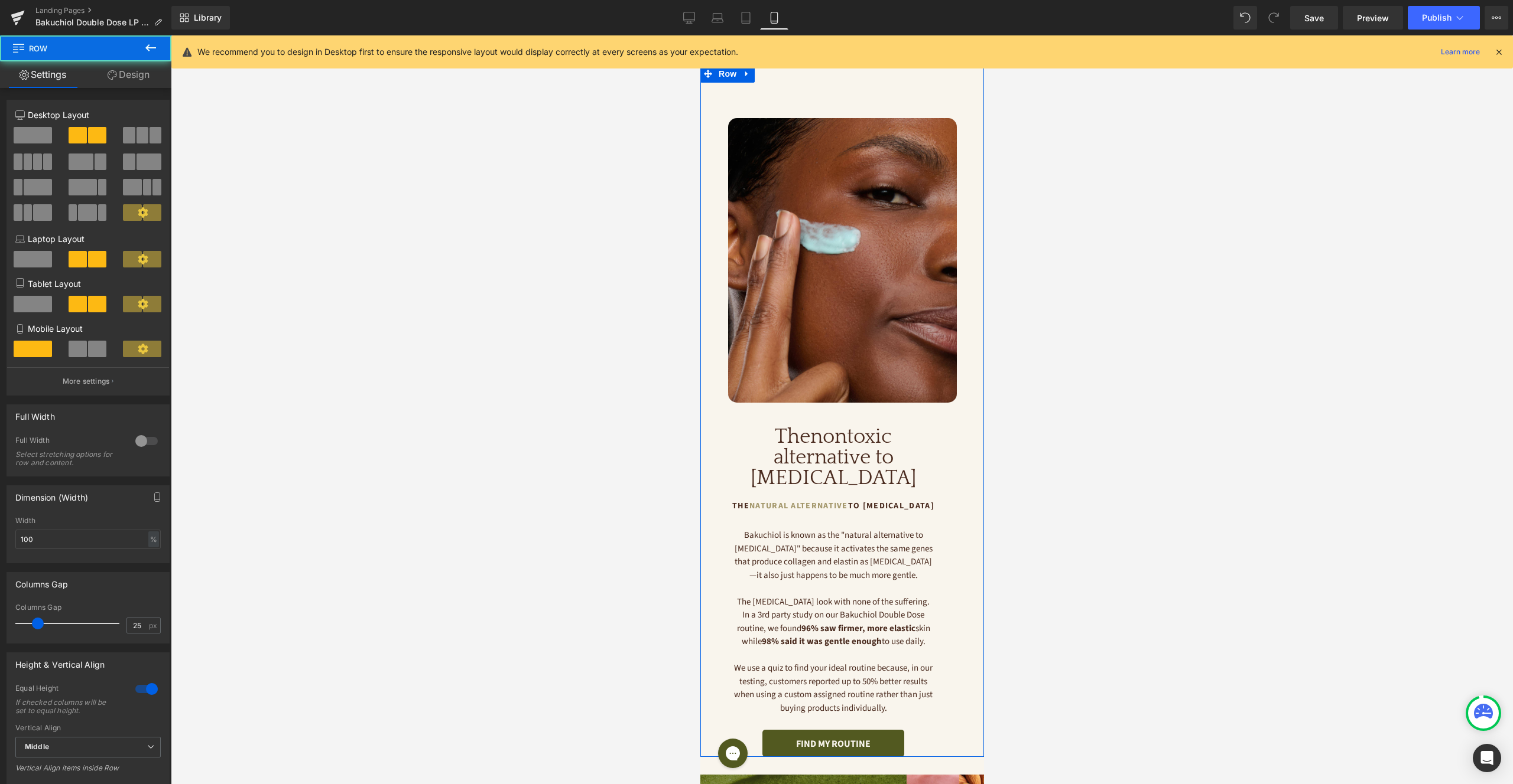
click at [133, 76] on link "Design" at bounding box center [129, 74] width 86 height 26
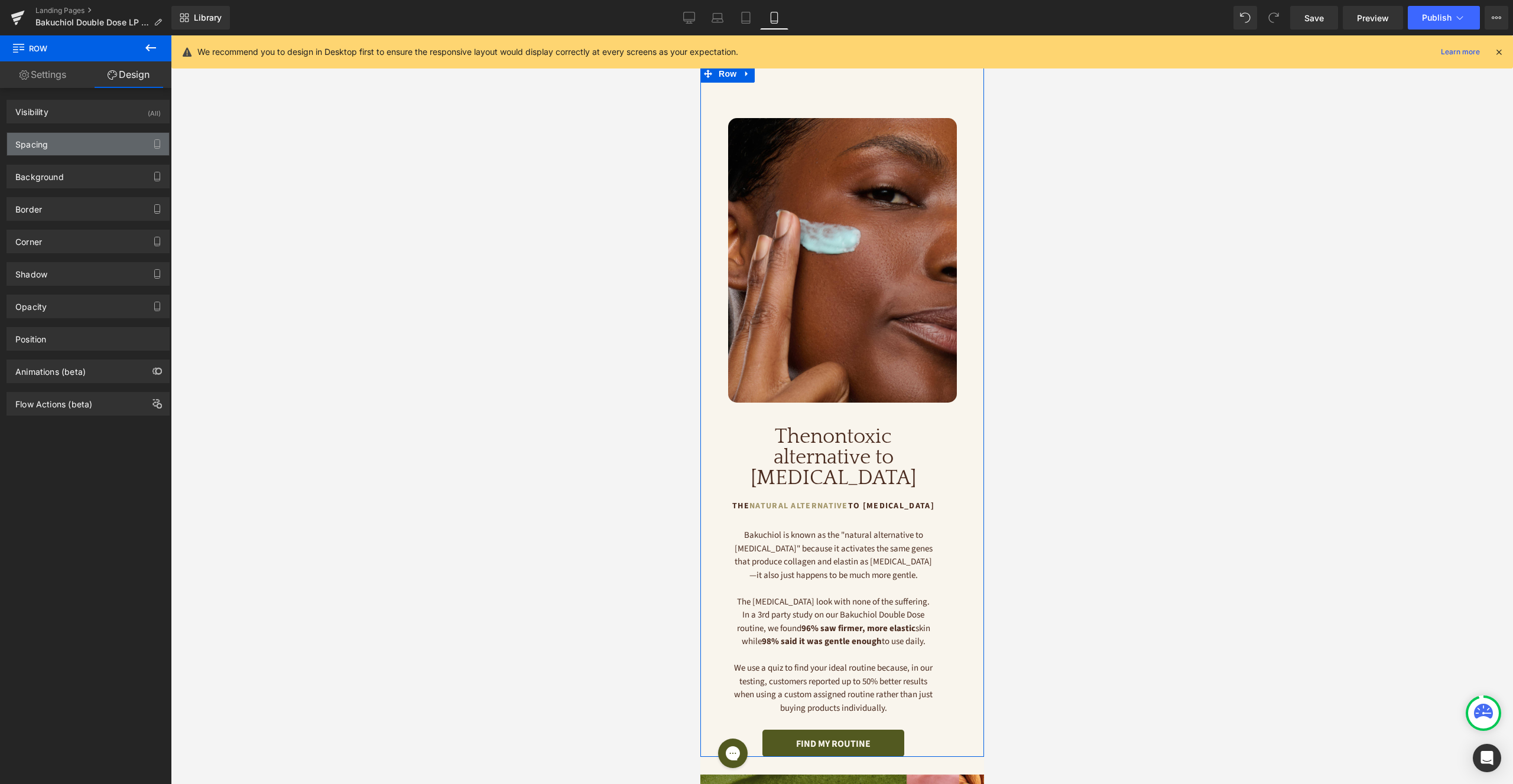
click at [67, 139] on div "Spacing" at bounding box center [87, 144] width 162 height 23
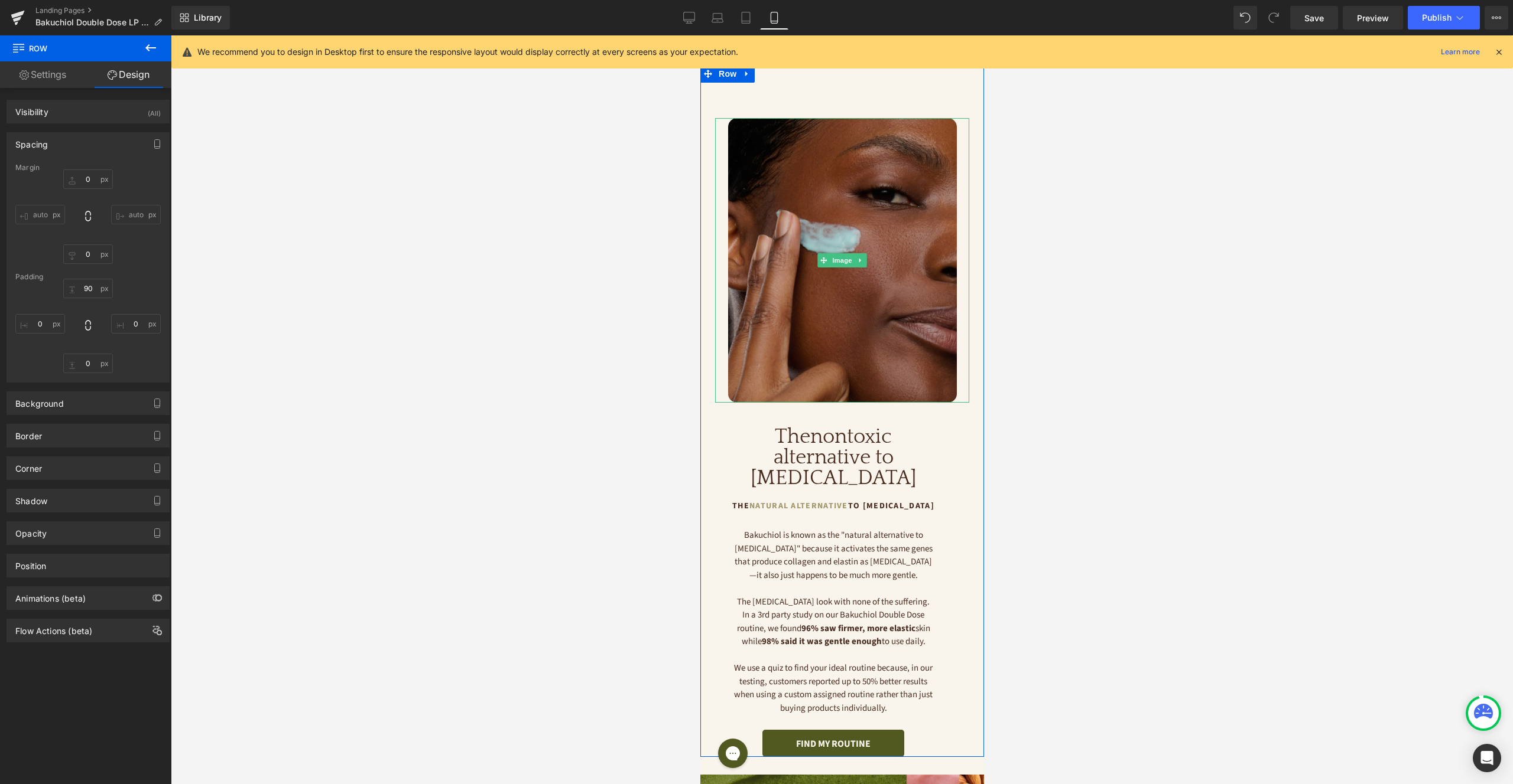
scroll to position [26, 0]
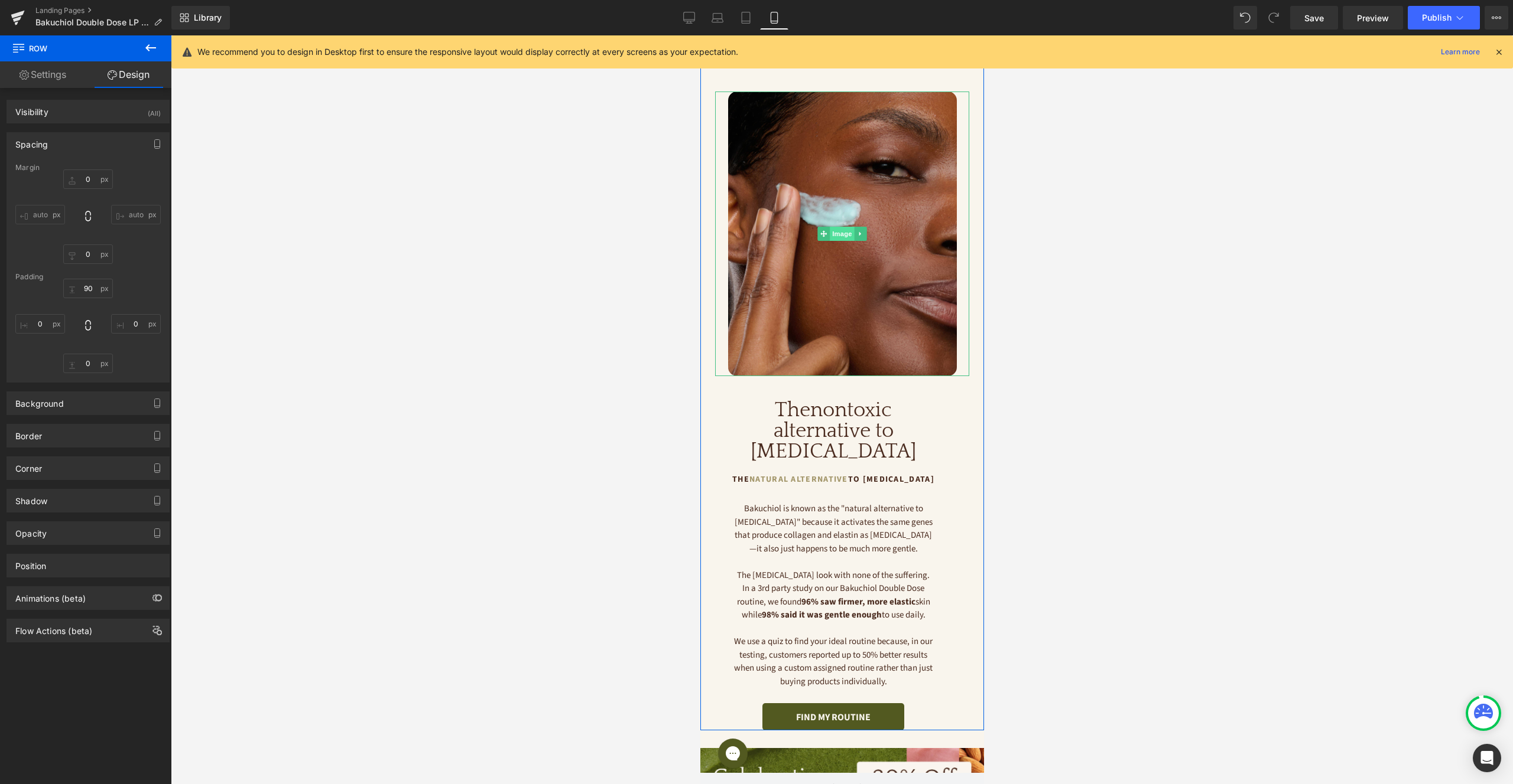
click at [842, 236] on span "Image" at bounding box center [841, 234] width 25 height 14
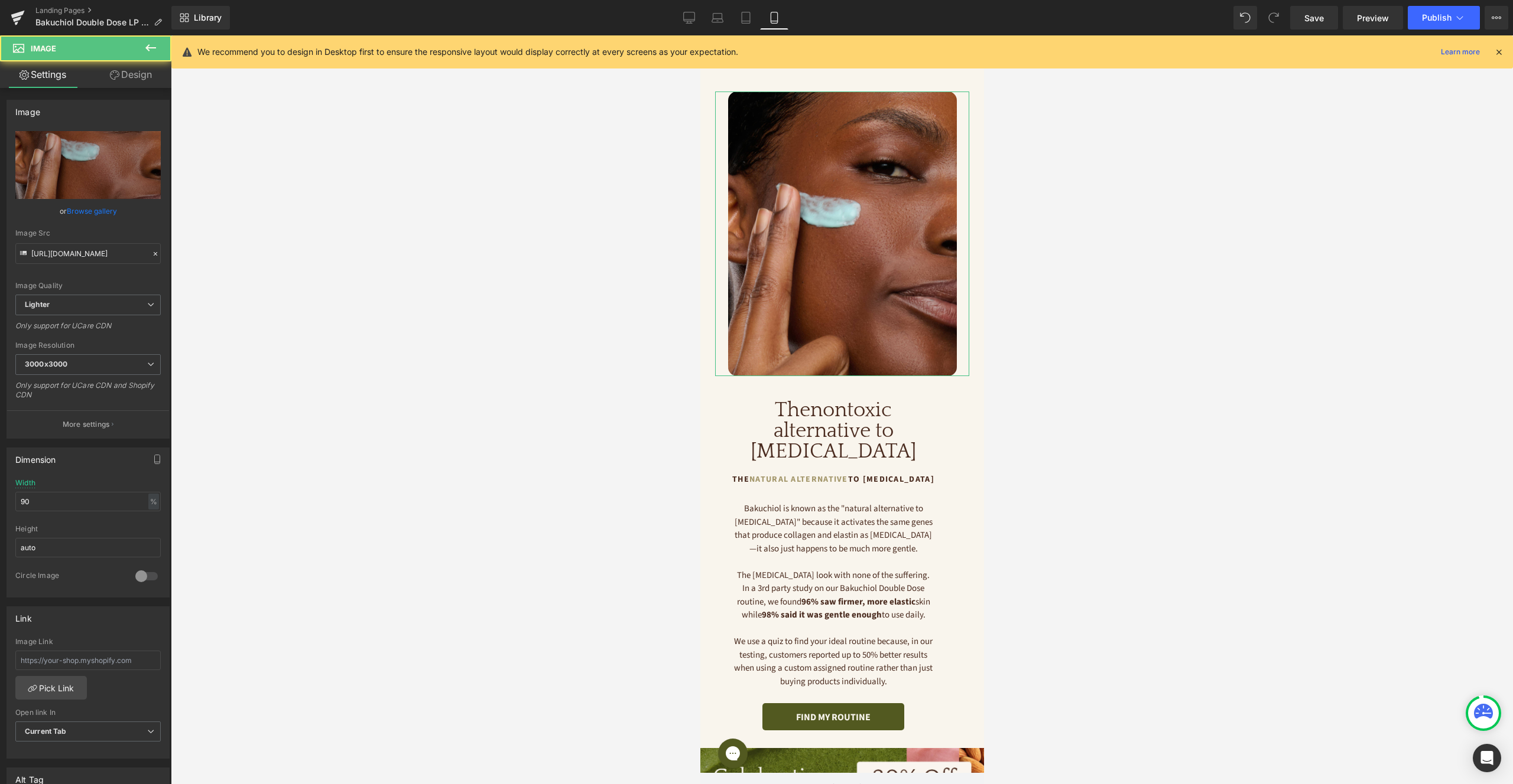
drag, startPoint x: 141, startPoint y: 77, endPoint x: 104, endPoint y: 145, distance: 77.4
click at [141, 76] on link "Design" at bounding box center [131, 74] width 86 height 26
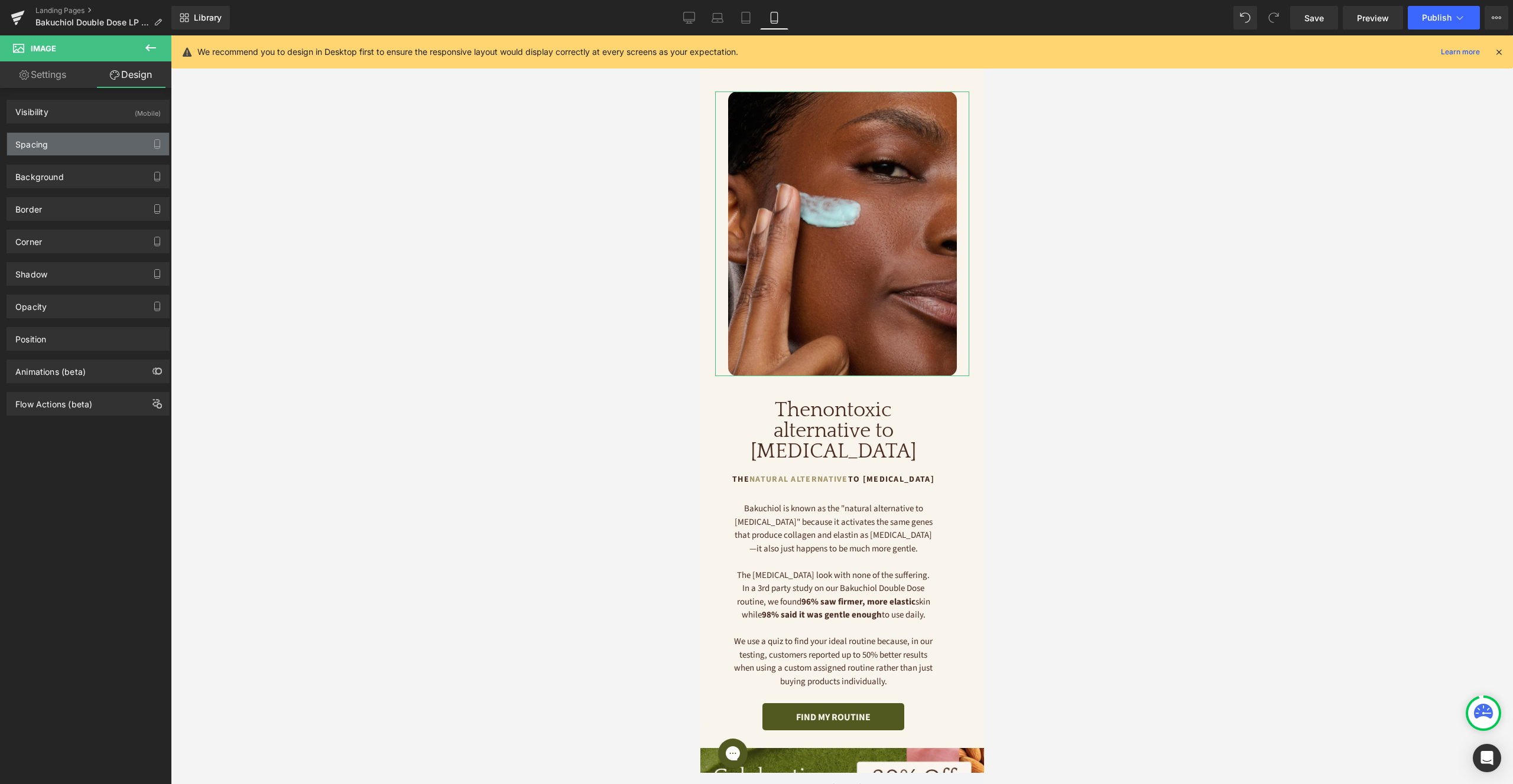
click at [78, 148] on div "Spacing" at bounding box center [87, 144] width 162 height 23
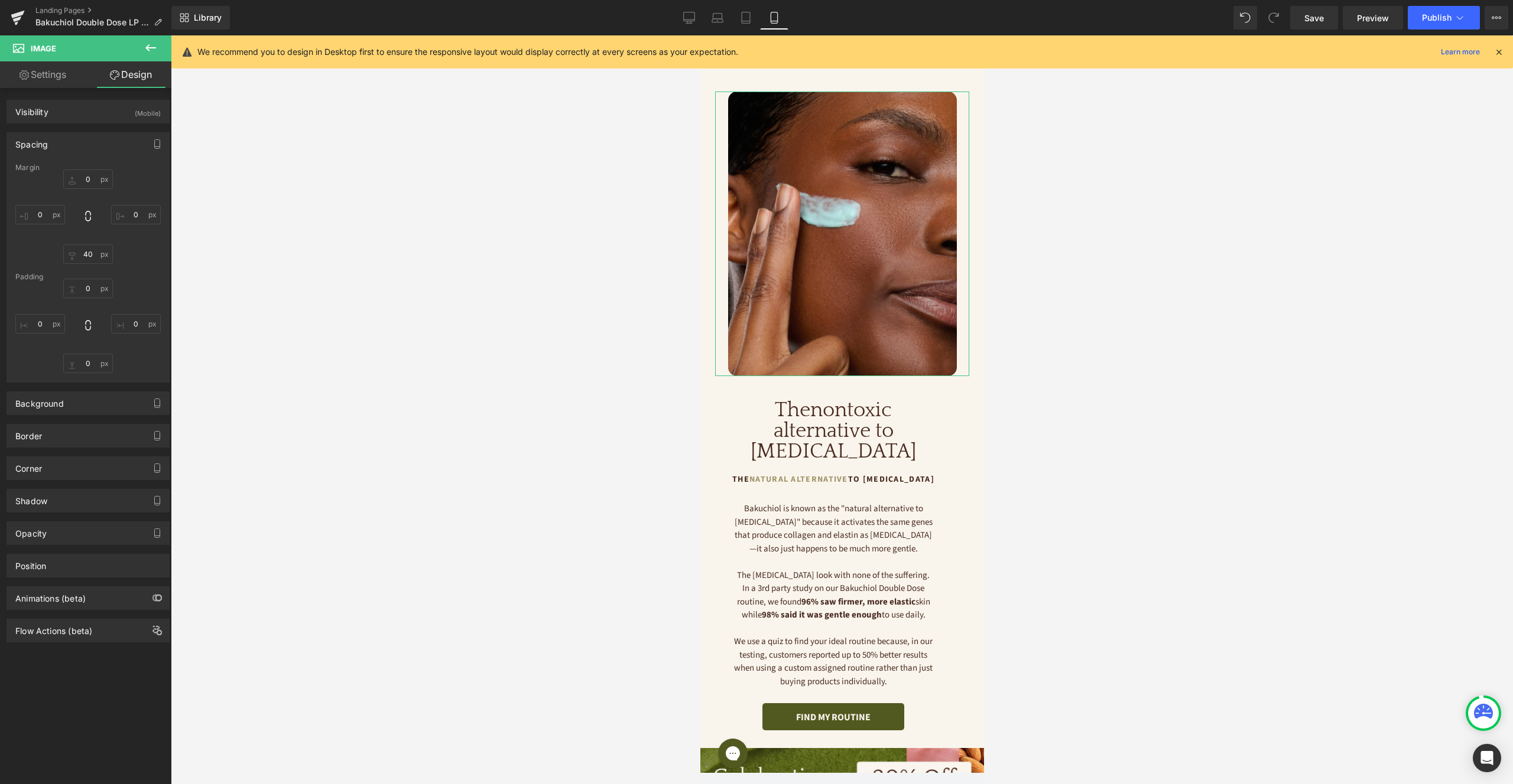
click at [38, 203] on div "0px 0 0px 0 40px 40 0px 0" at bounding box center [87, 216] width 146 height 94
click at [722, 238] on div at bounding box center [841, 234] width 254 height 285
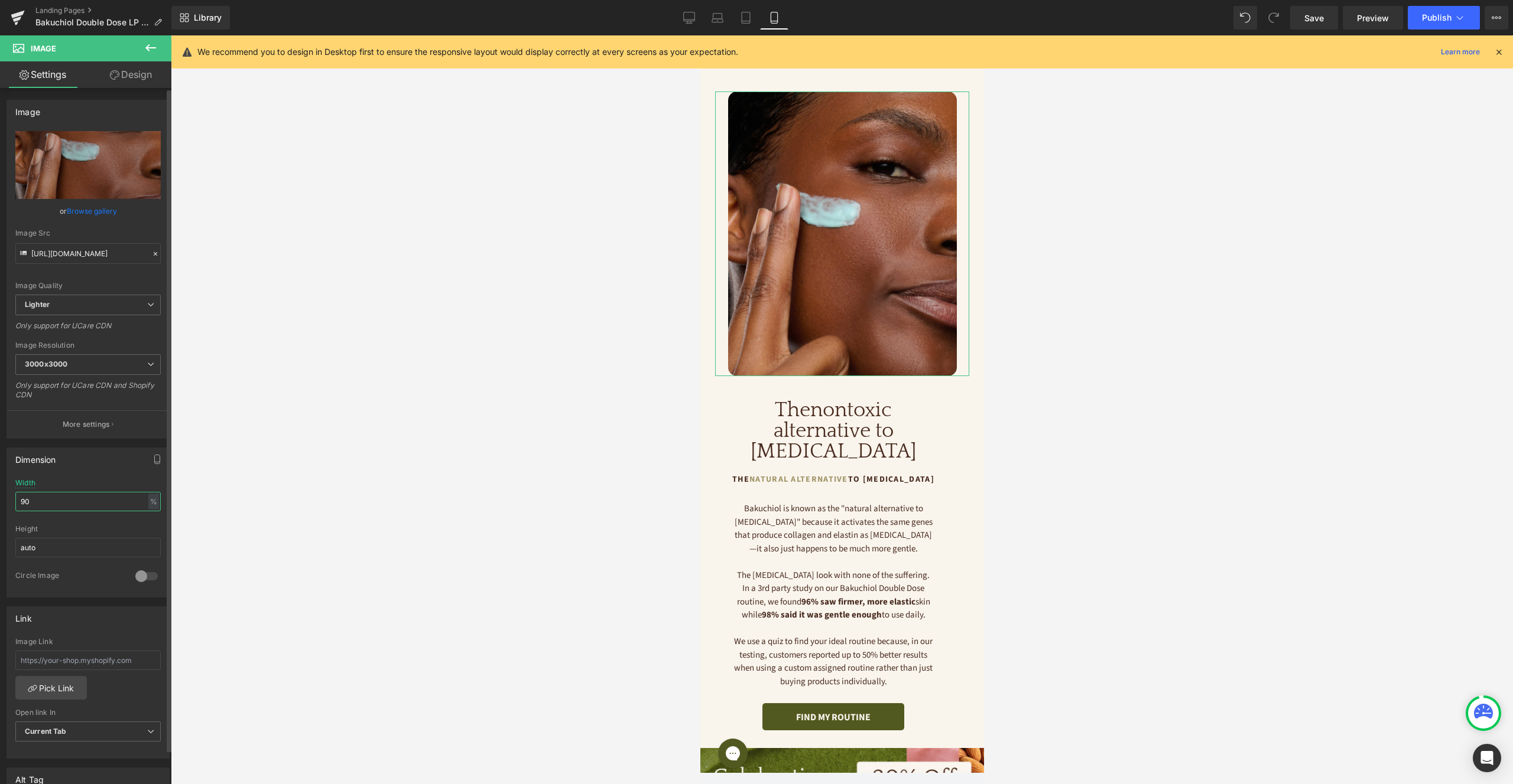
click at [68, 509] on input "90" at bounding box center [87, 502] width 146 height 20
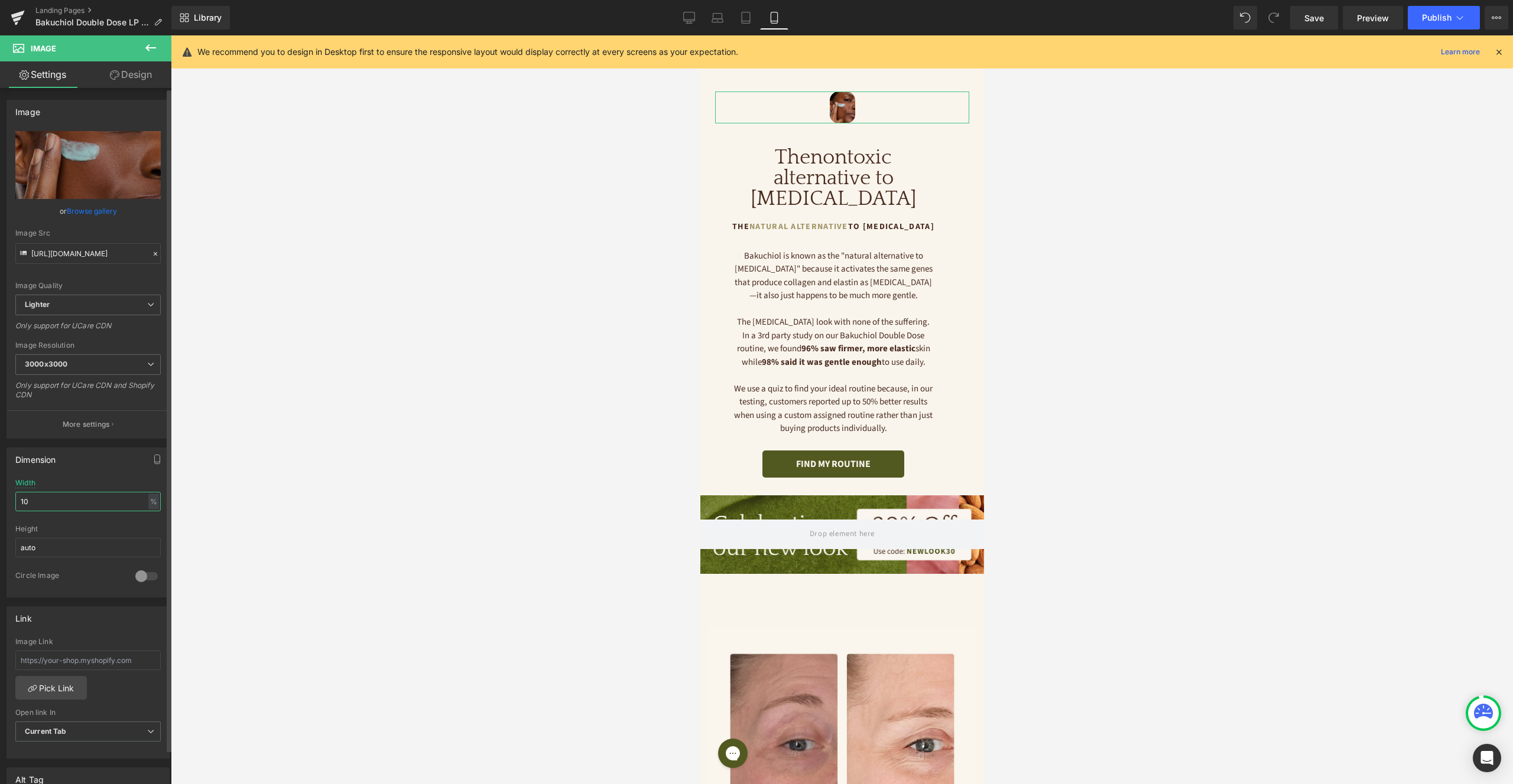
type input "100"
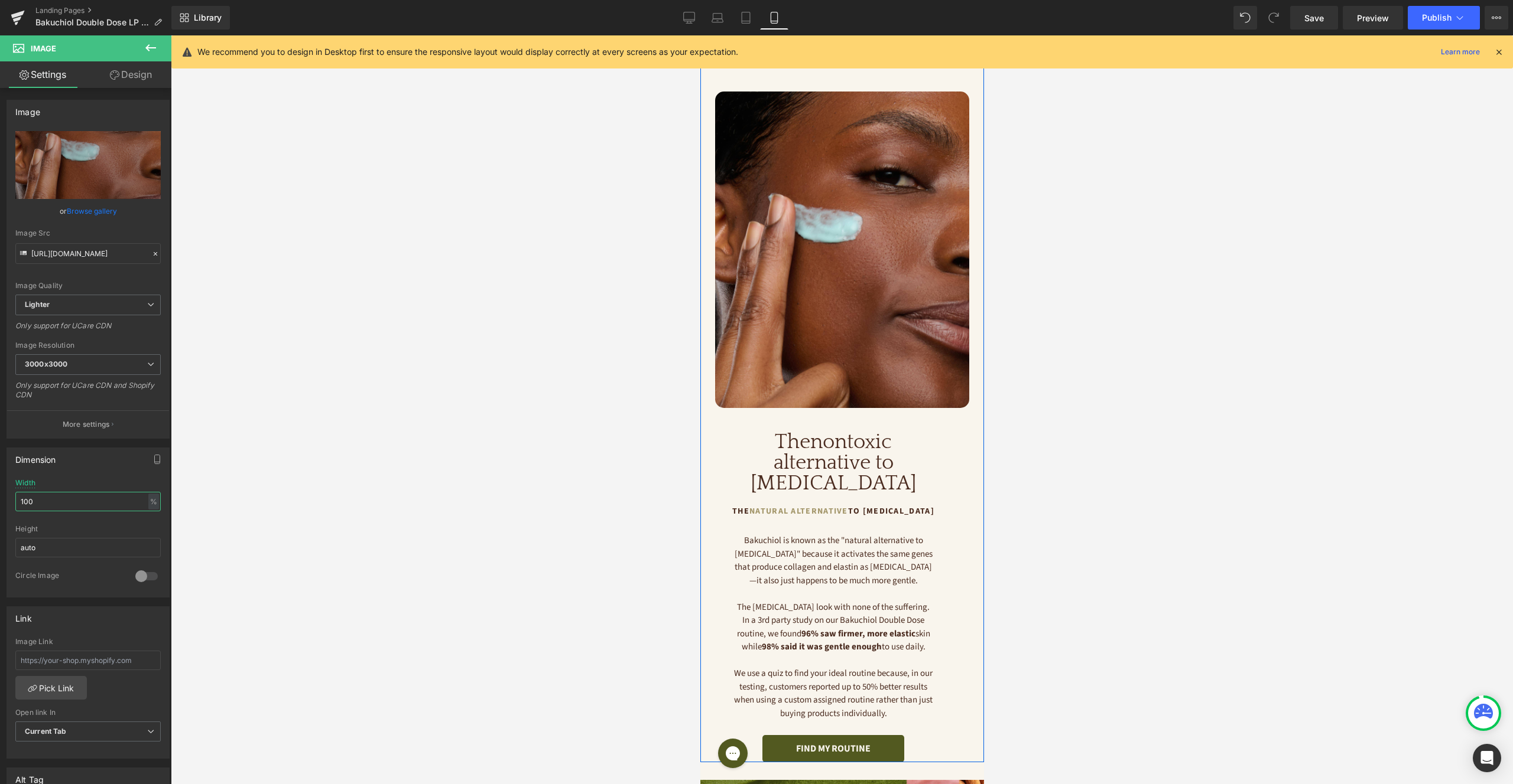
scroll to position [64, 0]
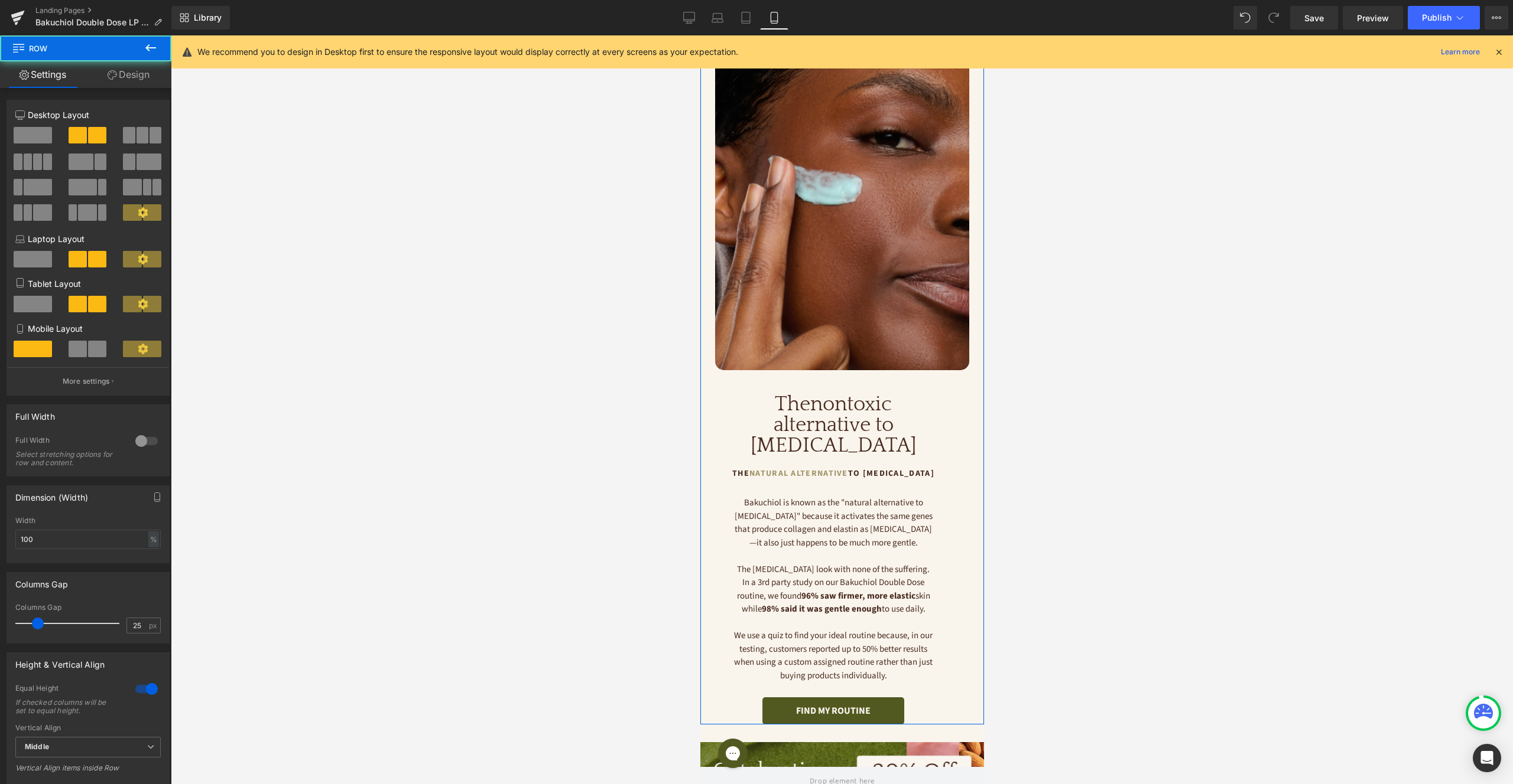
click at [954, 476] on div "Image The nontoxic alternative to [MEDICAL_DATA] Heading The Natural Alternativ…" at bounding box center [842, 389] width 284 height 671
click at [834, 583] on span "Text Block" at bounding box center [826, 590] width 39 height 14
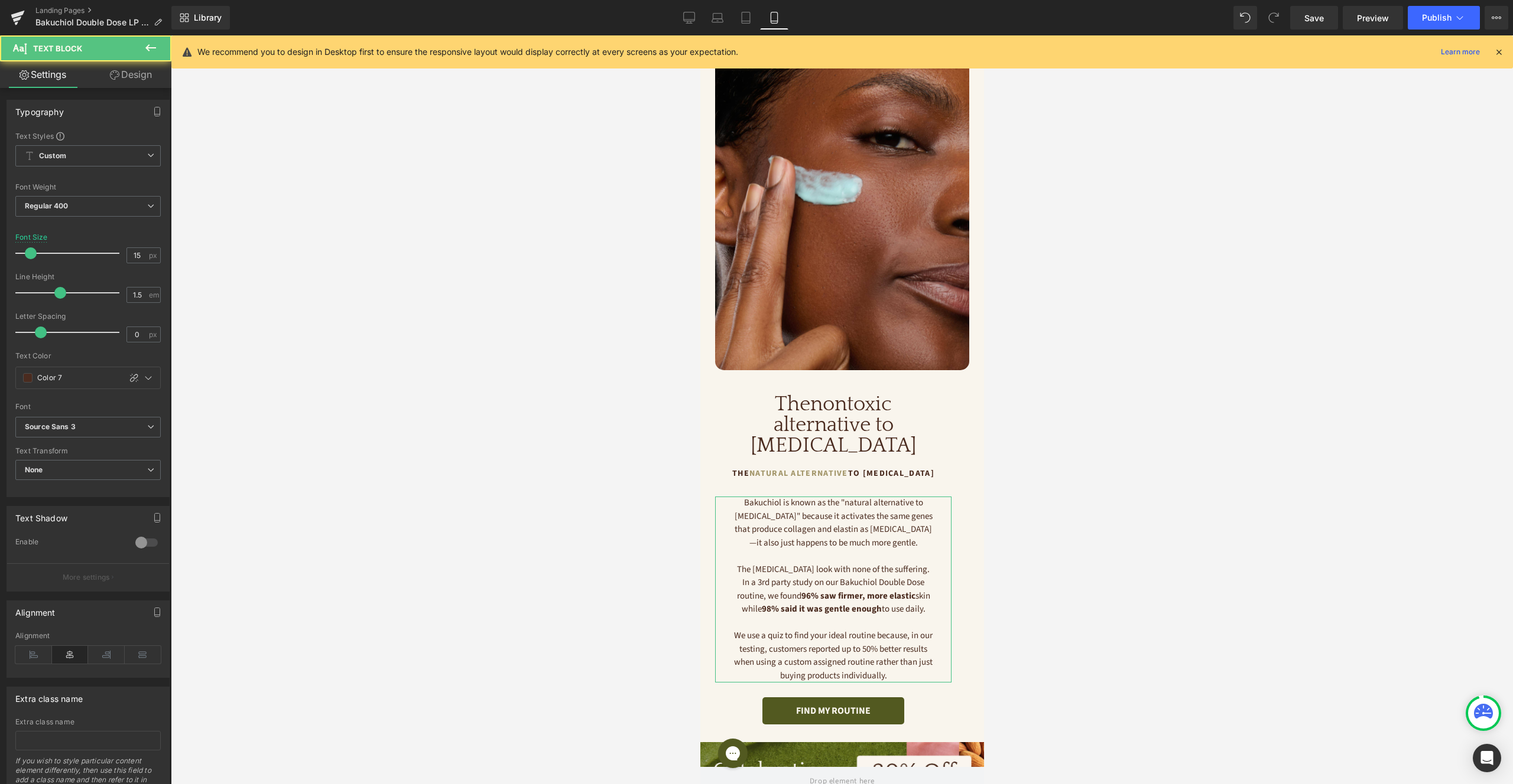
drag, startPoint x: 139, startPoint y: 83, endPoint x: 121, endPoint y: 172, distance: 90.8
click at [139, 83] on link "Design" at bounding box center [131, 74] width 86 height 26
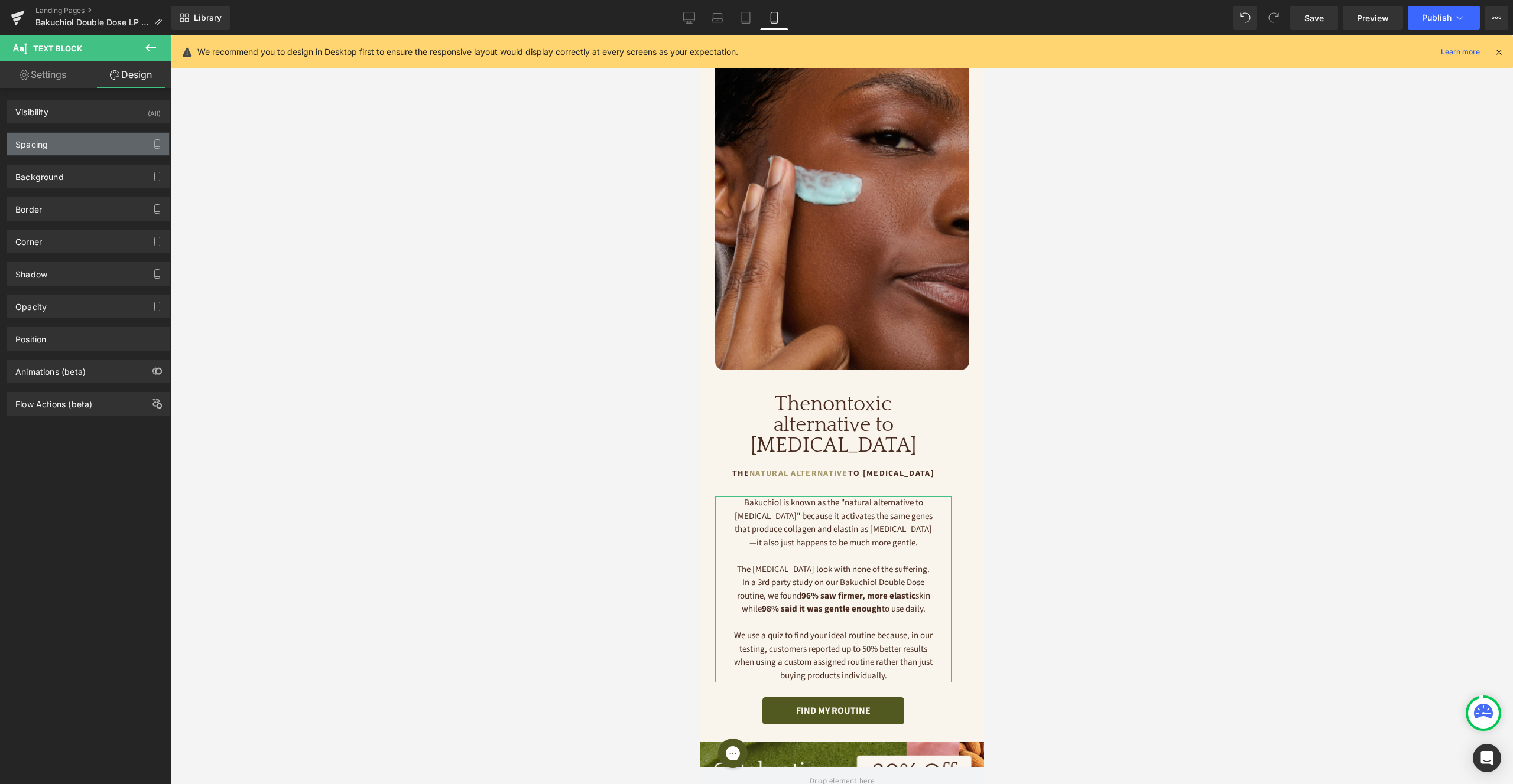
click at [80, 136] on div "Spacing" at bounding box center [87, 144] width 162 height 23
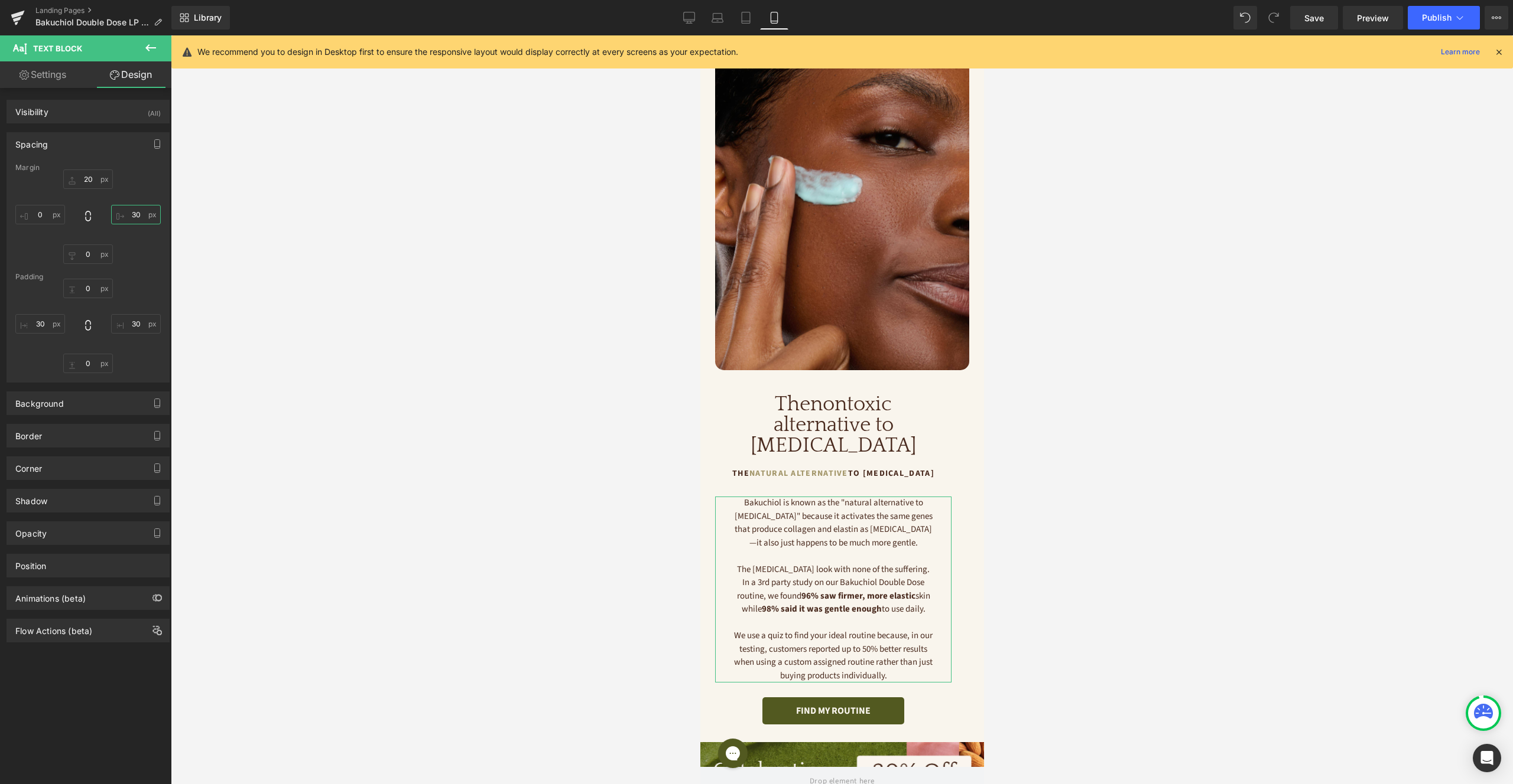
click at [134, 217] on input "30" at bounding box center [136, 215] width 50 height 20
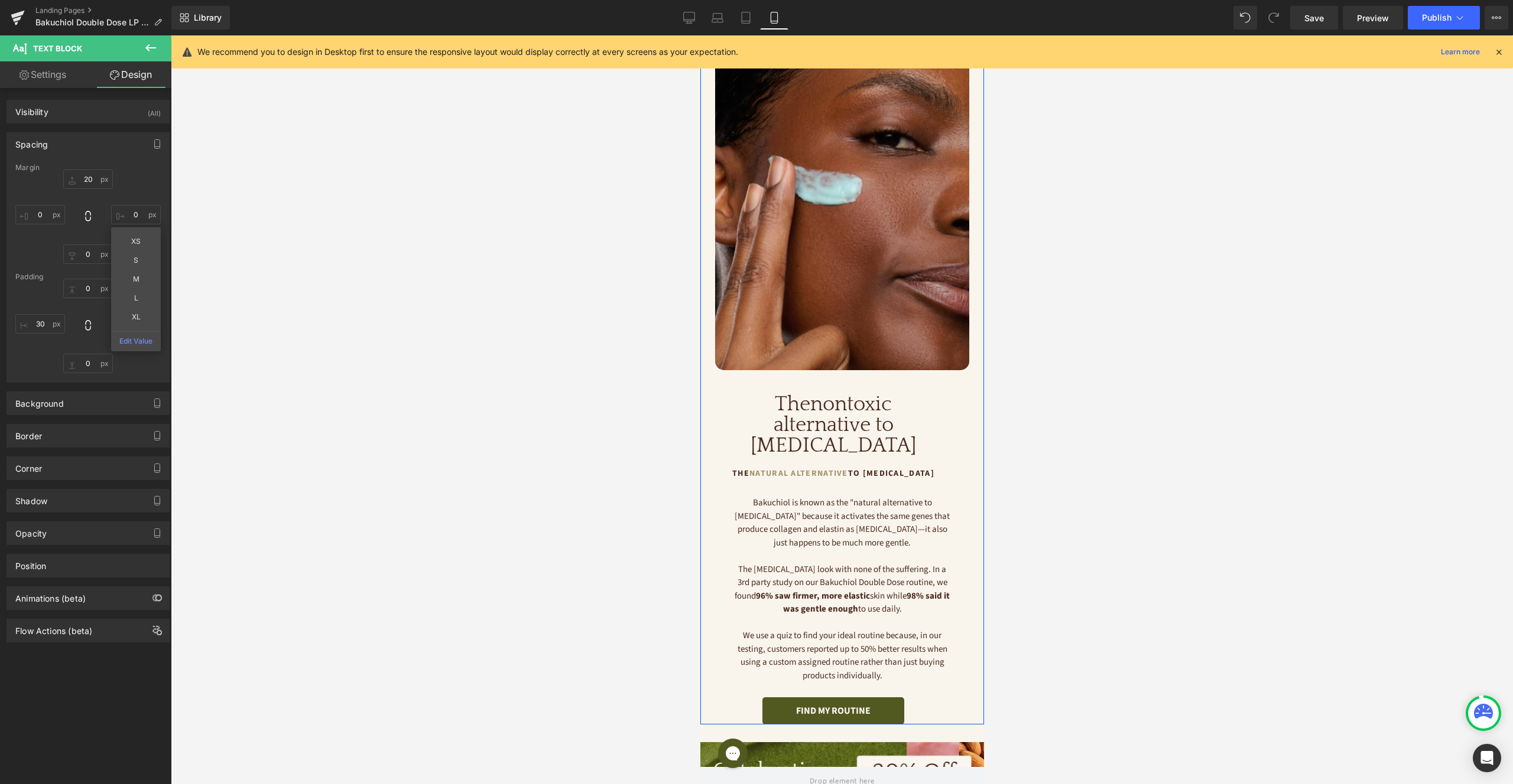
click at [872, 424] on h1 "The nontoxic alternative to [MEDICAL_DATA]" at bounding box center [832, 425] width 236 height 62
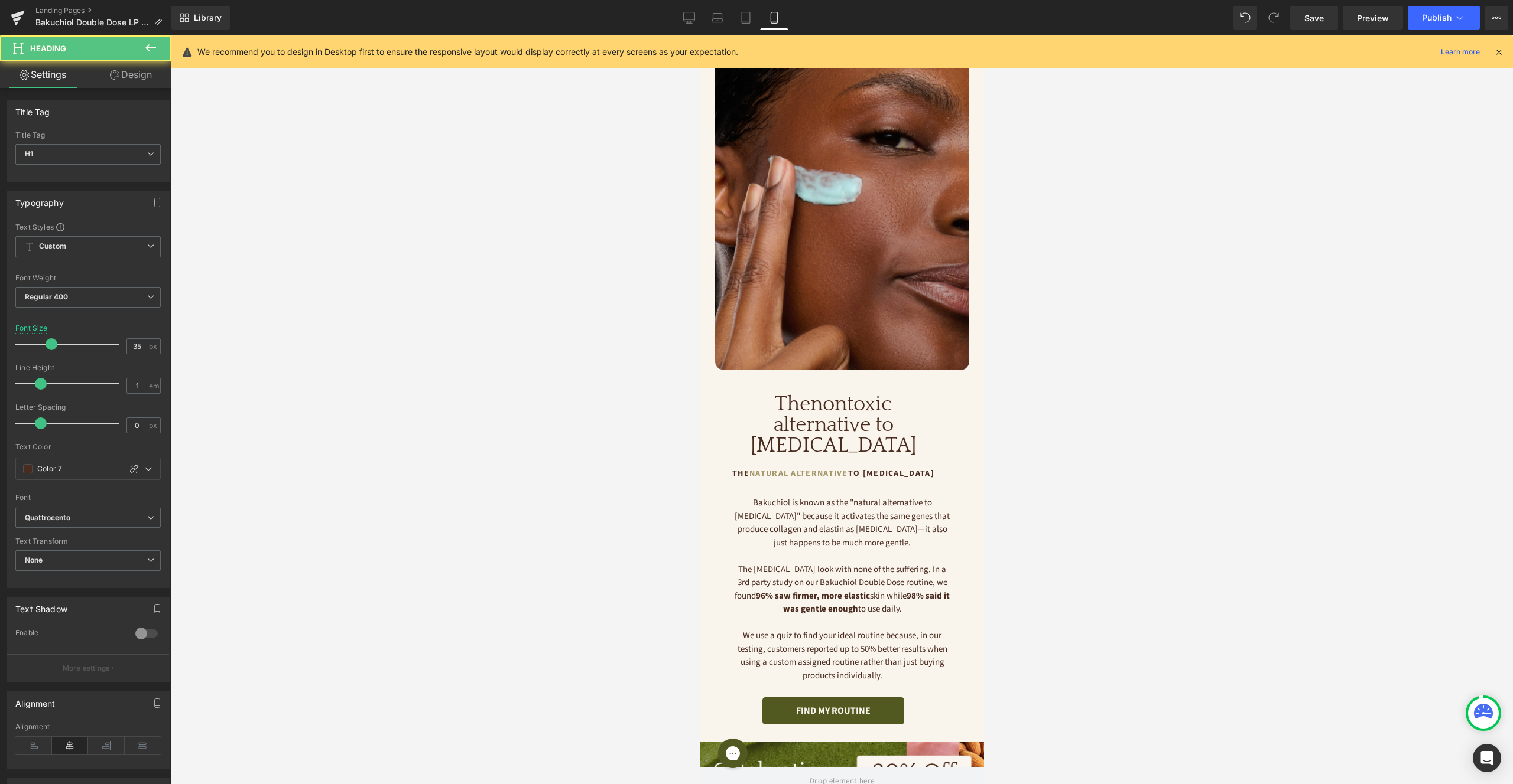
click at [130, 71] on link "Design" at bounding box center [131, 74] width 86 height 26
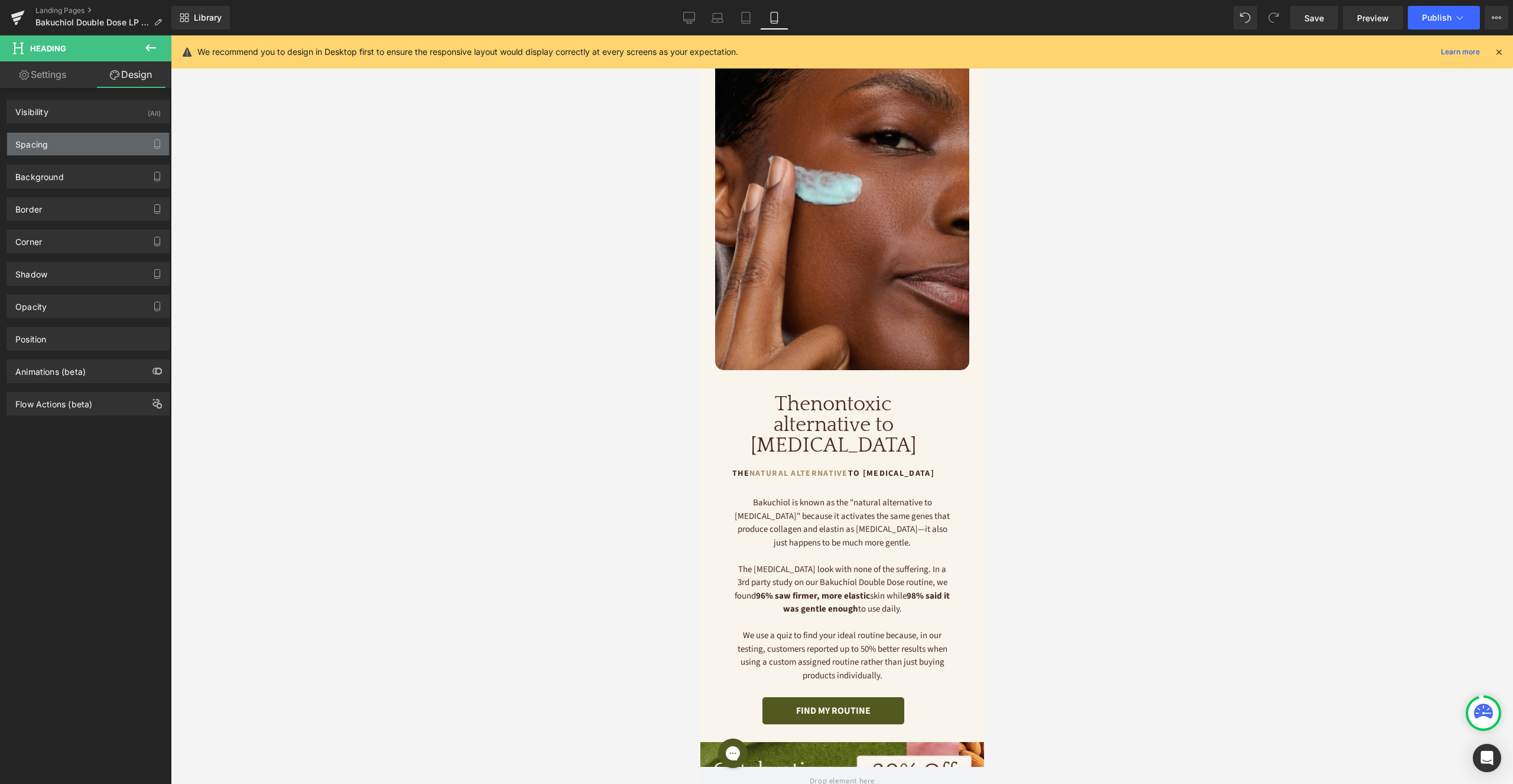
click at [113, 149] on div "Spacing" at bounding box center [87, 144] width 162 height 23
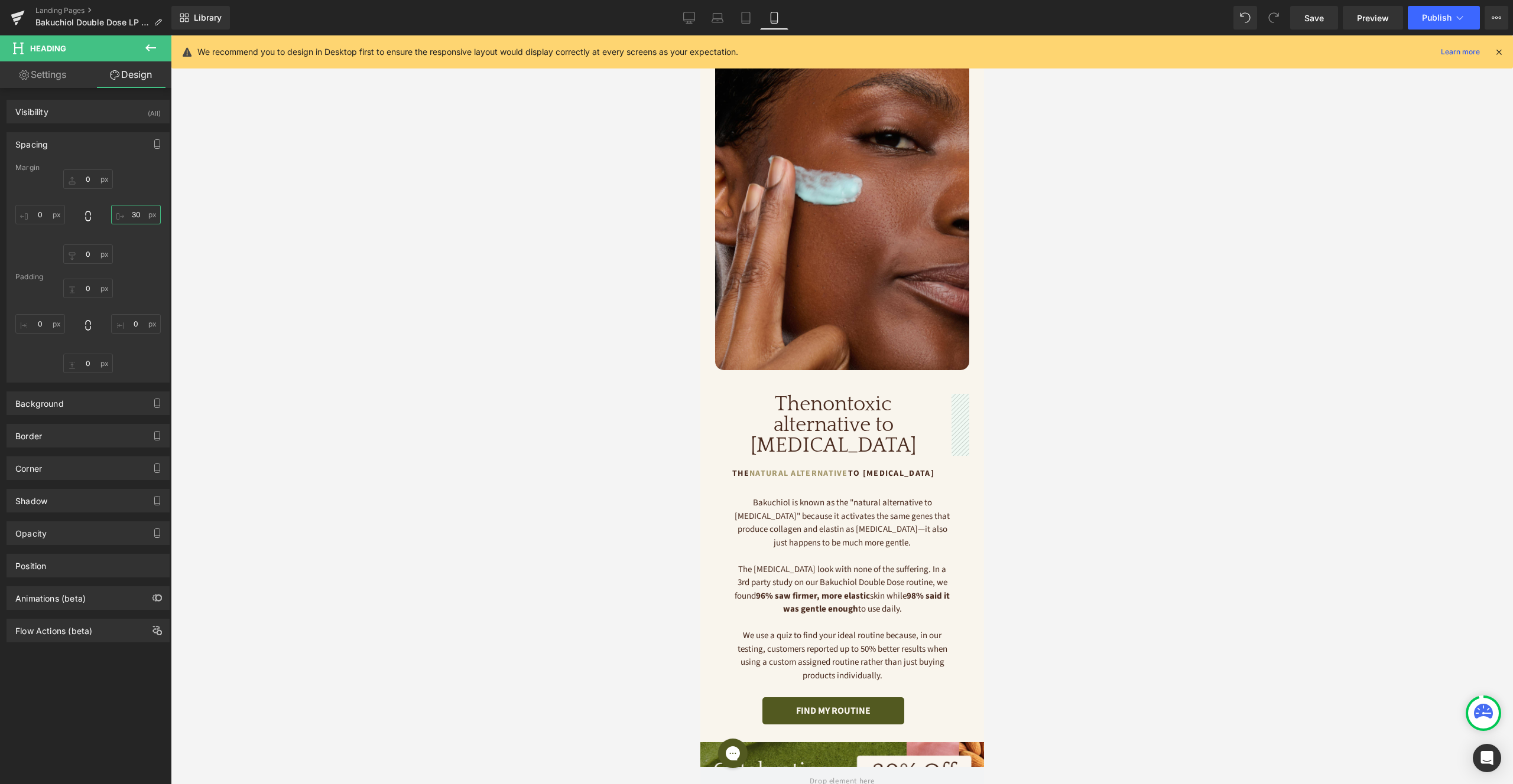
click at [140, 217] on input "30" at bounding box center [136, 215] width 50 height 20
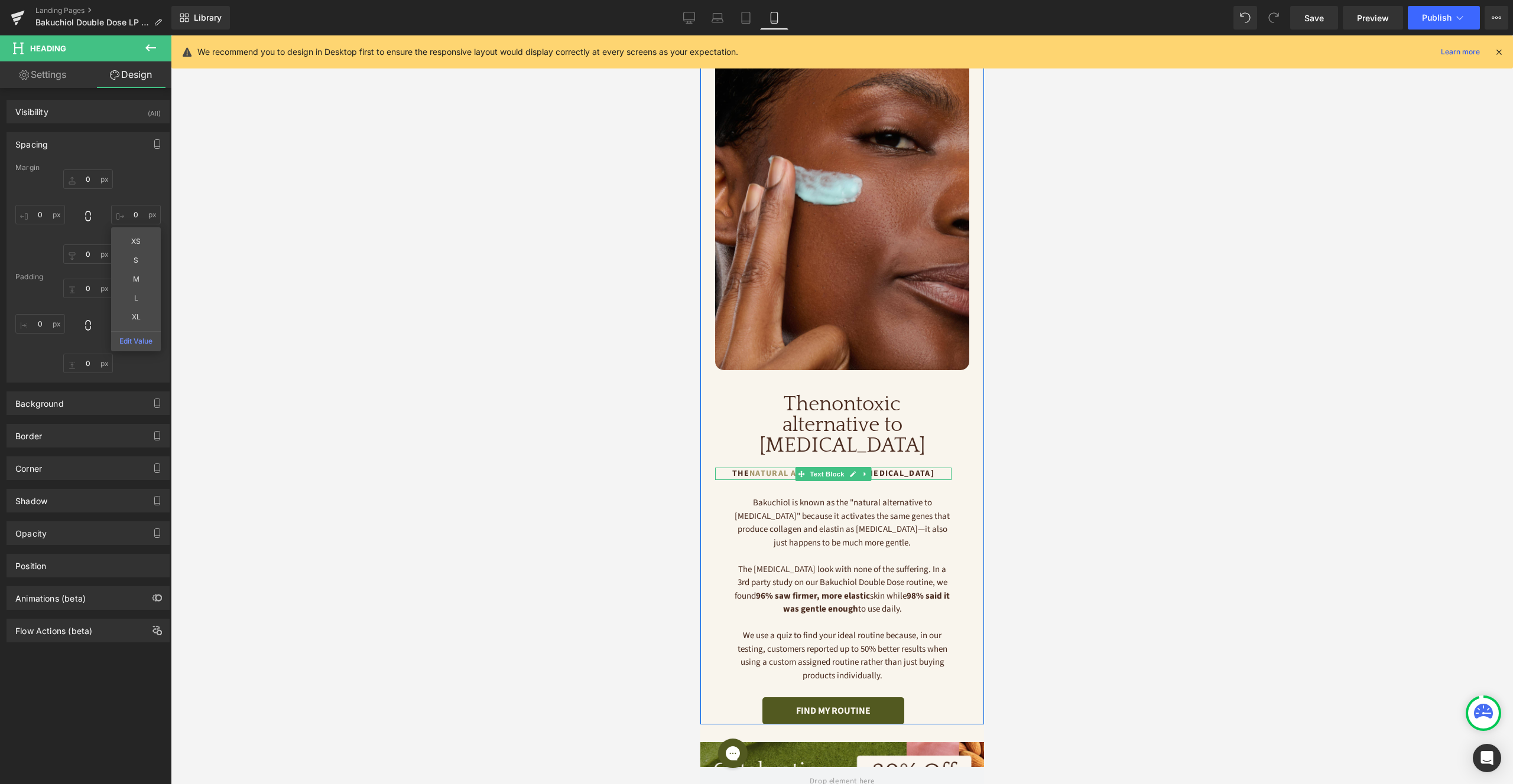
click at [886, 468] on p "The Natural Alternative to [MEDICAL_DATA]" at bounding box center [832, 474] width 236 height 12
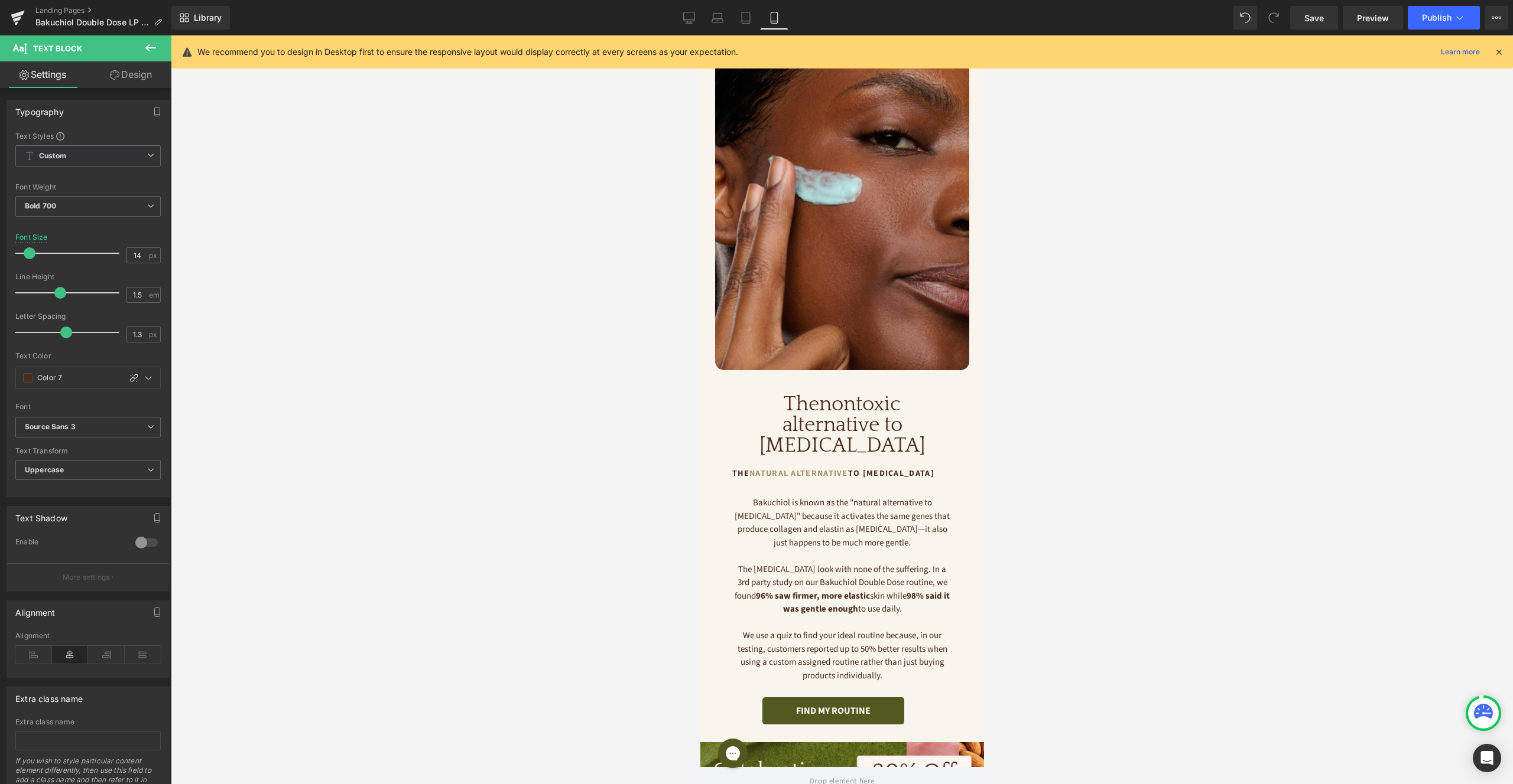
click at [126, 80] on link "Design" at bounding box center [131, 74] width 86 height 26
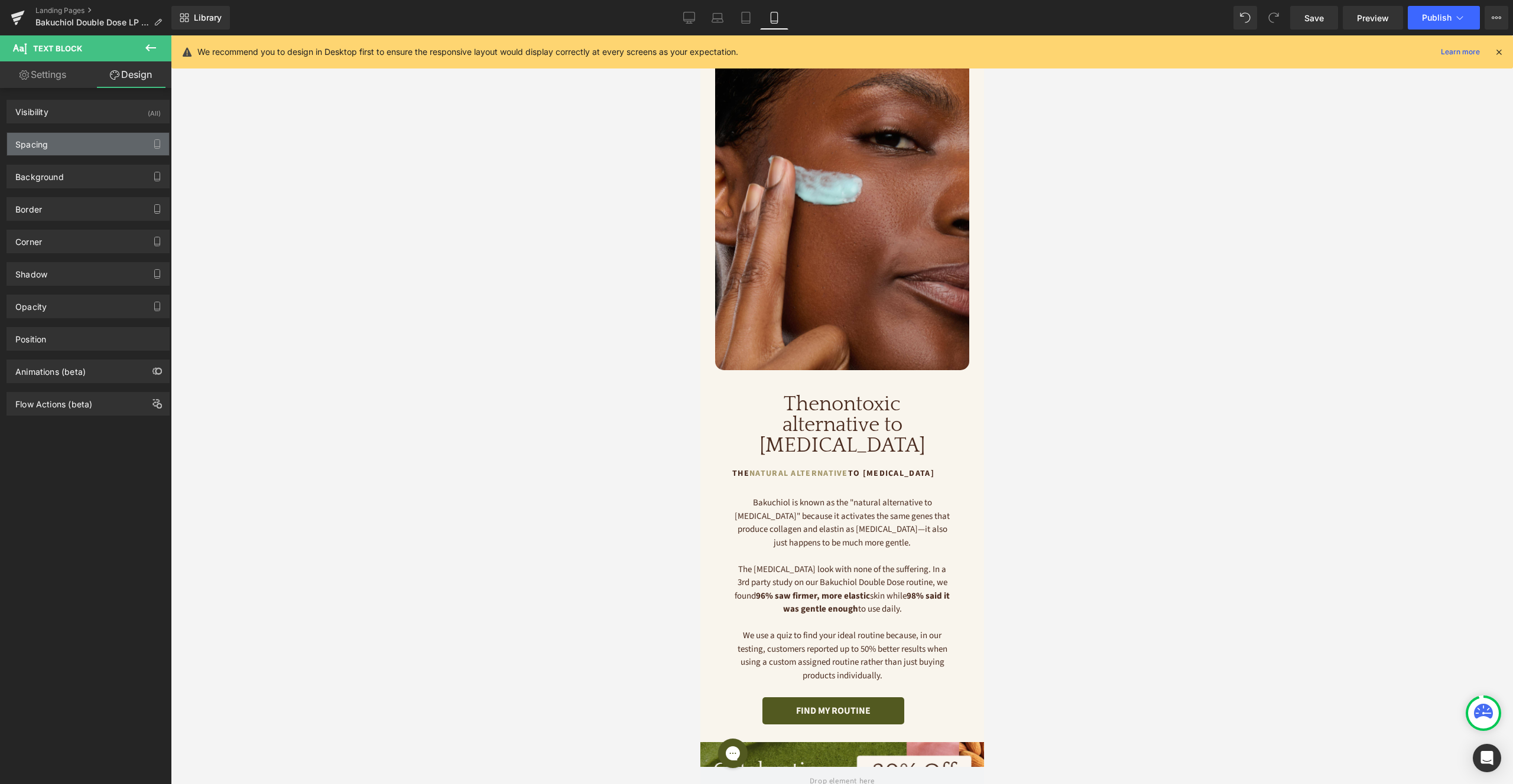
click at [128, 149] on div "Spacing" at bounding box center [87, 144] width 162 height 23
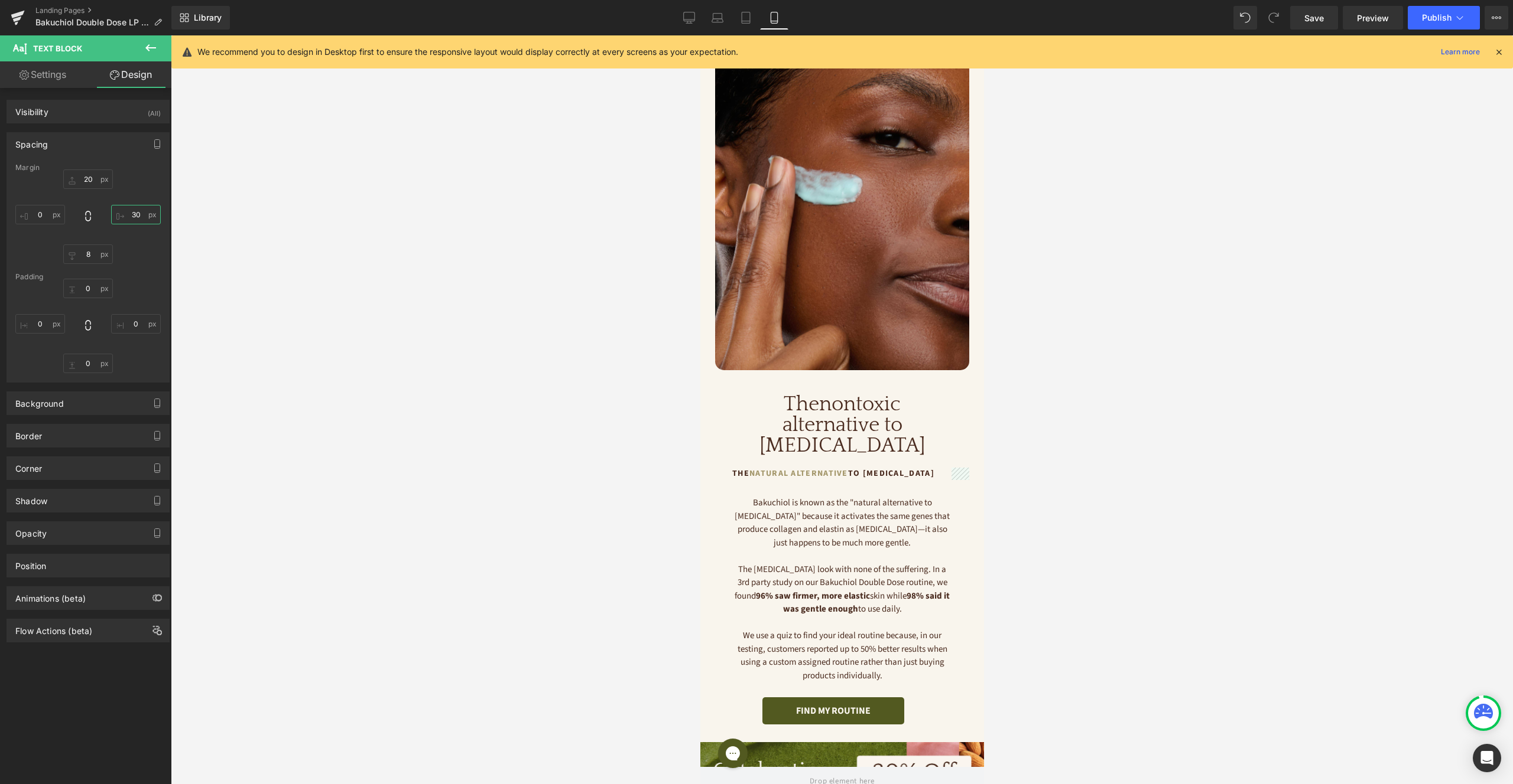
click at [137, 214] on input "30" at bounding box center [136, 215] width 50 height 20
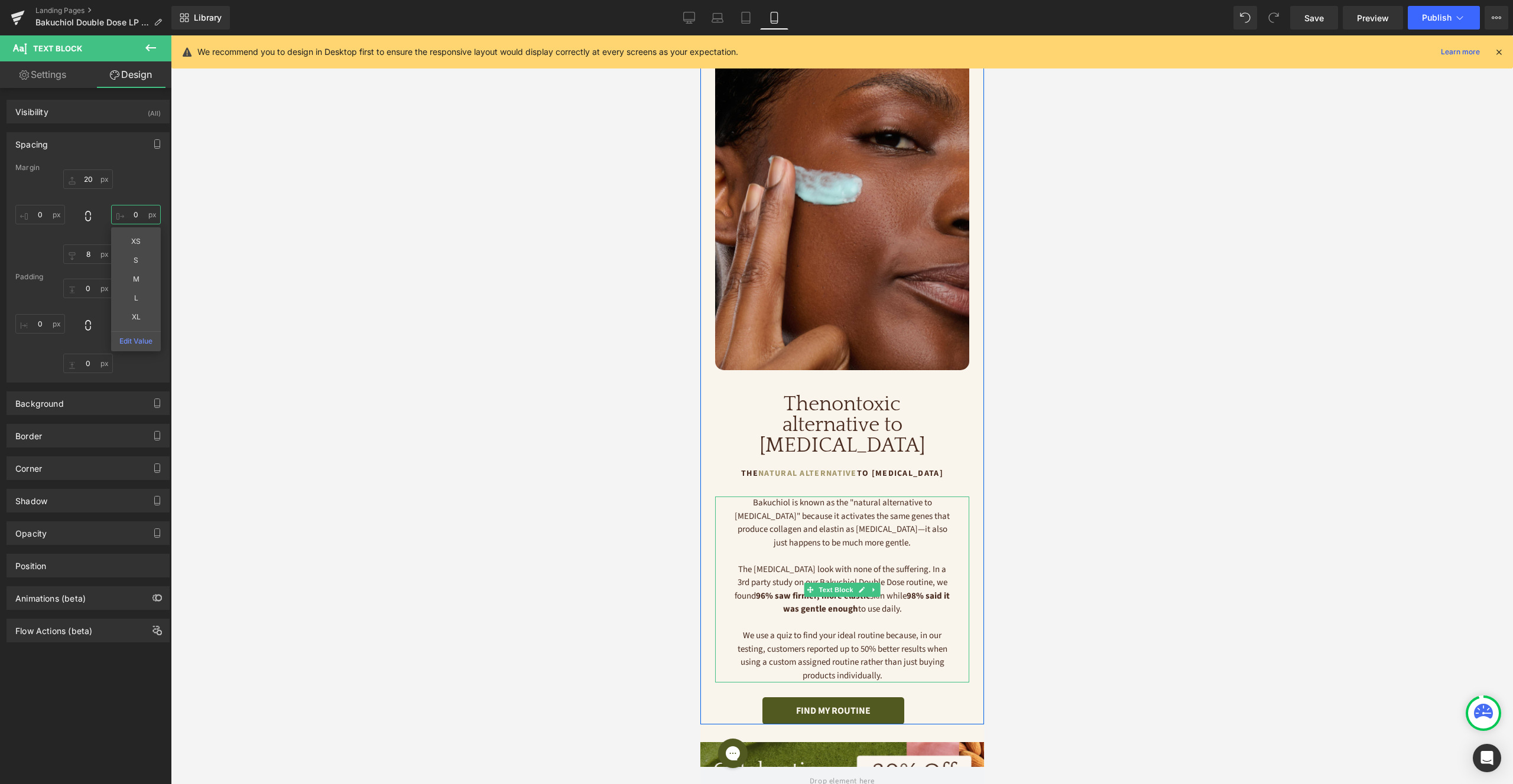
scroll to position [201, 0]
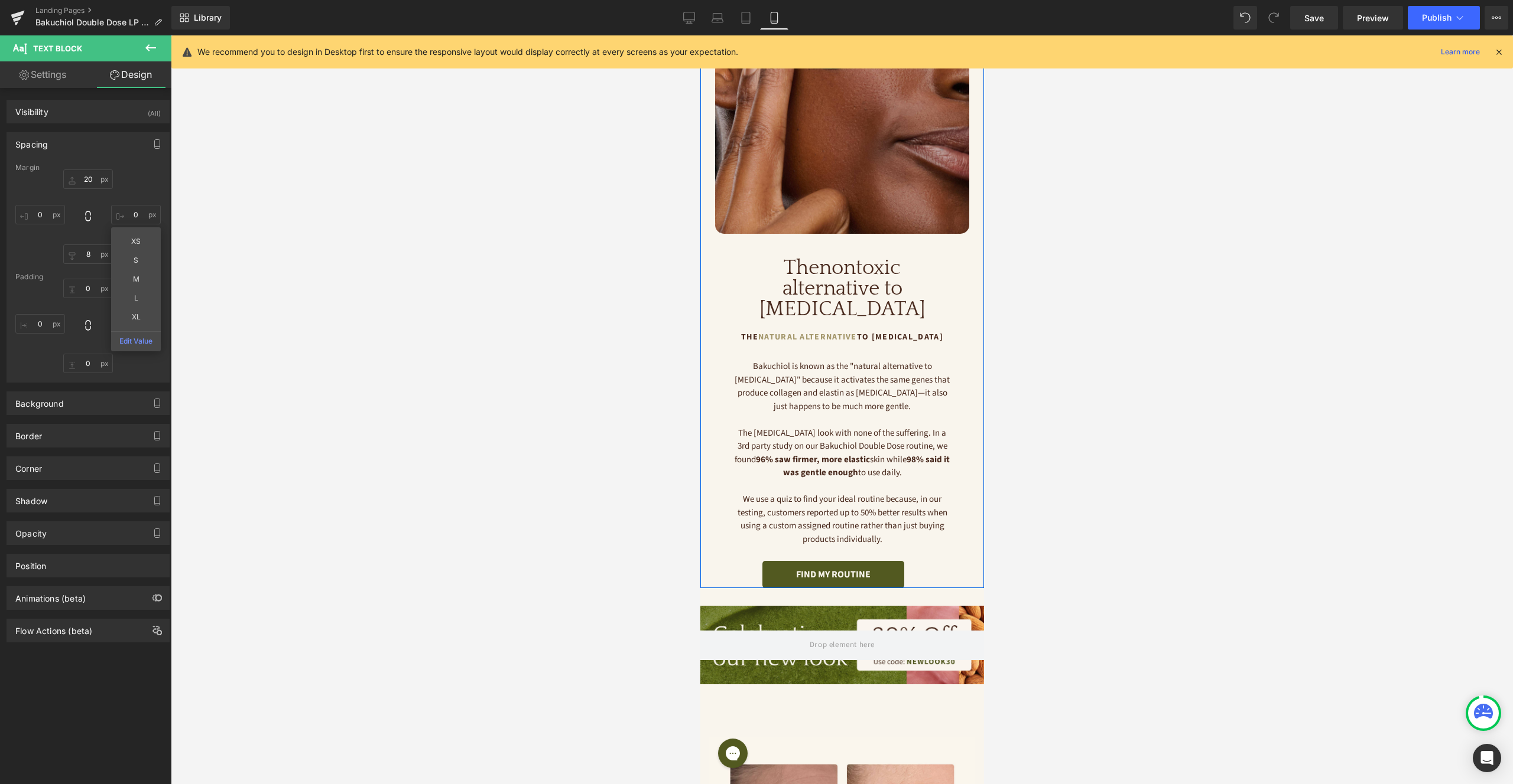
click at [916, 561] on div "FIND MY ROUTINE" at bounding box center [832, 574] width 236 height 27
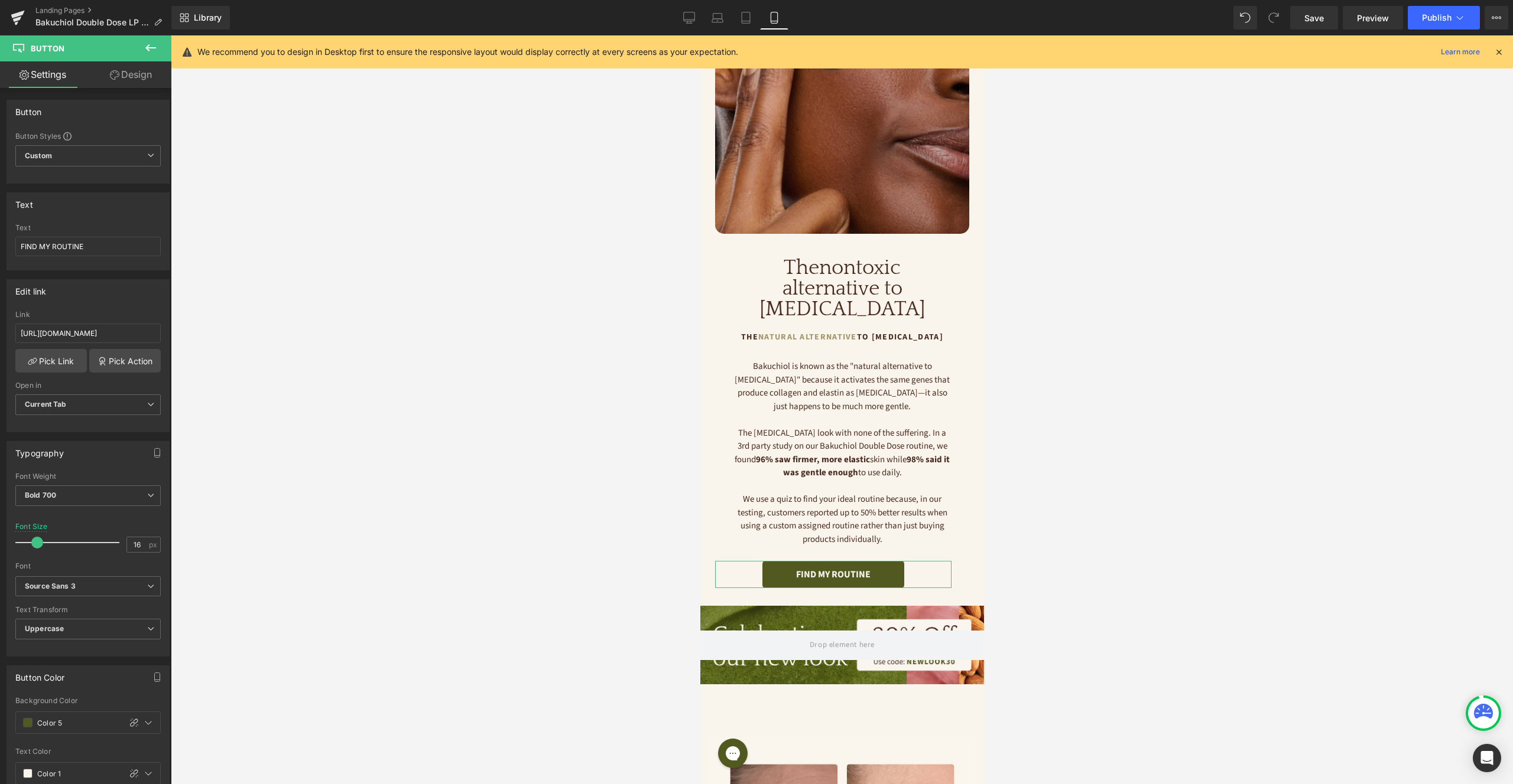
click at [138, 68] on link "Design" at bounding box center [131, 74] width 86 height 26
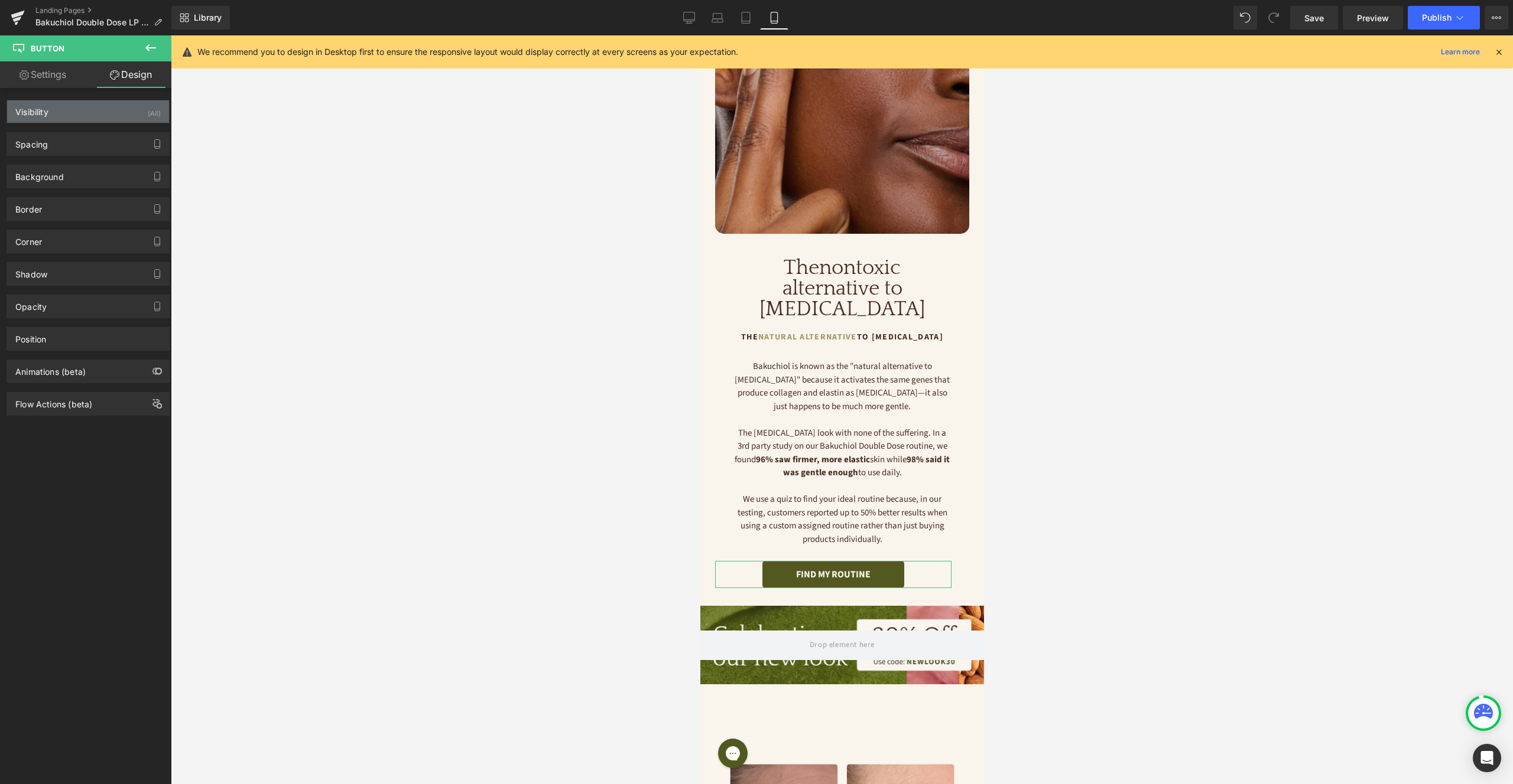
click at [116, 115] on div "Visibility (All)" at bounding box center [87, 112] width 162 height 23
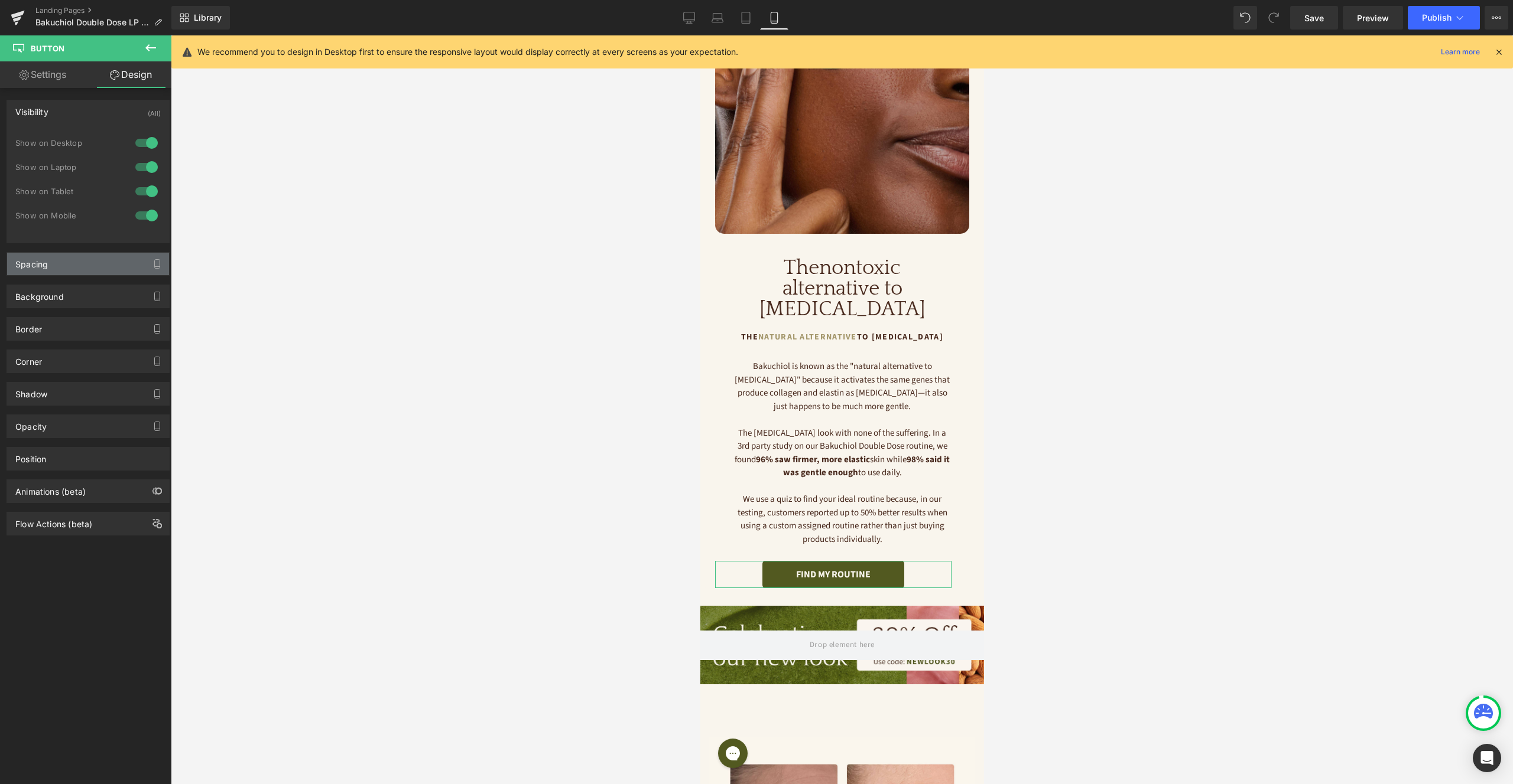
click at [105, 257] on div "Spacing" at bounding box center [87, 264] width 162 height 23
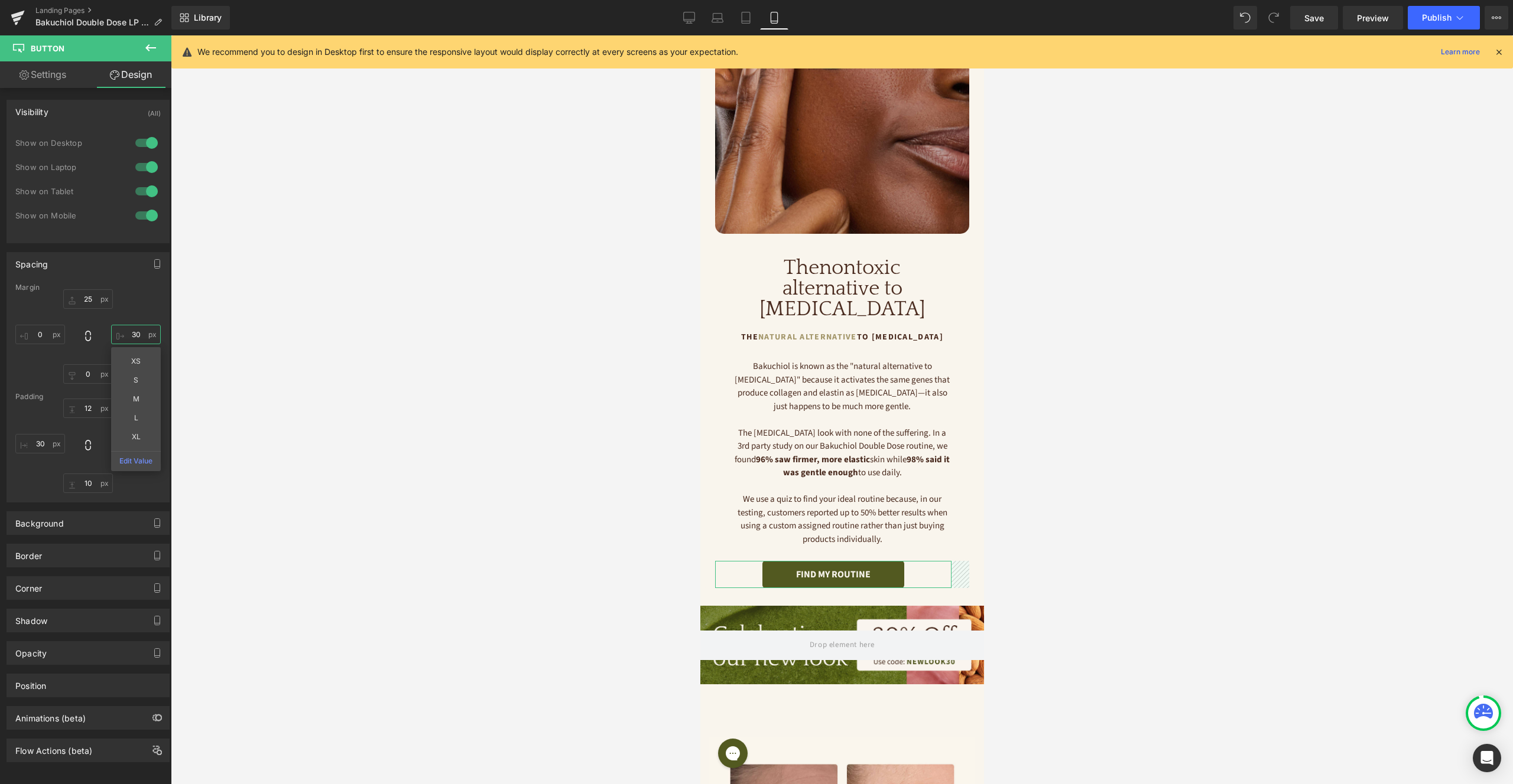
click at [138, 335] on input "30" at bounding box center [136, 335] width 50 height 20
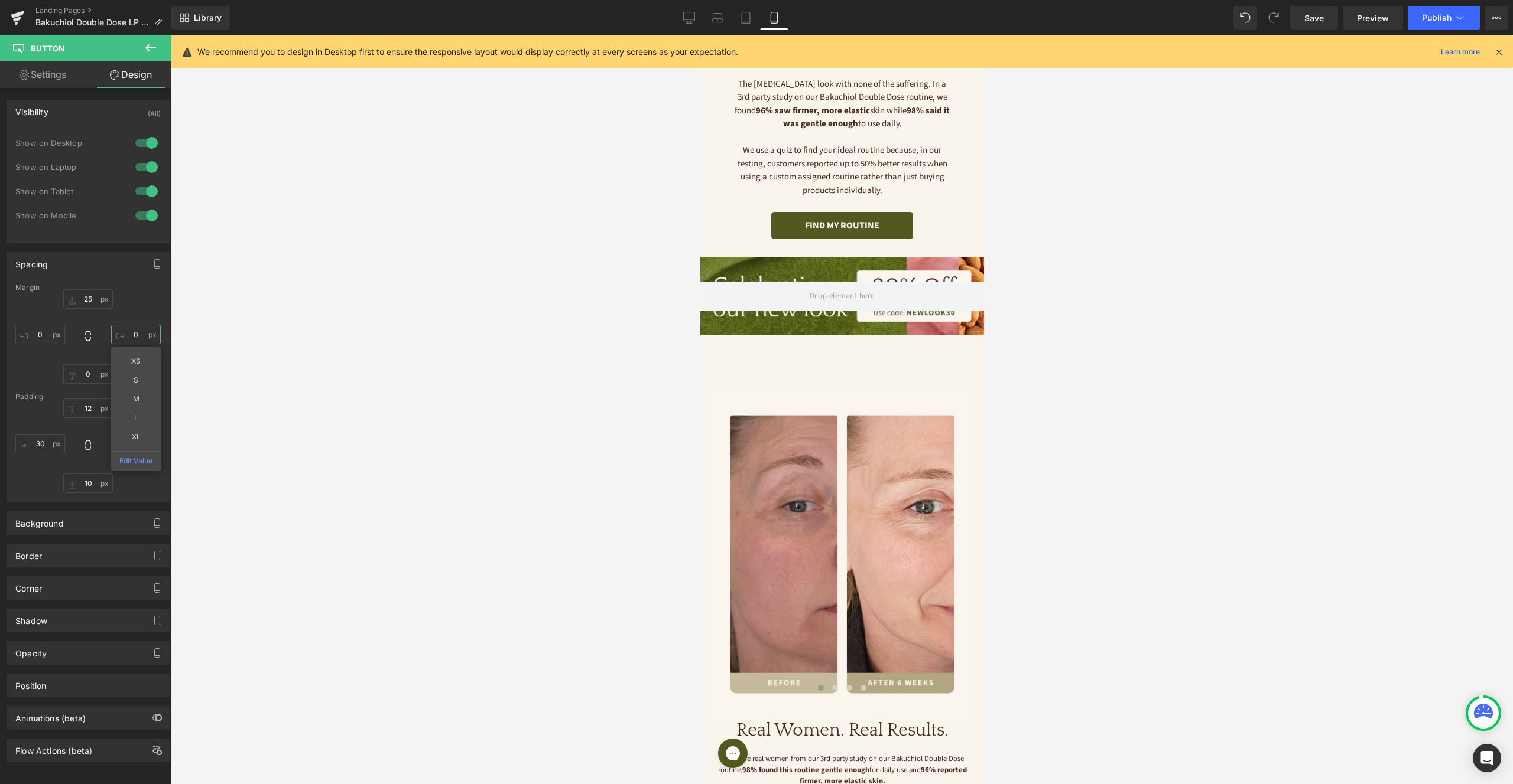
scroll to position [792, 0]
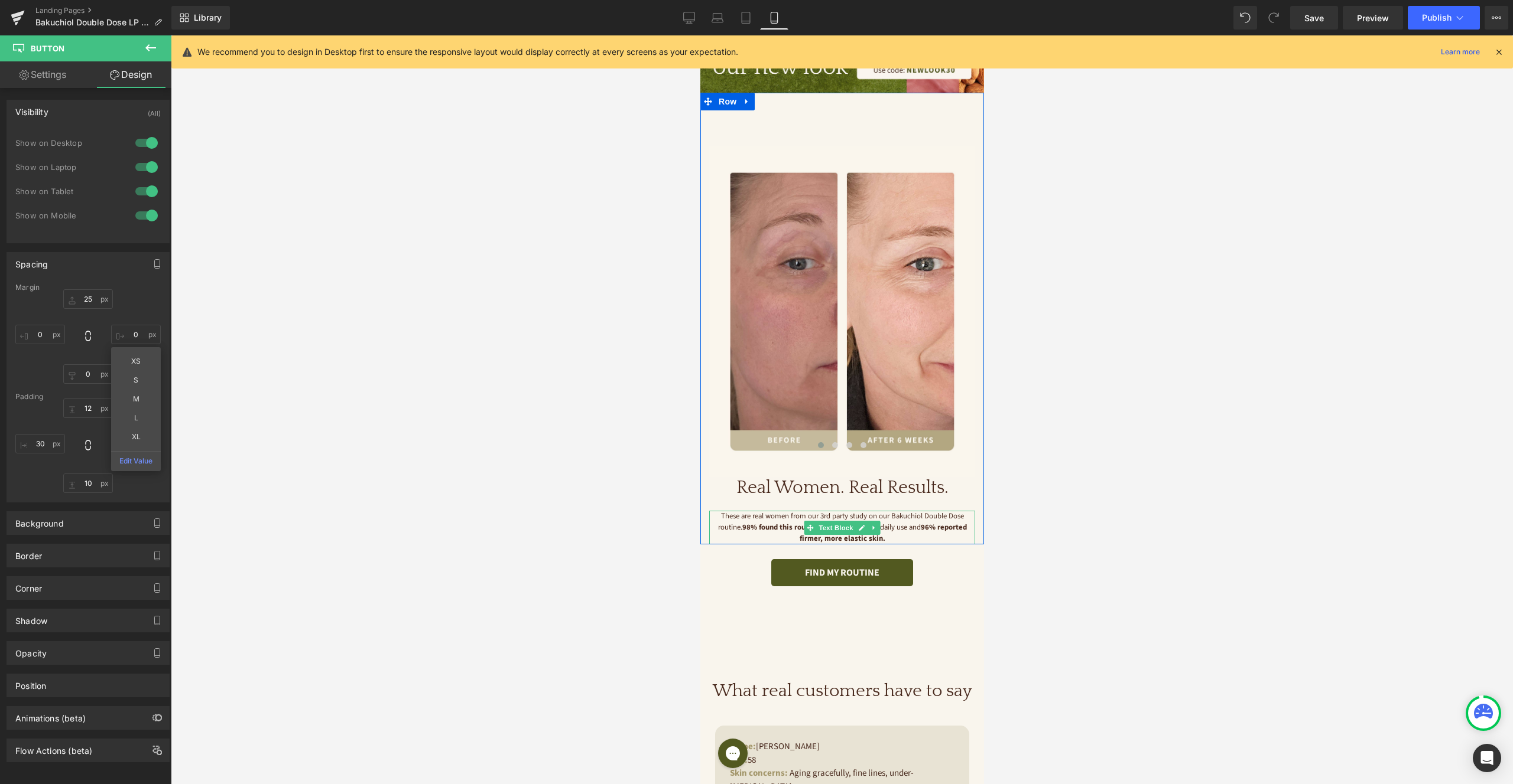
click at [932, 522] on span "96% reported firmer, more elastic skin." at bounding box center [882, 533] width 167 height 22
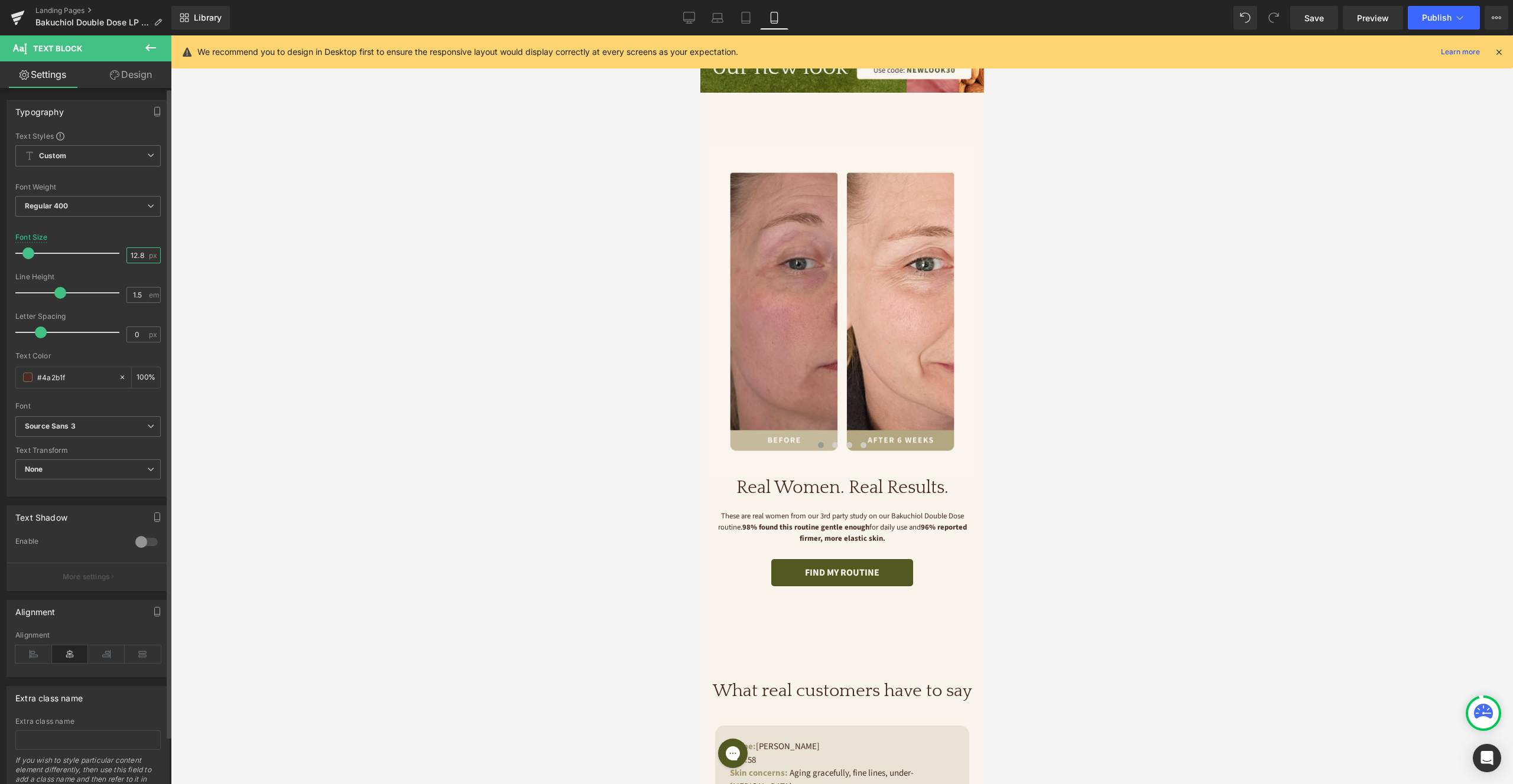
click at [128, 257] on input "12.8" at bounding box center [137, 256] width 20 height 15
click at [133, 256] on input "12.8" at bounding box center [137, 256] width 20 height 15
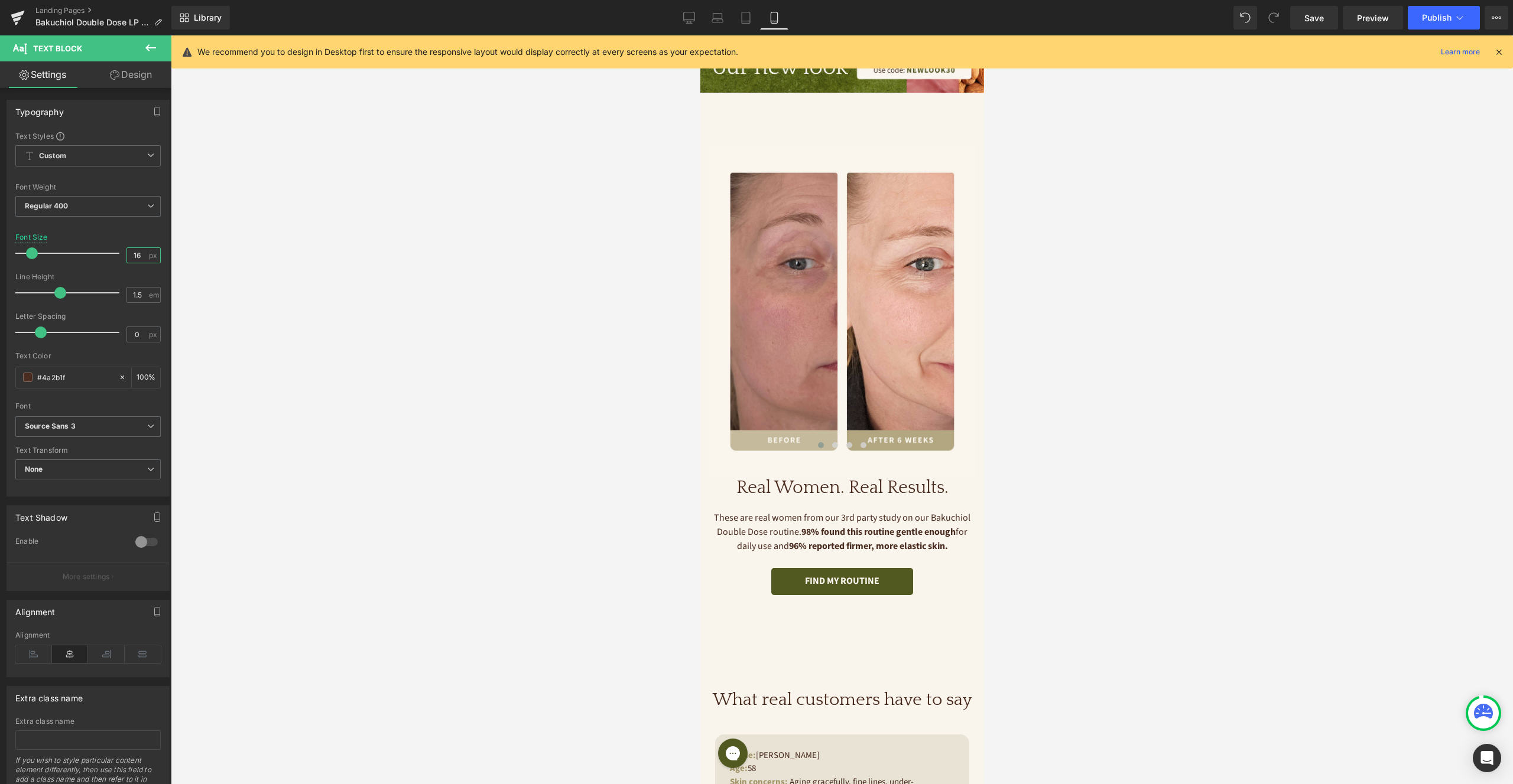
type input "16"
click at [1057, 480] on div at bounding box center [841, 409] width 1342 height 749
click at [905, 518] on p "These are real women from our 3rd party study on our Bakuchiol Double Dose rout…" at bounding box center [841, 532] width 266 height 42
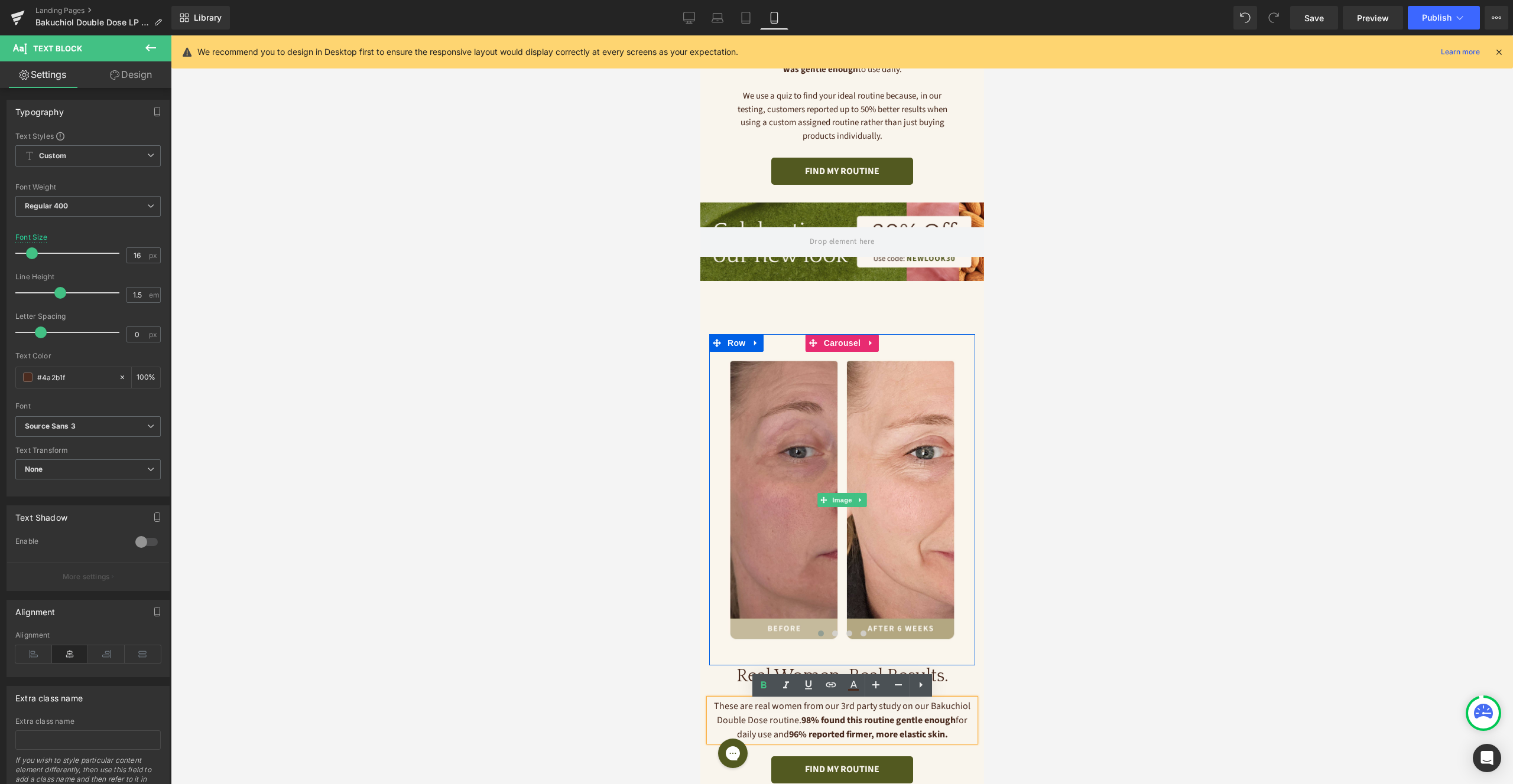
scroll to position [530, 0]
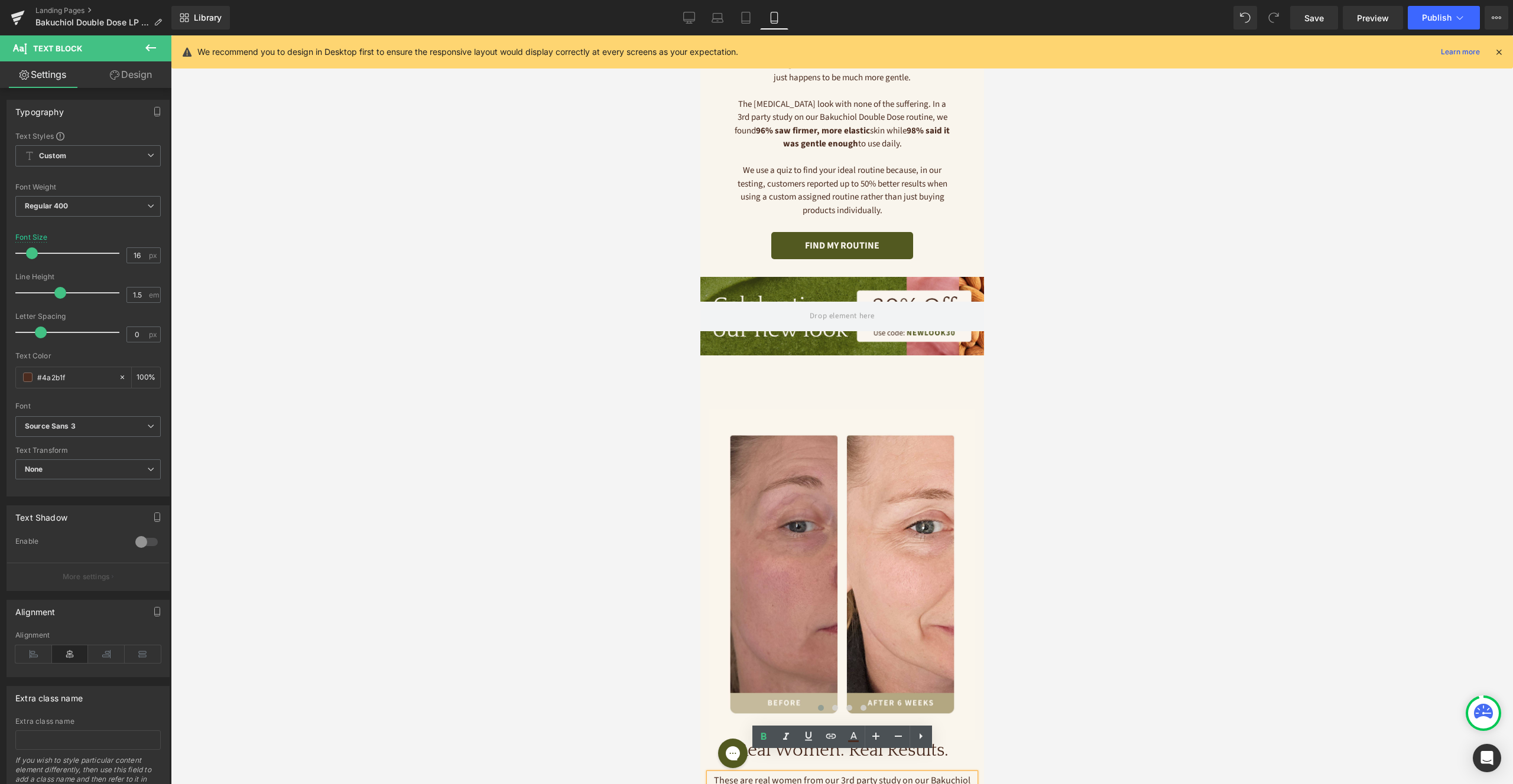
click at [847, 164] on p "We use a quiz to find your ideal routine because, in our testing, customers rep…" at bounding box center [842, 191] width 219 height 54
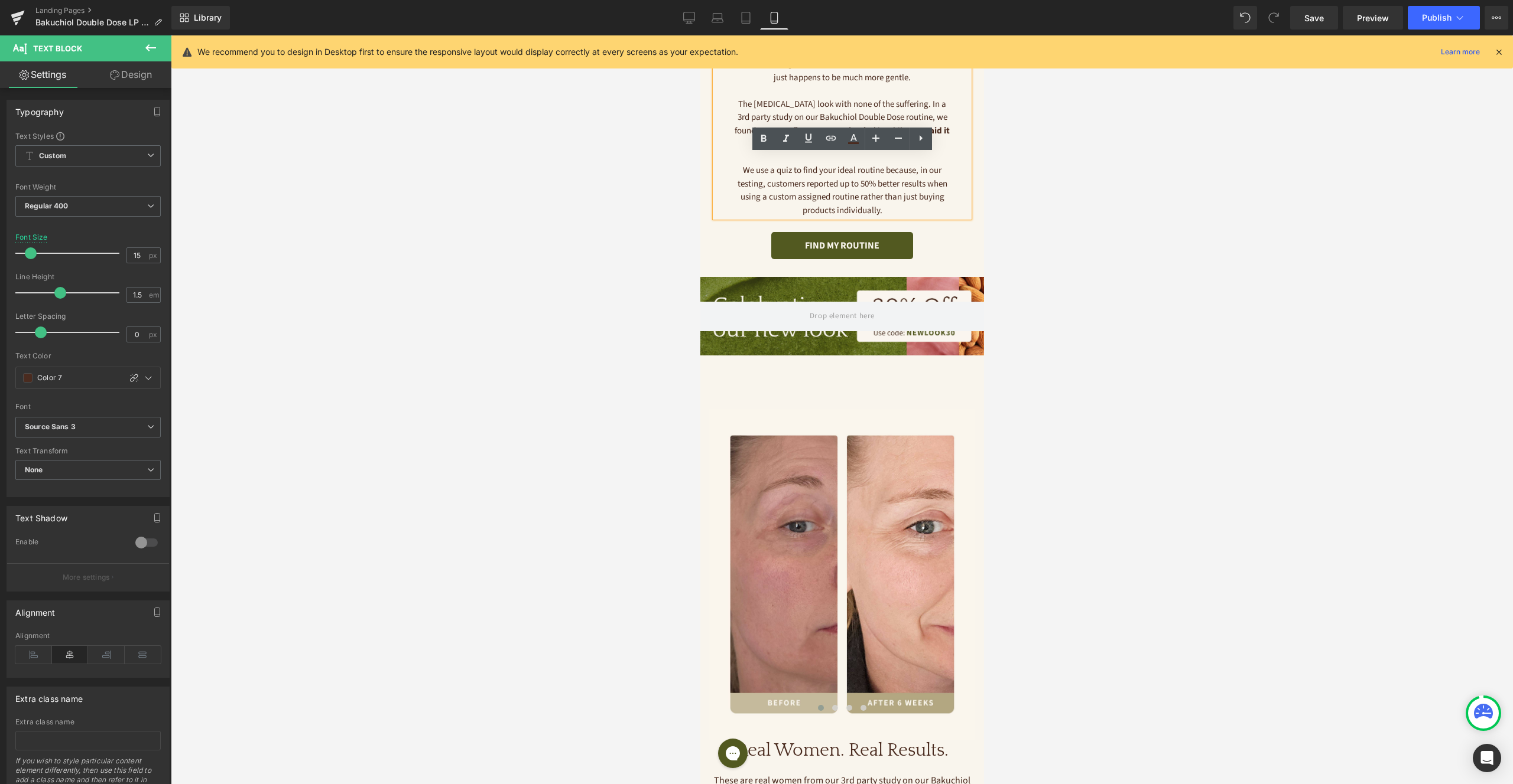
scroll to position [386, 0]
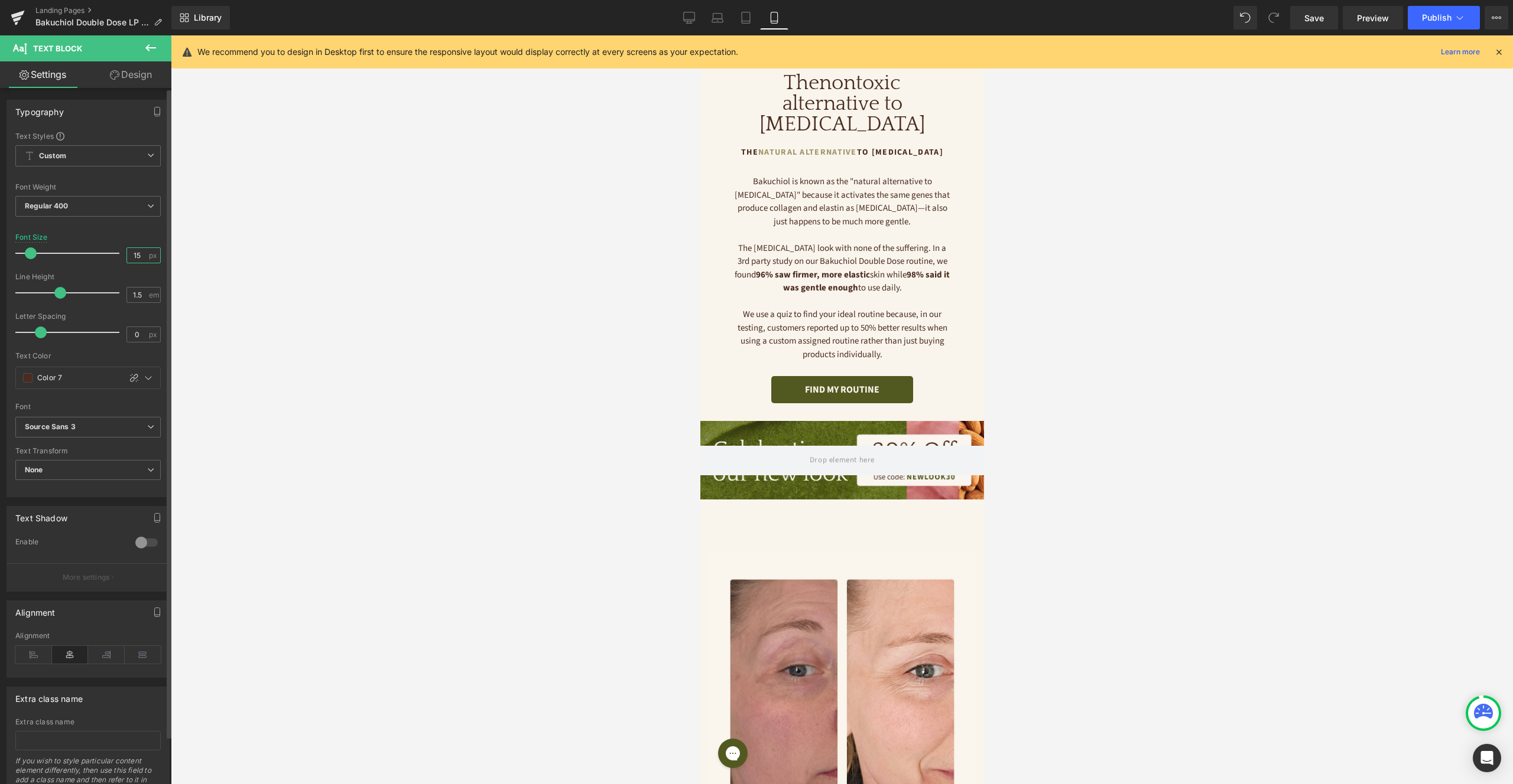
click at [138, 257] on input "15" at bounding box center [137, 256] width 20 height 15
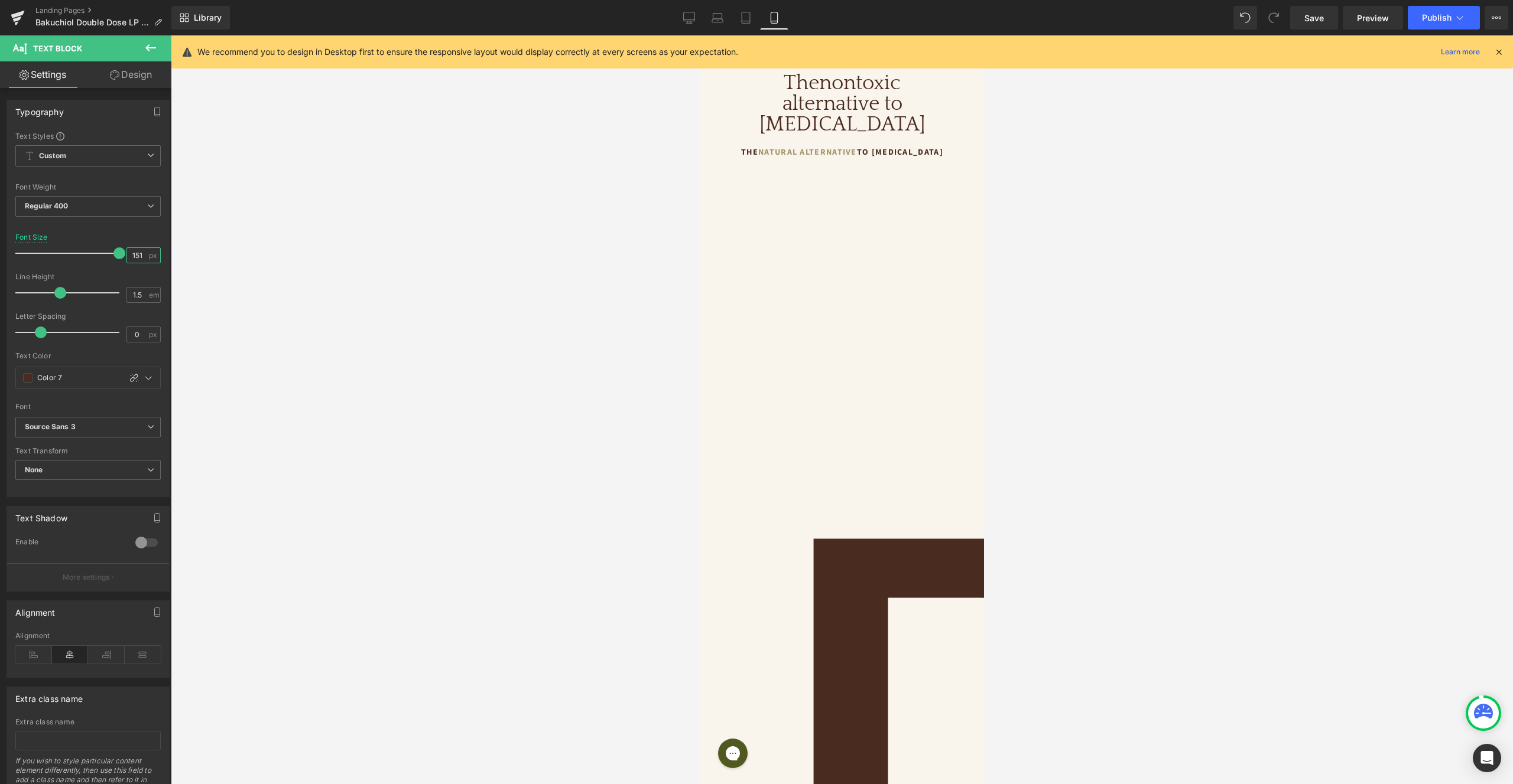
scroll to position [0, 0]
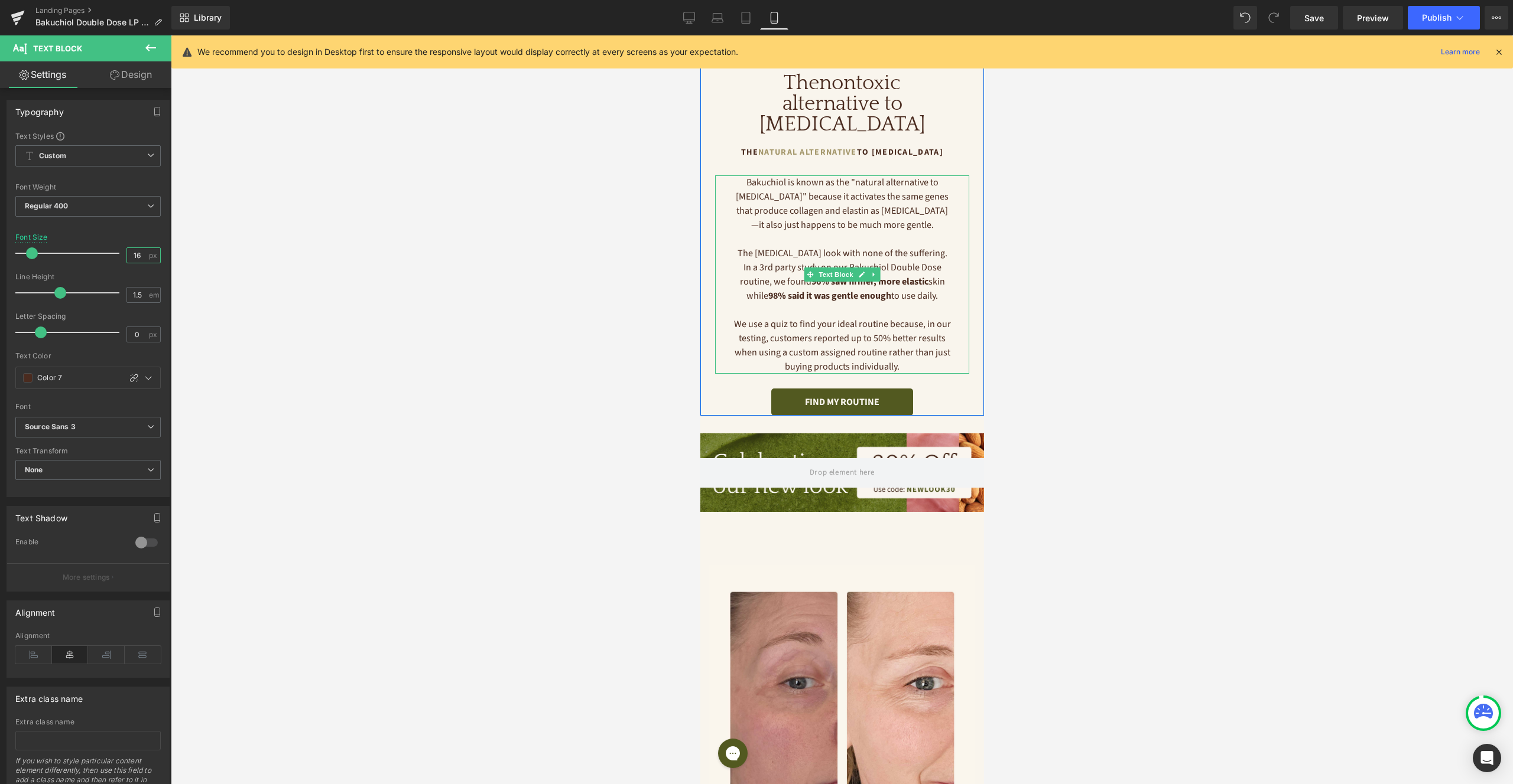
type input "16"
click at [954, 269] on div "Bakuchiol is known as the "natural alternative to [MEDICAL_DATA]" because it ac…" at bounding box center [841, 274] width 254 height 198
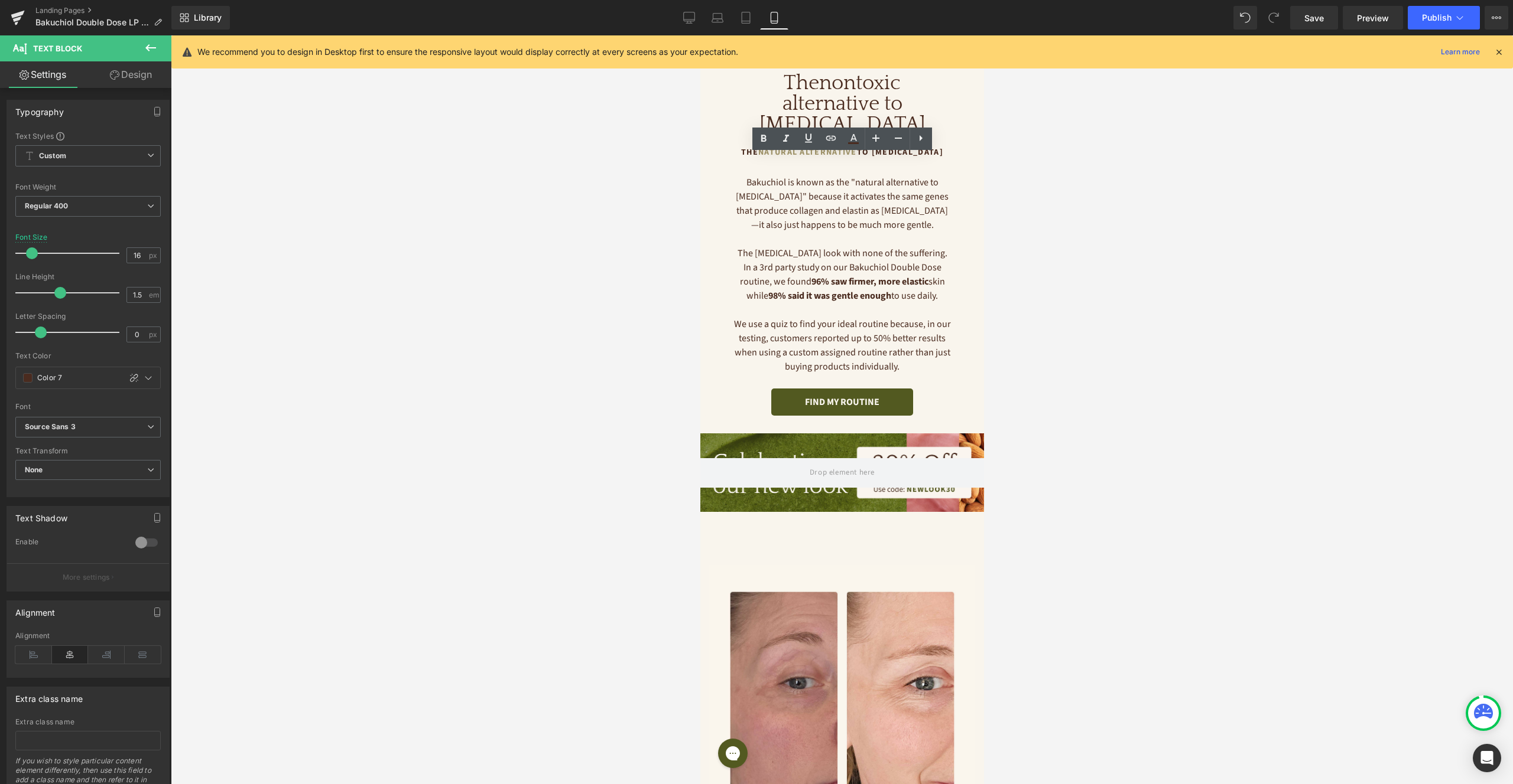
click at [1121, 193] on div at bounding box center [841, 409] width 1342 height 749
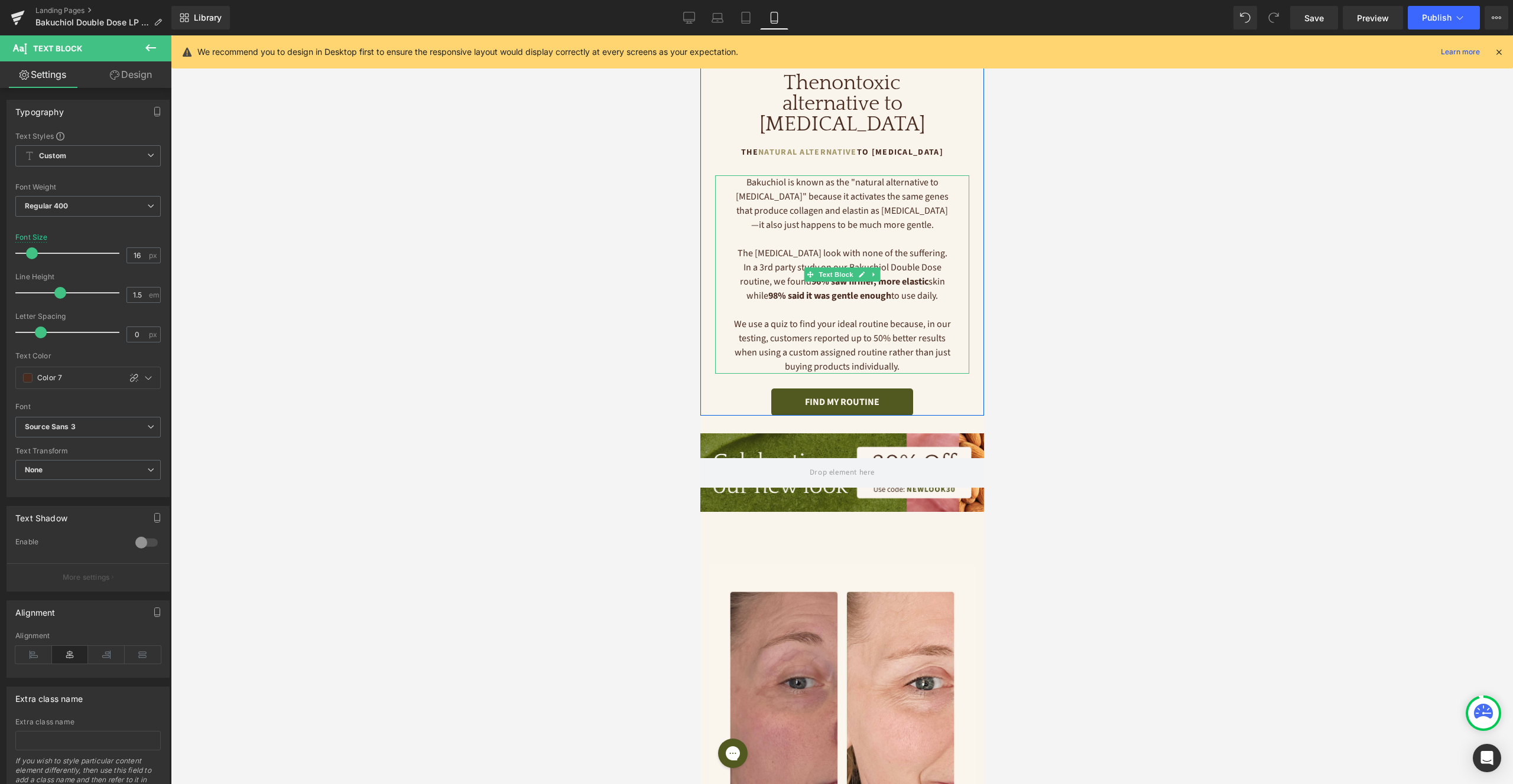
click at [749, 176] on p "Bakuchiol is known as the "natural alternative to [MEDICAL_DATA]" because it ac…" at bounding box center [842, 204] width 219 height 57
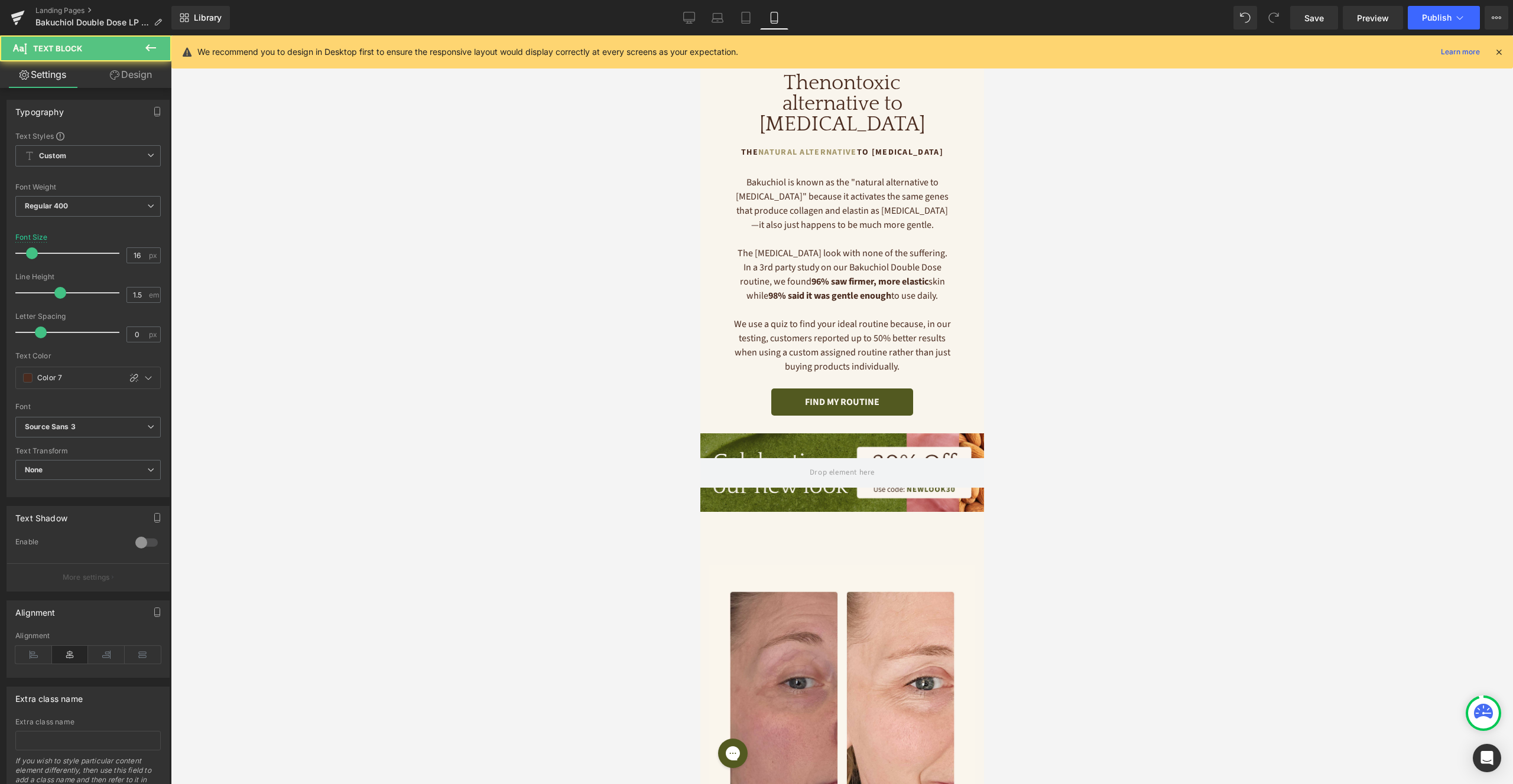
click at [118, 75] on link "Design" at bounding box center [131, 74] width 86 height 26
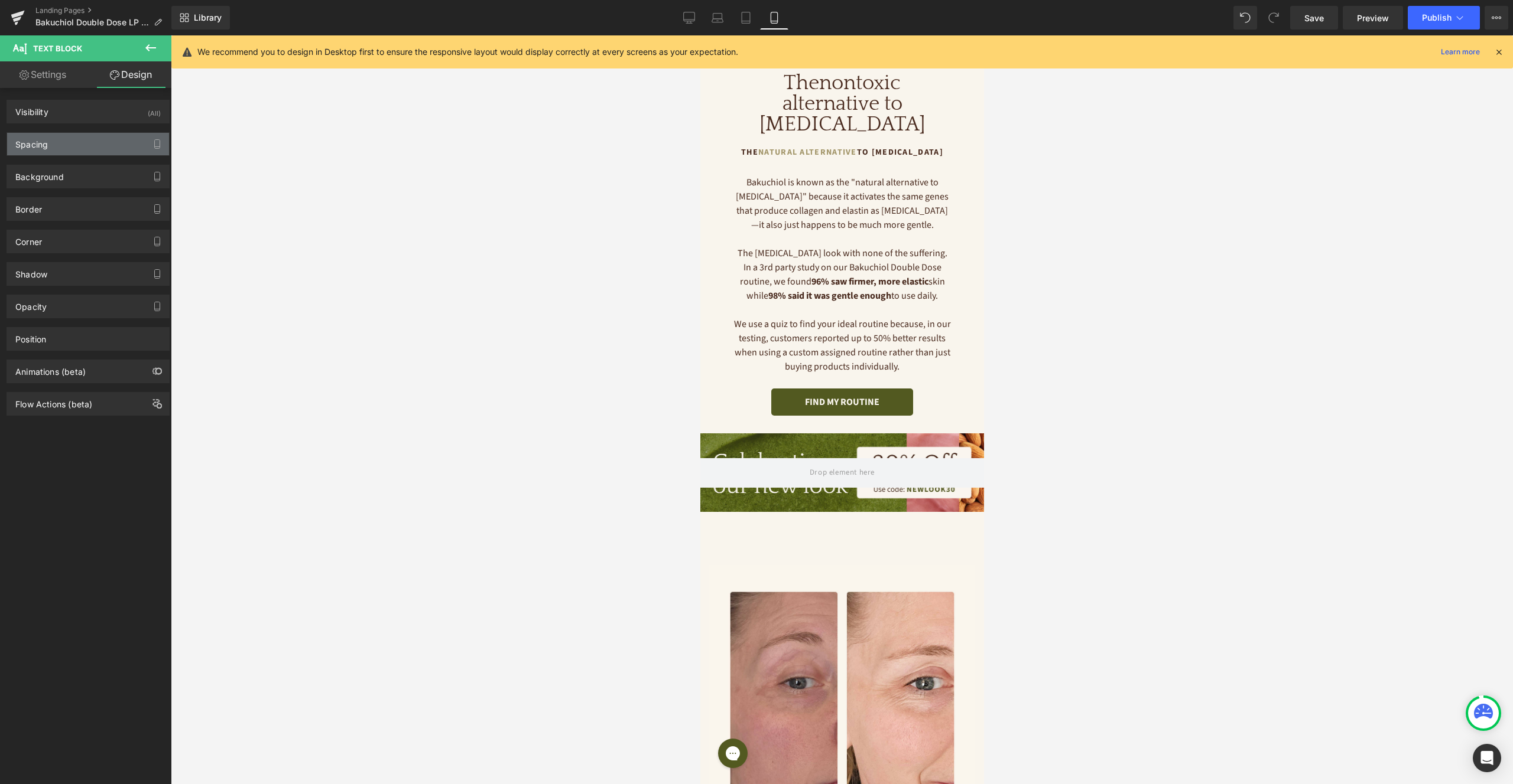
click at [89, 147] on div "Spacing" at bounding box center [87, 144] width 162 height 23
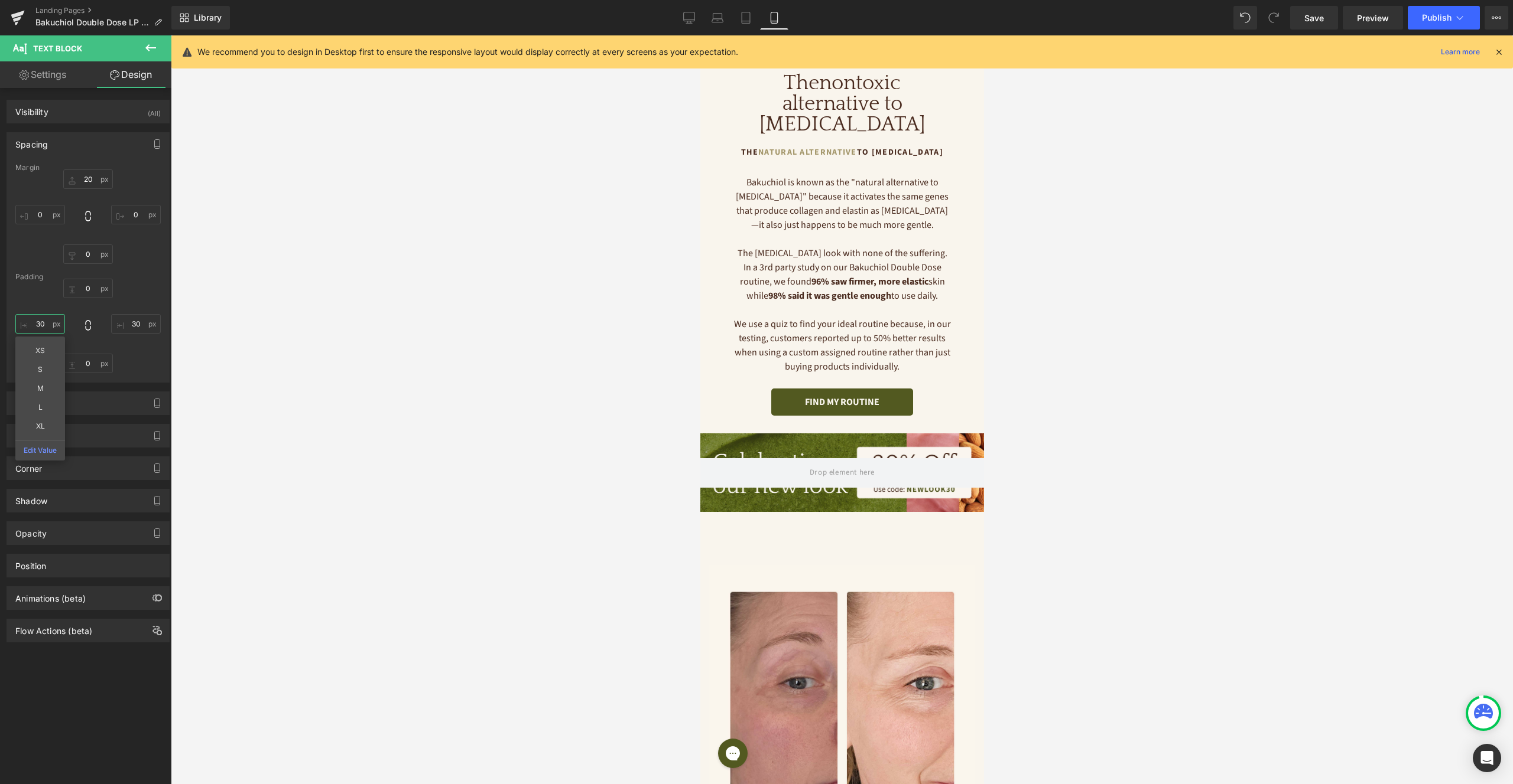
click at [43, 326] on input "30" at bounding box center [40, 324] width 50 height 20
type input "0"
click at [117, 323] on input "30" at bounding box center [136, 324] width 50 height 20
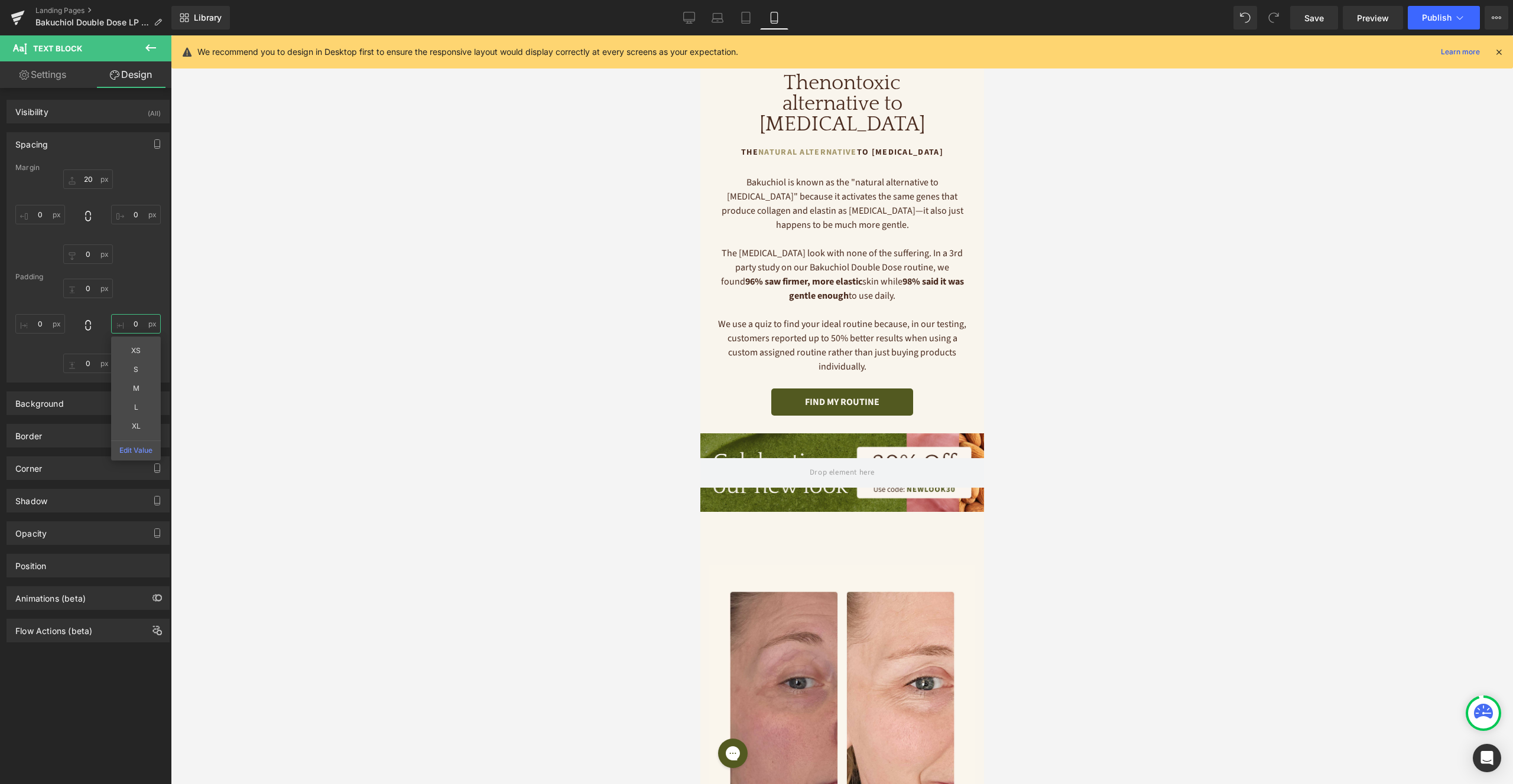
type input "0"
click at [1130, 315] on div at bounding box center [841, 409] width 1342 height 749
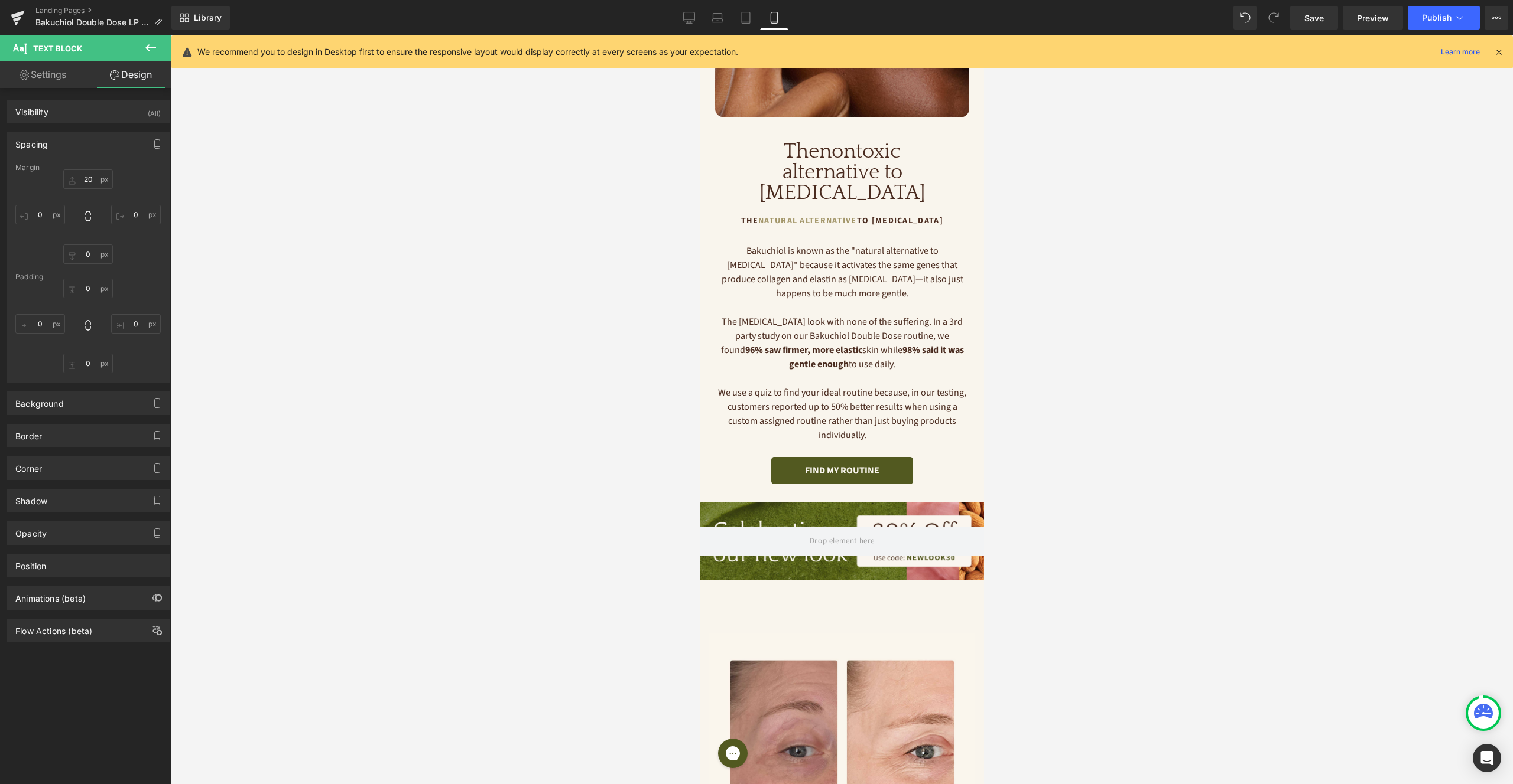
scroll to position [332, 0]
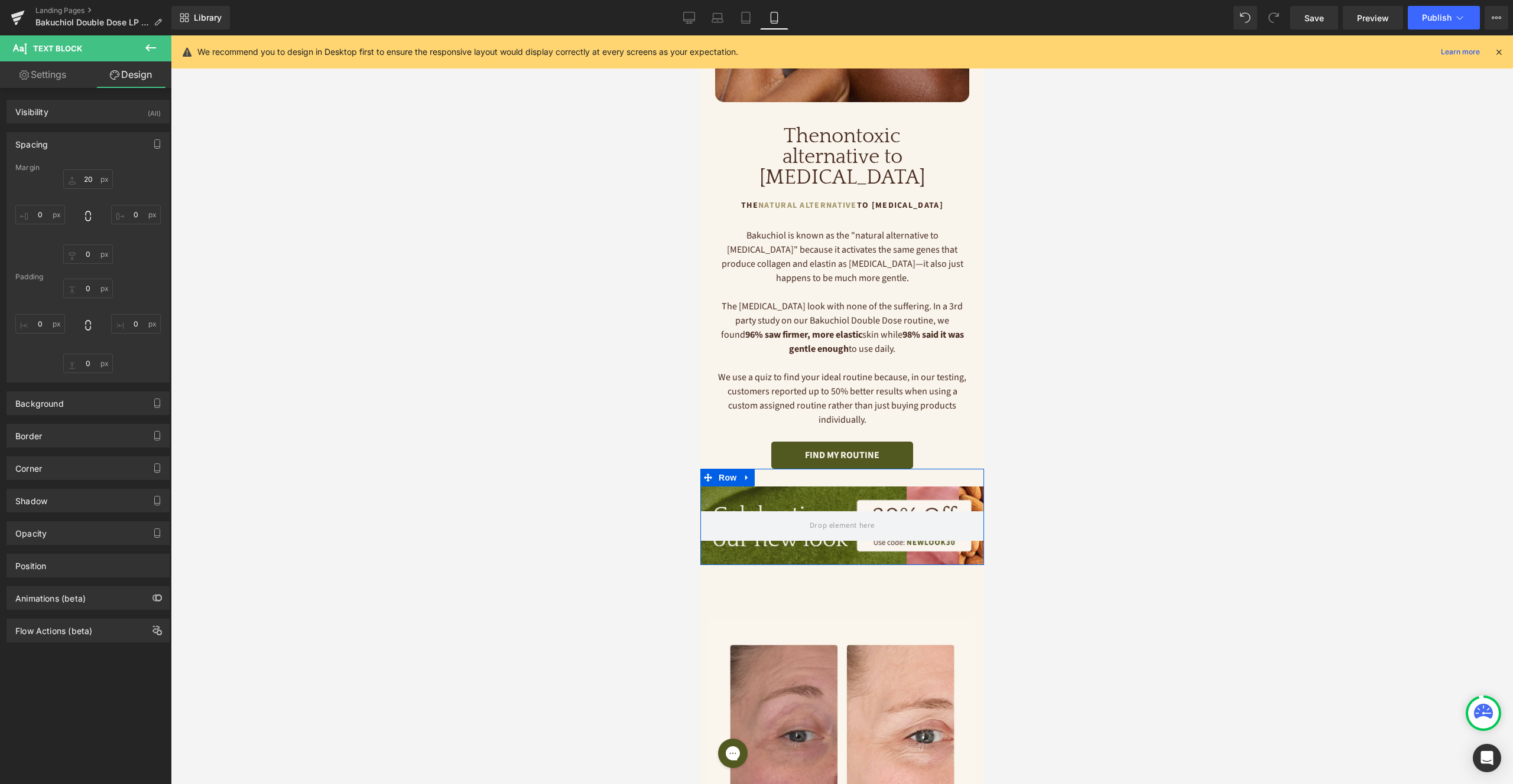
click at [853, 469] on div "Hero Banner Row" at bounding box center [842, 517] width 284 height 96
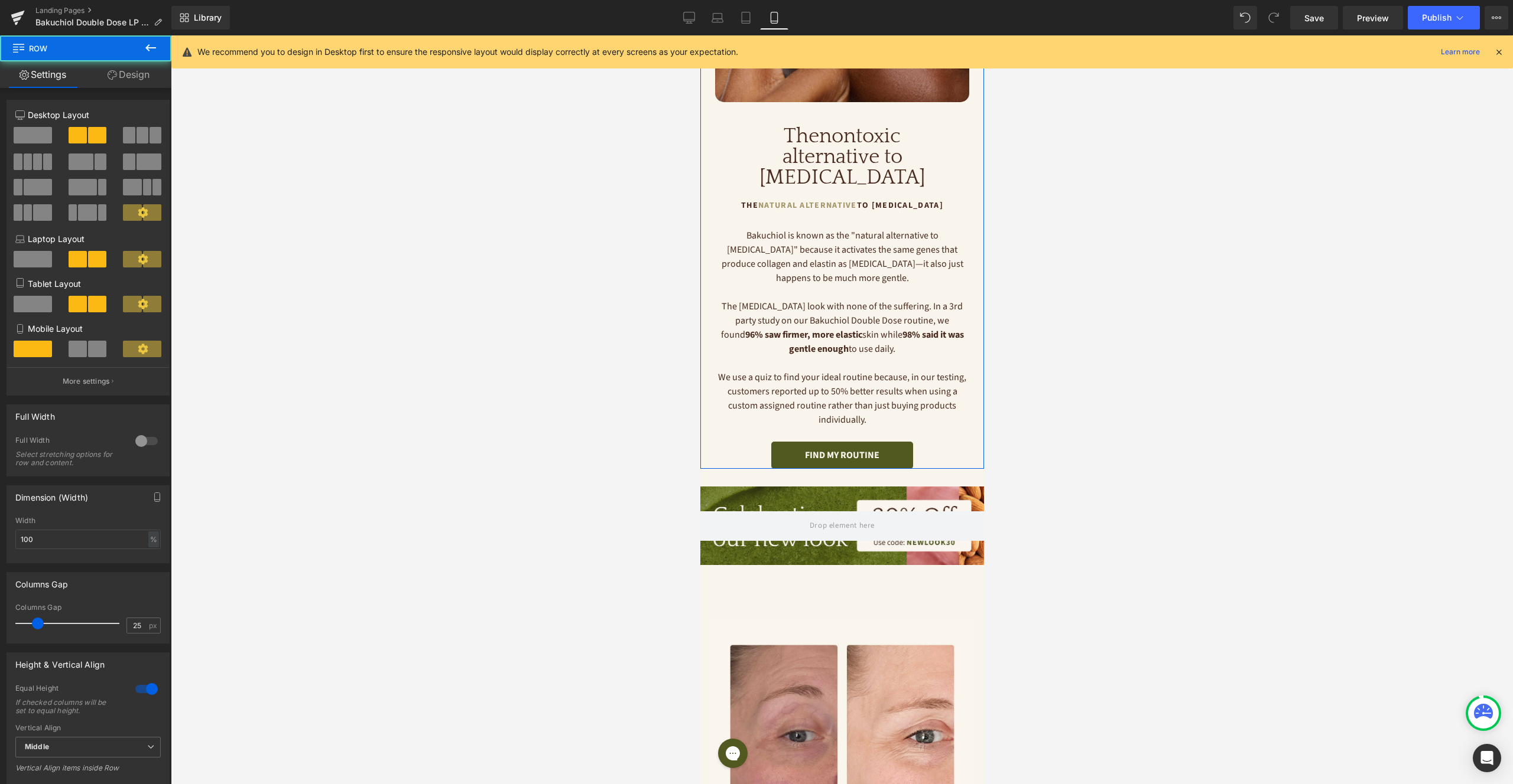
click at [976, 417] on div "Image The nontoxic alternative to [MEDICAL_DATA] Heading The Natural Alternativ…" at bounding box center [842, 127] width 284 height 684
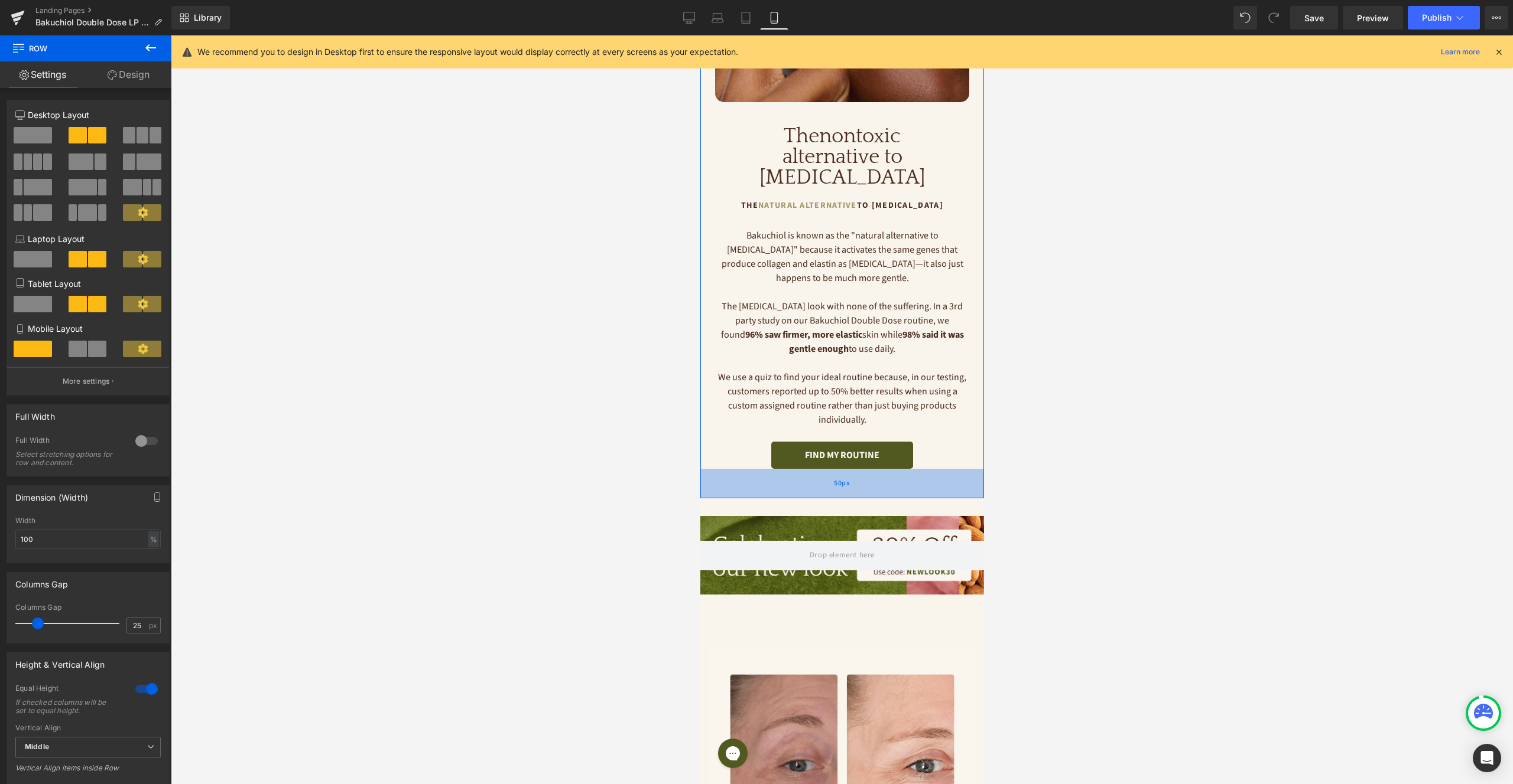
drag, startPoint x: 843, startPoint y: 433, endPoint x: 852, endPoint y: 462, distance: 30.4
click at [845, 469] on div "50px" at bounding box center [842, 483] width 284 height 29
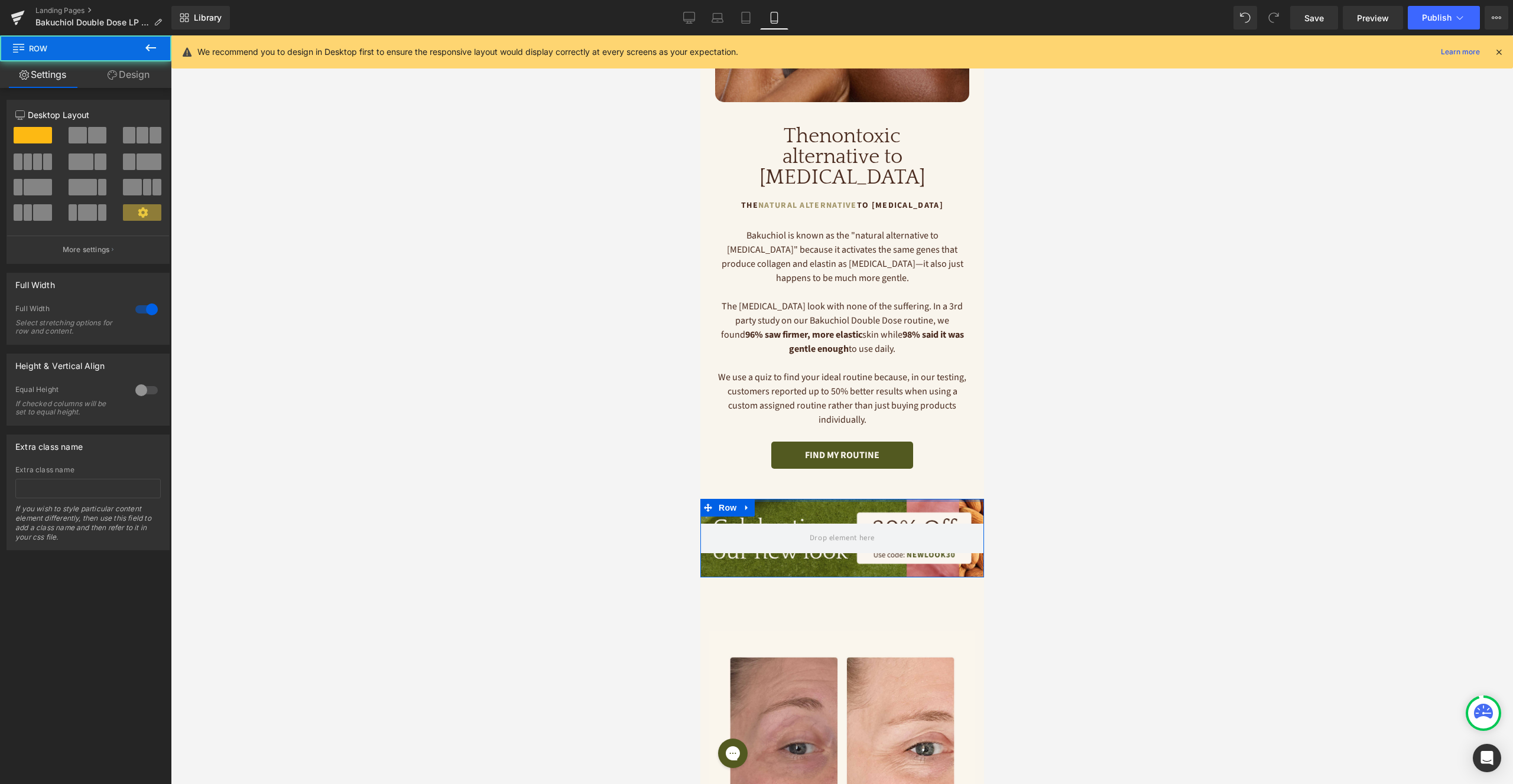
drag, startPoint x: 903, startPoint y: 473, endPoint x: 932, endPoint y: 443, distance: 41.7
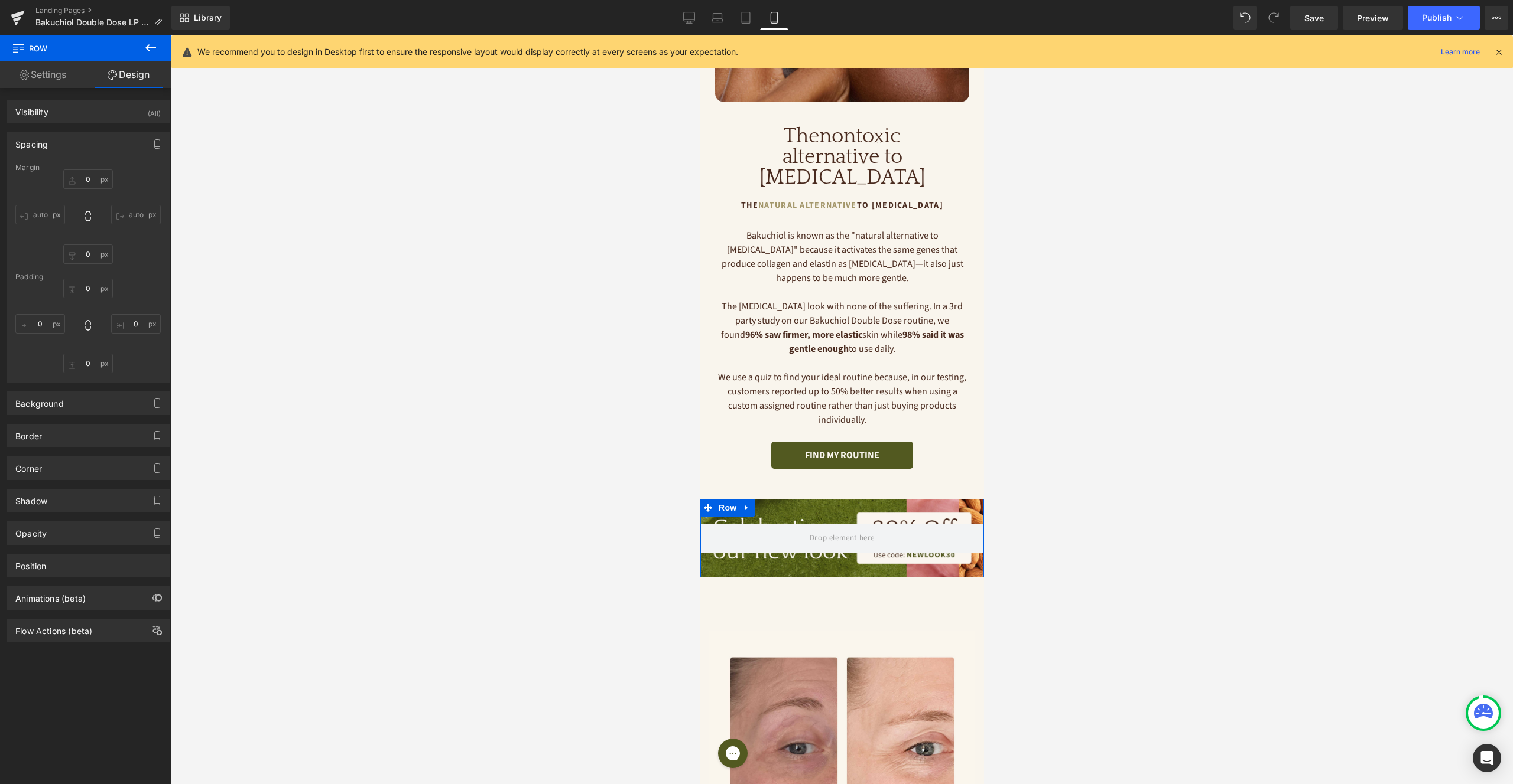
click at [1088, 390] on div at bounding box center [841, 409] width 1342 height 749
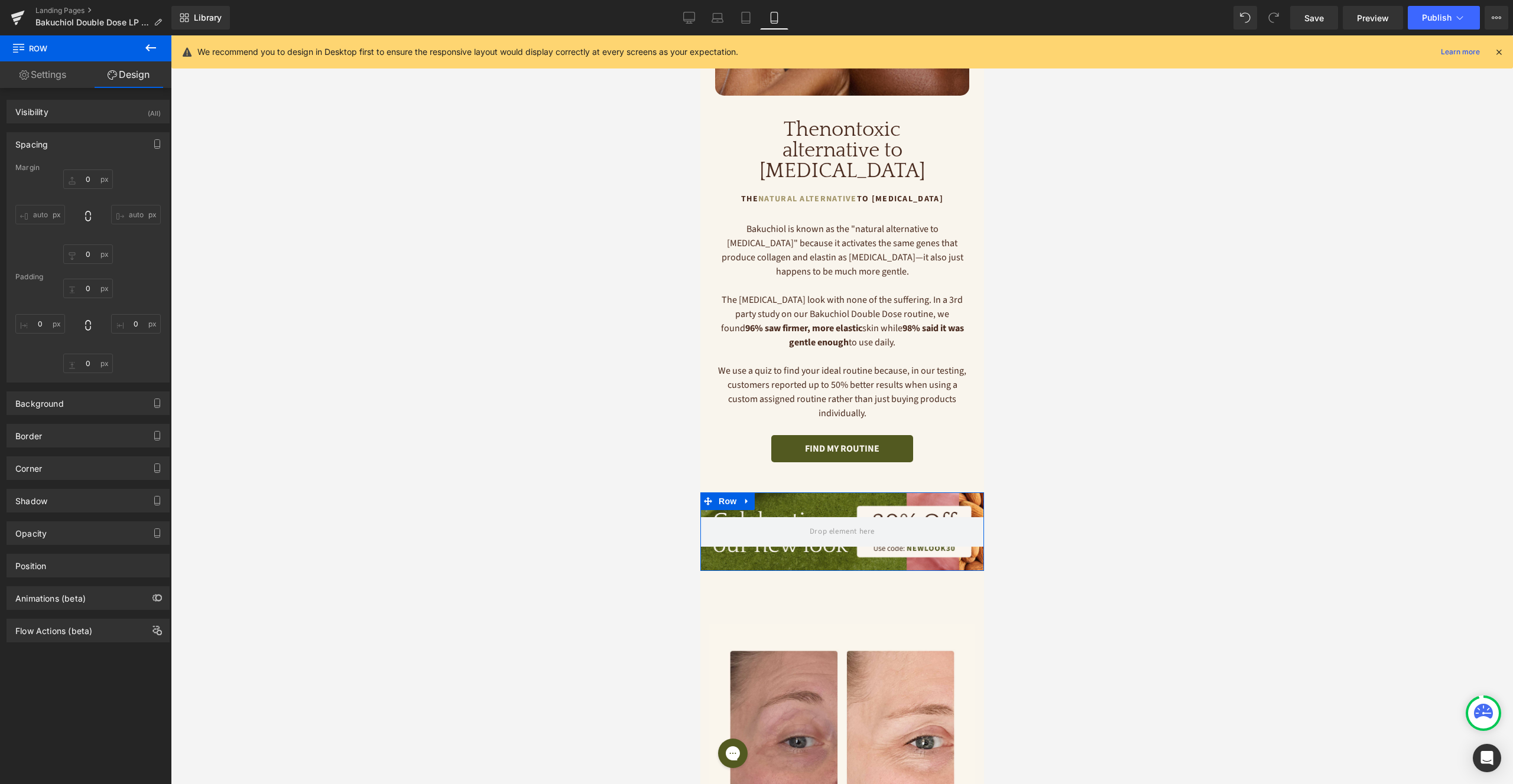
scroll to position [404, 0]
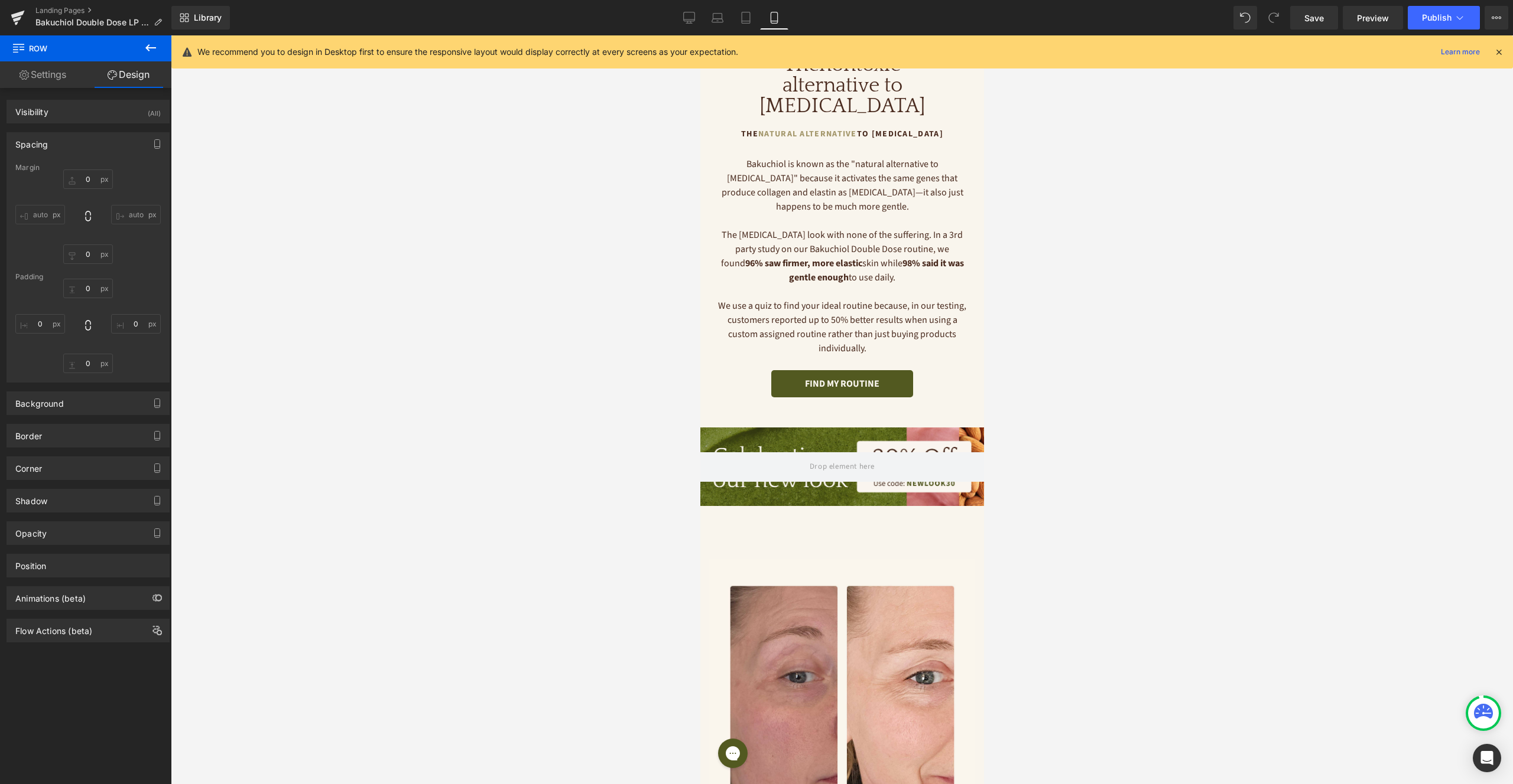
click at [870, 506] on div "Image Image Image Image ‹ › [GEOGRAPHIC_DATA] Real Women. Real Results. Heading…" at bounding box center [842, 736] width 284 height 460
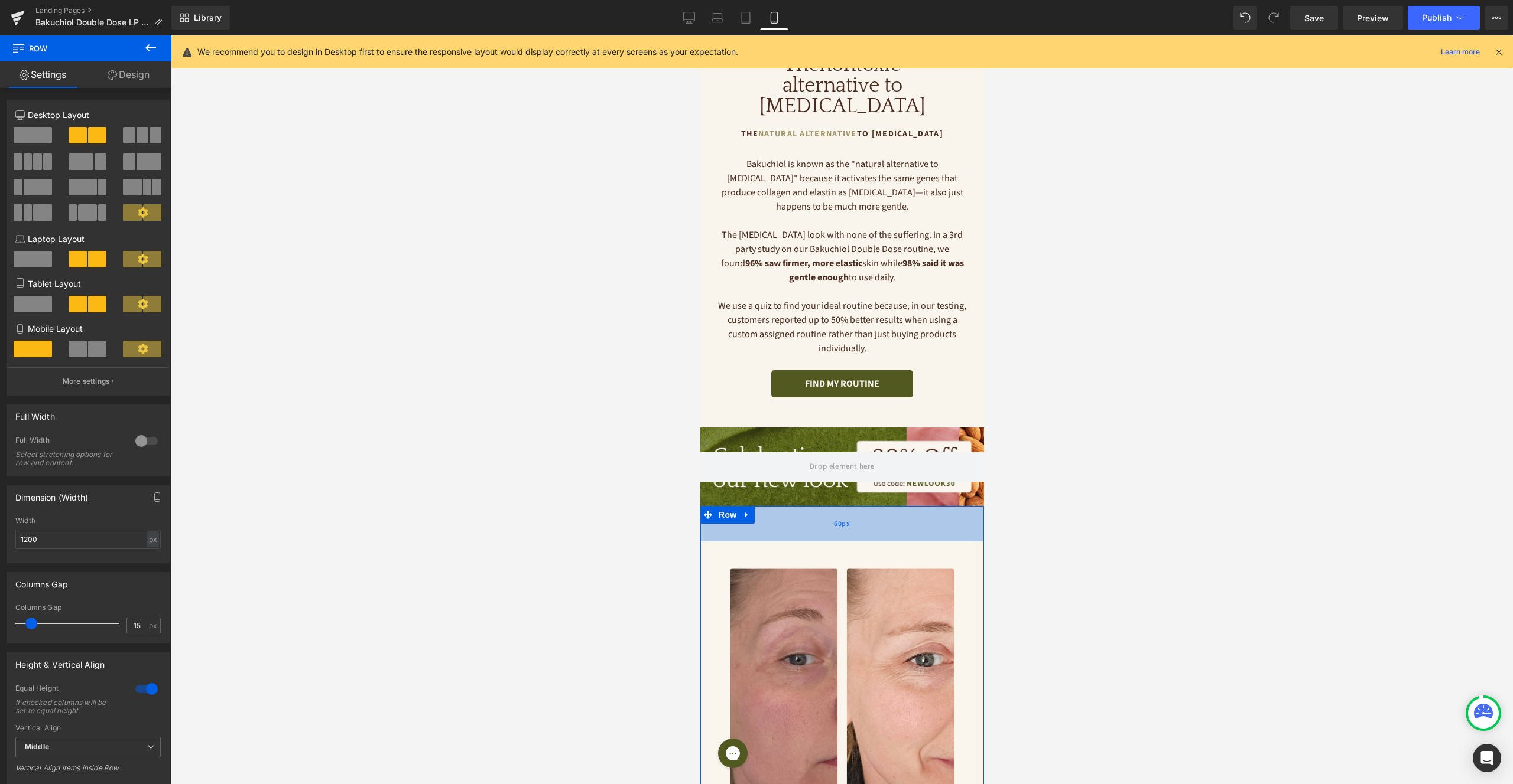
drag, startPoint x: 858, startPoint y: 490, endPoint x: 858, endPoint y: 472, distance: 18.0
click at [858, 506] on div "60px" at bounding box center [842, 523] width 284 height 35
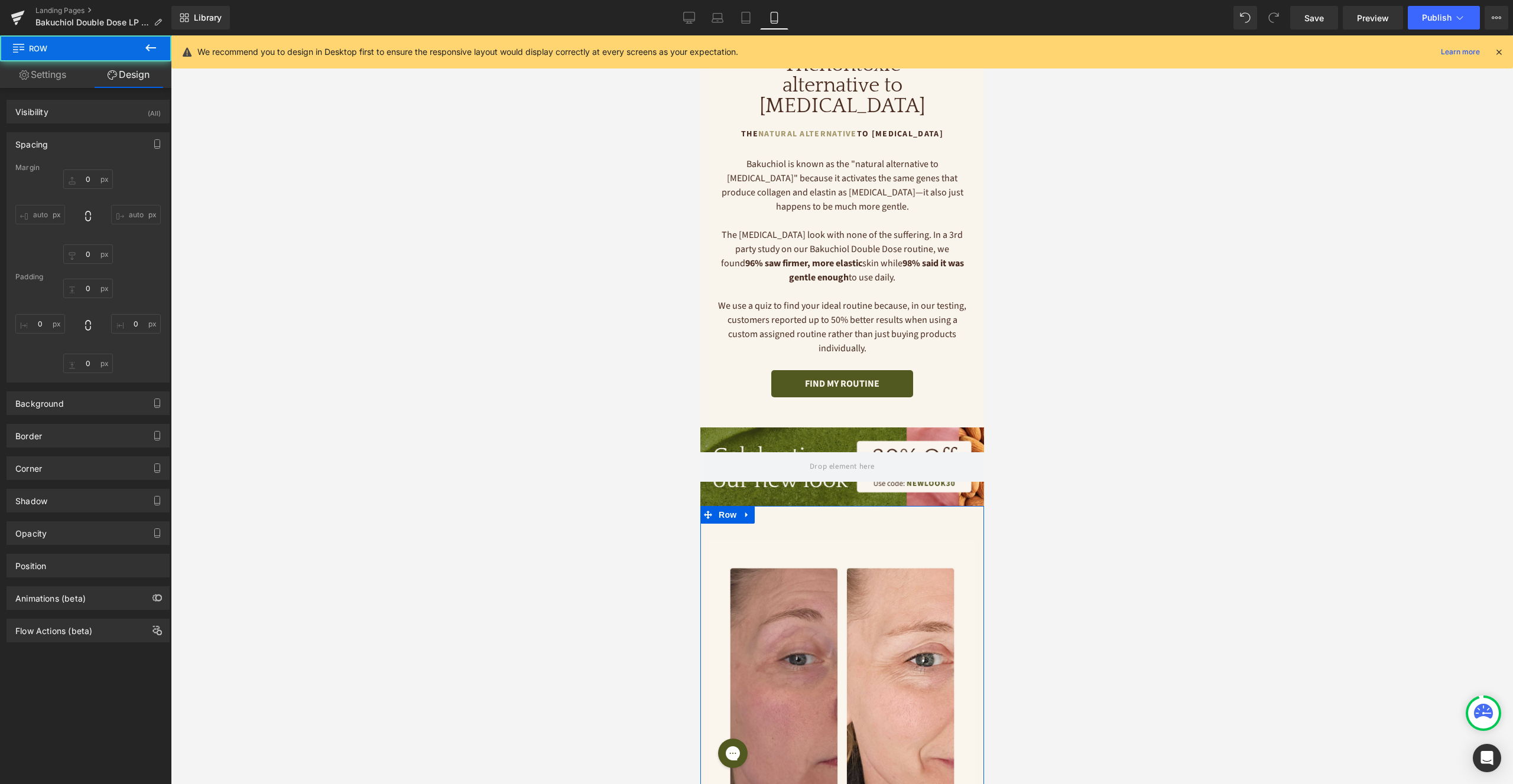
type input "0"
type input "60"
type input "0"
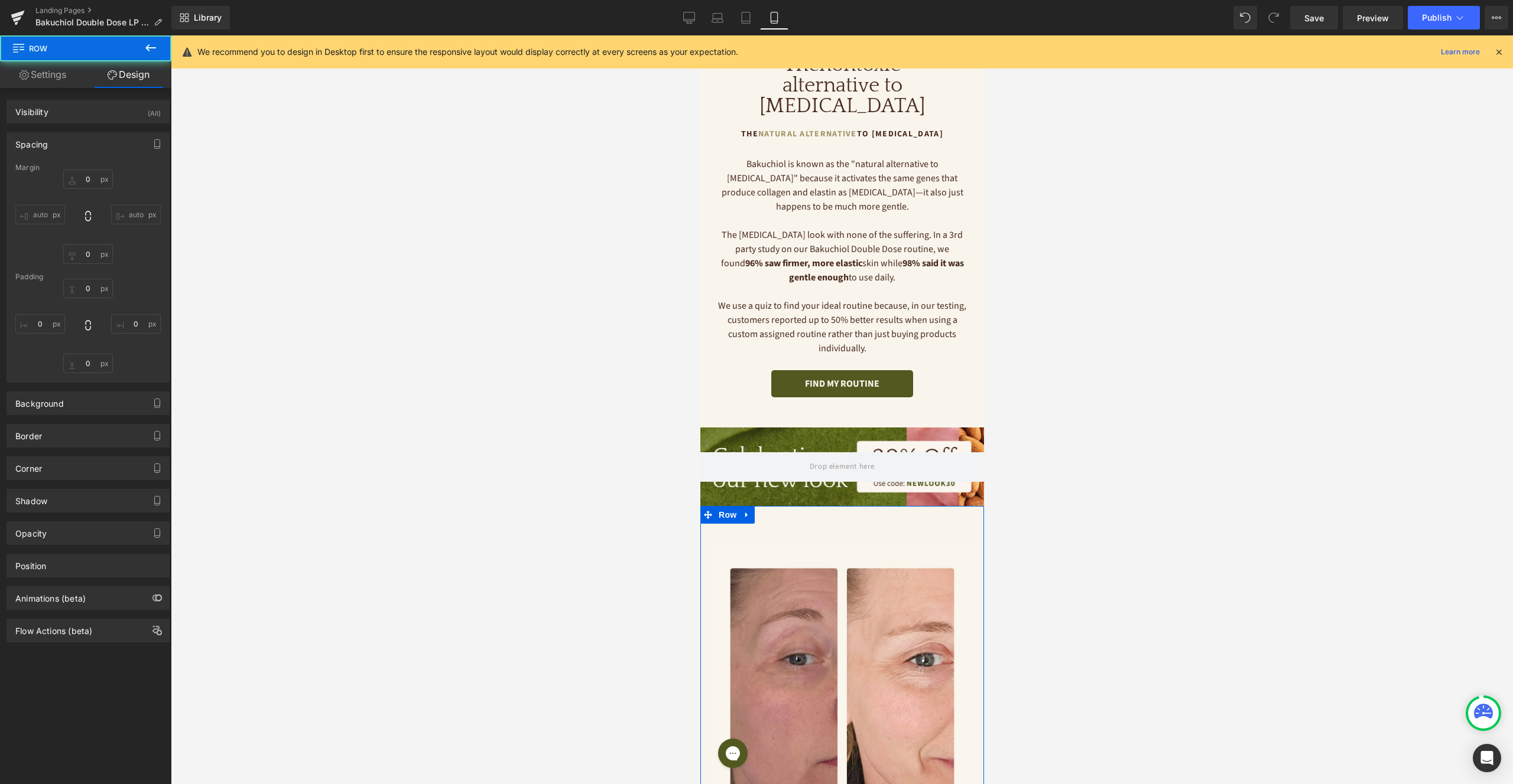
type input "0"
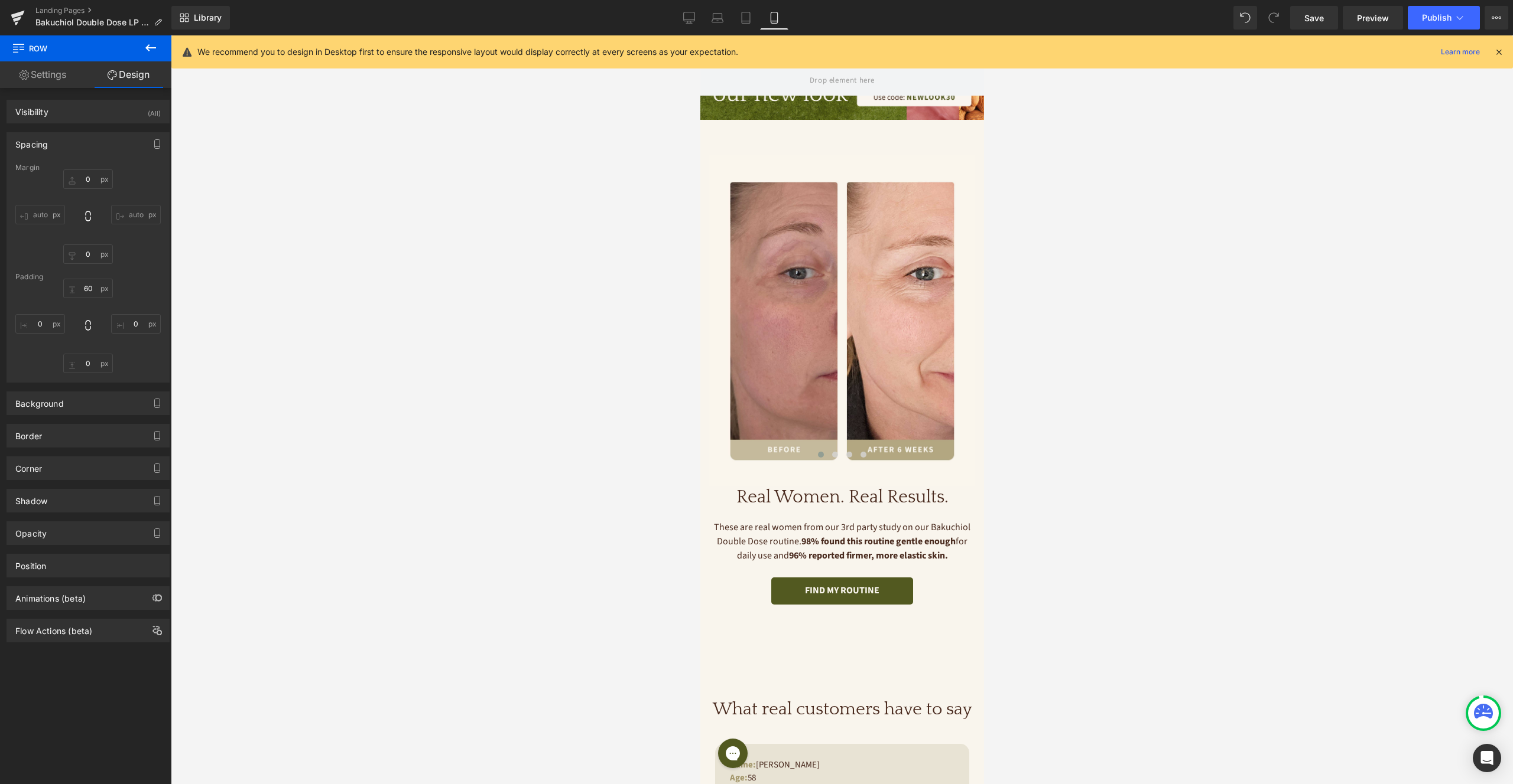
scroll to position [926, 0]
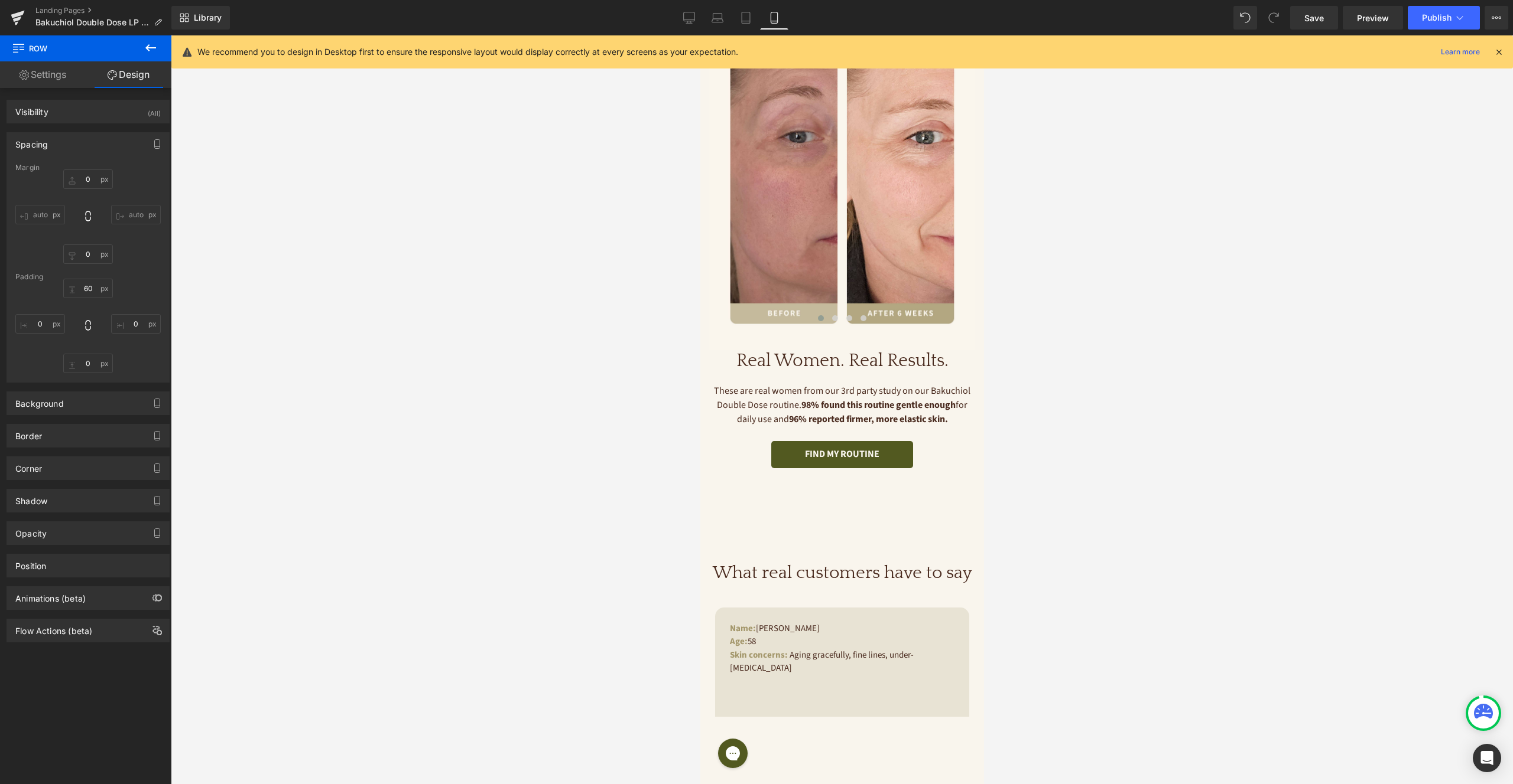
click at [700, 35] on span "90px" at bounding box center [700, 35] width 0 height 0
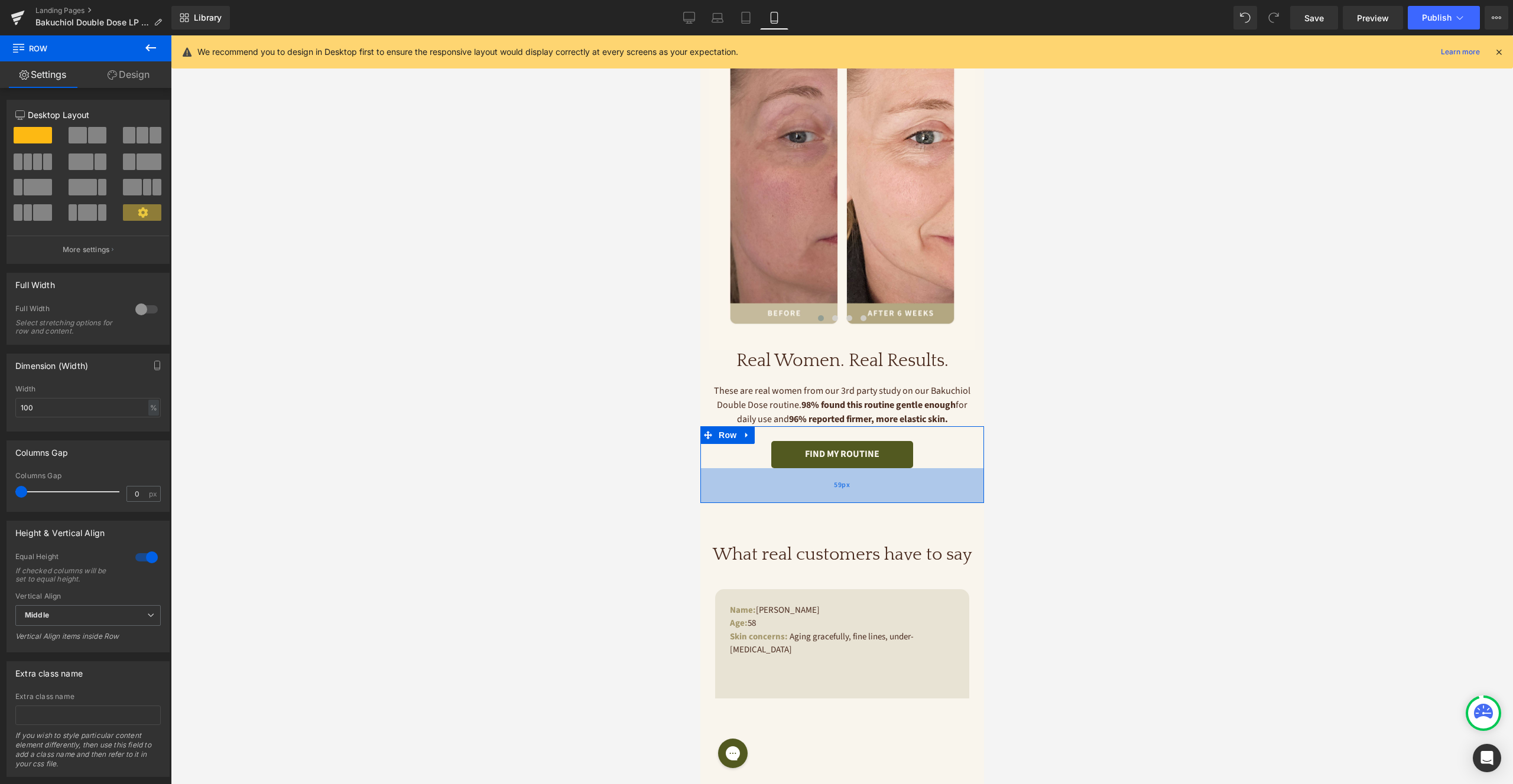
drag, startPoint x: 839, startPoint y: 461, endPoint x: 842, endPoint y: 443, distance: 18.2
click at [842, 468] on div "59px" at bounding box center [842, 485] width 284 height 35
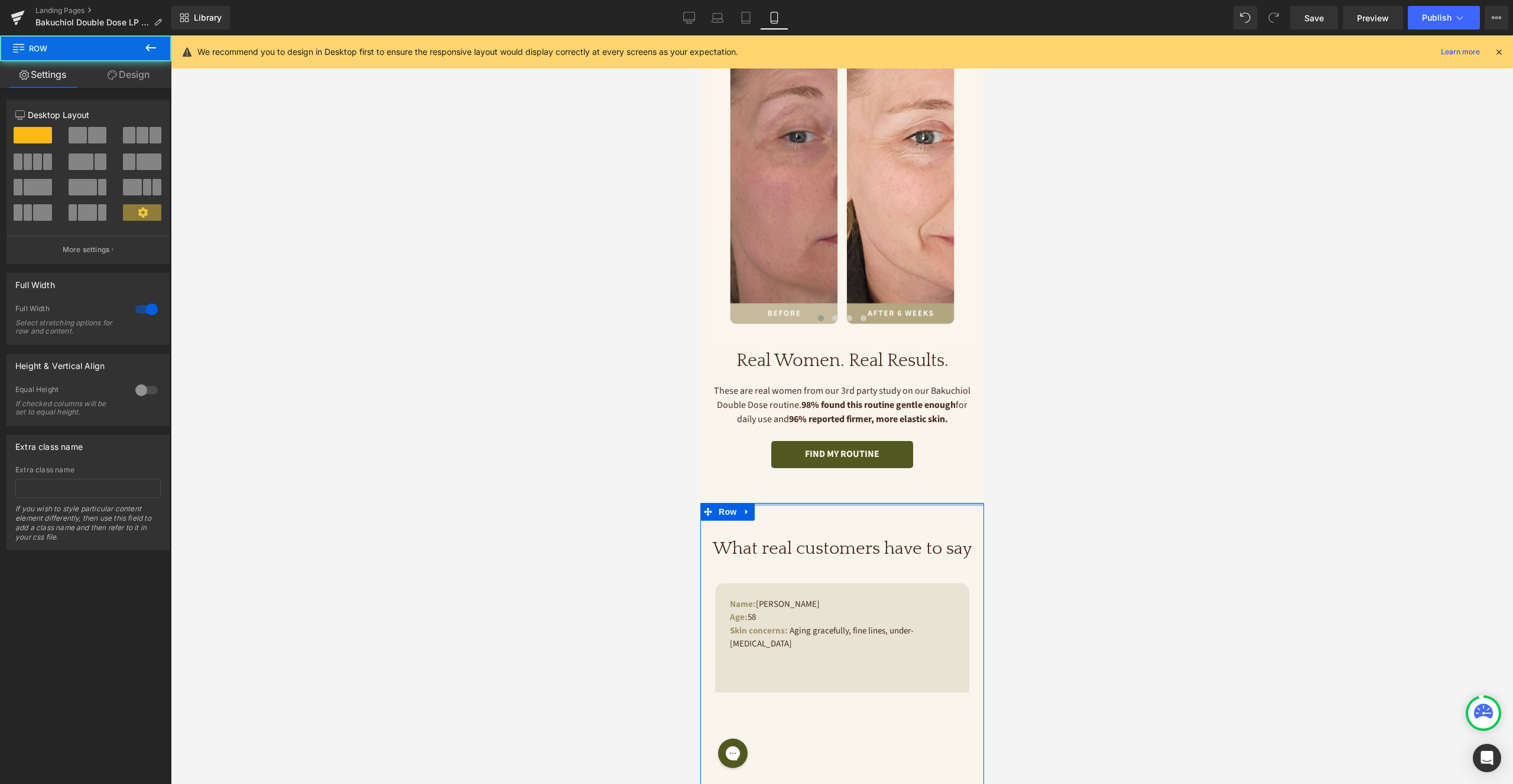
drag, startPoint x: 842, startPoint y: 470, endPoint x: 843, endPoint y: 453, distance: 17.0
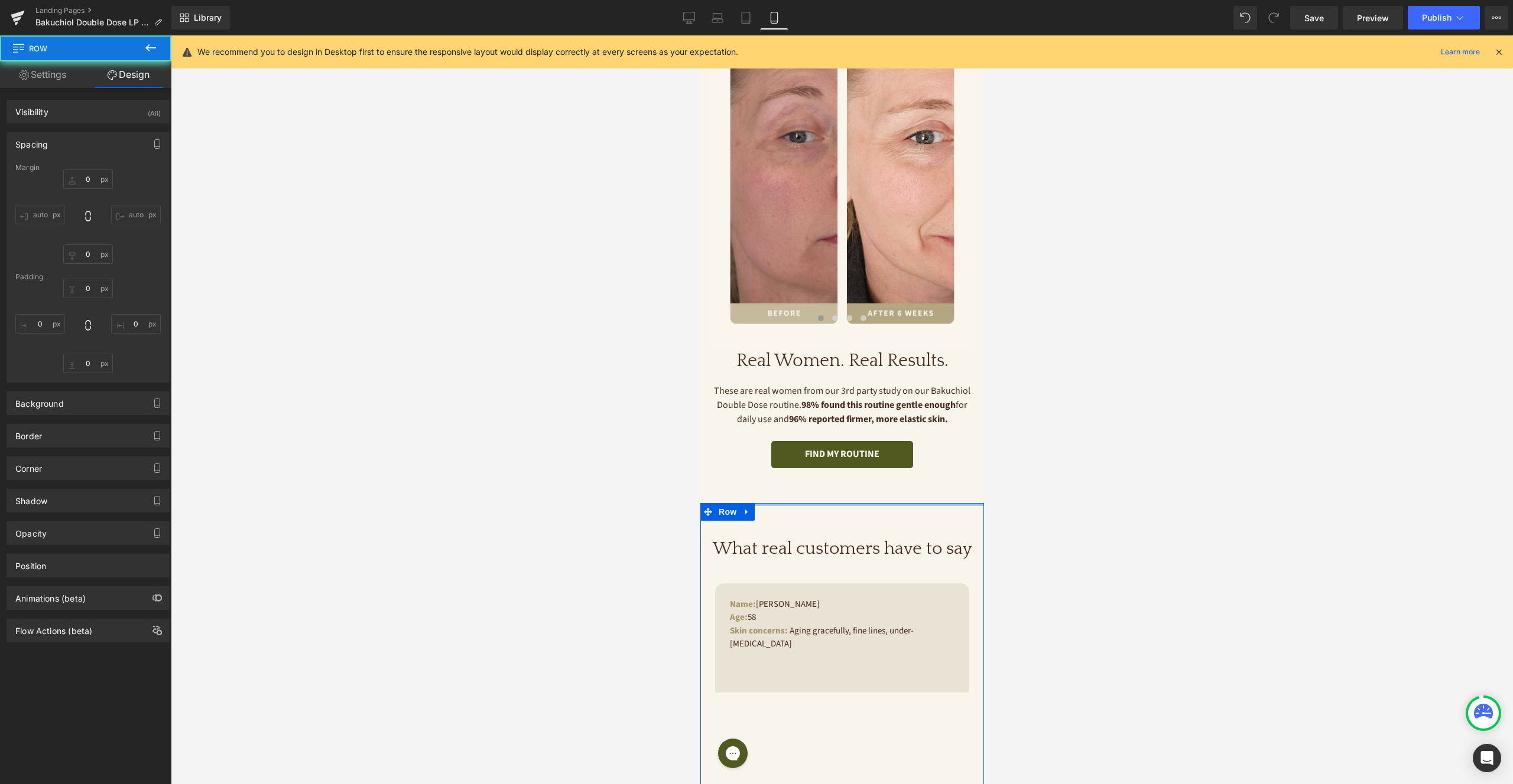
type input "0"
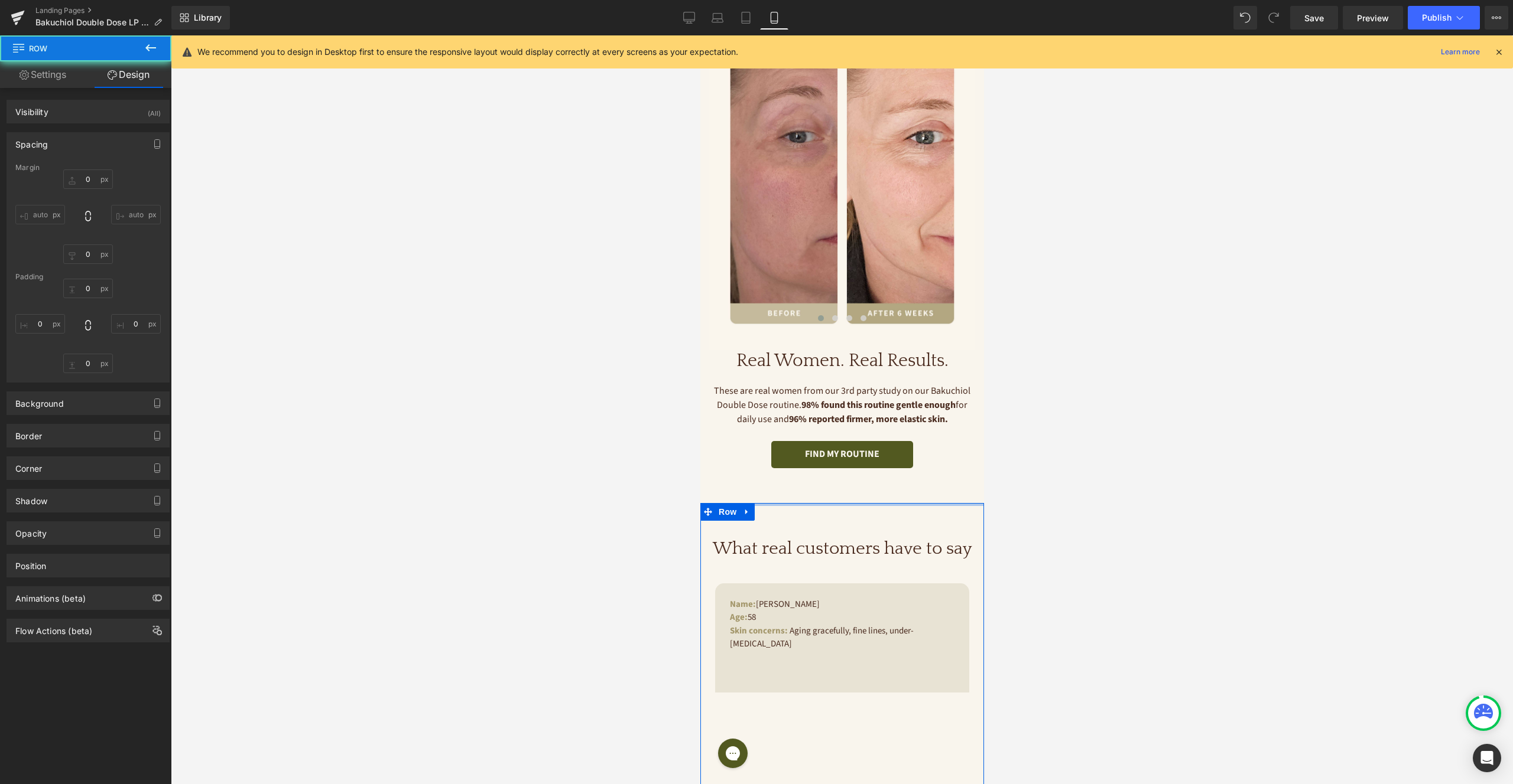
type input "0"
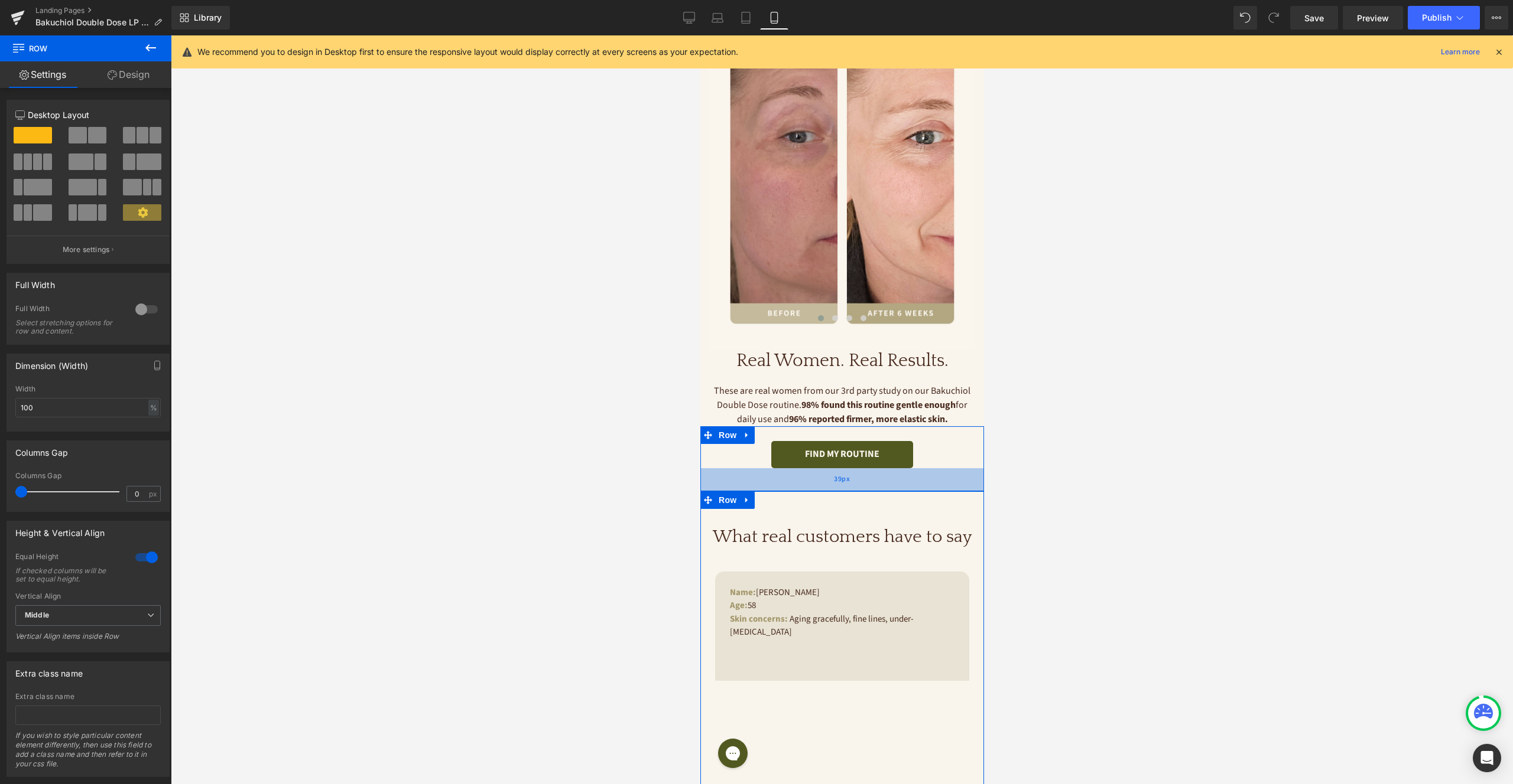
drag, startPoint x: 864, startPoint y: 453, endPoint x: 864, endPoint y: 441, distance: 12.0
click at [864, 468] on div "39px" at bounding box center [842, 479] width 284 height 23
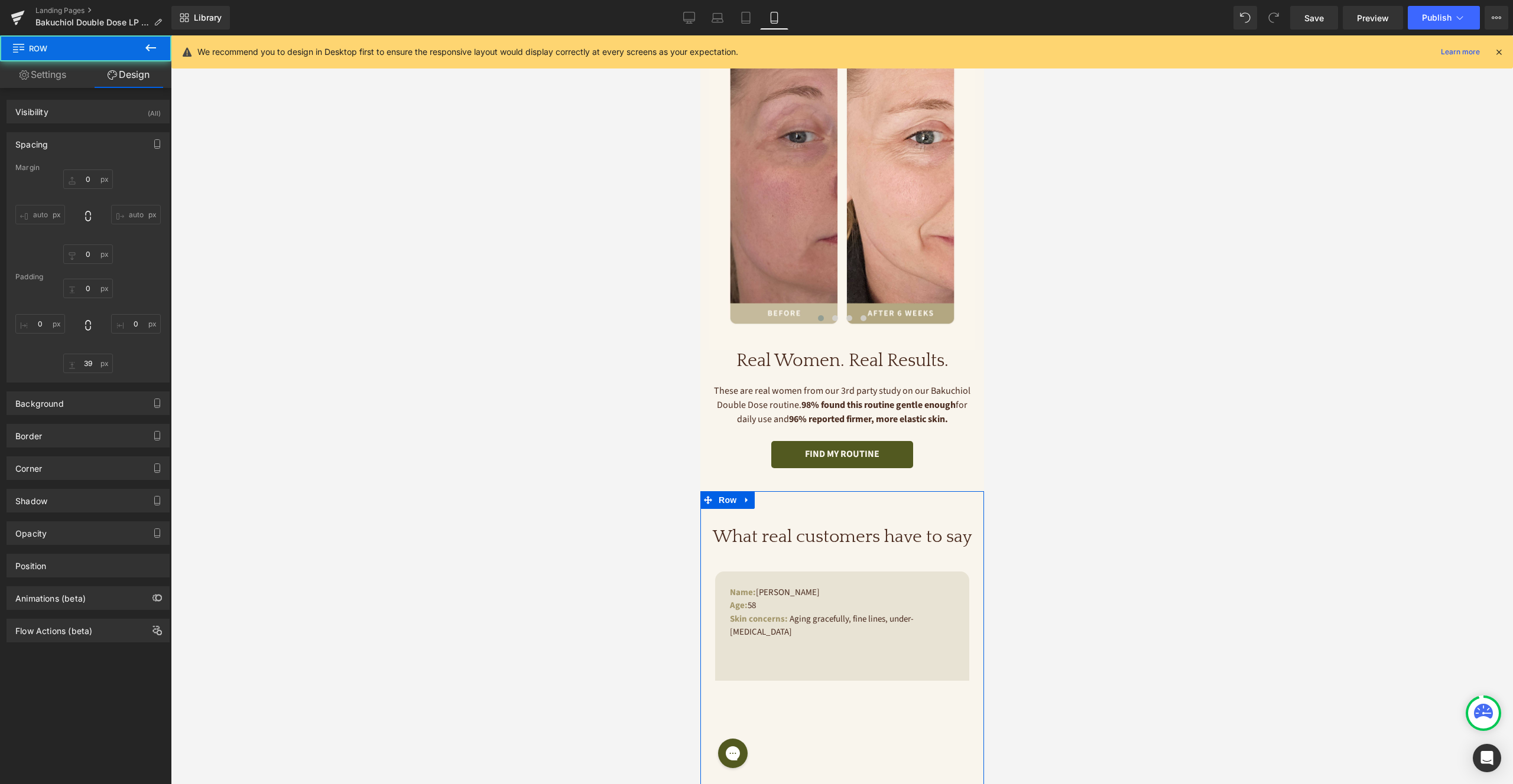
click at [1113, 430] on div at bounding box center [841, 409] width 1342 height 749
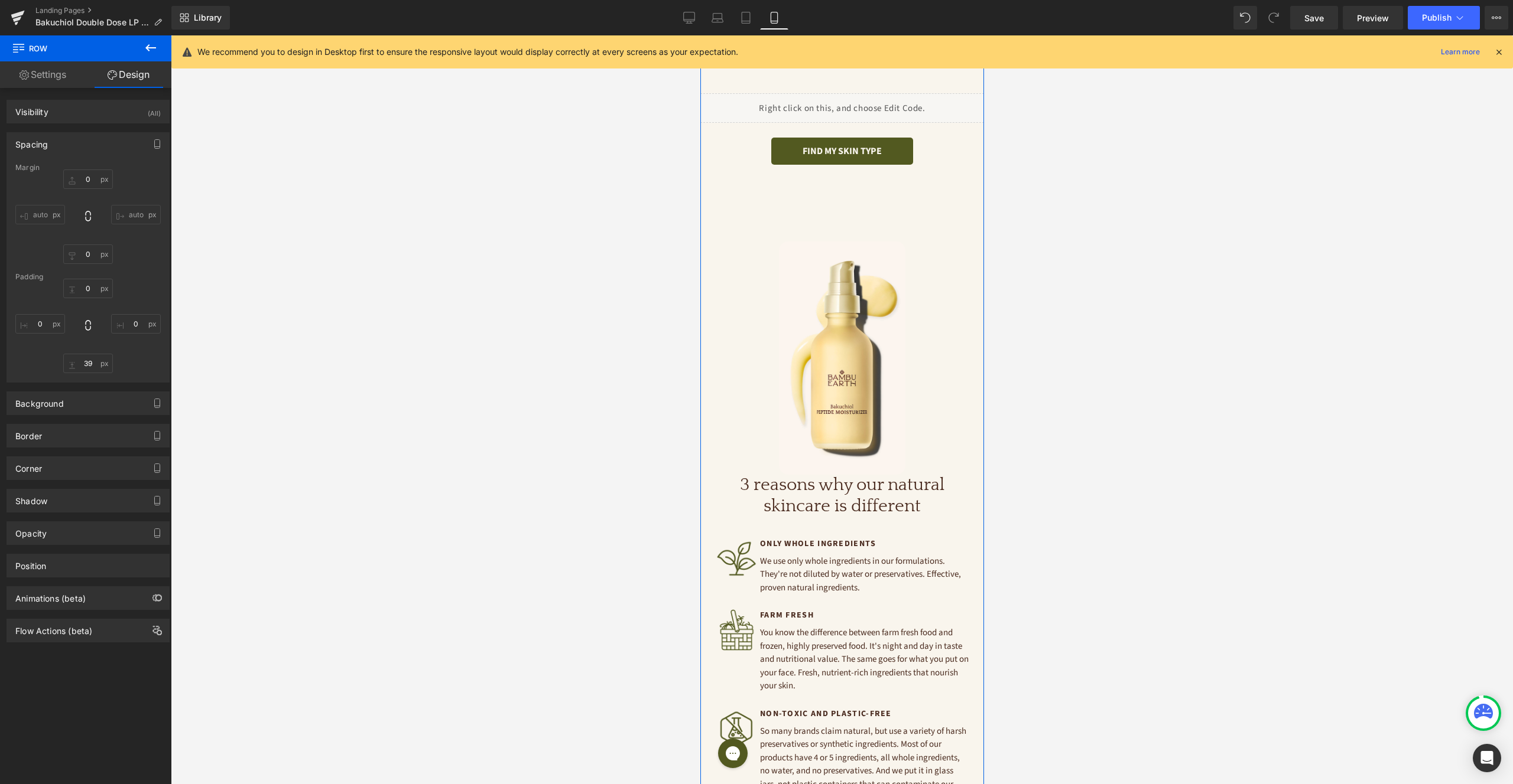
scroll to position [2430, 0]
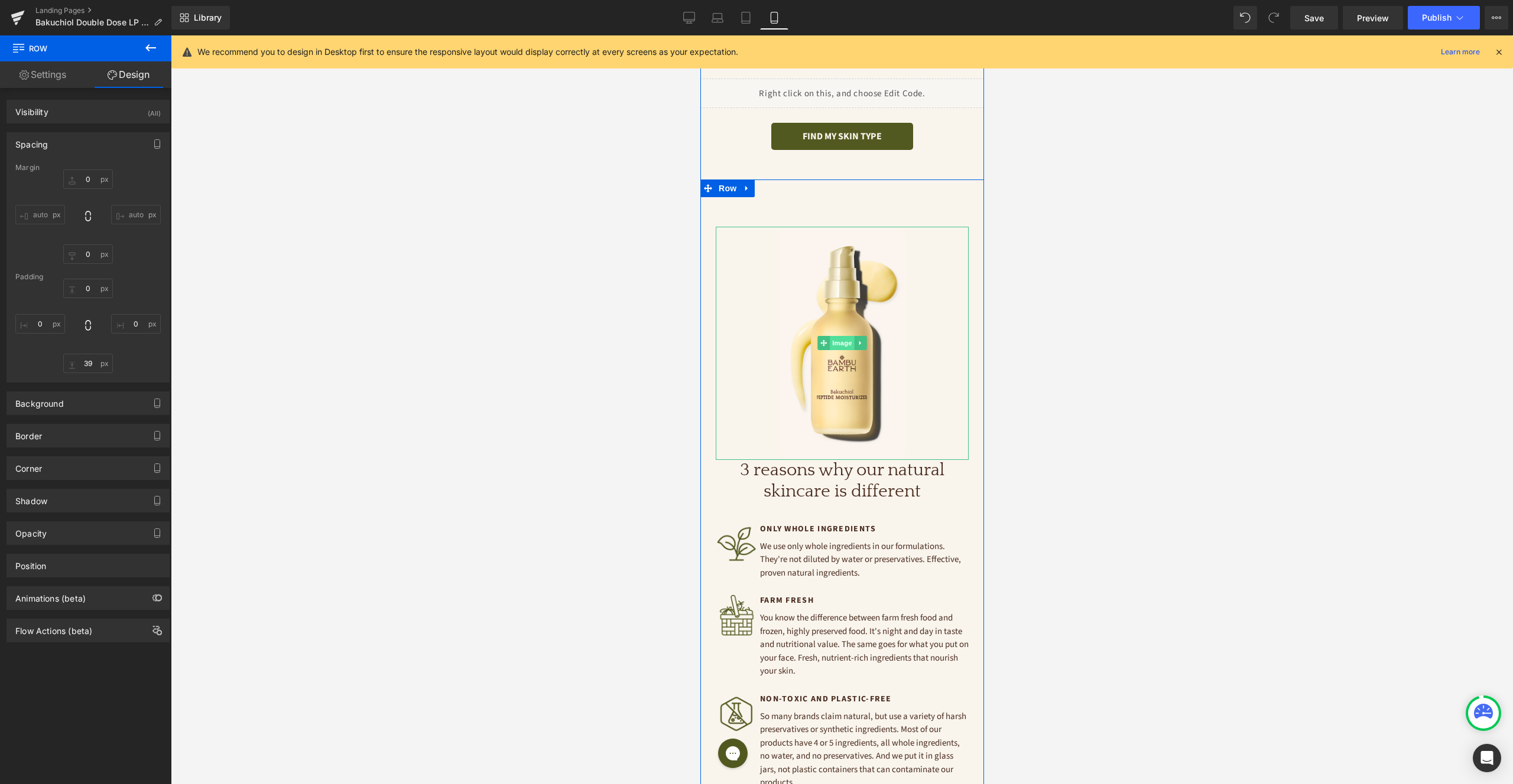
click at [837, 336] on span "Image" at bounding box center [841, 343] width 25 height 14
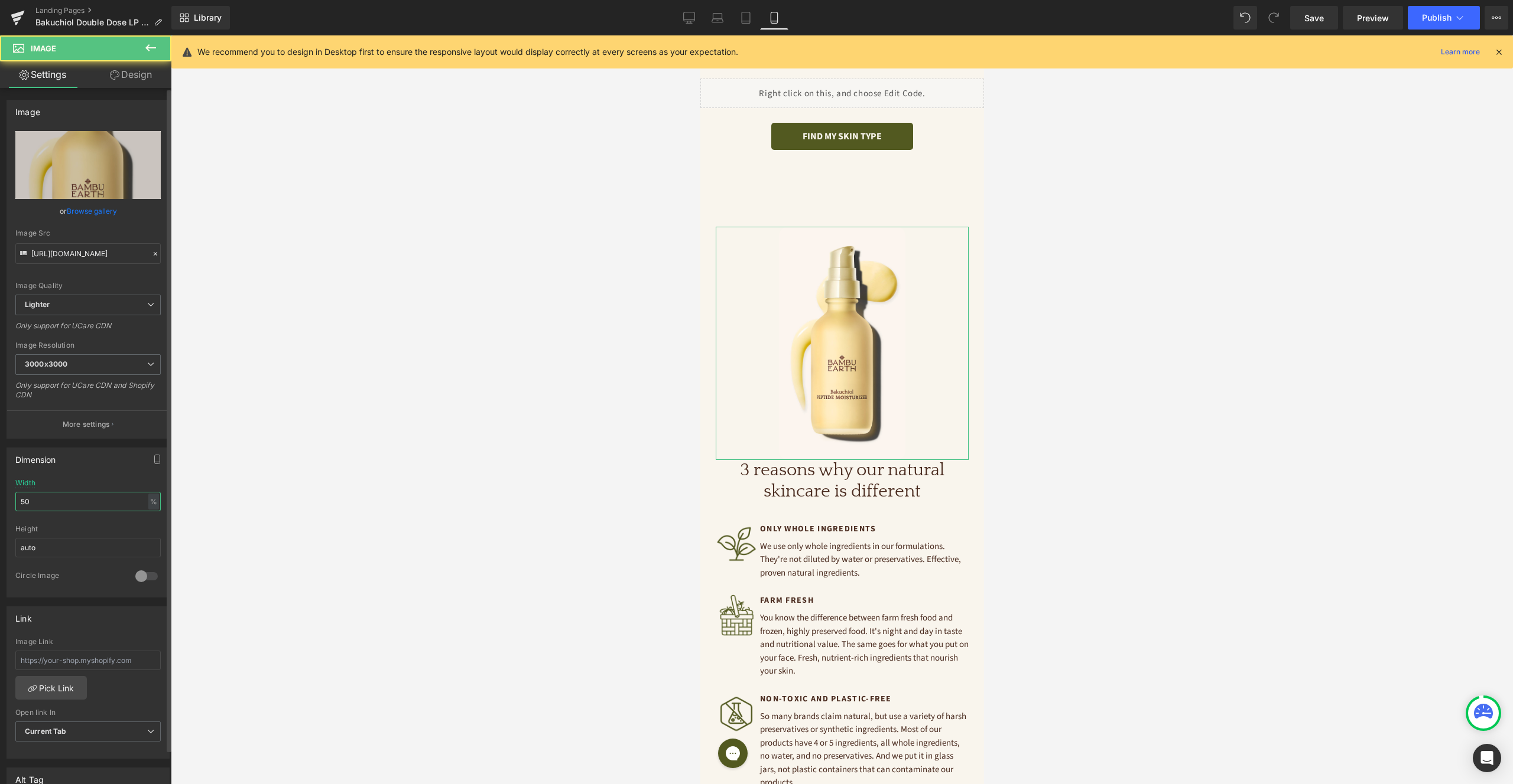
click at [43, 504] on input "50" at bounding box center [87, 502] width 146 height 20
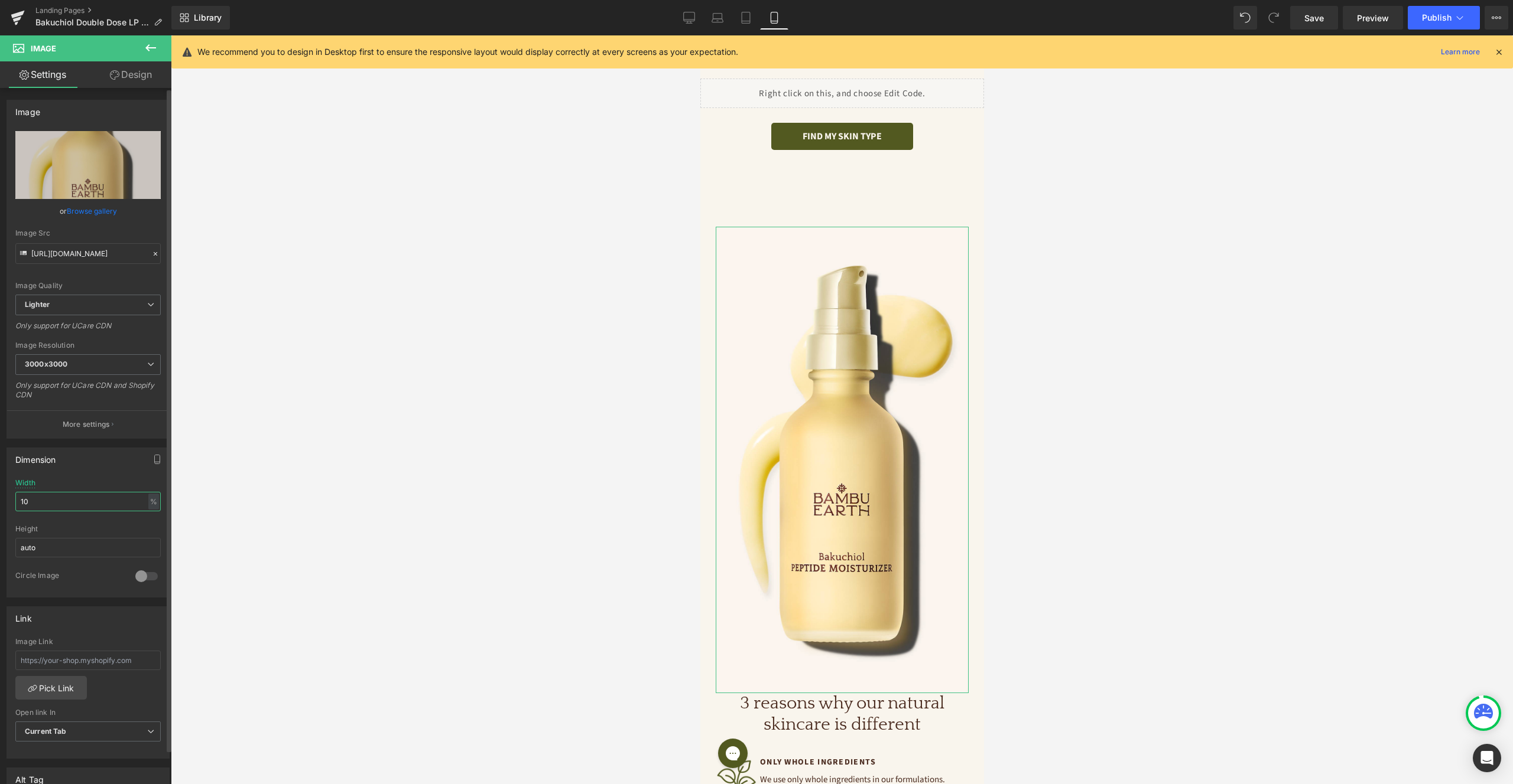
type input "1"
type input "50"
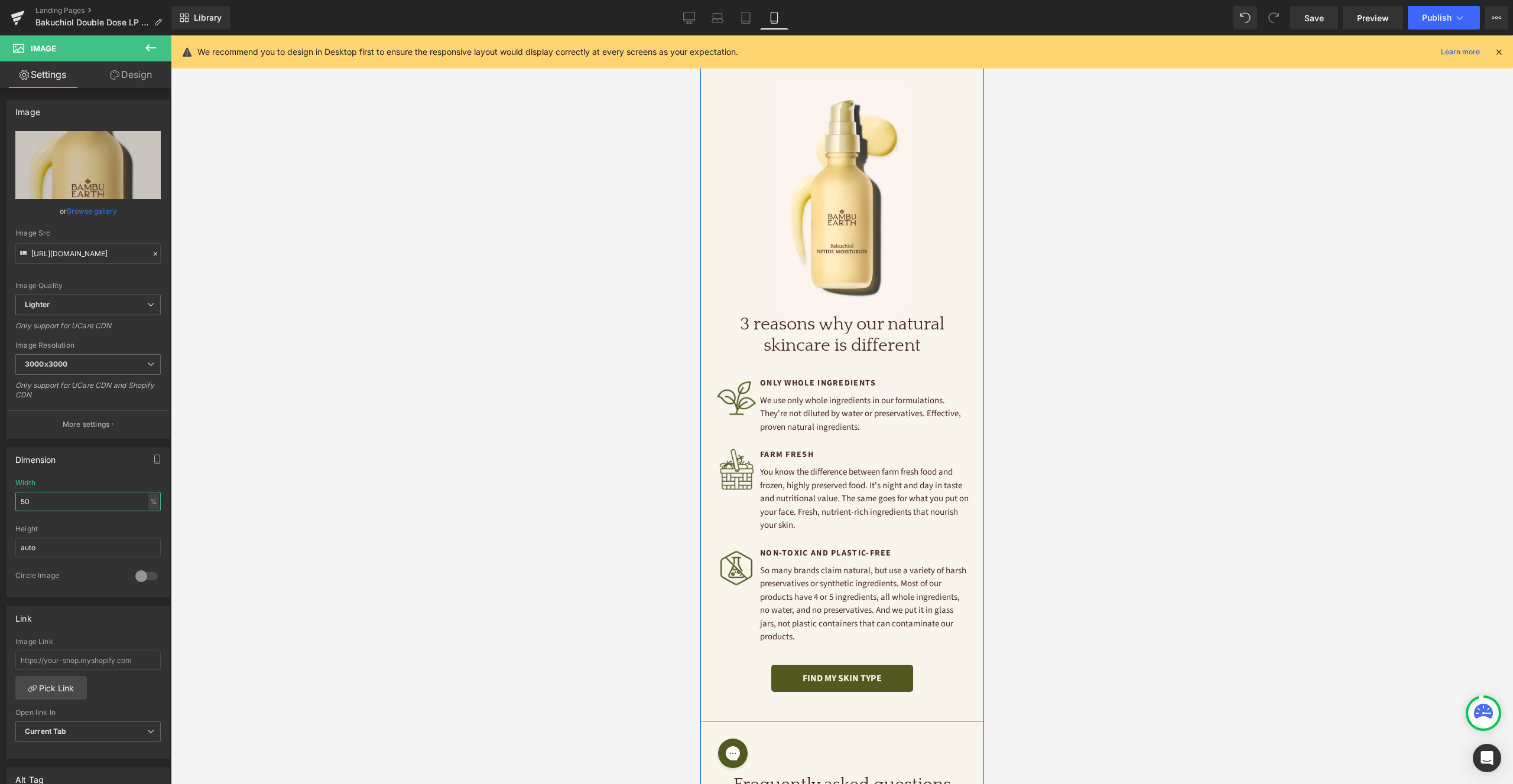
scroll to position [2632, 0]
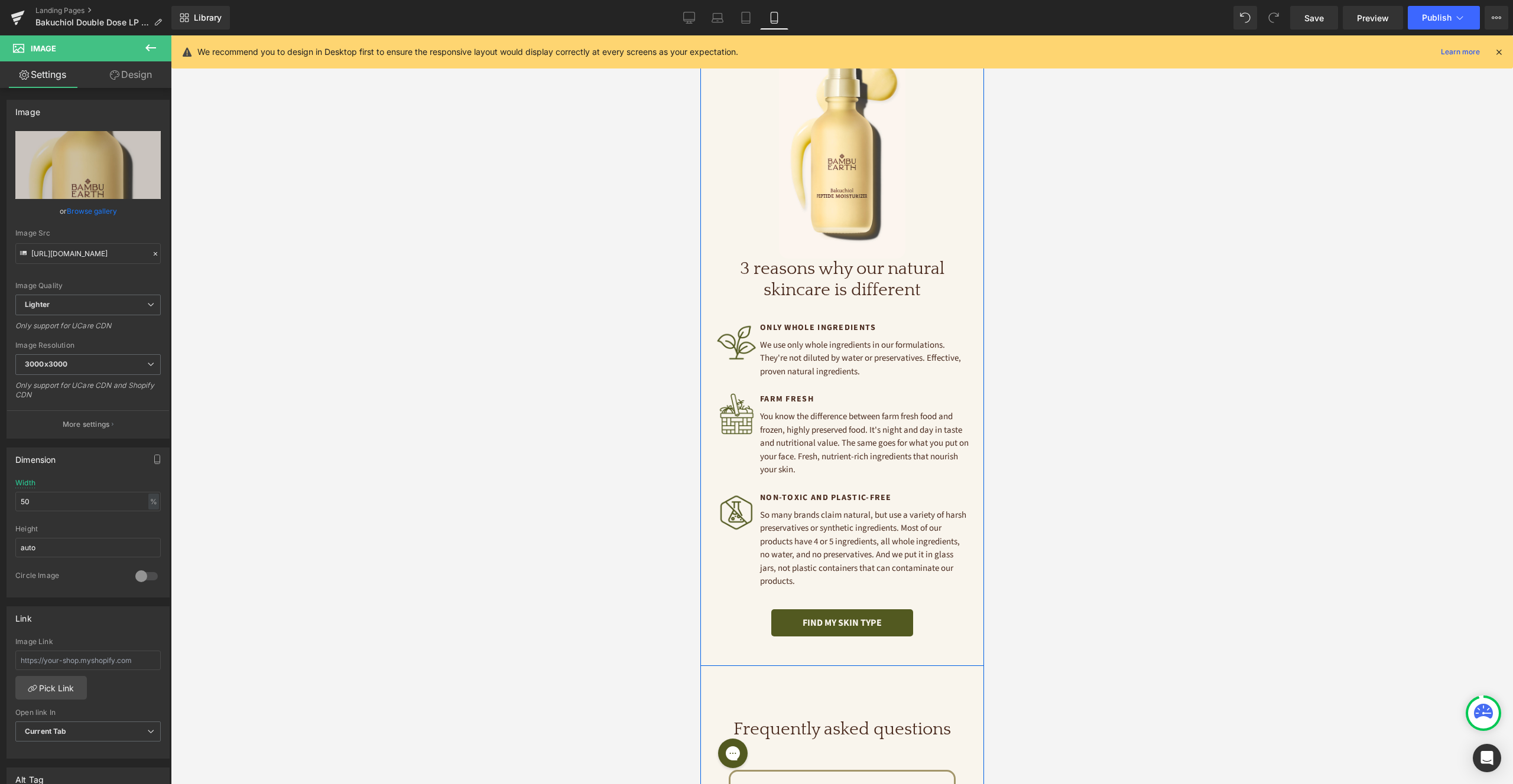
click at [847, 411] on div "You know the difference between farm fresh food and frozen, highly preserved fo…" at bounding box center [862, 444] width 211 height 67
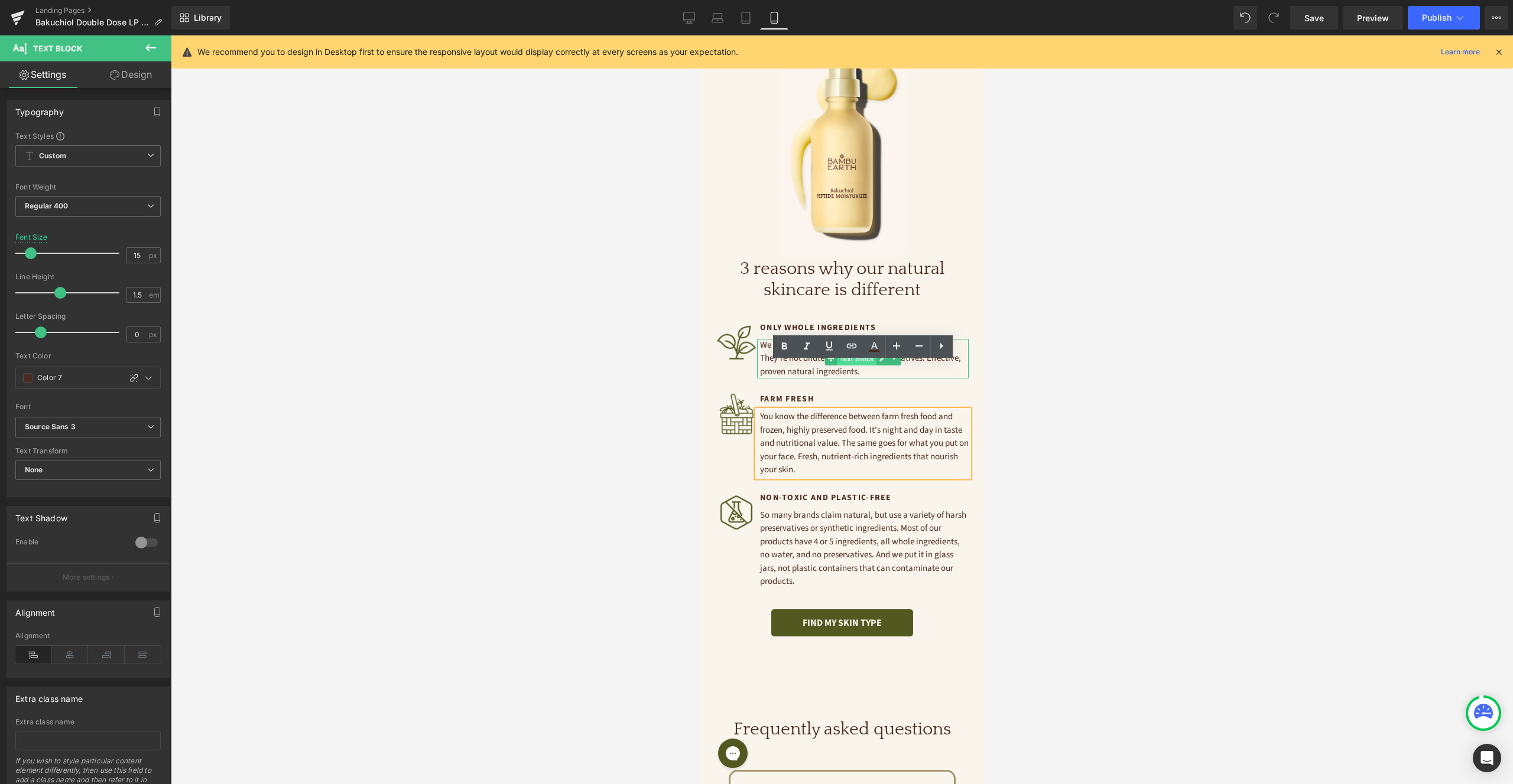
click at [861, 352] on span "Text Block" at bounding box center [856, 359] width 39 height 14
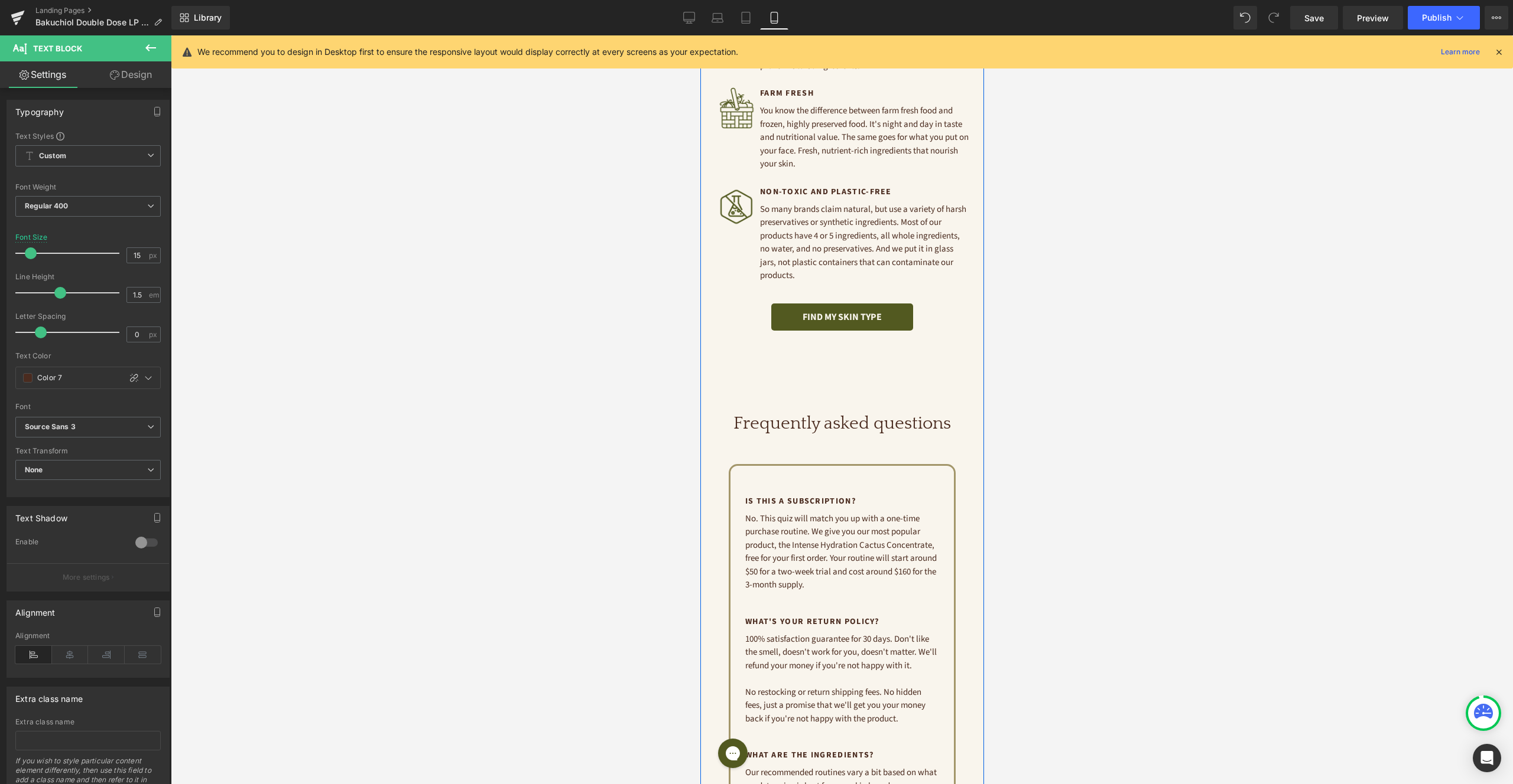
scroll to position [3144, 0]
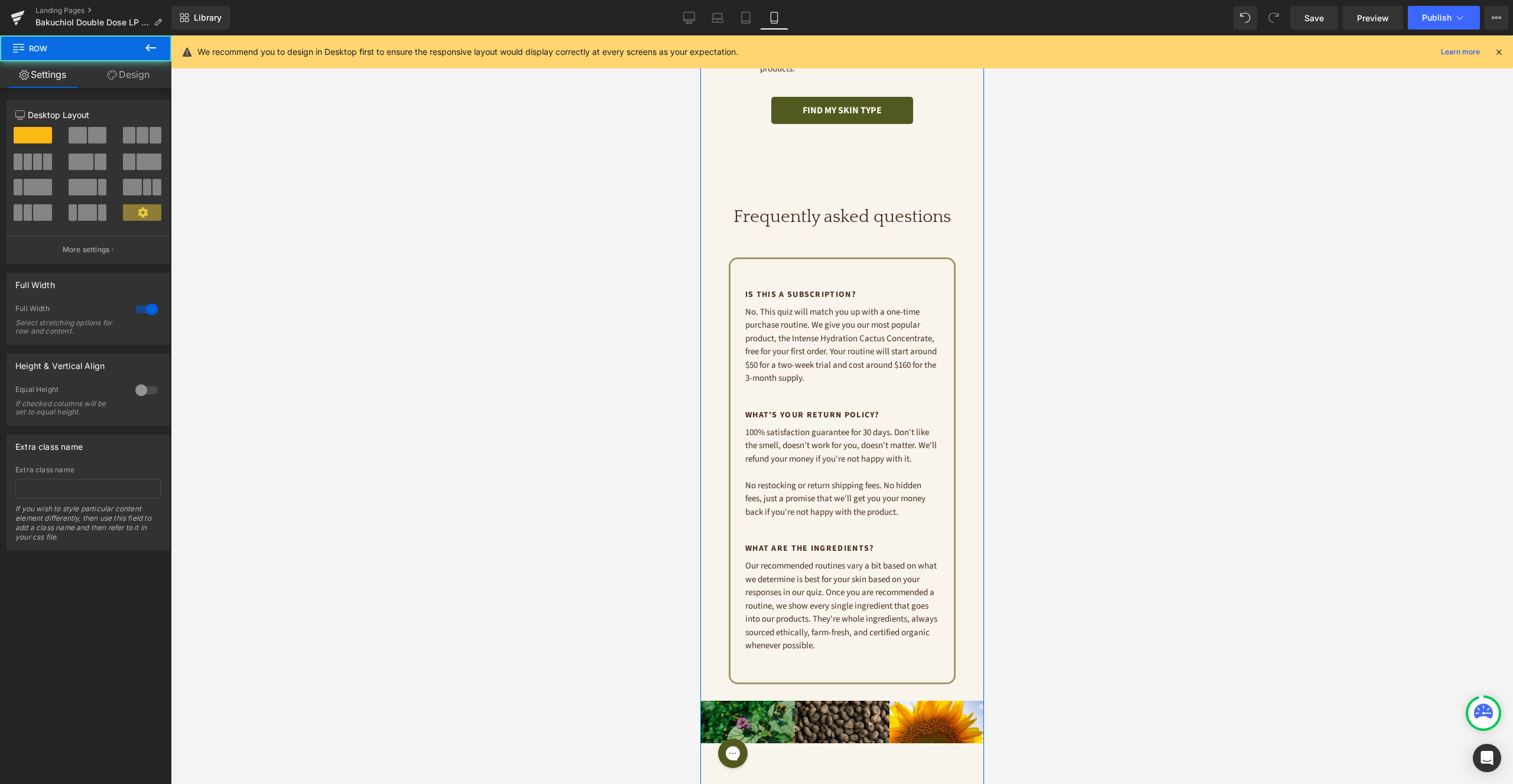
click at [750, 259] on span "Row" at bounding box center [756, 268] width 23 height 18
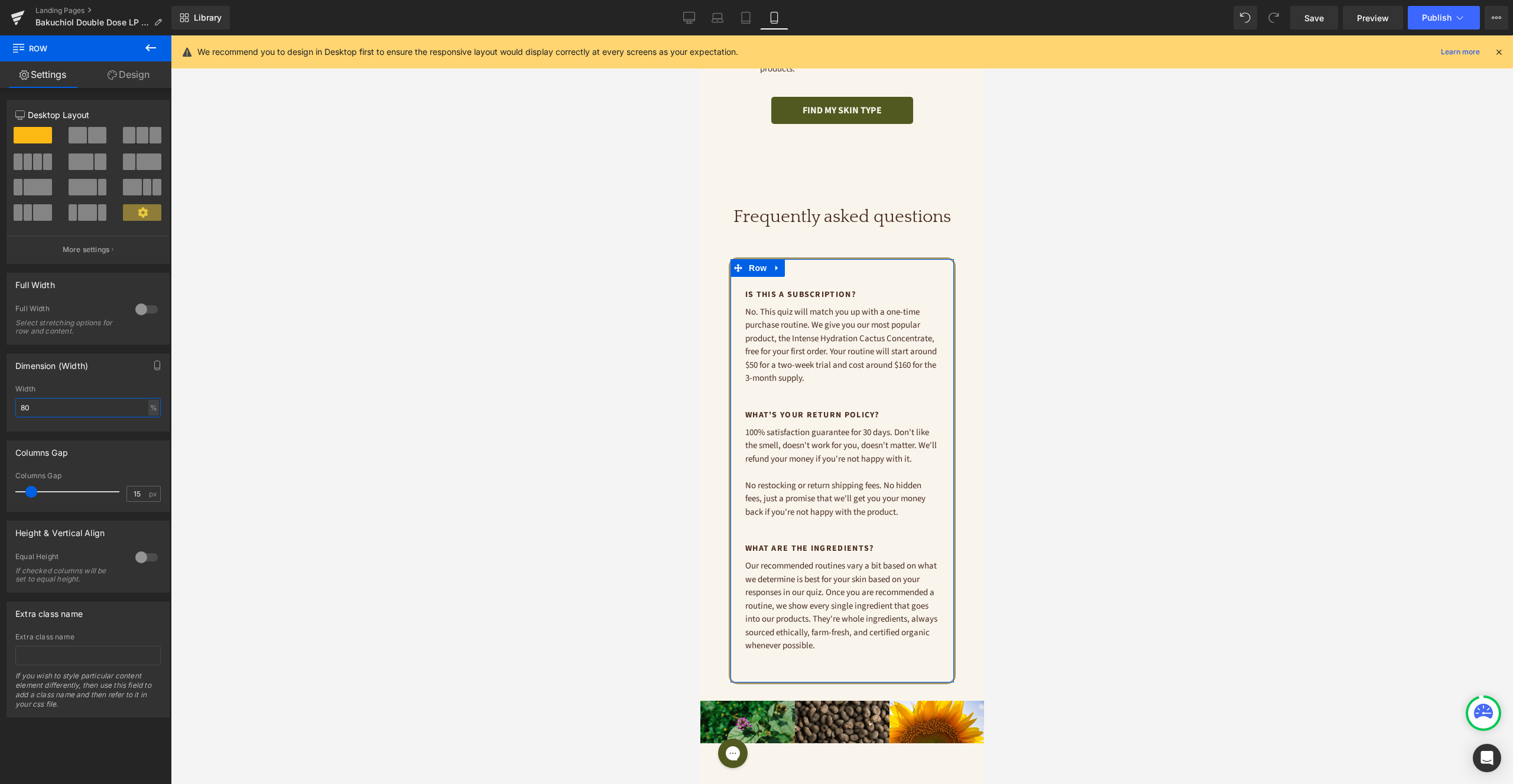
click at [81, 412] on input "80" at bounding box center [87, 408] width 146 height 20
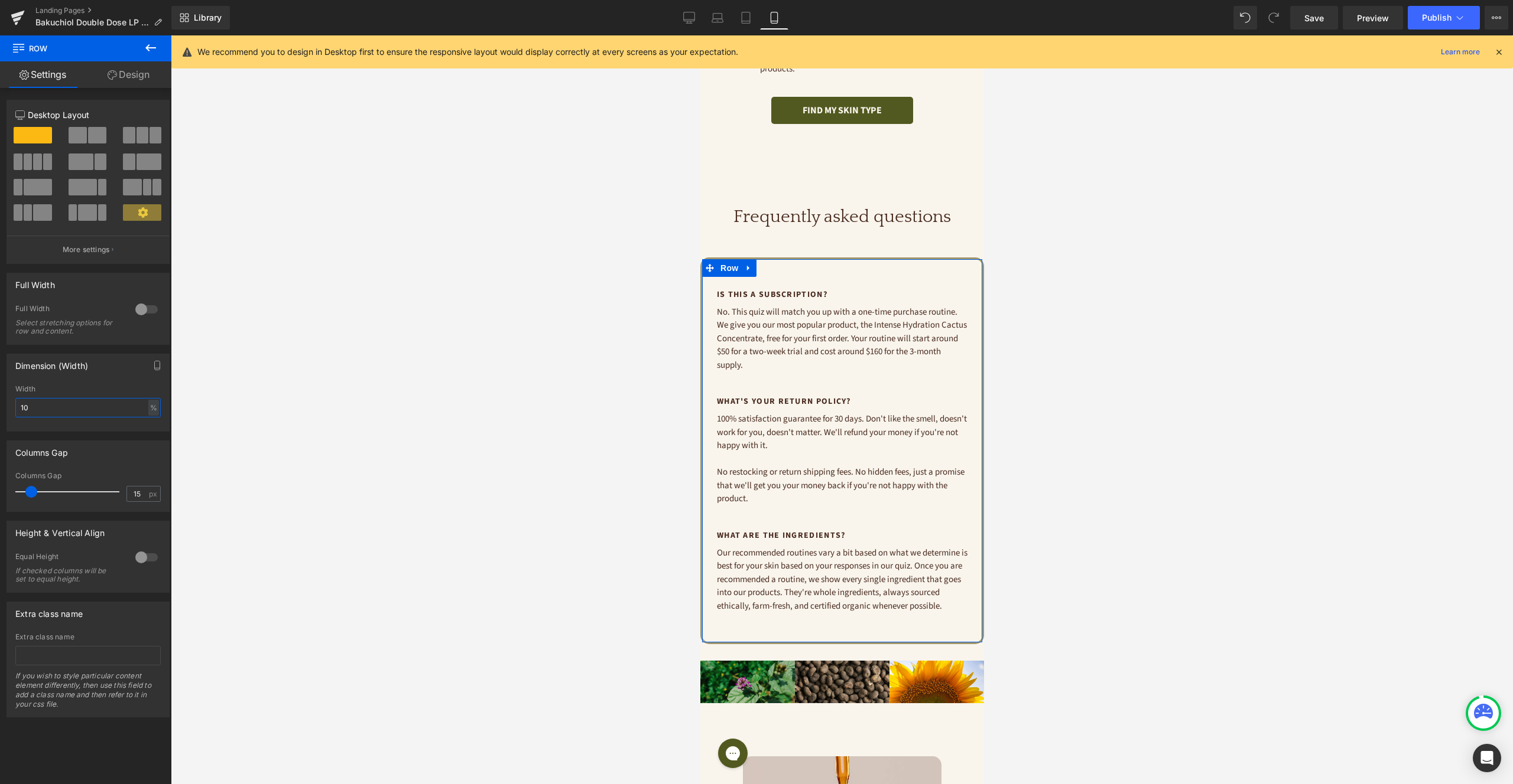
type input "1"
type input "90"
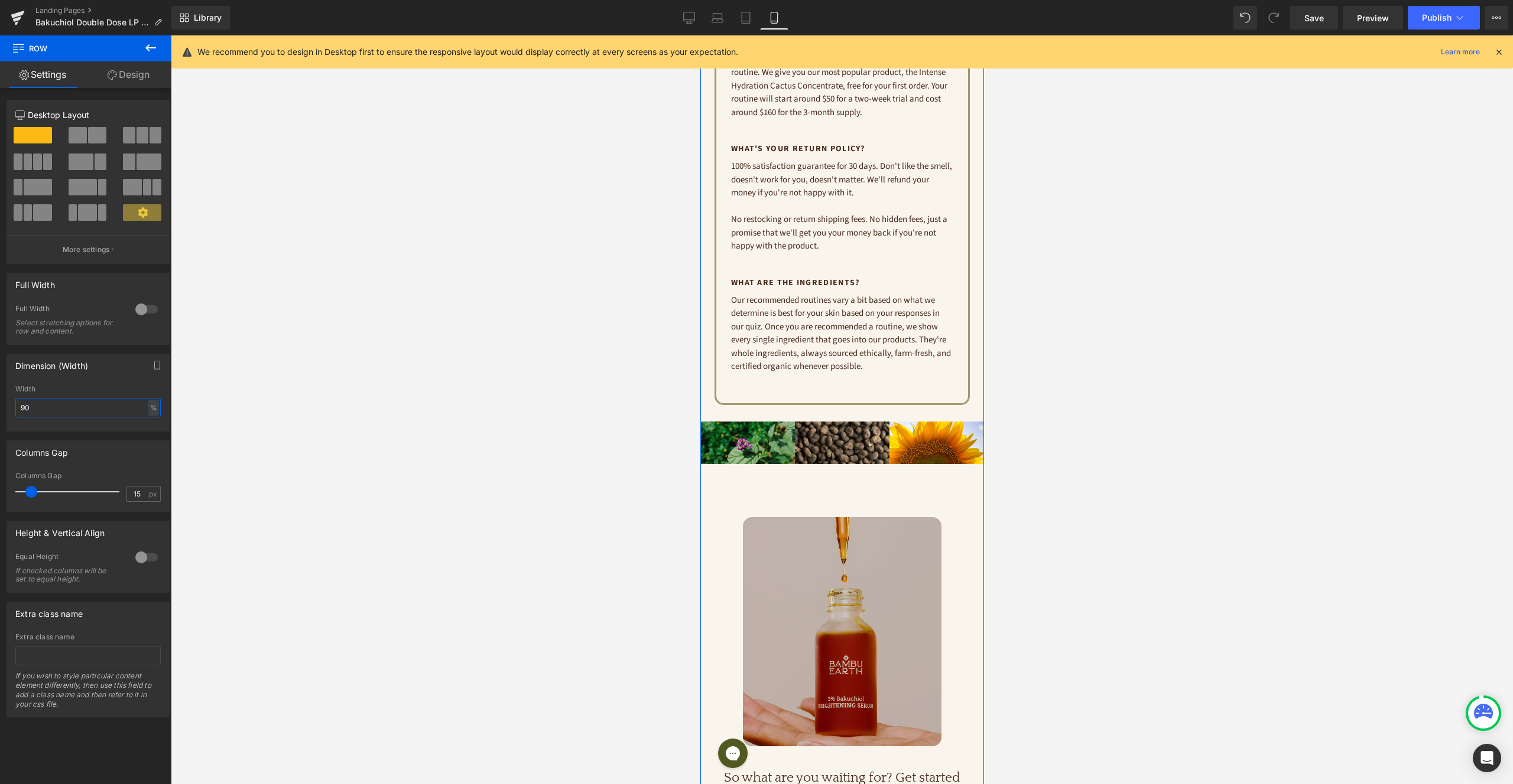
scroll to position [3419, 0]
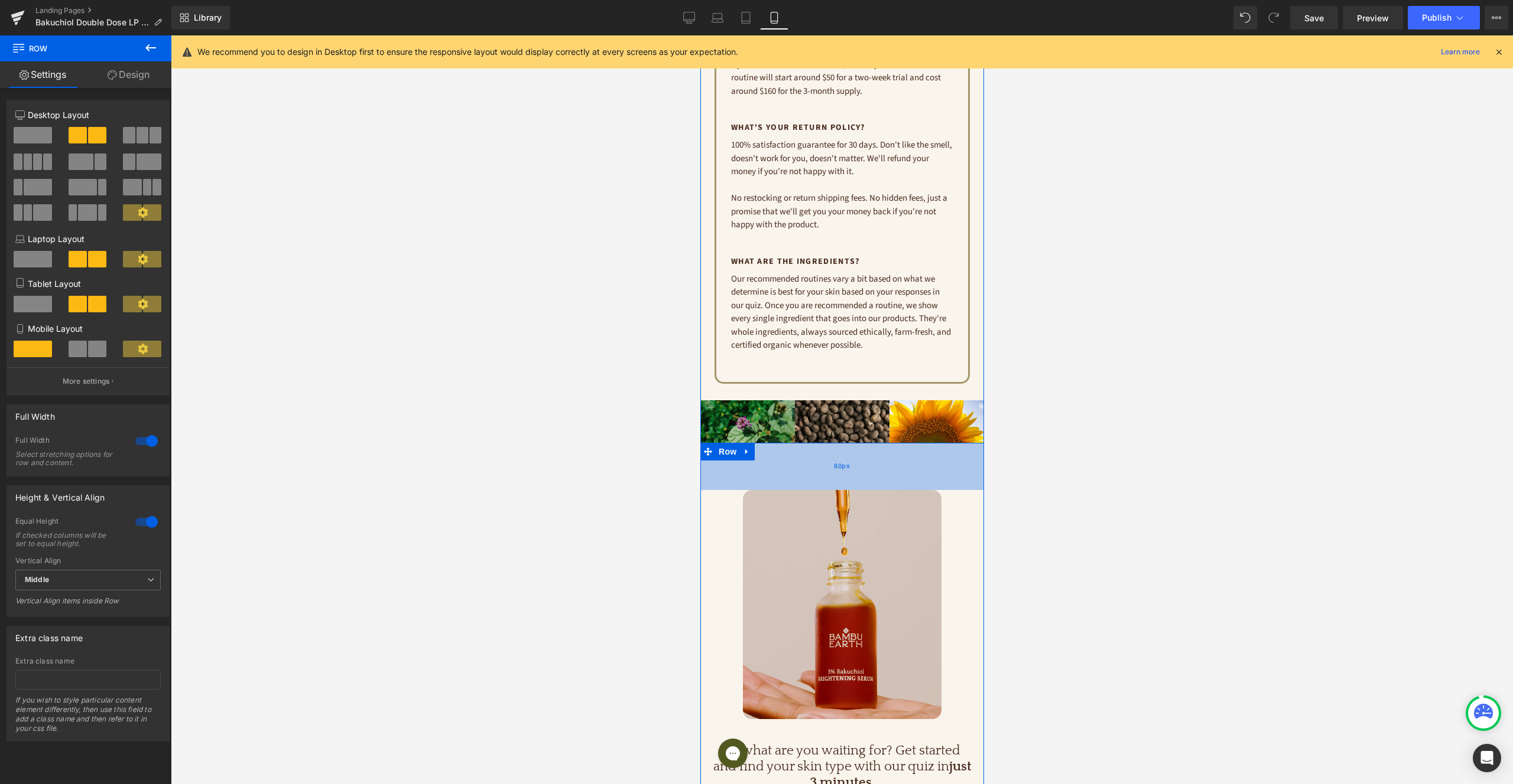
drag, startPoint x: 837, startPoint y: 423, endPoint x: 848, endPoint y: 417, distance: 12.5
click at [848, 460] on span "80px" at bounding box center [841, 466] width 16 height 13
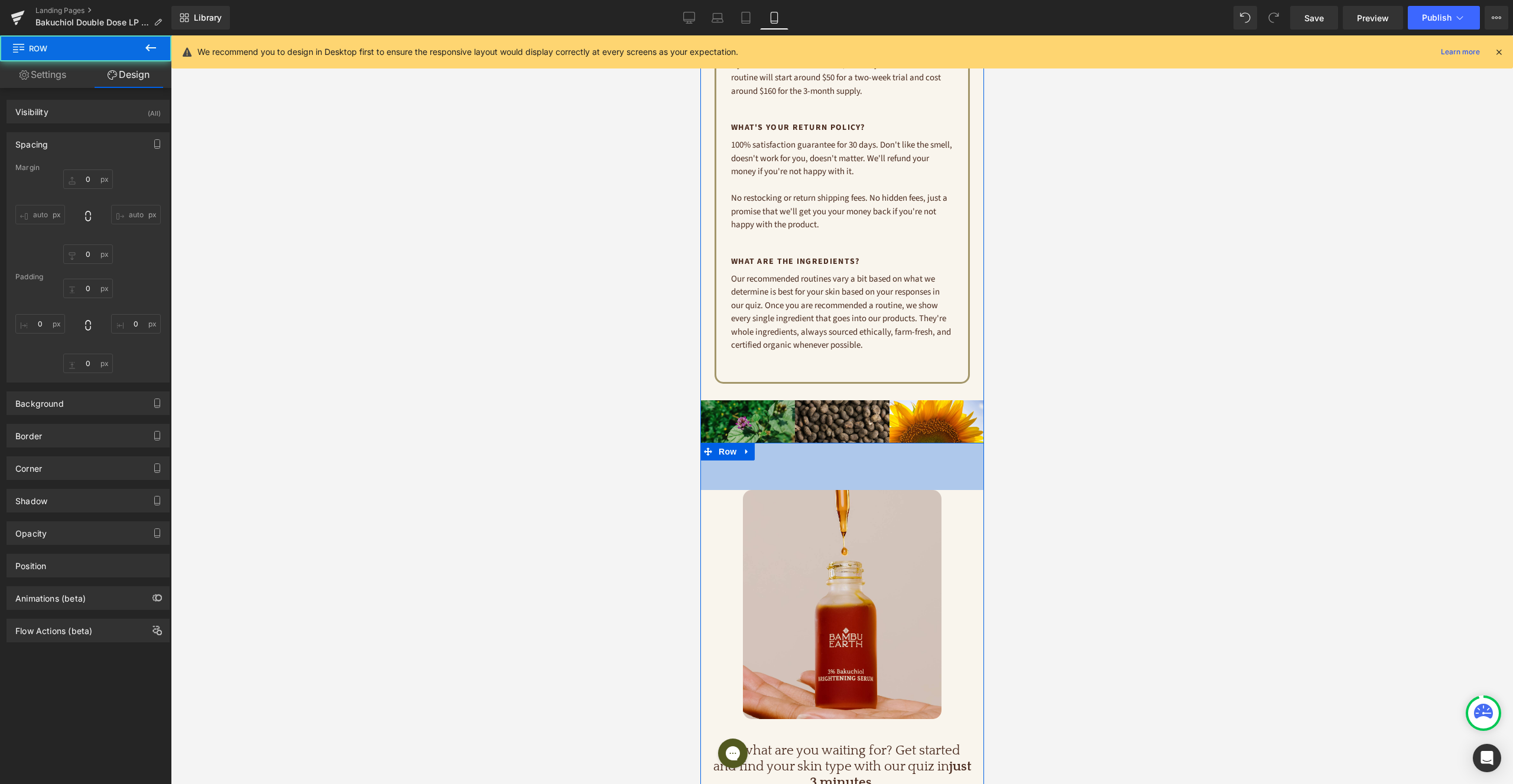
type input "0"
type input "80"
type input "0"
type input "90"
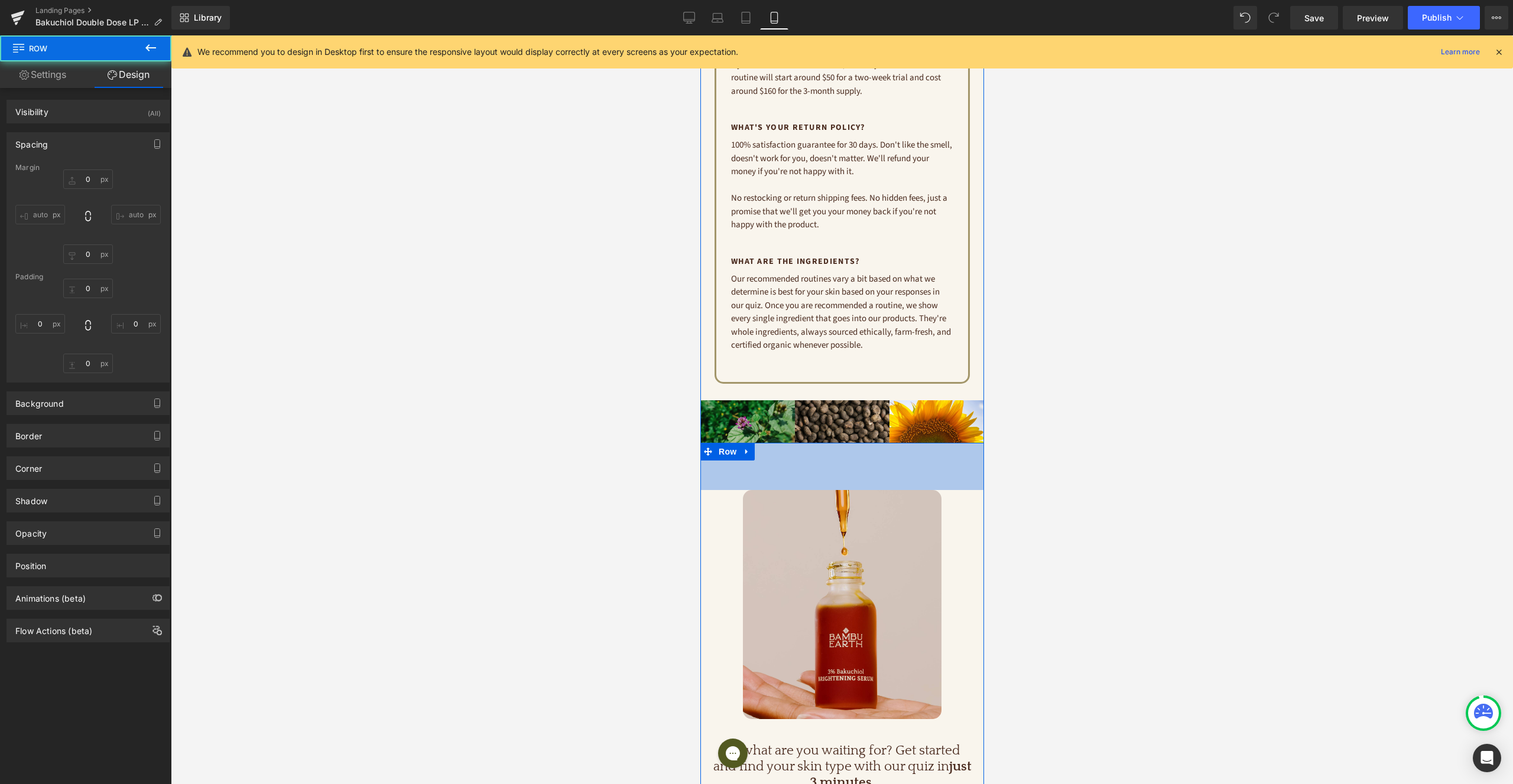
type input "0"
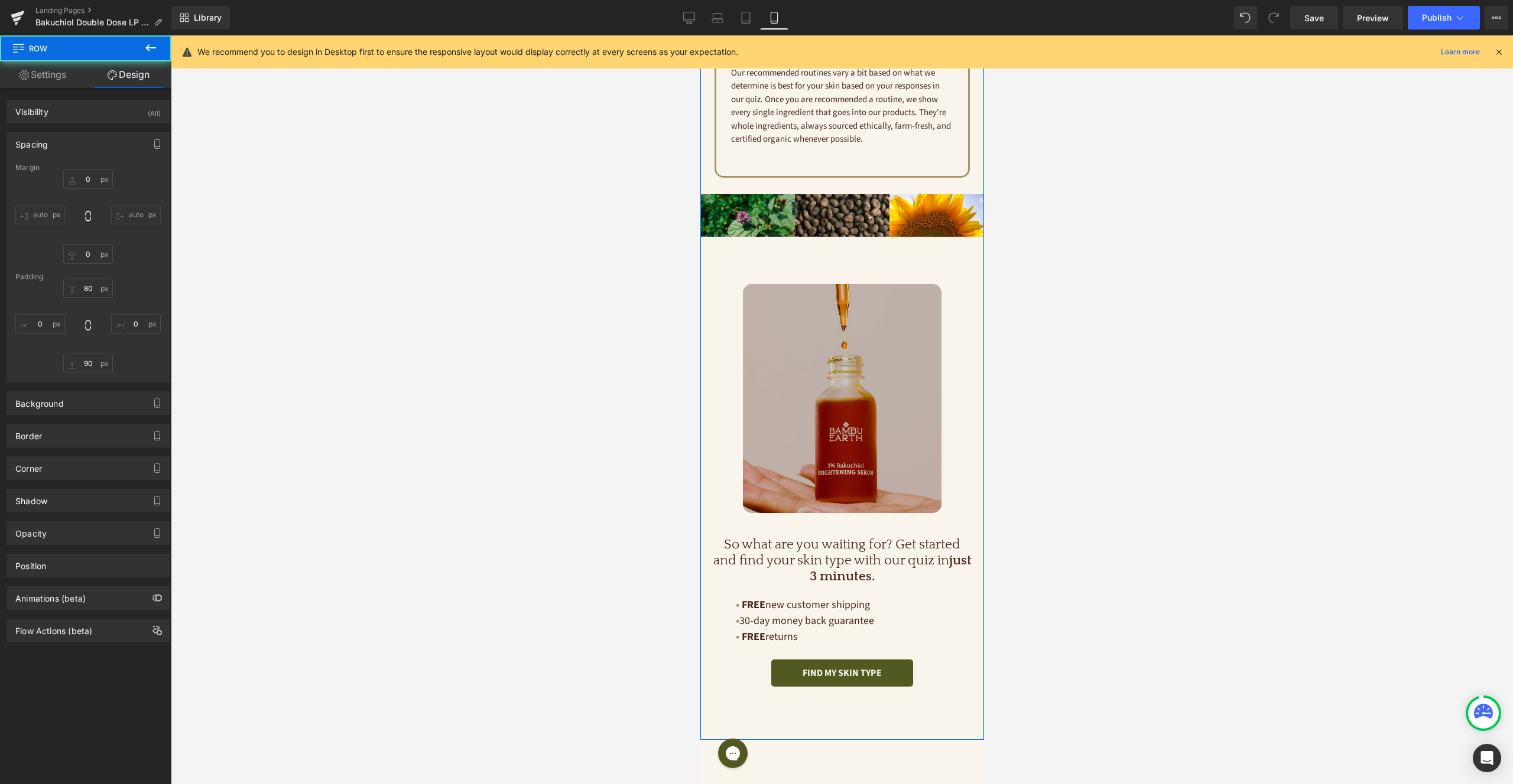
scroll to position [3640, 0]
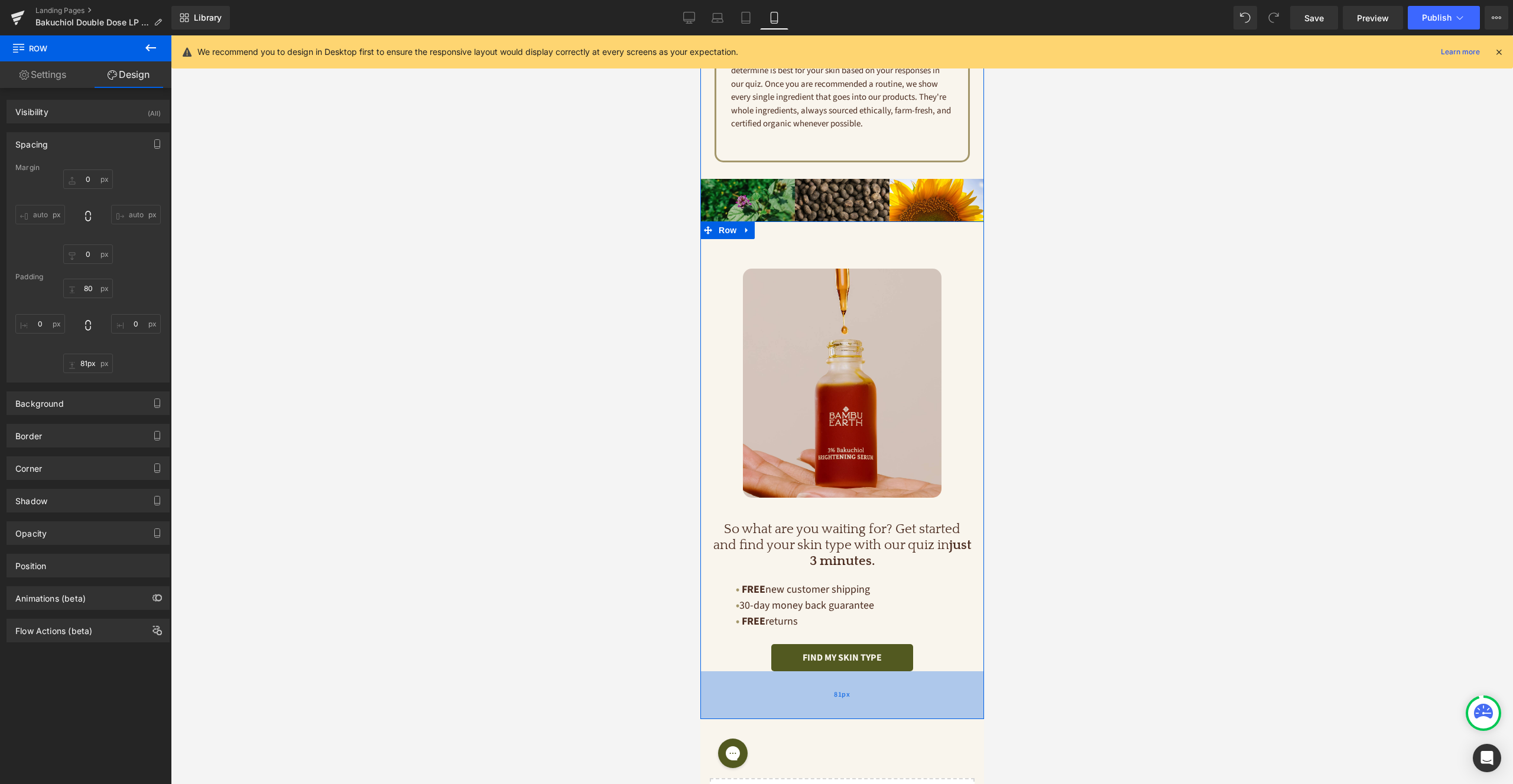
type input "80px"
drag, startPoint x: 849, startPoint y: 648, endPoint x: 850, endPoint y: 642, distance: 6.1
click at [850, 672] on div "80px" at bounding box center [842, 695] width 284 height 47
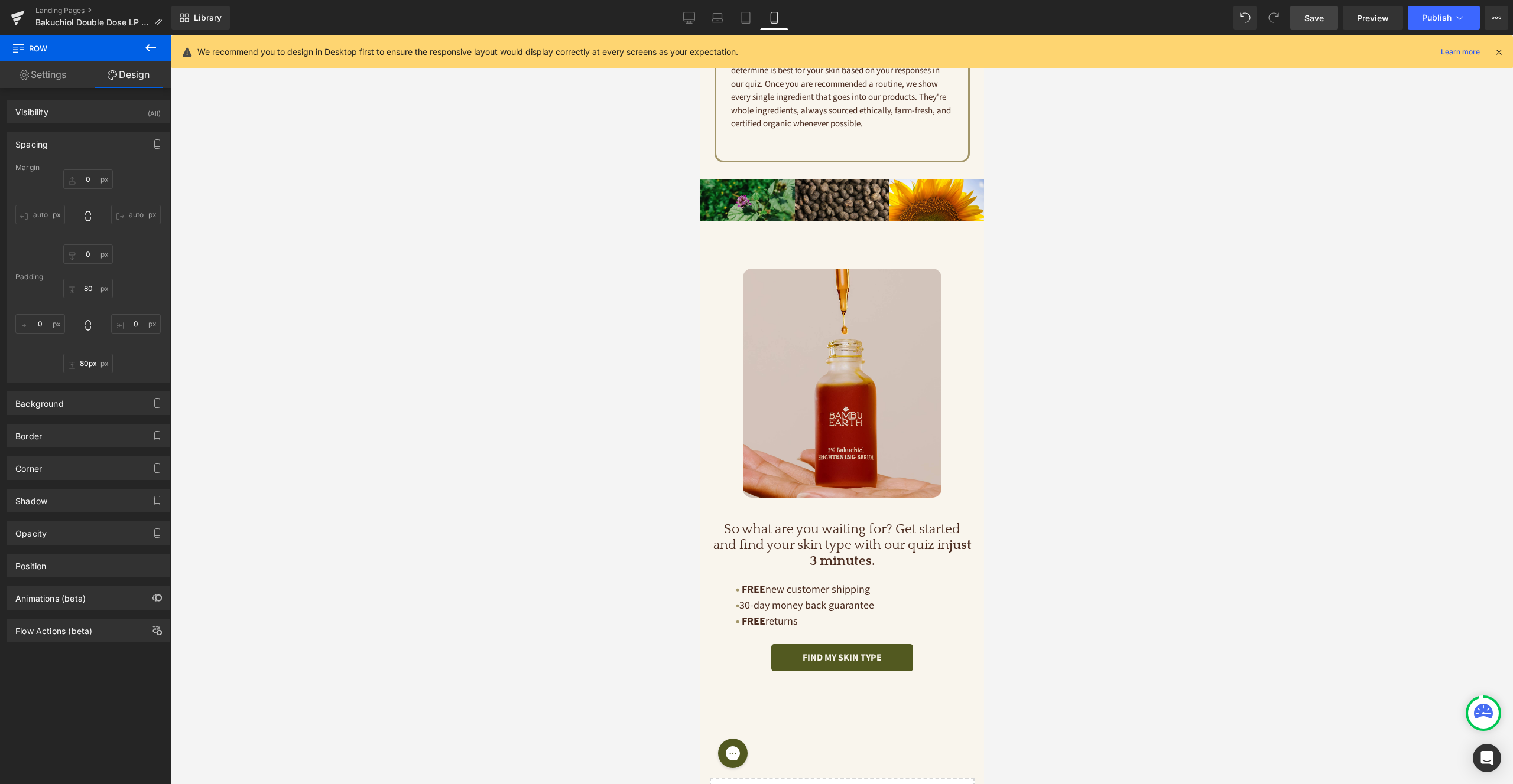
click at [1318, 22] on span "Save" at bounding box center [1314, 18] width 20 height 12
click at [686, 23] on icon at bounding box center [689, 18] width 12 height 12
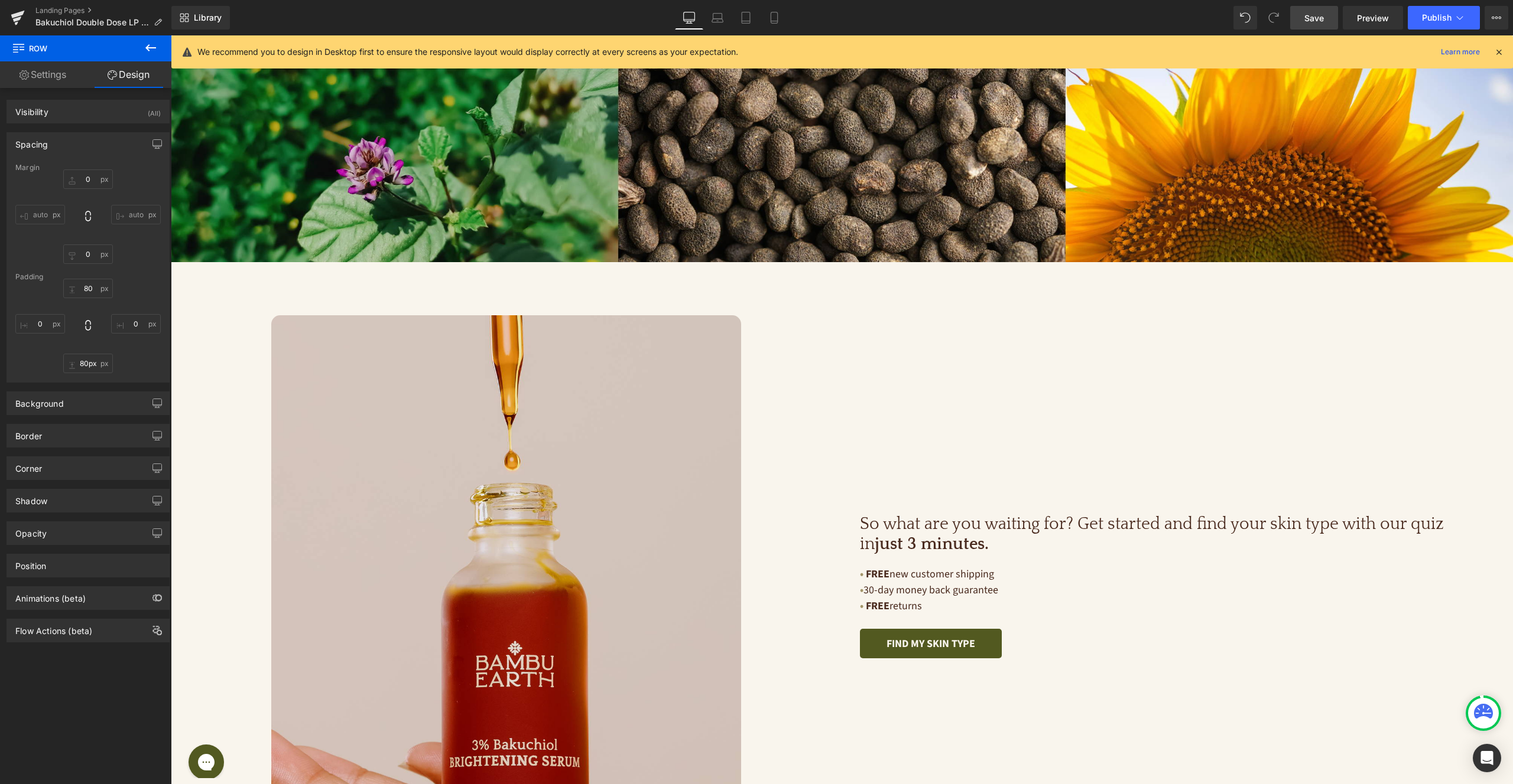
type input "0"
type input "90"
type input "0"
type input "90"
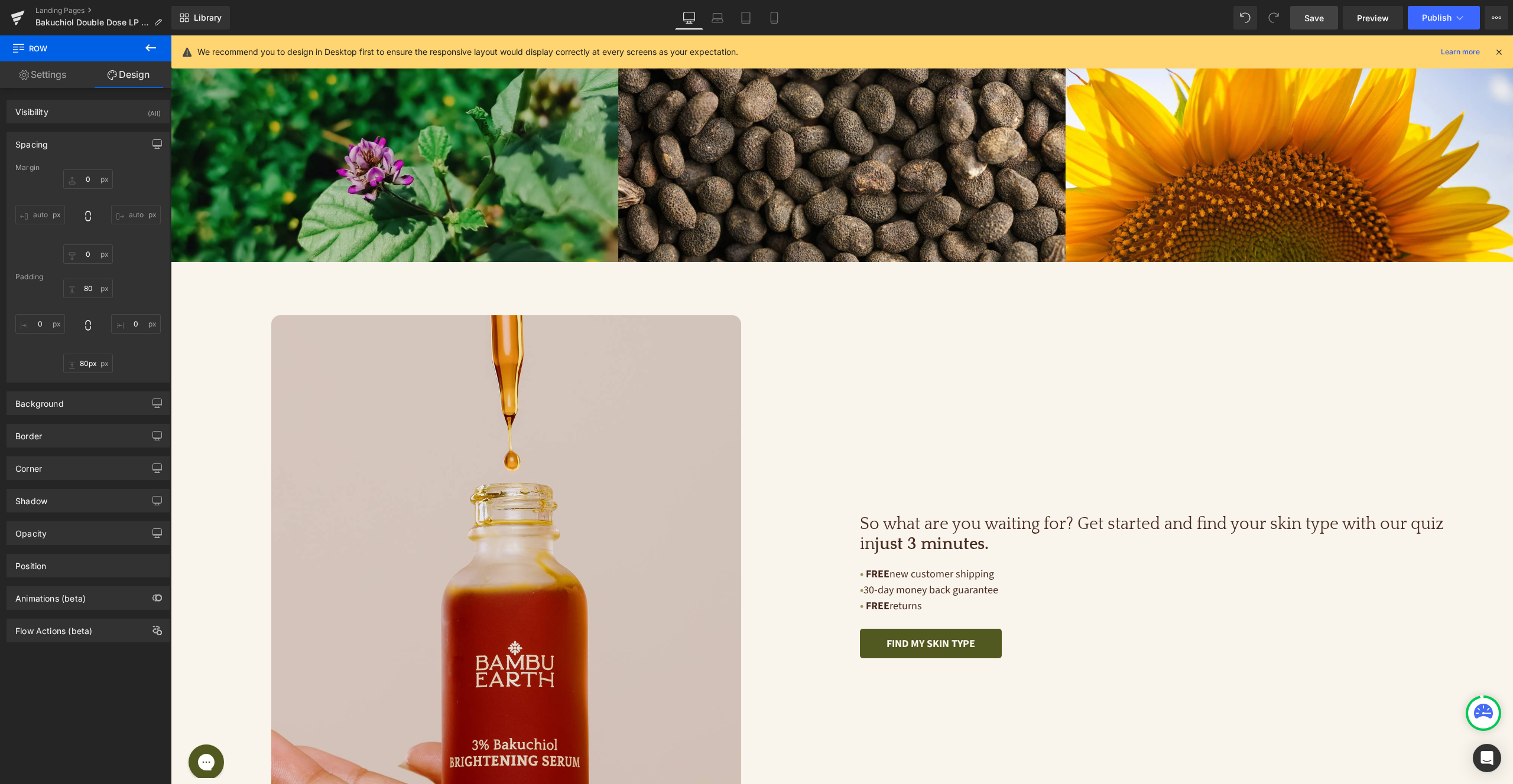
type input "0"
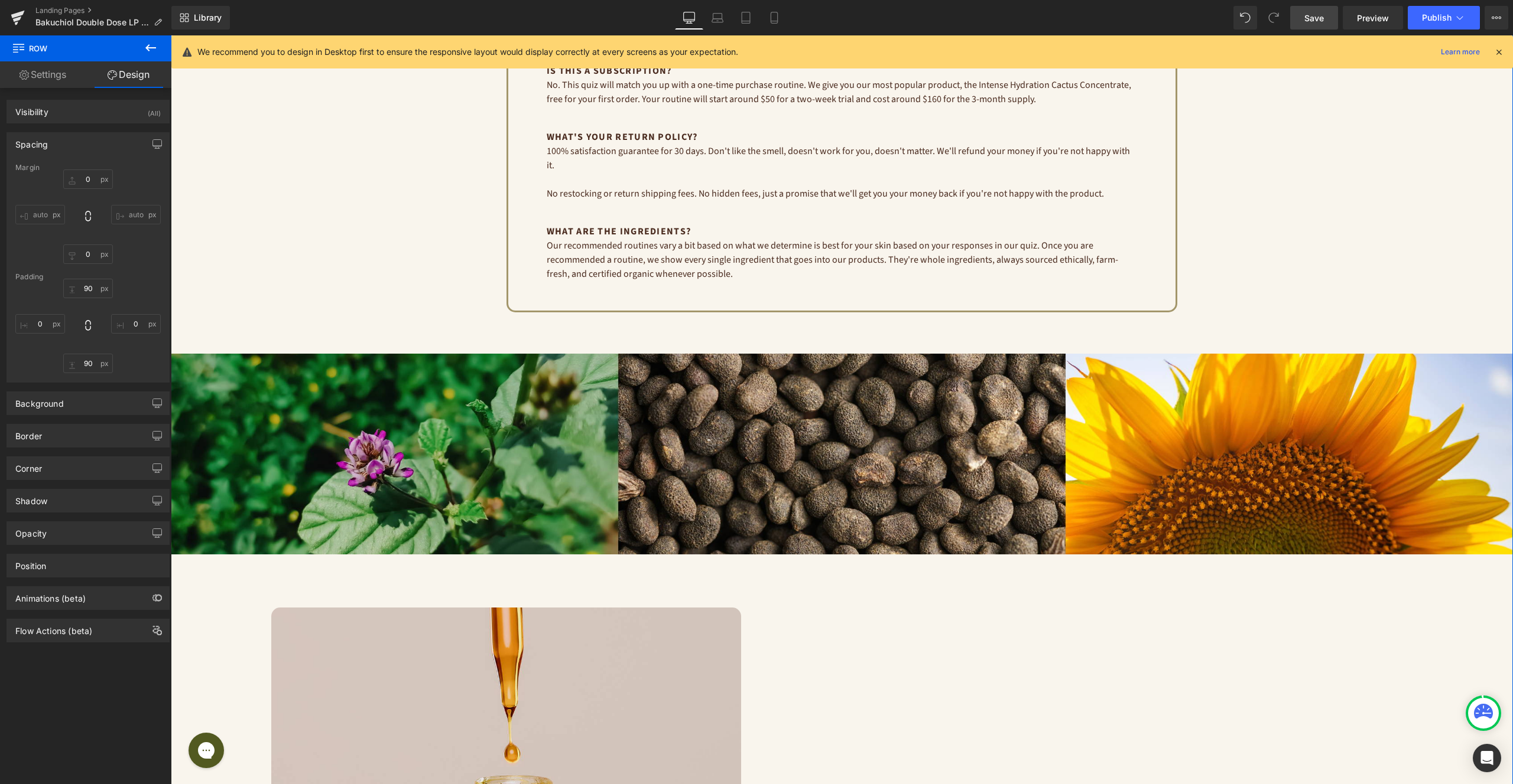
scroll to position [3113, 0]
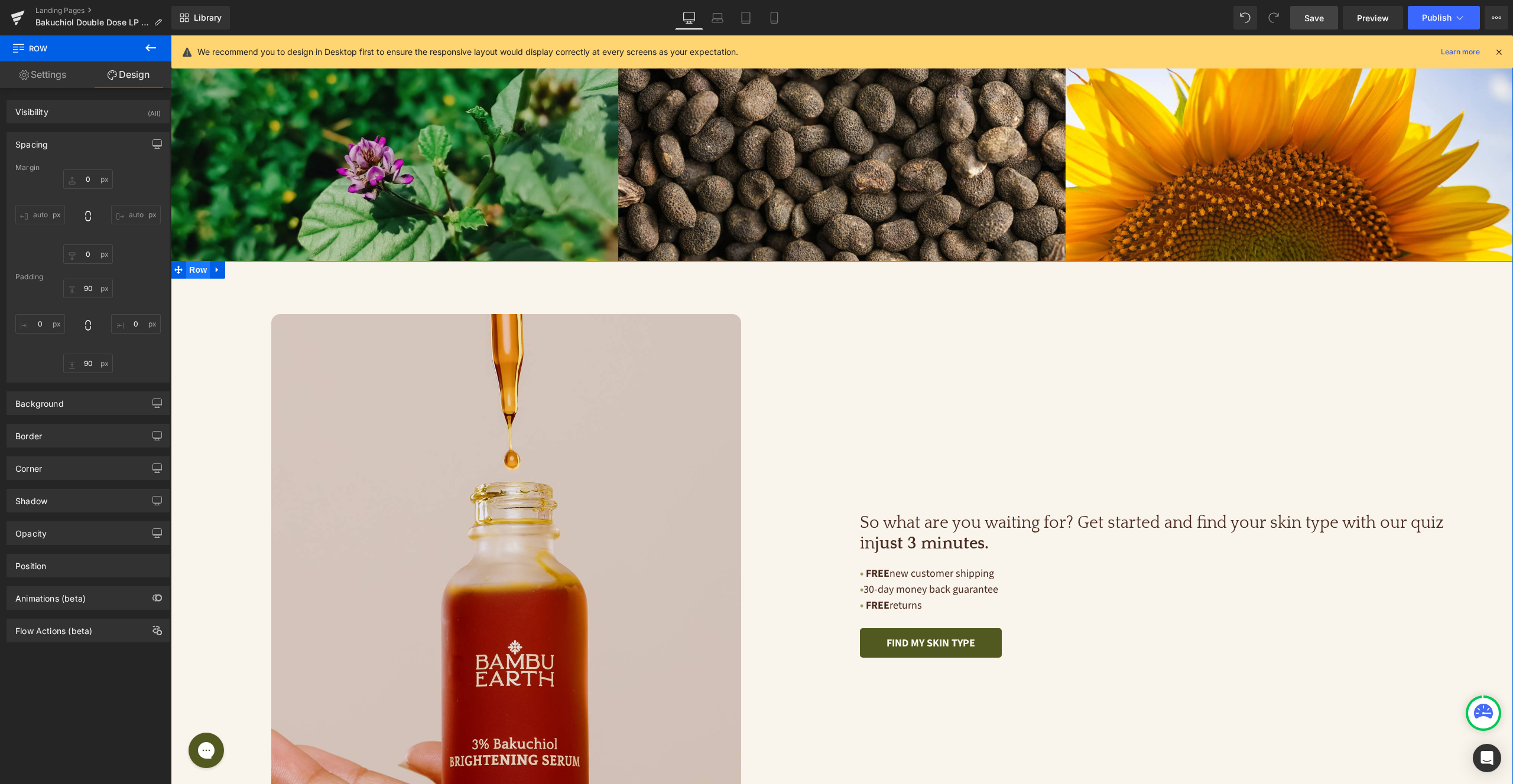
click at [195, 261] on span "Row" at bounding box center [198, 270] width 23 height 18
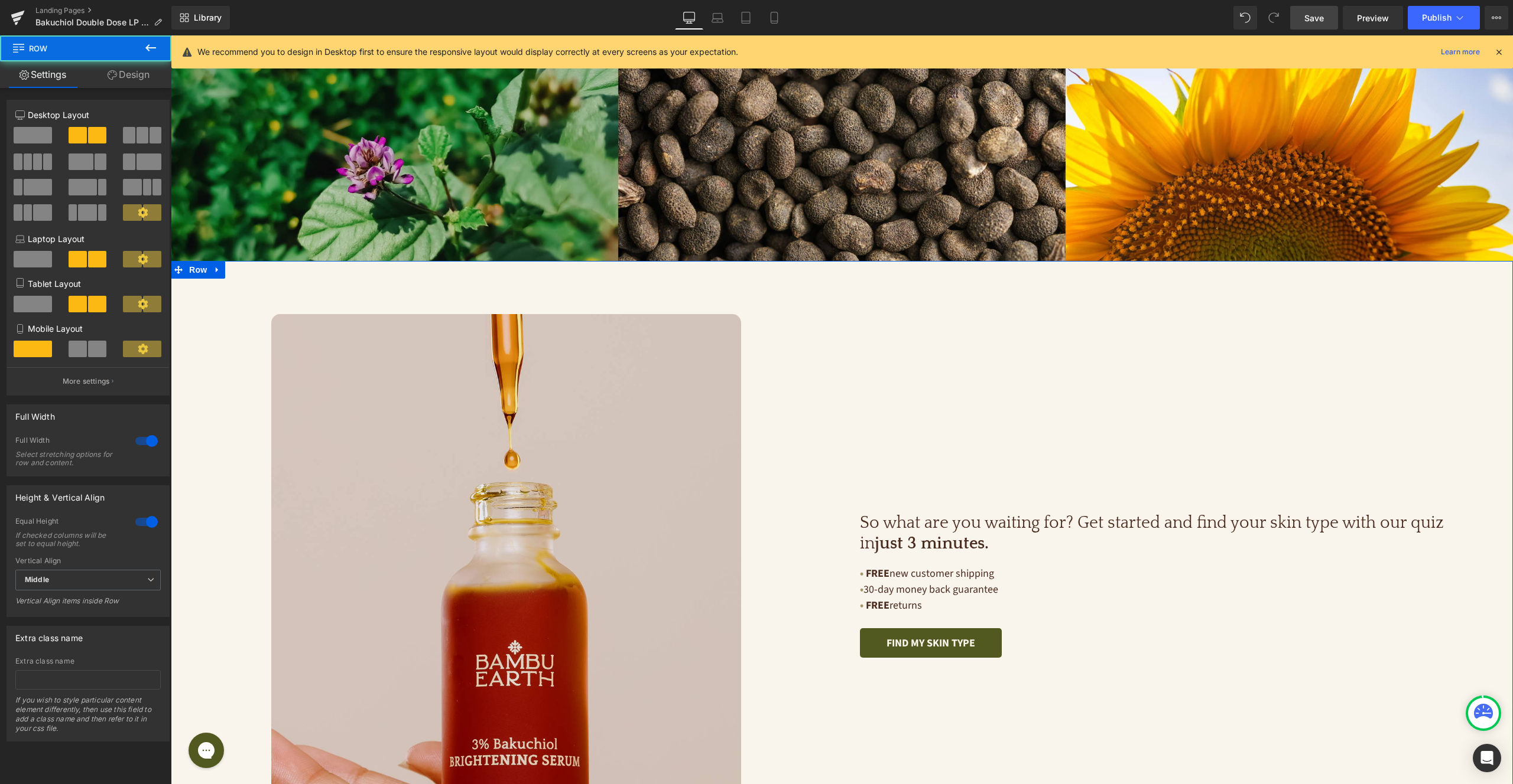
click at [146, 436] on div at bounding box center [147, 441] width 29 height 19
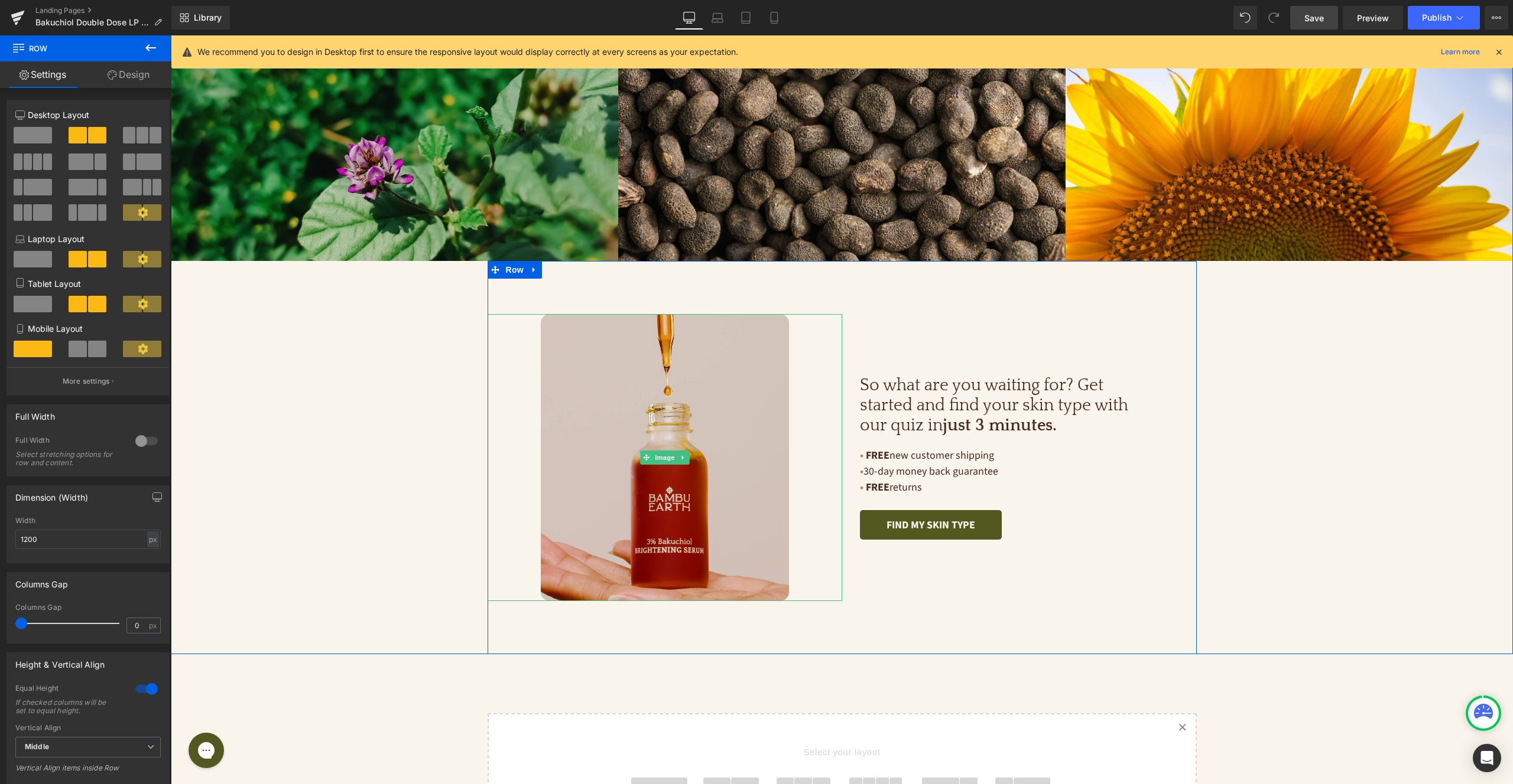
click at [522, 400] on div at bounding box center [664, 458] width 354 height 286
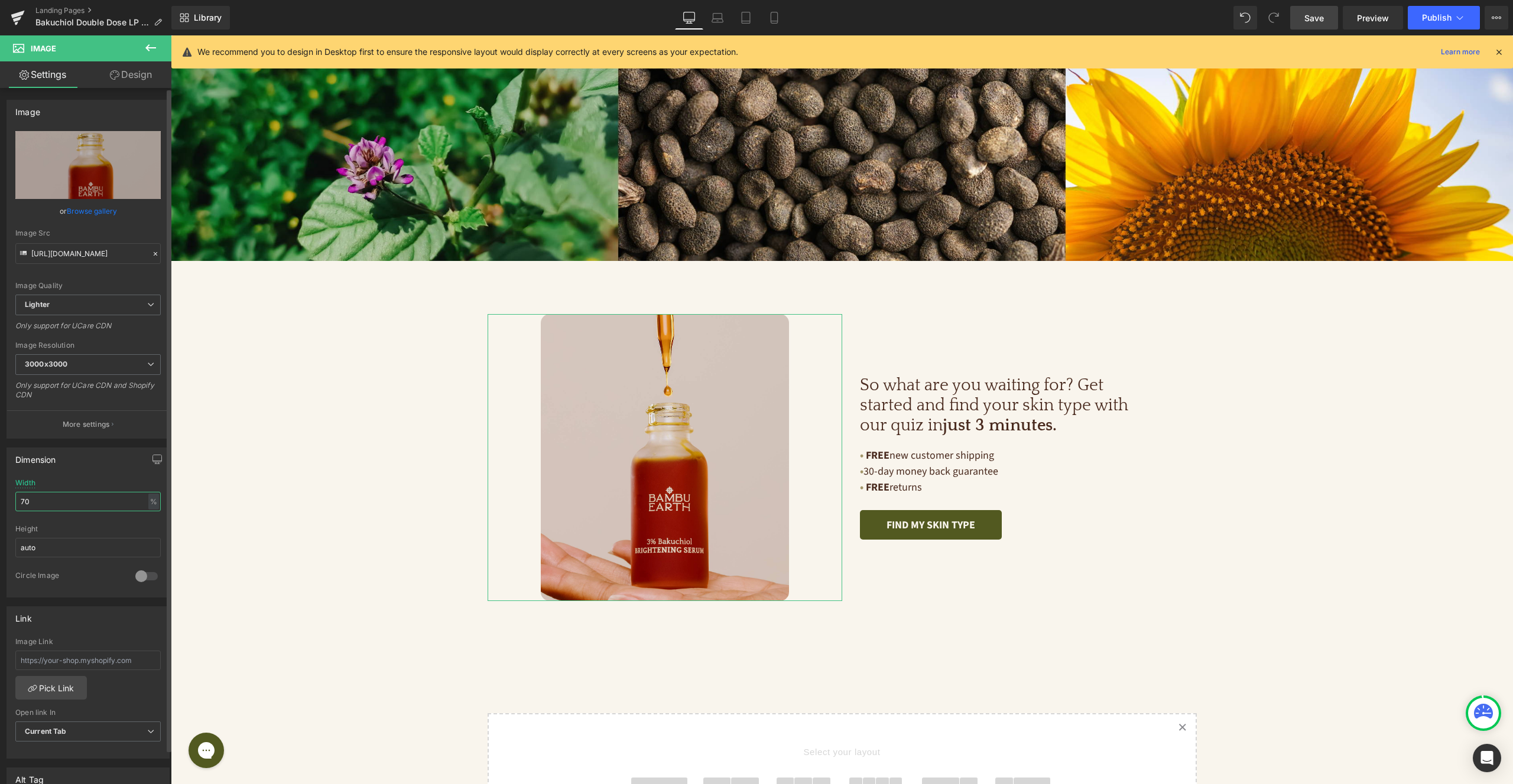
click at [60, 508] on input "70" at bounding box center [87, 502] width 146 height 20
type input "90"
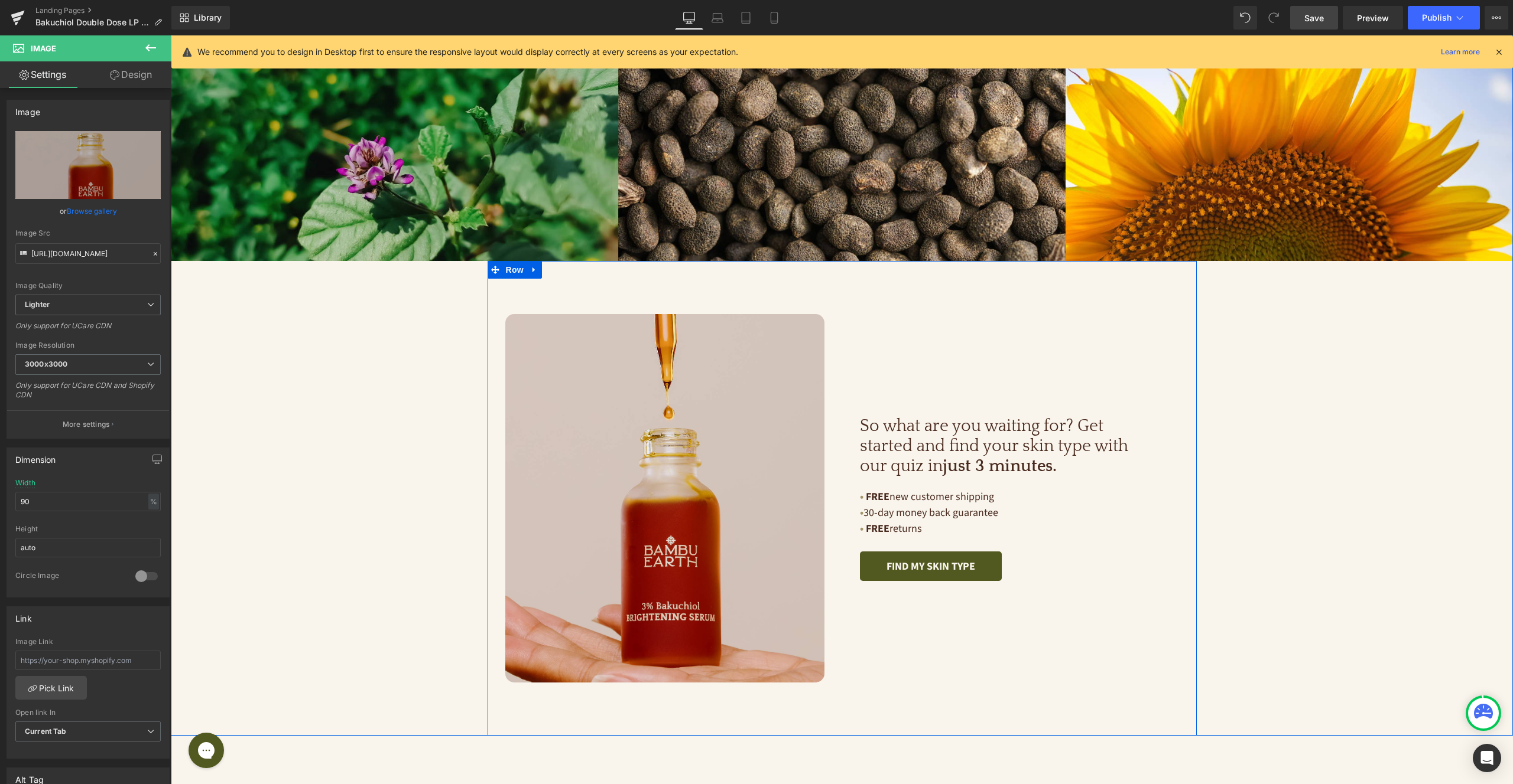
click at [921, 314] on div "So what are you waiting for? Get started and find your skin type with our quiz …" at bounding box center [1019, 498] width 354 height 369
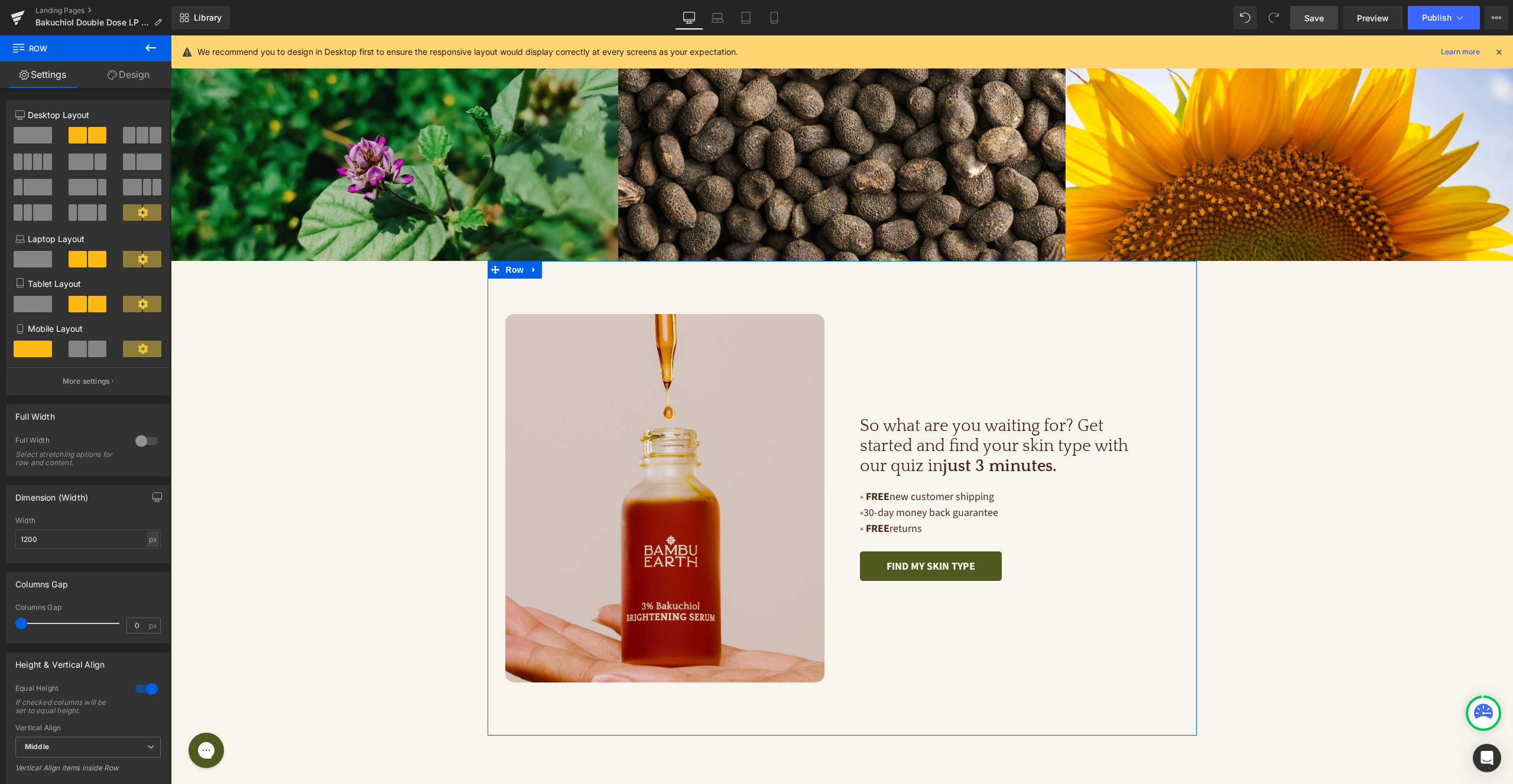
click at [149, 72] on link "Design" at bounding box center [129, 74] width 86 height 26
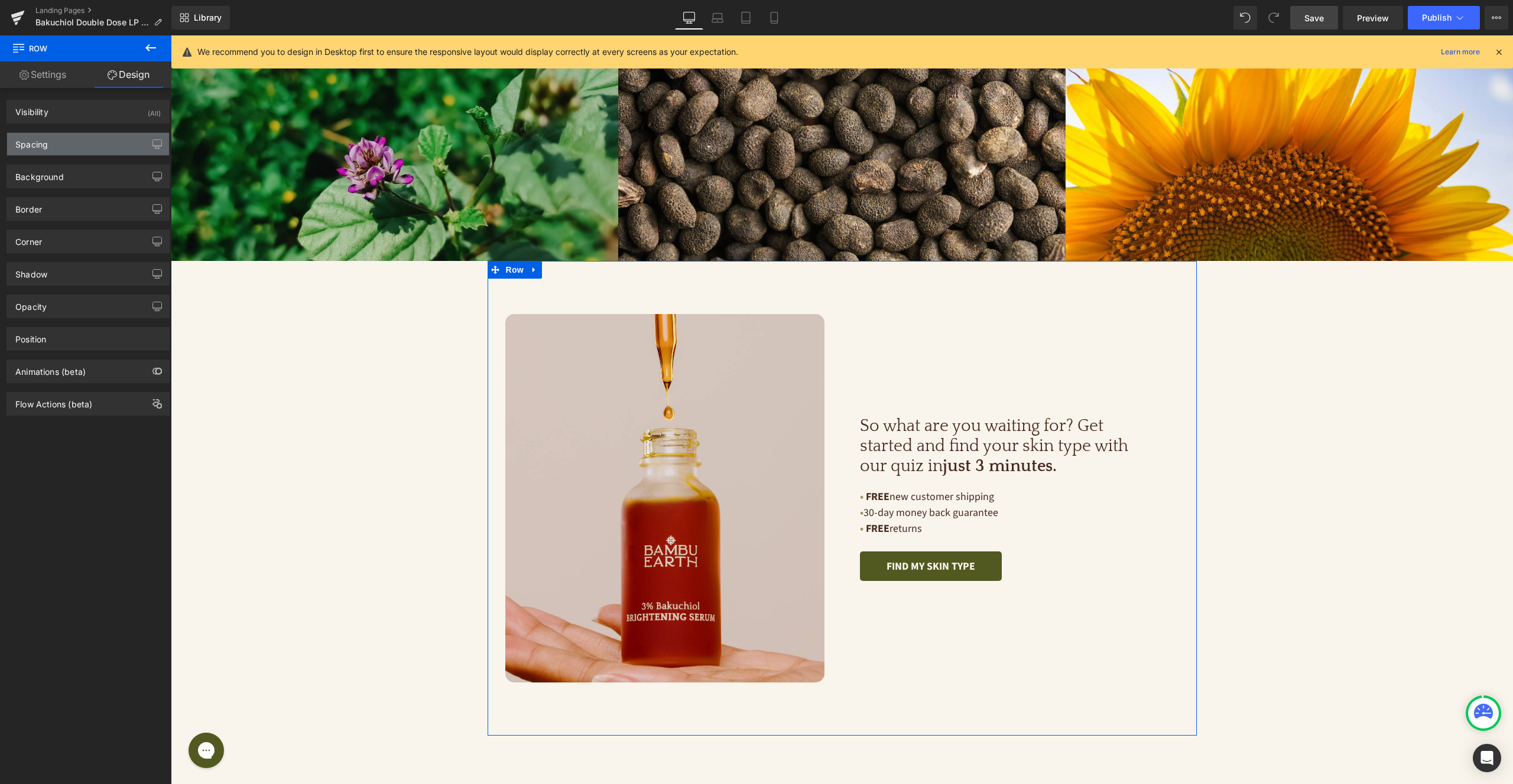
click at [87, 140] on div "Spacing" at bounding box center [87, 144] width 162 height 23
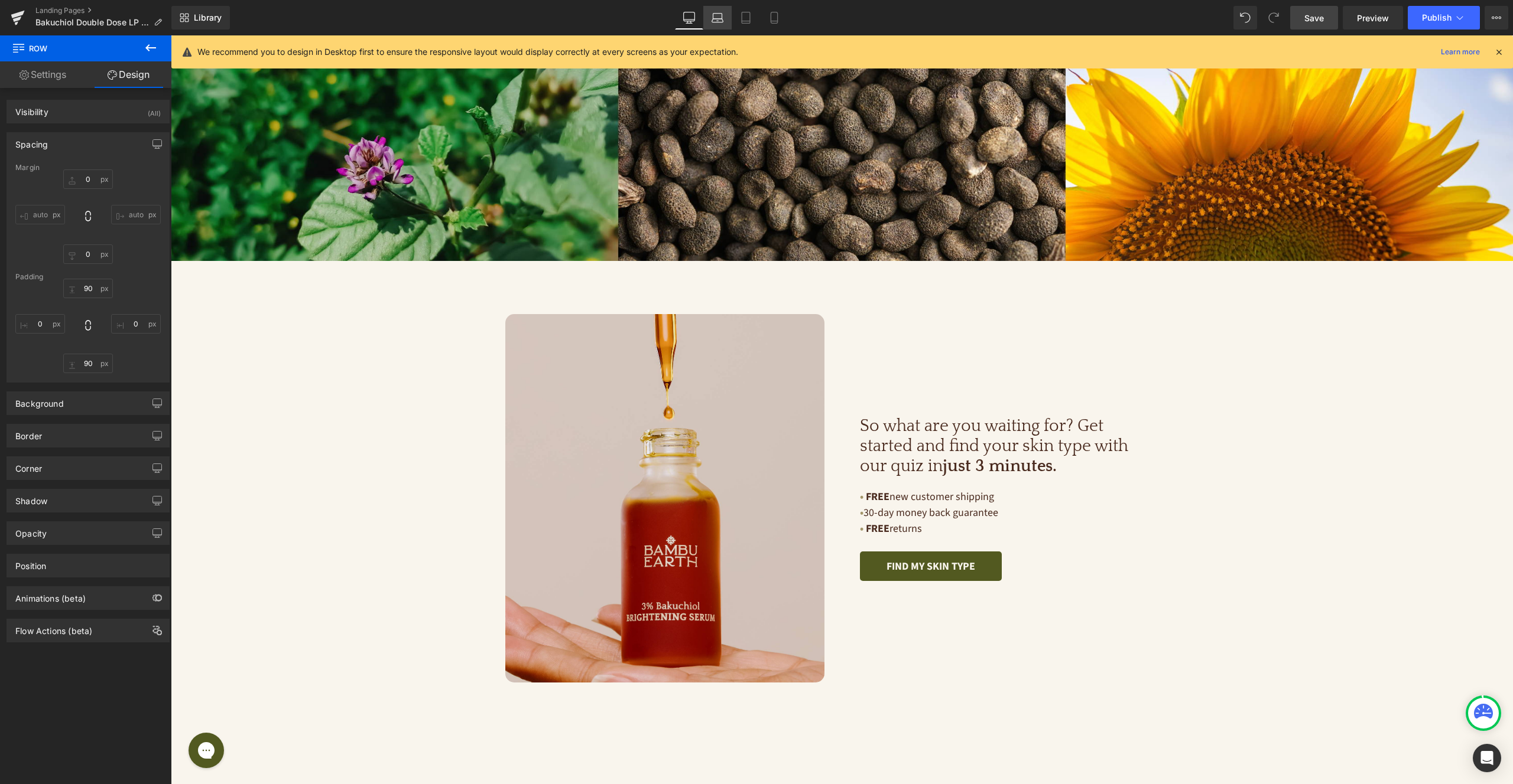
click at [712, 14] on icon at bounding box center [717, 18] width 12 height 12
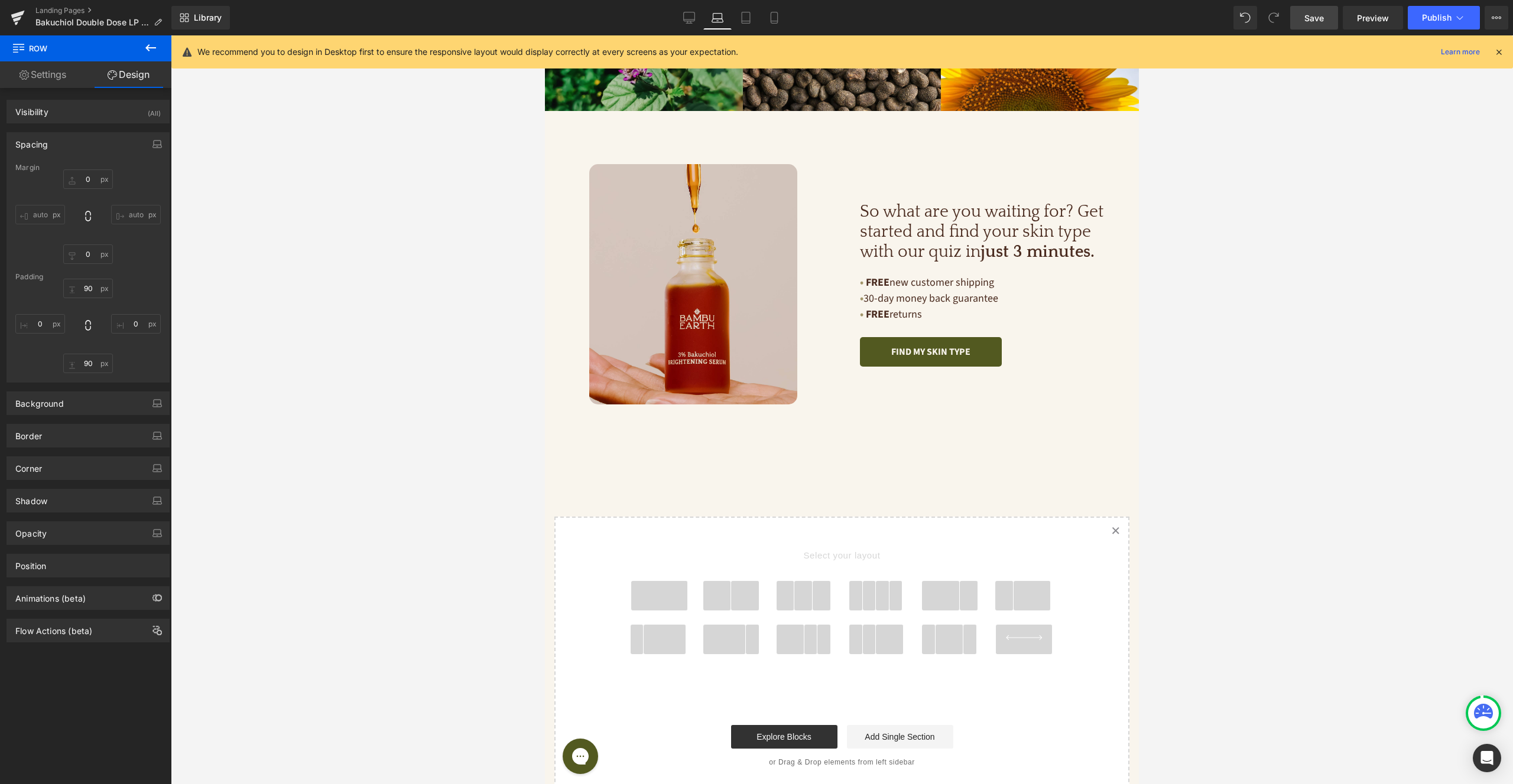
type input "0"
type input "90"
type input "0"
type input "90"
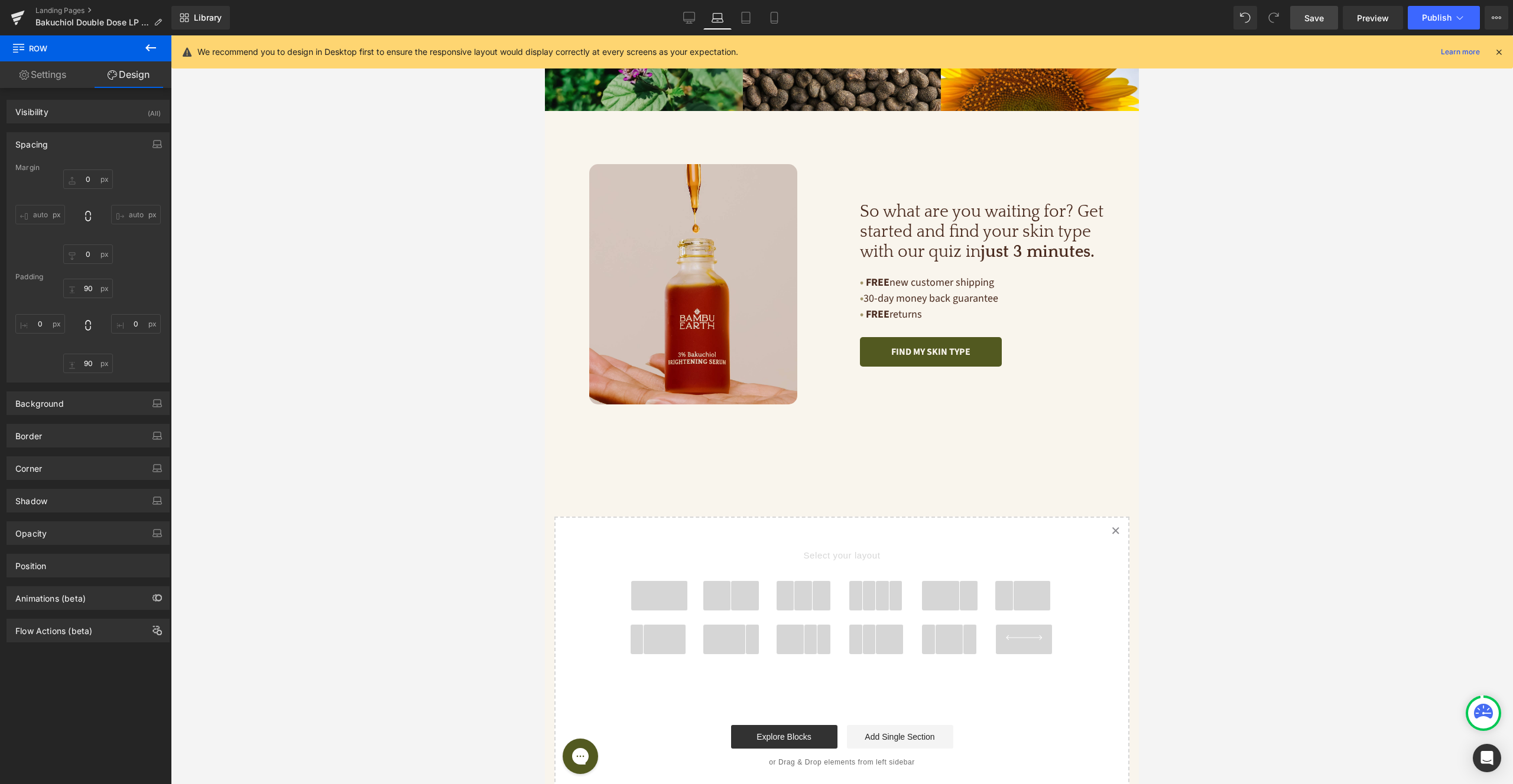
type input "0"
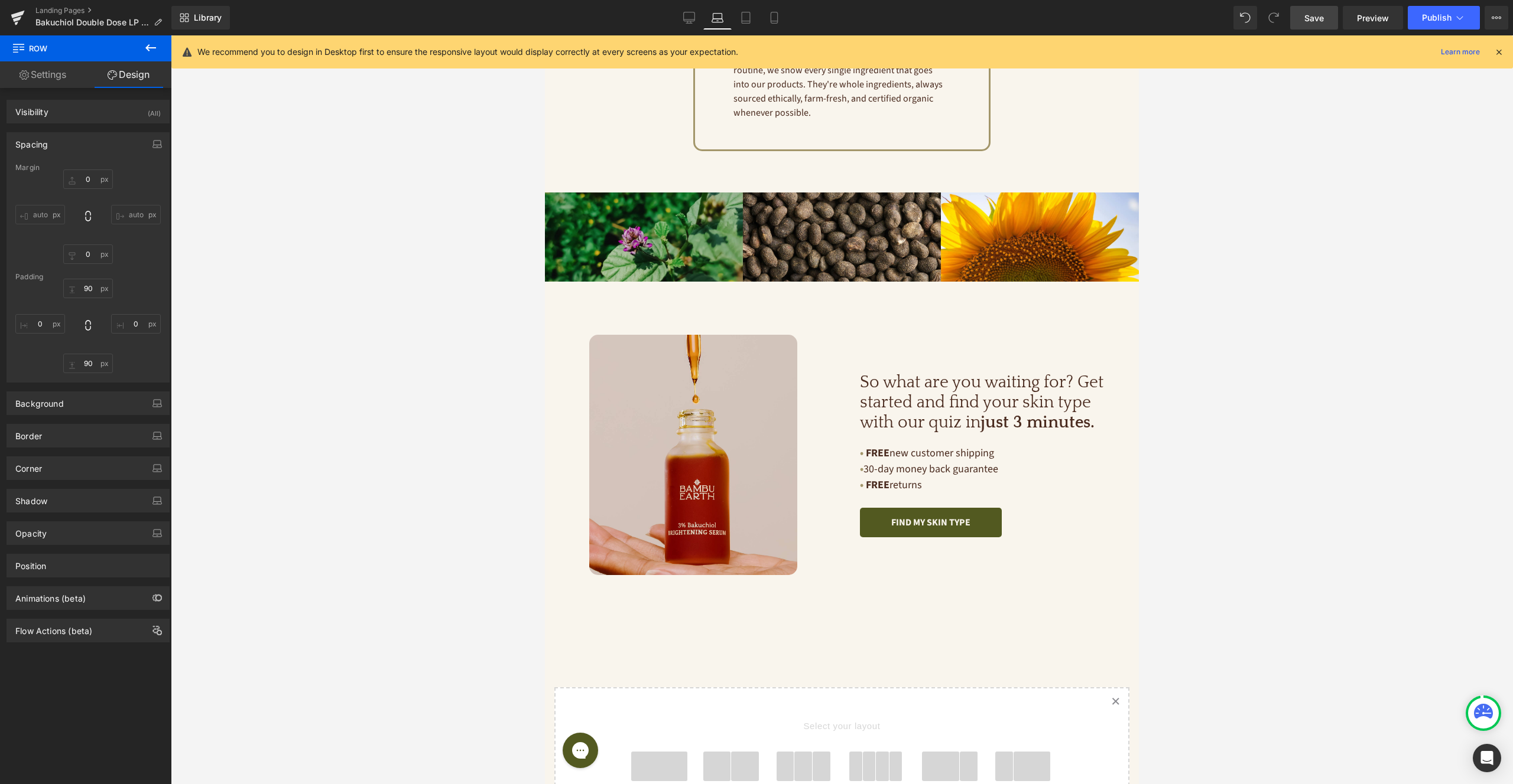
scroll to position [2636, 0]
click at [744, 23] on link "Tablet" at bounding box center [746, 17] width 29 height 23
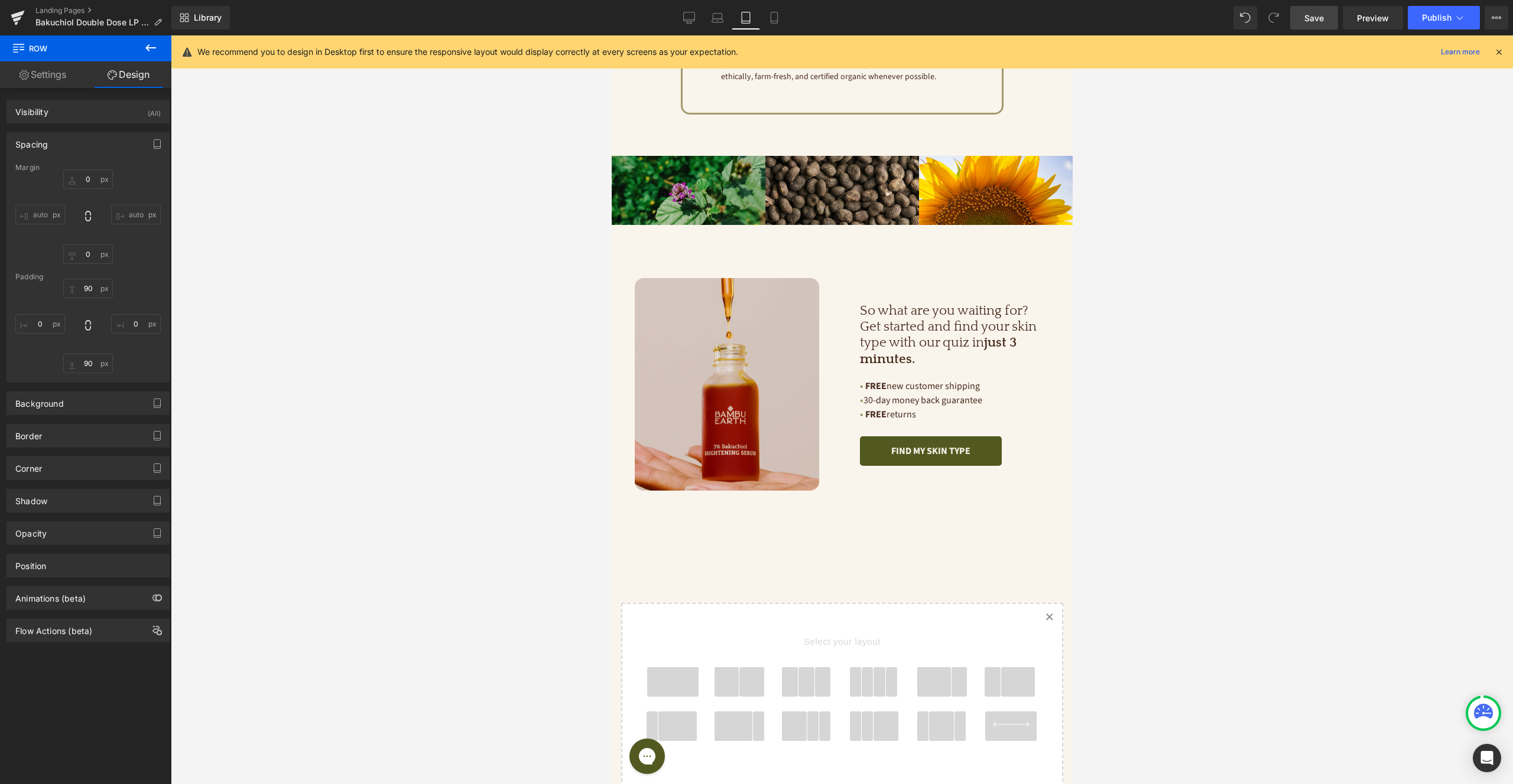
type input "0"
type input "90"
type input "0"
type input "90"
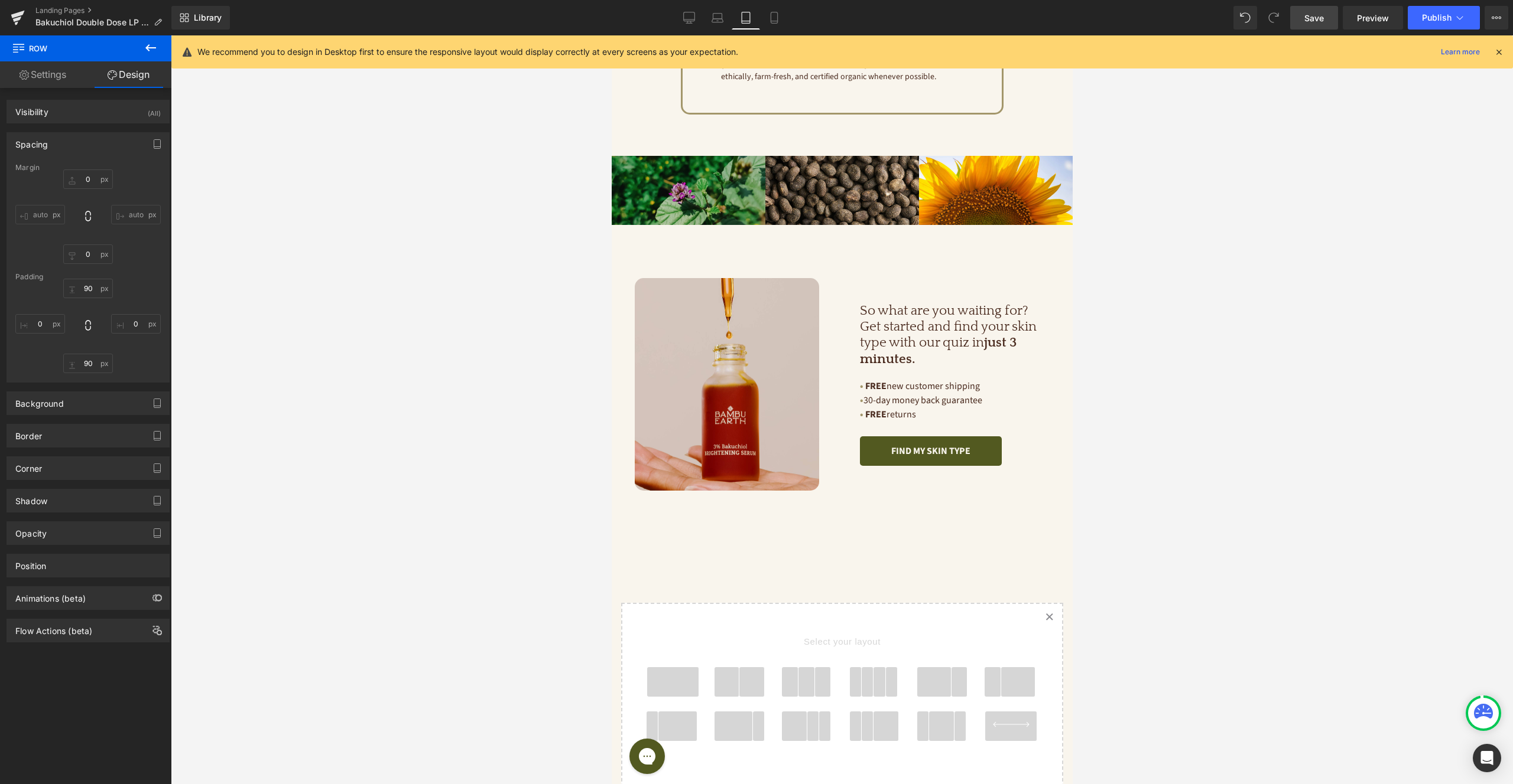
type input "0"
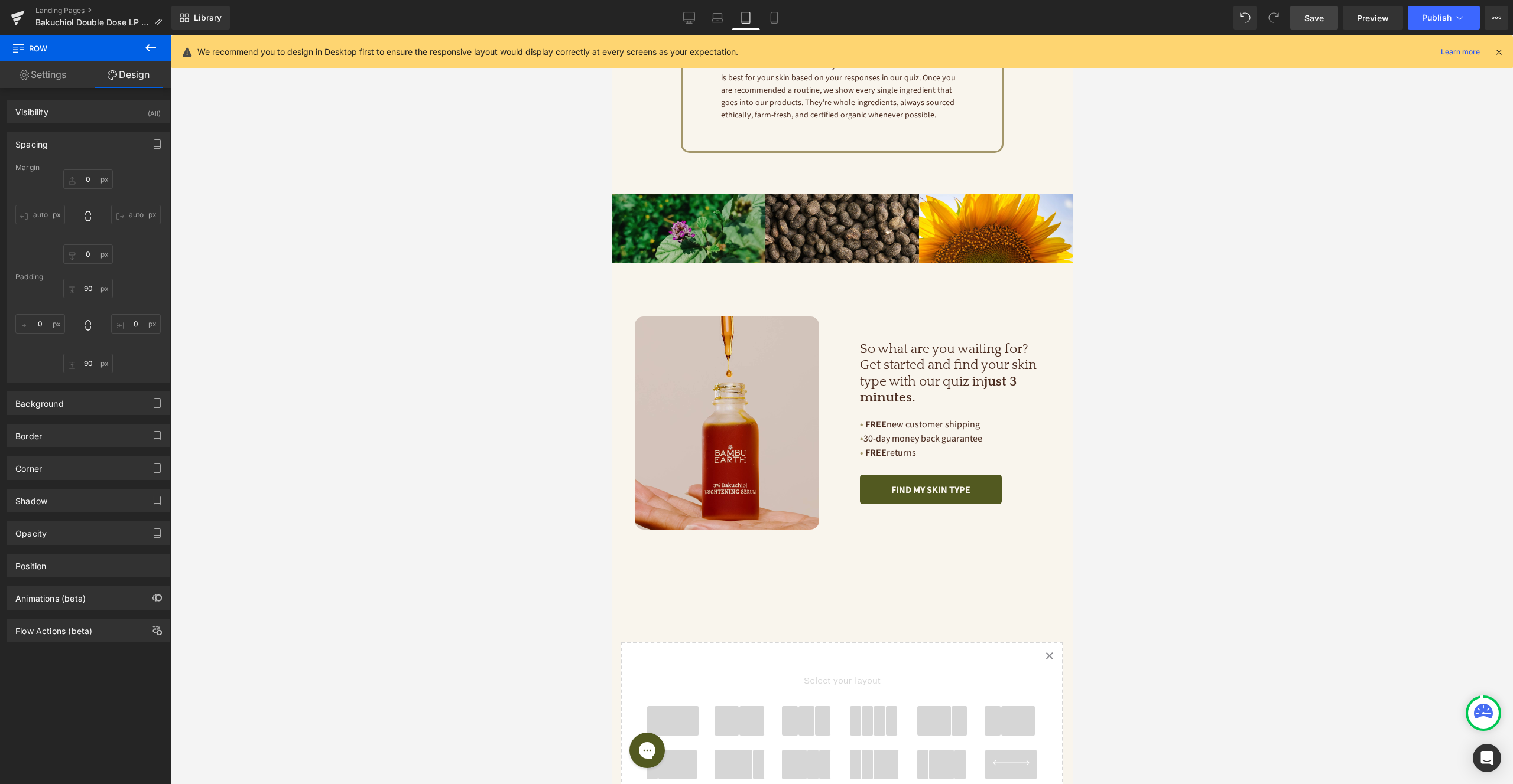
scroll to position [2545, 0]
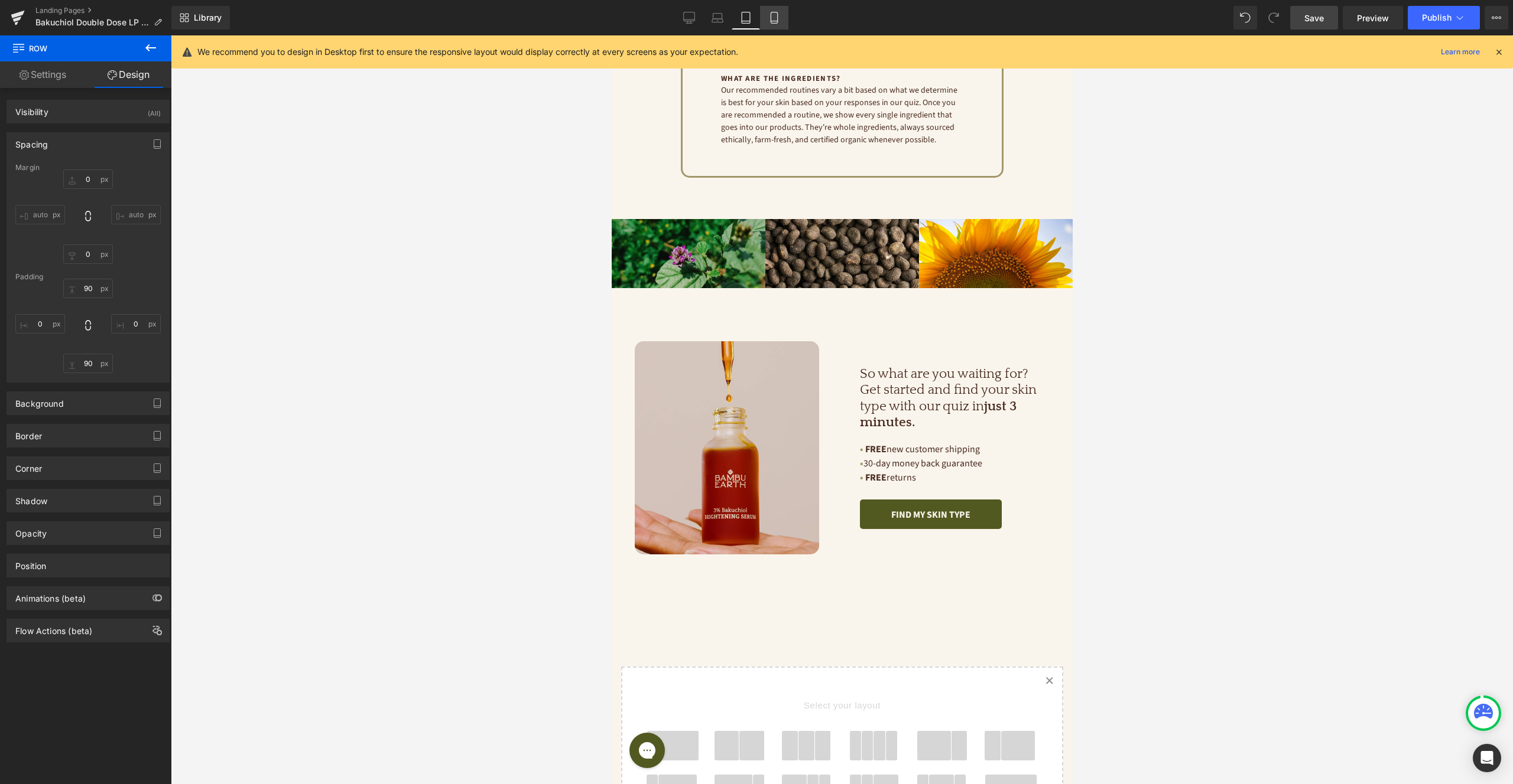
click at [782, 23] on link "Mobile" at bounding box center [775, 17] width 29 height 23
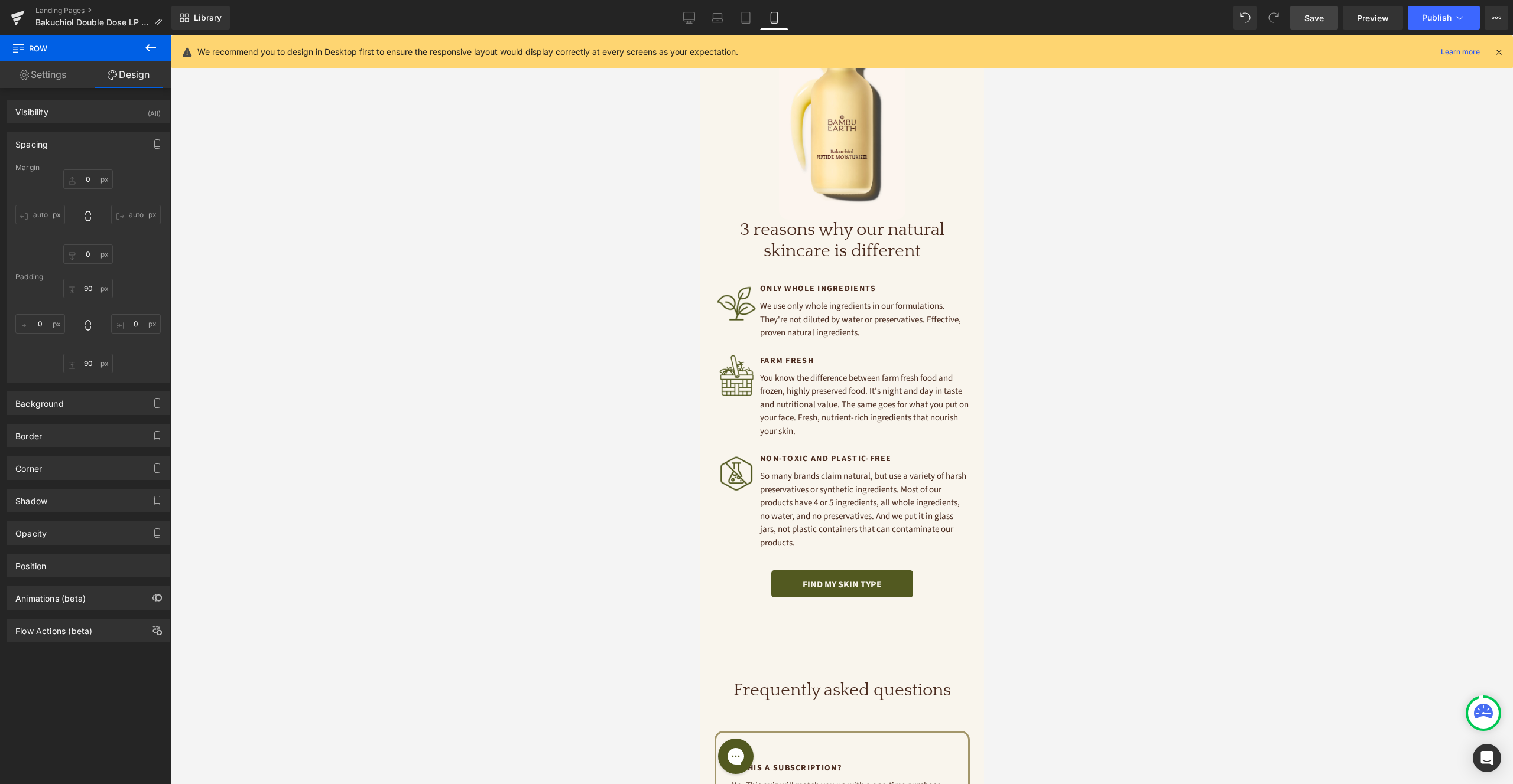
type input "0"
type input "80"
type input "0"
type input "80"
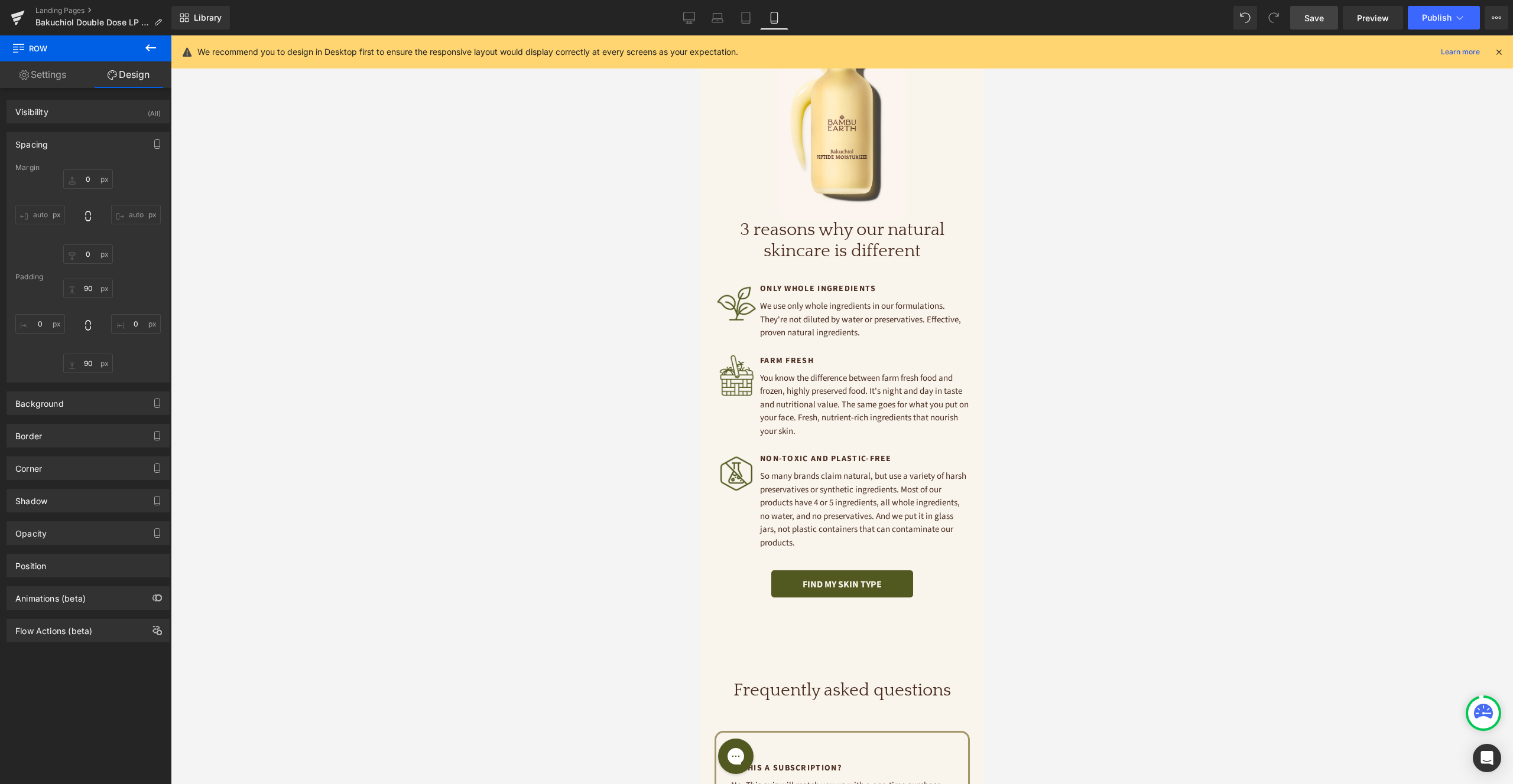
type input "0"
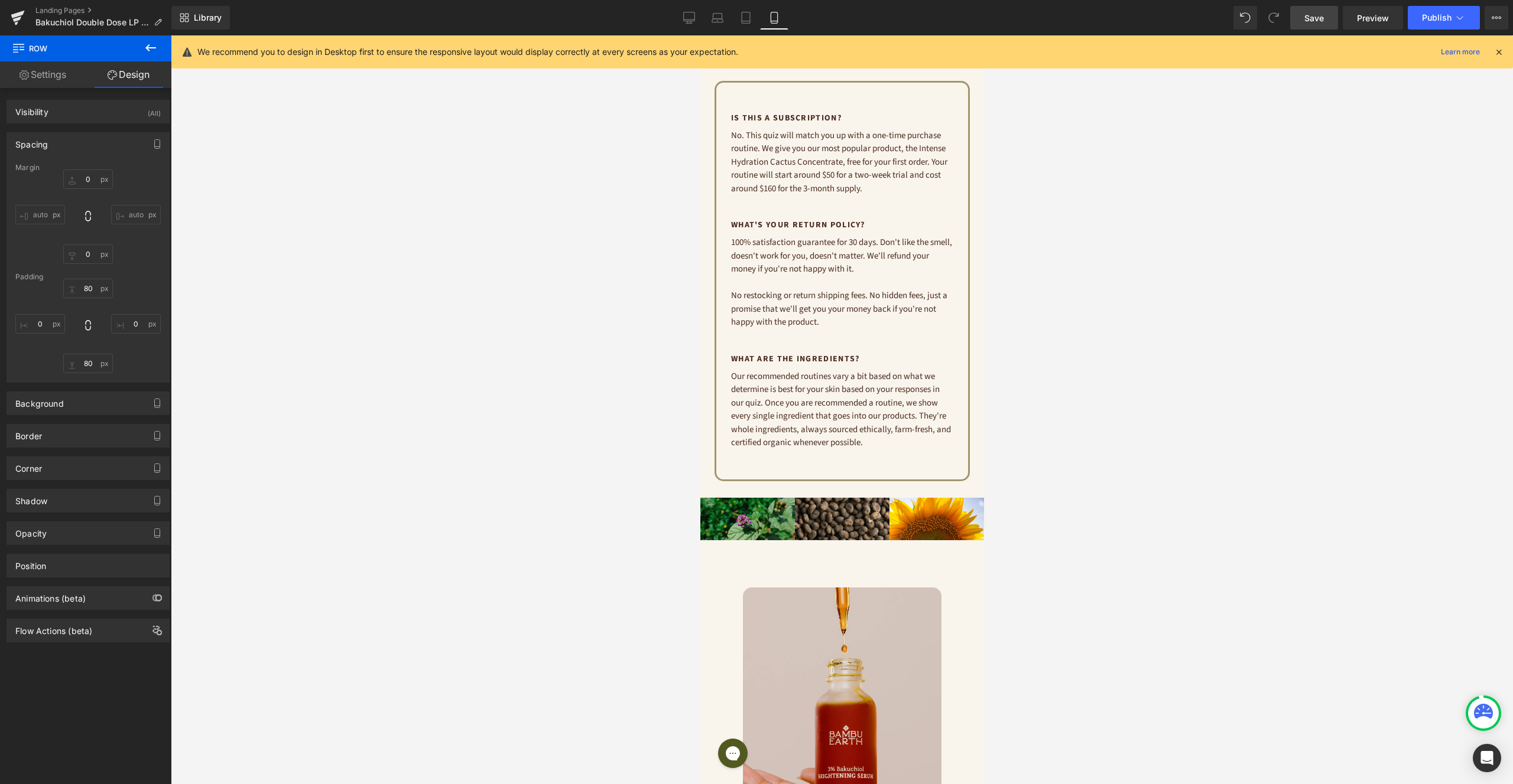
scroll to position [3567, 0]
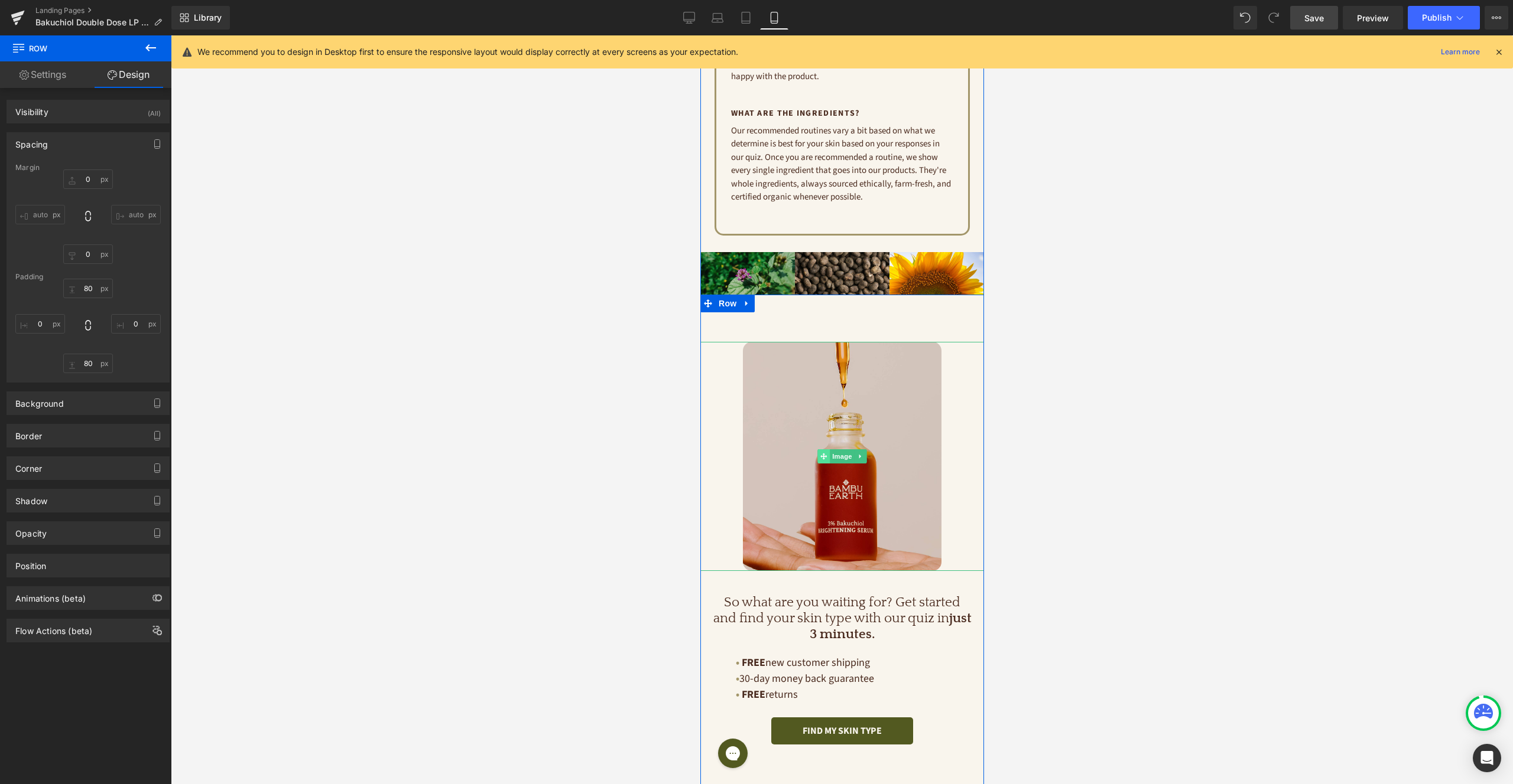
drag, startPoint x: 846, startPoint y: 407, endPoint x: 821, endPoint y: 407, distance: 25.0
click at [846, 449] on span "Image" at bounding box center [841, 456] width 25 height 14
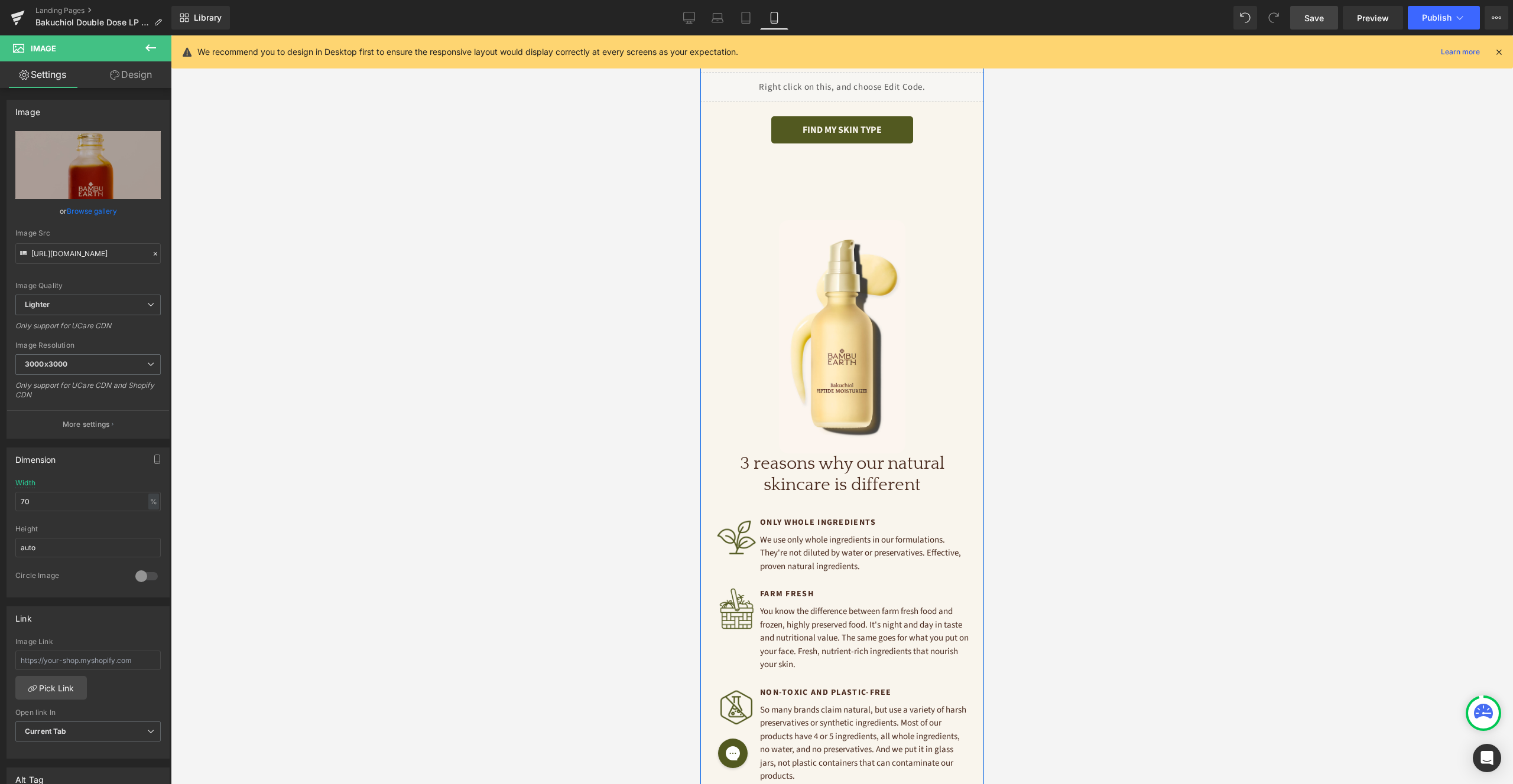
scroll to position [2083, 0]
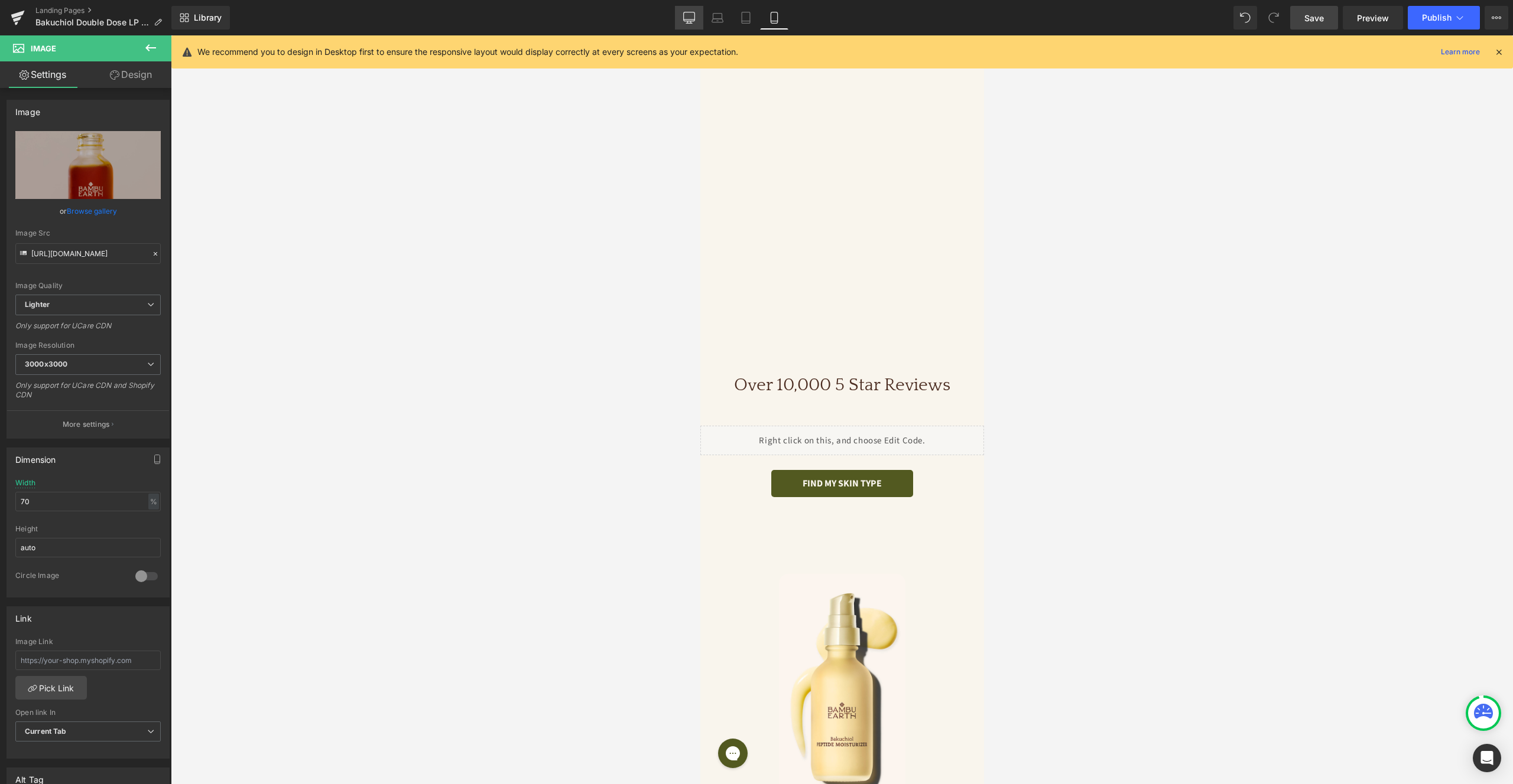
drag, startPoint x: 722, startPoint y: 20, endPoint x: 698, endPoint y: 20, distance: 24.0
click at [722, 20] on icon at bounding box center [717, 18] width 12 height 12
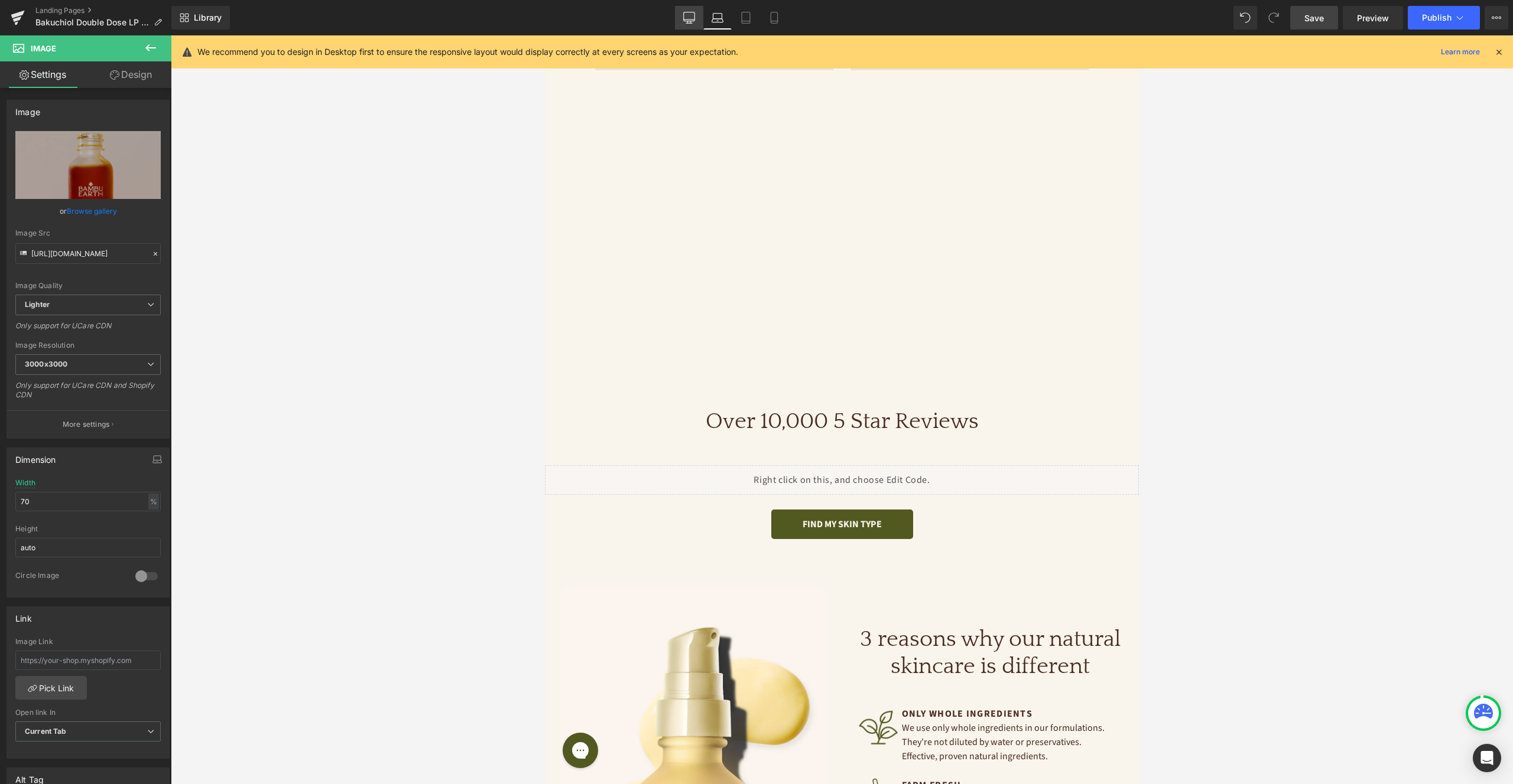
click at [683, 19] on link "Desktop" at bounding box center [689, 17] width 29 height 23
type input "90"
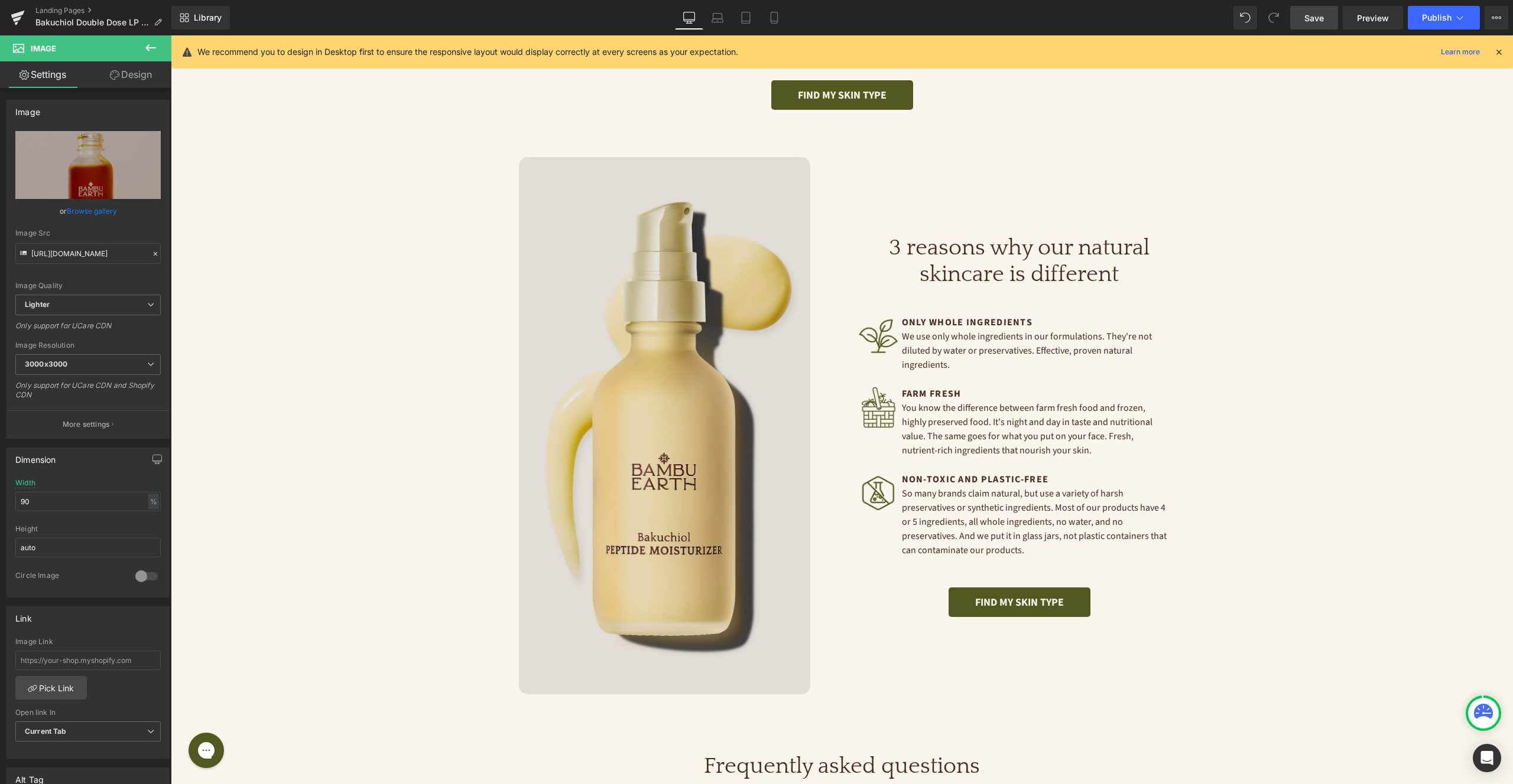
scroll to position [2271, 0]
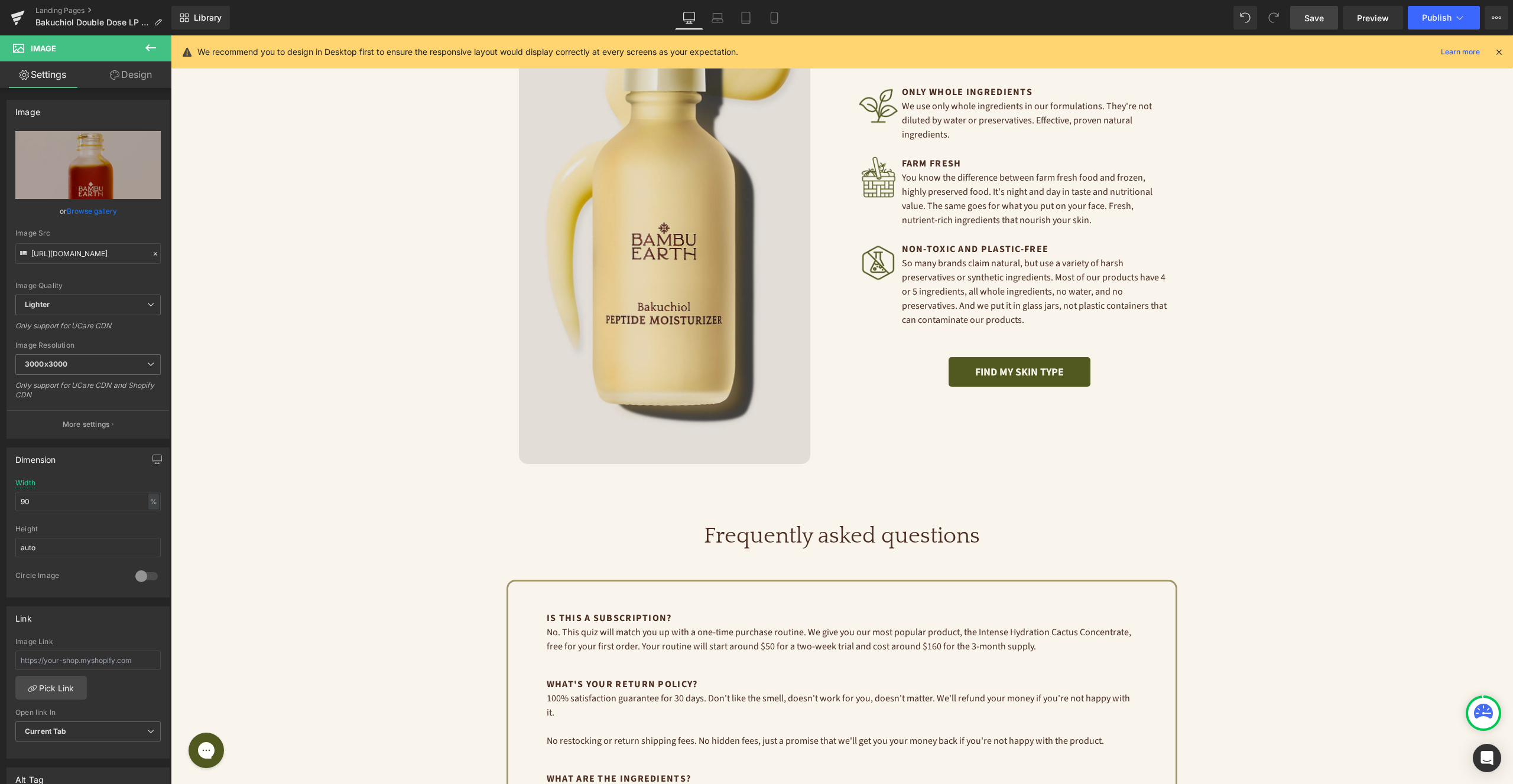
click at [714, 251] on img at bounding box center [664, 195] width 291 height 537
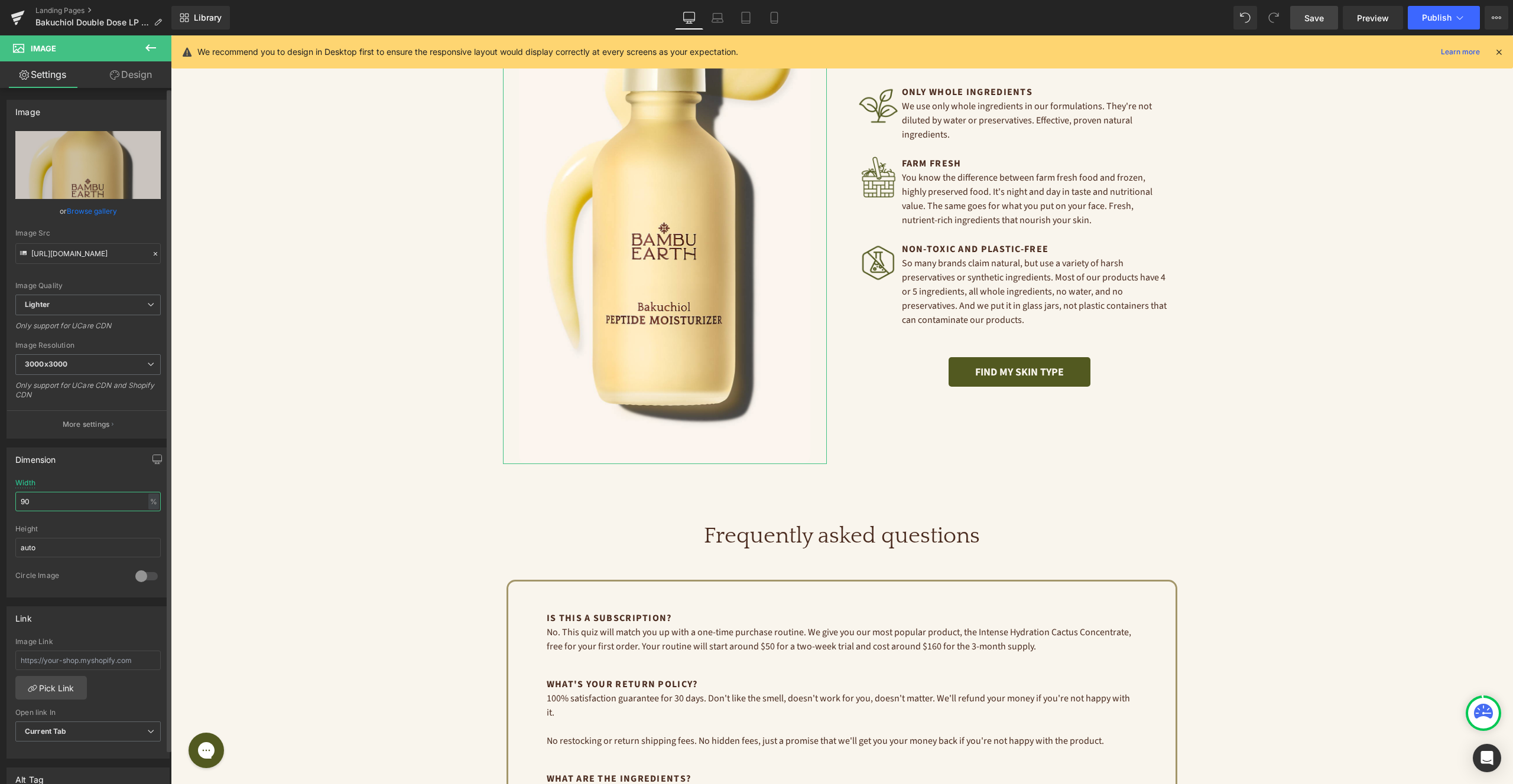
click at [78, 498] on input "90" at bounding box center [87, 502] width 146 height 20
click at [75, 498] on input "90" at bounding box center [87, 502] width 146 height 20
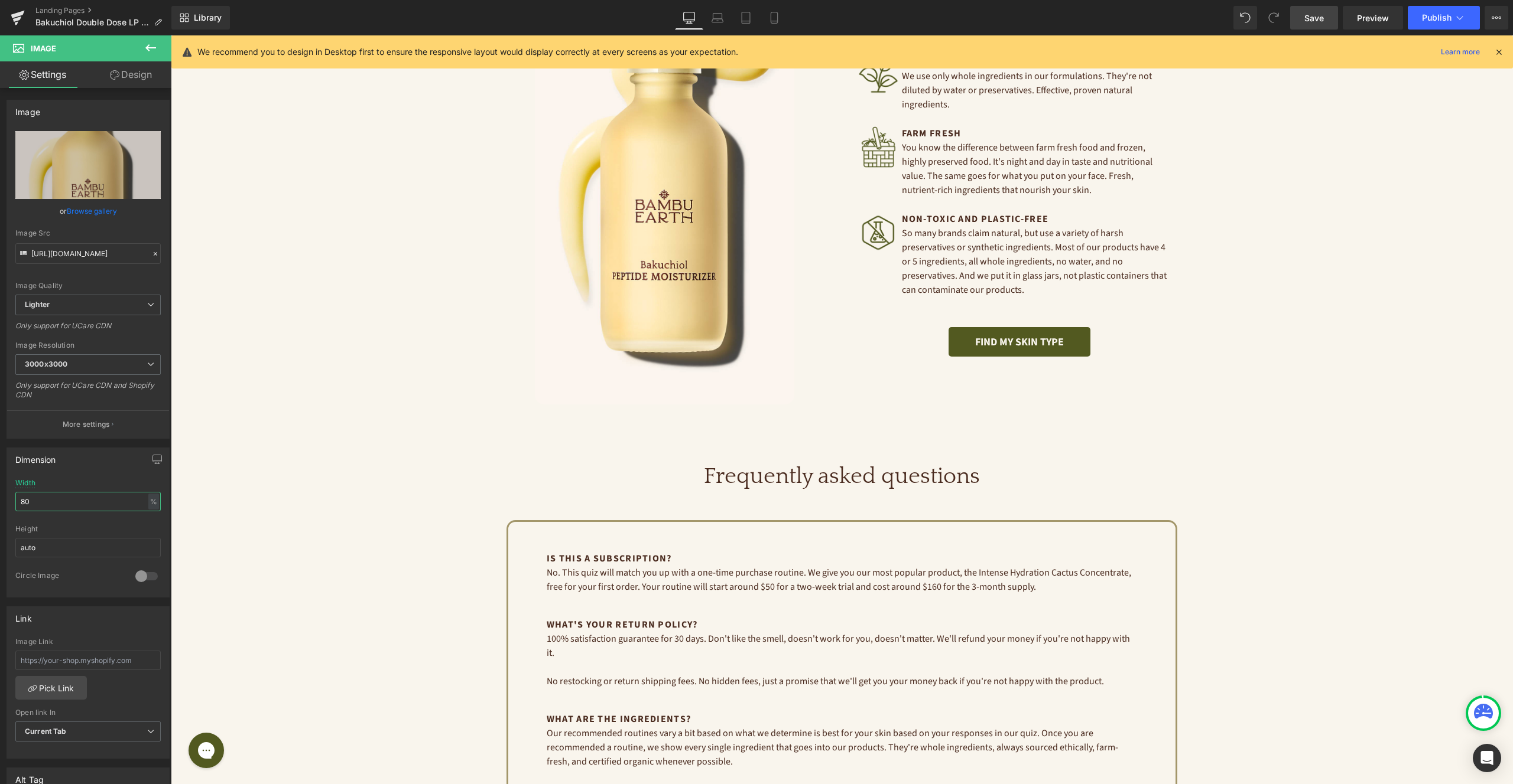
type input "80"
click at [1323, 28] on link "Save" at bounding box center [1313, 17] width 48 height 23
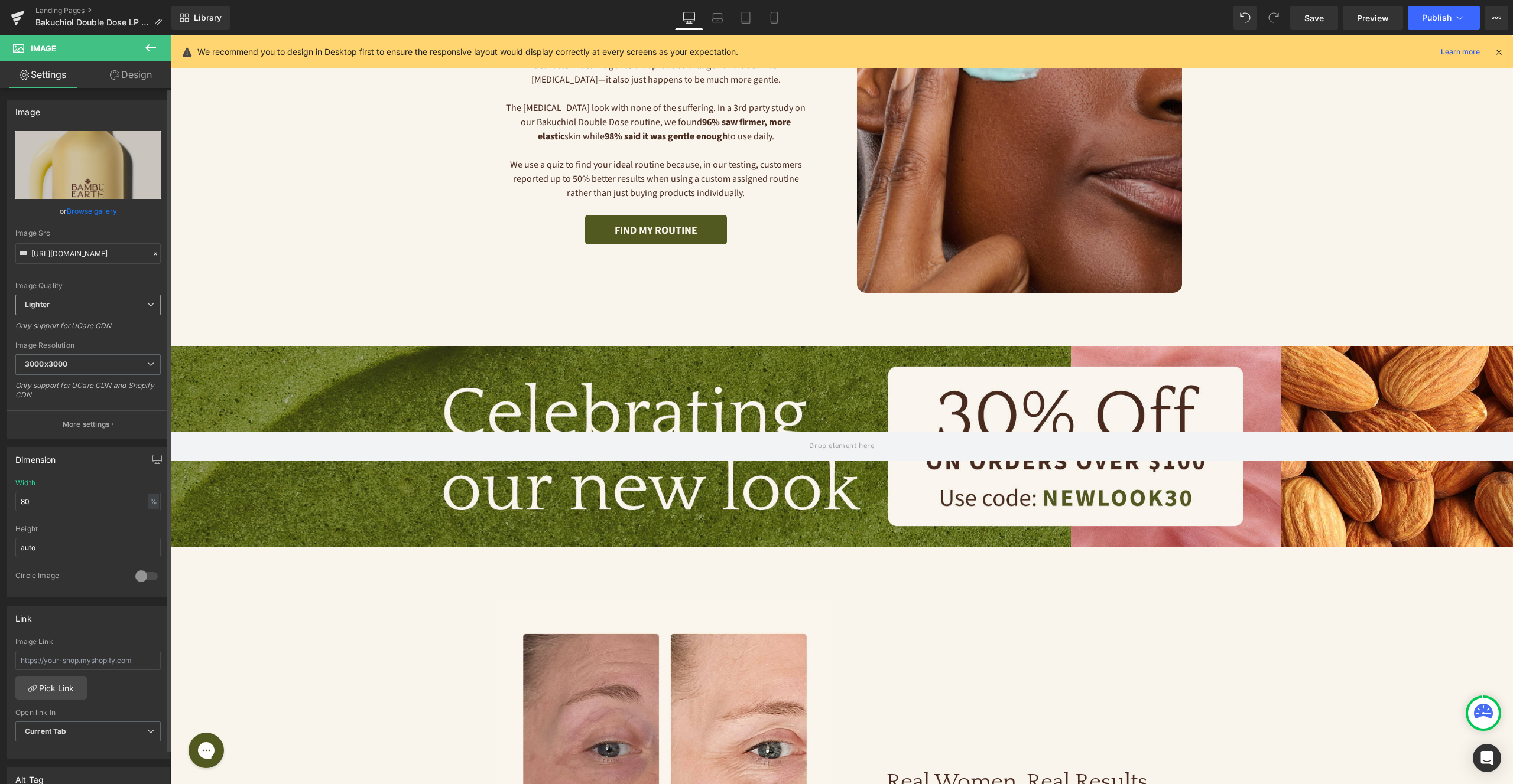
scroll to position [522, 0]
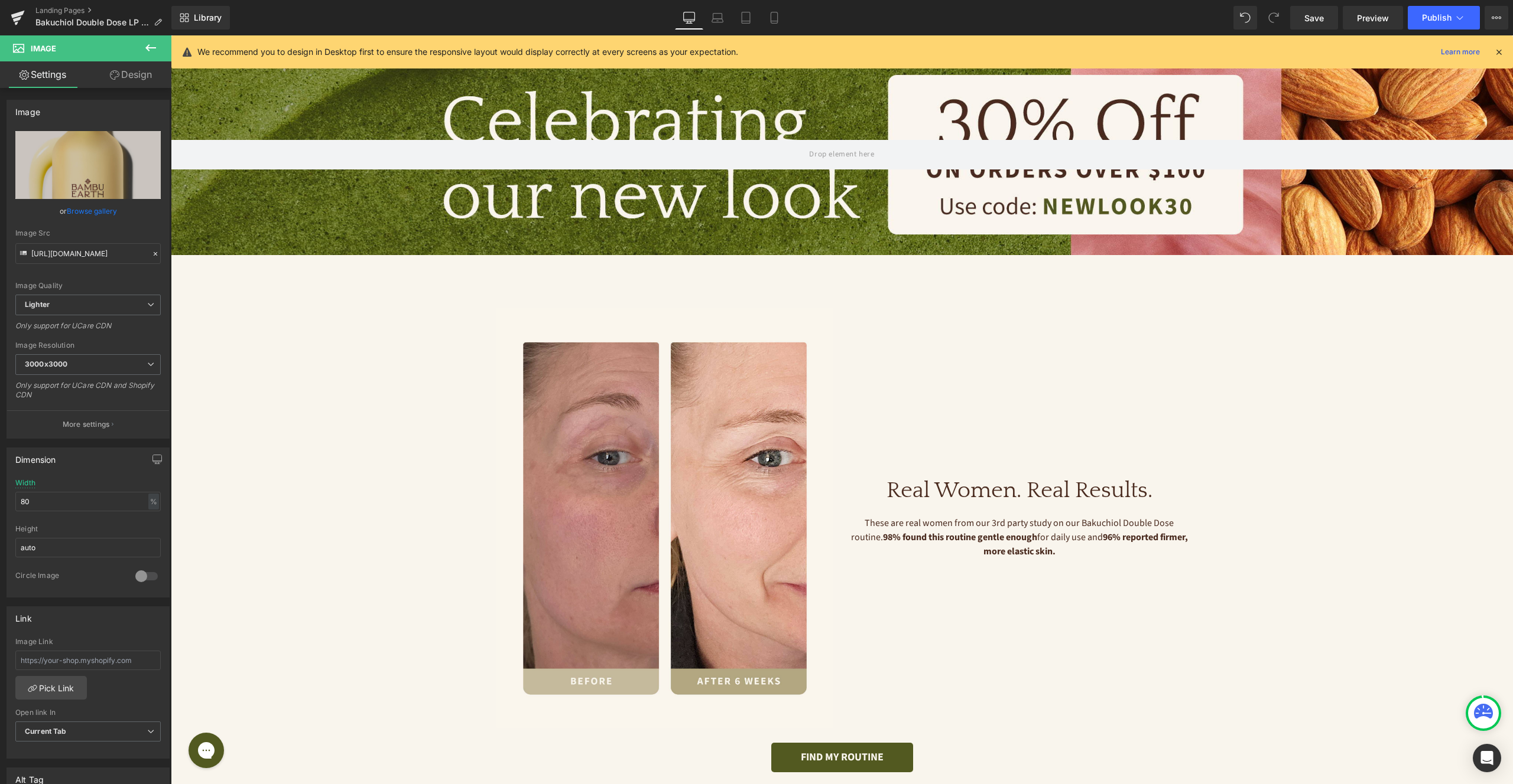
click at [793, 291] on div "Image Image Image Image ‹ › [GEOGRAPHIC_DATA] Real Women. Real Results. Heading…" at bounding box center [842, 492] width 709 height 473
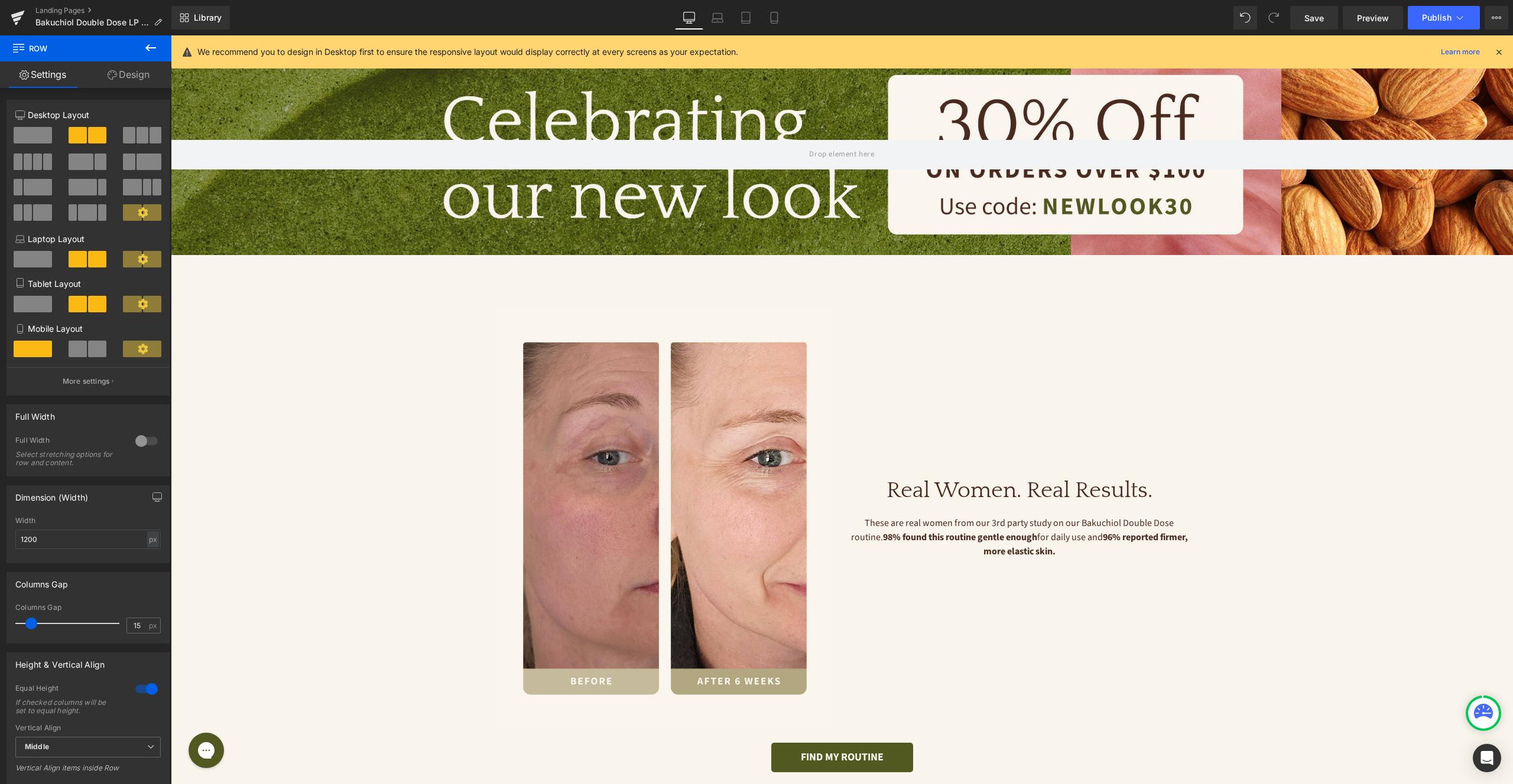
click at [146, 51] on icon at bounding box center [150, 47] width 14 height 14
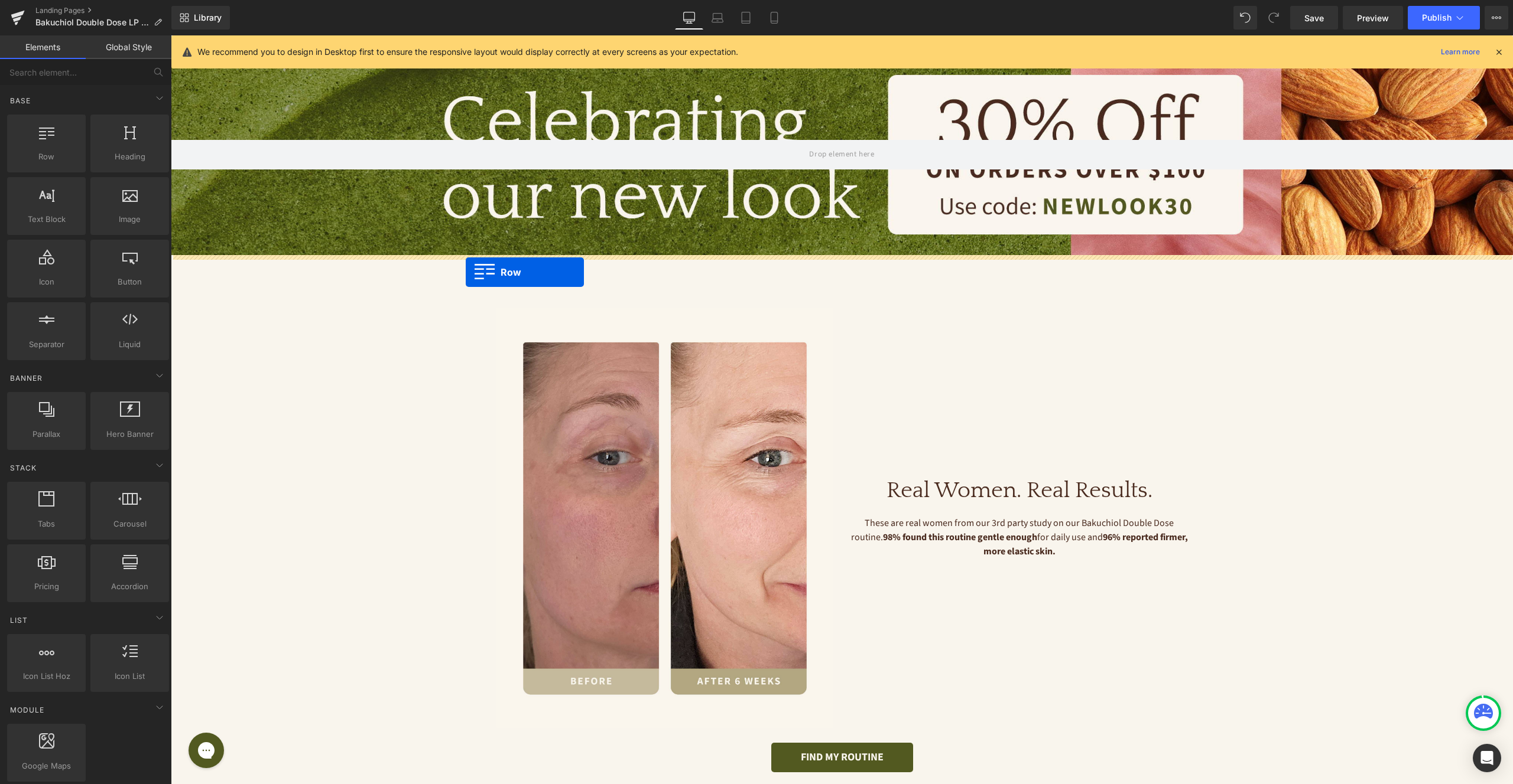
drag, startPoint x: 229, startPoint y: 182, endPoint x: 465, endPoint y: 272, distance: 252.6
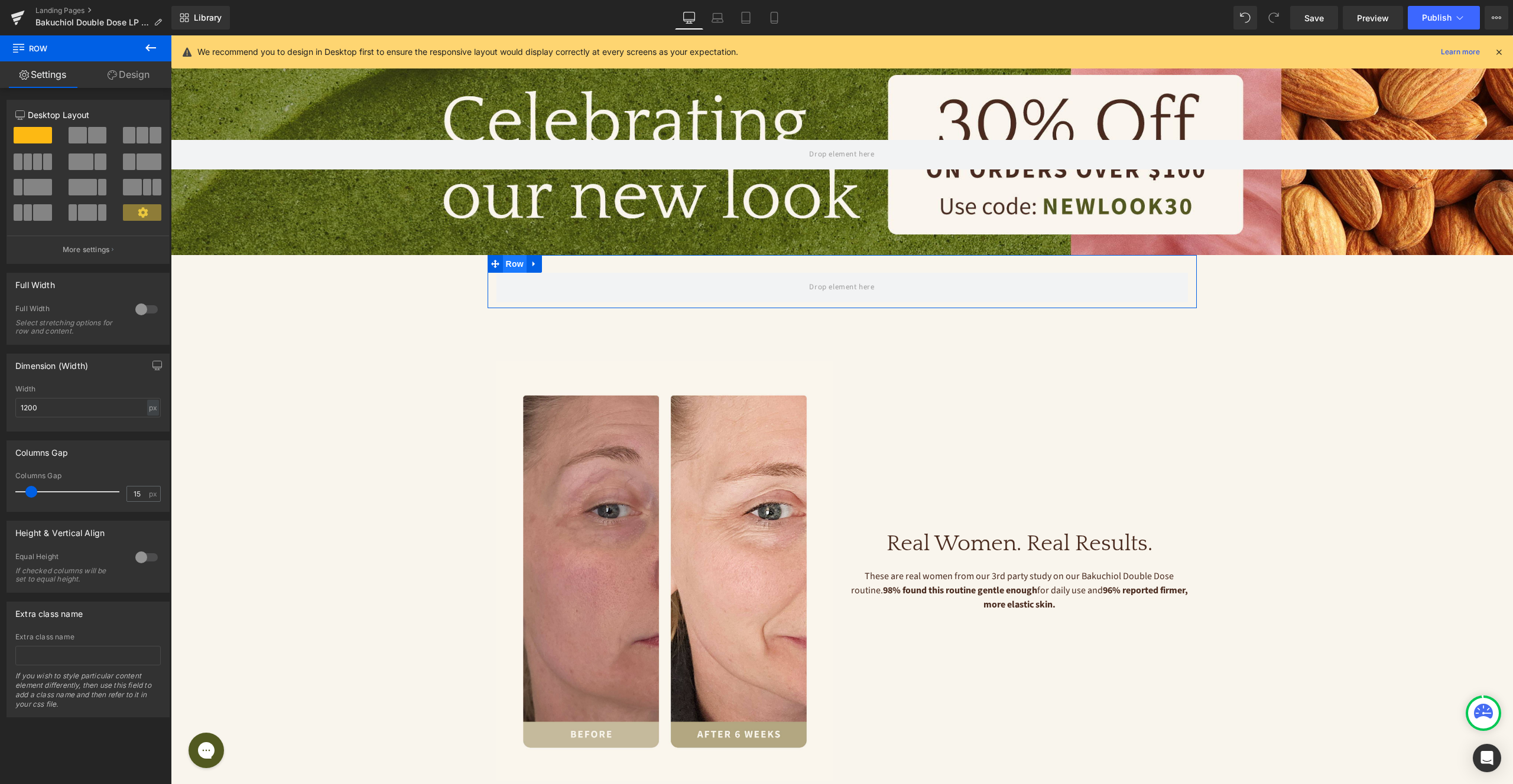
click at [509, 265] on span "Row" at bounding box center [514, 264] width 23 height 18
click at [140, 313] on div at bounding box center [147, 309] width 29 height 19
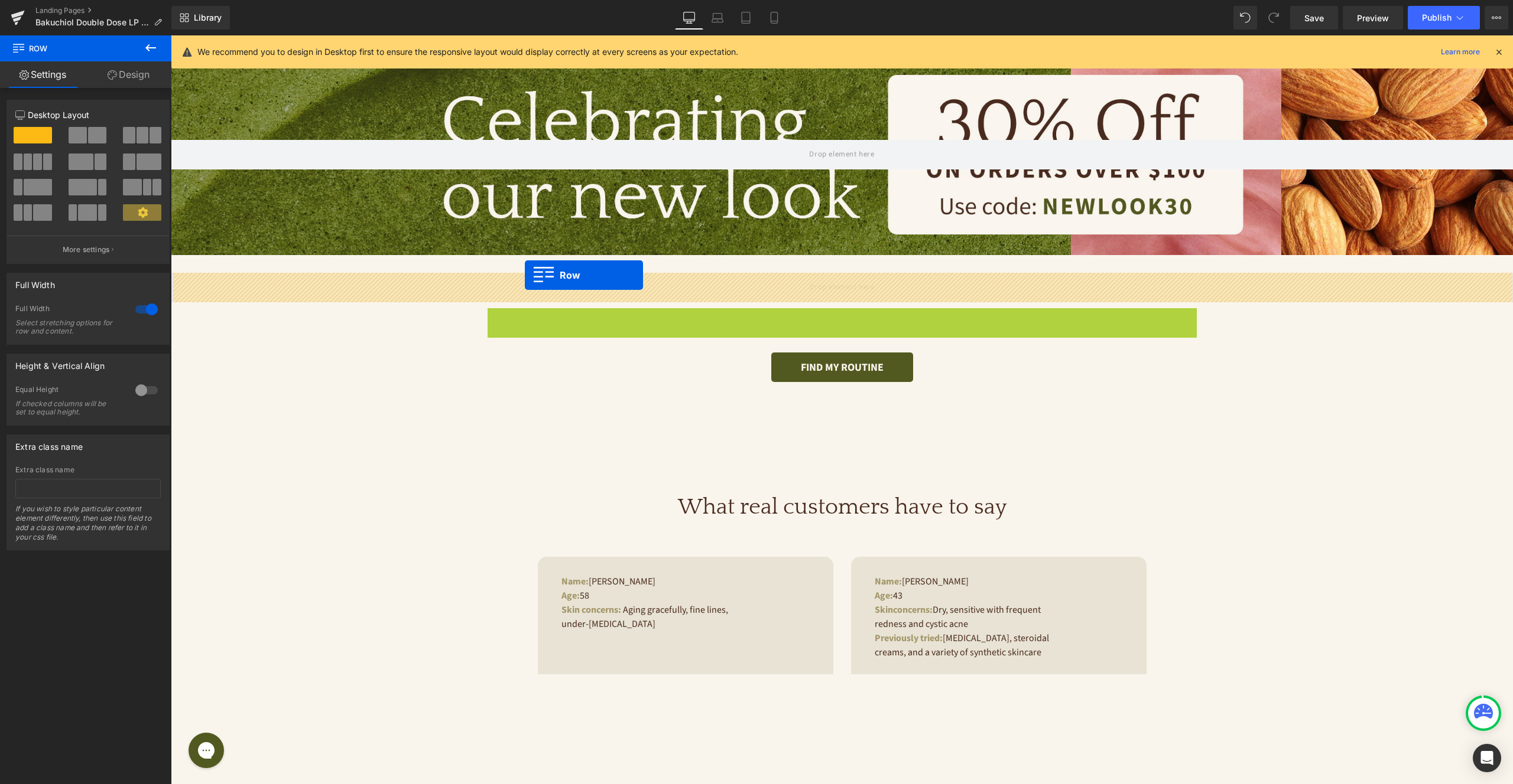
drag, startPoint x: 518, startPoint y: 314, endPoint x: 525, endPoint y: 275, distance: 39.6
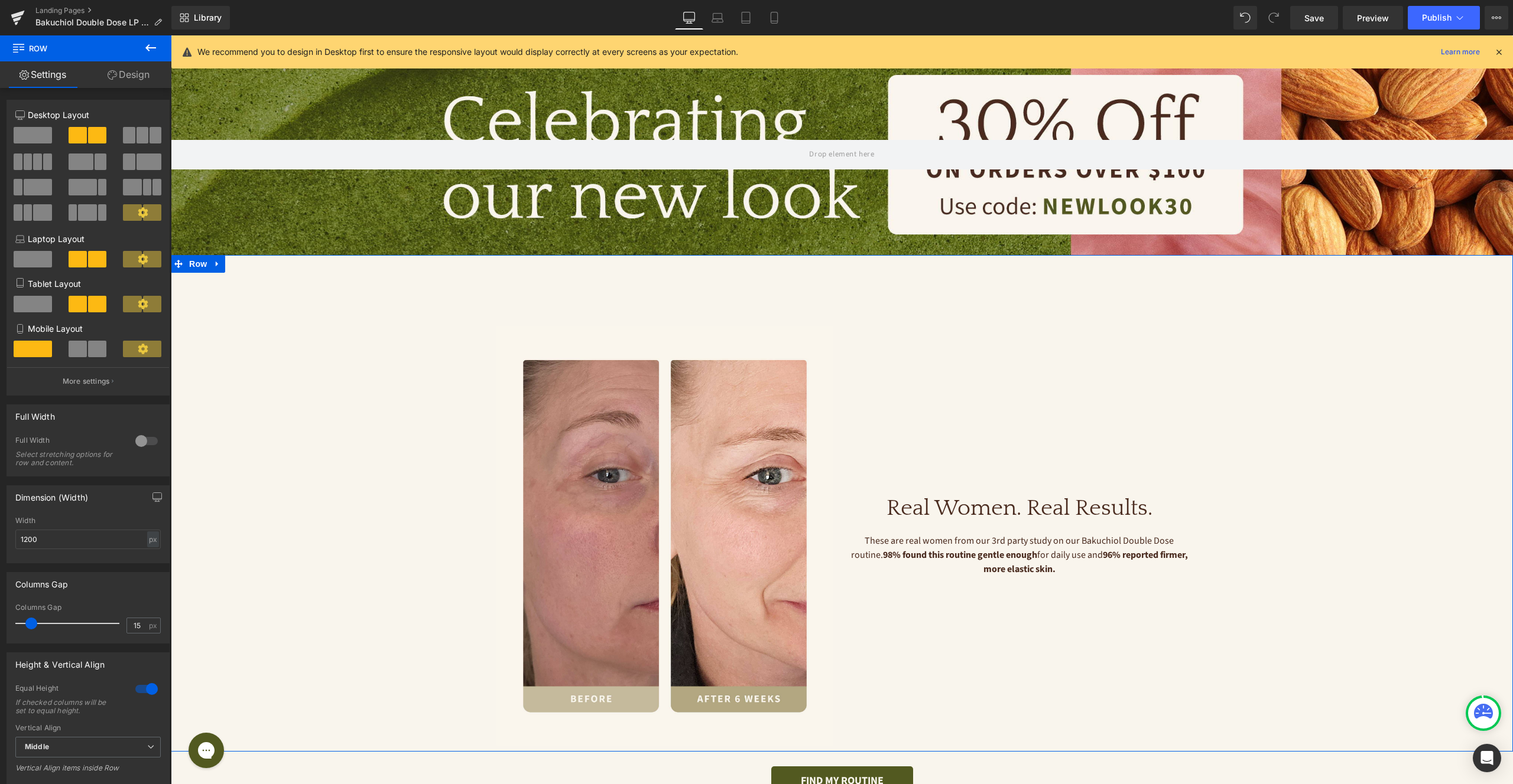
click at [407, 321] on div "Image Image Image Image ‹ › [GEOGRAPHIC_DATA] Real Women. Real Results. Heading…" at bounding box center [841, 510] width 1342 height 473
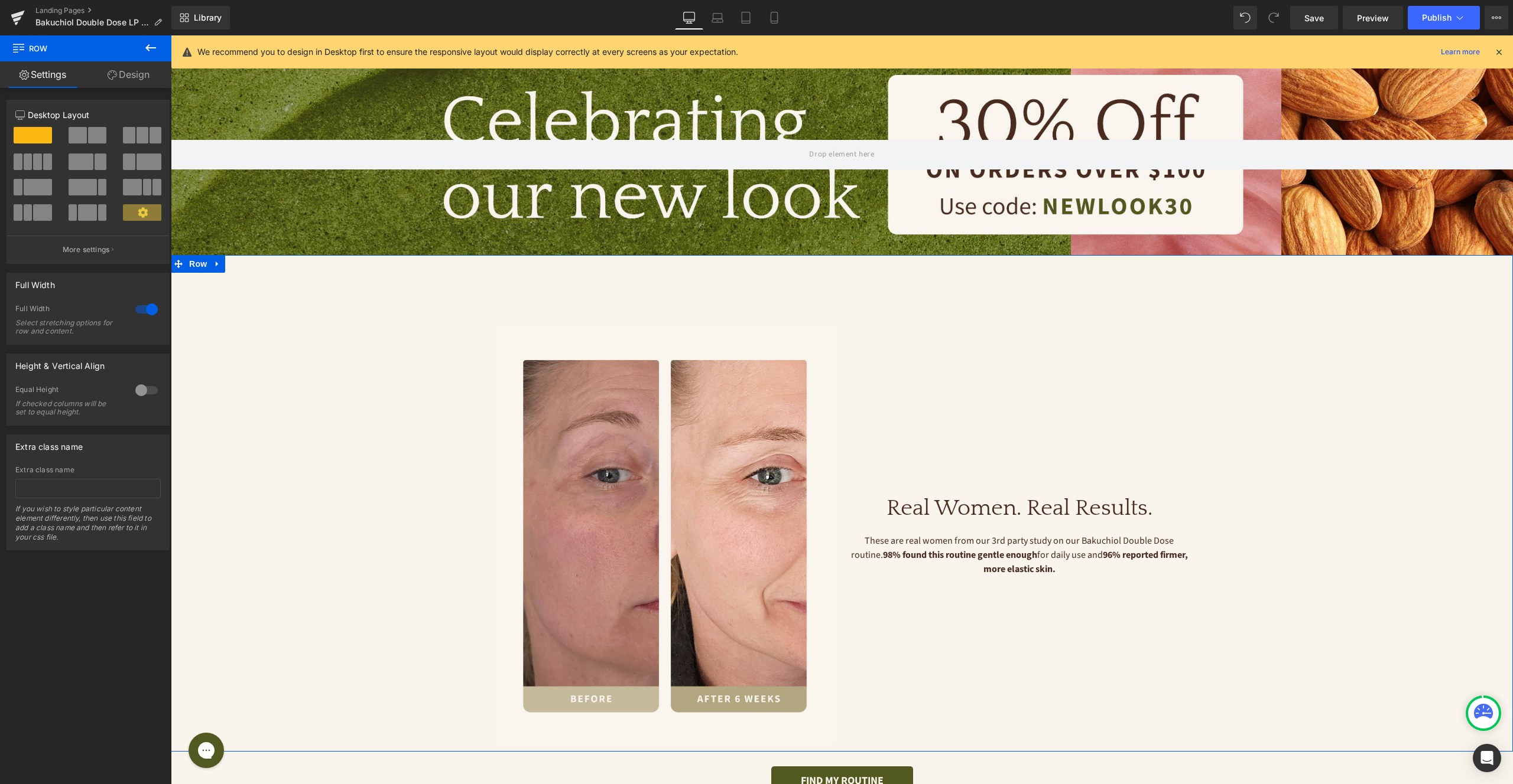
click at [127, 81] on link "Design" at bounding box center [129, 74] width 86 height 26
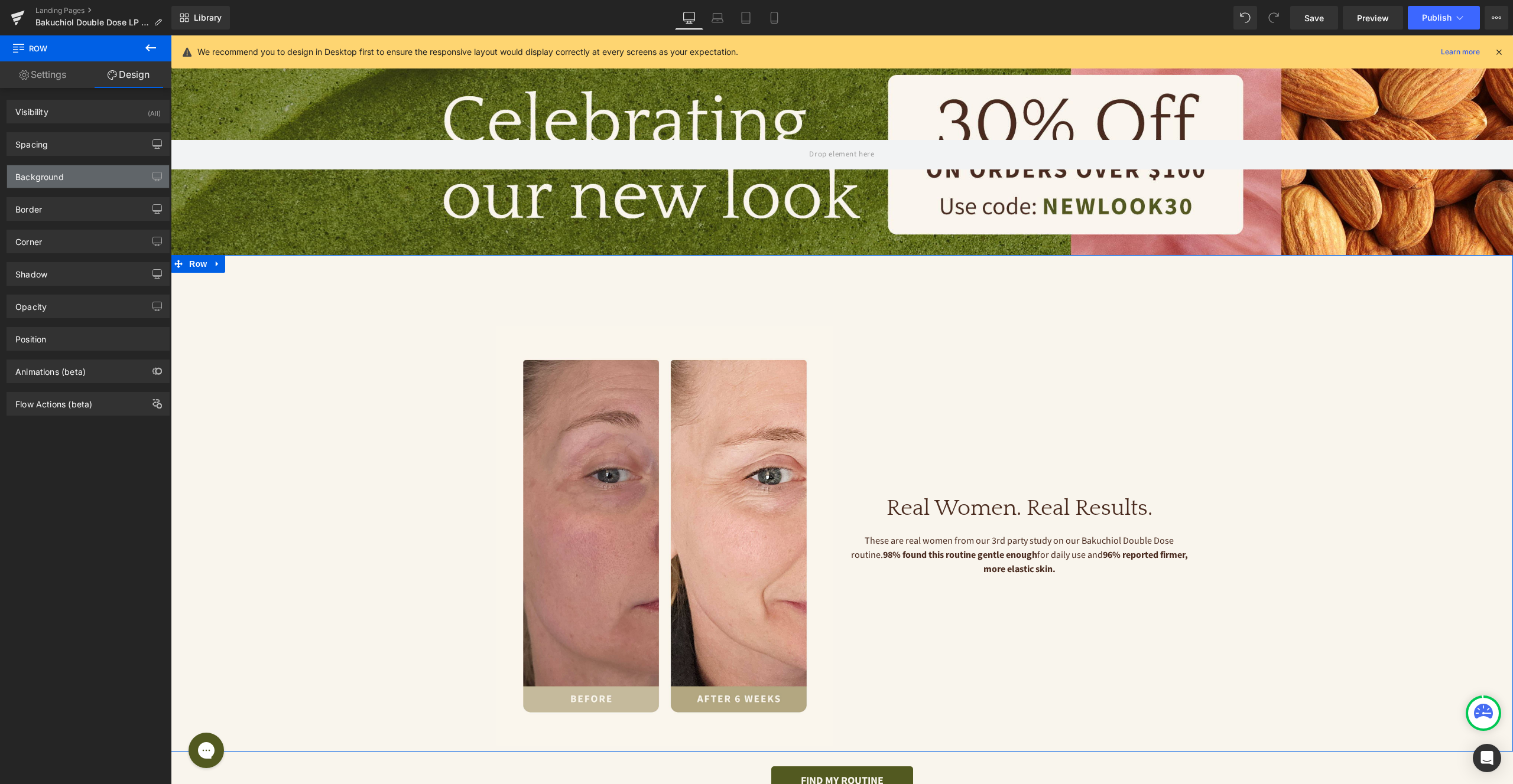
click at [96, 171] on div "Background" at bounding box center [87, 176] width 162 height 23
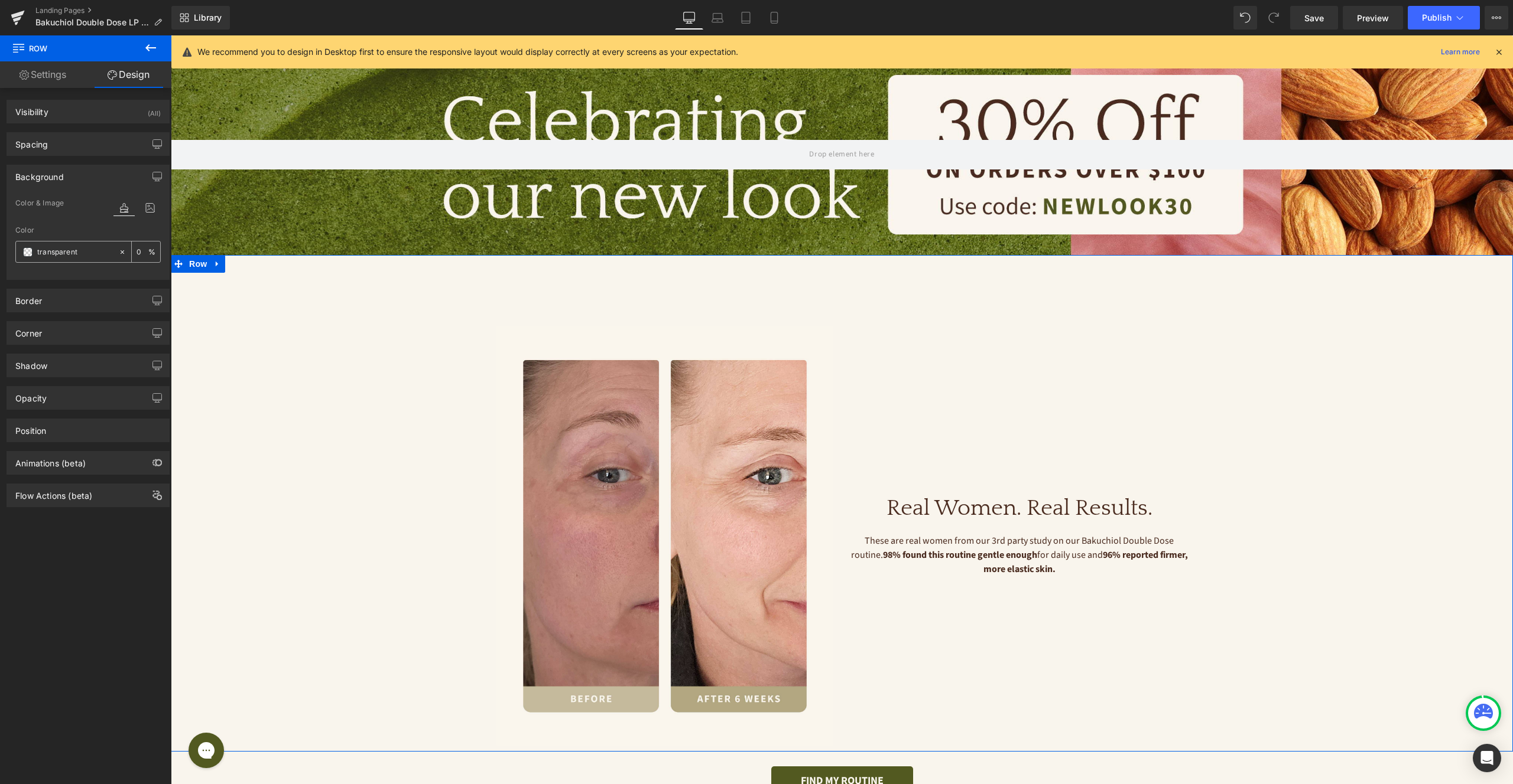
click at [70, 255] on input "transparent" at bounding box center [75, 252] width 75 height 13
click at [112, 250] on div "transparent" at bounding box center [67, 251] width 103 height 20
click at [118, 251] on icon at bounding box center [122, 252] width 8 height 8
click at [19, 256] on div "none" at bounding box center [67, 251] width 103 height 20
click at [29, 253] on span at bounding box center [28, 252] width 10 height 10
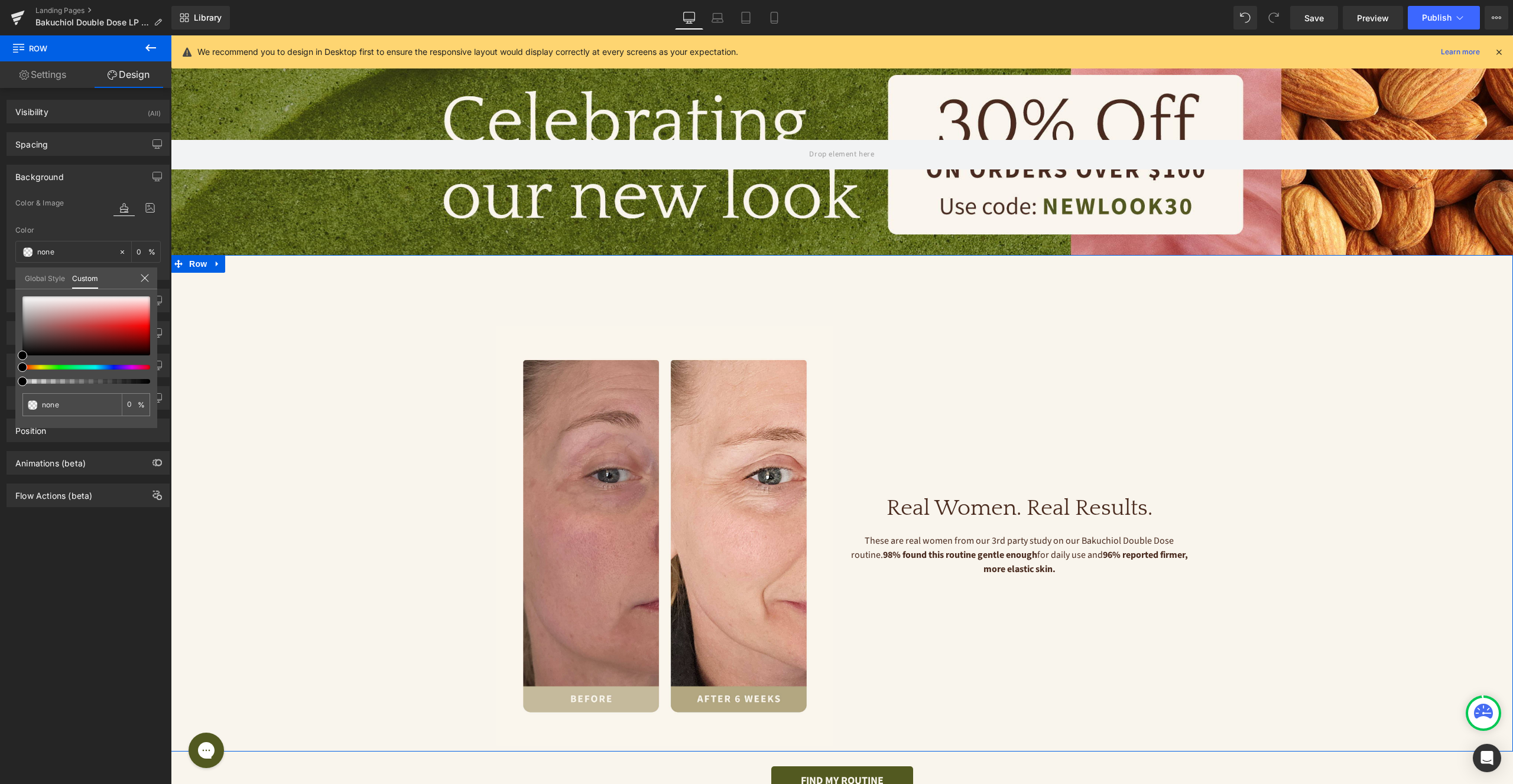
click at [38, 280] on link "Global Style" at bounding box center [44, 277] width 40 height 20
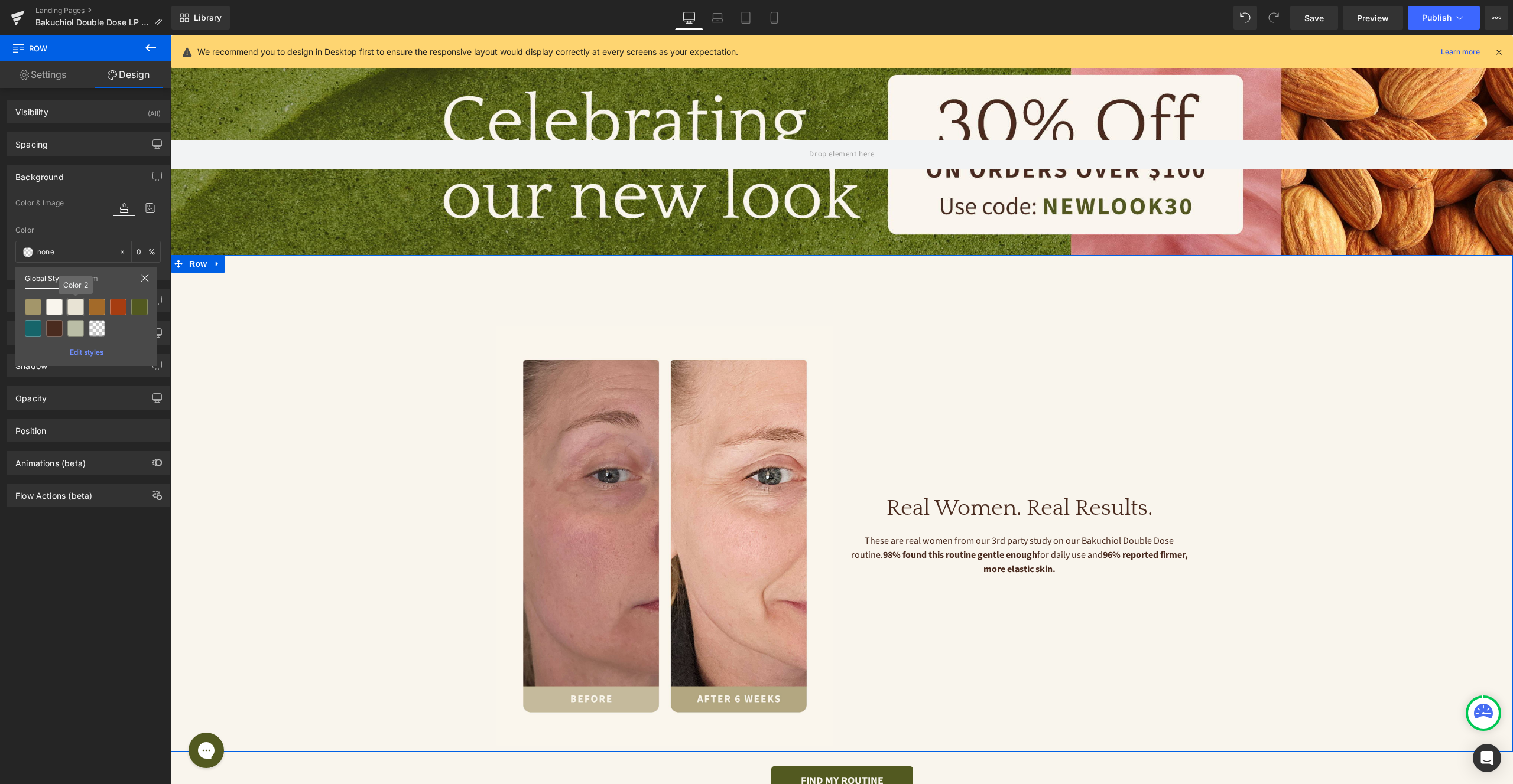
click at [75, 307] on div at bounding box center [75, 307] width 17 height 17
type input "Color 2"
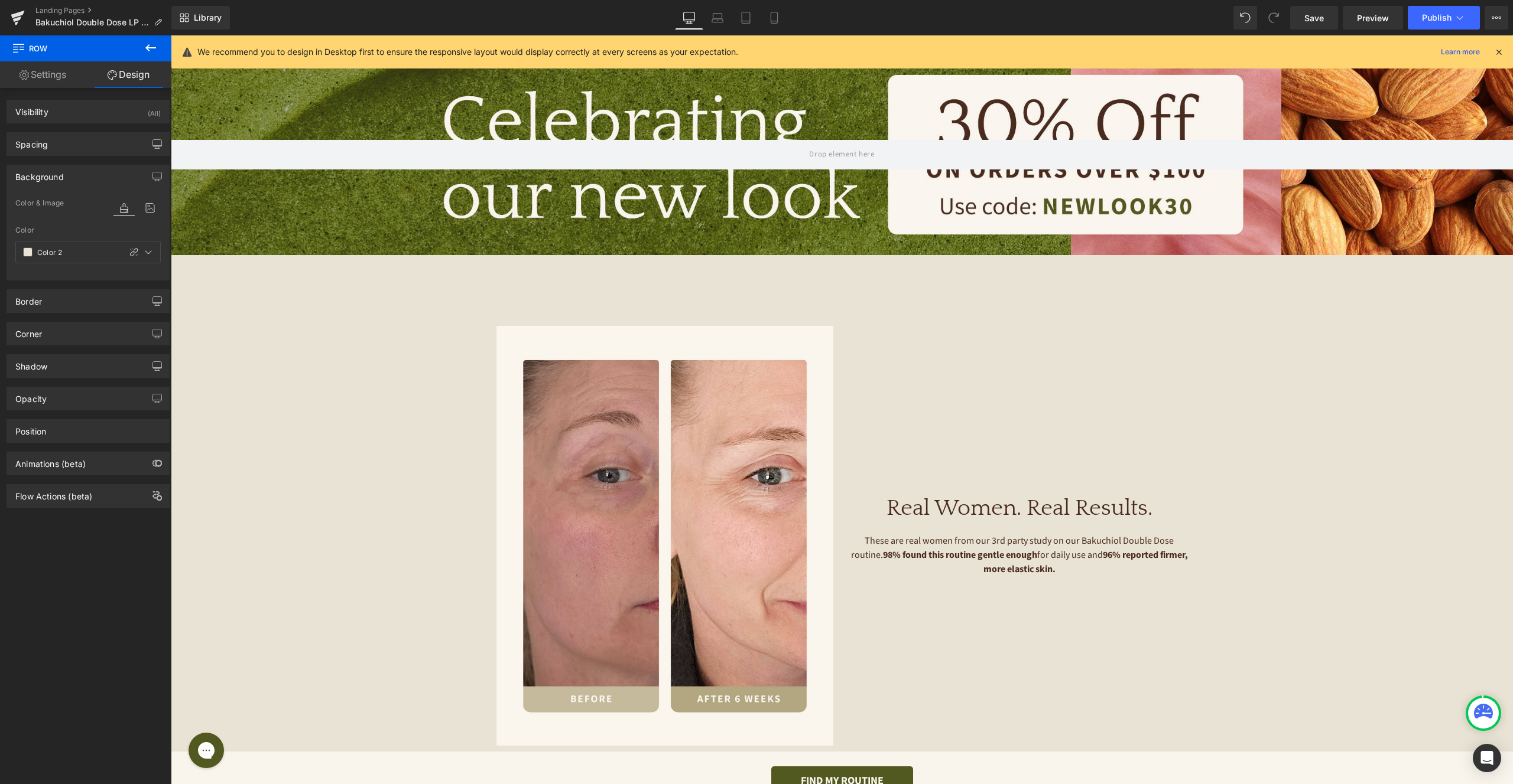
click at [149, 54] on icon at bounding box center [150, 47] width 14 height 14
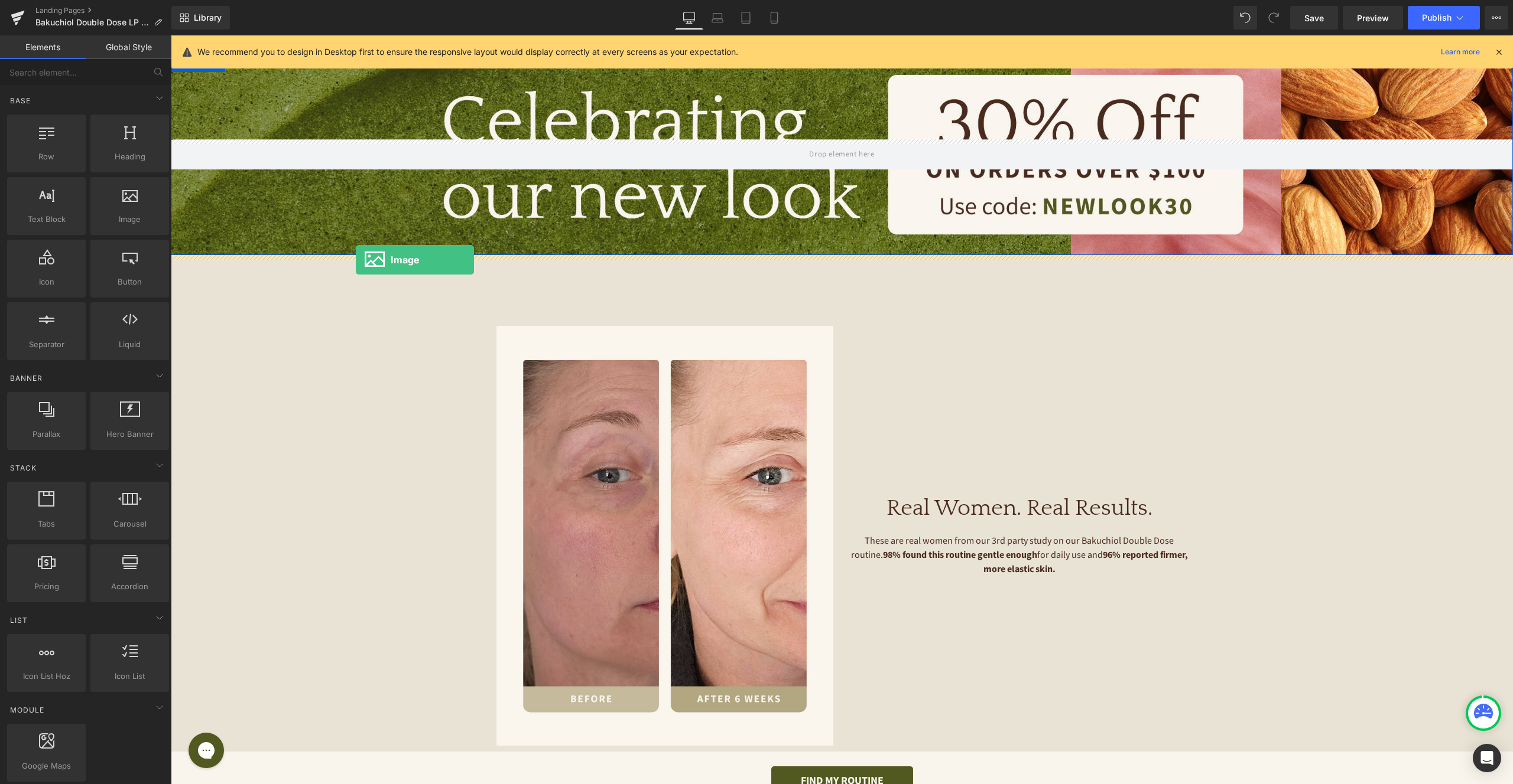
drag, startPoint x: 297, startPoint y: 247, endPoint x: 356, endPoint y: 260, distance: 60.4
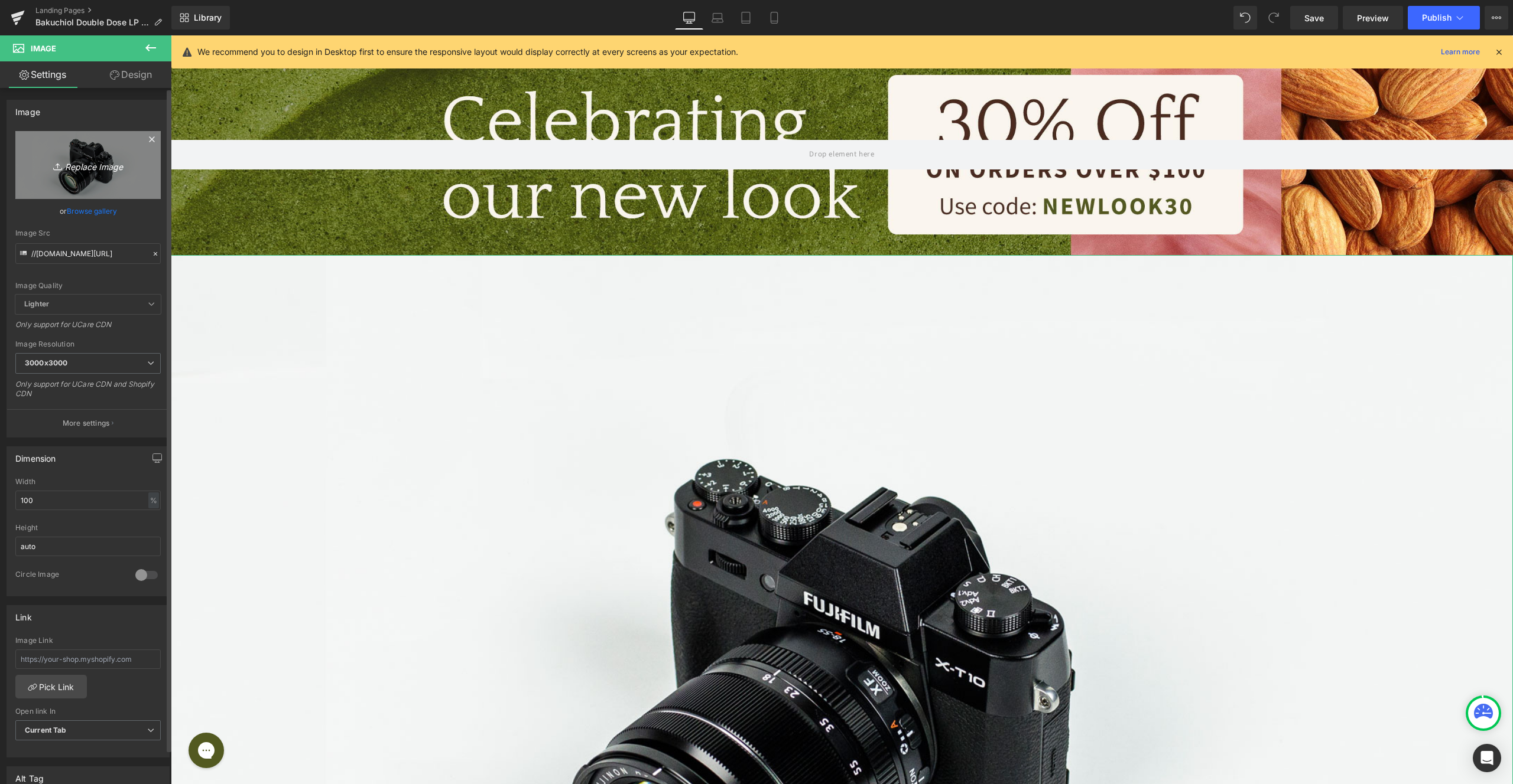
click at [86, 163] on icon "Replace Image" at bounding box center [87, 165] width 94 height 15
click at [93, 207] on link "Browse gallery" at bounding box center [92, 210] width 51 height 20
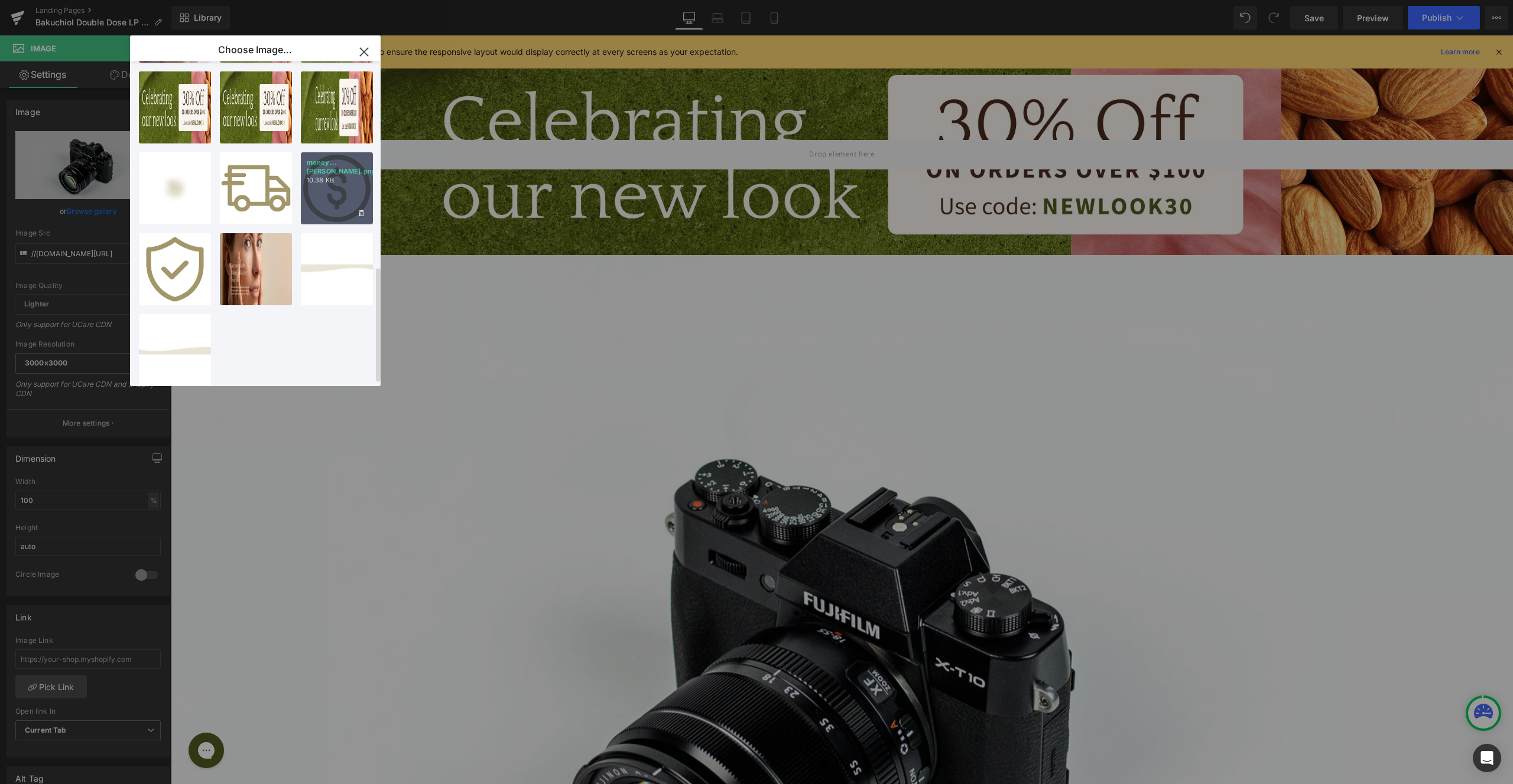
scroll to position [583, 0]
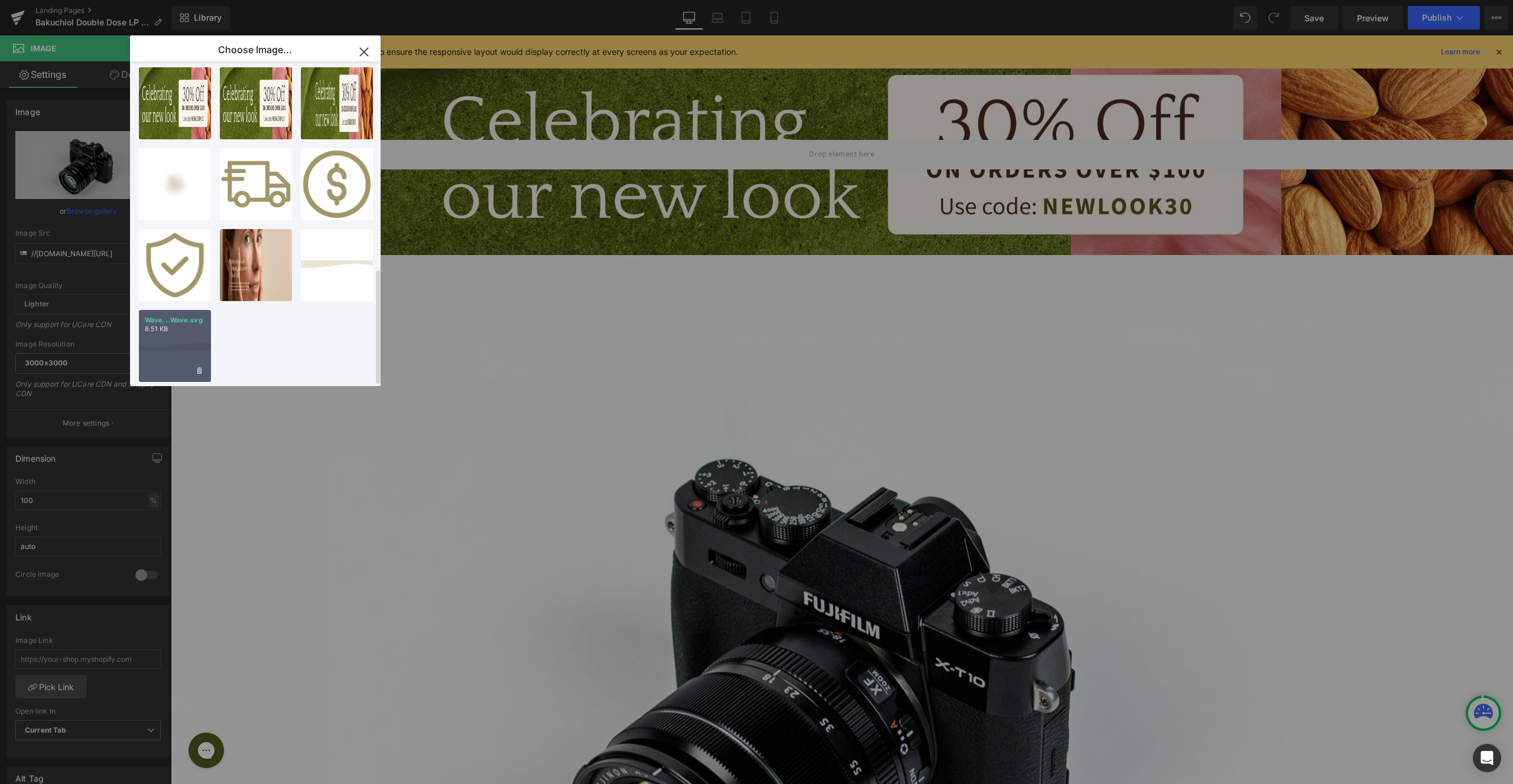
click at [170, 329] on div "Wave...Wave.svg 8.51 KB" at bounding box center [175, 346] width 72 height 72
type input "[URL][DOMAIN_NAME]"
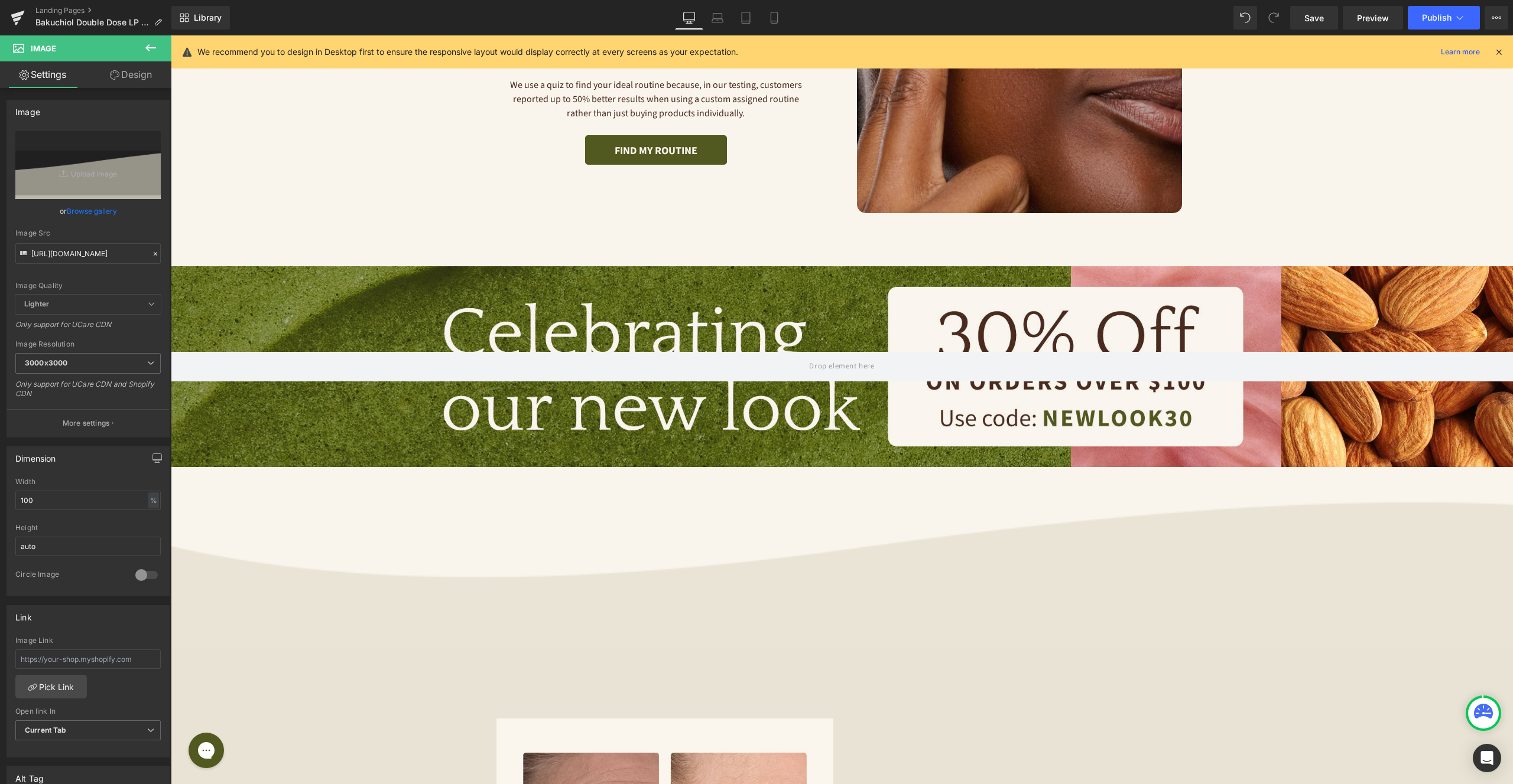
scroll to position [489, 0]
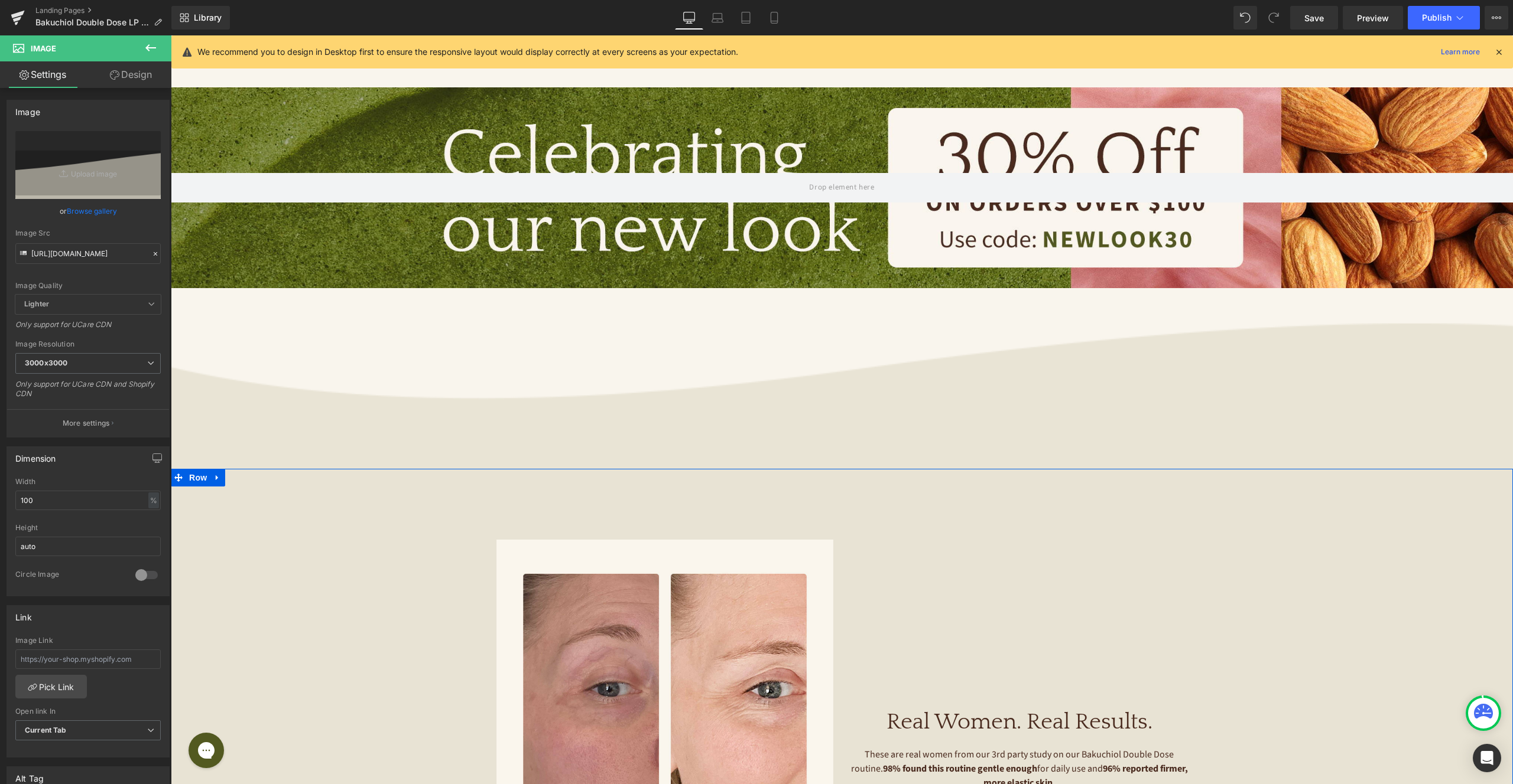
click at [374, 509] on div "Image Image Image Image ‹ › [GEOGRAPHIC_DATA] Real Women. Real Results. Heading…" at bounding box center [841, 724] width 1342 height 473
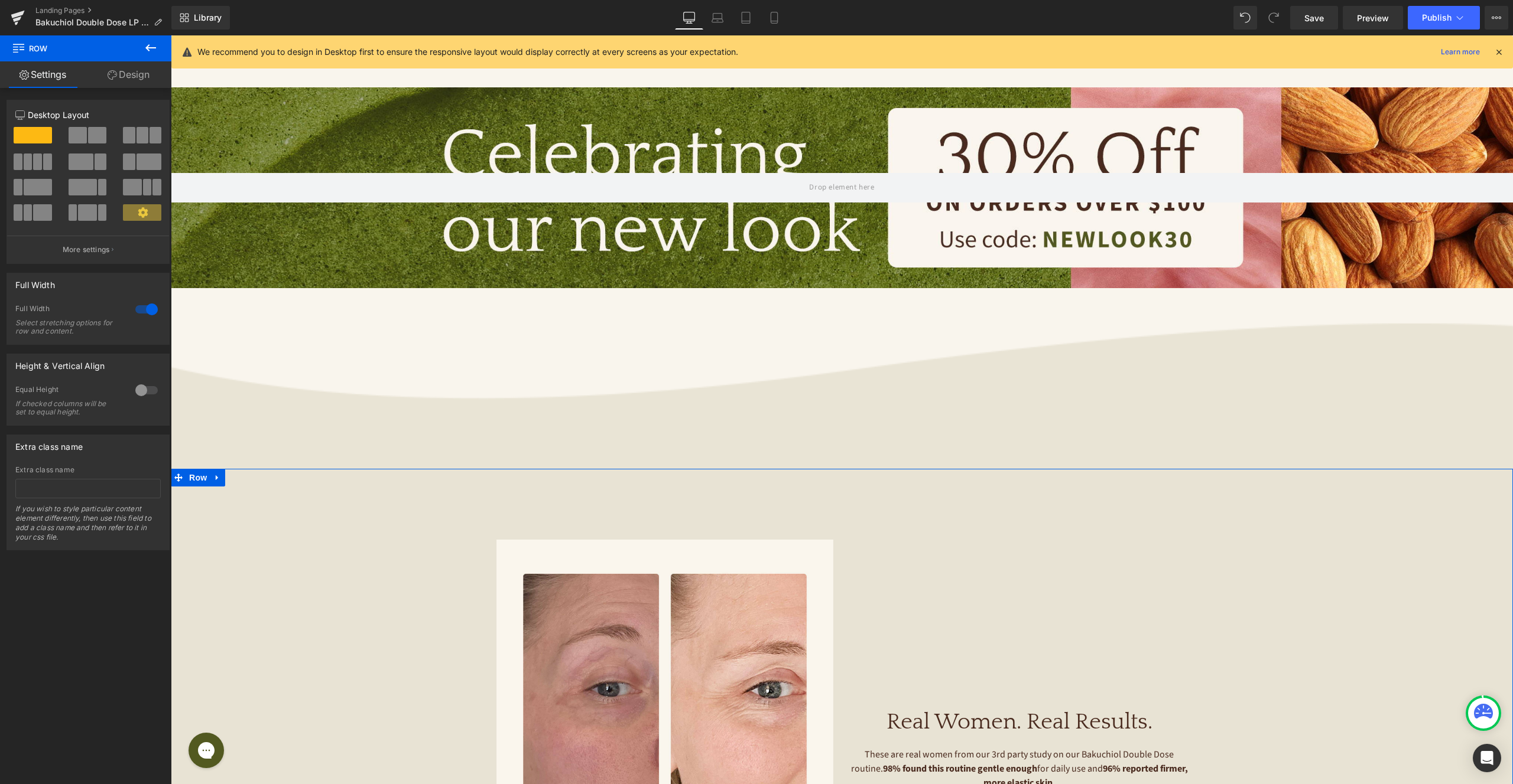
click at [140, 68] on link "Design" at bounding box center [129, 74] width 86 height 26
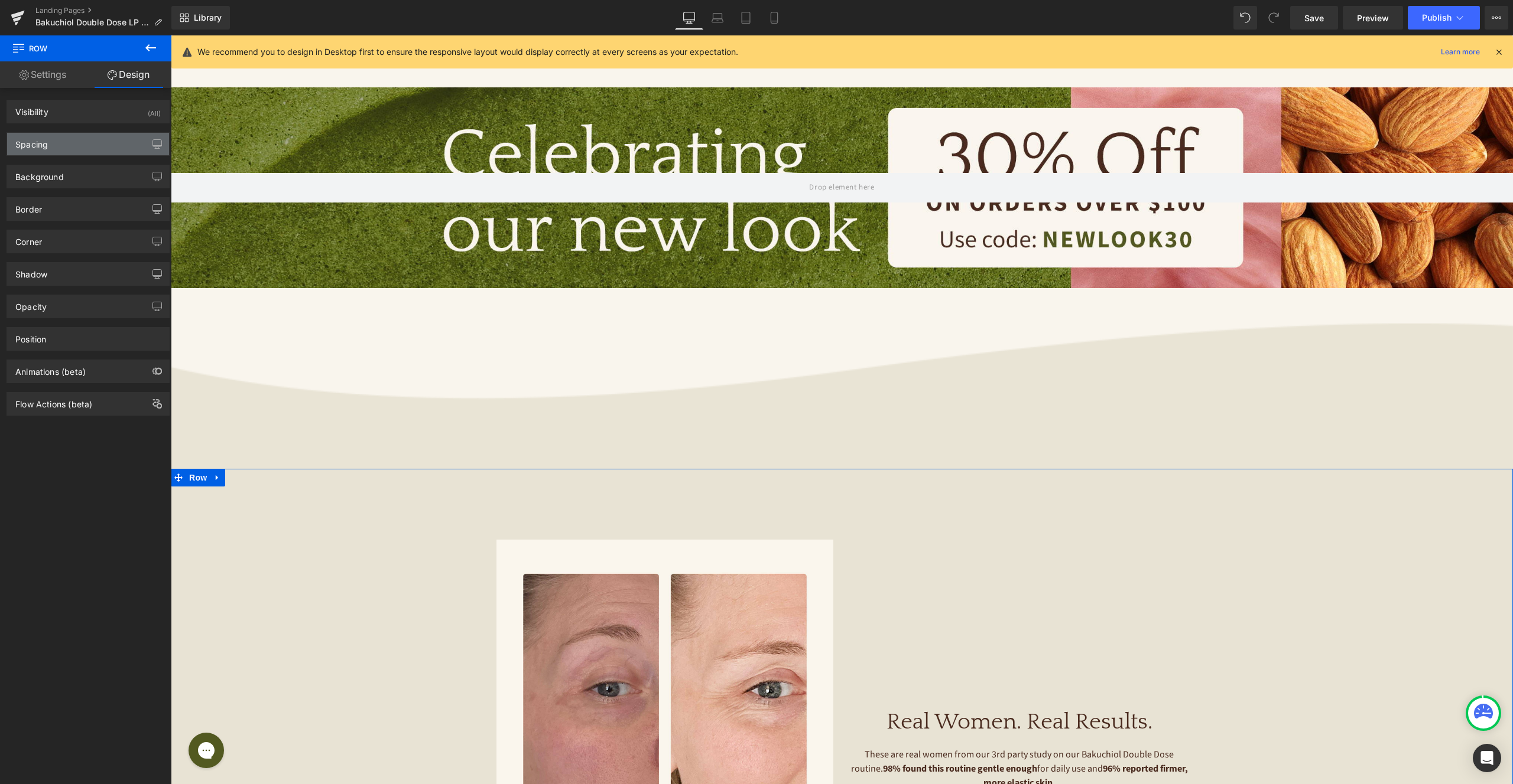
click at [48, 151] on div "Spacing" at bounding box center [87, 144] width 162 height 23
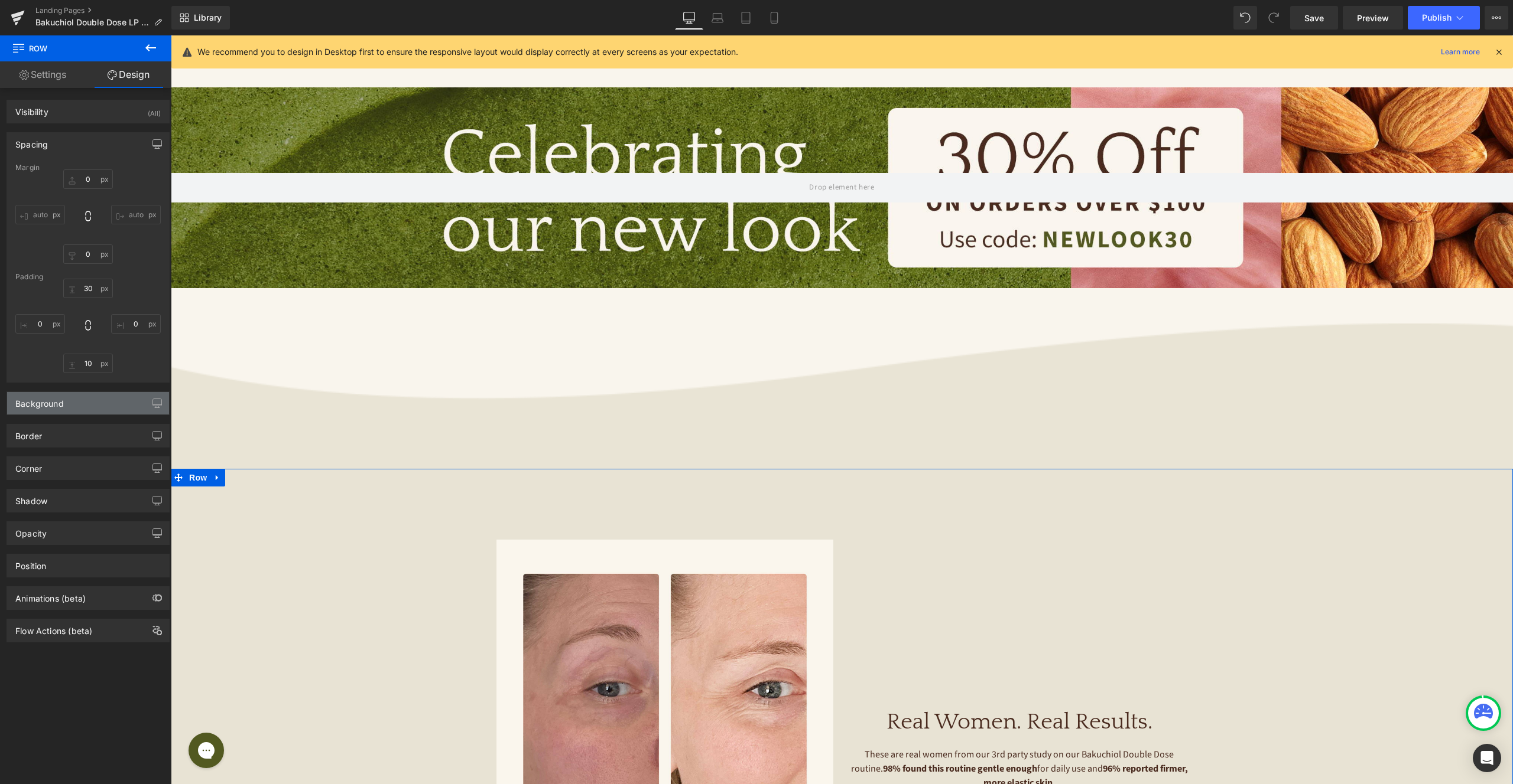
click at [91, 414] on div "Background" at bounding box center [87, 403] width 162 height 23
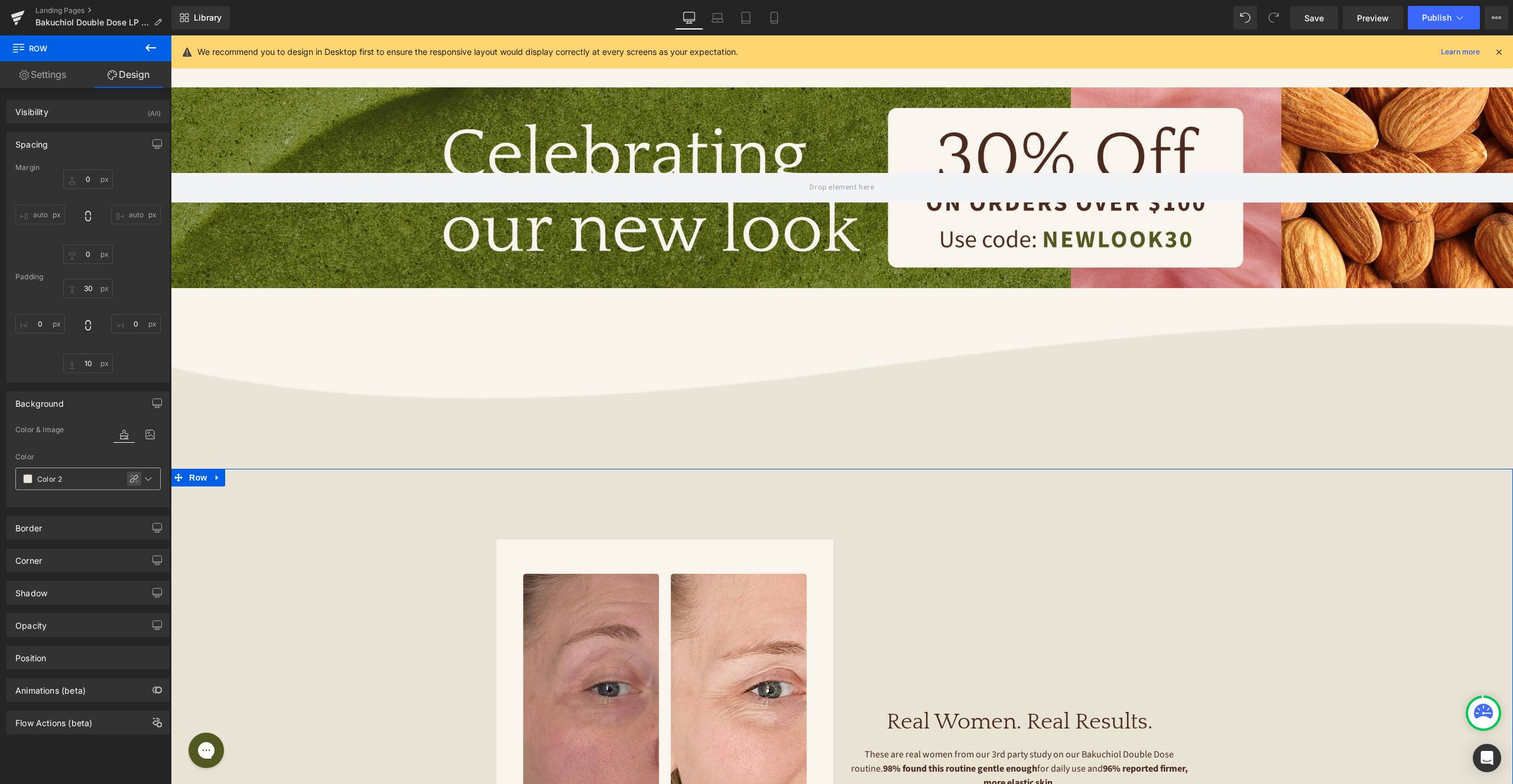
click at [130, 478] on icon at bounding box center [134, 479] width 10 height 10
type input "#e8e3d4"
type input "100"
click at [32, 482] on div "#e8e3d4" at bounding box center [67, 478] width 103 height 20
click at [29, 480] on span at bounding box center [28, 479] width 10 height 10
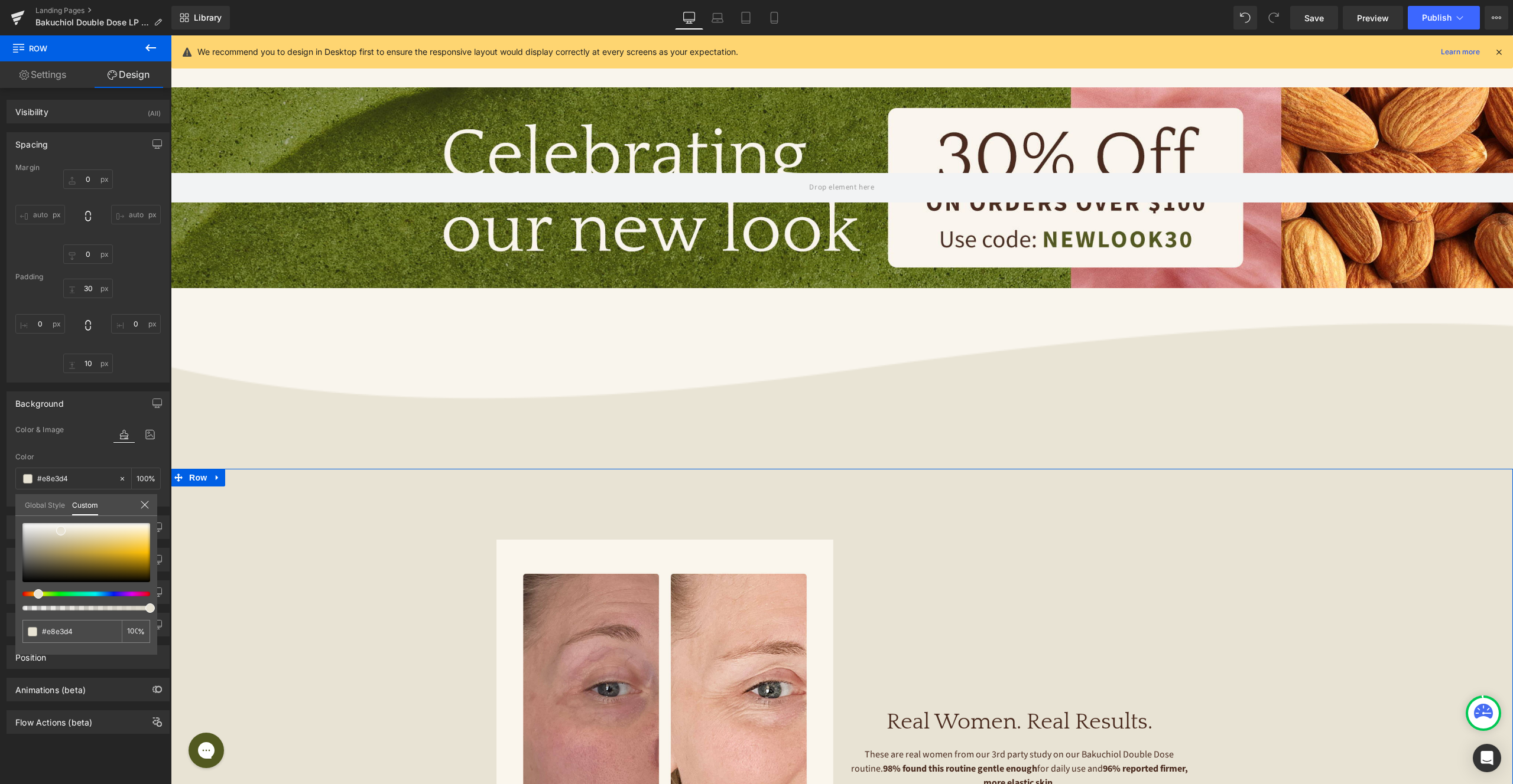
click at [38, 506] on link "Global Style" at bounding box center [44, 504] width 40 height 20
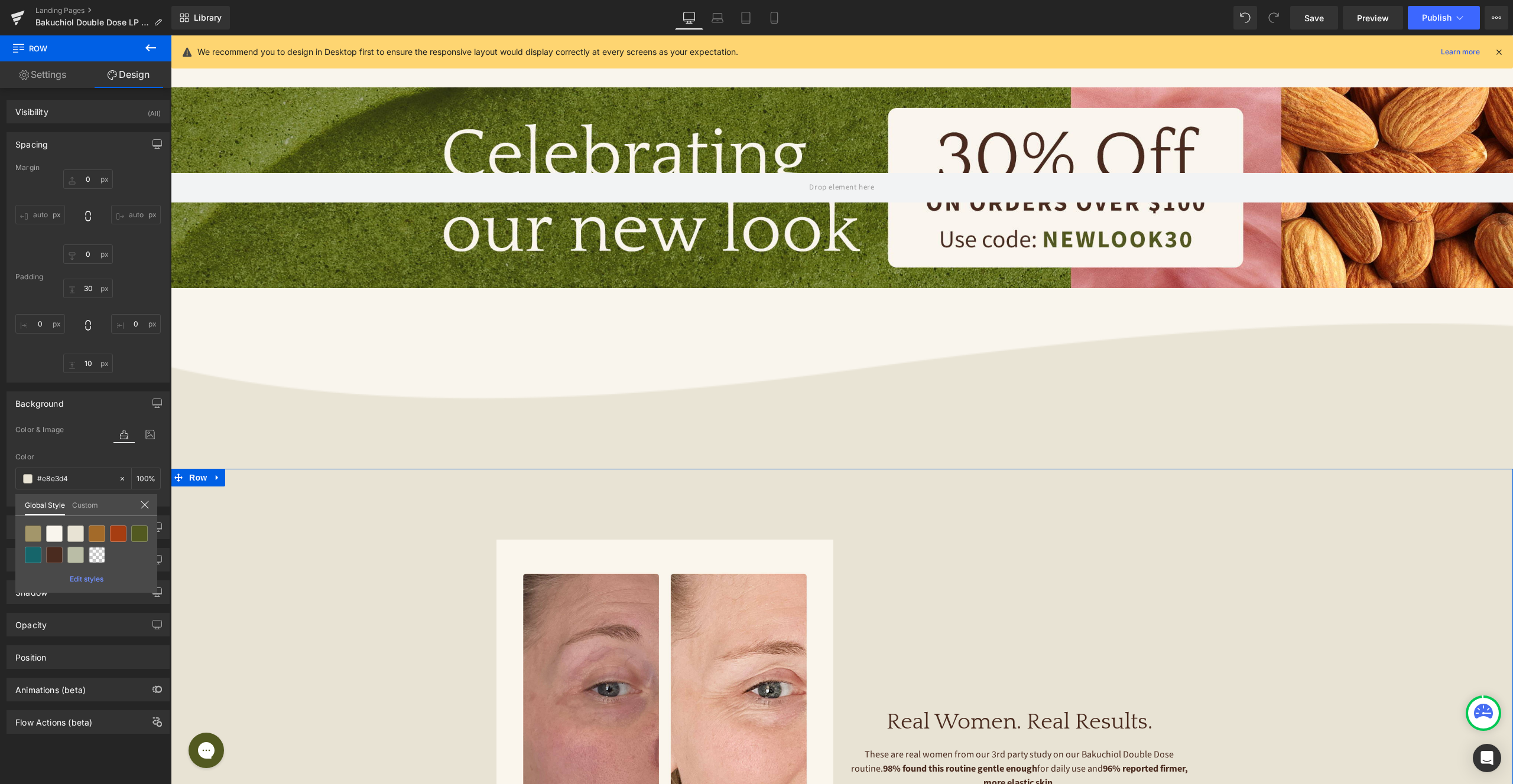
click at [77, 502] on link "Custom" at bounding box center [85, 504] width 26 height 20
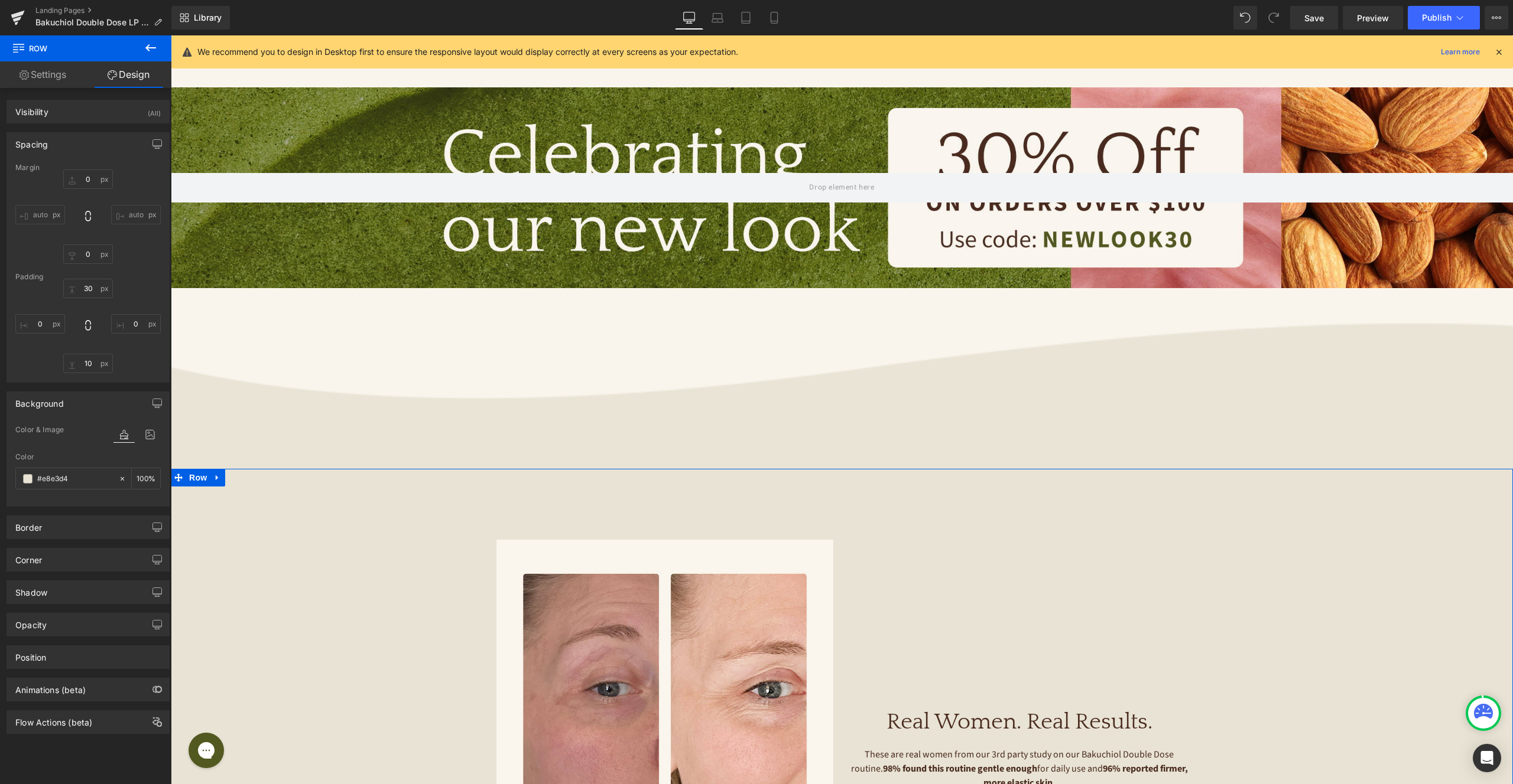
click at [393, 553] on div "Image Image Image Image ‹ › [GEOGRAPHIC_DATA] Real Women. Real Results. Heading…" at bounding box center [841, 724] width 1342 height 473
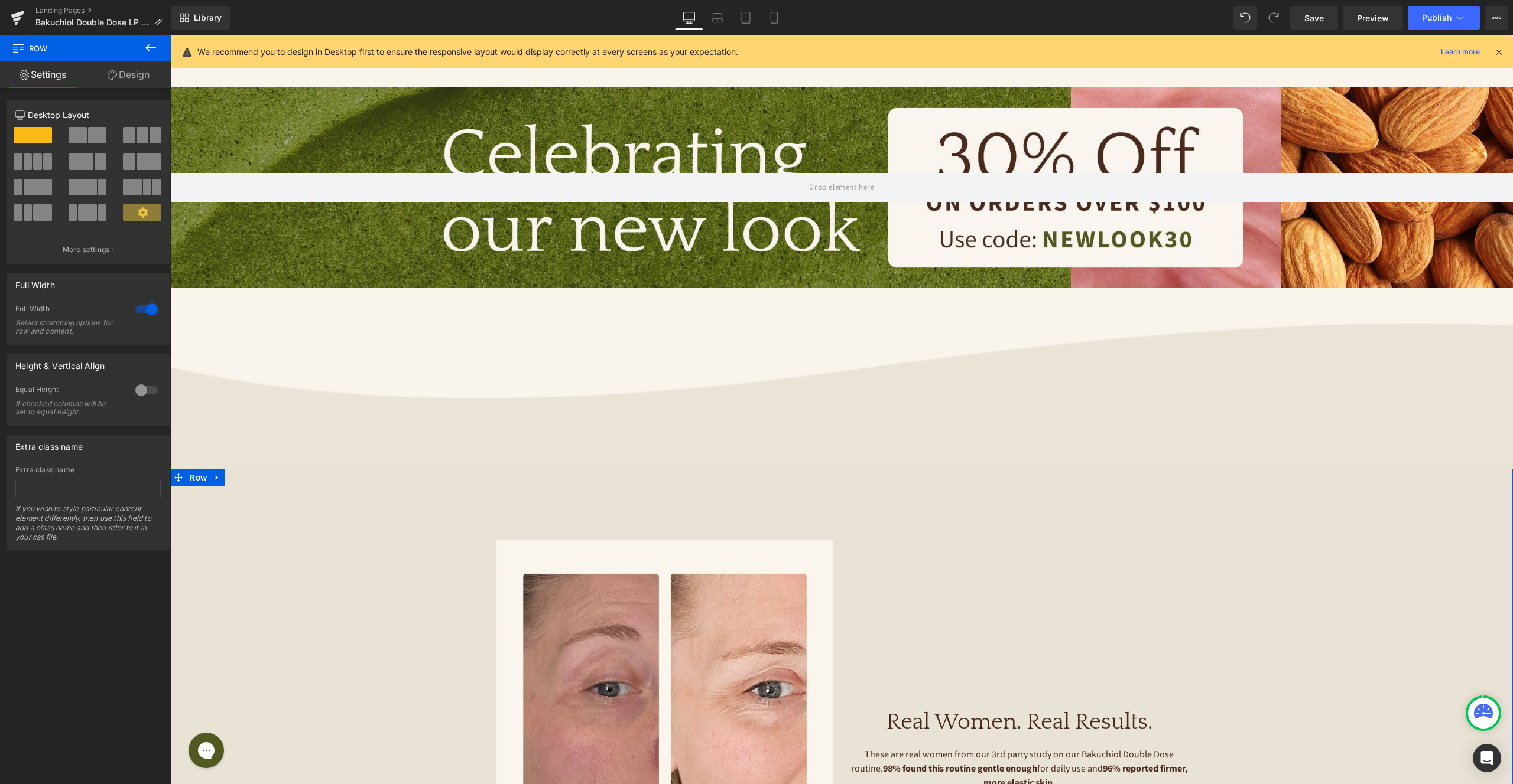
click at [124, 84] on link "Design" at bounding box center [129, 74] width 86 height 26
click at [127, 76] on link "Design" at bounding box center [129, 74] width 86 height 26
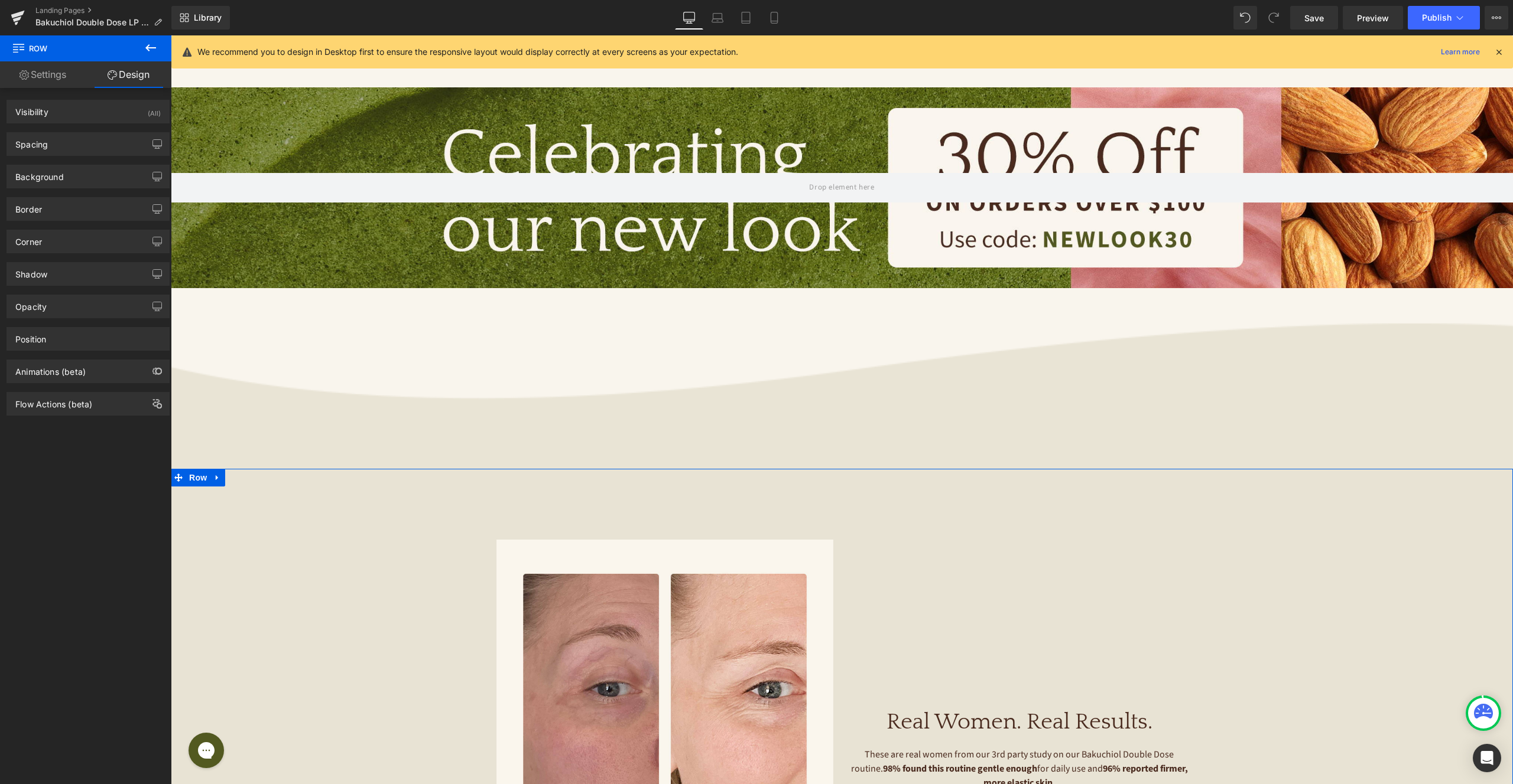
click at [127, 78] on link "Design" at bounding box center [129, 74] width 86 height 26
click at [84, 180] on div "Background" at bounding box center [87, 176] width 162 height 23
click at [57, 260] on div "#e8e3d4" at bounding box center [67, 251] width 103 height 20
click at [56, 250] on input "#e8e3d4" at bounding box center [75, 252] width 75 height 13
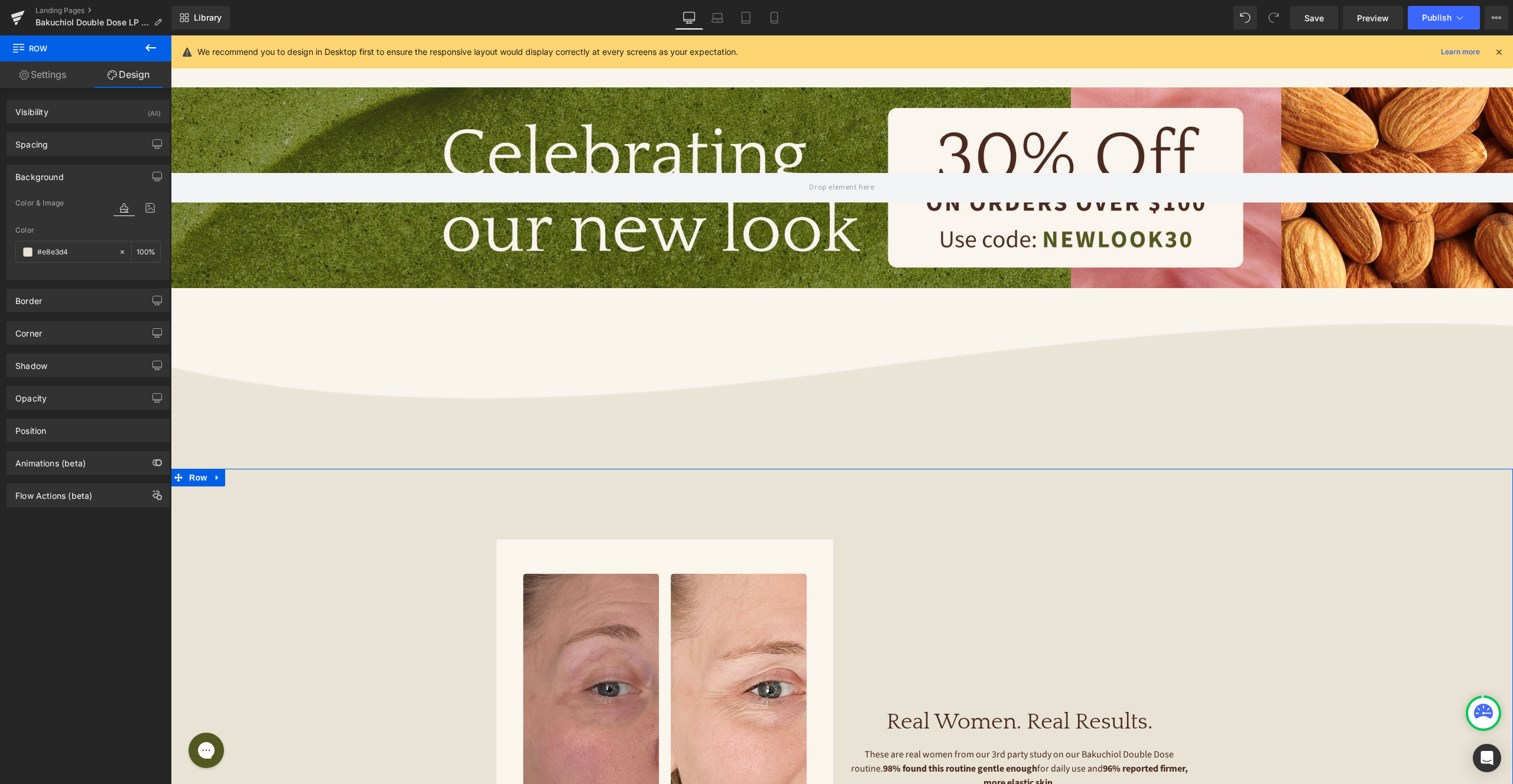
paste input "E9E4D5"
type input "E9E4D5"
click at [313, 496] on div "Image Image Image Image ‹ › [GEOGRAPHIC_DATA] Real Women. Real Results. Heading…" at bounding box center [841, 724] width 1342 height 473
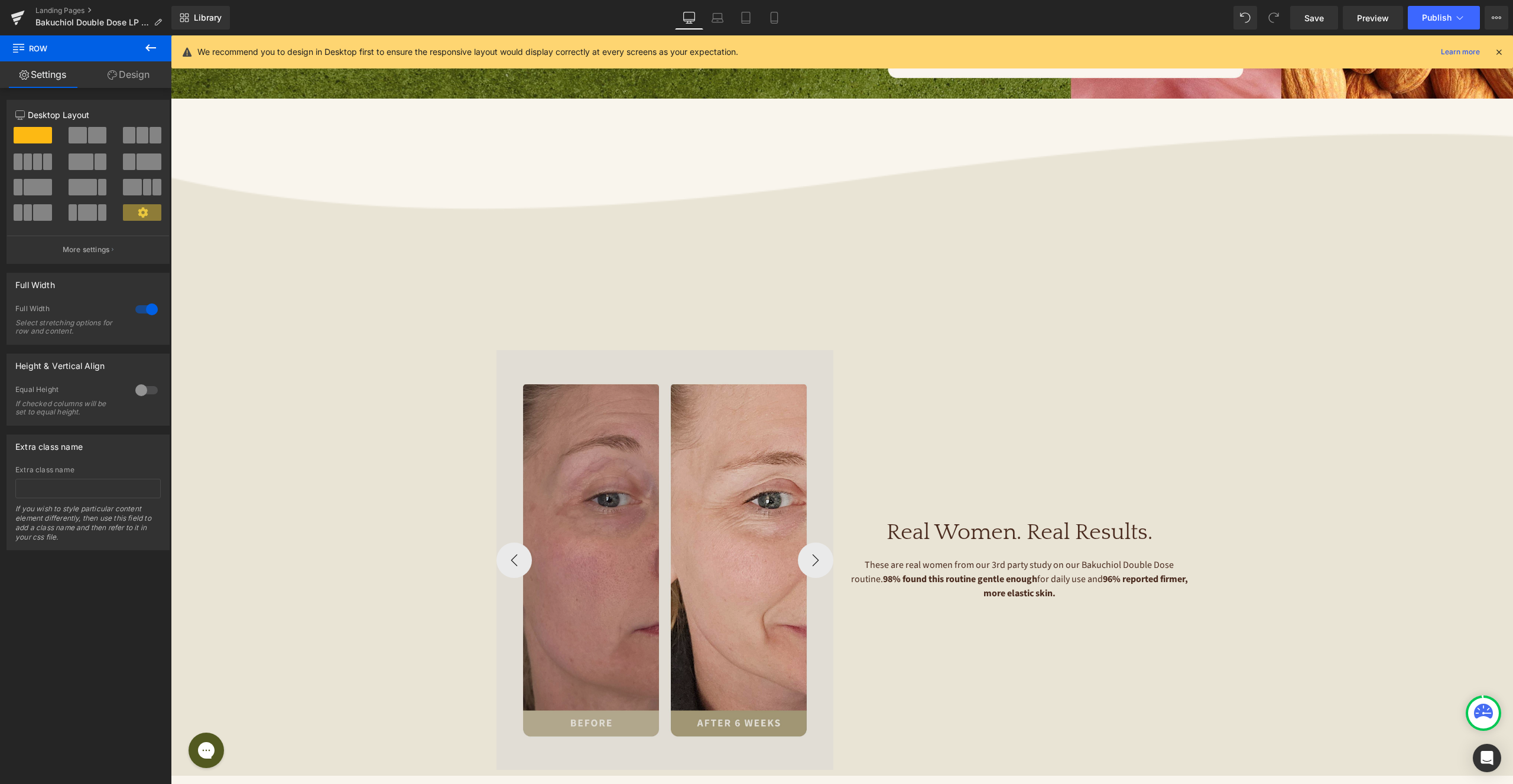
scroll to position [883, 0]
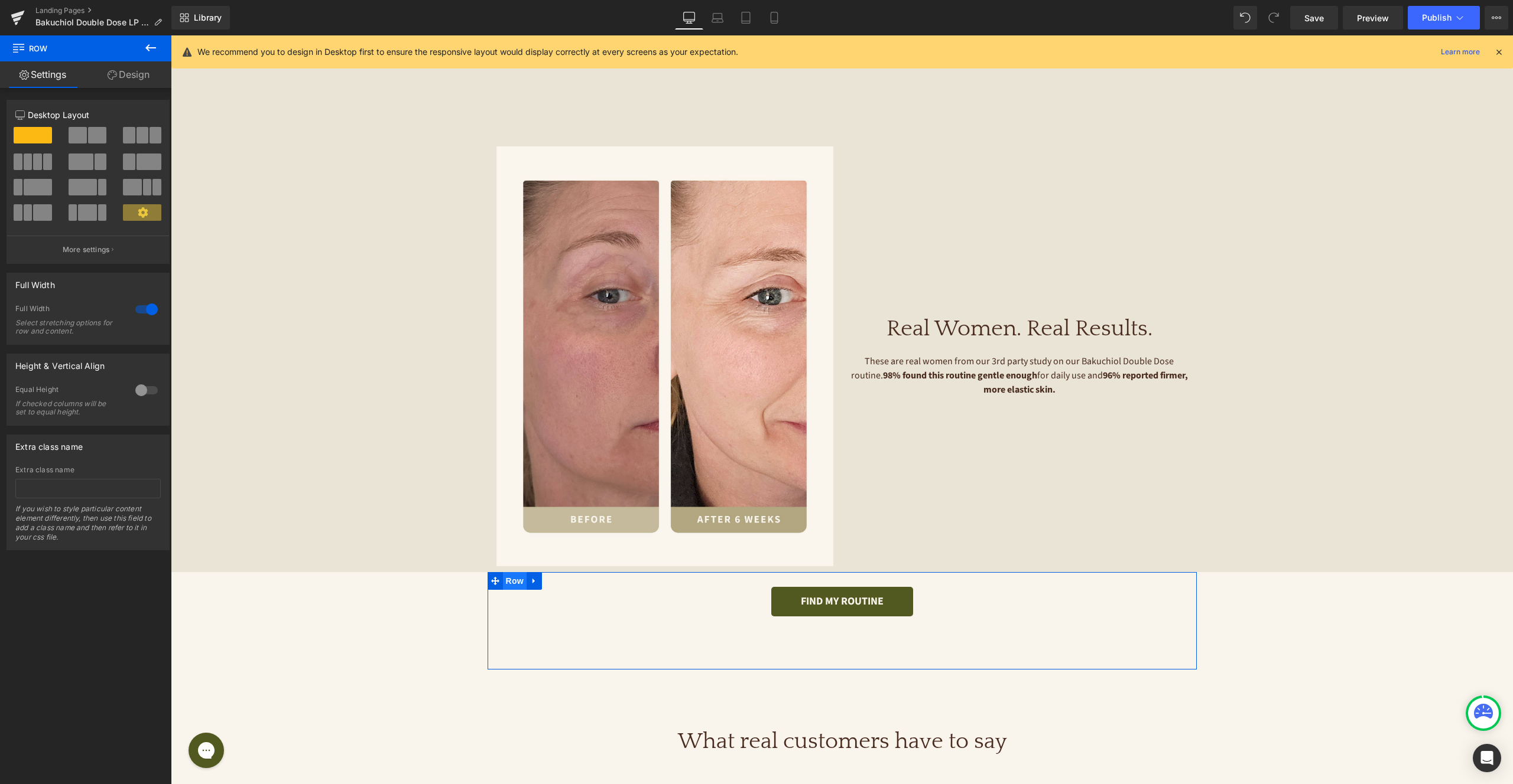
click at [517, 583] on span "Row" at bounding box center [514, 581] width 23 height 18
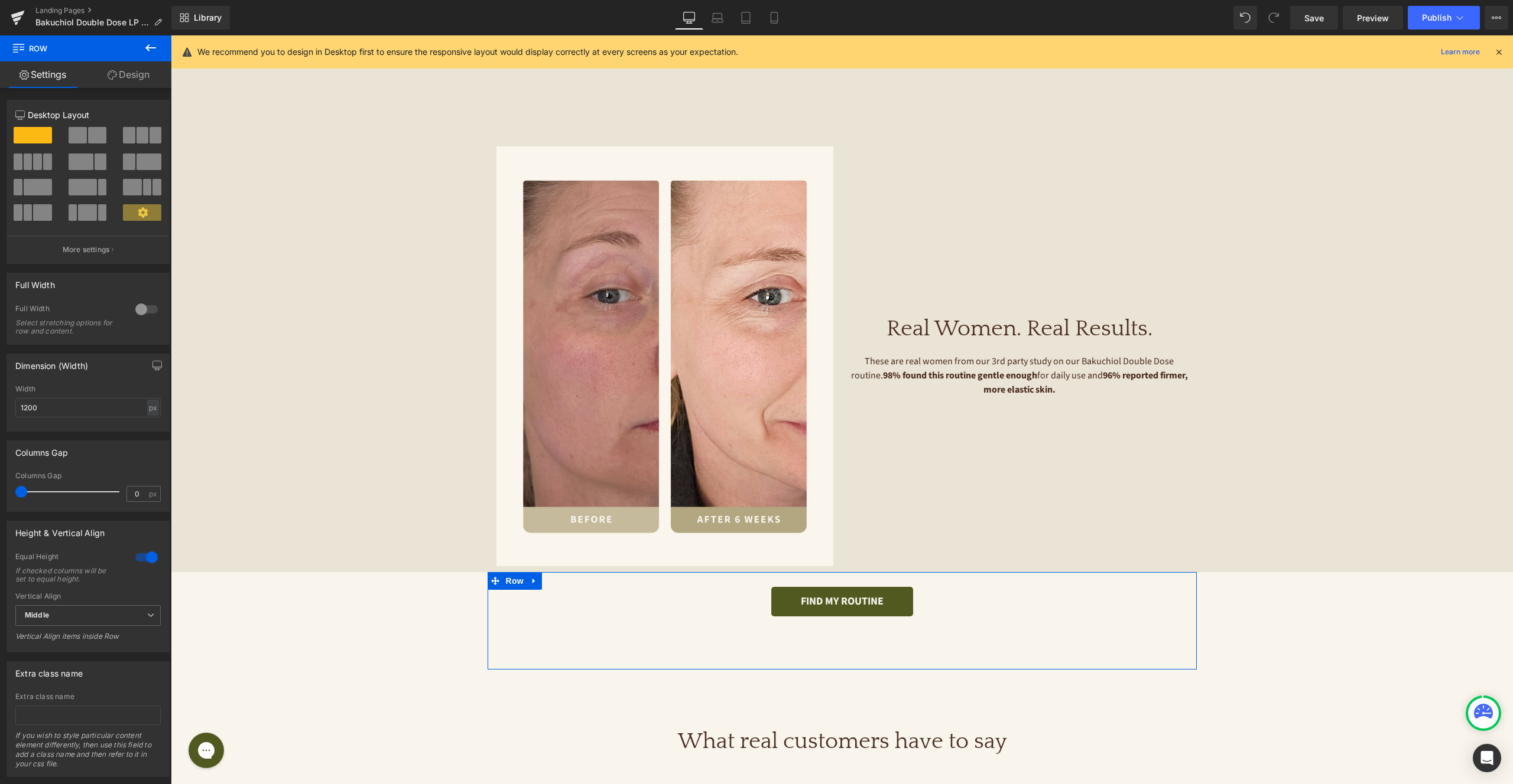
click at [143, 307] on div at bounding box center [147, 309] width 29 height 19
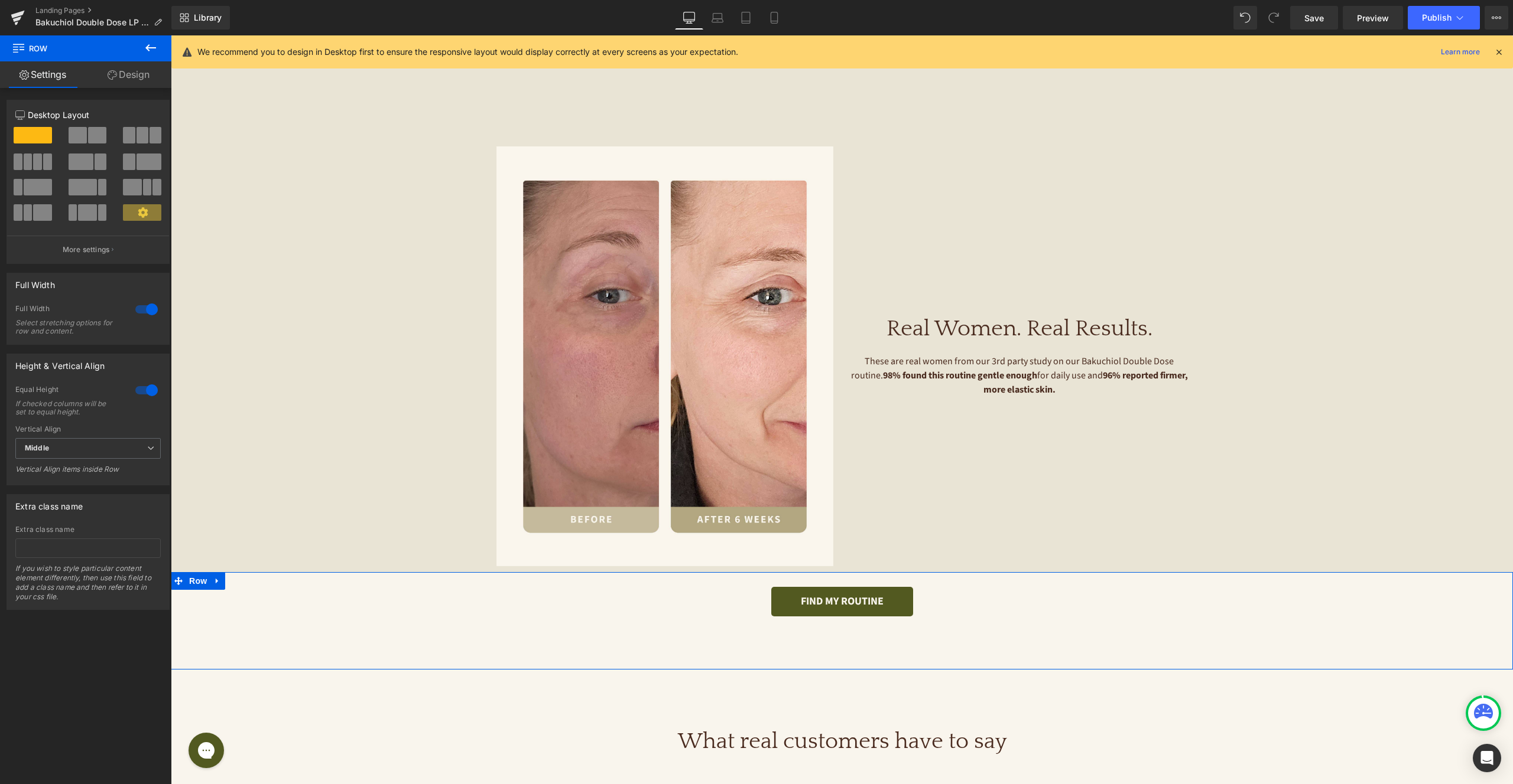
click at [148, 71] on link "Design" at bounding box center [129, 74] width 86 height 26
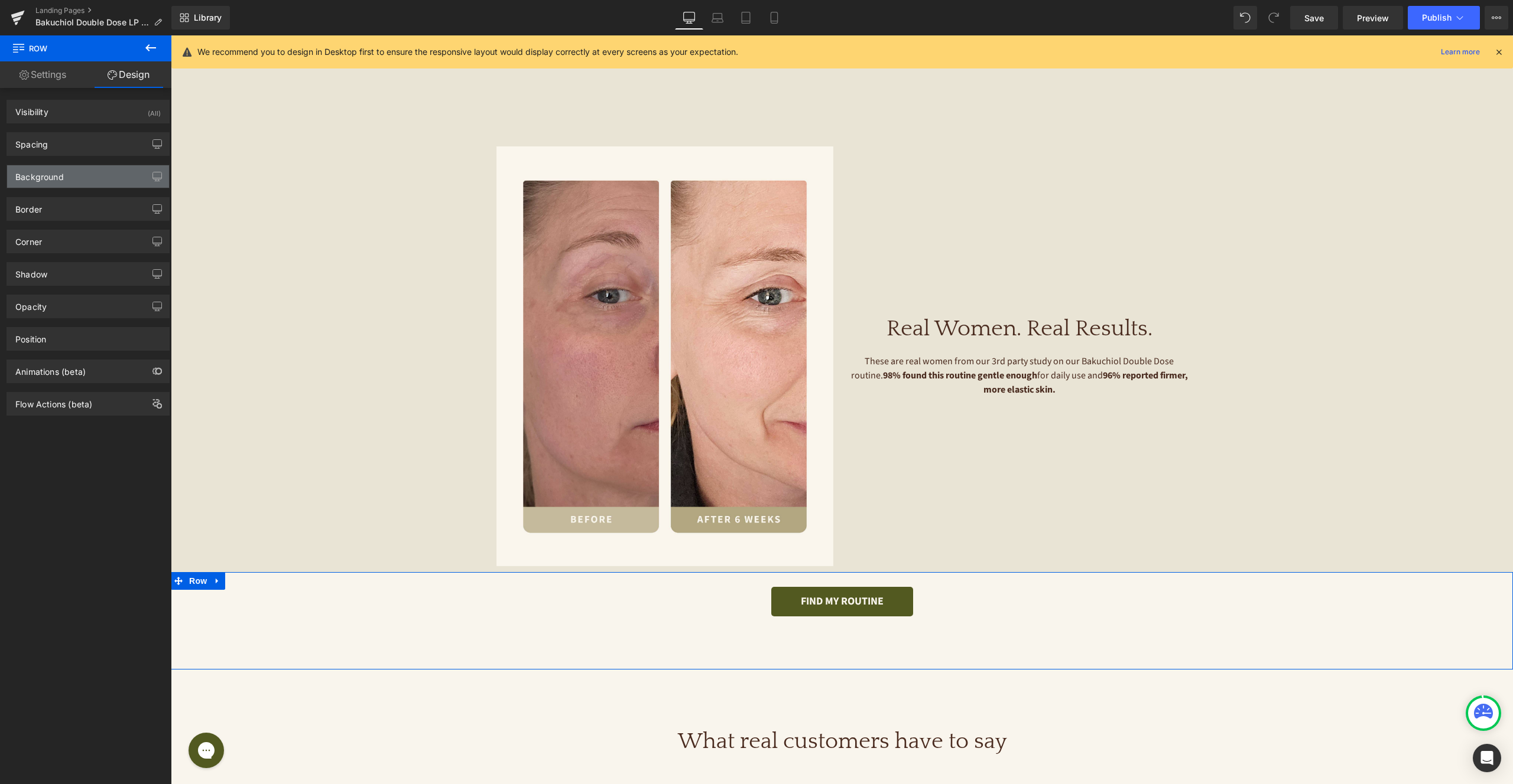
click at [55, 170] on div "Background" at bounding box center [39, 173] width 48 height 17
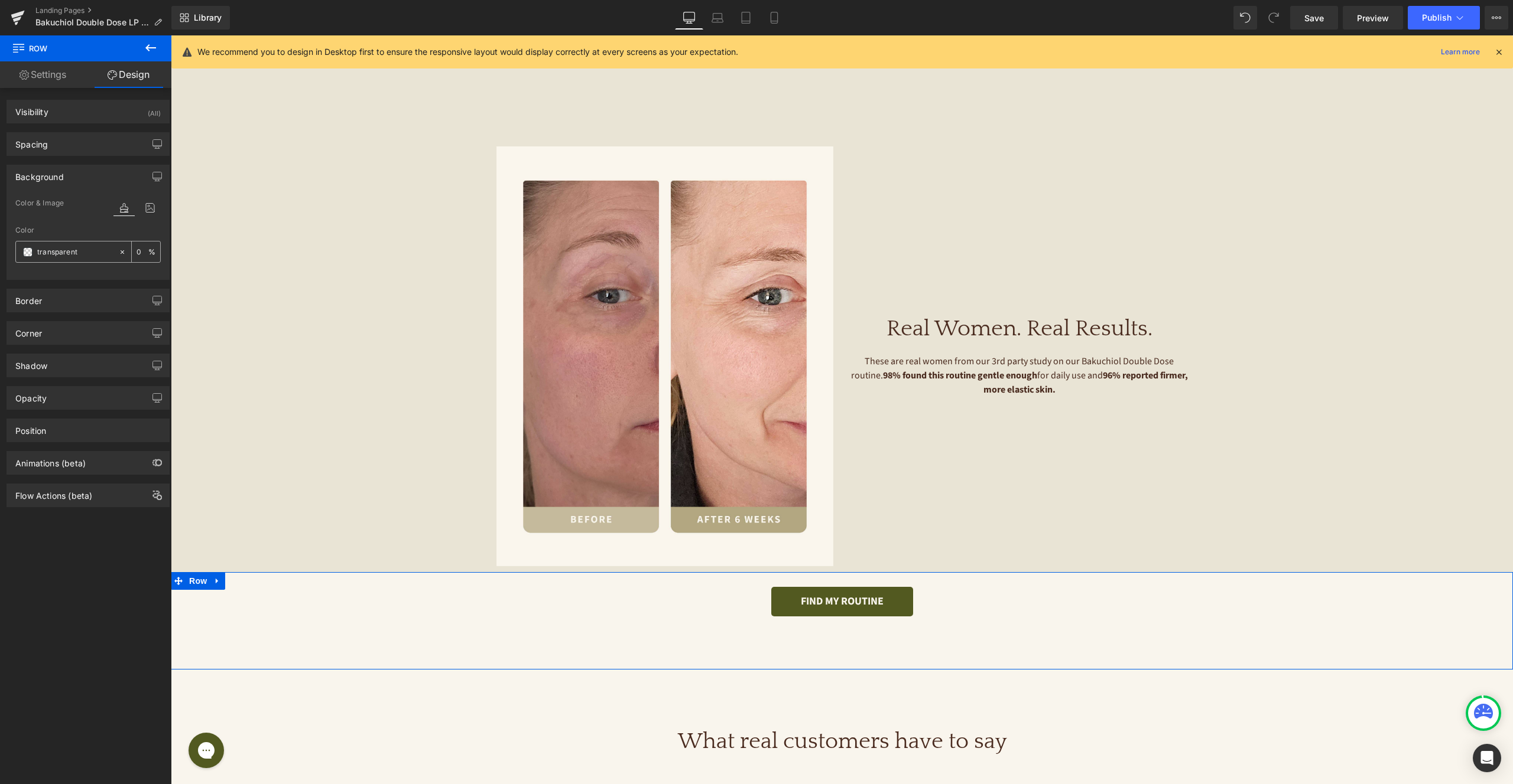
click at [78, 244] on div "transparent" at bounding box center [67, 251] width 103 height 20
click at [75, 255] on input "transparent" at bounding box center [75, 252] width 75 height 13
paste input "E9E4D5"
type input "E9E4D5"
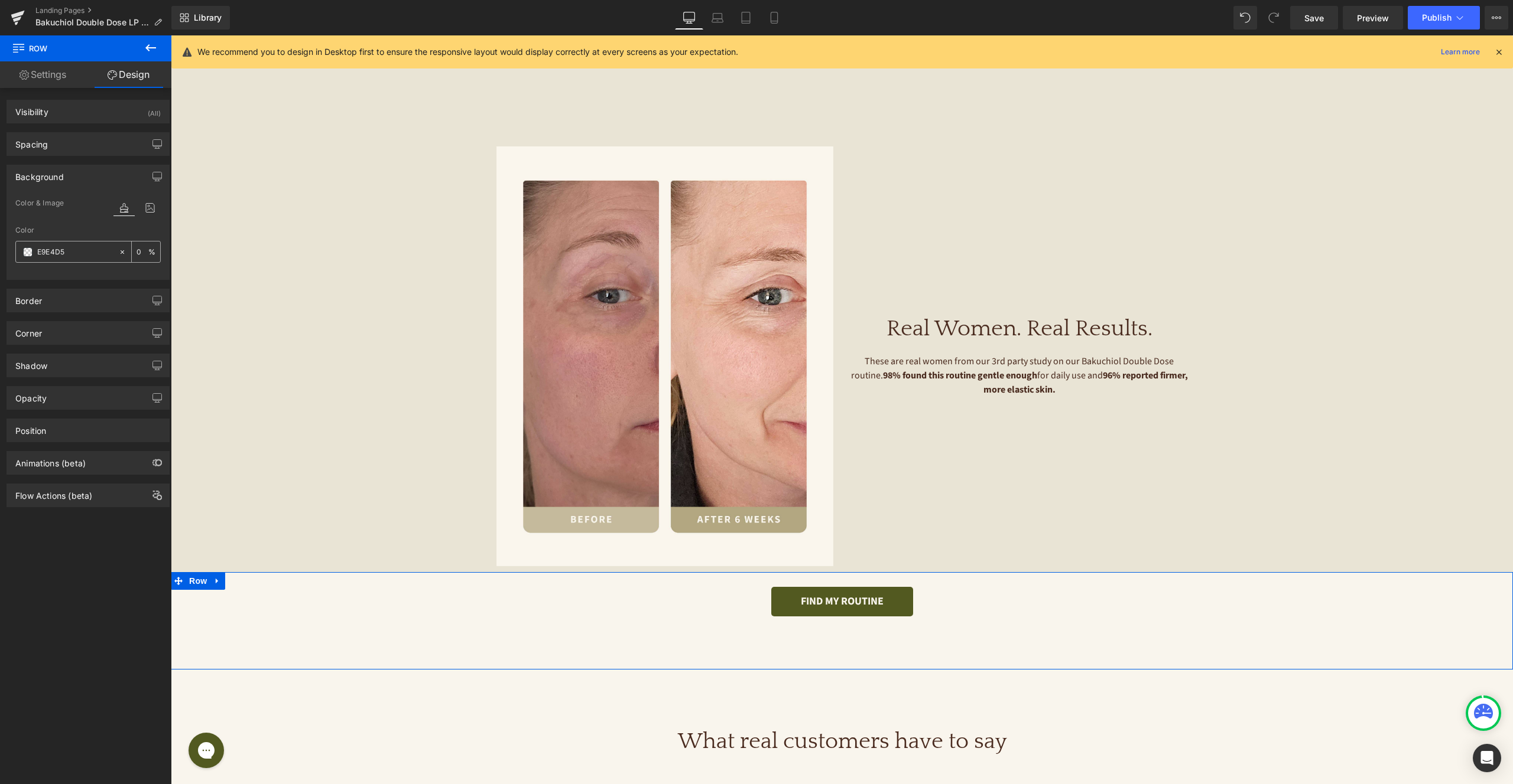
type input "100"
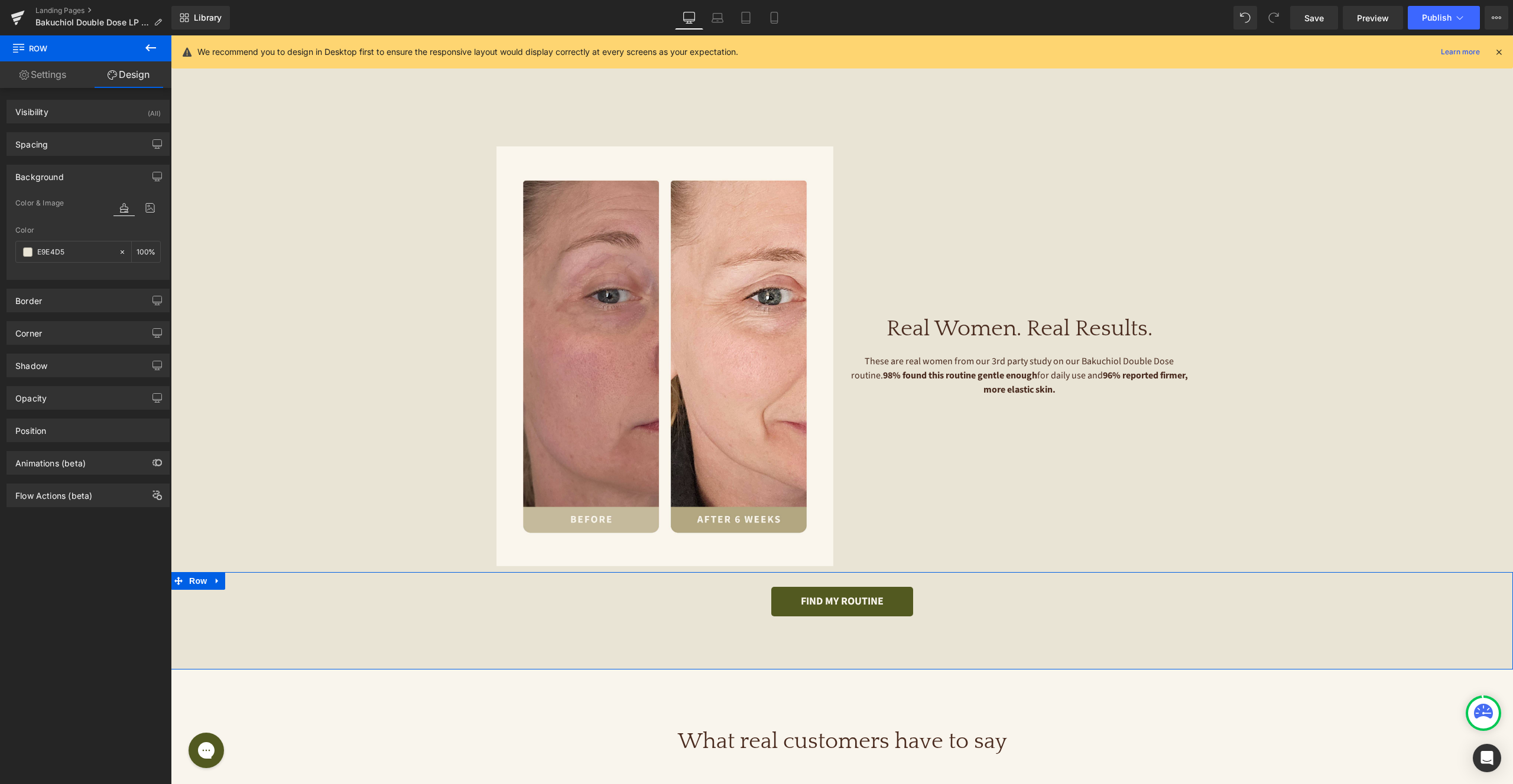
type input "#e9e4d5"
click at [91, 228] on div "Color" at bounding box center [87, 230] width 146 height 8
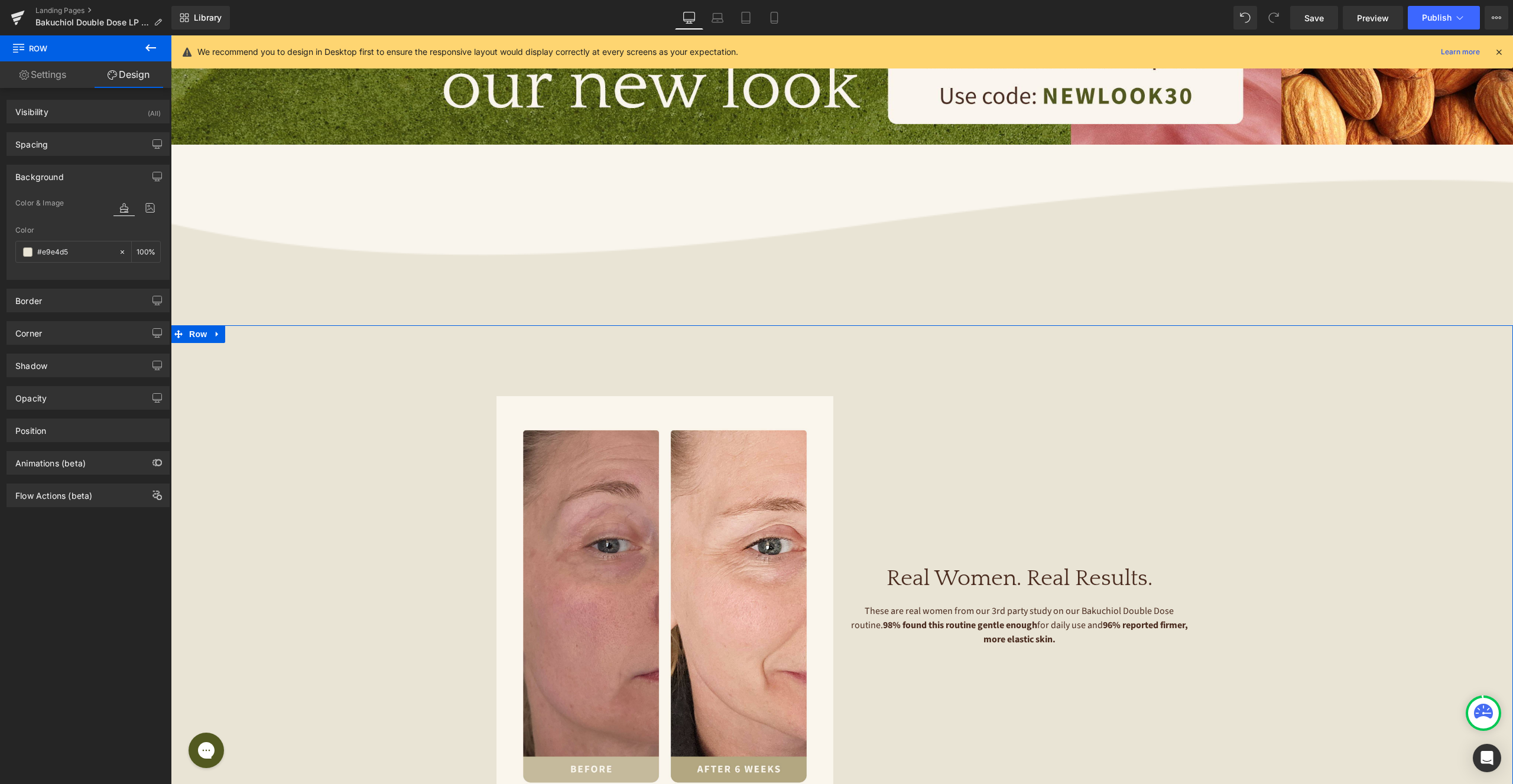
scroll to position [714, 0]
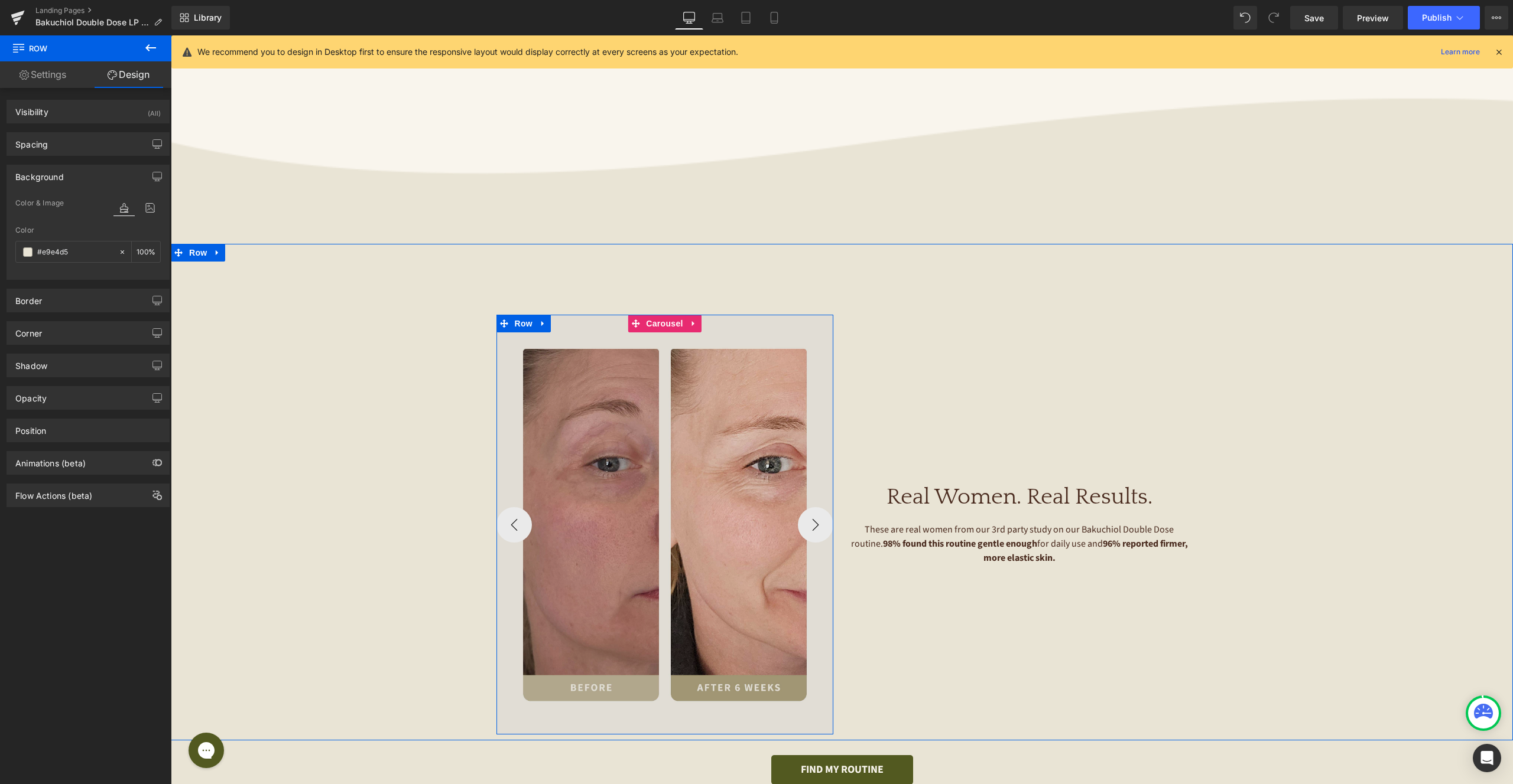
click at [664, 322] on span "Carousel" at bounding box center [664, 324] width 42 height 18
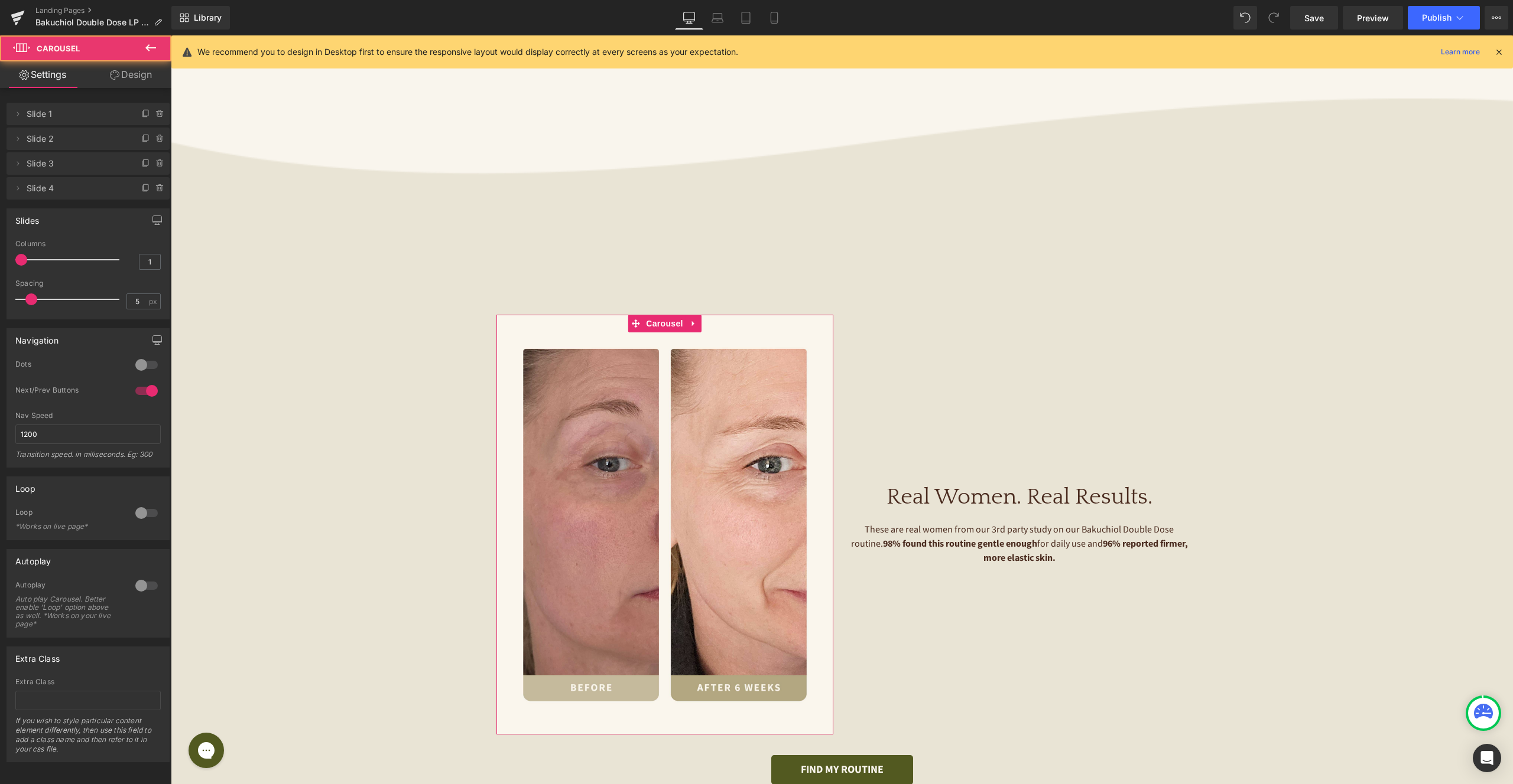
click at [127, 72] on link "Design" at bounding box center [131, 74] width 86 height 26
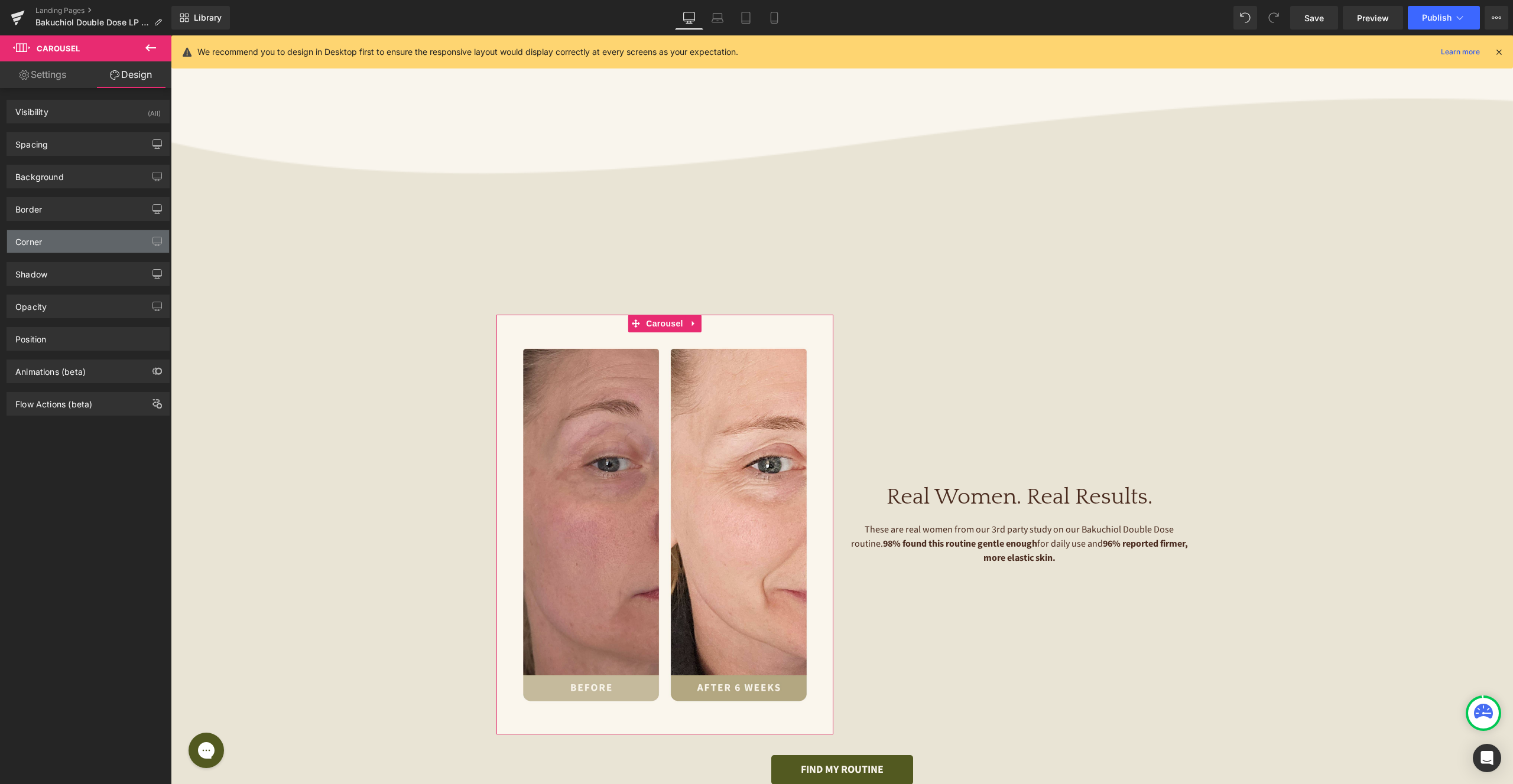
click at [66, 240] on div "Corner" at bounding box center [87, 242] width 162 height 23
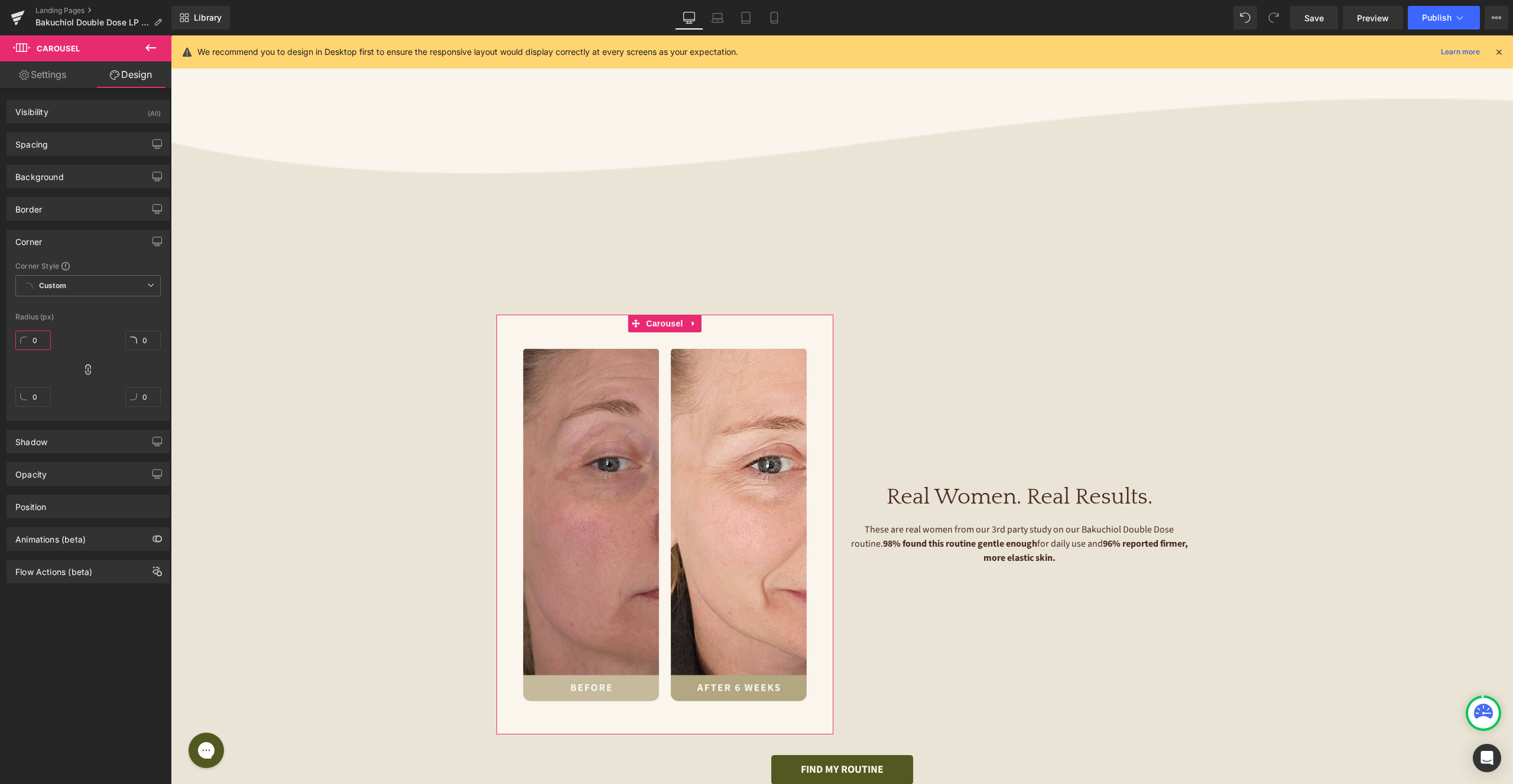
click at [38, 337] on input "0" at bounding box center [32, 341] width 35 height 20
type input "1"
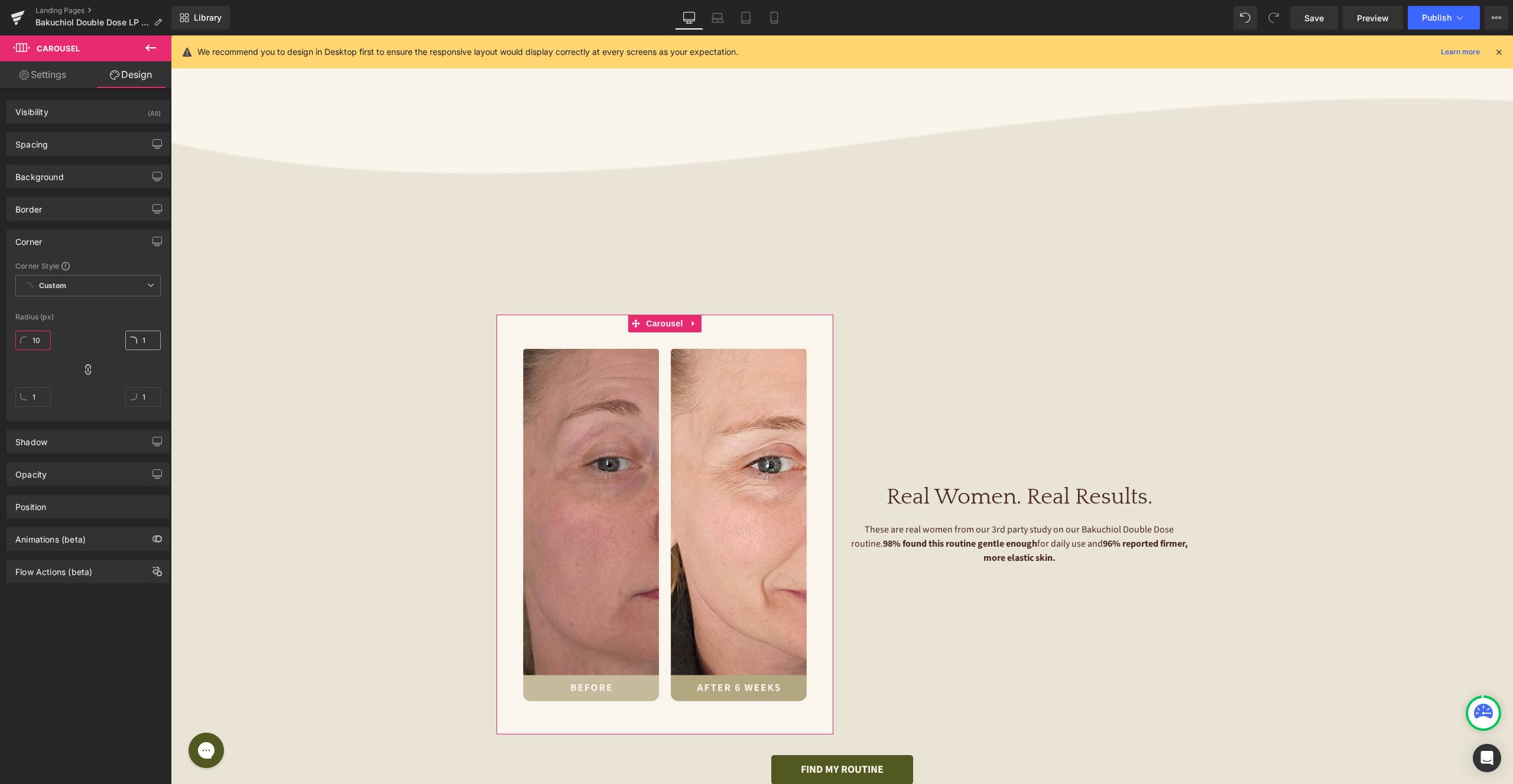
type input "10"
type input "1"
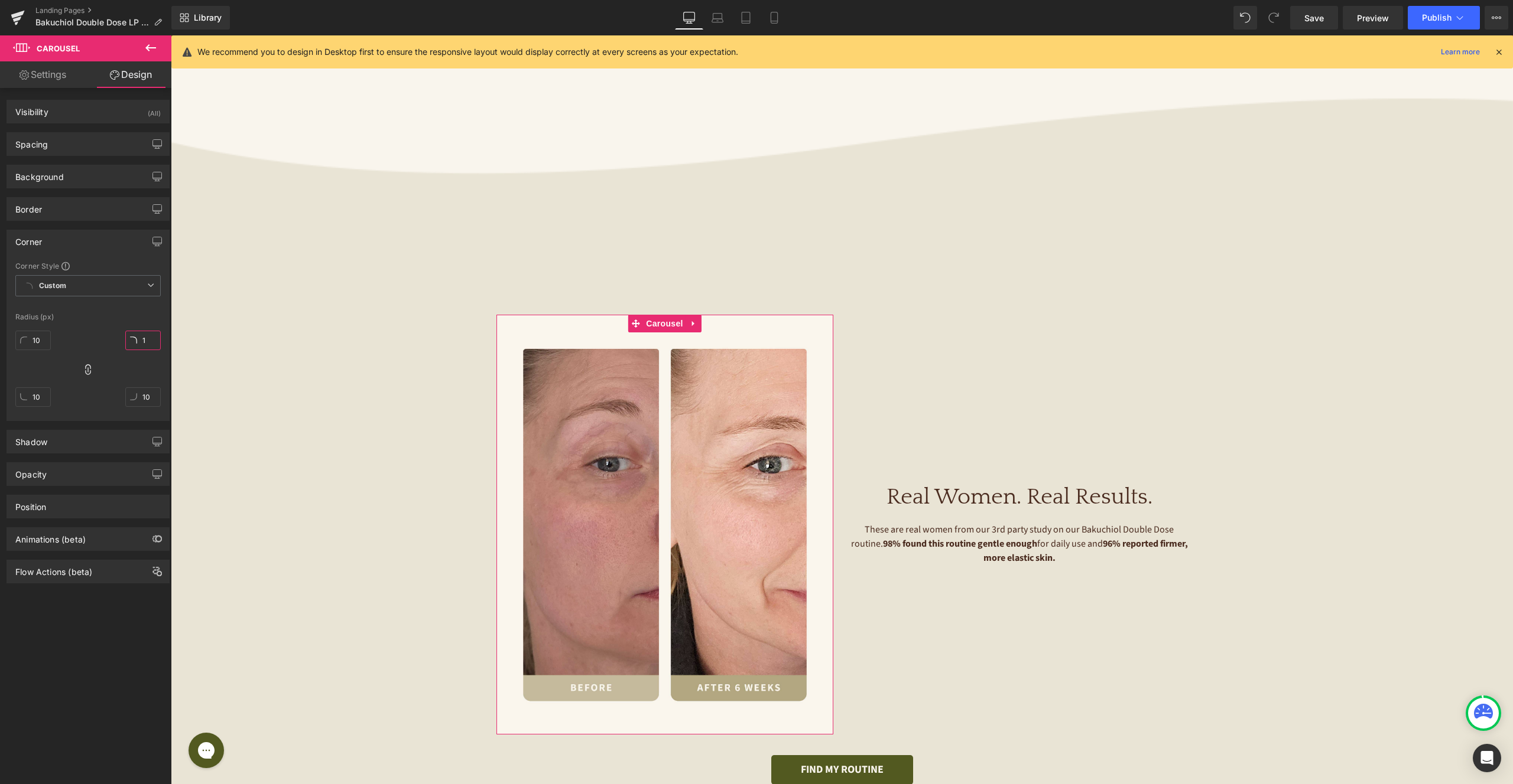
type input "1"
type input "10"
type input "1"
type input "10"
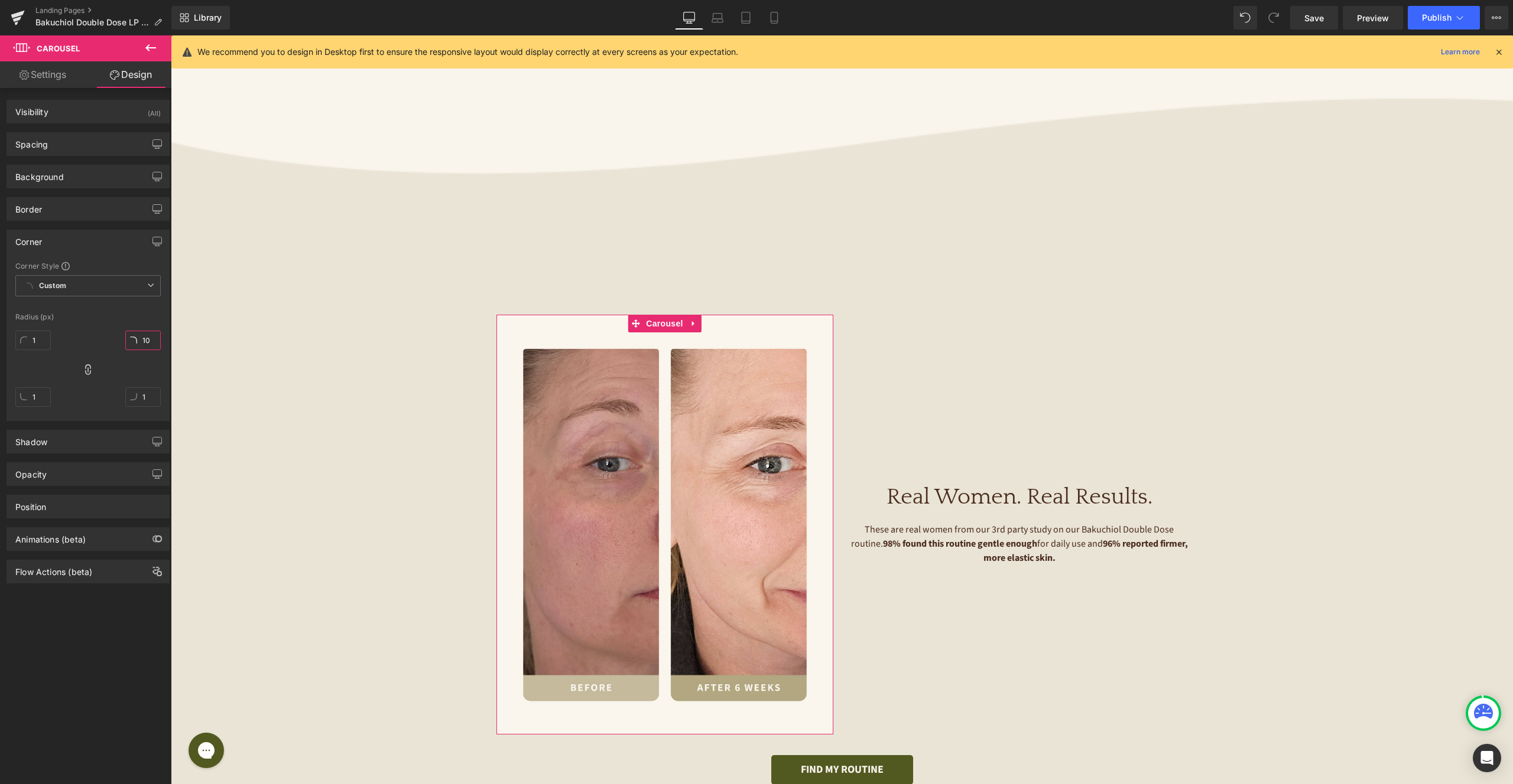
type input "10"
type input "1"
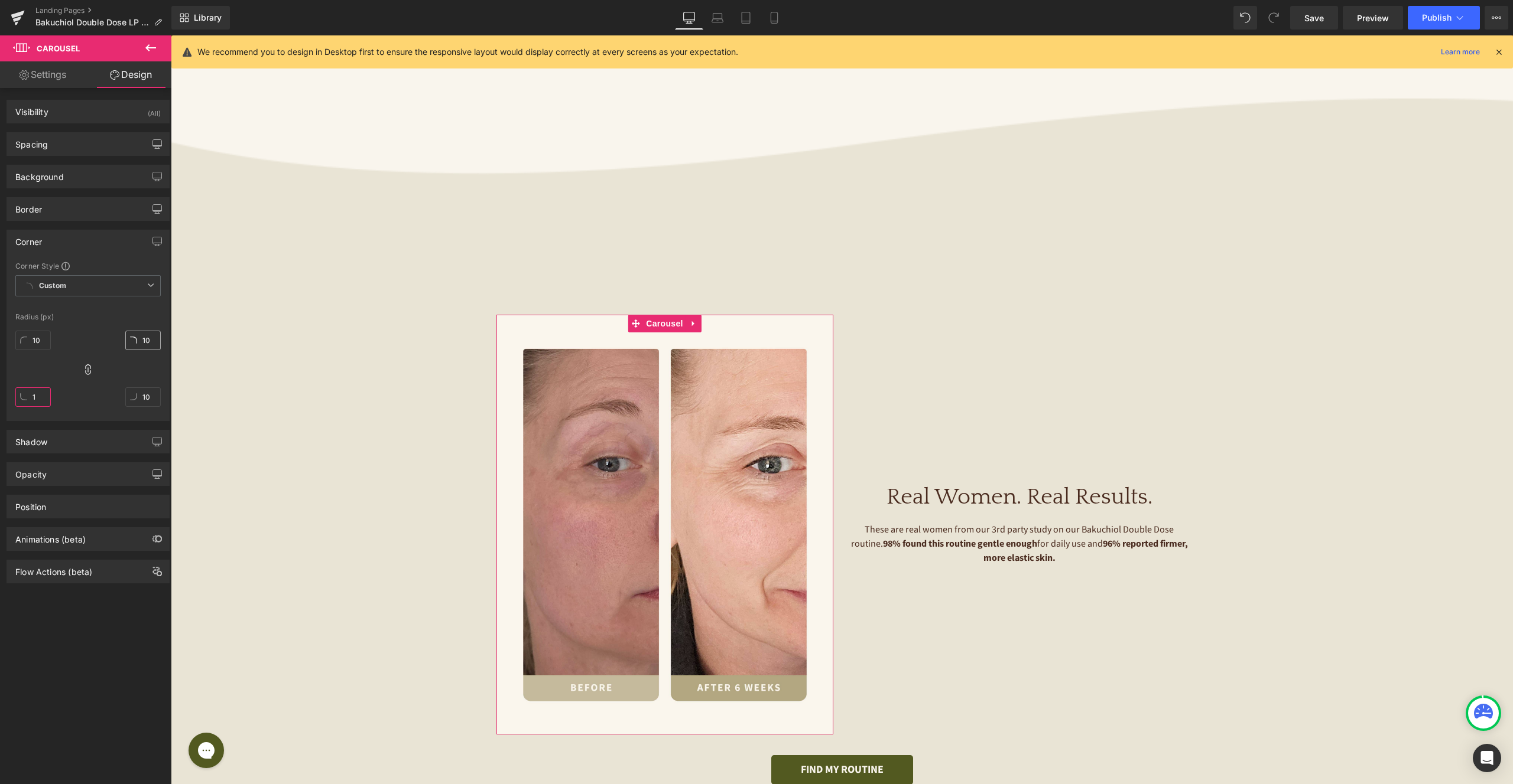
type input "1"
type input "10"
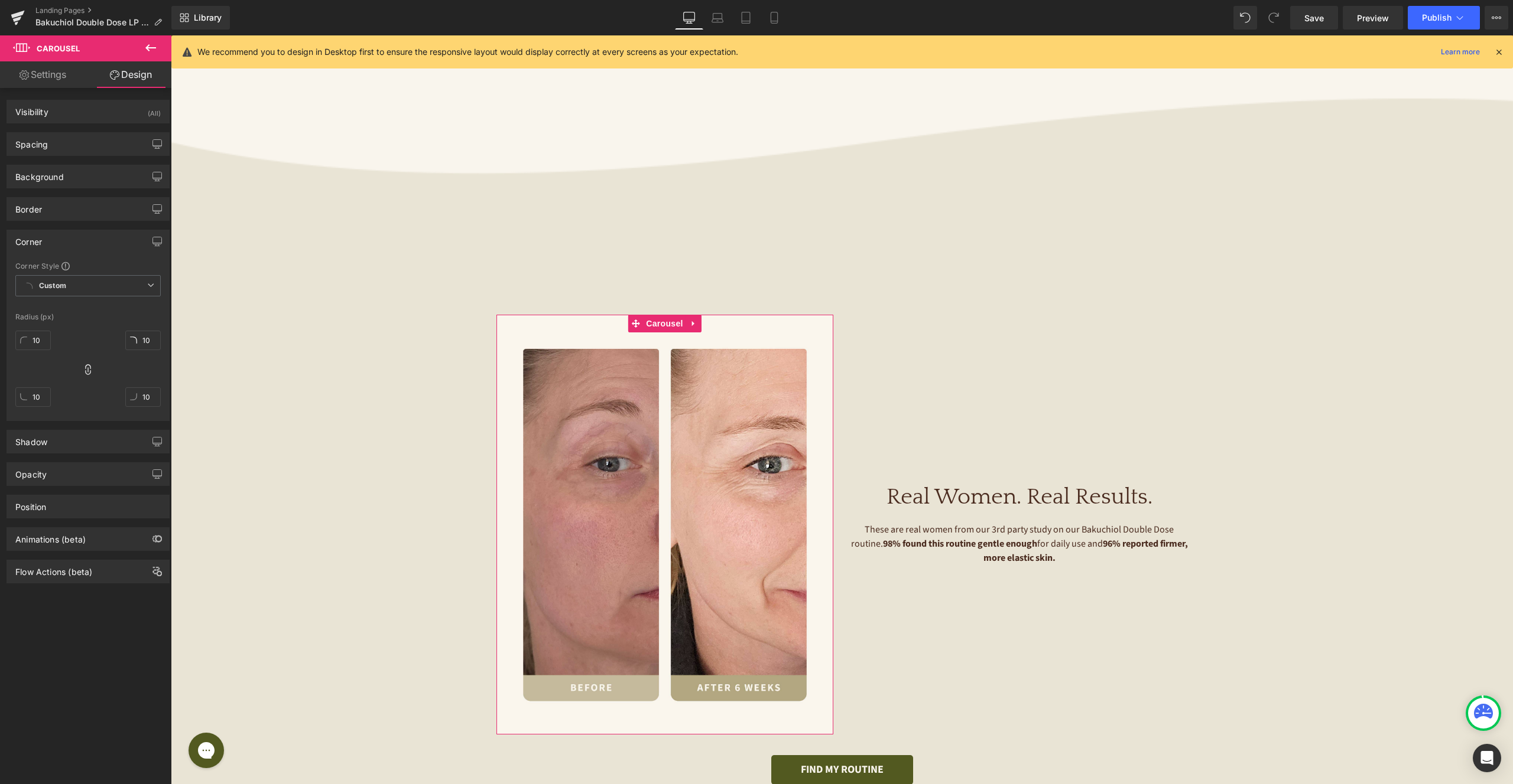
click at [99, 306] on div at bounding box center [87, 306] width 146 height 8
click at [666, 322] on span "Carousel" at bounding box center [664, 324] width 42 height 18
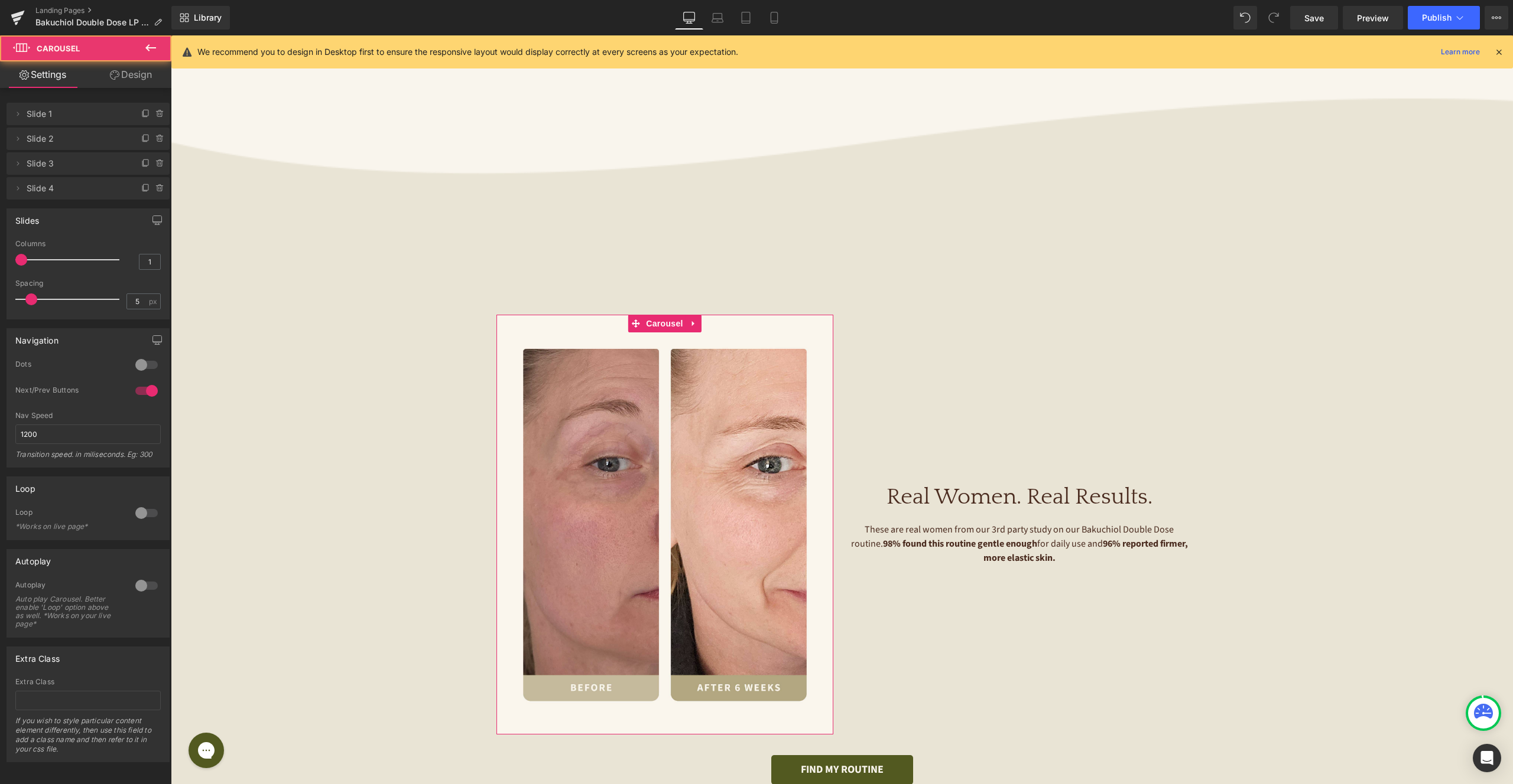
click at [134, 69] on link "Design" at bounding box center [131, 74] width 86 height 26
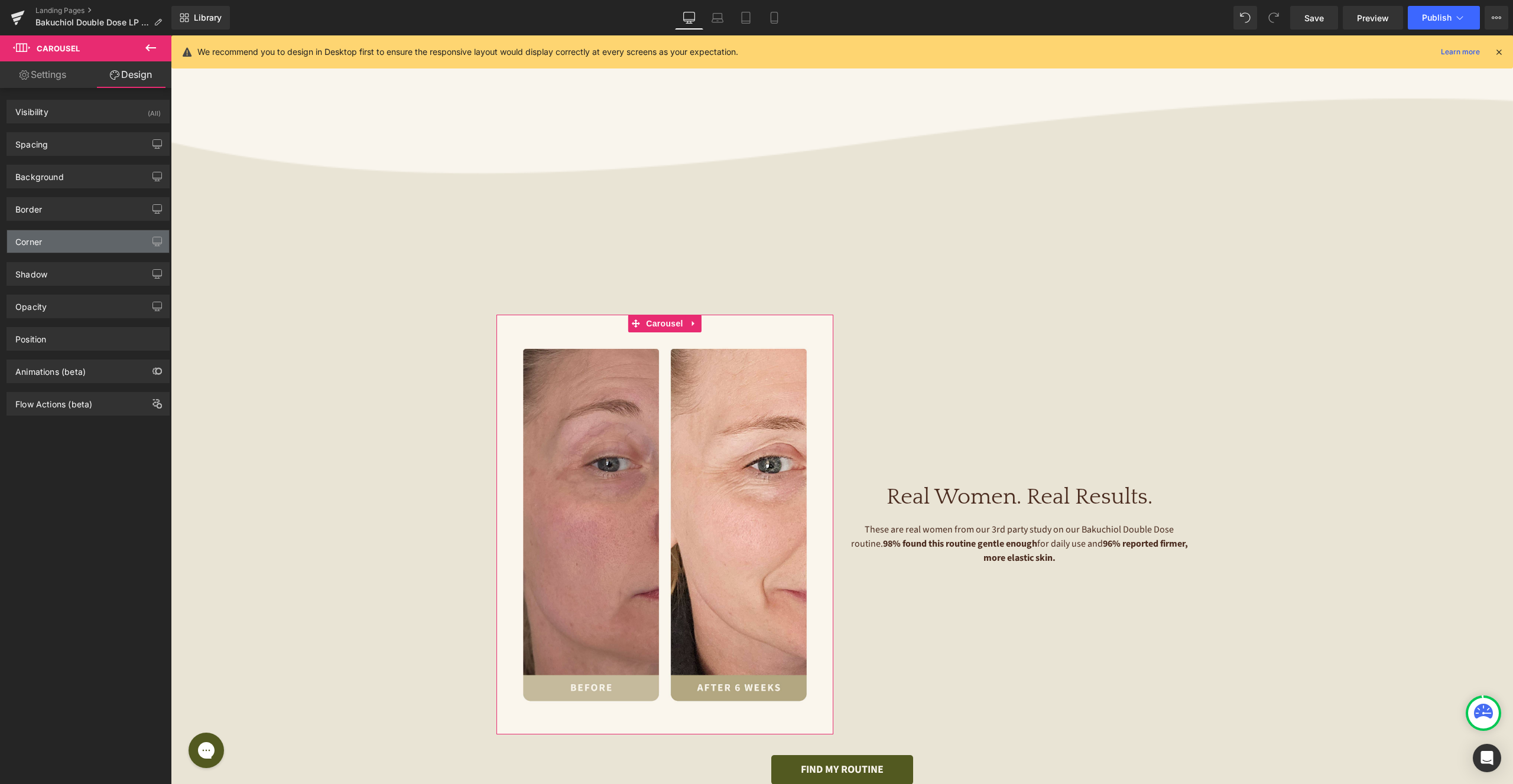
click at [72, 243] on div "Corner" at bounding box center [87, 242] width 162 height 23
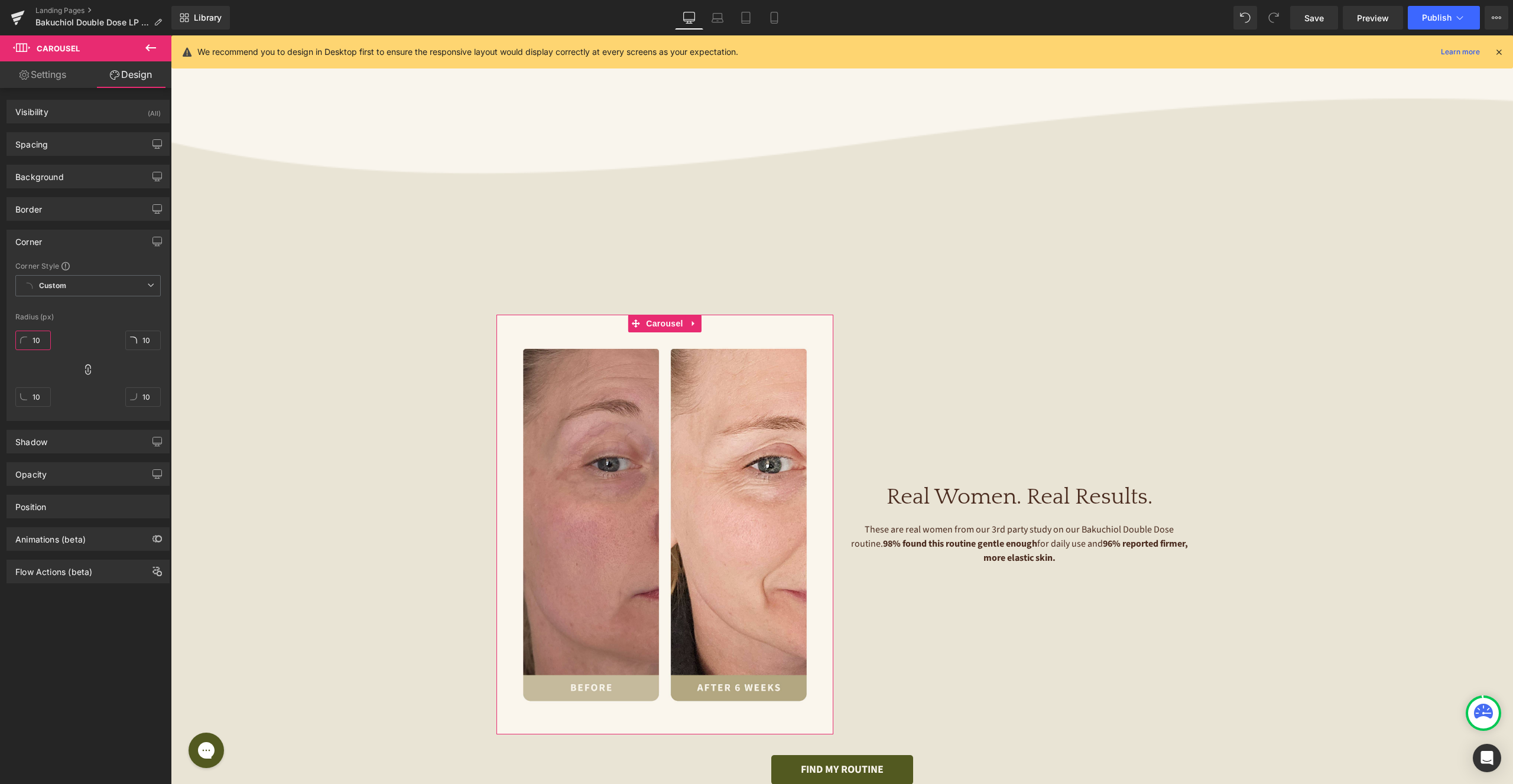
click at [41, 341] on input "10" at bounding box center [32, 341] width 35 height 20
type input "30"
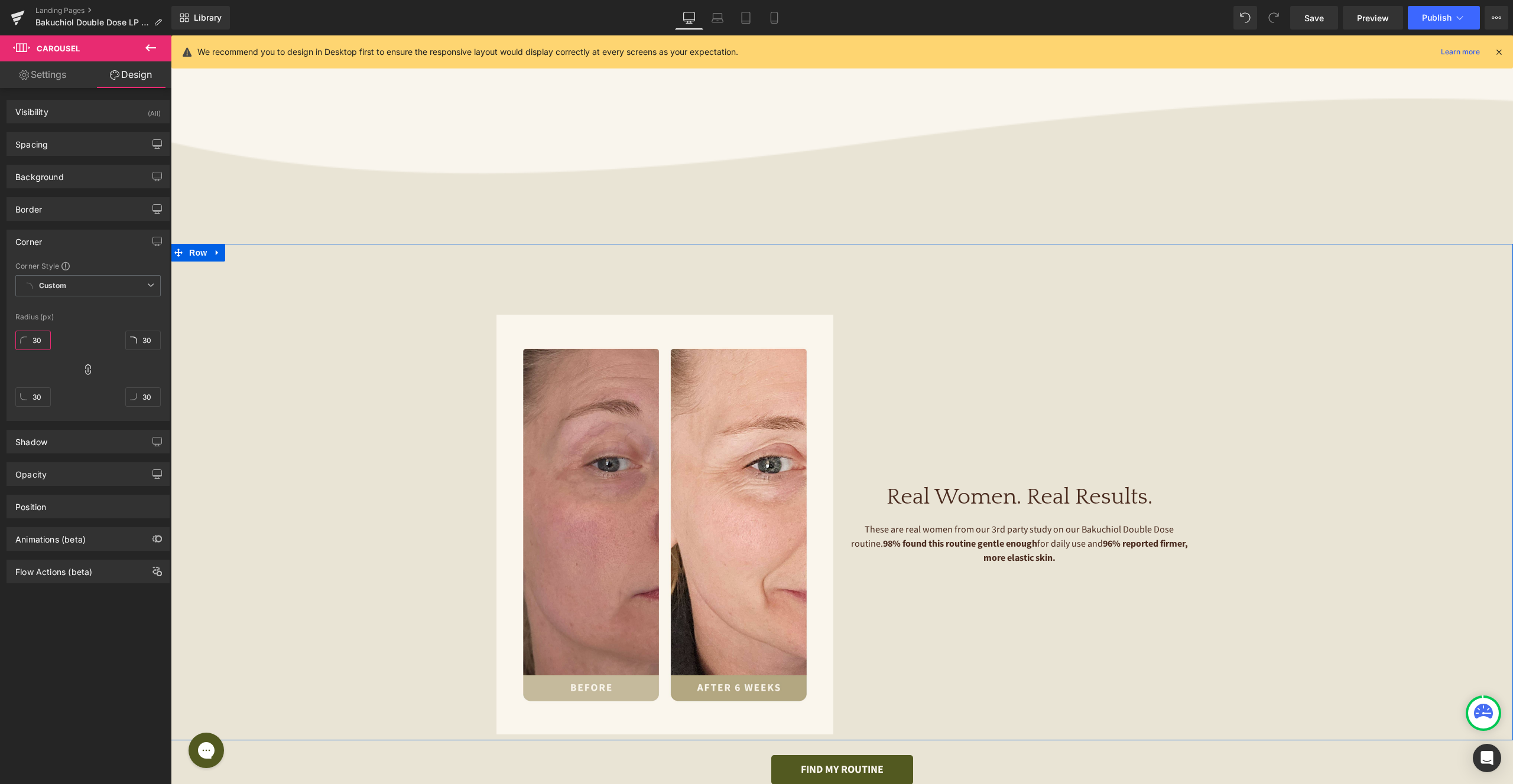
type input "30"
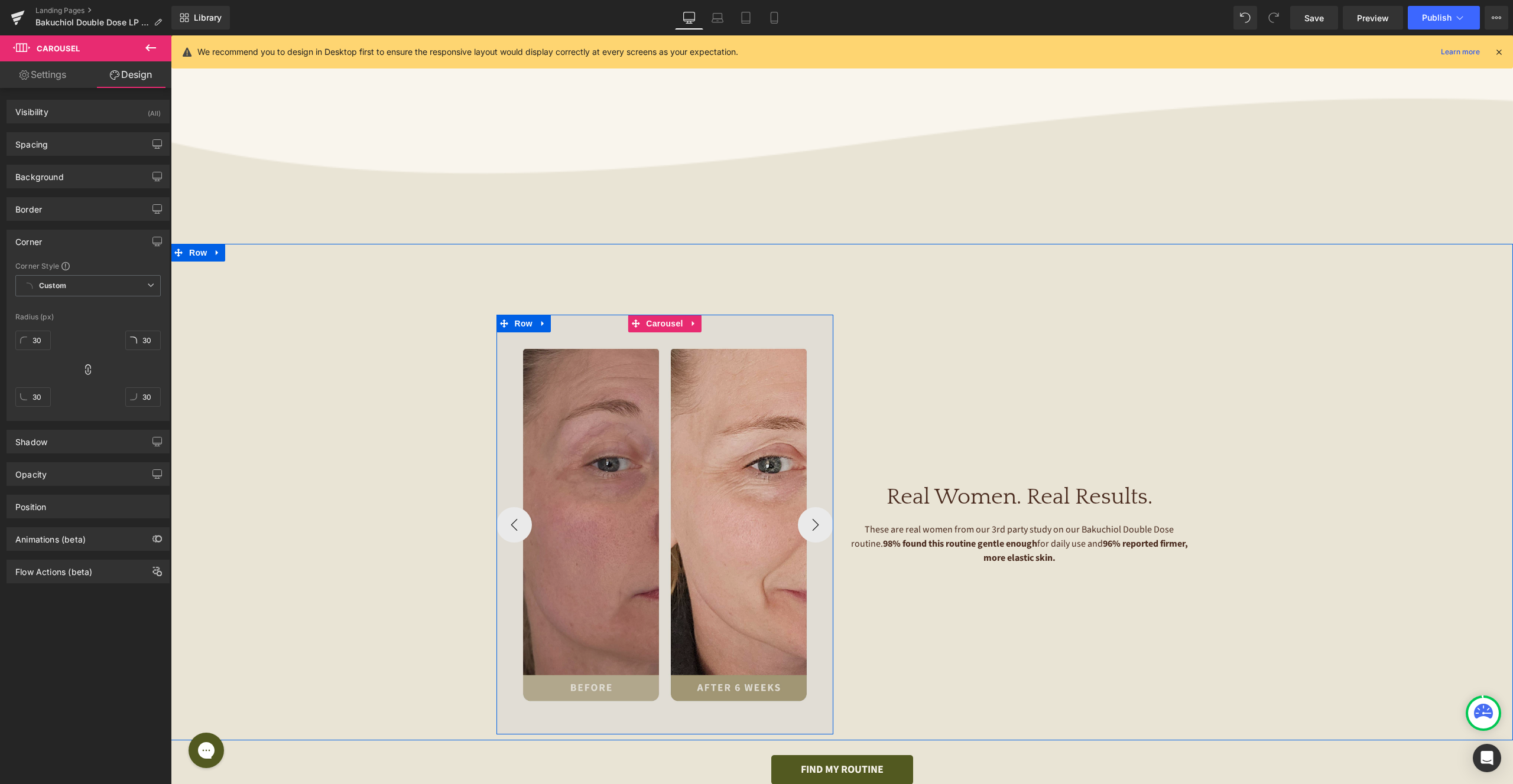
click at [676, 372] on img at bounding box center [664, 525] width 337 height 420
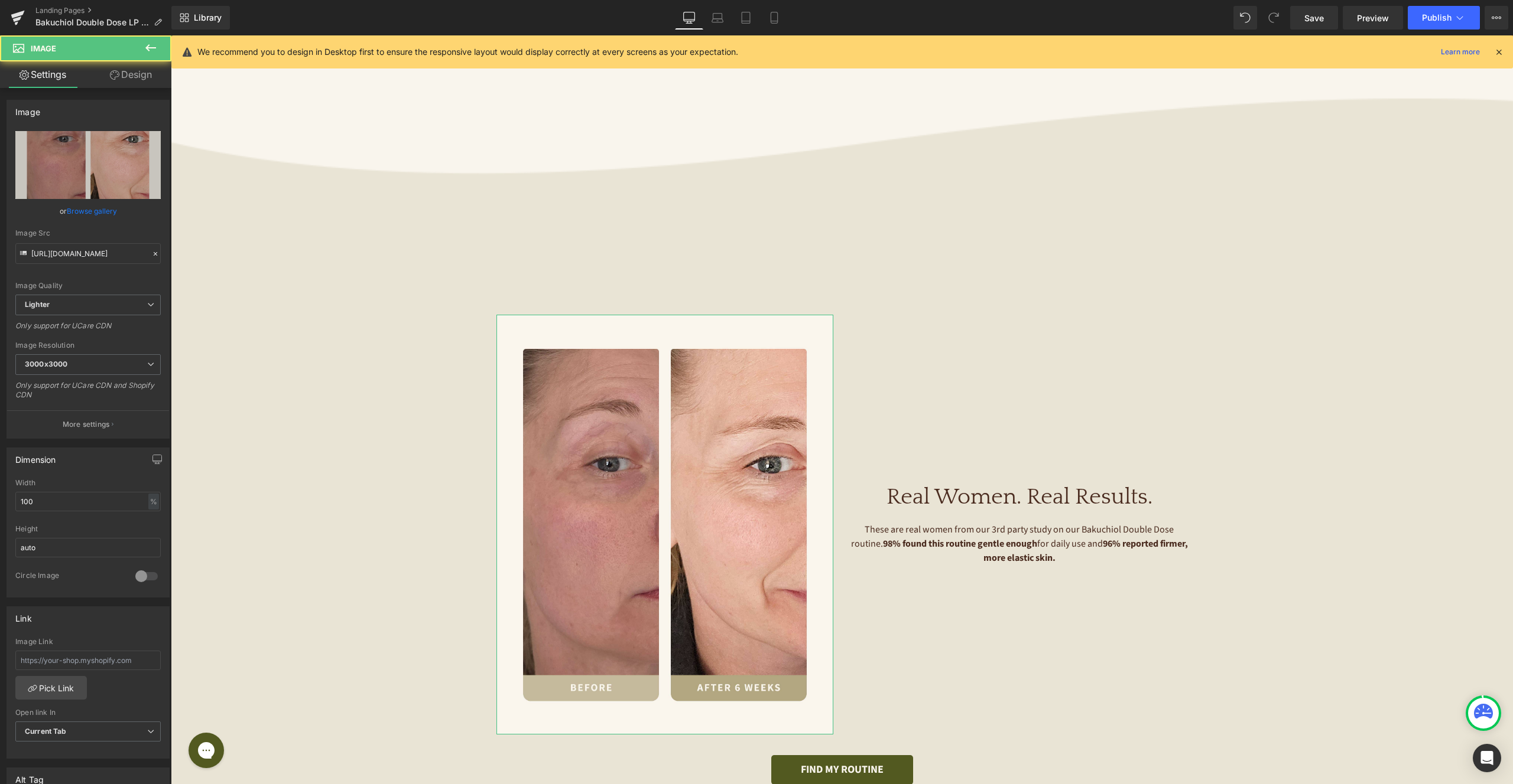
click at [137, 64] on link "Design" at bounding box center [131, 74] width 86 height 26
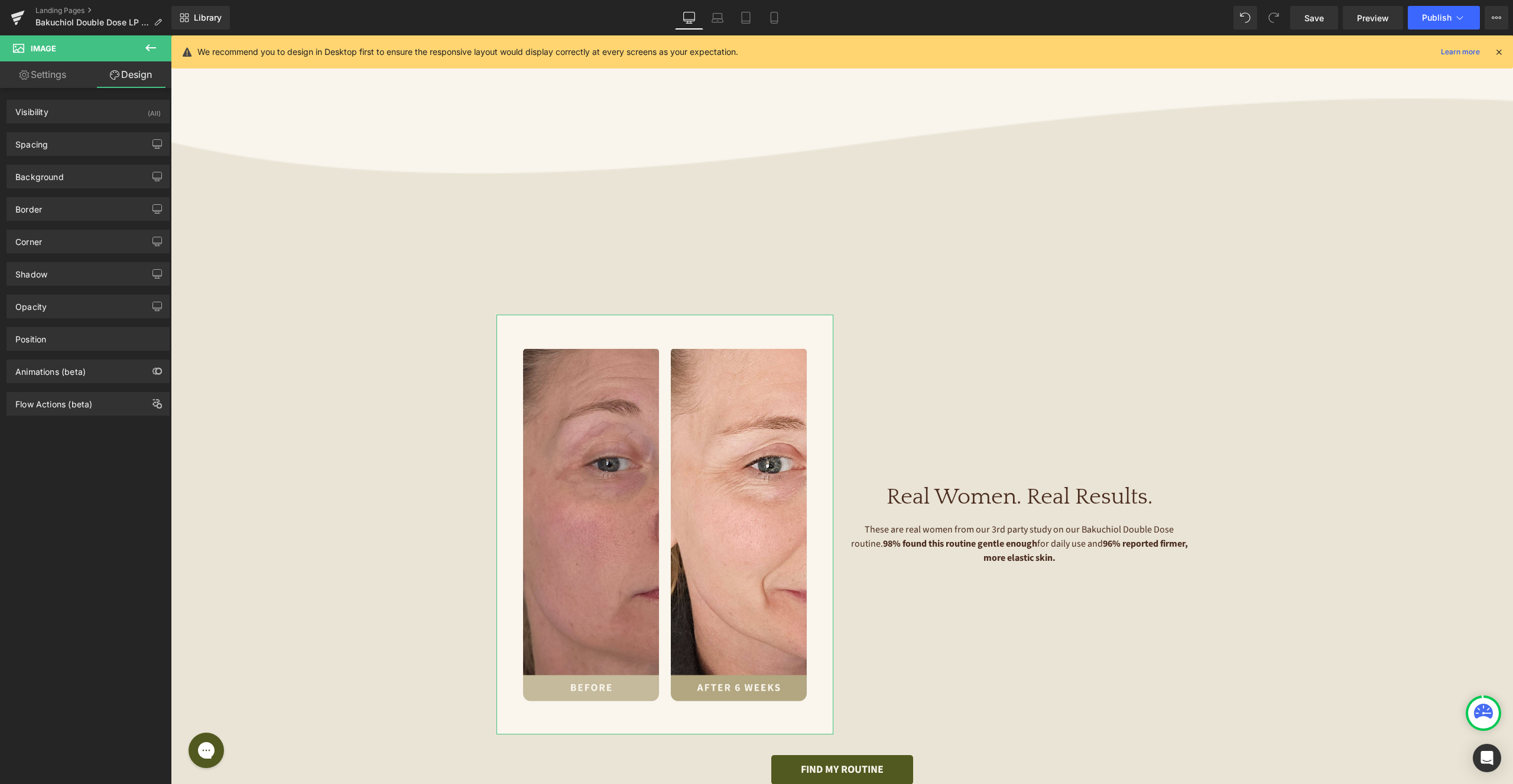
type input "#4a2b1f"
type input "100"
type input "0"
click at [62, 216] on div "Border" at bounding box center [87, 209] width 162 height 23
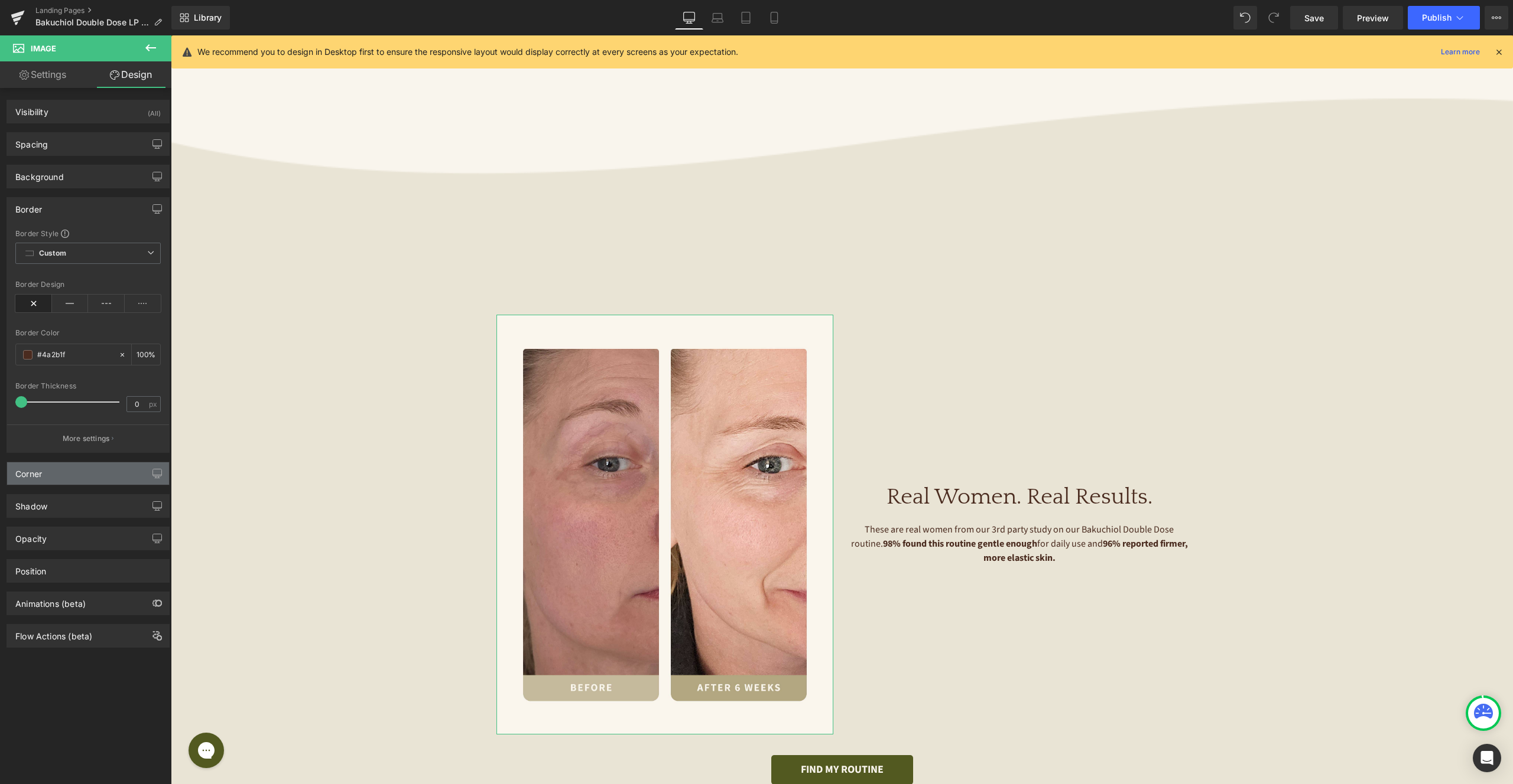
click at [72, 465] on div "Corner" at bounding box center [87, 473] width 162 height 23
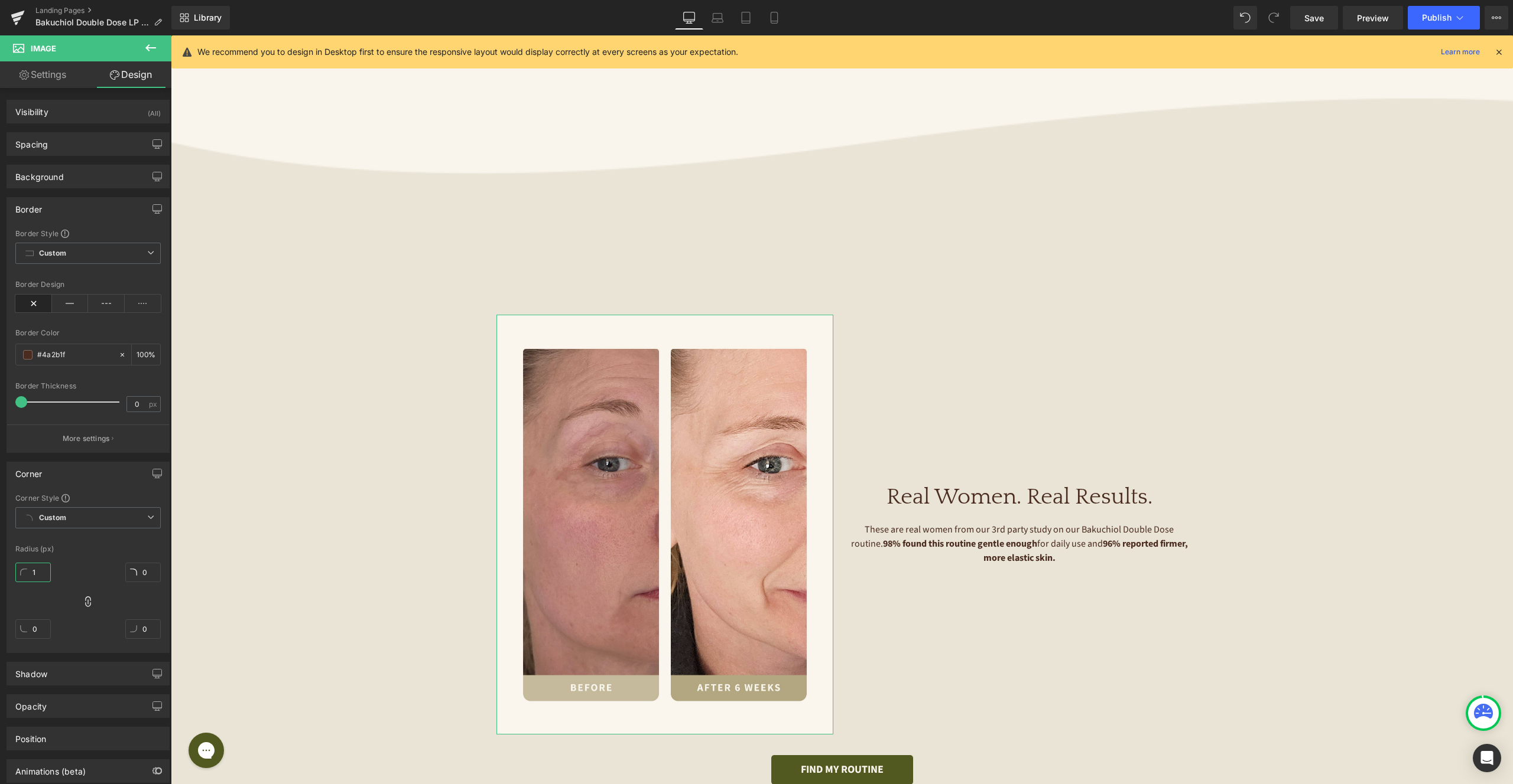
drag, startPoint x: 39, startPoint y: 571, endPoint x: 111, endPoint y: 557, distance: 73.3
click at [40, 571] on input "1" at bounding box center [32, 573] width 35 height 20
type input "10"
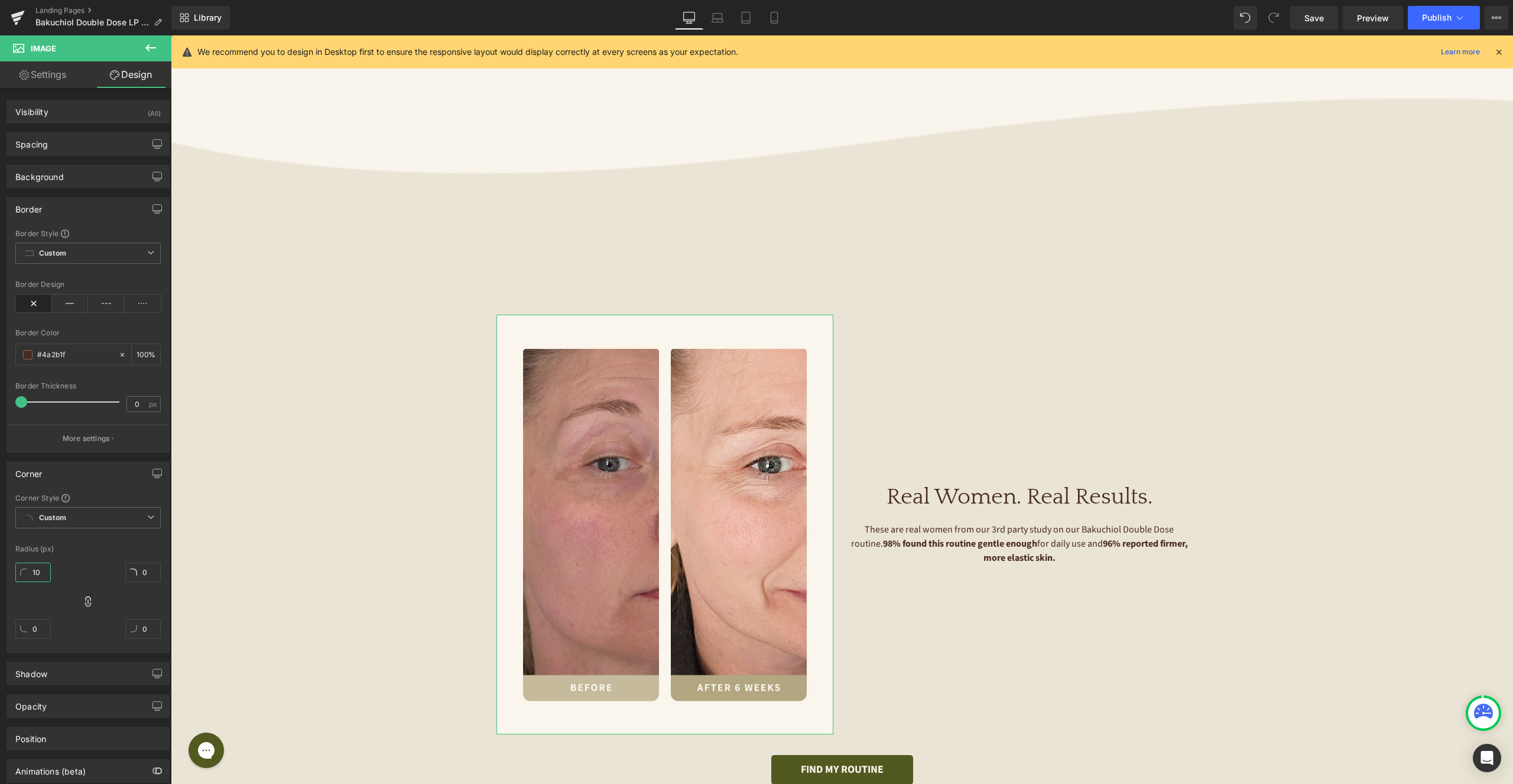
type input "10"
click at [101, 559] on div "10px 10 10px 10 10px 10 10px 10" at bounding box center [87, 605] width 146 height 94
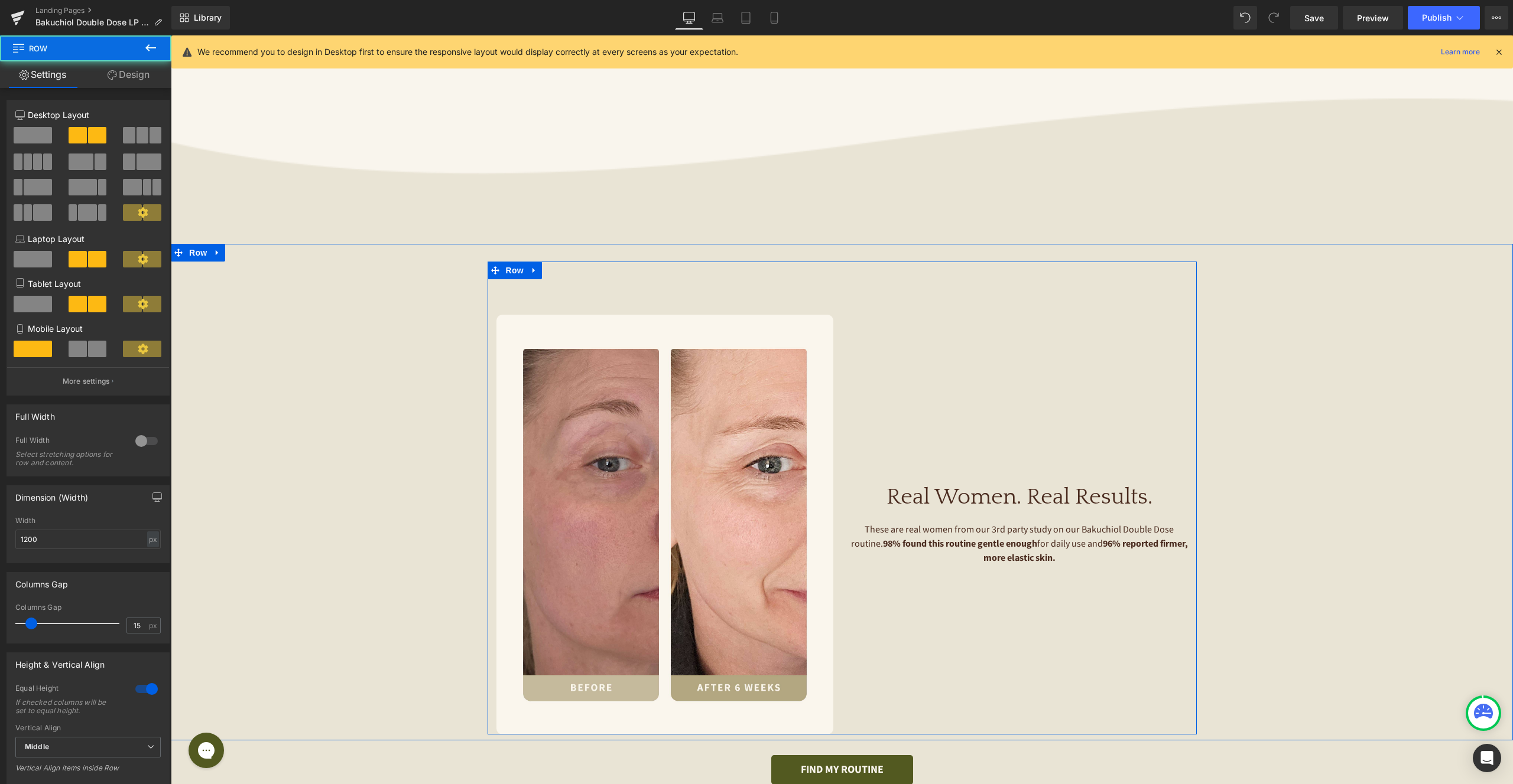
click at [1031, 380] on div "Real Women. Real Results. Heading These are real women from our 3rd party study…" at bounding box center [1019, 525] width 354 height 420
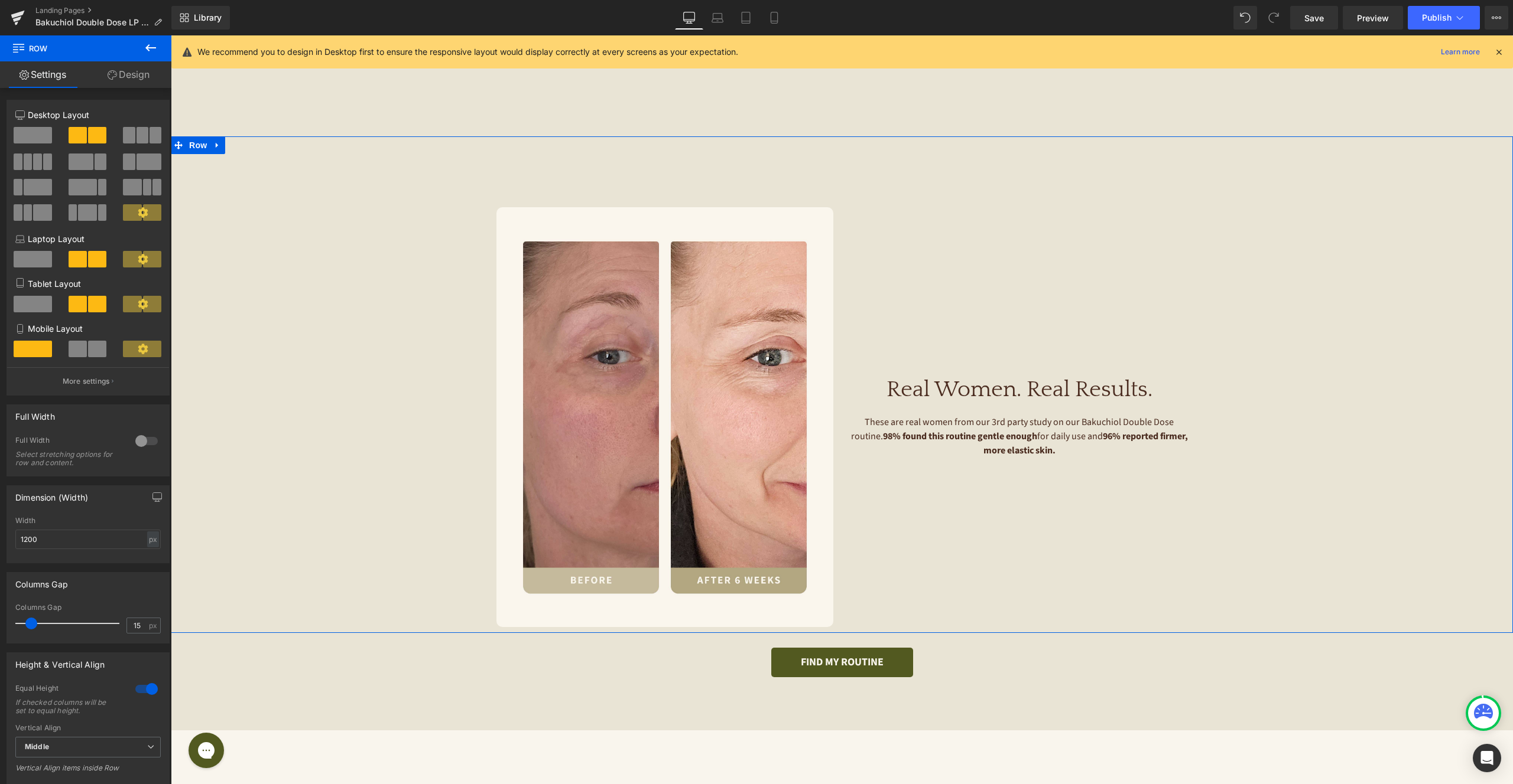
scroll to position [837, 0]
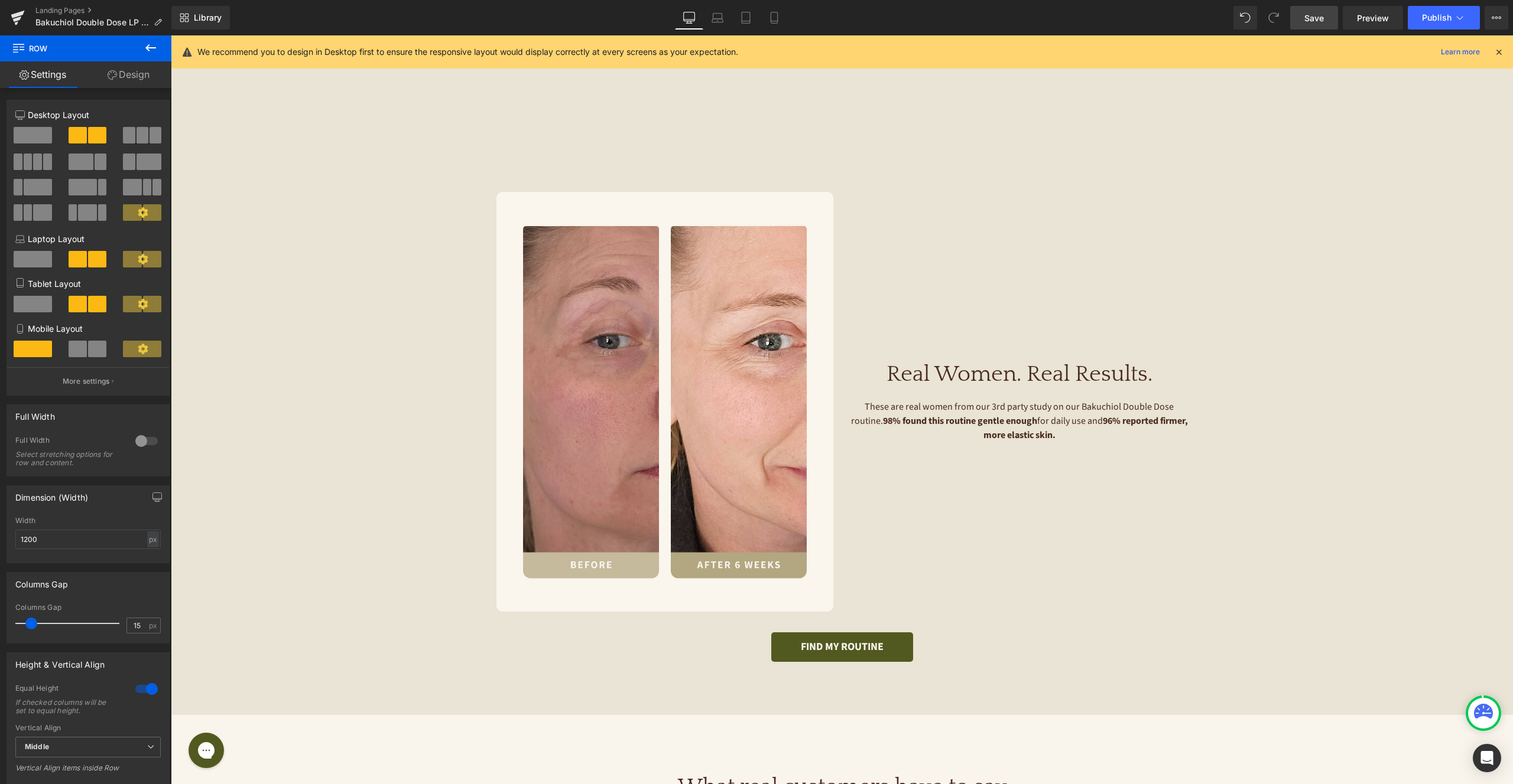
click at [1323, 25] on link "Save" at bounding box center [1313, 17] width 48 height 23
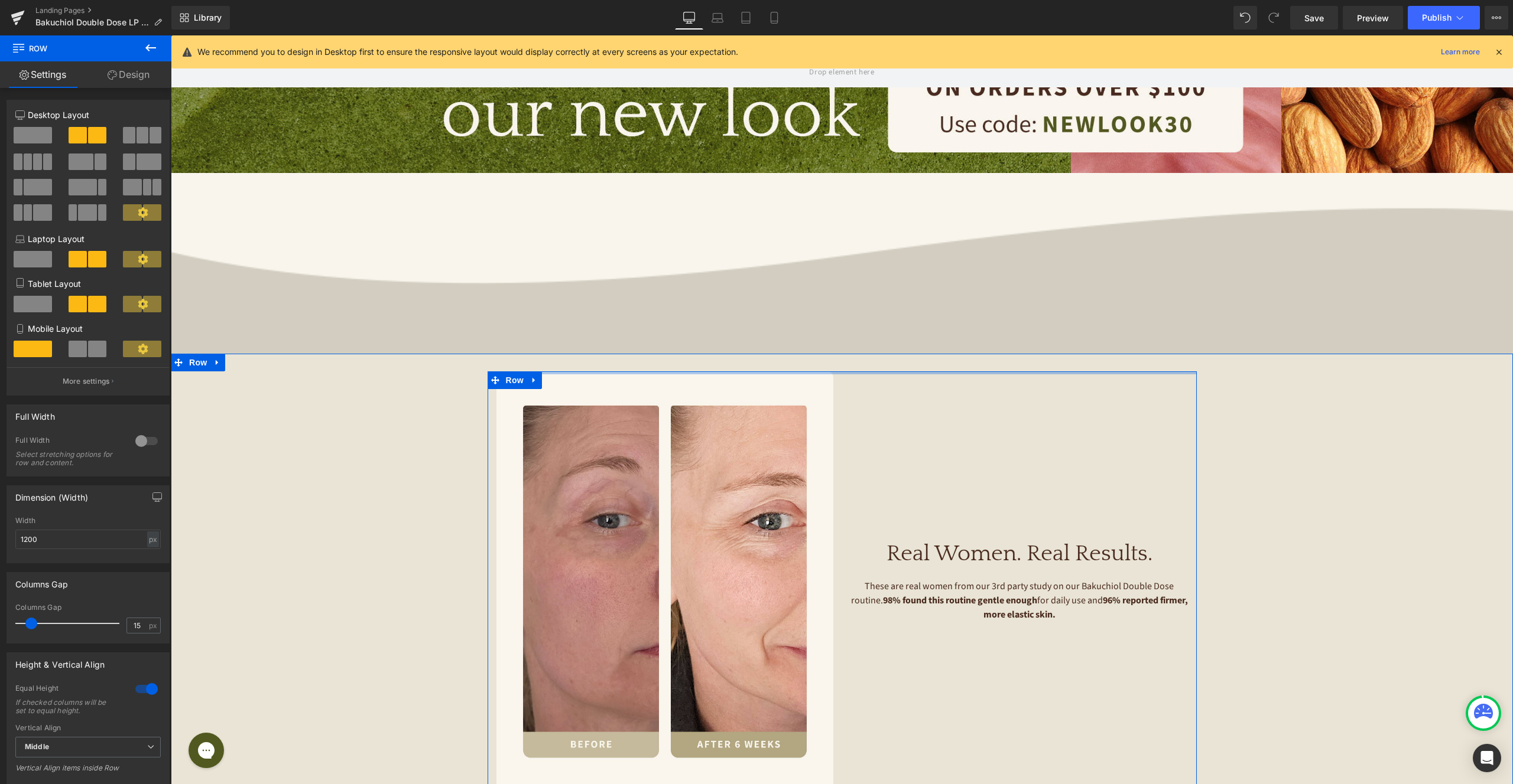
drag, startPoint x: 842, startPoint y: 397, endPoint x: 849, endPoint y: 310, distance: 87.3
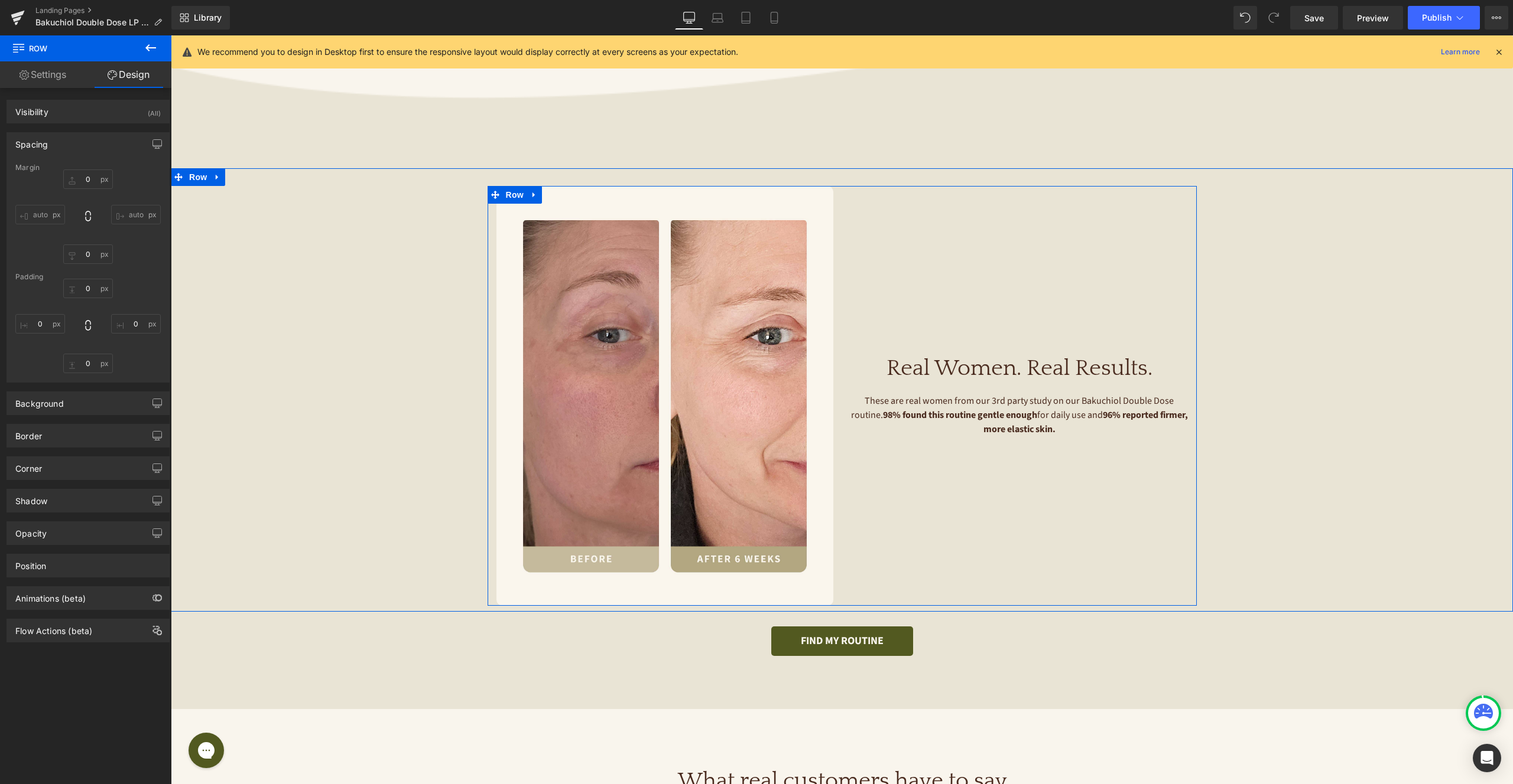
scroll to position [804, 0]
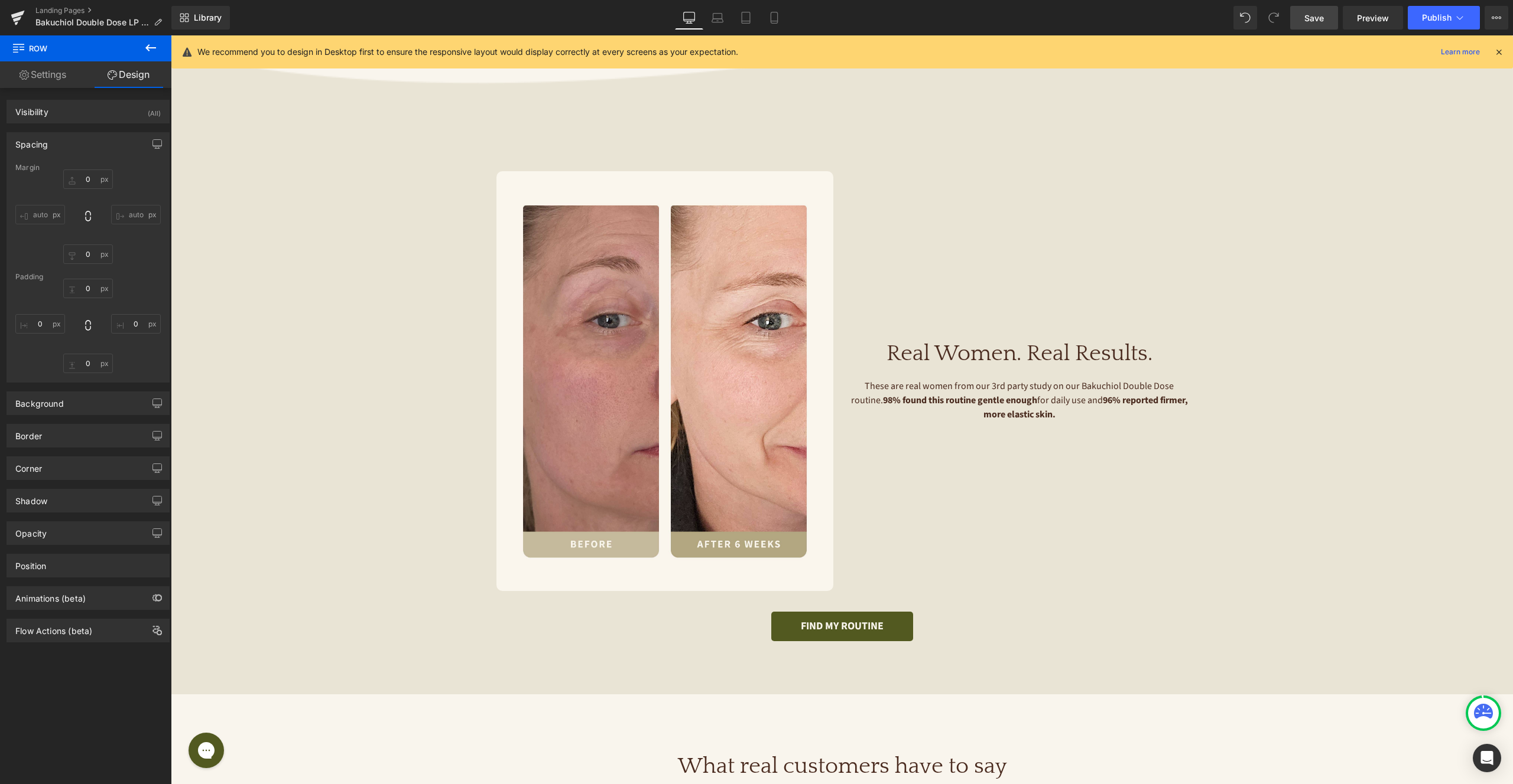
drag, startPoint x: 1319, startPoint y: 24, endPoint x: 1314, endPoint y: 27, distance: 5.8
click at [1319, 24] on link "Save" at bounding box center [1313, 17] width 48 height 23
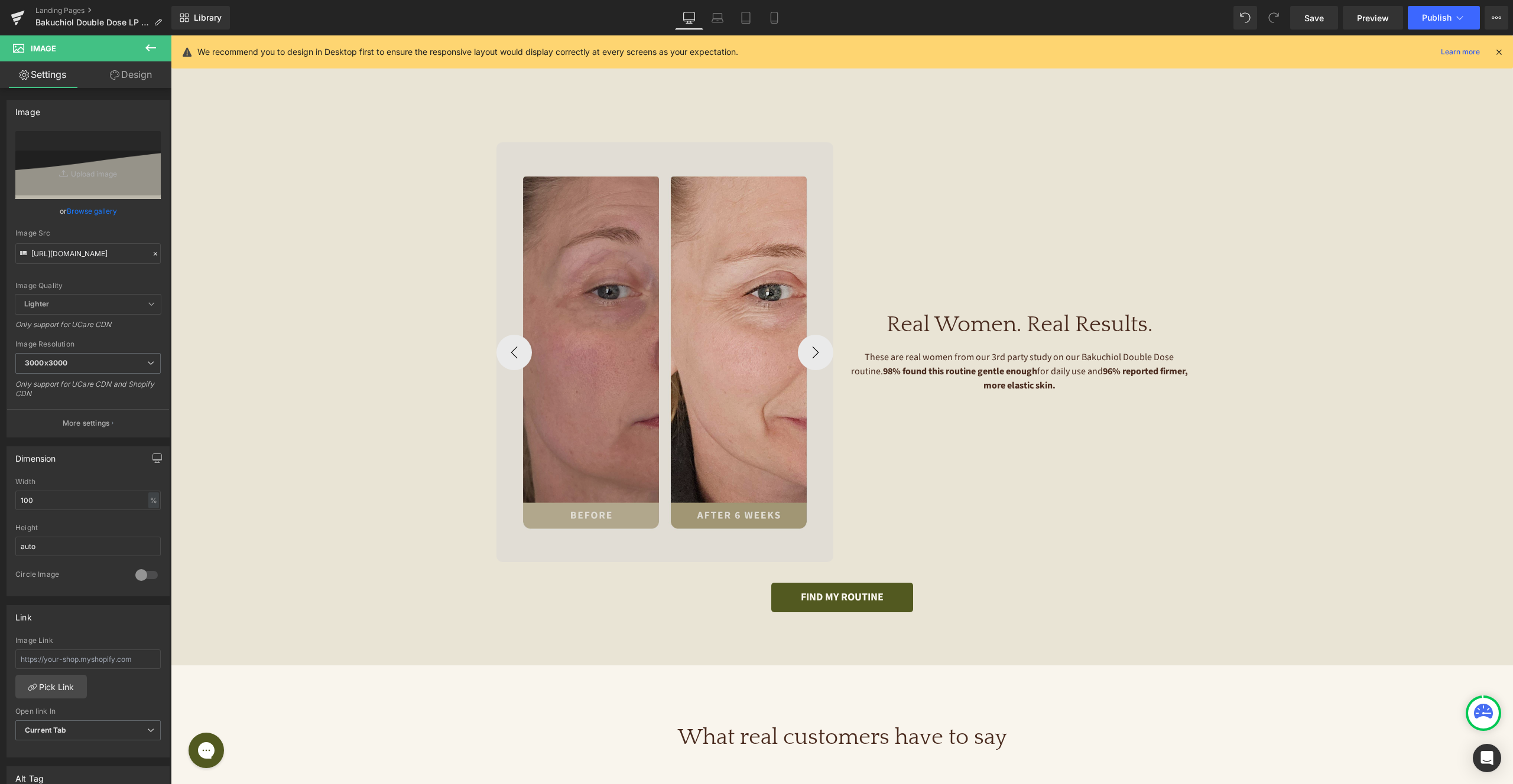
scroll to position [642, 0]
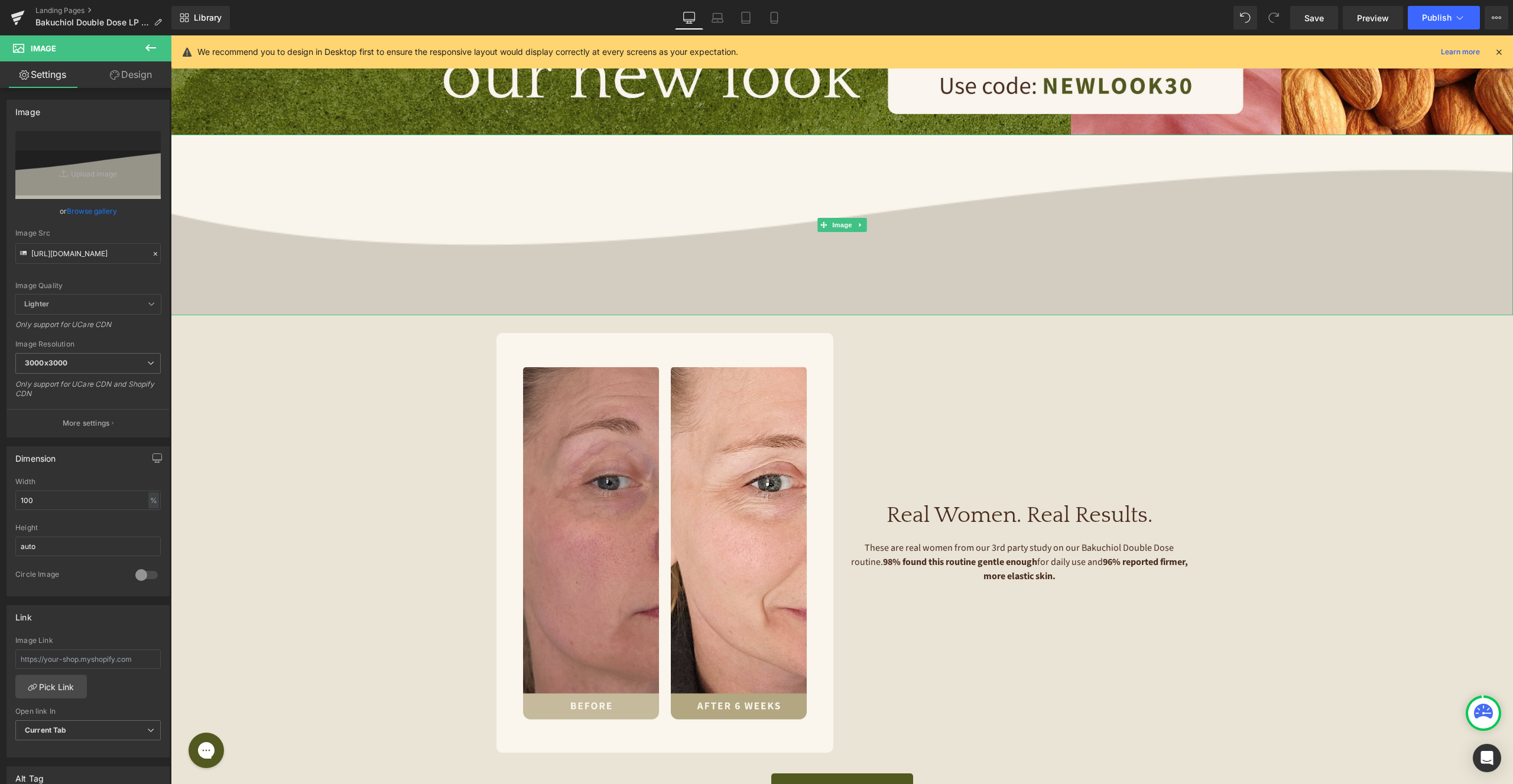
click at [200, 157] on img at bounding box center [841, 225] width 1342 height 181
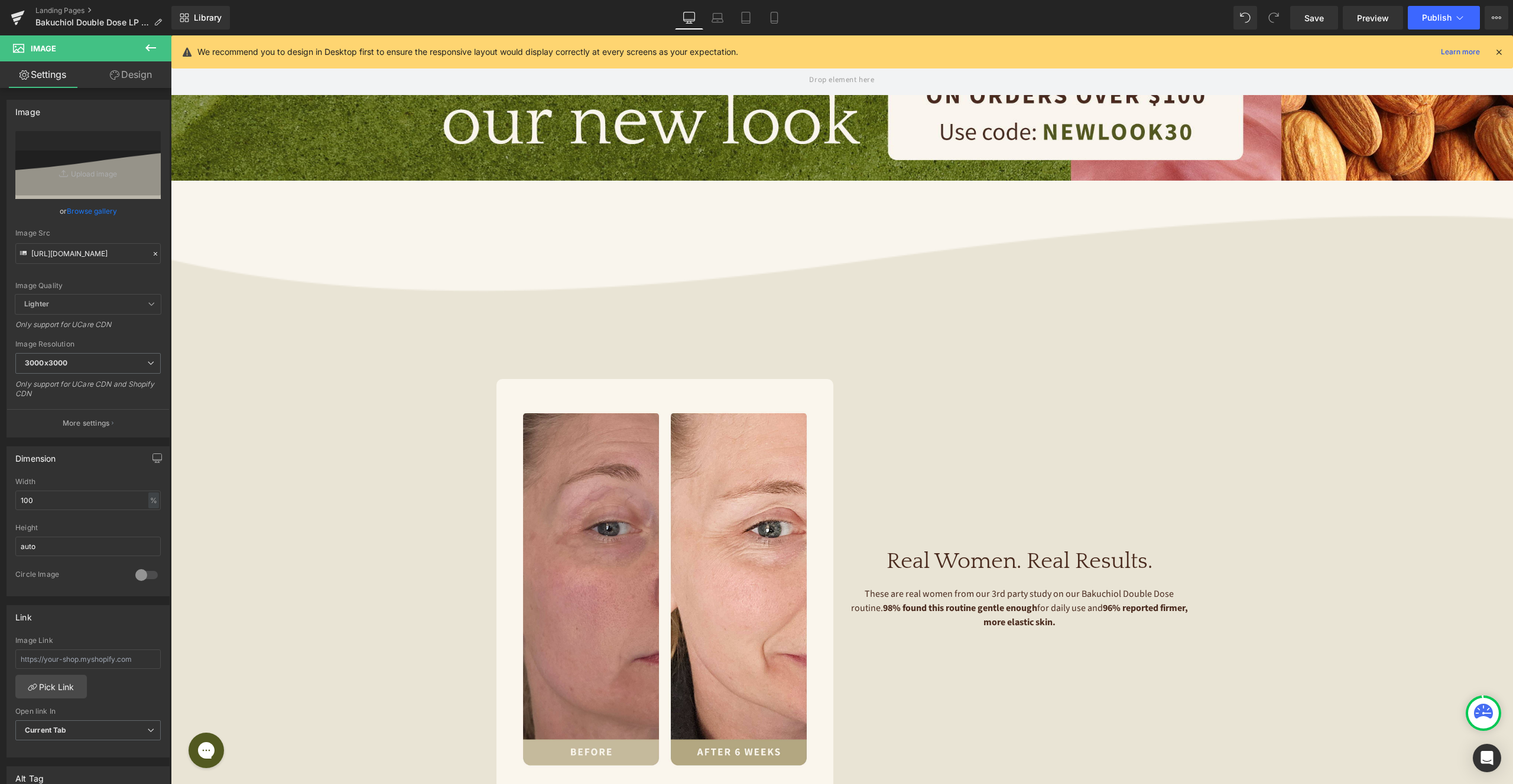
scroll to position [536, 0]
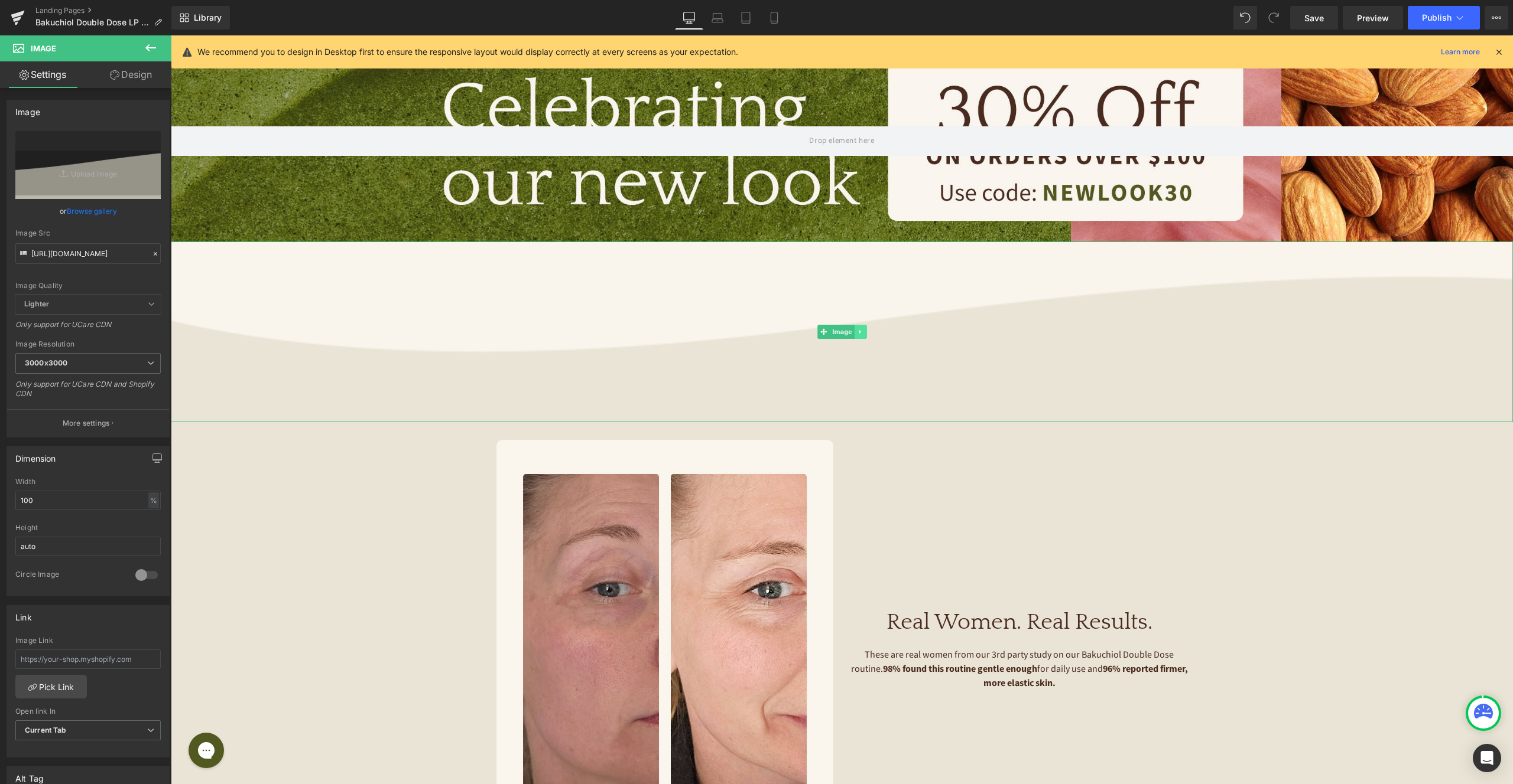
click at [864, 331] on link at bounding box center [860, 332] width 12 height 14
click at [866, 330] on icon at bounding box center [866, 332] width 7 height 7
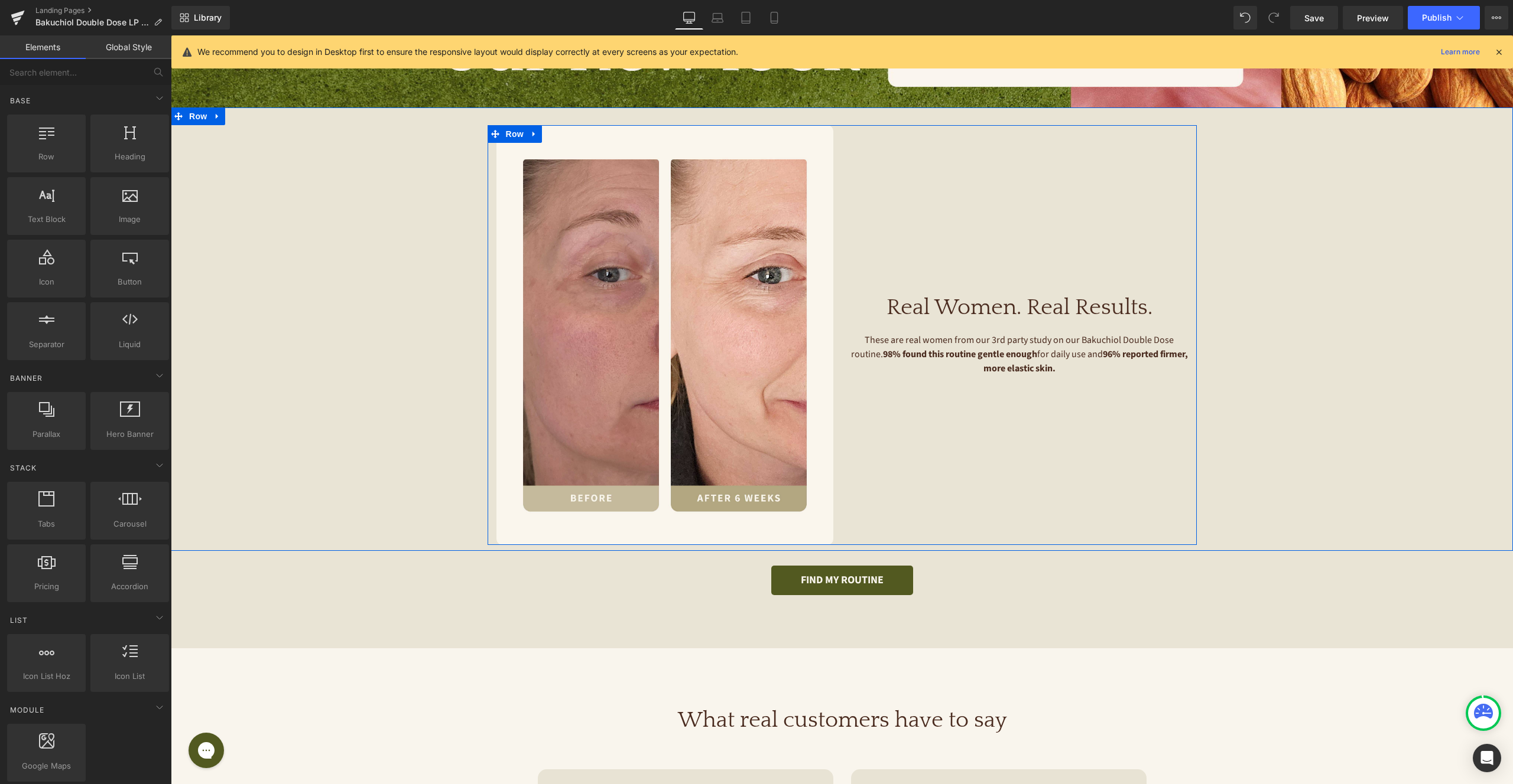
scroll to position [814, 0]
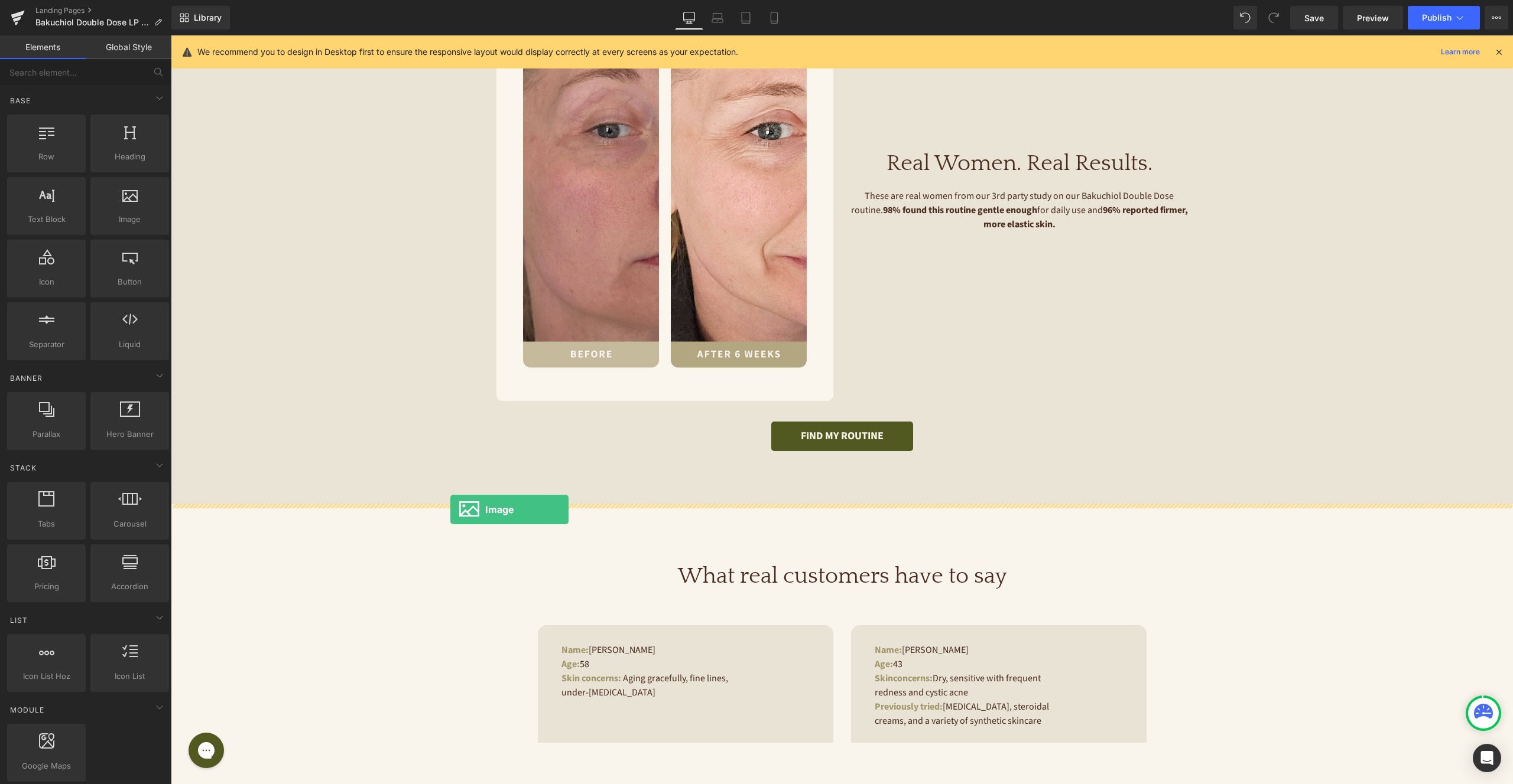
drag, startPoint x: 320, startPoint y: 262, endPoint x: 450, endPoint y: 510, distance: 280.0
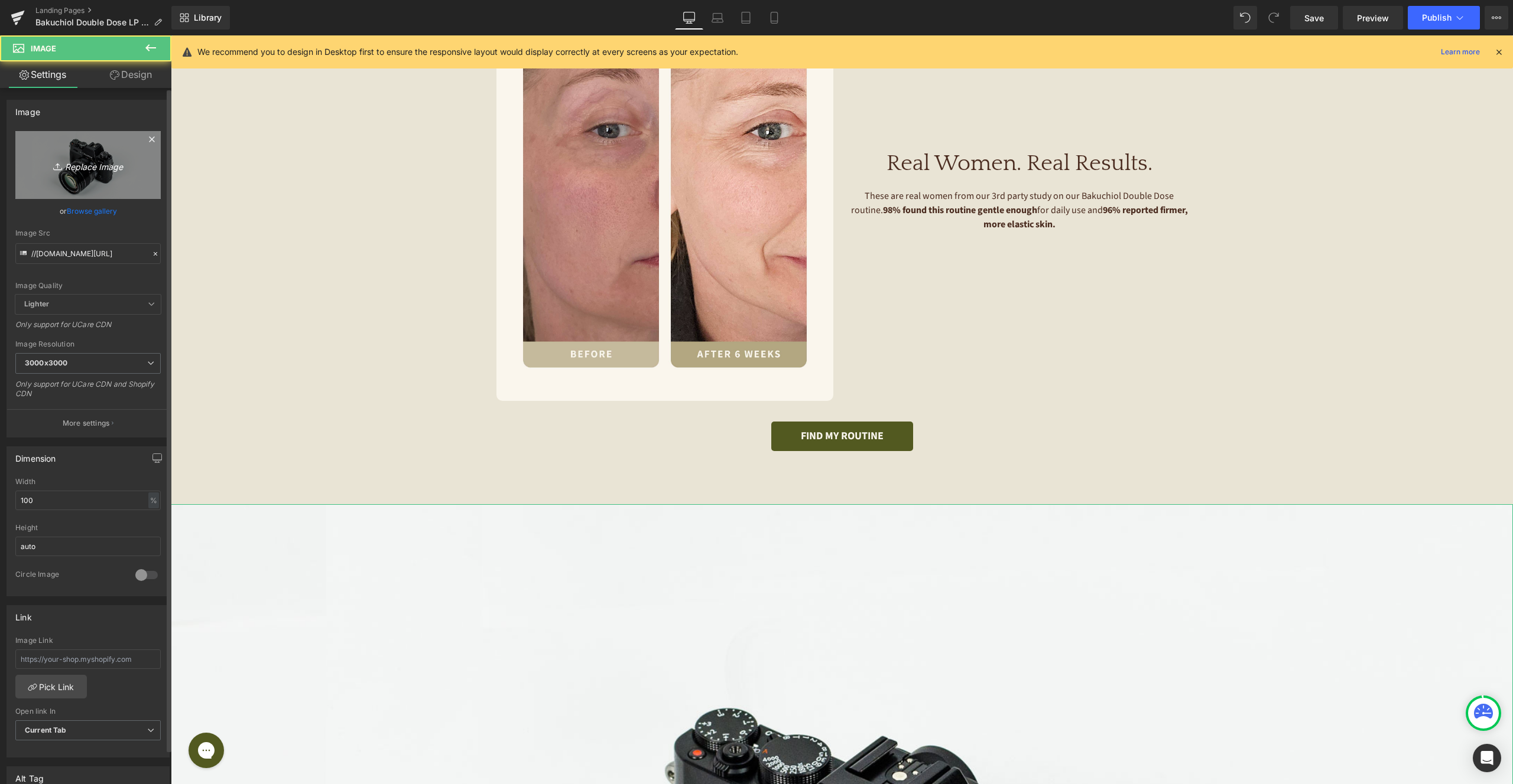
click at [86, 171] on icon "Replace Image" at bounding box center [87, 165] width 94 height 15
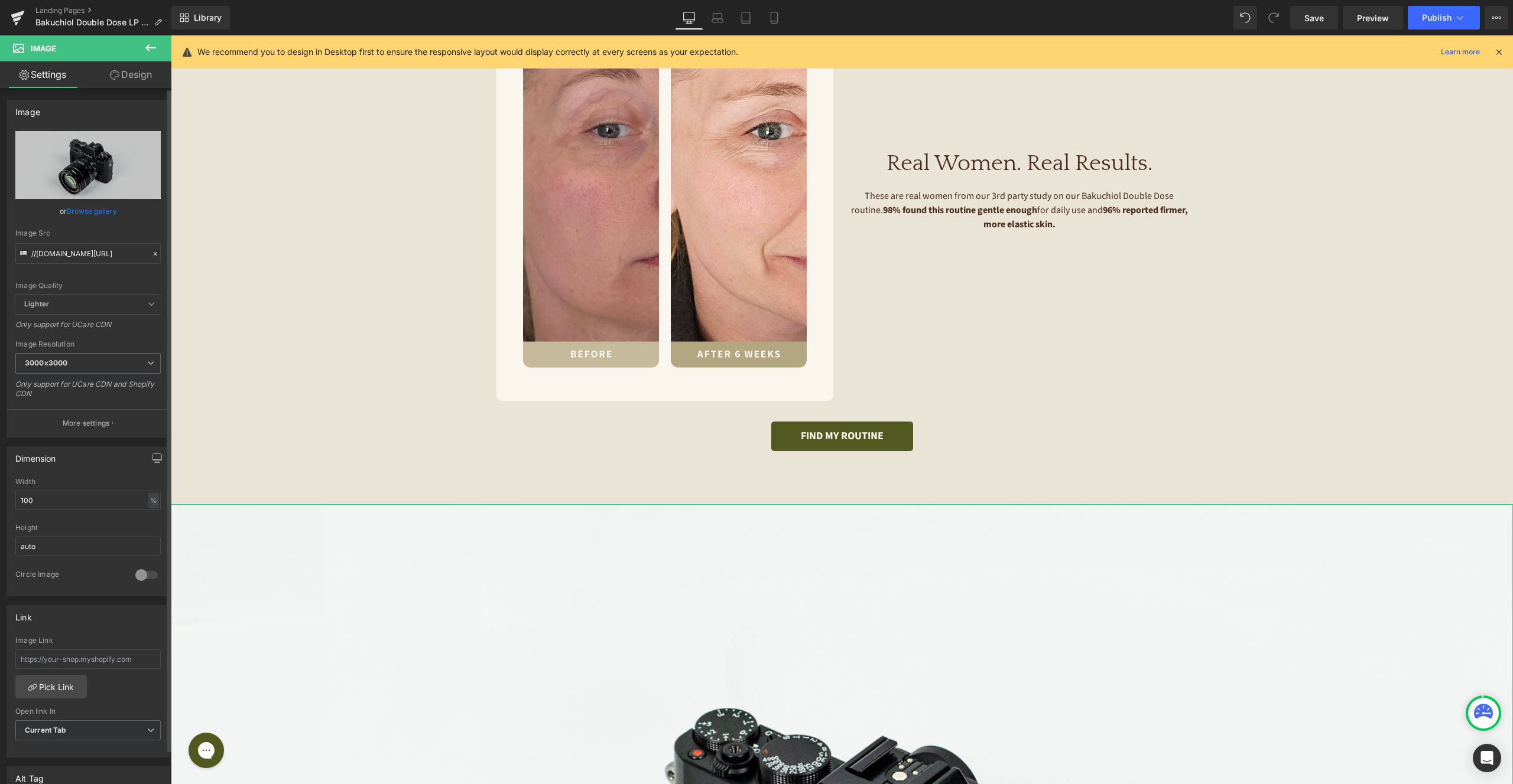
click at [84, 213] on link "Browse gallery" at bounding box center [92, 210] width 51 height 20
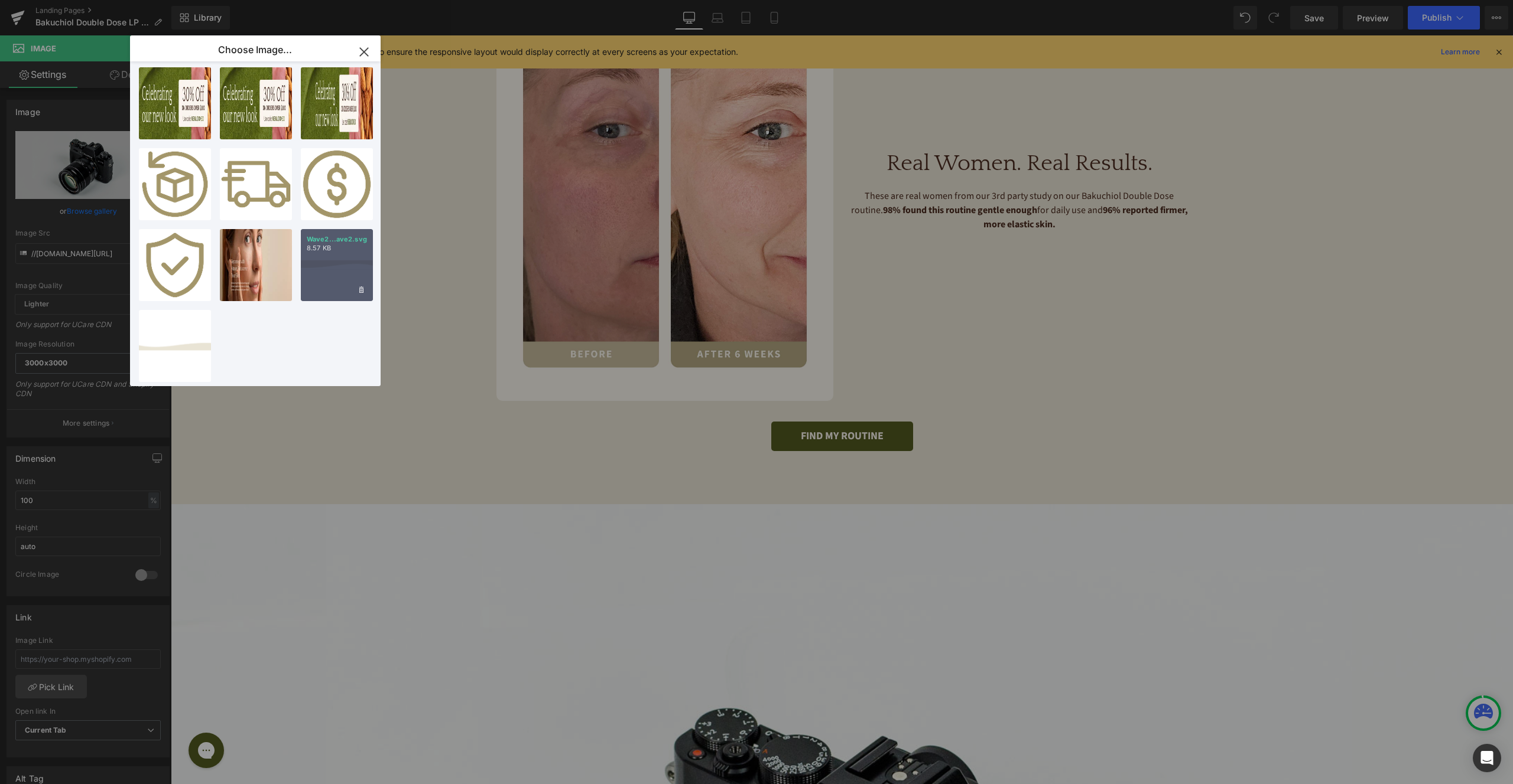
click at [318, 257] on div "Wave2...ave2.svg 8.57 KB" at bounding box center [337, 265] width 72 height 72
type input "[URL][DOMAIN_NAME]"
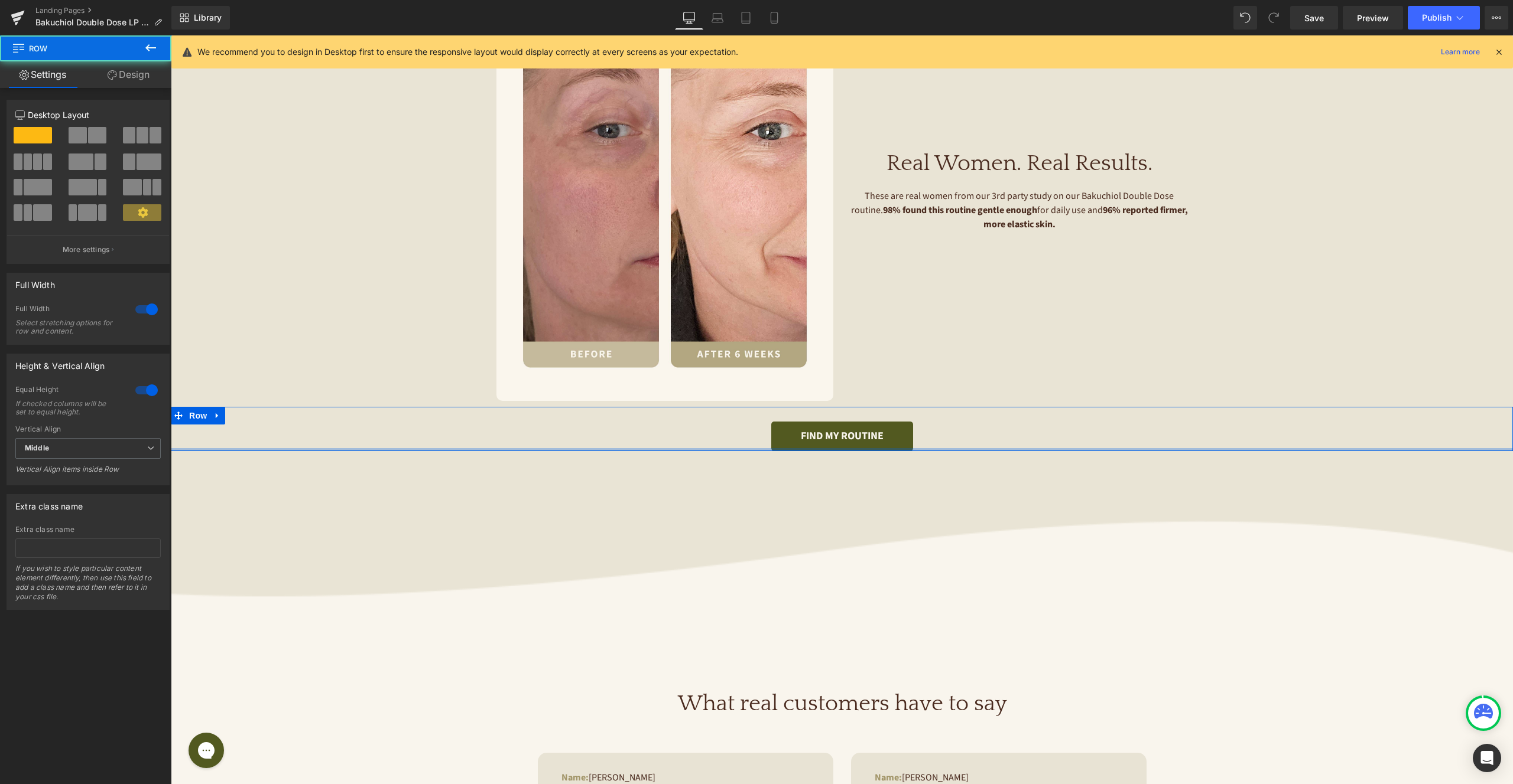
drag, startPoint x: 843, startPoint y: 479, endPoint x: 842, endPoint y: 364, distance: 115.0
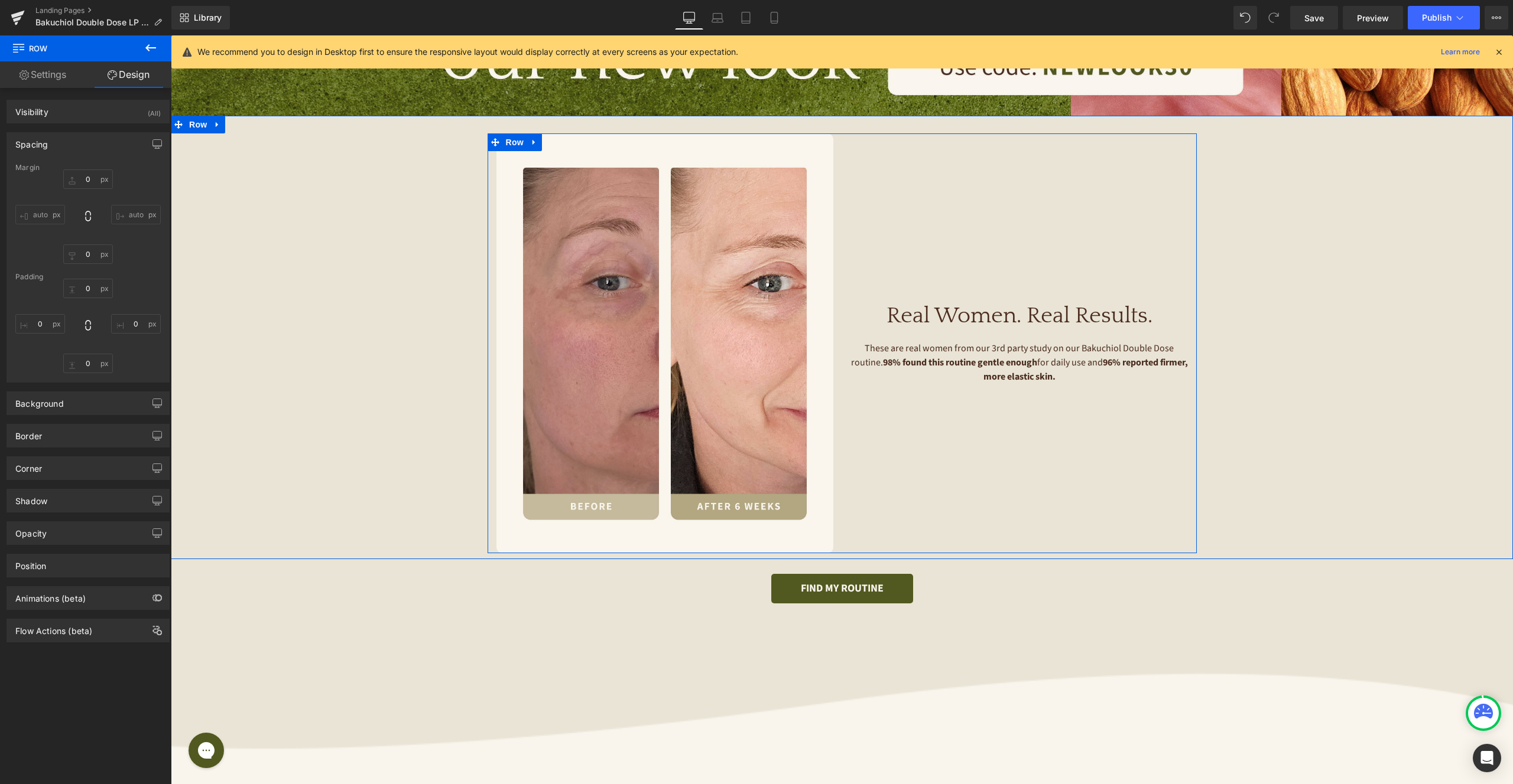
scroll to position [557, 0]
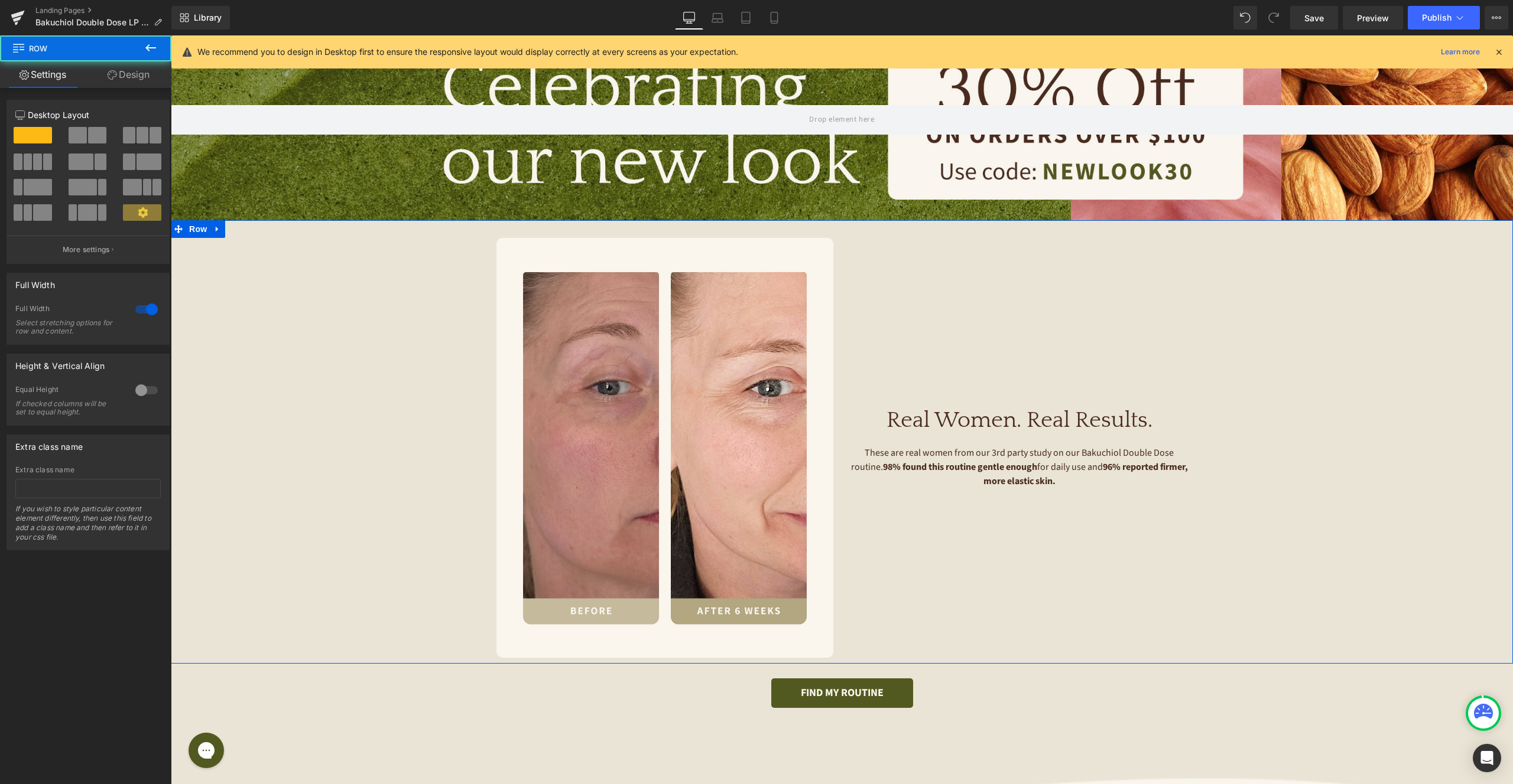
click at [848, 231] on div "Image Image Image Image ‹ › [GEOGRAPHIC_DATA] Real Women. Real Results. Heading…" at bounding box center [841, 442] width 1342 height 443
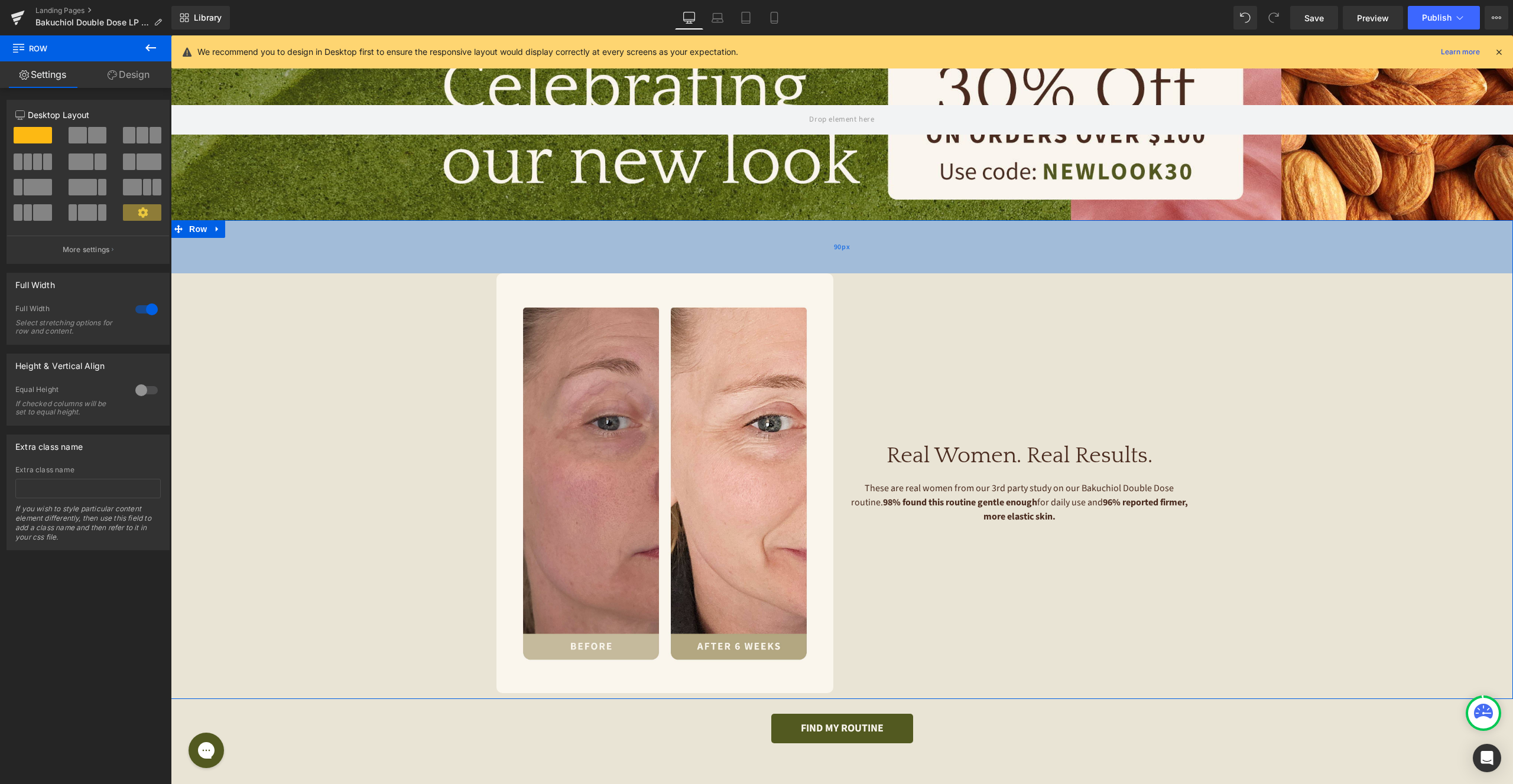
drag, startPoint x: 827, startPoint y: 219, endPoint x: 831, endPoint y: 255, distance: 36.2
click at [831, 255] on div "90px" at bounding box center [841, 247] width 1342 height 54
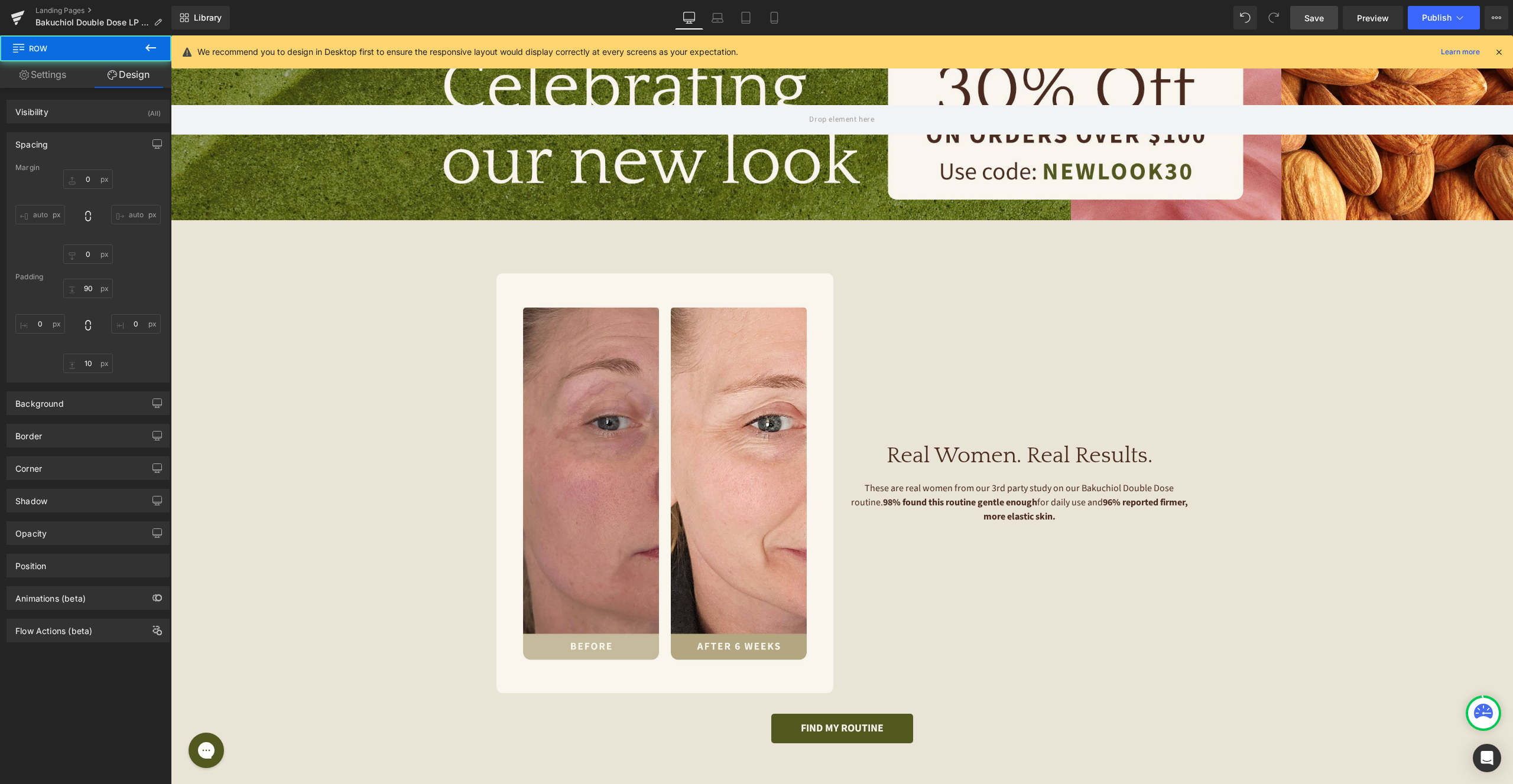
click at [1312, 22] on span "Save" at bounding box center [1314, 18] width 20 height 12
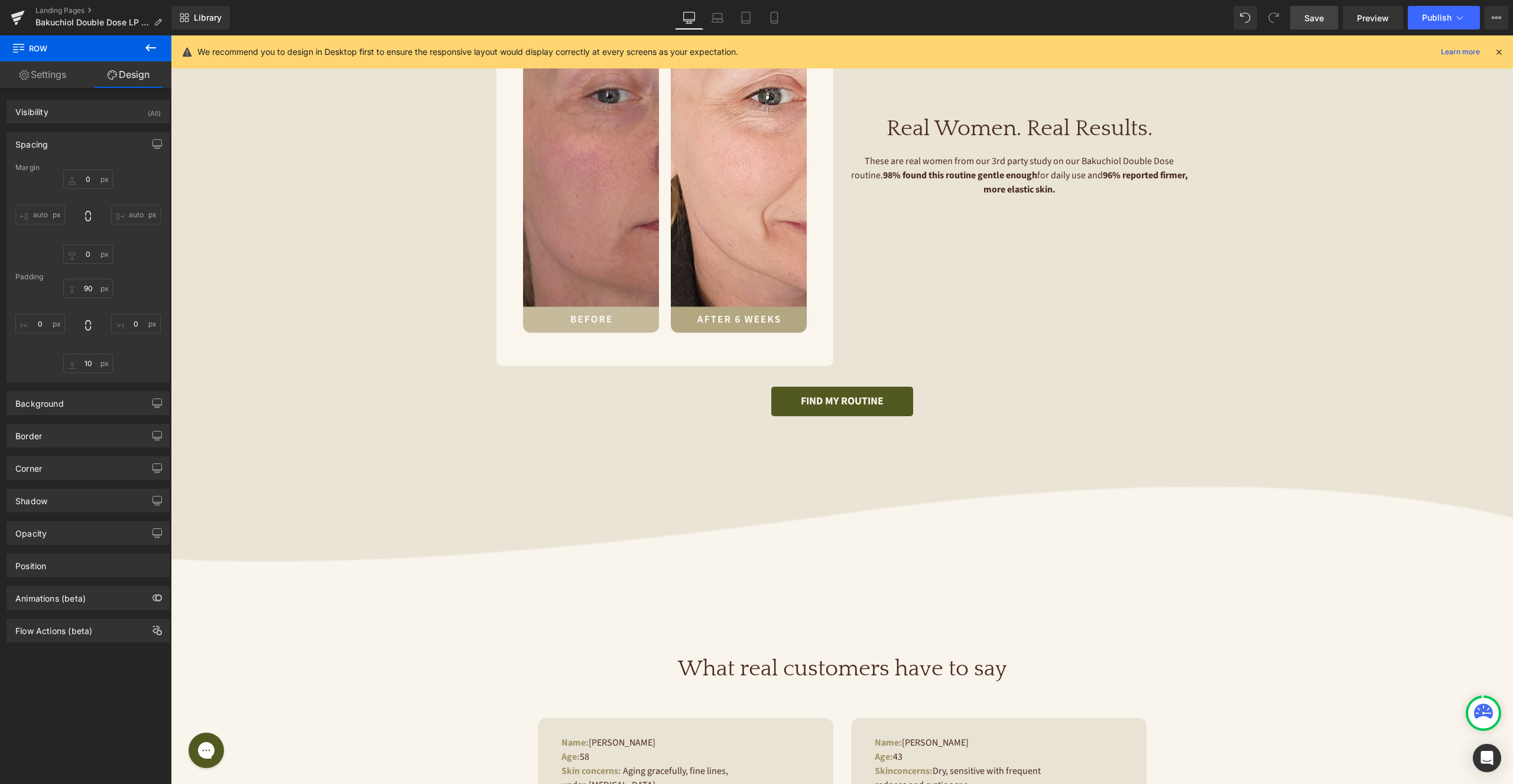
scroll to position [1090, 0]
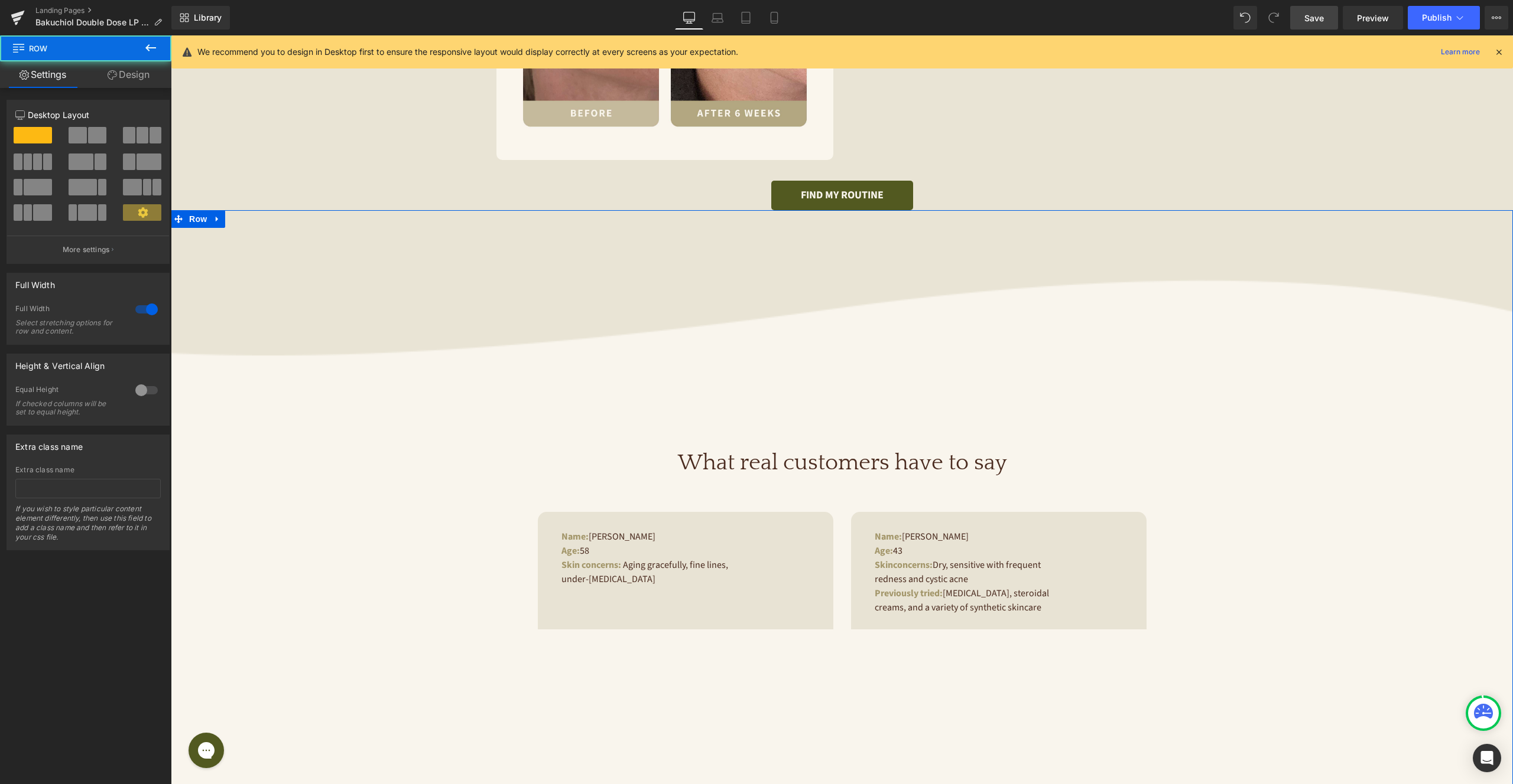
click at [818, 462] on link "Heading" at bounding box center [811, 464] width 44 height 14
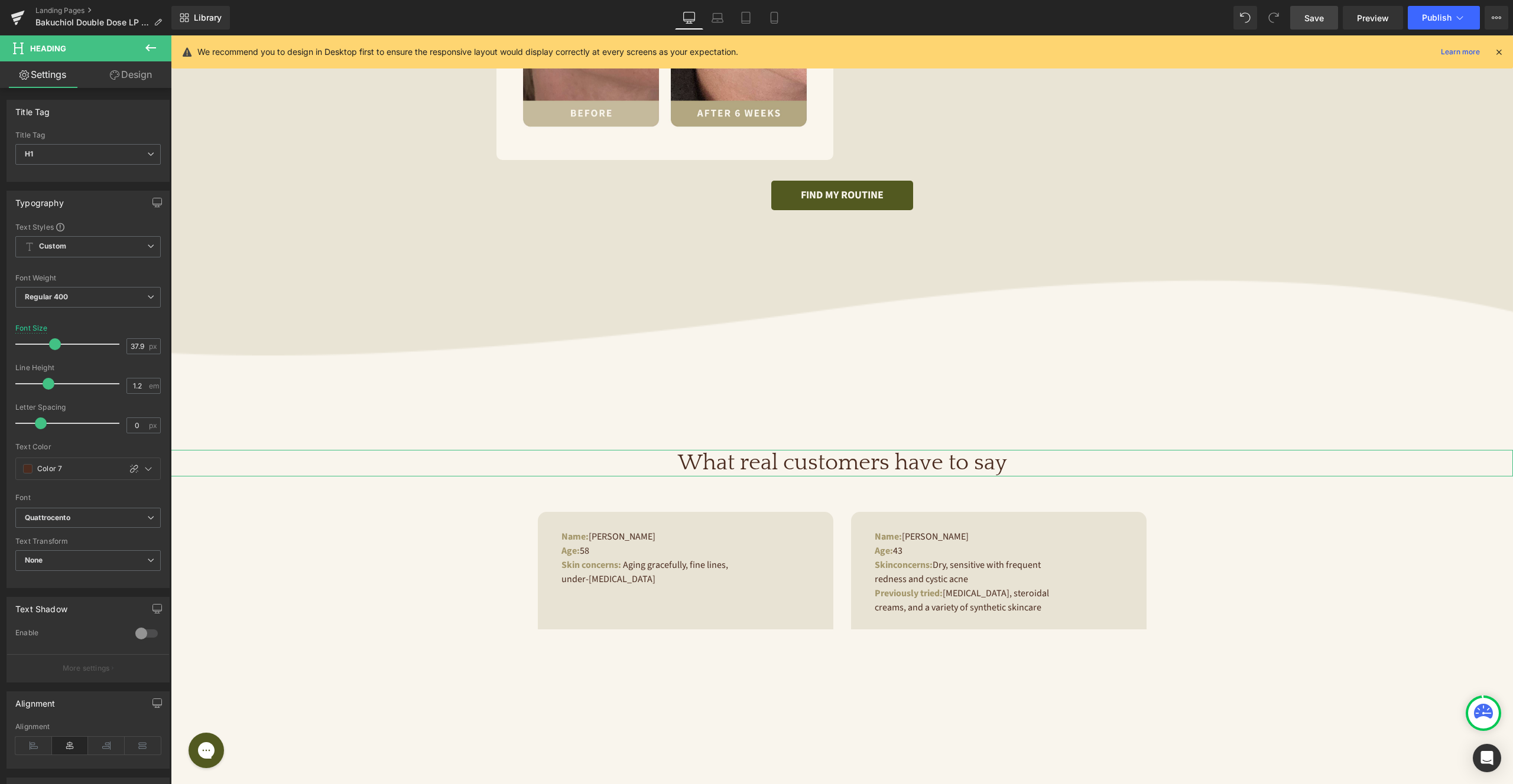
click at [133, 75] on link "Design" at bounding box center [131, 74] width 86 height 26
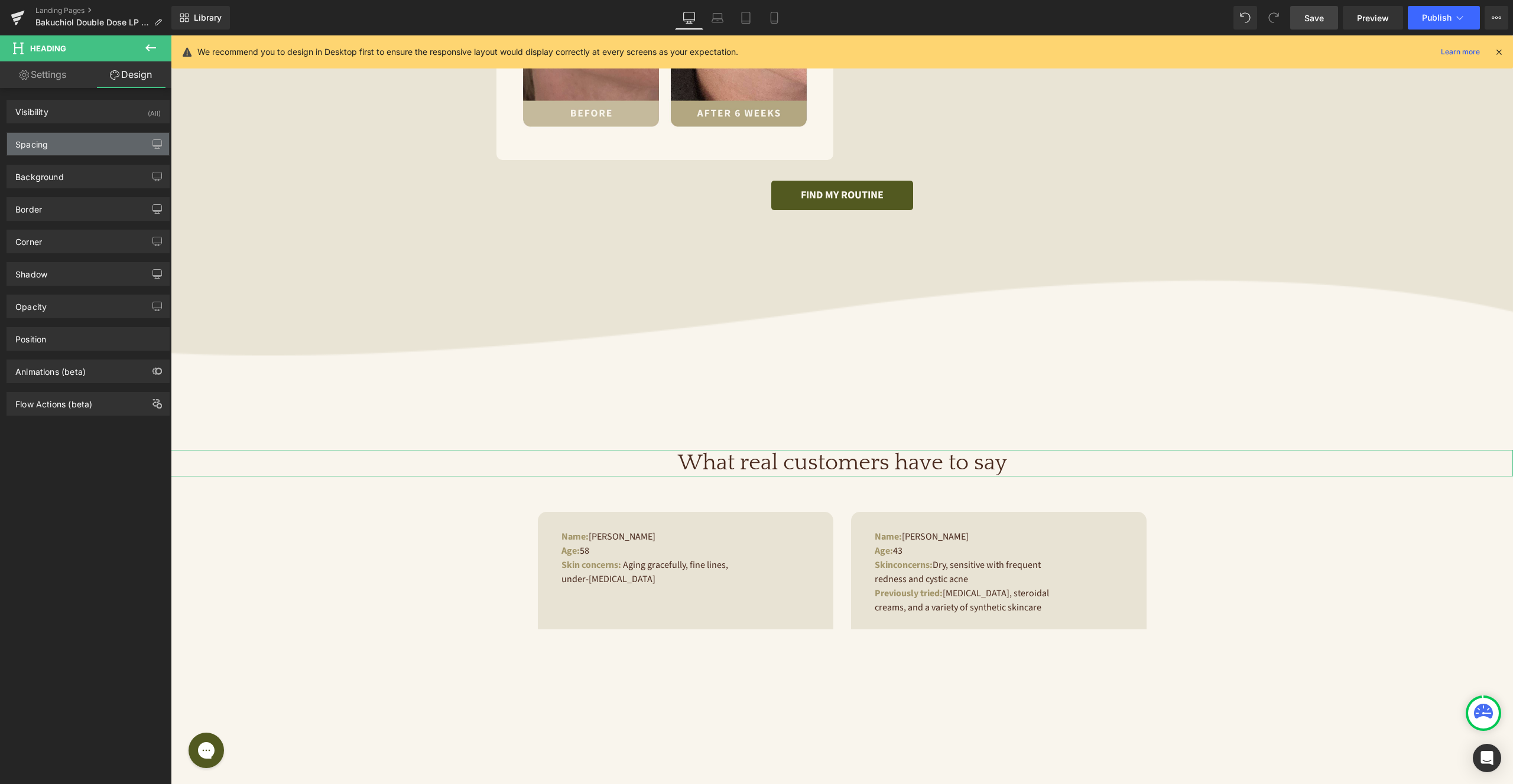
click at [69, 142] on div "Spacing" at bounding box center [87, 144] width 162 height 23
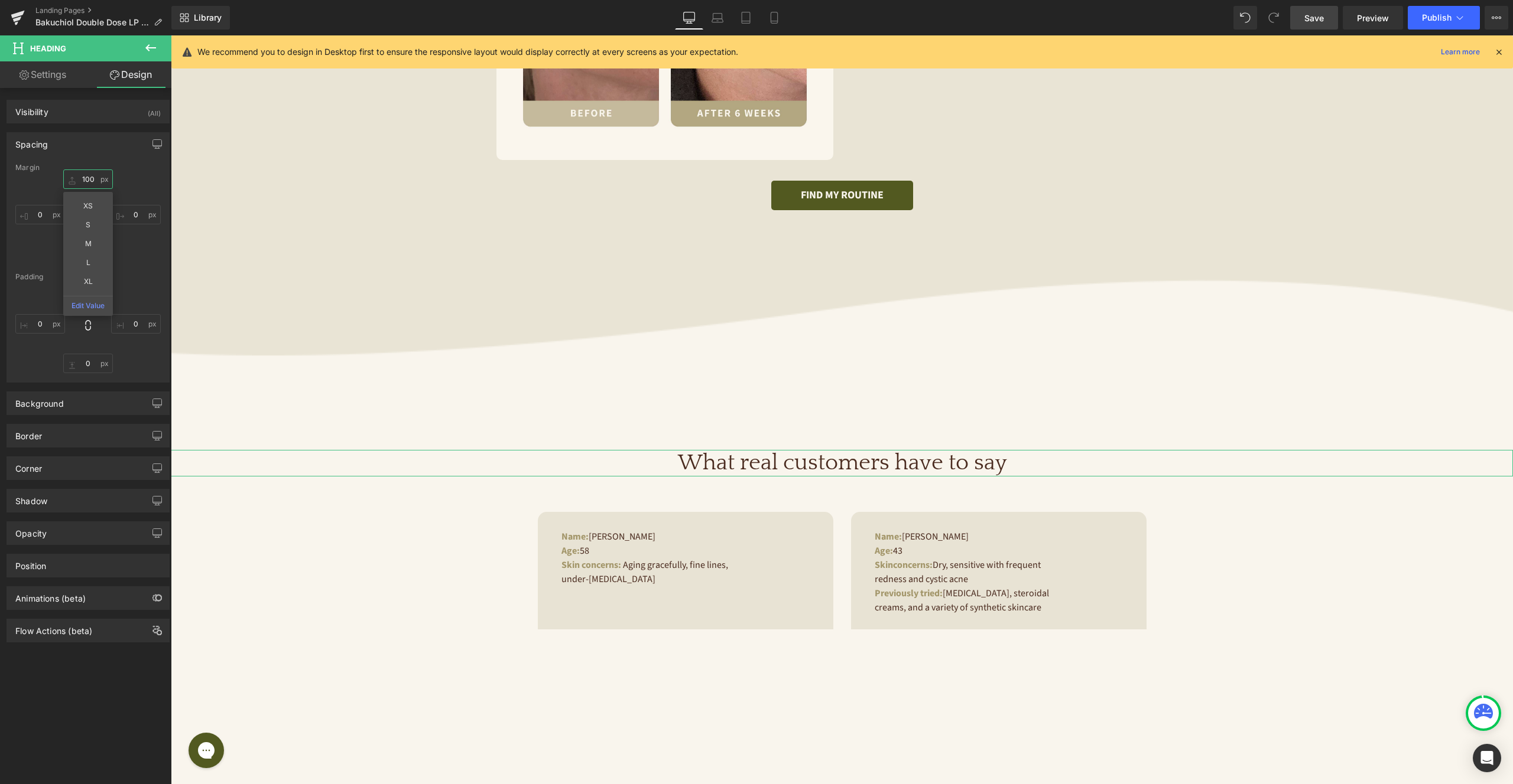
click at [89, 179] on input "100" at bounding box center [88, 179] width 50 height 20
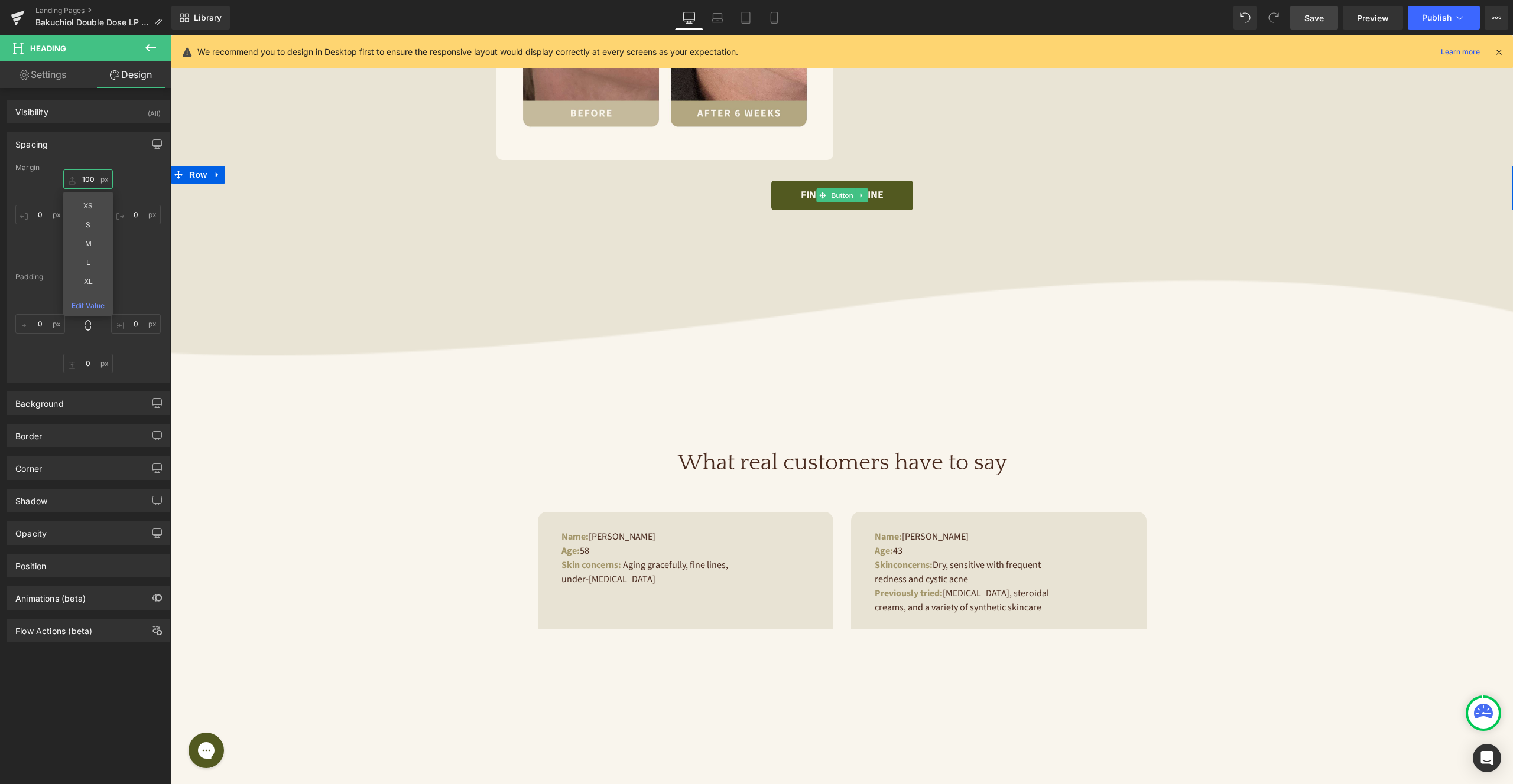
type input "0"
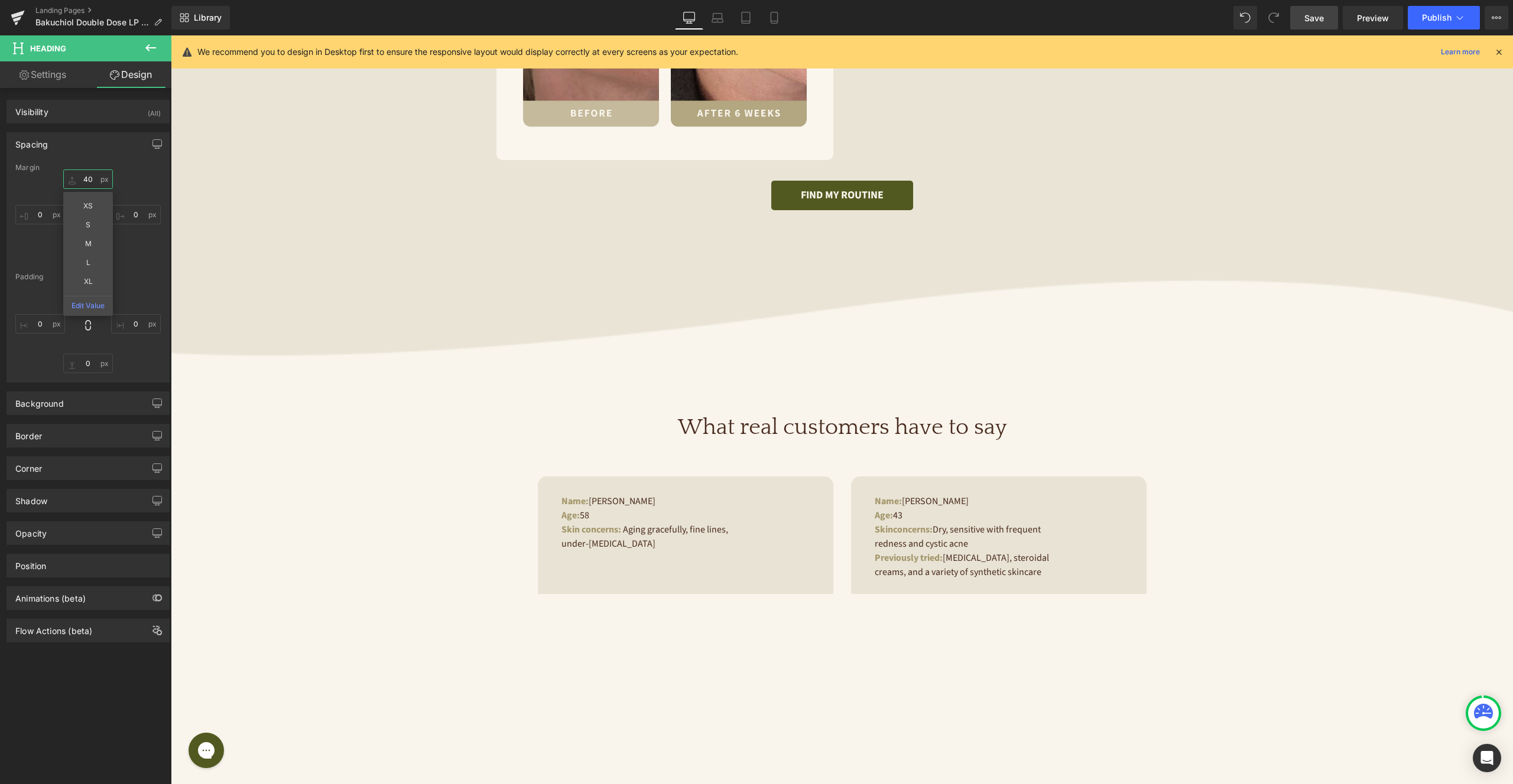
type input "40"
click at [1315, 13] on span "Save" at bounding box center [1314, 18] width 20 height 12
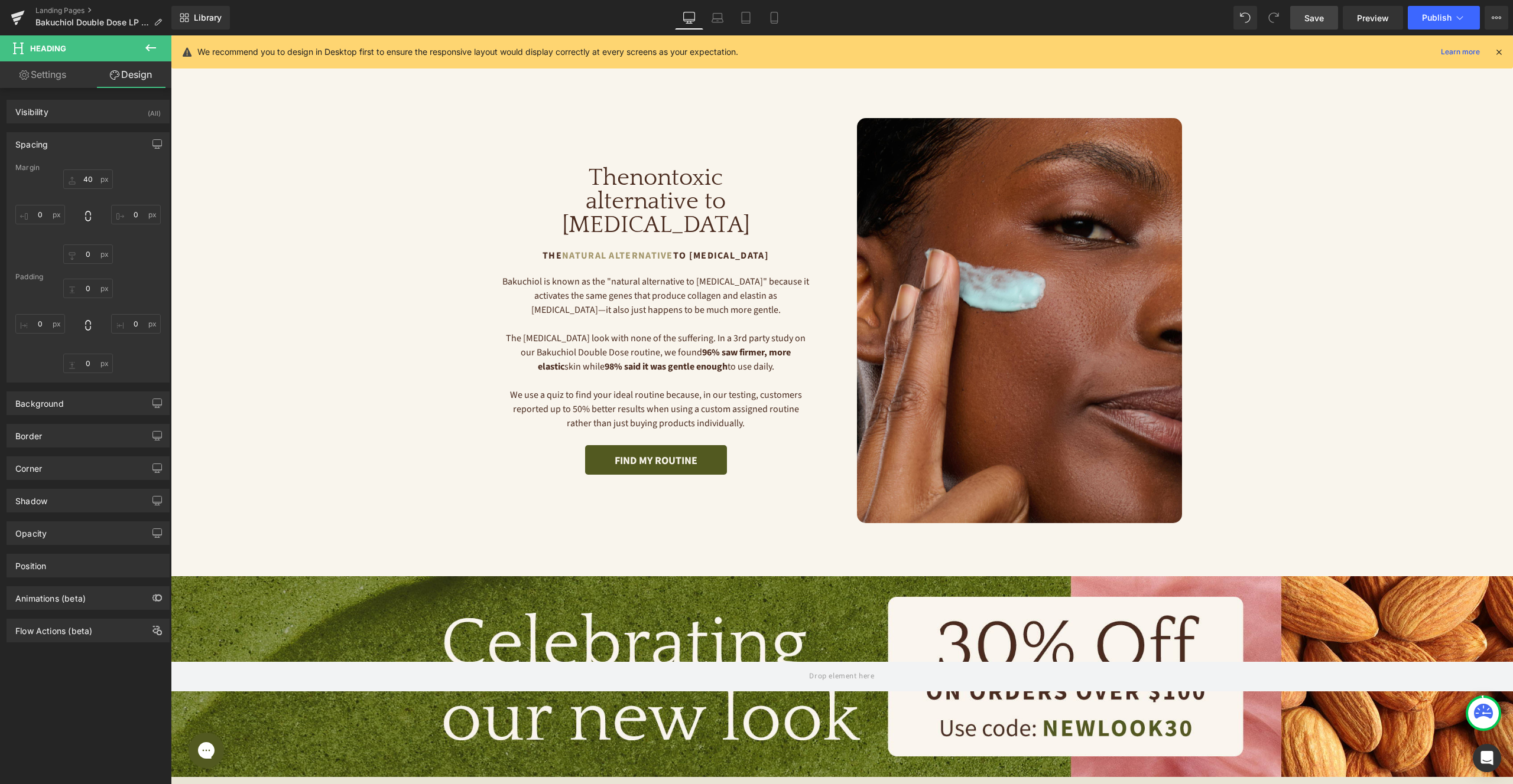
scroll to position [197, 0]
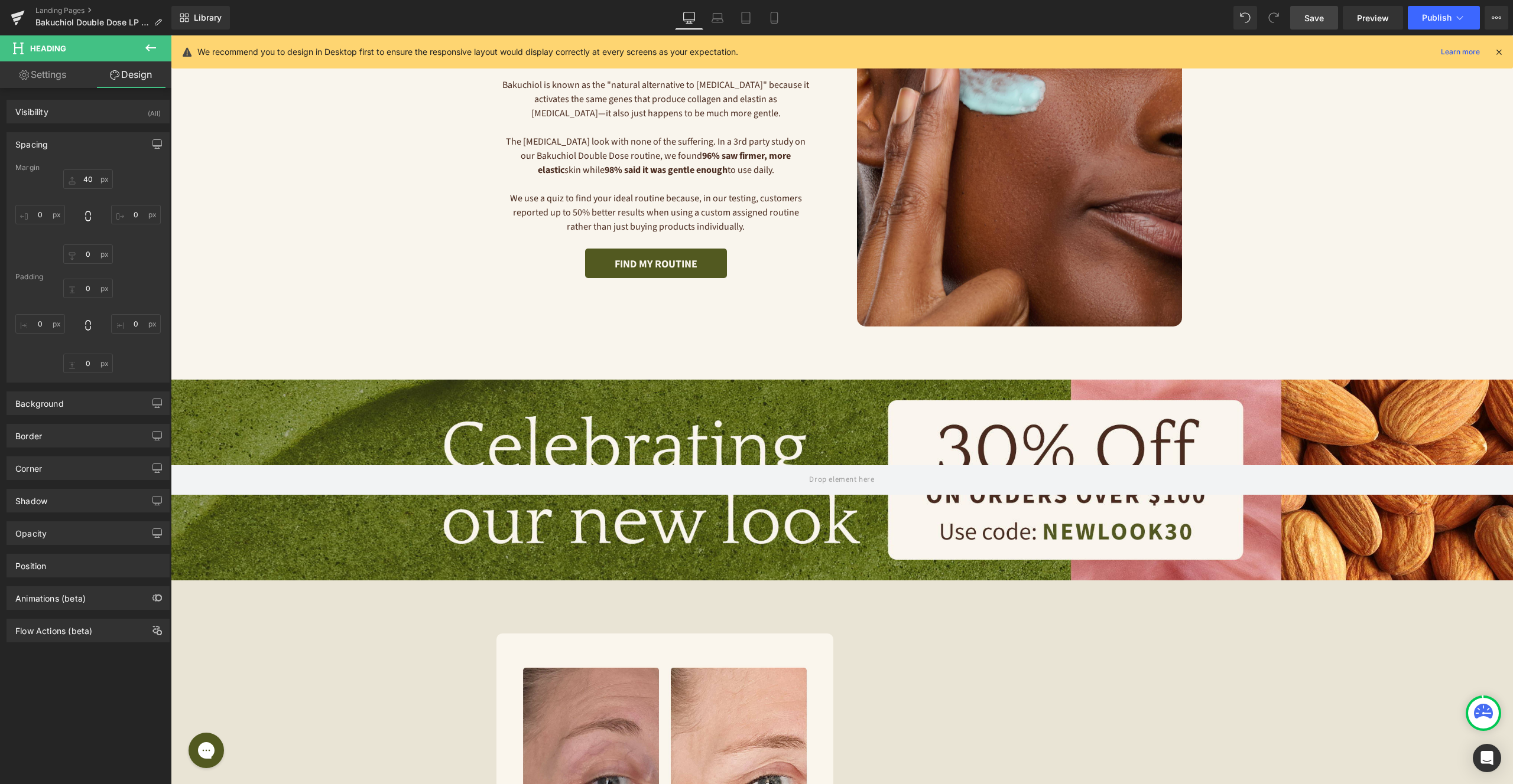
click at [637, 421] on div at bounding box center [841, 480] width 1342 height 201
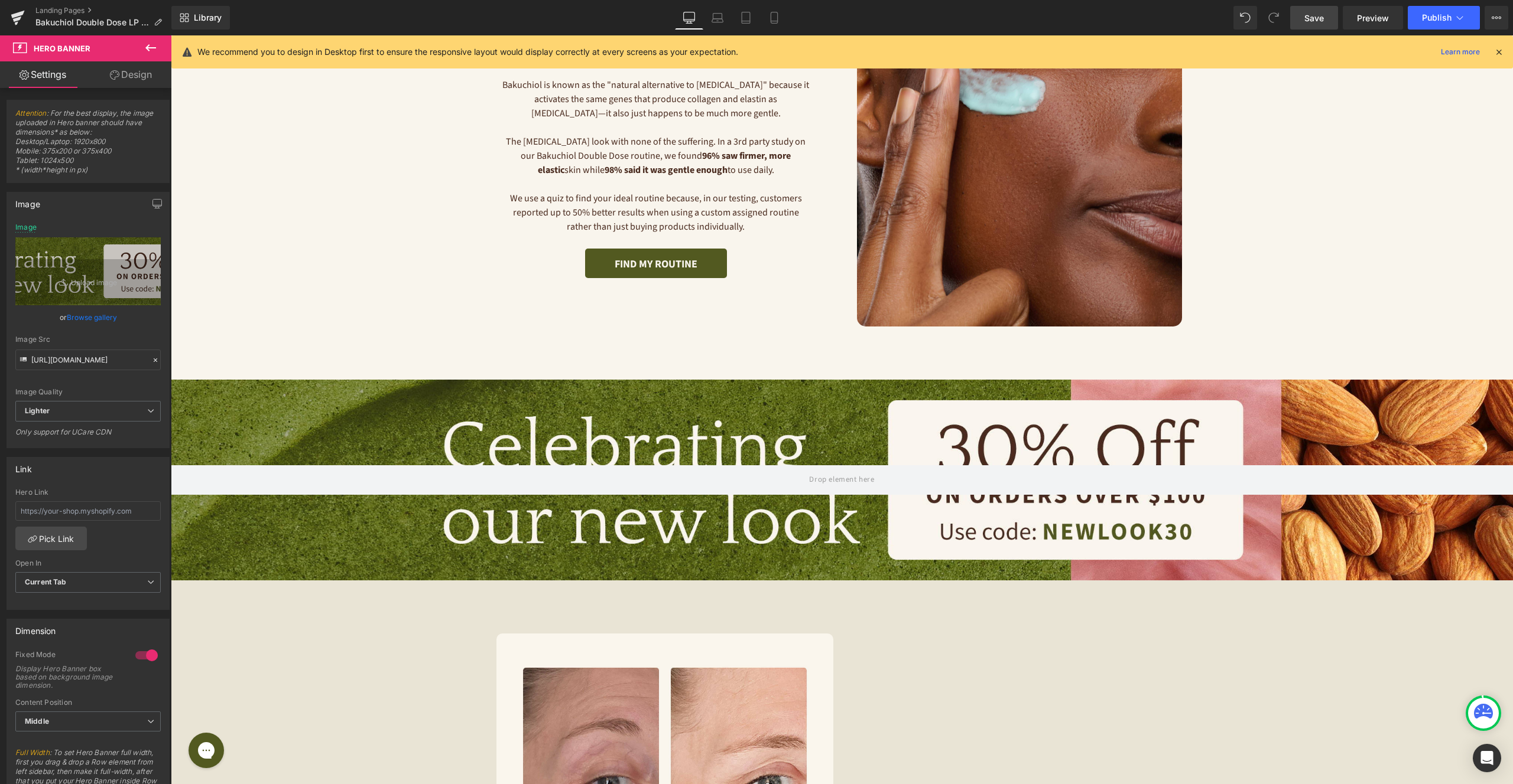
click at [1318, 20] on span "Save" at bounding box center [1314, 18] width 20 height 12
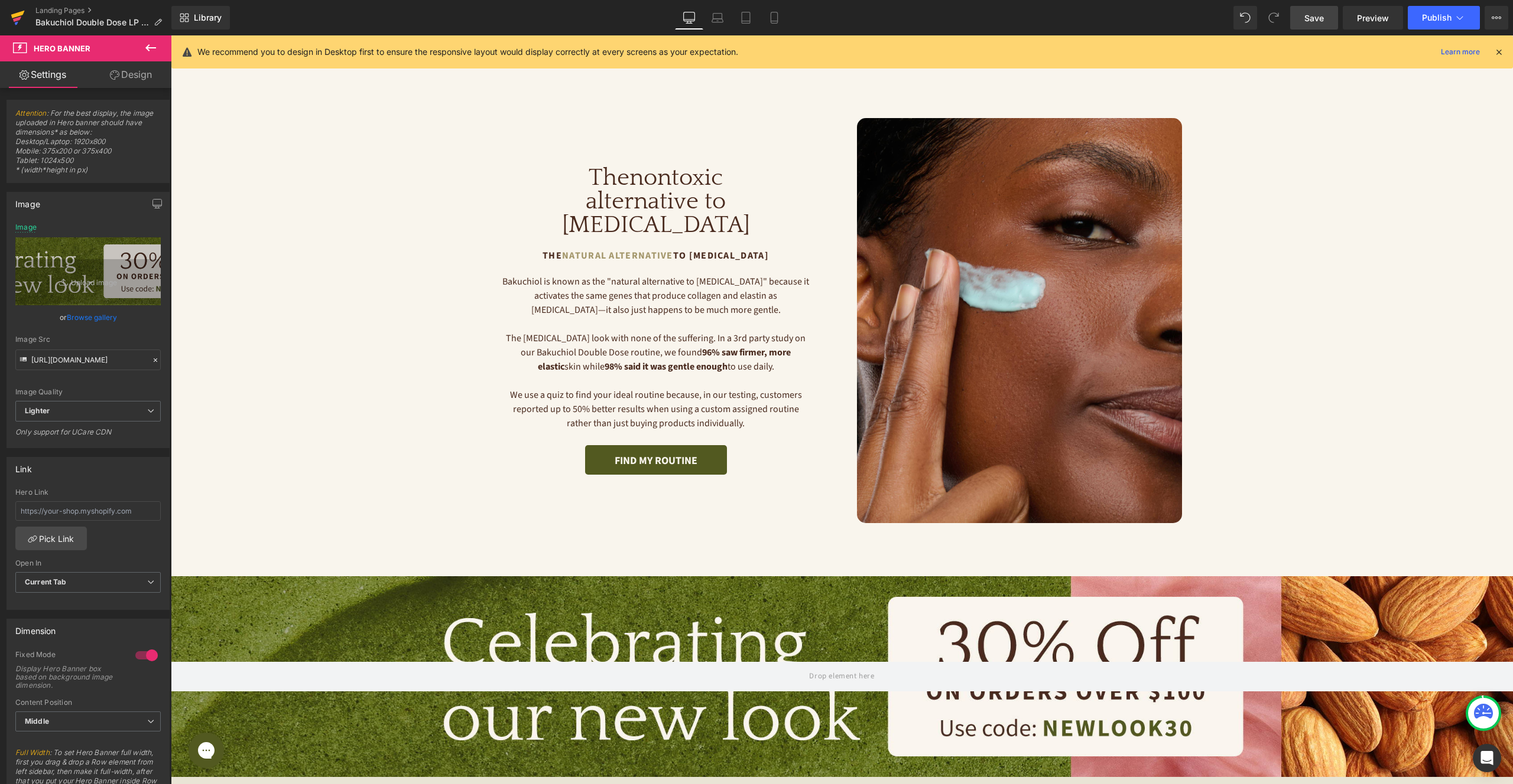
click at [18, 12] on icon at bounding box center [17, 17] width 14 height 29
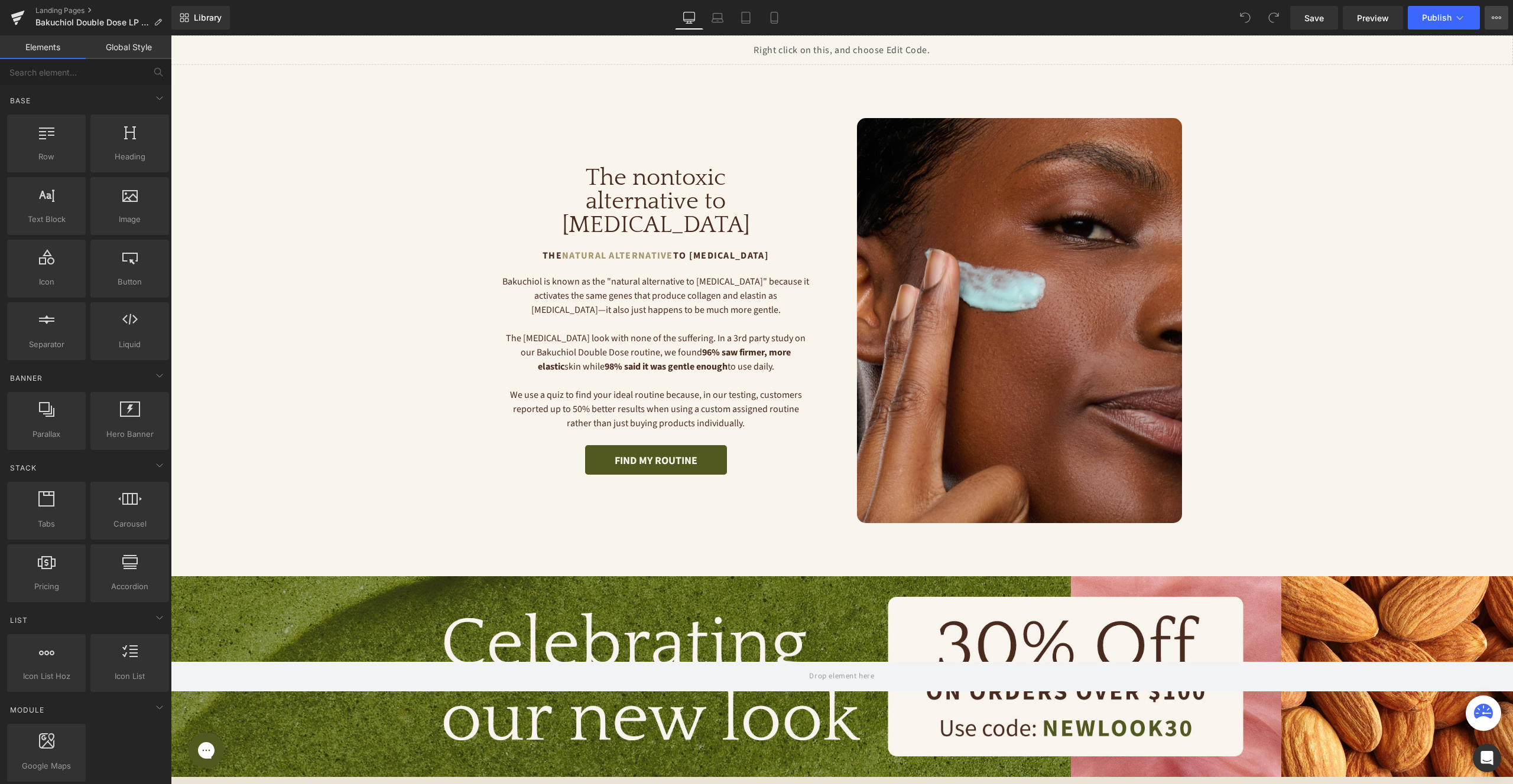
click at [1496, 18] on icon at bounding box center [1496, 17] width 3 height 2
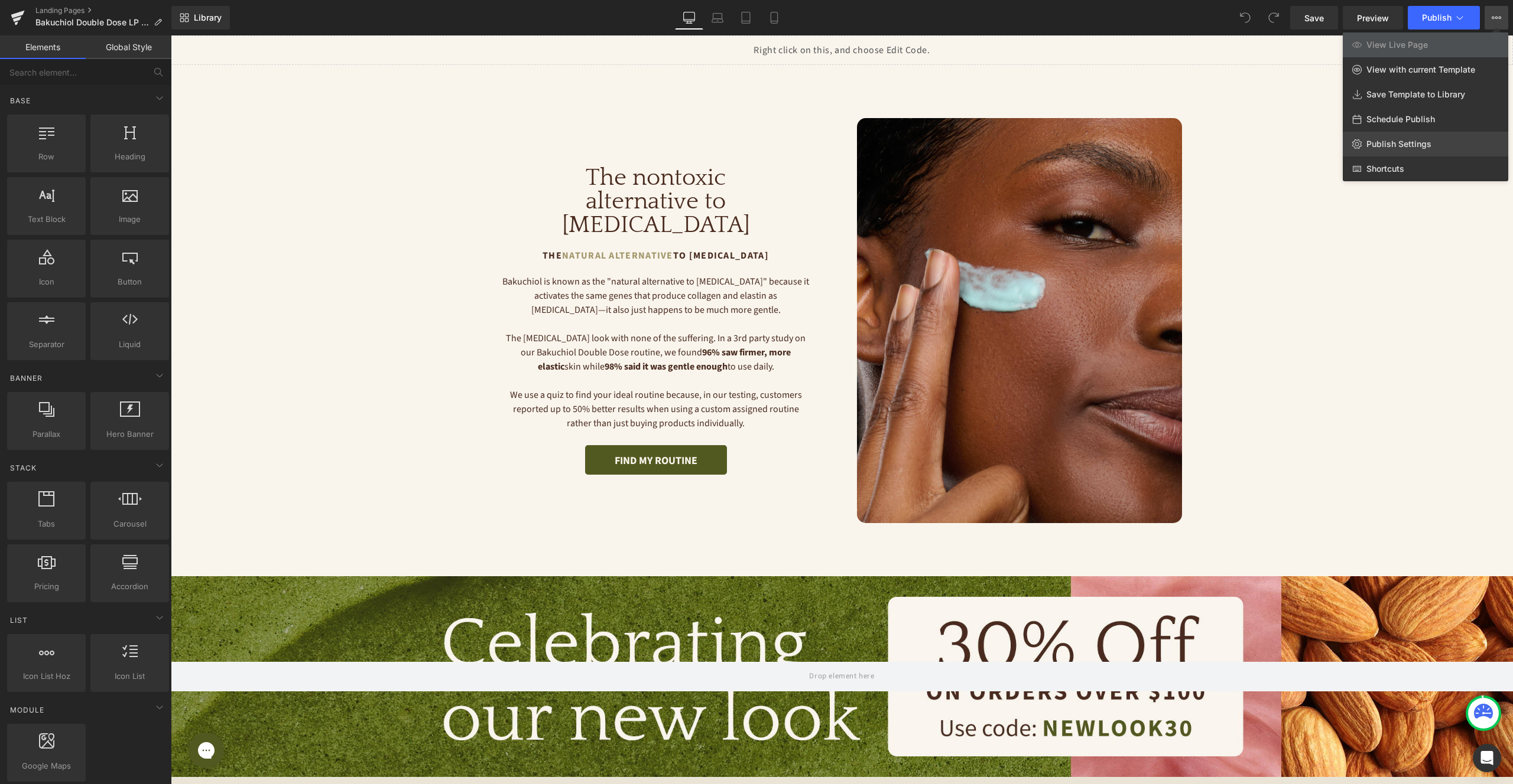
click at [1463, 144] on link "Publish Settings" at bounding box center [1425, 144] width 165 height 25
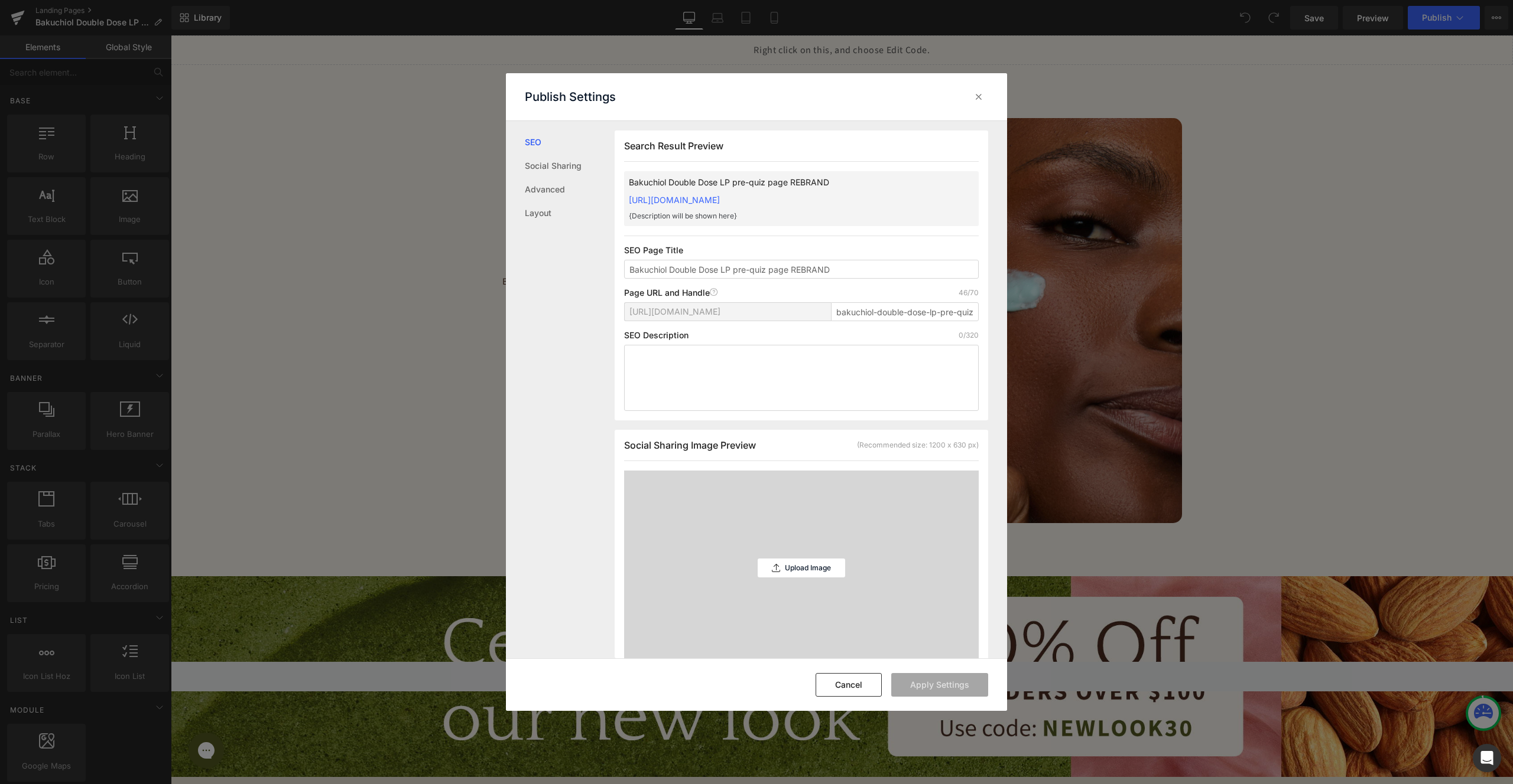
scroll to position [1, 0]
click at [854, 320] on input "bakuchiol-double-dose-lp-pre-quiz-page-rebrand" at bounding box center [905, 311] width 148 height 19
click at [898, 320] on input "bakuchiol-double-dose-lp-pre-quiz-page-rebrand" at bounding box center [905, 311] width 148 height 19
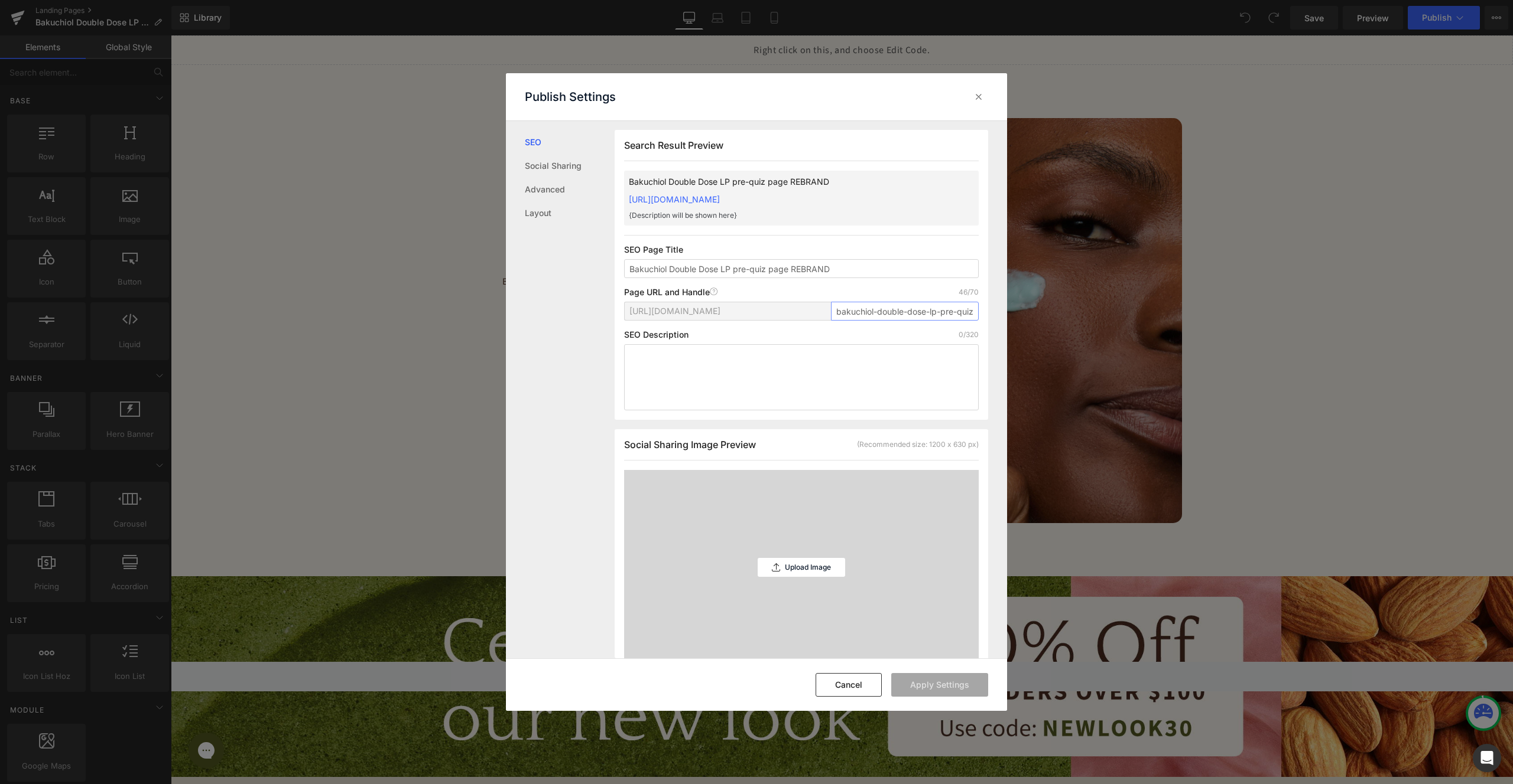
scroll to position [0, 62]
drag, startPoint x: 897, startPoint y: 320, endPoint x: 968, endPoint y: 320, distance: 71.0
click at [968, 320] on input "bakuchiol-double-dose-lp-pre-quiz-page-rebrand" at bounding box center [905, 311] width 148 height 19
click at [959, 320] on input "bakuchiol-double-dose-lp-pre-quiz-page-rebrand" at bounding box center [905, 311] width 148 height 19
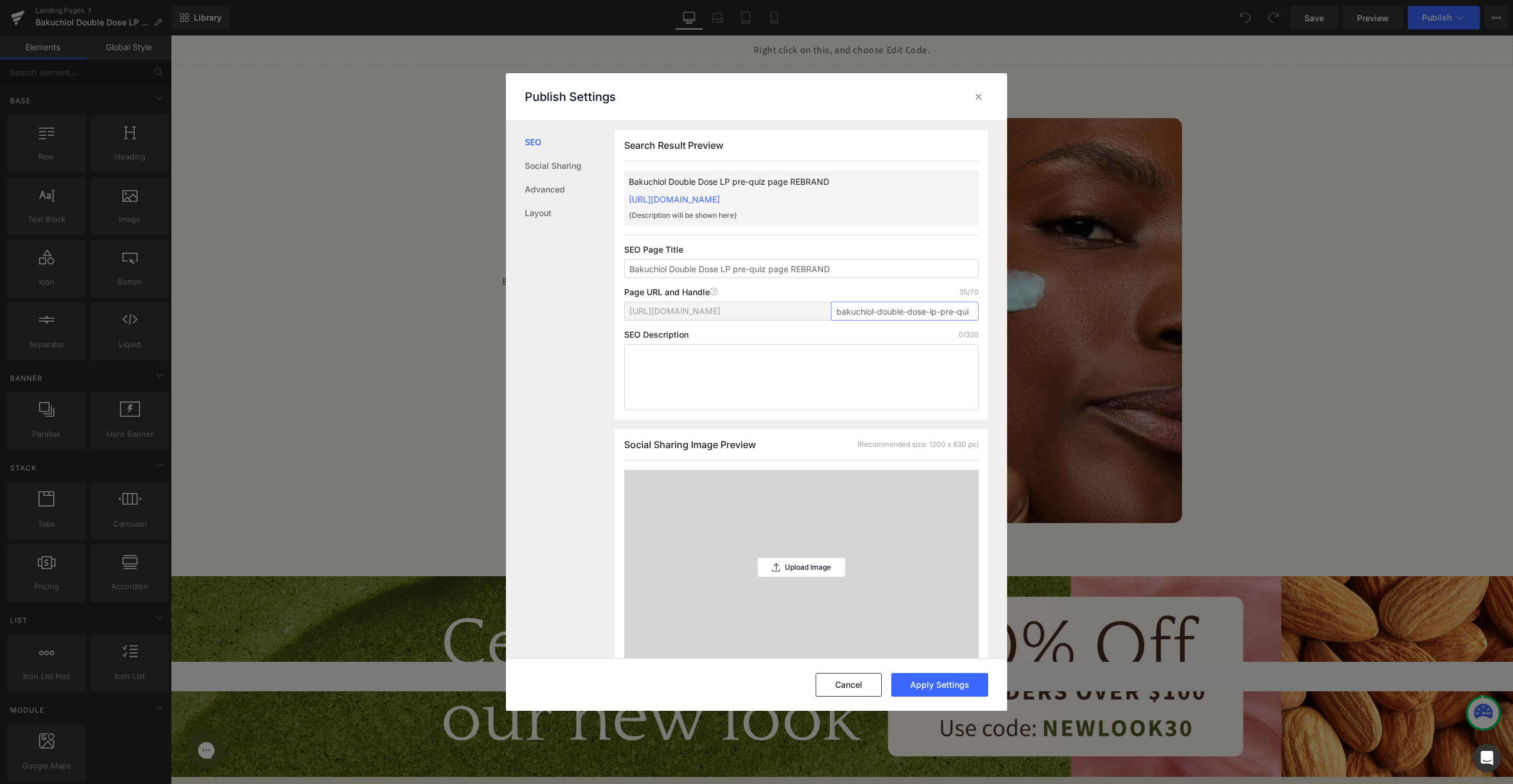
scroll to position [0, 0]
type input "bakuchiol-double-dose-quiz-lp"
click at [983, 323] on div "Search Result Preview Bakuchiol Double Dose LP pre-quiz page REBRAND https://ba…" at bounding box center [801, 274] width 373 height 290
click at [934, 685] on button "Apply Settings" at bounding box center [940, 684] width 97 height 23
click at [818, 271] on input "Bakuchiol Double Dose LP pre-quiz page REBRAND" at bounding box center [801, 268] width 354 height 19
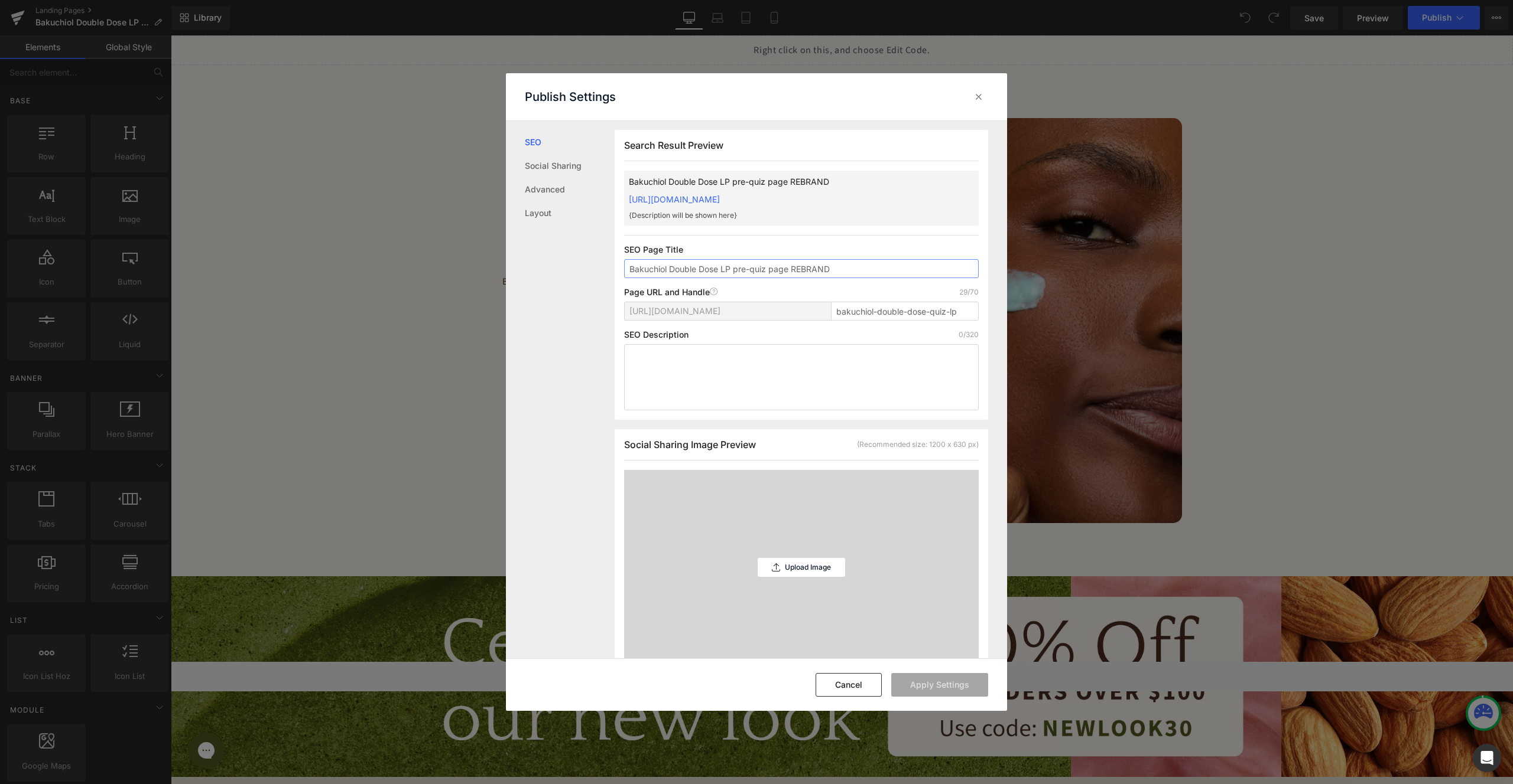
click at [818, 271] on input "Bakuchiol Double Dose LP pre-quiz page REBRAND" at bounding box center [801, 268] width 354 height 19
click at [986, 97] on div at bounding box center [978, 96] width 19 height 19
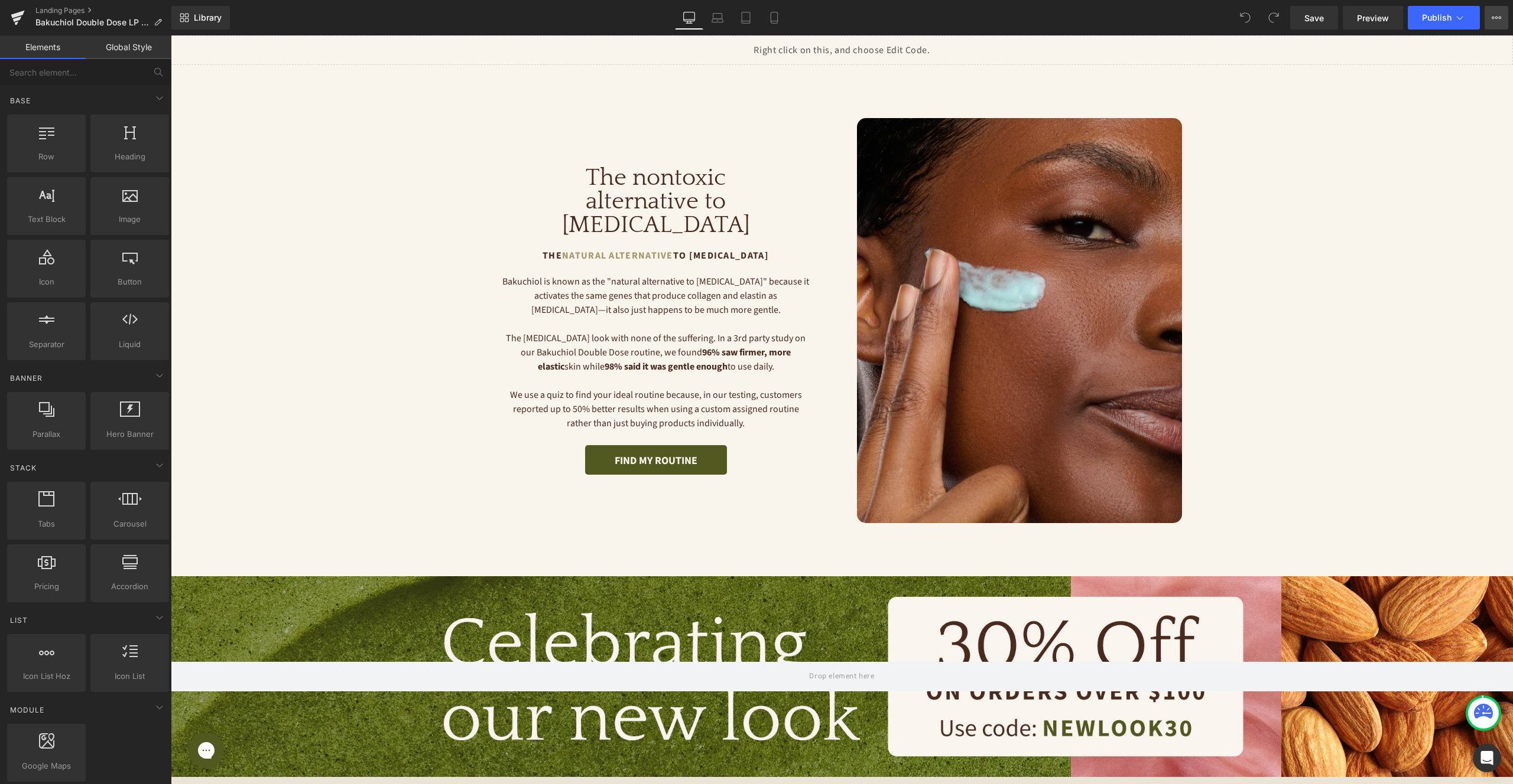
click at [1492, 19] on icon at bounding box center [1496, 17] width 10 height 10
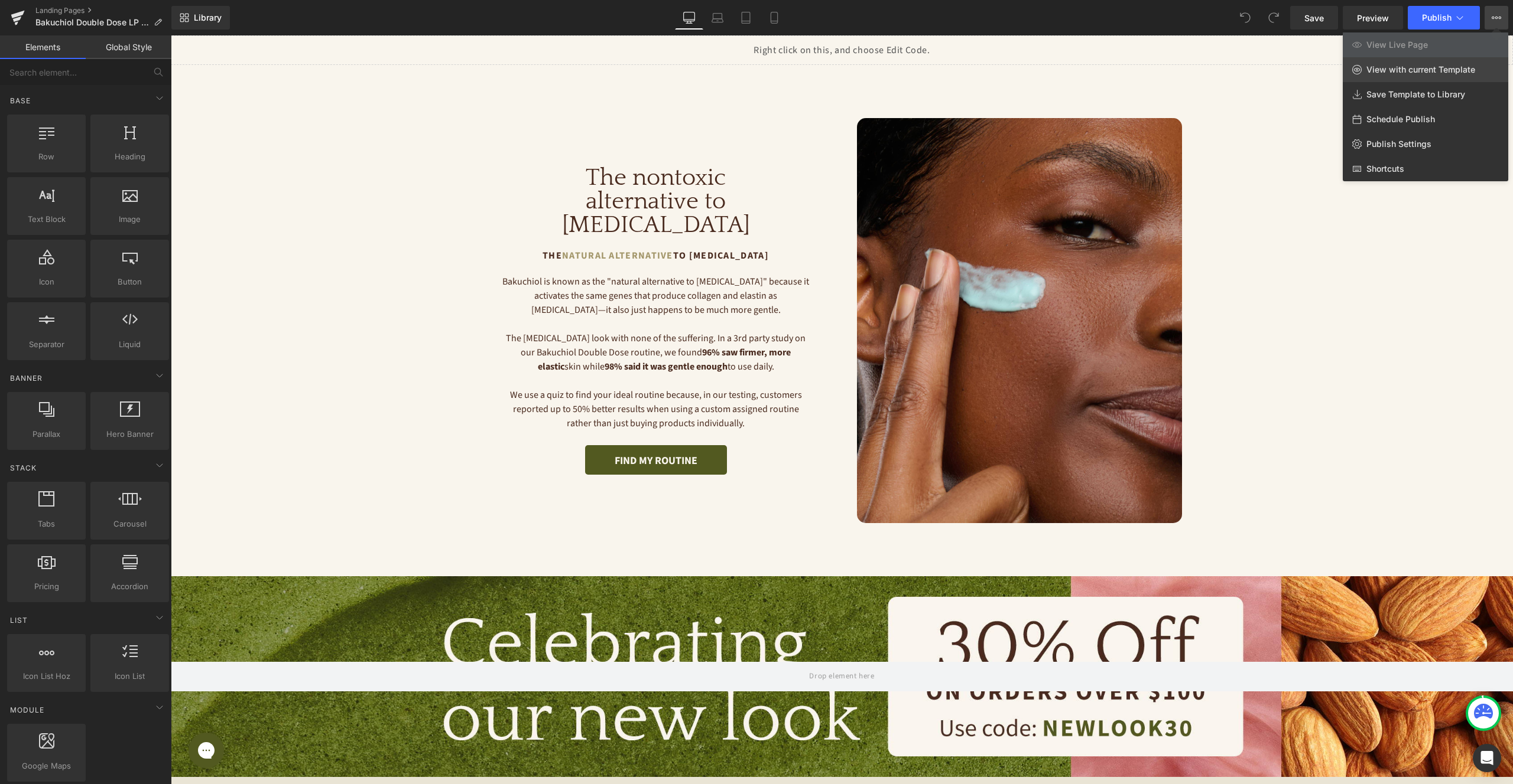
click at [1417, 67] on span "View with current Template" at bounding box center [1420, 69] width 109 height 11
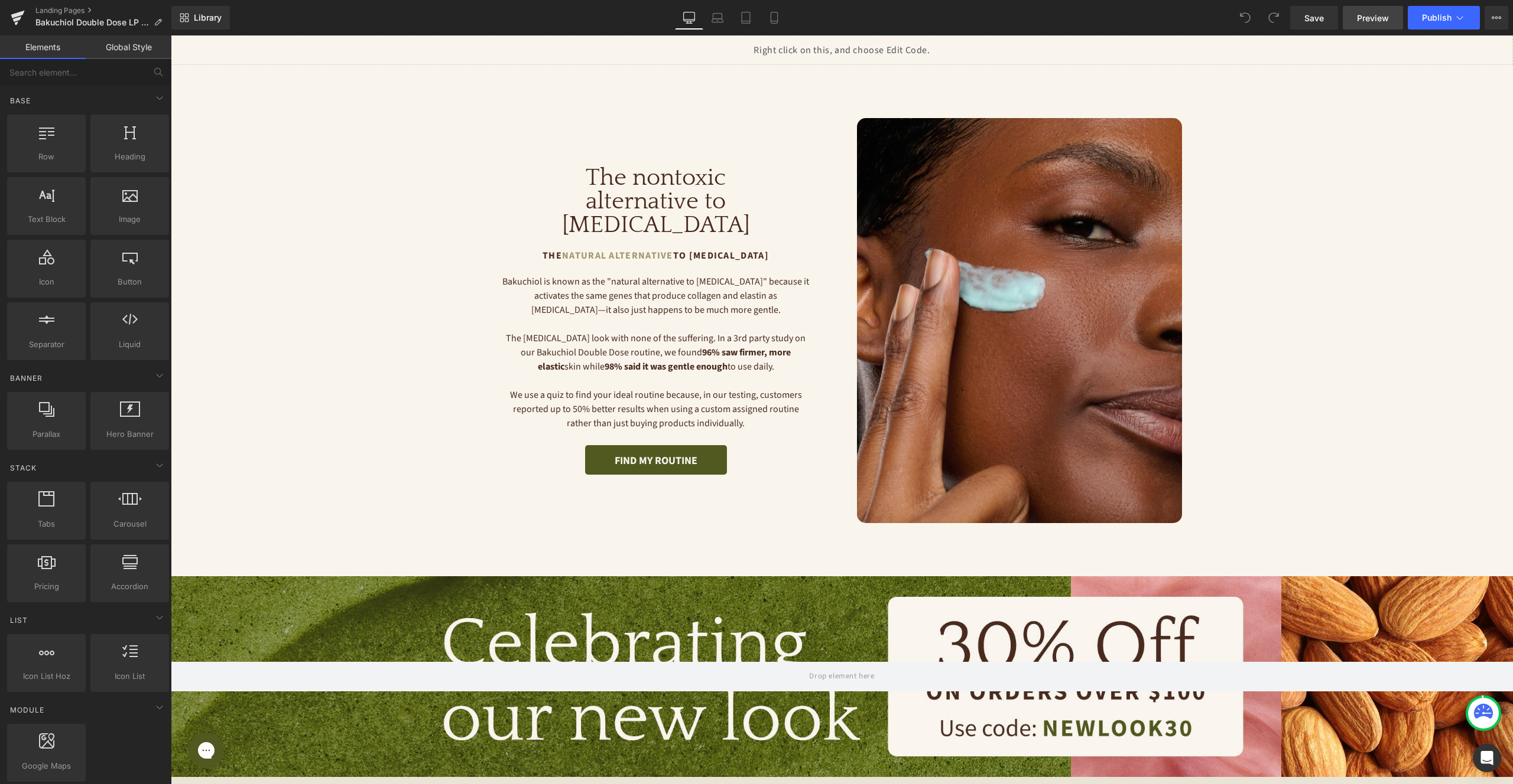
click at [1383, 23] on span "Preview" at bounding box center [1373, 18] width 32 height 12
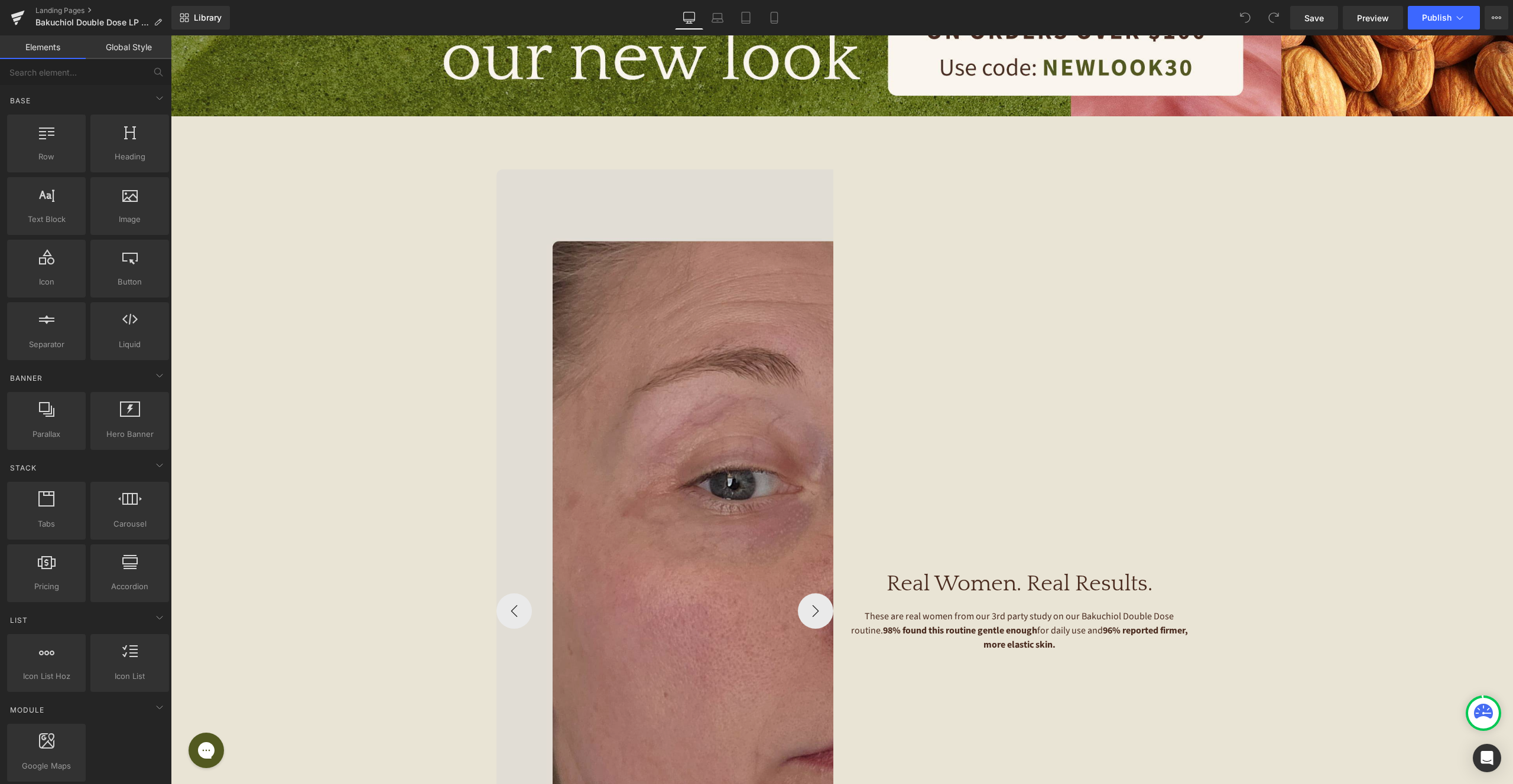
scroll to position [1046, 0]
